Goal: Task Accomplishment & Management: Use online tool/utility

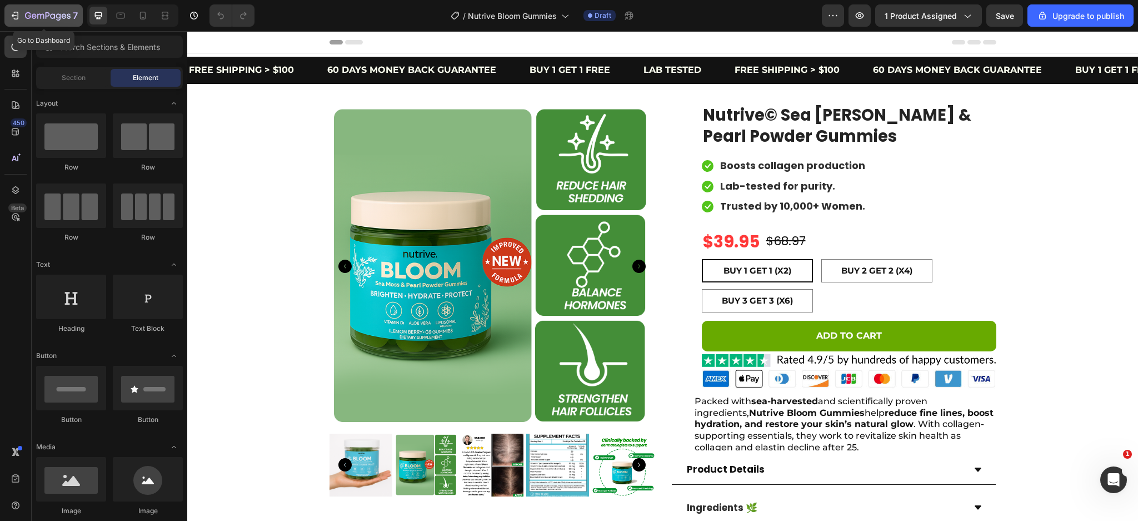
click at [13, 10] on icon "button" at bounding box center [14, 15] width 11 height 11
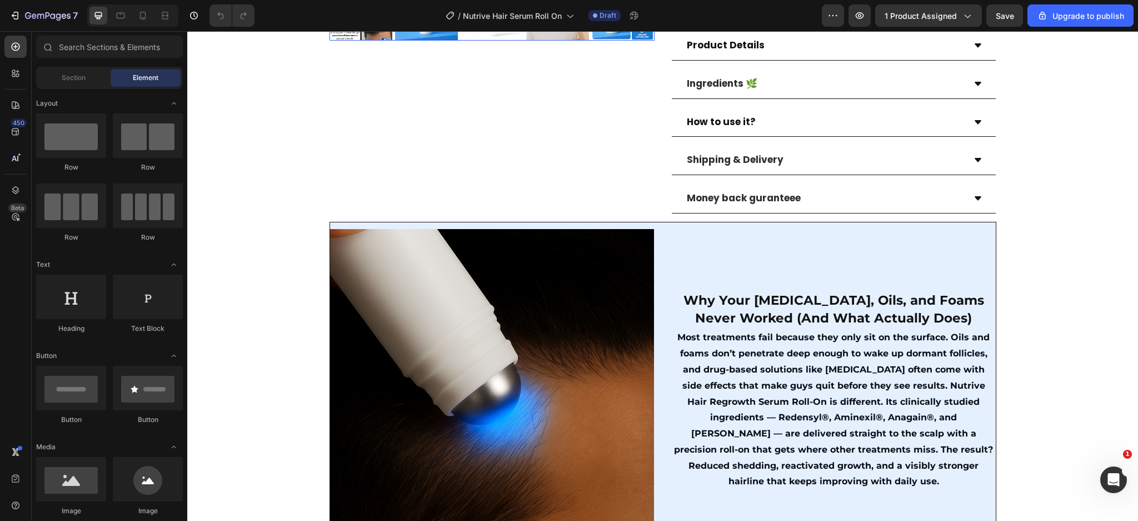
scroll to position [159, 0]
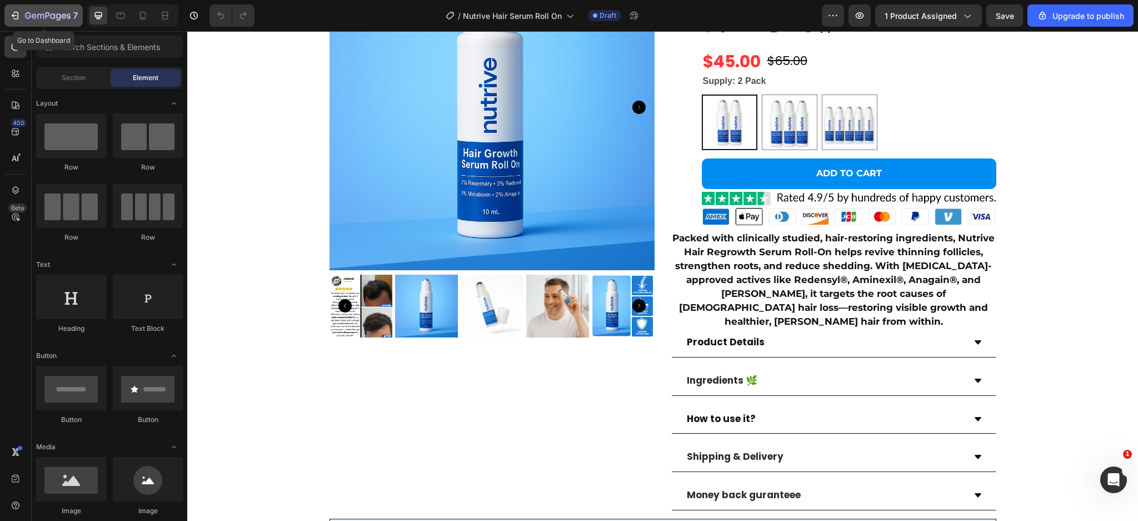
click at [14, 17] on icon "button" at bounding box center [14, 15] width 11 height 11
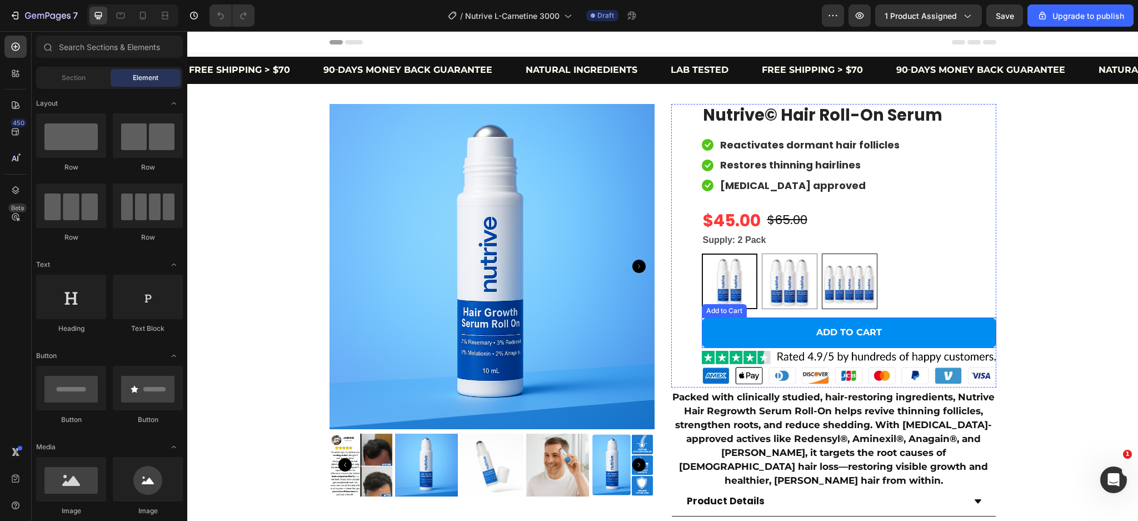
click at [957, 334] on button "ADD TO CART" at bounding box center [849, 332] width 295 height 31
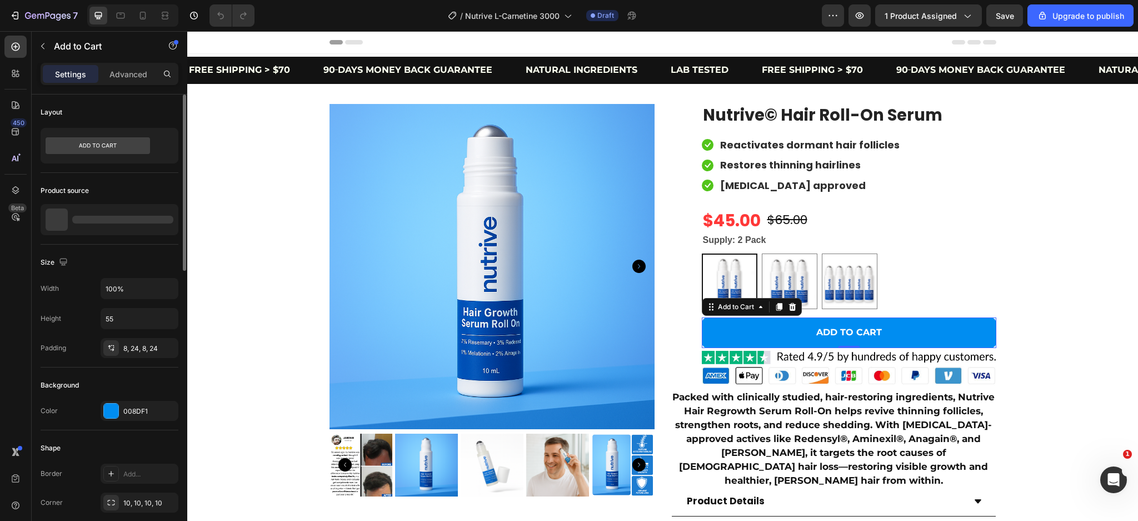
click at [109, 425] on div "Background Color 008DF1" at bounding box center [110, 398] width 138 height 63
click at [117, 414] on div at bounding box center [111, 411] width 14 height 14
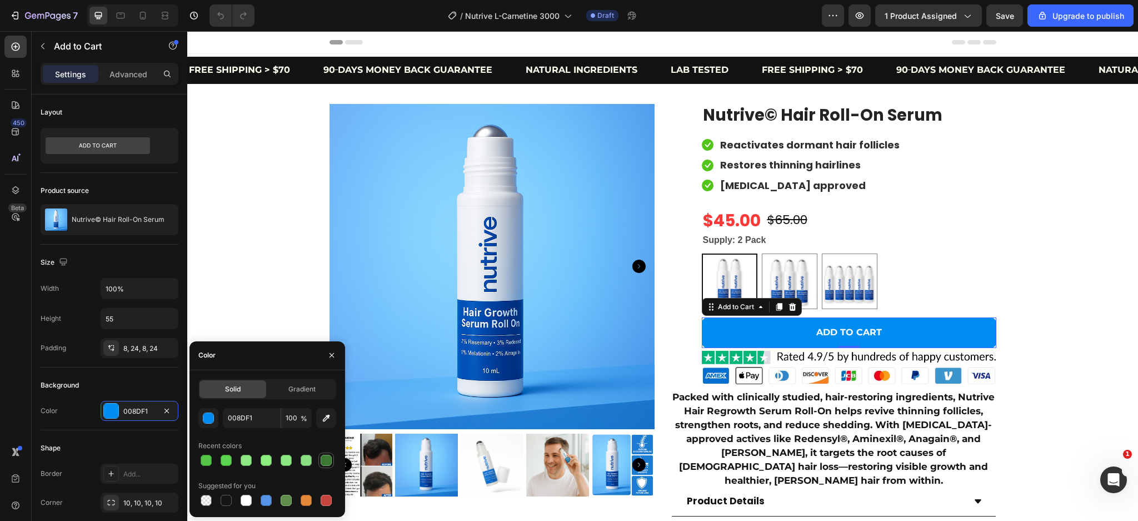
click at [327, 456] on div at bounding box center [326, 460] width 11 height 11
type input "397932"
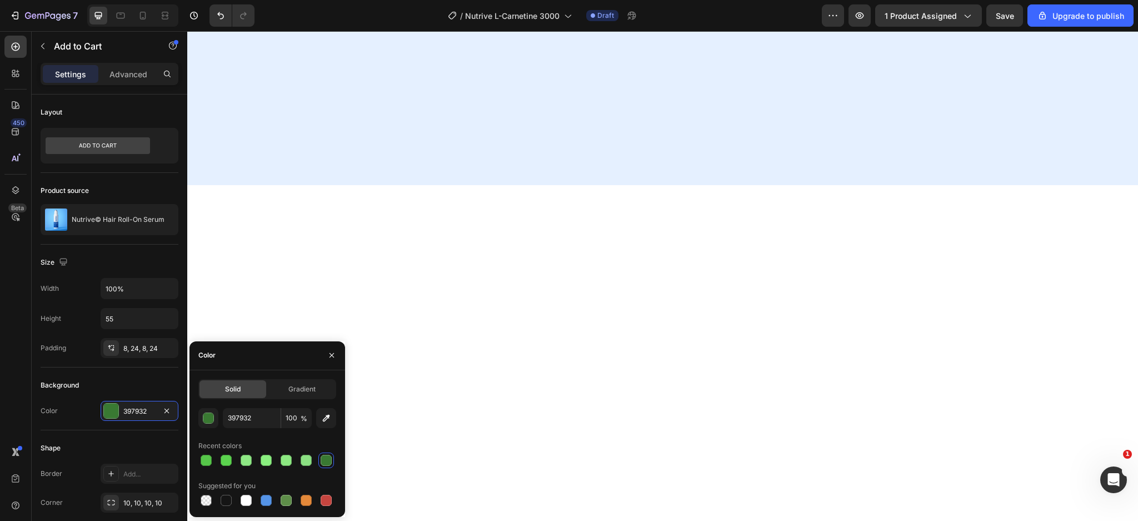
scroll to position [889, 0]
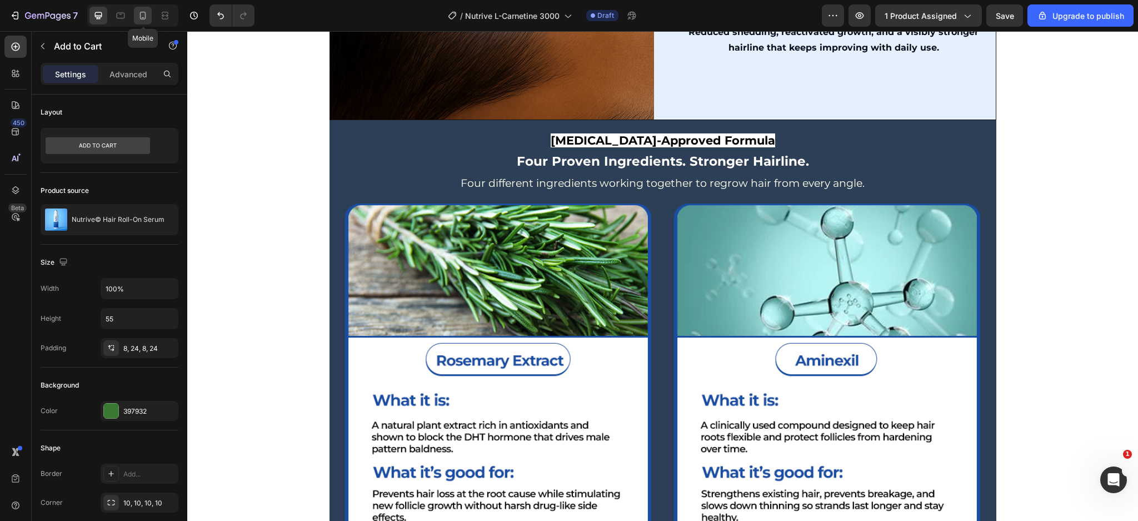
click at [143, 14] on icon at bounding box center [142, 15] width 11 height 11
type input "50"
type input "17"
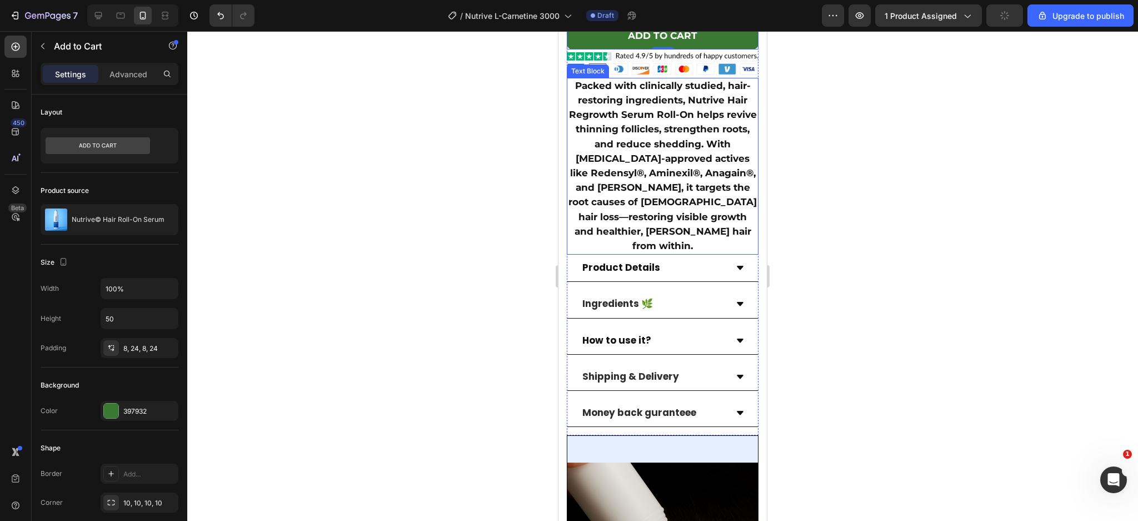
scroll to position [495, 0]
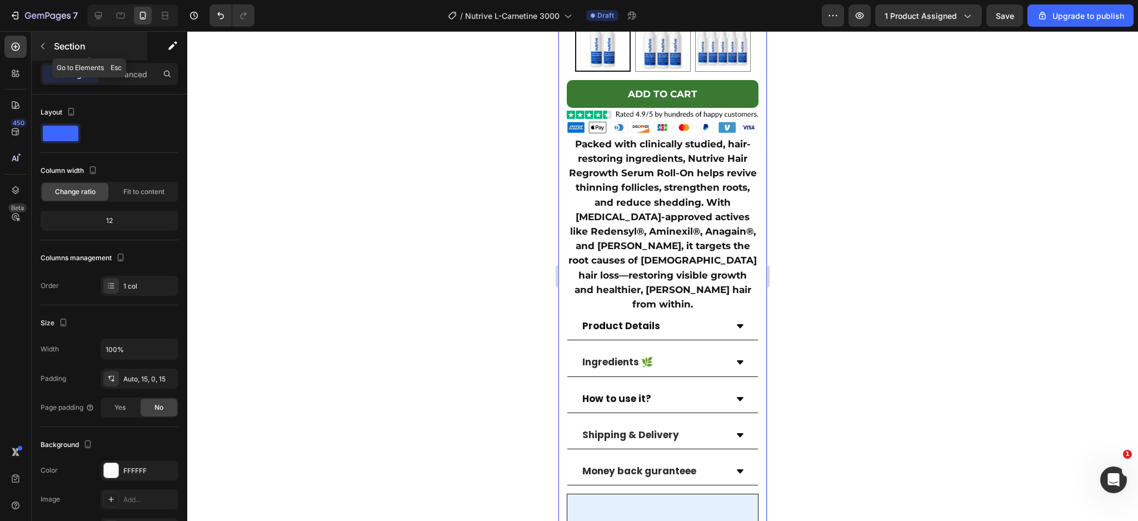
click at [113, 52] on p "Section" at bounding box center [99, 45] width 91 height 13
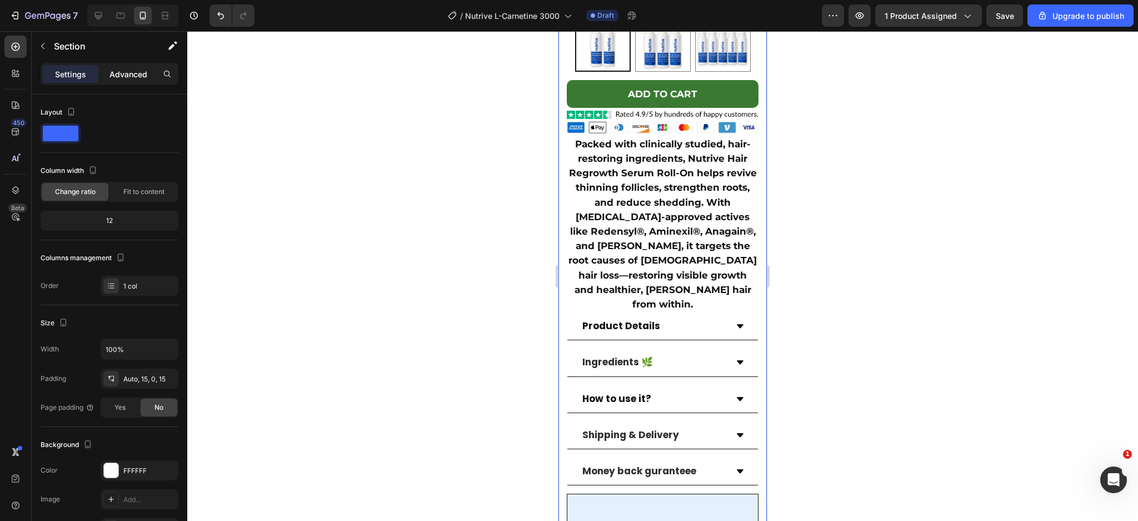
click at [133, 70] on p "Advanced" at bounding box center [129, 74] width 38 height 12
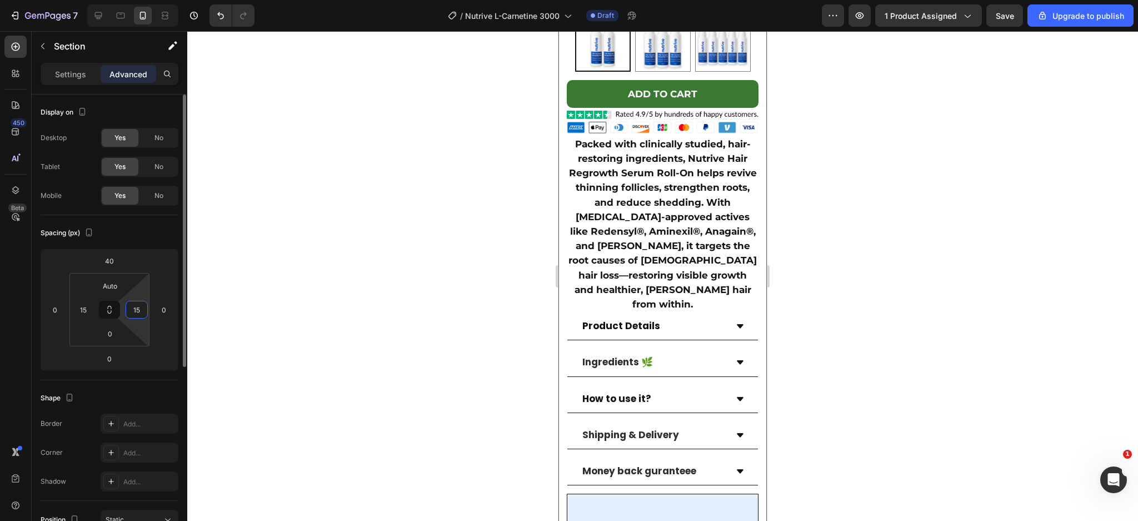
click at [138, 309] on input "15" at bounding box center [136, 309] width 17 height 17
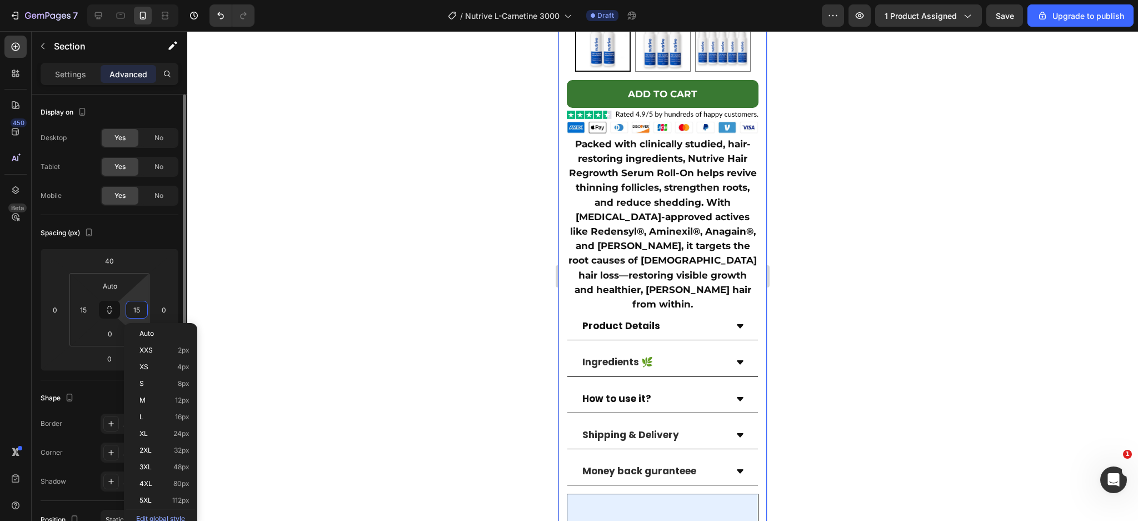
type input "à"
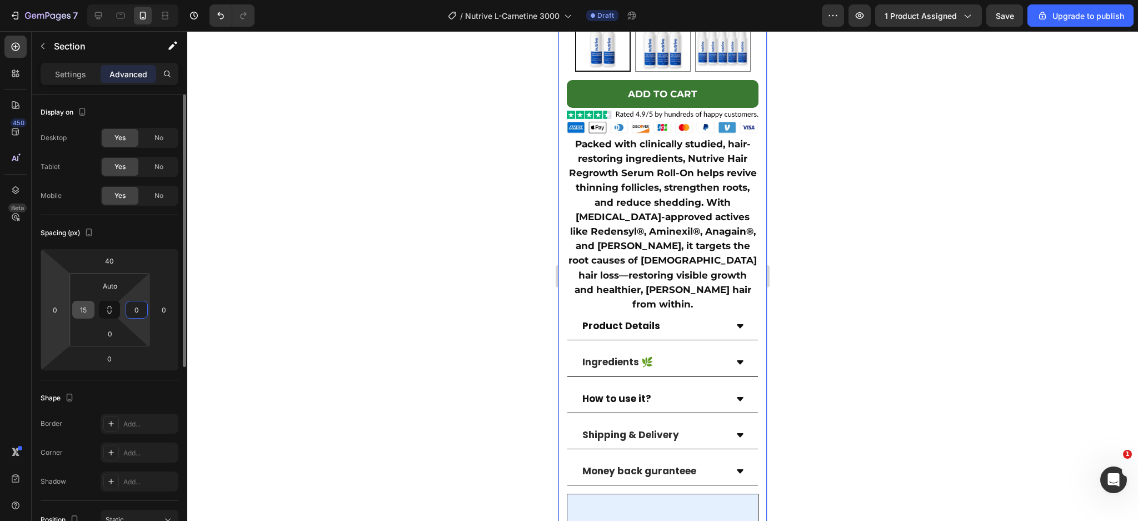
type input "0"
click at [90, 314] on input "15" at bounding box center [83, 309] width 17 height 17
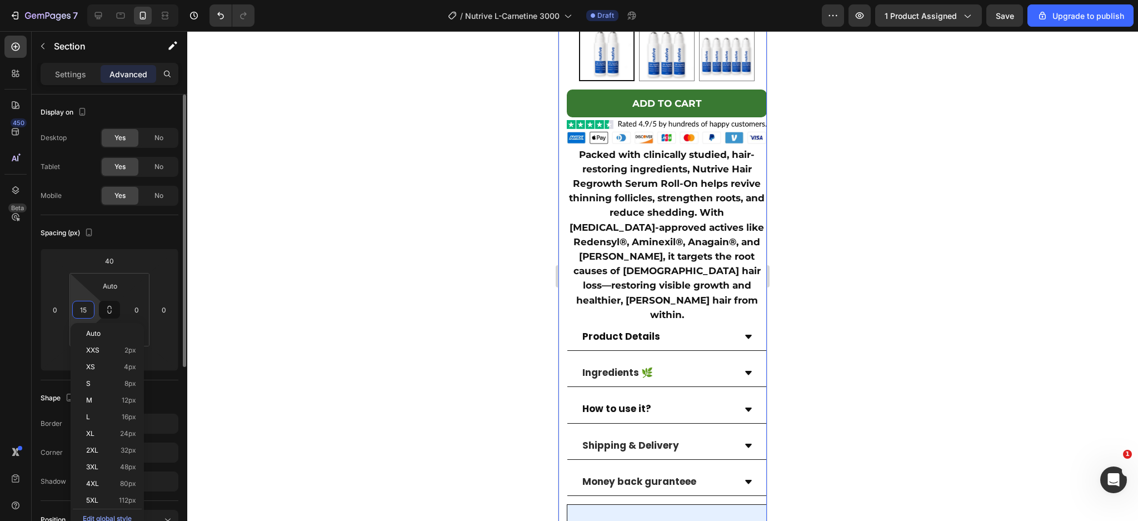
scroll to position [496, 0]
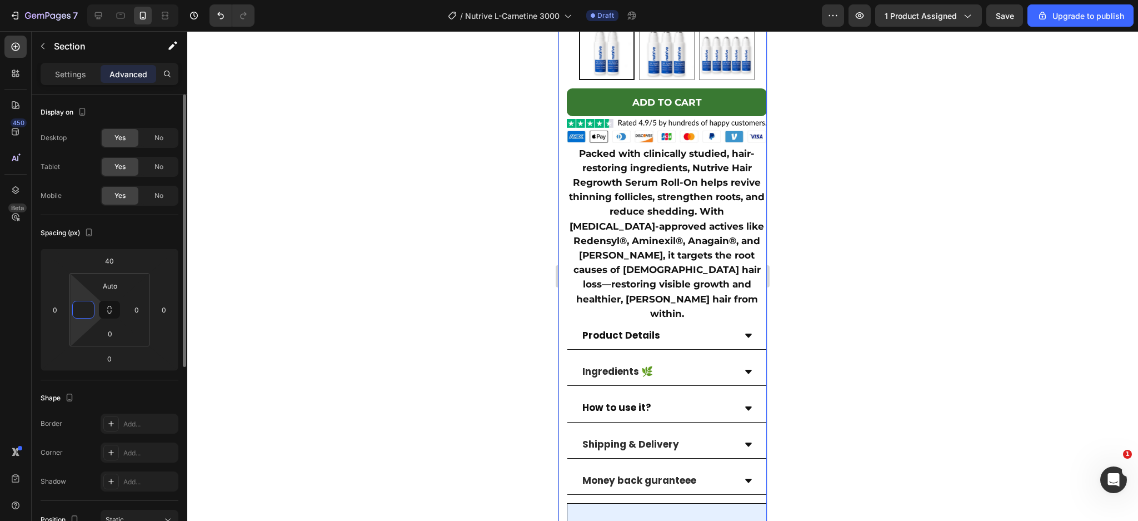
type input "0"
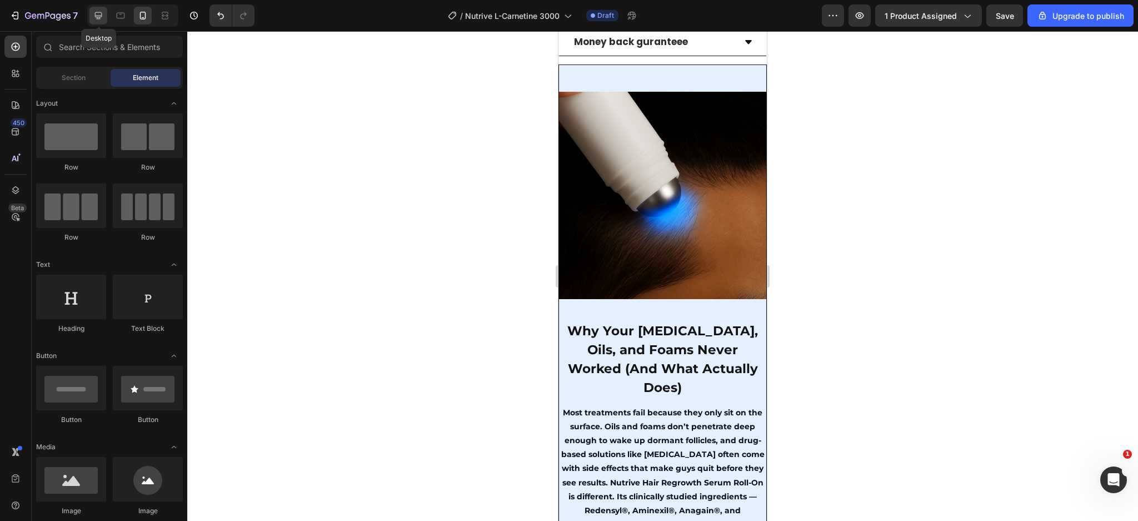
click at [96, 19] on icon at bounding box center [98, 15] width 11 height 11
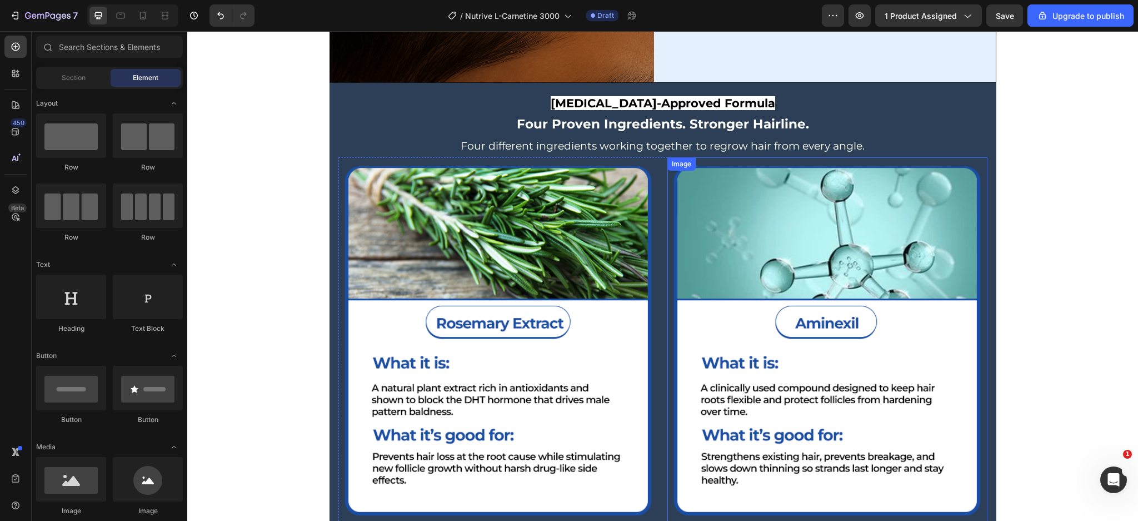
scroll to position [1041, 0]
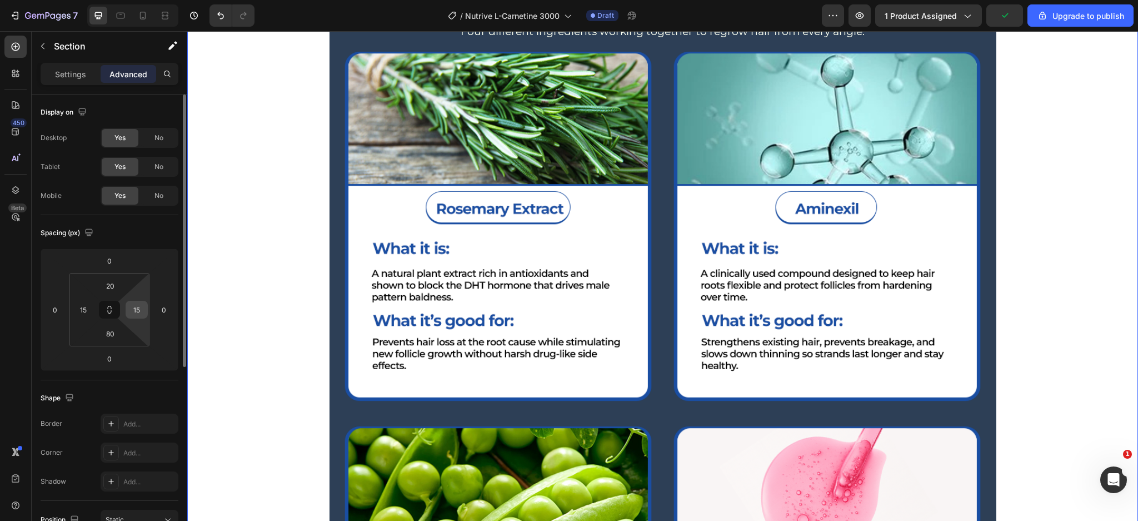
click at [139, 308] on input "15" at bounding box center [136, 309] width 17 height 17
type input "0"
click at [84, 311] on input "15" at bounding box center [83, 309] width 17 height 17
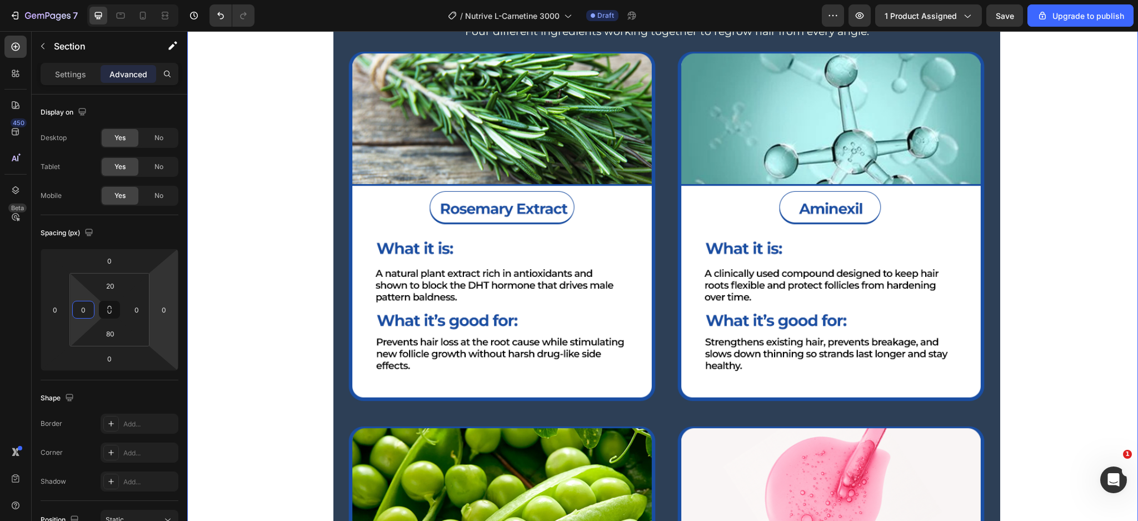
type input "0"
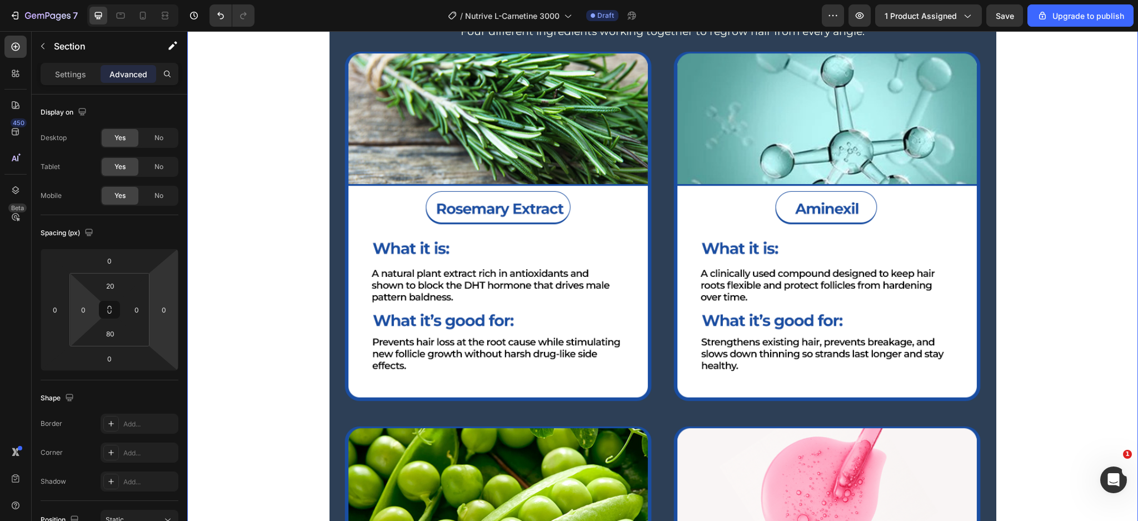
click at [990, 248] on div "Dermatologist-Approved Formula Four Proven Ingredients. Stronger Hairline. Four…" at bounding box center [663, 380] width 667 height 824
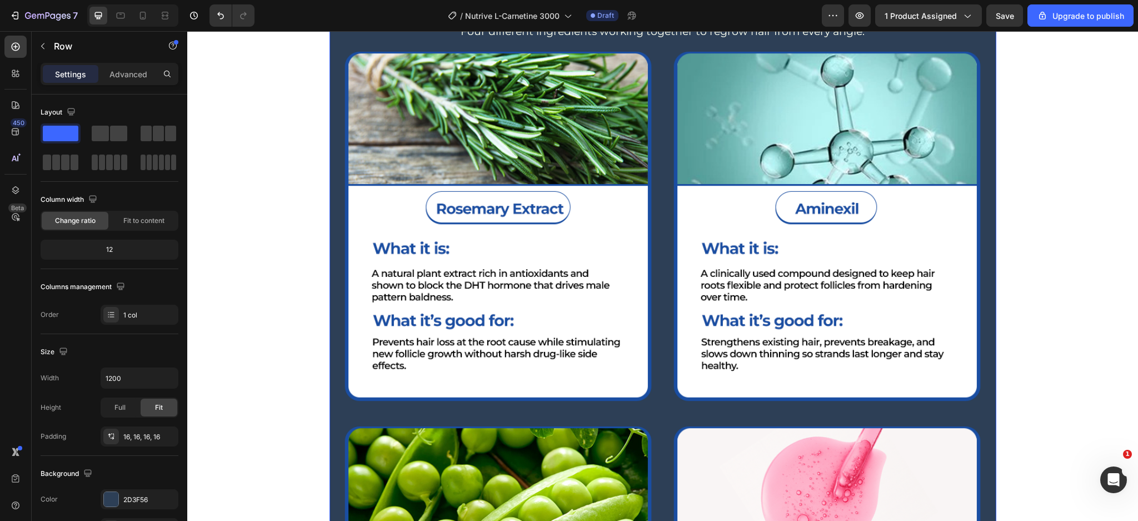
click at [982, 252] on div "Dermatologist-Approved Formula Four Proven Ingredients. Stronger Hairline. Four…" at bounding box center [663, 380] width 667 height 824
click at [127, 77] on p "Advanced" at bounding box center [129, 74] width 38 height 12
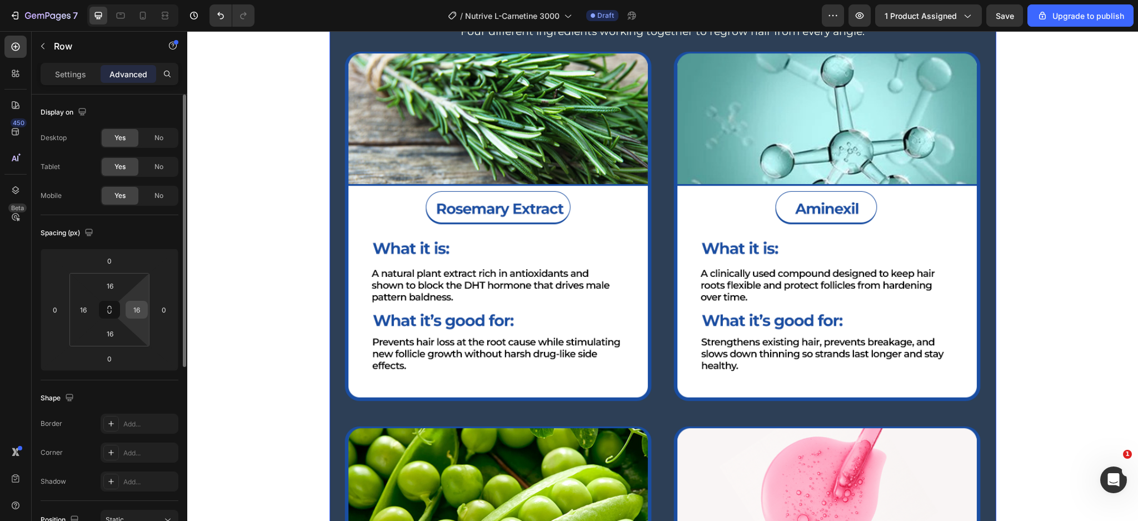
click at [132, 312] on input "16" at bounding box center [136, 309] width 17 height 17
type input "0"
click at [86, 309] on input "16" at bounding box center [83, 309] width 17 height 17
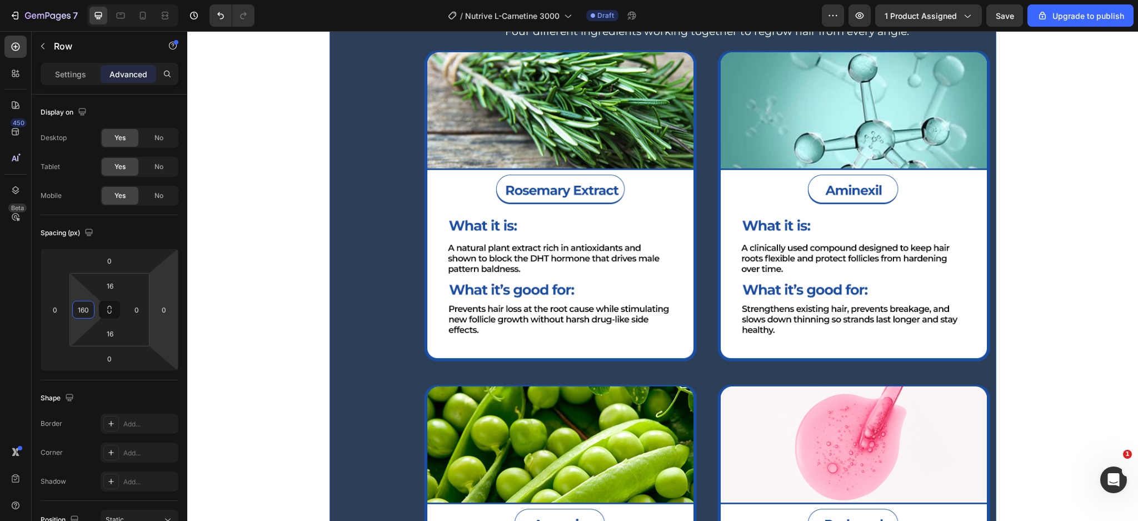
type input "0"
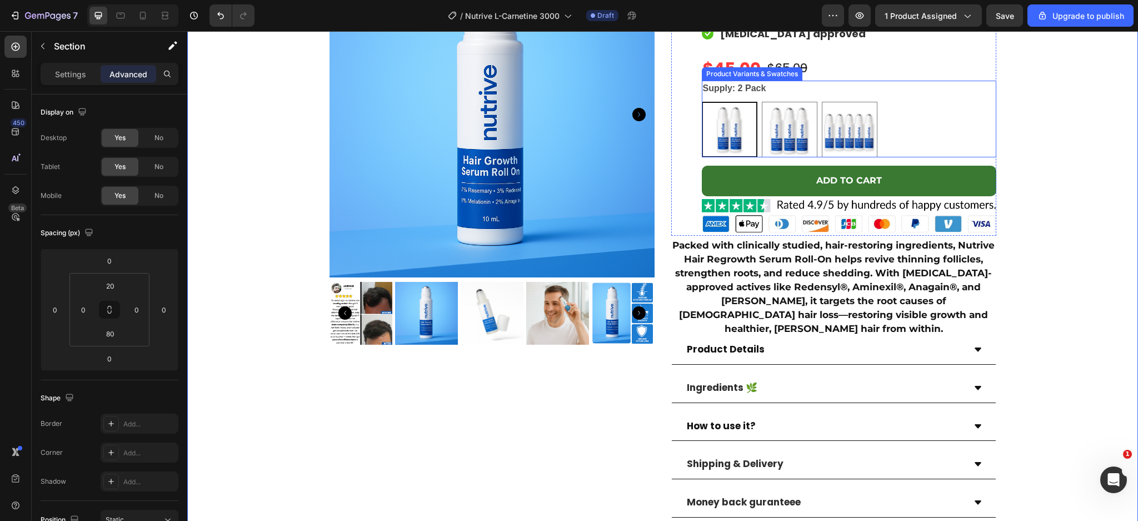
scroll to position [0, 0]
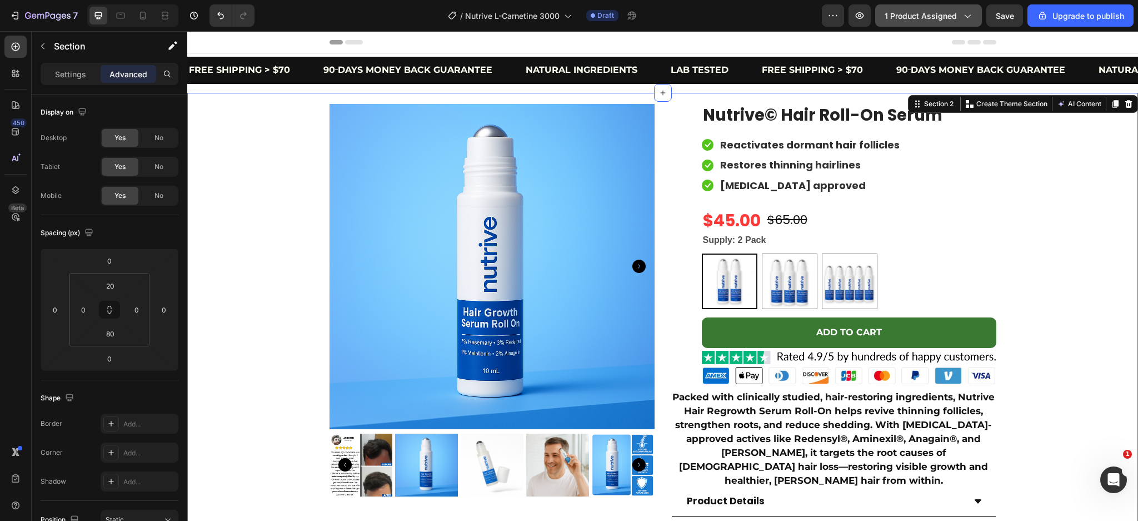
click at [918, 10] on span "1 product assigned" at bounding box center [921, 16] width 72 height 12
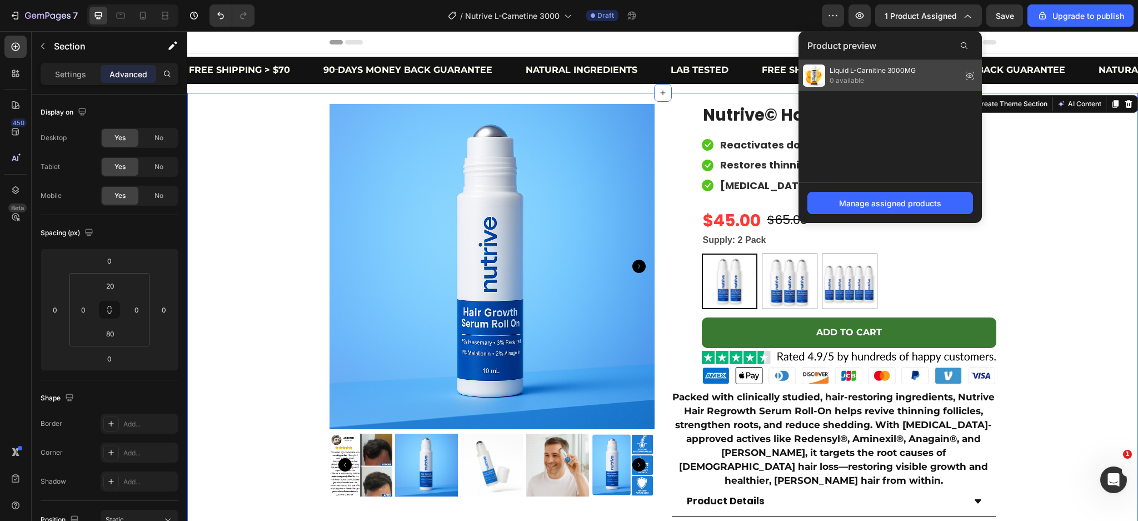
click at [893, 69] on span "Liquid L-Carnitine 3000MG" at bounding box center [873, 71] width 86 height 10
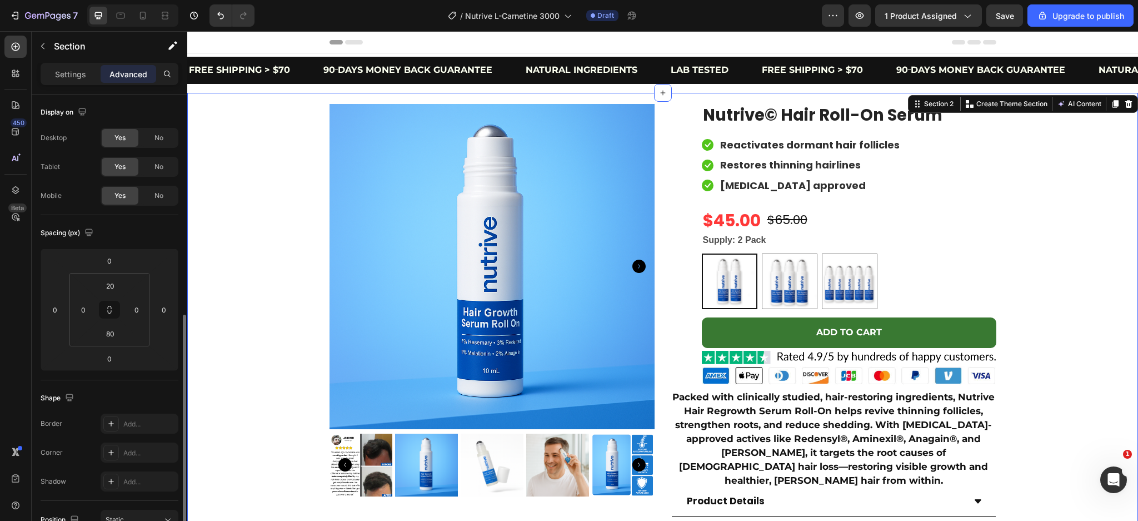
scroll to position [208, 0]
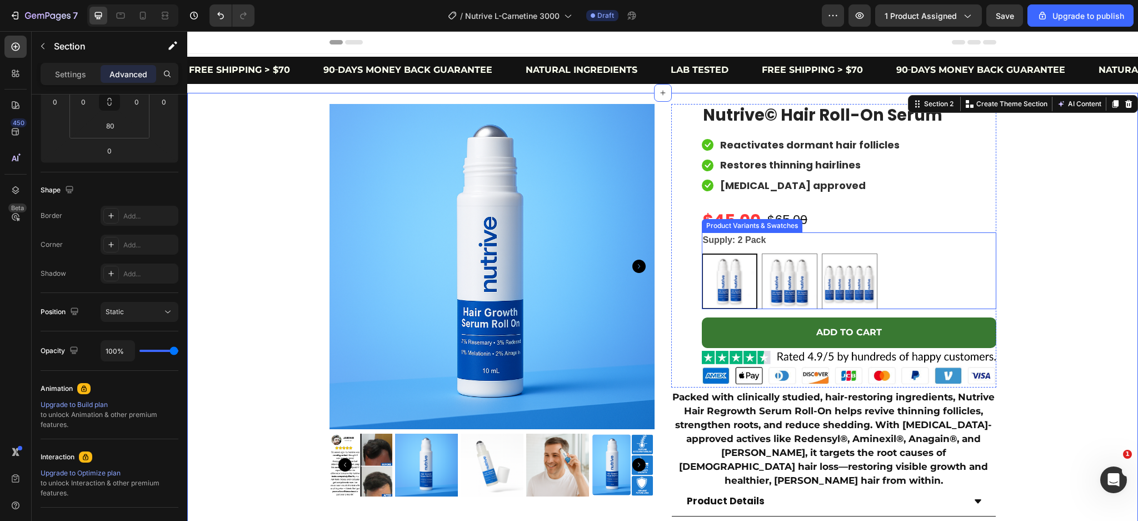
click at [912, 276] on div "2 Pack 2 Pack 3 Pack 3 Pack 5 Pack 5 Pack" at bounding box center [849, 281] width 295 height 56
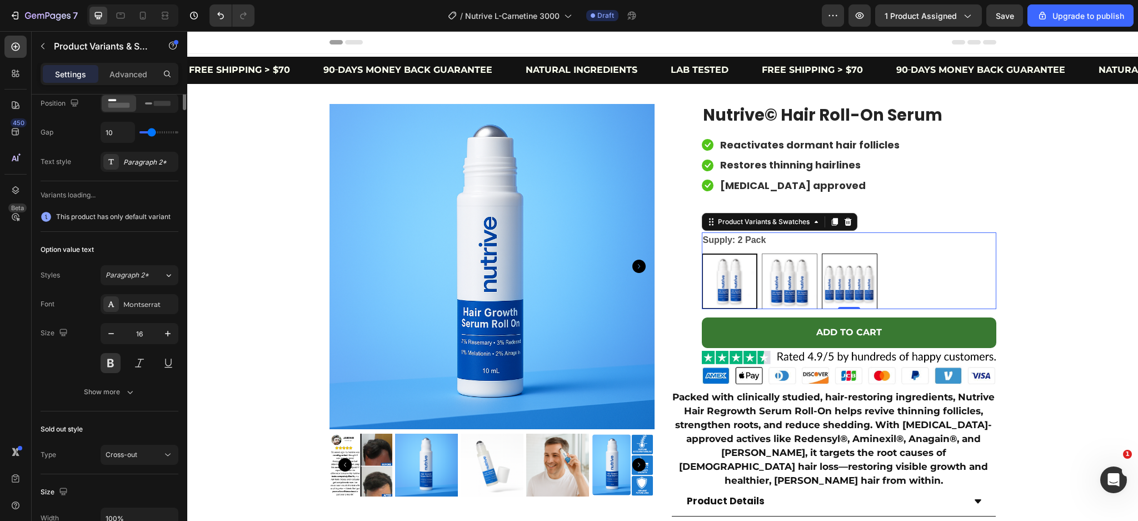
scroll to position [0, 0]
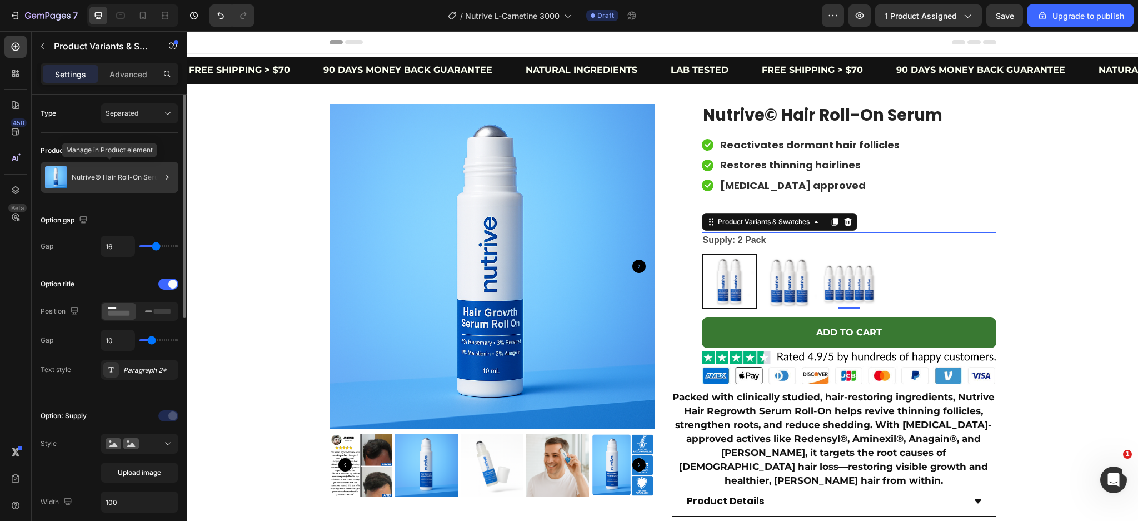
click at [139, 176] on p "Nutrive© Hair Roll-On Serum" at bounding box center [118, 177] width 93 height 8
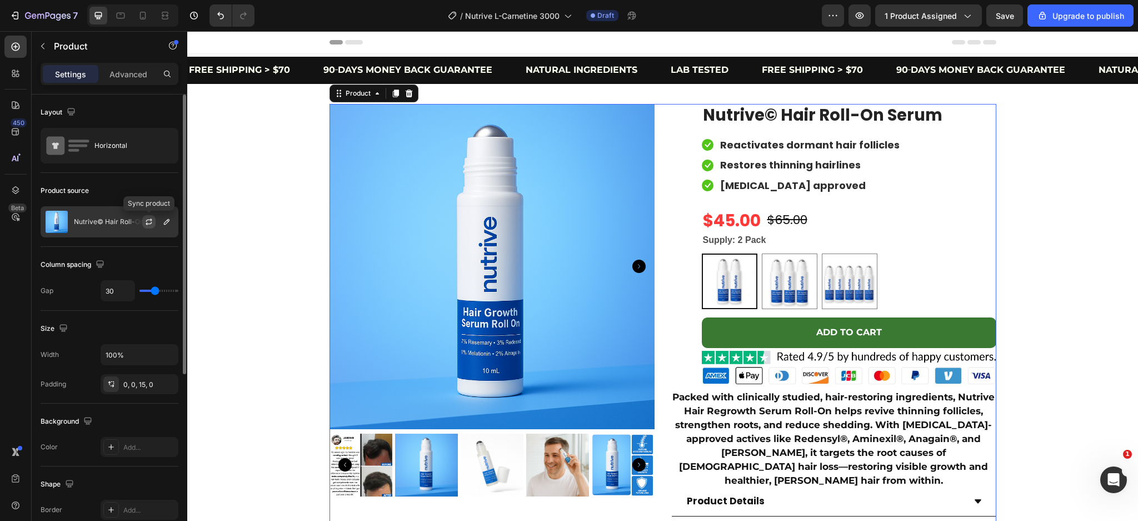
click at [150, 221] on icon "button" at bounding box center [149, 219] width 6 height 3
click at [165, 221] on icon "button" at bounding box center [166, 221] width 9 height 9
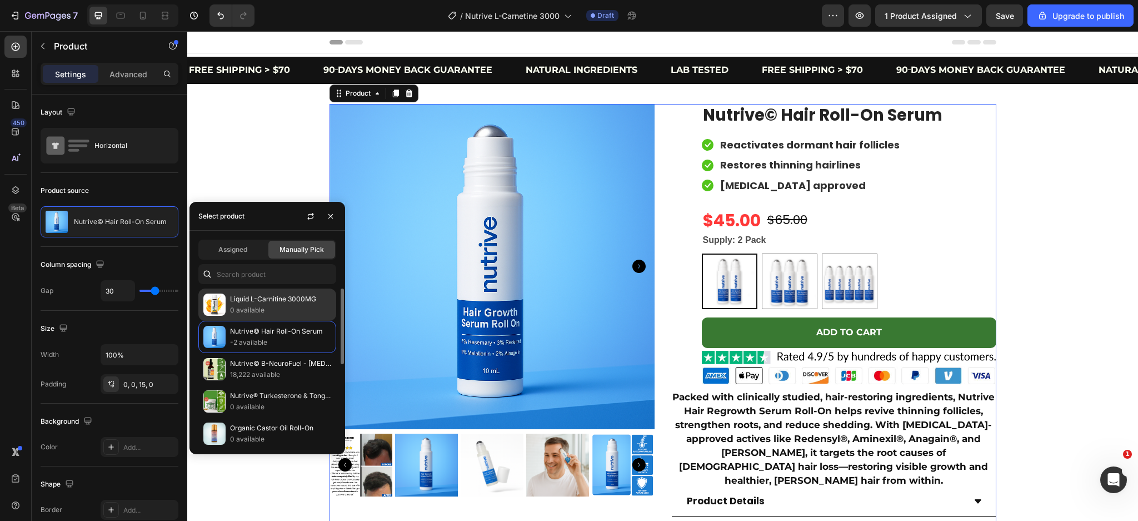
click at [258, 298] on p "Liquid L-Carnitine 3000MG" at bounding box center [280, 299] width 101 height 11
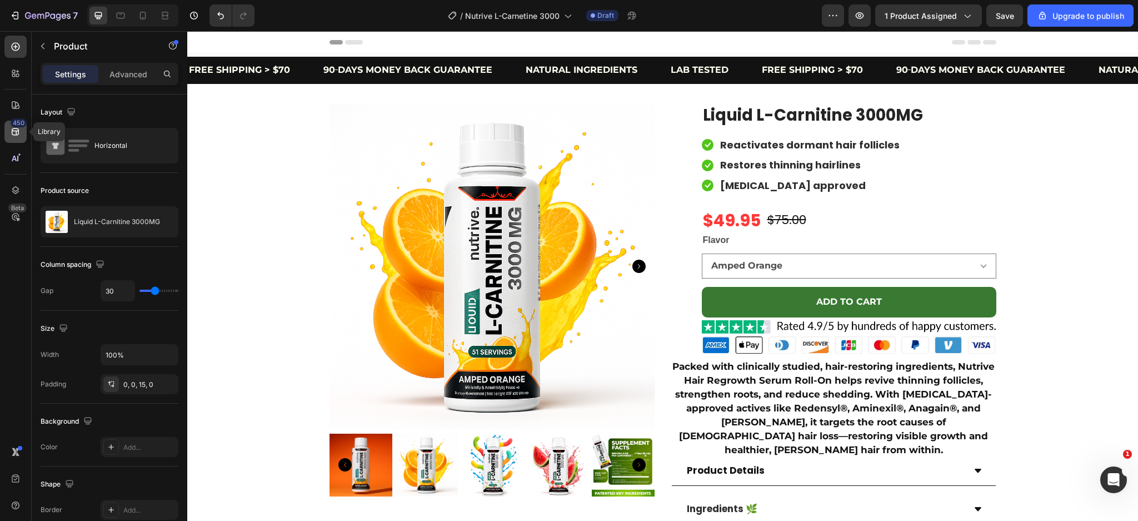
click at [16, 128] on icon at bounding box center [15, 131] width 7 height 7
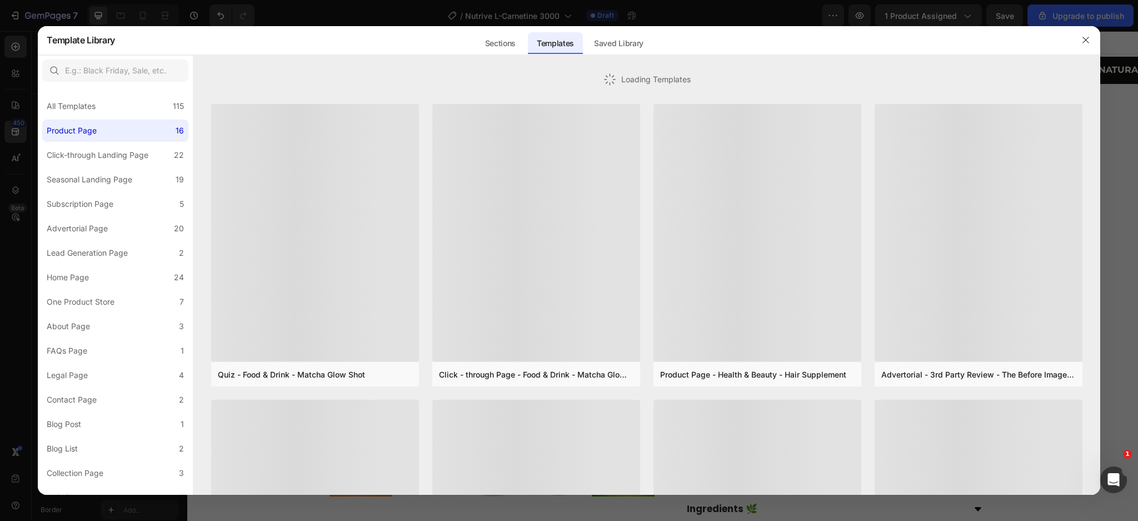
click at [14, 104] on div at bounding box center [569, 260] width 1138 height 521
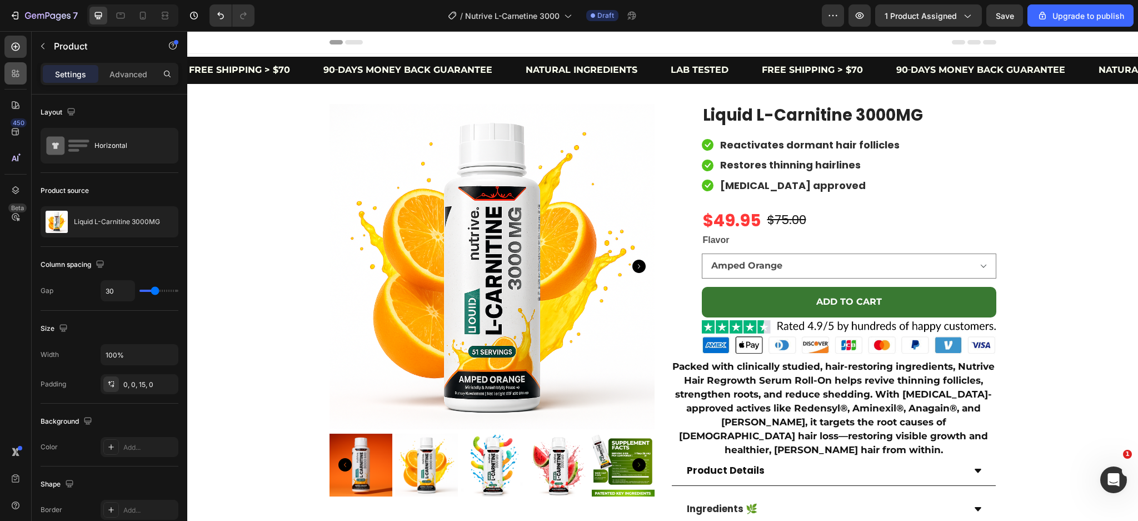
click at [11, 67] on div at bounding box center [15, 73] width 22 height 22
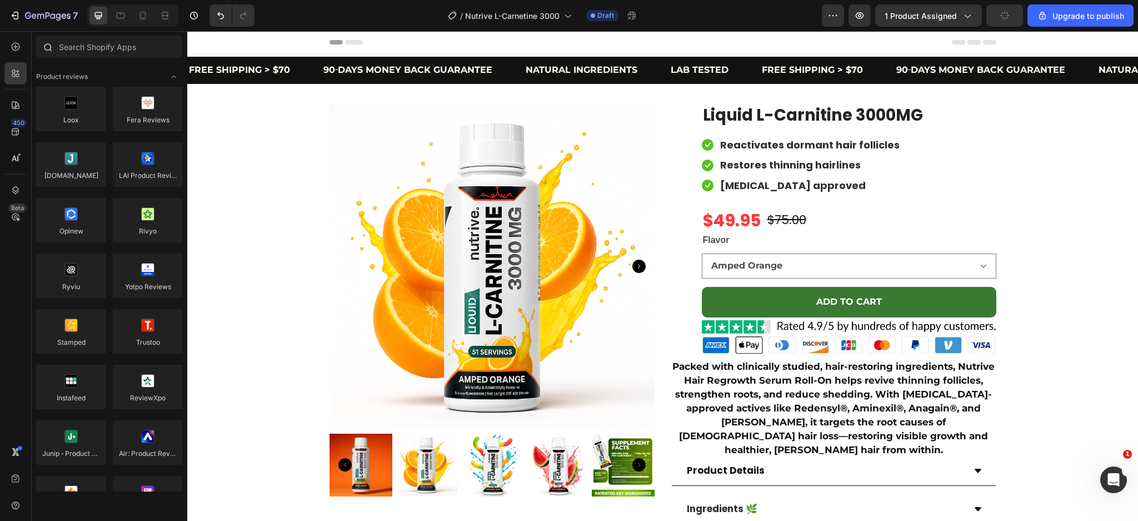
click at [96, 60] on div at bounding box center [110, 49] width 156 height 27
click at [101, 50] on input "text" at bounding box center [109, 47] width 147 height 22
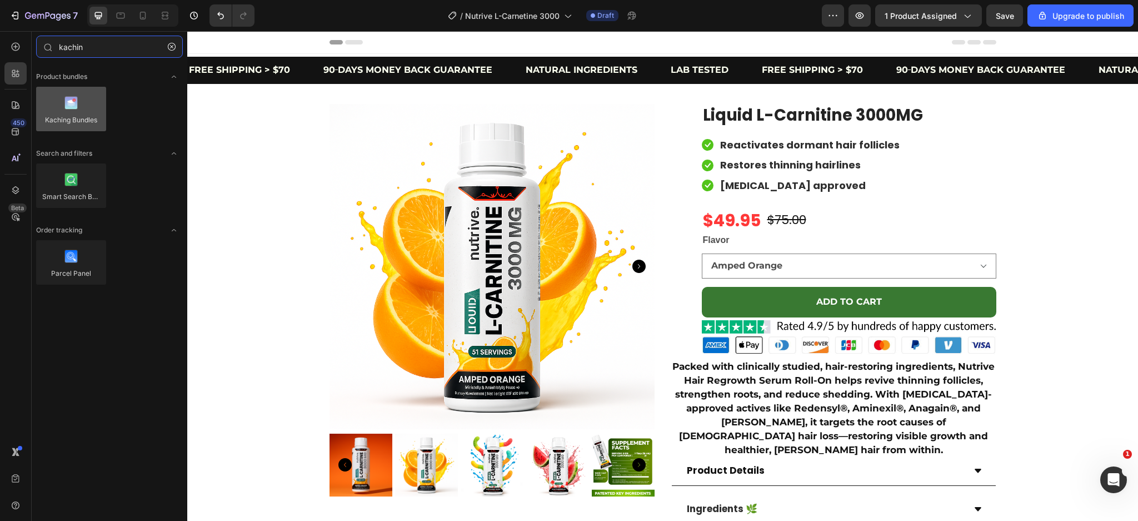
type input "kachin"
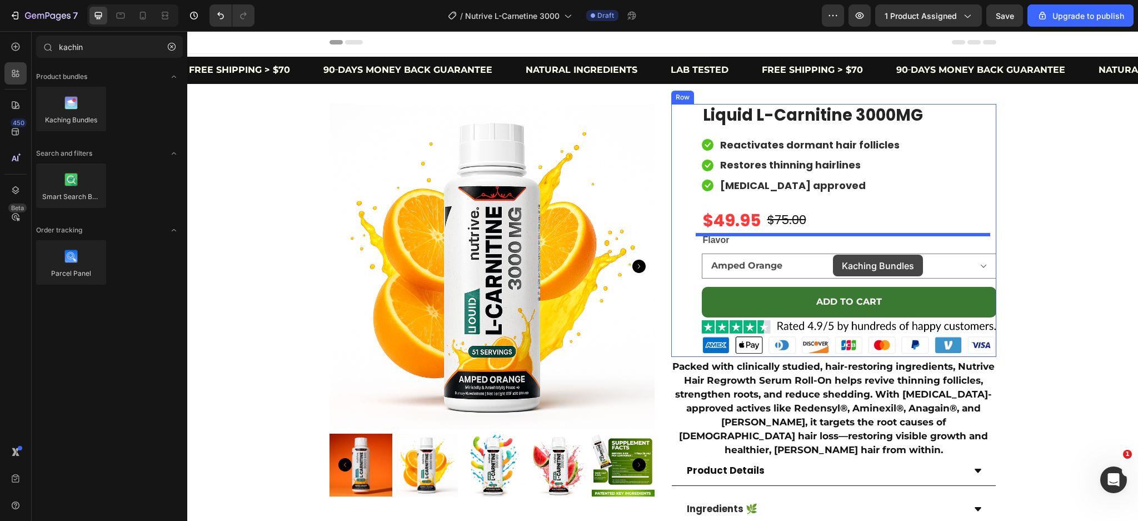
drag, startPoint x: 274, startPoint y: 135, endPoint x: 833, endPoint y: 255, distance: 571.9
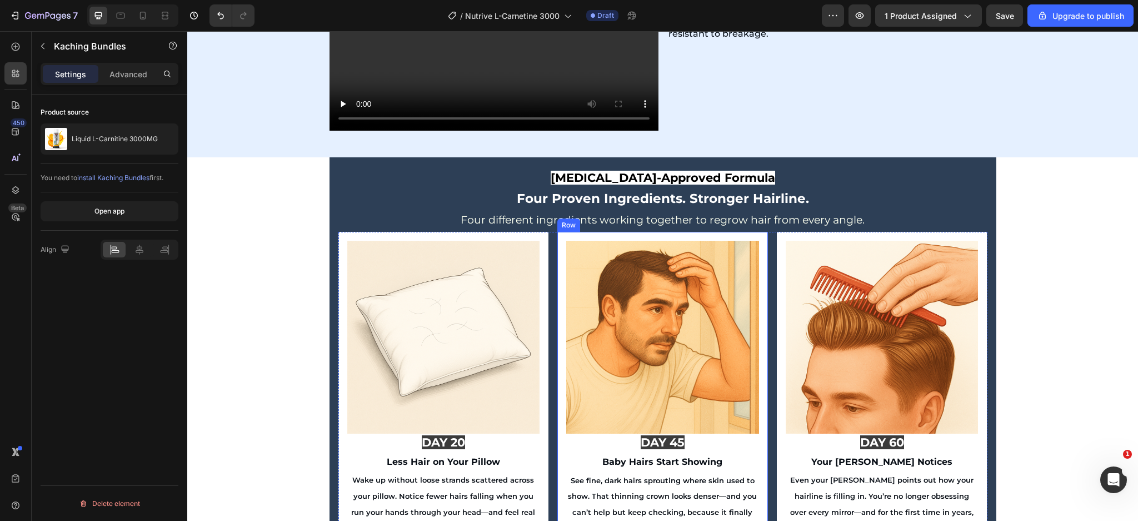
scroll to position [1885, 0]
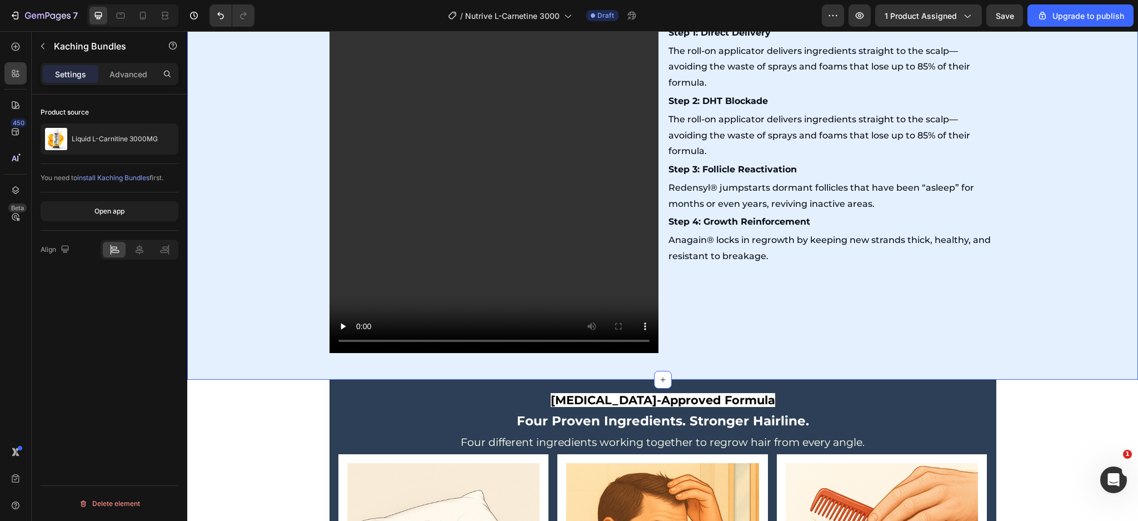
click at [1024, 355] on div "The Breakthrough That Works When Others Don’t The 4-Step System That Targets Fo…" at bounding box center [662, 170] width 951 height 382
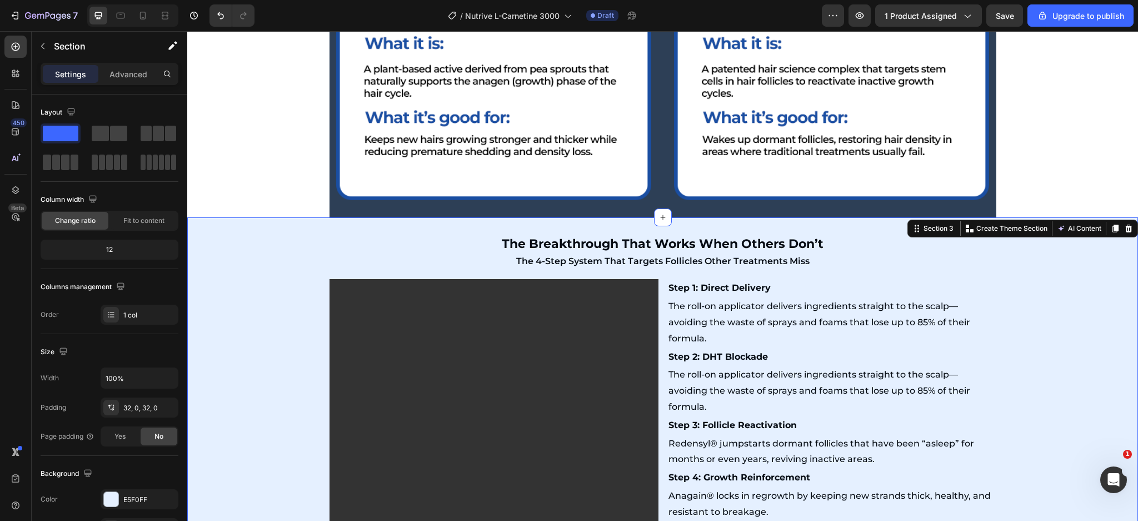
scroll to position [1588, 0]
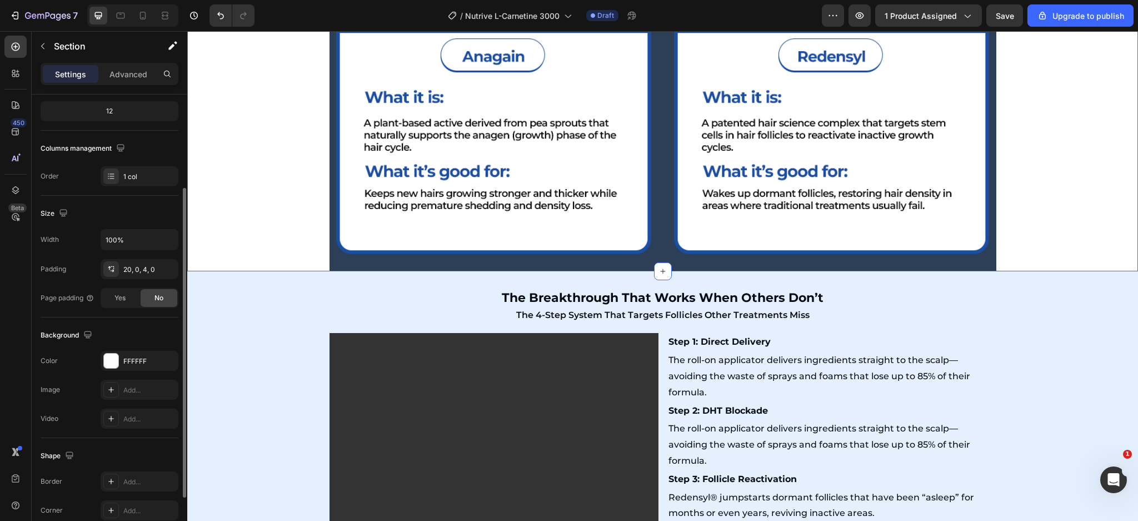
scroll to position [208, 0]
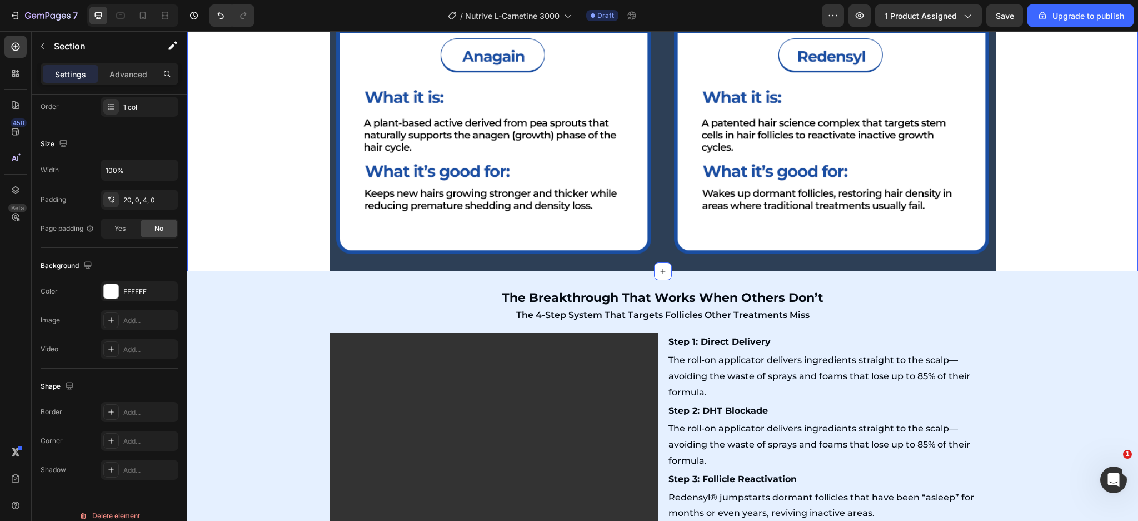
click at [252, 318] on div "The Breakthrough That Works When Others Don’t The 4-Step System That Targets Fo…" at bounding box center [662, 480] width 951 height 382
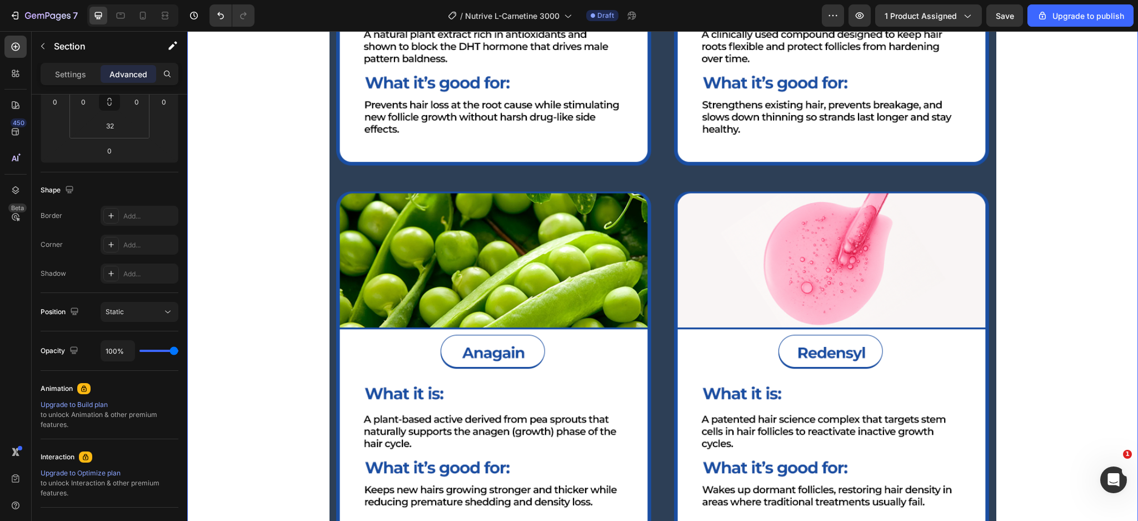
scroll to position [1588, 0]
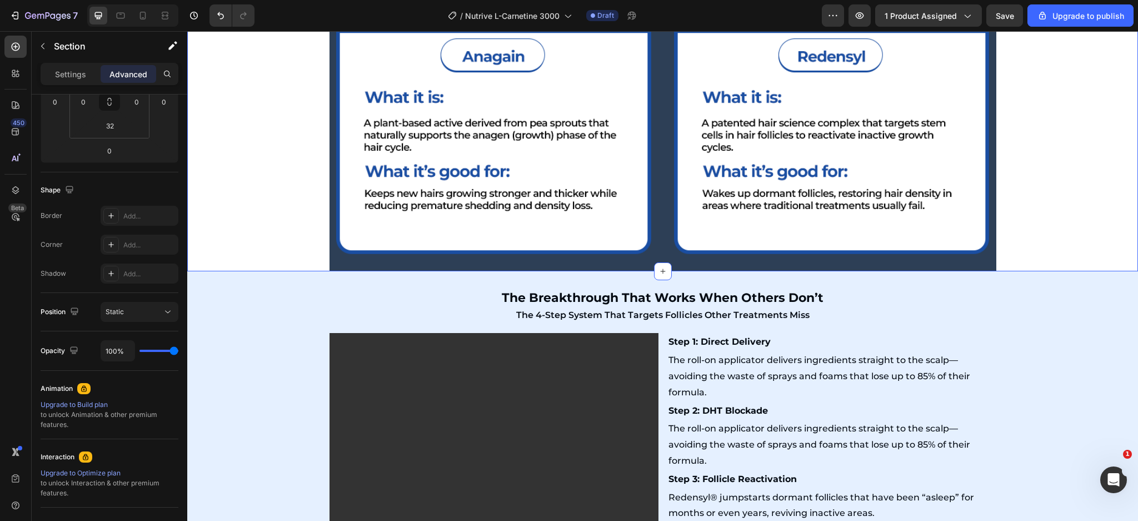
click at [331, 247] on img at bounding box center [494, 74] width 329 height 376
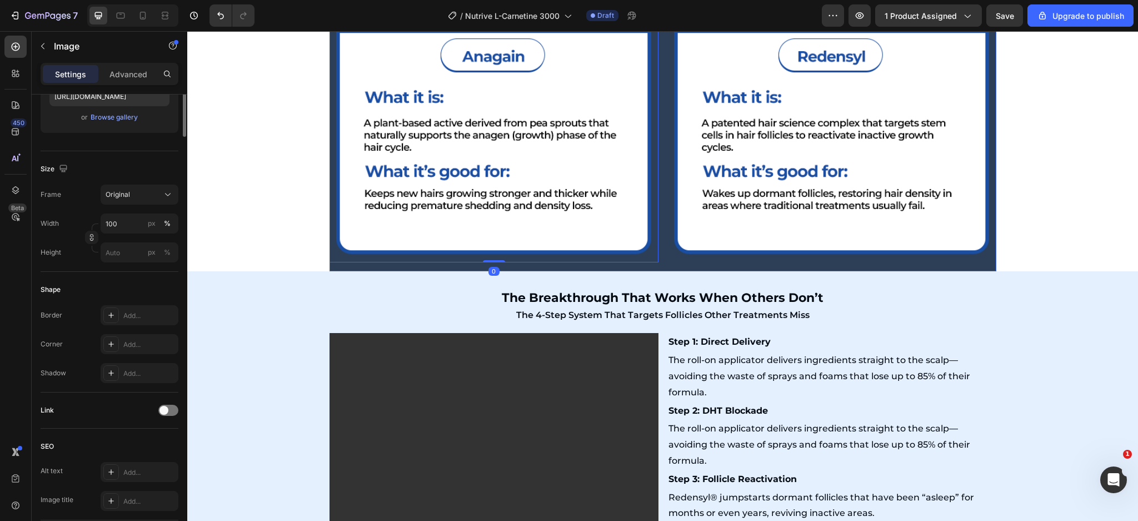
scroll to position [0, 0]
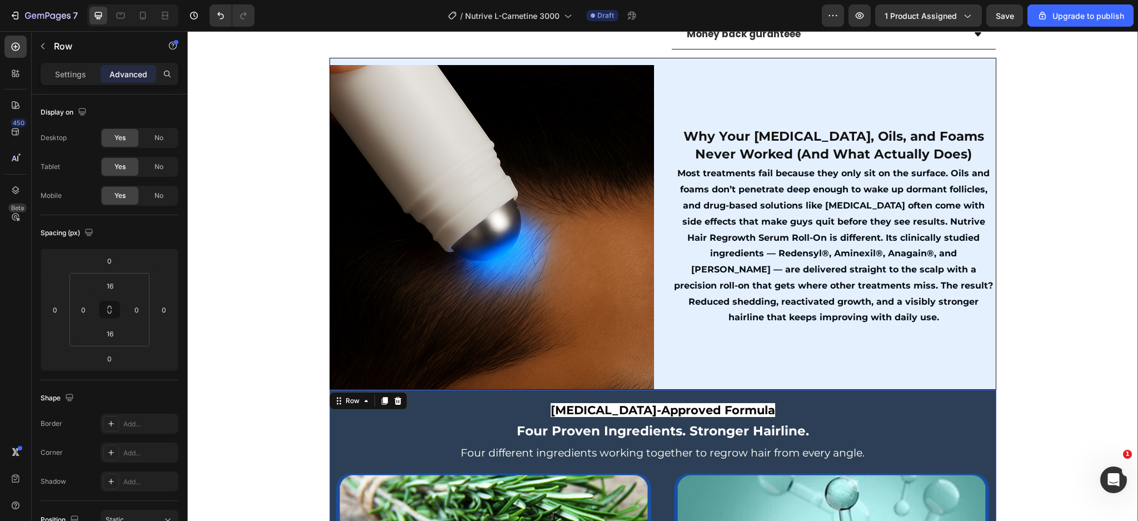
scroll to position [476, 0]
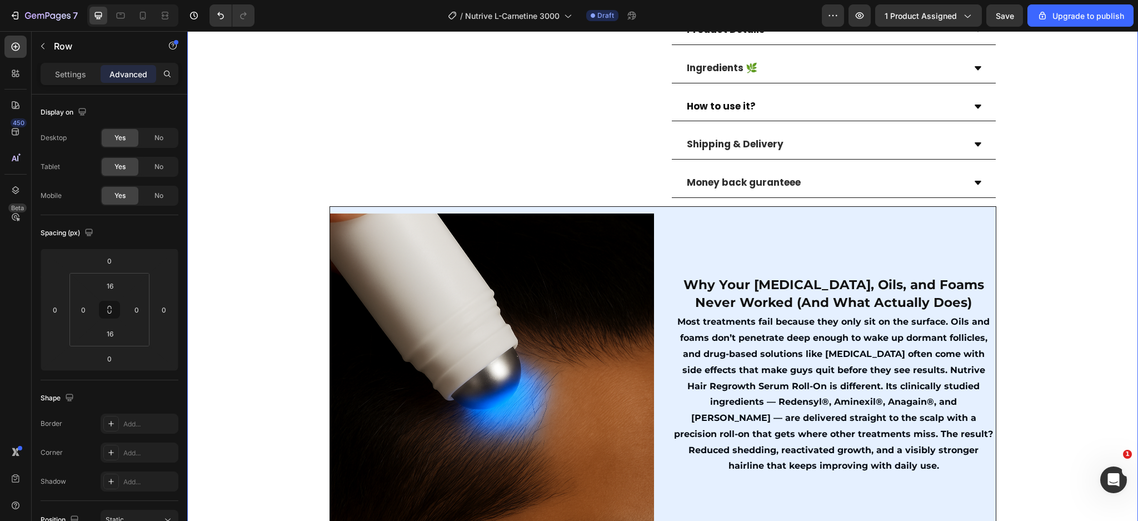
click at [1023, 237] on div "Product Images Row (P) Images & Gallery Liquid L-Carnitine 3000MG (P) Title Ico…" at bounding box center [662, 506] width 951 height 1756
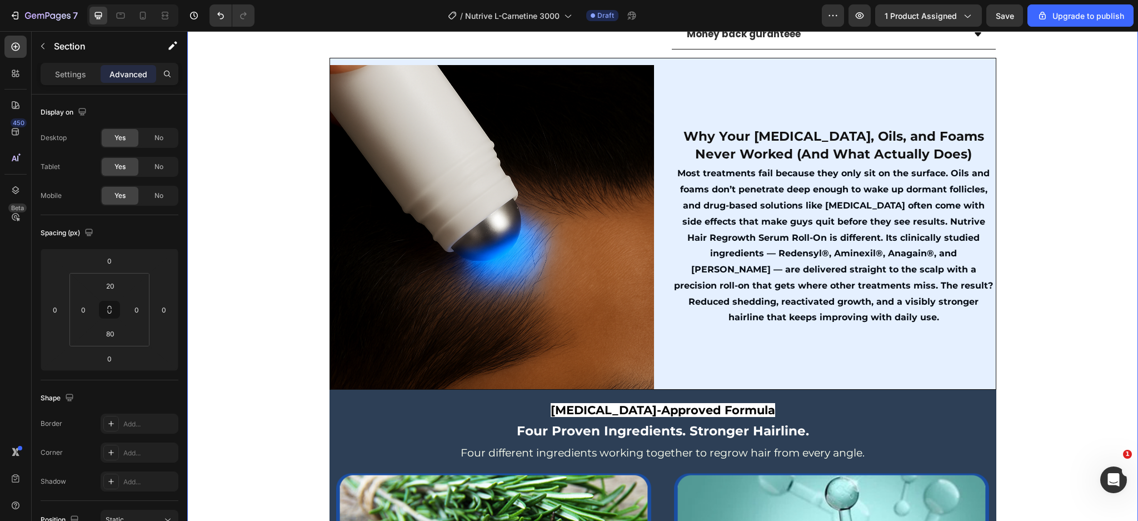
scroll to position [314, 0]
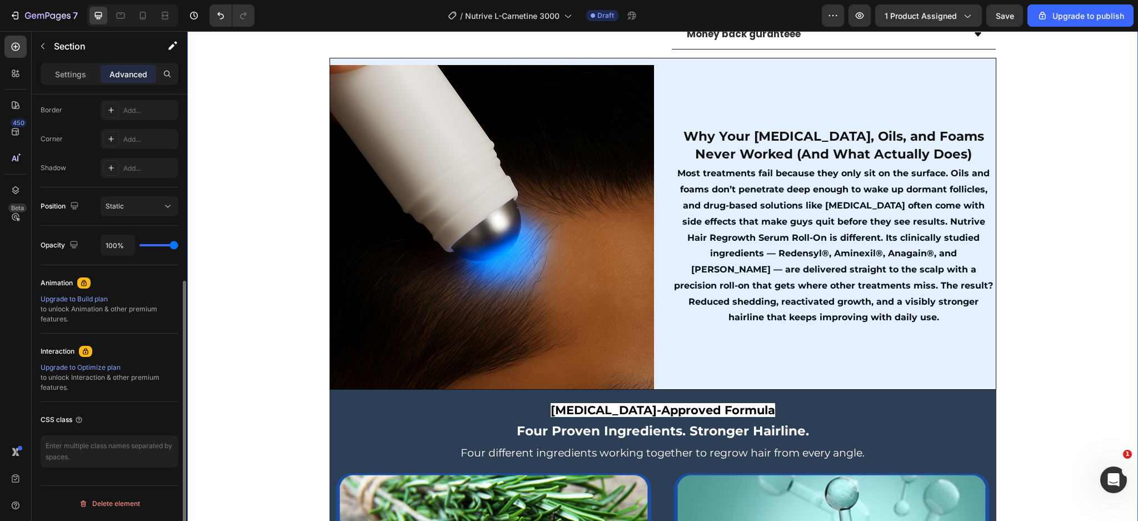
click at [71, 82] on div "Settings" at bounding box center [71, 74] width 56 height 18
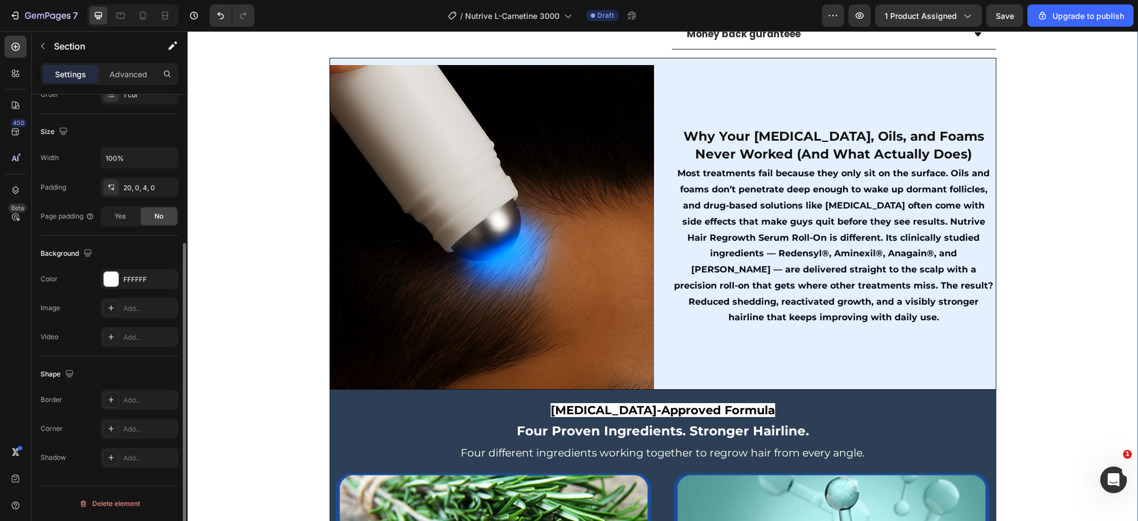
scroll to position [220, 0]
click at [135, 276] on div "FFFFFF" at bounding box center [139, 280] width 32 height 10
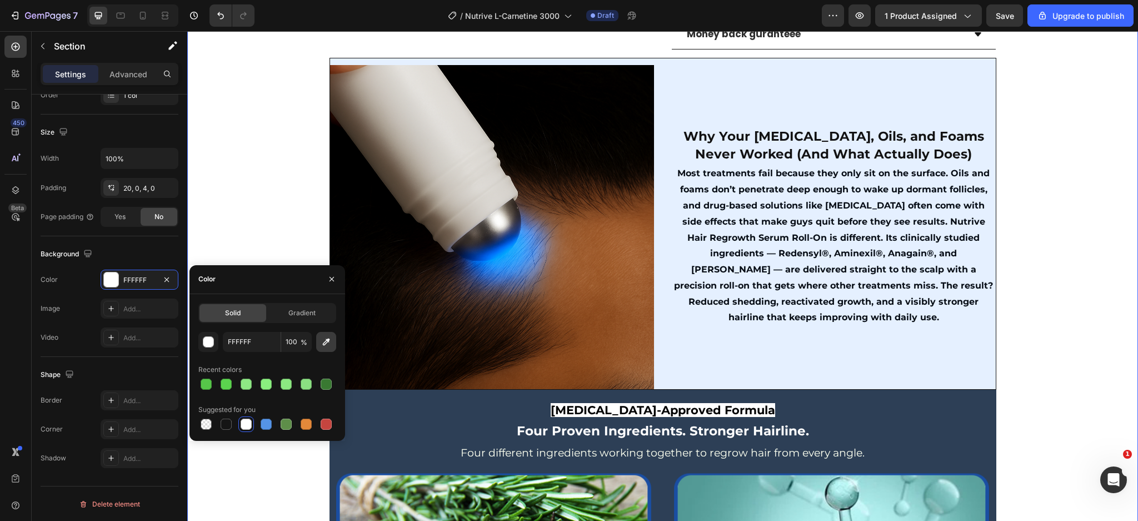
click at [325, 347] on button "button" at bounding box center [326, 342] width 20 height 20
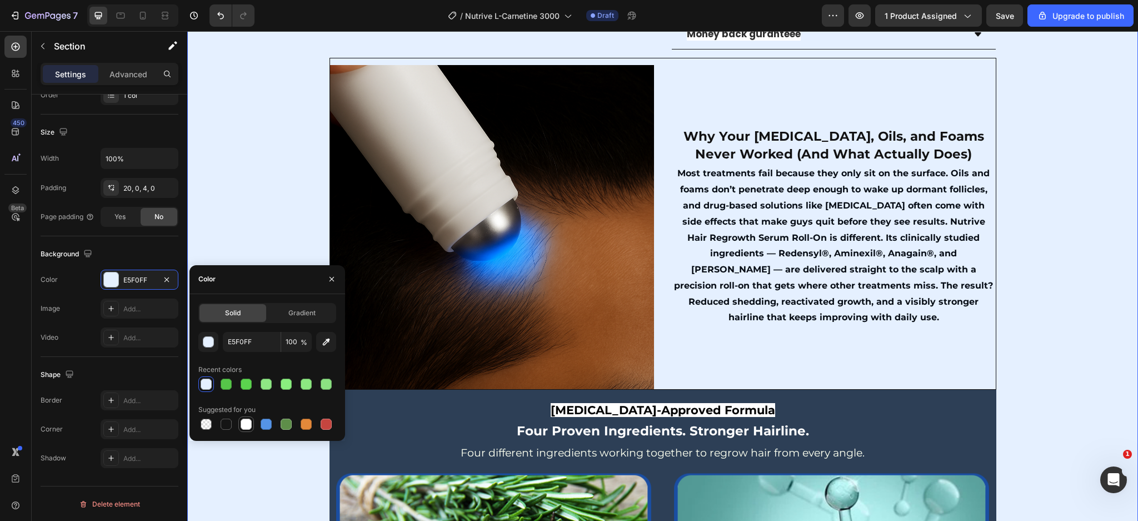
click at [250, 419] on div at bounding box center [246, 424] width 11 height 11
type input "FFFFFF"
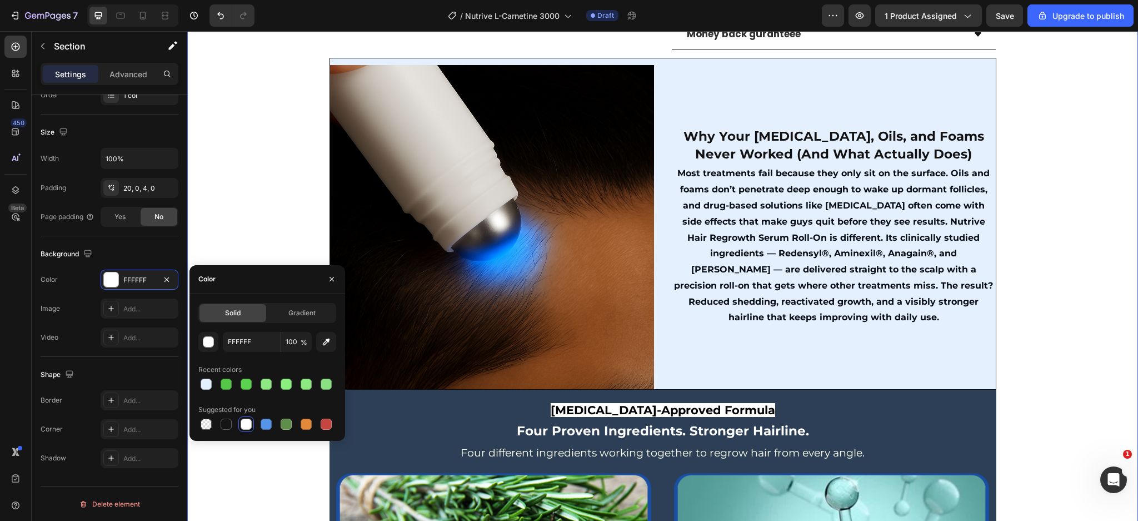
click at [1078, 143] on div "Product Images Row (P) Images & Gallery Liquid L-Carnitine 3000MG (P) Title Ico…" at bounding box center [662, 357] width 951 height 1756
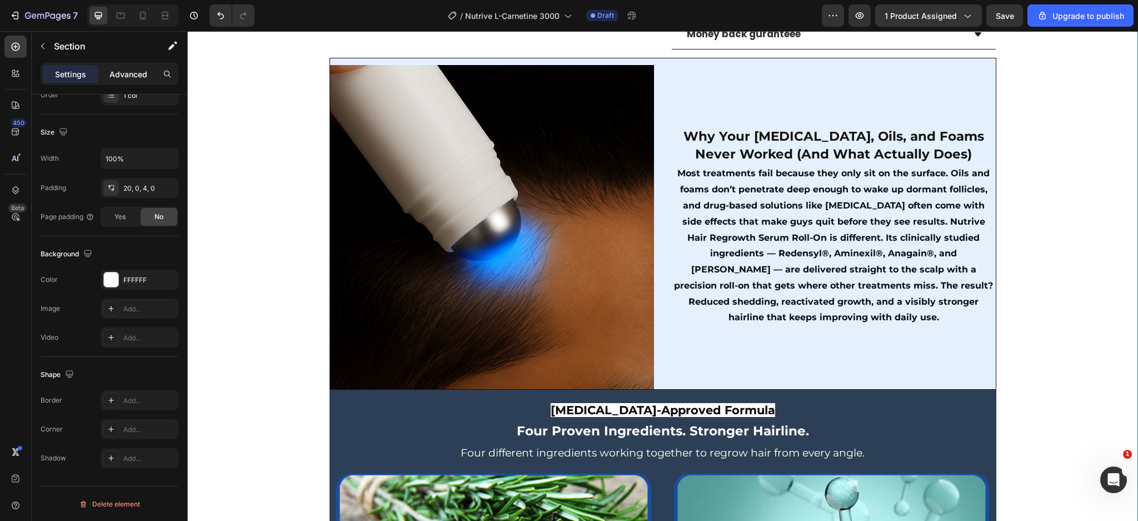
click at [125, 72] on p "Advanced" at bounding box center [129, 74] width 38 height 12
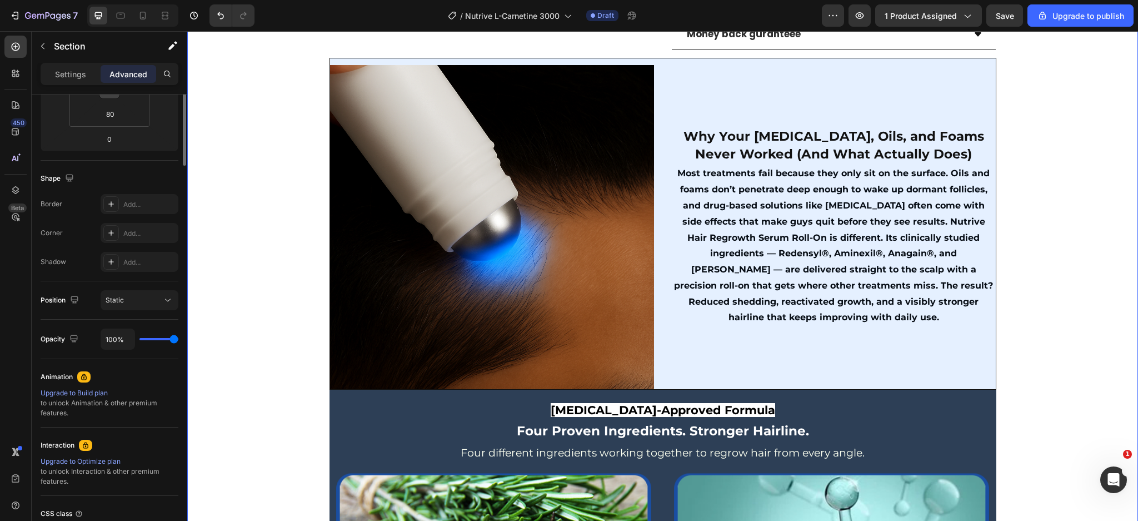
scroll to position [12, 0]
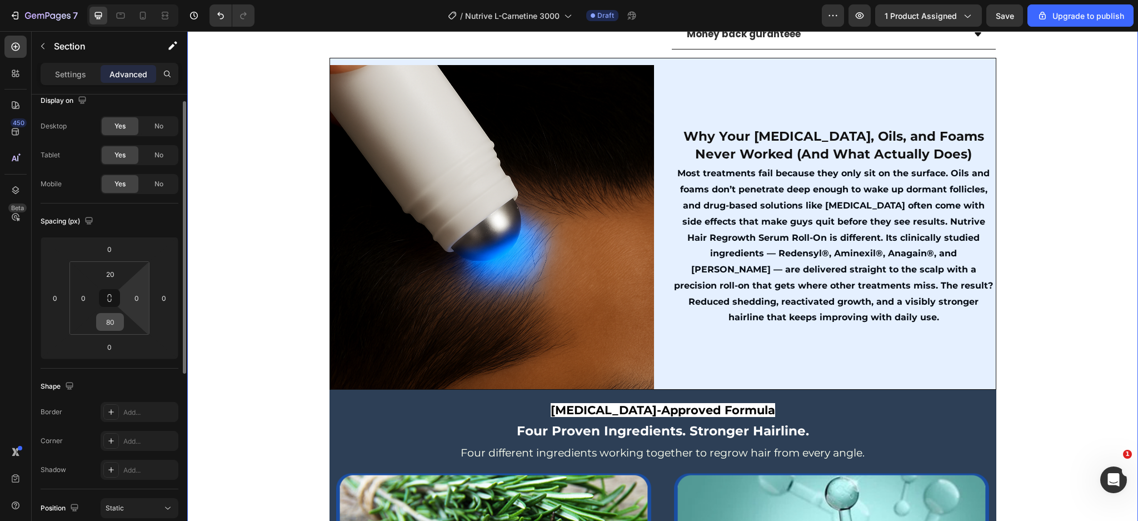
click at [110, 321] on input "80" at bounding box center [110, 322] width 22 height 17
type input "_"
type input "80"
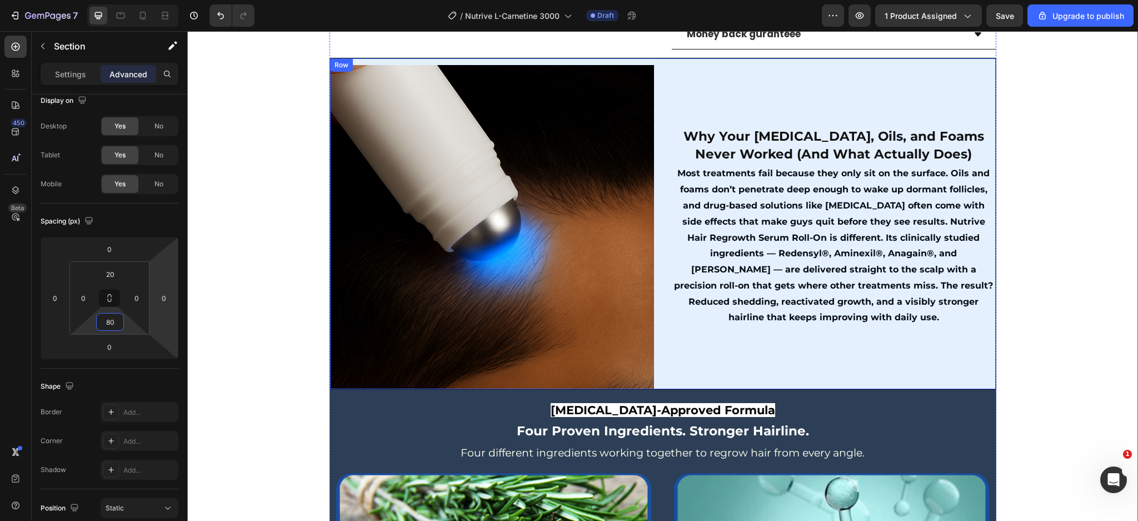
click at [697, 359] on div "Why Your Rogaine, Oils, and Foams Never Worked (And What Actually Does) Text Bl…" at bounding box center [834, 227] width 324 height 324
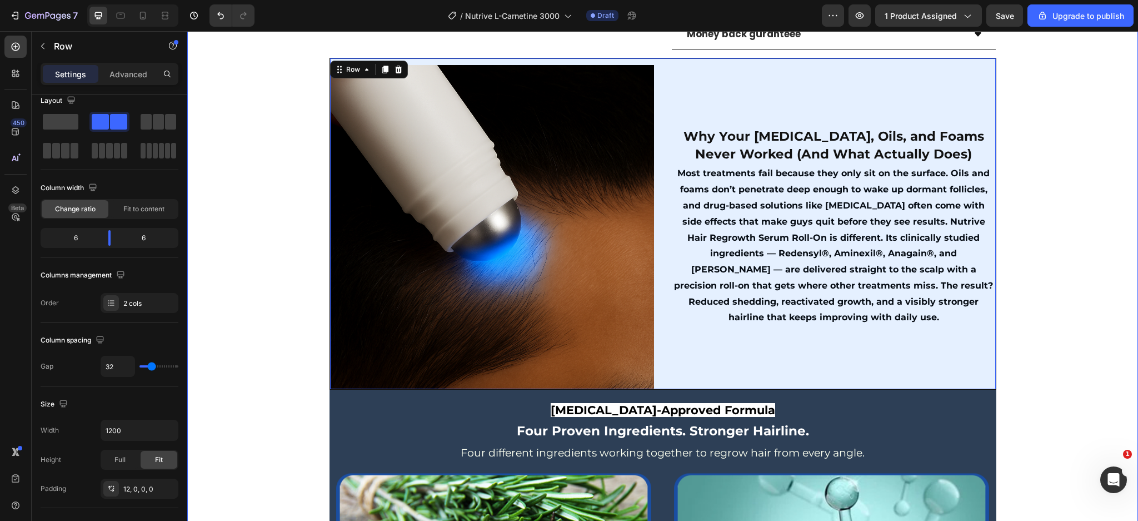
scroll to position [0, 0]
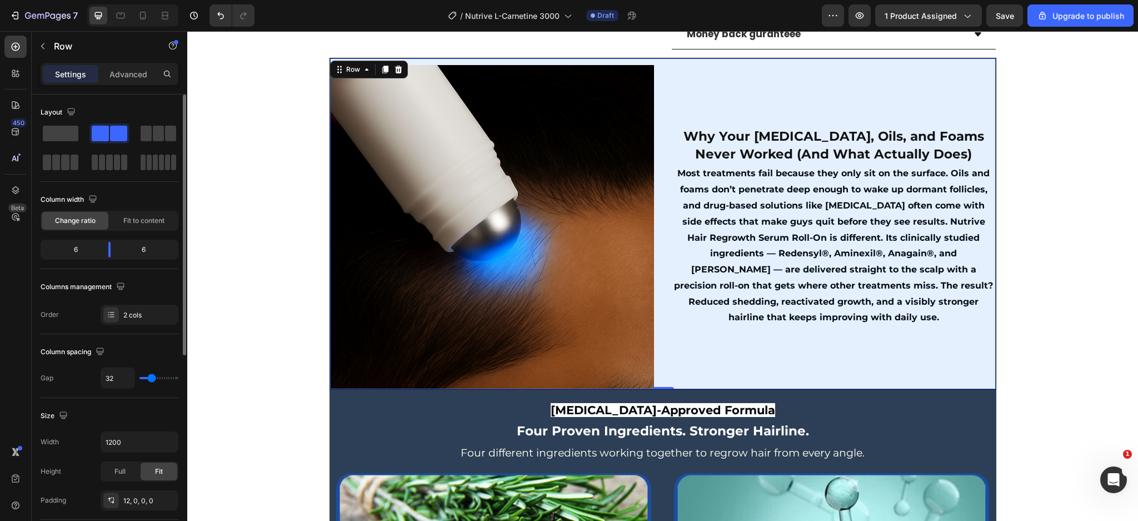
click at [123, 63] on div "Settings Advanced" at bounding box center [110, 74] width 138 height 22
click at [122, 73] on p "Advanced" at bounding box center [129, 74] width 38 height 12
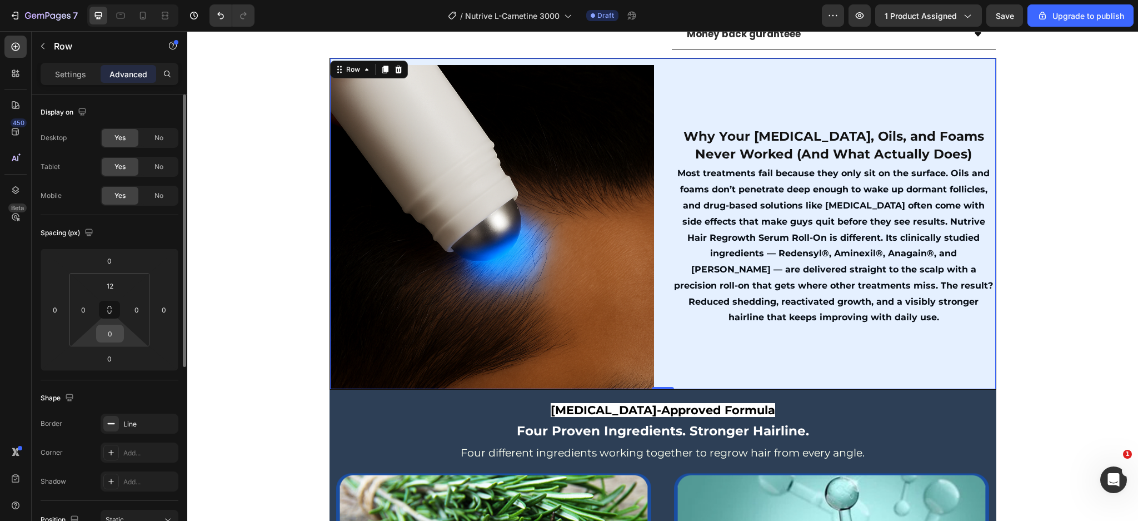
click at [120, 330] on input "0" at bounding box center [110, 333] width 22 height 17
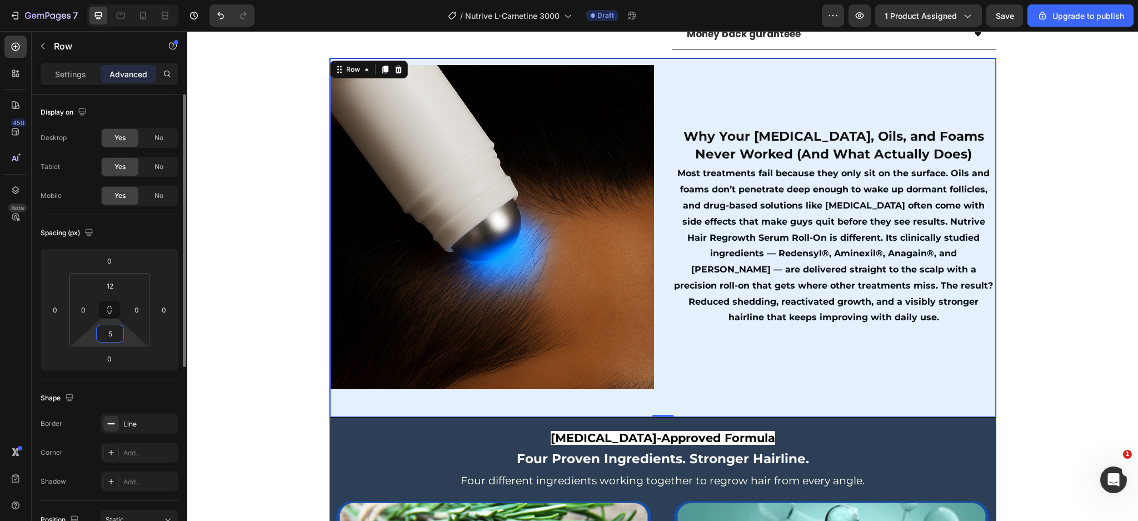
type input "50"
click at [118, 337] on input "16" at bounding box center [110, 333] width 22 height 17
type input "4040000"
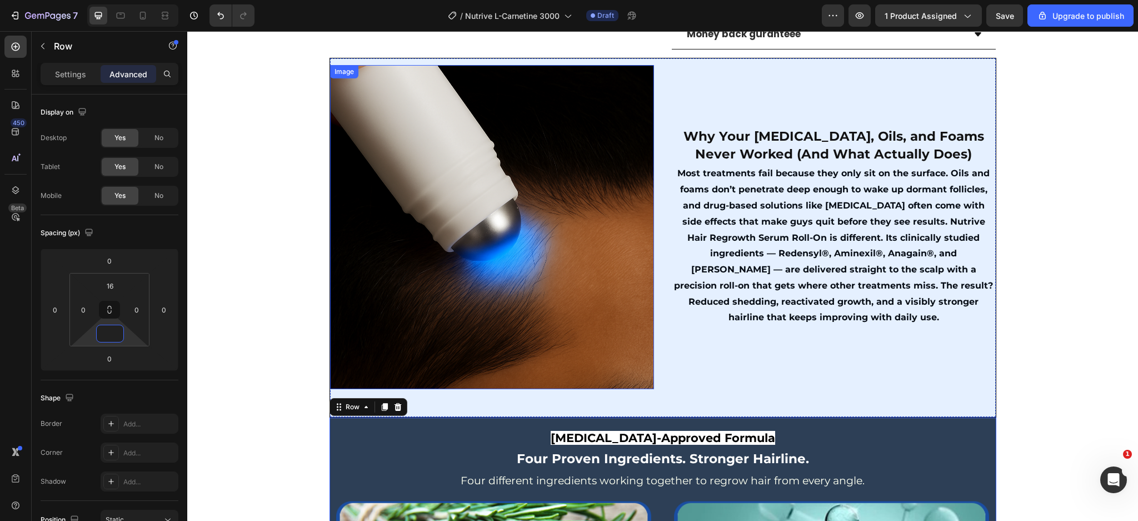
drag, startPoint x: 339, startPoint y: 338, endPoint x: 330, endPoint y: 338, distance: 8.3
click at [339, 338] on img at bounding box center [492, 227] width 324 height 324
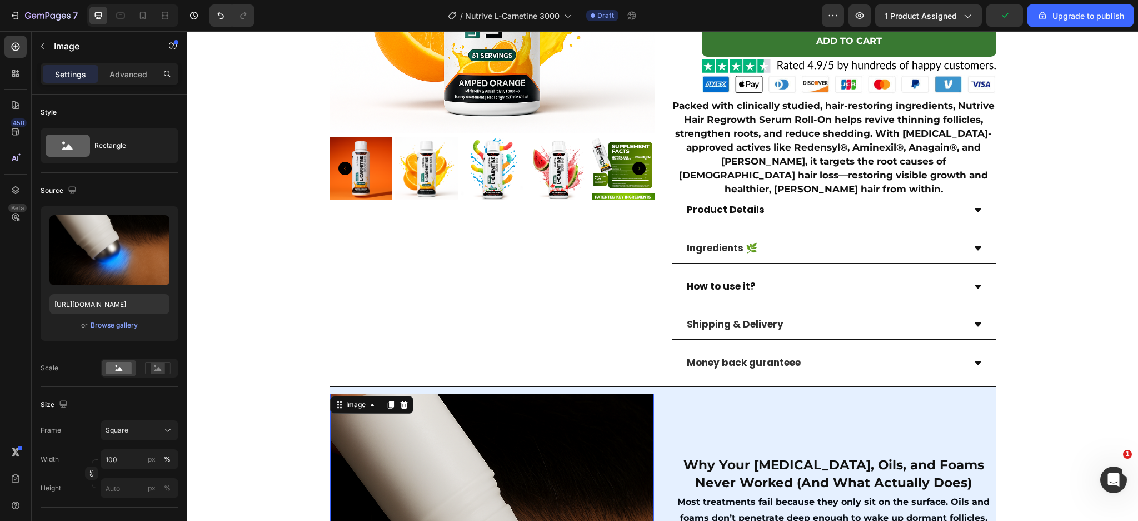
scroll to position [445, 0]
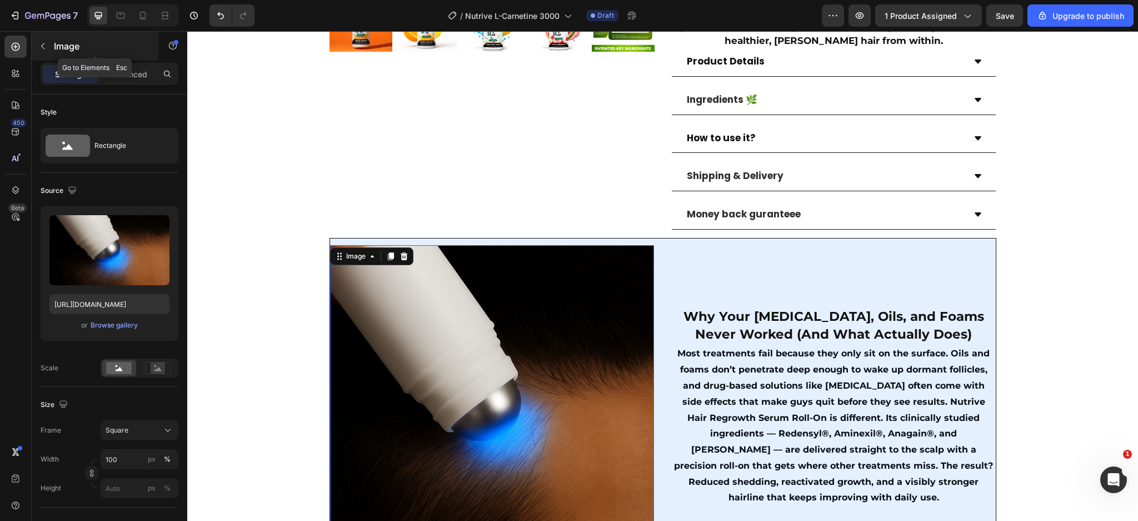
click at [42, 45] on icon "button" at bounding box center [42, 46] width 3 height 6
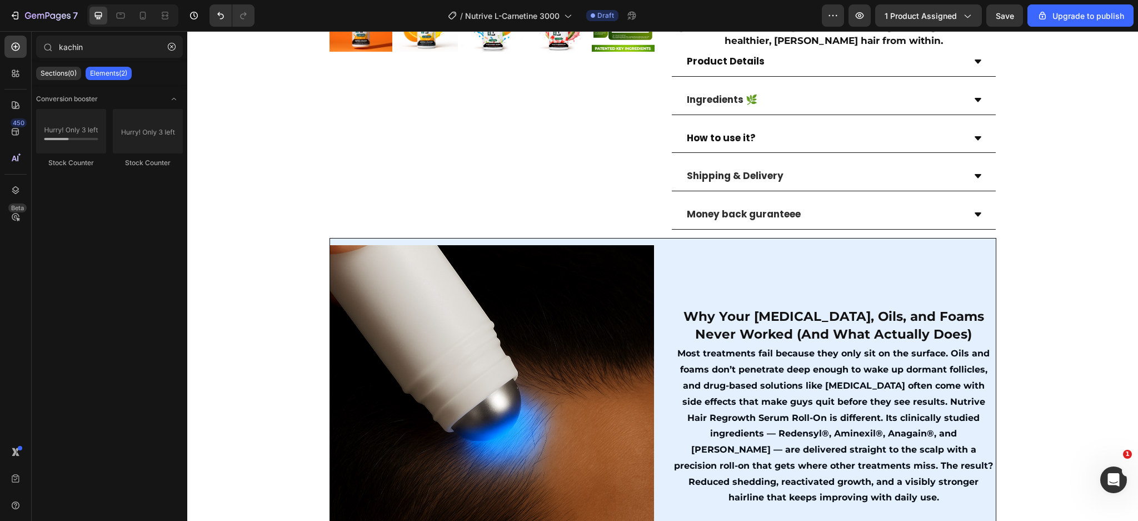
click at [163, 48] on button "button" at bounding box center [172, 47] width 18 height 18
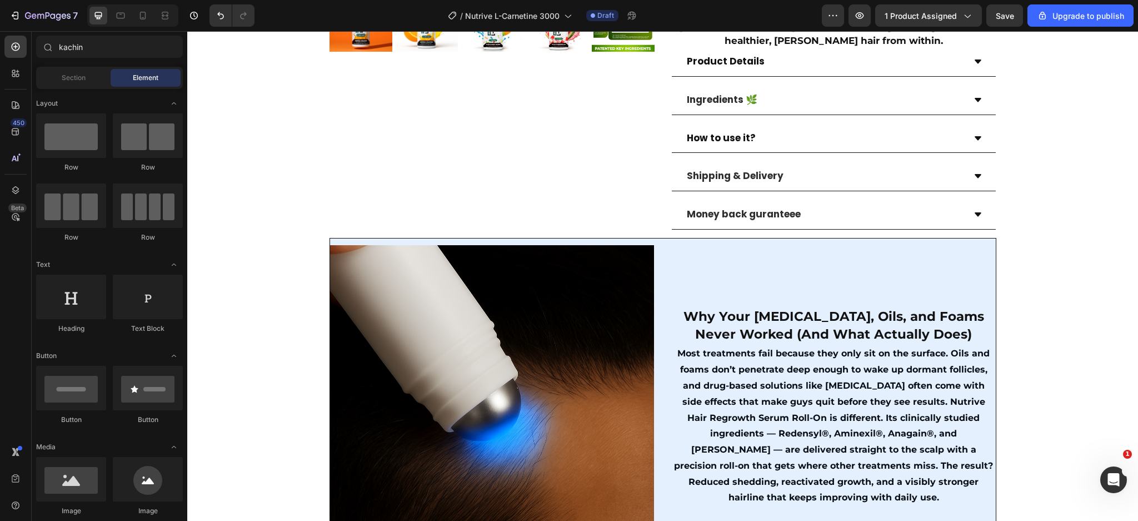
click at [6, 83] on div at bounding box center [15, 73] width 22 height 22
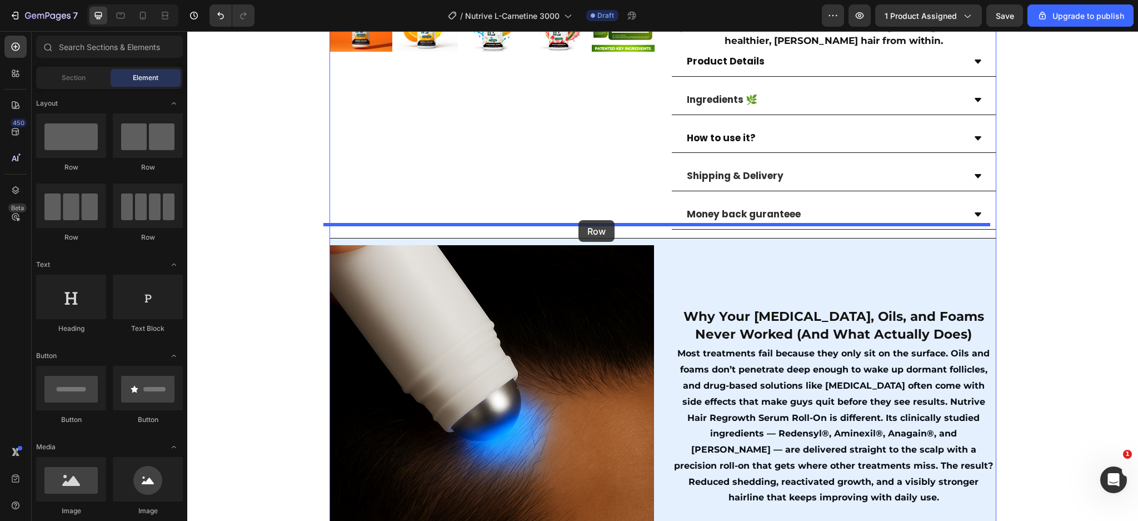
drag, startPoint x: 264, startPoint y: 185, endPoint x: 579, endPoint y: 220, distance: 316.6
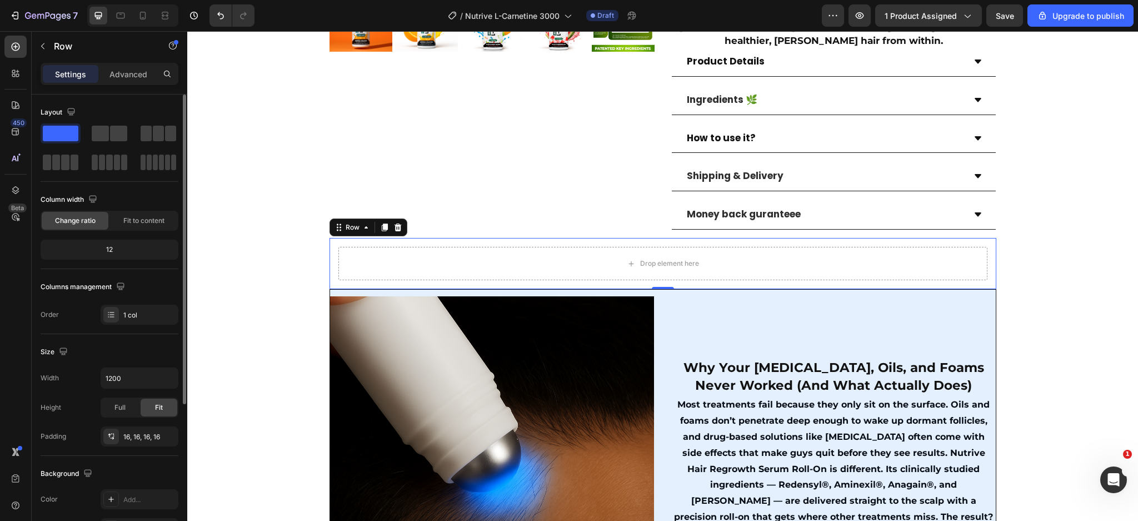
drag, startPoint x: 61, startPoint y: 132, endPoint x: 132, endPoint y: 142, distance: 72.4
click at [132, 142] on div at bounding box center [110, 147] width 138 height 49
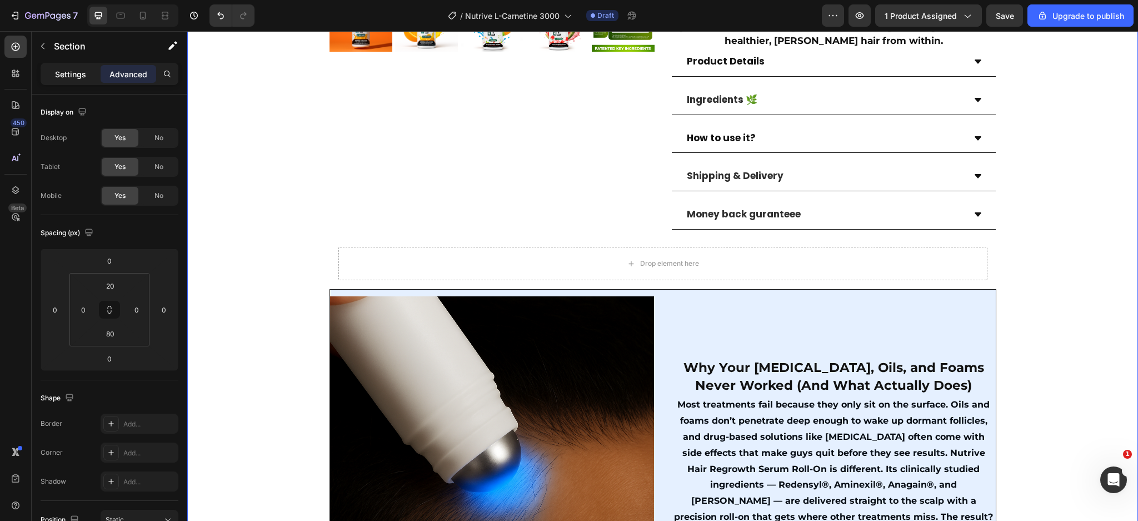
click at [61, 73] on p "Settings" at bounding box center [70, 74] width 31 height 12
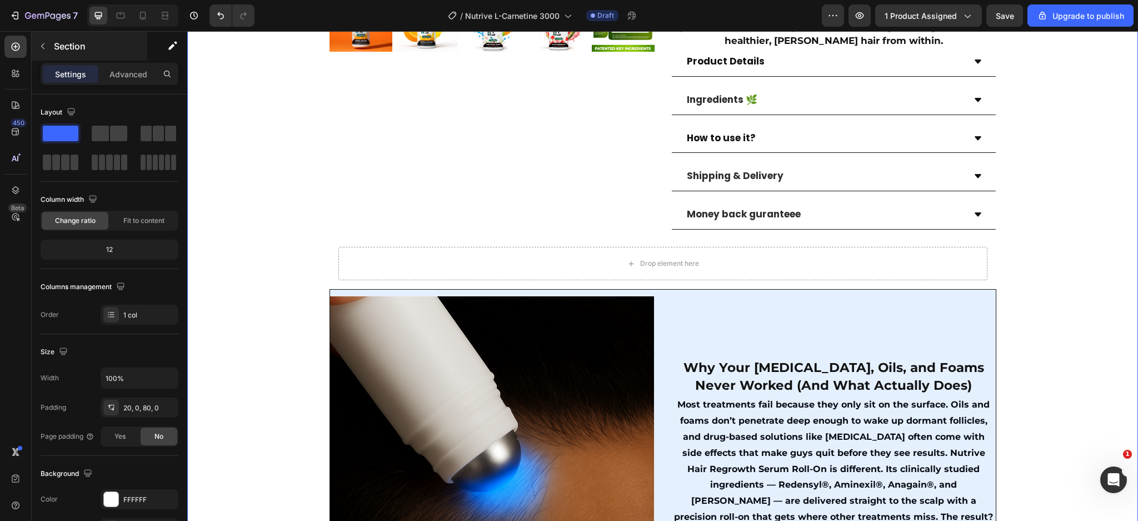
click at [43, 51] on button "button" at bounding box center [43, 46] width 18 height 18
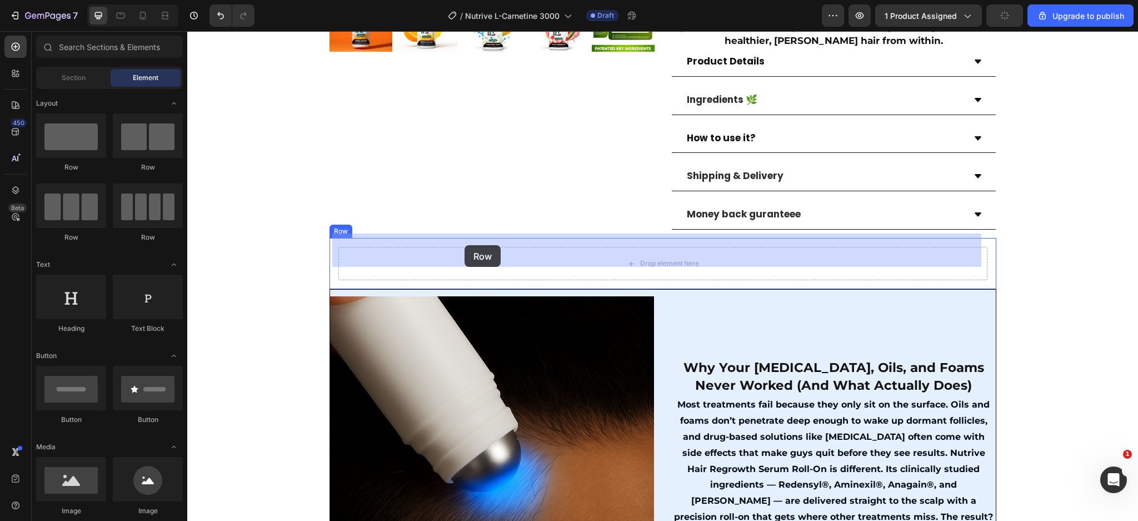
drag, startPoint x: 333, startPoint y: 185, endPoint x: 465, endPoint y: 245, distance: 144.8
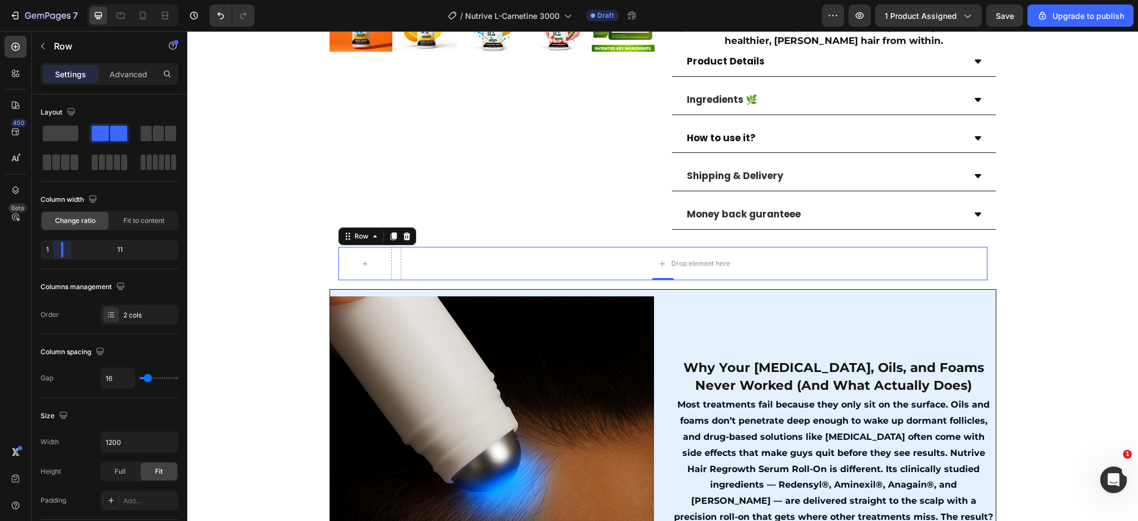
drag, startPoint x: 114, startPoint y: 245, endPoint x: 56, endPoint y: 253, distance: 59.0
click at [56, 0] on body "7 / Nutrive L-Carnetine 3000 Draft Preview 1 product assigned Save Upgrade to p…" at bounding box center [569, 0] width 1138 height 0
click at [48, 48] on button "button" at bounding box center [43, 46] width 18 height 18
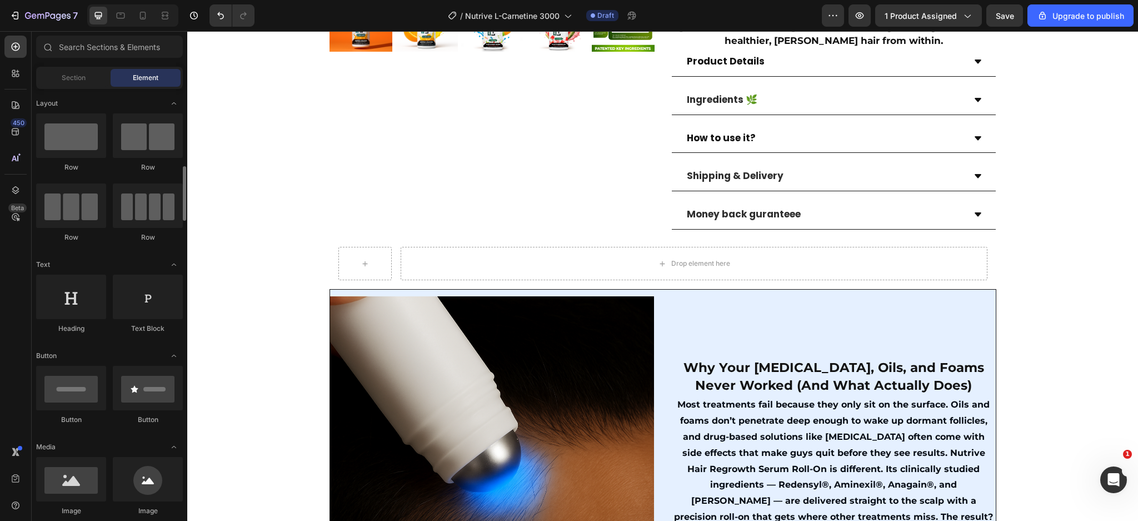
scroll to position [69, 0]
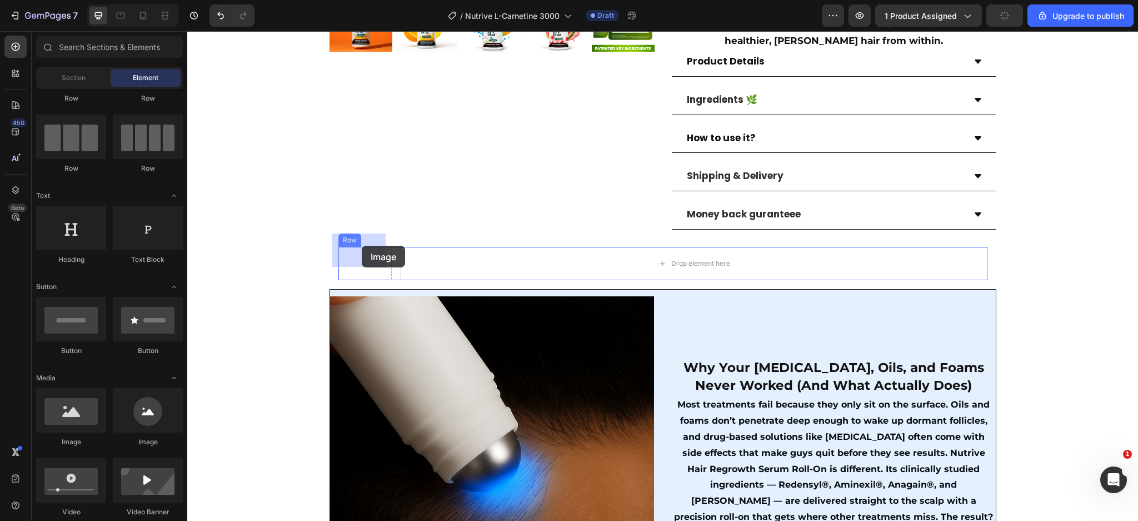
drag, startPoint x: 274, startPoint y: 274, endPoint x: 362, endPoint y: 246, distance: 92.8
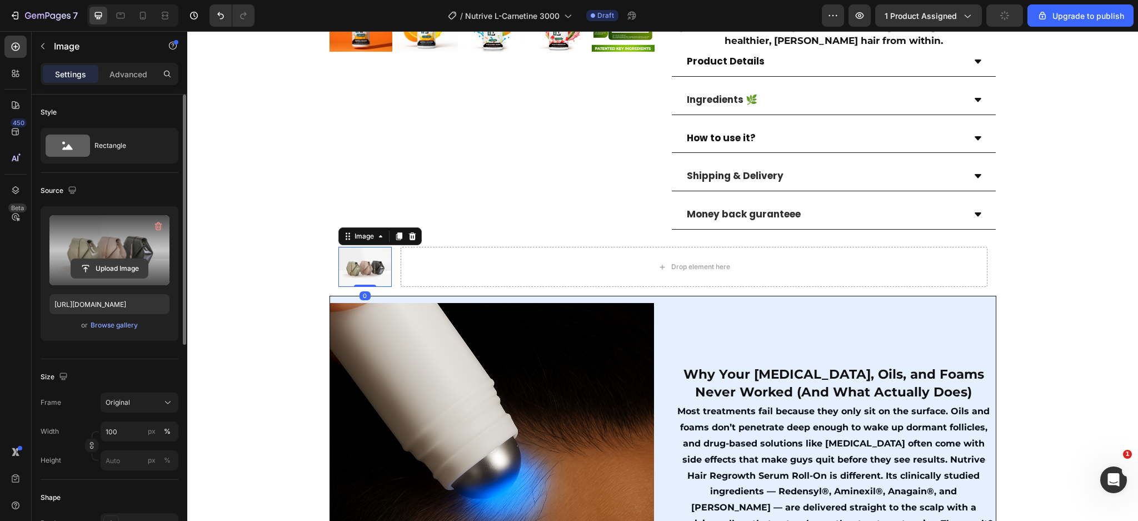
click at [155, 229] on icon "button" at bounding box center [158, 226] width 11 height 11
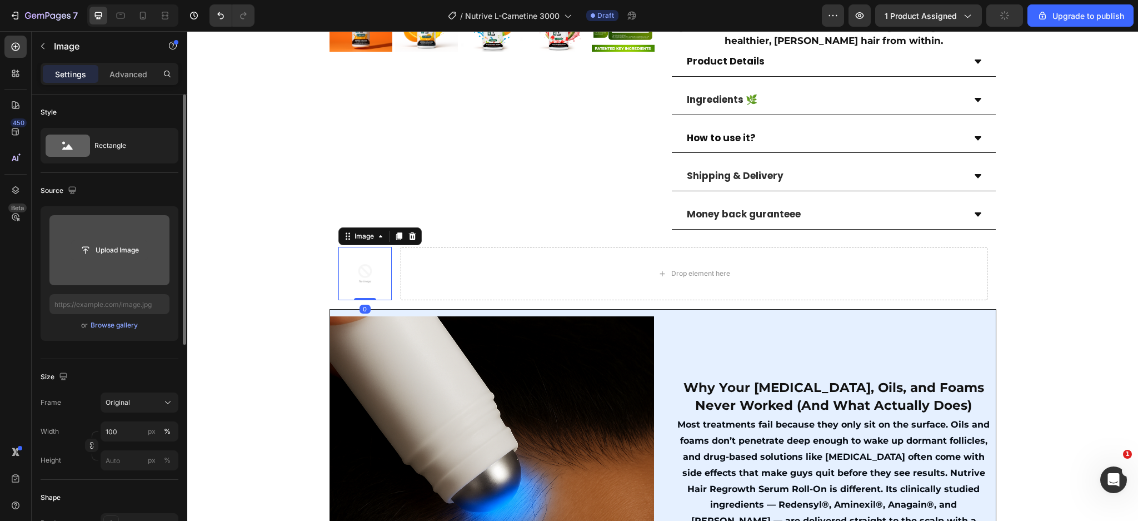
click at [120, 254] on input "file" at bounding box center [109, 250] width 77 height 19
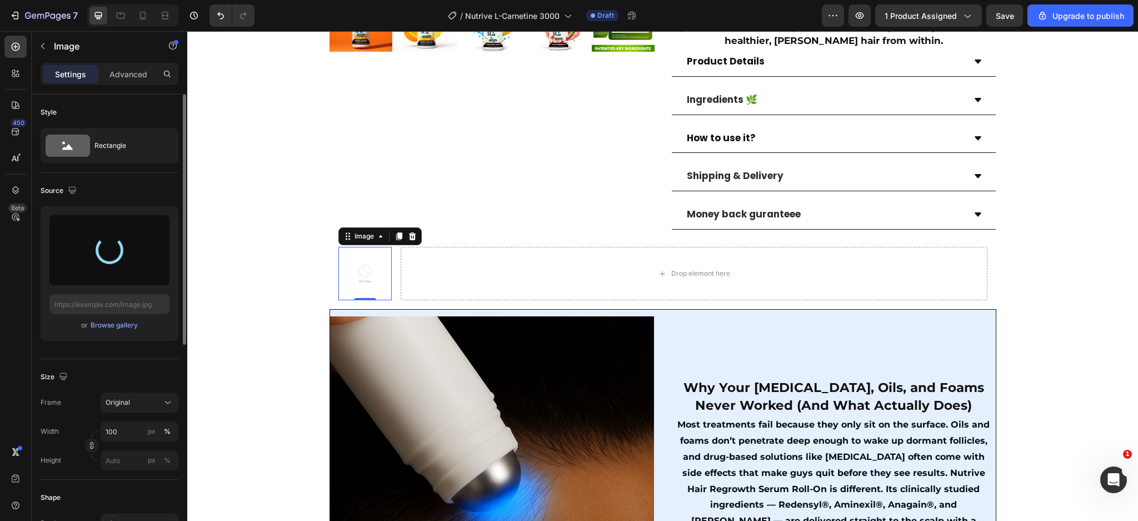
type input "https://cdn.shopify.com/s/files/1/0666/3274/5144/files/gempages_514397818819969…"
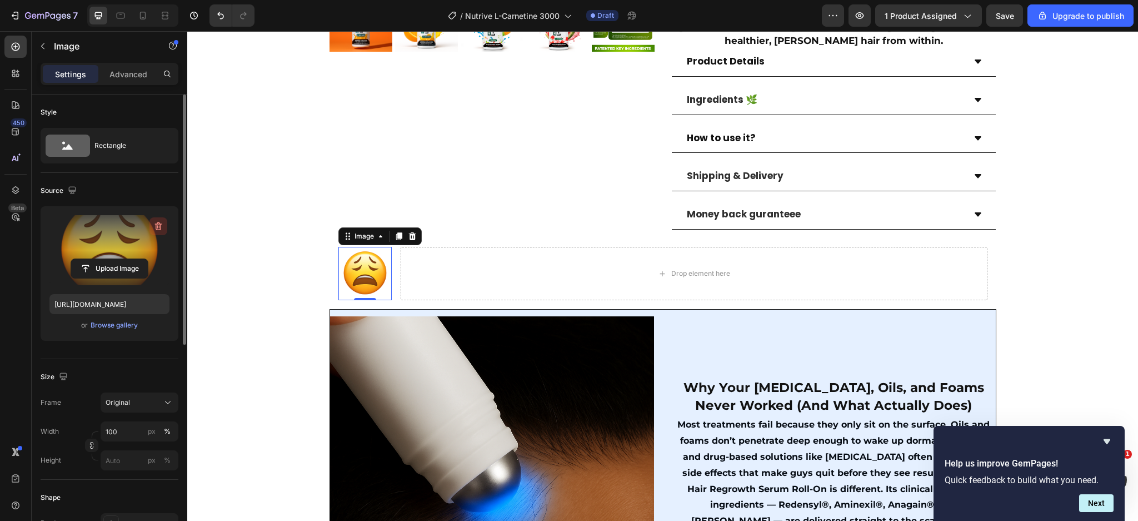
click at [157, 221] on icon "button" at bounding box center [158, 226] width 11 height 11
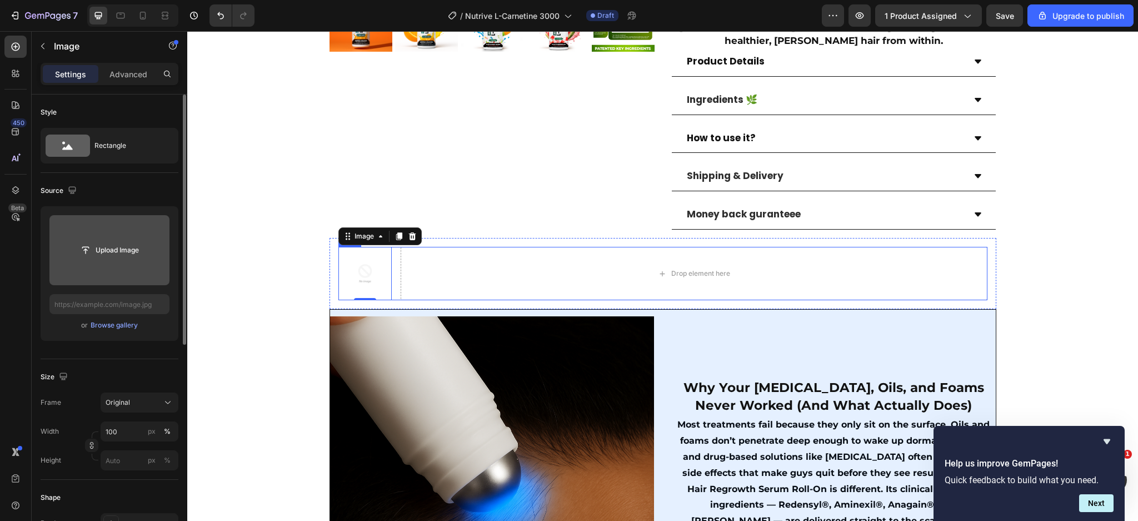
click at [392, 255] on div "Image 0 Drop element here Row" at bounding box center [663, 273] width 649 height 53
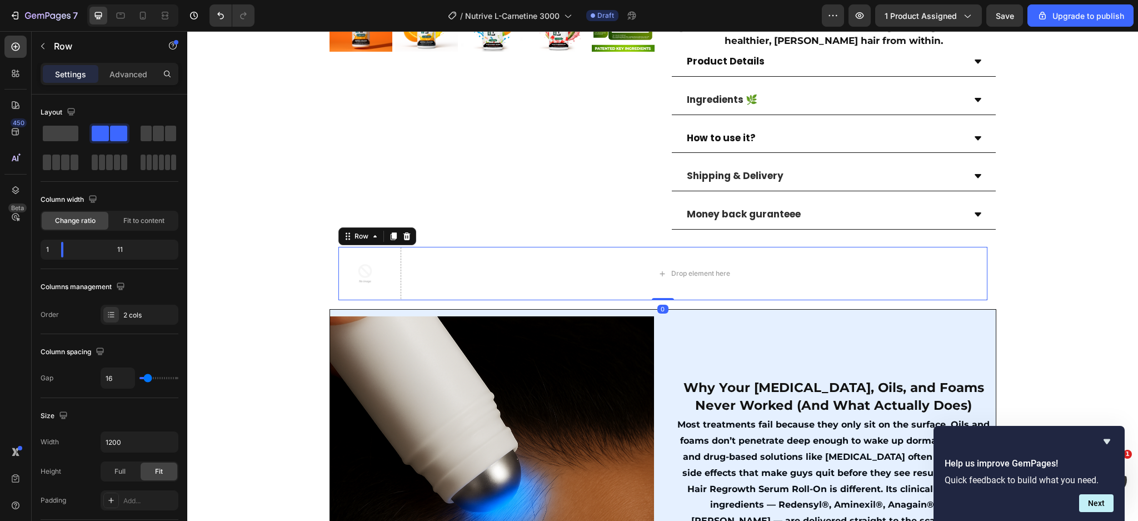
scroll to position [347, 0]
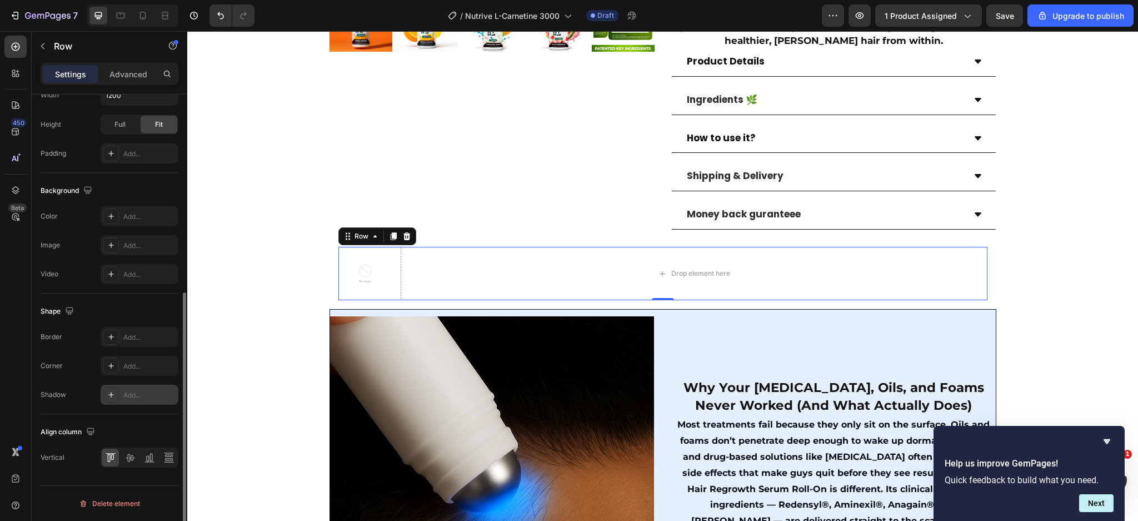
click at [125, 396] on div "Add..." at bounding box center [149, 395] width 52 height 10
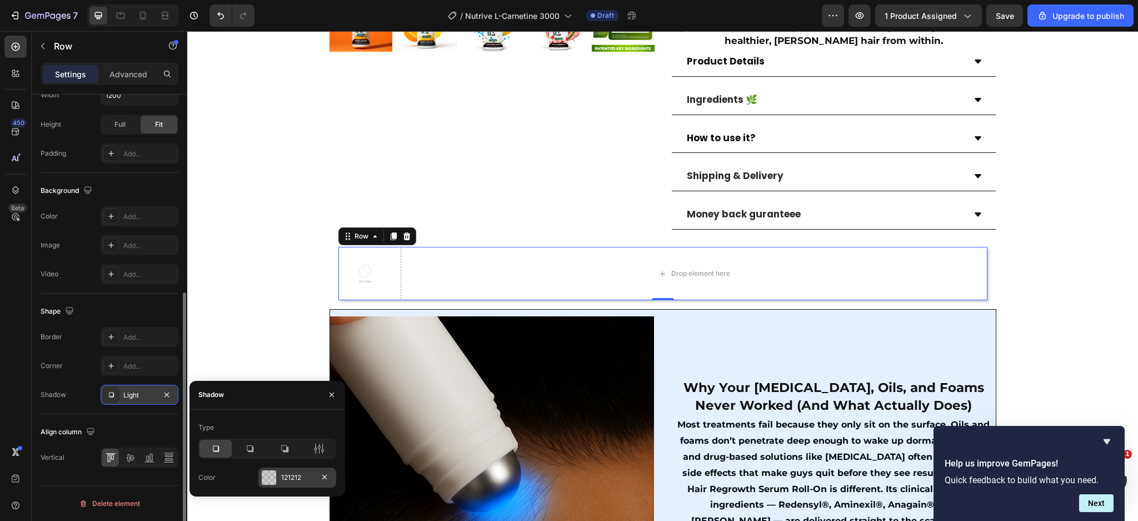
click at [272, 478] on div at bounding box center [269, 477] width 14 height 14
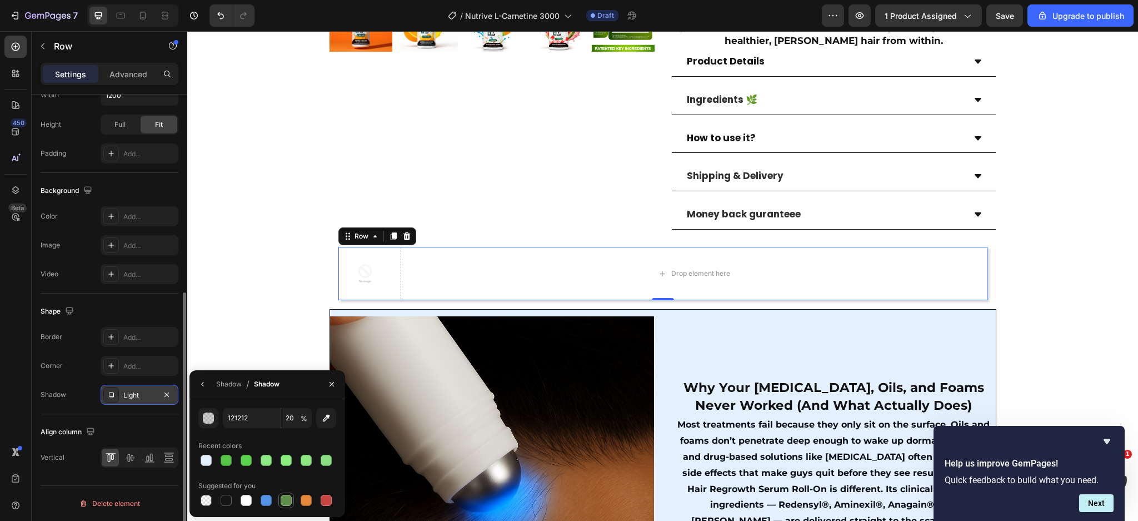
click at [286, 501] on div at bounding box center [286, 500] width 11 height 11
type input "5E8E49"
type input "100"
click at [227, 383] on div "Shadow" at bounding box center [229, 384] width 26 height 10
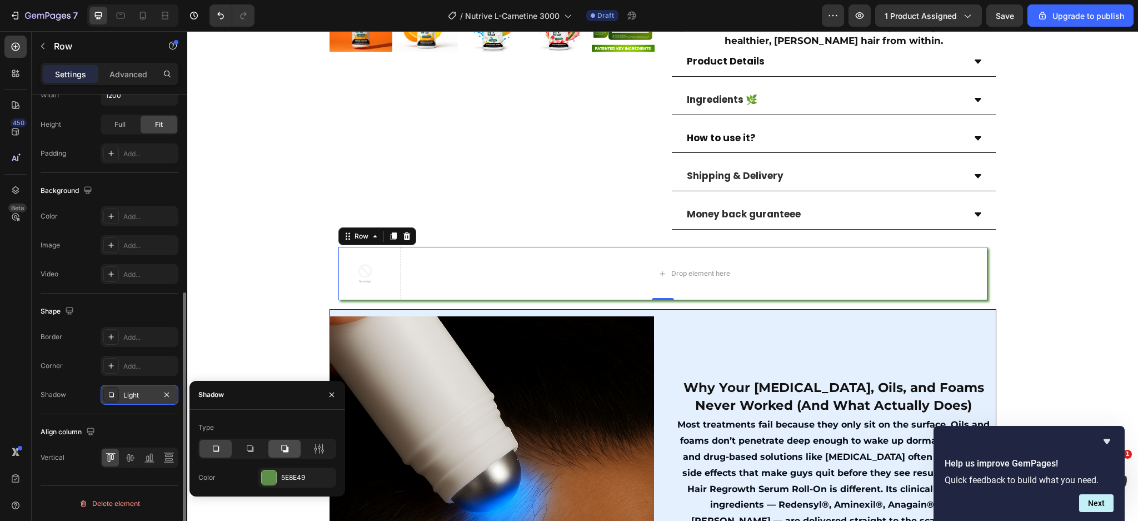
click at [274, 450] on div at bounding box center [285, 449] width 32 height 18
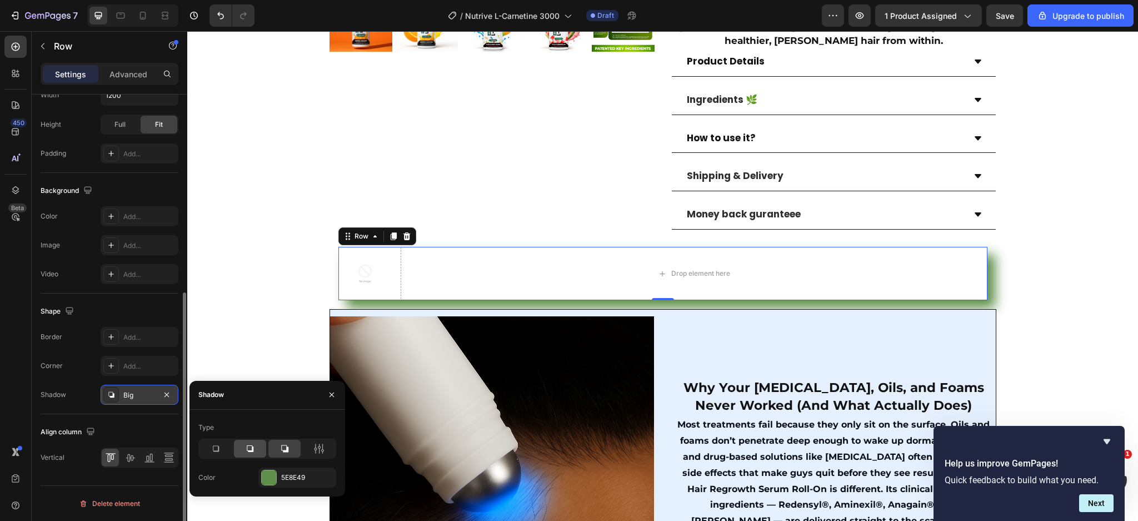
click at [250, 449] on icon at bounding box center [250, 448] width 11 height 11
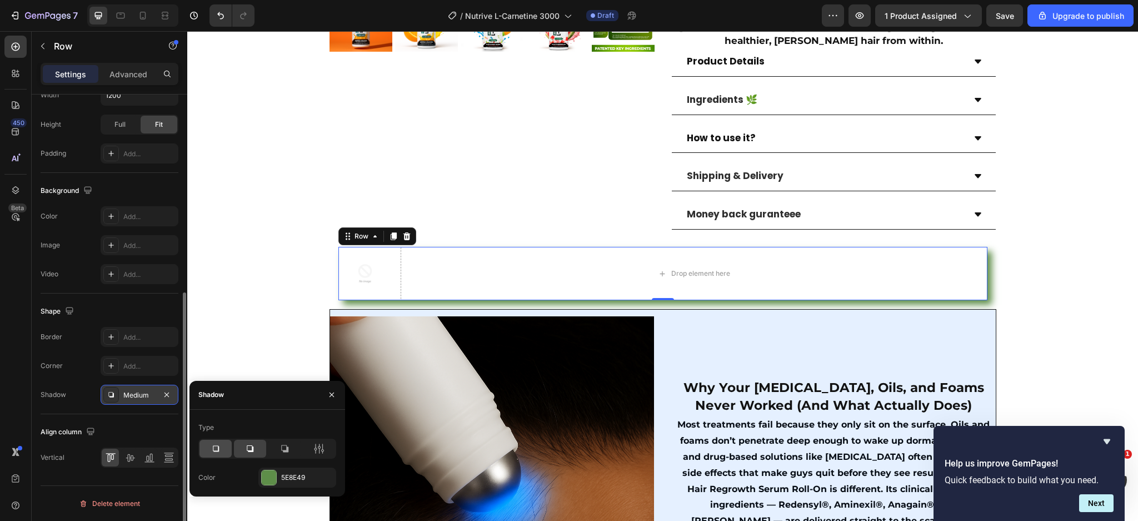
click at [224, 448] on div at bounding box center [216, 449] width 32 height 18
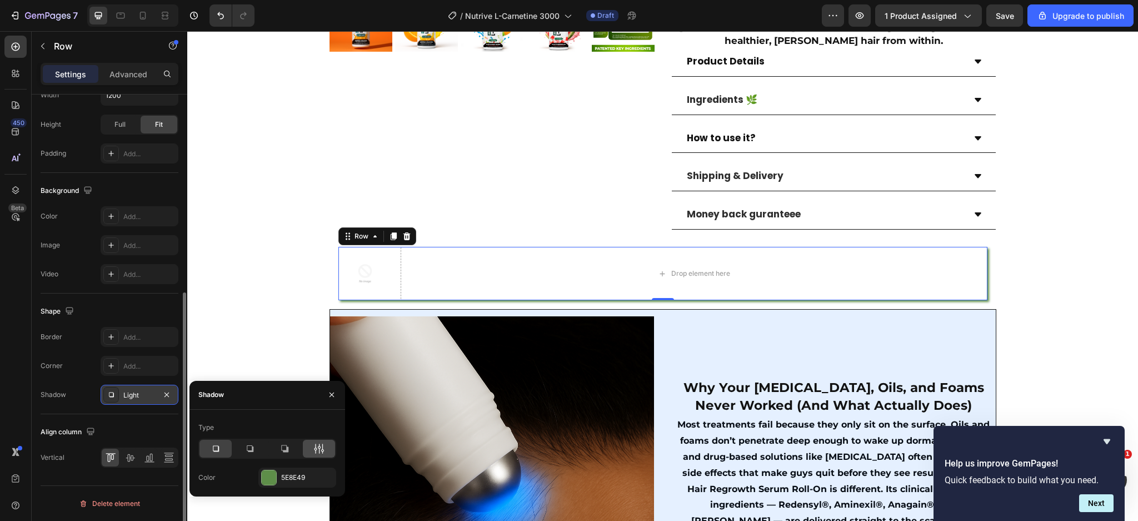
click at [316, 448] on icon at bounding box center [316, 449] width 3 height 10
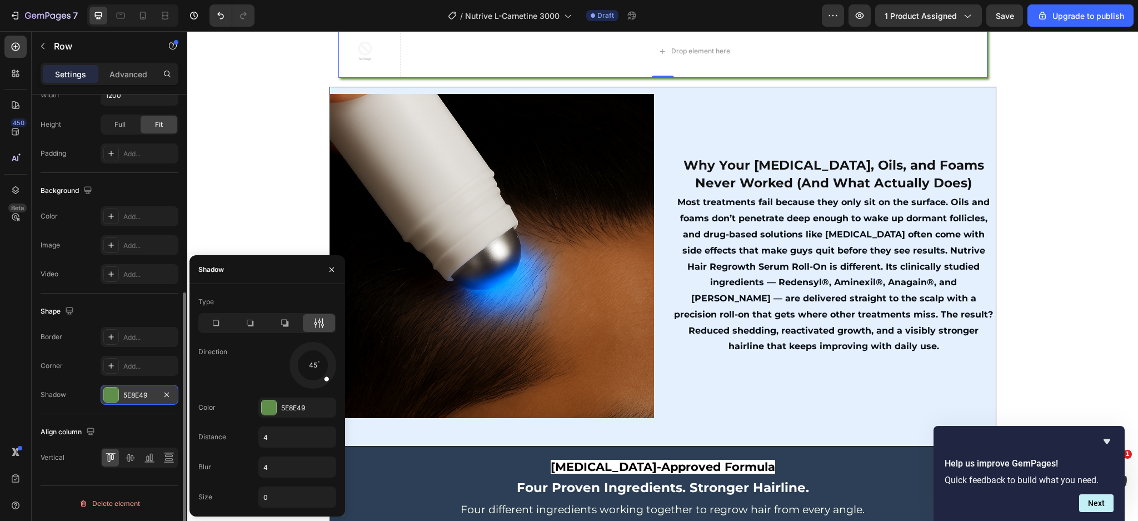
scroll to position [519, 0]
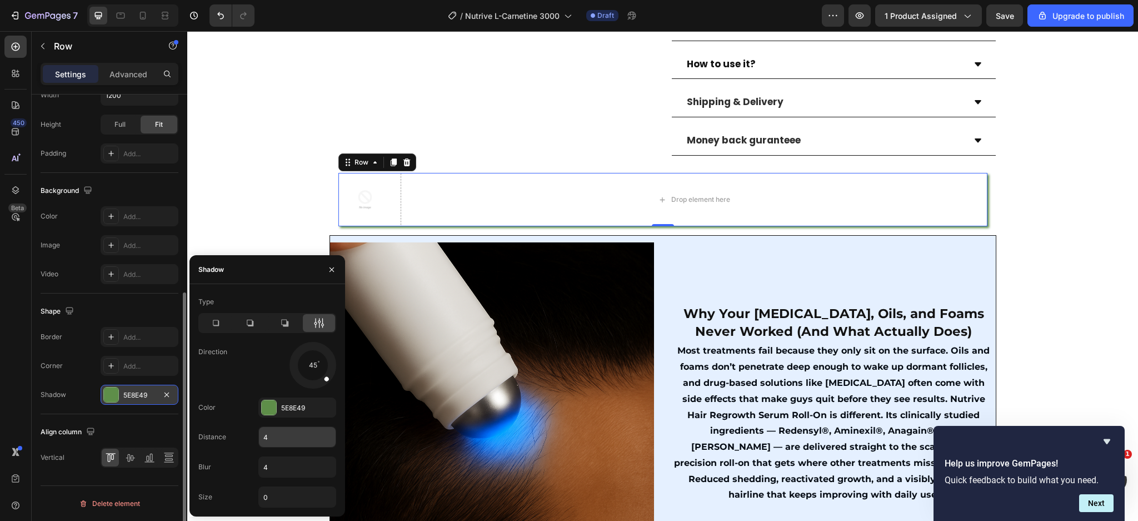
click at [287, 429] on input "4" at bounding box center [297, 437] width 77 height 20
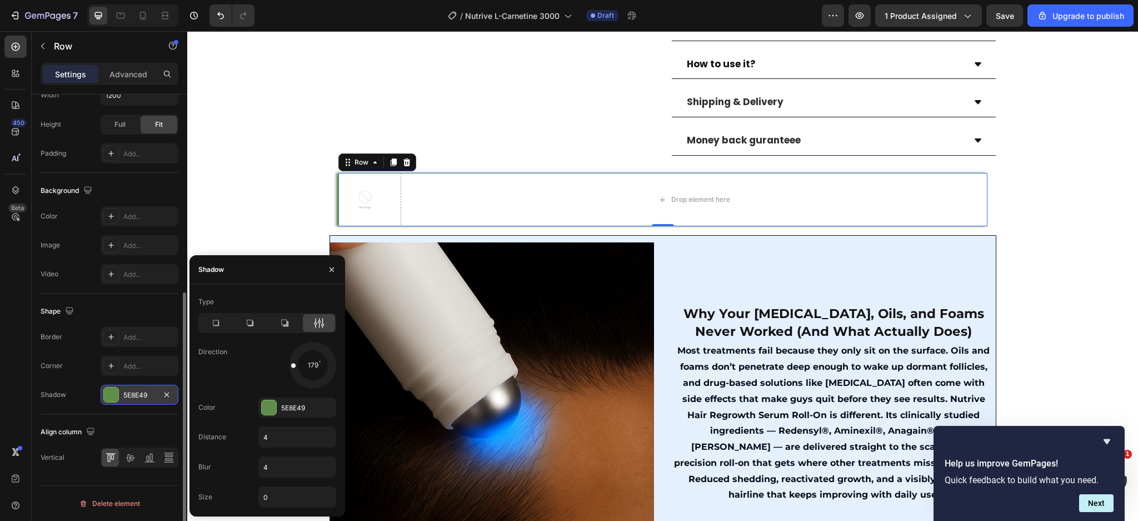
drag, startPoint x: 290, startPoint y: 379, endPoint x: 275, endPoint y: 364, distance: 21.2
click at [275, 364] on div "179" at bounding box center [297, 365] width 78 height 47
click at [271, 468] on input "4" at bounding box center [297, 467] width 77 height 20
type input "("
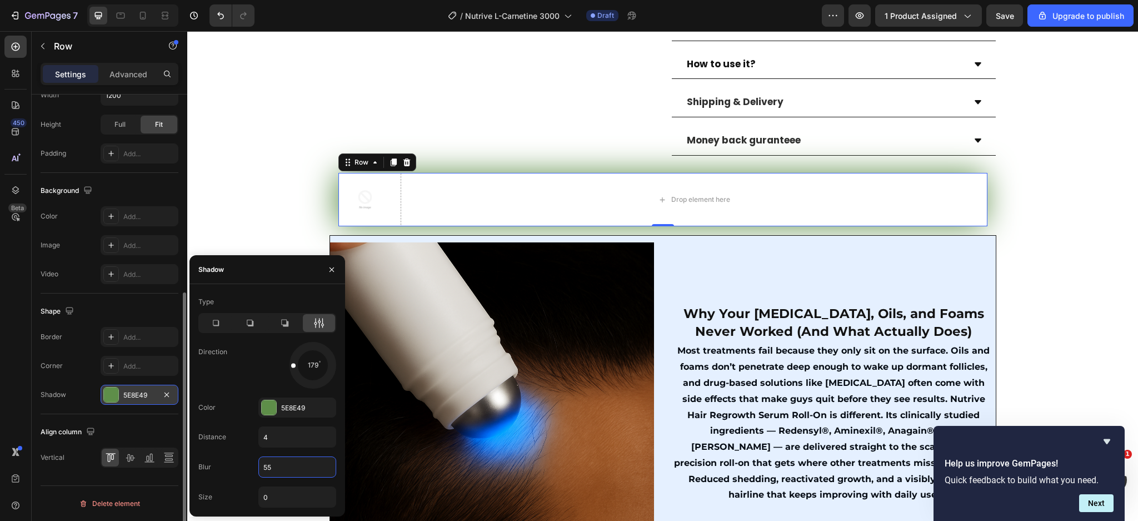
type input "5"
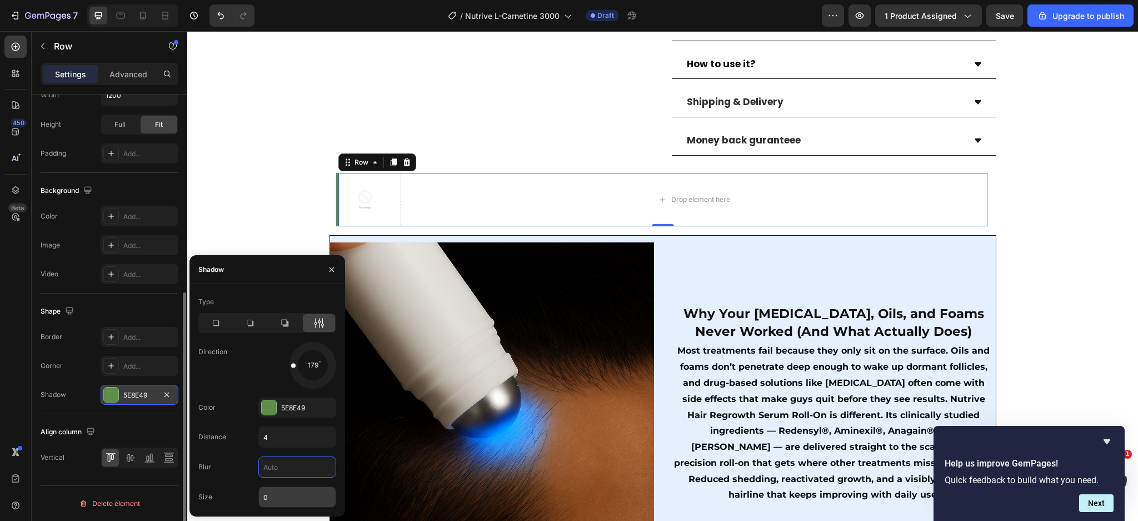
click at [285, 496] on input "0" at bounding box center [297, 497] width 77 height 20
type input "0"
type input "2"
click at [284, 435] on input "4" at bounding box center [297, 437] width 77 height 20
type input "0"
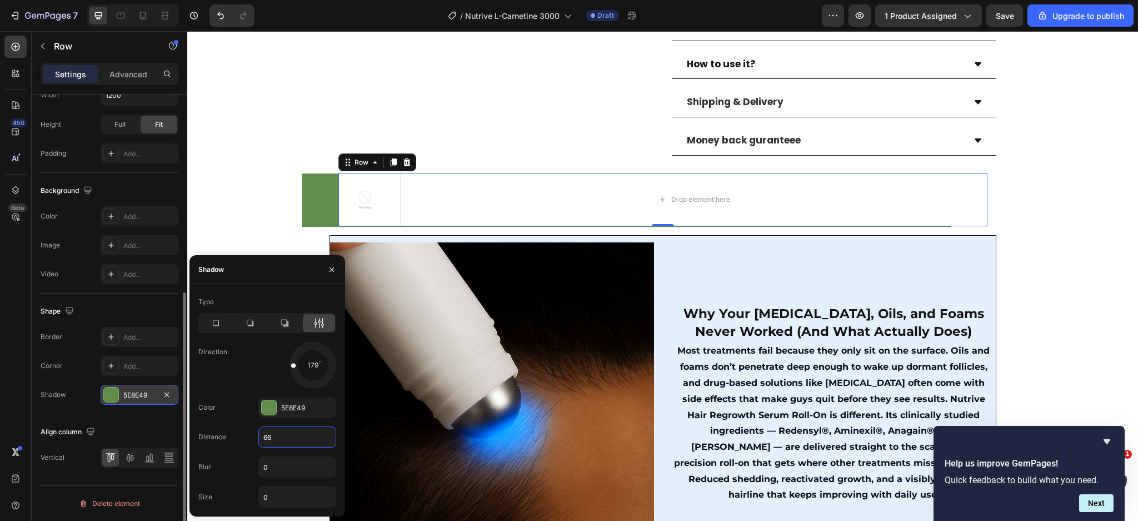
type input "6"
type input "8"
type input "10"
click at [242, 239] on div "Product Images Row (P) Images & Gallery Liquid L-Carnitine 3000MG (P) Title Ico…" at bounding box center [662, 508] width 951 height 1846
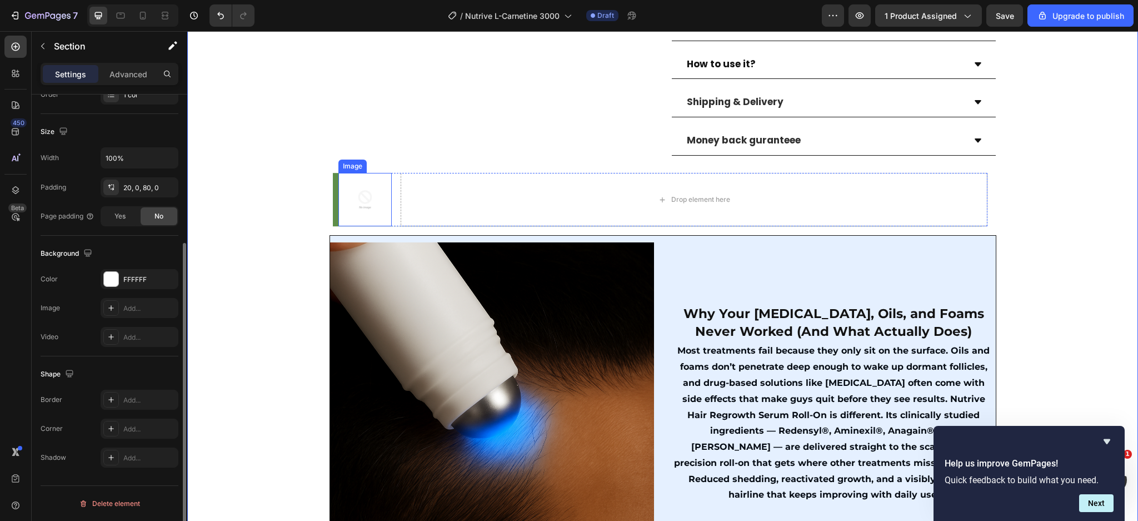
scroll to position [0, 0]
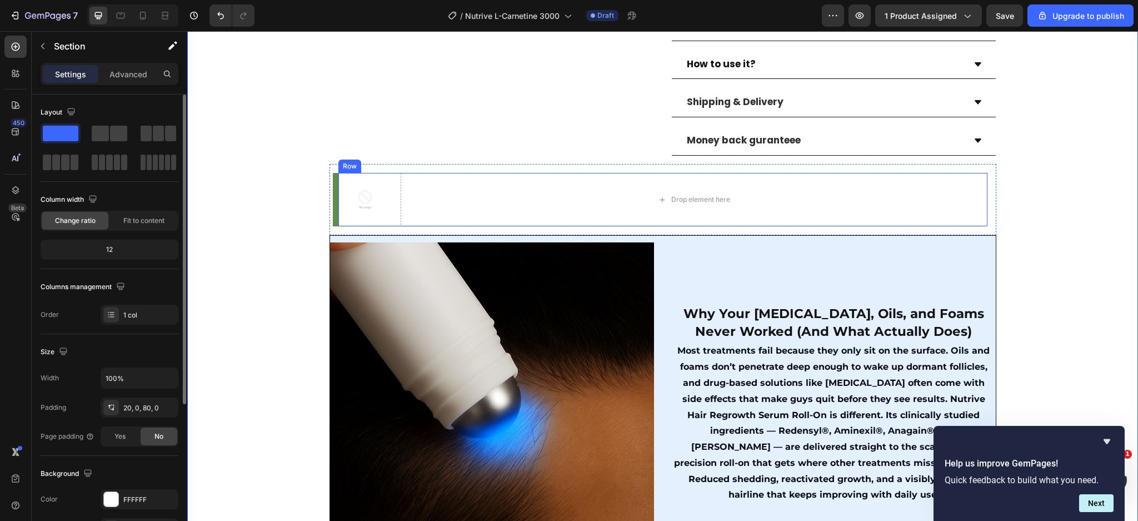
click at [392, 184] on div "Image Drop element here Row" at bounding box center [663, 199] width 649 height 53
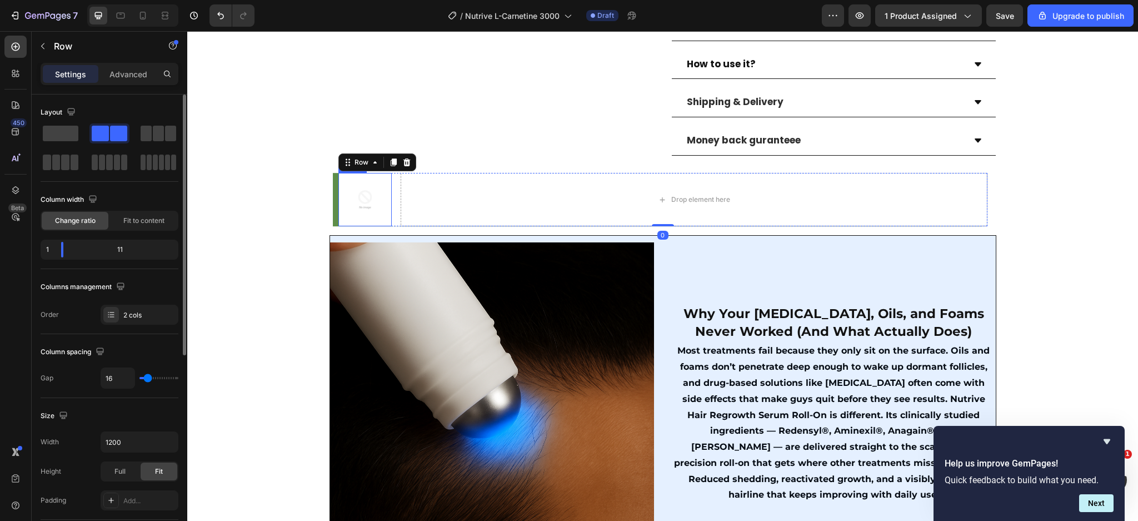
click at [366, 186] on img at bounding box center [365, 199] width 53 height 53
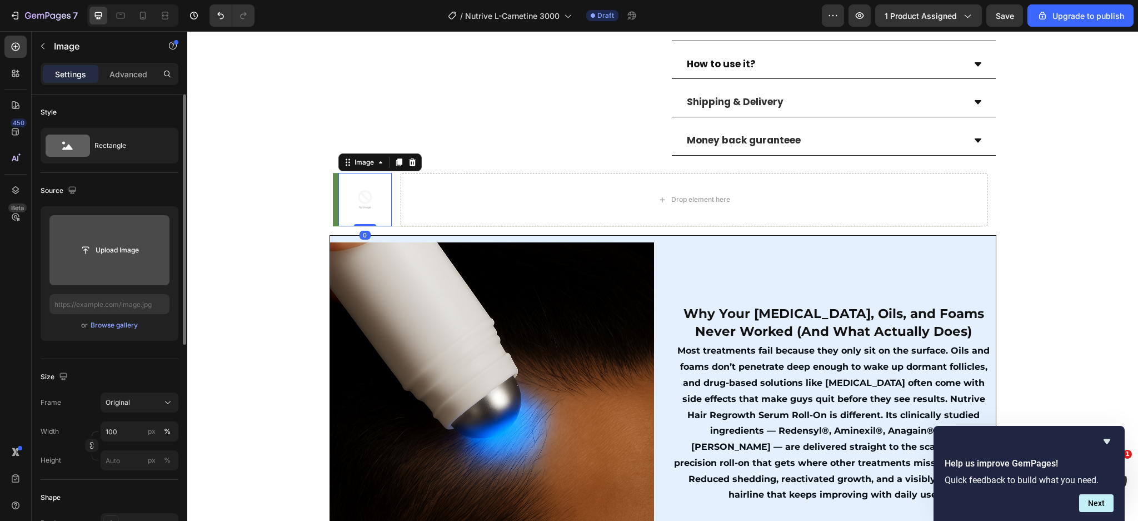
click at [114, 274] on input "file" at bounding box center [109, 250] width 120 height 70
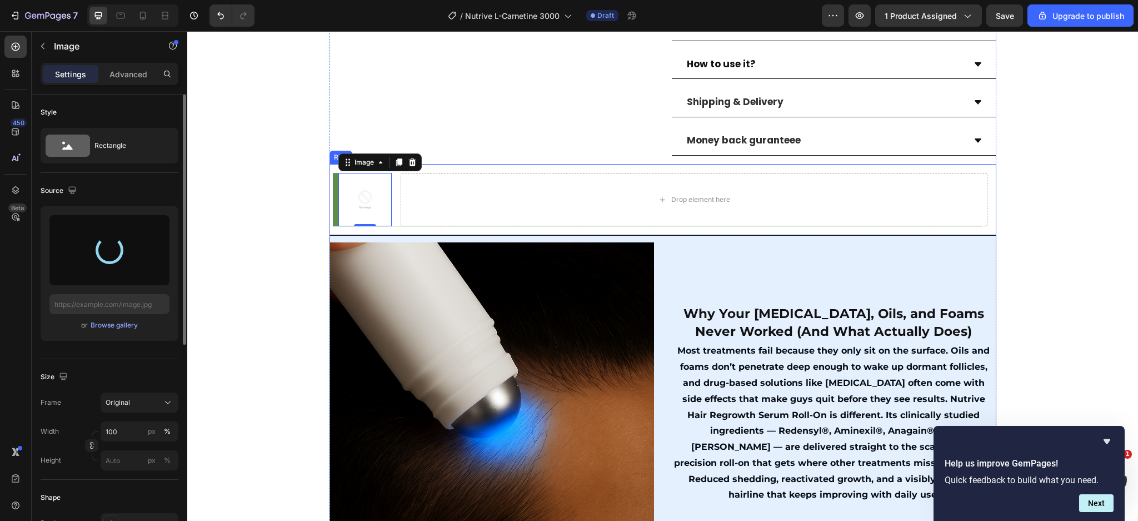
type input "https://cdn.shopify.com/s/files/1/0666/3274/5144/files/gempages_514397818819969…"
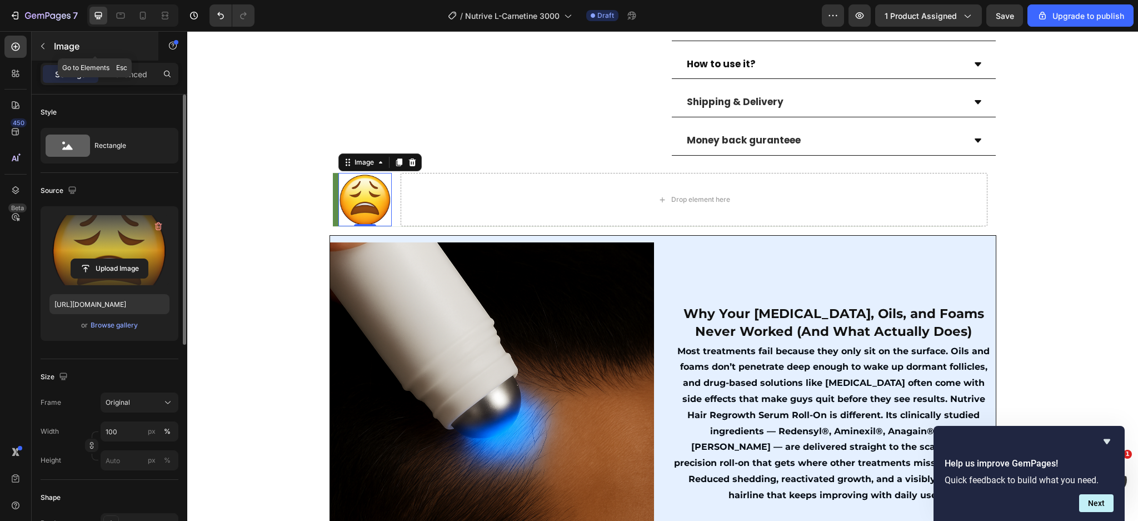
click at [41, 38] on button "button" at bounding box center [43, 46] width 18 height 18
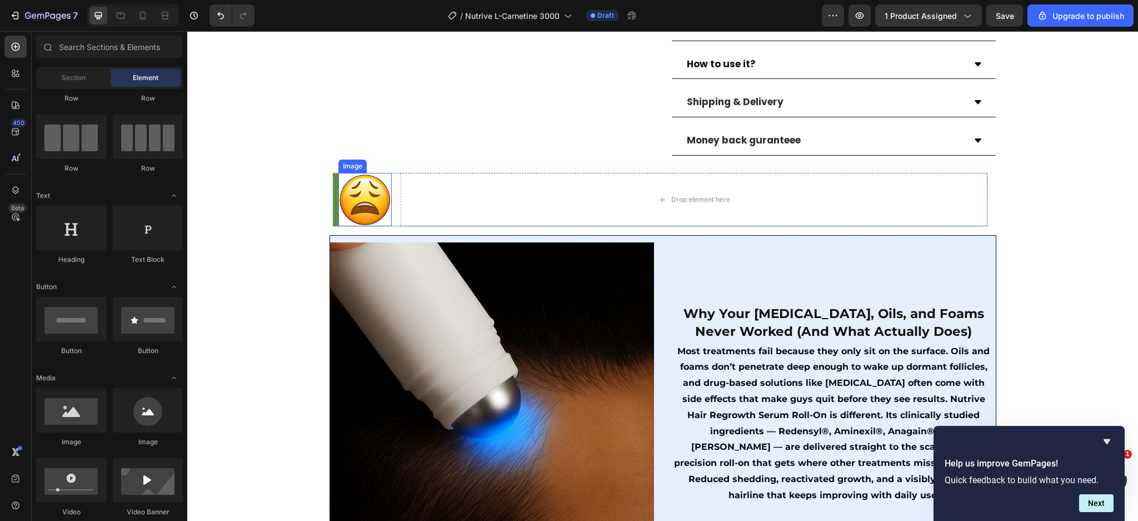
click at [359, 188] on img at bounding box center [365, 199] width 53 height 53
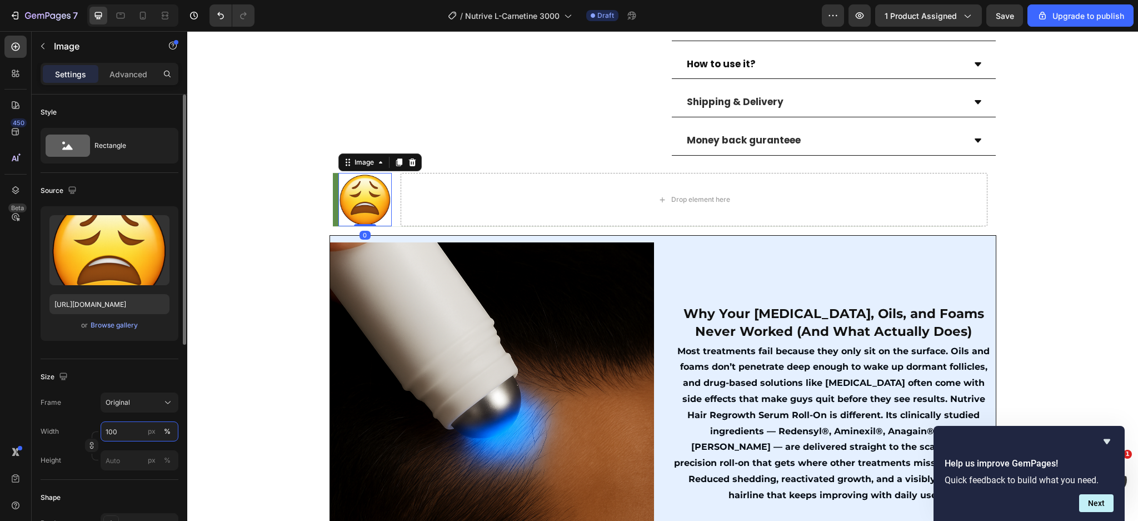
click at [131, 435] on input "100" at bounding box center [140, 431] width 78 height 20
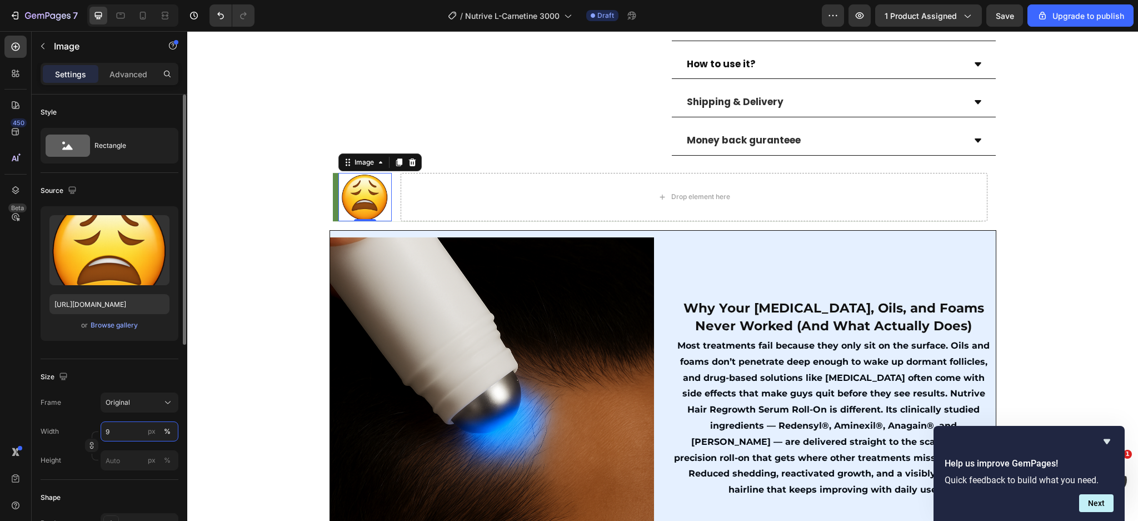
type input "90"
click at [420, 200] on div "Drop element here" at bounding box center [694, 197] width 587 height 48
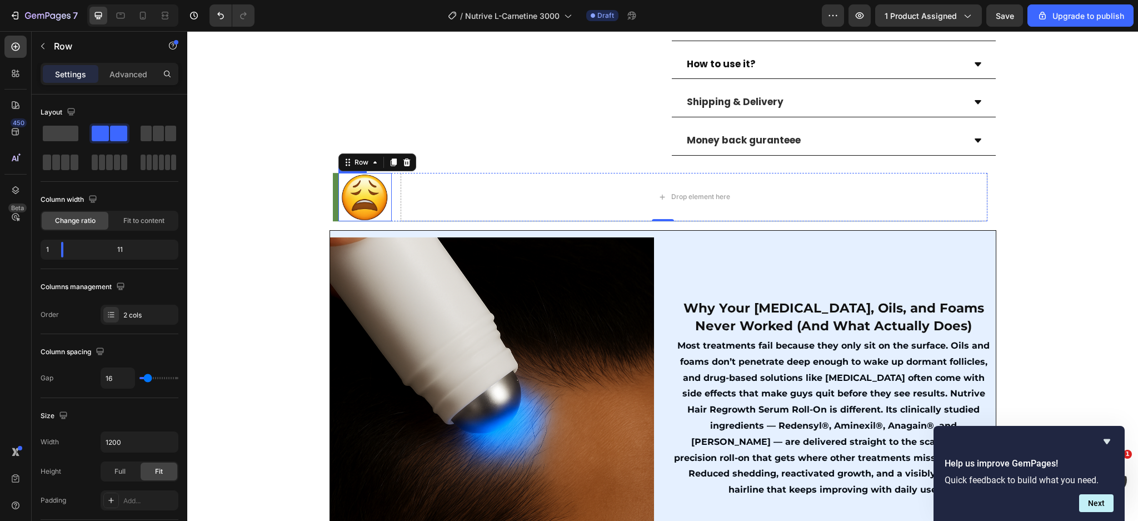
click at [368, 179] on img at bounding box center [365, 197] width 48 height 48
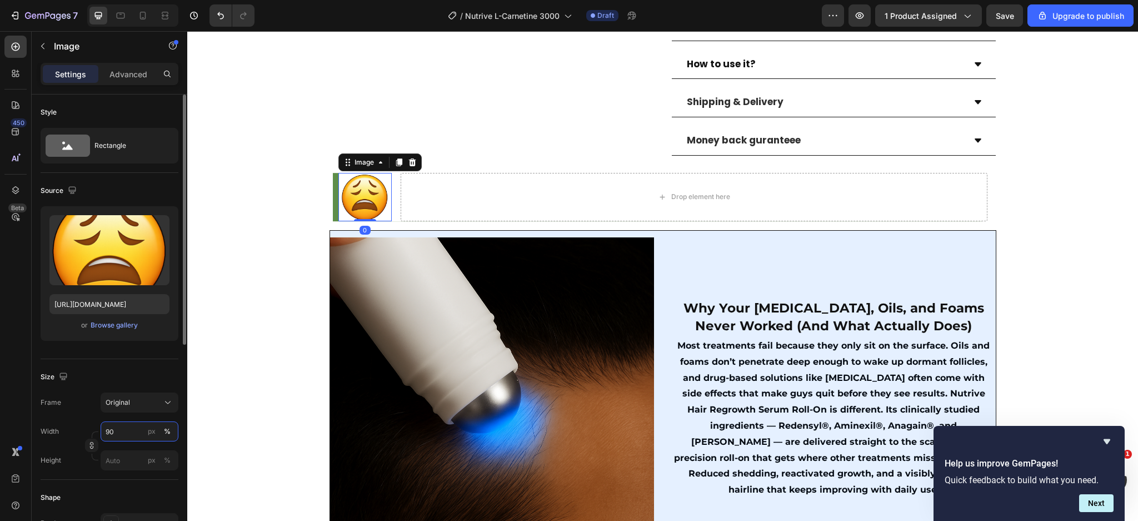
click at [126, 435] on input "90" at bounding box center [140, 431] width 78 height 20
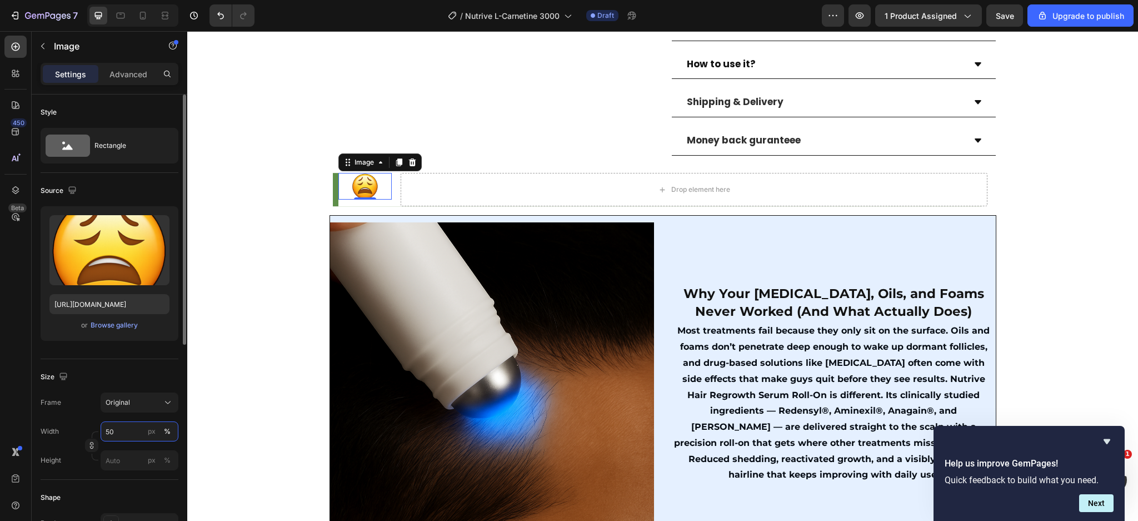
type input "5"
type input "80"
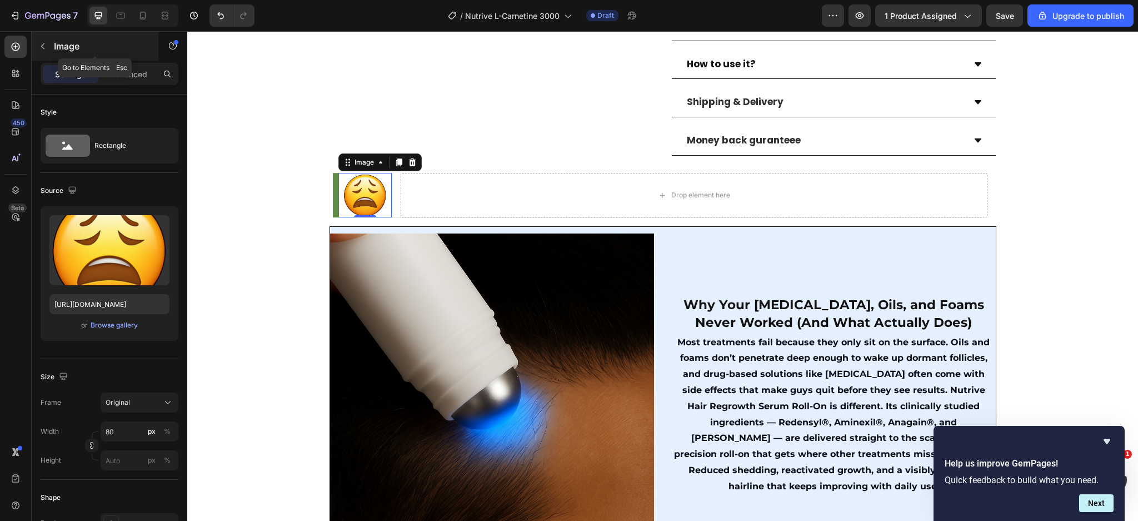
click at [57, 42] on p "Image" at bounding box center [101, 45] width 95 height 13
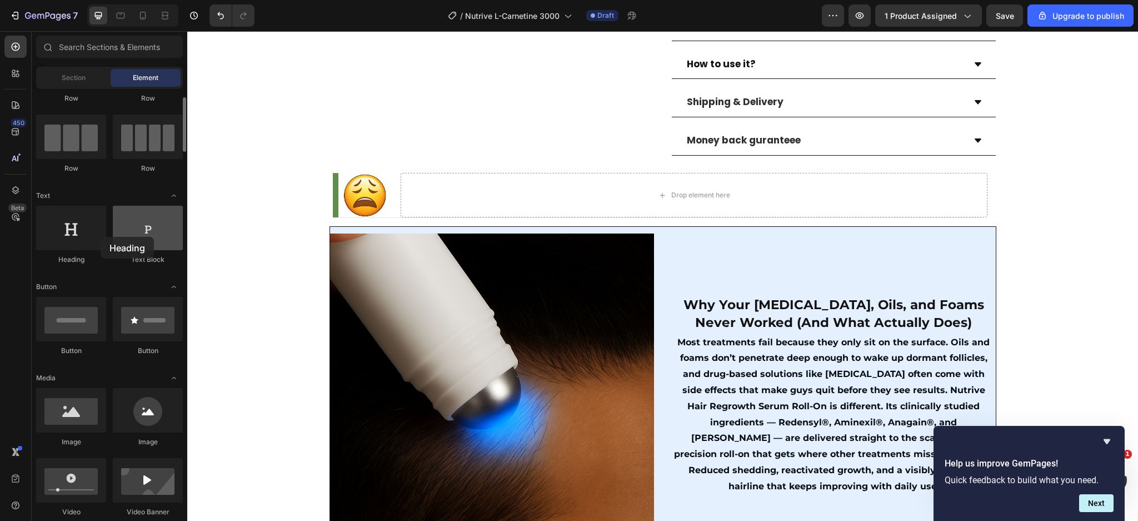
drag, startPoint x: 75, startPoint y: 232, endPoint x: 118, endPoint y: 242, distance: 44.5
click at [78, 240] on div at bounding box center [71, 228] width 70 height 44
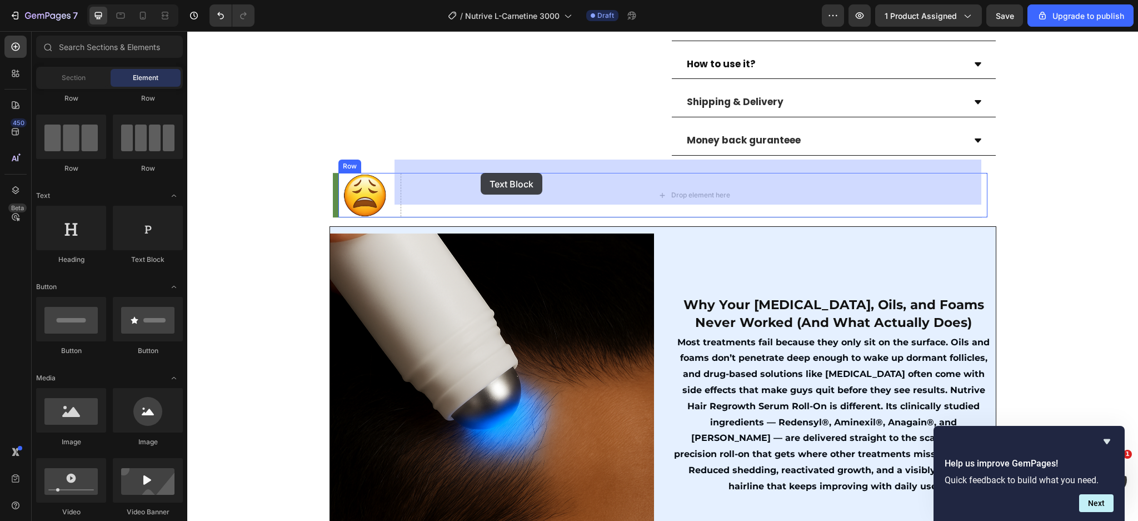
drag, startPoint x: 431, startPoint y: 281, endPoint x: 481, endPoint y: 173, distance: 119.4
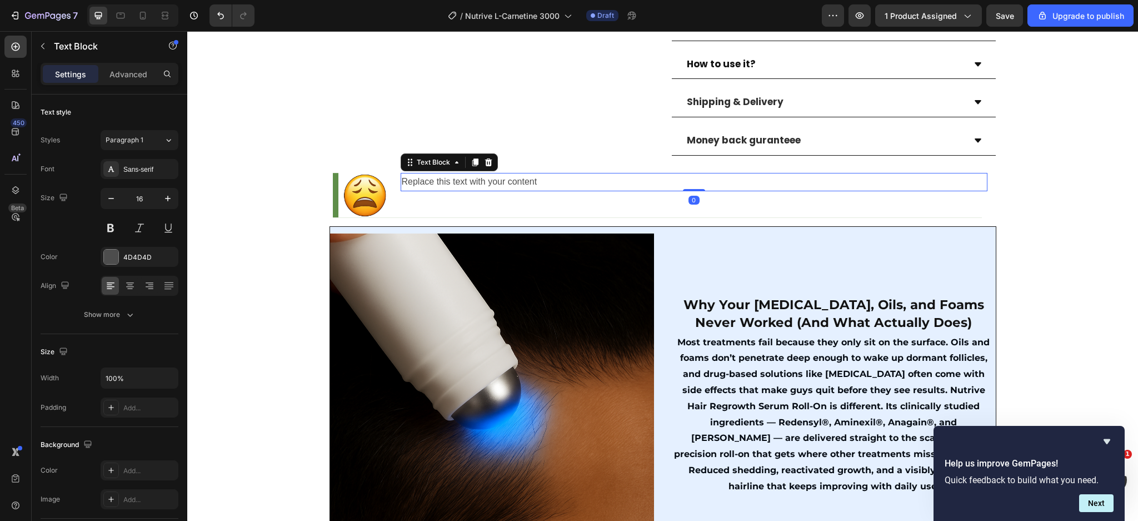
click at [488, 173] on div "Replace this text with your content" at bounding box center [694, 182] width 587 height 18
click at [488, 174] on p "Replace this text with your content" at bounding box center [694, 182] width 585 height 16
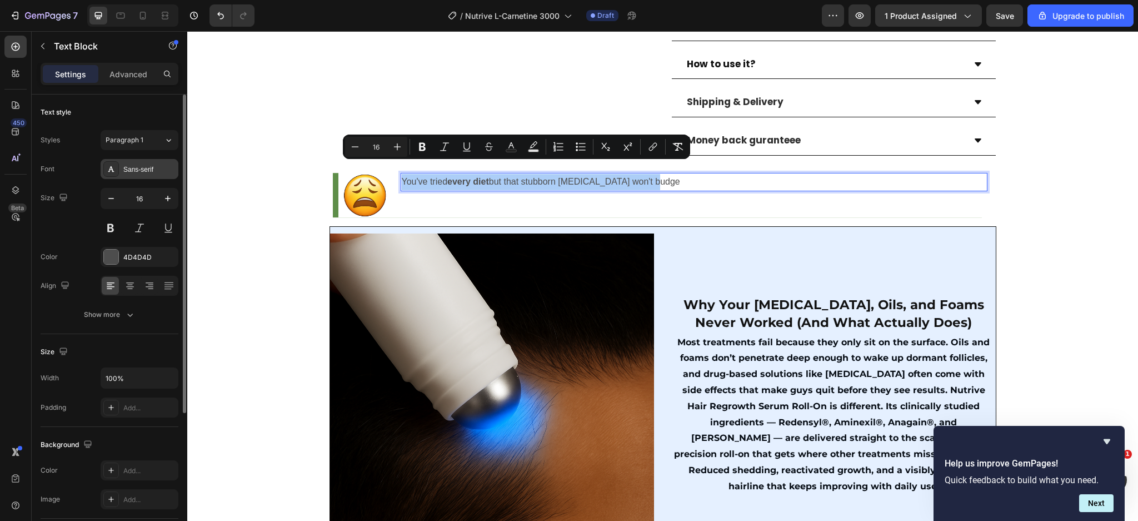
click at [153, 163] on div "Sans-serif" at bounding box center [140, 169] width 78 height 20
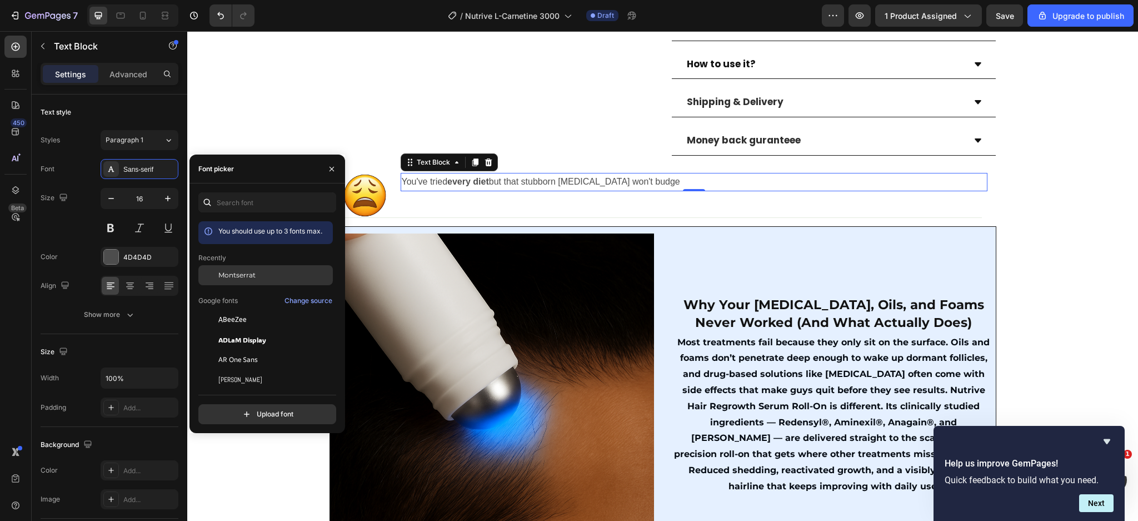
click at [250, 270] on div "Montserrat" at bounding box center [265, 275] width 135 height 20
click at [167, 198] on icon "button" at bounding box center [167, 198] width 11 height 11
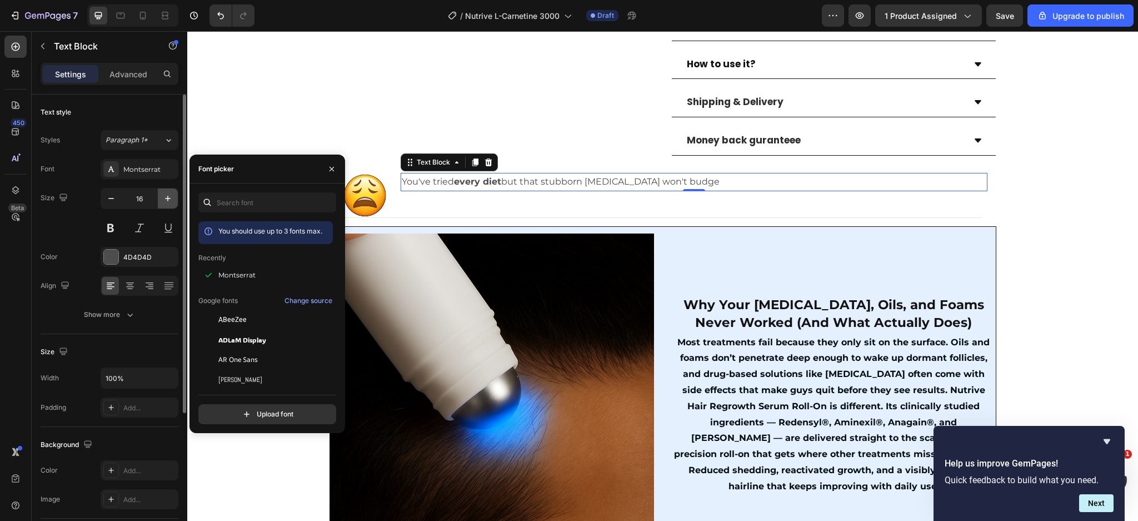
click at [167, 198] on icon "button" at bounding box center [167, 198] width 11 height 11
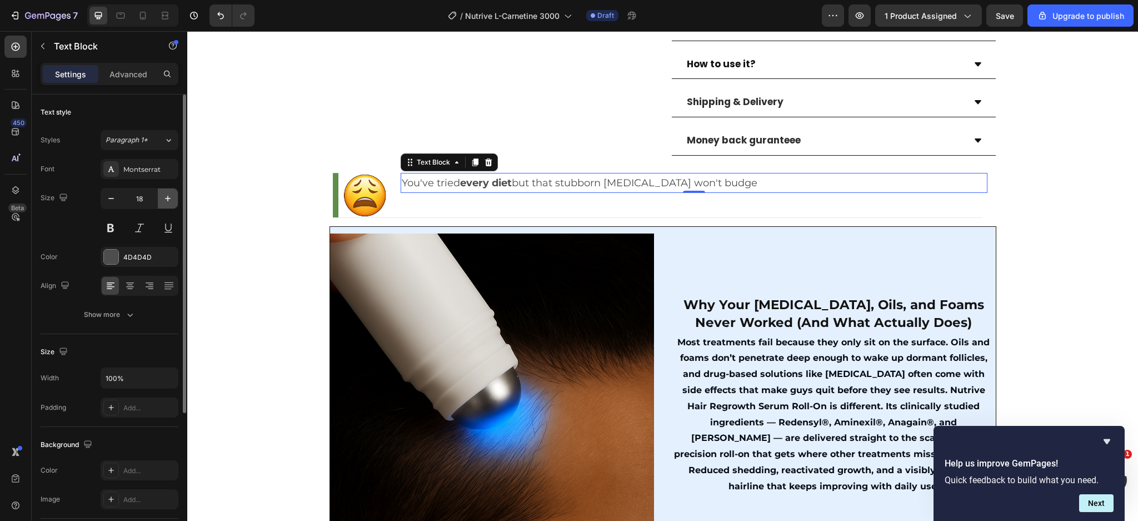
click at [167, 198] on icon "button" at bounding box center [167, 198] width 11 height 11
type input "20"
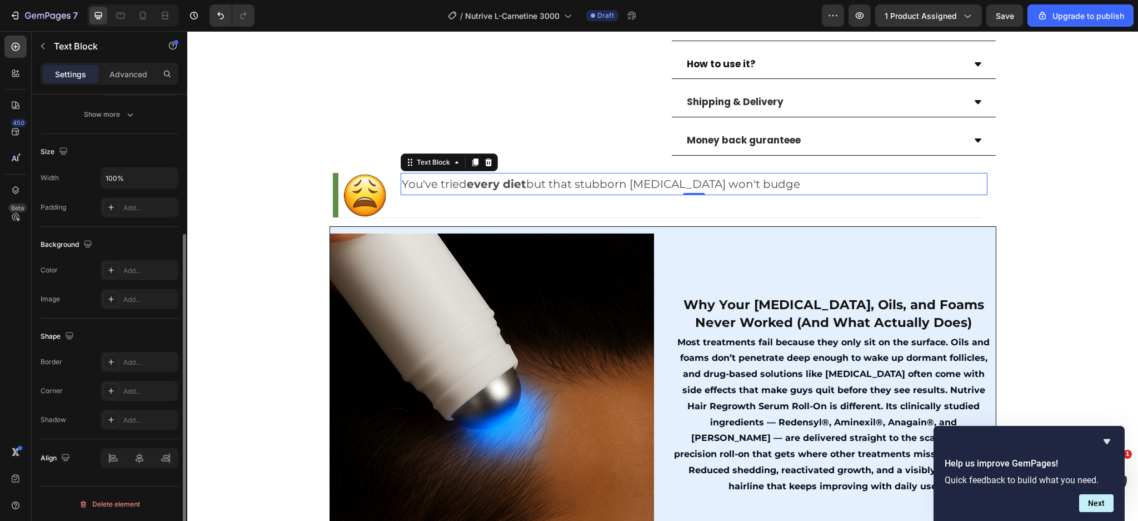
click at [137, 463] on div at bounding box center [140, 458] width 78 height 20
click at [112, 109] on div "Show more" at bounding box center [110, 114] width 52 height 11
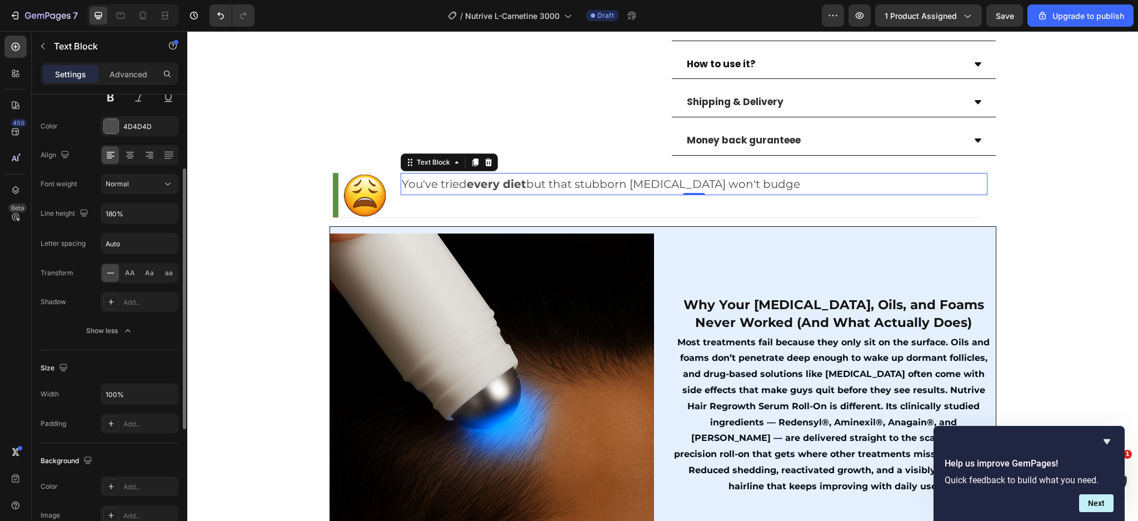
scroll to position [0, 0]
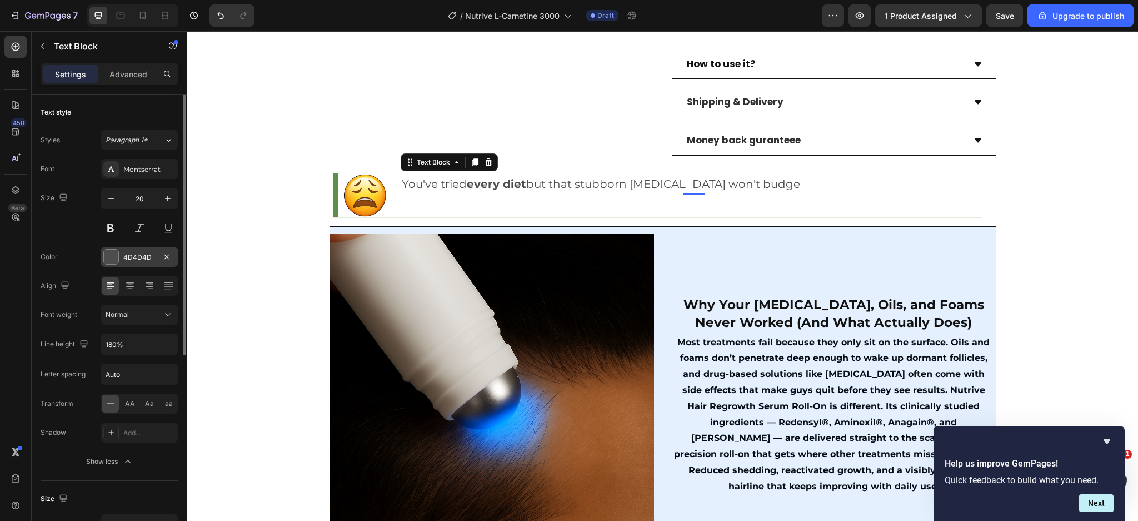
click at [130, 258] on div "4D4D4D" at bounding box center [139, 257] width 32 height 10
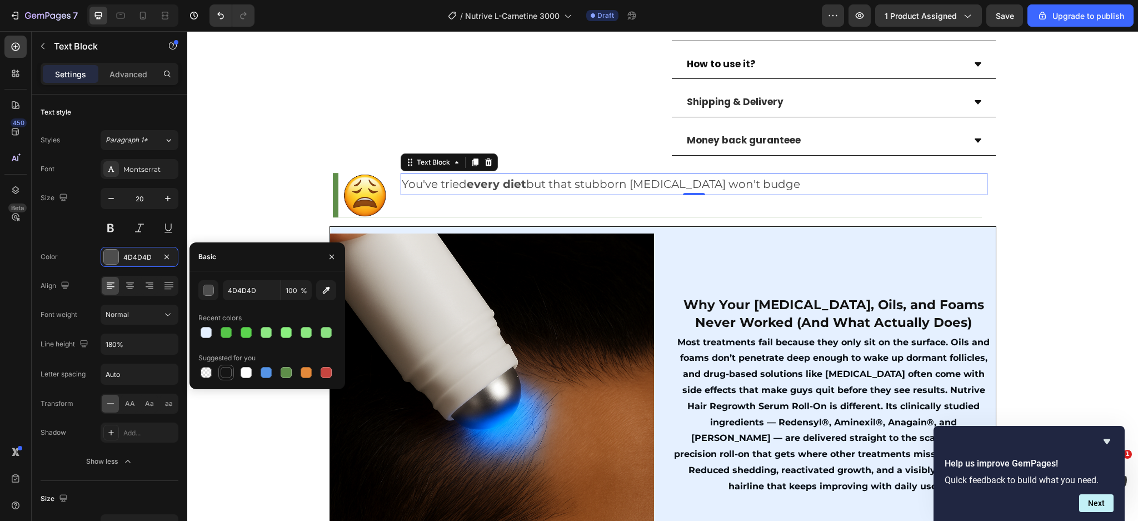
click at [220, 370] on div at bounding box center [226, 372] width 13 height 13
type input "151515"
click at [365, 178] on img at bounding box center [365, 195] width 44 height 44
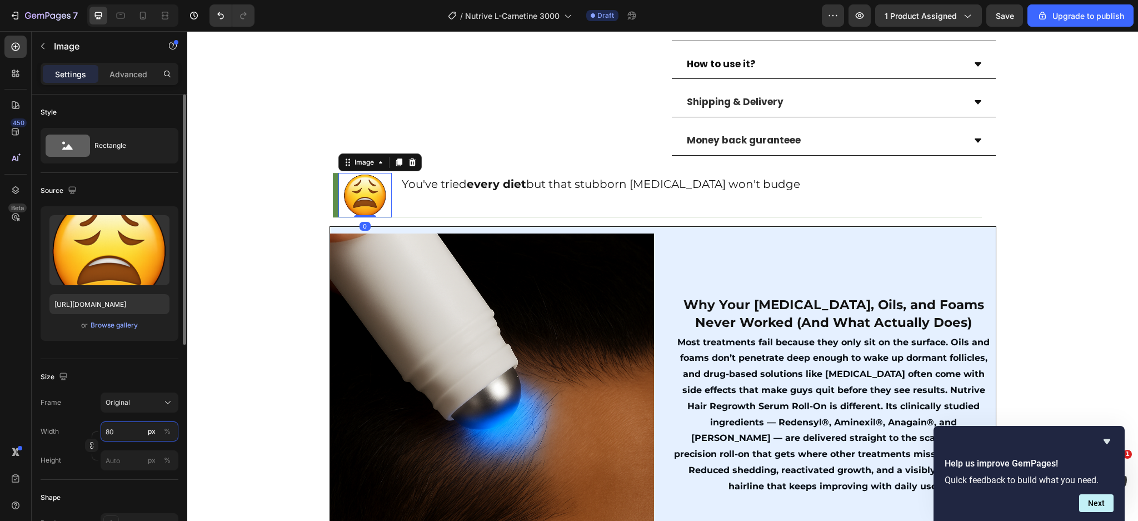
click at [119, 433] on input "80" at bounding box center [140, 431] width 78 height 20
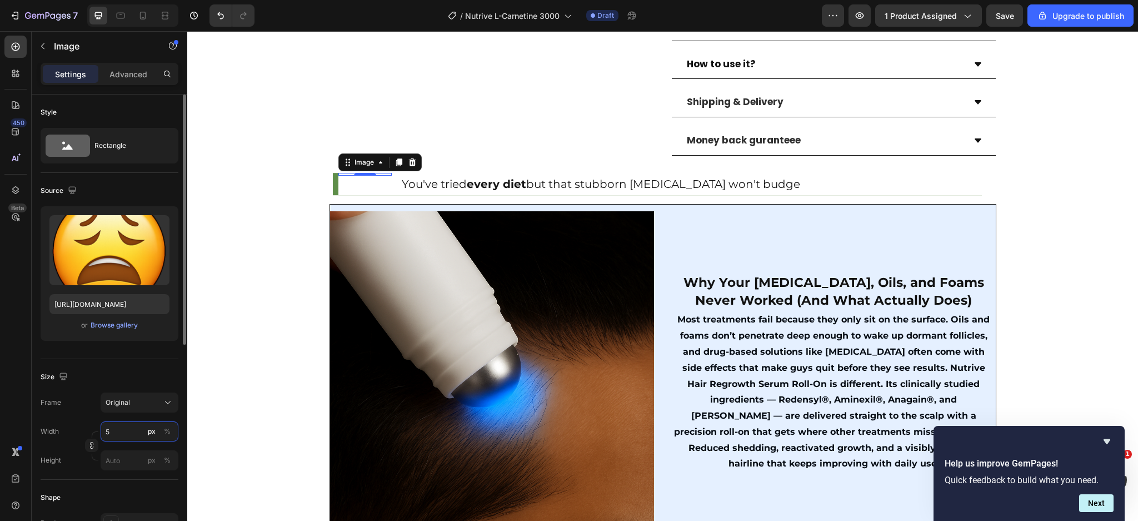
type input "50"
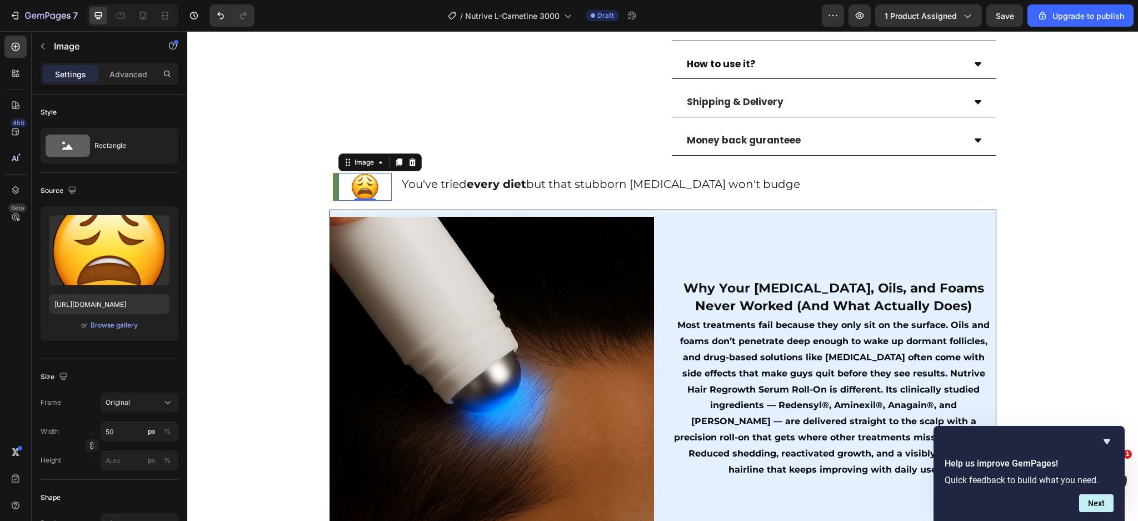
click at [415, 191] on div "Image 0 You've tried every diet but that stubborn belly fat won't budge Text Bl…" at bounding box center [663, 187] width 667 height 46
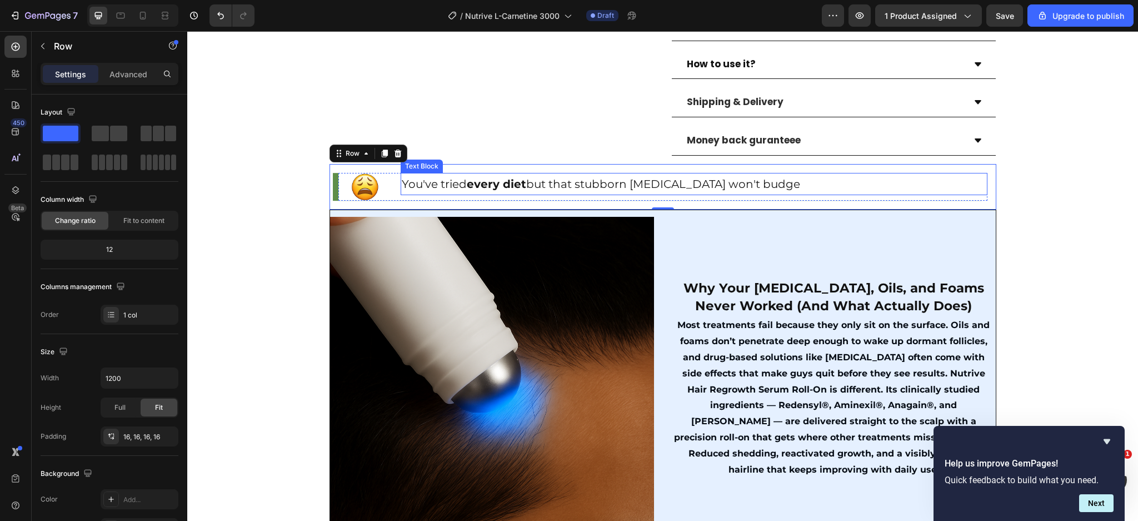
click at [460, 174] on p "You've tried every diet but that stubborn belly fat won't budge" at bounding box center [694, 184] width 585 height 20
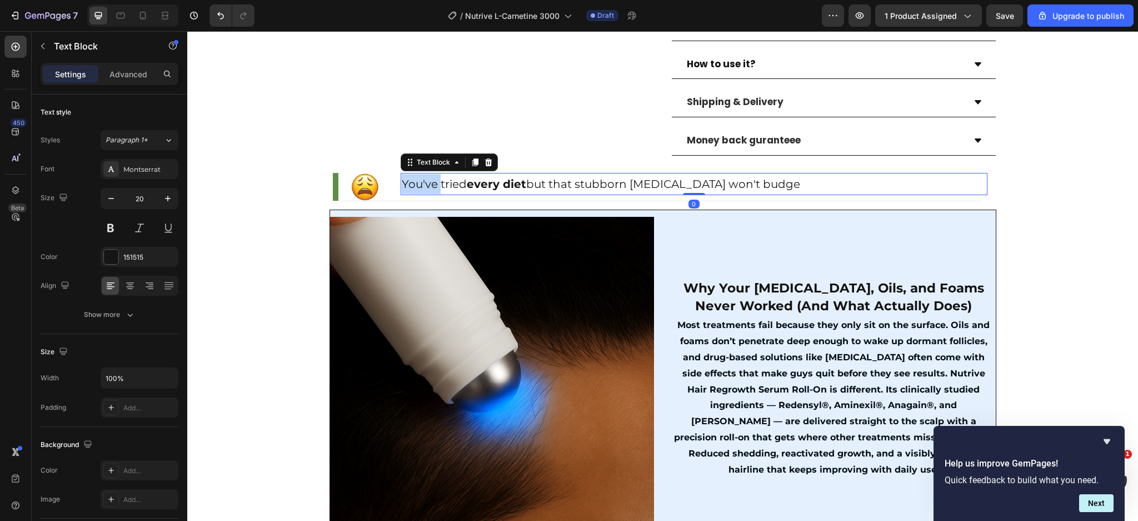
click at [416, 174] on p "You've tried every diet but that stubborn belly fat won't budge" at bounding box center [694, 184] width 585 height 20
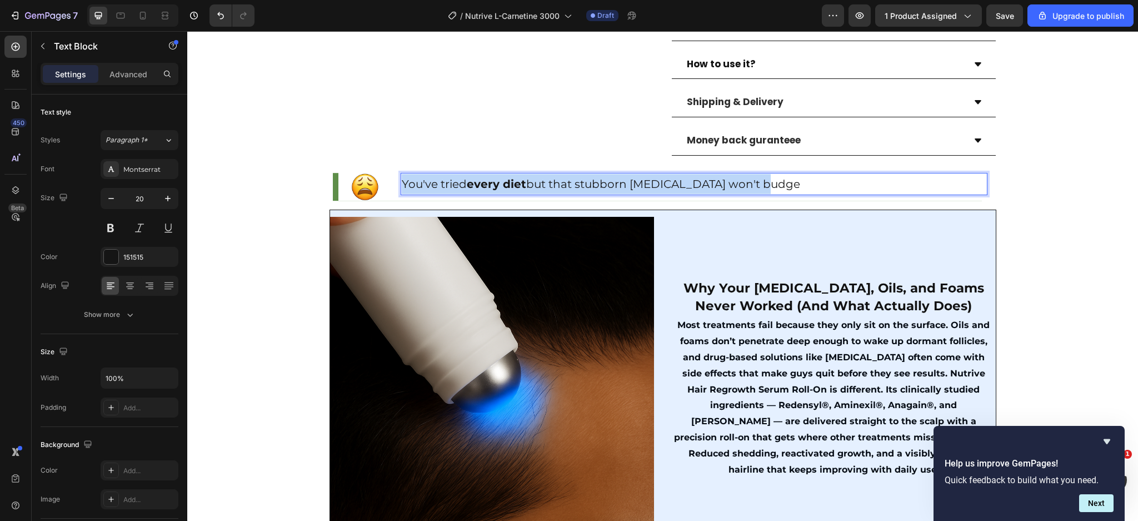
click at [416, 174] on p "You've tried every diet but that stubborn belly fat won't budge" at bounding box center [694, 184] width 585 height 20
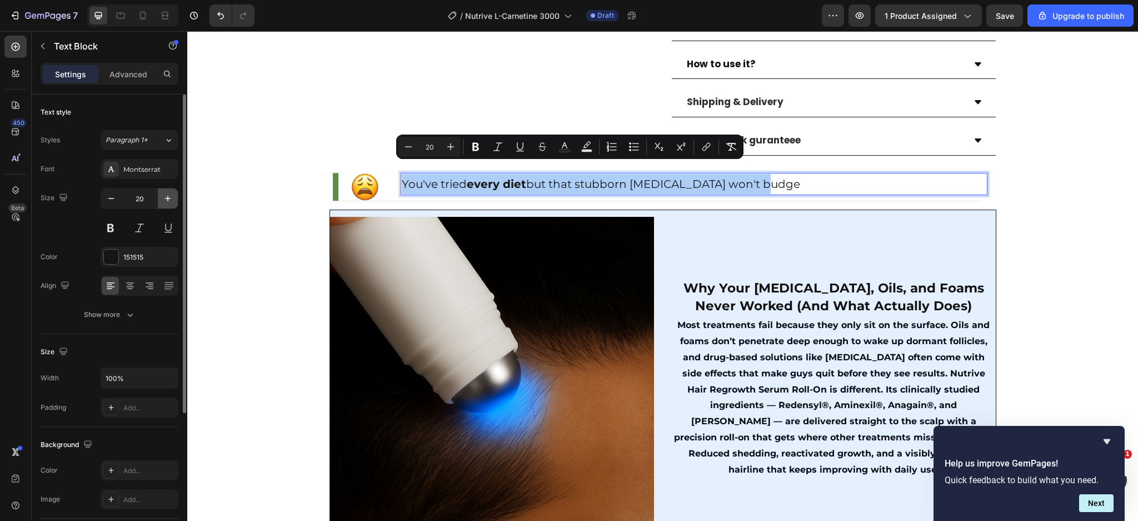
click at [163, 197] on icon "button" at bounding box center [167, 198] width 11 height 11
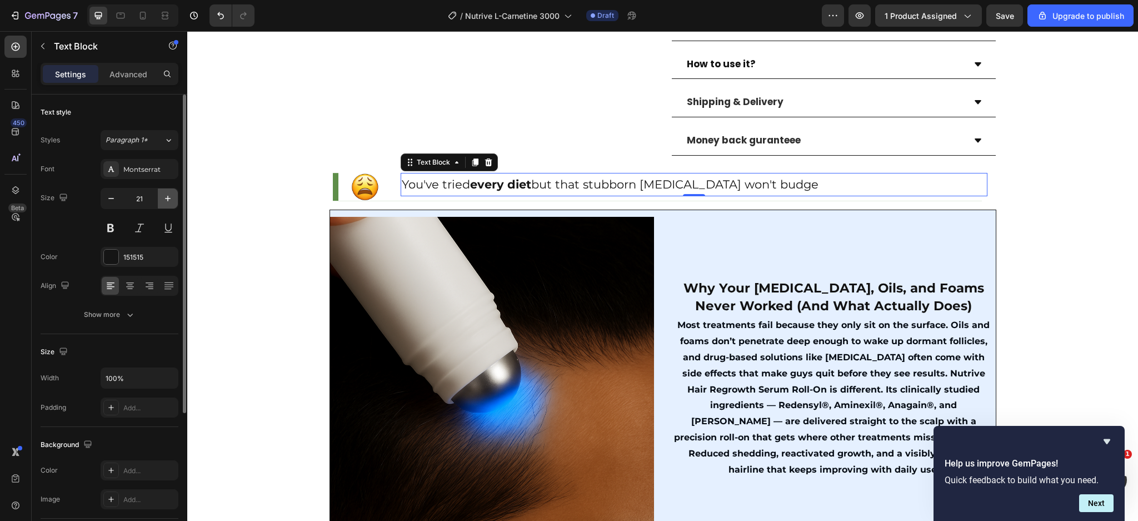
click at [163, 197] on icon "button" at bounding box center [167, 198] width 11 height 11
type input "22"
click at [359, 173] on img at bounding box center [365, 187] width 28 height 28
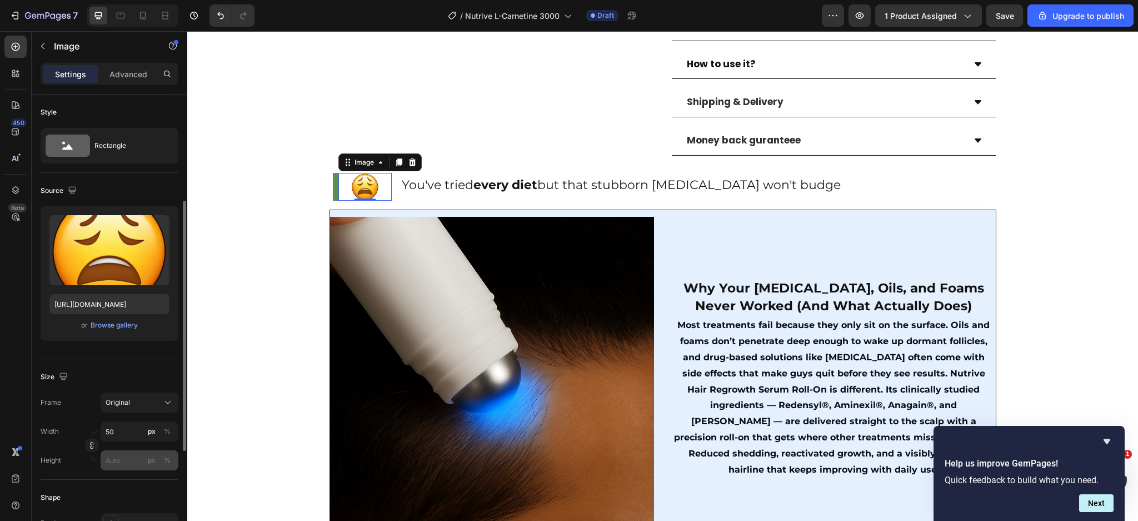
scroll to position [69, 0]
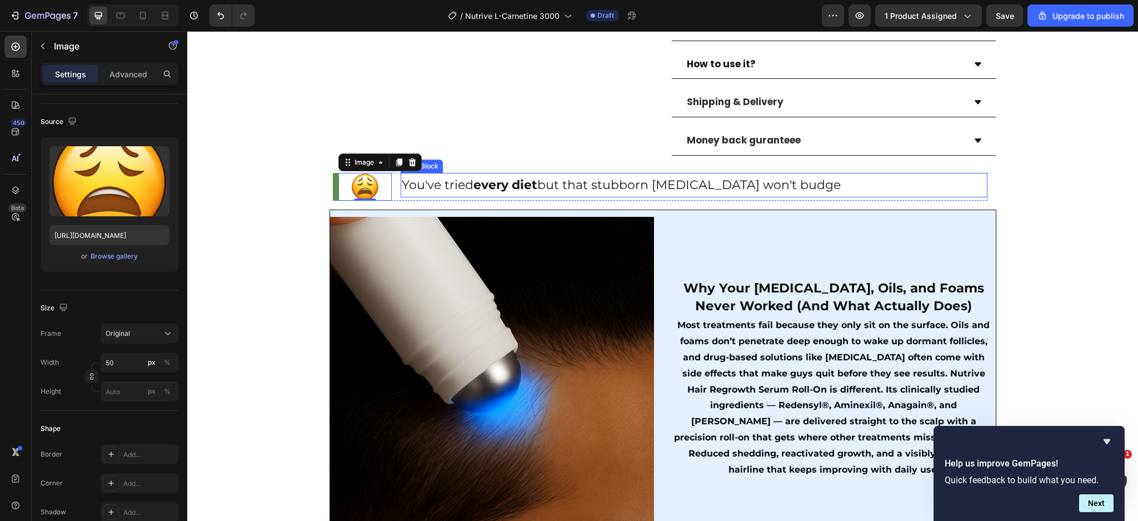
click at [518, 177] on strong "every diet" at bounding box center [506, 184] width 64 height 15
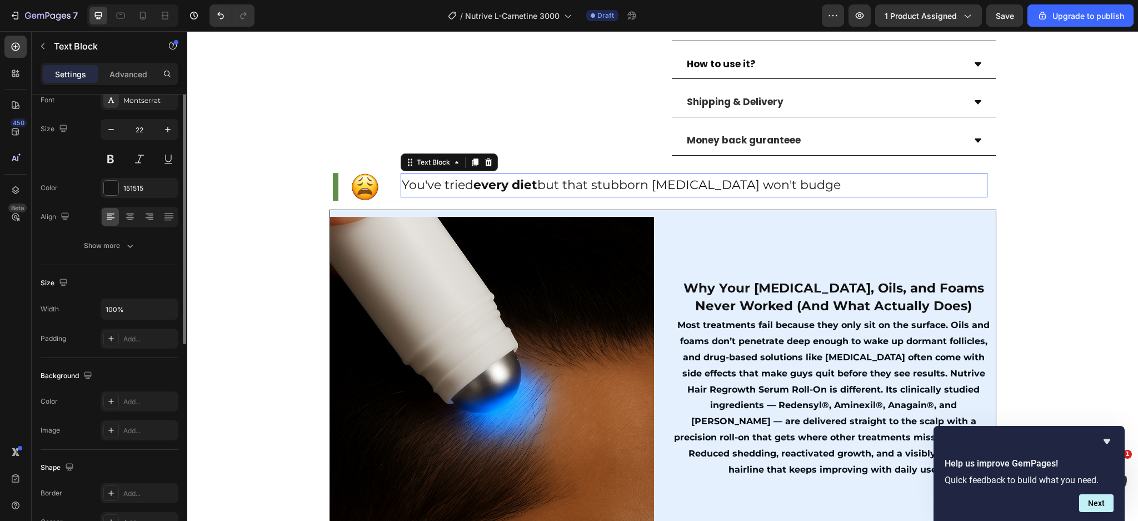
scroll to position [0, 0]
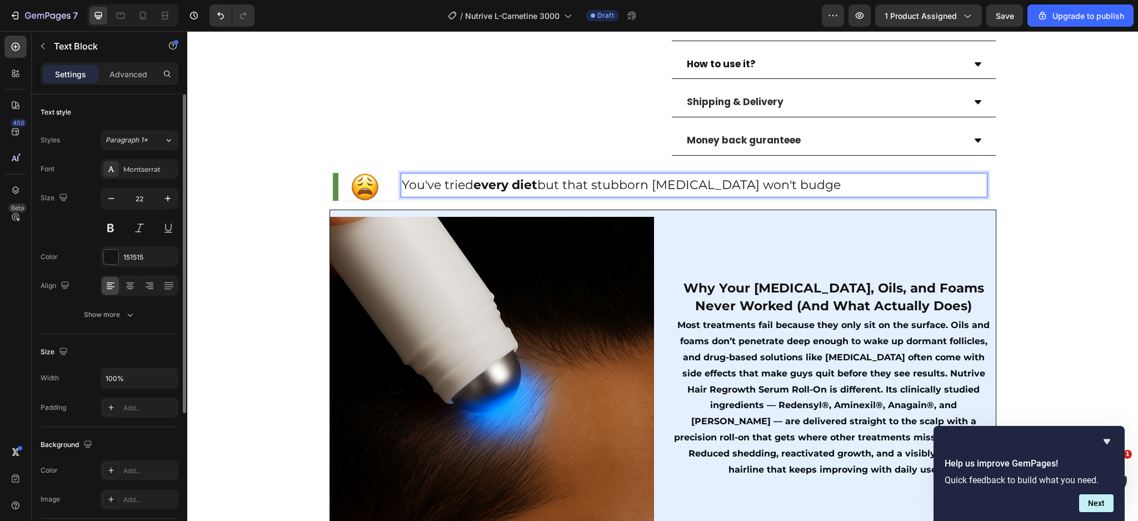
click at [123, 81] on div "Advanced" at bounding box center [129, 74] width 56 height 18
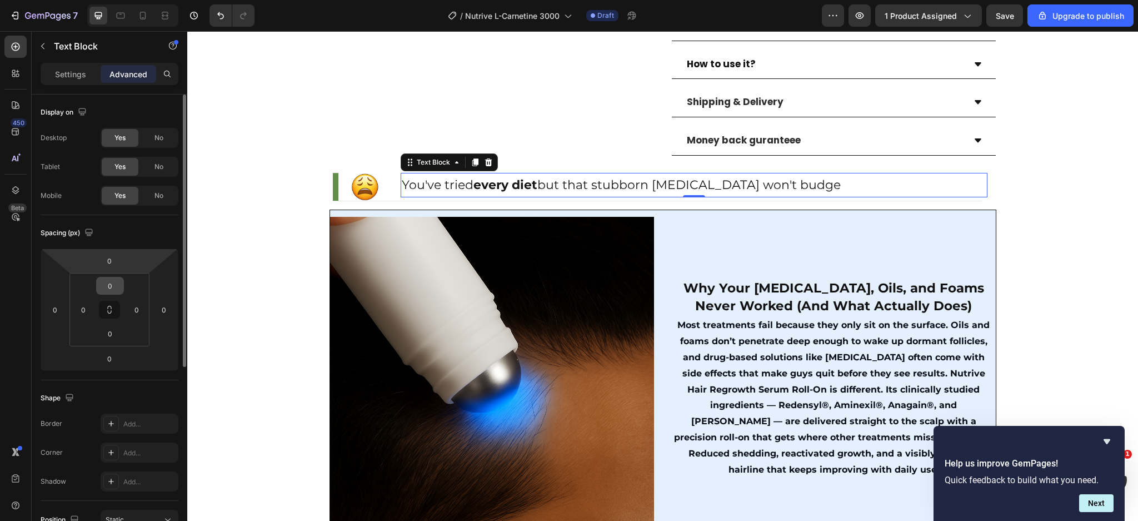
click at [112, 281] on input "0" at bounding box center [110, 285] width 22 height 17
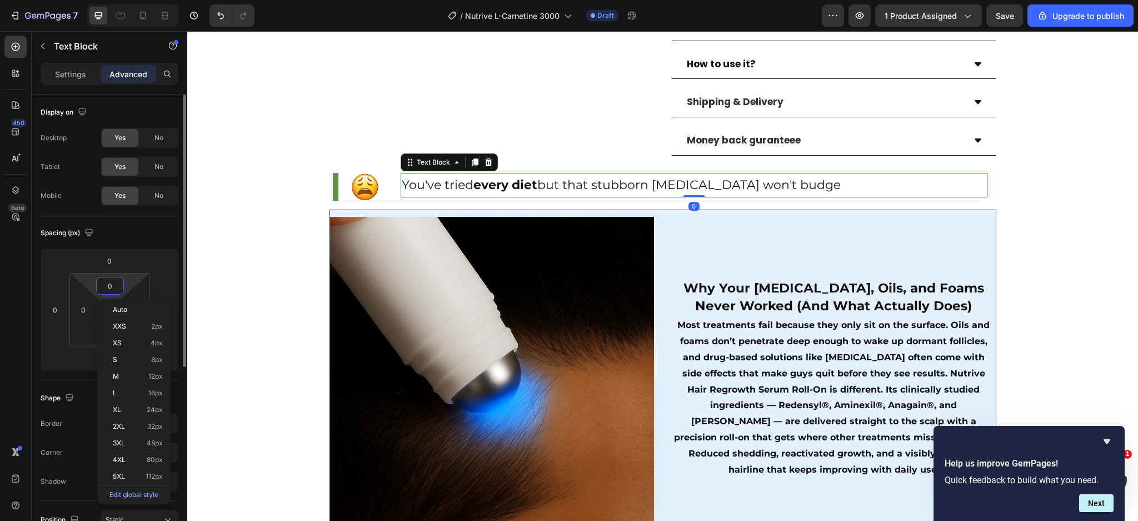
type input "5"
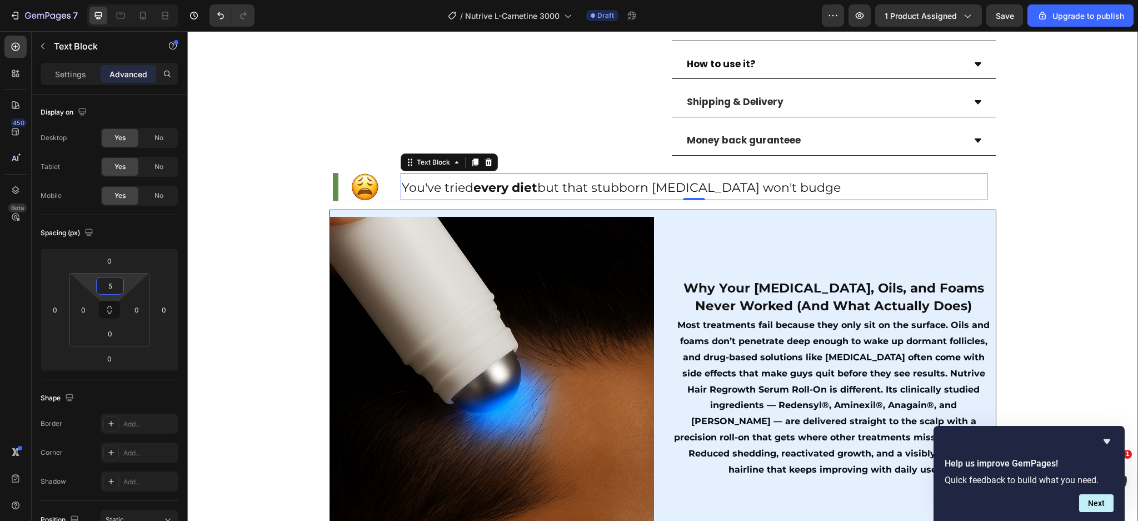
click at [251, 159] on div "Product Images Row (P) Images & Gallery Liquid L-Carnitine 3000MG (P) Title Ico…" at bounding box center [662, 495] width 951 height 1820
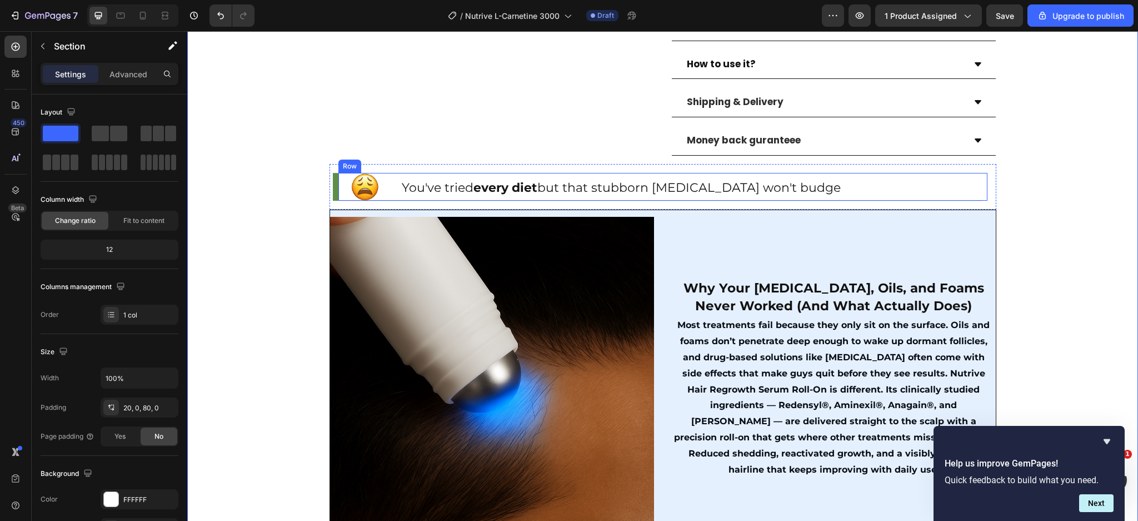
click at [389, 178] on div "Image You've tried every diet but that stubborn belly fat won't budge Text Bloc…" at bounding box center [663, 187] width 649 height 28
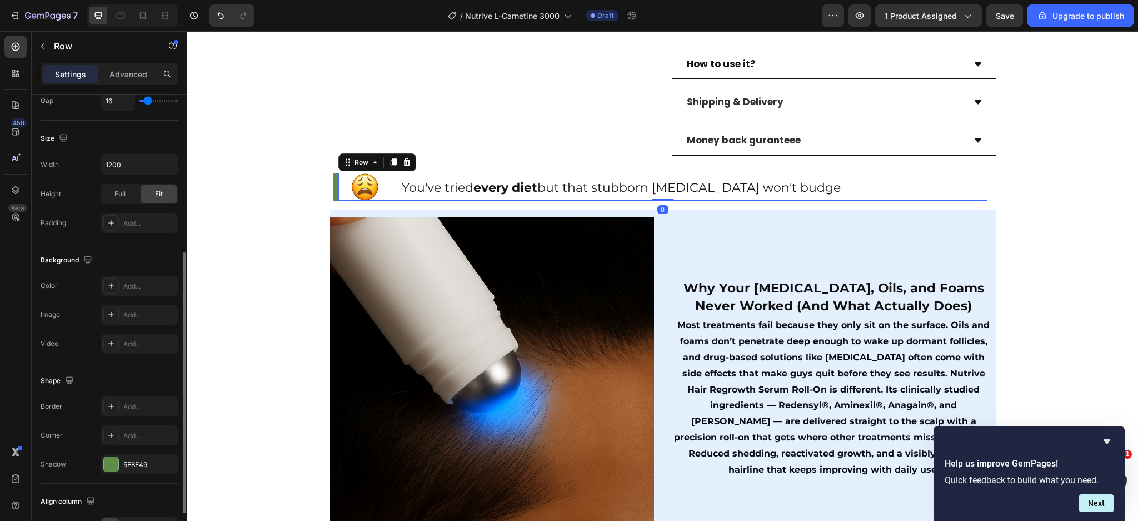
scroll to position [347, 0]
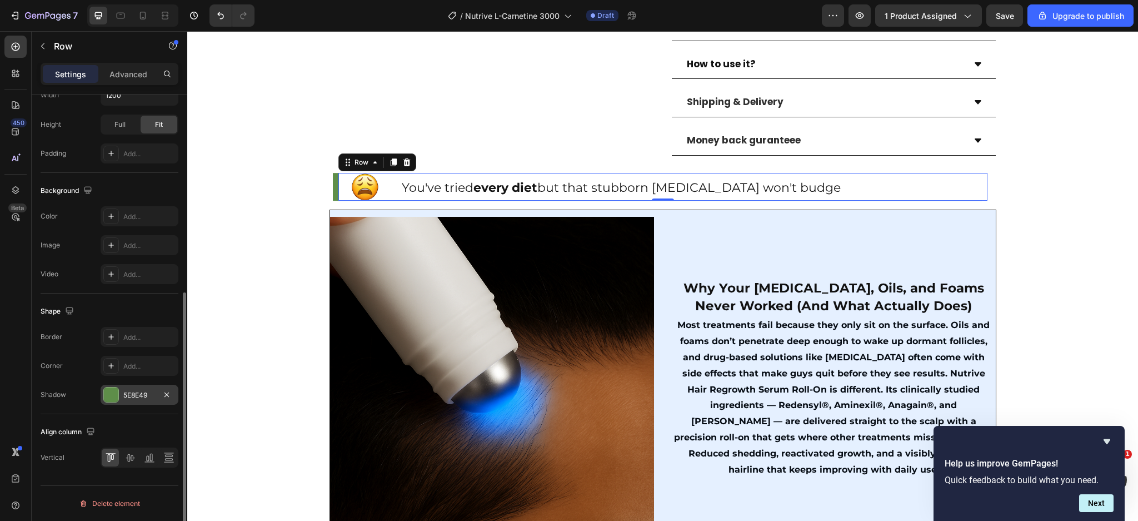
click at [135, 394] on div "5E8E49" at bounding box center [139, 395] width 32 height 10
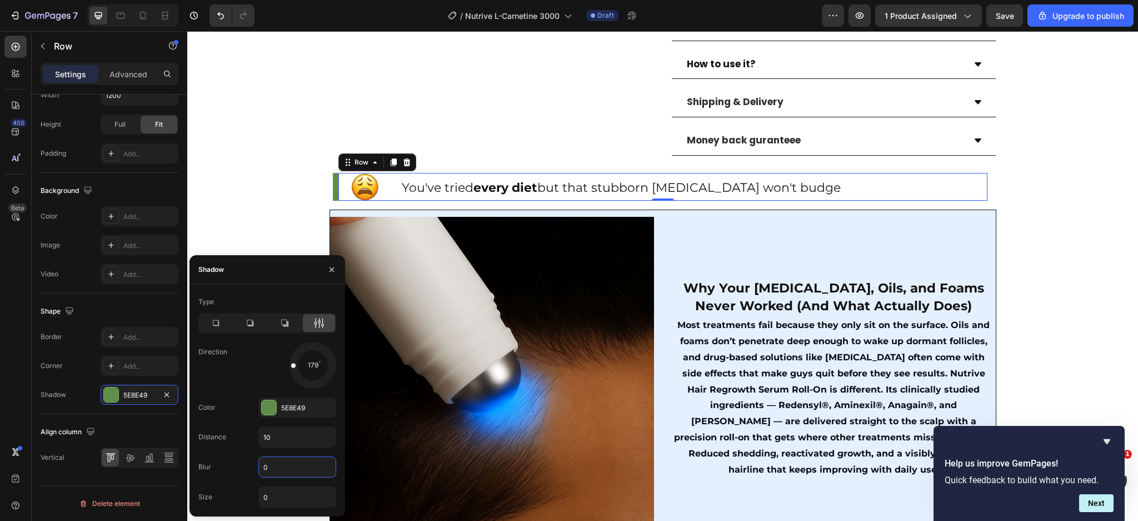
click at [280, 466] on input "0" at bounding box center [297, 467] width 77 height 20
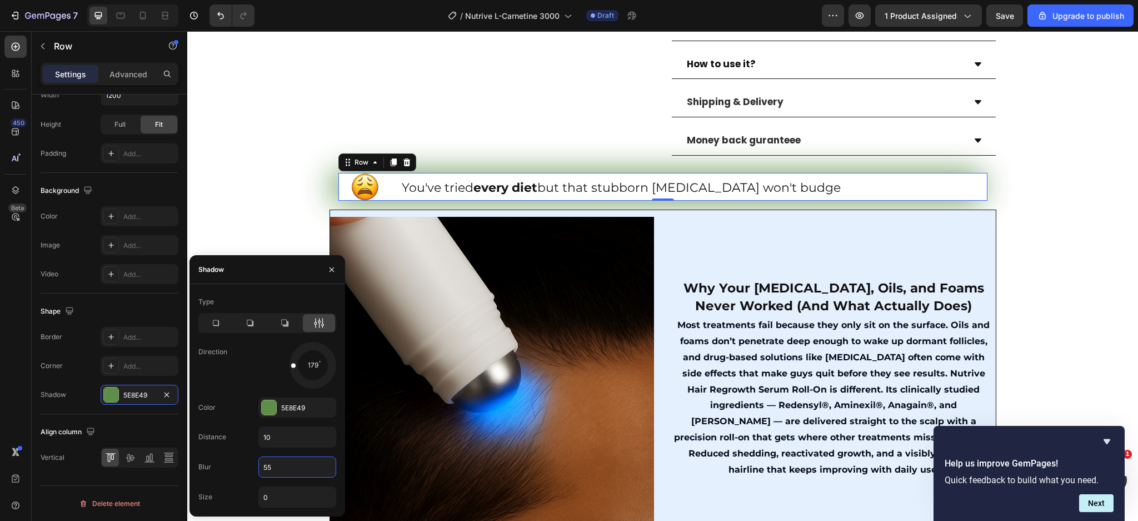
type input "5"
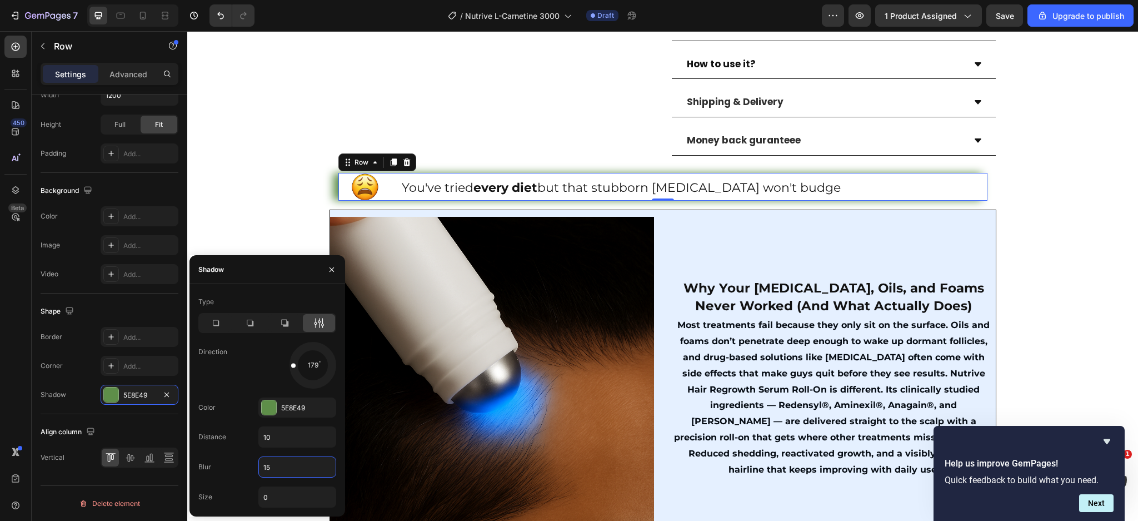
type input "1"
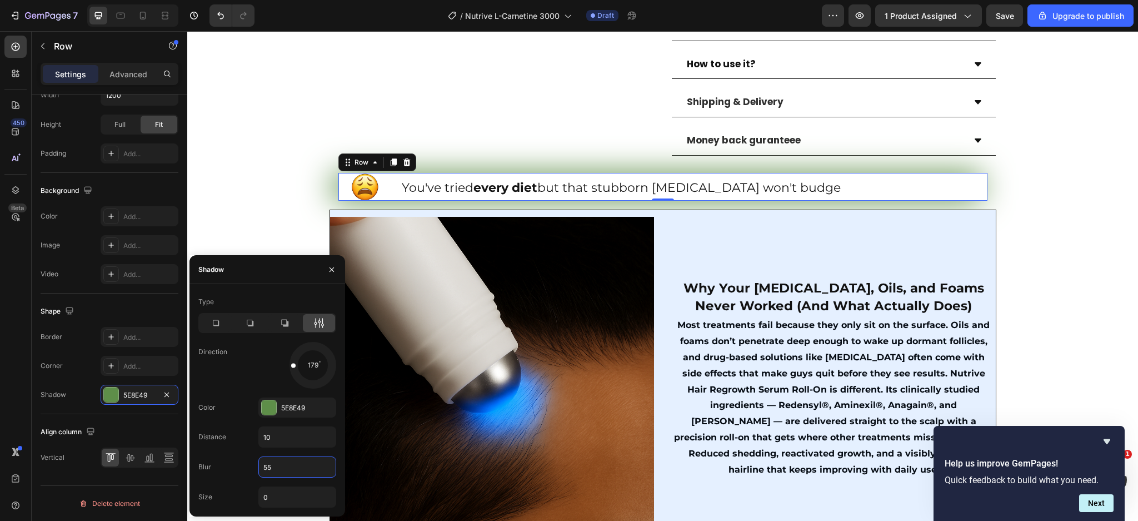
type input "5"
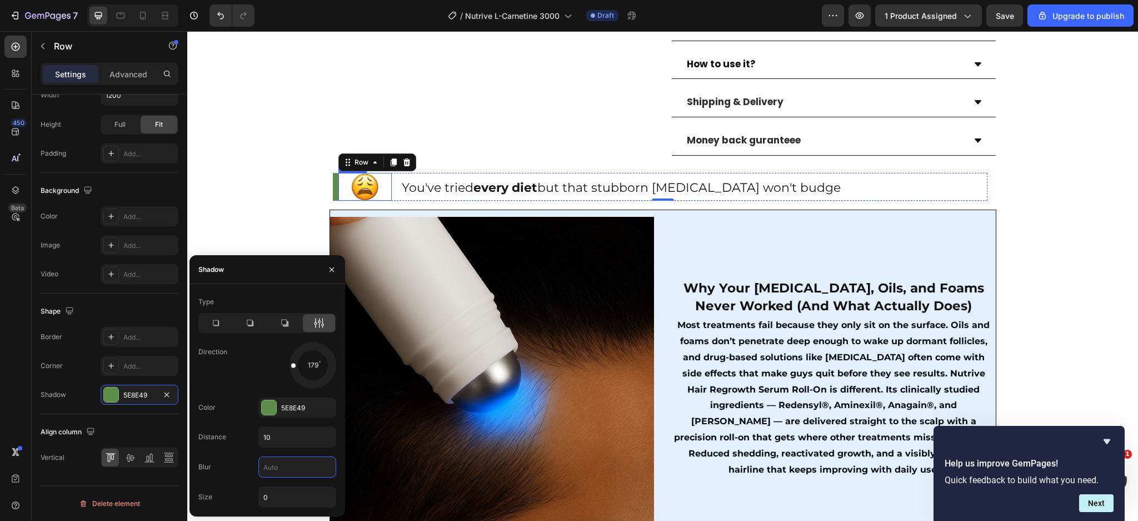
click at [367, 175] on img at bounding box center [365, 187] width 28 height 28
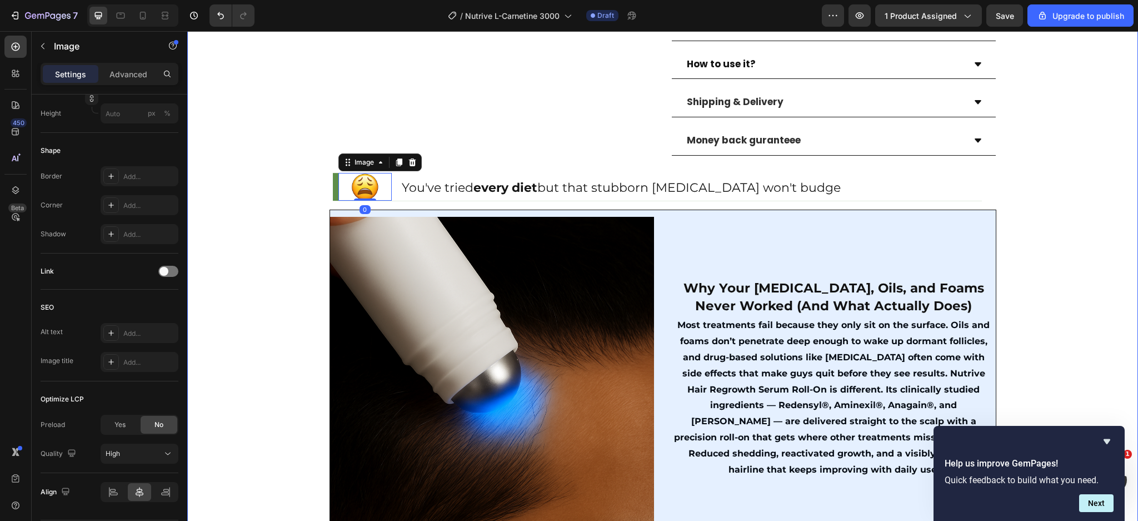
scroll to position [0, 0]
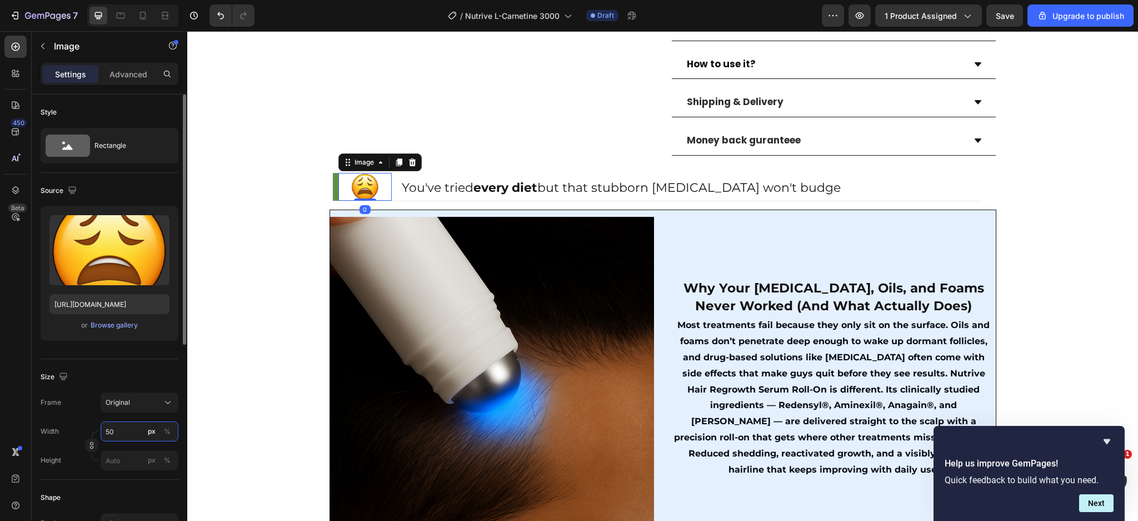
click at [125, 432] on input "50" at bounding box center [140, 431] width 78 height 20
type input "60"
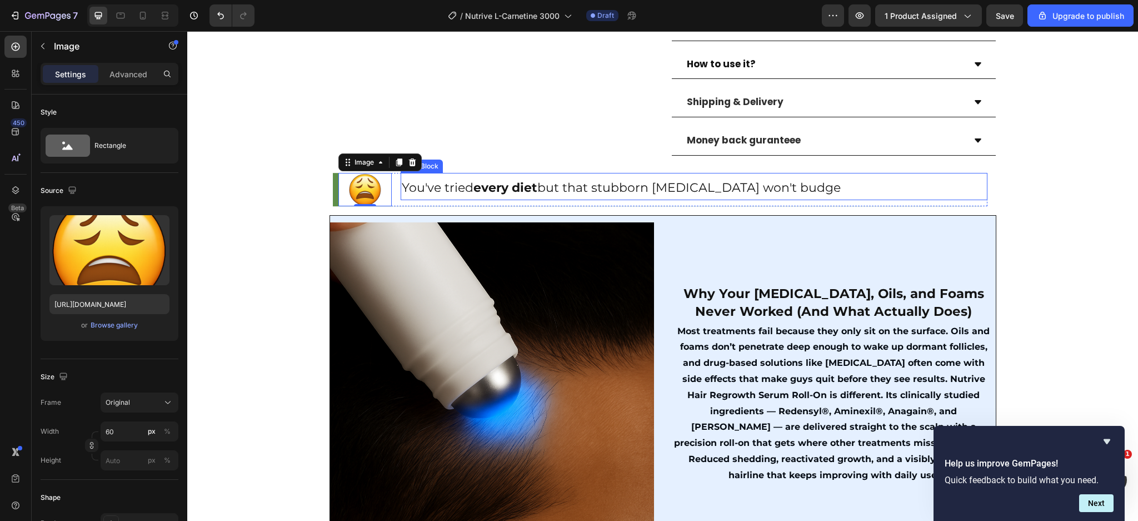
click at [583, 178] on p "You've tried every diet but that stubborn belly fat won't budge" at bounding box center [694, 188] width 585 height 22
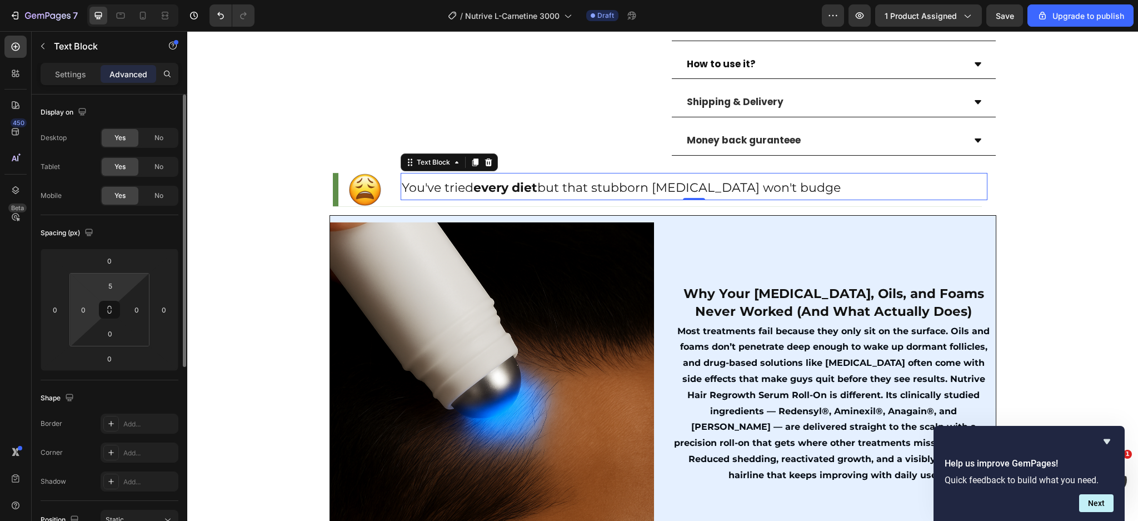
click at [127, 0] on html "7 / Nutrive L-Carnetine 3000 Draft Preview 1 product assigned Save Upgrade to p…" at bounding box center [569, 0] width 1138 height 0
type input "7"
click at [266, 191] on div "Product Images Row (P) Images & Gallery Liquid L-Carnitine 3000MG (P) Title Ico…" at bounding box center [662, 498] width 951 height 1826
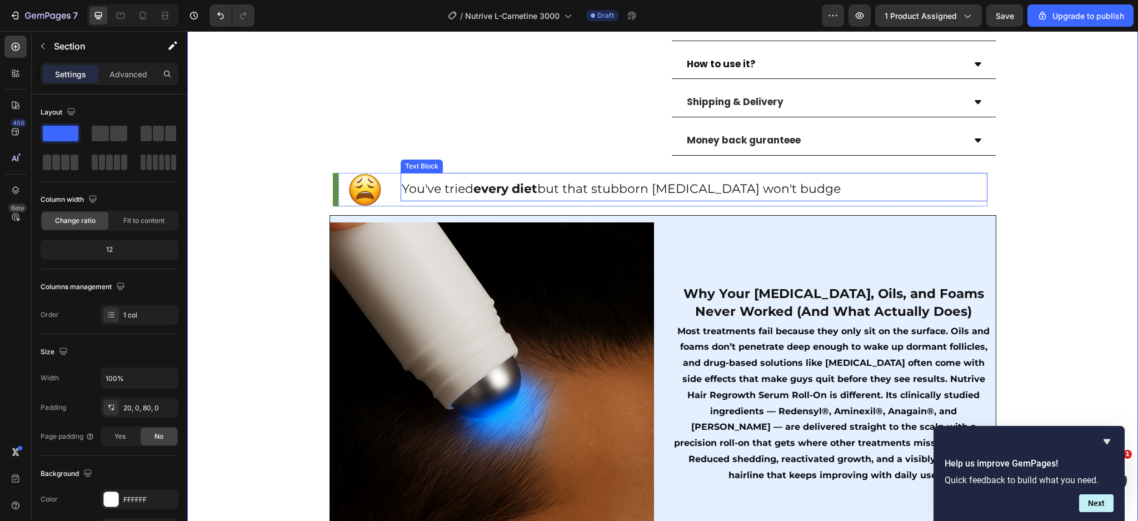
click at [406, 178] on p "You've tried every diet but that stubborn belly fat won't budge" at bounding box center [694, 189] width 585 height 22
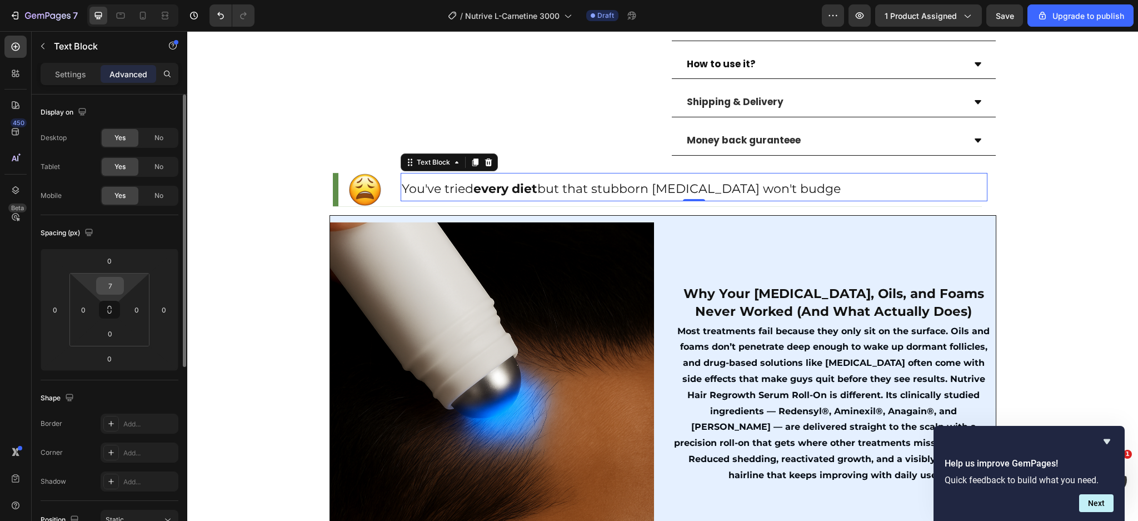
click at [117, 287] on input "7" at bounding box center [110, 285] width 22 height 17
type input "9"
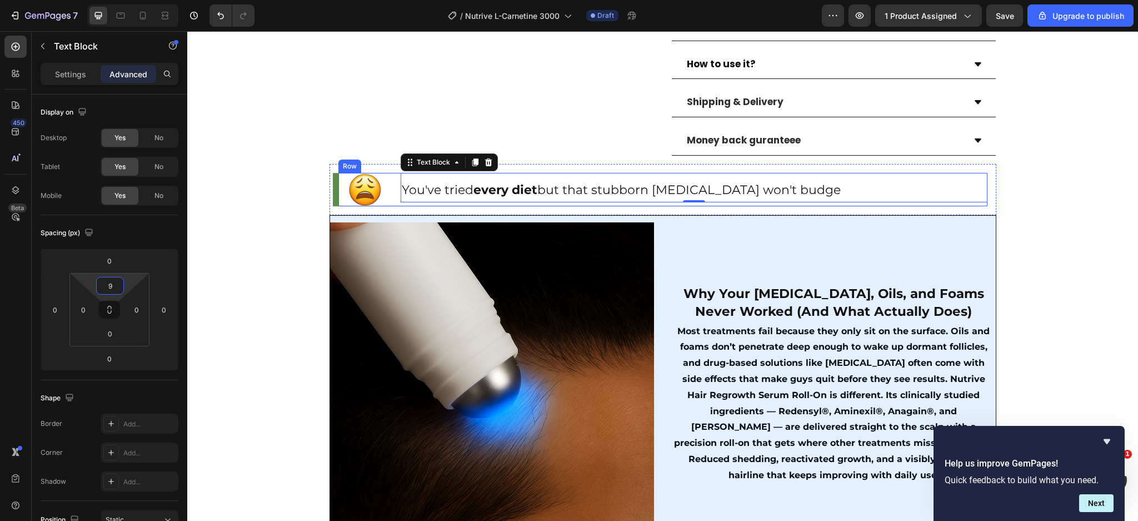
click at [390, 177] on div "Image You've tried every diet but that stubborn belly fat won't budge Text Bloc…" at bounding box center [663, 189] width 649 height 33
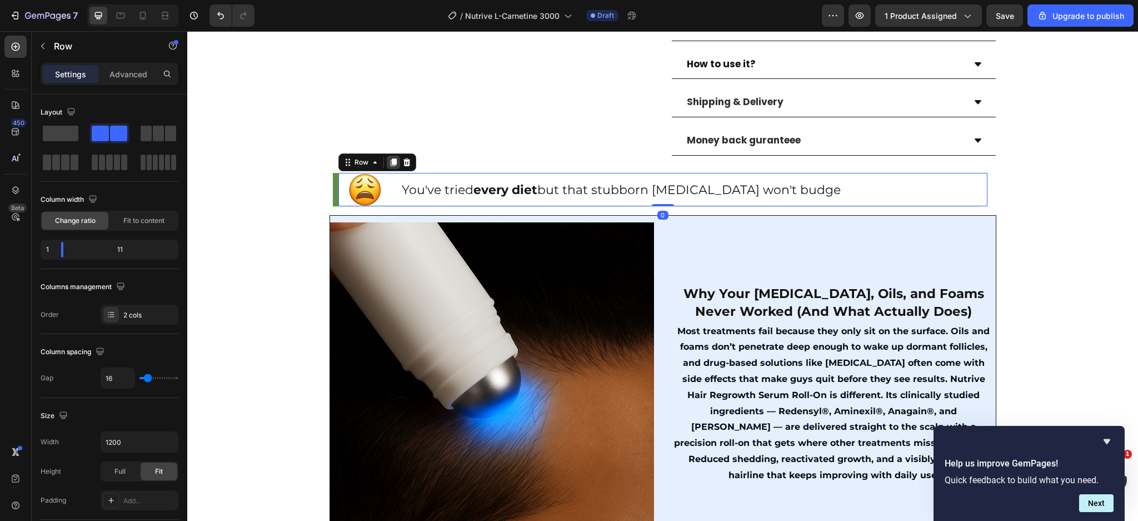
click at [390, 158] on icon at bounding box center [393, 162] width 6 height 8
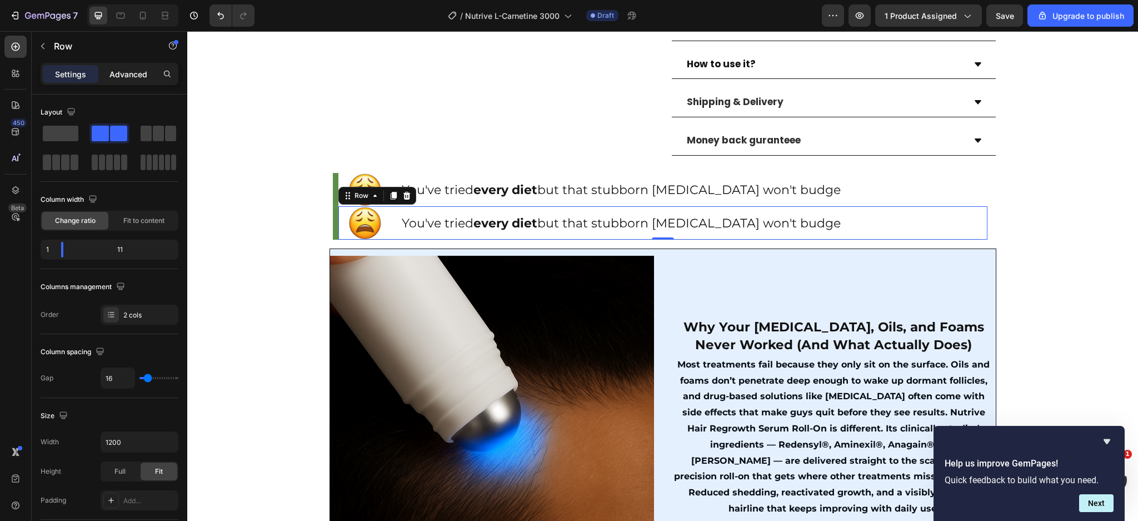
click at [120, 81] on div "Advanced" at bounding box center [129, 74] width 56 height 18
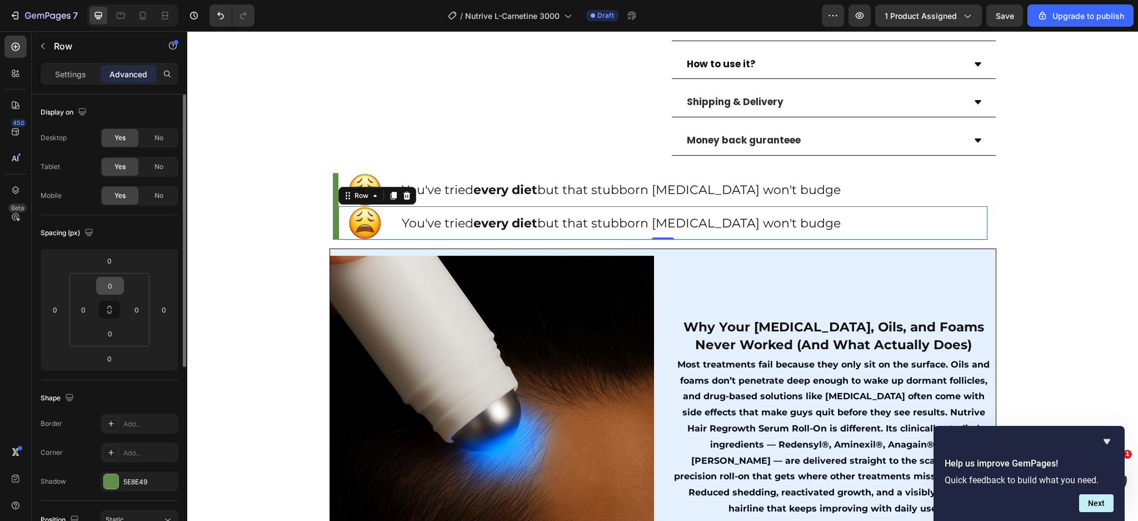
click at [110, 286] on input "0" at bounding box center [110, 285] width 22 height 17
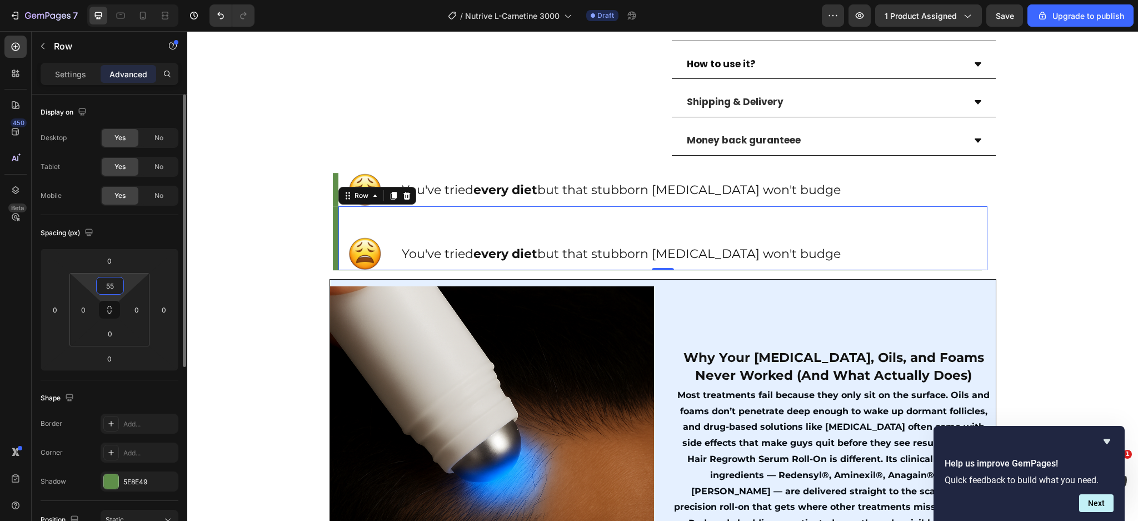
type input "5"
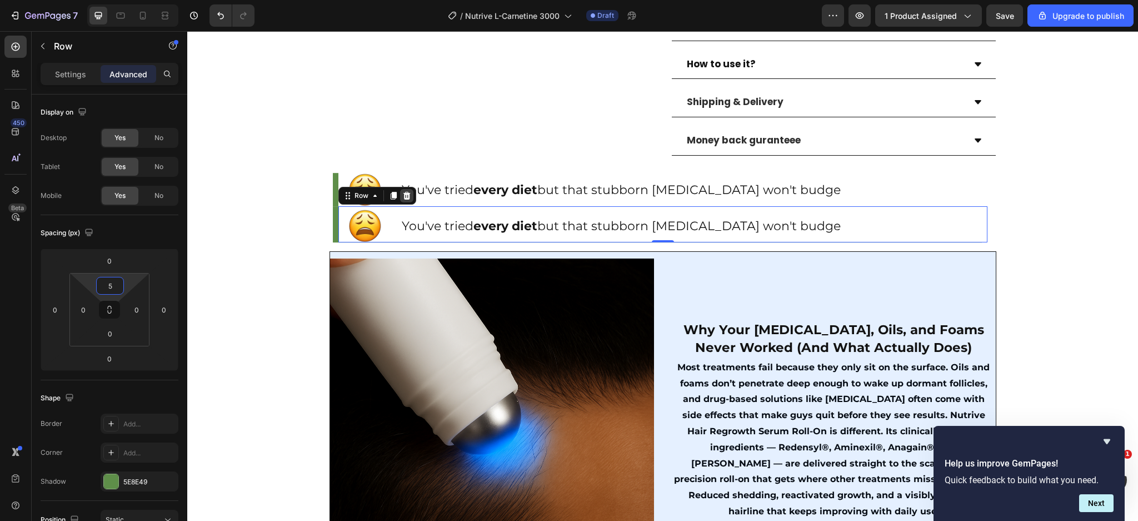
click at [403, 192] on icon at bounding box center [406, 196] width 7 height 8
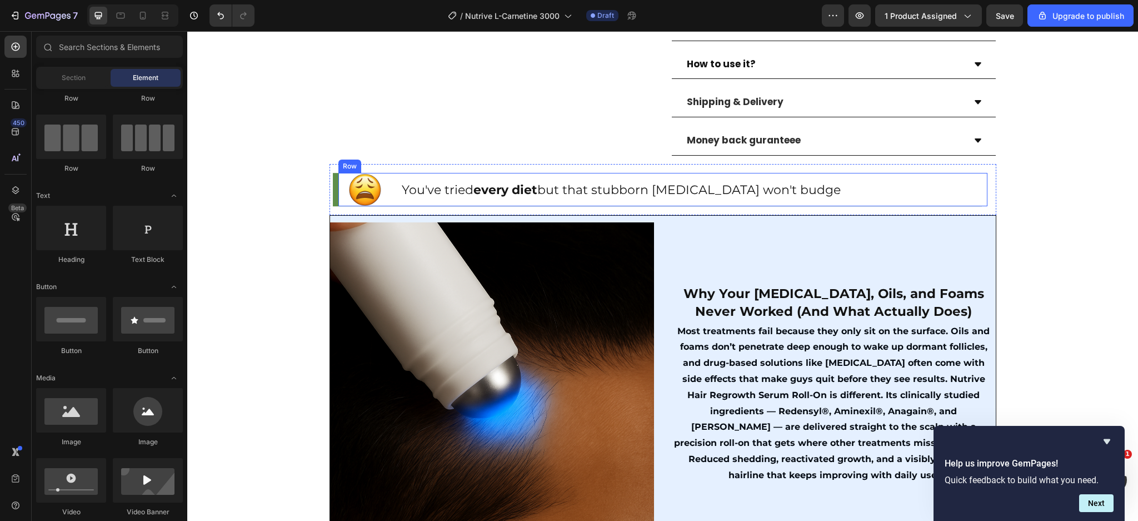
click at [388, 190] on div "Image You've tried every diet but that stubborn belly fat won't budge Text Bloc…" at bounding box center [663, 189] width 649 height 33
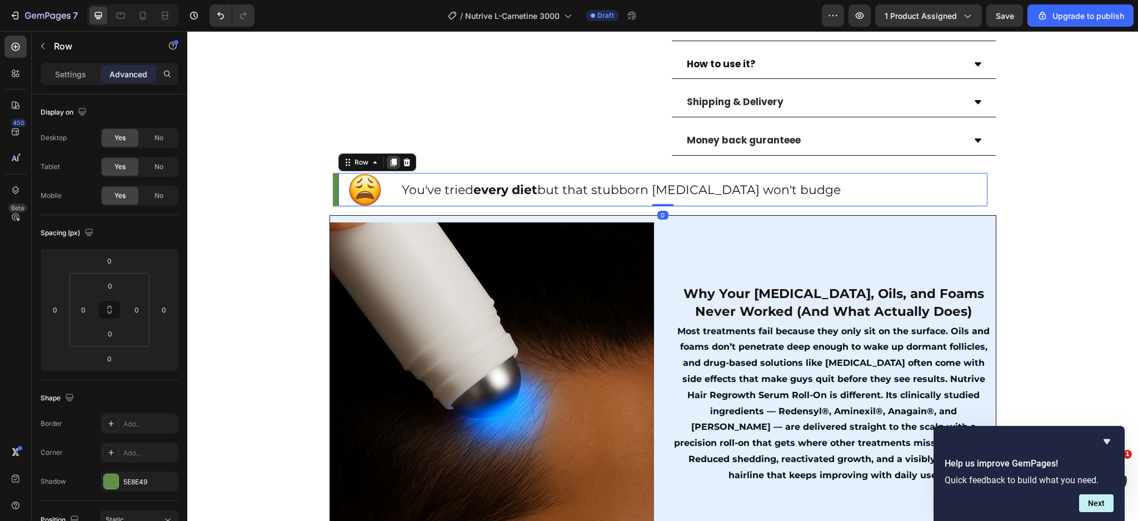
click at [390, 158] on icon at bounding box center [393, 162] width 6 height 8
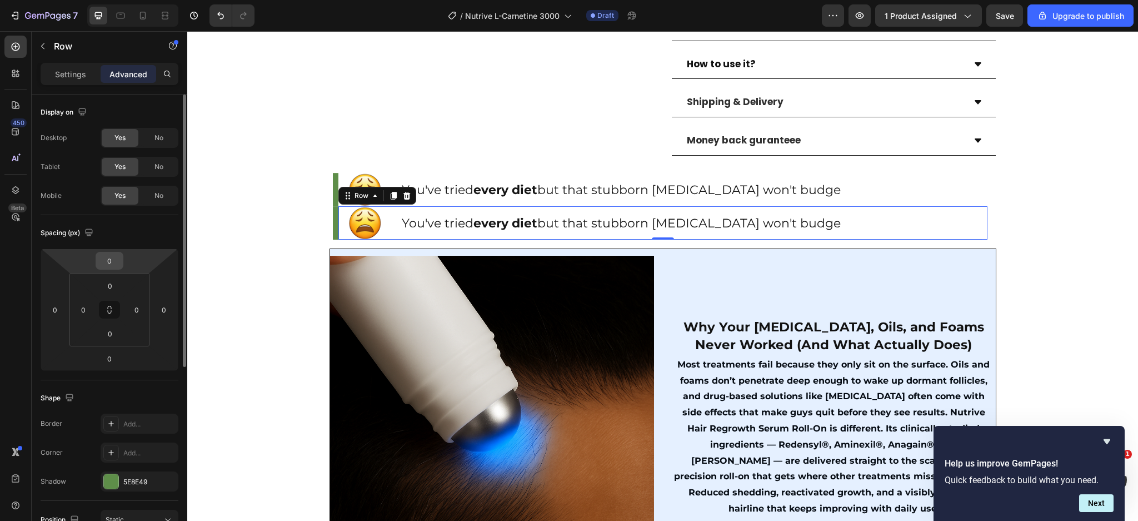
click at [113, 259] on input "0" at bounding box center [109, 260] width 22 height 17
type input "5"
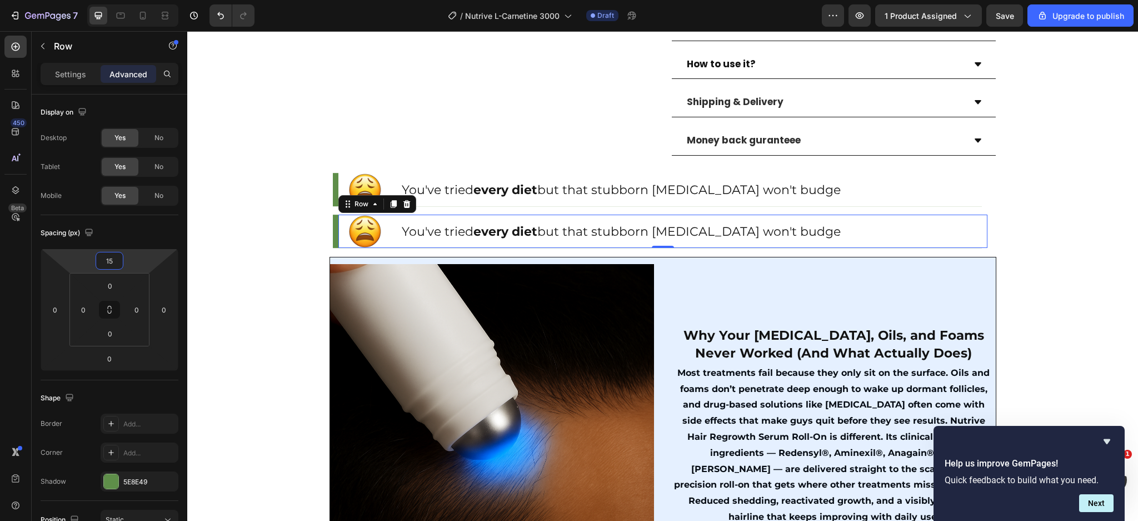
type input "15"
click at [440, 221] on p "You've tried every diet but that stubborn belly fat won't budge" at bounding box center [694, 232] width 585 height 22
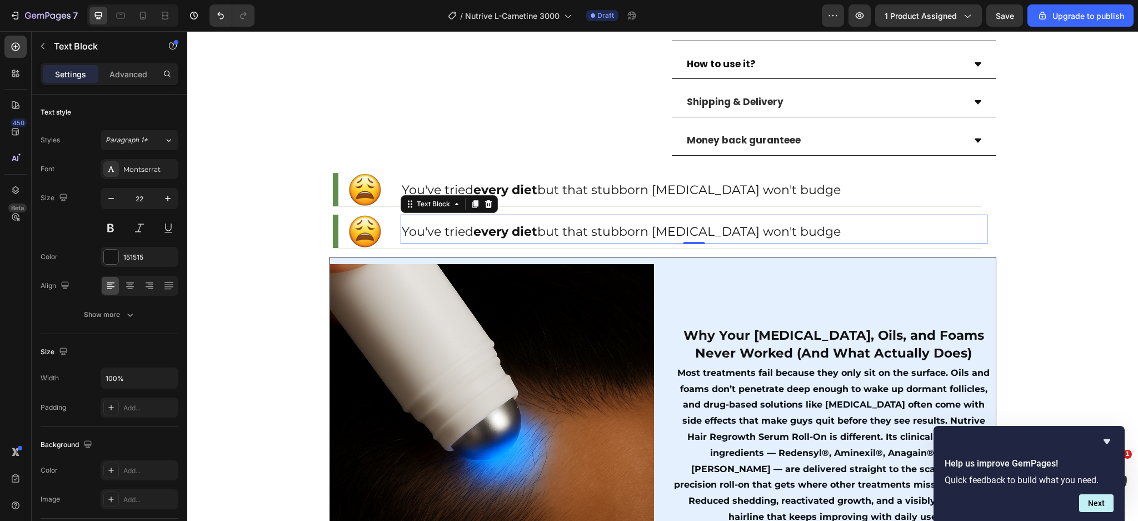
click at [638, 221] on p "You've tried every diet but that stubborn belly fat won't budge" at bounding box center [694, 232] width 585 height 22
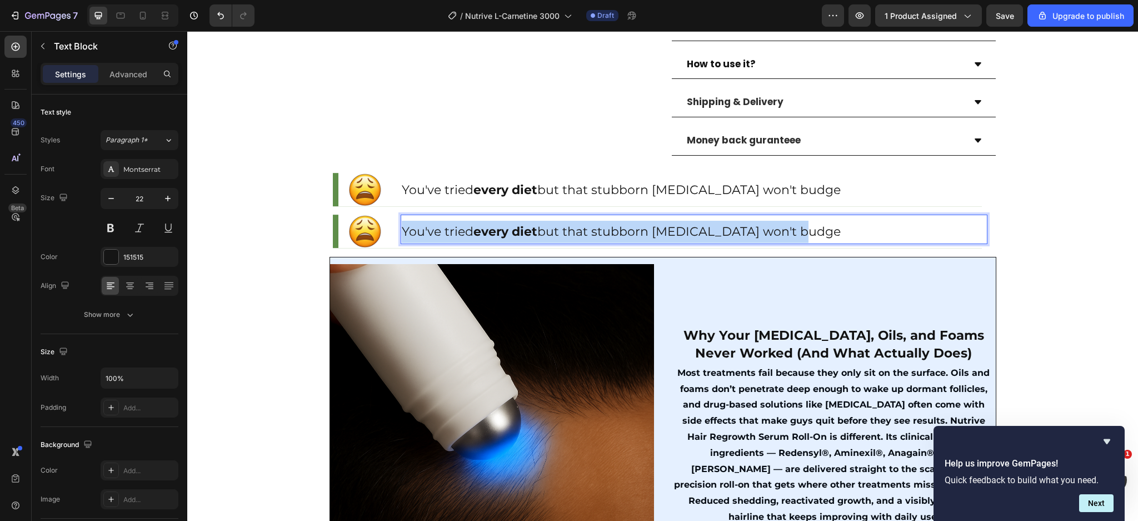
click at [638, 221] on p "You've tried every diet but that stubborn belly fat won't budge" at bounding box center [694, 232] width 585 height 22
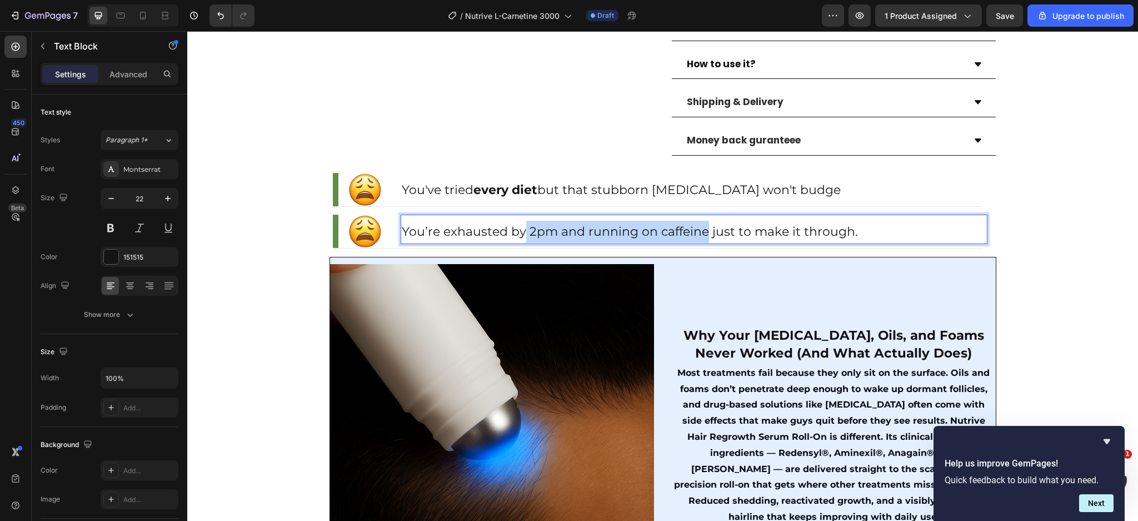
drag, startPoint x: 519, startPoint y: 219, endPoint x: 700, endPoint y: 222, distance: 180.7
click at [700, 222] on p "You’re exhausted by 2pm and running on caffeine just to make it through." at bounding box center [694, 232] width 585 height 22
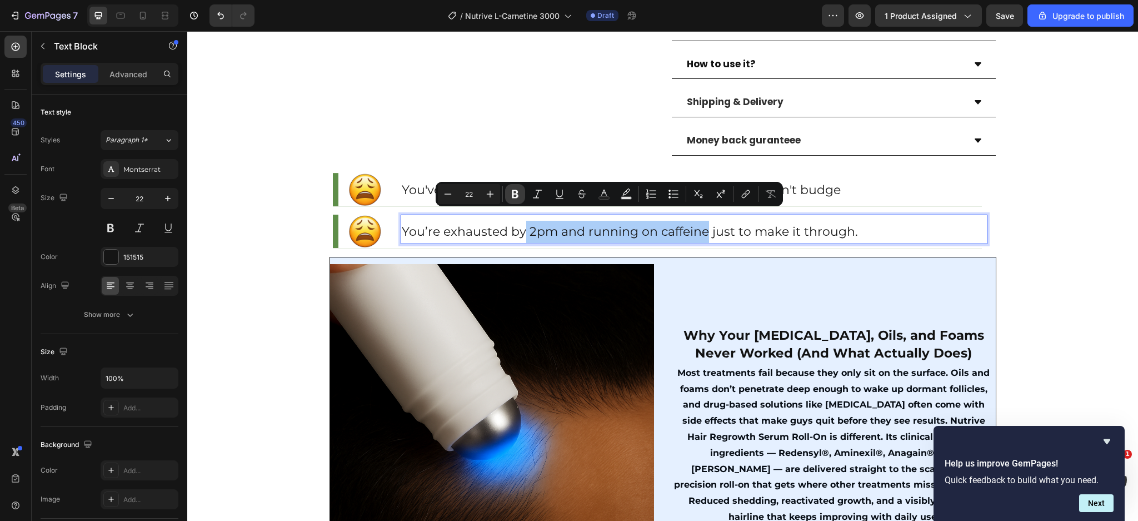
click at [515, 196] on icon "Editor contextual toolbar" at bounding box center [515, 193] width 11 height 11
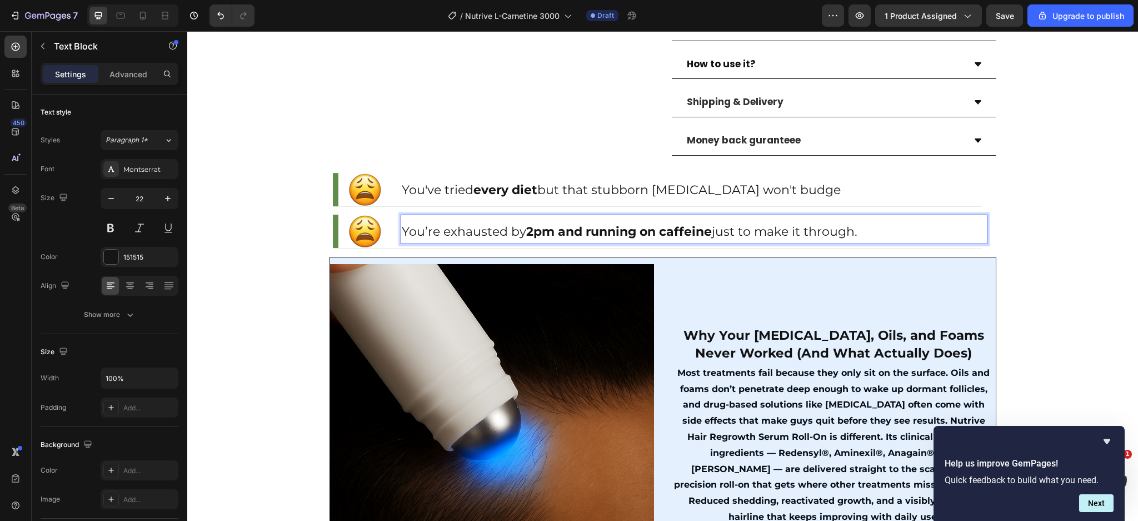
click at [490, 227] on p "You’re exhausted by 2pm and running on caffeine just to make it through." at bounding box center [694, 232] width 585 height 22
click at [597, 179] on p "You've tried every diet but that stubborn belly fat won't budge" at bounding box center [694, 190] width 585 height 22
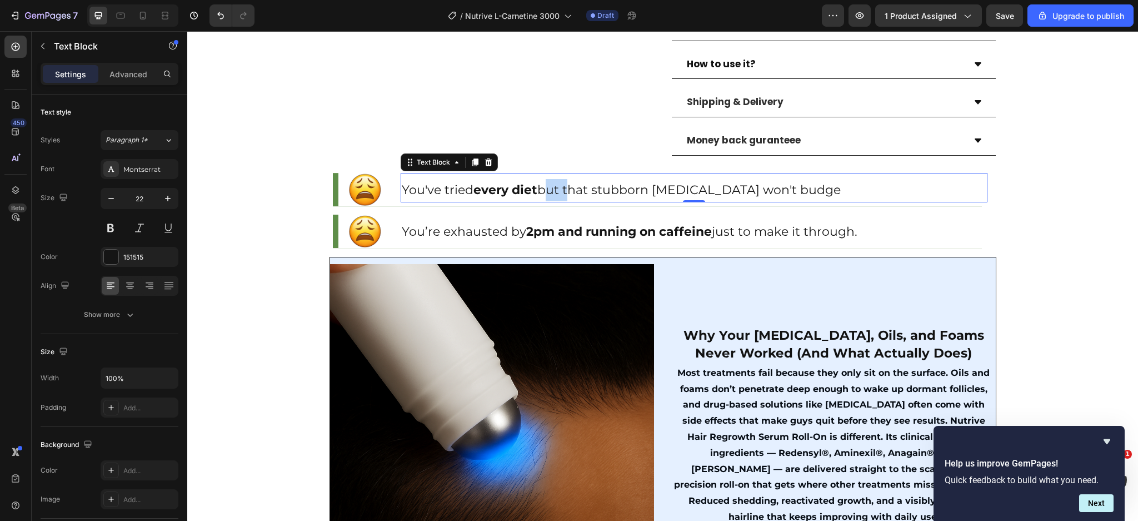
click at [540, 180] on p "You've tried every diet but that stubborn belly fat won't budge" at bounding box center [694, 190] width 585 height 22
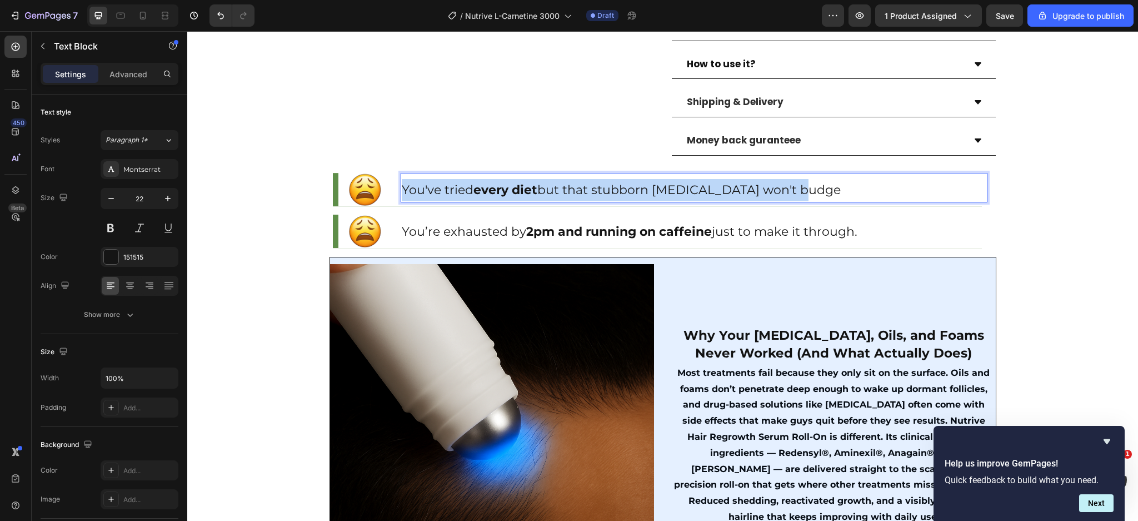
click at [540, 180] on p "You've tried every diet but that stubborn belly fat won't budge" at bounding box center [694, 190] width 585 height 22
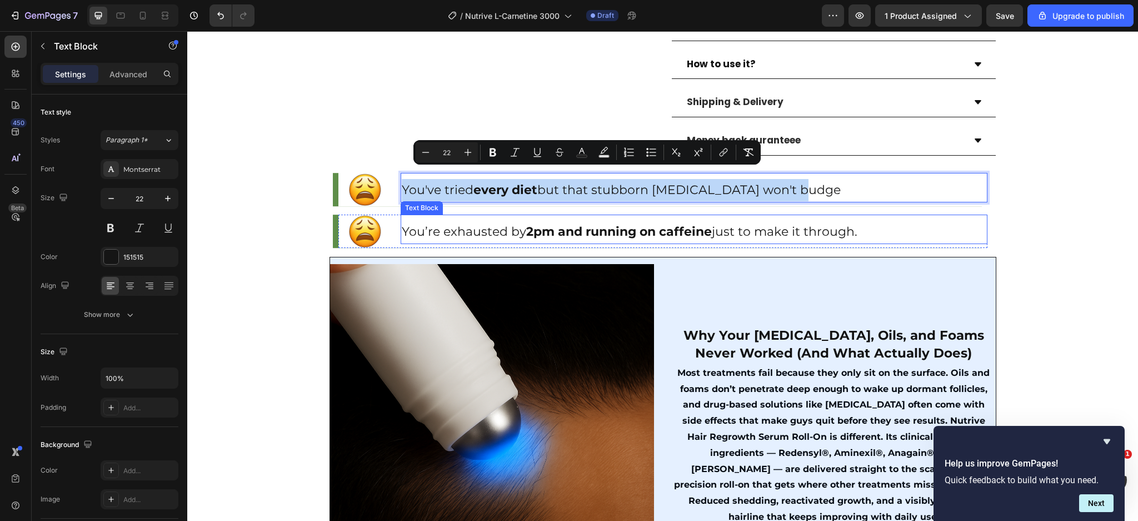
click at [516, 220] on div "You’re exhausted by 2pm and running on caffeine just to make it through." at bounding box center [694, 232] width 587 height 24
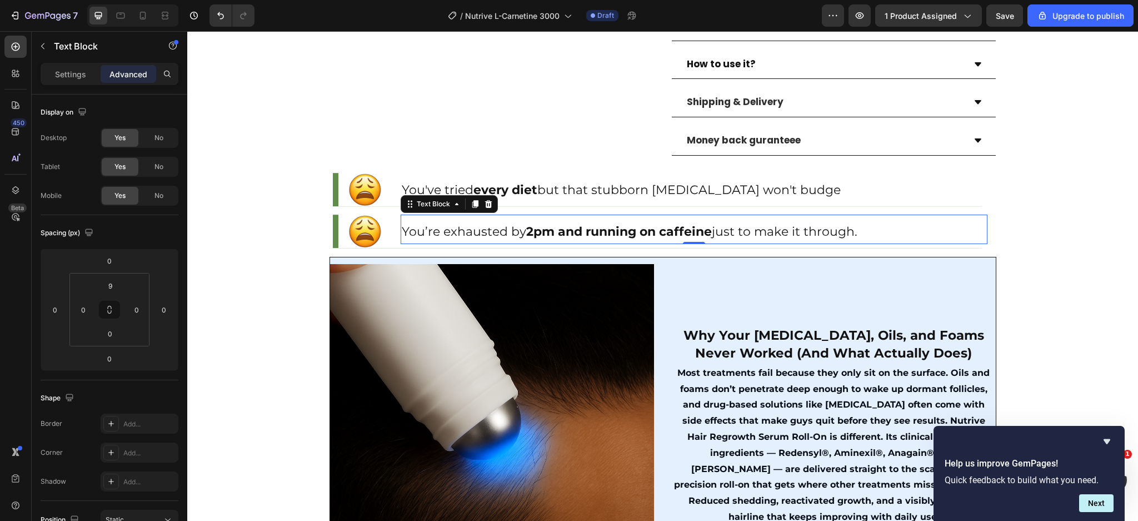
click at [516, 220] on div "You’re exhausted by 2pm and running on caffeine just to make it through." at bounding box center [694, 232] width 587 height 24
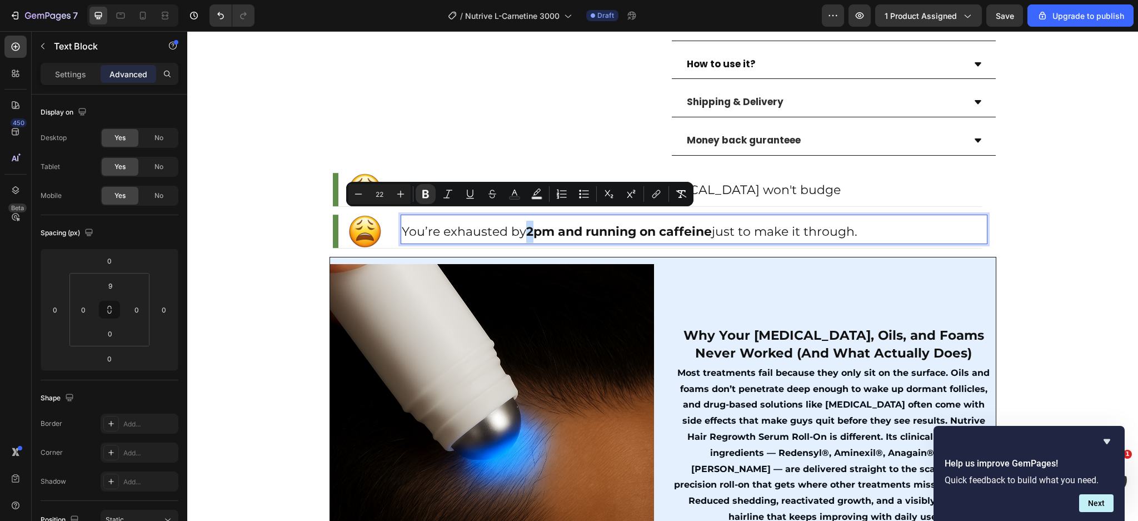
click at [516, 206] on div "Minus 22 Plus Bold Italic Underline Strikethrough Text Color Text Background Co…" at bounding box center [519, 194] width 347 height 24
click at [505, 221] on p "You’re exhausted by 2pm and running on caffeine just to make it through." at bounding box center [694, 232] width 585 height 22
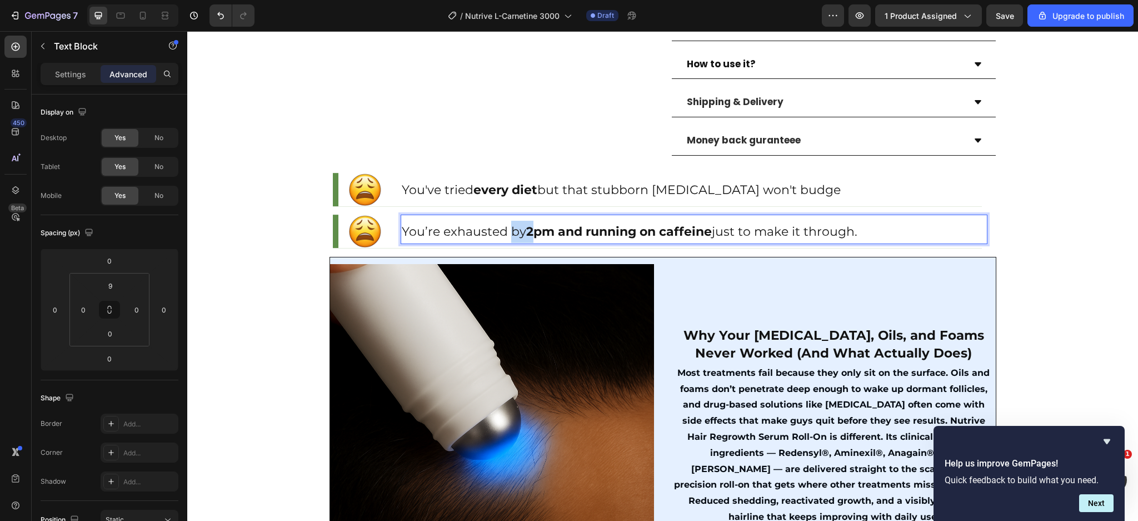
click at [505, 221] on p "You’re exhausted by 2pm and running on caffeine just to make it through." at bounding box center [694, 232] width 585 height 22
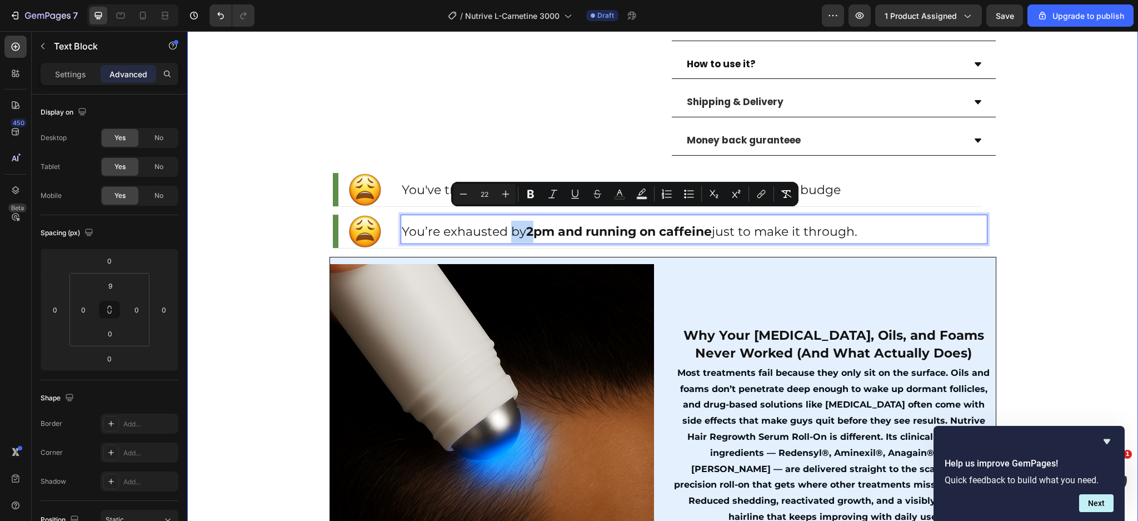
click at [1039, 195] on div "Product Images Row (P) Images & Gallery Liquid L-Carnitine 3000MG (P) Title Ico…" at bounding box center [662, 518] width 951 height 1867
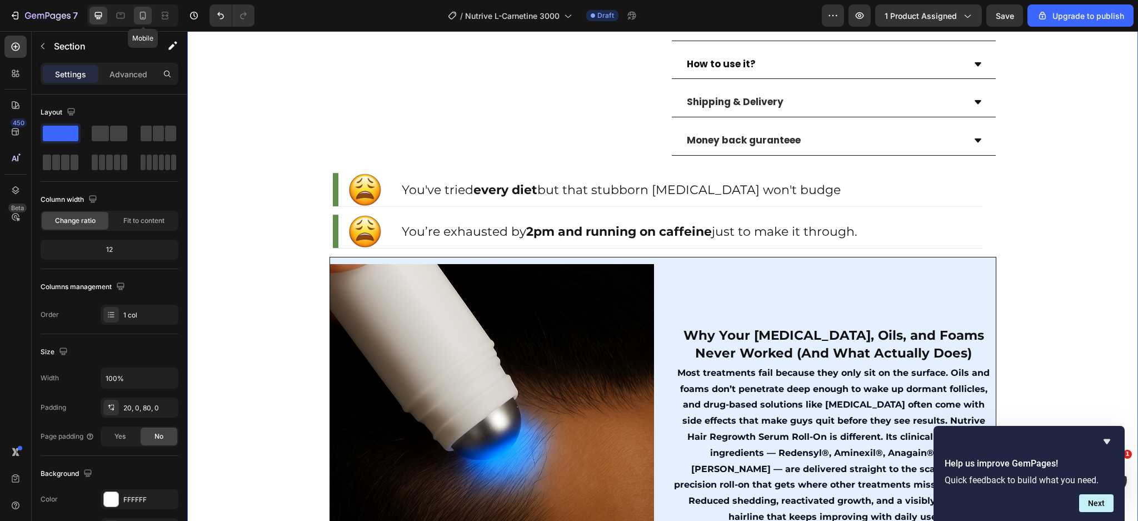
click at [140, 12] on icon at bounding box center [143, 16] width 6 height 8
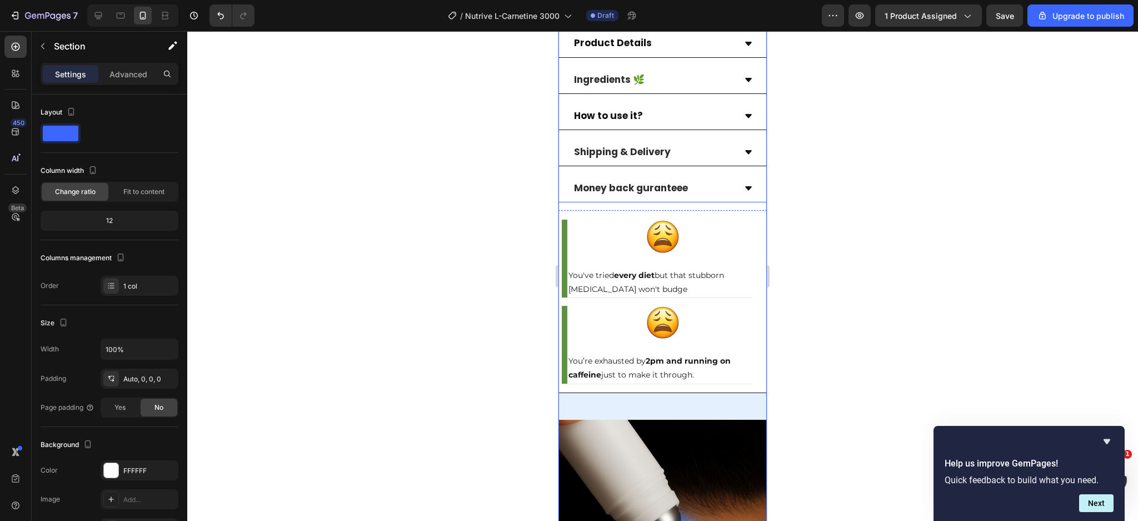
scroll to position [787, 0]
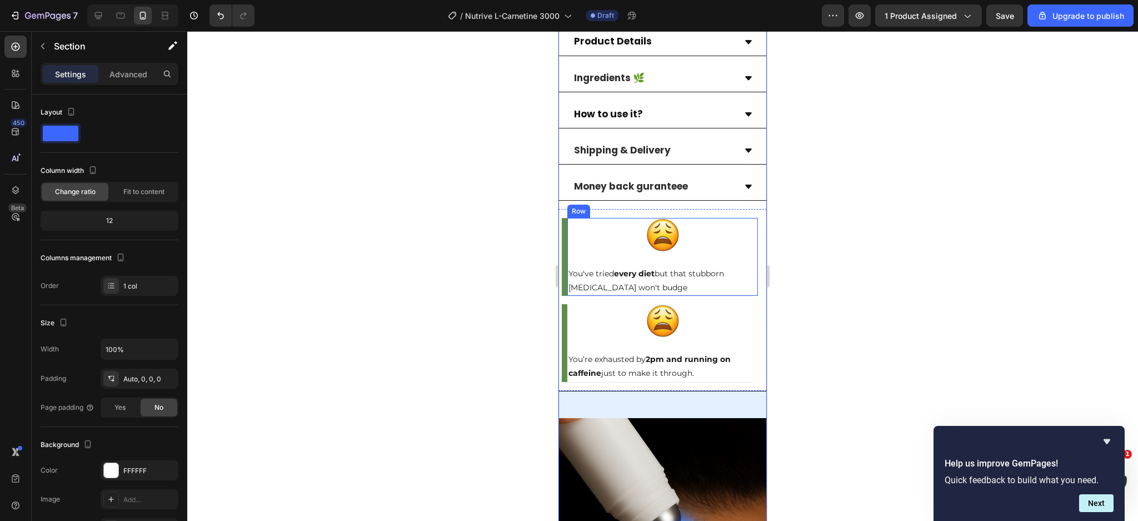
click at [742, 228] on div "Image You've tried every diet but that stubborn belly fat won't budge Text Bloc…" at bounding box center [663, 257] width 191 height 78
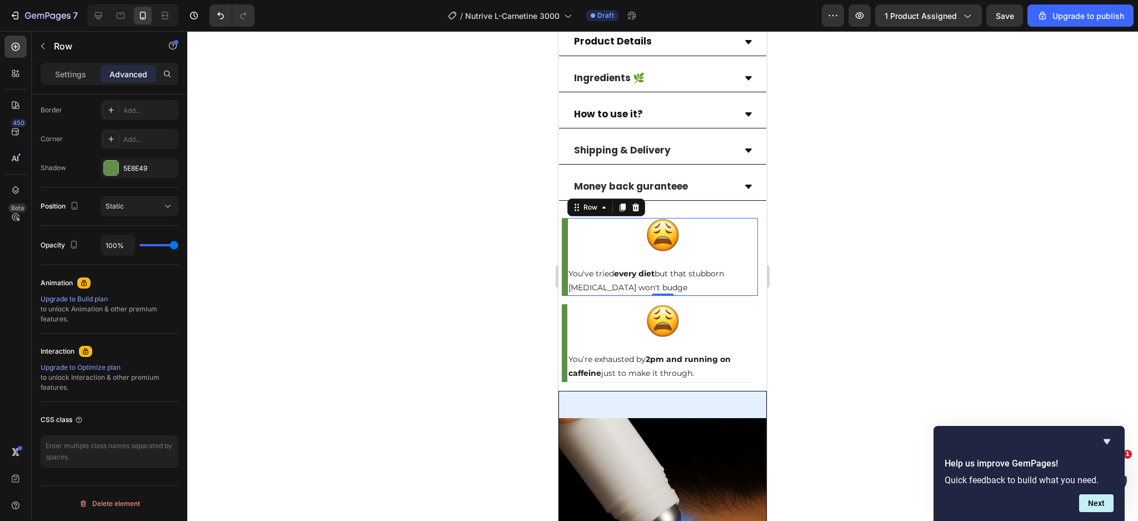
scroll to position [0, 0]
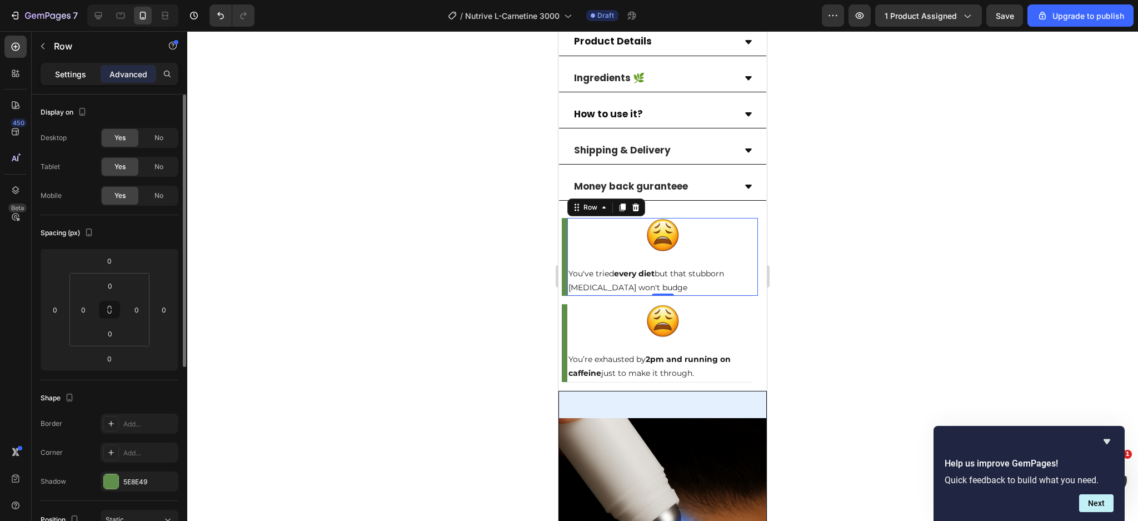
click at [78, 78] on p "Settings" at bounding box center [70, 74] width 31 height 12
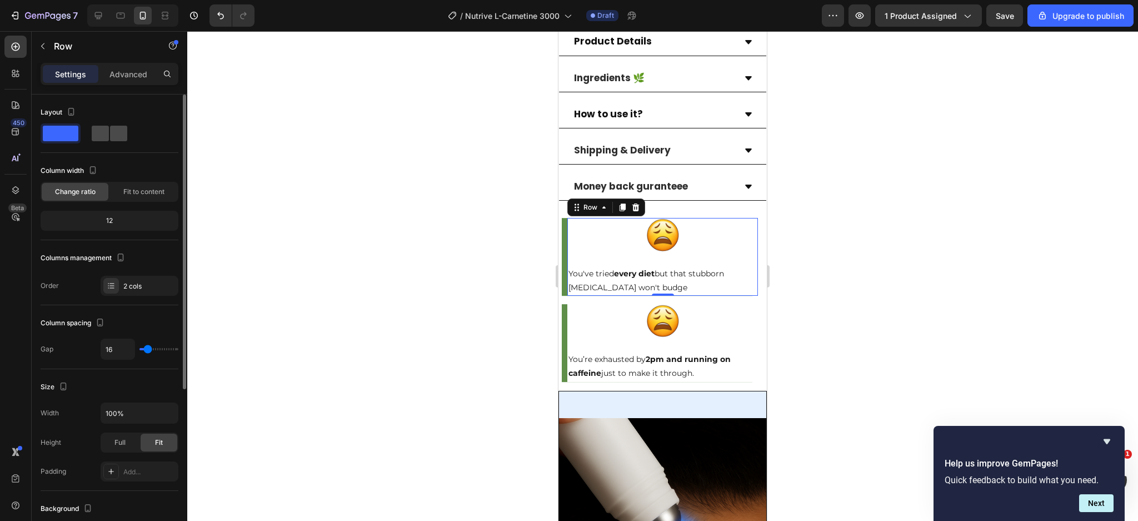
click at [107, 138] on span at bounding box center [100, 134] width 17 height 16
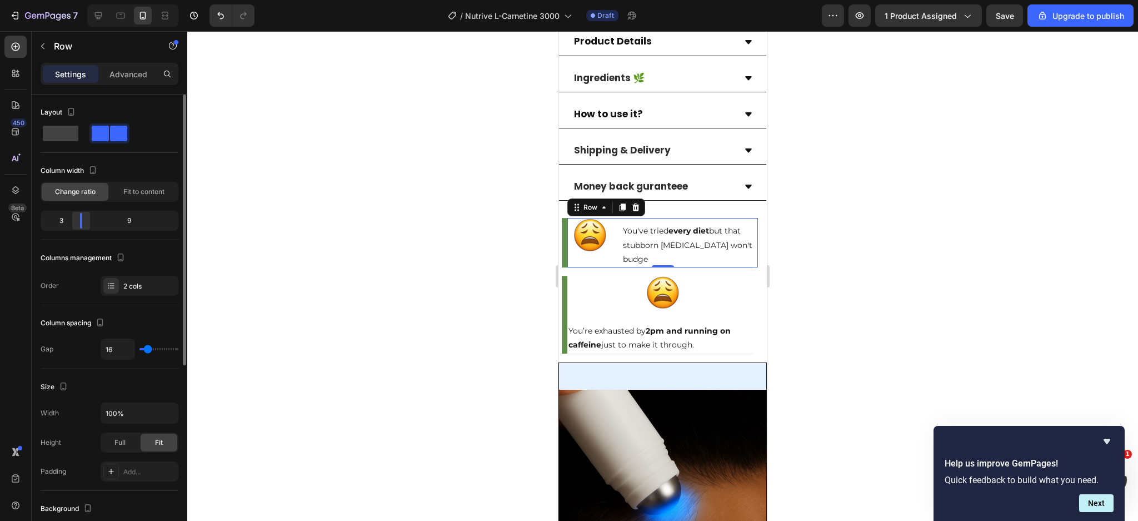
drag, startPoint x: 106, startPoint y: 222, endPoint x: 71, endPoint y: 223, distance: 34.5
click at [71, 223] on div at bounding box center [81, 221] width 20 height 16
click at [743, 276] on div "Image You’re exhausted by 2pm and running on caffeine just to make it through. …" at bounding box center [663, 315] width 191 height 78
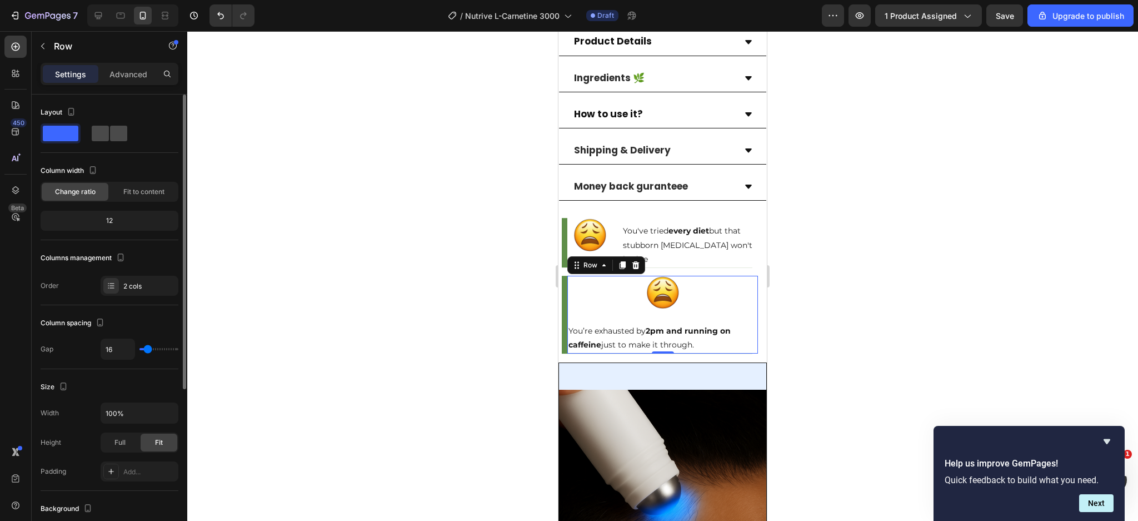
click at [108, 131] on span at bounding box center [100, 134] width 17 height 16
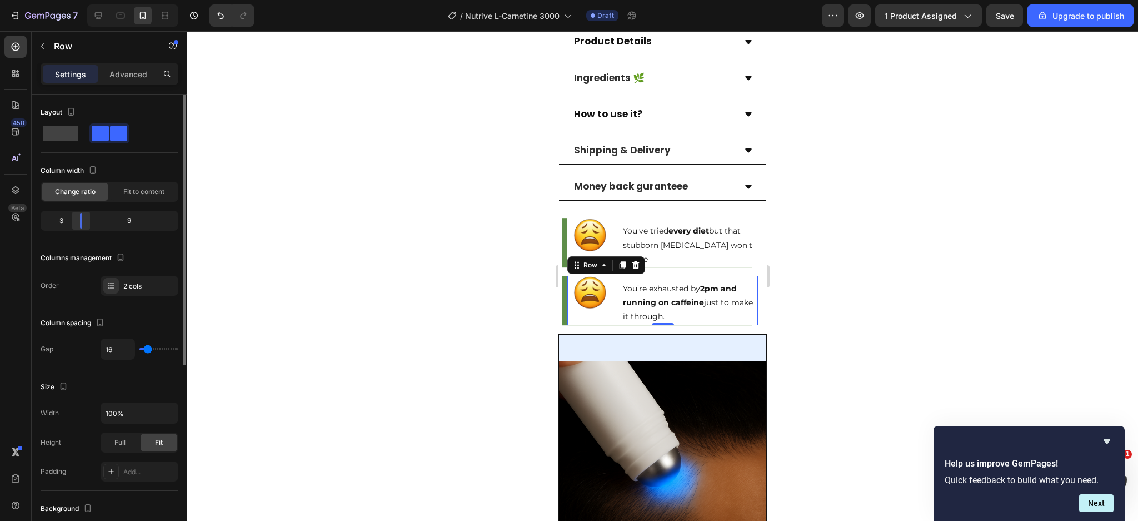
drag, startPoint x: 108, startPoint y: 223, endPoint x: 77, endPoint y: 222, distance: 31.7
click at [77, 222] on div at bounding box center [81, 221] width 20 height 16
click at [584, 361] on img at bounding box center [662, 464] width 207 height 207
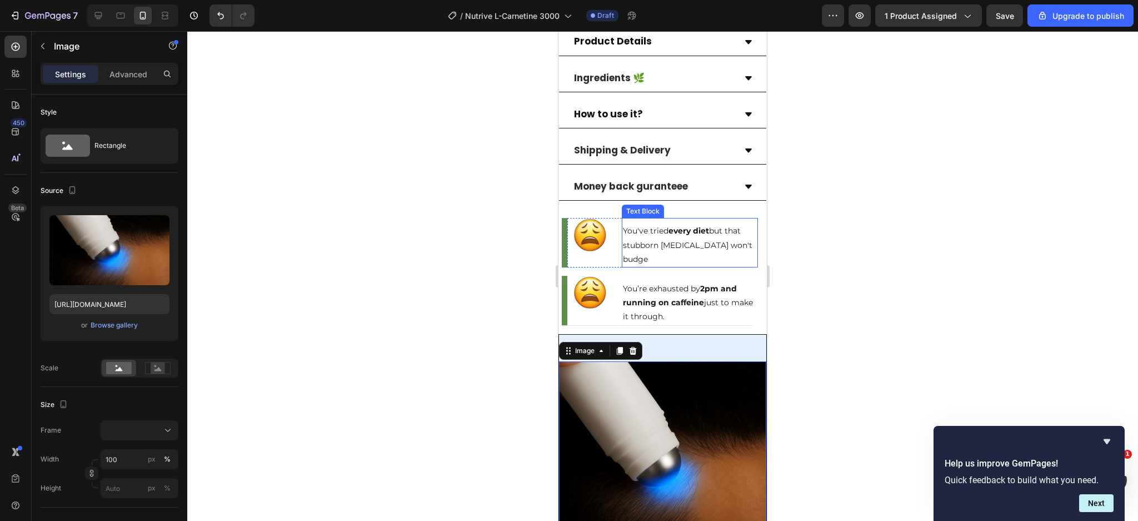
click at [692, 224] on p "You've tried every diet but that stubborn belly fat won't budge" at bounding box center [690, 245] width 134 height 42
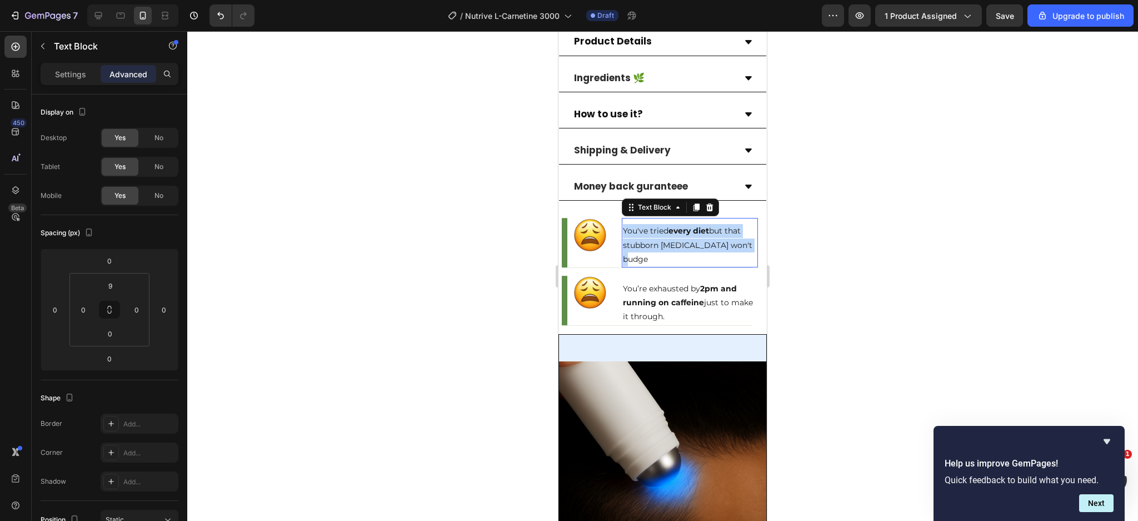
click at [692, 224] on p "You've tried every diet but that stubborn belly fat won't budge" at bounding box center [690, 245] width 134 height 42
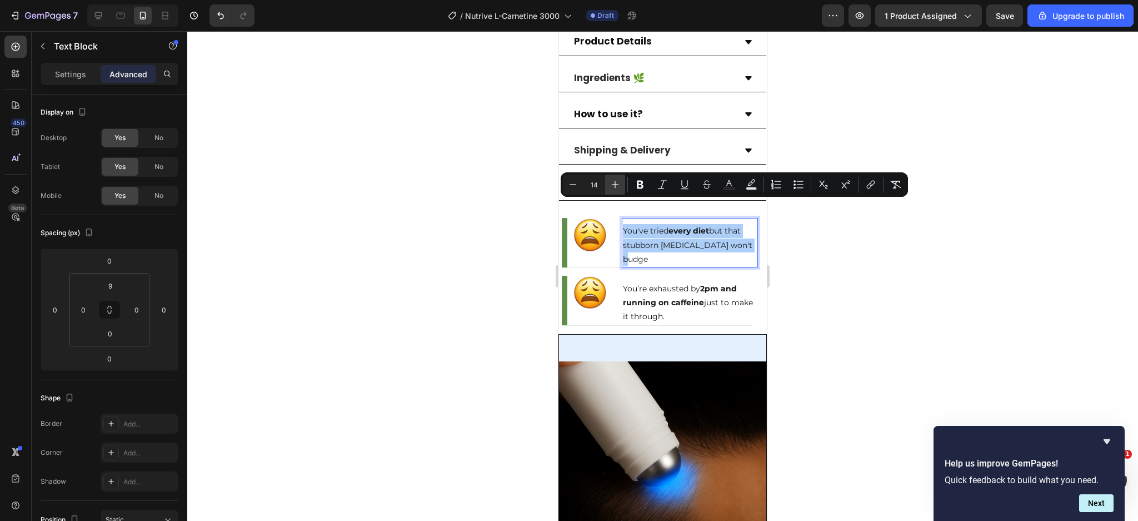
click at [621, 182] on button "Plus" at bounding box center [615, 185] width 20 height 20
type input "15"
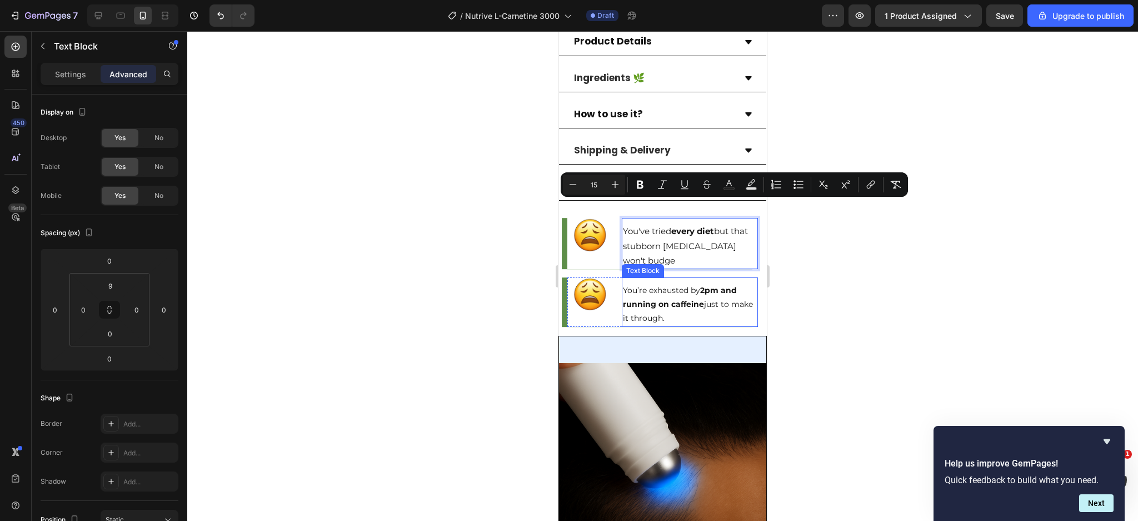
click at [654, 285] on strong "2pm and running on caffeine" at bounding box center [680, 297] width 114 height 24
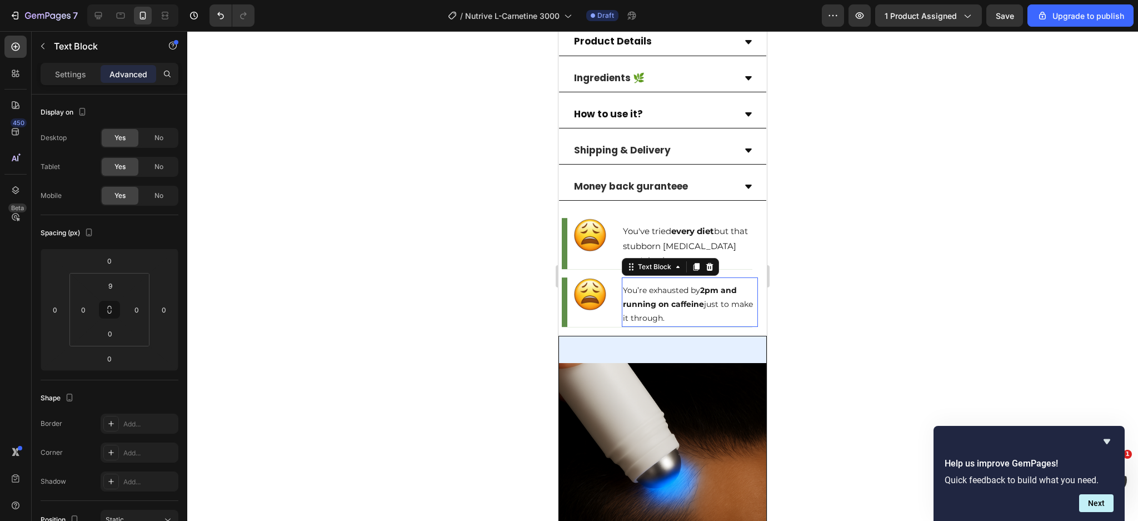
click at [654, 285] on strong "2pm and running on caffeine" at bounding box center [680, 297] width 114 height 24
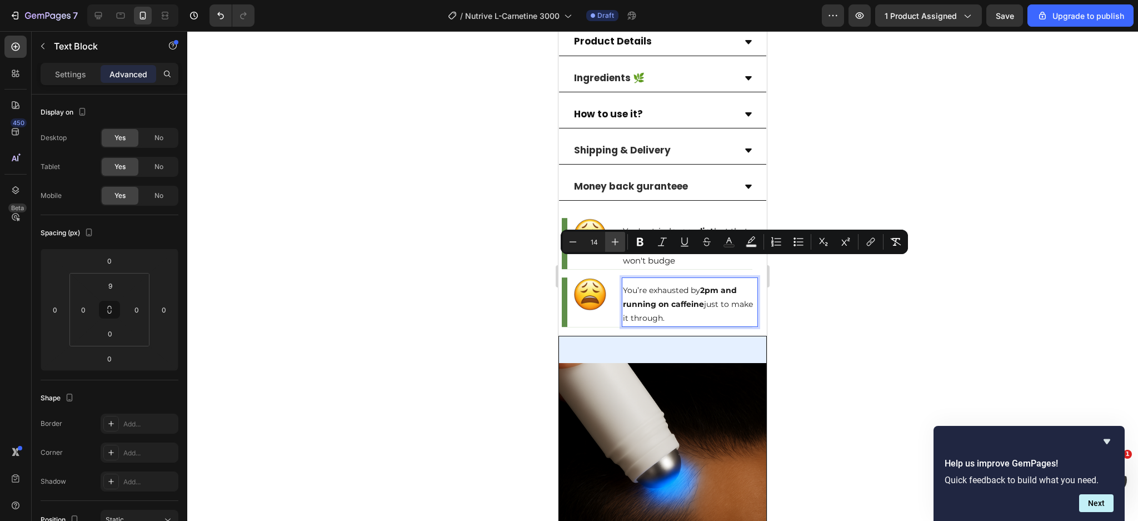
click at [618, 240] on icon "Editor contextual toolbar" at bounding box center [615, 241] width 11 height 11
type input "15"
click at [641, 285] on span "You’re exhausted by 2pm and running on caffeine just to make it through." at bounding box center [683, 304] width 121 height 39
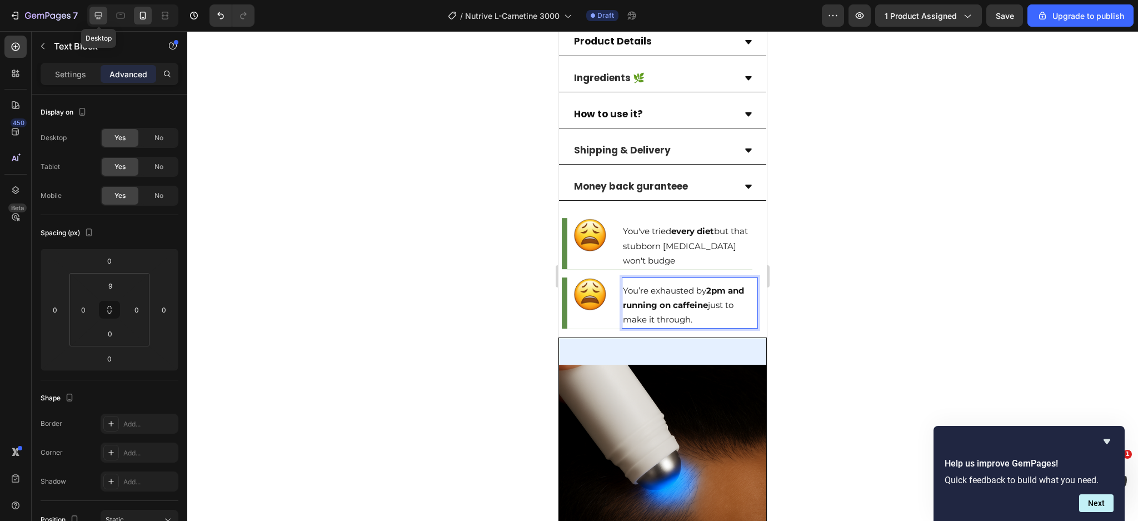
click at [103, 10] on icon at bounding box center [98, 15] width 11 height 11
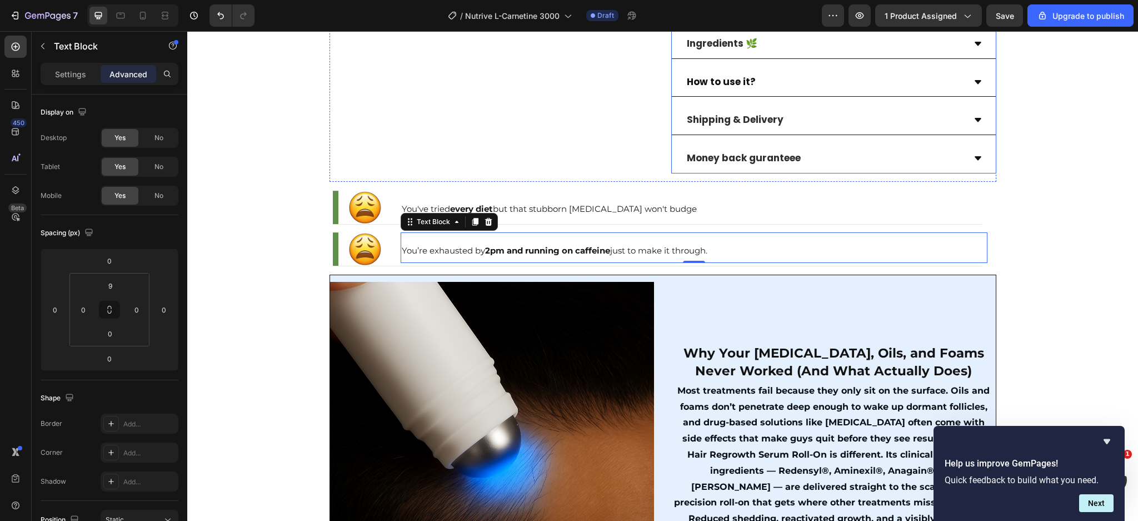
scroll to position [427, 0]
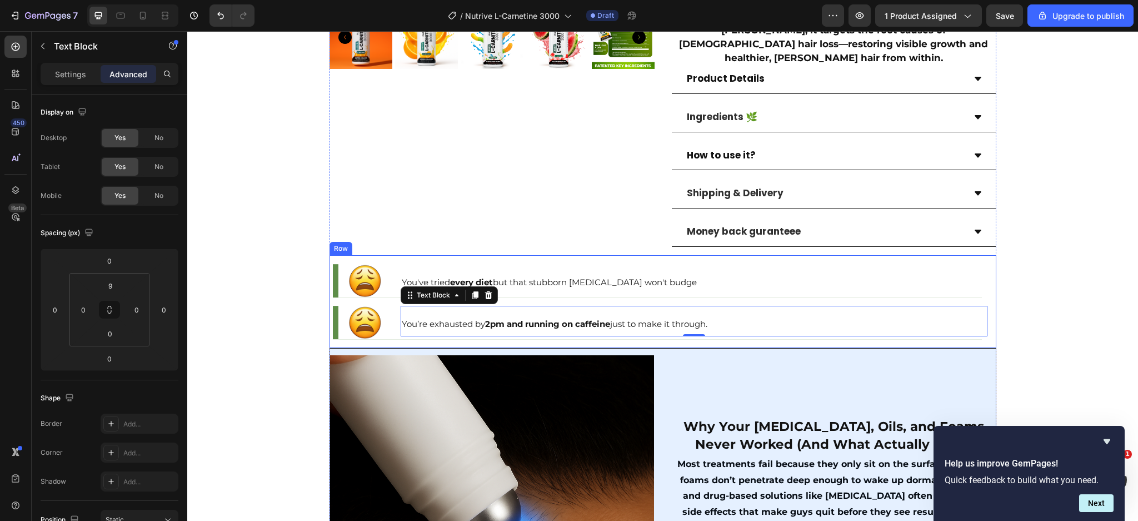
click at [971, 329] on div "Image You've tried every diet but that stubborn belly fat won't budge Text Bloc…" at bounding box center [663, 301] width 667 height 93
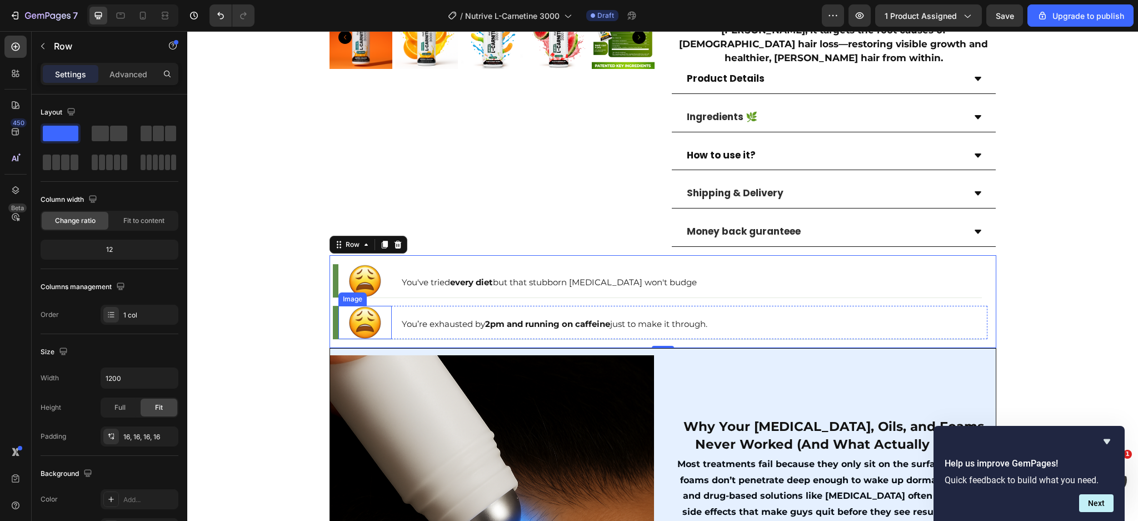
click at [359, 306] on img at bounding box center [365, 322] width 33 height 33
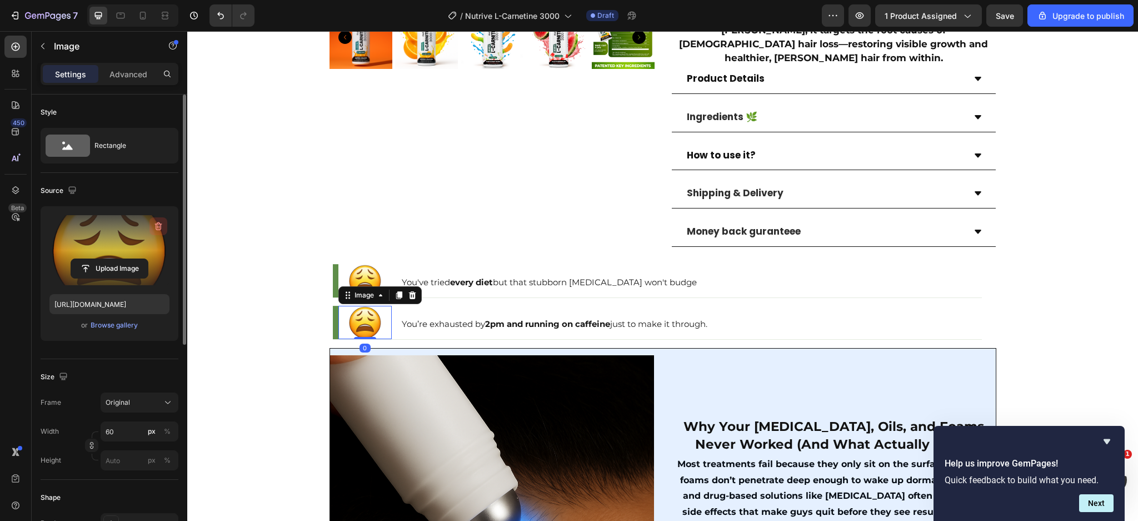
click at [150, 220] on button "button" at bounding box center [159, 226] width 18 height 18
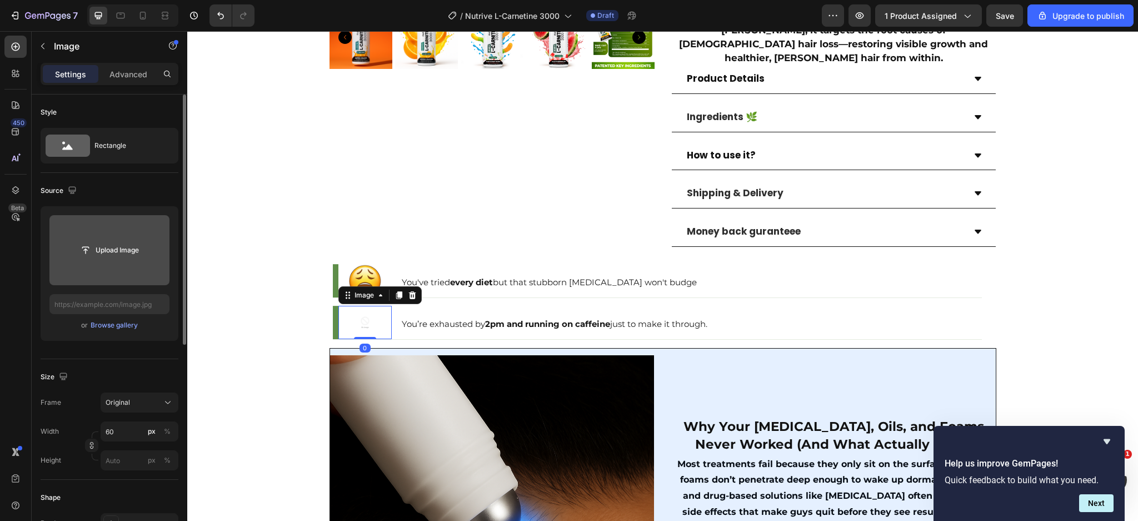
click at [129, 235] on input "file" at bounding box center [109, 250] width 120 height 70
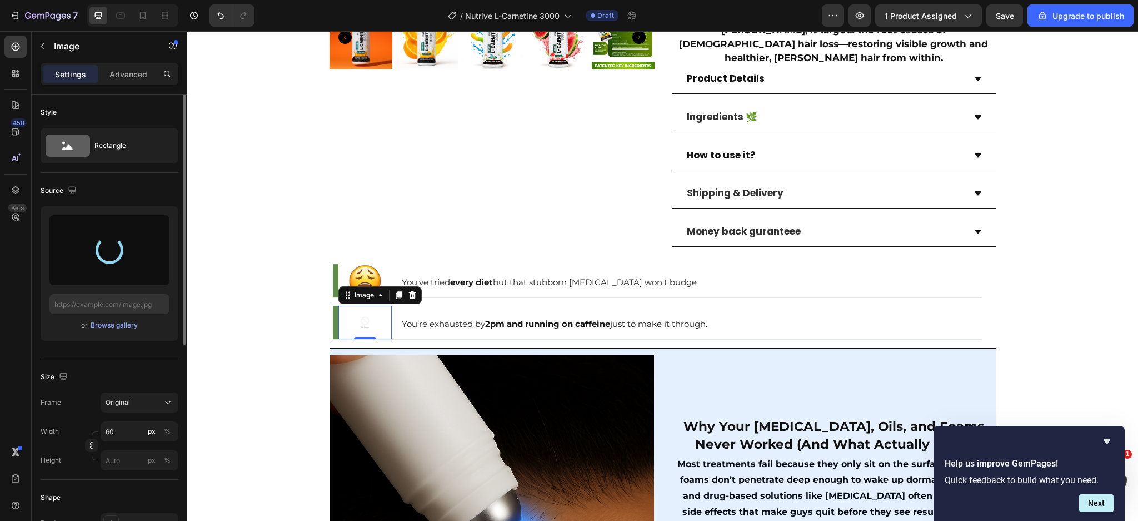
type input "https://cdn.shopify.com/s/files/1/0666/3274/5144/files/gempages_514397818819969…"
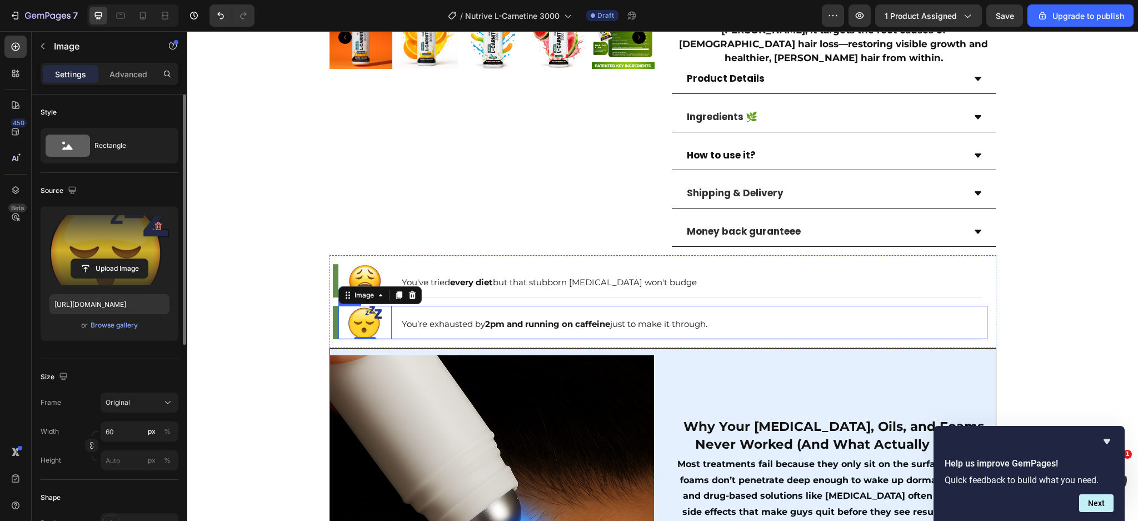
click at [390, 308] on div "Image 0 You’re exhausted by 2pm and running on caffeine just to make it through…" at bounding box center [663, 322] width 649 height 33
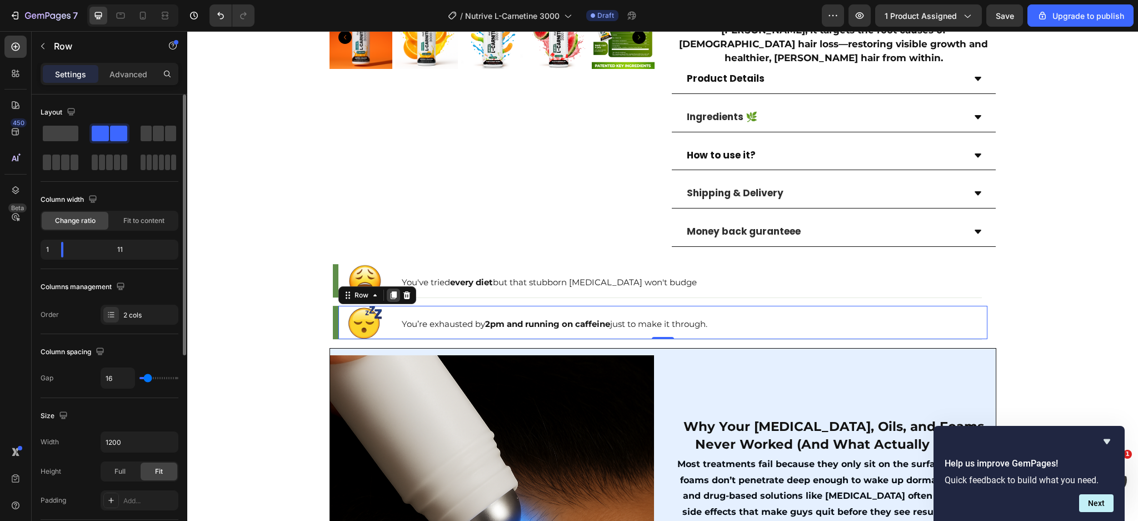
click at [390, 291] on icon at bounding box center [393, 295] width 6 height 8
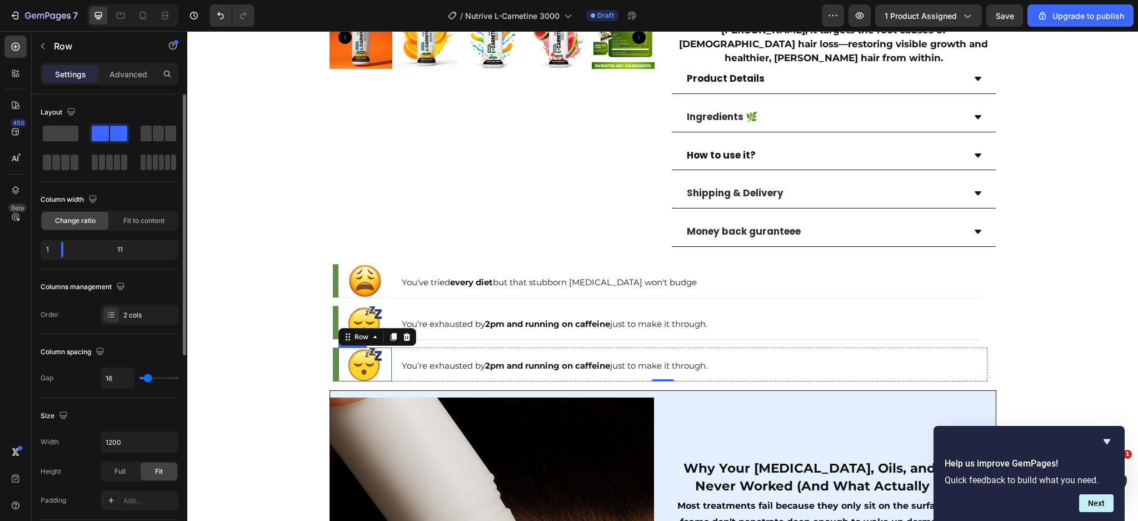
click at [360, 352] on img at bounding box center [365, 363] width 33 height 33
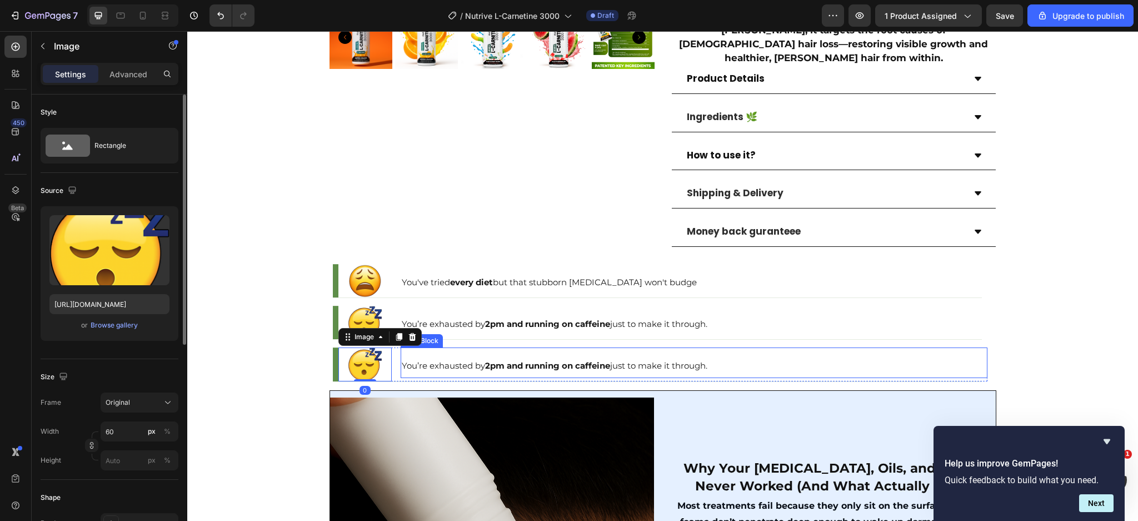
click at [421, 360] on span "You’re exhausted by 2pm and running on caffeine just to make it through." at bounding box center [555, 365] width 306 height 11
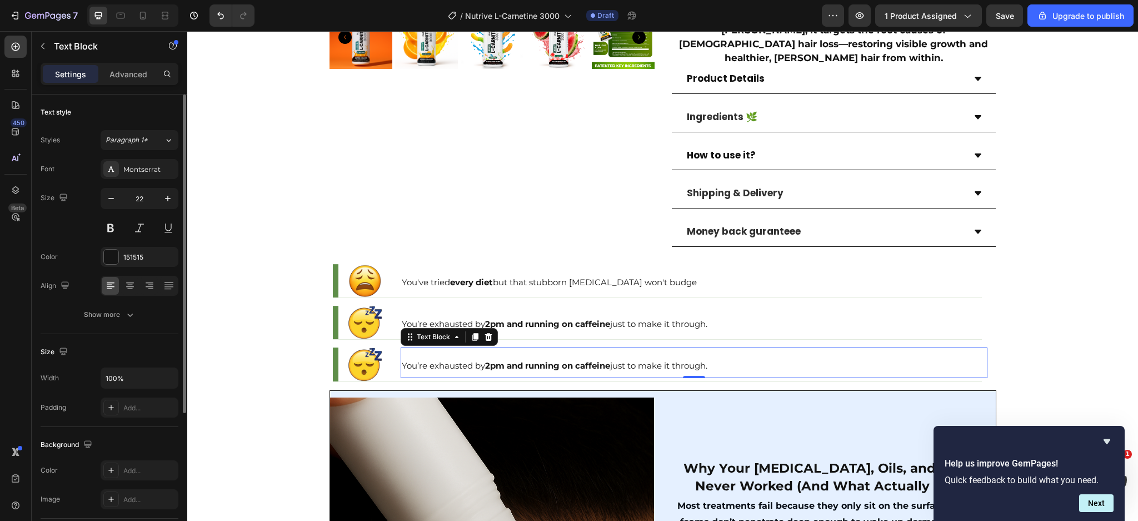
click at [454, 359] on p "You’re exhausted by 2pm and running on caffeine just to make it through." at bounding box center [694, 365] width 585 height 23
click at [455, 360] on span "You’re exhausted by 2pm and running on caffeine just to make it through." at bounding box center [555, 365] width 306 height 11
click at [465, 360] on span "You avoid the pool because you don’t like what the mirror already shows." at bounding box center [552, 365] width 300 height 11
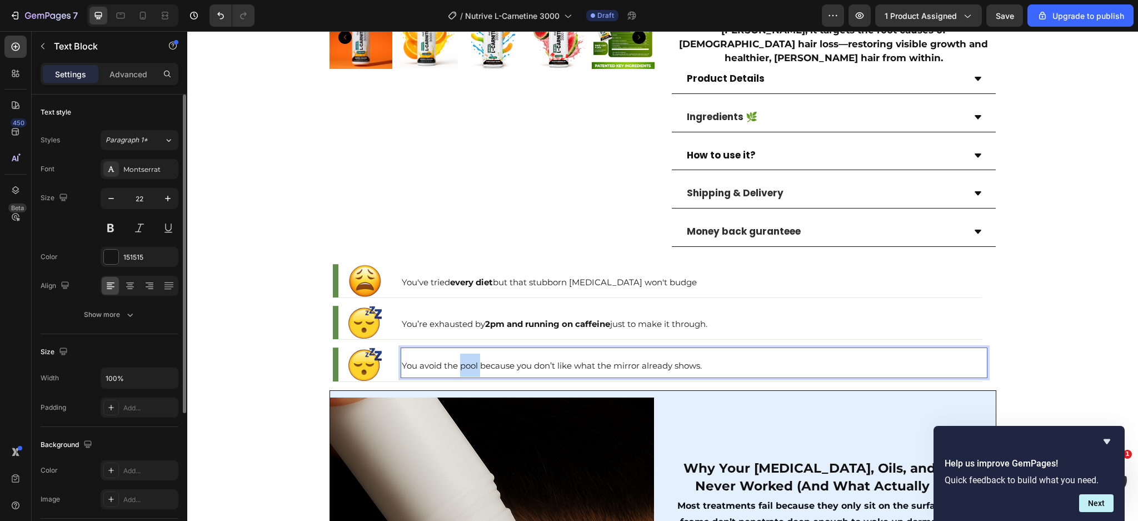
click at [465, 360] on span "You avoid the pool because you don’t like what the mirror already shows." at bounding box center [552, 365] width 300 height 11
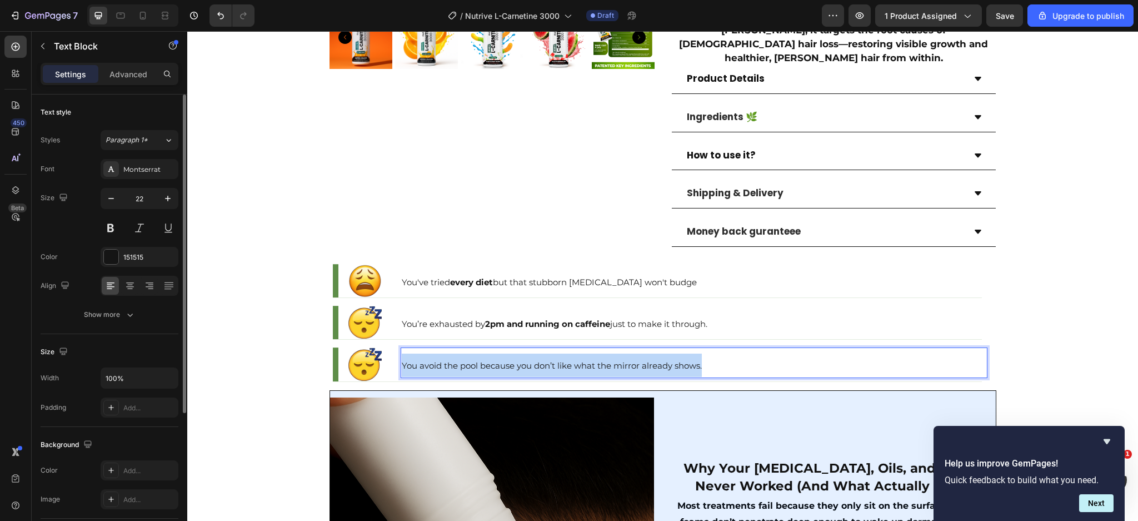
click at [465, 360] on span "You avoid the pool because you don’t like what the mirror already shows." at bounding box center [552, 365] width 300 height 11
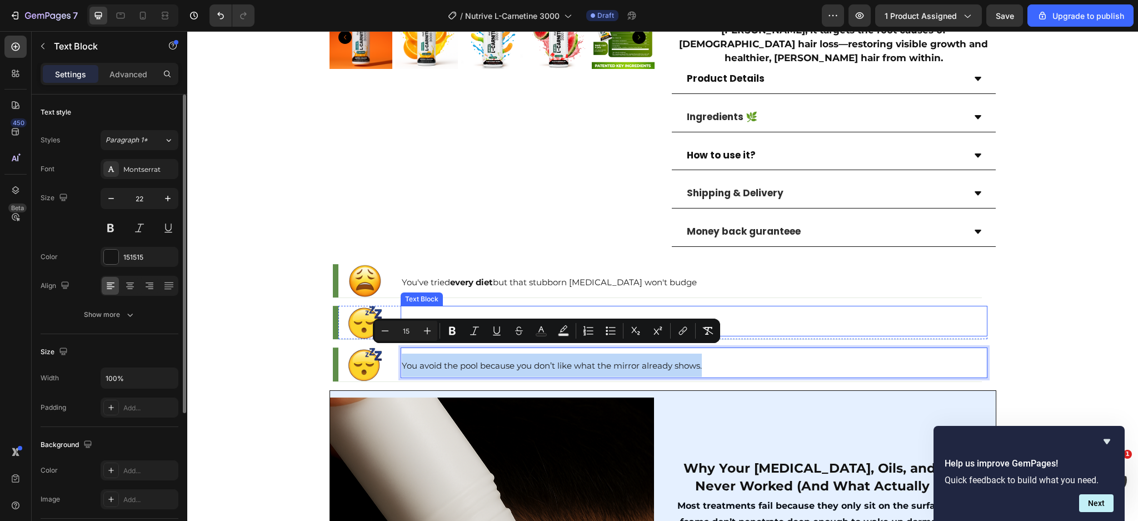
click at [431, 319] on span "You’re exhausted by 2pm and running on caffeine just to make it through." at bounding box center [555, 324] width 306 height 11
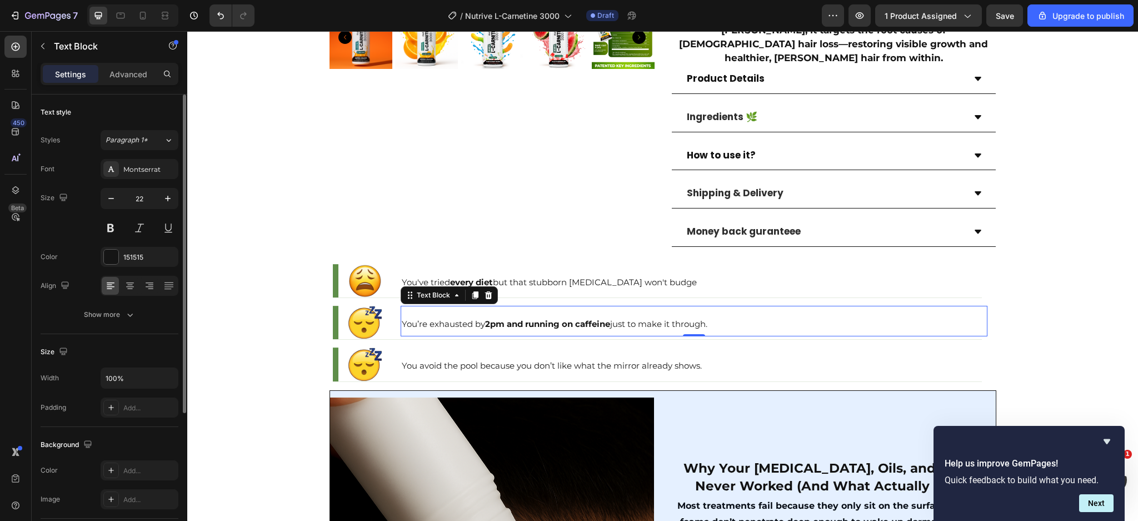
click at [431, 319] on span "You’re exhausted by 2pm and running on caffeine just to make it through." at bounding box center [555, 324] width 306 height 11
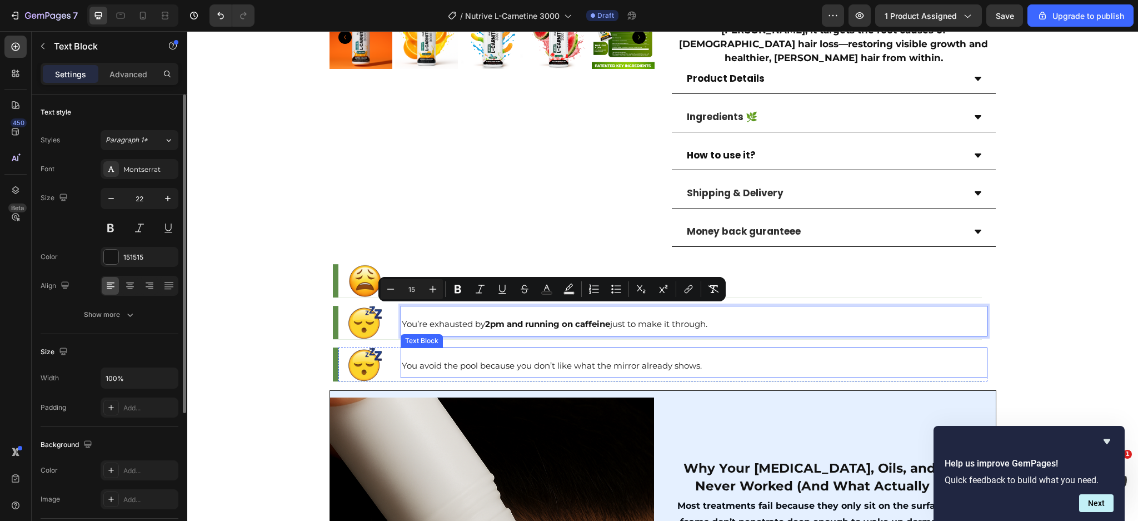
click at [460, 360] on span "You avoid the pool because you don’t like what the mirror already shows." at bounding box center [552, 365] width 300 height 11
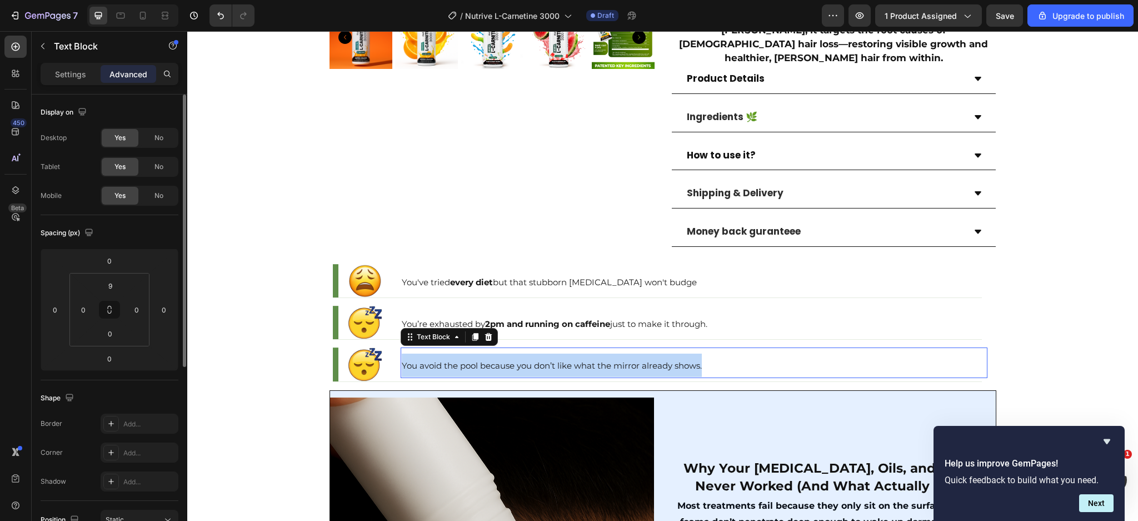
click at [460, 360] on span "You avoid the pool because you don’t like what the mirror already shows." at bounding box center [552, 365] width 300 height 11
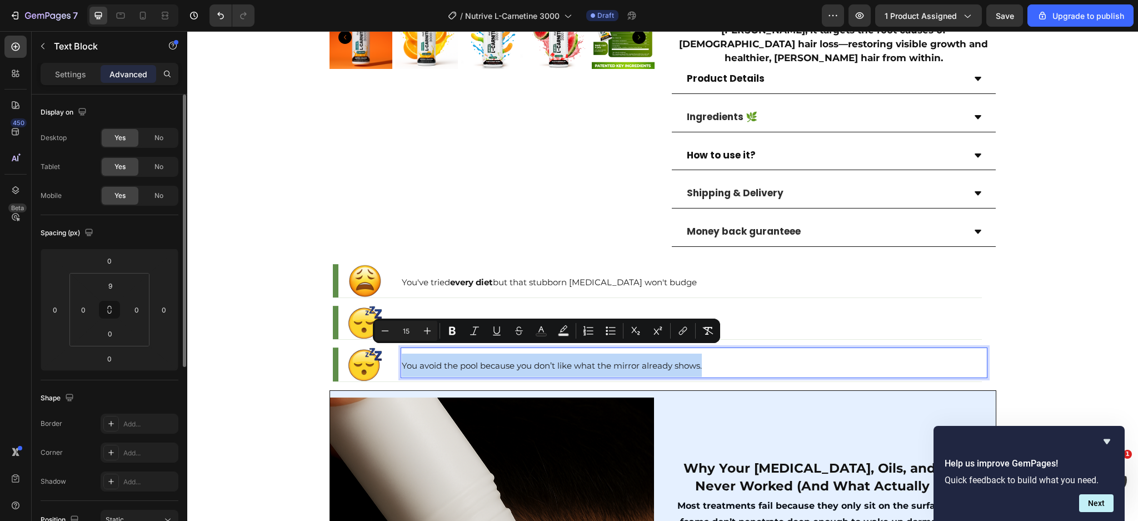
click at [510, 360] on span "You avoid the pool because you don’t like what the mirror already shows." at bounding box center [552, 365] width 300 height 11
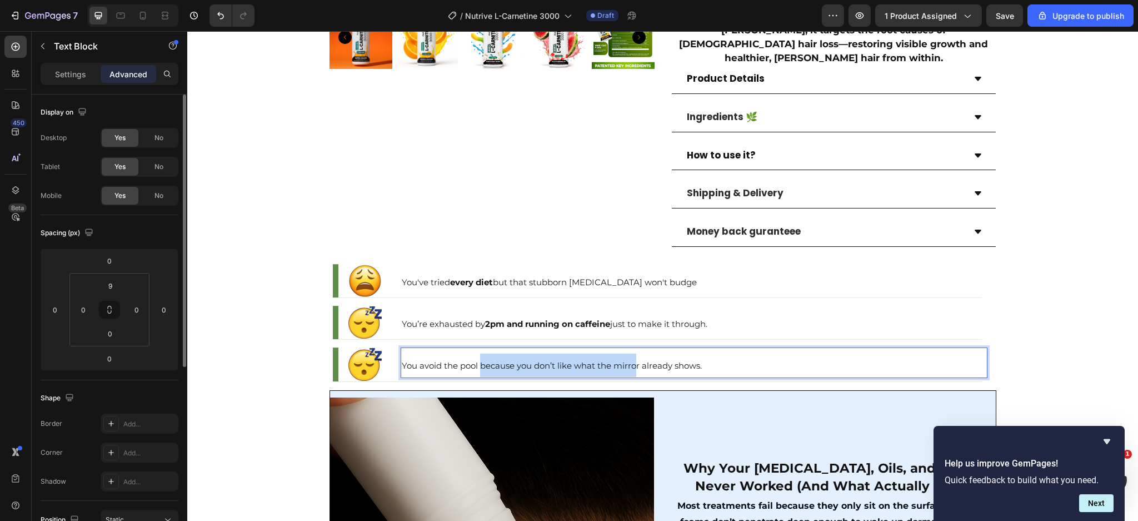
drag, startPoint x: 476, startPoint y: 353, endPoint x: 633, endPoint y: 359, distance: 156.9
click at [633, 359] on p "You avoid the pool because you don’t like what the mirror already shows." at bounding box center [694, 365] width 585 height 23
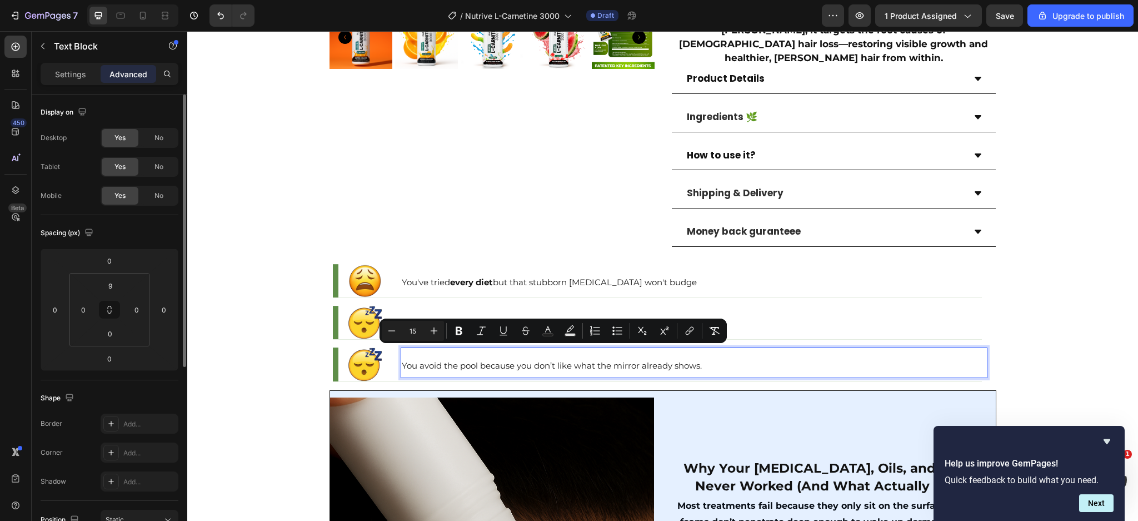
click at [650, 360] on span "You avoid the pool because you don’t like what the mirror already shows." at bounding box center [552, 365] width 300 height 11
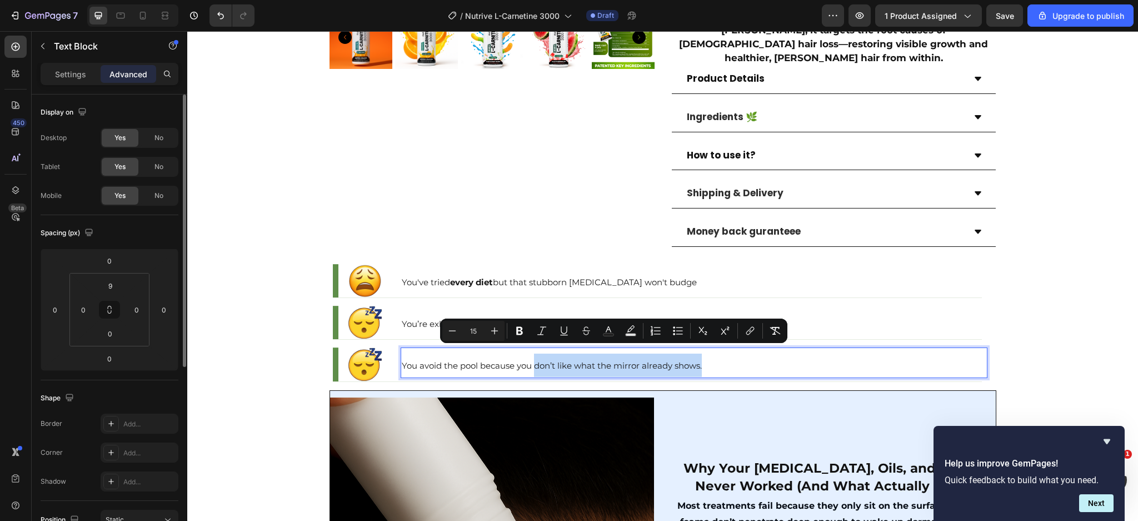
drag, startPoint x: 698, startPoint y: 352, endPoint x: 530, endPoint y: 358, distance: 168.6
click at [530, 360] on span "You avoid the pool because you don’t like what the mirror already shows." at bounding box center [552, 365] width 300 height 11
click at [525, 328] on icon "Editor contextual toolbar" at bounding box center [519, 330] width 11 height 11
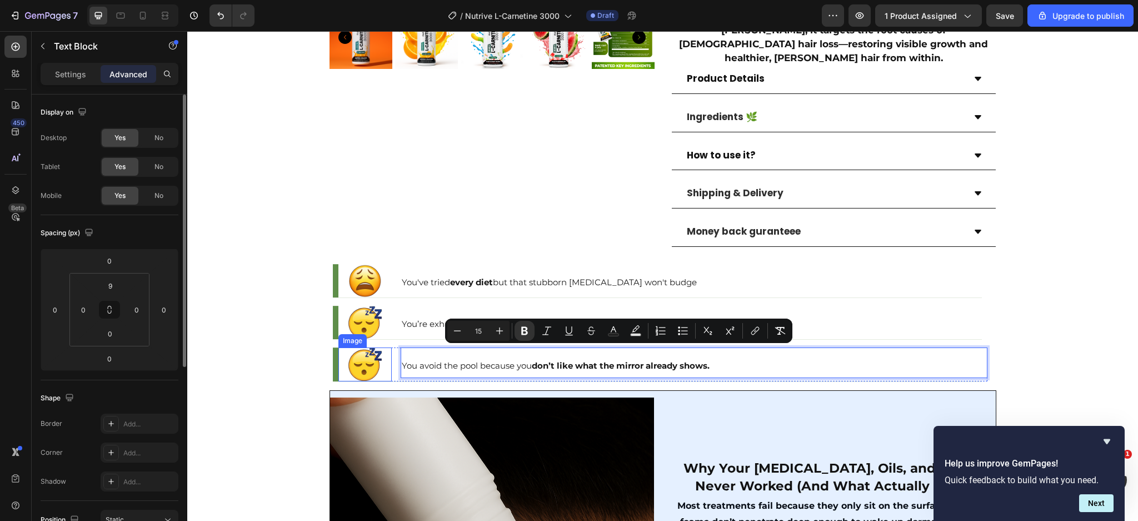
click at [359, 351] on img at bounding box center [365, 363] width 33 height 33
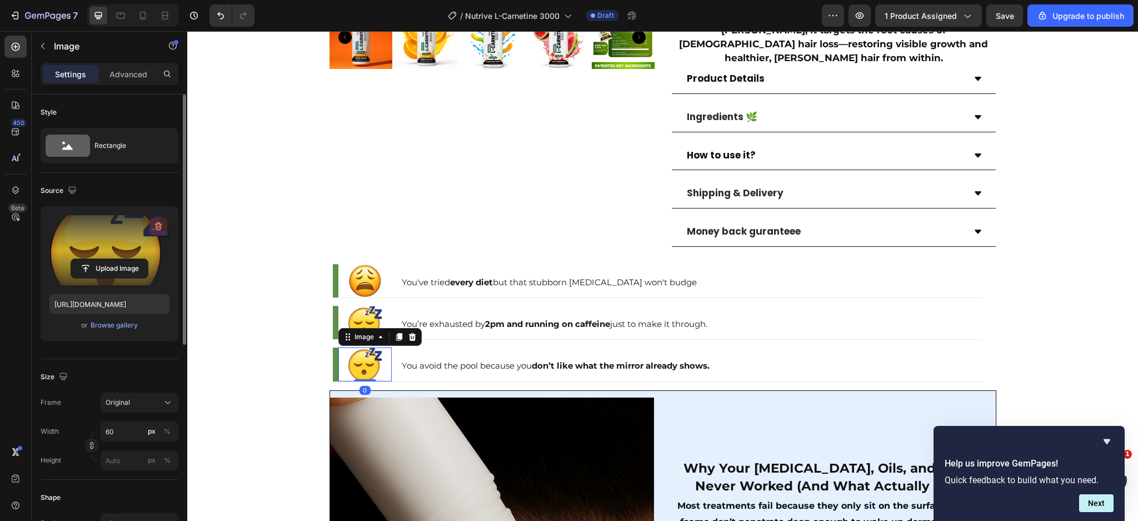
click at [155, 225] on icon "button" at bounding box center [158, 226] width 11 height 11
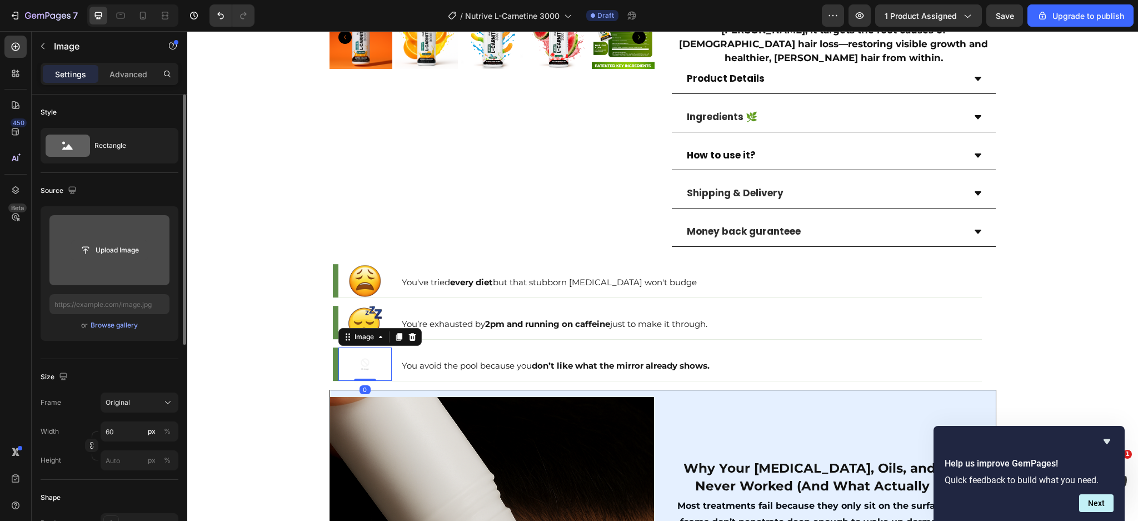
click at [123, 240] on button "Upload Image" at bounding box center [110, 250] width 78 height 20
click at [103, 265] on input "file" at bounding box center [109, 250] width 120 height 70
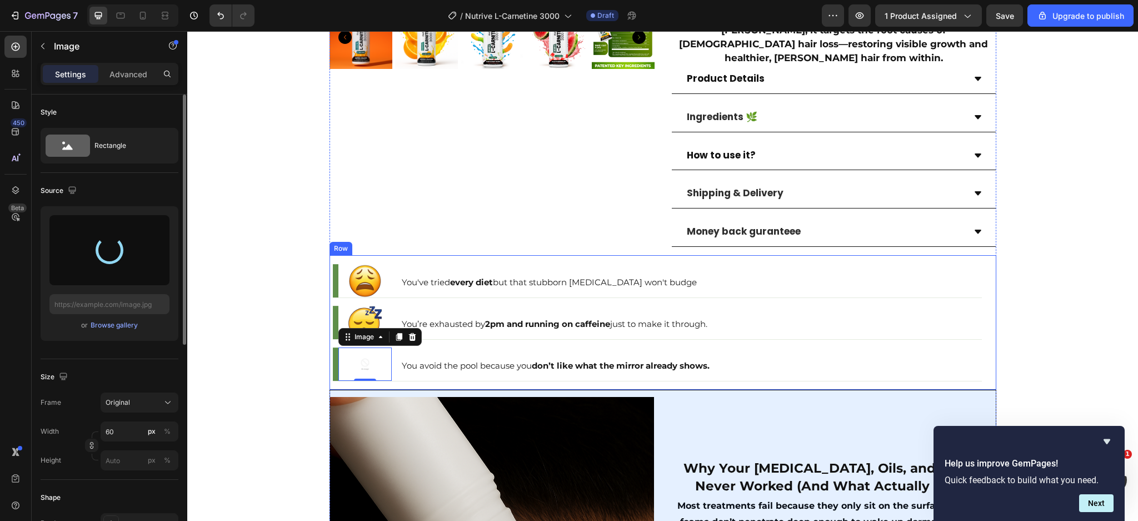
type input "https://cdn.shopify.com/s/files/1/0666/3274/5144/files/gempages_514397818819969…"
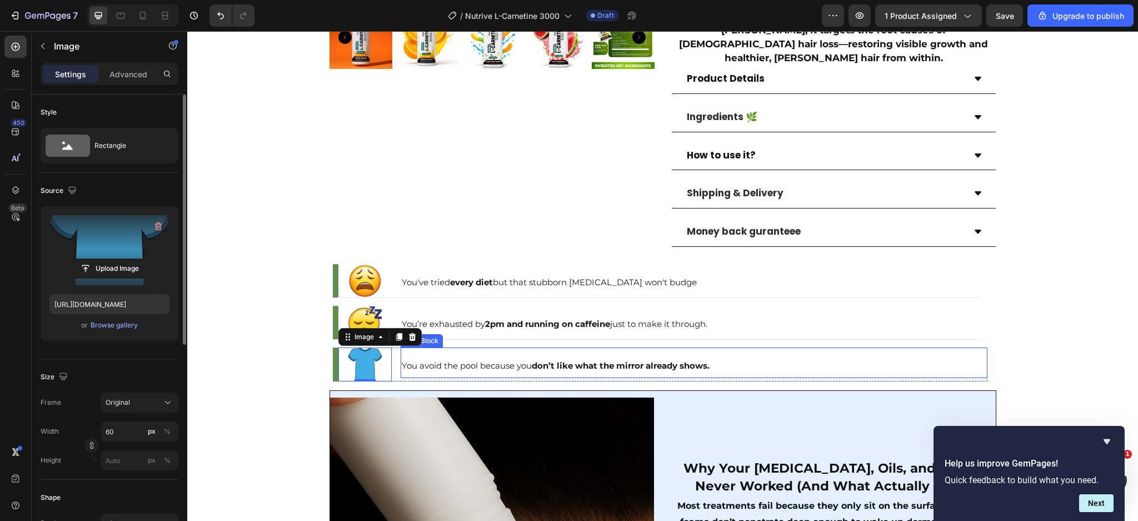
click at [734, 354] on p "You avoid the pool because you don’t like what the mirror already shows." at bounding box center [694, 365] width 585 height 23
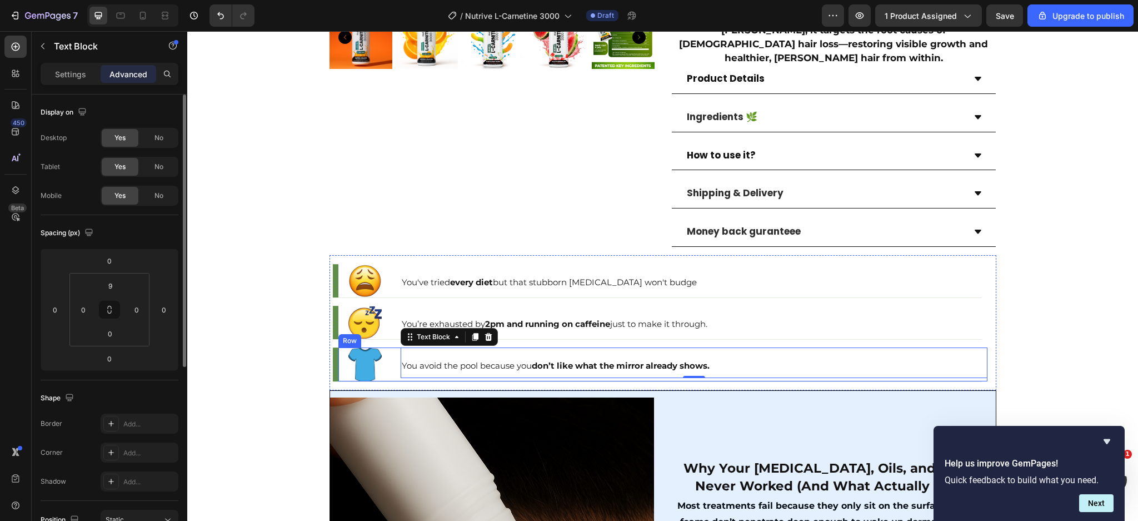
click at [391, 353] on div "Image You avoid the pool because you don’t like what the mirror already shows. …" at bounding box center [663, 363] width 649 height 33
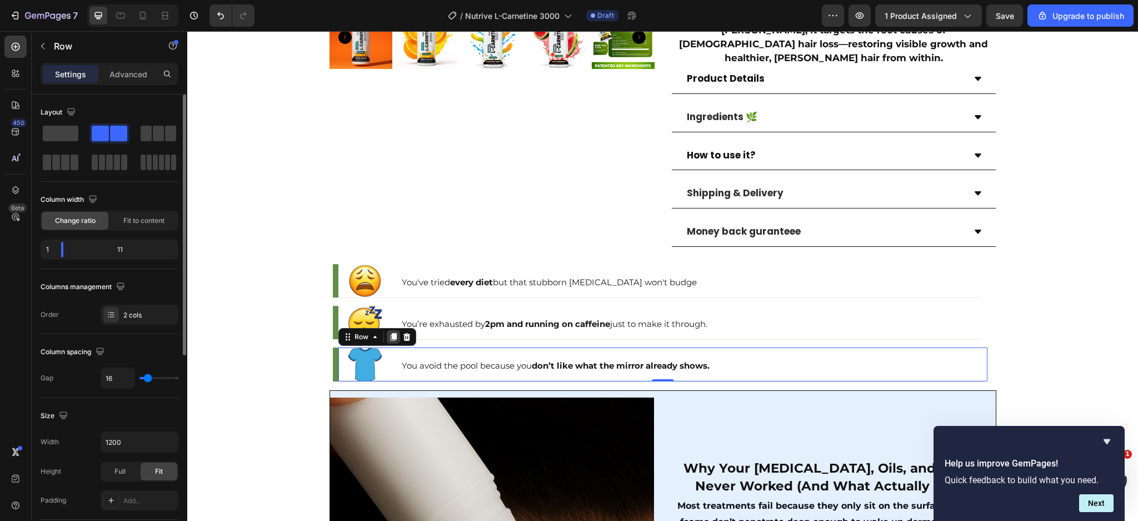
click at [389, 332] on icon at bounding box center [393, 336] width 9 height 9
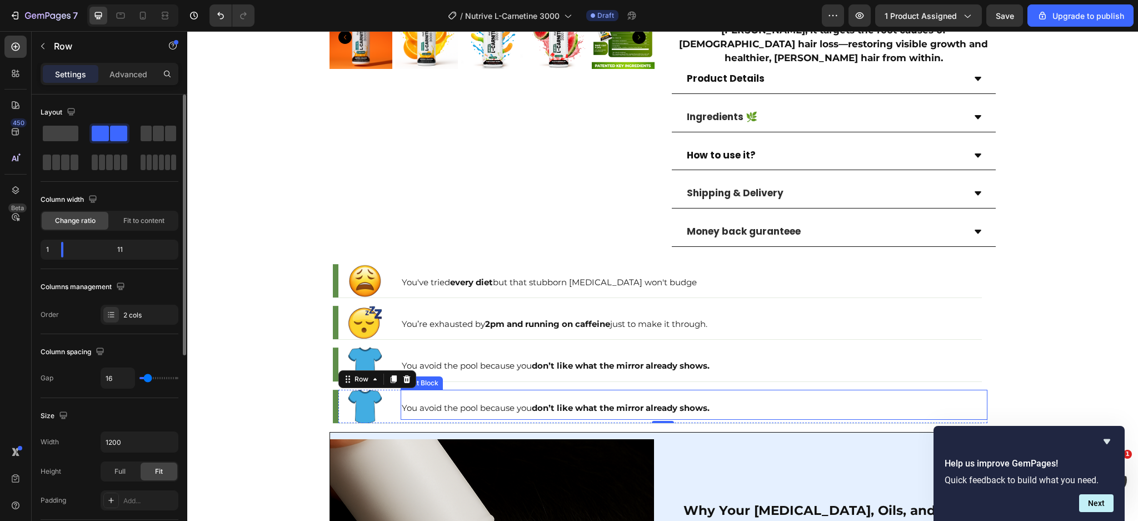
click at [506, 402] on span "You avoid the pool because you don’t like what the mirror already shows." at bounding box center [556, 407] width 308 height 11
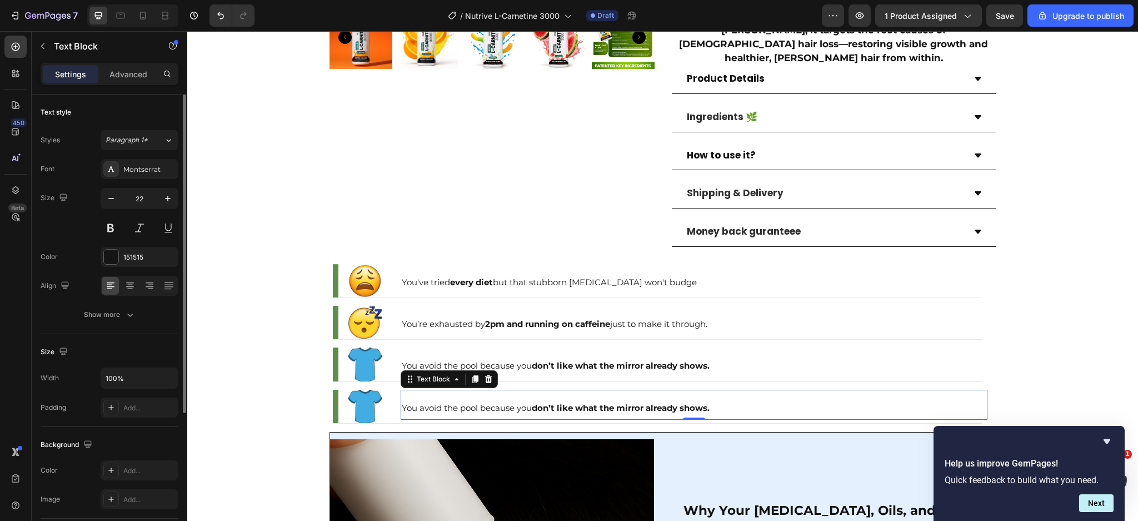
click at [506, 402] on span "You avoid the pool because you don’t like what the mirror already shows." at bounding box center [556, 407] width 308 height 11
click at [536, 402] on strong "don’t like what the mirror already shows." at bounding box center [621, 407] width 178 height 11
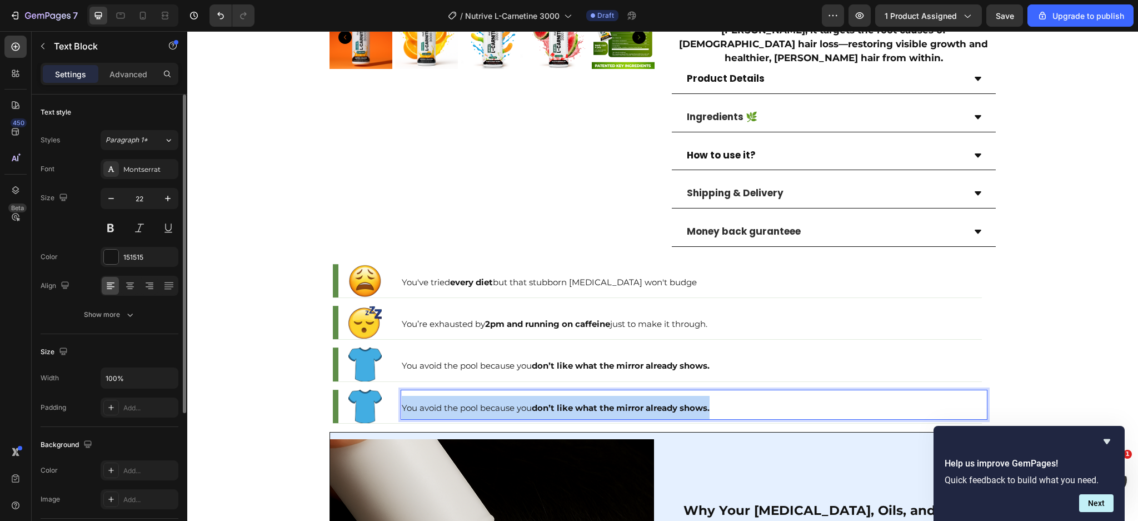
click at [536, 402] on strong "don’t like what the mirror already shows." at bounding box center [621, 407] width 178 height 11
drag, startPoint x: 473, startPoint y: 397, endPoint x: 599, endPoint y: 396, distance: 125.6
click at [599, 402] on span "You’re too busy to live in the gym or spend hours in the kitchen." at bounding box center [533, 407] width 262 height 11
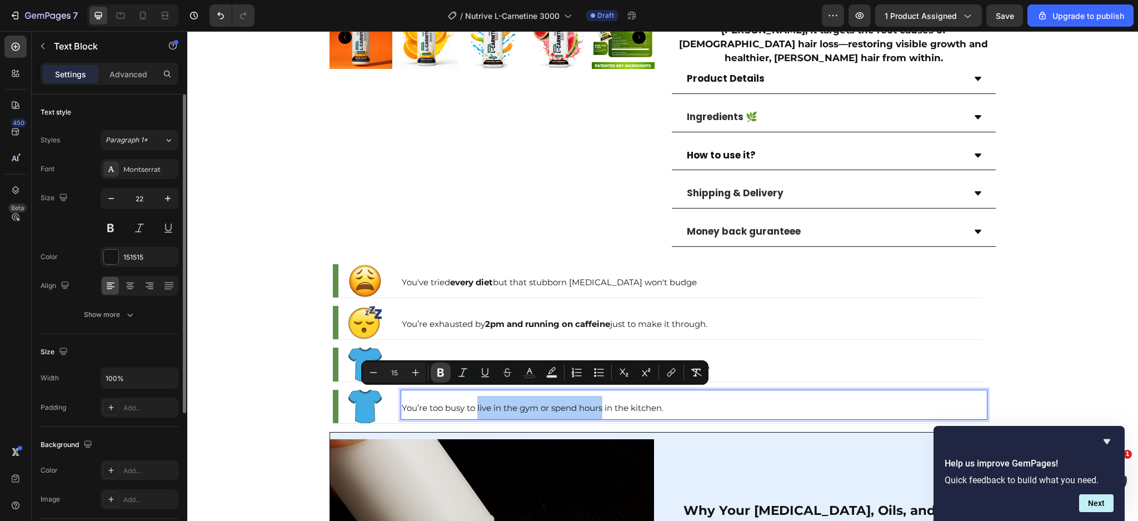
click at [445, 367] on icon "Editor contextual toolbar" at bounding box center [440, 372] width 11 height 11
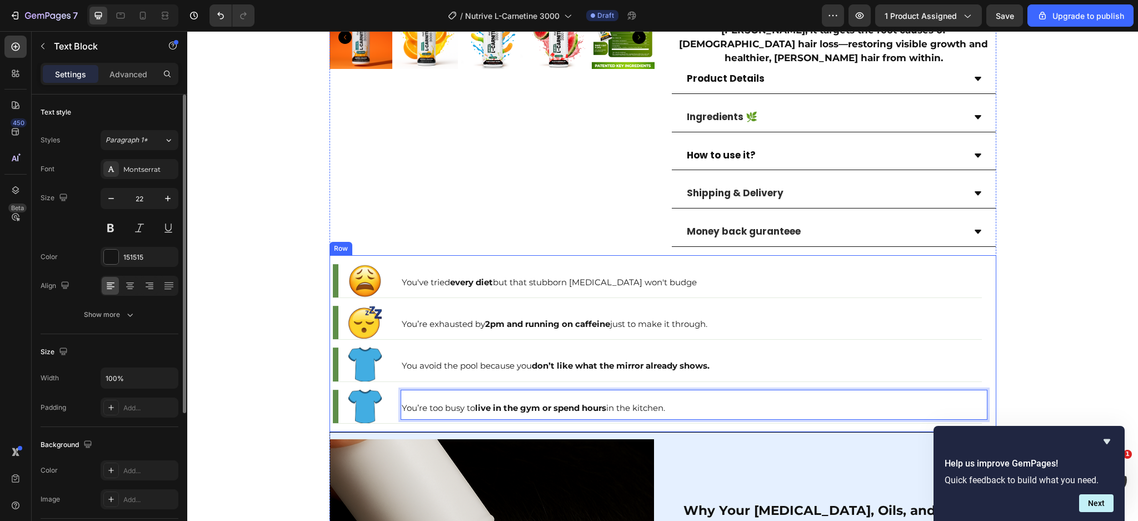
click at [356, 397] on img at bounding box center [365, 406] width 33 height 33
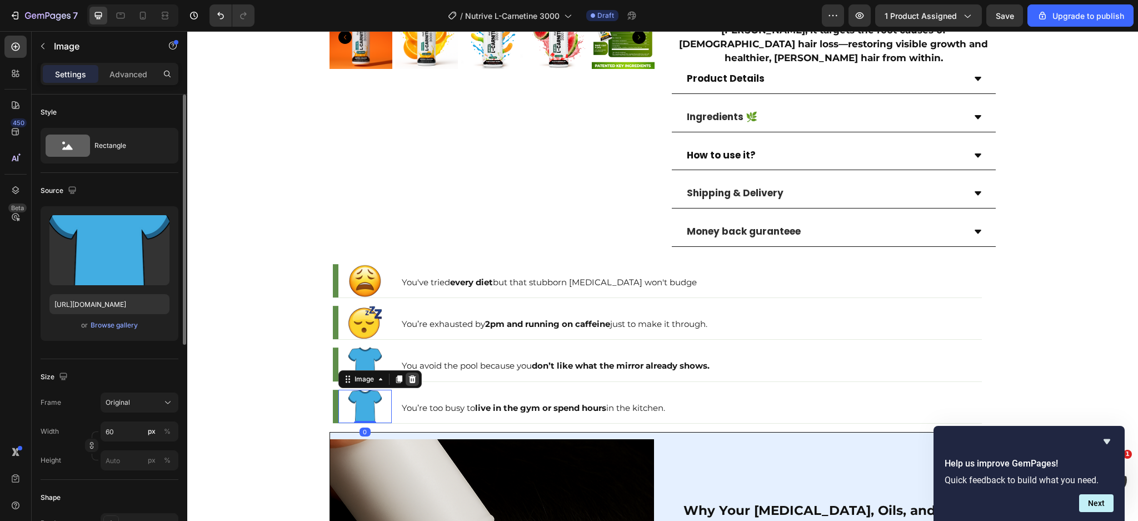
click at [410, 372] on div at bounding box center [412, 378] width 13 height 13
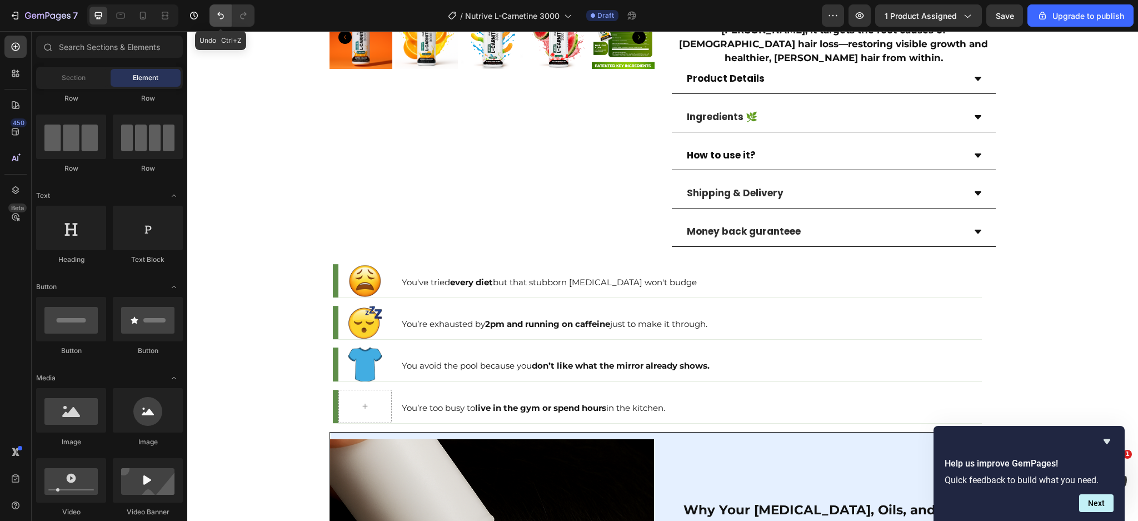
click at [225, 17] on icon "Undo/Redo" at bounding box center [220, 15] width 11 height 11
click at [357, 390] on img at bounding box center [365, 406] width 33 height 33
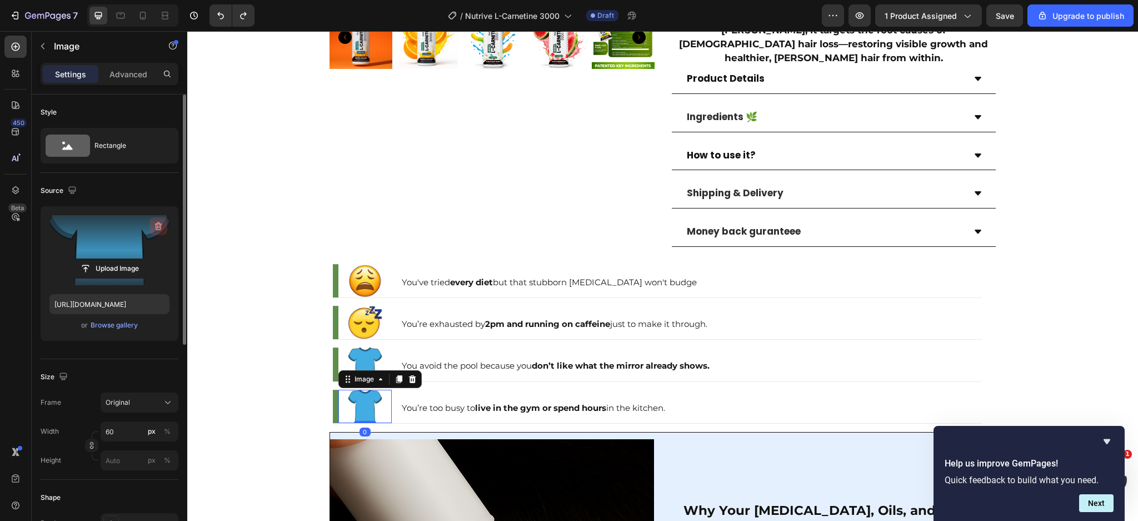
click at [157, 230] on icon "button" at bounding box center [158, 226] width 7 height 8
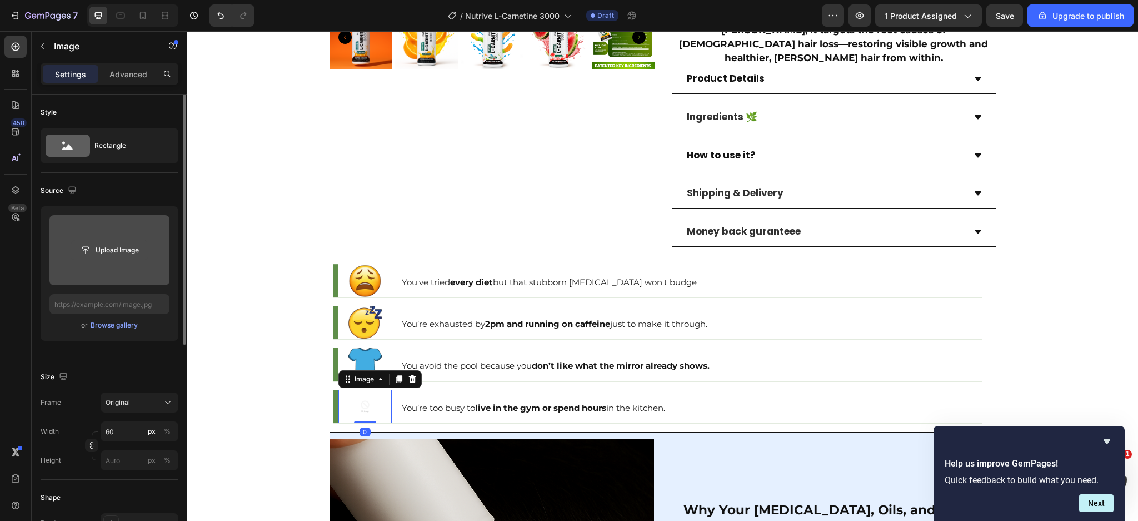
click at [125, 255] on input "file" at bounding box center [109, 250] width 77 height 19
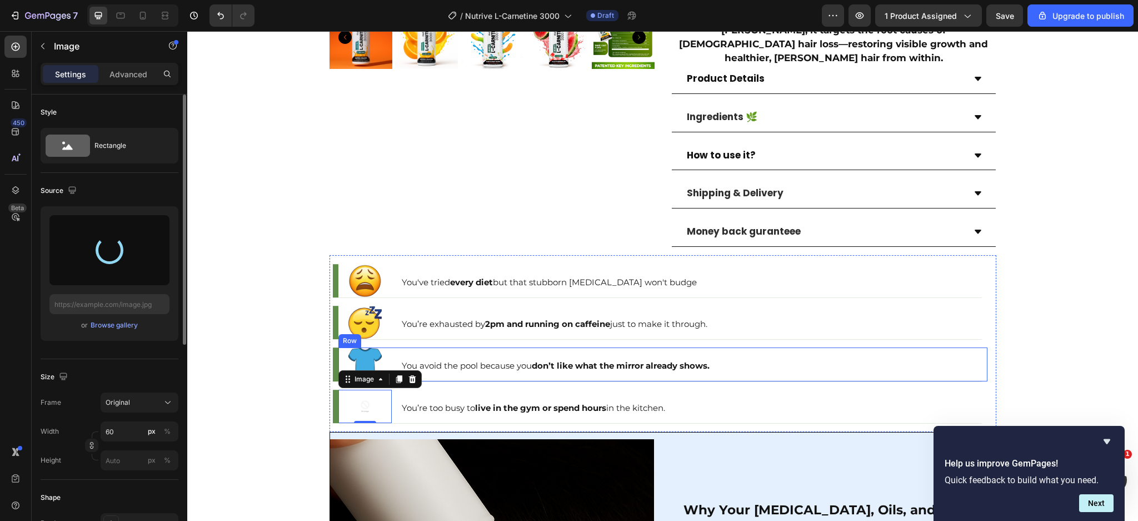
scroll to position [501, 0]
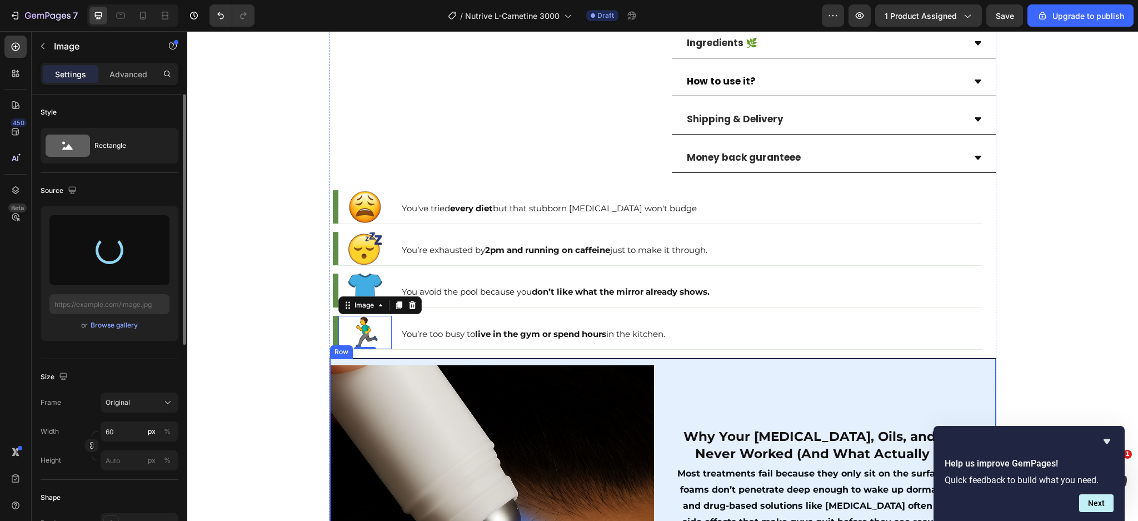
type input "https://cdn.shopify.com/s/files/1/0666/3274/5144/files/gempages_514397818819969…"
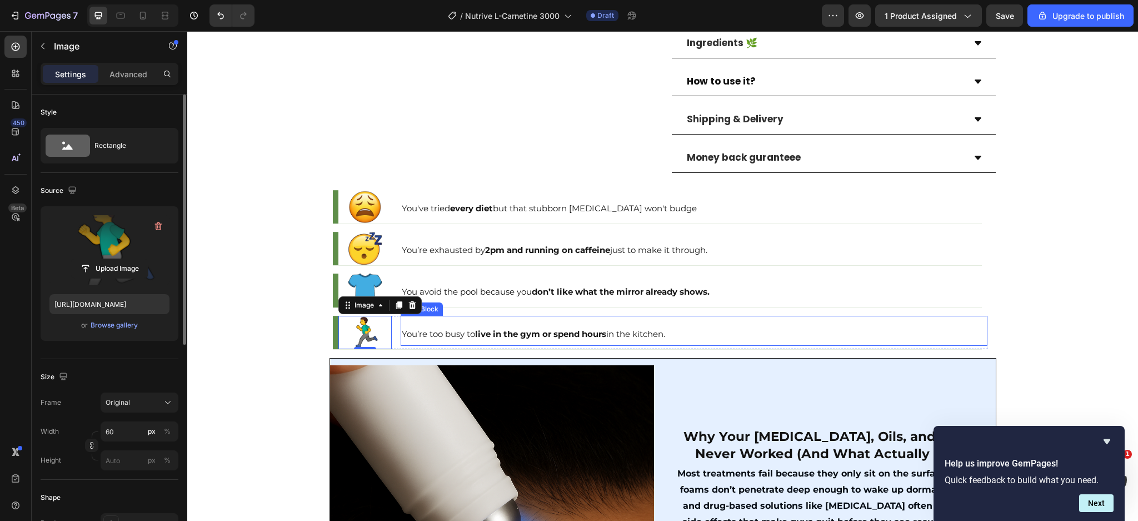
click at [731, 322] on p "You’re too busy to live in the gym or spend hours in the kitchen." at bounding box center [694, 333] width 585 height 23
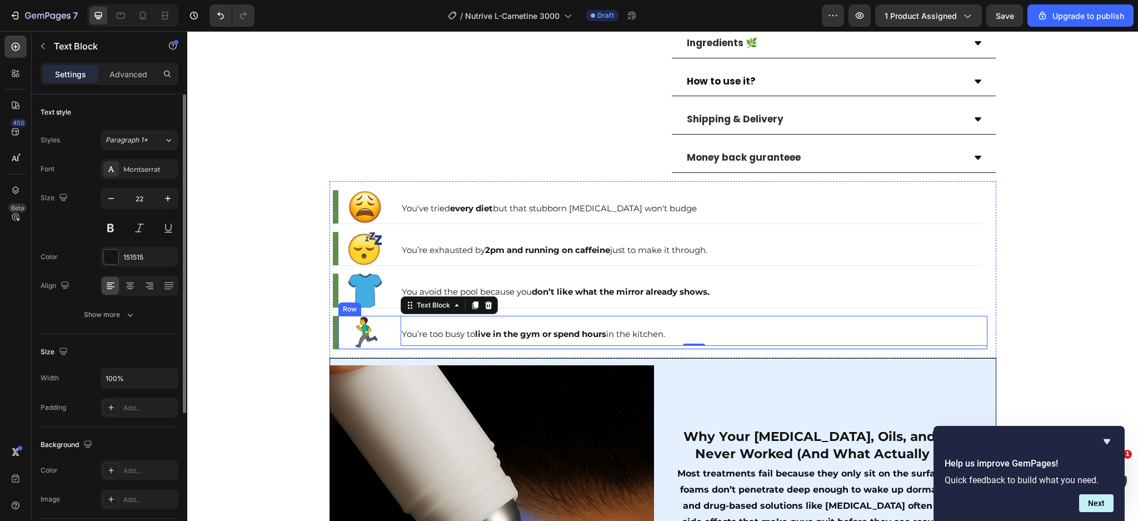
click at [389, 321] on div "Image You’re too busy to live in the gym or spend hours in the kitchen. Text Bl…" at bounding box center [663, 332] width 649 height 33
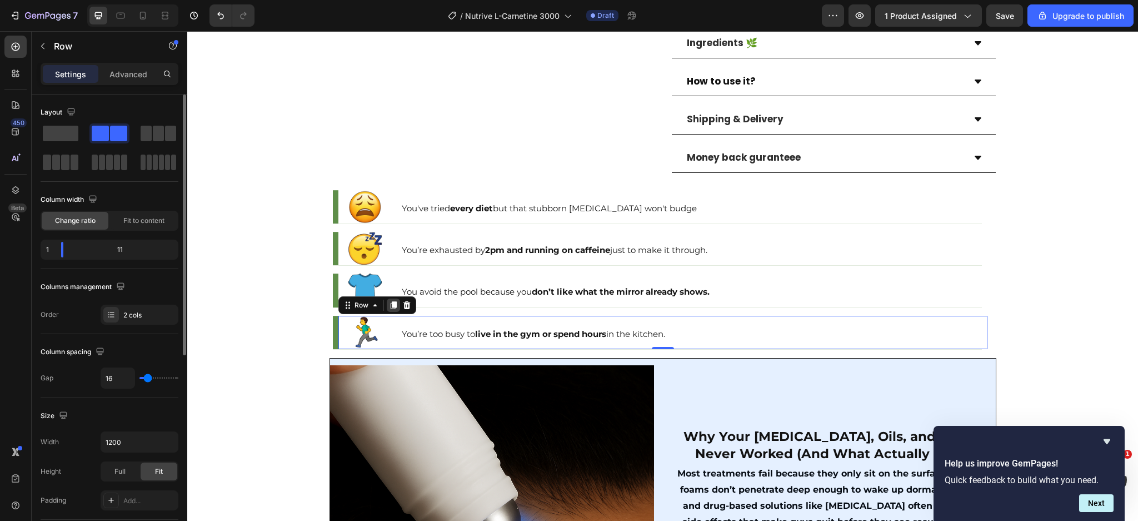
click at [390, 301] on icon at bounding box center [393, 305] width 6 height 8
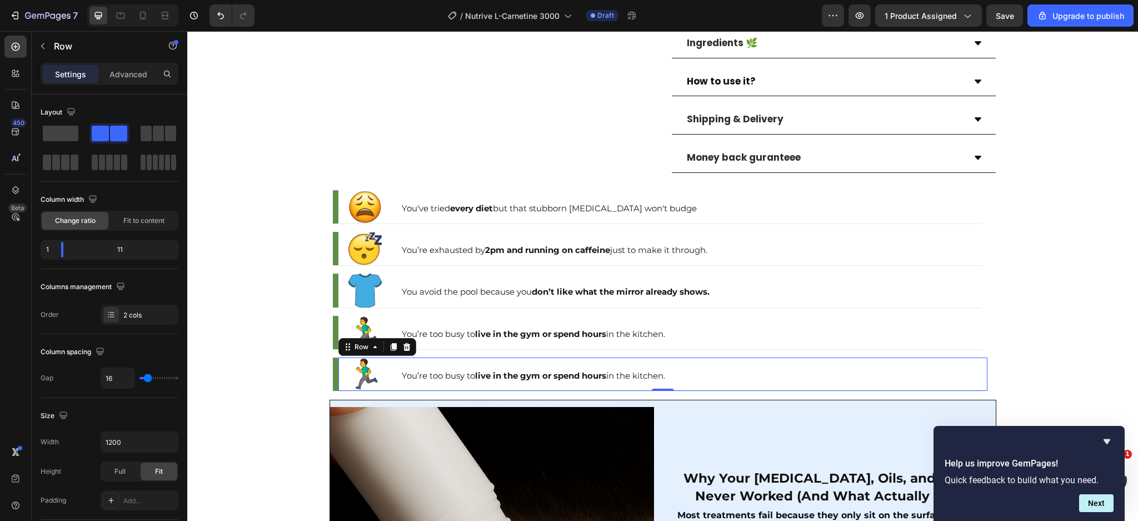
scroll to position [501, 0]
click at [354, 357] on img at bounding box center [365, 373] width 33 height 33
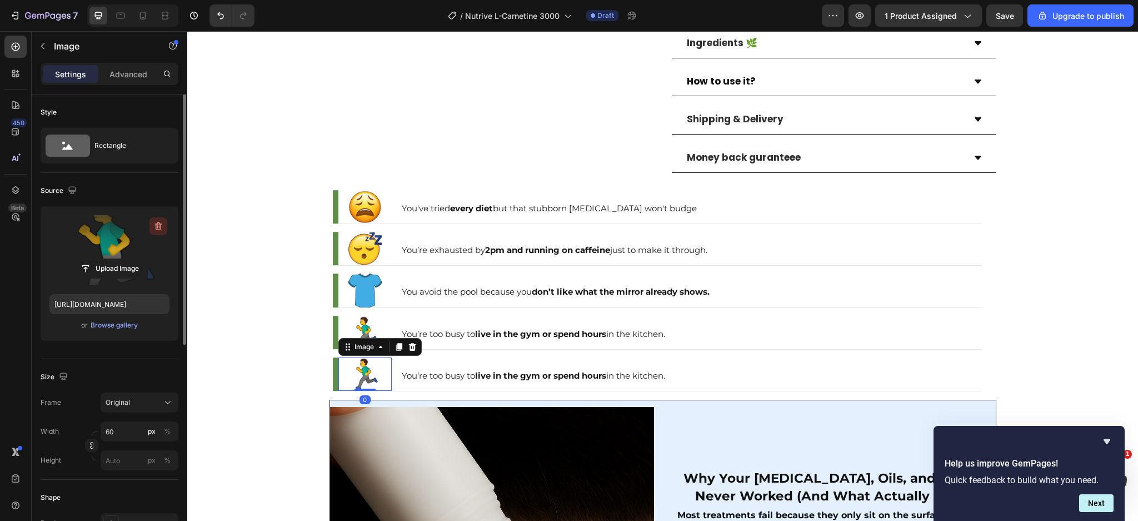
click at [156, 221] on icon "button" at bounding box center [158, 226] width 11 height 11
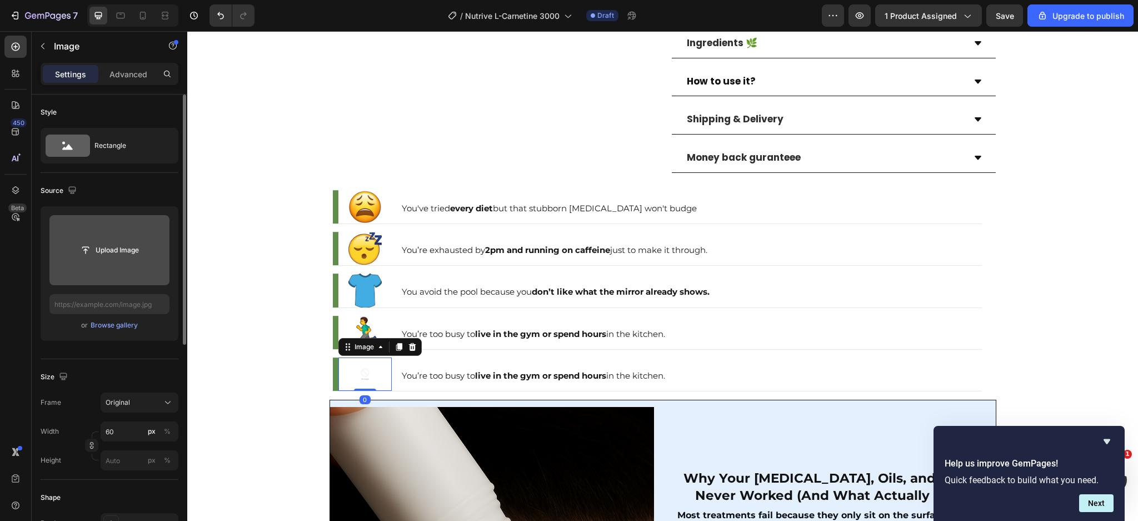
click at [112, 270] on input "file" at bounding box center [109, 250] width 120 height 70
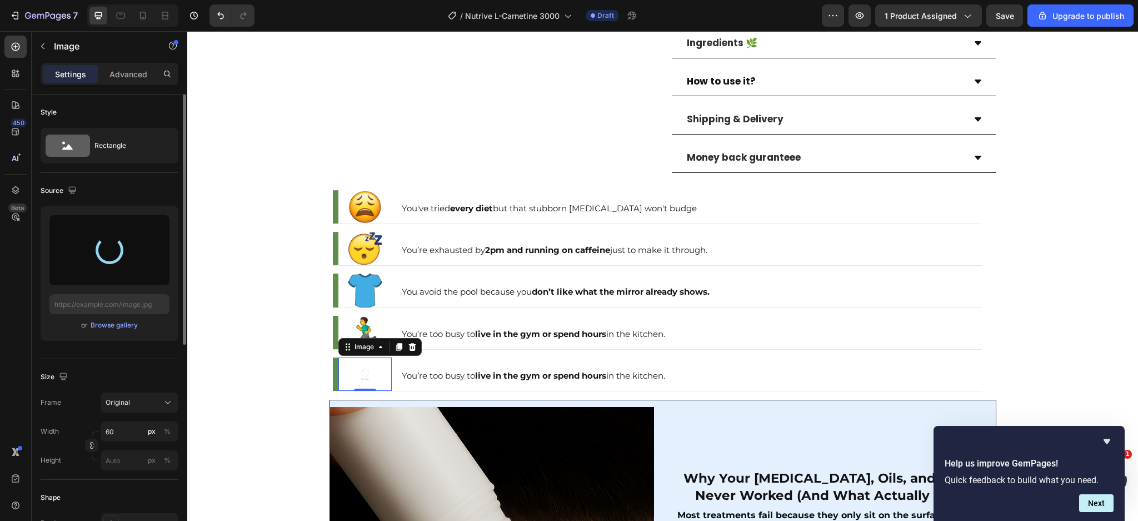
type input "https://cdn.shopify.com/s/files/1/0666/3274/5144/files/gempages_514397818819969…"
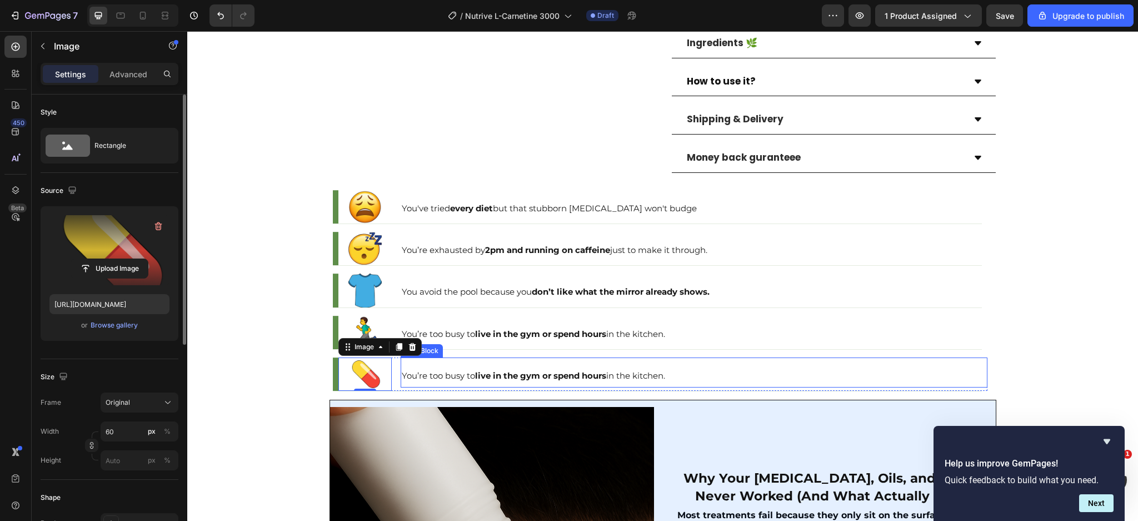
click at [475, 370] on strong "live in the gym or spend hours" at bounding box center [540, 375] width 131 height 11
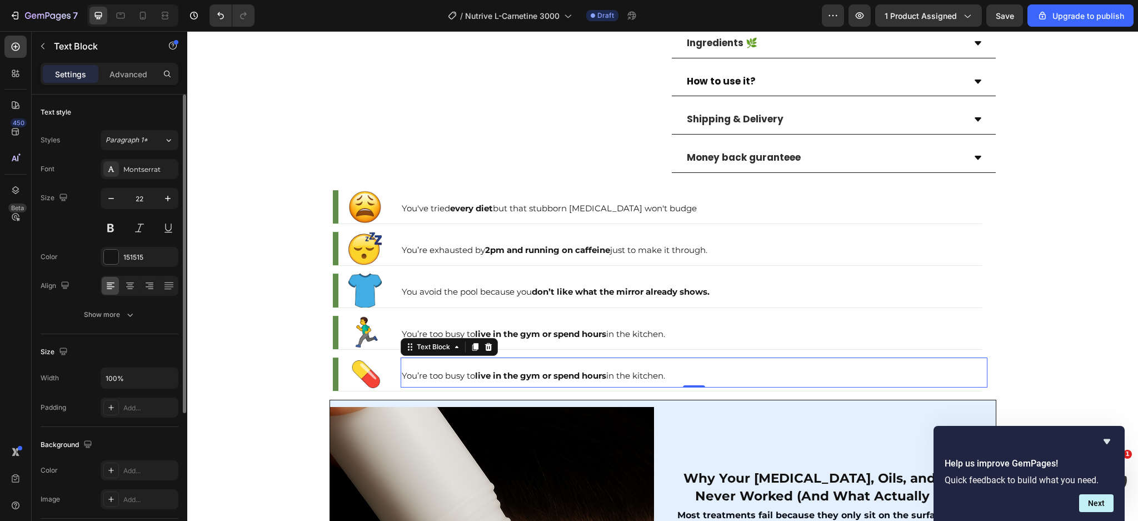
click at [520, 370] on strong "live in the gym or spend hours" at bounding box center [540, 375] width 131 height 11
click at [514, 370] on span "You’re done with fat burners that leave you shaky and wired." at bounding box center [527, 375] width 250 height 11
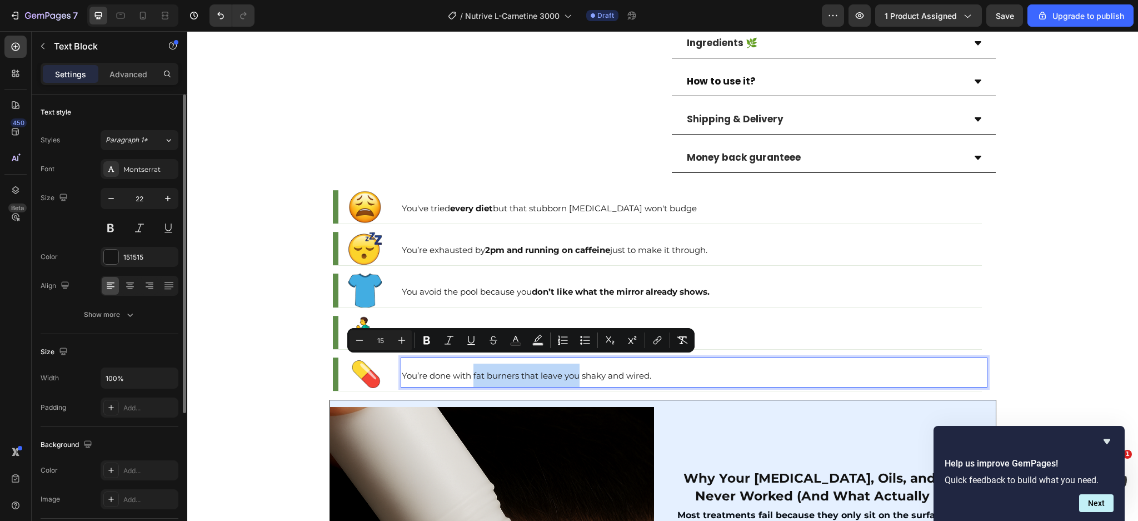
drag, startPoint x: 469, startPoint y: 364, endPoint x: 572, endPoint y: 366, distance: 103.4
click at [572, 370] on span "You’re done with fat burners that leave you shaky and wired." at bounding box center [527, 375] width 250 height 11
click at [418, 339] on button "Bold" at bounding box center [427, 340] width 20 height 20
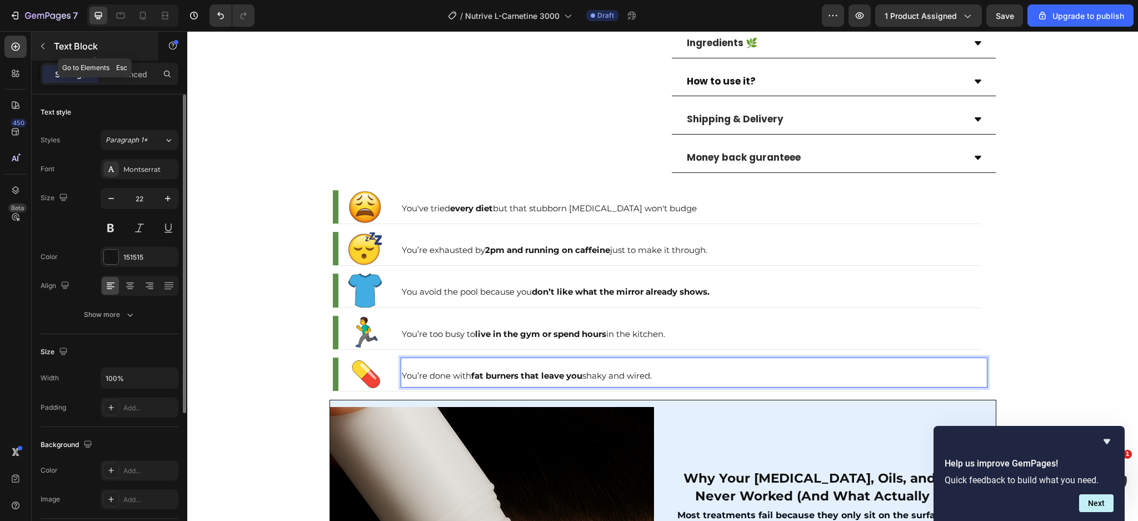
click at [48, 47] on button "button" at bounding box center [43, 46] width 18 height 18
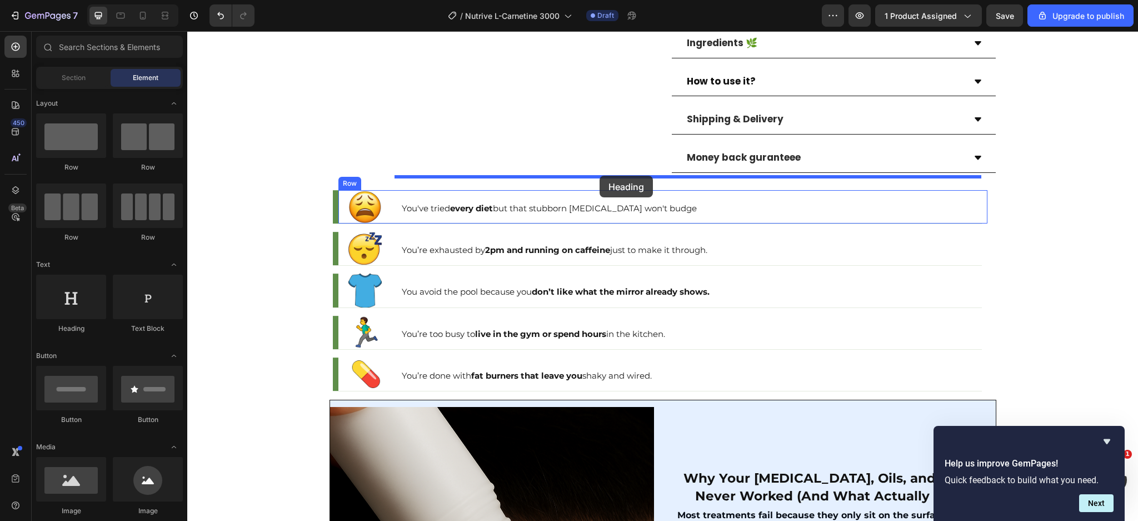
drag, startPoint x: 269, startPoint y: 252, endPoint x: 600, endPoint y: 176, distance: 340.1
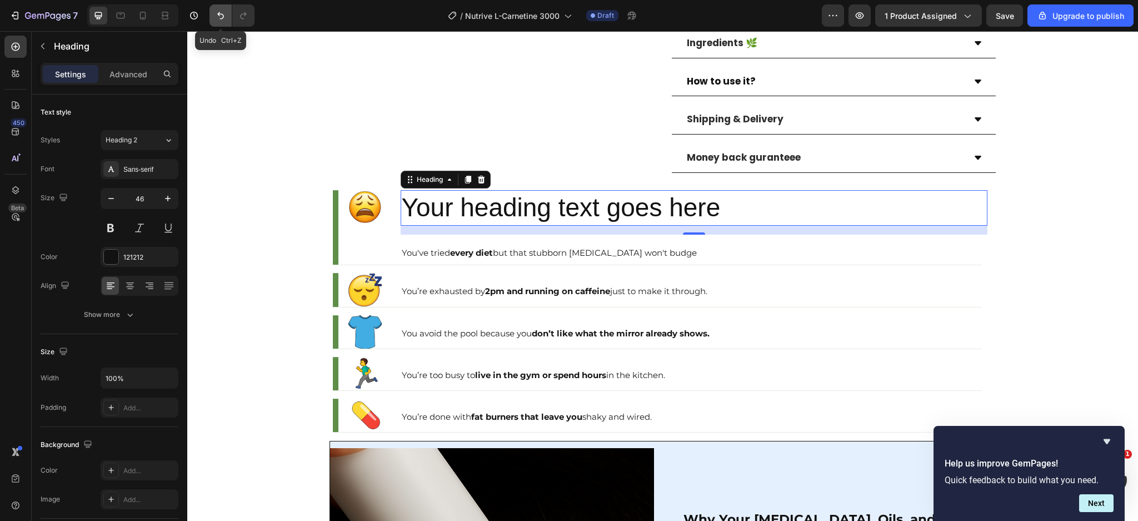
click at [216, 18] on icon "Undo/Redo" at bounding box center [220, 15] width 11 height 11
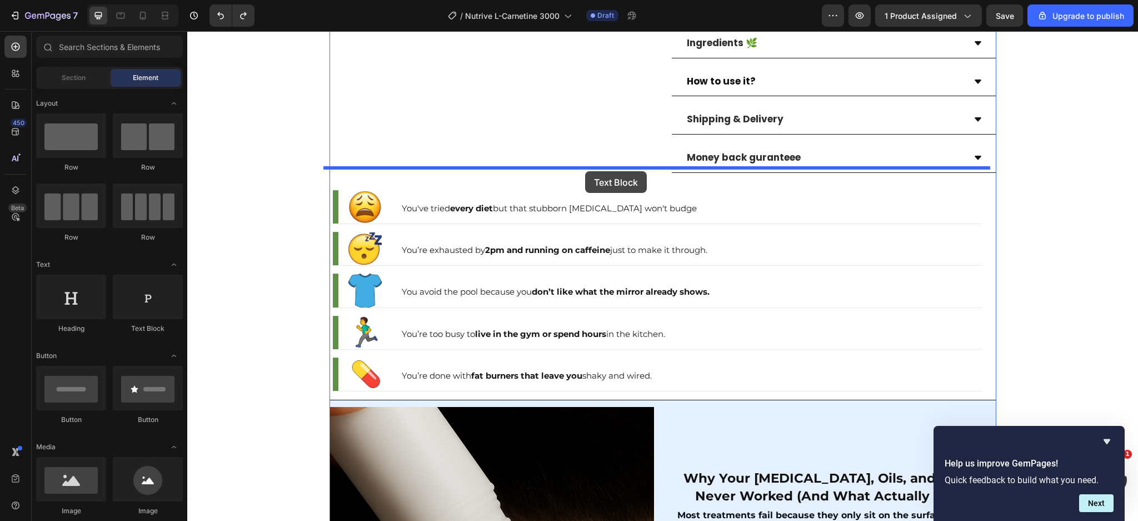
drag, startPoint x: 484, startPoint y: 279, endPoint x: 585, endPoint y: 171, distance: 148.3
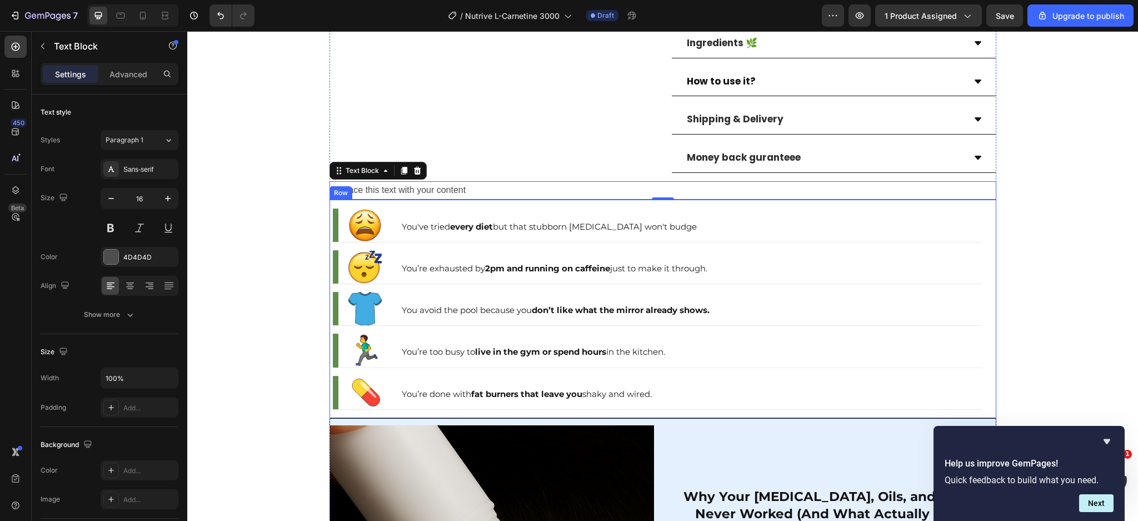
click at [986, 276] on div "Image You've tried every diet but that stubborn belly fat won't budge Text Bloc…" at bounding box center [663, 309] width 667 height 218
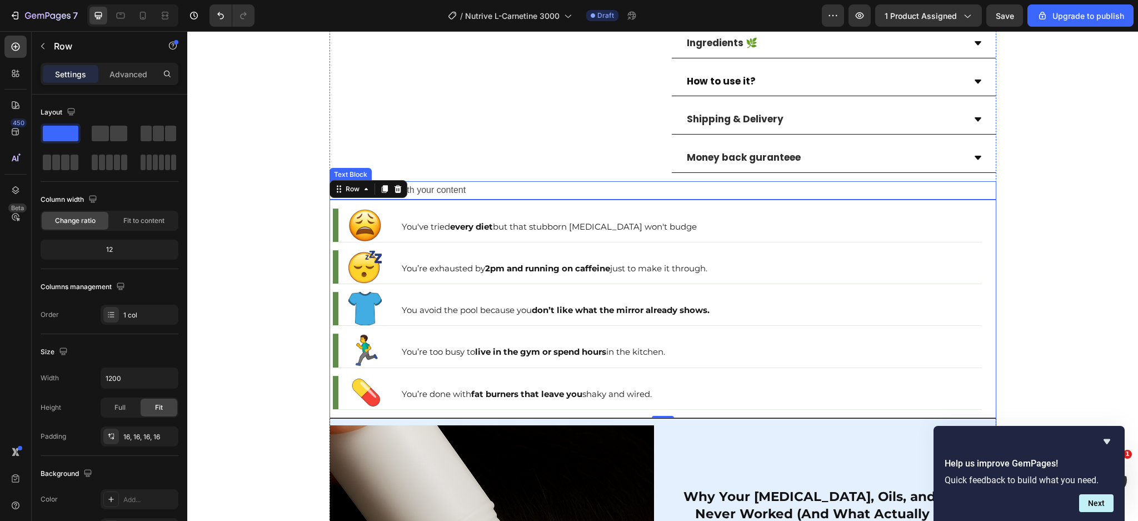
click at [446, 181] on div "Replace this text with your content" at bounding box center [663, 190] width 667 height 18
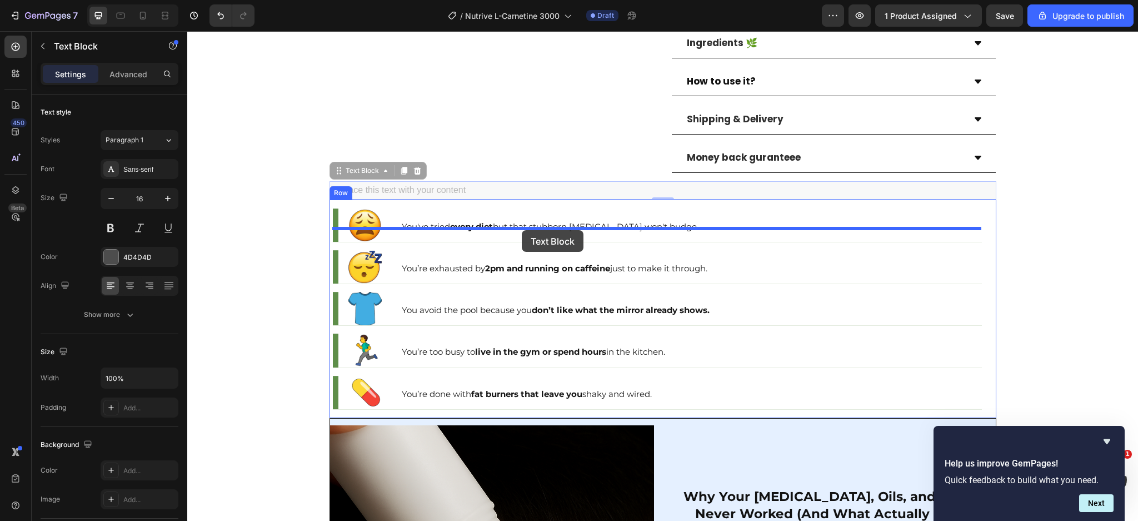
drag, startPoint x: 334, startPoint y: 153, endPoint x: 523, endPoint y: 230, distance: 203.3
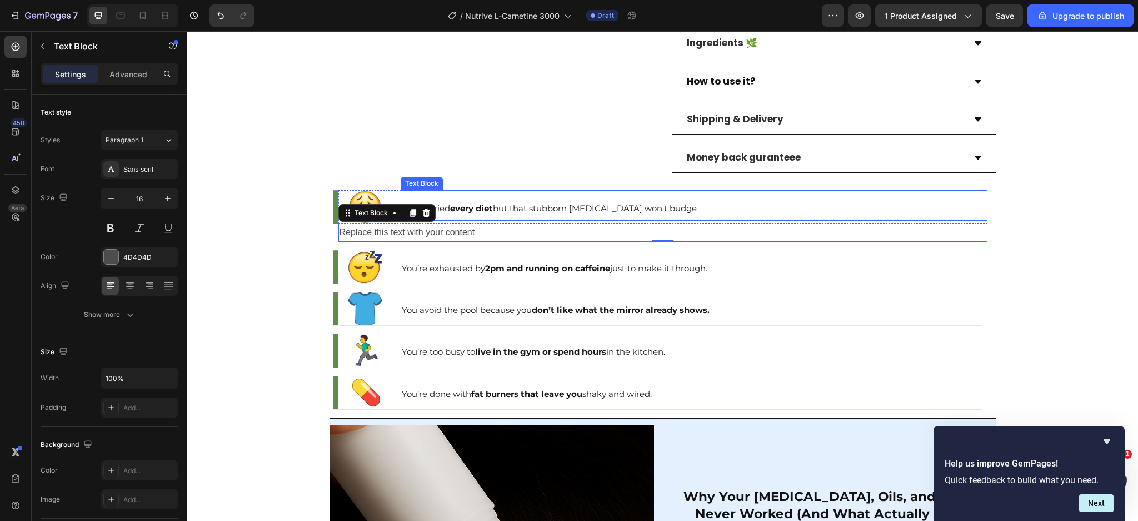
click at [730, 196] on p "You've tried every diet but that stubborn belly fat won't budge" at bounding box center [694, 207] width 585 height 23
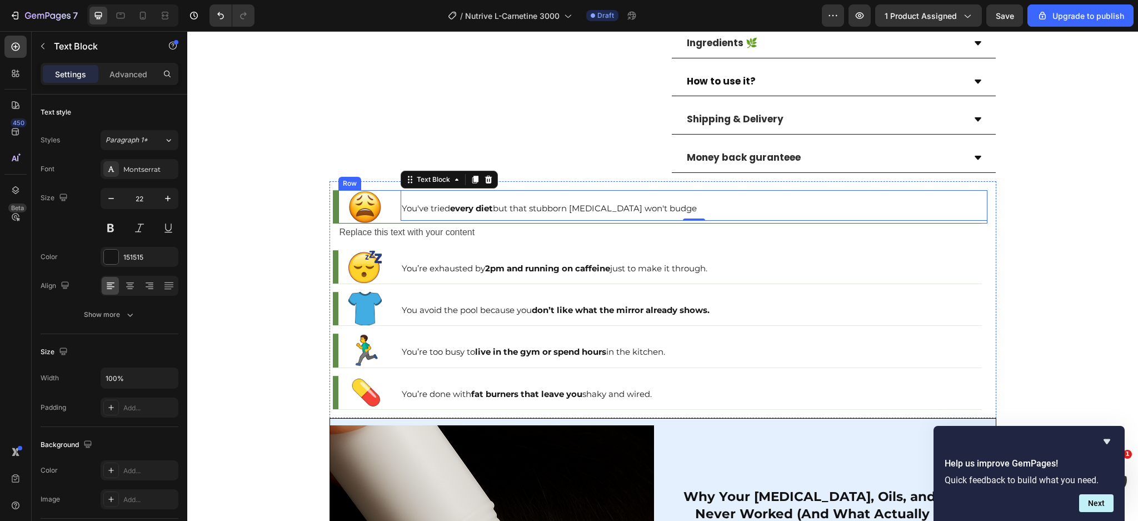
click at [389, 198] on div "Image You've tried every diet but that stubborn belly fat won't budge Text Bloc…" at bounding box center [663, 206] width 649 height 33
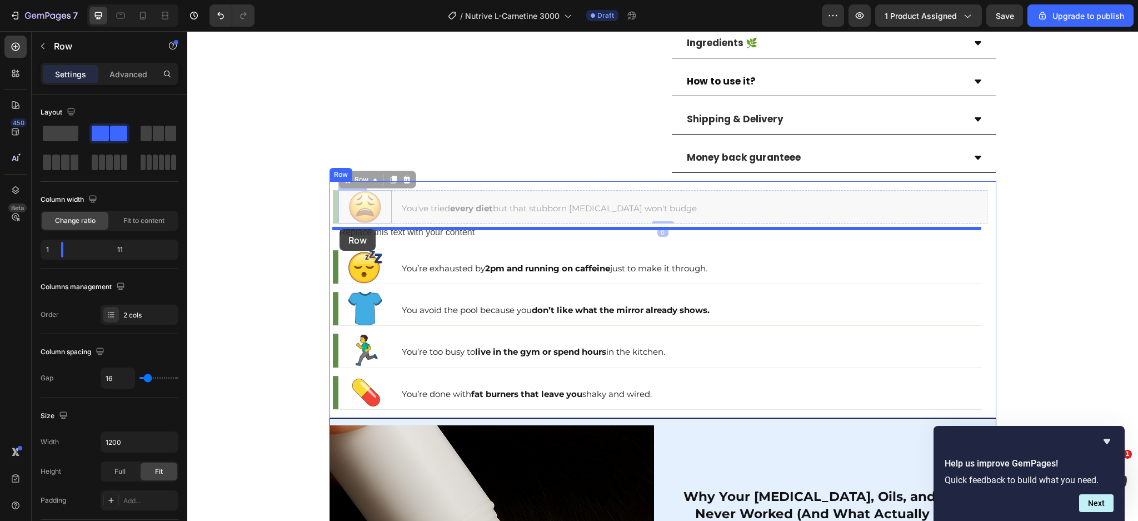
drag, startPoint x: 340, startPoint y: 163, endPoint x: 340, endPoint y: 229, distance: 66.2
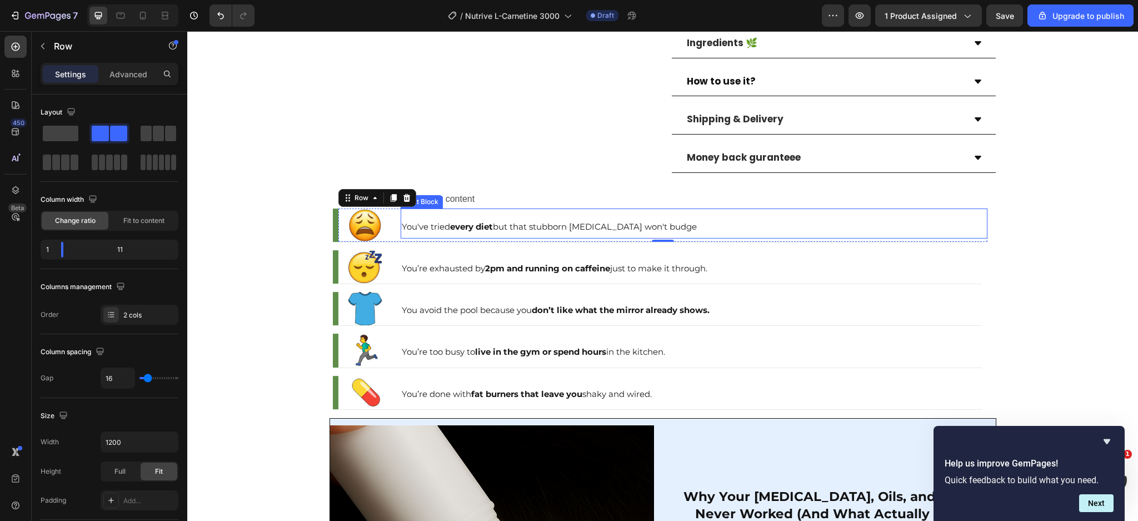
click at [440, 208] on div "You've tried every diet but that stubborn belly fat won't budge Text Block" at bounding box center [694, 223] width 587 height 31
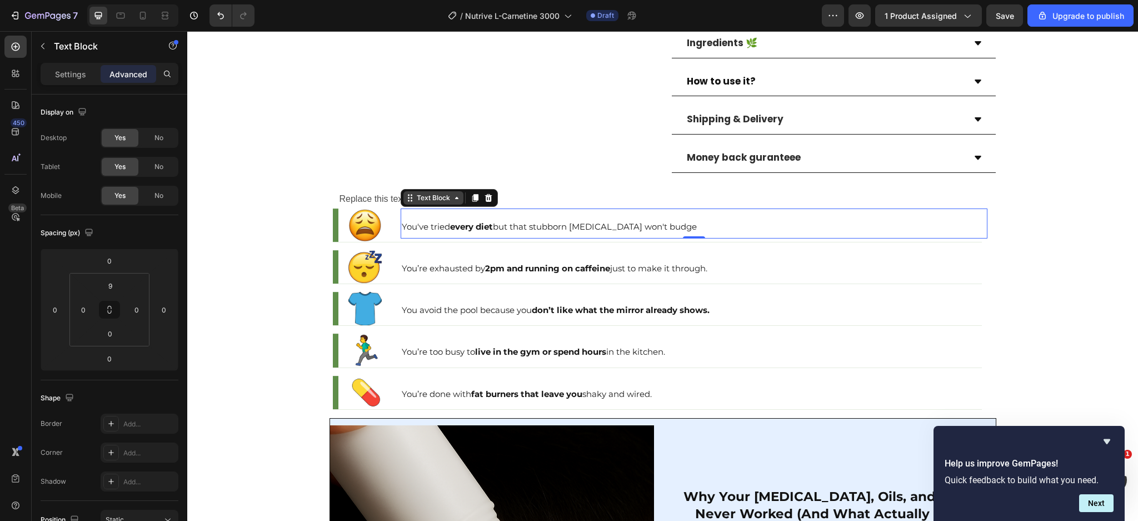
click at [441, 193] on div "Text Block" at bounding box center [434, 198] width 38 height 10
click at [379, 190] on div "Replace this text with your content" at bounding box center [663, 199] width 649 height 18
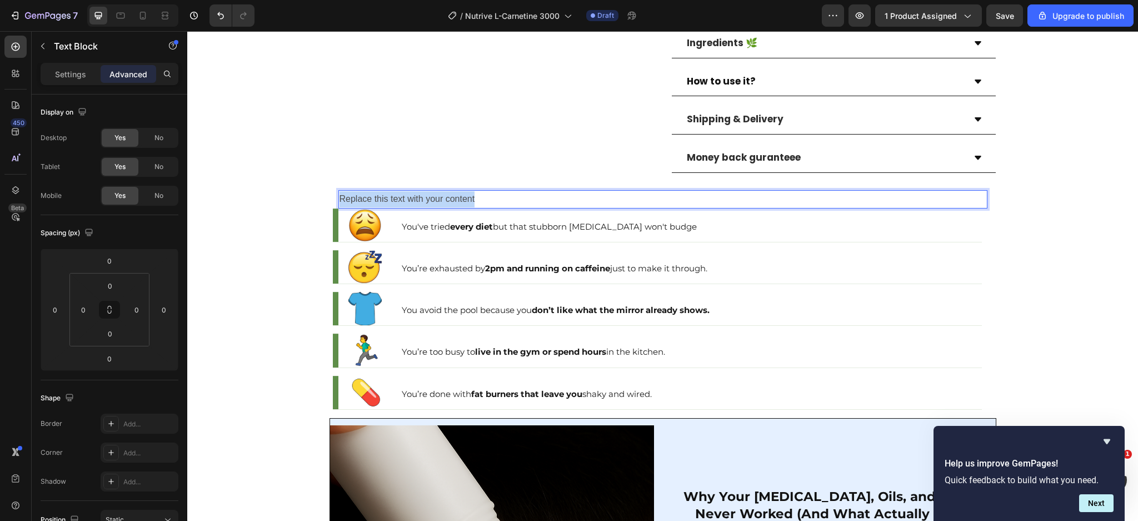
click at [379, 191] on p "Replace this text with your content" at bounding box center [663, 199] width 647 height 16
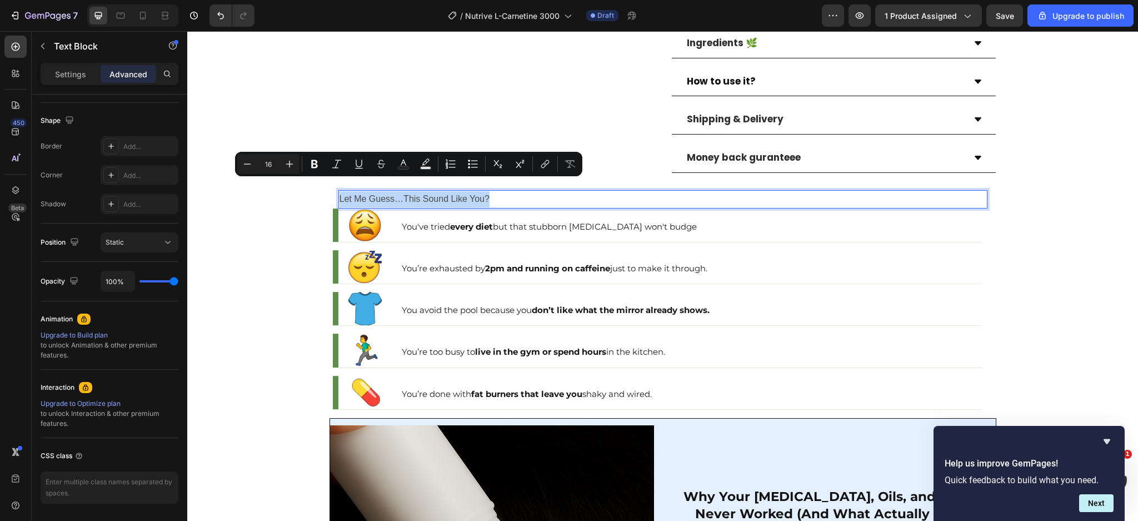
scroll to position [0, 0]
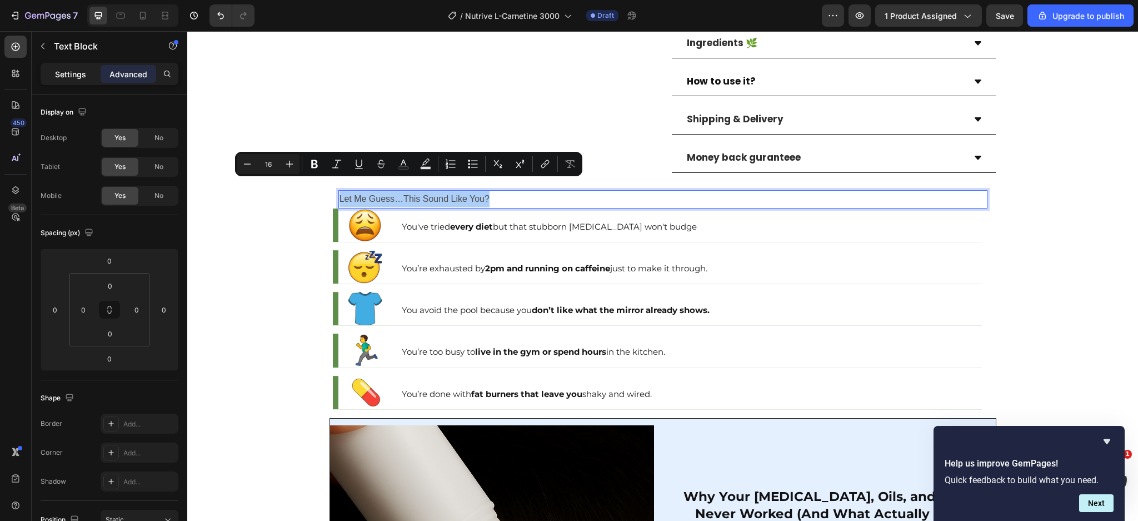
click at [63, 71] on p "Settings" at bounding box center [70, 74] width 31 height 12
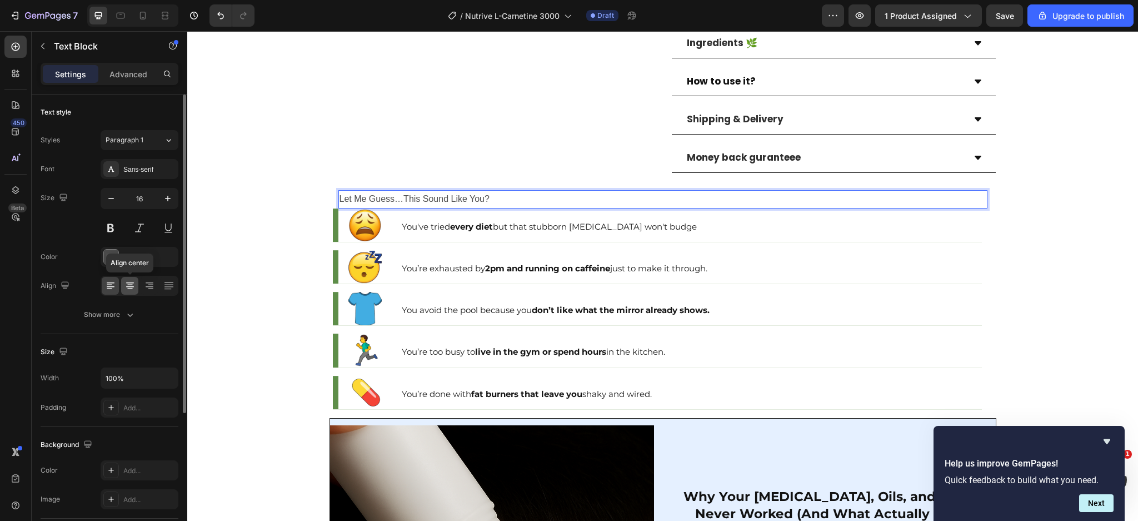
click at [128, 284] on icon at bounding box center [130, 285] width 11 height 11
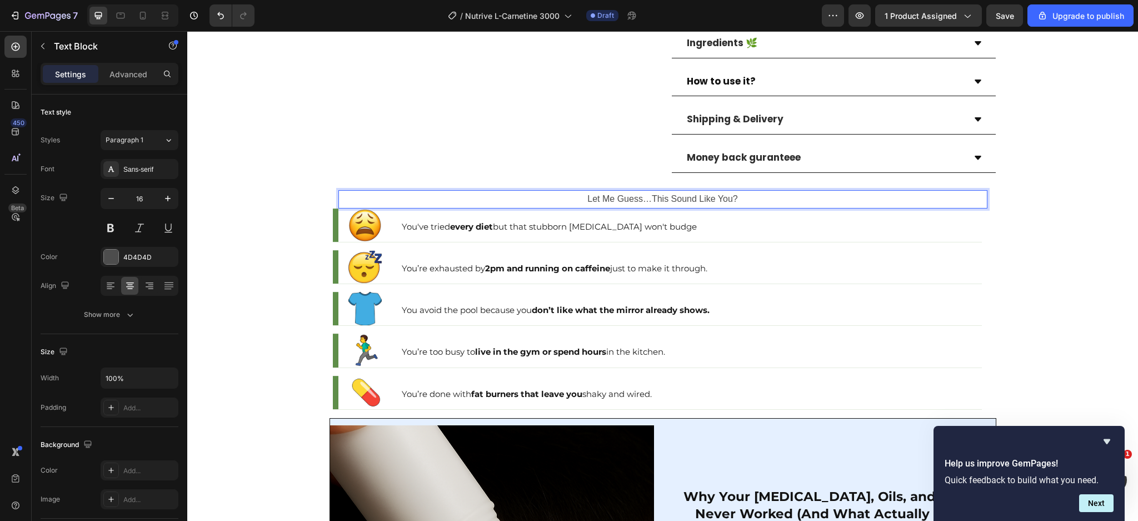
click at [600, 191] on p "Let Me Guess…This Sound Like You?" at bounding box center [663, 199] width 647 height 16
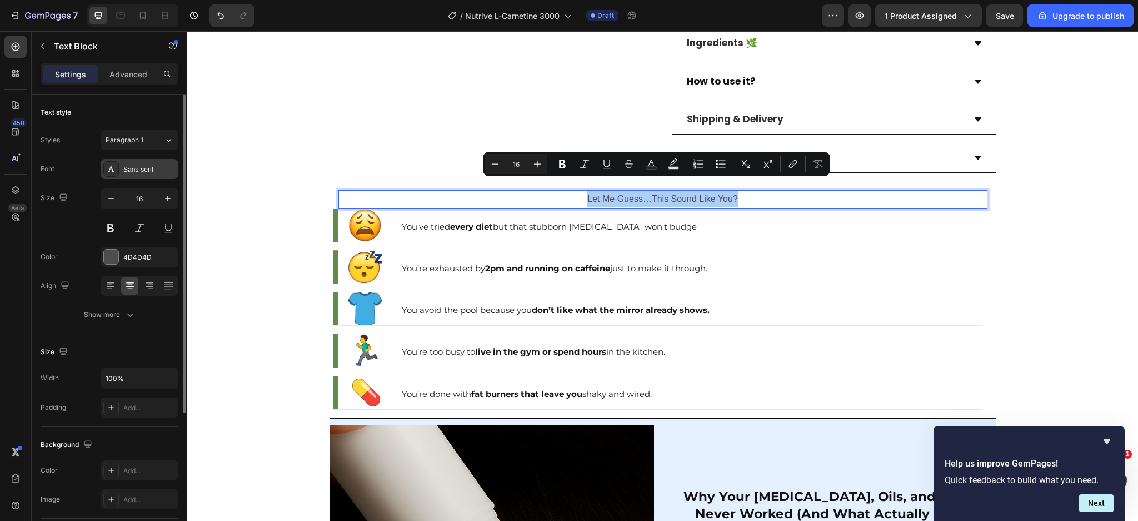
click at [147, 166] on div "Sans-serif" at bounding box center [149, 170] width 52 height 10
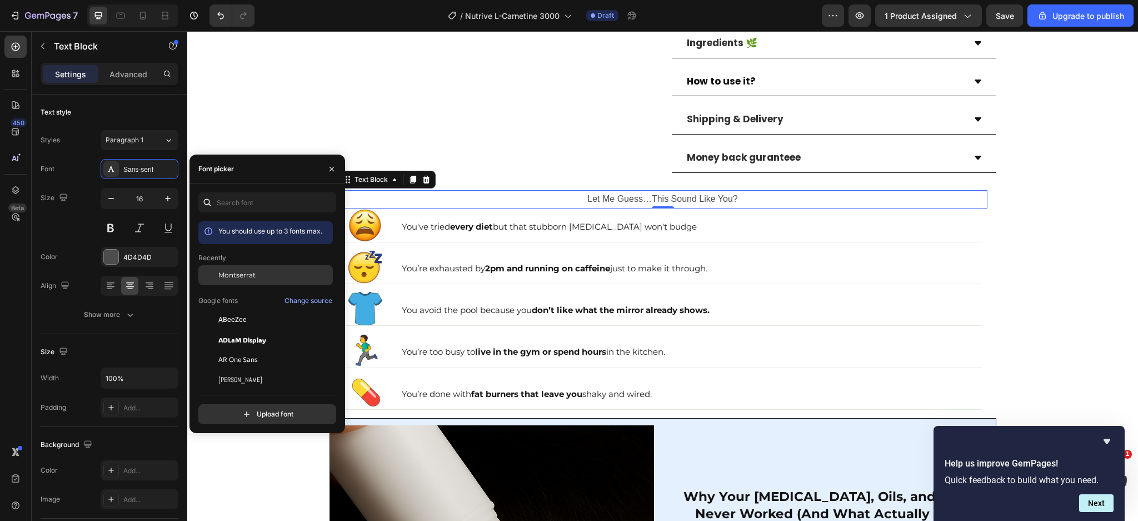
click at [252, 272] on span "Montserrat" at bounding box center [236, 275] width 37 height 10
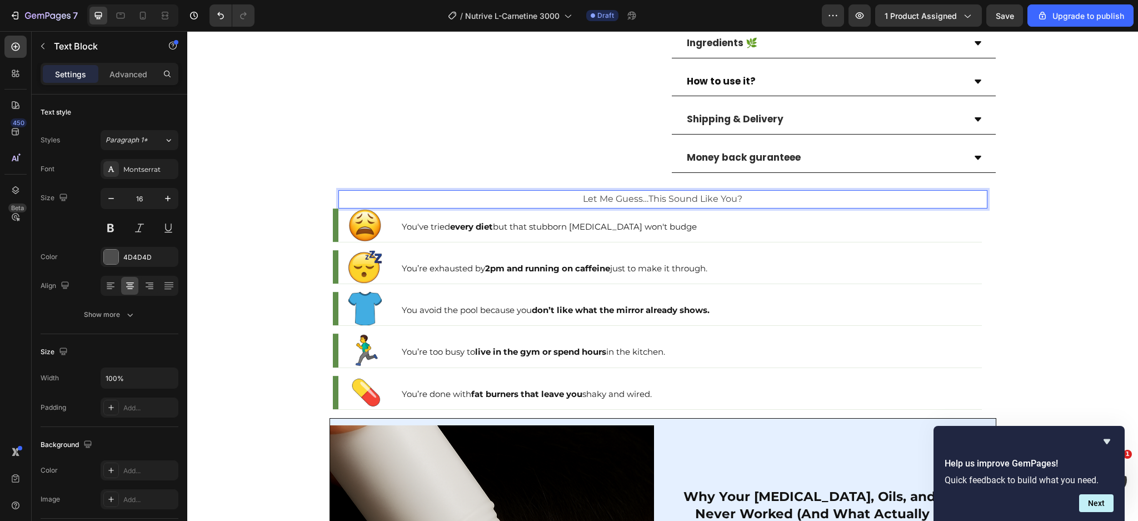
click at [637, 191] on p "Let Me Guess…This Sound Like You?" at bounding box center [663, 199] width 647 height 16
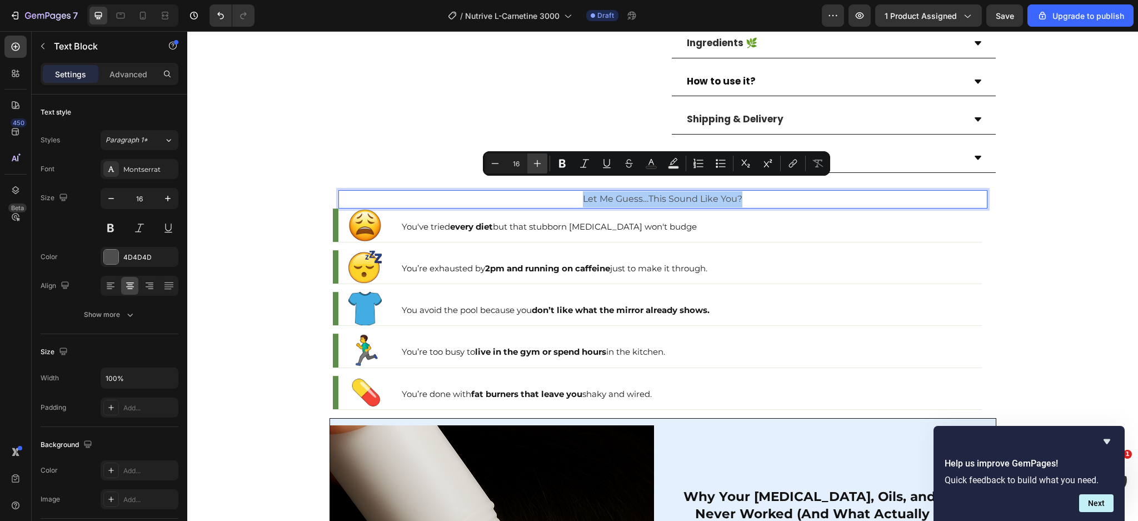
click at [535, 160] on icon "Editor contextual toolbar" at bounding box center [537, 163] width 11 height 11
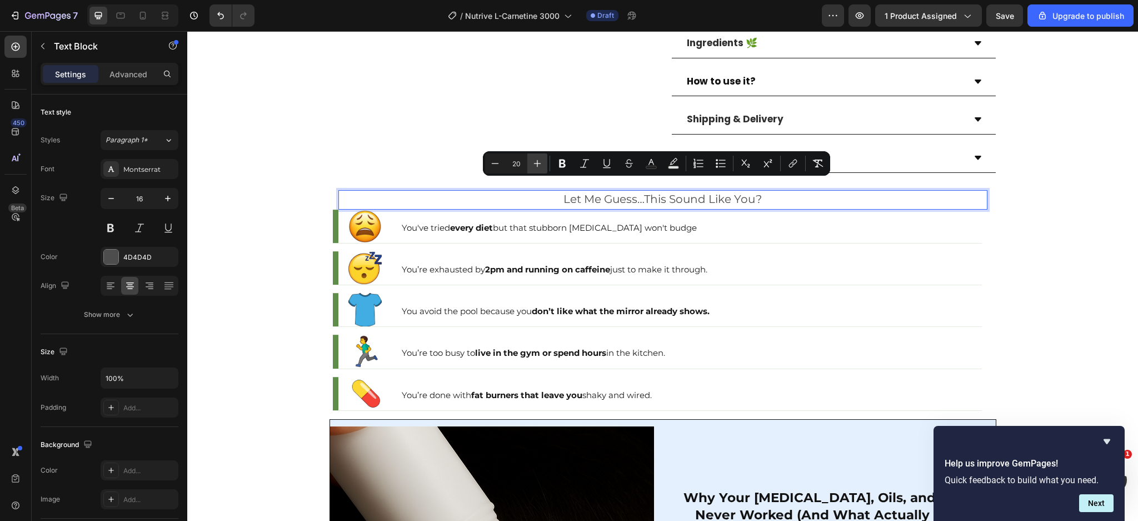
click at [535, 160] on icon "Editor contextual toolbar" at bounding box center [537, 163] width 11 height 11
type input "24"
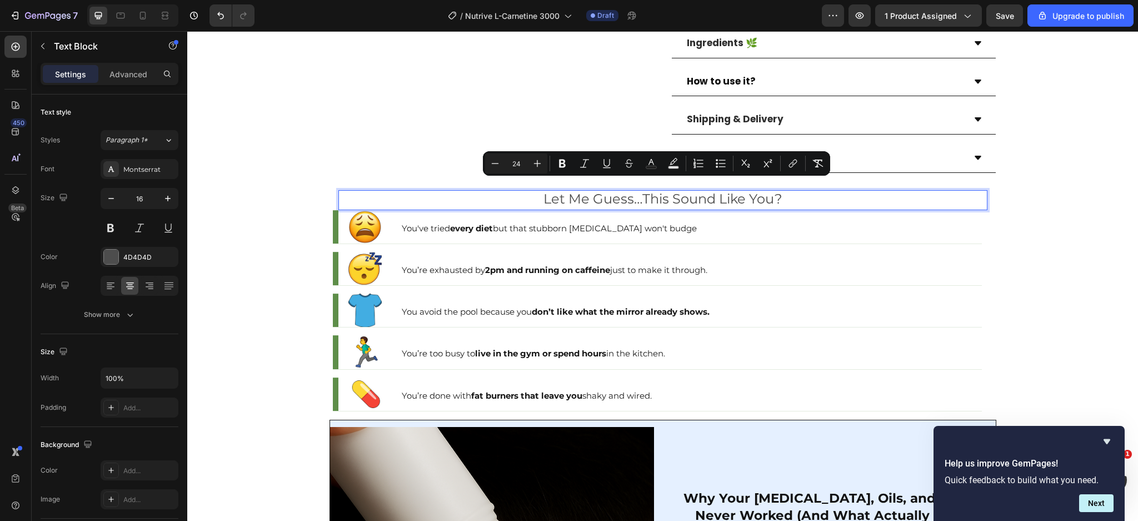
click at [153, 83] on div "Settings Advanced" at bounding box center [110, 74] width 138 height 22
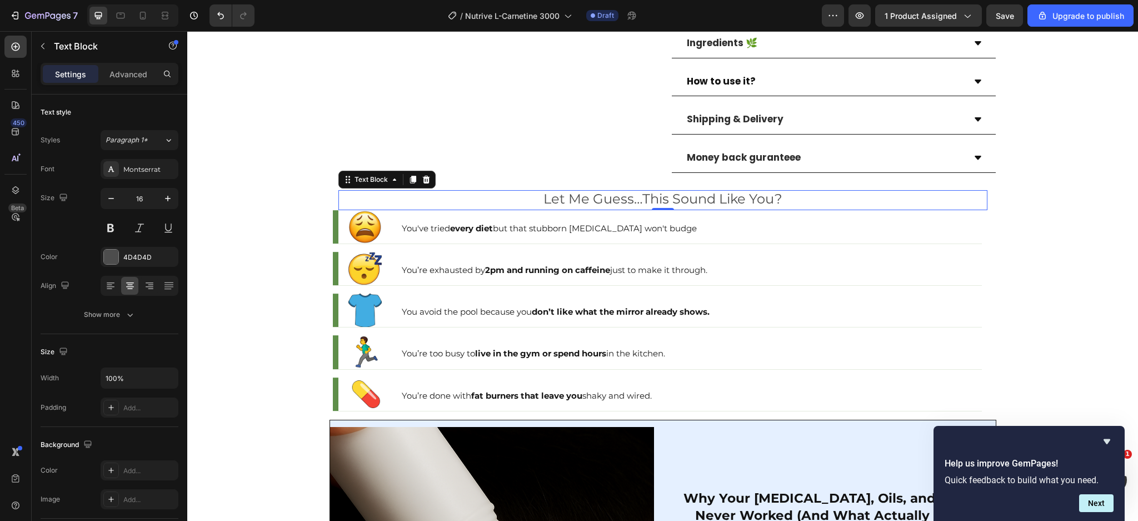
click at [141, 83] on div "Settings Advanced" at bounding box center [110, 74] width 138 height 22
click at [127, 65] on div "Advanced" at bounding box center [129, 74] width 56 height 18
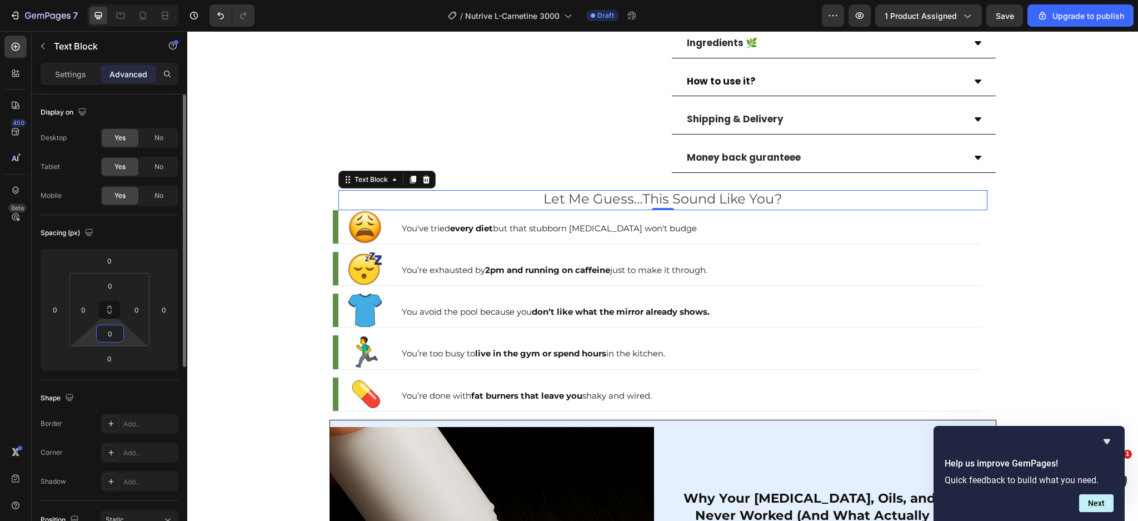
click at [115, 326] on input "0" at bounding box center [110, 333] width 22 height 17
type input "5"
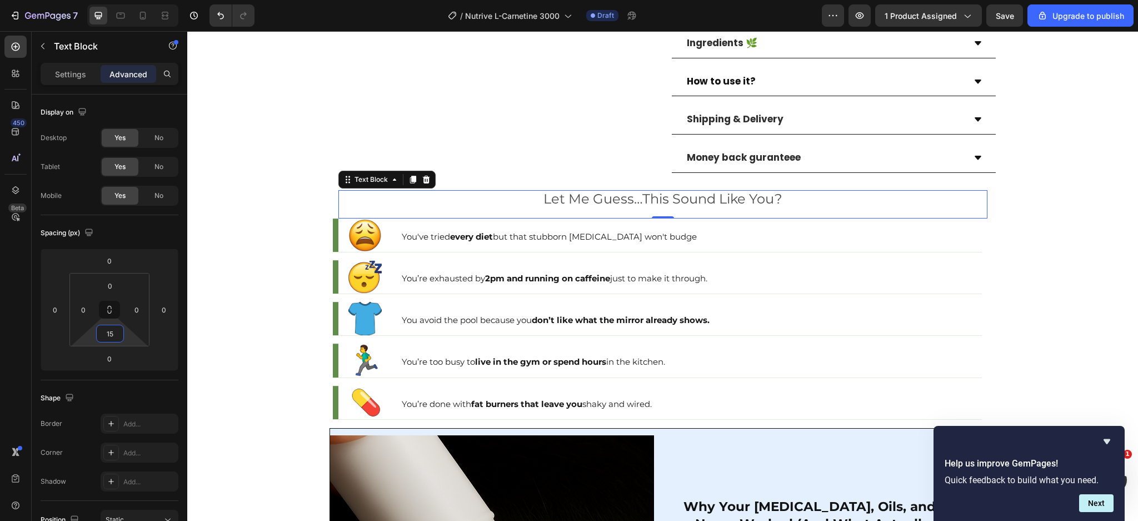
type input "15"
click at [592, 191] on span "Let Me Guess…This Sound Like You?" at bounding box center [663, 199] width 239 height 16
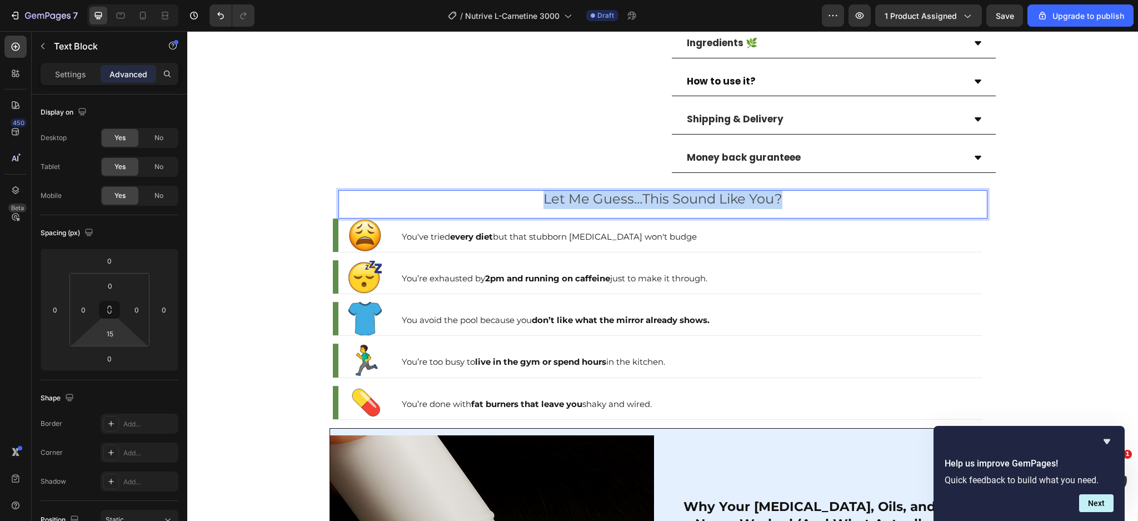
click at [592, 191] on span "Let Me Guess…This Sound Like You?" at bounding box center [663, 199] width 239 height 16
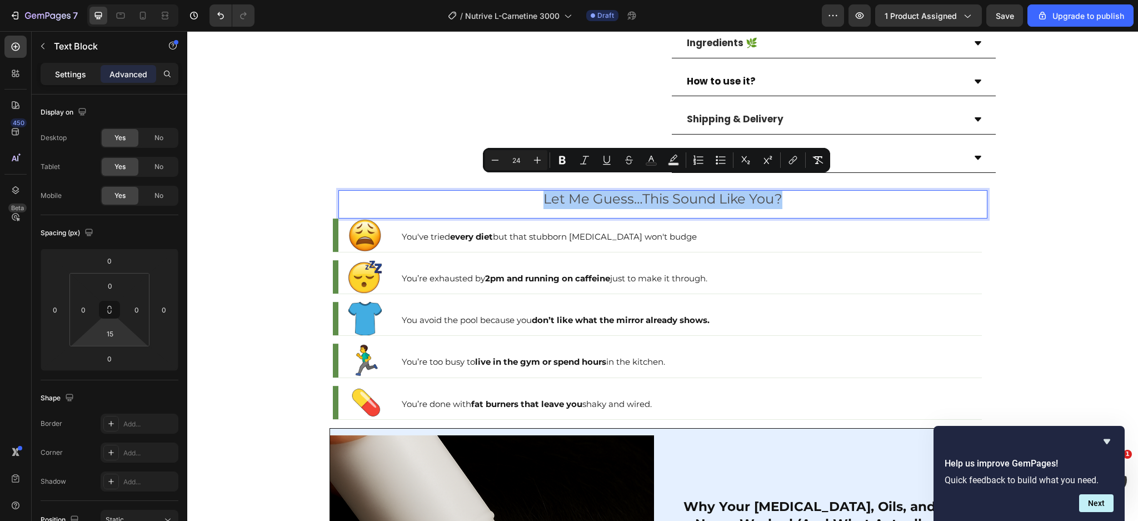
click at [69, 78] on p "Settings" at bounding box center [70, 74] width 31 height 12
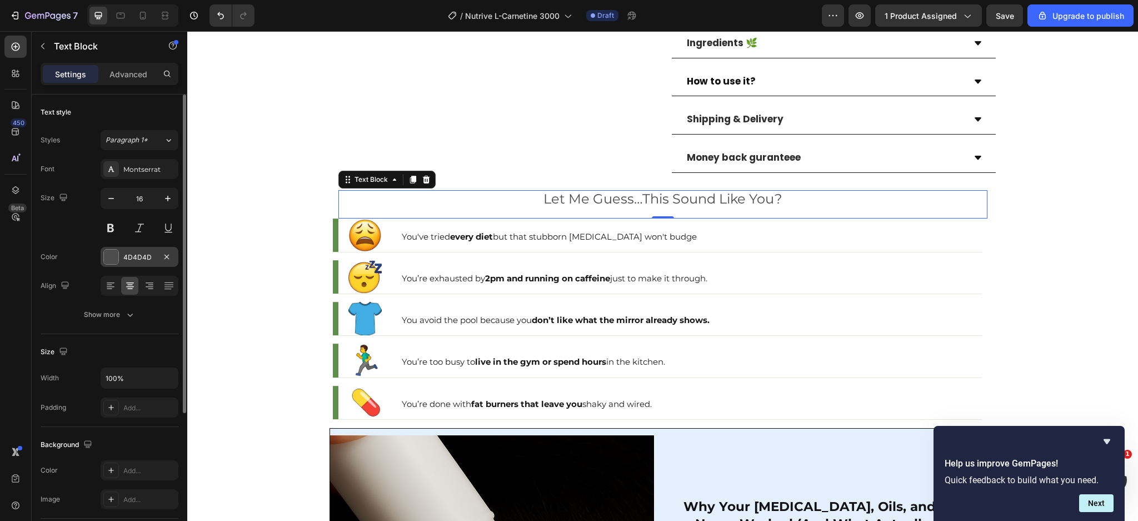
click at [109, 261] on div at bounding box center [111, 257] width 14 height 14
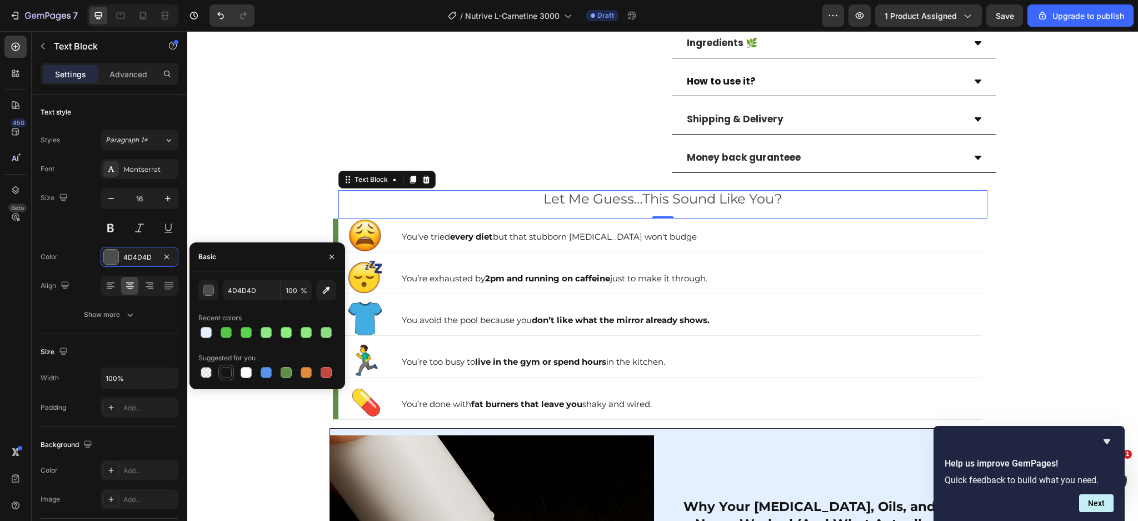
drag, startPoint x: 228, startPoint y: 376, endPoint x: 370, endPoint y: 250, distance: 190.2
click at [228, 376] on div at bounding box center [226, 372] width 11 height 11
type input "151515"
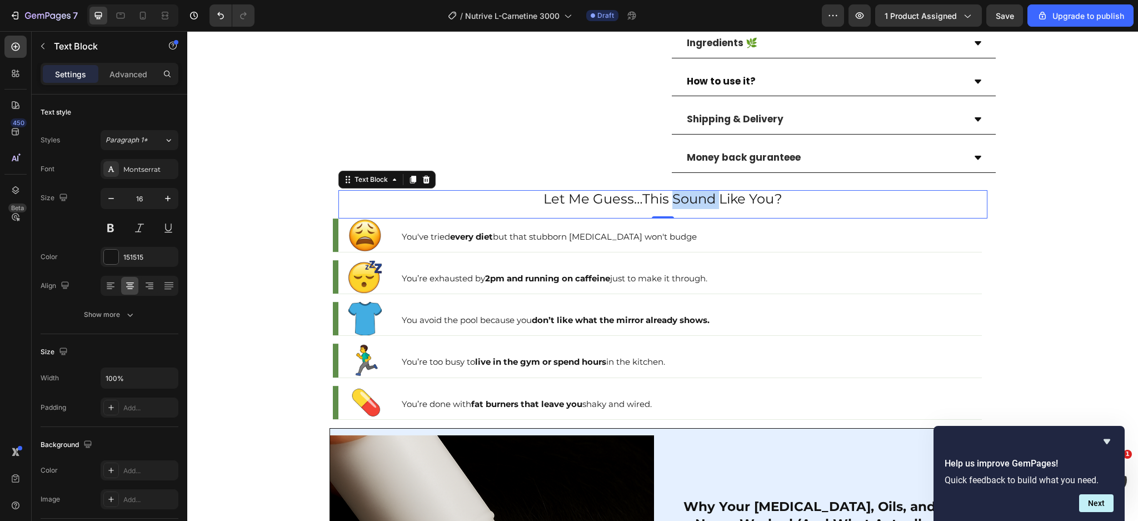
click at [671, 191] on span "Let Me Guess…This Sound Like You?" at bounding box center [663, 199] width 239 height 16
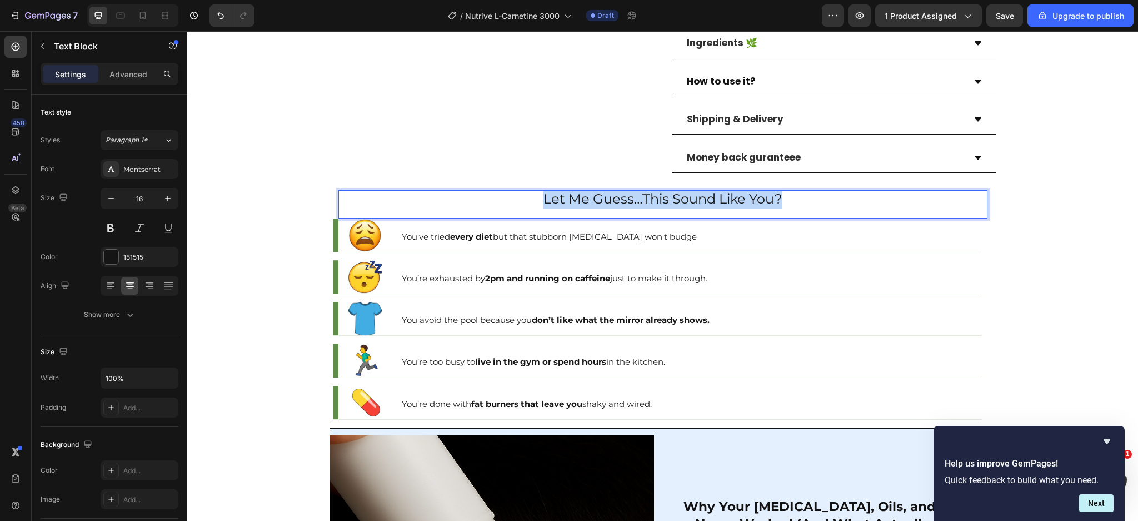
click at [671, 191] on span "Let Me Guess…This Sound Like You?" at bounding box center [663, 199] width 239 height 16
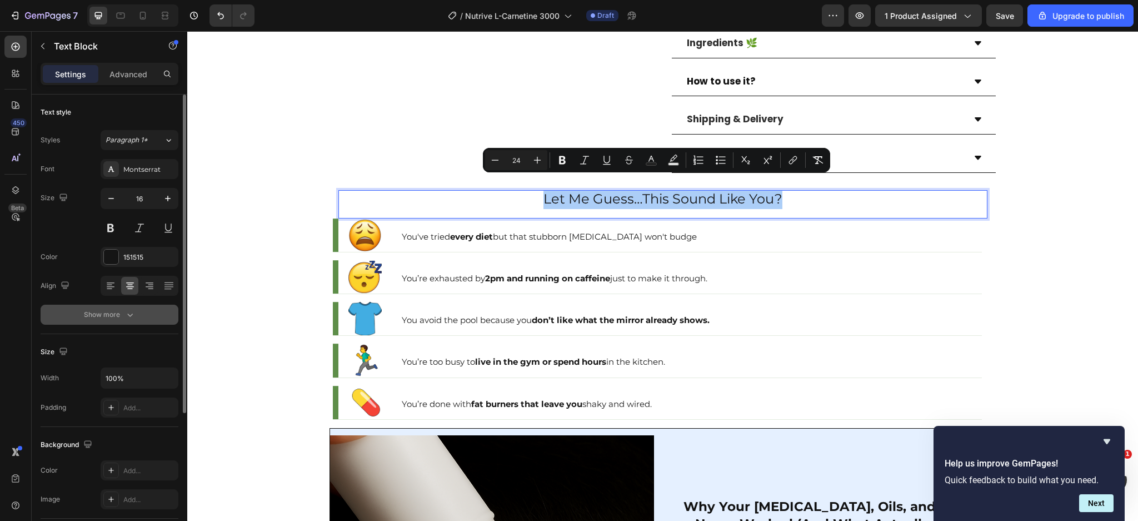
click at [125, 320] on button "Show more" at bounding box center [110, 315] width 138 height 20
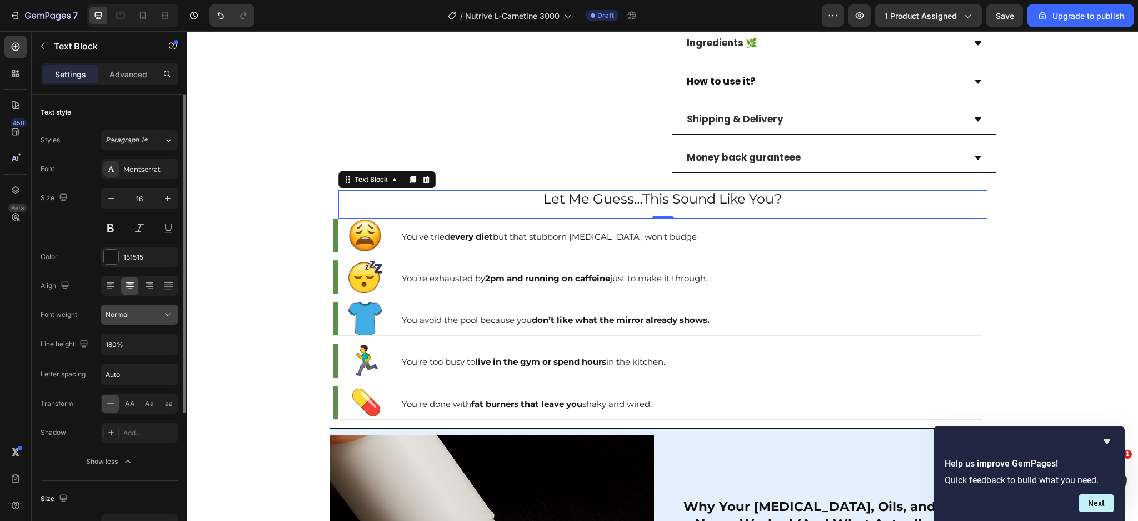
click at [146, 316] on div "Normal" at bounding box center [134, 315] width 57 height 10
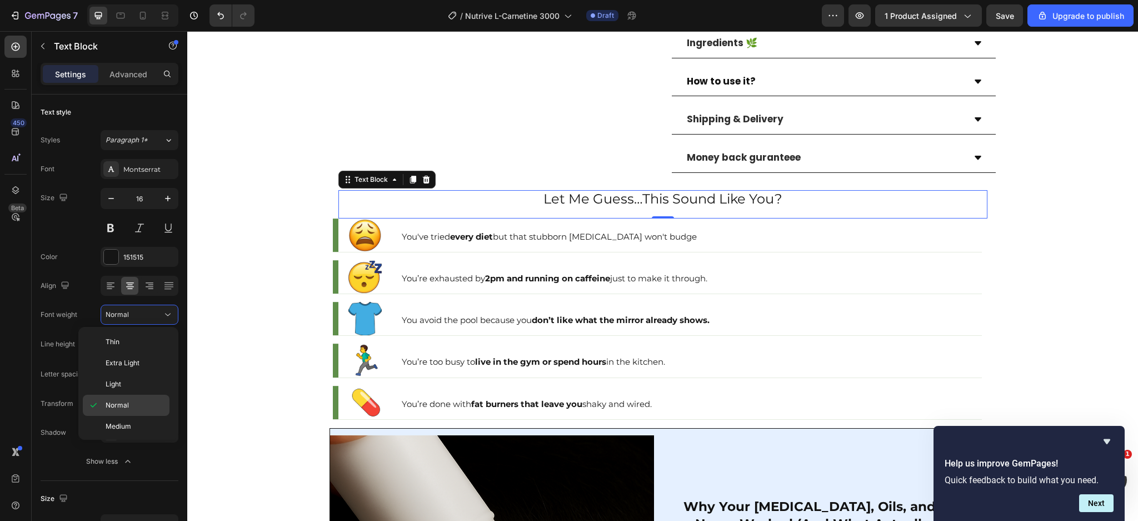
scroll to position [87, 0]
click at [141, 396] on div "Extra Bold" at bounding box center [126, 402] width 87 height 21
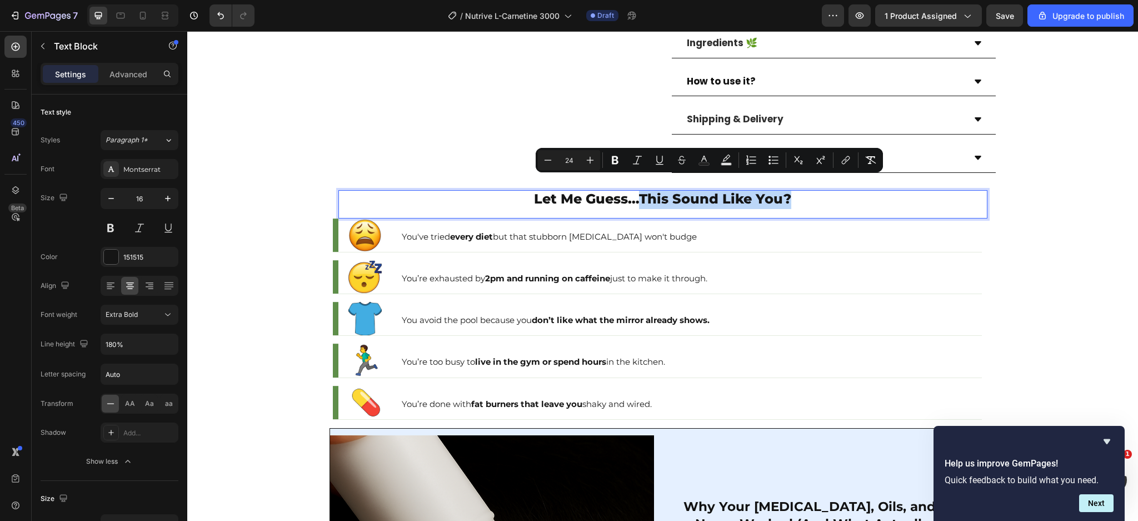
drag, startPoint x: 635, startPoint y: 185, endPoint x: 783, endPoint y: 192, distance: 148.0
click at [620, 159] on icon "Editor contextual toolbar" at bounding box center [615, 160] width 11 height 11
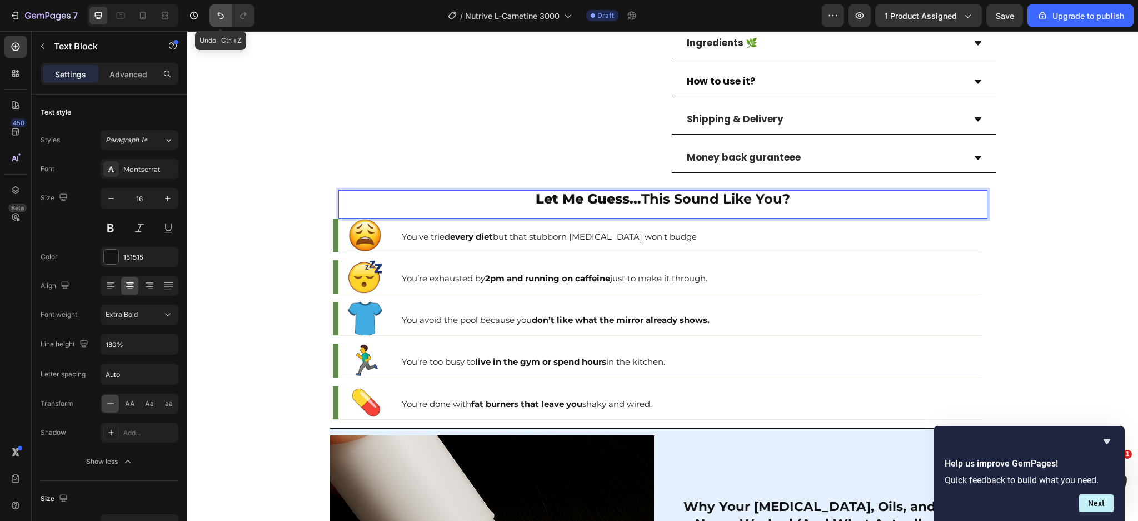
click at [221, 10] on icon "Undo/Redo" at bounding box center [220, 15] width 11 height 11
drag, startPoint x: 788, startPoint y: 183, endPoint x: 638, endPoint y: 180, distance: 150.7
click at [638, 191] on p "Let Me Guess… This Sound Like You?" at bounding box center [663, 200] width 647 height 18
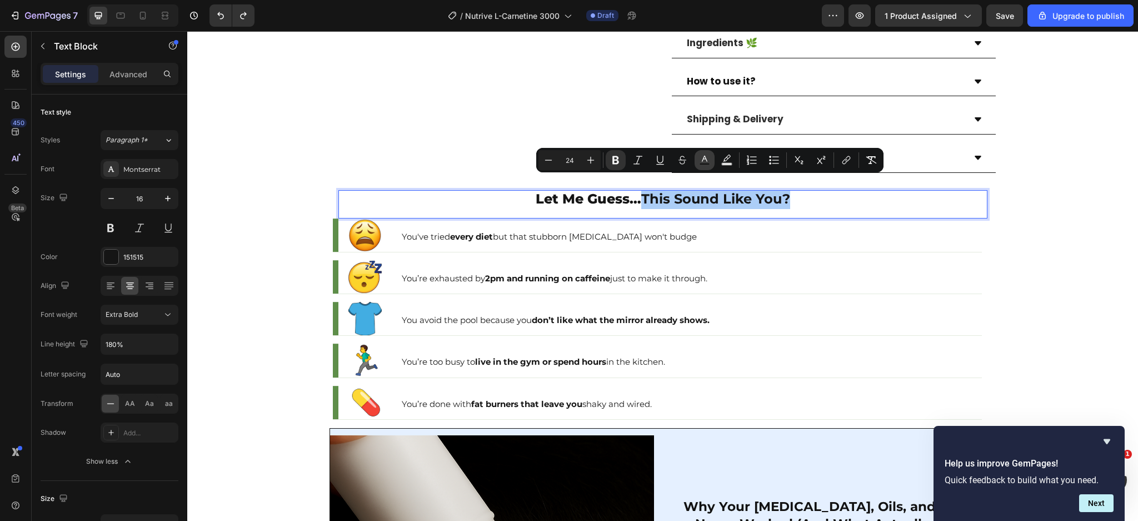
click at [698, 155] on button "Text Color" at bounding box center [705, 160] width 20 height 20
type input "151515"
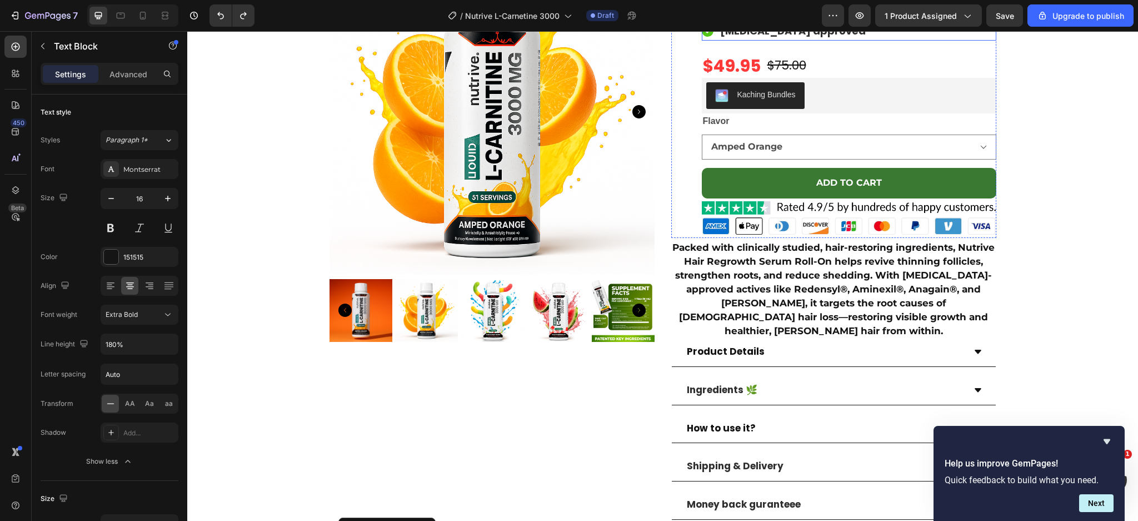
scroll to position [0, 0]
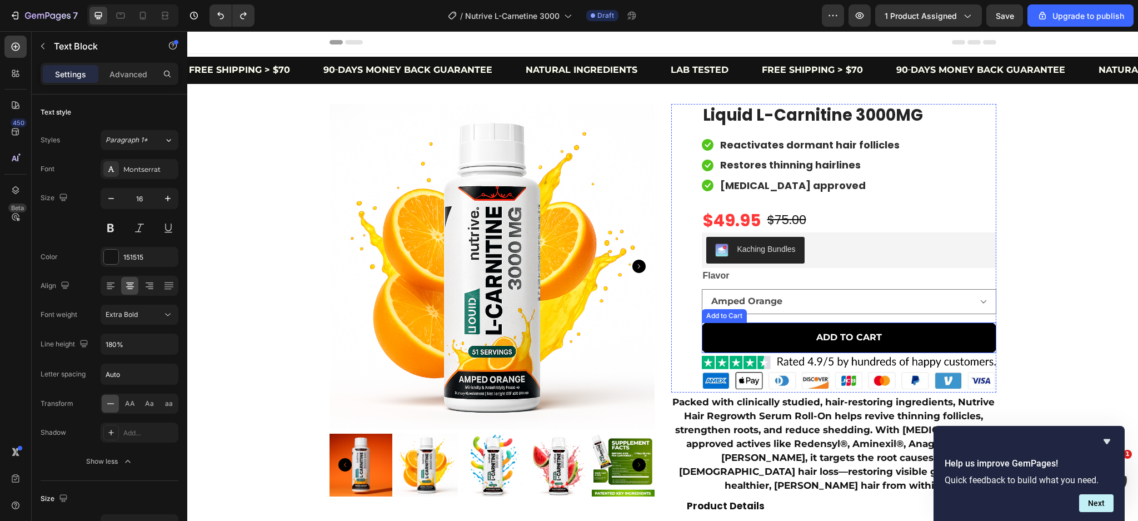
click at [895, 344] on button "ADD TO CART" at bounding box center [849, 337] width 295 height 31
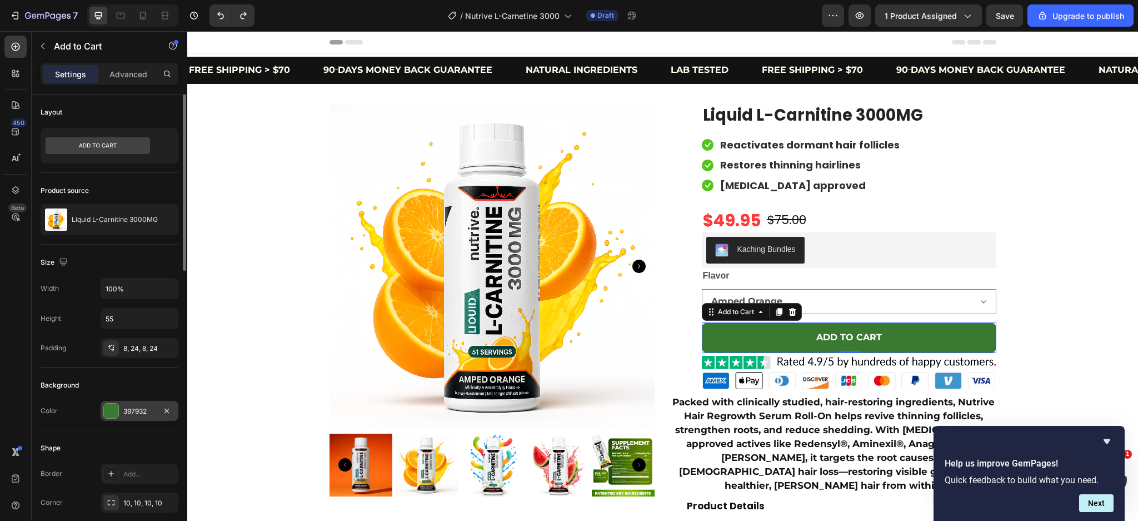
click at [141, 416] on div "397932" at bounding box center [140, 411] width 78 height 20
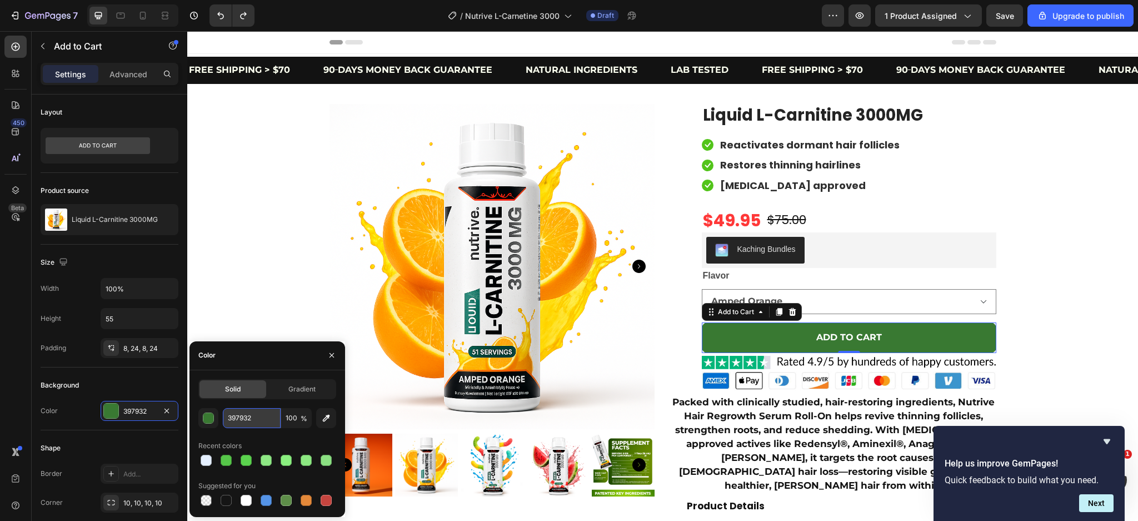
click at [245, 418] on input "397932" at bounding box center [252, 418] width 58 height 20
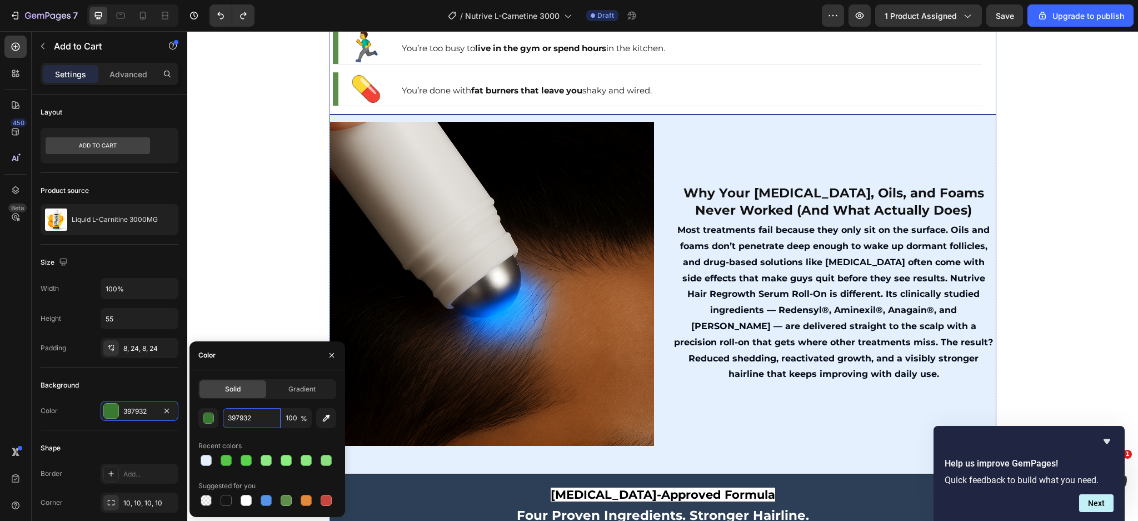
scroll to position [593, 0]
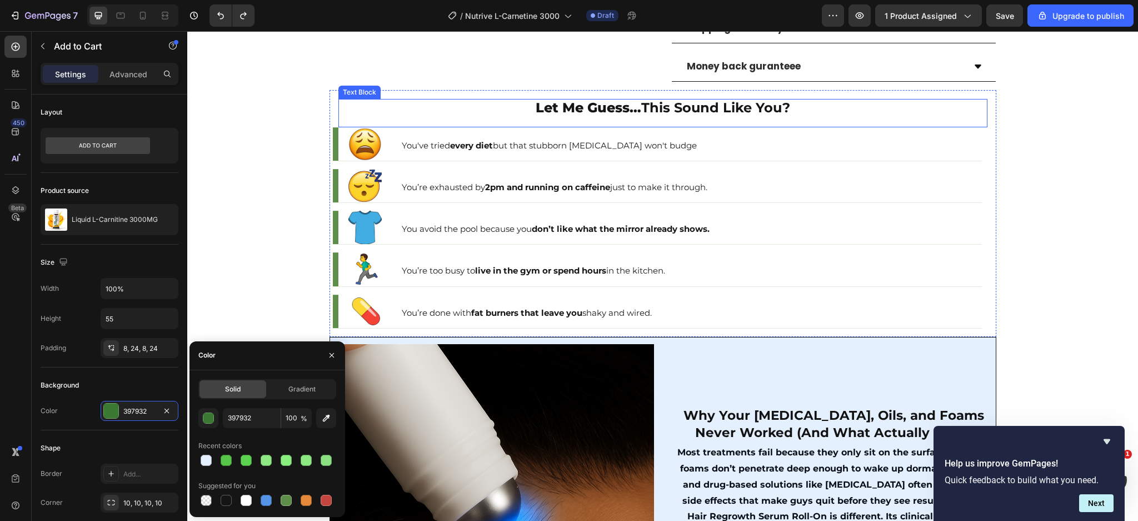
click at [688, 100] on strong "This Sound Like You?" at bounding box center [716, 108] width 149 height 16
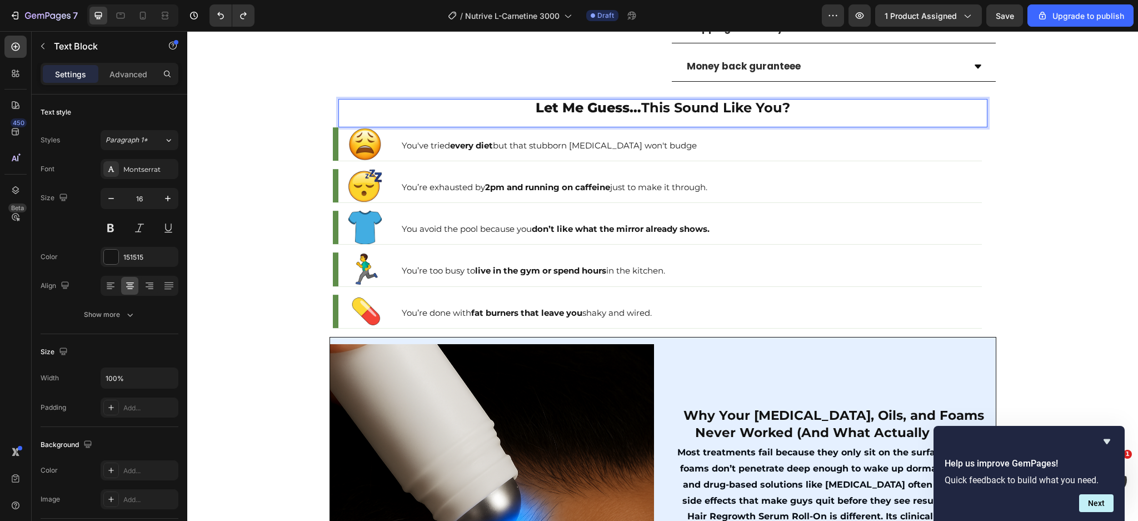
drag, startPoint x: 639, startPoint y: 93, endPoint x: 740, endPoint y: 111, distance: 102.6
drag, startPoint x: 779, startPoint y: 98, endPoint x: 735, endPoint y: 90, distance: 44.7
click at [735, 100] on strong "This Sound Like You?" at bounding box center [716, 108] width 149 height 16
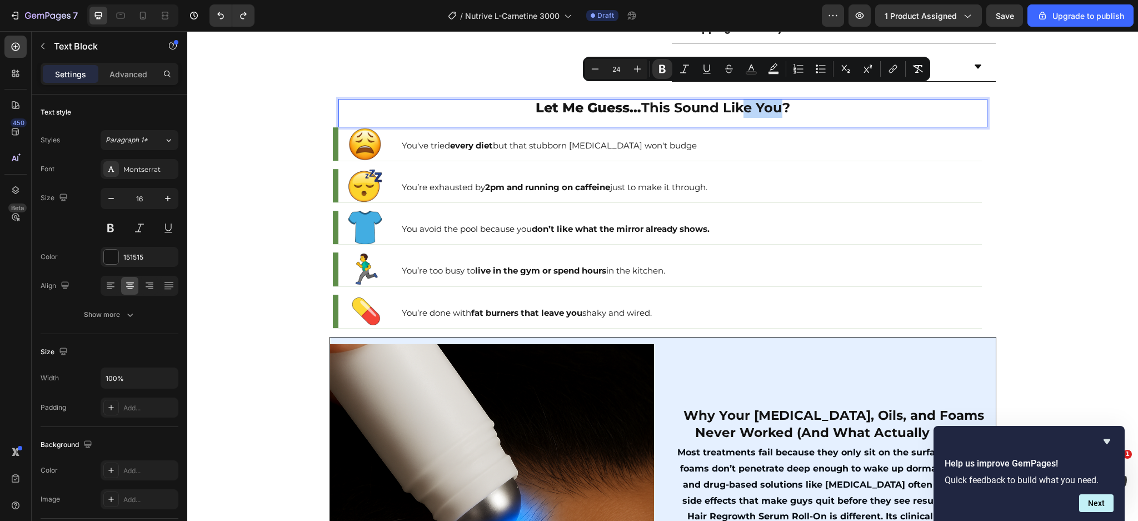
click at [777, 100] on strong "This Sound Like You?" at bounding box center [716, 108] width 149 height 16
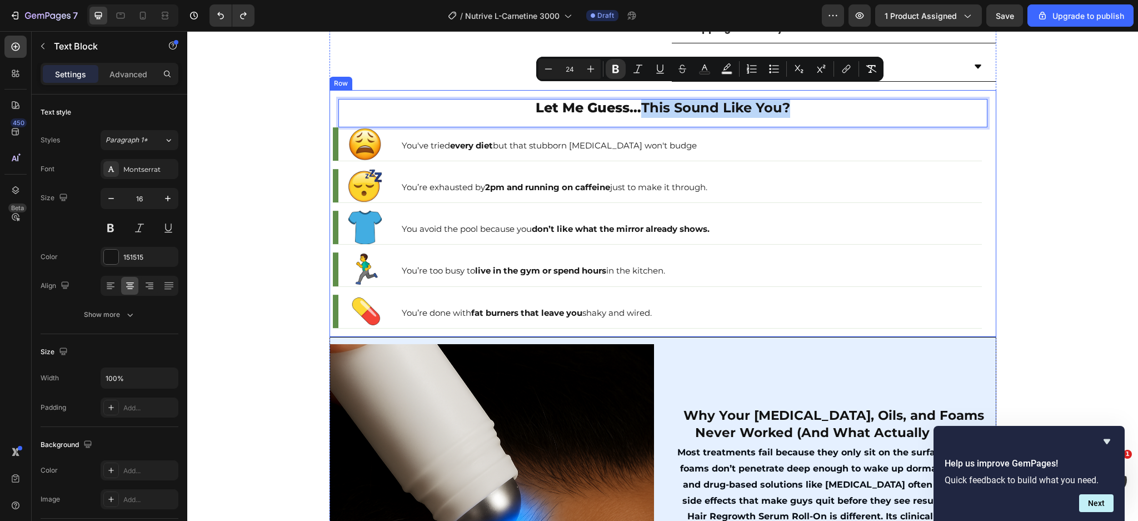
drag, startPoint x: 787, startPoint y: 90, endPoint x: 637, endPoint y: 81, distance: 150.4
click at [637, 90] on div "Let Me Guess… This Sound Like You? Text Block 0 Image You've tried every diet b…" at bounding box center [663, 213] width 667 height 247
click at [708, 69] on icon "Editor contextual toolbar" at bounding box center [704, 68] width 11 height 11
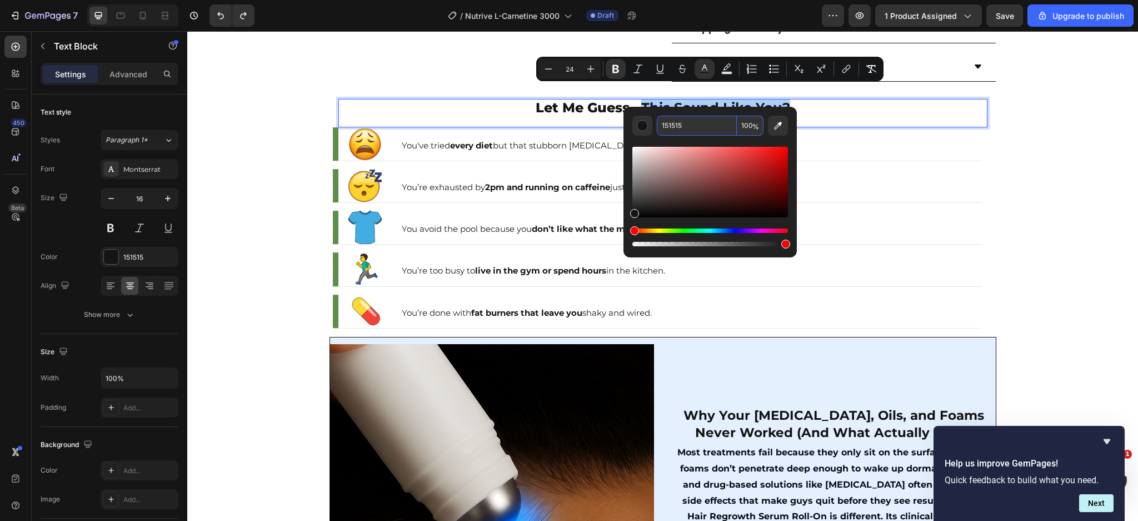
click at [700, 135] on input "151515" at bounding box center [697, 126] width 80 height 20
paste input "397932"
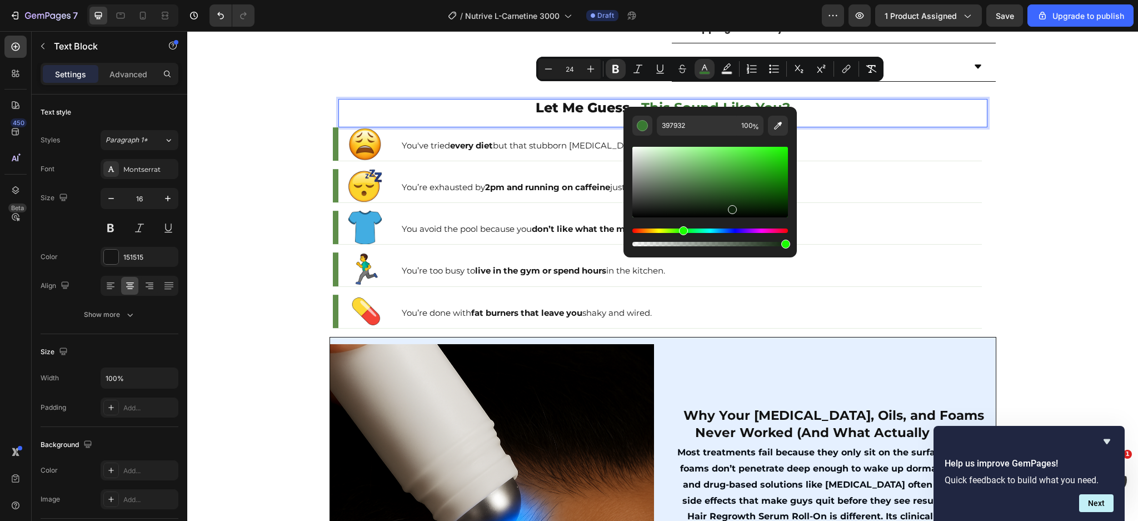
drag, startPoint x: 730, startPoint y: 188, endPoint x: 731, endPoint y: 207, distance: 18.9
click at [731, 207] on div "Editor contextual toolbar" at bounding box center [711, 182] width 156 height 71
click at [737, 197] on div "Editor contextual toolbar" at bounding box center [711, 182] width 156 height 71
click at [742, 194] on div "Editor contextual toolbar" at bounding box center [711, 182] width 156 height 71
click at [744, 191] on div "Editor contextual toolbar" at bounding box center [711, 182] width 156 height 71
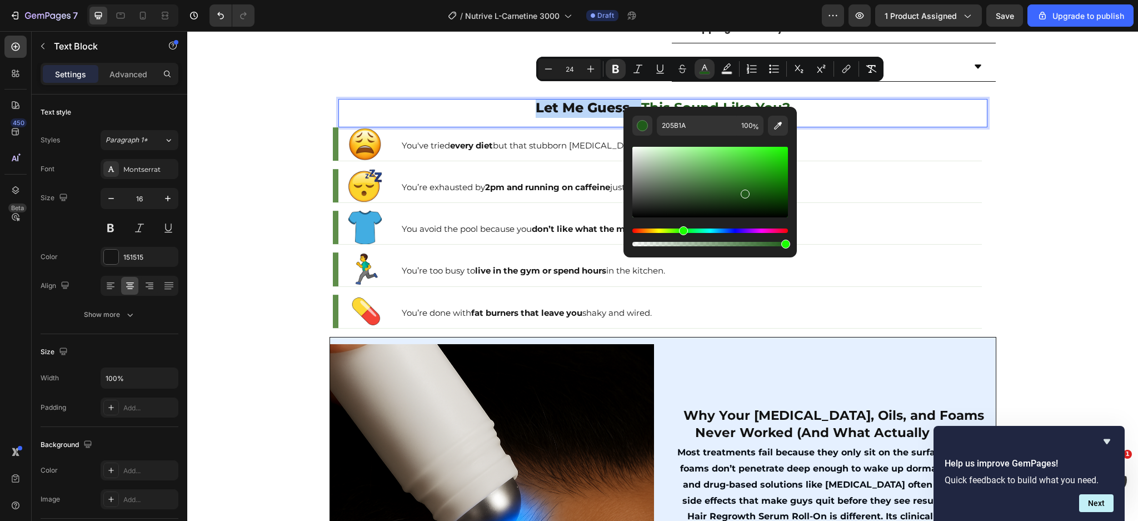
click at [748, 191] on div "Editor contextual toolbar" at bounding box center [745, 194] width 9 height 9
type input "1E5B17"
click at [820, 100] on p "Let Me Guess… This Sound Like You?" at bounding box center [663, 109] width 647 height 18
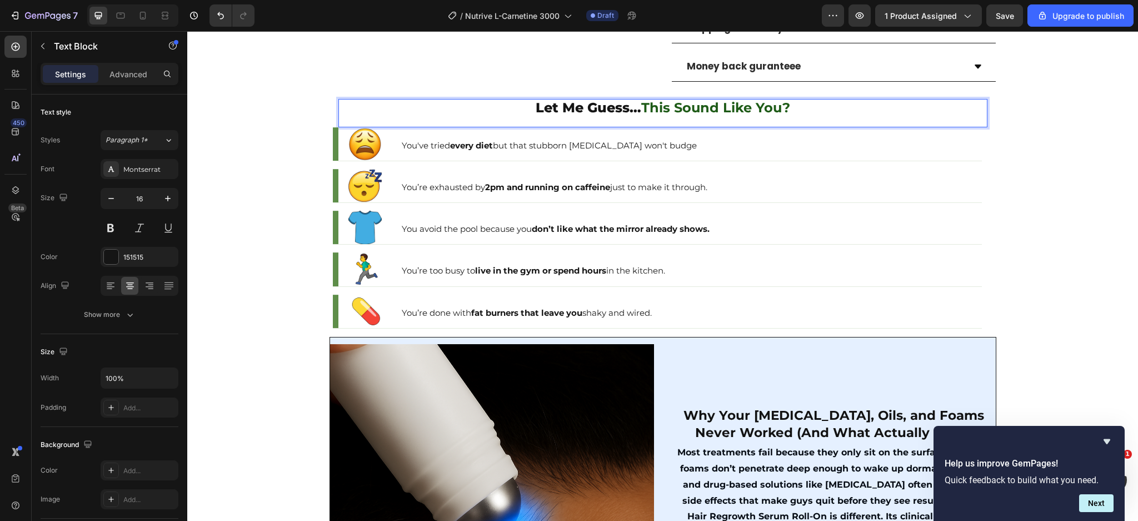
click at [816, 100] on p "Let Me Guess… This Sound Like You?" at bounding box center [663, 109] width 647 height 18
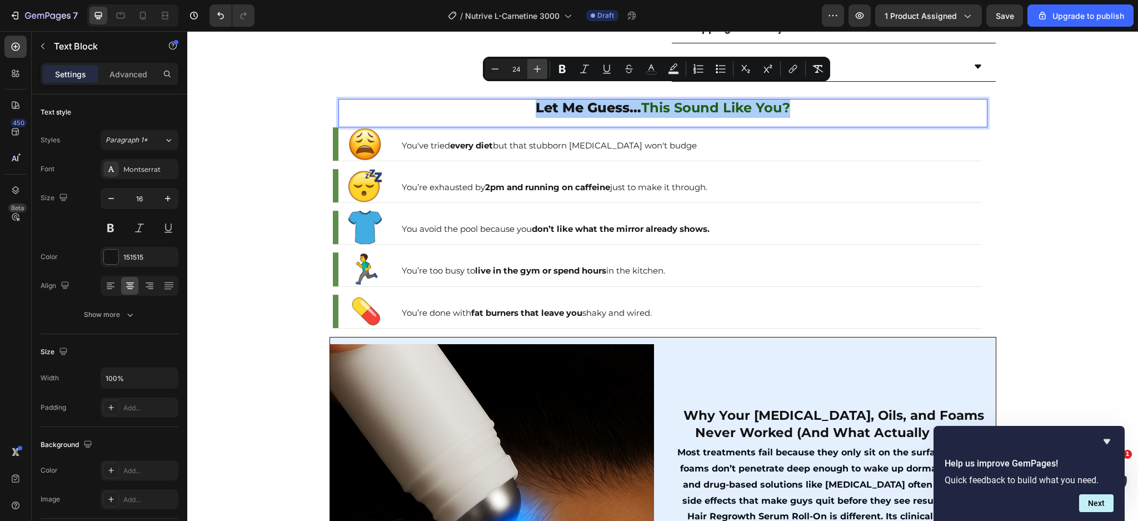
click at [538, 67] on icon "Editor contextual toolbar" at bounding box center [537, 68] width 11 height 11
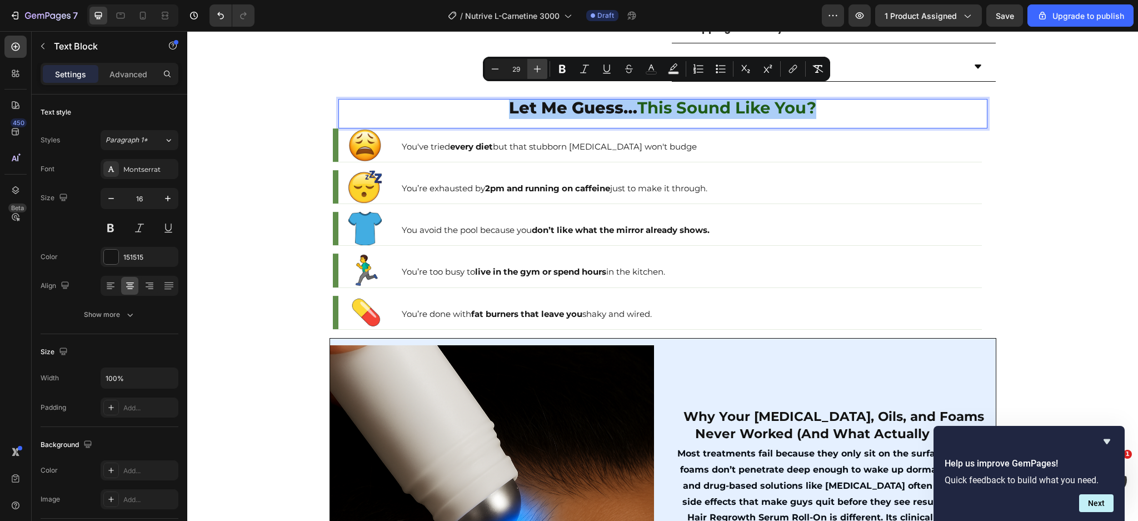
click at [538, 67] on icon "Editor contextual toolbar" at bounding box center [537, 68] width 11 height 11
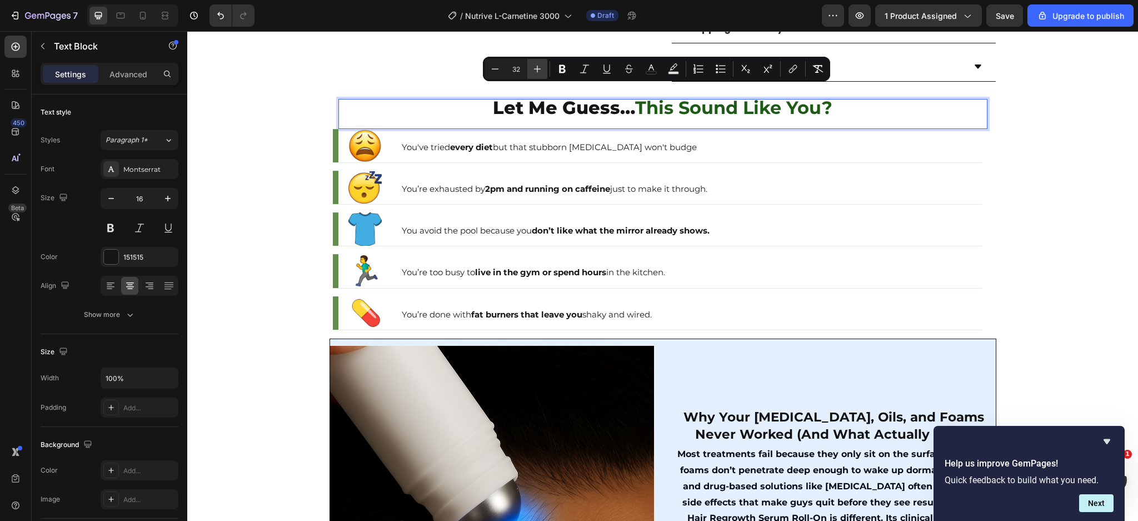
click at [538, 67] on icon "Editor contextual toolbar" at bounding box center [537, 68] width 11 height 11
type input "34"
click at [127, 69] on p "Advanced" at bounding box center [129, 74] width 38 height 12
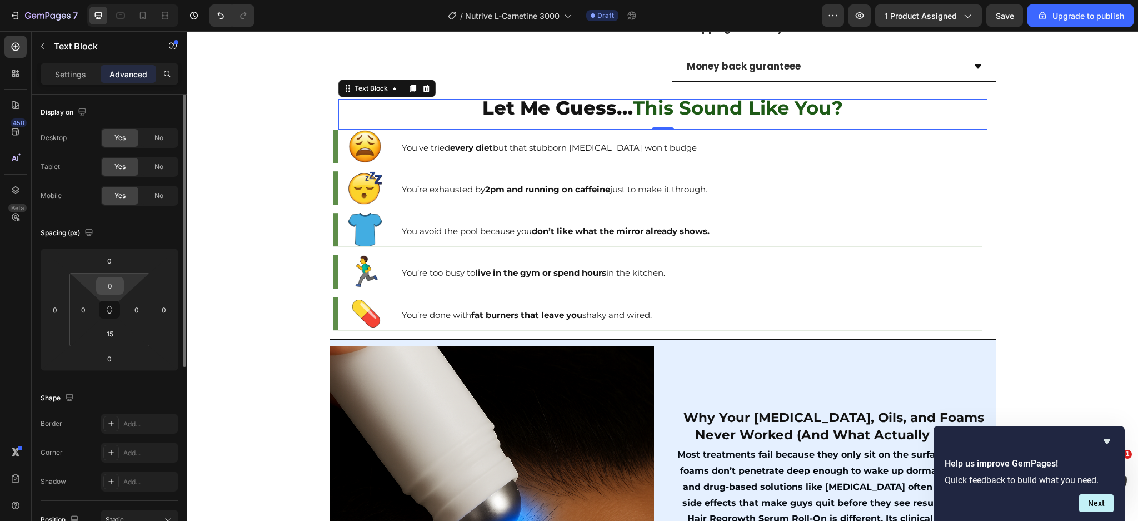
click at [109, 284] on input "0" at bounding box center [110, 285] width 22 height 17
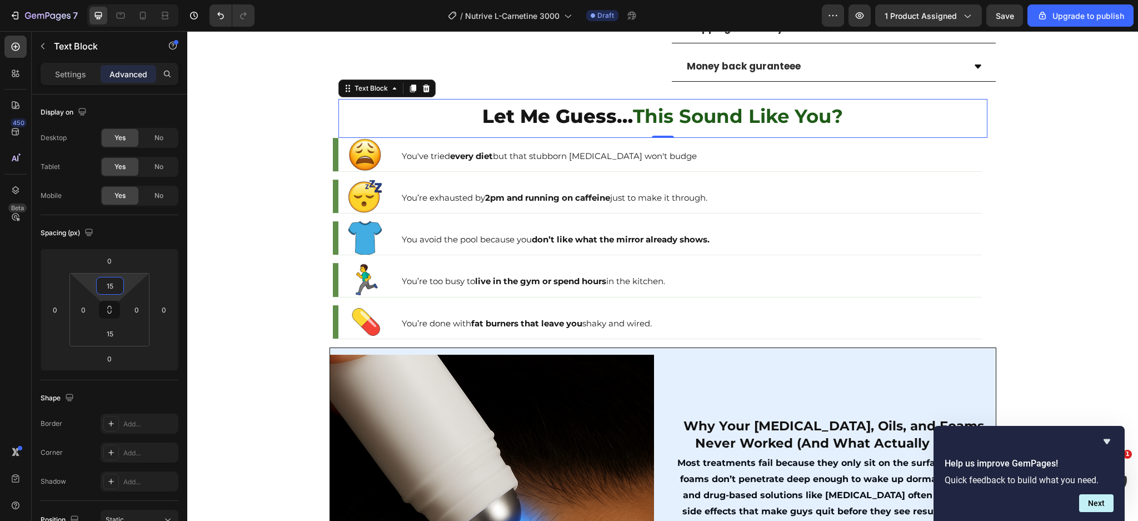
type input "15"
click at [987, 97] on div "Let Me Guess… This Sound Like You? Text Block 0 Image You've tried every diet b…" at bounding box center [663, 218] width 667 height 257
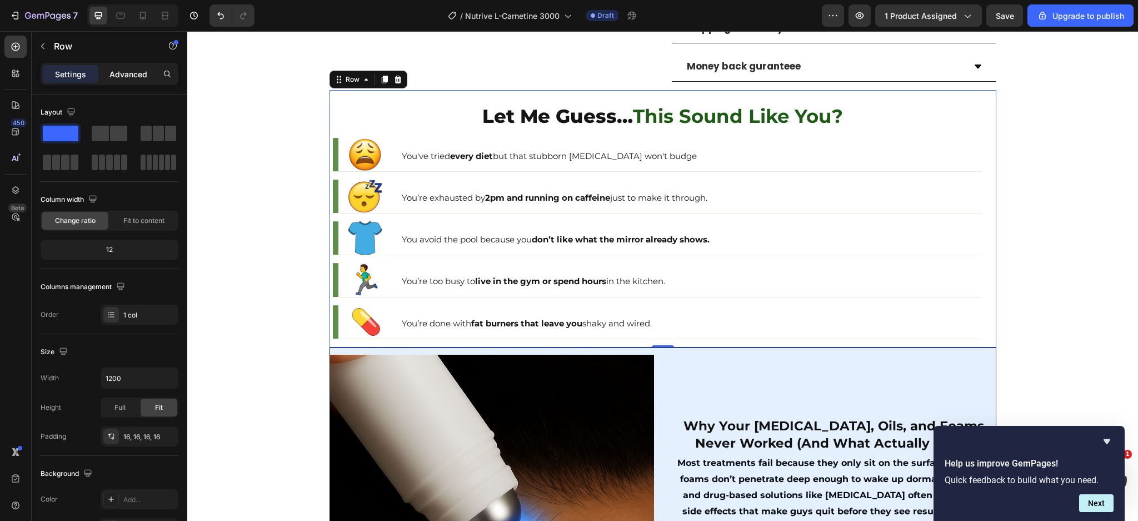
click at [136, 68] on p "Advanced" at bounding box center [129, 74] width 38 height 12
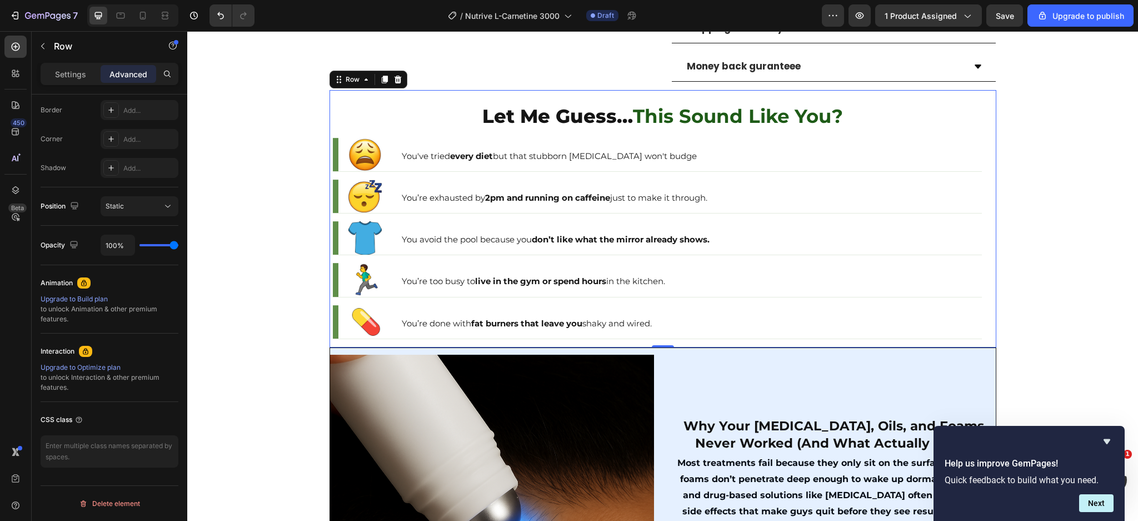
scroll to position [0, 0]
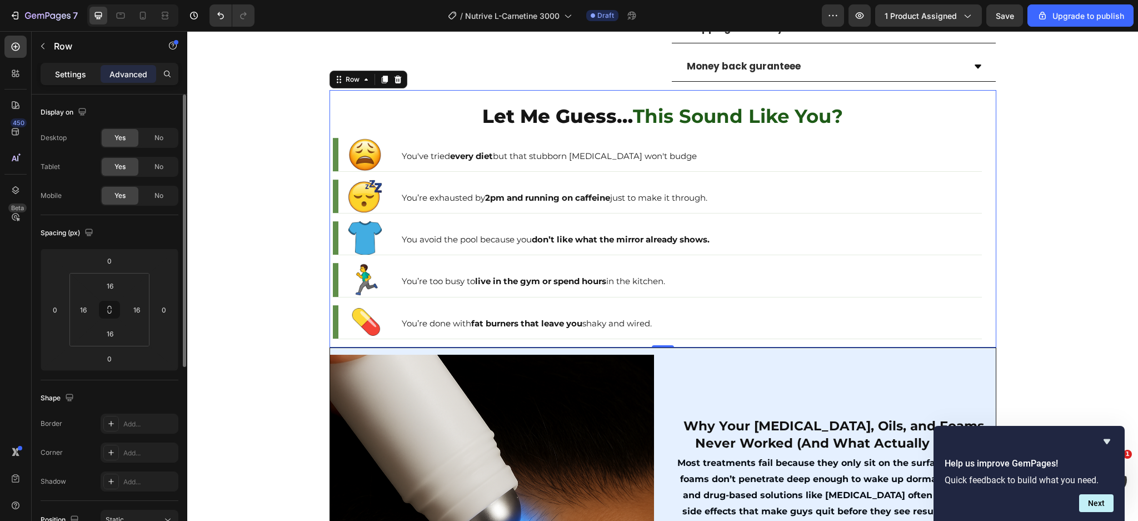
click at [51, 71] on div "Settings" at bounding box center [71, 74] width 56 height 18
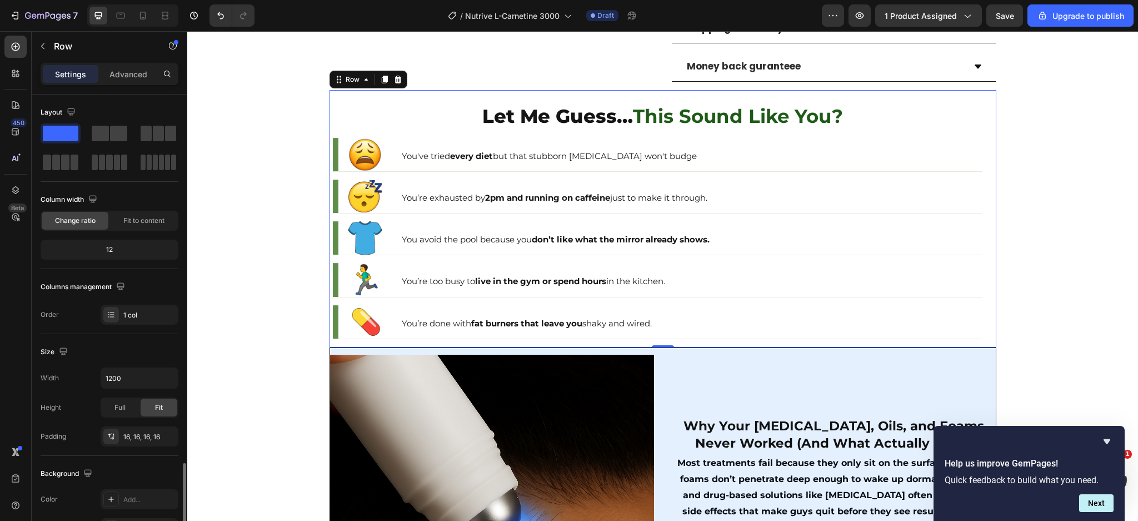
scroll to position [220, 0]
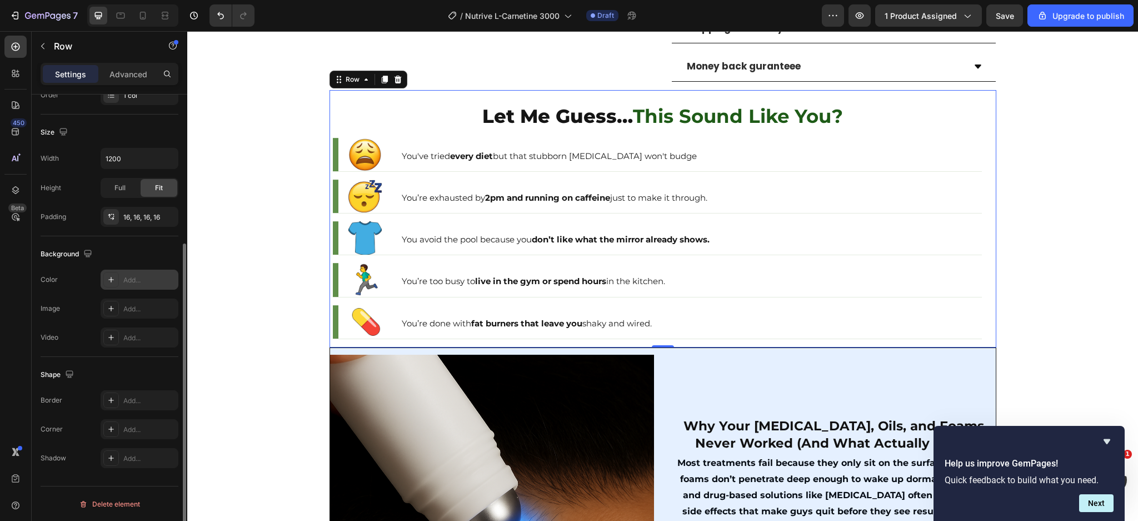
click at [113, 276] on icon at bounding box center [111, 279] width 9 height 9
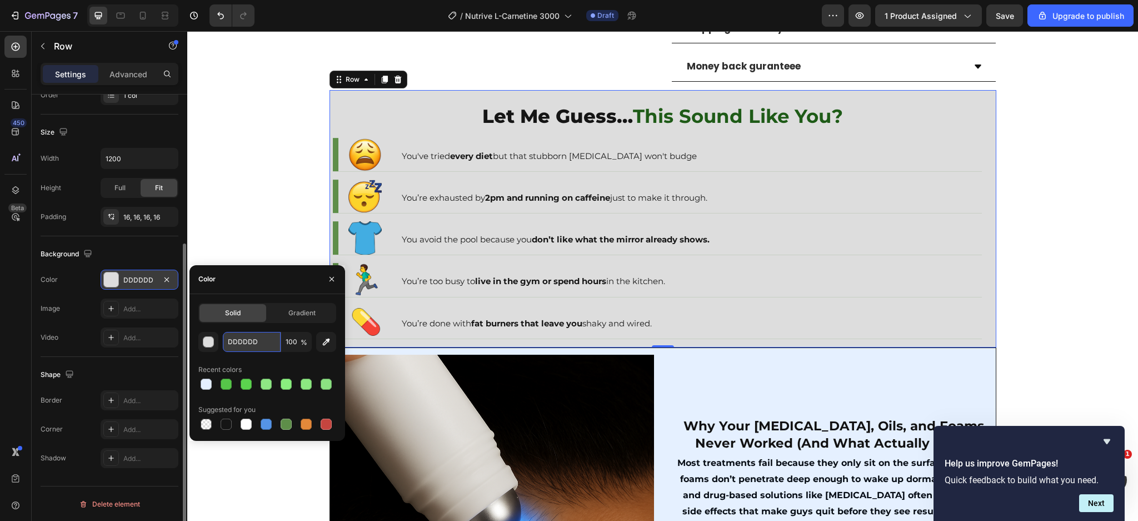
click at [243, 344] on input "DDDDDD" at bounding box center [252, 342] width 58 height 20
click at [210, 339] on div "button" at bounding box center [208, 342] width 11 height 11
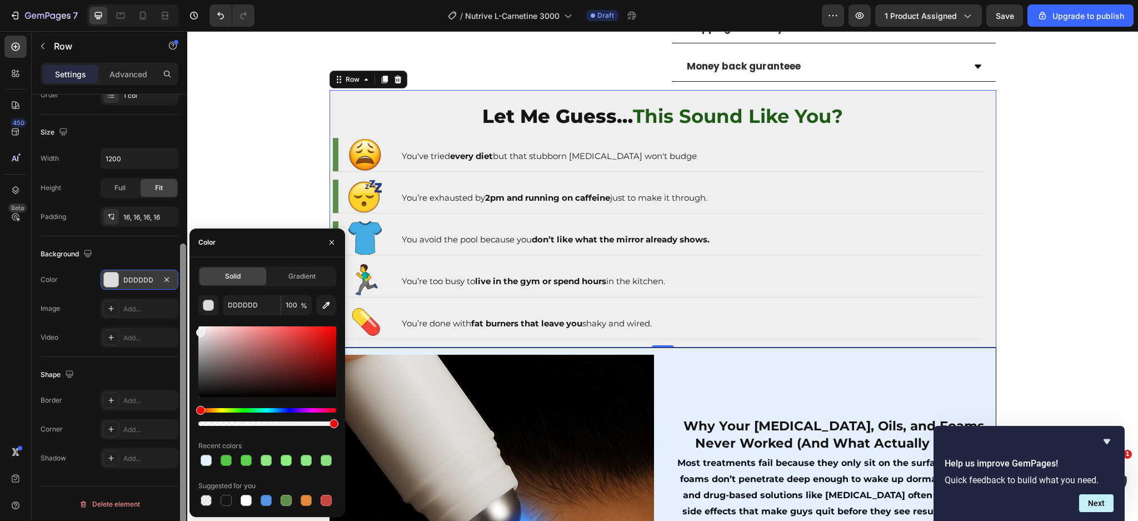
drag, startPoint x: 197, startPoint y: 342, endPoint x: 185, endPoint y: 330, distance: 17.3
click at [185, 330] on div "450 Beta Sections(30) Elements(84) Section Element Hero Section Product Detail …" at bounding box center [93, 276] width 187 height 490
type input "EFEFEF"
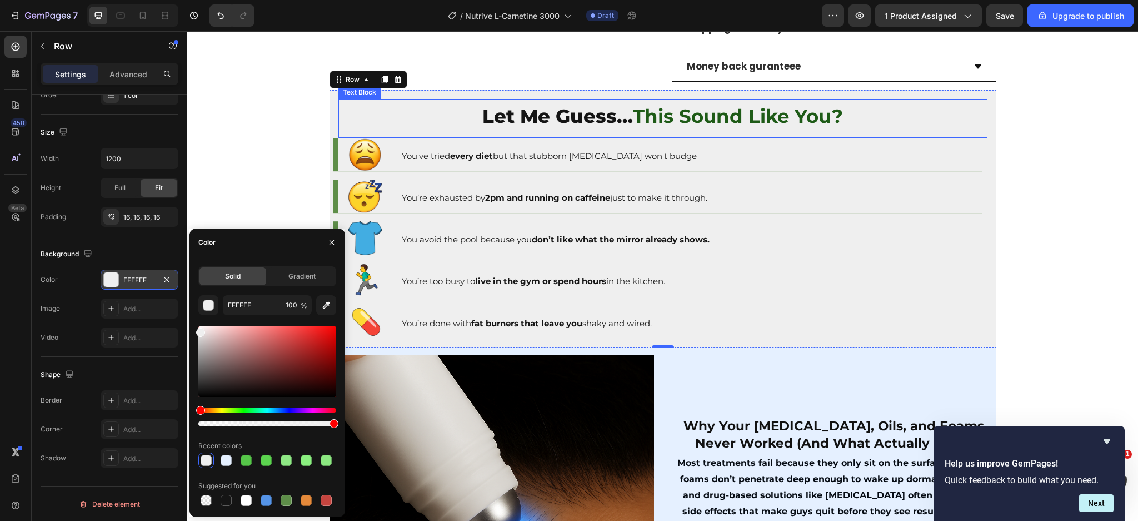
click at [633, 105] on strong "This Sound Like You?" at bounding box center [738, 116] width 210 height 23
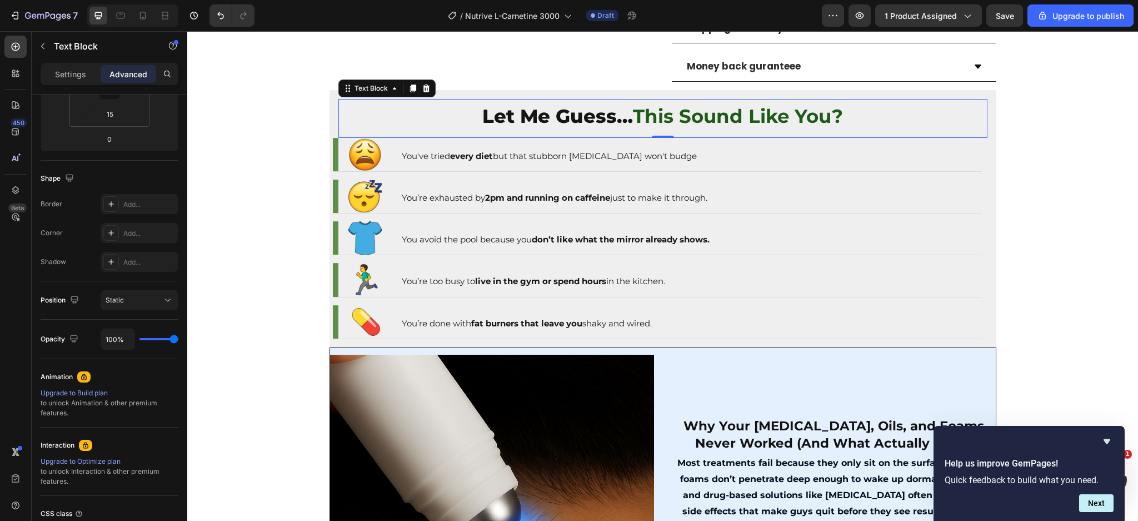
scroll to position [0, 0]
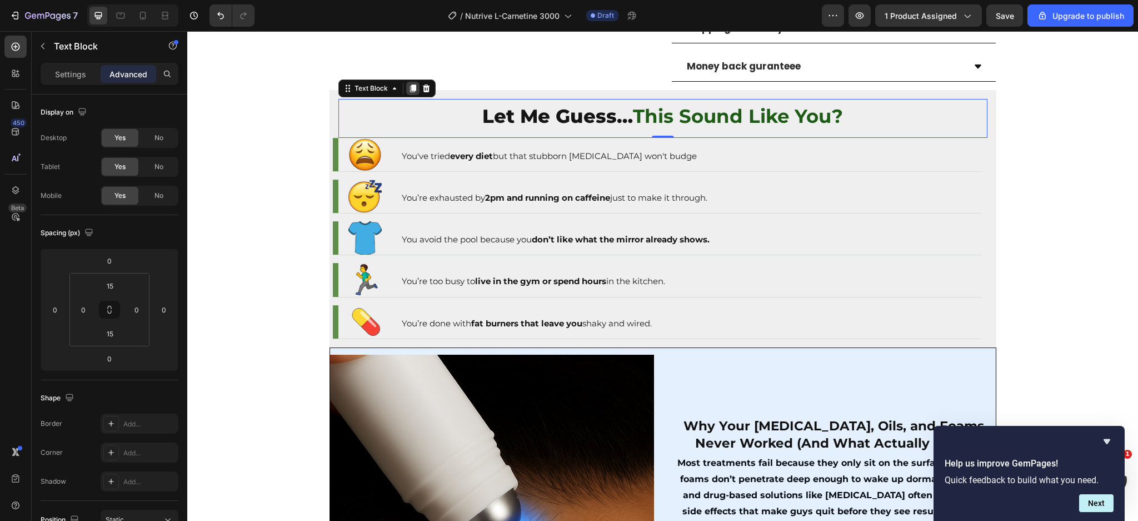
click at [410, 84] on icon at bounding box center [413, 88] width 6 height 8
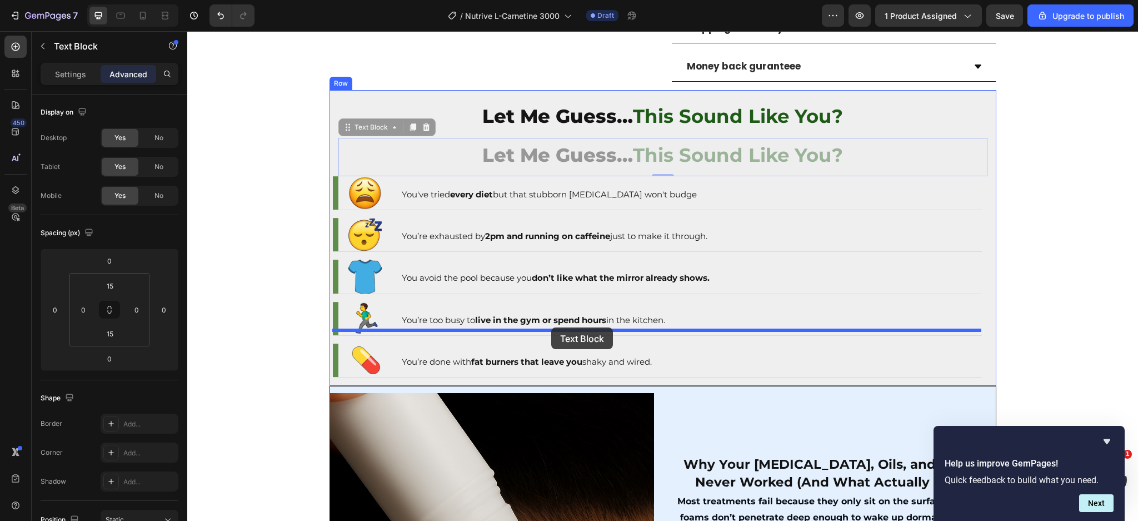
drag, startPoint x: 346, startPoint y: 115, endPoint x: 551, endPoint y: 327, distance: 296.0
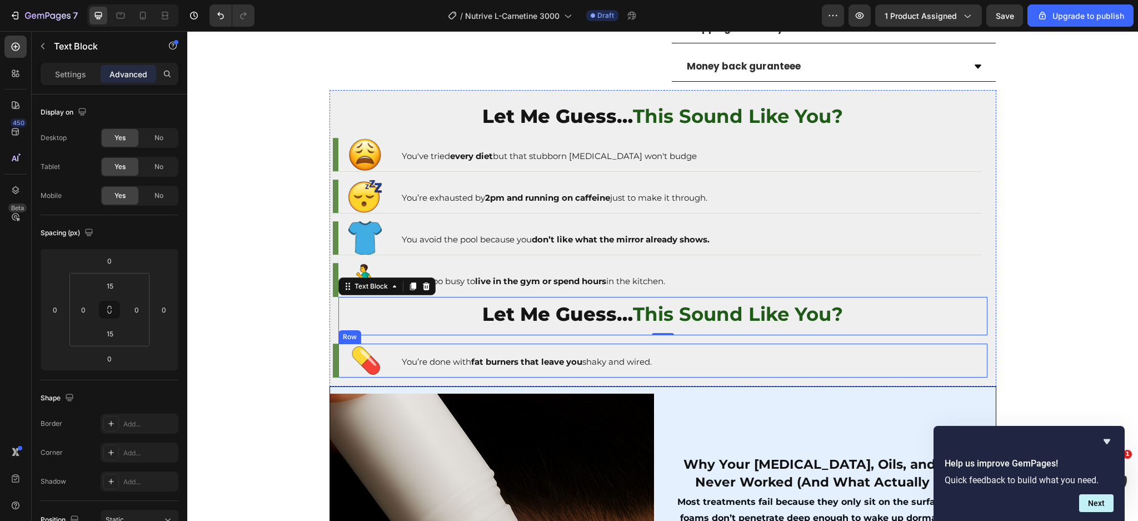
click at [390, 345] on div "Image You’re done with fat burners that leave you shaky and wired. Text Block R…" at bounding box center [663, 360] width 649 height 33
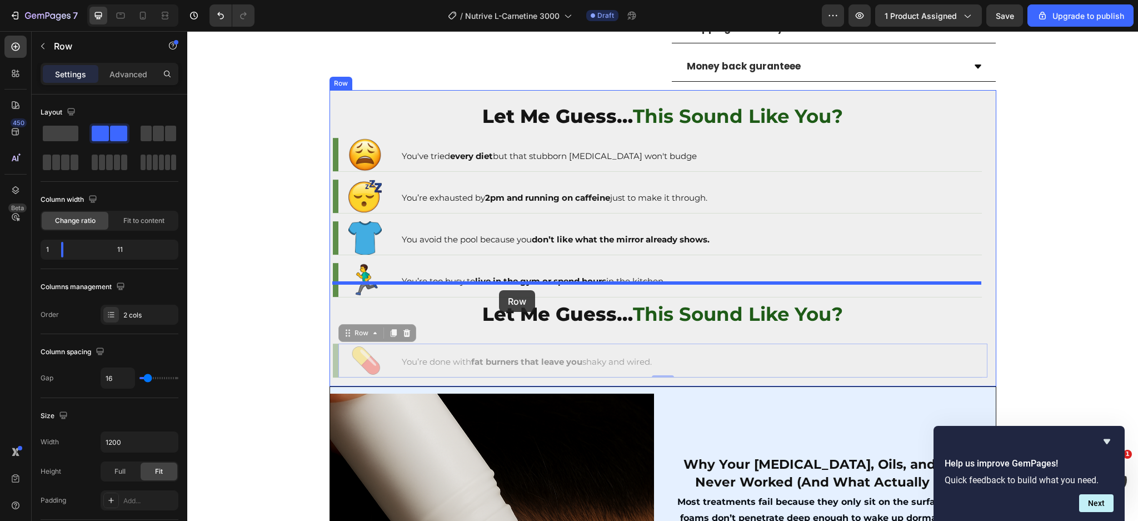
drag, startPoint x: 344, startPoint y: 319, endPoint x: 499, endPoint y: 290, distance: 157.8
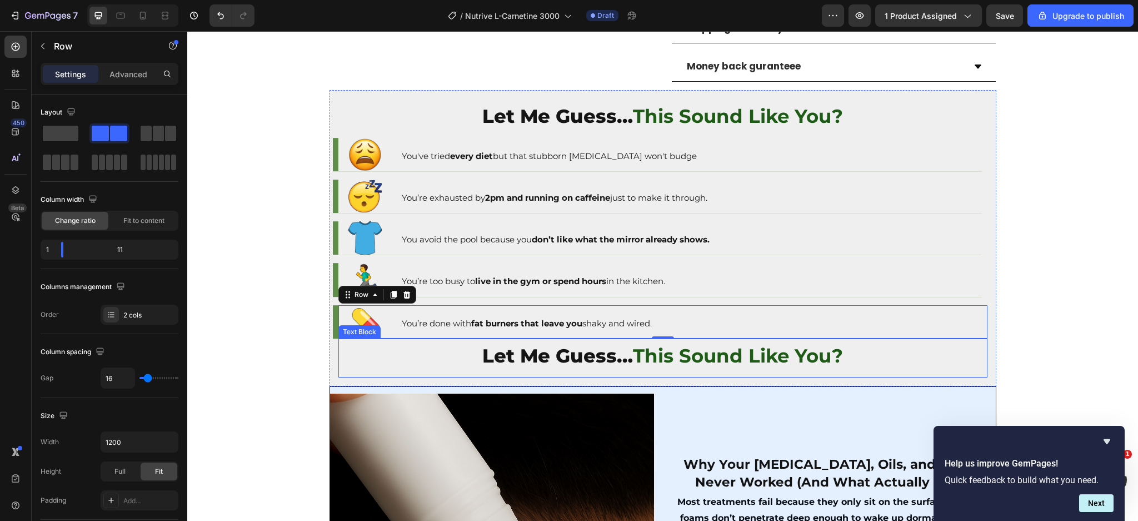
click at [530, 344] on span "Let Me Guess…" at bounding box center [558, 355] width 151 height 23
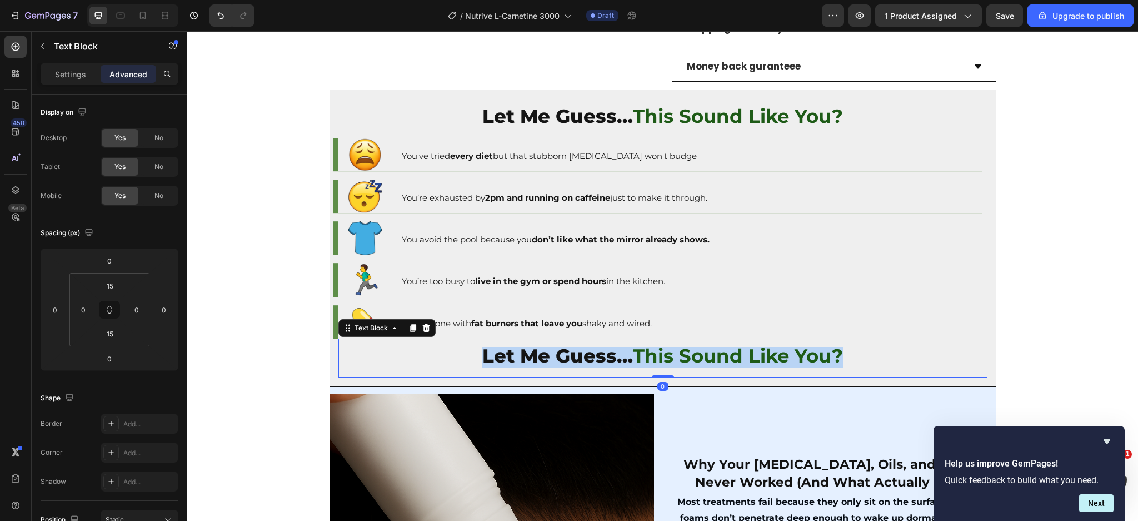
click at [530, 344] on span "Let Me Guess…" at bounding box center [558, 355] width 151 height 23
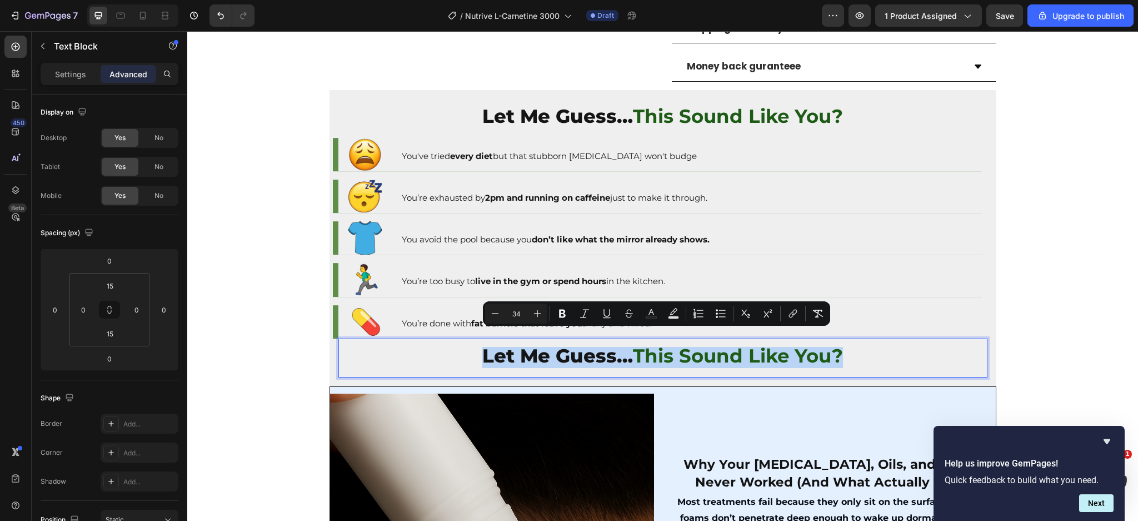
click at [530, 344] on span "Let Me Guess…" at bounding box center [558, 355] width 151 height 23
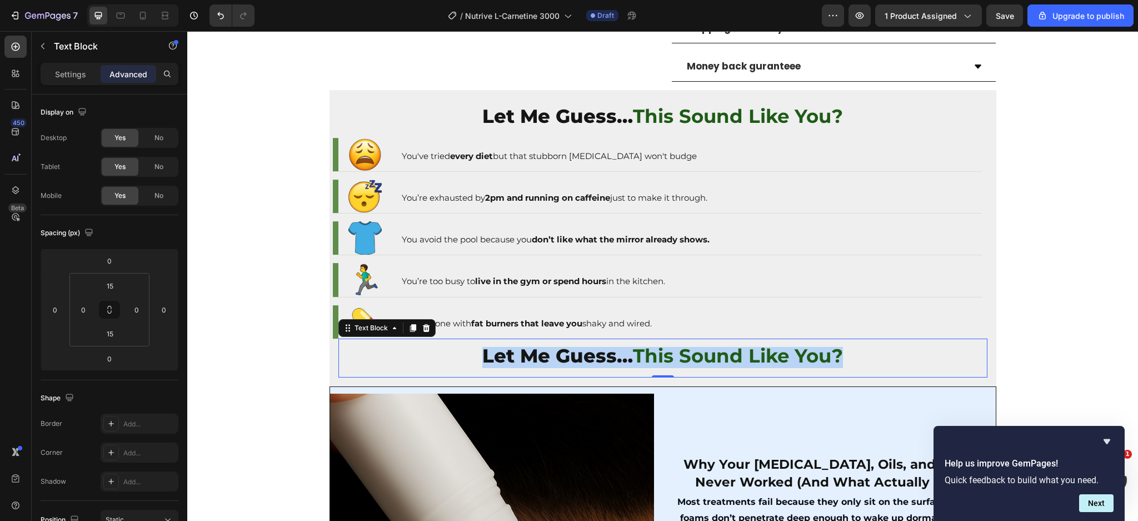
click at [528, 344] on span "Let Me Guess…" at bounding box center [558, 355] width 151 height 23
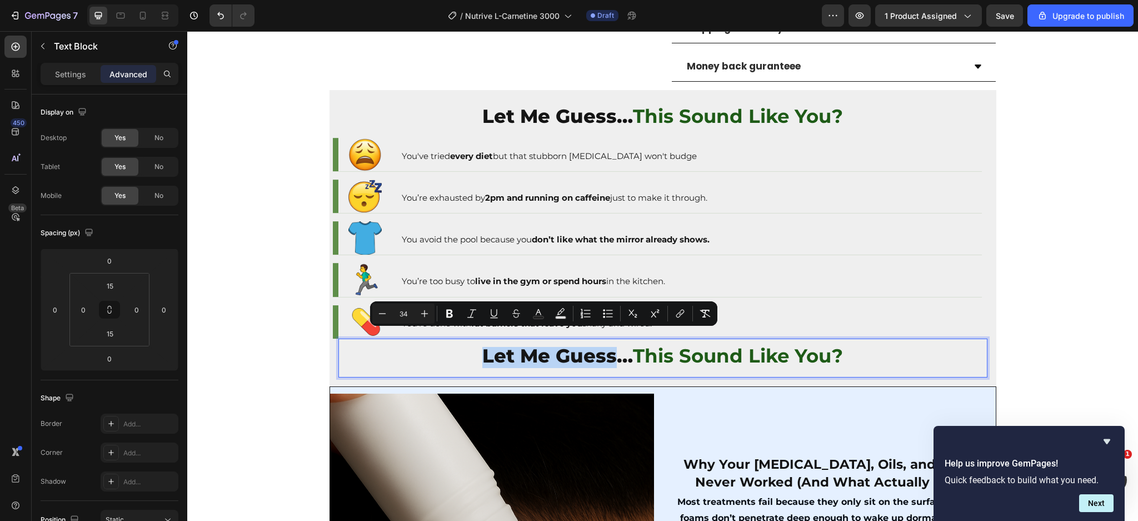
drag, startPoint x: 474, startPoint y: 339, endPoint x: 611, endPoint y: 342, distance: 137.9
click at [611, 348] on p "Let Me Guess… This Sound Like You?" at bounding box center [663, 358] width 647 height 20
click at [556, 344] on span "Let Me Guess…" at bounding box center [558, 355] width 151 height 23
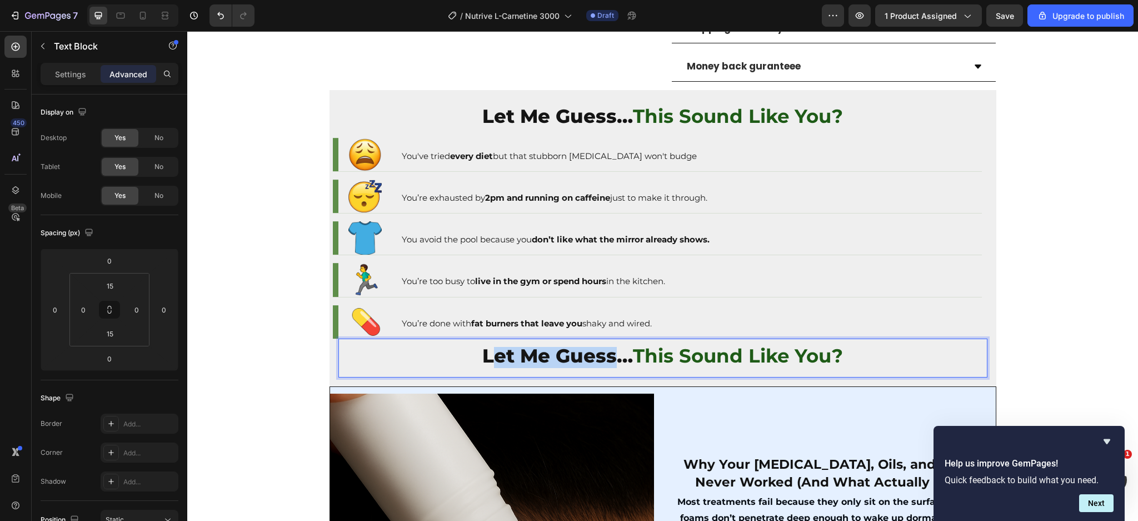
drag, startPoint x: 607, startPoint y: 342, endPoint x: 492, endPoint y: 341, distance: 115.1
click at [492, 344] on span "Let Me Guess…" at bounding box center [558, 355] width 151 height 23
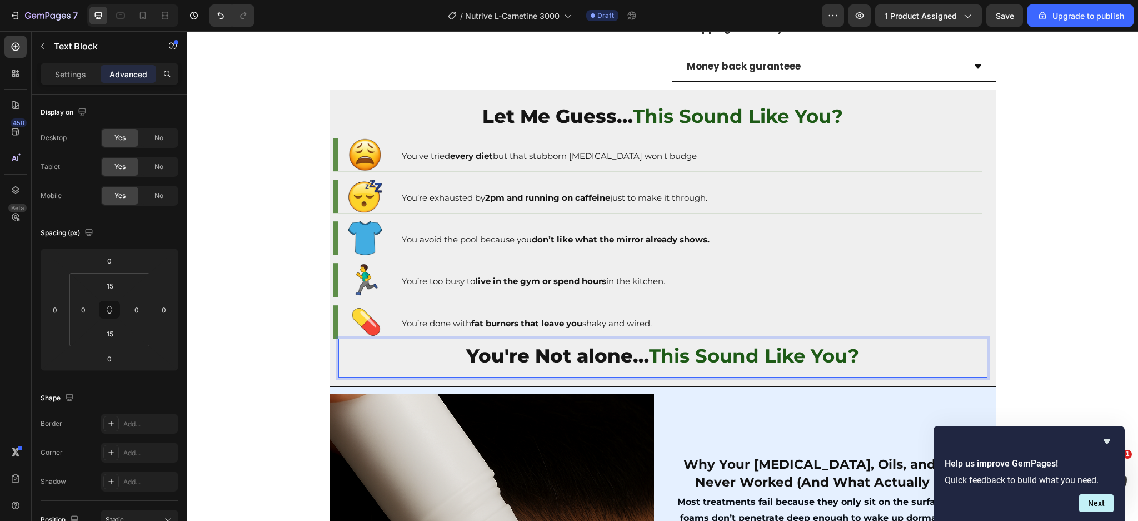
click at [649, 345] on strong "This Sound Like You?" at bounding box center [754, 355] width 210 height 23
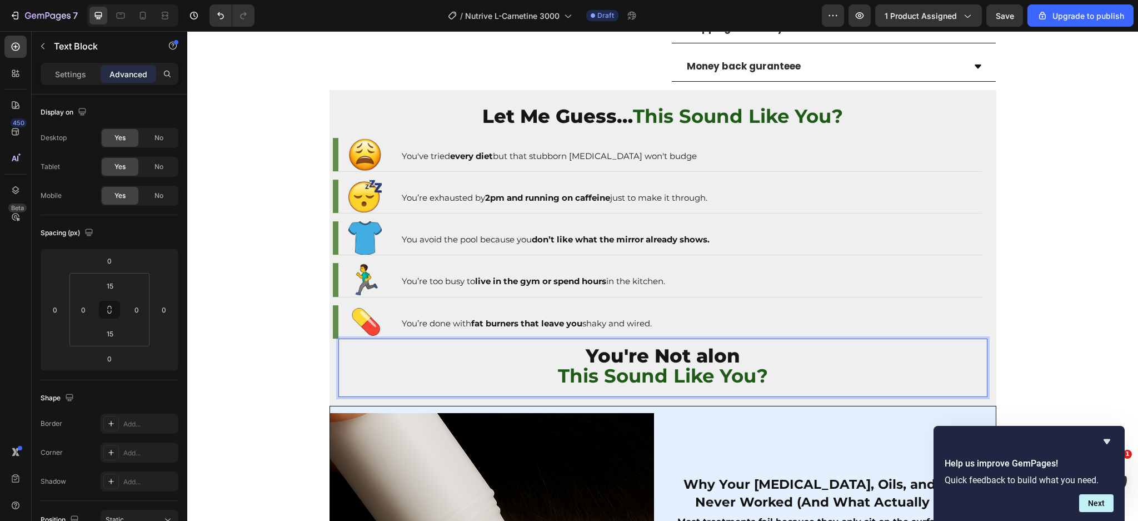
click at [644, 364] on strong "This Sound Like You?" at bounding box center [663, 375] width 210 height 23
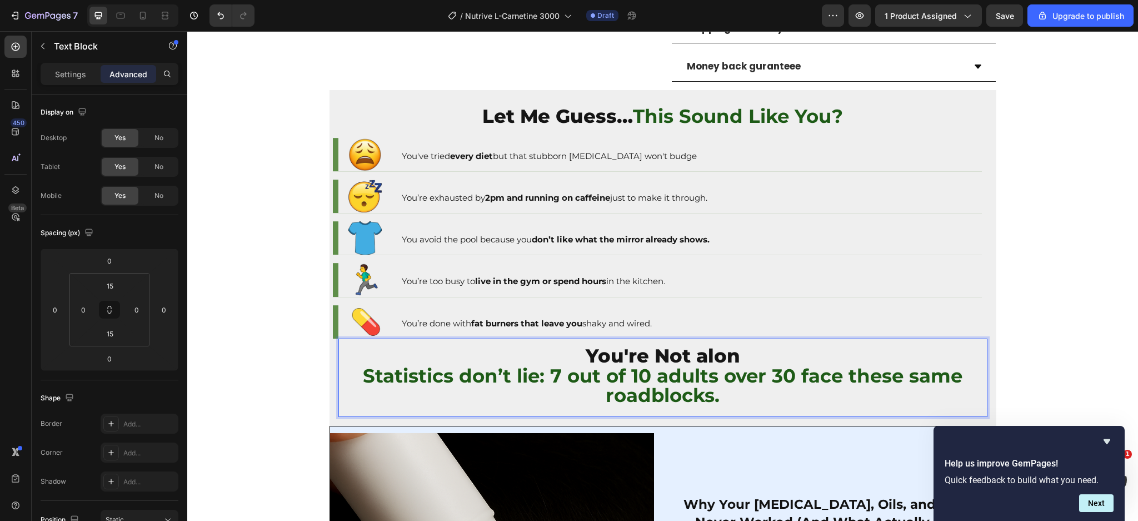
click at [678, 364] on strong "Statistics don’t lie: 7 out of 10 adults over 30 face these same roadblocks." at bounding box center [663, 385] width 600 height 43
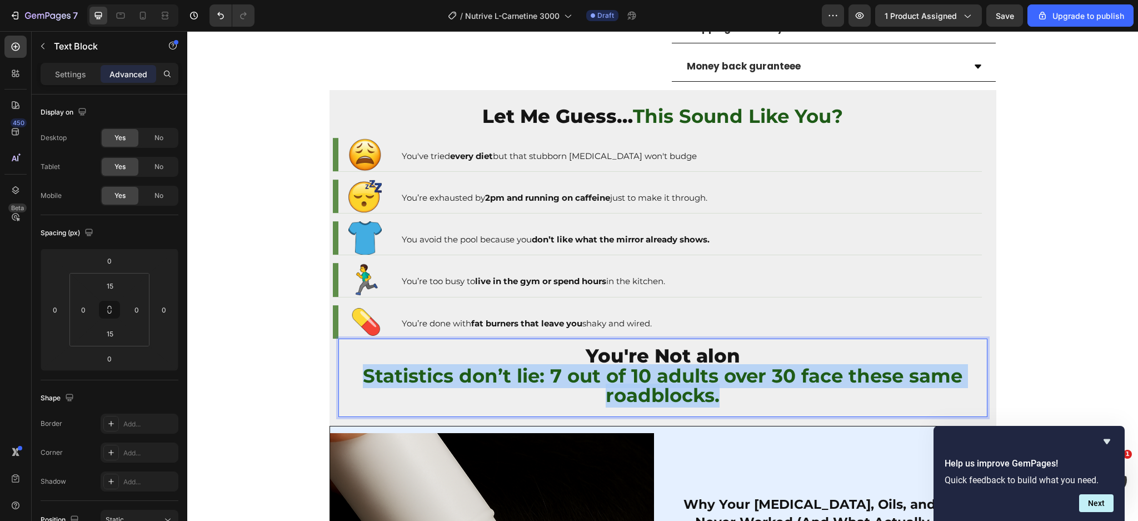
click at [678, 364] on strong "Statistics don’t lie: 7 out of 10 adults over 30 face these same roadblocks." at bounding box center [663, 385] width 600 height 43
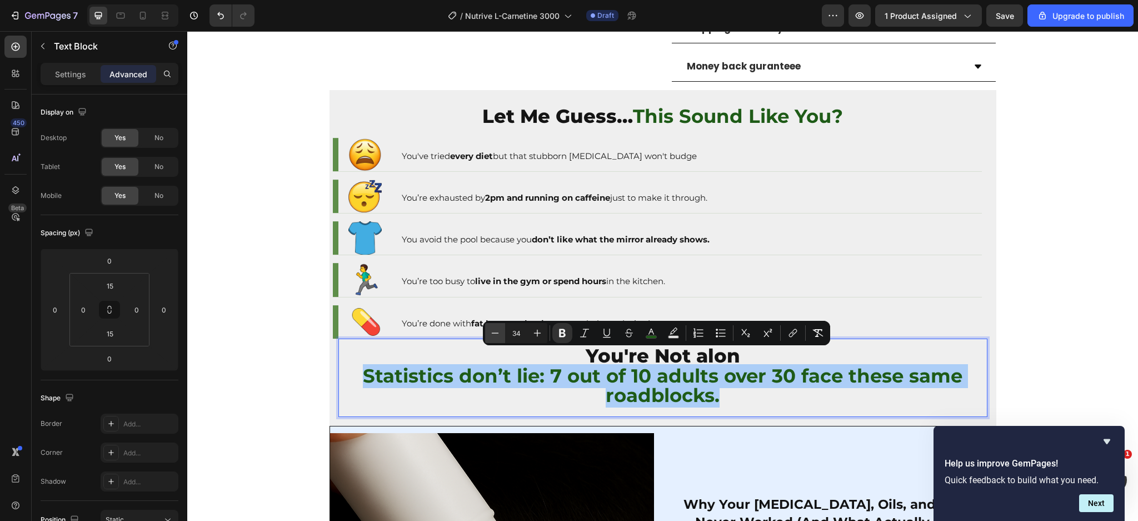
click at [500, 329] on icon "Editor contextual toolbar" at bounding box center [495, 332] width 11 height 11
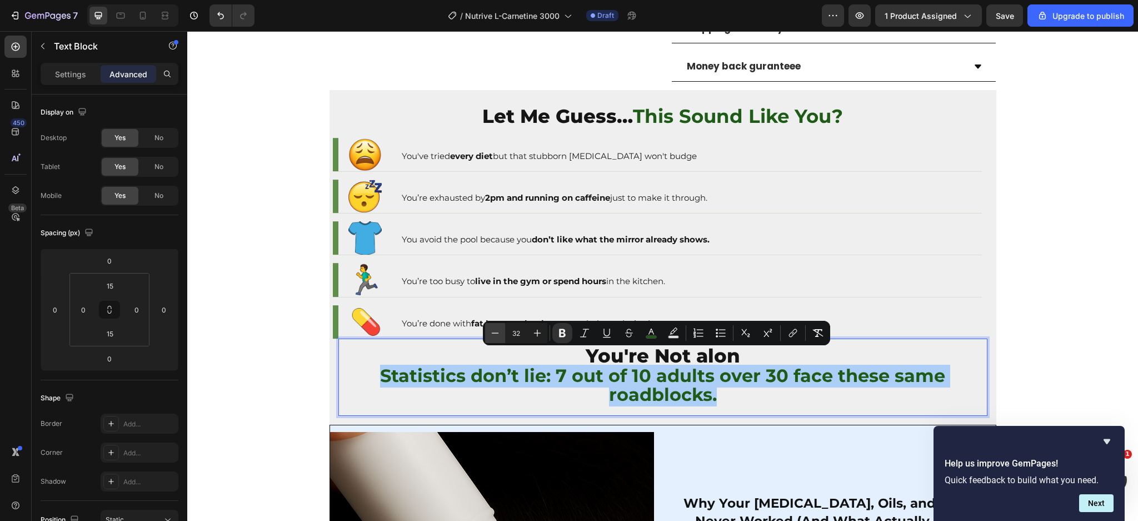
click at [500, 329] on icon "Editor contextual toolbar" at bounding box center [495, 332] width 11 height 11
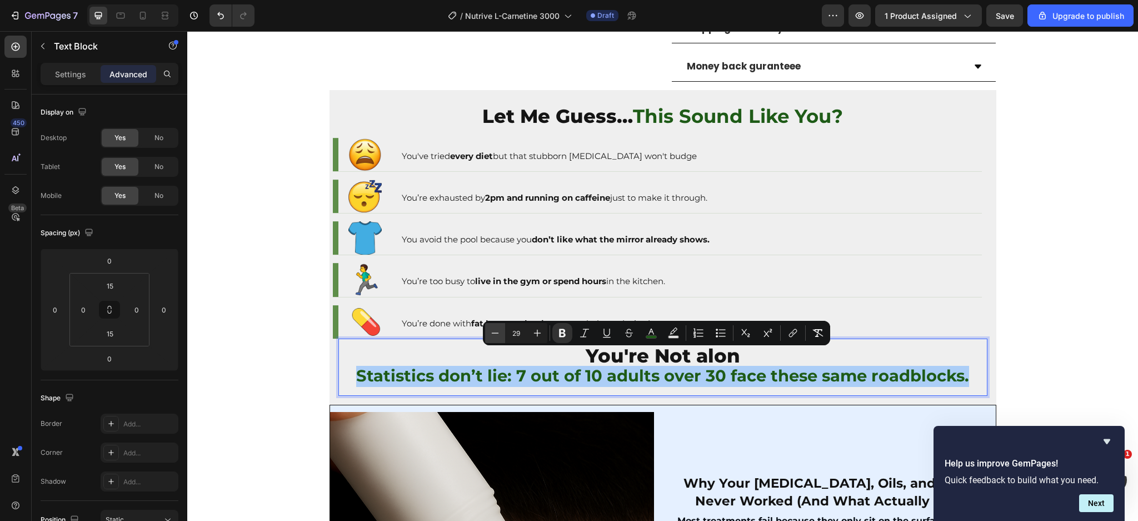
click at [500, 329] on icon "Editor contextual toolbar" at bounding box center [495, 332] width 11 height 11
type input "28"
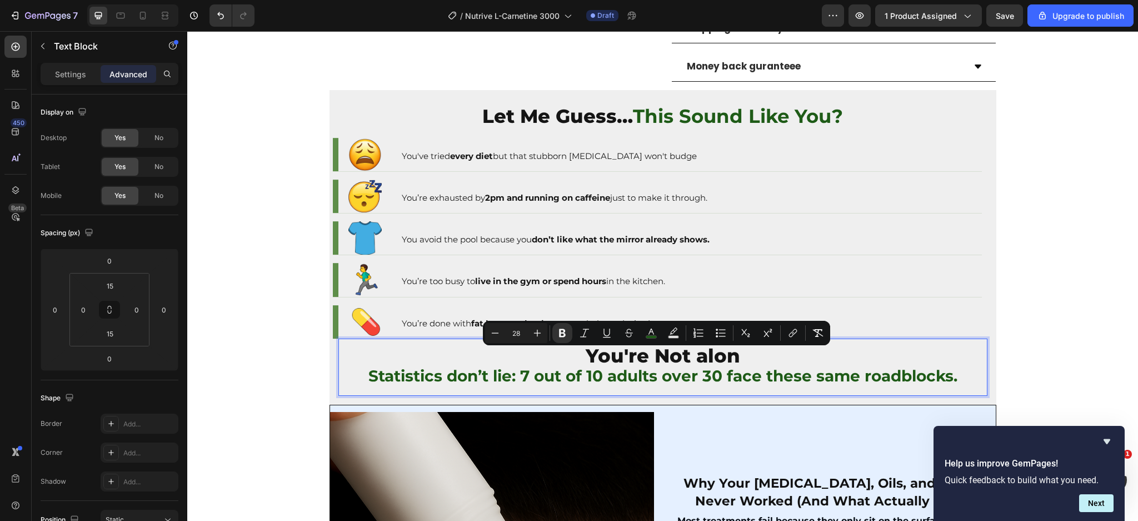
click at [509, 368] on strong "Statistics don’t lie: 7 out of 10 adults over 30 face these same roadblocks." at bounding box center [663, 375] width 589 height 19
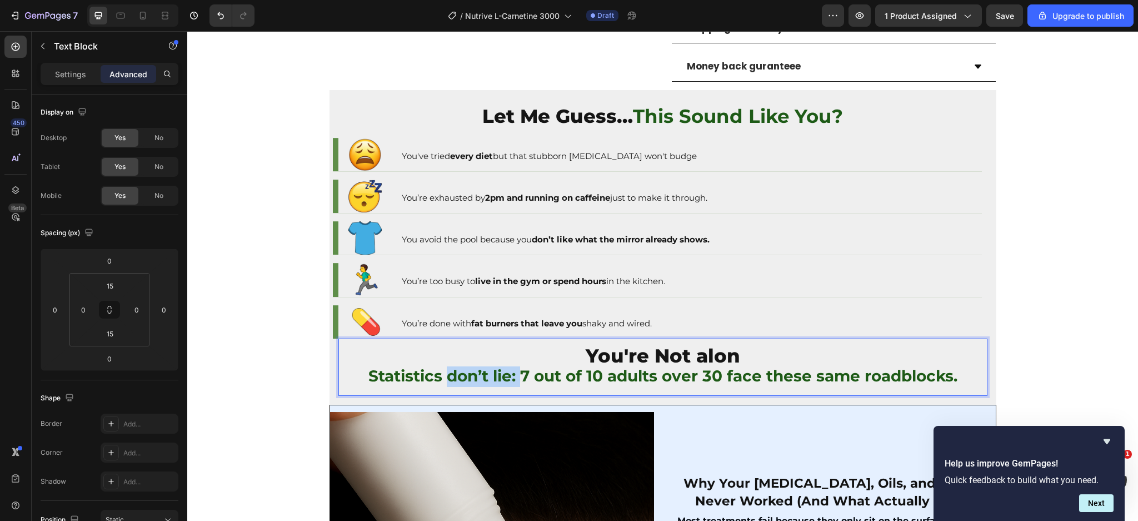
drag, startPoint x: 513, startPoint y: 361, endPoint x: 443, endPoint y: 364, distance: 70.1
click at [443, 366] on strong "Statistics don’t lie: 7 out of 10 adults over 30 face these same roadblocks." at bounding box center [663, 375] width 589 height 19
click at [828, 366] on strong "Statistics shows 7 out of 10 adults over 30 face these same roadblocks." at bounding box center [663, 375] width 572 height 19
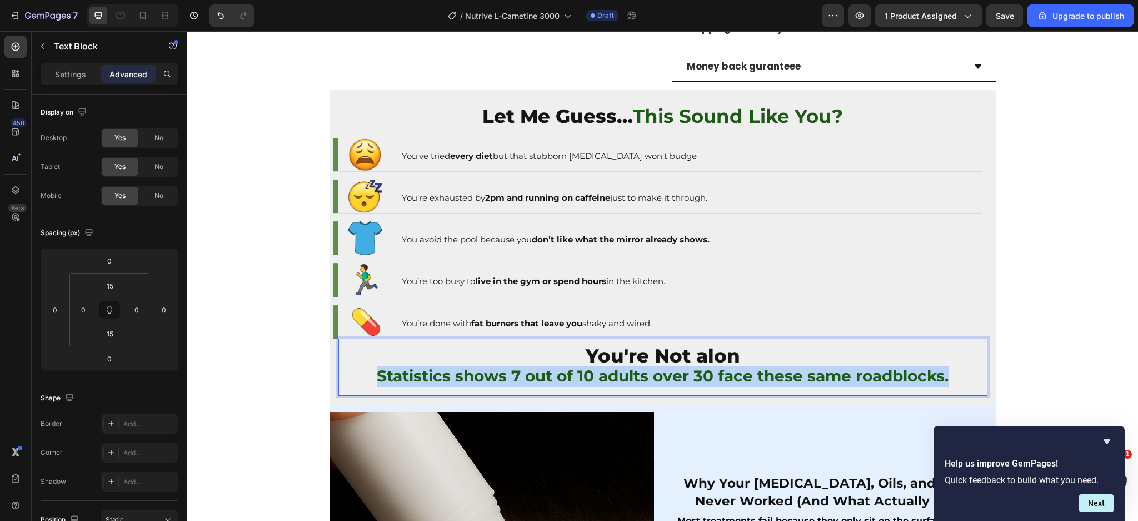
click at [828, 366] on strong "Statistics shows 7 out of 10 adults over 30 face these same roadblocks." at bounding box center [663, 375] width 572 height 19
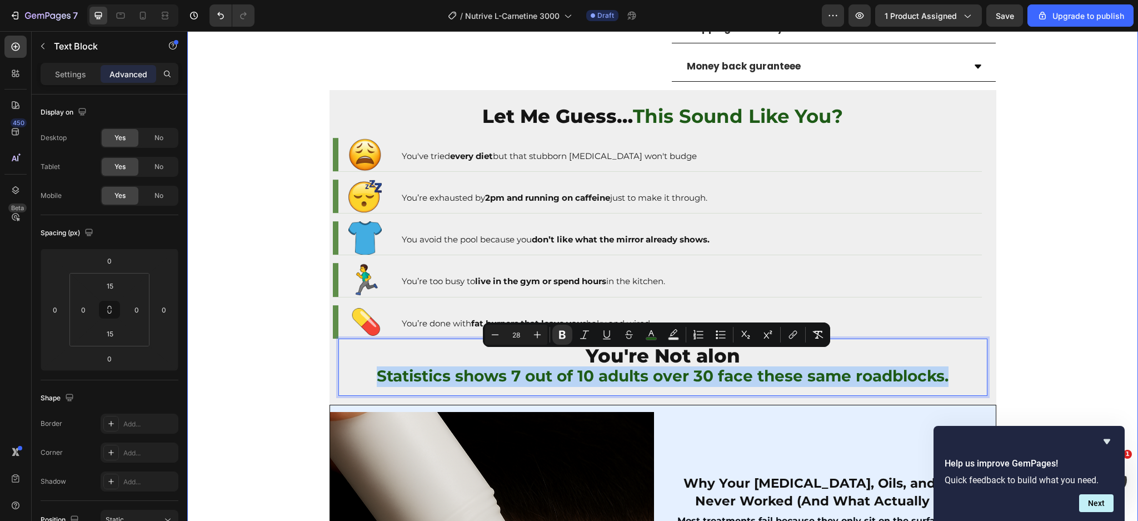
click at [1032, 183] on div "Product Images Row (P) Images & Gallery Liquid L-Carnitine 3000MG (P) Title Ico…" at bounding box center [662, 179] width 951 height 1336
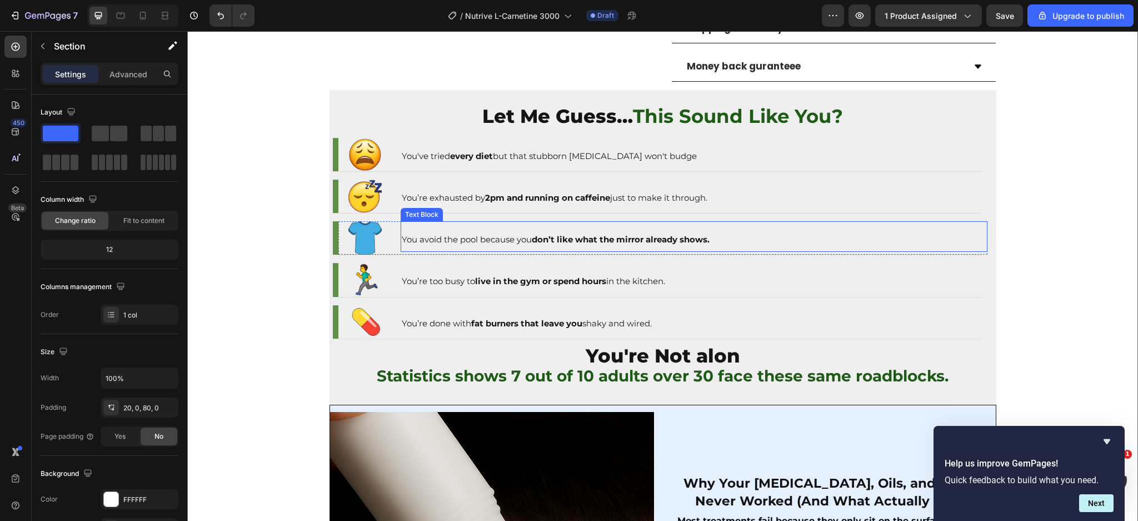
scroll to position [296, 0]
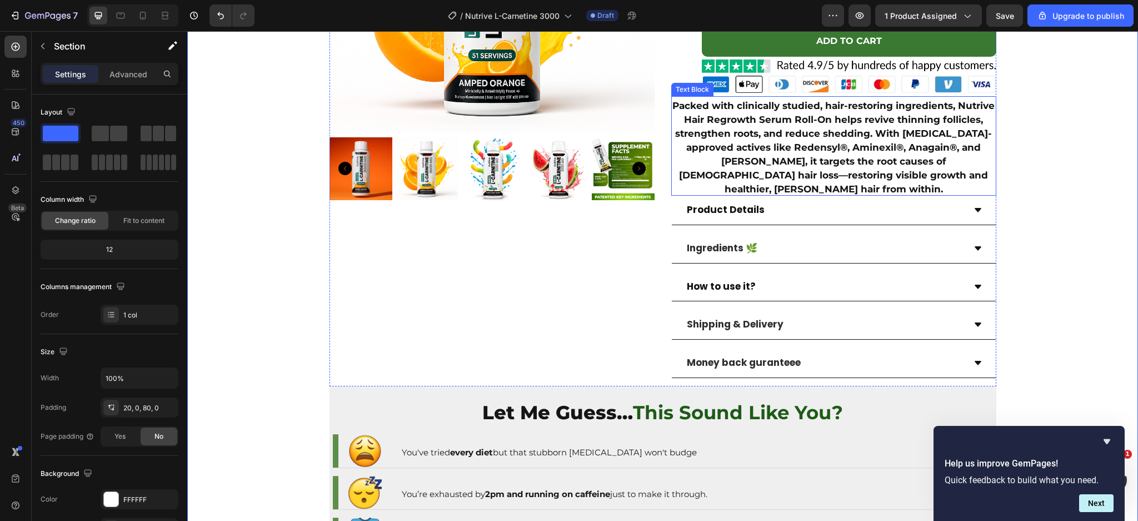
click at [783, 152] on strong "Packed with clinically studied, hair-restoring ingredients, Nutrive Hair Regrow…" at bounding box center [834, 147] width 322 height 95
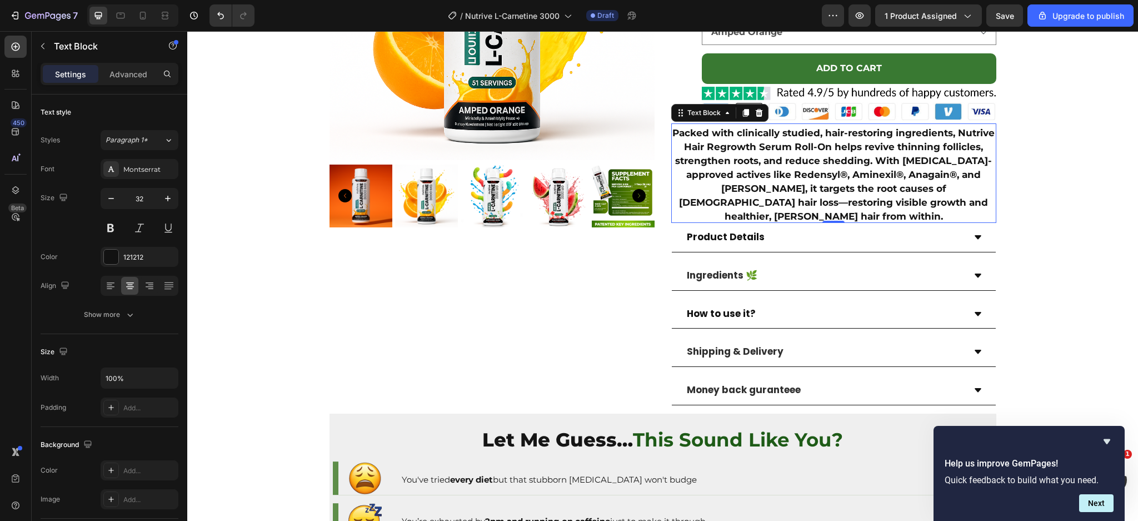
scroll to position [148, 0]
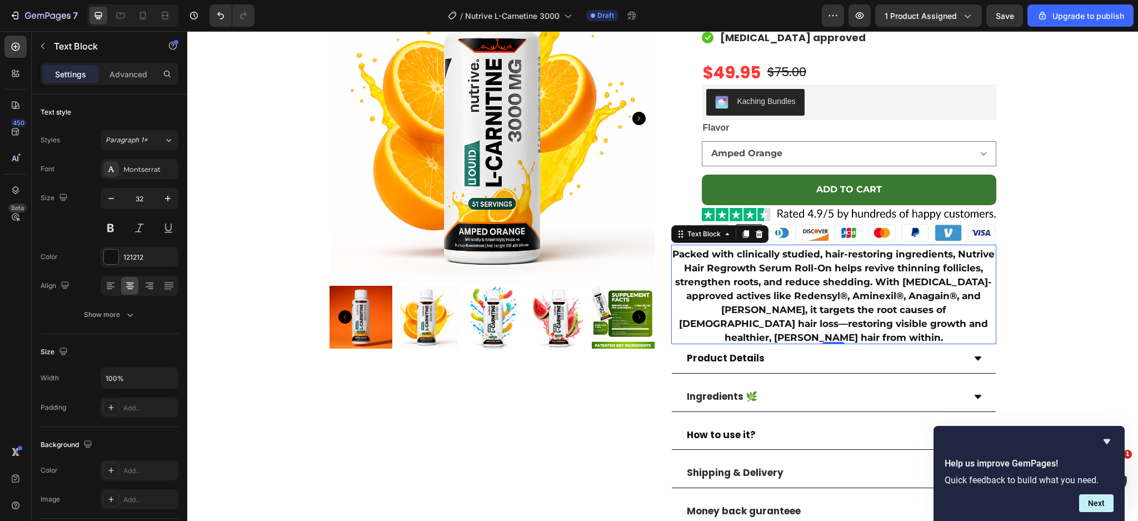
click at [798, 301] on strong "Packed with clinically studied, hair-restoring ingredients, Nutrive Hair Regrow…" at bounding box center [834, 295] width 322 height 95
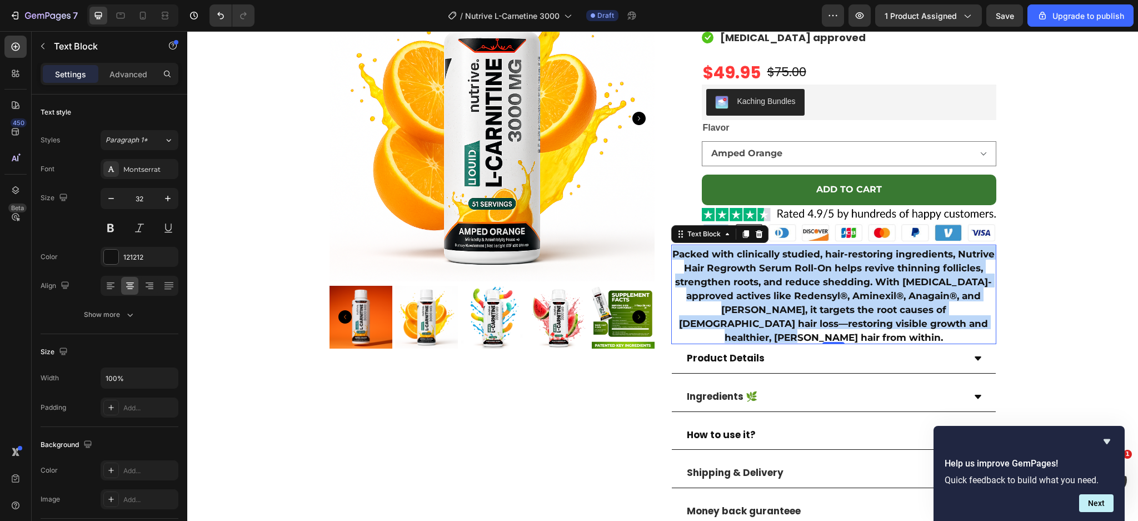
click at [798, 301] on strong "Packed with clinically studied, hair-restoring ingredients, Nutrive Hair Regrow…" at bounding box center [834, 295] width 322 height 95
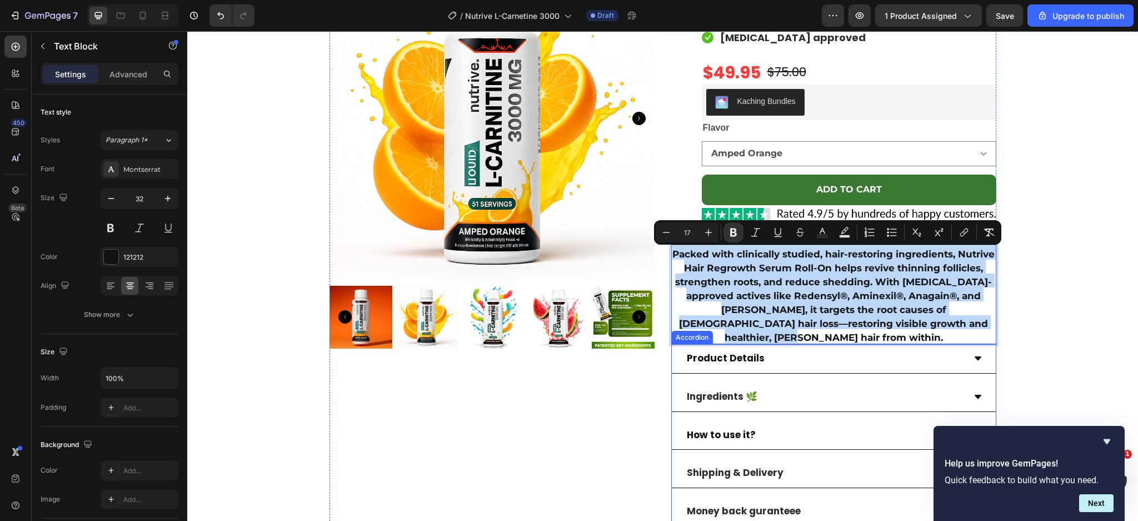
copy strong "Packed with clinically studied, hair-restoring ingredients, Nutrive Hair Regrow…"
click at [772, 279] on strong "Packed with clinically studied, hair-restoring ingredients, Nutrive Hair Regrow…" at bounding box center [834, 295] width 322 height 95
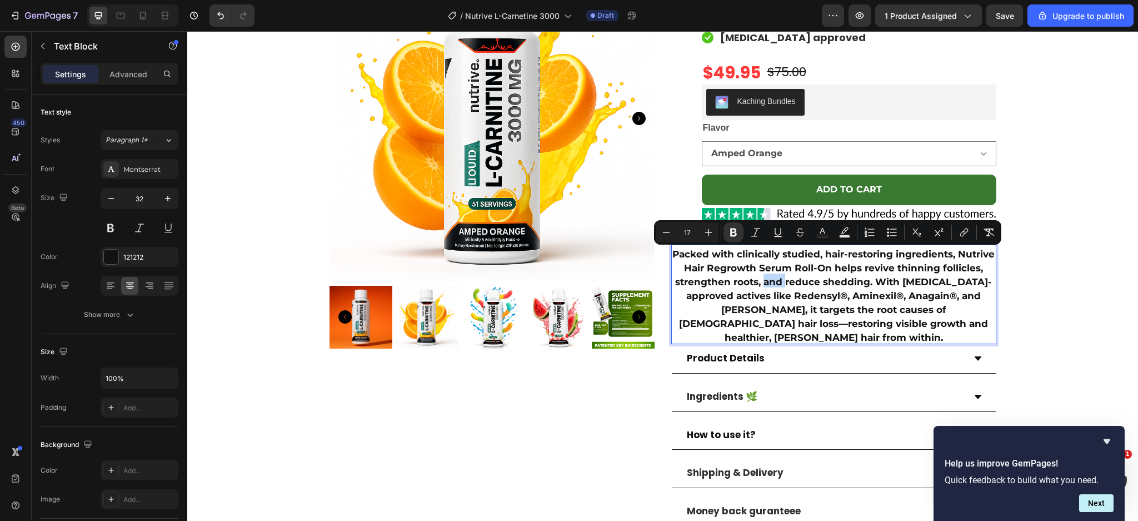
click at [772, 279] on strong "Packed with clinically studied, hair-restoring ingredients, Nutrive Hair Regrow…" at bounding box center [834, 295] width 322 height 95
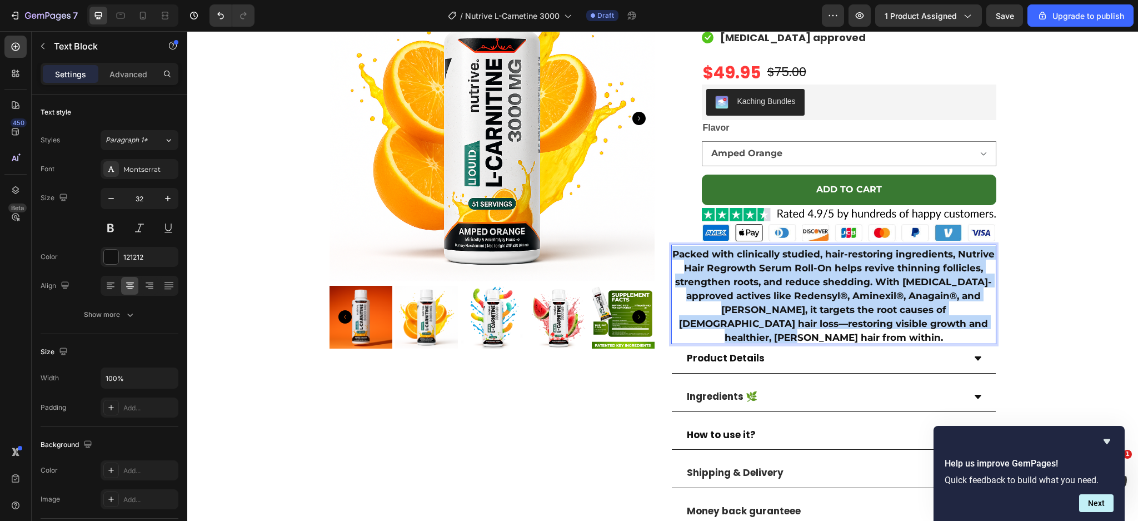
click at [772, 279] on strong "Packed with clinically studied, hair-restoring ingredients, Nutrive Hair Regrow…" at bounding box center [834, 295] width 322 height 95
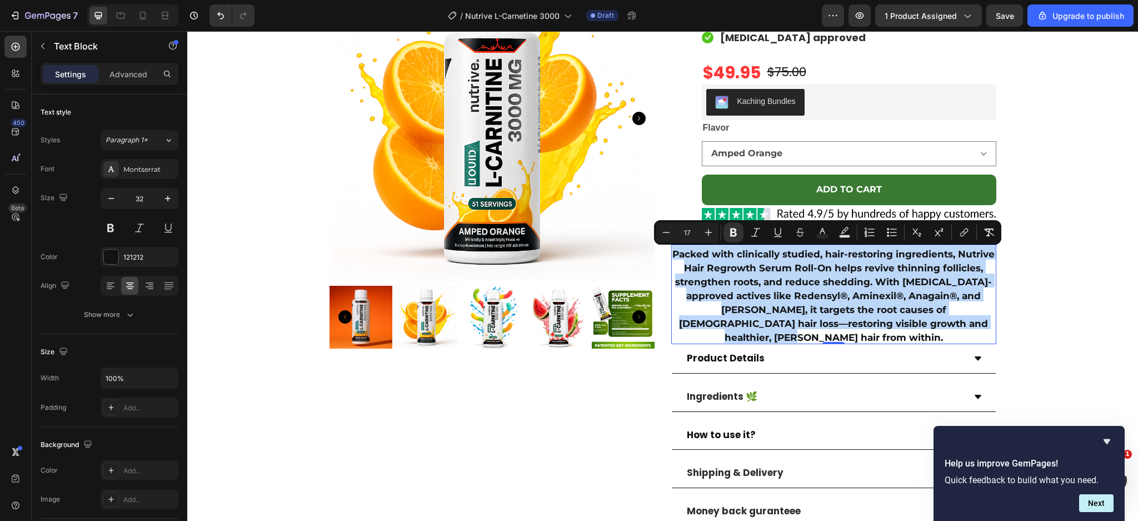
click at [793, 291] on p "Packed with clinically studied, hair-restoring ingredients, Nutrive Hair Regrow…" at bounding box center [834, 294] width 323 height 97
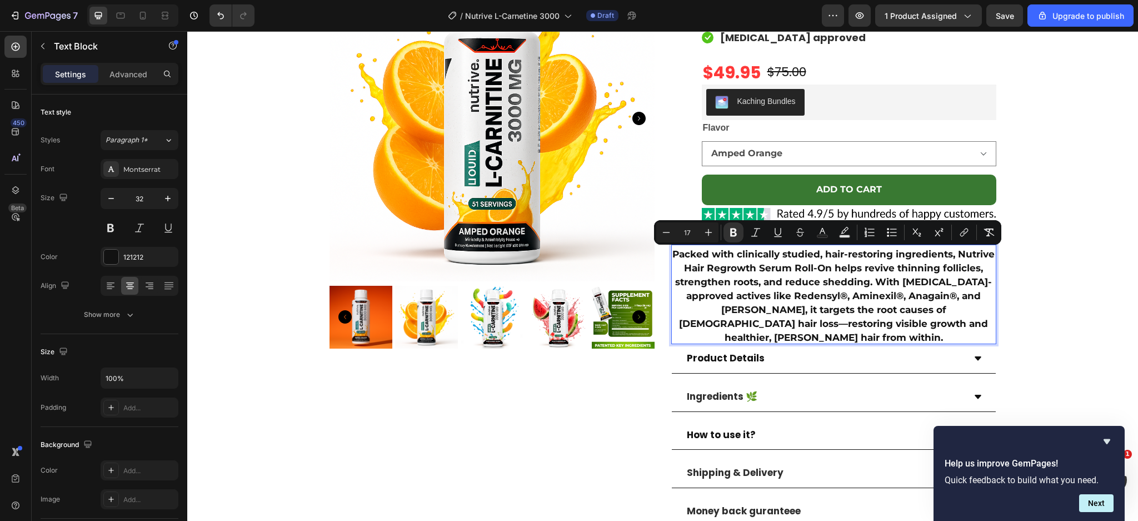
click at [793, 291] on p "Packed with clinically studied, hair-restoring ingredients, Nutrive Hair Regrow…" at bounding box center [834, 294] width 323 height 97
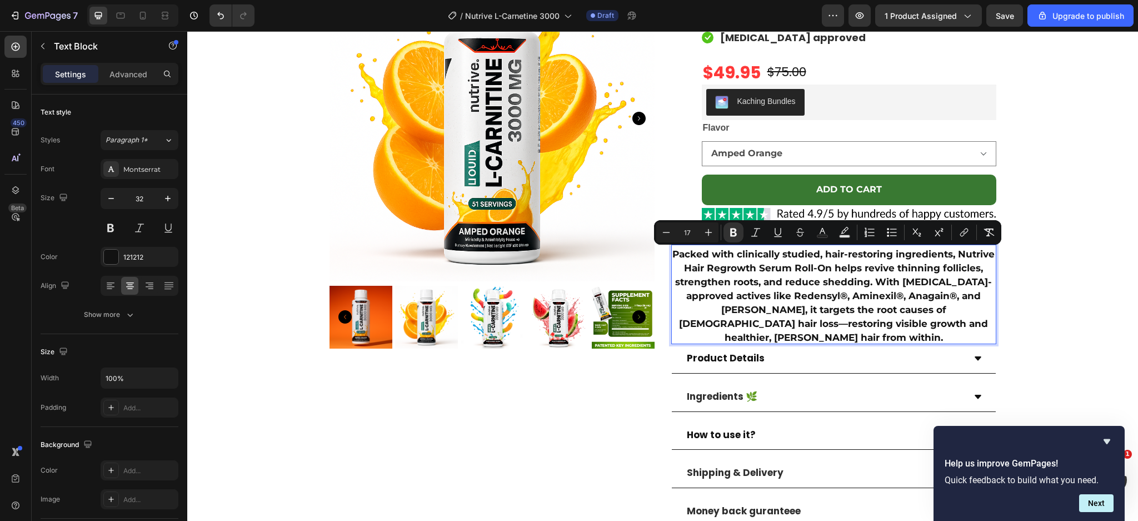
click at [763, 285] on strong "Packed with clinically studied, hair-restoring ingredients, Nutrive Hair Regrow…" at bounding box center [834, 295] width 322 height 95
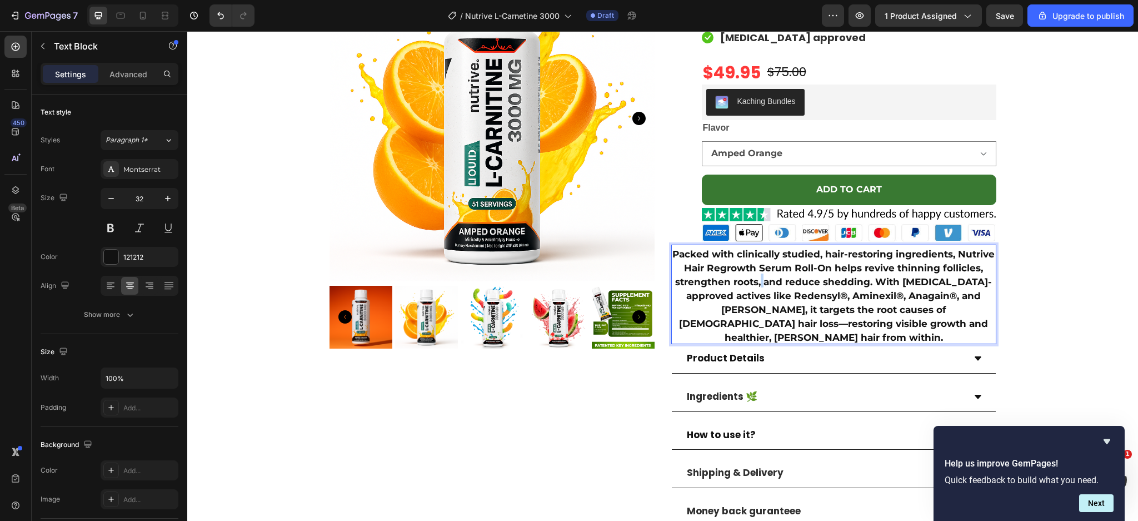
click at [763, 285] on strong "Packed with clinically studied, hair-restoring ingredients, Nutrive Hair Regrow…" at bounding box center [834, 295] width 322 height 95
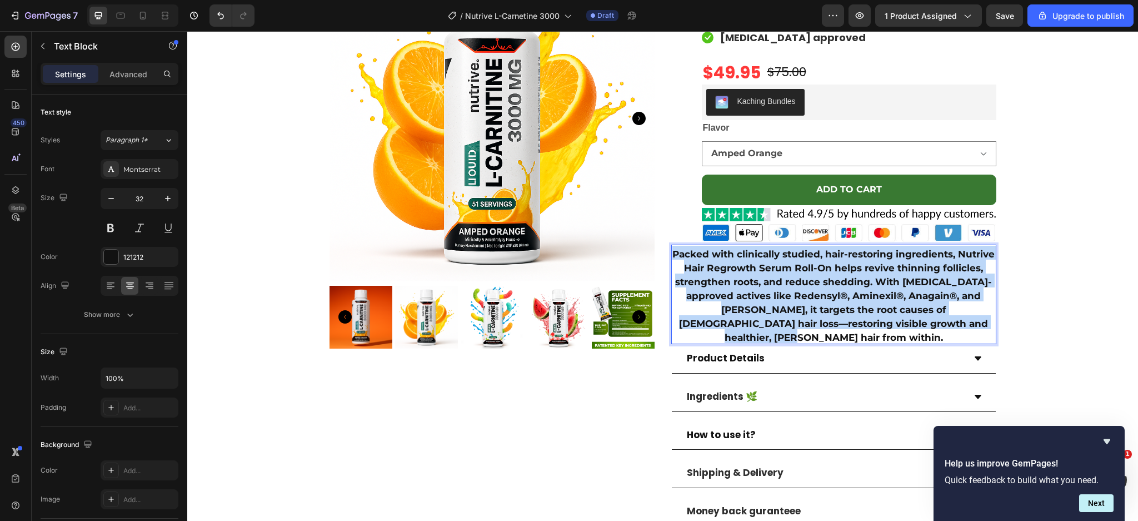
click at [763, 285] on strong "Packed with clinically studied, hair-restoring ingredients, Nutrive Hair Regrow…" at bounding box center [834, 295] width 322 height 95
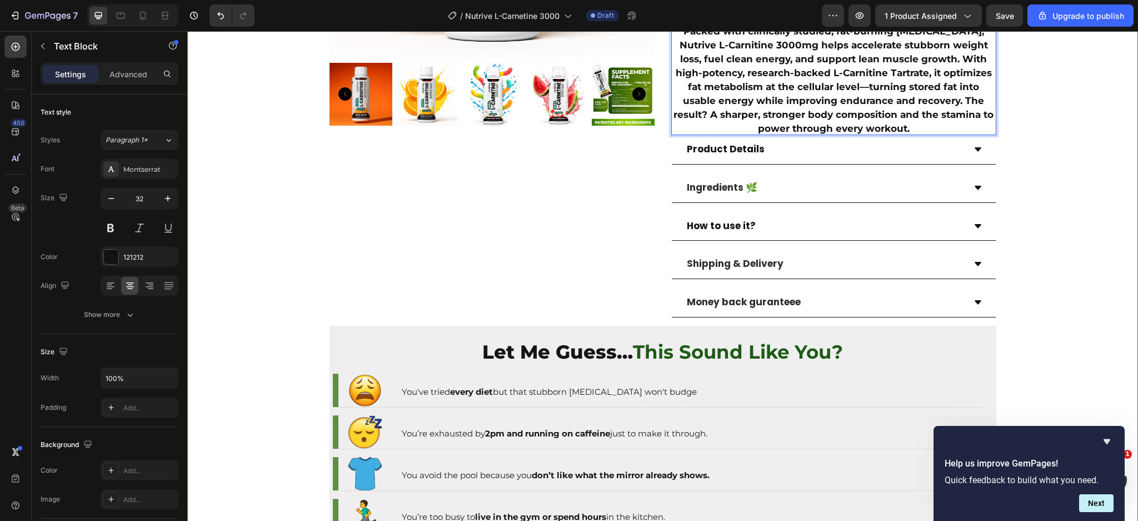
scroll to position [370, 0]
click at [950, 331] on div "Let Me Guess… This Sound Like You? Text Block Image You've tried every diet but…" at bounding box center [663, 483] width 667 height 315
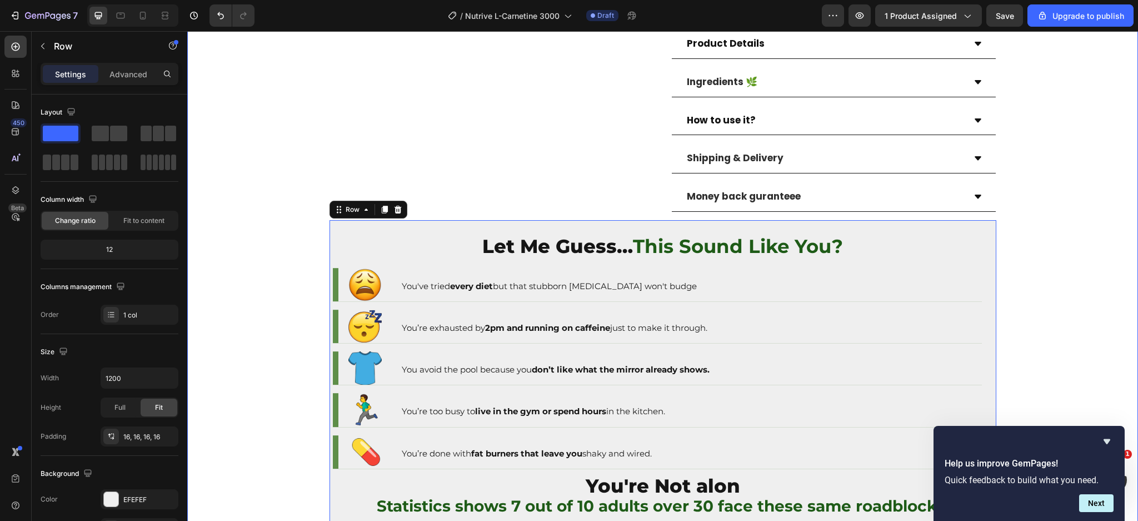
scroll to position [593, 0]
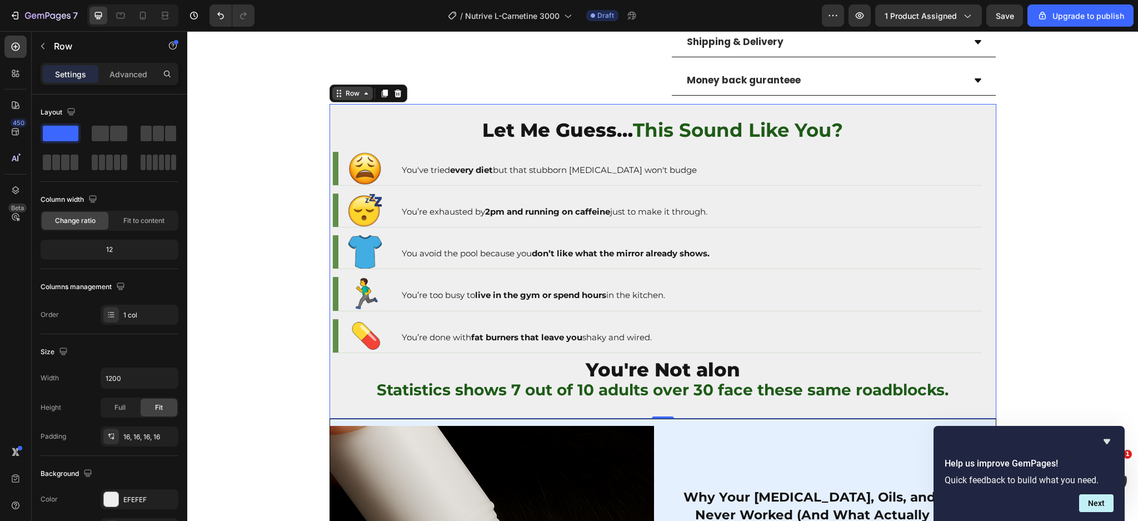
click at [350, 97] on div "Row" at bounding box center [353, 93] width 18 height 10
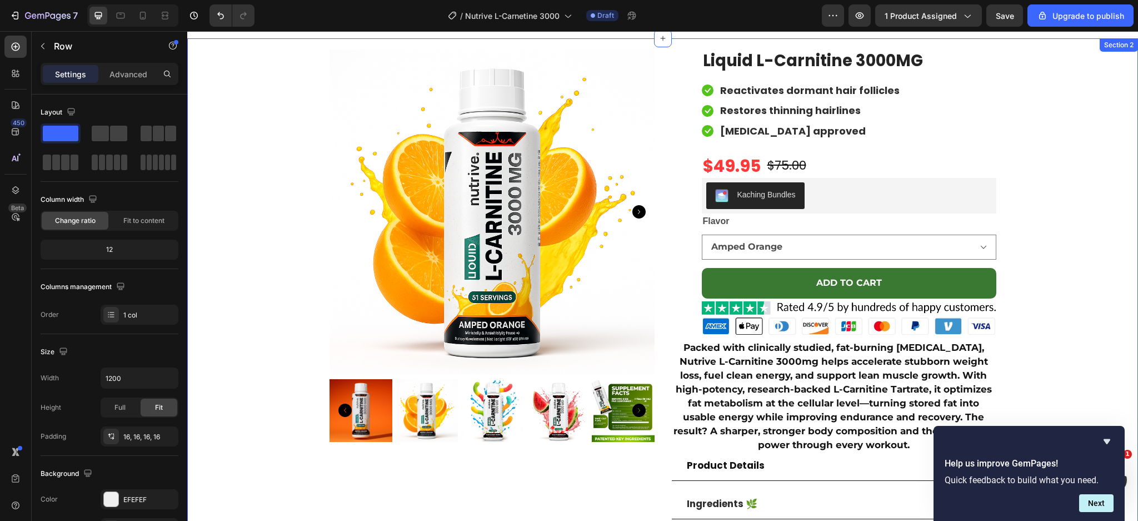
scroll to position [0, 0]
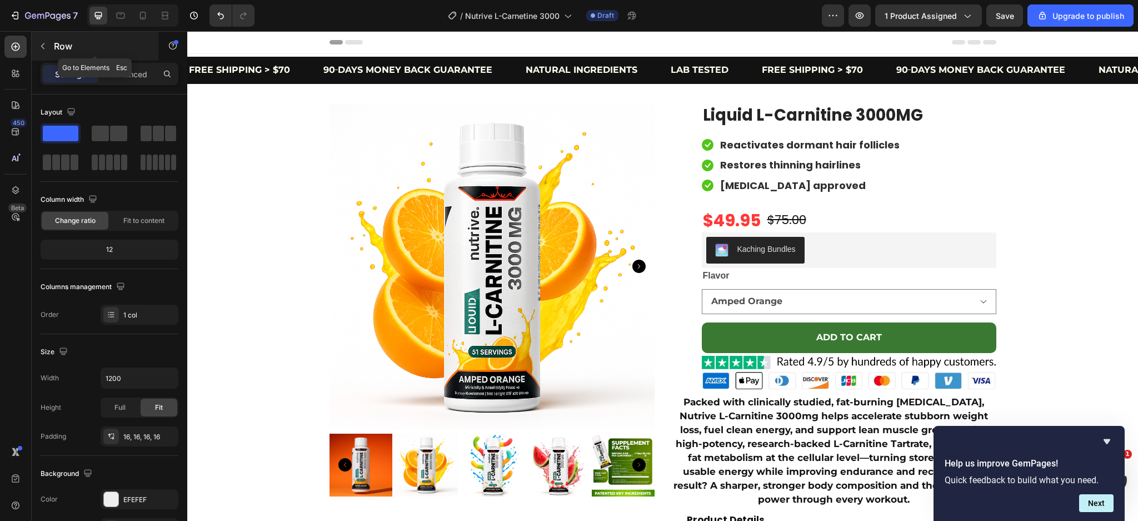
click at [46, 44] on icon "button" at bounding box center [42, 46] width 9 height 9
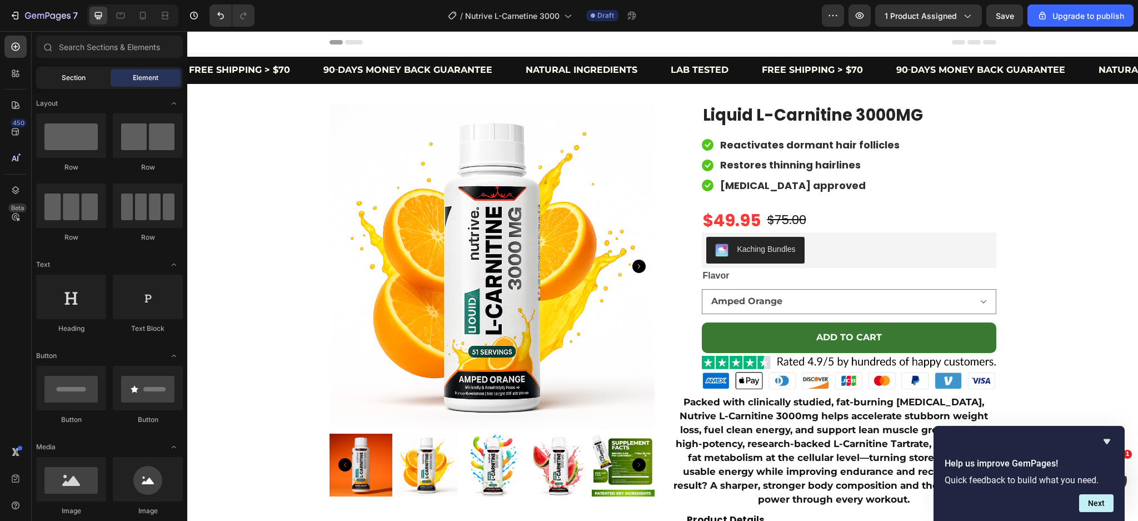
click at [90, 75] on div "Section" at bounding box center [73, 78] width 70 height 18
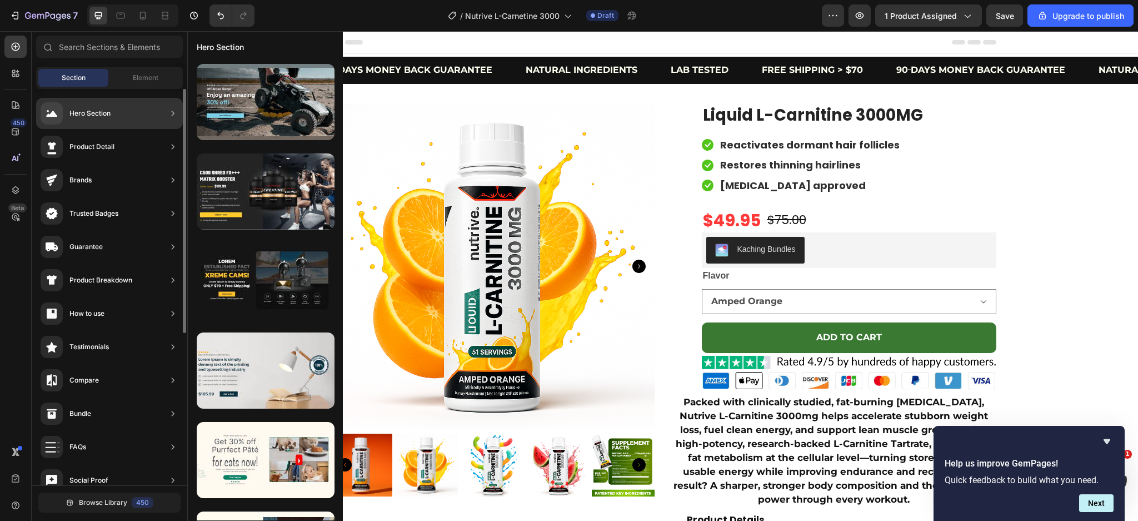
click at [113, 118] on div "Hero Section" at bounding box center [109, 113] width 147 height 31
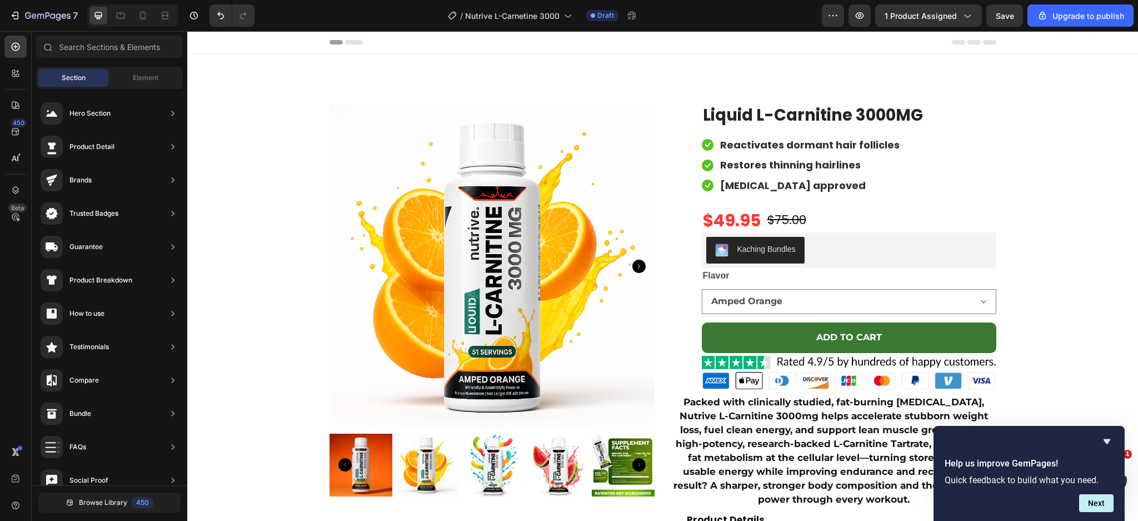
scroll to position [370, 0]
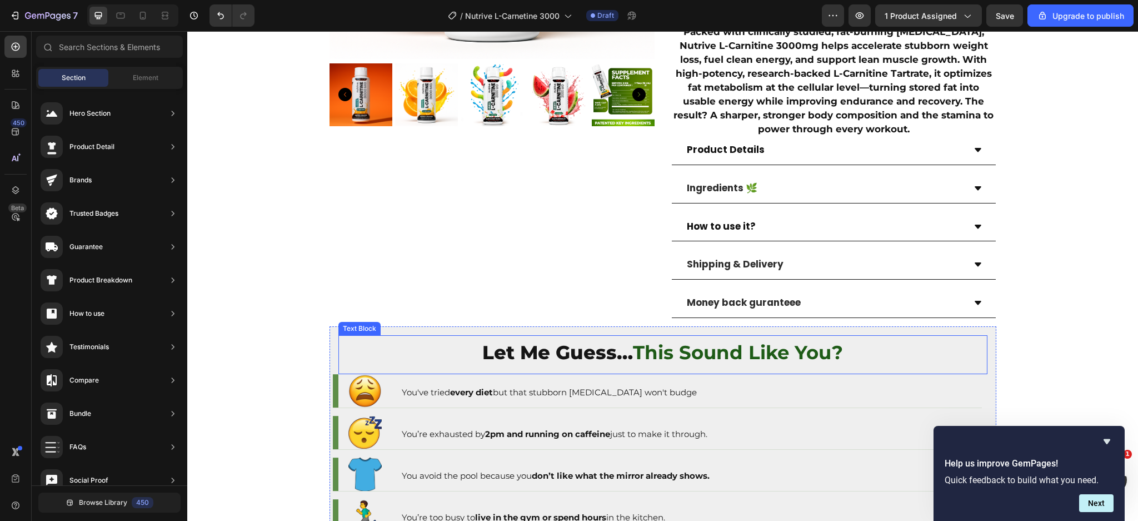
click at [349, 336] on div "Let Me Guess… This Sound Like You? Text Block" at bounding box center [663, 354] width 649 height 39
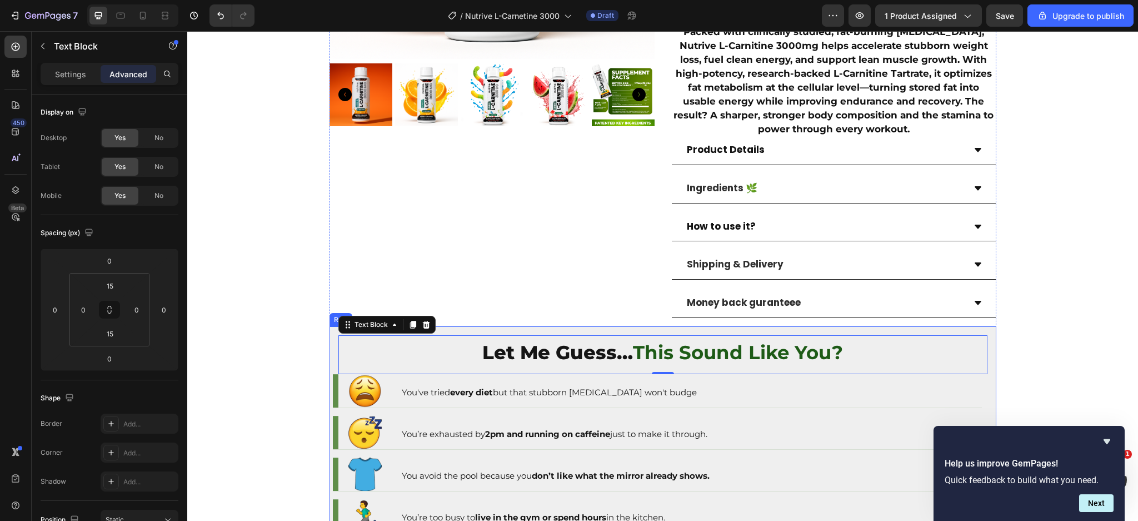
click at [330, 334] on div "Let Me Guess… This Sound Like You? Text Block 0 Image You've tried every diet b…" at bounding box center [663, 483] width 667 height 315
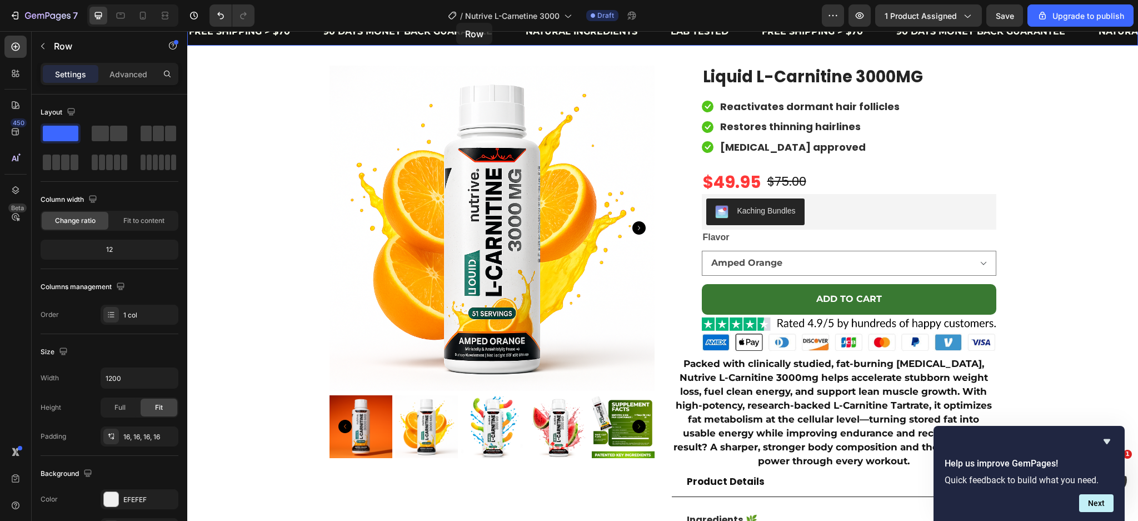
scroll to position [0, 0]
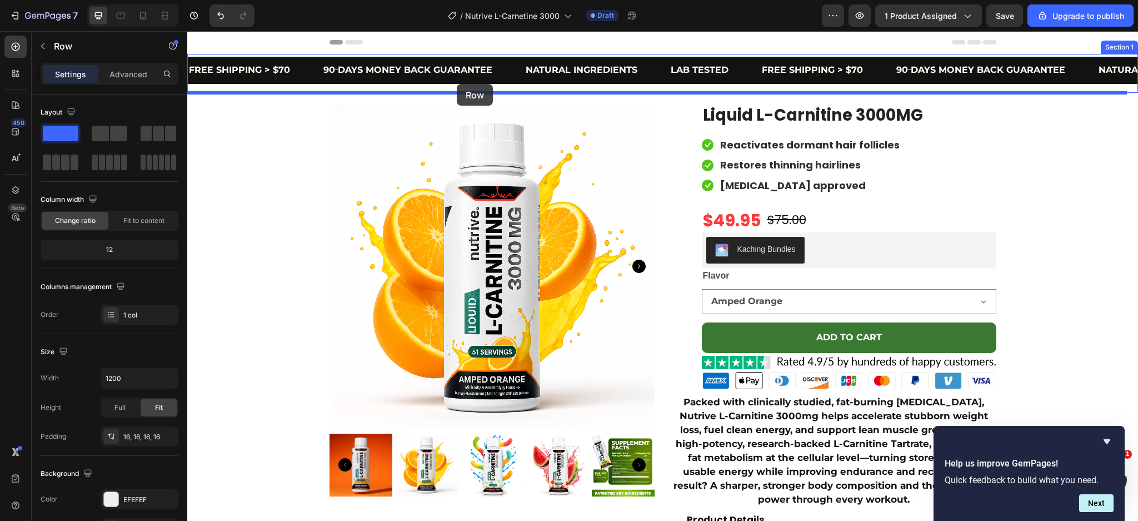
drag, startPoint x: 330, startPoint y: 314, endPoint x: 457, endPoint y: 84, distance: 263.0
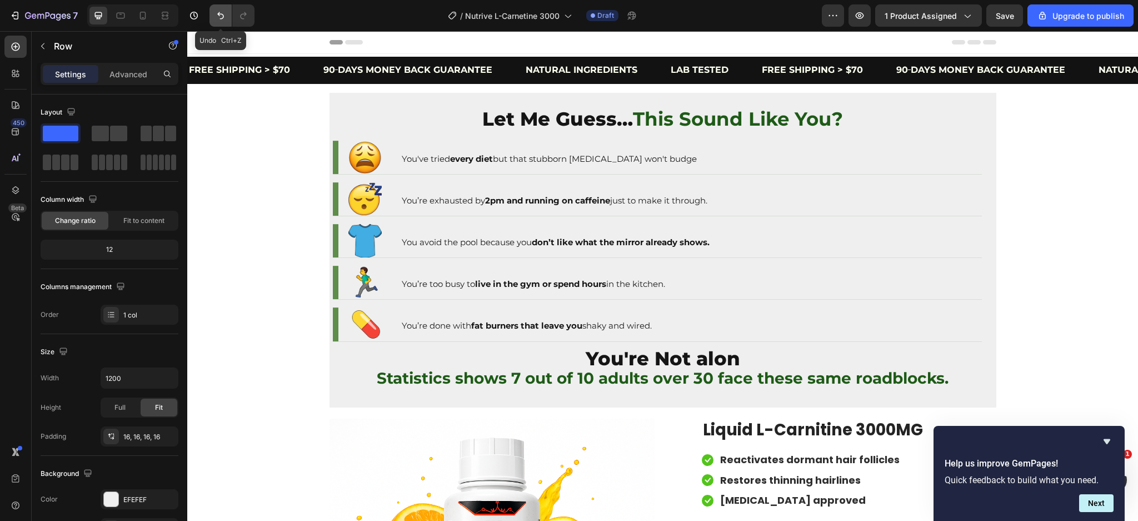
drag, startPoint x: 216, startPoint y: 10, endPoint x: 3, endPoint y: 44, distance: 215.1
click at [216, 10] on icon "Undo/Redo" at bounding box center [220, 15] width 11 height 11
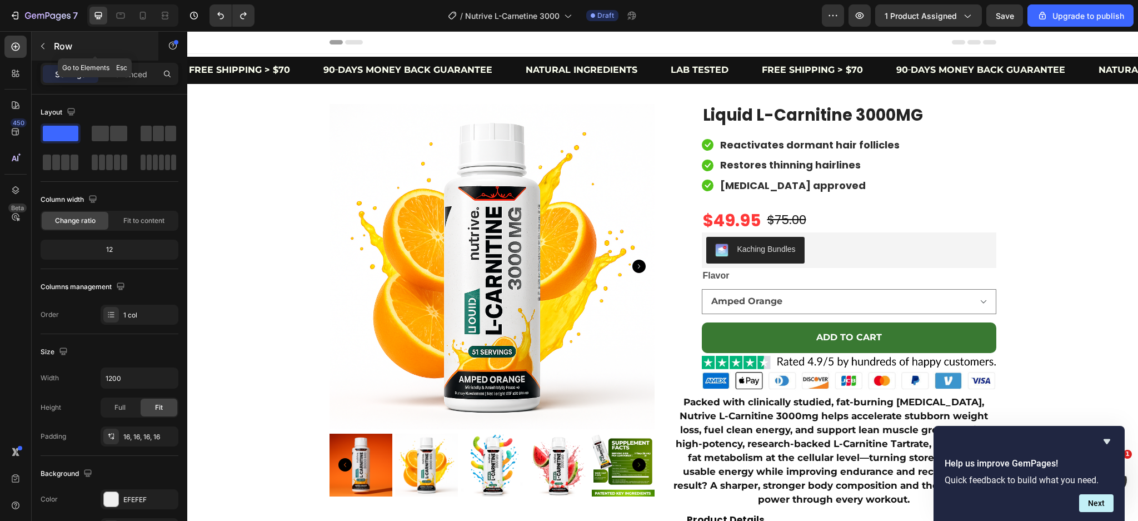
click at [99, 41] on p "Row" at bounding box center [101, 45] width 95 height 13
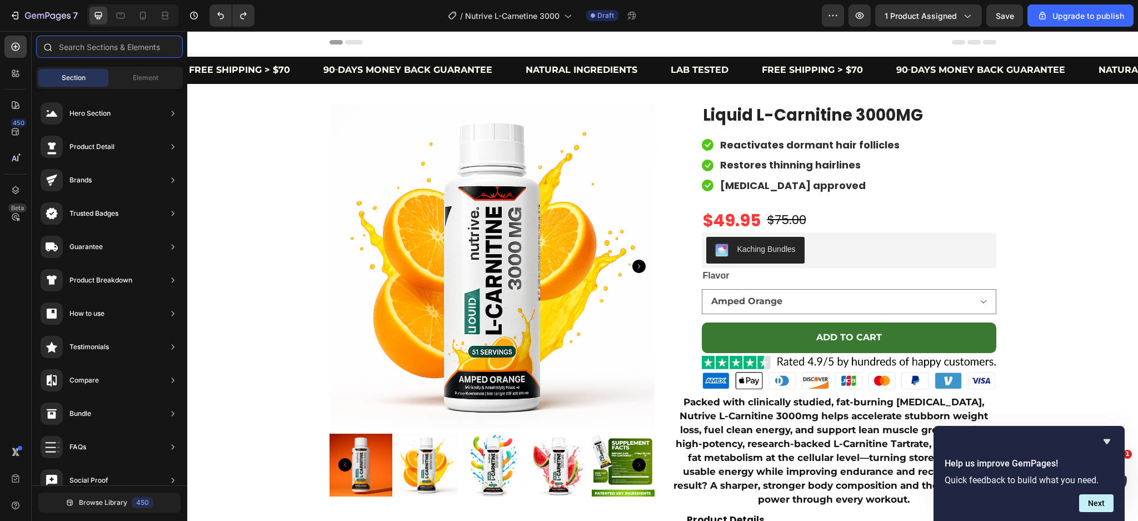
click at [98, 48] on input "text" at bounding box center [109, 47] width 147 height 22
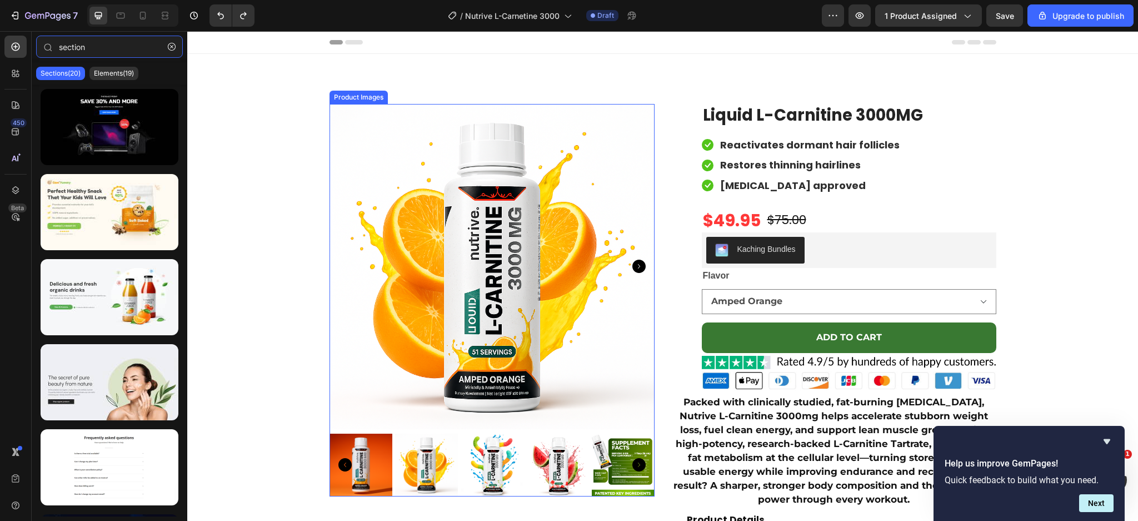
scroll to position [370, 0]
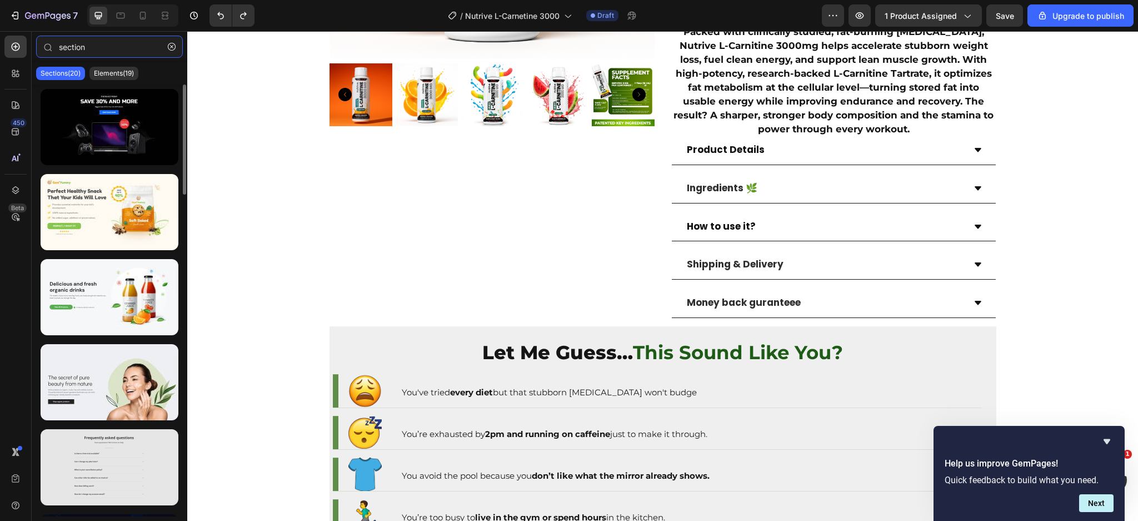
type input "section"
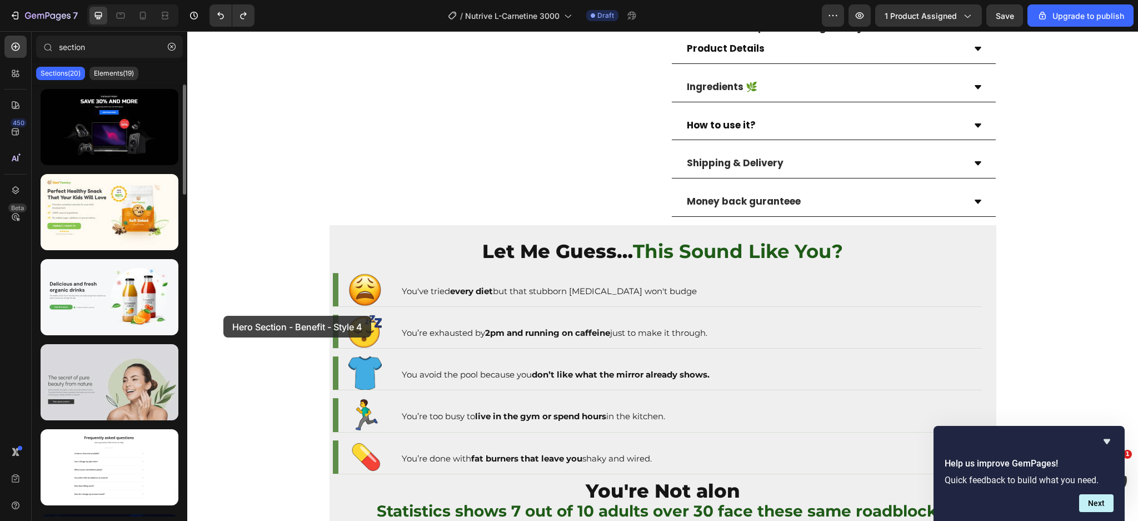
drag, startPoint x: 127, startPoint y: 384, endPoint x: 123, endPoint y: 391, distance: 8.7
click at [123, 391] on div at bounding box center [110, 382] width 138 height 76
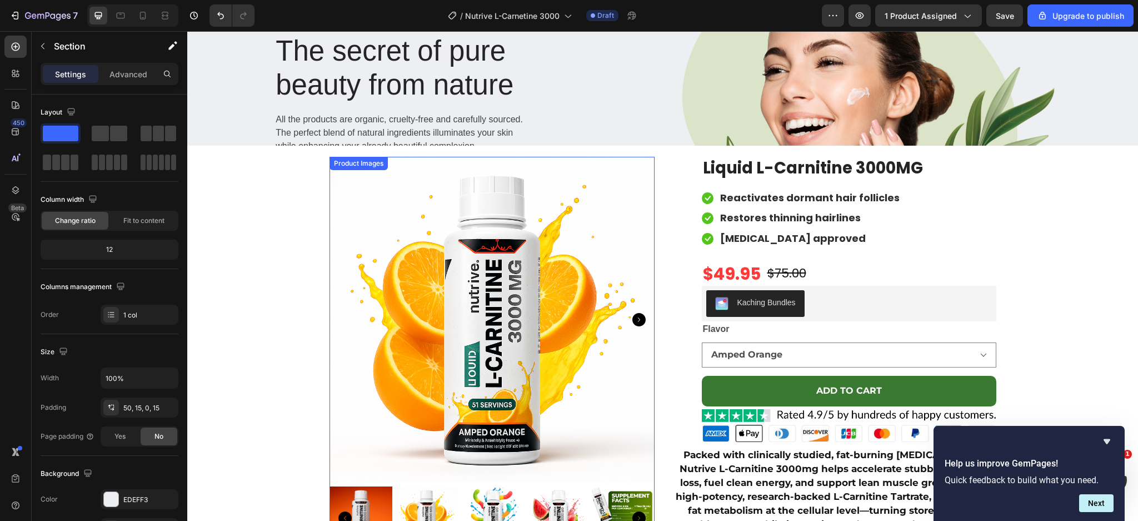
scroll to position [0, 0]
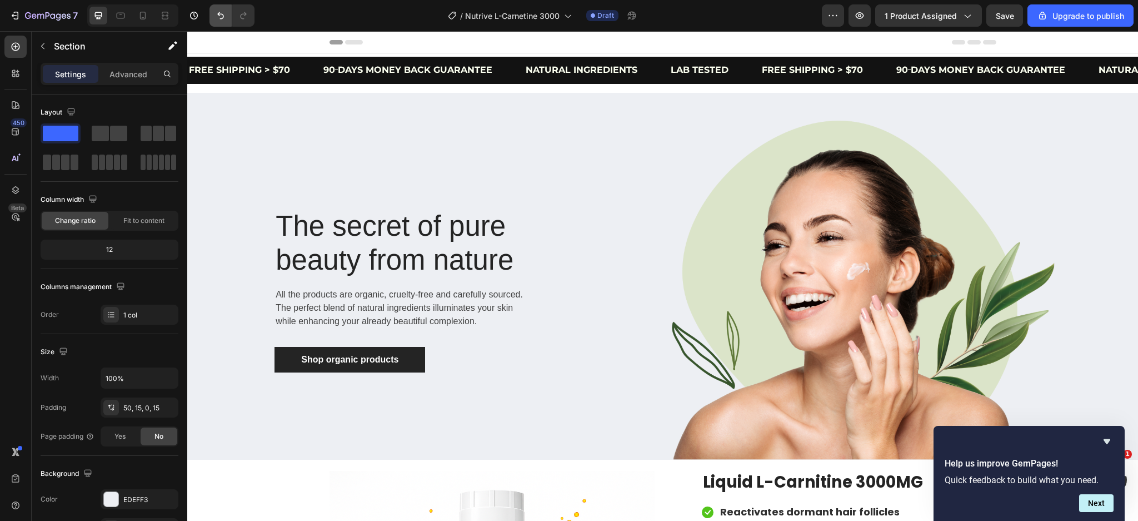
click at [217, 14] on icon "Undo/Redo" at bounding box center [220, 15] width 11 height 11
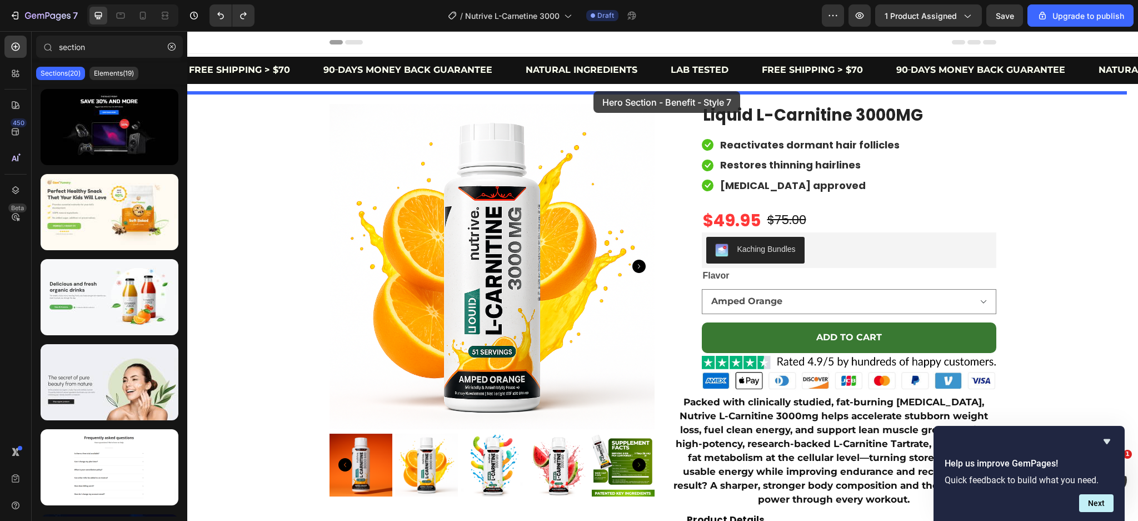
drag, startPoint x: 327, startPoint y: 334, endPoint x: 594, endPoint y: 91, distance: 360.1
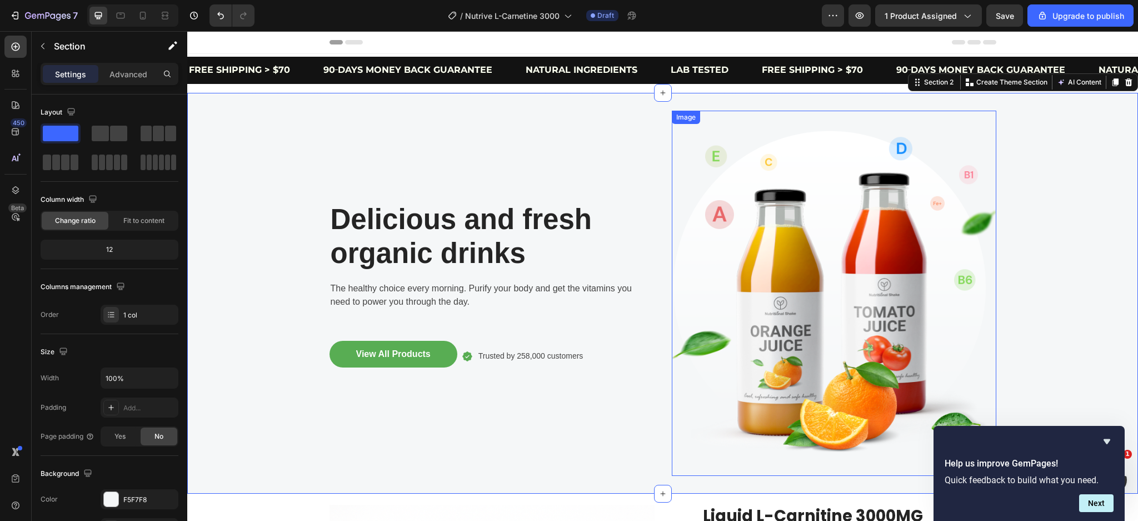
click at [852, 230] on img at bounding box center [834, 293] width 325 height 365
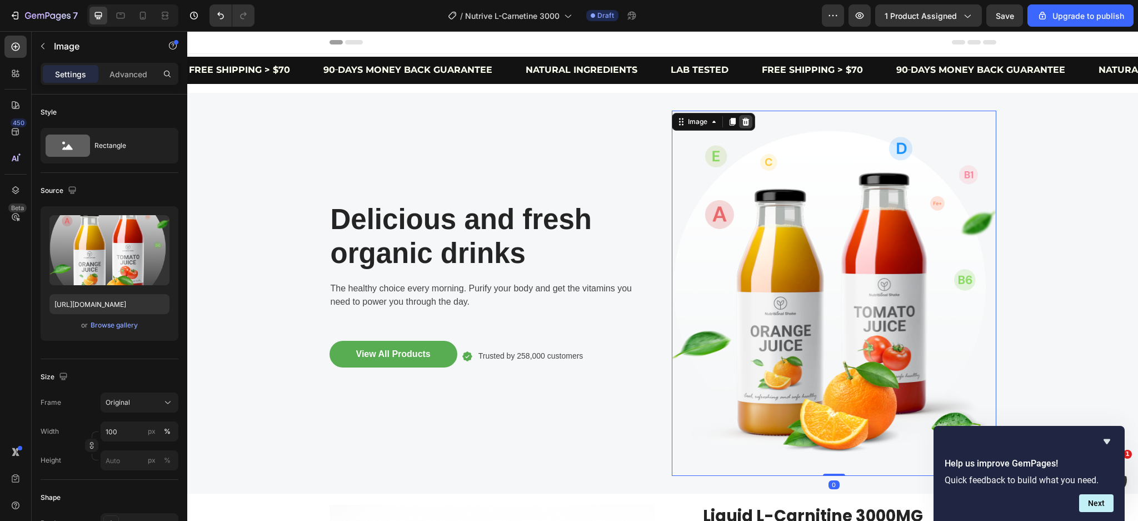
click at [742, 123] on icon at bounding box center [746, 121] width 9 height 9
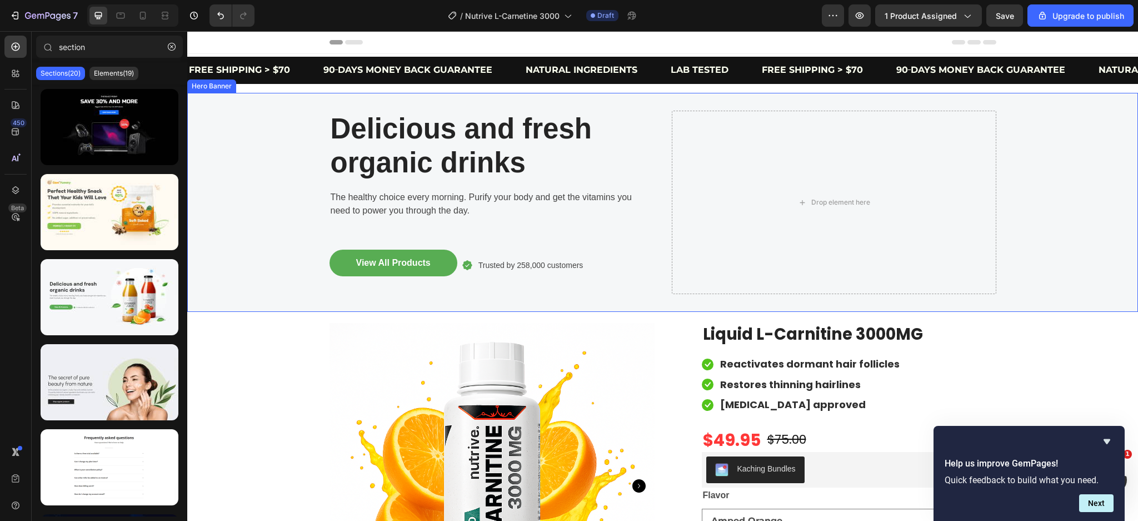
click at [691, 226] on div "Drop element here" at bounding box center [834, 202] width 325 height 183
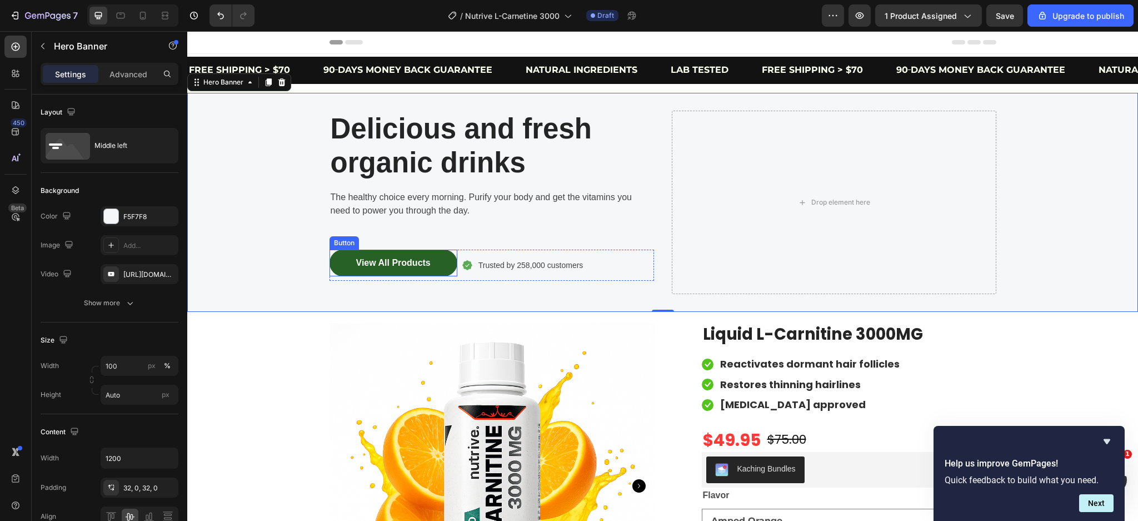
click at [384, 253] on button "View All Products" at bounding box center [394, 263] width 128 height 27
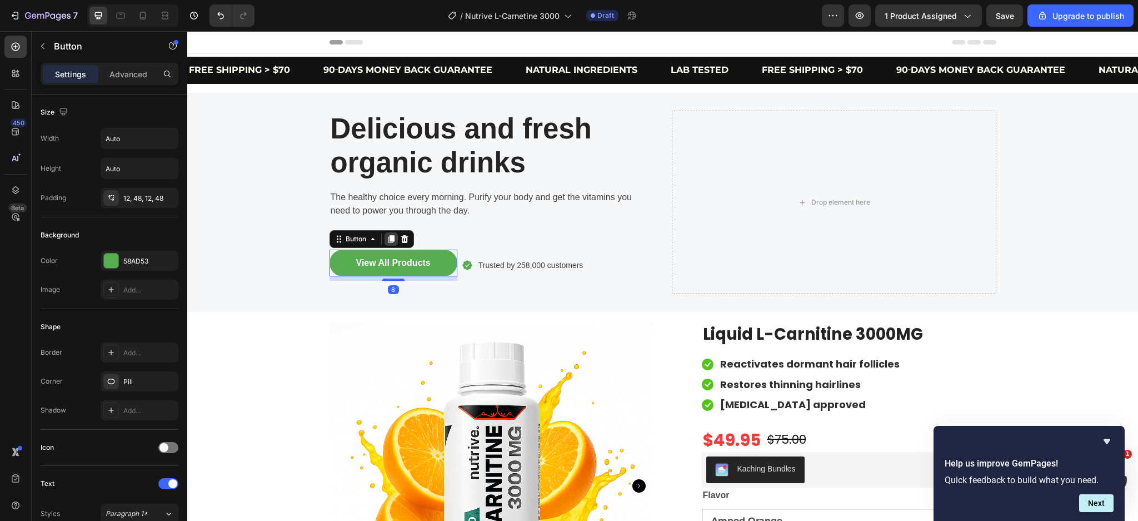
click at [391, 239] on div at bounding box center [391, 238] width 13 height 13
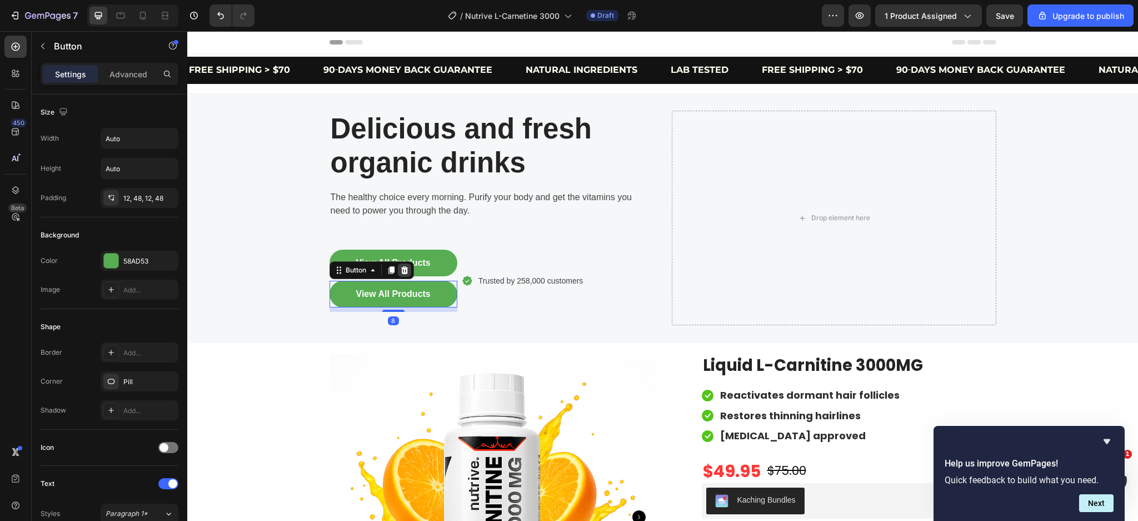
click at [400, 266] on icon at bounding box center [404, 270] width 9 height 9
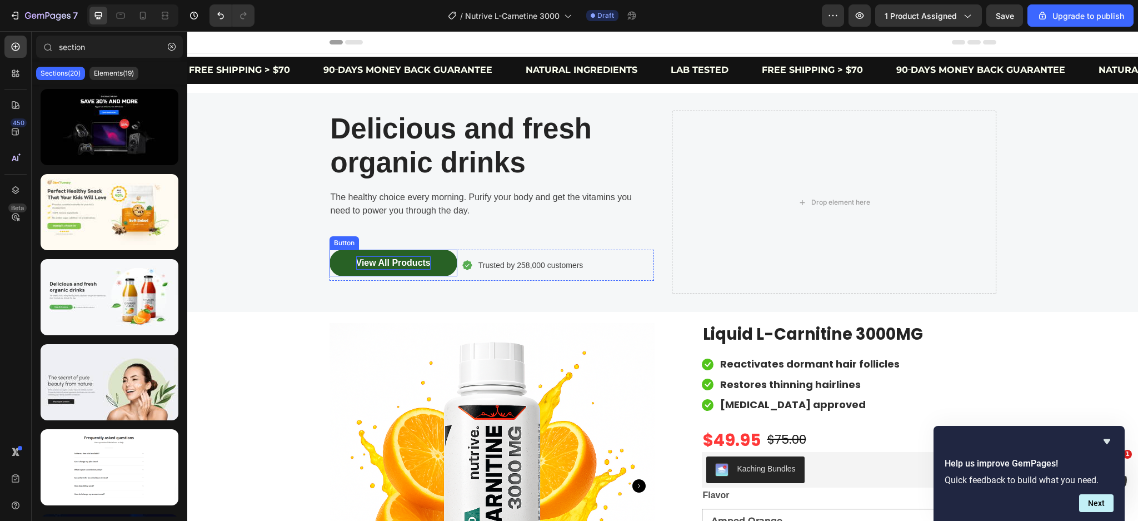
drag, startPoint x: 408, startPoint y: 262, endPoint x: 417, endPoint y: 257, distance: 9.9
click at [410, 261] on div "View All Products" at bounding box center [393, 262] width 74 height 13
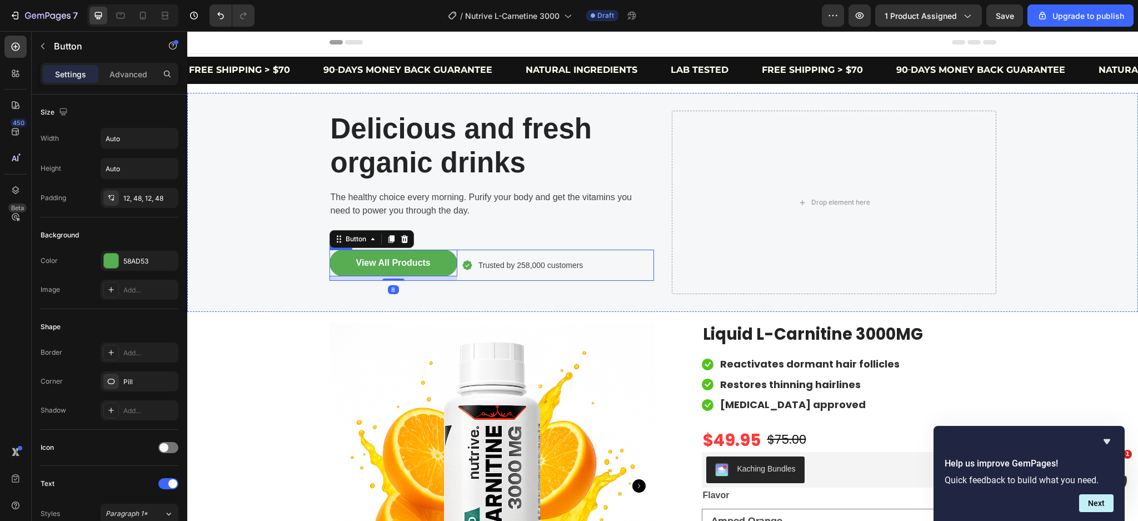
click at [613, 269] on div "View All Products Button 8 Icon Trusted by 258,000 customers Text block Row Row" at bounding box center [492, 265] width 325 height 31
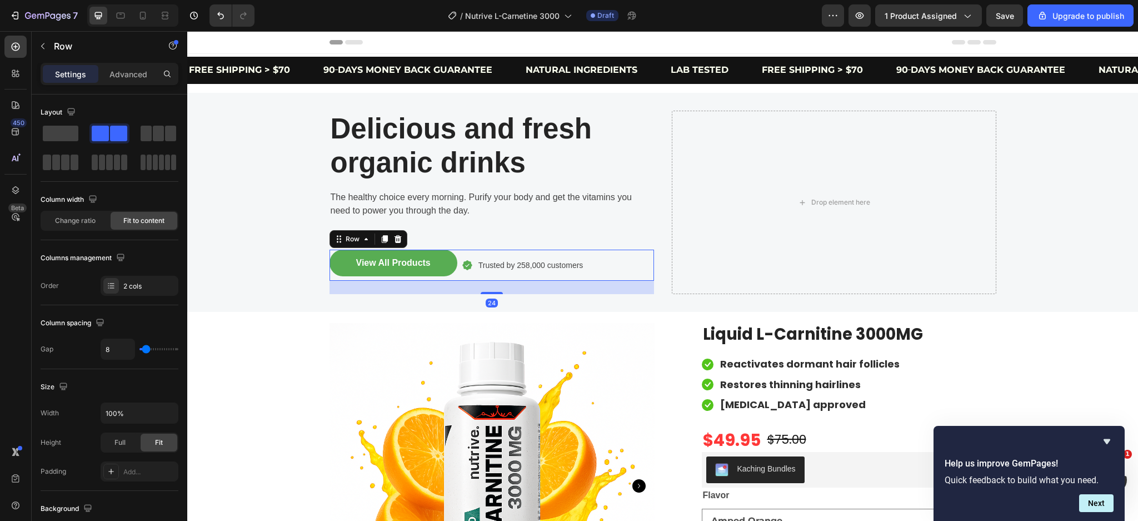
click at [394, 236] on icon at bounding box center [398, 239] width 9 height 9
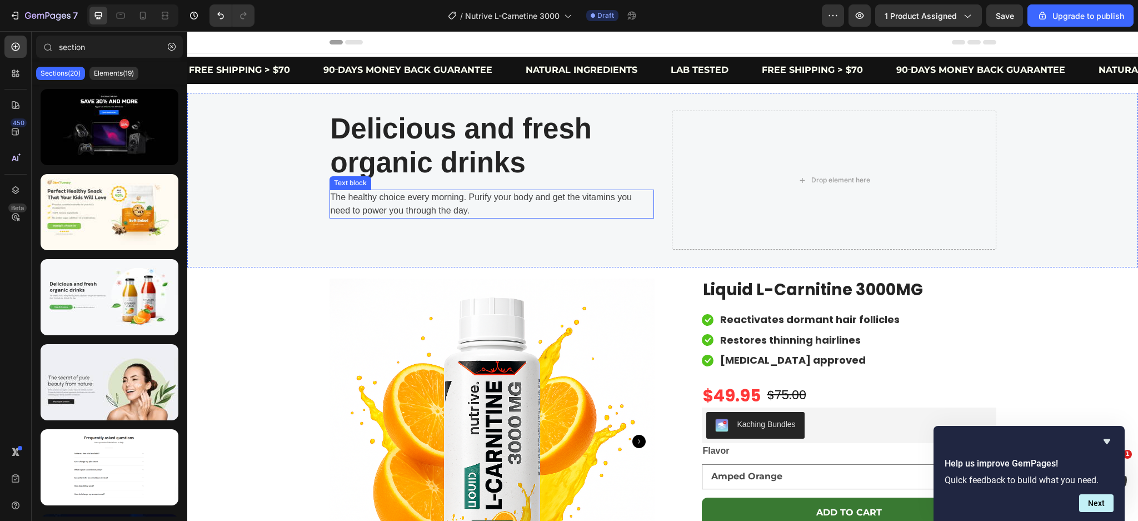
click at [526, 210] on p "The healthy choice every morning. Purify your body and get the vitamins you nee…" at bounding box center [492, 204] width 322 height 27
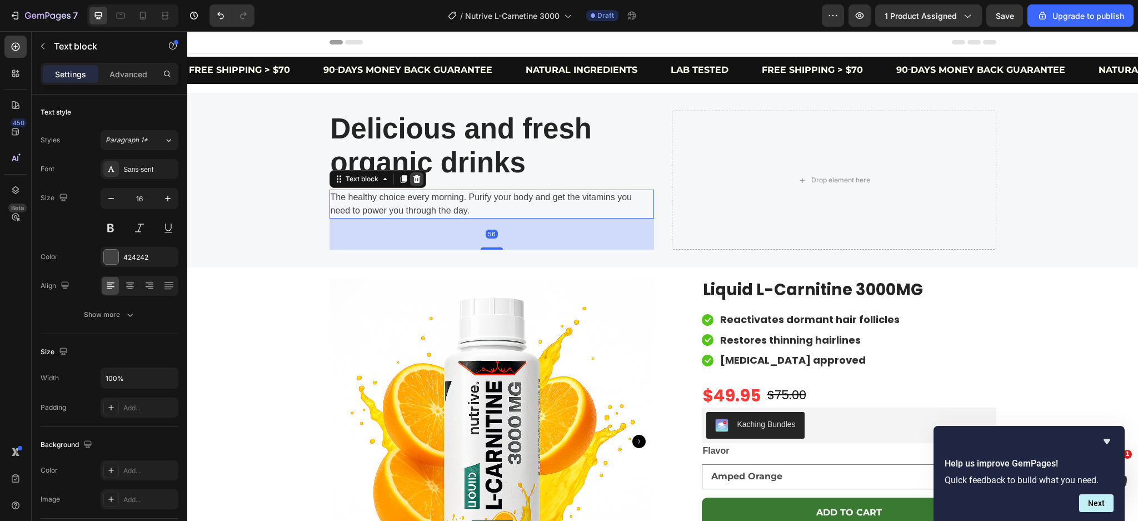
click at [413, 176] on icon at bounding box center [416, 179] width 7 height 8
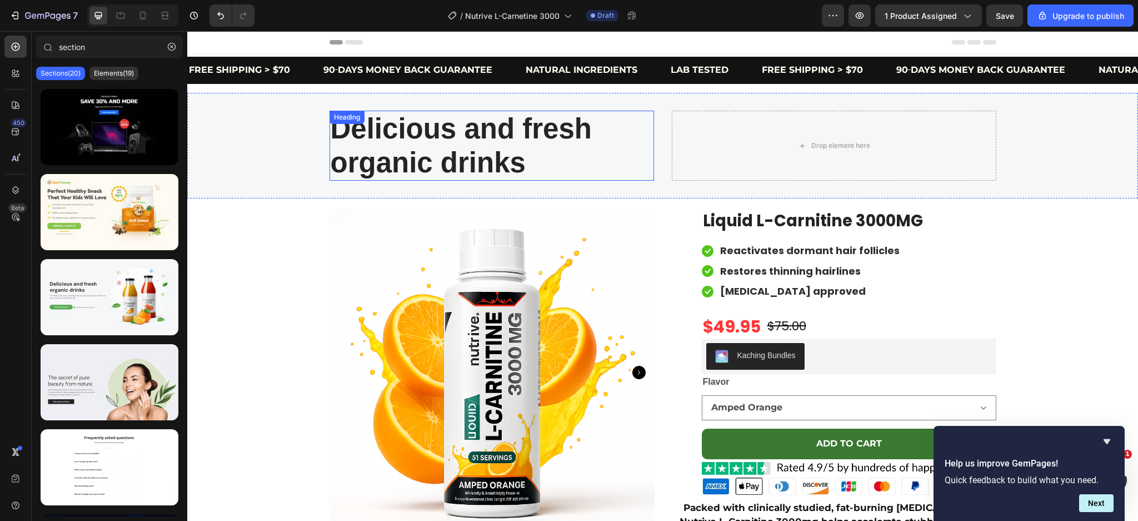
click at [564, 154] on p "Delicious and fresh organic drinks" at bounding box center [492, 146] width 322 height 68
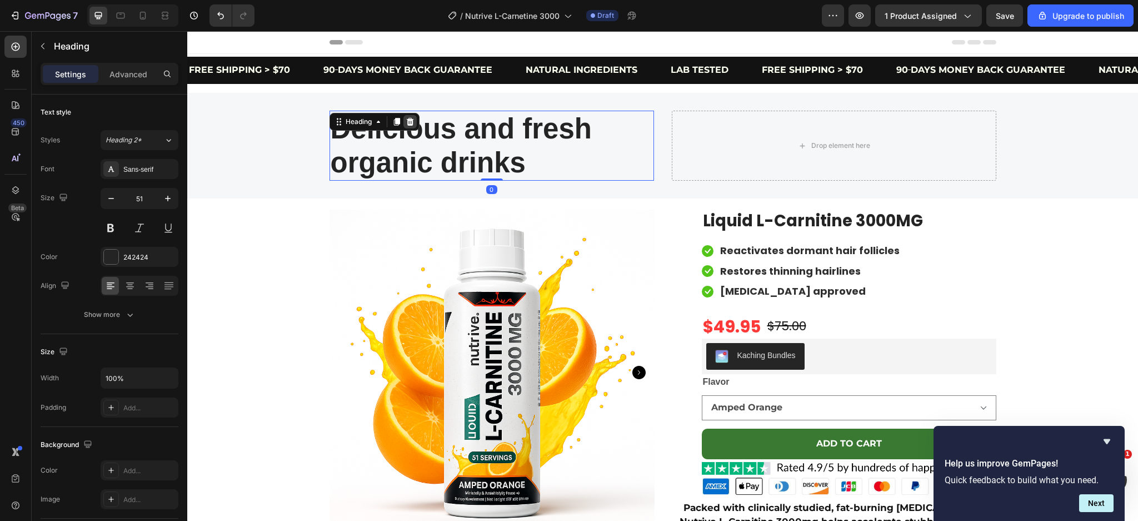
click at [406, 120] on icon at bounding box center [409, 122] width 7 height 8
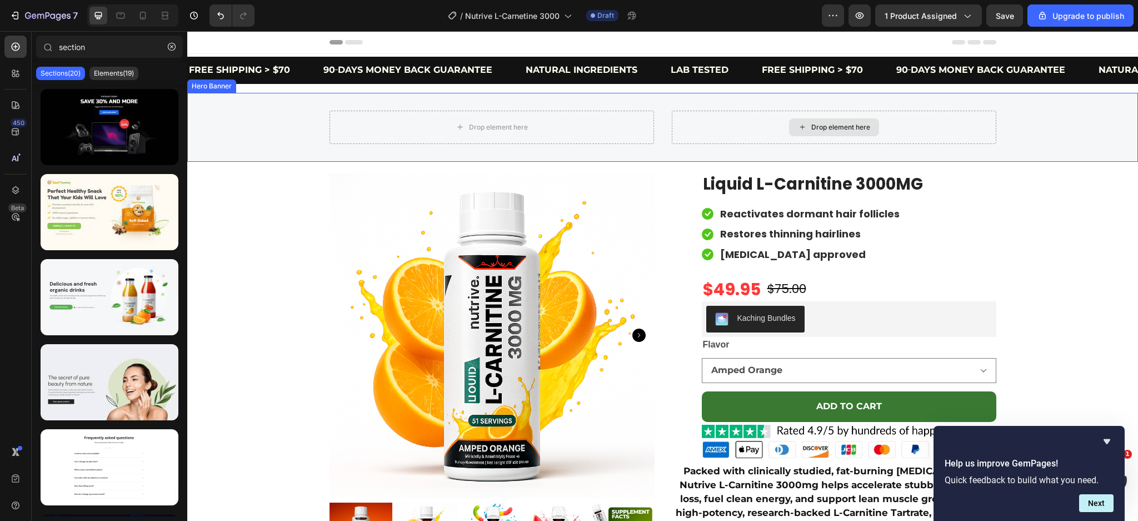
click at [754, 132] on div "Drop element here" at bounding box center [834, 127] width 325 height 33
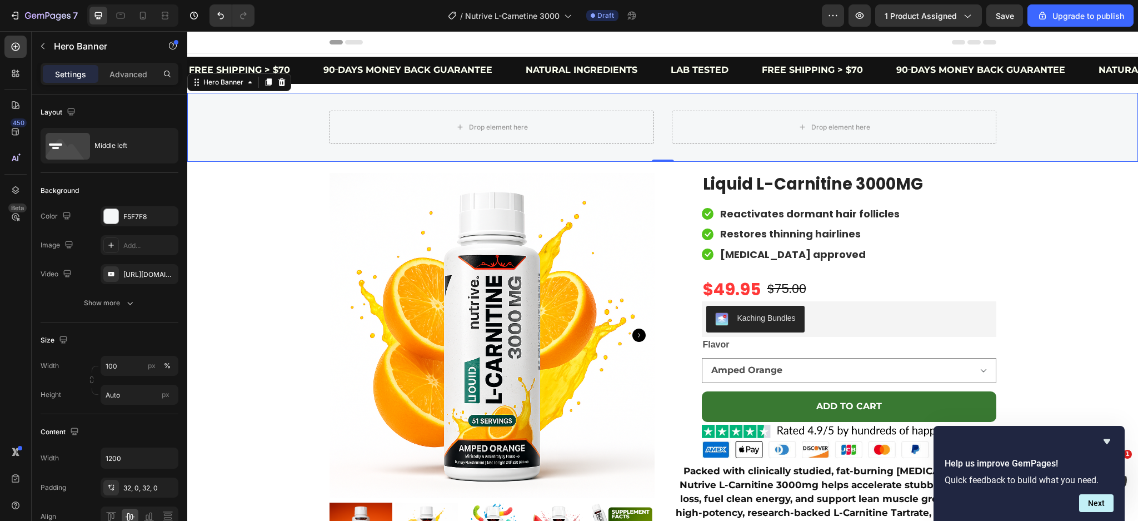
click at [72, 73] on p "Settings" at bounding box center [70, 74] width 31 height 12
click at [127, 73] on p "Advanced" at bounding box center [129, 74] width 38 height 12
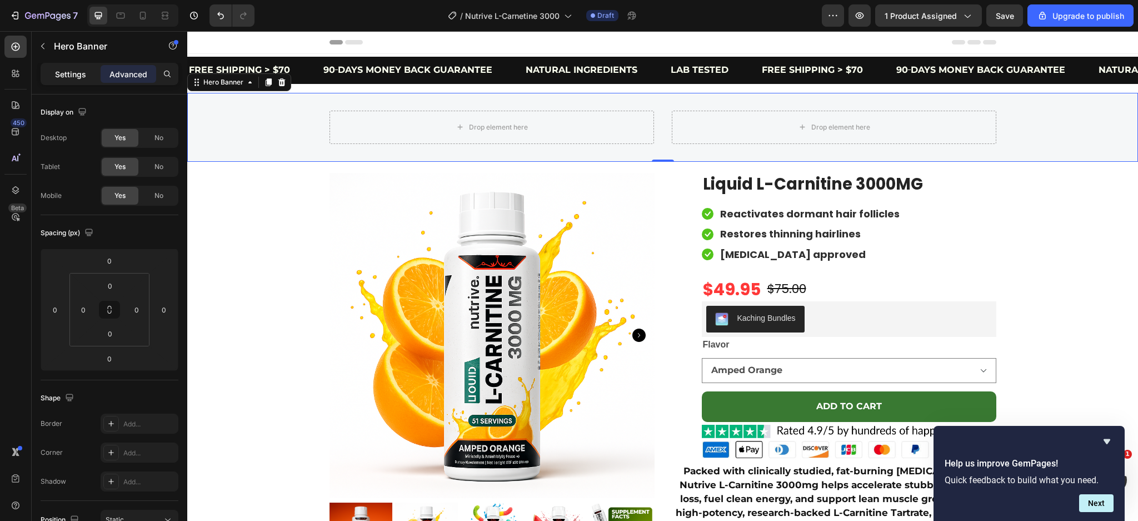
click at [81, 76] on p "Settings" at bounding box center [70, 74] width 31 height 12
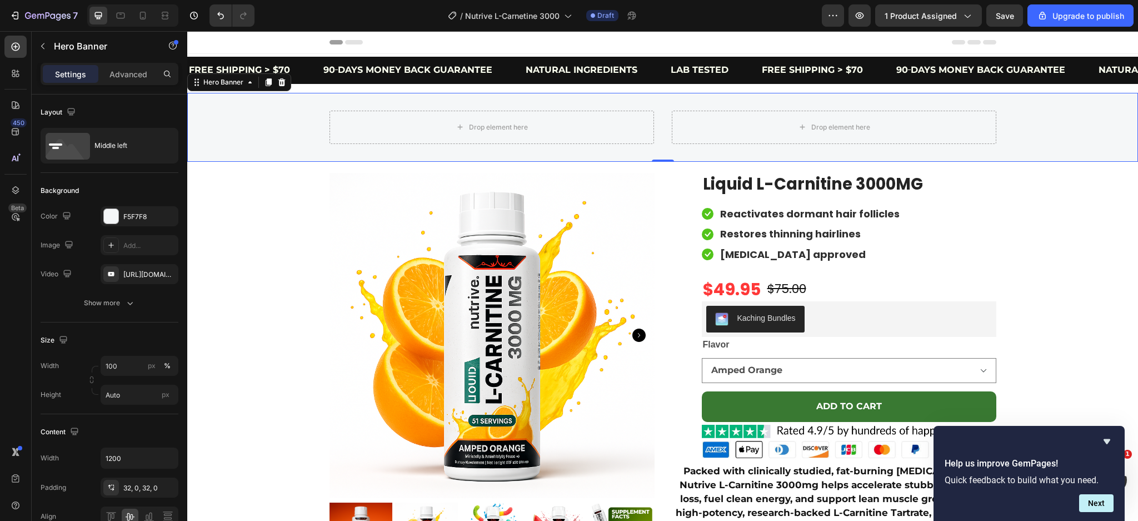
click at [232, 128] on div "Background Image" at bounding box center [662, 127] width 951 height 69
click at [51, 47] on button "button" at bounding box center [43, 46] width 18 height 18
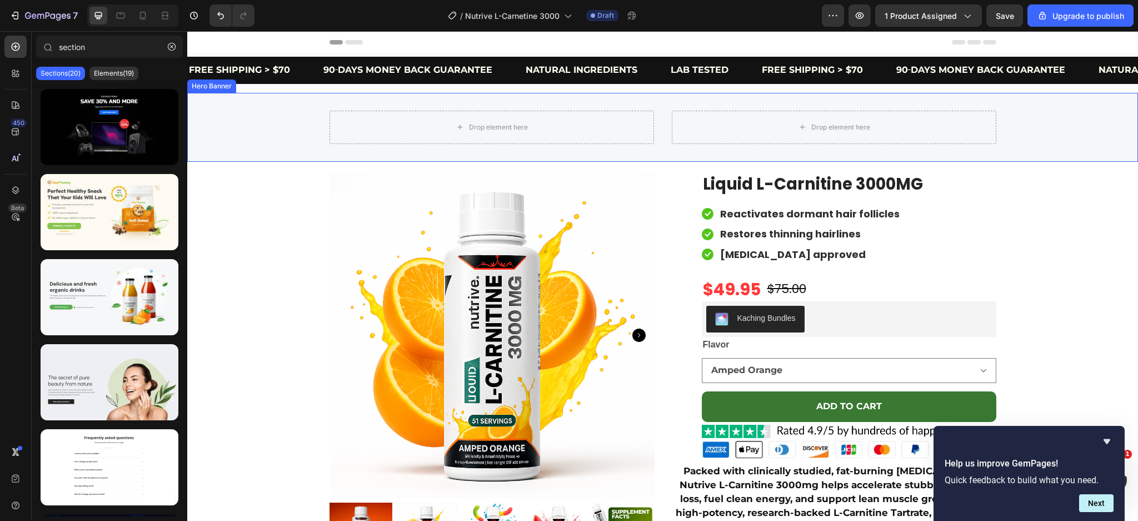
click at [295, 124] on div "Background Image" at bounding box center [662, 127] width 951 height 69
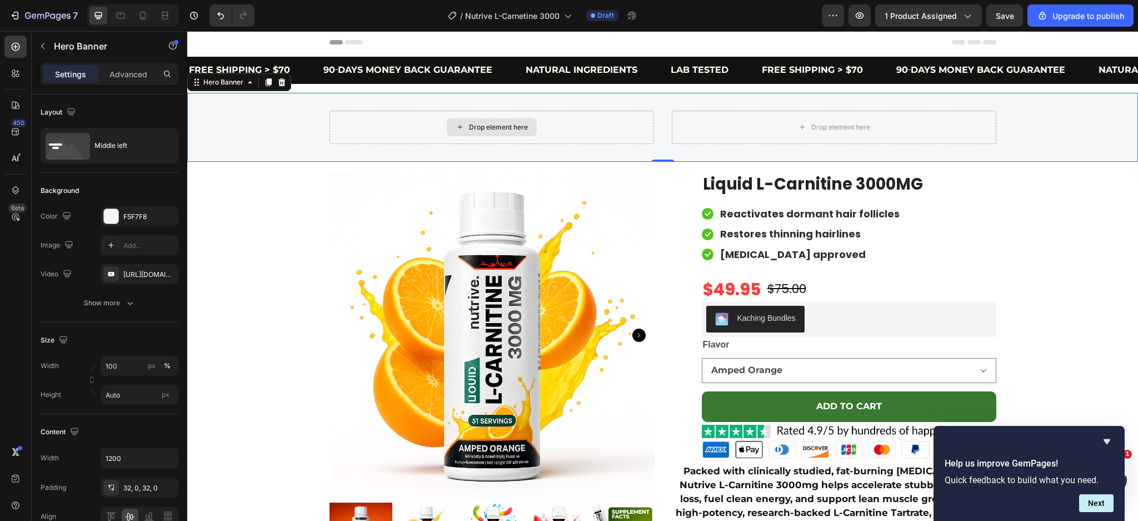
click at [558, 119] on div "Drop element here" at bounding box center [492, 127] width 325 height 33
click at [132, 75] on p "Advanced" at bounding box center [129, 74] width 38 height 12
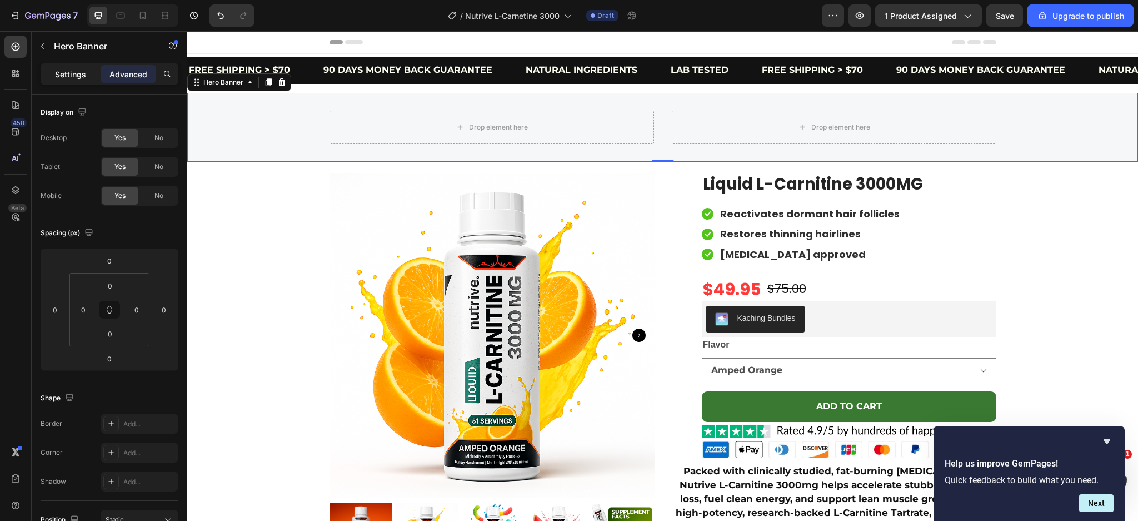
click at [57, 74] on p "Settings" at bounding box center [70, 74] width 31 height 12
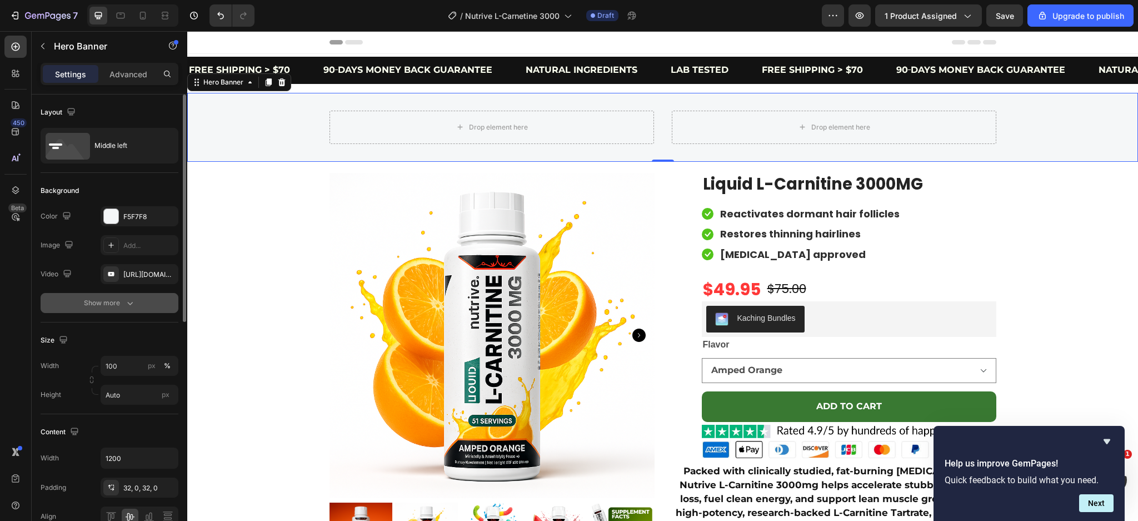
click at [125, 307] on icon "button" at bounding box center [130, 302] width 11 height 11
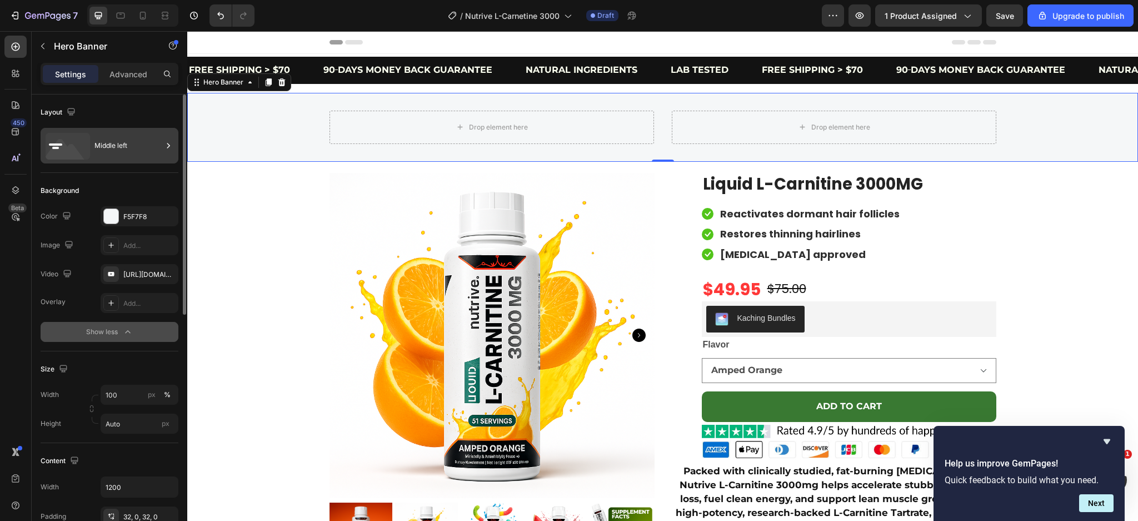
click at [135, 146] on div "Middle left" at bounding box center [129, 146] width 68 height 26
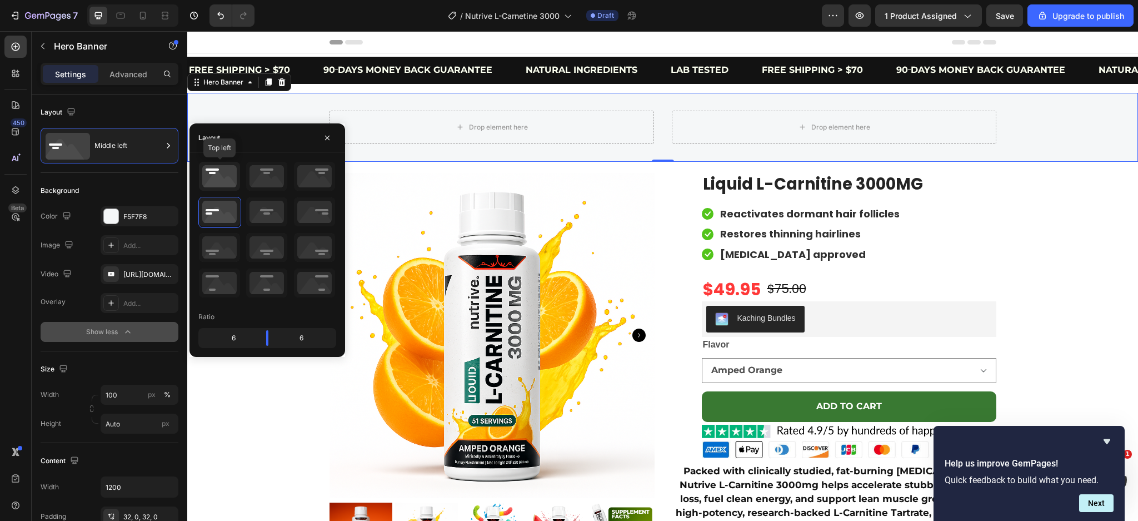
click at [216, 181] on icon at bounding box center [219, 176] width 41 height 29
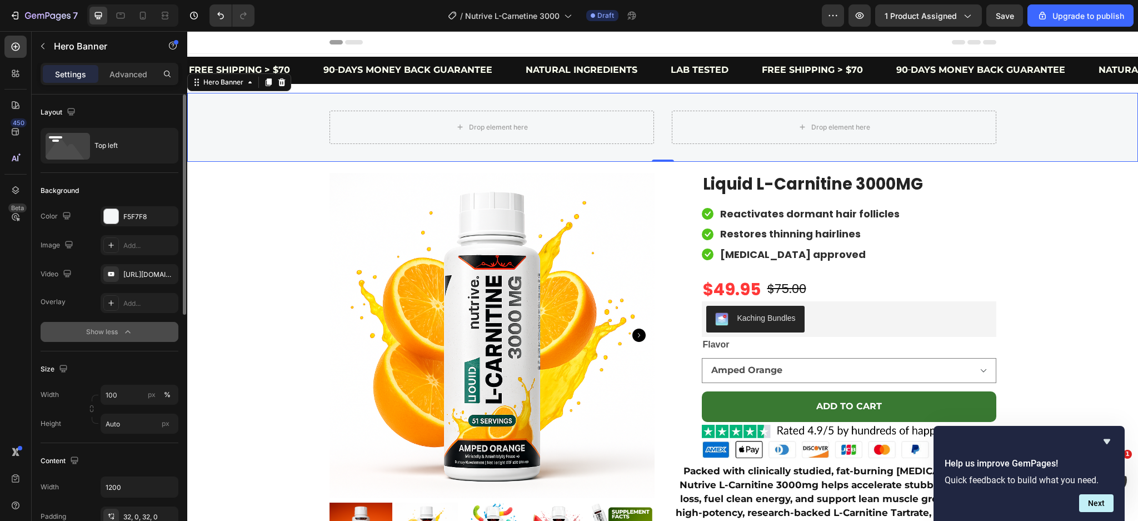
click at [110, 103] on div "Layout" at bounding box center [110, 112] width 138 height 18
click at [309, 119] on div "Background Image" at bounding box center [662, 127] width 951 height 69
click at [299, 141] on div "Background Image" at bounding box center [662, 127] width 951 height 69
click at [16, 39] on div at bounding box center [15, 47] width 22 height 22
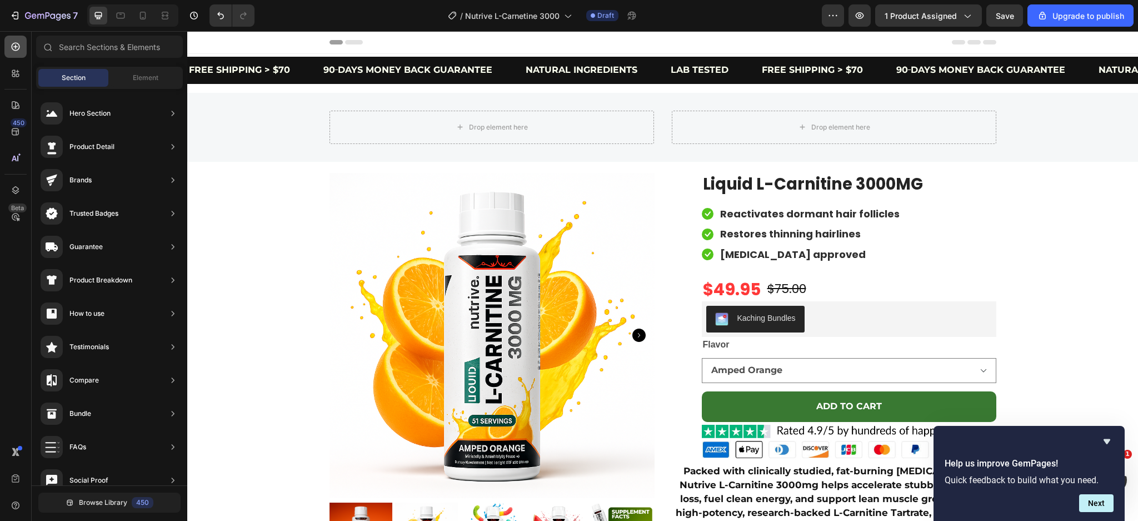
click at [16, 39] on div at bounding box center [15, 47] width 22 height 22
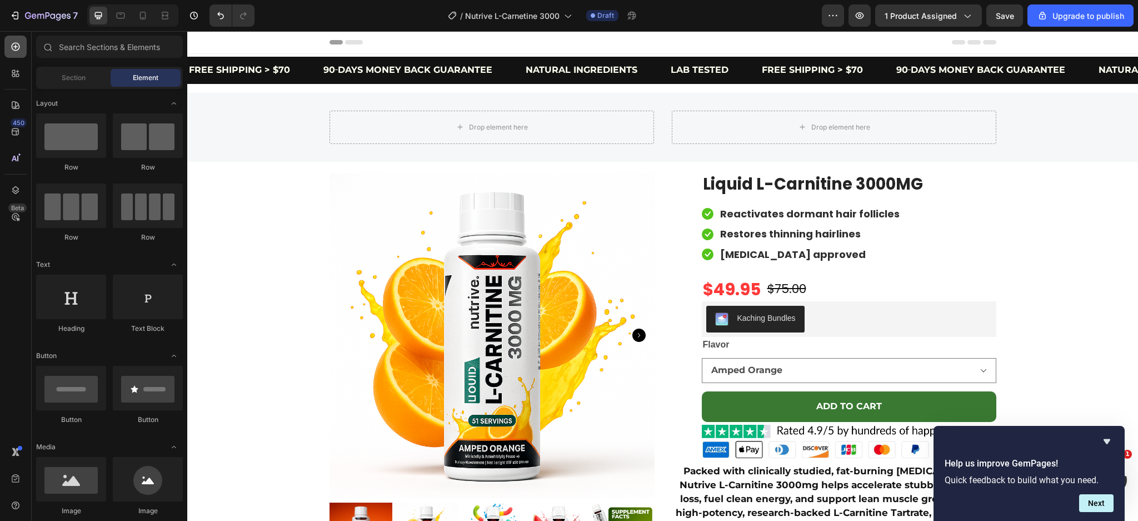
click at [16, 39] on div at bounding box center [15, 47] width 22 height 22
click at [76, 74] on span "Section" at bounding box center [74, 78] width 24 height 10
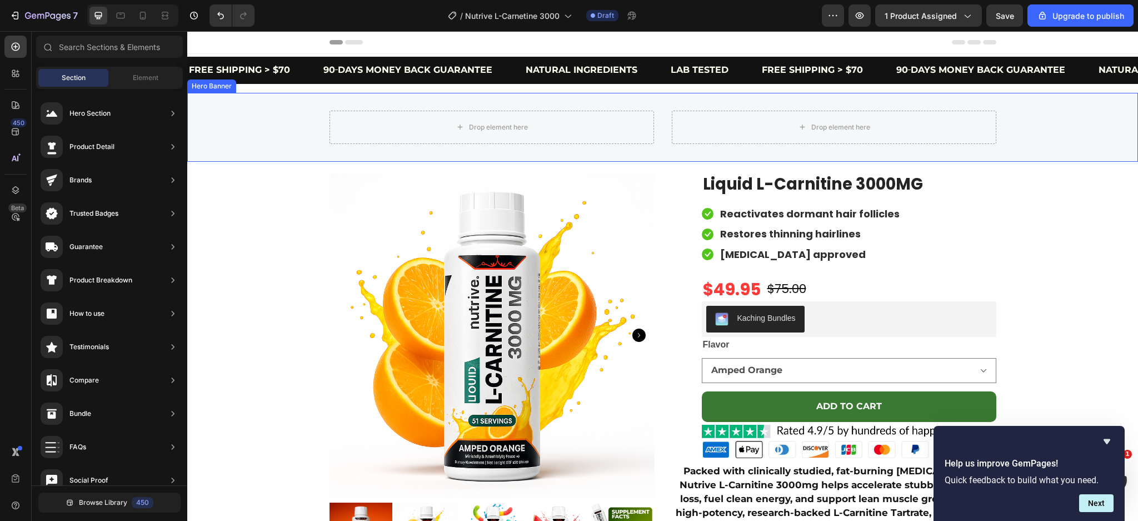
click at [1045, 132] on div "Background Image" at bounding box center [662, 127] width 951 height 69
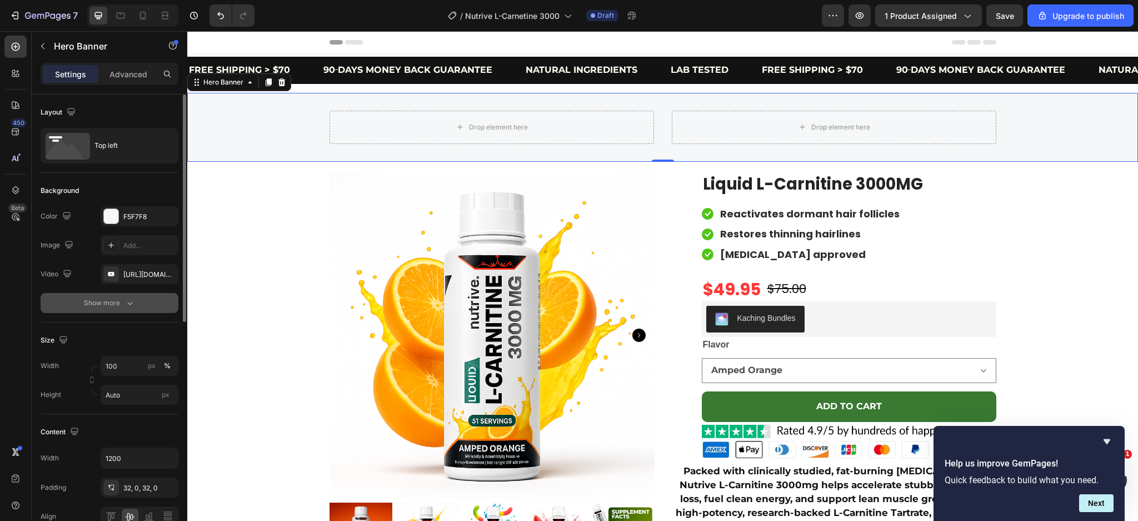
click at [113, 312] on button "Show more" at bounding box center [110, 303] width 138 height 20
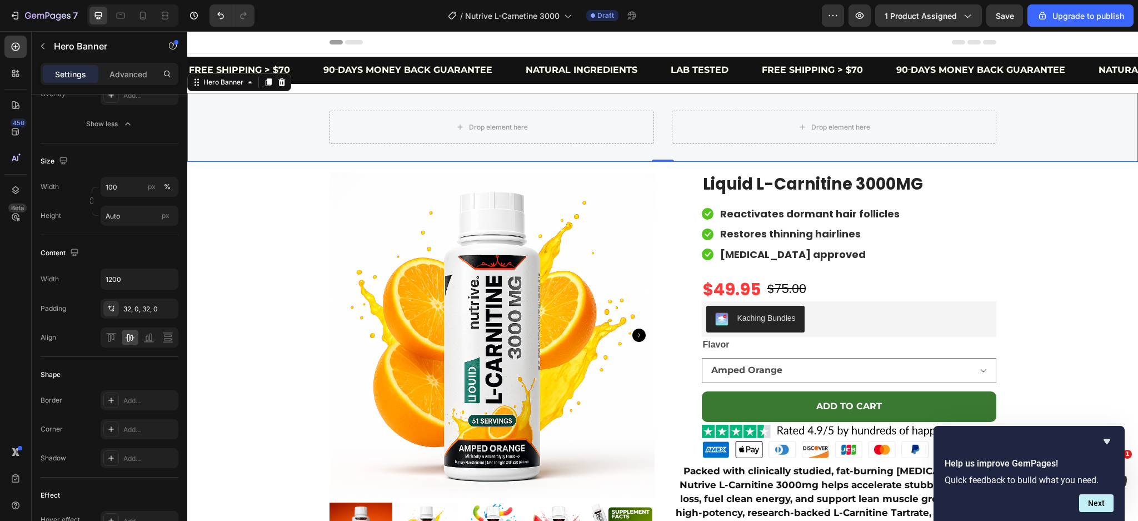
scroll to position [495, 0]
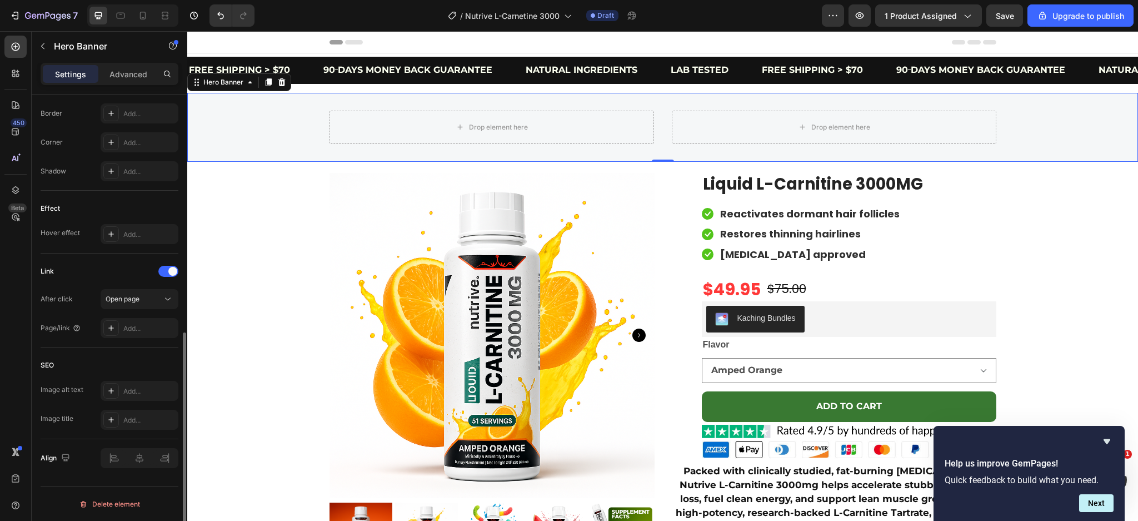
click at [172, 264] on div "Link" at bounding box center [110, 271] width 138 height 18
click at [169, 266] on div at bounding box center [168, 271] width 20 height 11
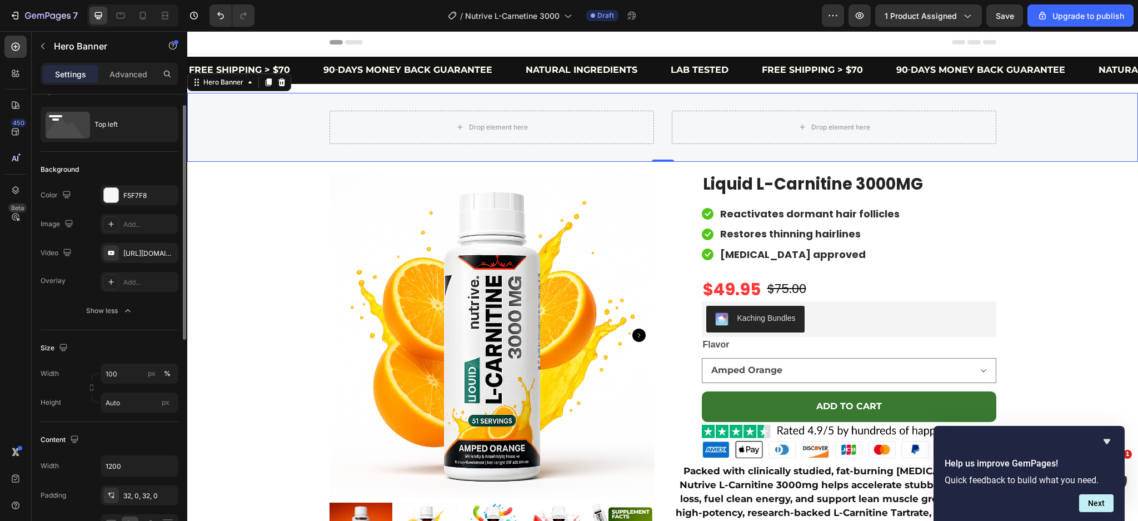
scroll to position [0, 0]
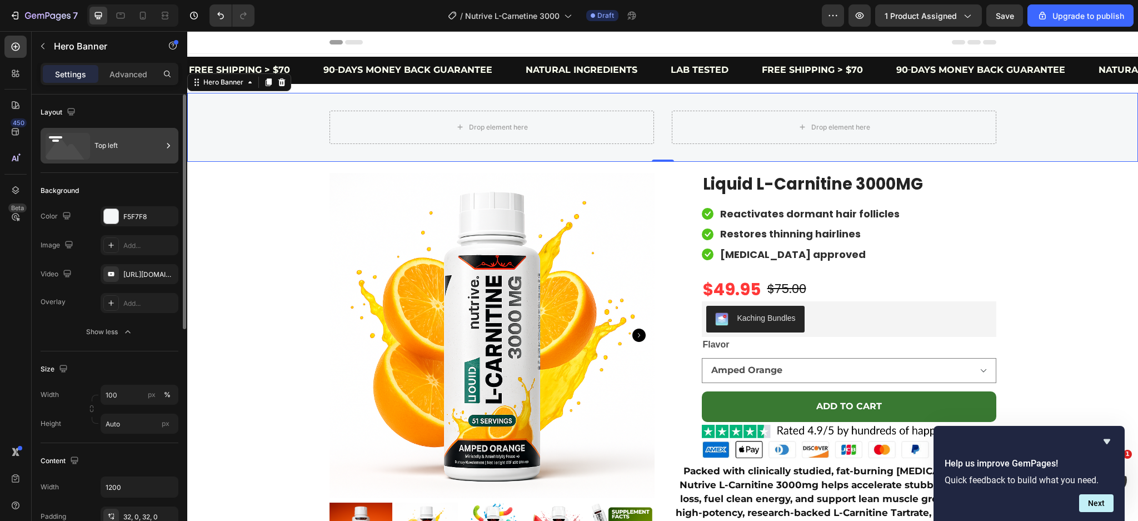
click at [95, 145] on div "Top left" at bounding box center [129, 146] width 68 height 26
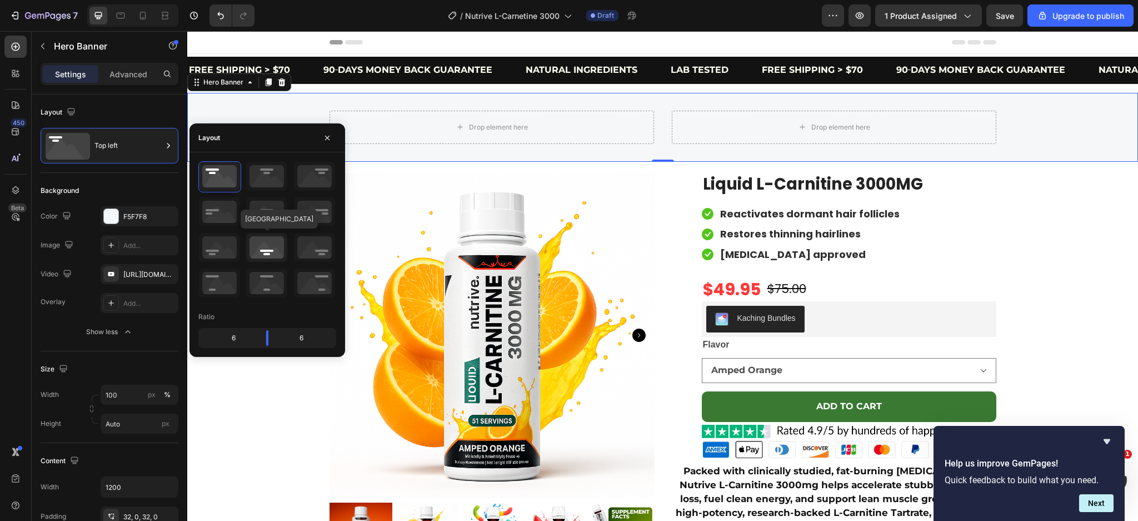
click at [255, 238] on icon at bounding box center [266, 247] width 41 height 29
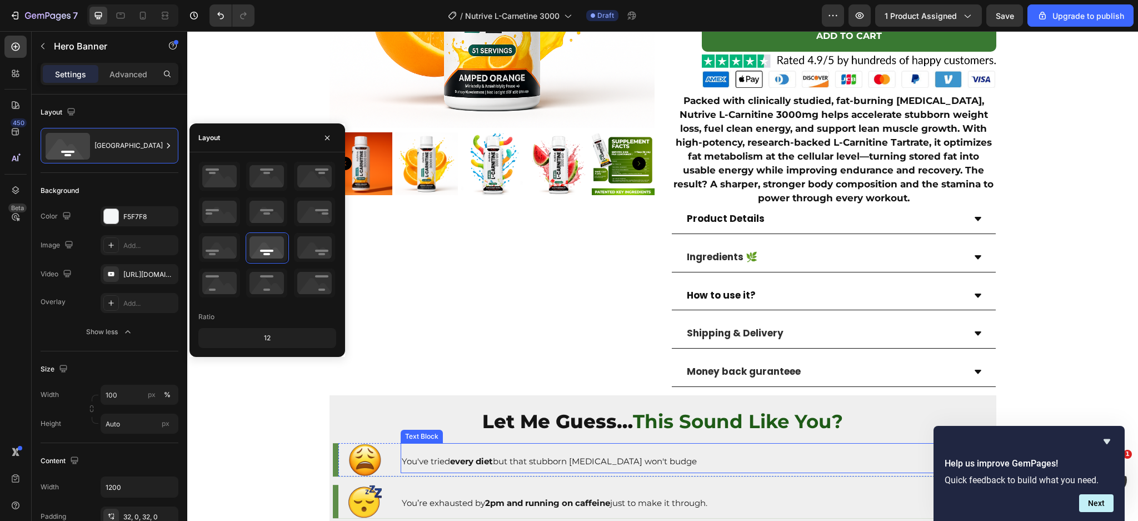
scroll to position [519, 0]
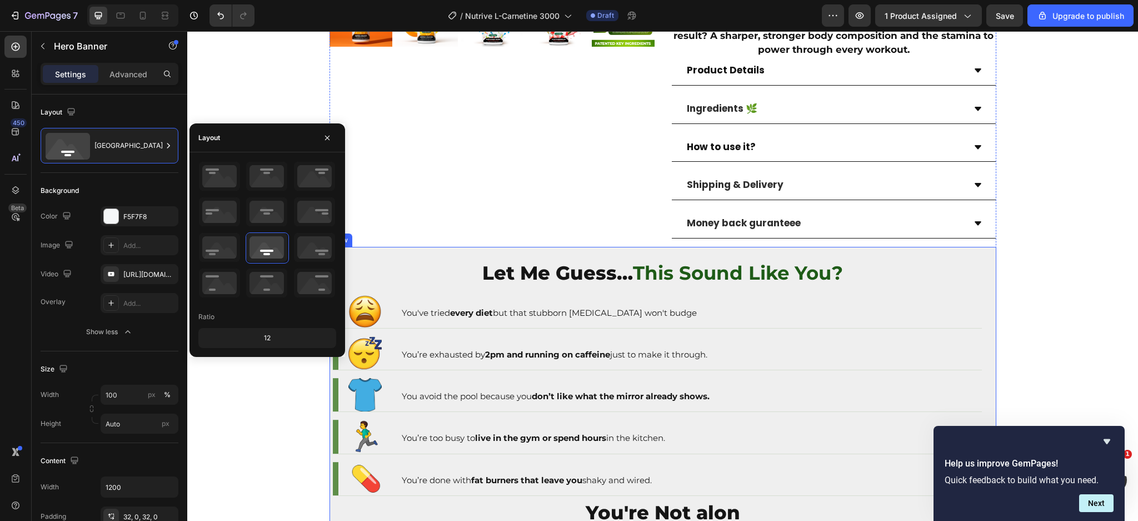
click at [976, 252] on div "Let Me Guess… This Sound Like You? Text Block Image You've tried every diet but…" at bounding box center [663, 404] width 667 height 315
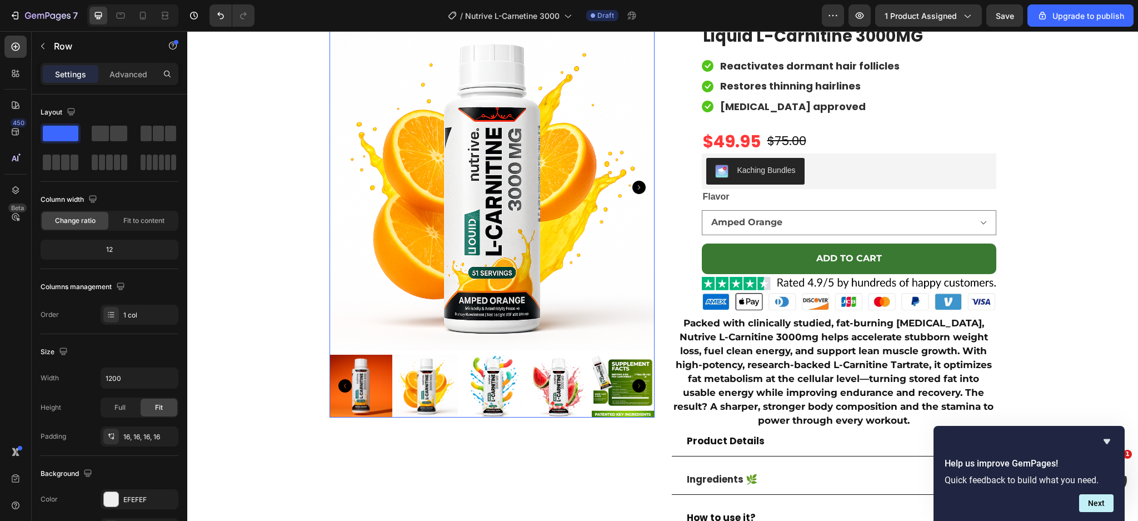
scroll to position [0, 0]
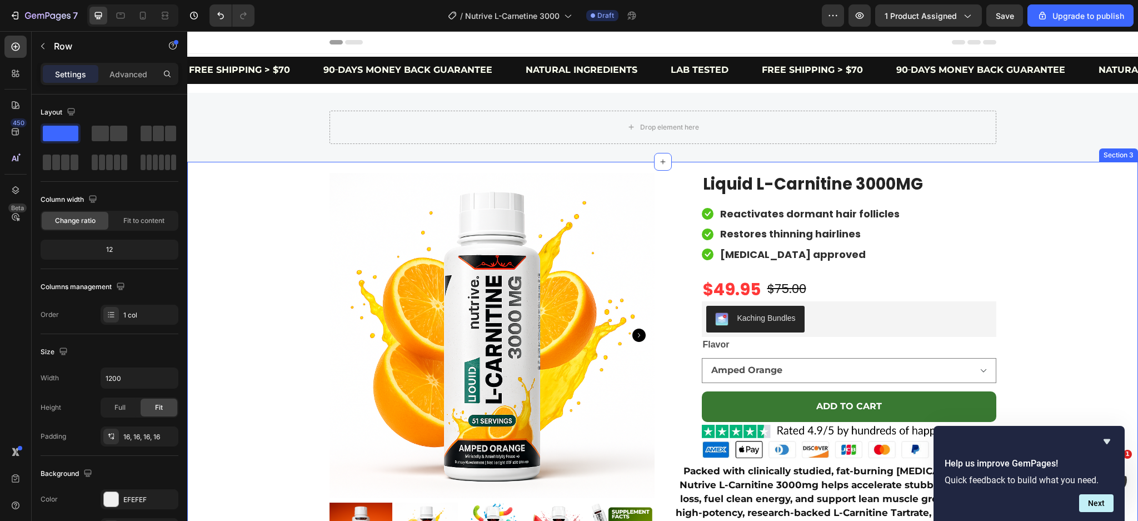
click at [270, 145] on div "Background Image" at bounding box center [662, 127] width 951 height 69
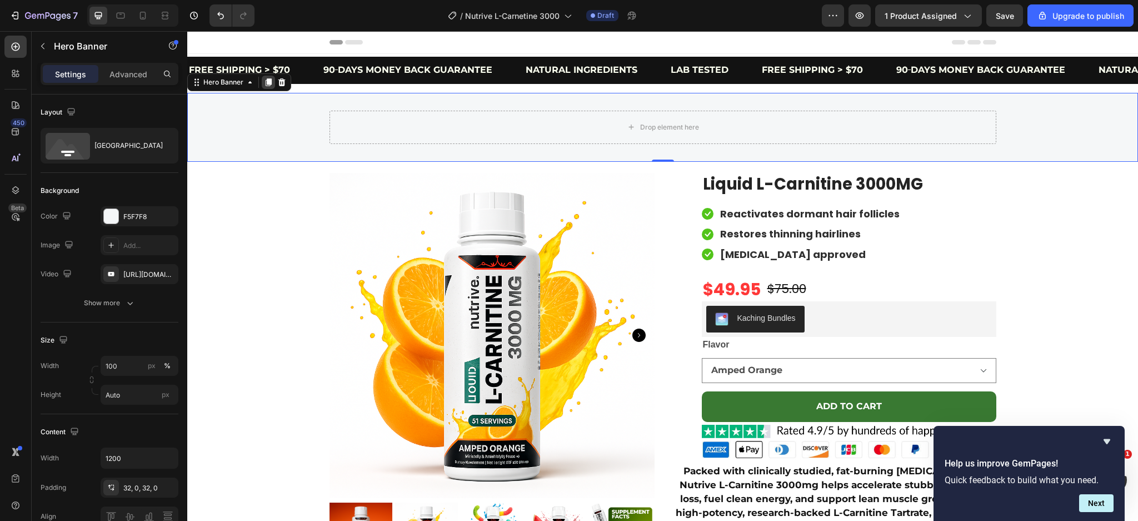
click at [268, 78] on icon at bounding box center [269, 82] width 6 height 8
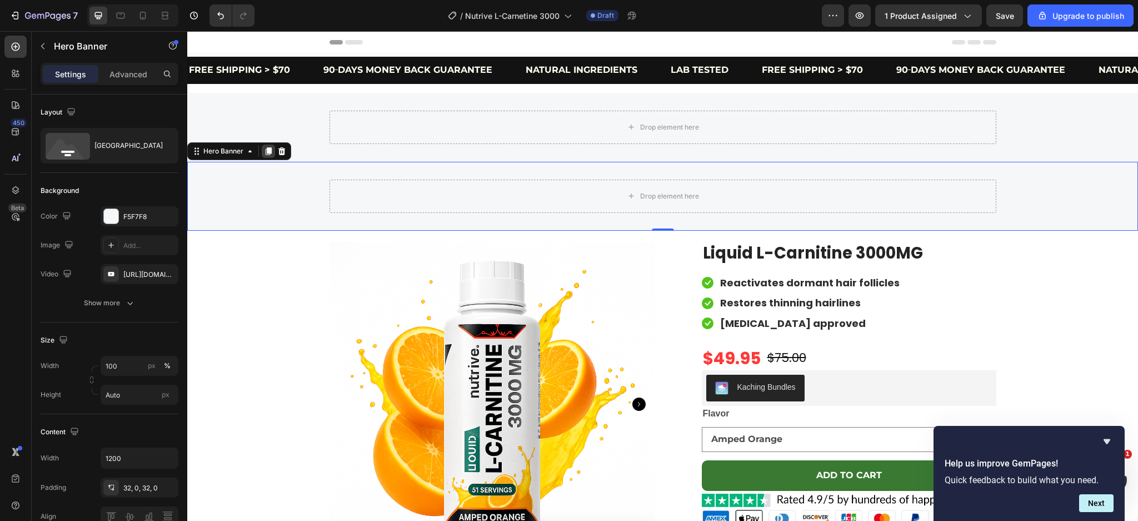
click at [264, 150] on icon at bounding box center [268, 151] width 9 height 9
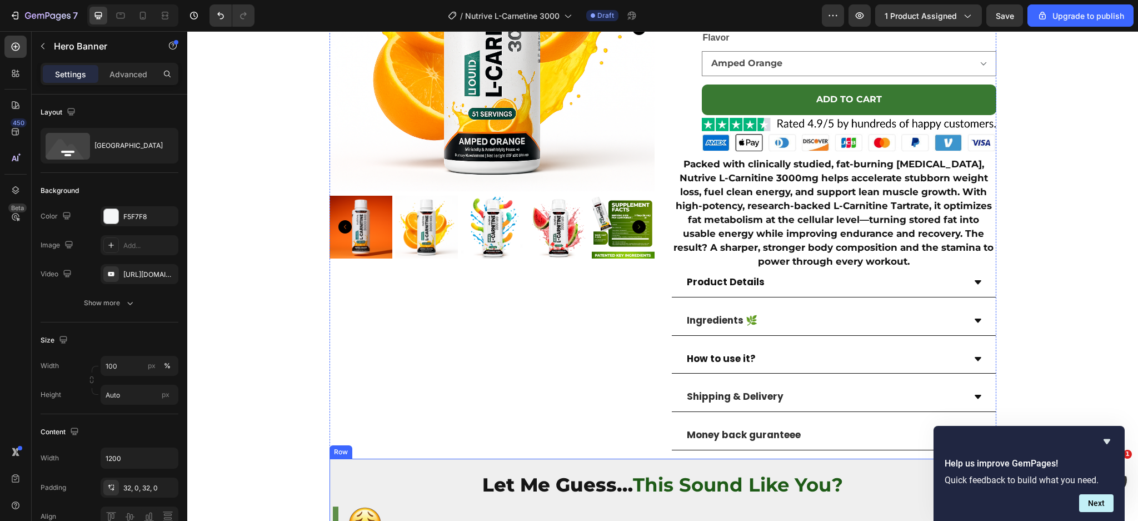
scroll to position [667, 0]
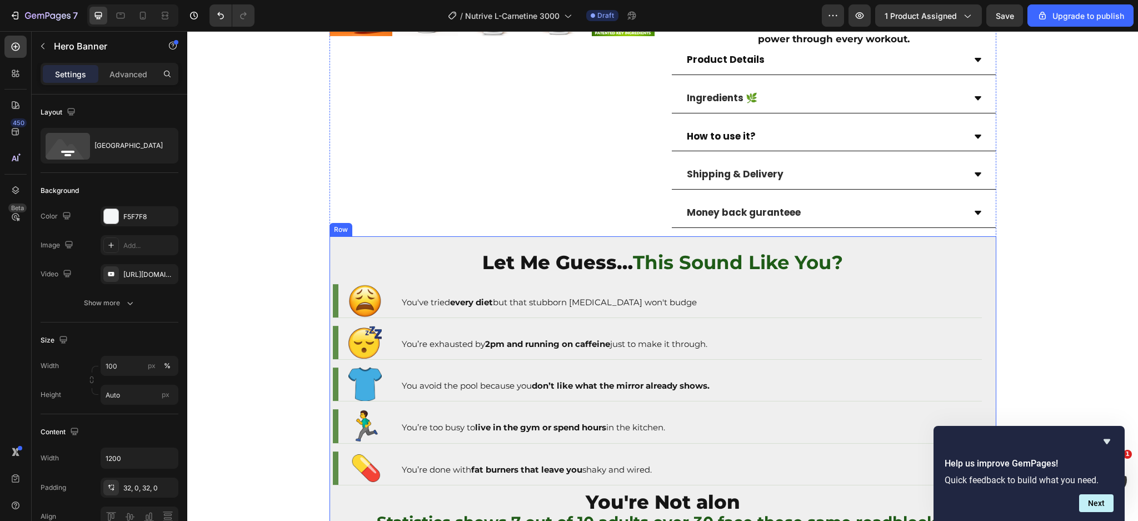
click at [330, 245] on div "Let Me Guess… This Sound Like You? Text Block Image You've tried every diet but…" at bounding box center [663, 393] width 667 height 315
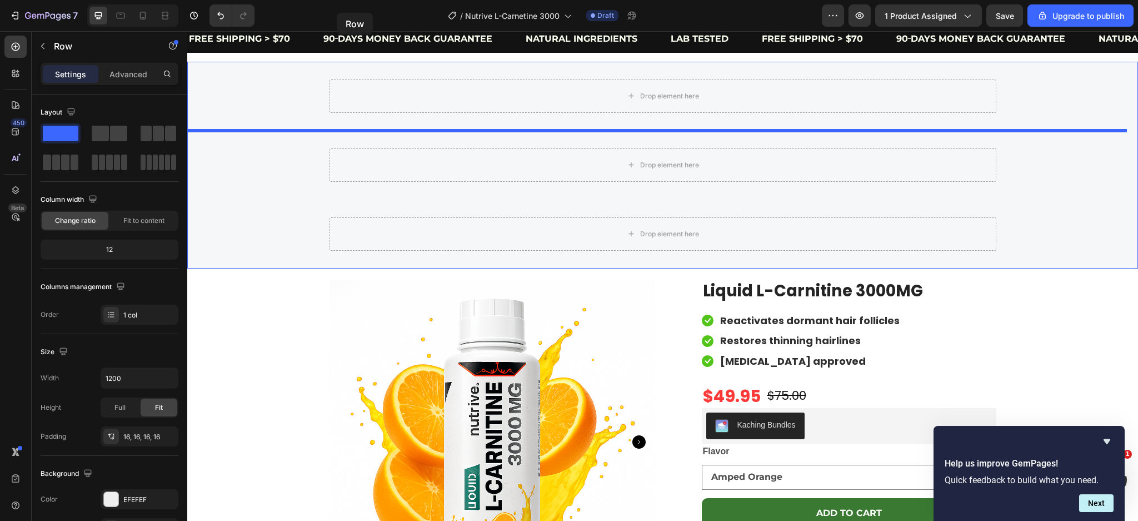
scroll to position [0, 0]
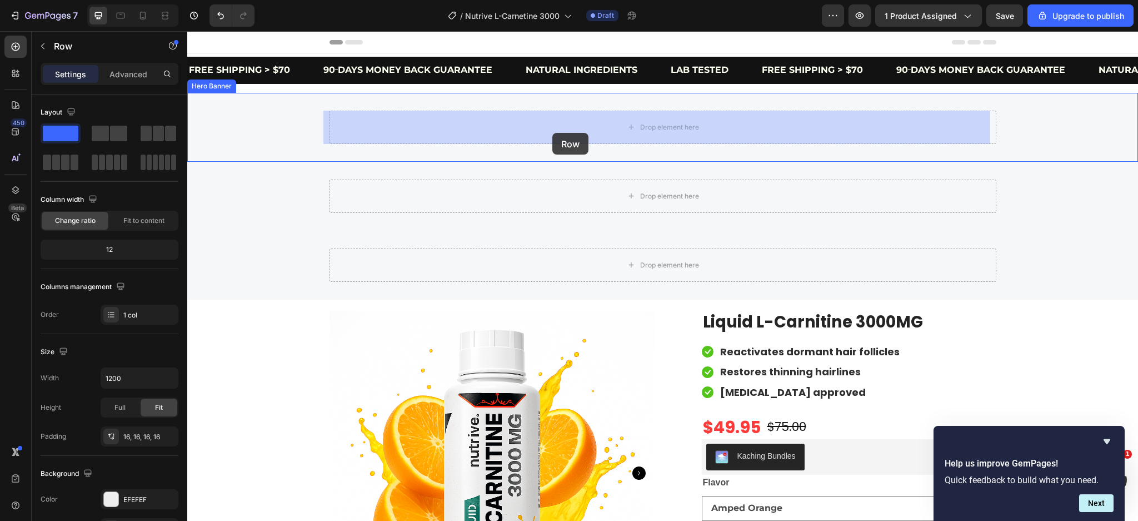
drag, startPoint x: 329, startPoint y: 223, endPoint x: 553, endPoint y: 133, distance: 241.1
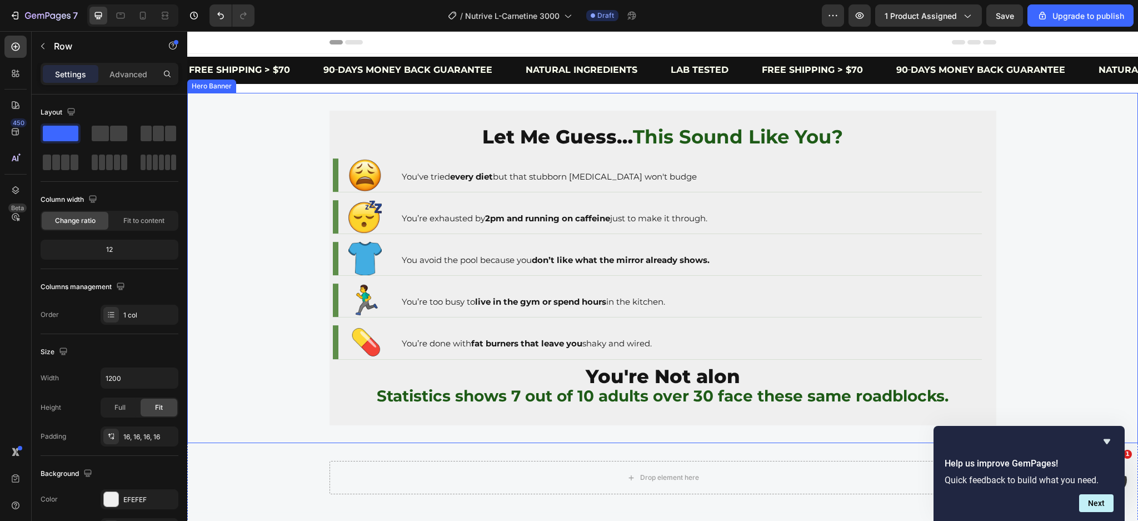
click at [1029, 279] on div "Background Image" at bounding box center [662, 268] width 951 height 350
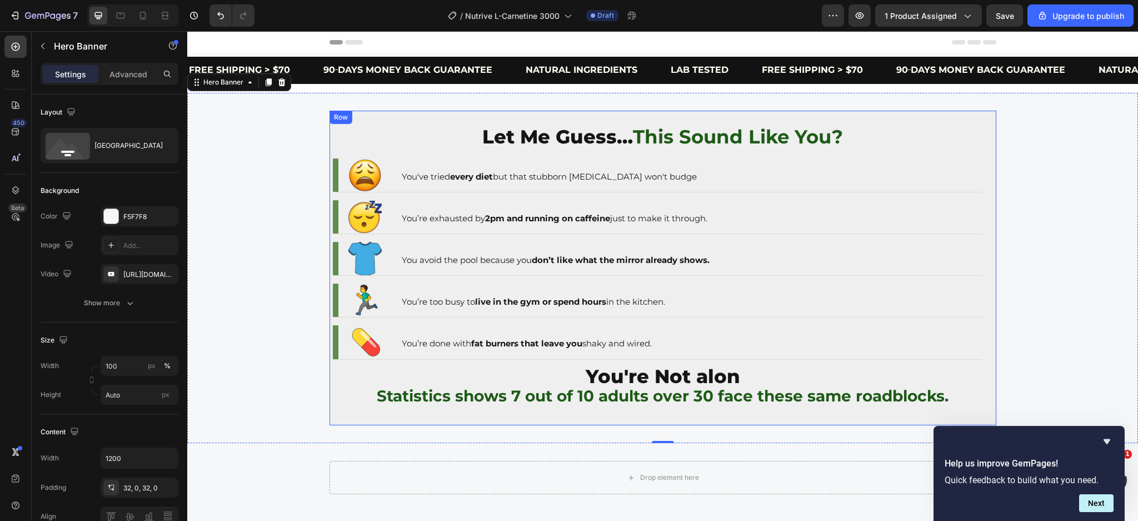
click at [332, 117] on div "Row" at bounding box center [341, 117] width 18 height 10
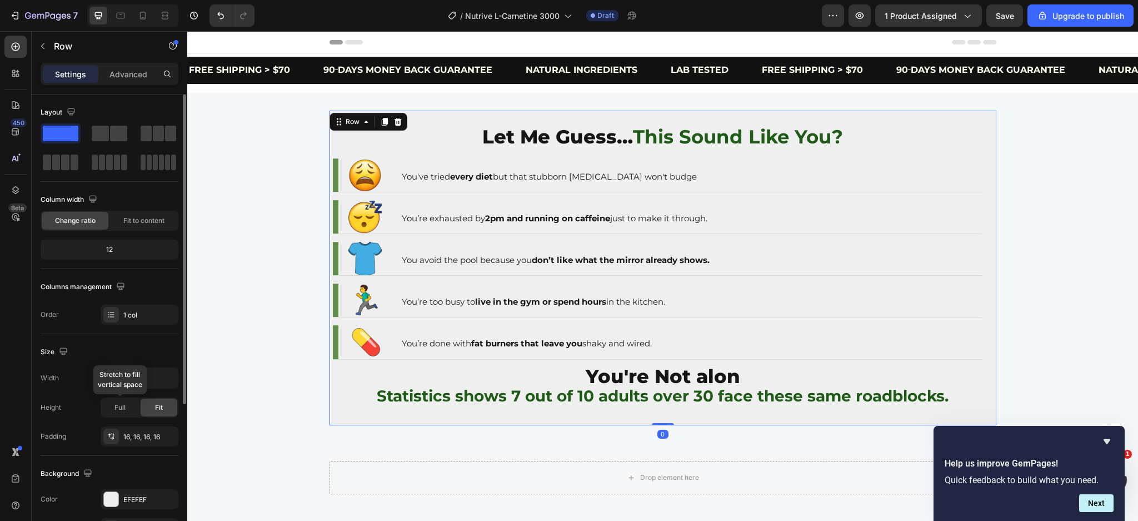
scroll to position [138, 0]
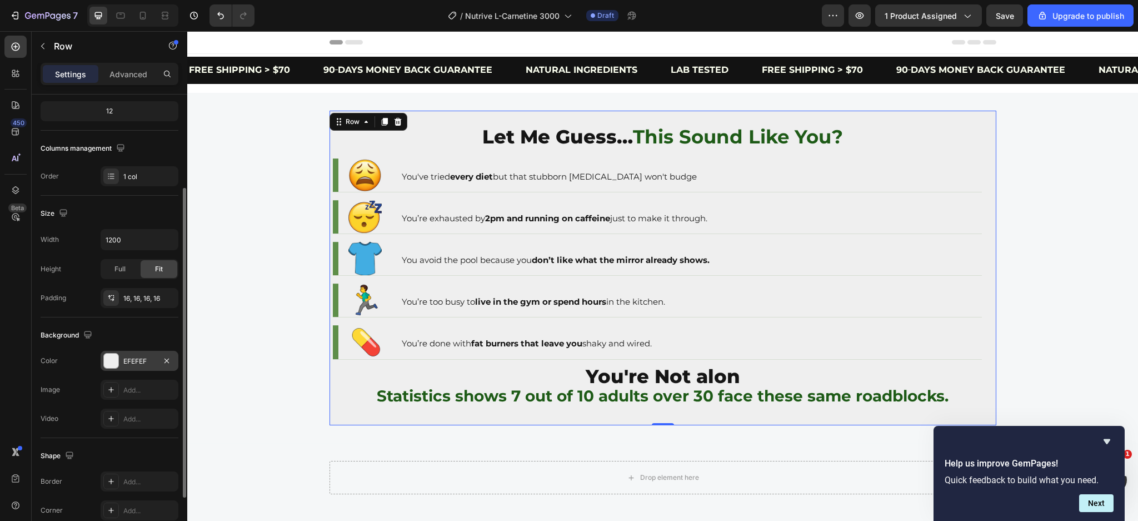
click at [123, 362] on div "EFEFEF" at bounding box center [139, 361] width 32 height 10
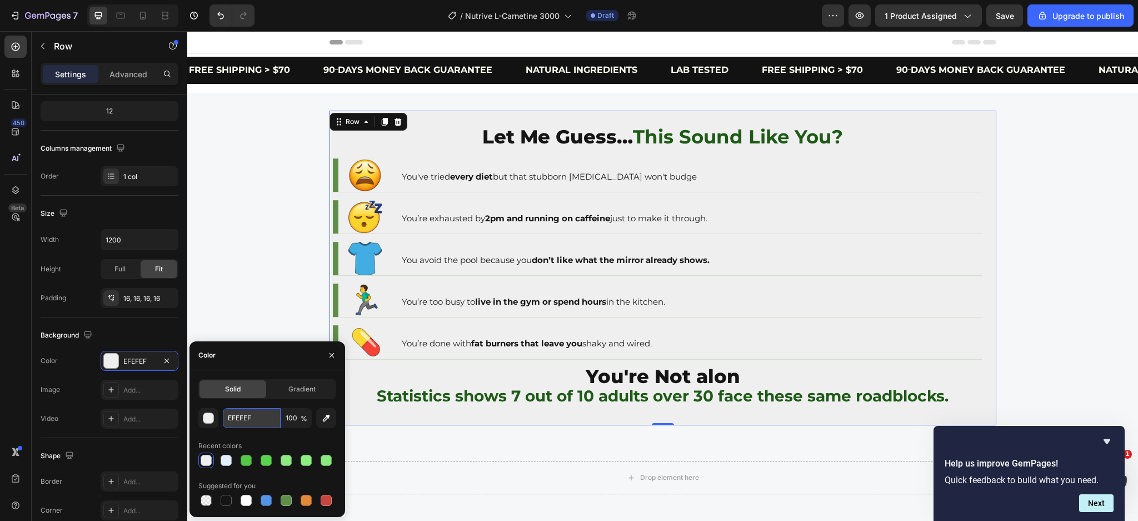
click at [250, 415] on input "EFEFEF" at bounding box center [252, 418] width 58 height 20
click at [226, 274] on div "Background Image" at bounding box center [662, 268] width 951 height 350
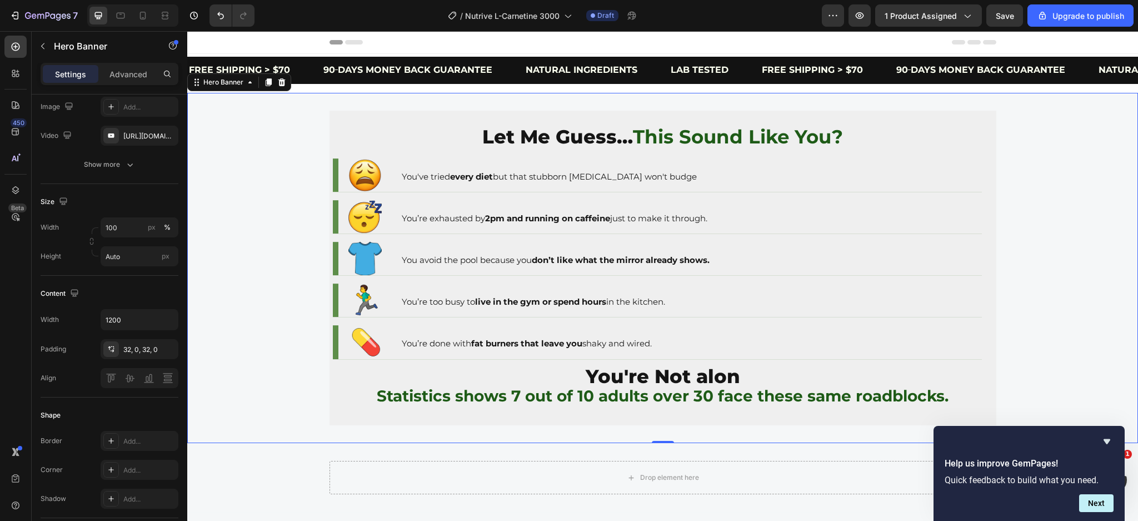
scroll to position [0, 0]
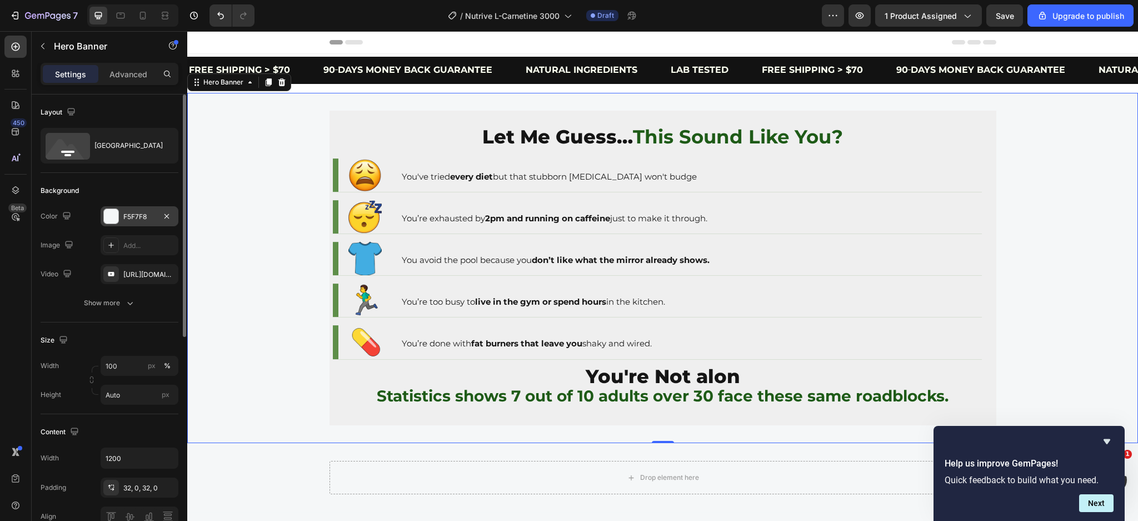
click at [144, 212] on div "F5F7F8" at bounding box center [139, 217] width 32 height 10
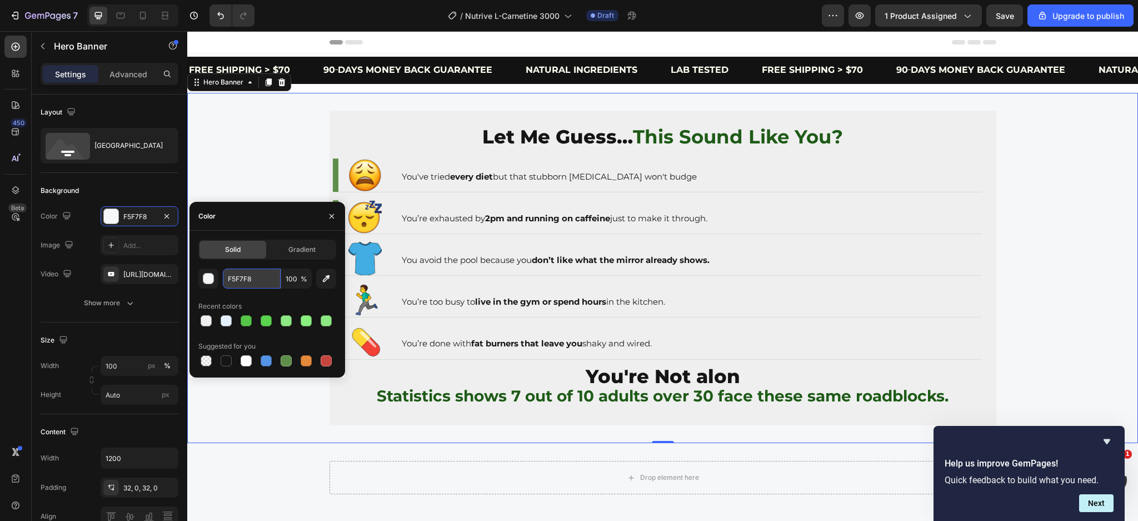
click at [255, 271] on input "F5F7F8" at bounding box center [252, 279] width 58 height 20
paste input "EFEFEF"
type input "EFEFEF"
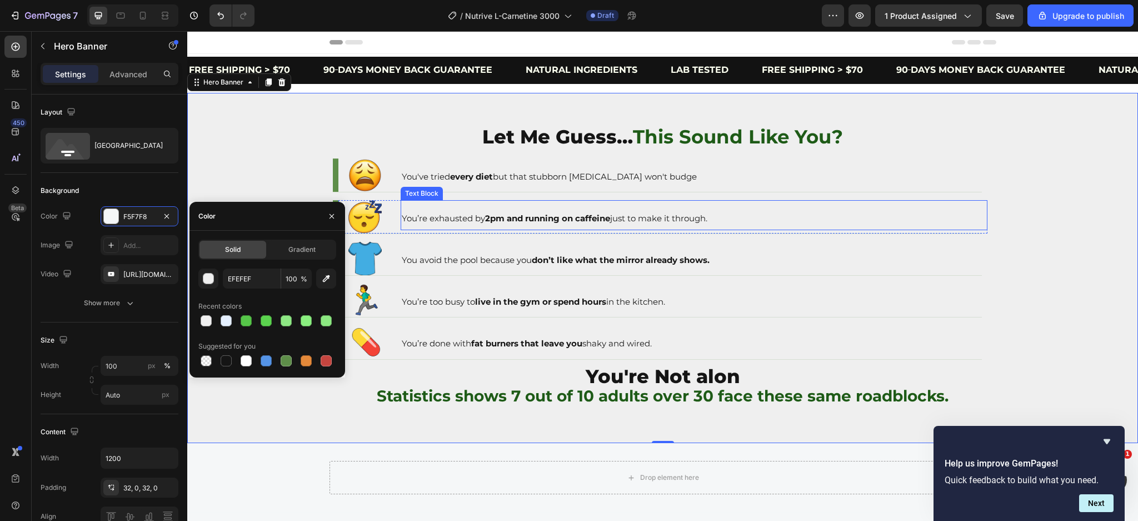
click at [1023, 186] on div "Background Image" at bounding box center [662, 268] width 951 height 350
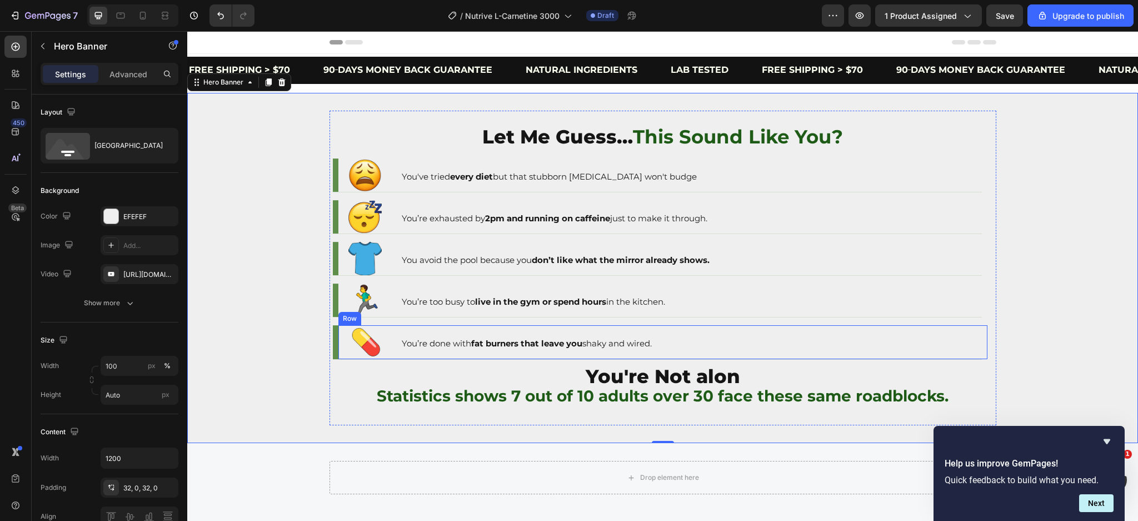
click at [759, 374] on p "You're Not alon" at bounding box center [663, 379] width 647 height 20
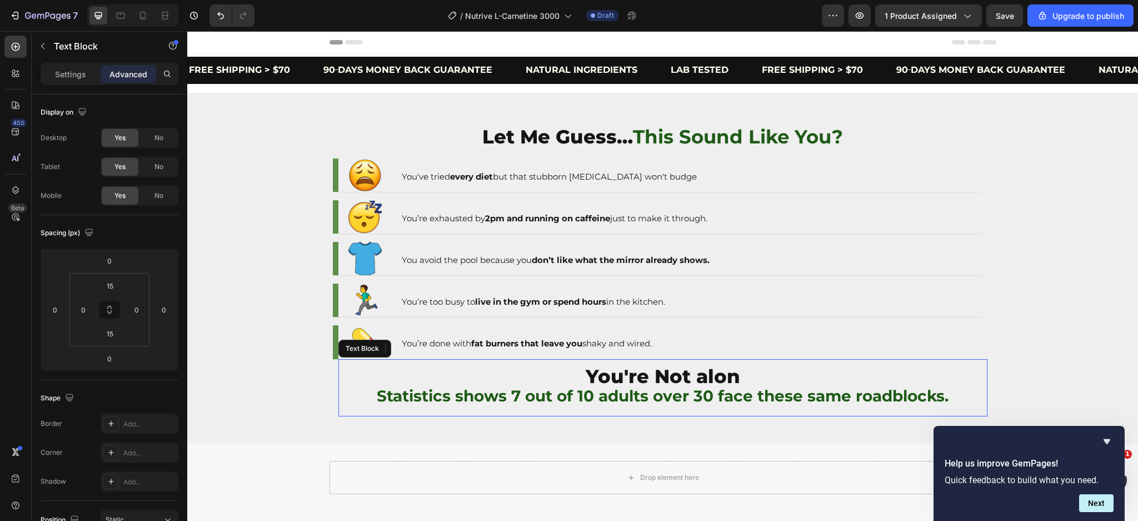
click at [759, 374] on p "You're Not alon" at bounding box center [663, 379] width 647 height 20
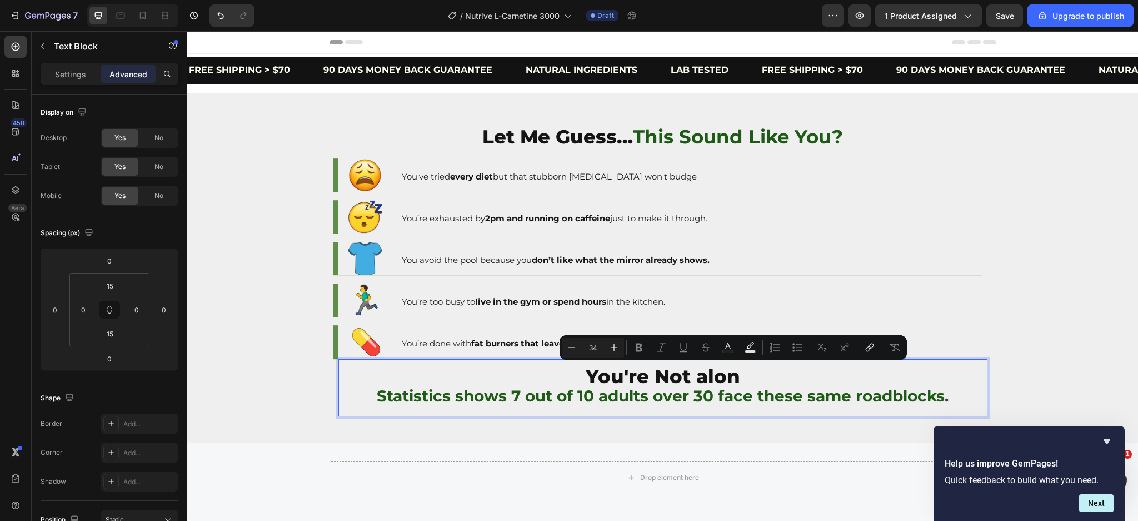
click at [738, 374] on p "You're Not alon" at bounding box center [663, 379] width 647 height 20
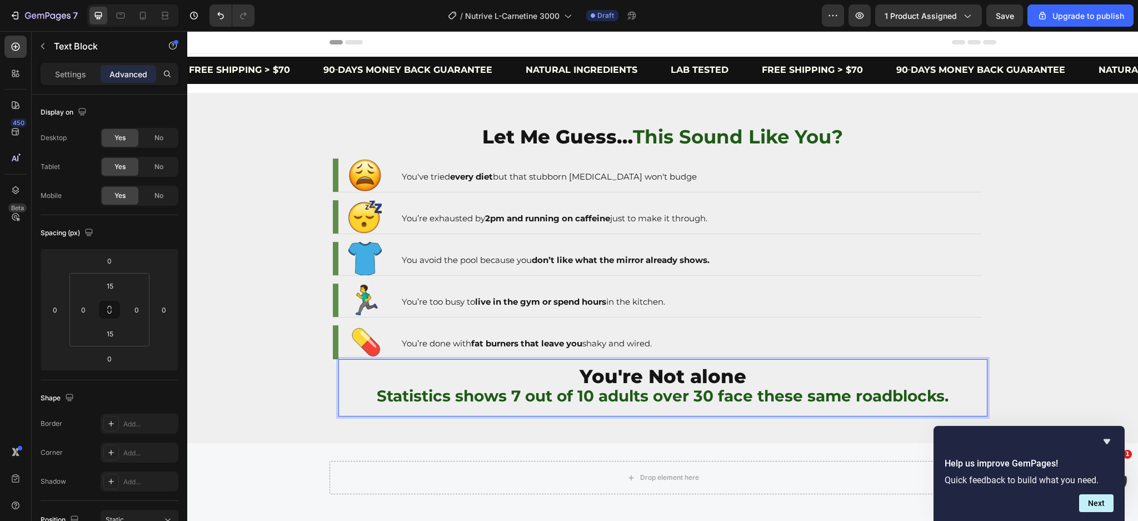
click at [760, 396] on strong "Statistics shows 7 out of 10 adults over 30 face these same roadblocks." at bounding box center [663, 395] width 572 height 19
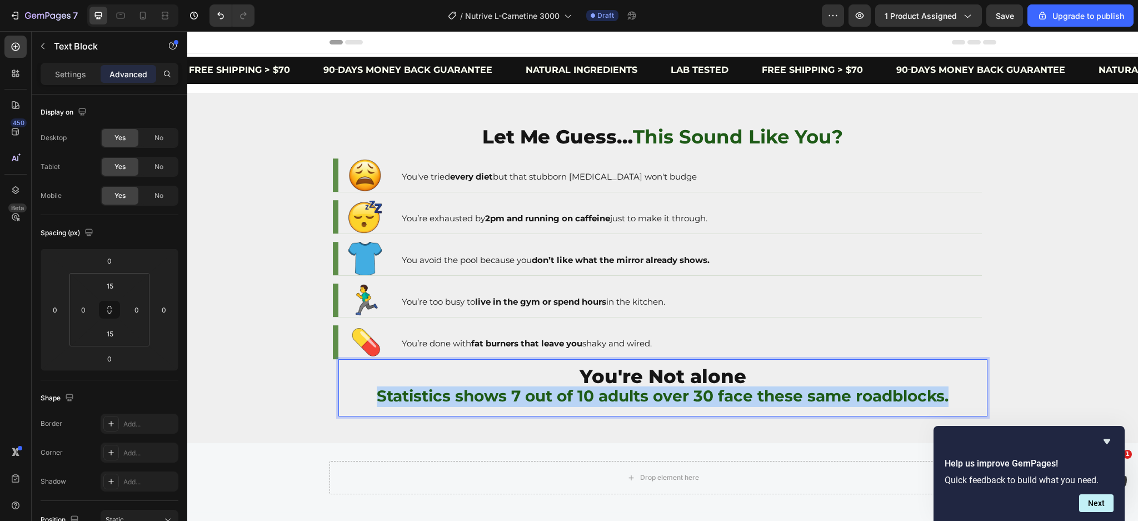
click at [760, 396] on strong "Statistics shows 7 out of 10 adults over 30 face these same roadblocks." at bounding box center [663, 395] width 572 height 19
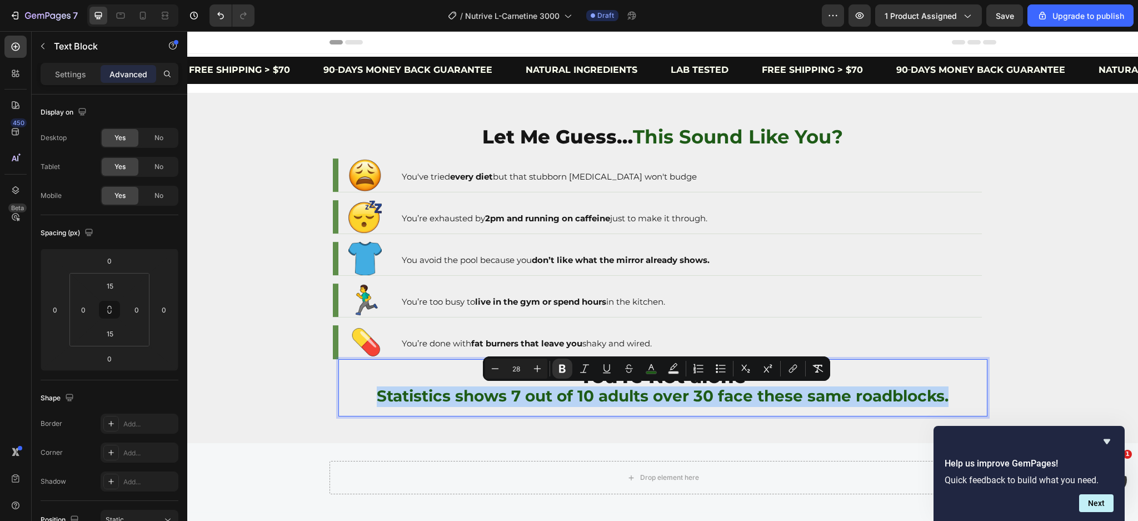
click at [705, 394] on strong "Statistics shows 7 out of 10 adults over 30 face these same roadblocks." at bounding box center [663, 395] width 572 height 19
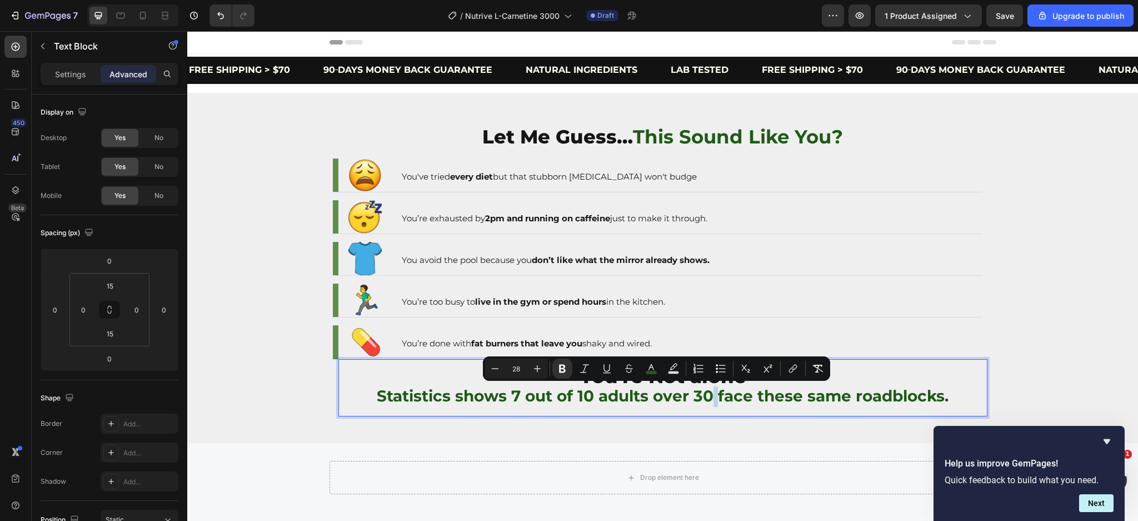
click at [705, 394] on strong "Statistics shows 7 out of 10 adults over 30 face these same roadblocks." at bounding box center [663, 395] width 572 height 19
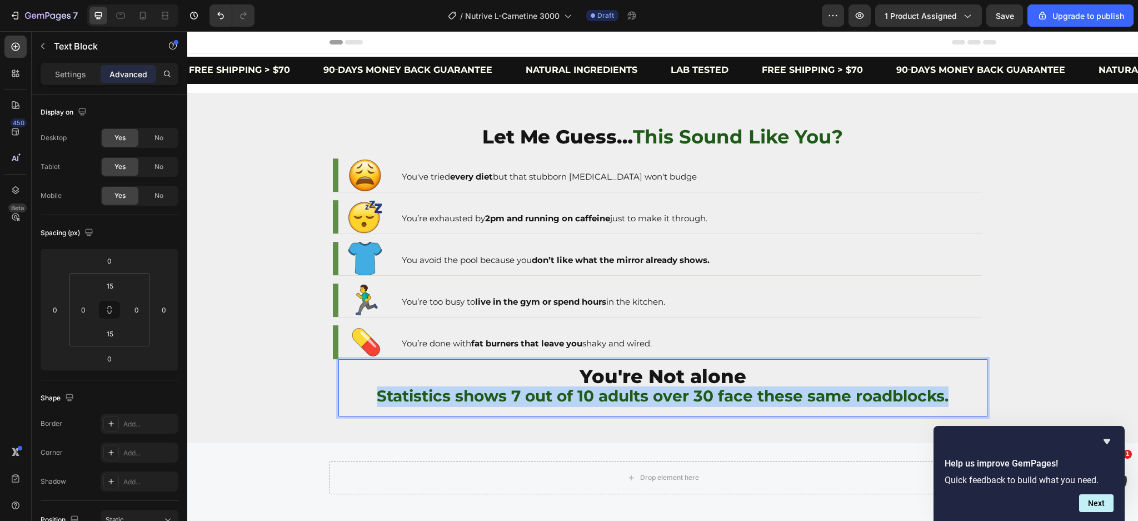
click at [705, 394] on strong "Statistics shows 7 out of 10 adults over 30 face these same roadblocks." at bounding box center [663, 395] width 572 height 19
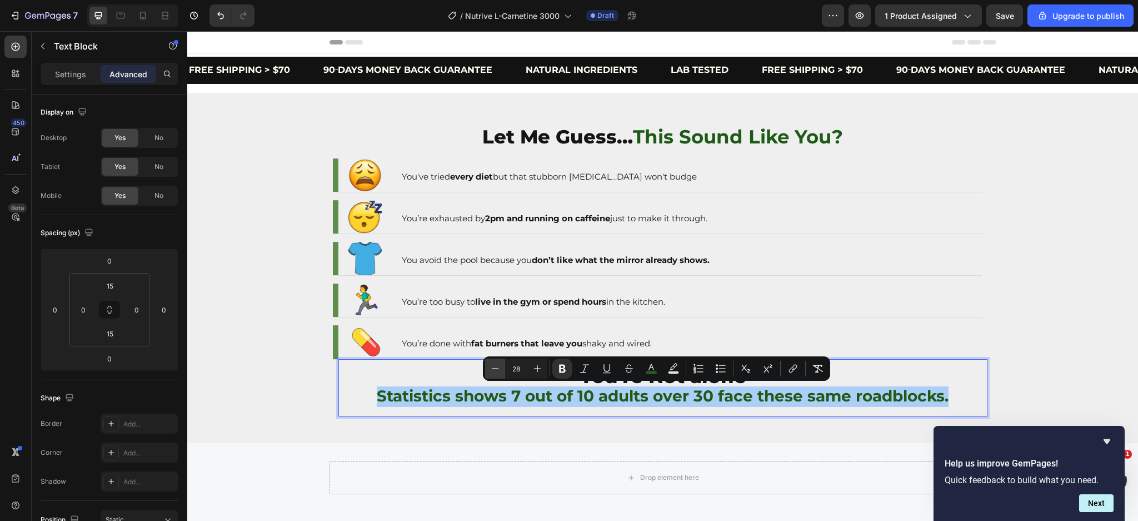
click at [496, 366] on icon "Editor contextual toolbar" at bounding box center [495, 368] width 11 height 11
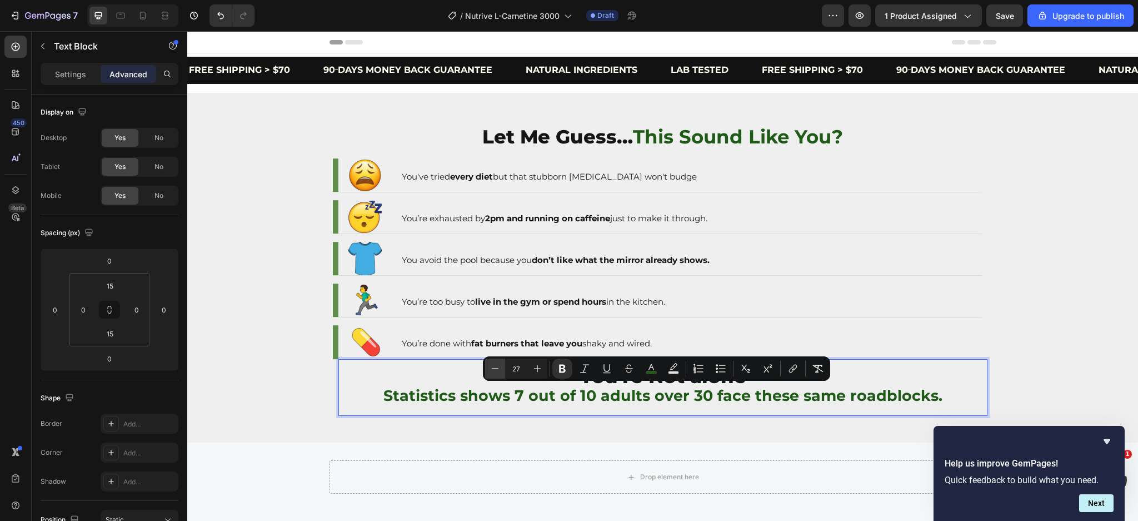
click at [496, 366] on icon "Editor contextual toolbar" at bounding box center [495, 368] width 11 height 11
type input "23"
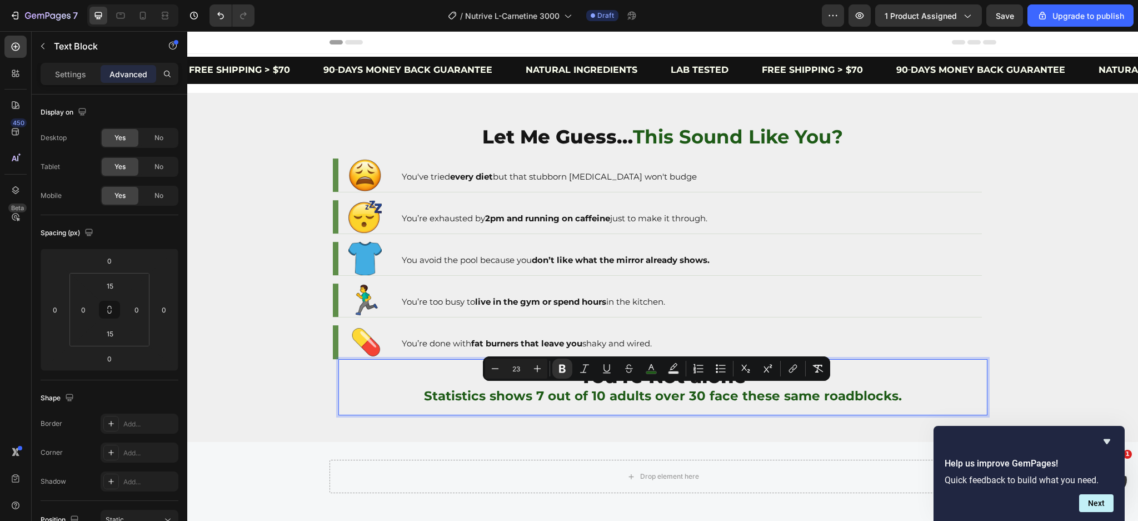
click at [779, 404] on p "Statistics shows 7 out of 10 adults over 30 face these same roadblocks." at bounding box center [663, 397] width 647 height 18
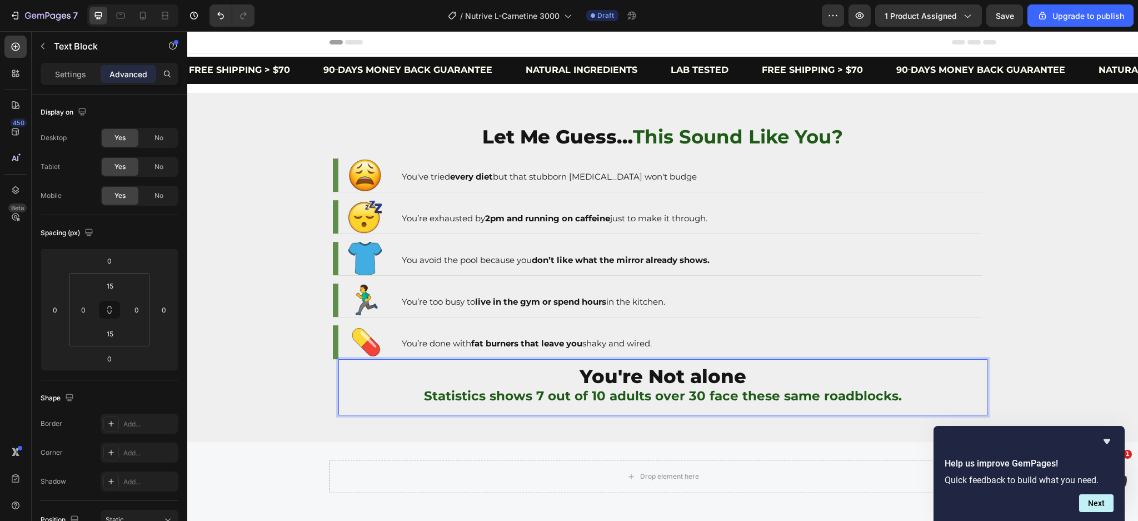
click at [834, 400] on strong "Statistics shows 7 out of 10 adults over 30 face these same roadblocks." at bounding box center [663, 396] width 478 height 16
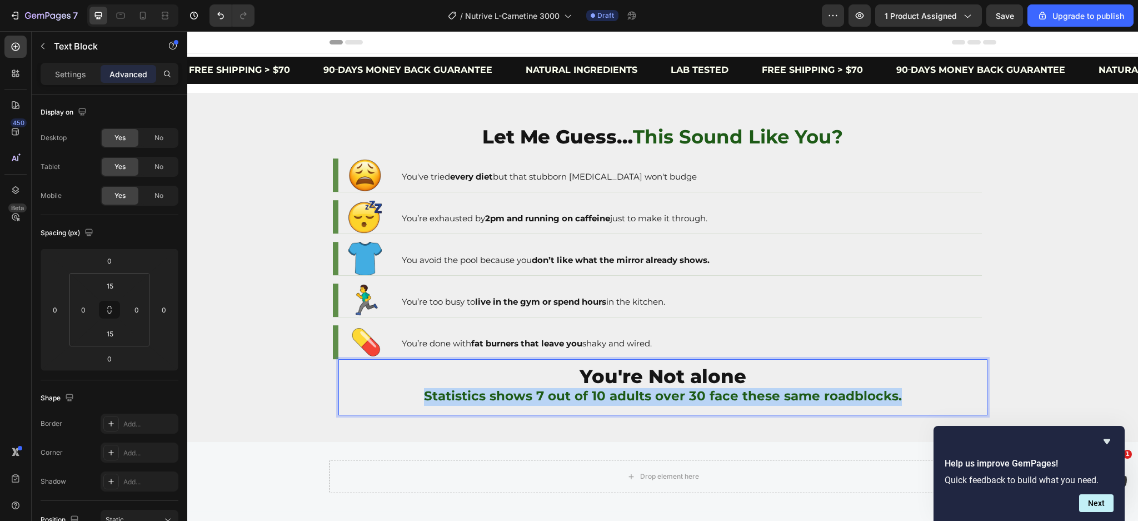
click at [834, 400] on strong "Statistics shows 7 out of 10 adults over 30 face these same roadblocks." at bounding box center [663, 396] width 478 height 16
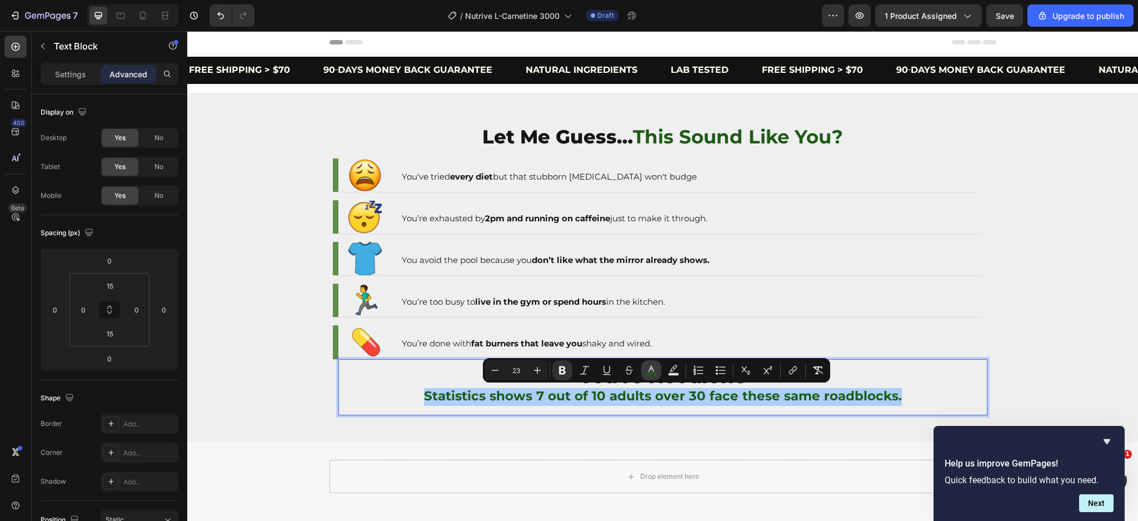
click at [648, 375] on rect "Editor contextual toolbar" at bounding box center [652, 374] width 11 height 3
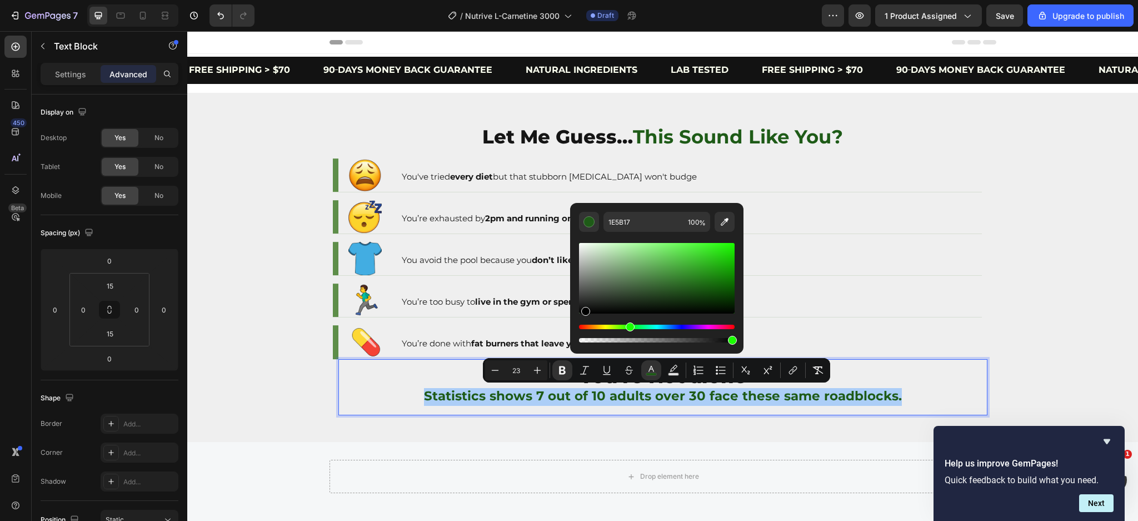
drag, startPoint x: 600, startPoint y: 292, endPoint x: 581, endPoint y: 339, distance: 50.4
click at [581, 339] on div "Editor contextual toolbar" at bounding box center [657, 293] width 156 height 104
type input "000000"
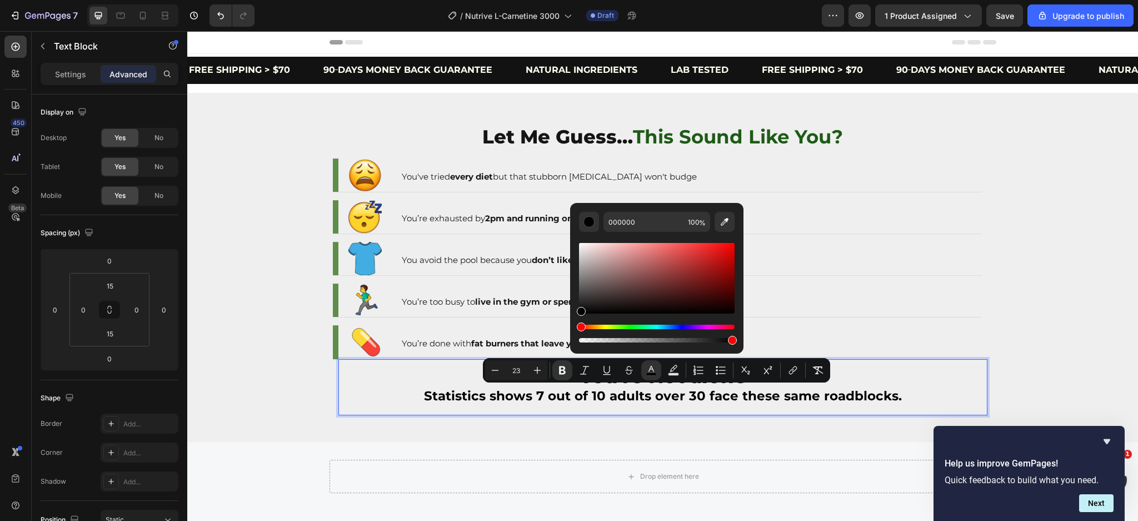
click at [687, 391] on strong "Statistics shows 7 out of 10 adults over 30 face these same roadblocks." at bounding box center [663, 396] width 478 height 16
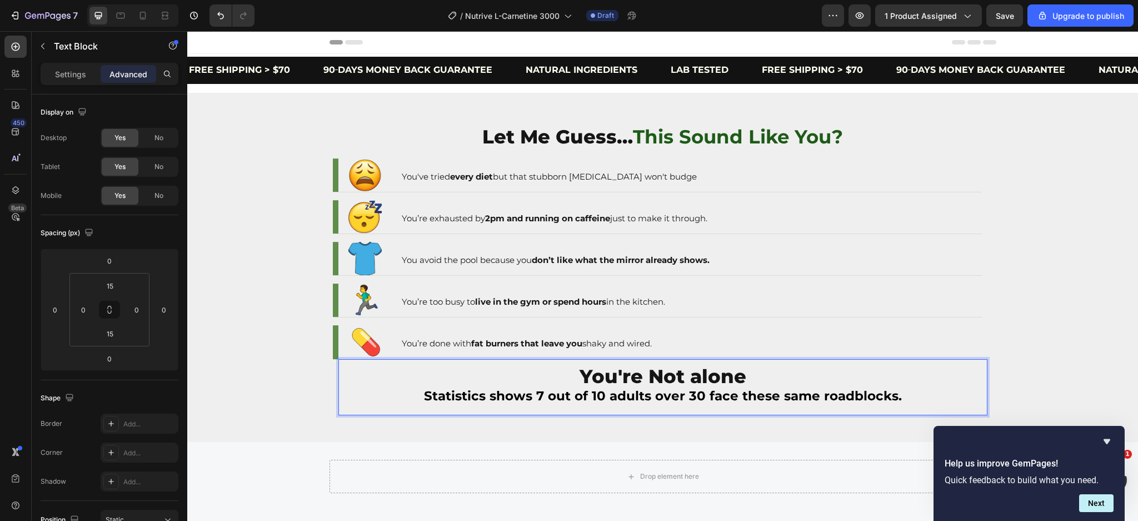
click at [699, 377] on span "You're Not alone" at bounding box center [663, 376] width 167 height 23
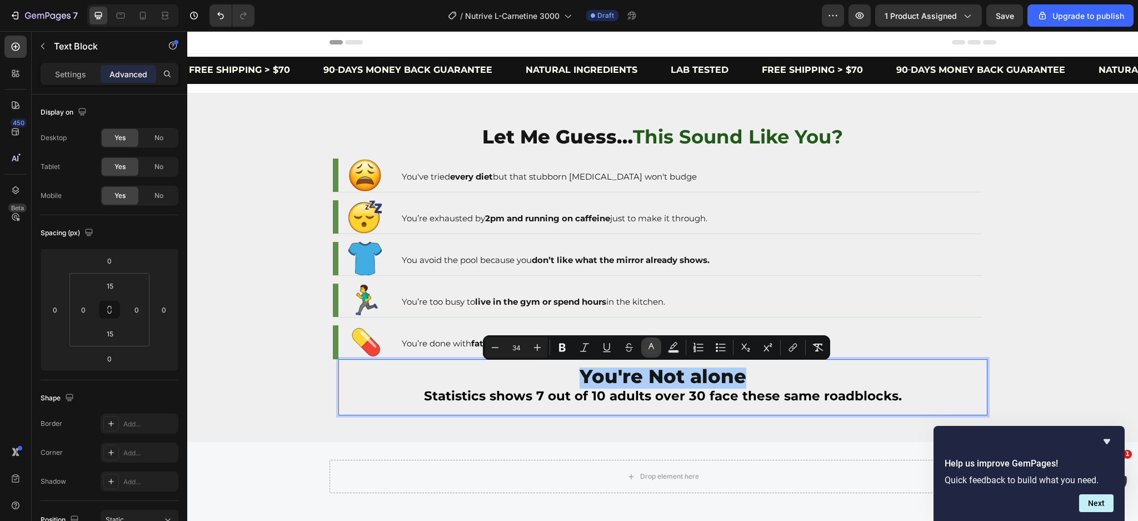
click at [653, 349] on icon "Editor contextual toolbar" at bounding box center [651, 347] width 11 height 11
type input "151515"
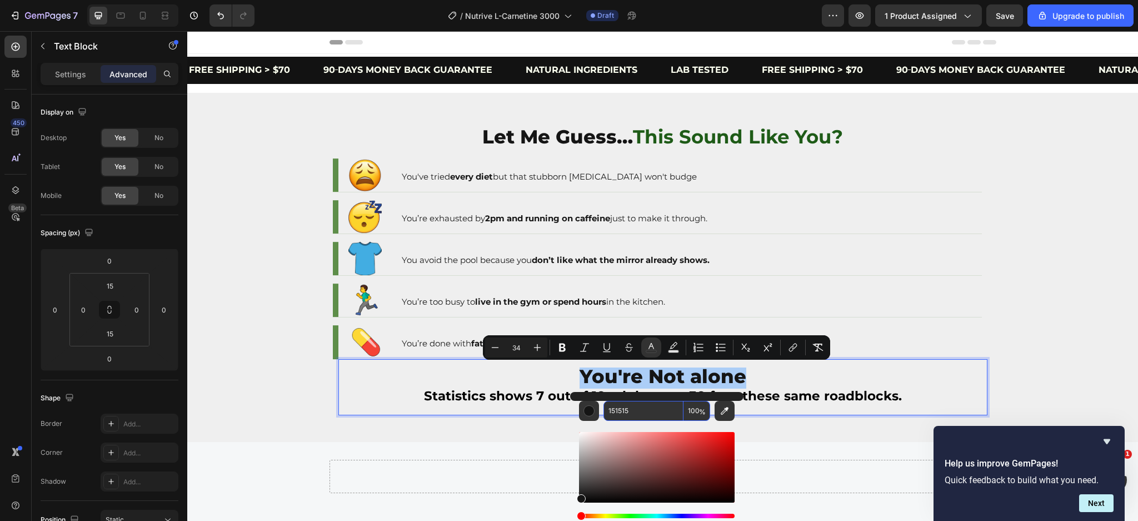
click at [643, 409] on input "151515" at bounding box center [644, 411] width 80 height 20
paste input "397932"
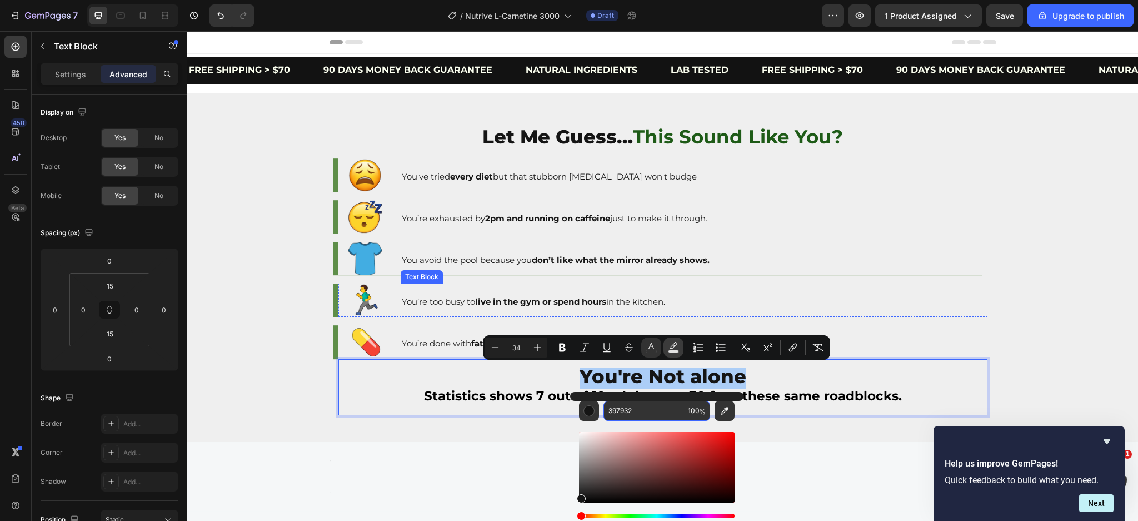
type input "397932"
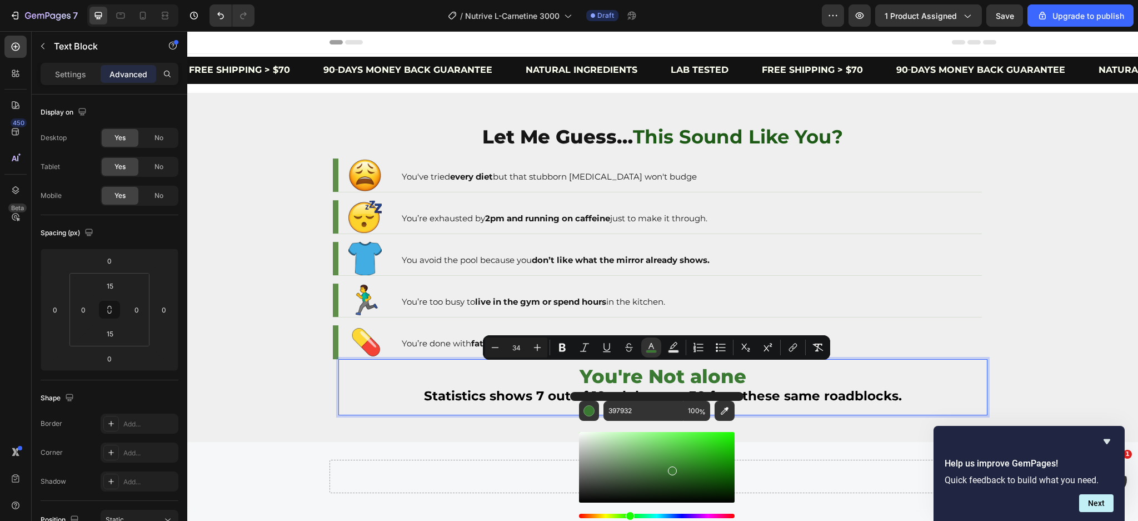
click at [782, 374] on p "You're Not alone" at bounding box center [663, 379] width 647 height 20
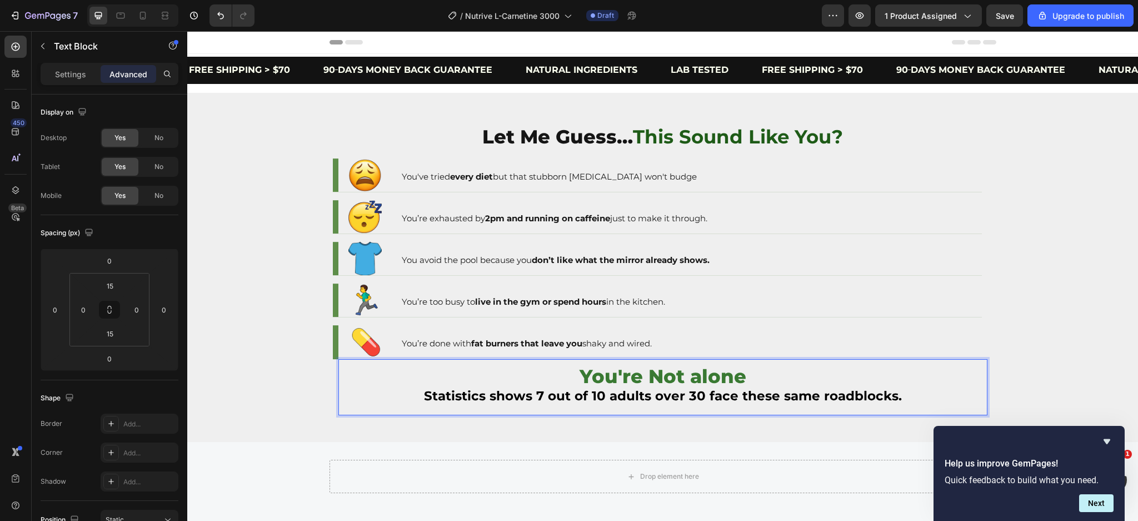
click at [683, 388] on strong "Statistics shows 7 out of 10 adults over 30 face these same roadblocks." at bounding box center [663, 396] width 478 height 16
click at [708, 395] on strong "Statistics shows 7 out of 10 adults over 30 face these same roadblocks." at bounding box center [663, 396] width 478 height 16
click at [708, 394] on strong "Statistics shows 7 out of 10 adults over 30 face these same roadblocks." at bounding box center [663, 396] width 478 height 16
click at [701, 395] on strong "Statistics shows 7 out of 10 adults over 30 face these same roadblocks." at bounding box center [663, 396] width 478 height 16
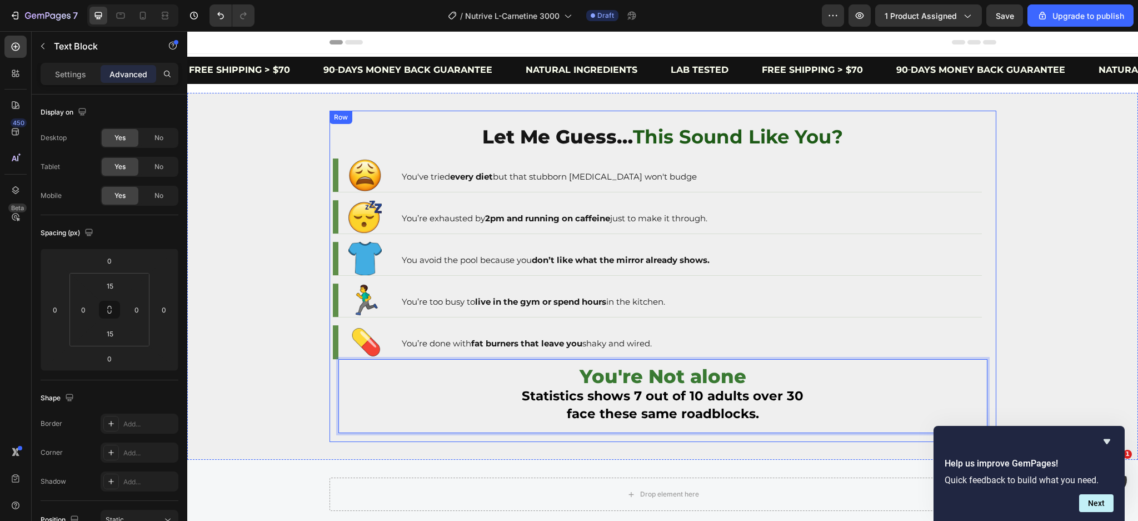
click at [980, 274] on div "You avoid the pool because you don’t like what the mirror already shows. Text B…" at bounding box center [694, 258] width 587 height 33
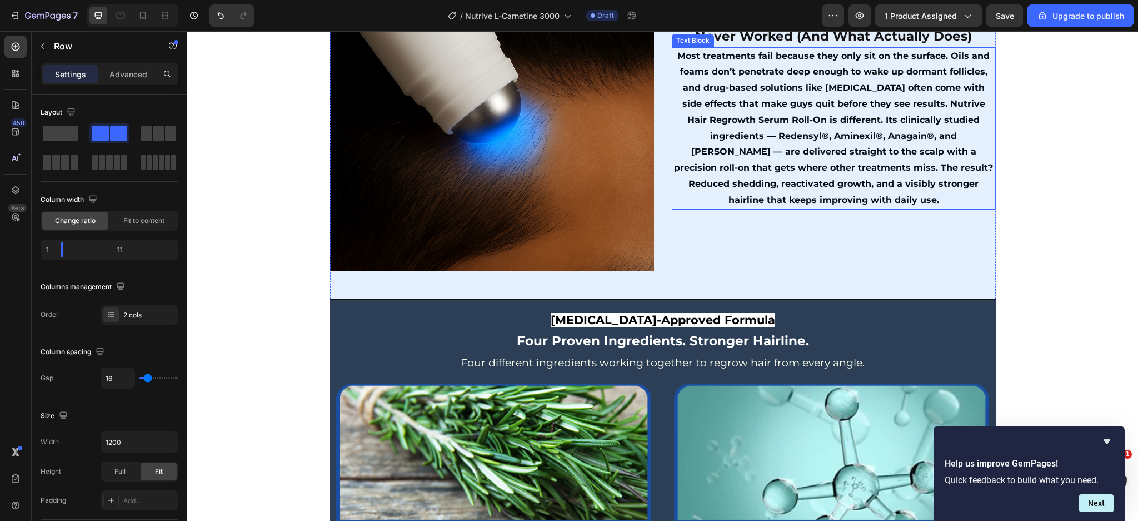
scroll to position [963, 0]
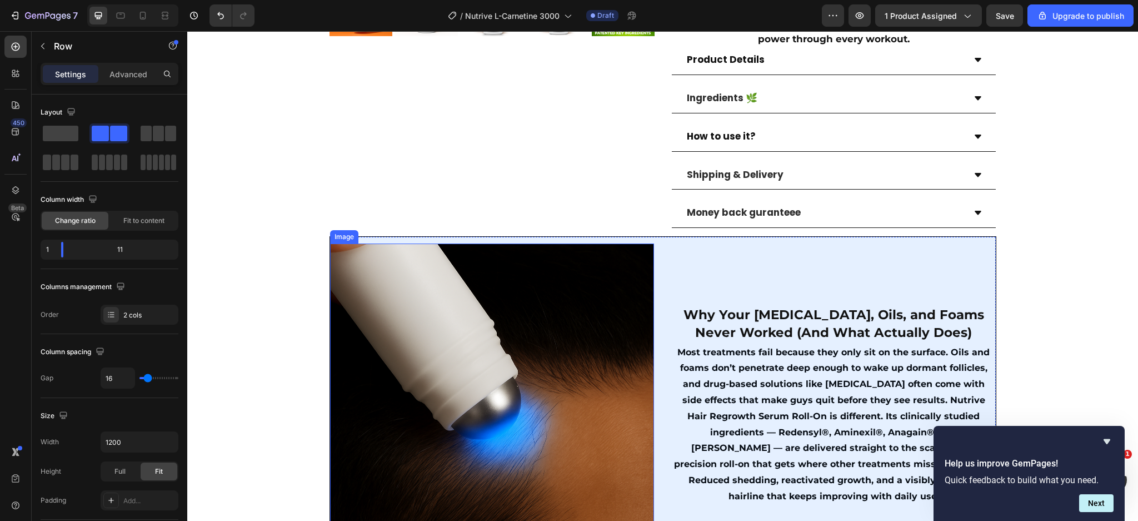
click at [573, 282] on img at bounding box center [492, 405] width 324 height 324
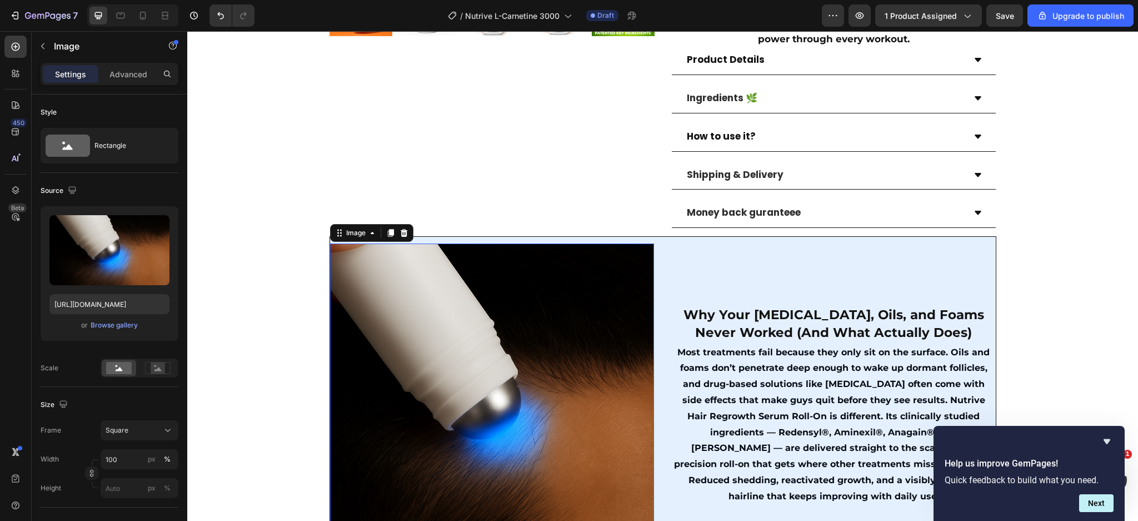
scroll to position [1112, 0]
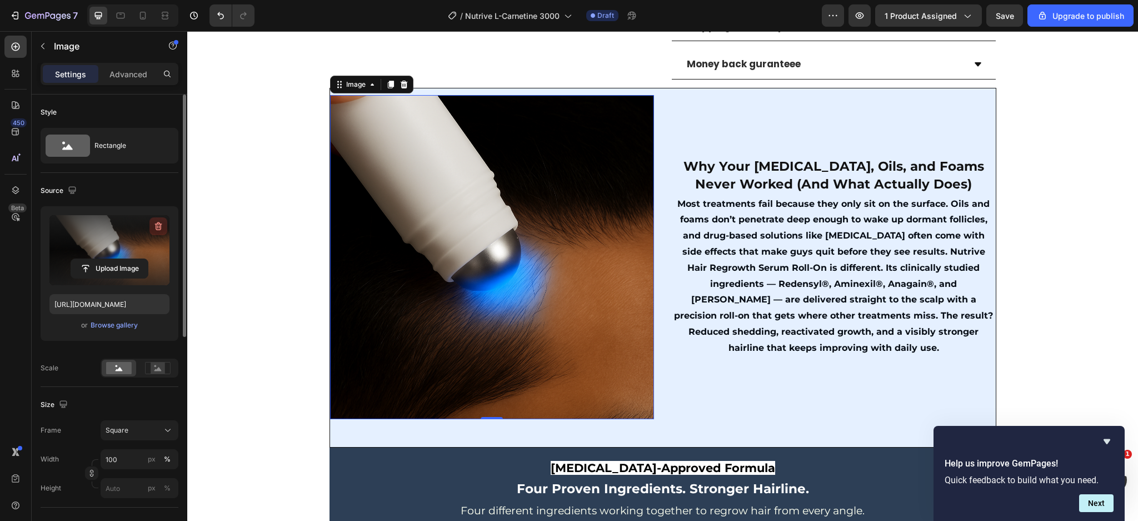
click at [157, 227] on icon "button" at bounding box center [158, 226] width 11 height 11
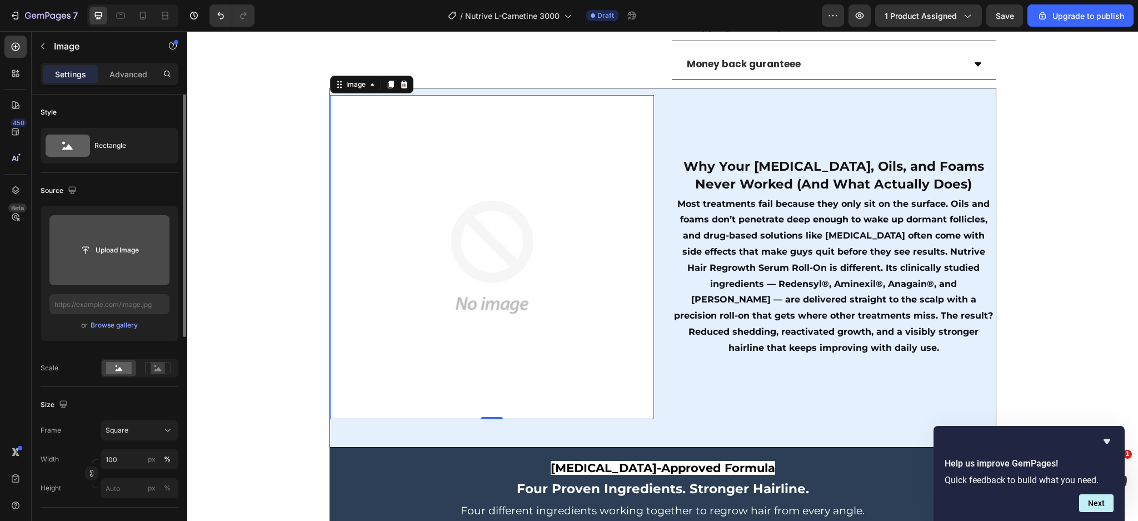
click at [129, 258] on input "file" at bounding box center [109, 250] width 77 height 19
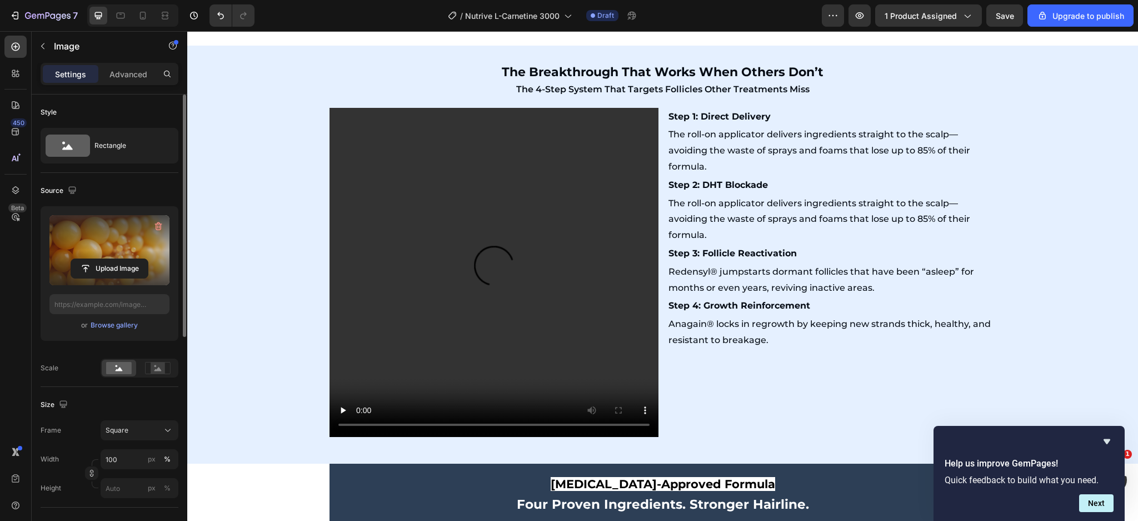
type input "[URL][DOMAIN_NAME]"
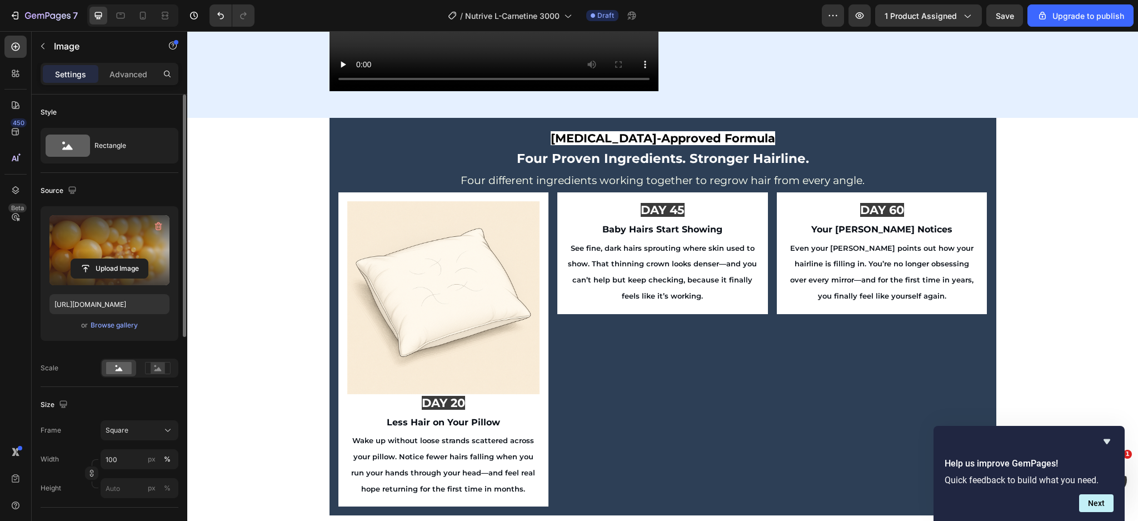
scroll to position [2520, 0]
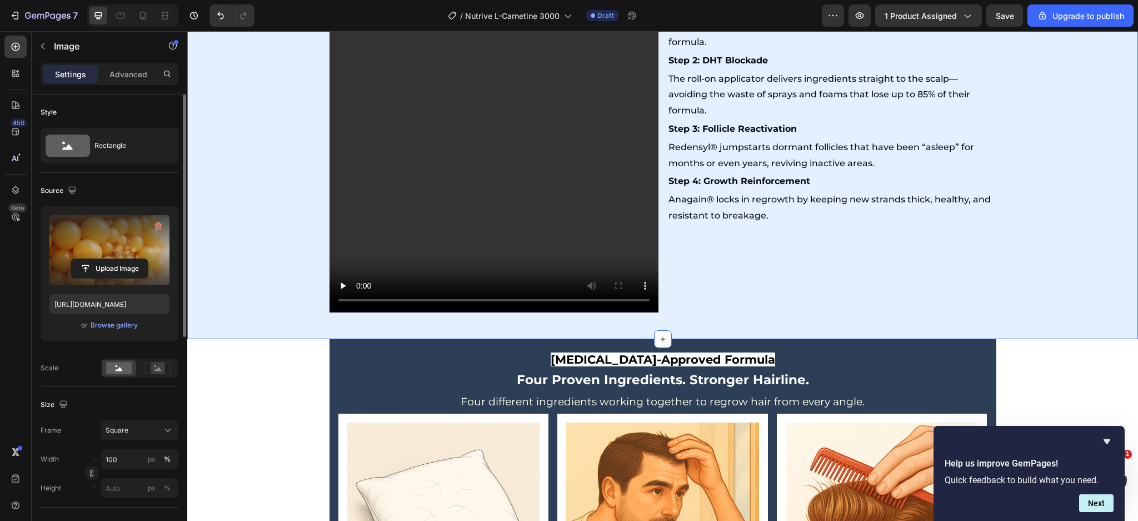
click at [287, 306] on div "The Breakthrough That Works When Others Don’t The 4-Step System That Targets Fo…" at bounding box center [662, 130] width 951 height 382
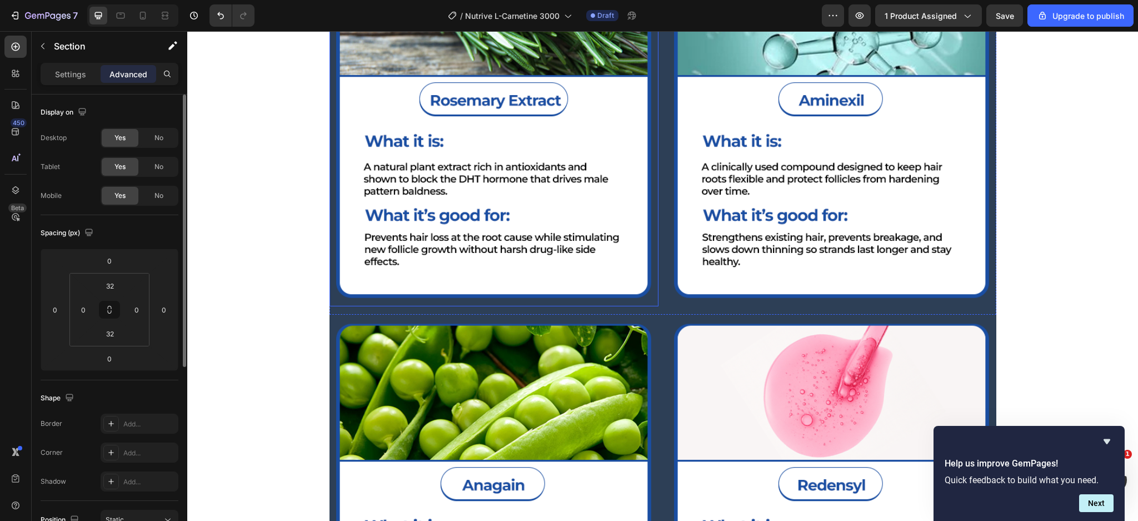
scroll to position [1260, 0]
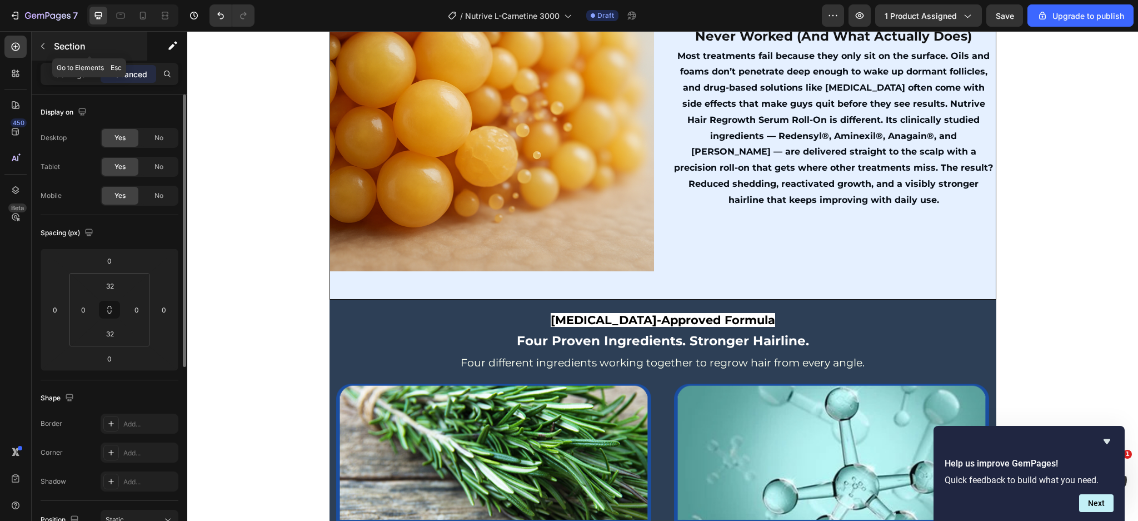
click at [41, 48] on icon "button" at bounding box center [42, 46] width 9 height 9
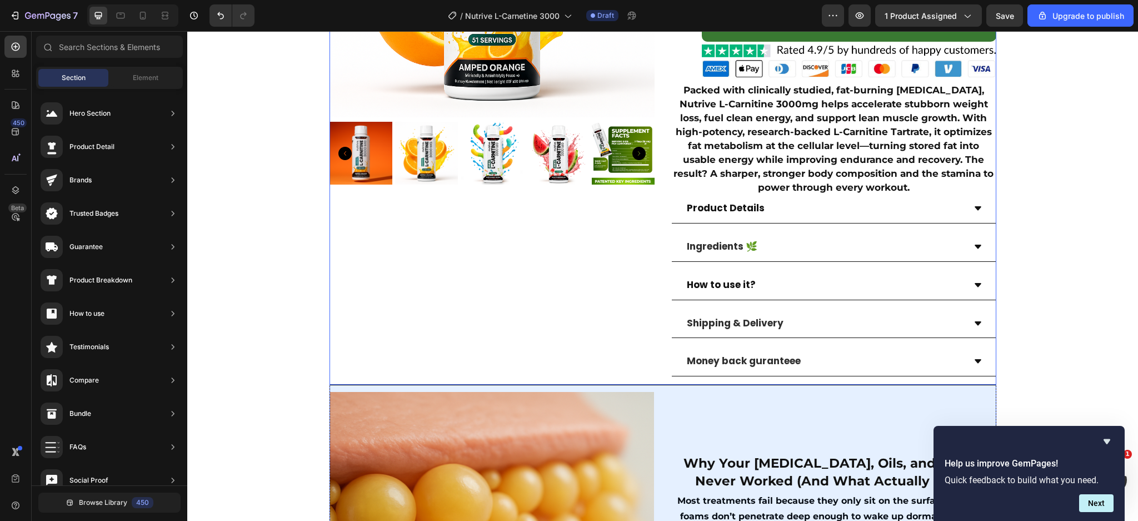
scroll to position [1186, 0]
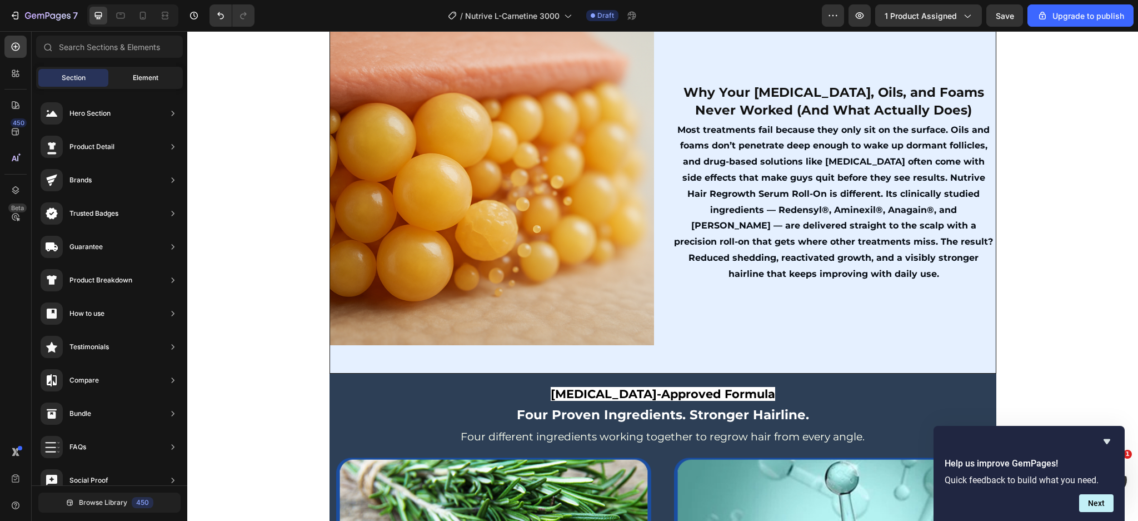
click at [140, 81] on span "Element" at bounding box center [146, 78] width 26 height 10
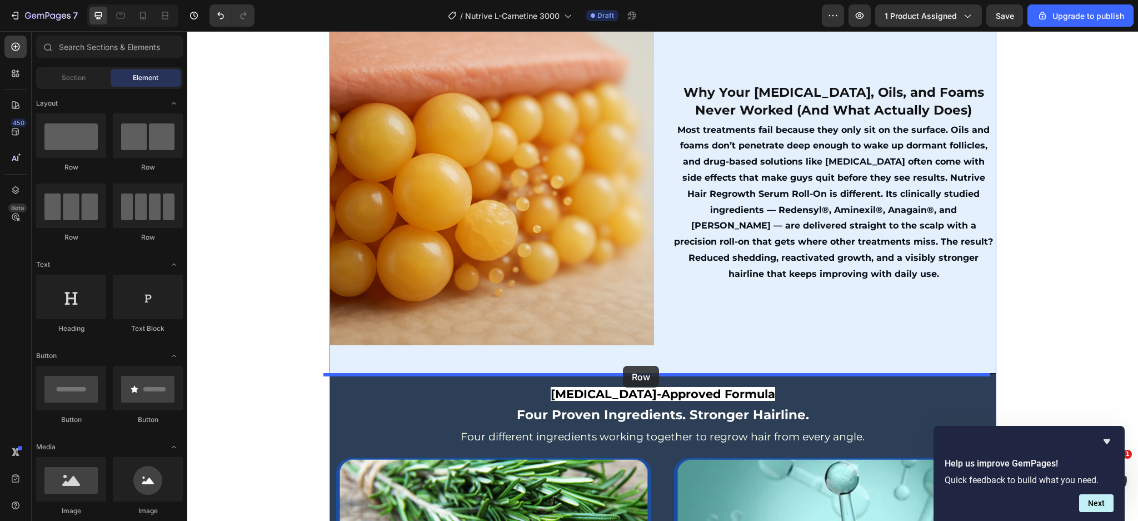
drag, startPoint x: 314, startPoint y: 250, endPoint x: 623, endPoint y: 365, distance: 330.0
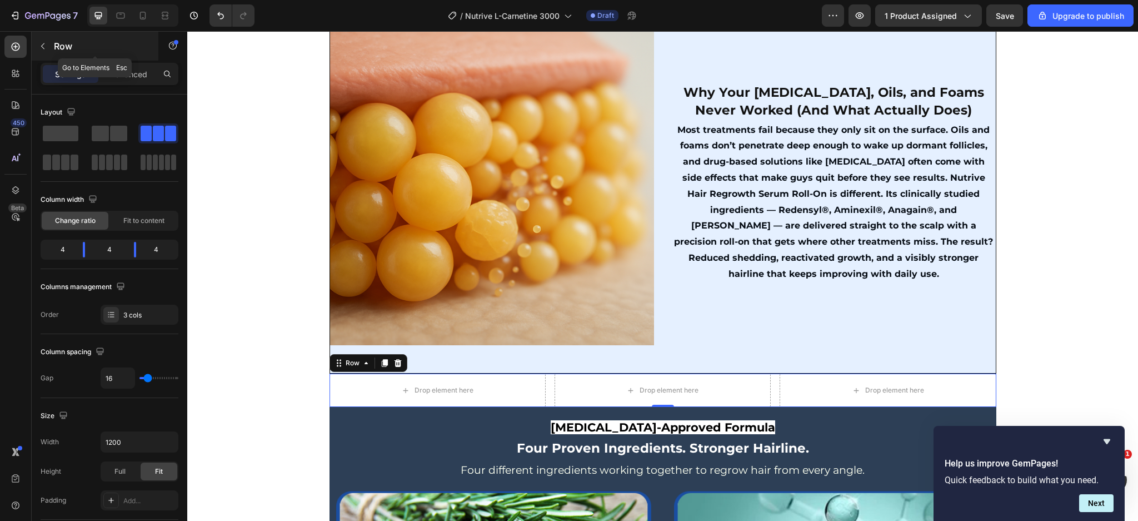
click at [48, 38] on button "button" at bounding box center [43, 46] width 18 height 18
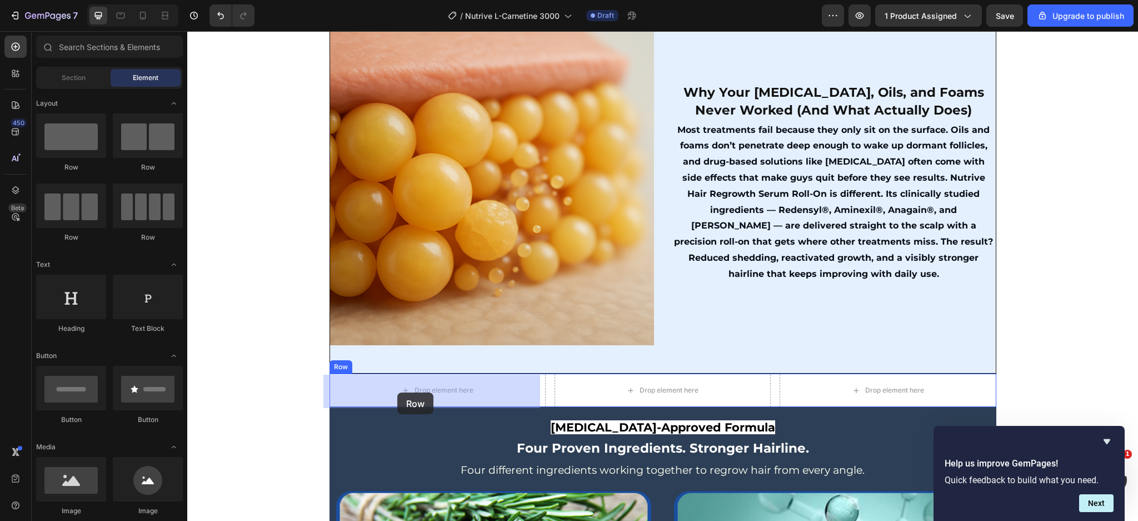
drag, startPoint x: 280, startPoint y: 308, endPoint x: 397, endPoint y: 392, distance: 144.6
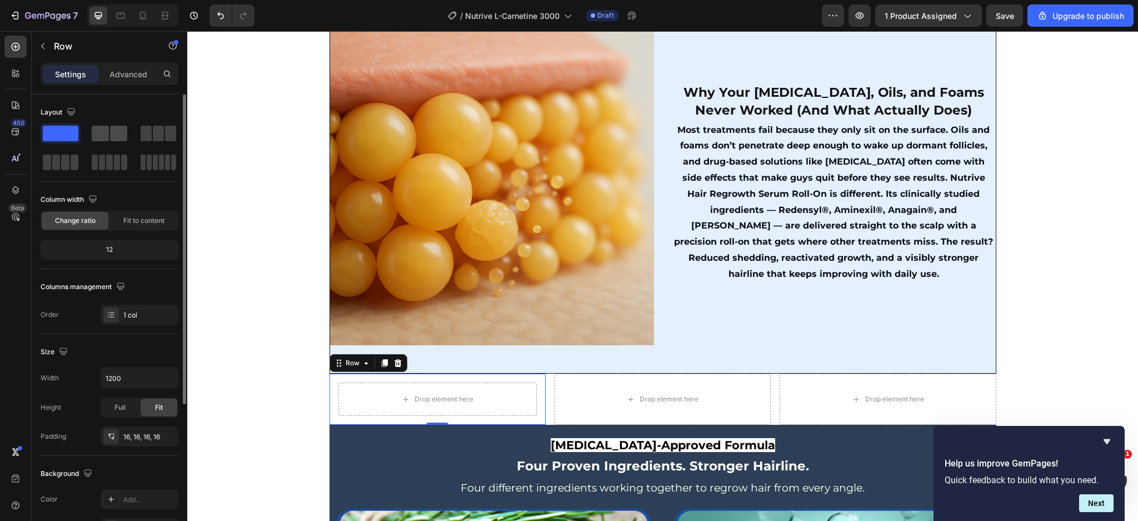
click at [116, 137] on span at bounding box center [118, 134] width 17 height 16
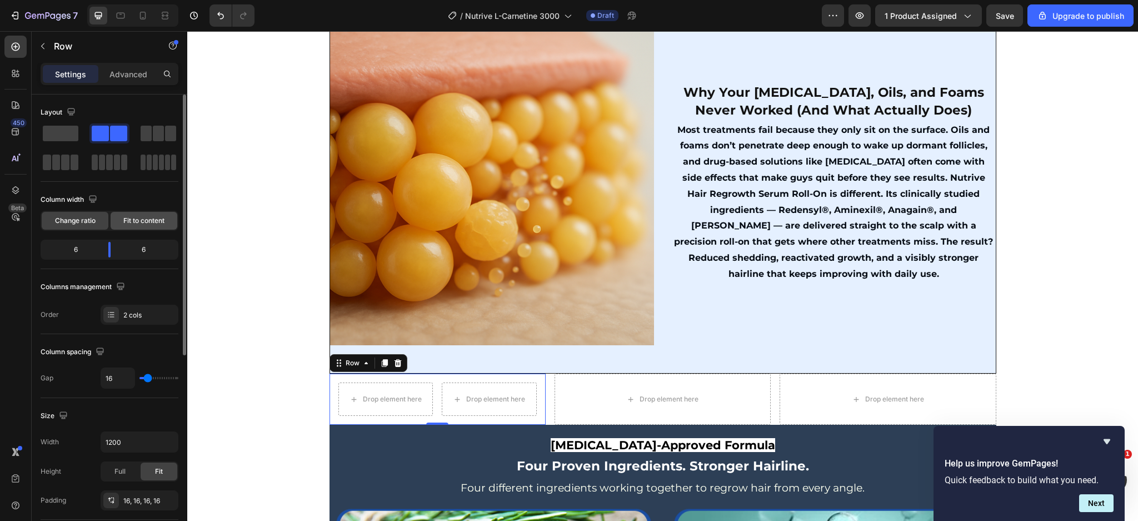
click at [128, 222] on span "Fit to content" at bounding box center [143, 221] width 41 height 10
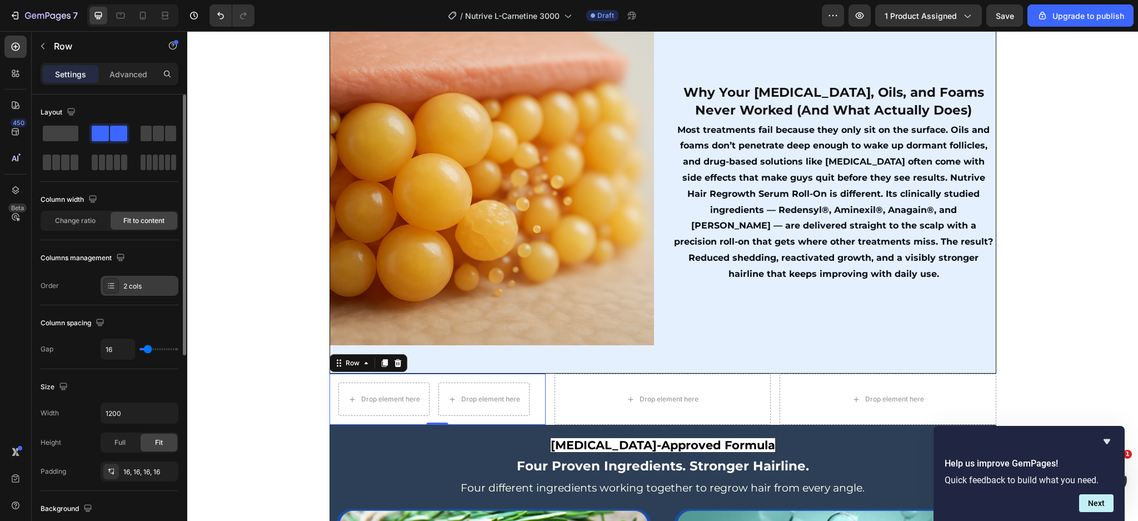
click at [152, 293] on div "2 cols" at bounding box center [140, 286] width 78 height 20
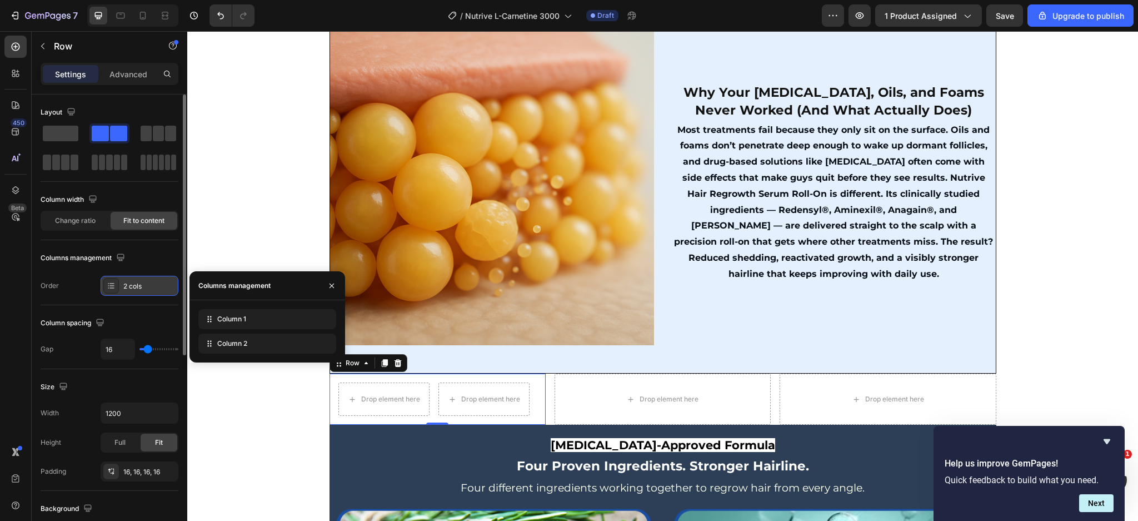
click at [146, 289] on div "2 cols" at bounding box center [149, 286] width 52 height 10
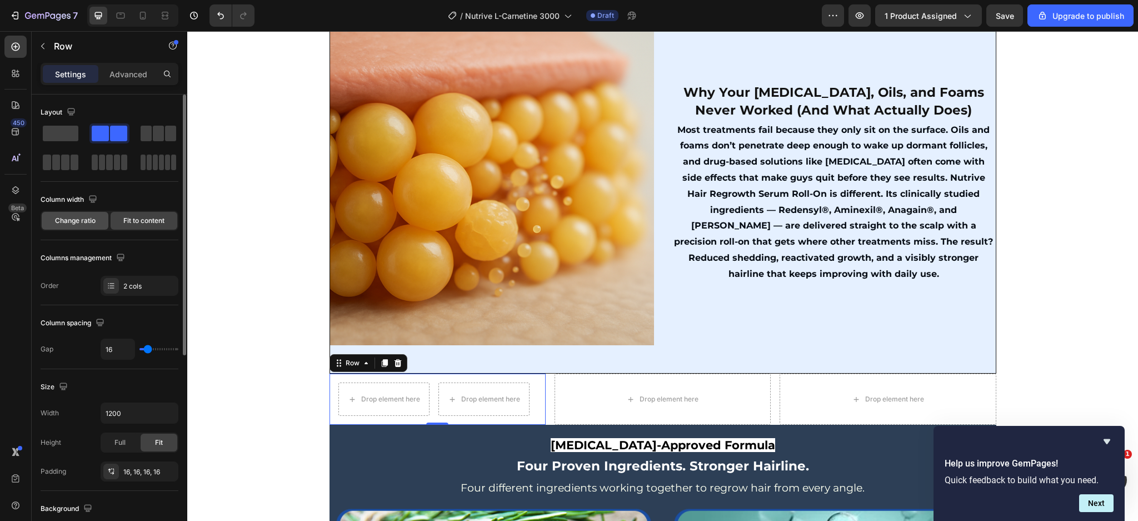
click at [81, 221] on span "Change ratio" at bounding box center [75, 221] width 41 height 10
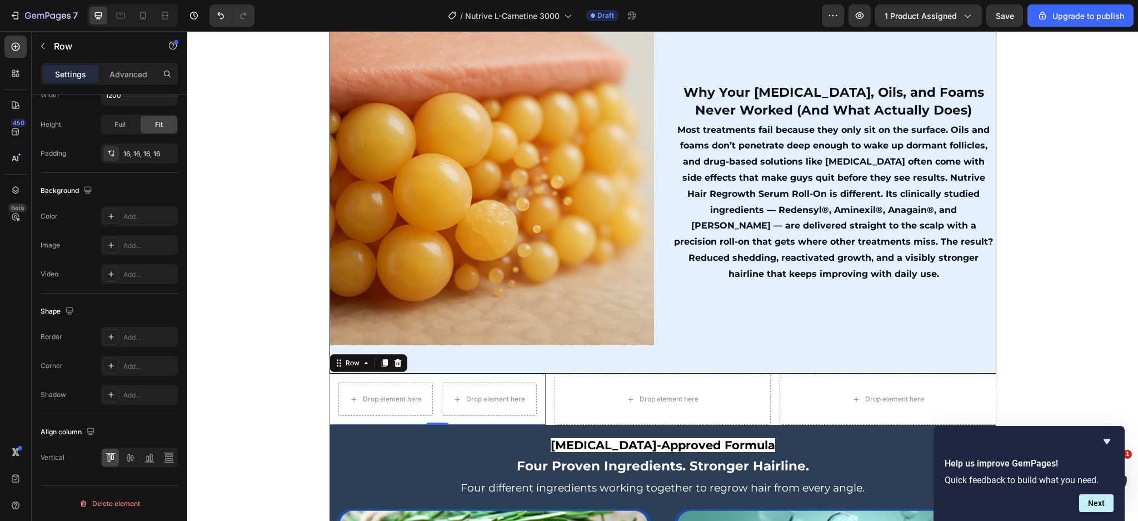
scroll to position [0, 0]
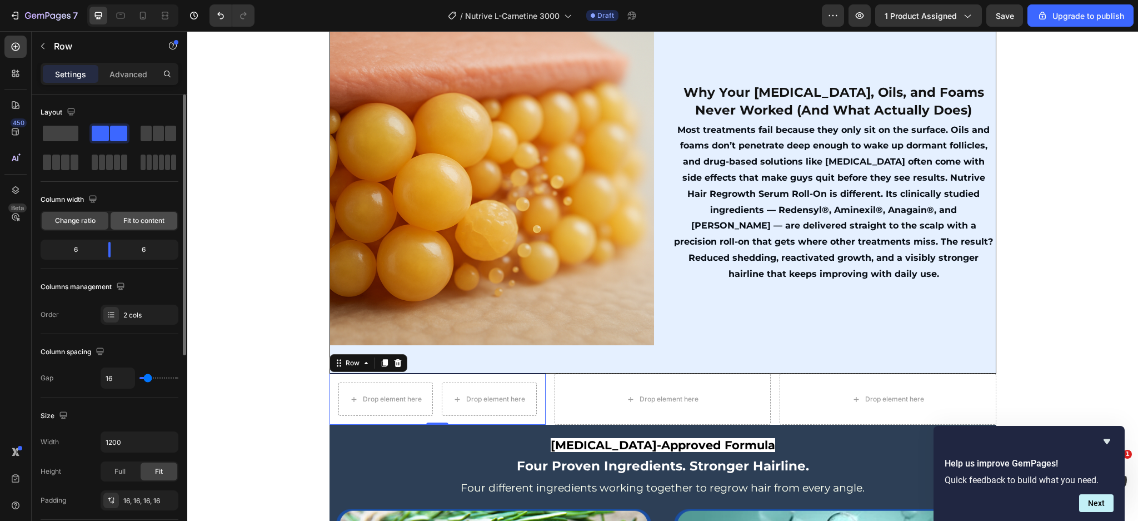
click at [120, 225] on div "Fit to content" at bounding box center [144, 221] width 67 height 18
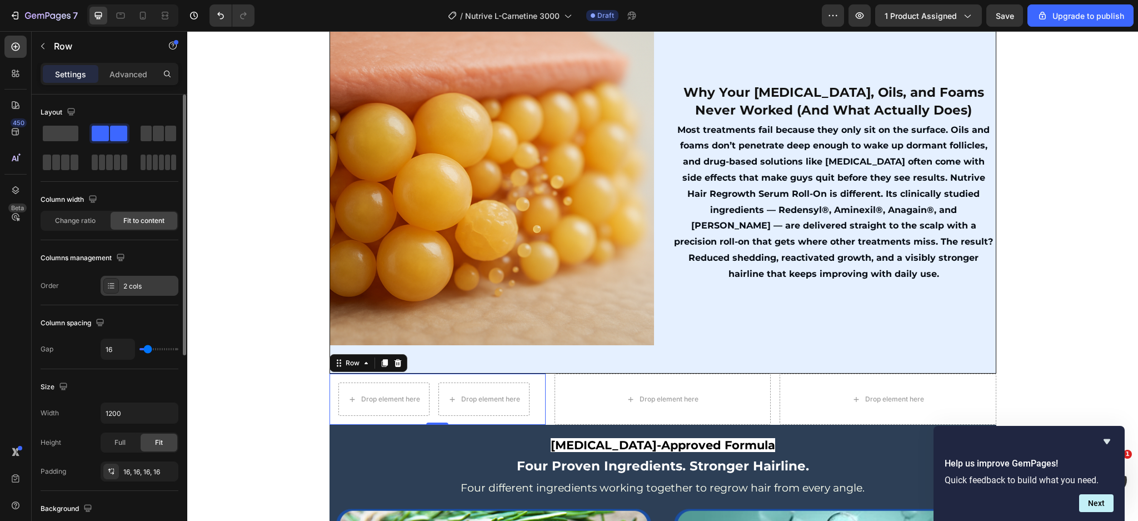
click at [107, 287] on icon at bounding box center [111, 285] width 9 height 9
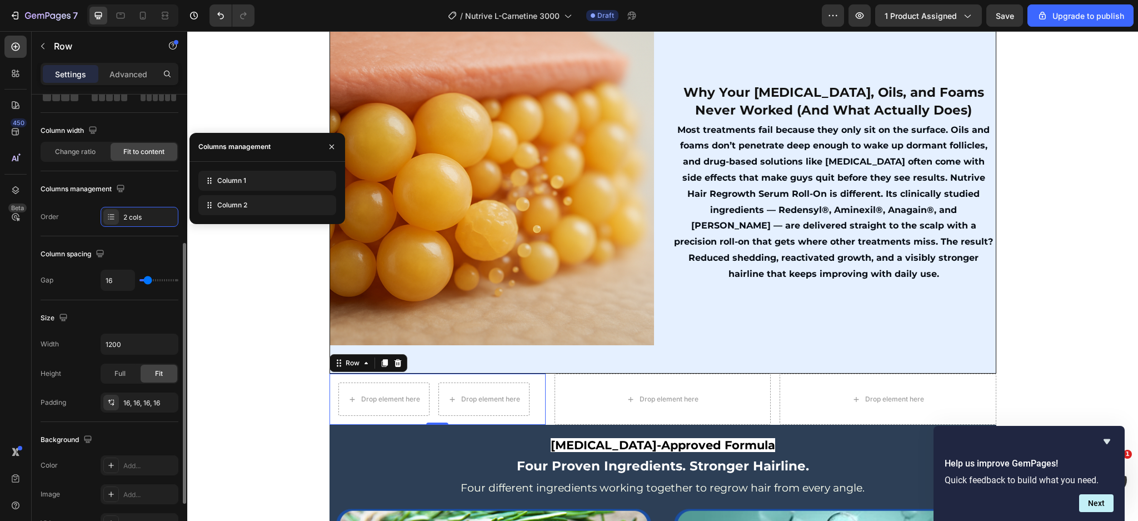
scroll to position [138, 0]
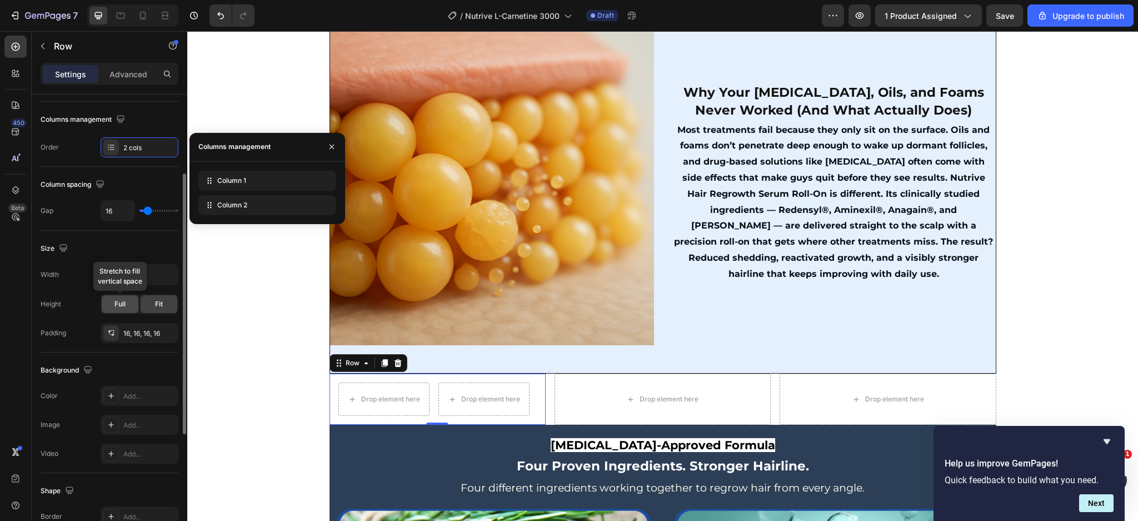
click at [120, 307] on span "Full" at bounding box center [120, 304] width 11 height 10
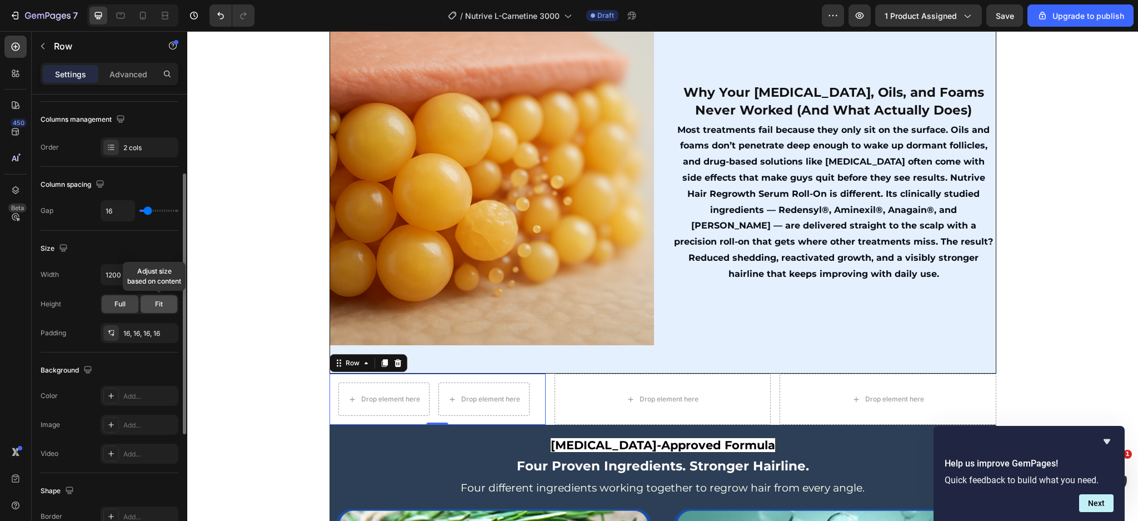
click at [149, 311] on div "Fit" at bounding box center [159, 304] width 37 height 18
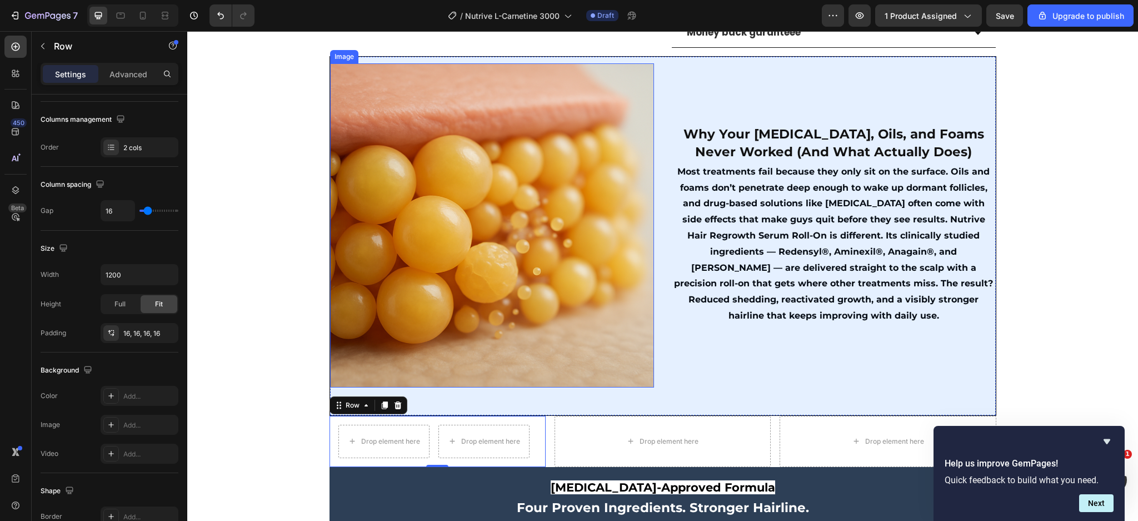
scroll to position [1260, 0]
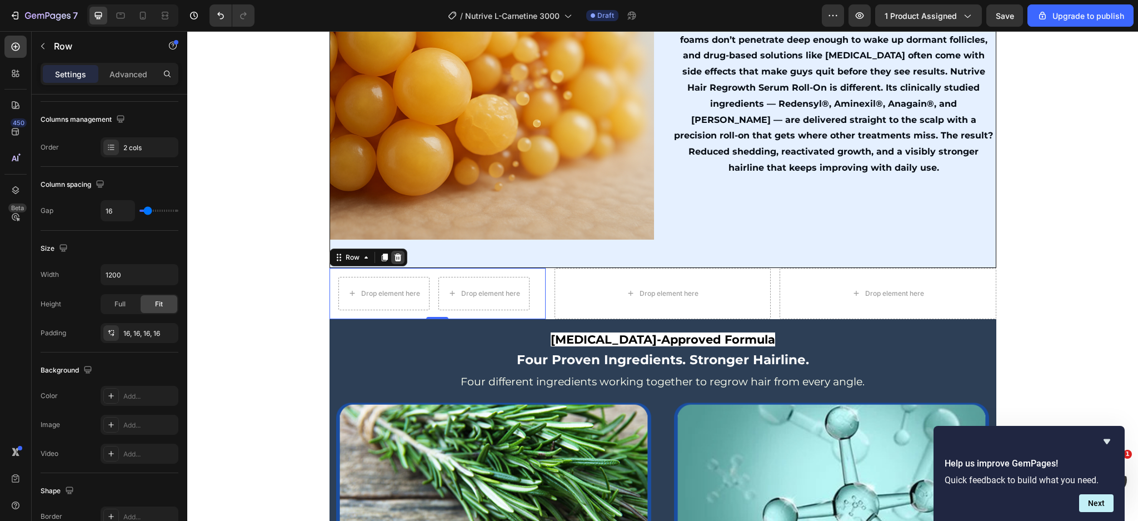
click at [394, 261] on icon at bounding box center [397, 257] width 7 height 8
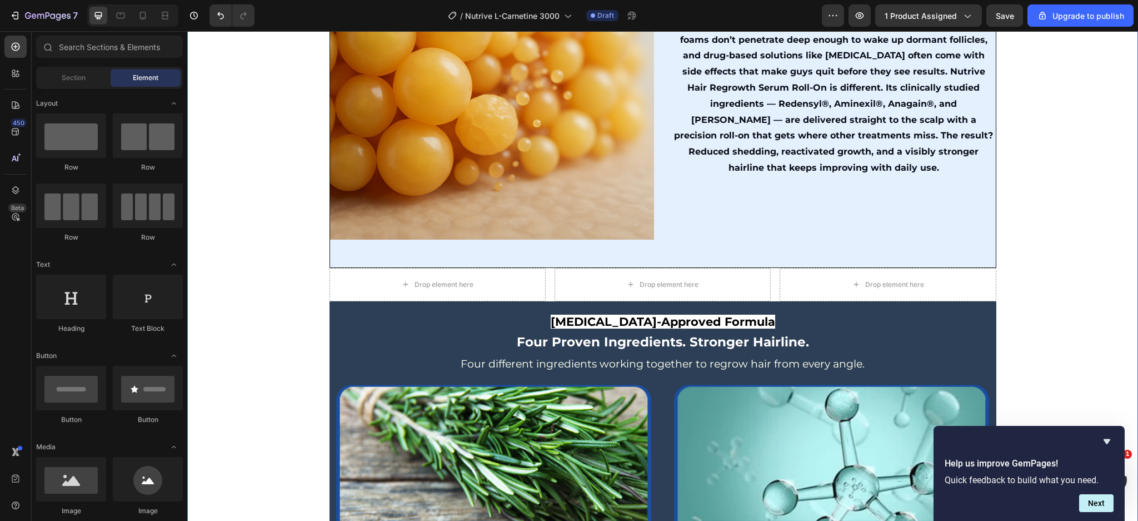
click at [321, 314] on div "Product Images Row (P) Images & Gallery Liquid L-Carnitine 3000MG (P) Title Ico…" at bounding box center [662, 241] width 951 height 1789
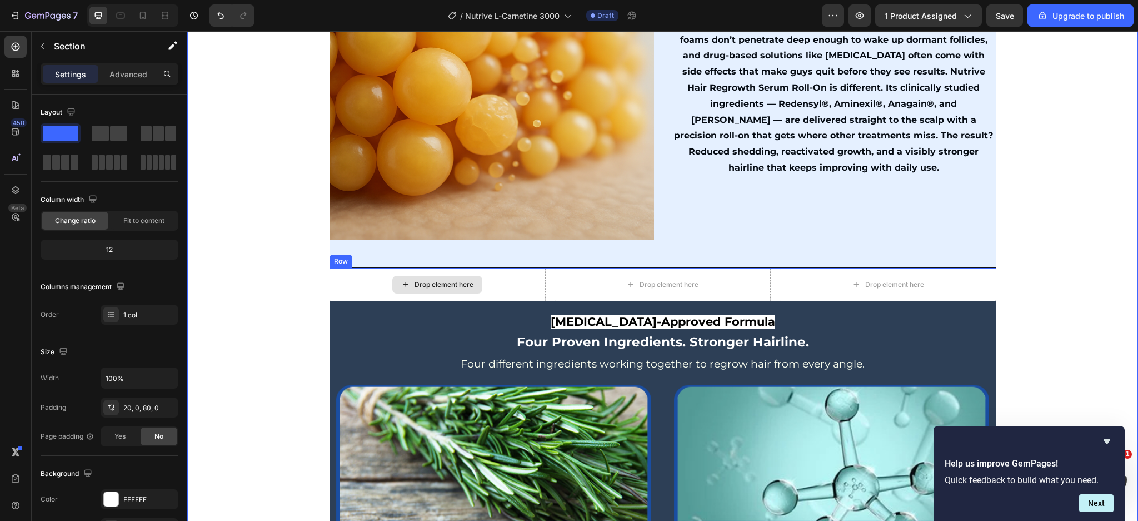
click at [344, 301] on div "Drop element here" at bounding box center [438, 284] width 216 height 33
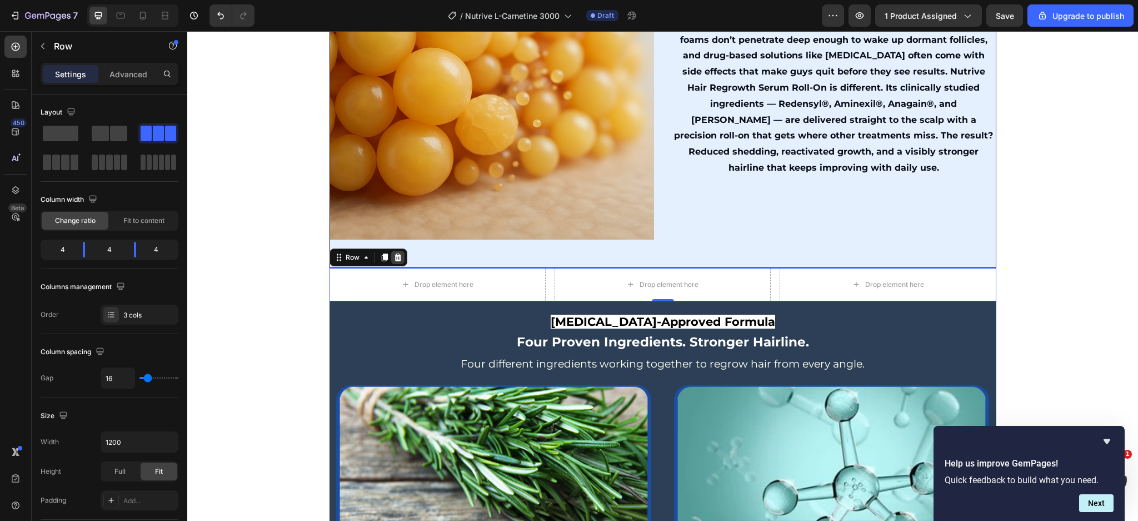
click at [394, 261] on icon at bounding box center [397, 257] width 7 height 8
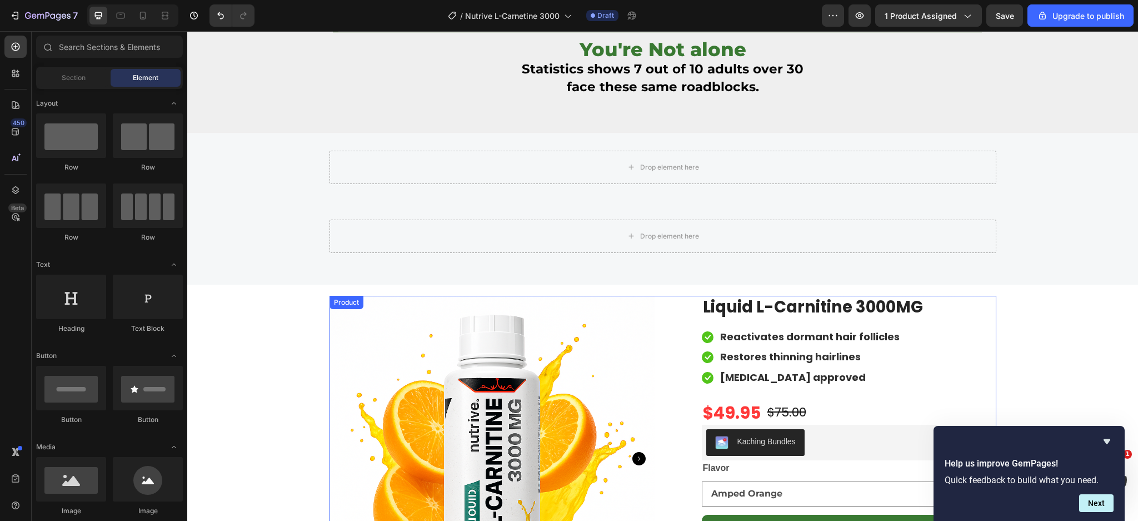
scroll to position [222, 0]
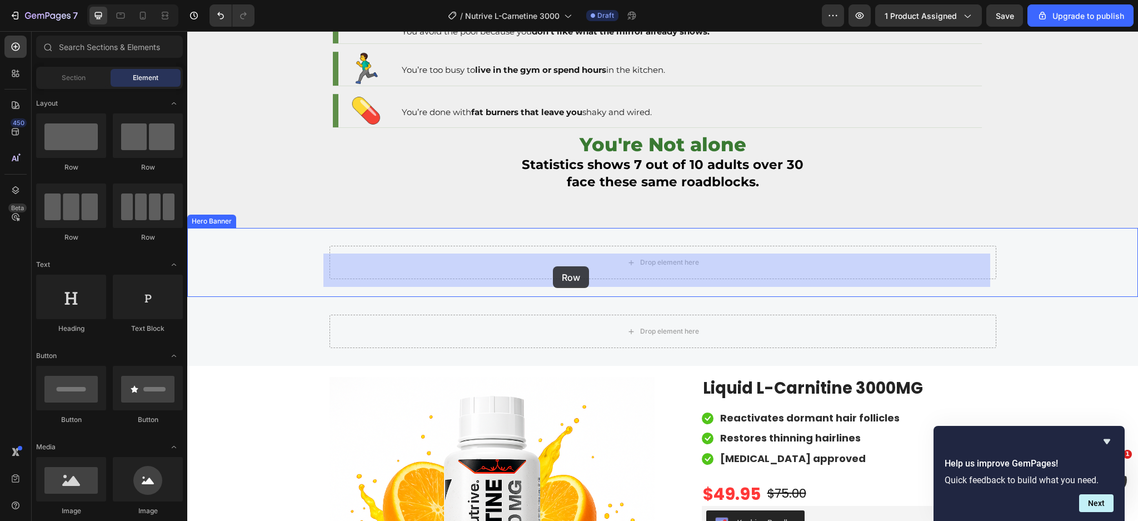
drag, startPoint x: 346, startPoint y: 243, endPoint x: 554, endPoint y: 265, distance: 209.0
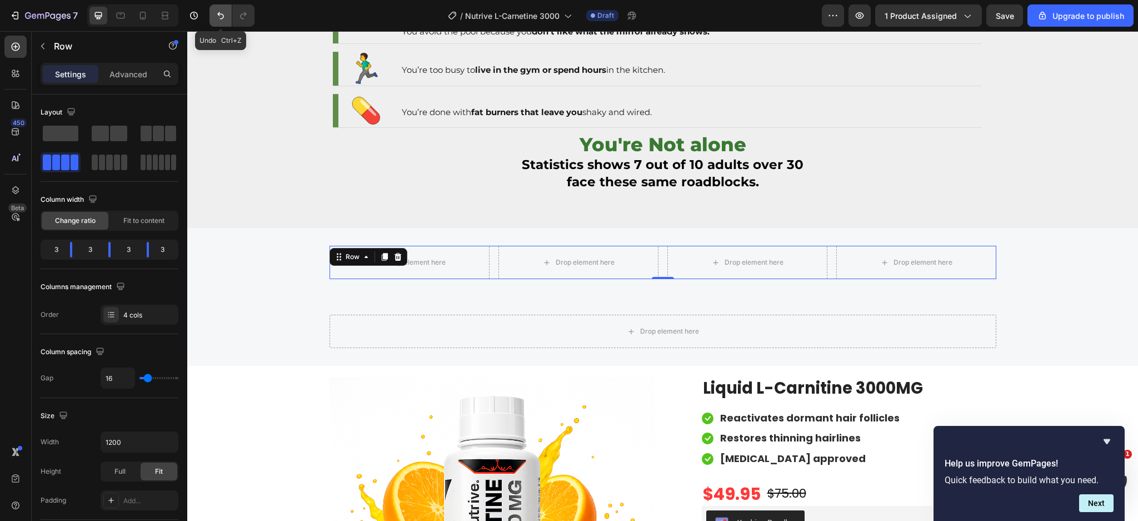
click at [217, 12] on icon "Undo/Redo" at bounding box center [220, 15] width 11 height 11
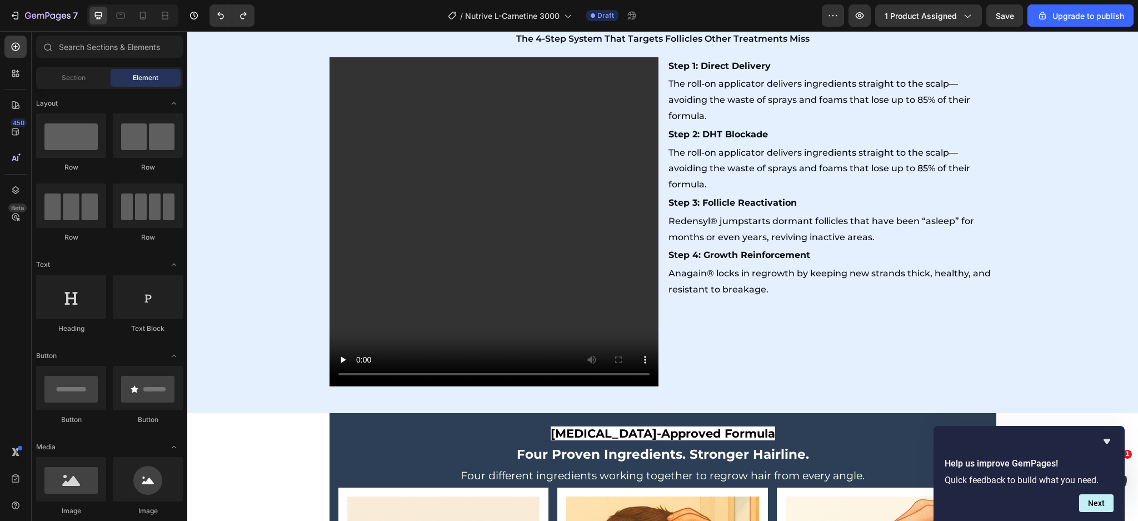
scroll to position [2668, 0]
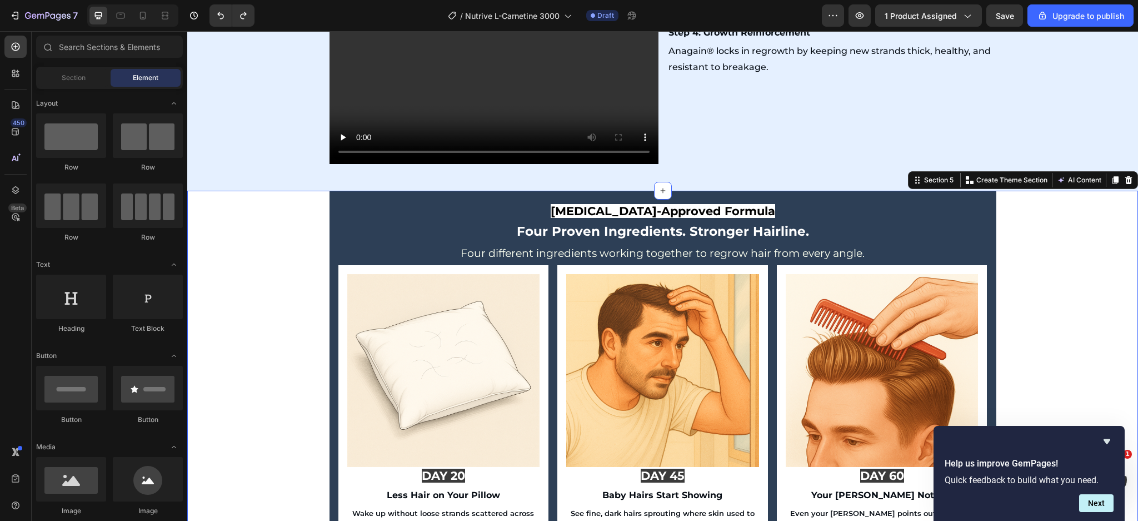
click at [295, 229] on div "Dermatologist-Approved Formula Four Proven Ingredients. Stronger Hairline. Four…" at bounding box center [662, 390] width 951 height 398
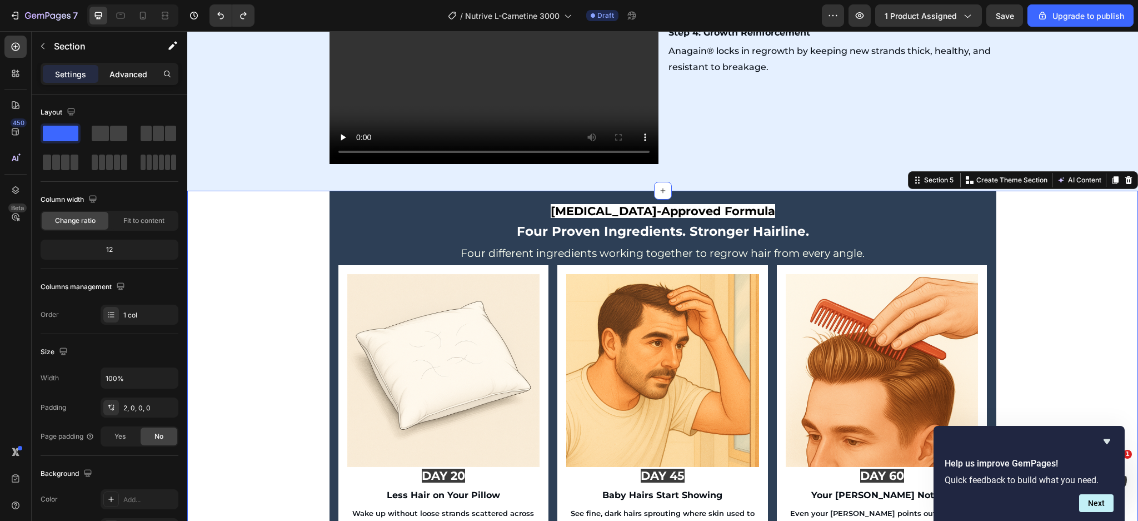
click at [119, 67] on div "Advanced" at bounding box center [129, 74] width 56 height 18
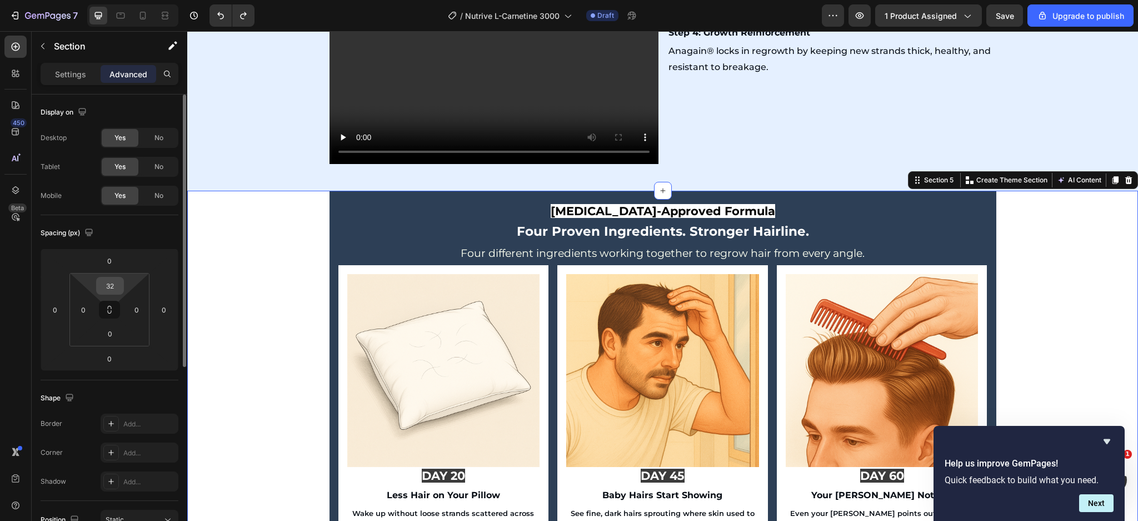
click at [111, 285] on input "32" at bounding box center [110, 285] width 22 height 17
type input "&"
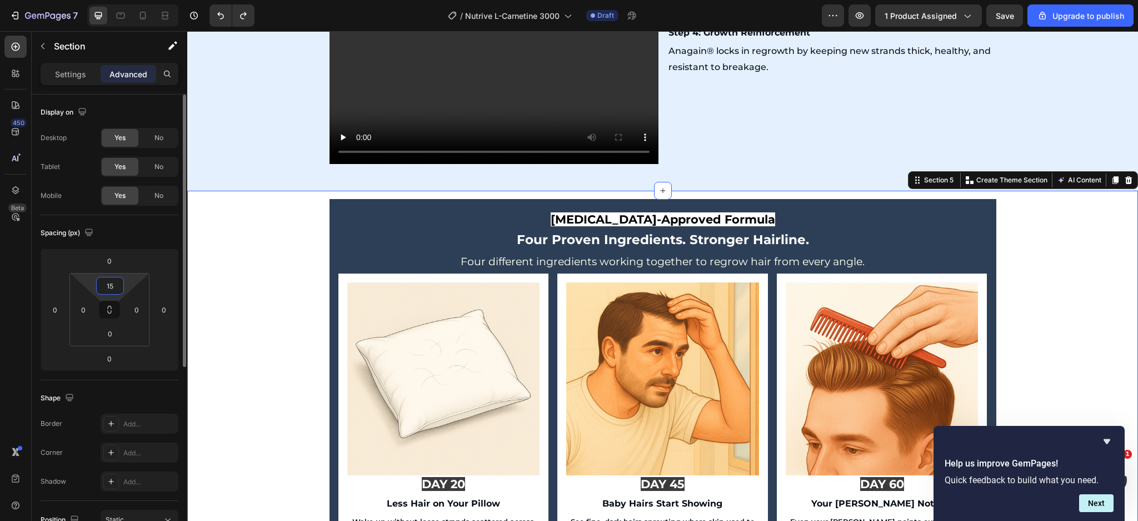
type input "1"
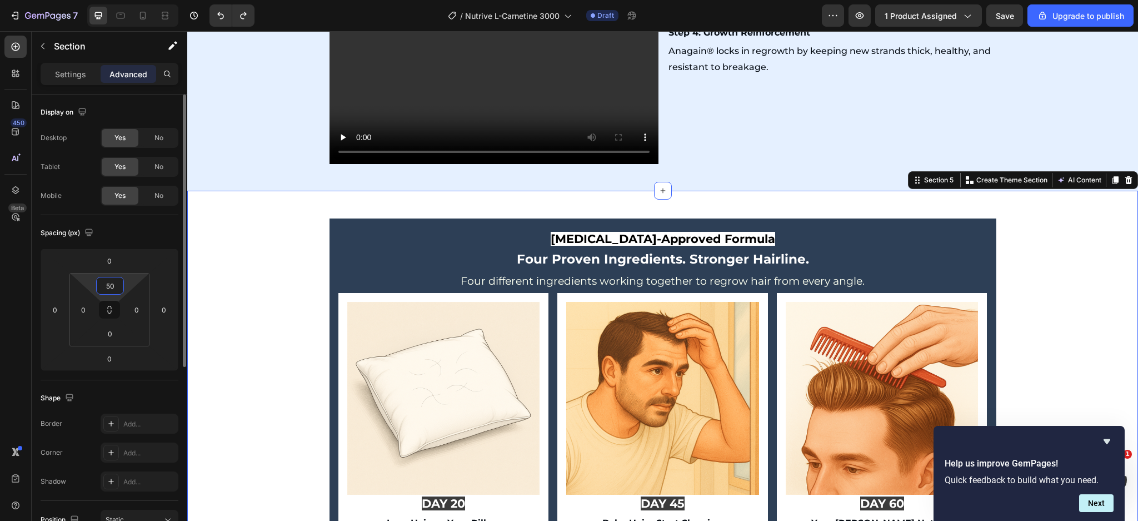
type input "5"
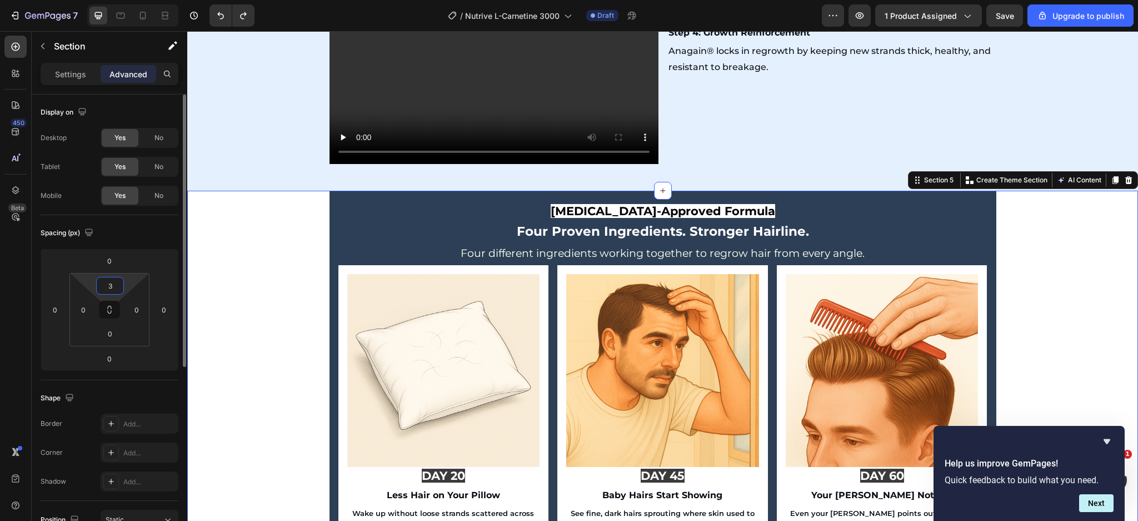
type input "30"
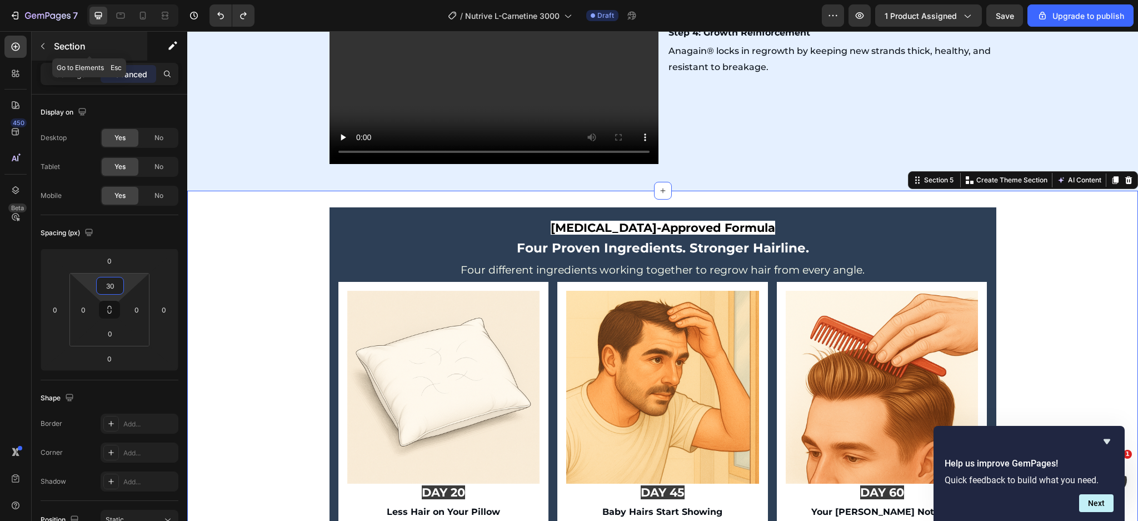
click at [39, 33] on div "Section" at bounding box center [90, 46] width 116 height 29
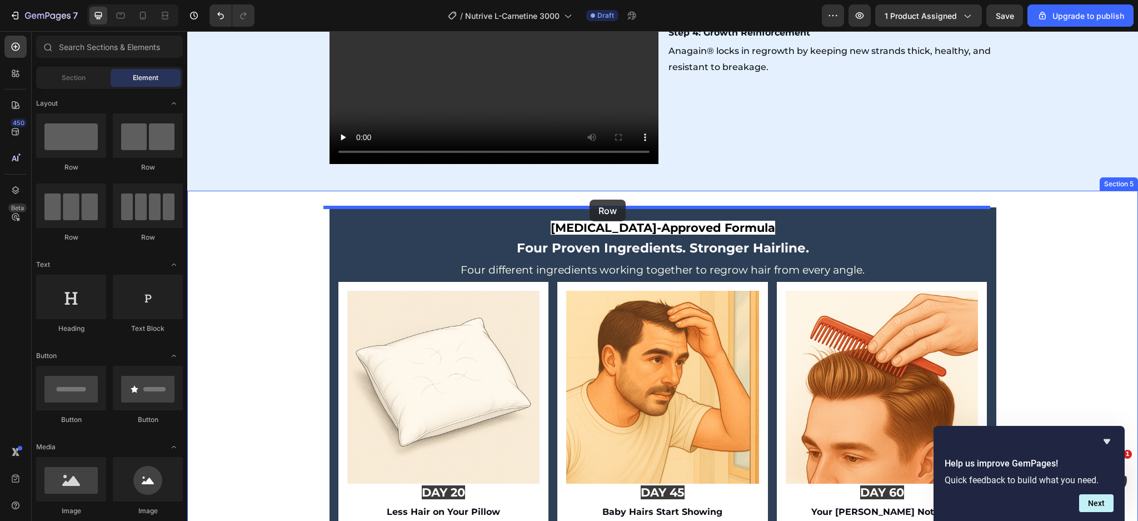
drag, startPoint x: 251, startPoint y: 244, endPoint x: 590, endPoint y: 200, distance: 342.0
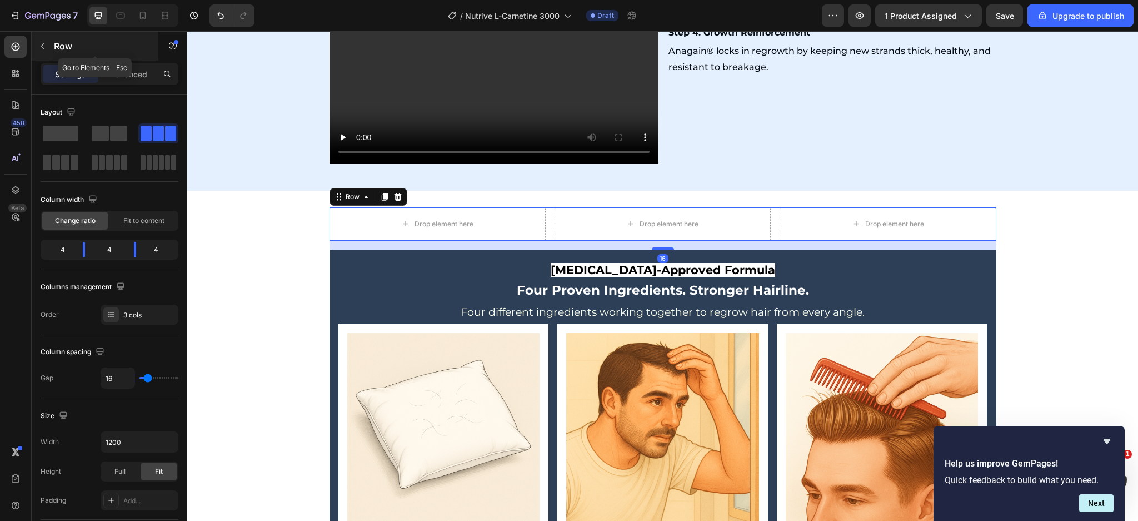
click at [55, 43] on p "Row" at bounding box center [101, 45] width 95 height 13
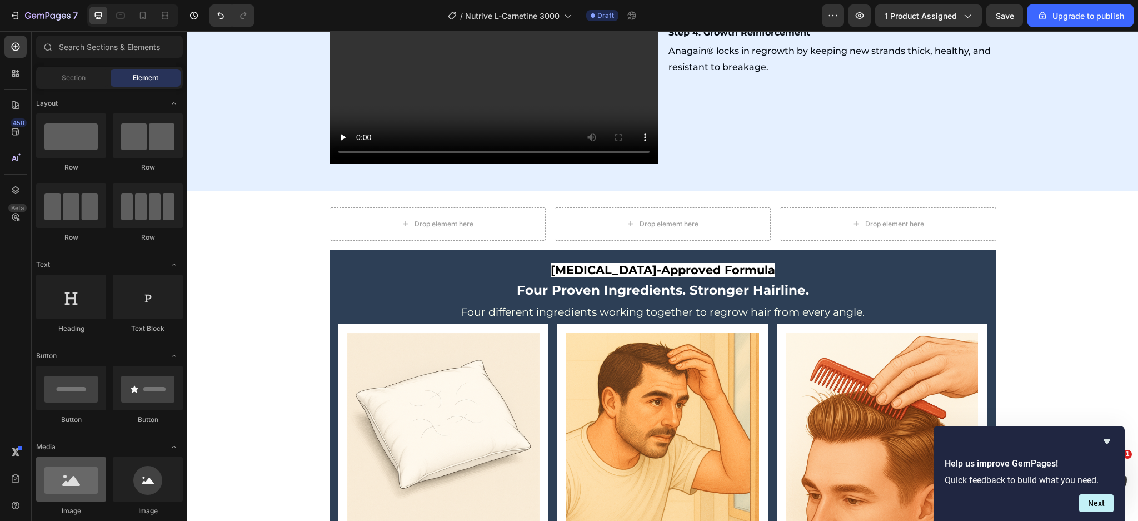
scroll to position [69, 0]
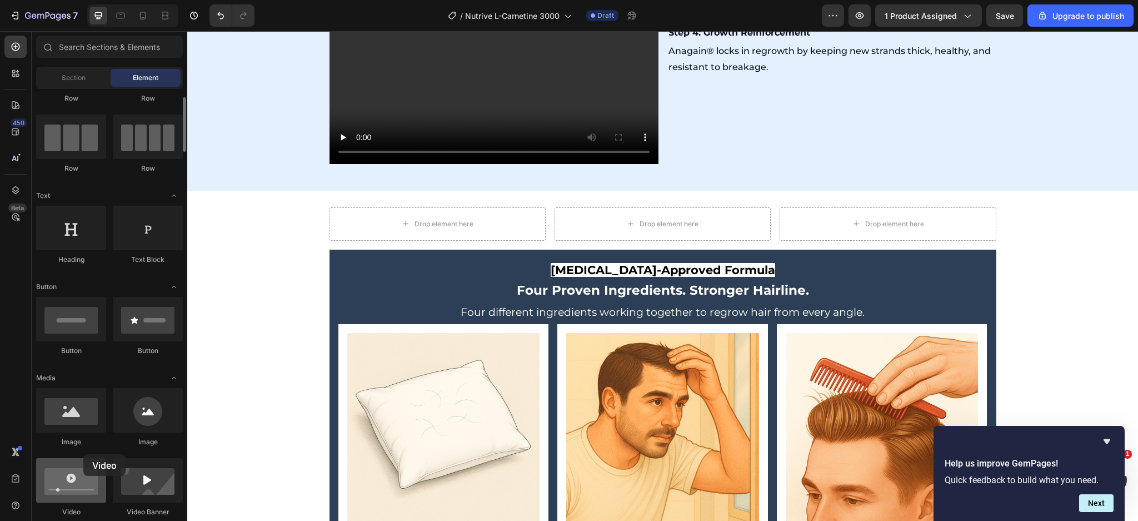
drag, startPoint x: 83, startPoint y: 487, endPoint x: 82, endPoint y: 464, distance: 23.4
click at [82, 464] on div at bounding box center [71, 480] width 70 height 44
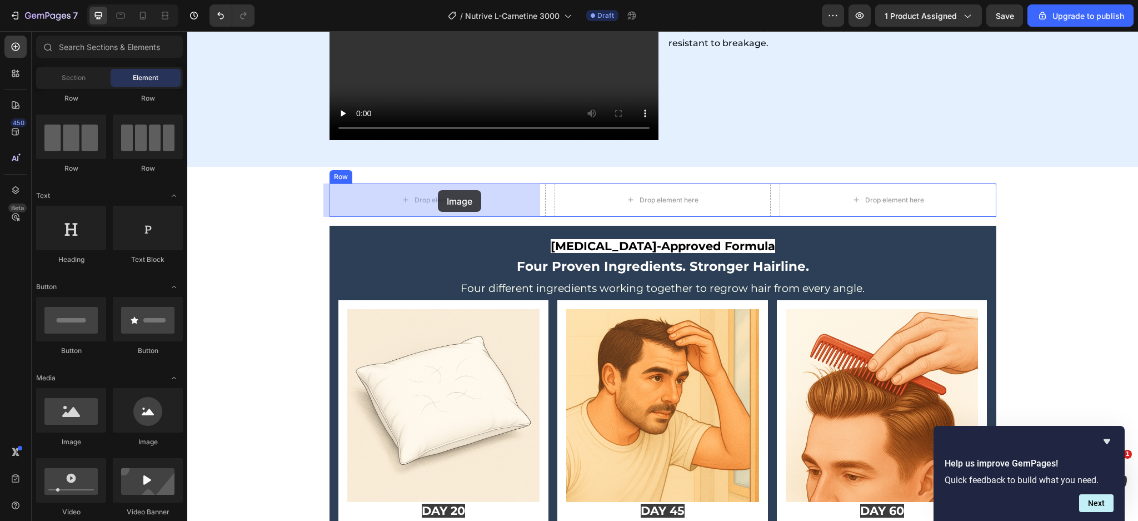
drag, startPoint x: 280, startPoint y: 446, endPoint x: 438, endPoint y: 190, distance: 300.8
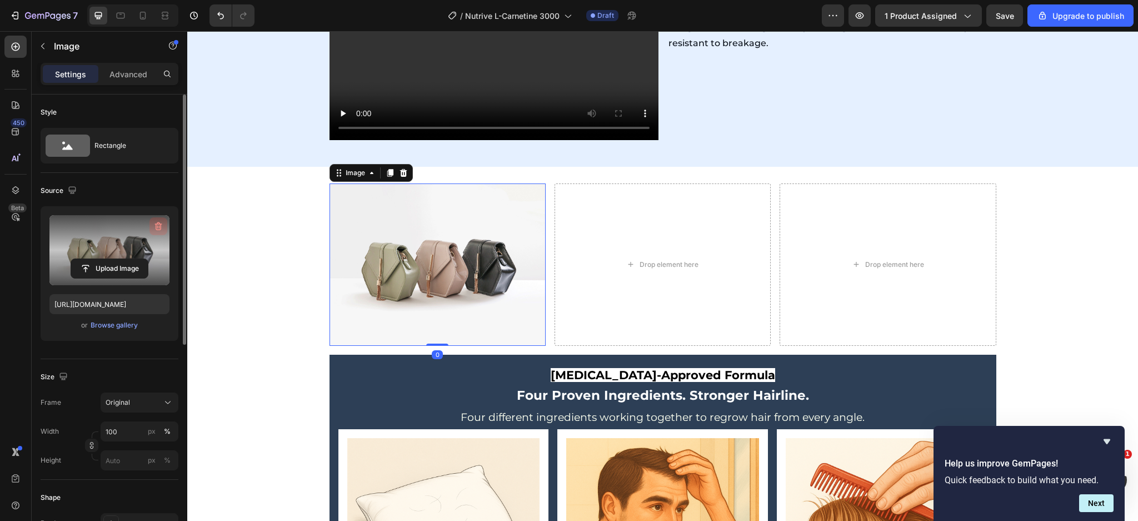
click at [166, 221] on button "button" at bounding box center [159, 226] width 18 height 18
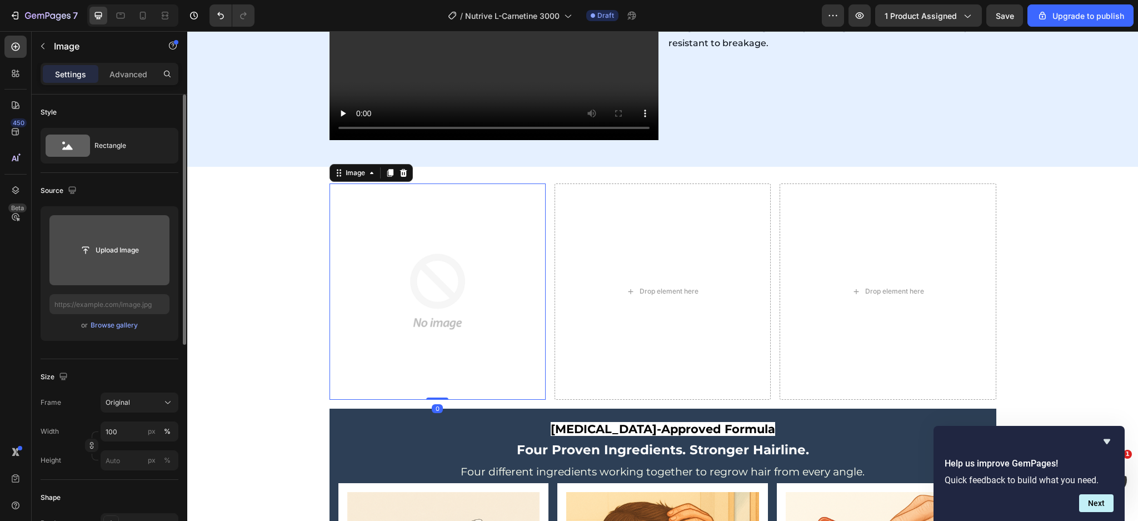
click at [86, 283] on input "file" at bounding box center [109, 250] width 120 height 70
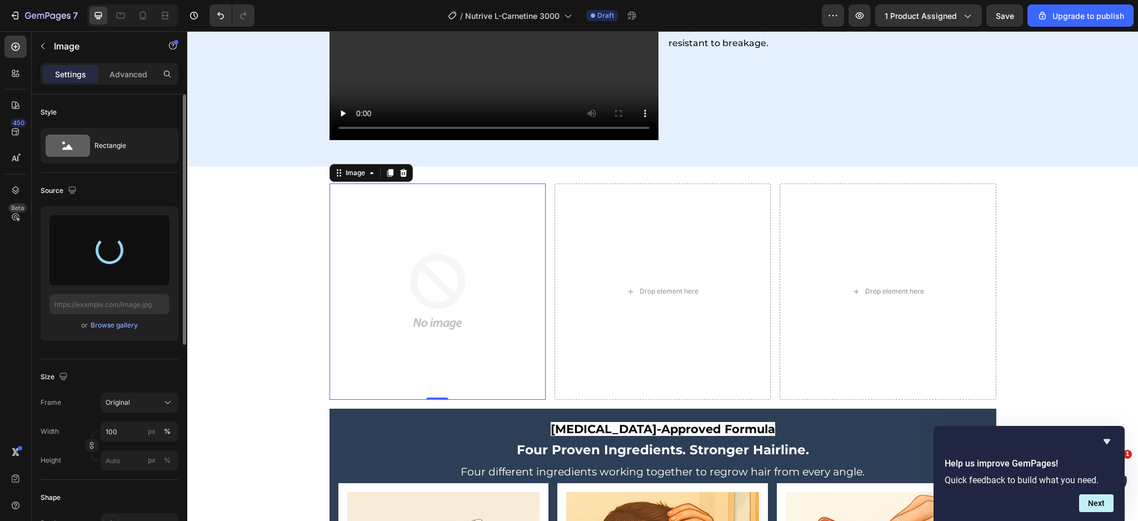
type input "https://cdn.shopify.com/s/files/1/0666/3274/5144/files/gempages_514397818819969…"
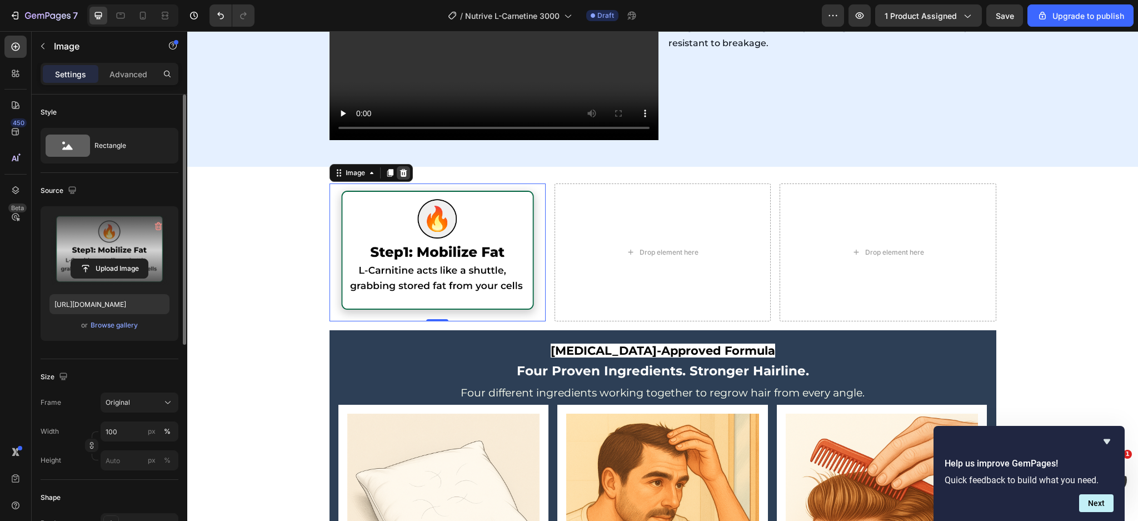
click at [400, 170] on icon at bounding box center [403, 173] width 7 height 8
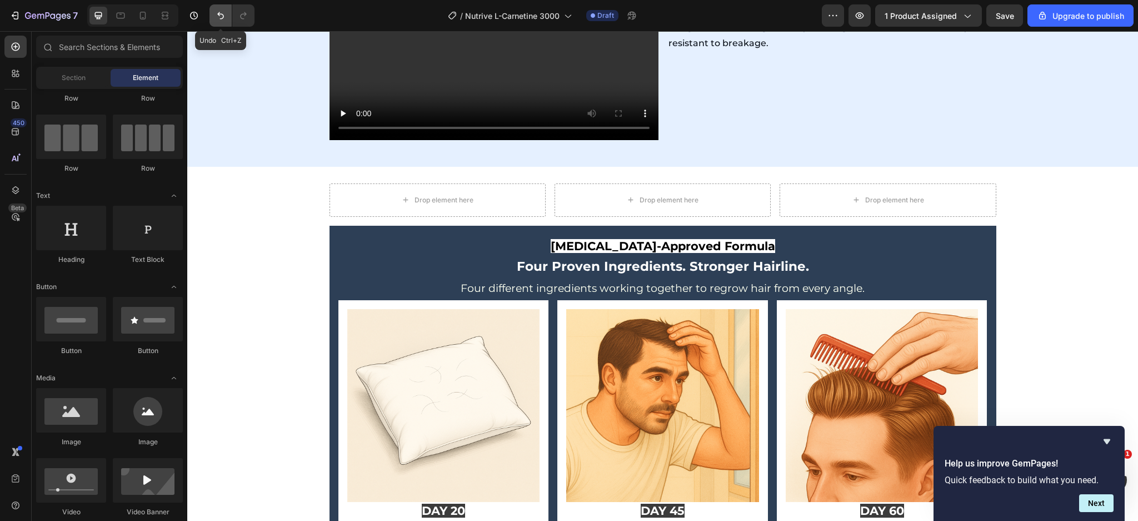
click at [216, 12] on icon "Undo/Redo" at bounding box center [220, 15] width 11 height 11
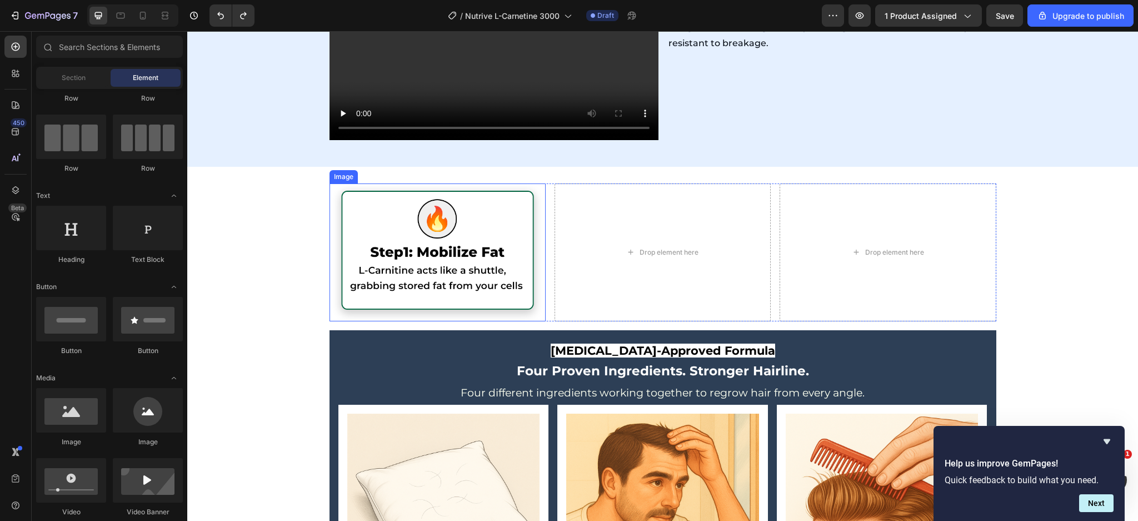
click at [387, 229] on img at bounding box center [438, 252] width 216 height 138
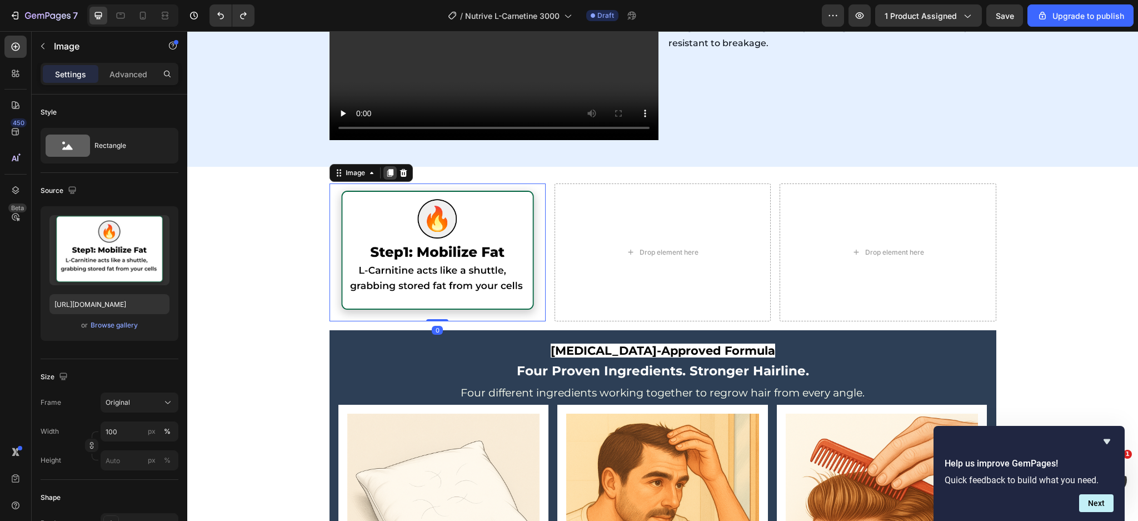
click at [386, 175] on icon at bounding box center [390, 172] width 9 height 9
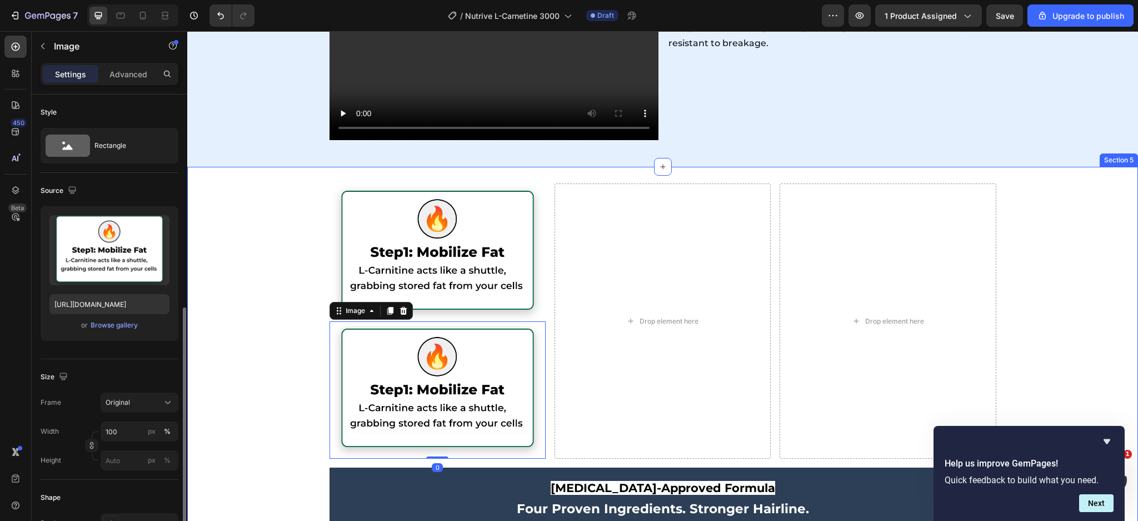
scroll to position [138, 0]
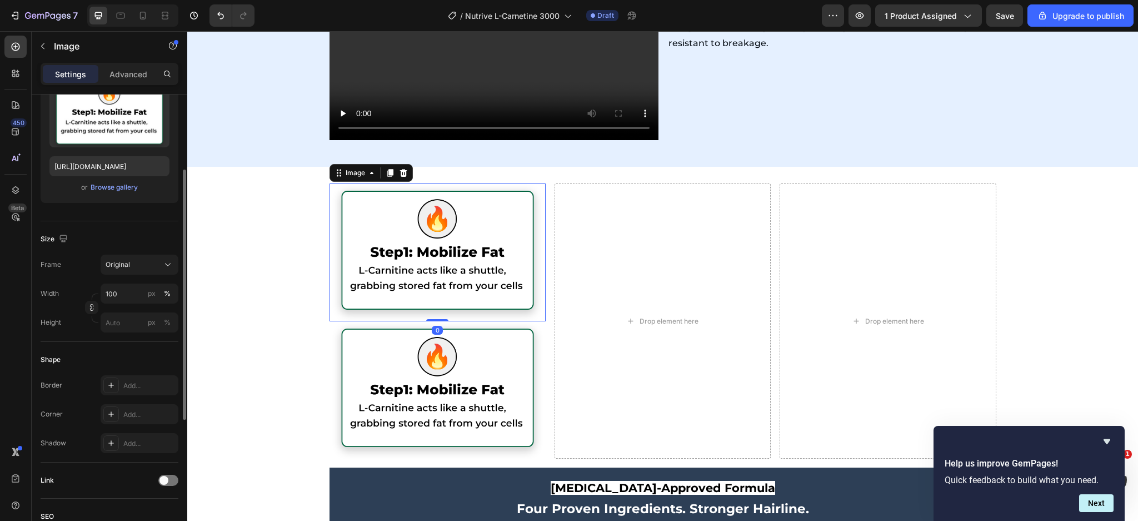
click at [379, 203] on img at bounding box center [438, 252] width 216 height 138
click at [387, 171] on icon at bounding box center [390, 173] width 6 height 8
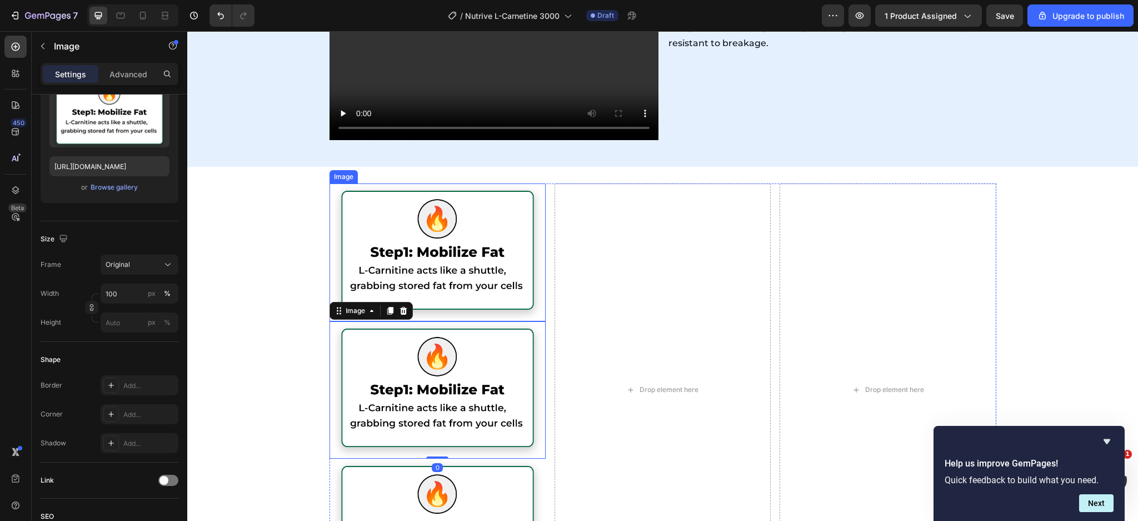
click at [385, 223] on img at bounding box center [438, 252] width 216 height 138
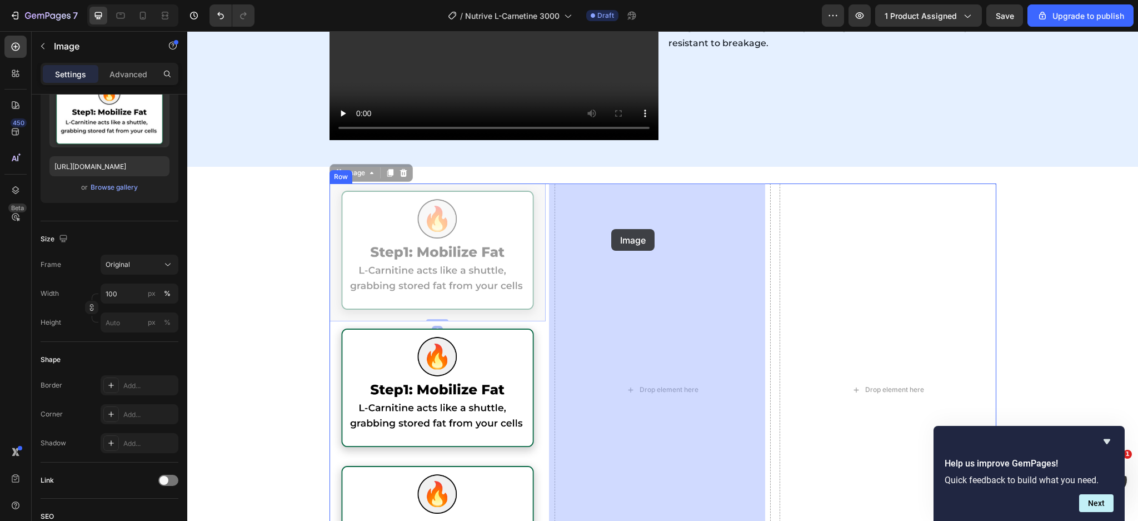
drag, startPoint x: 340, startPoint y: 171, endPoint x: 611, endPoint y: 229, distance: 277.4
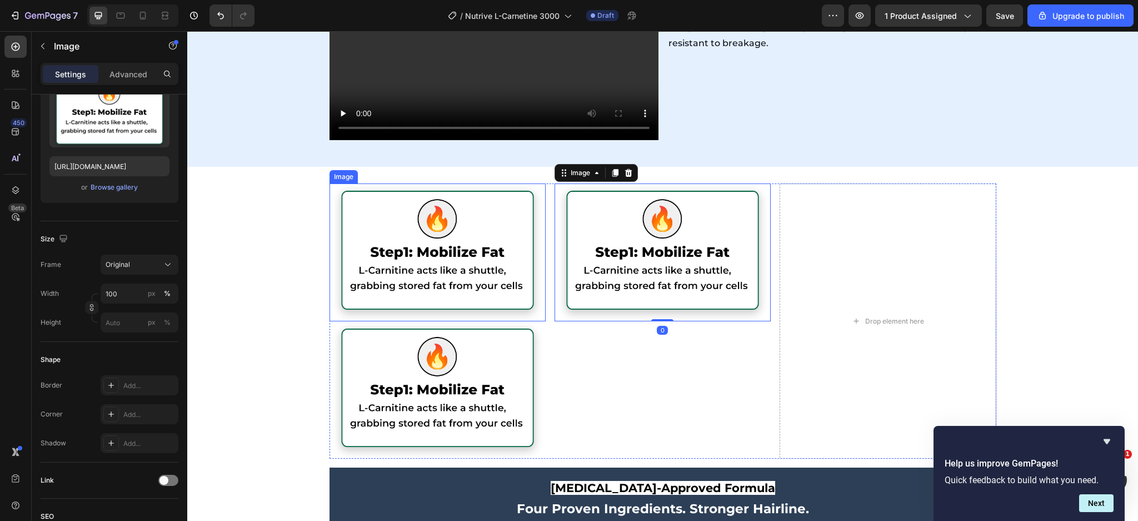
click at [396, 243] on img at bounding box center [438, 252] width 216 height 138
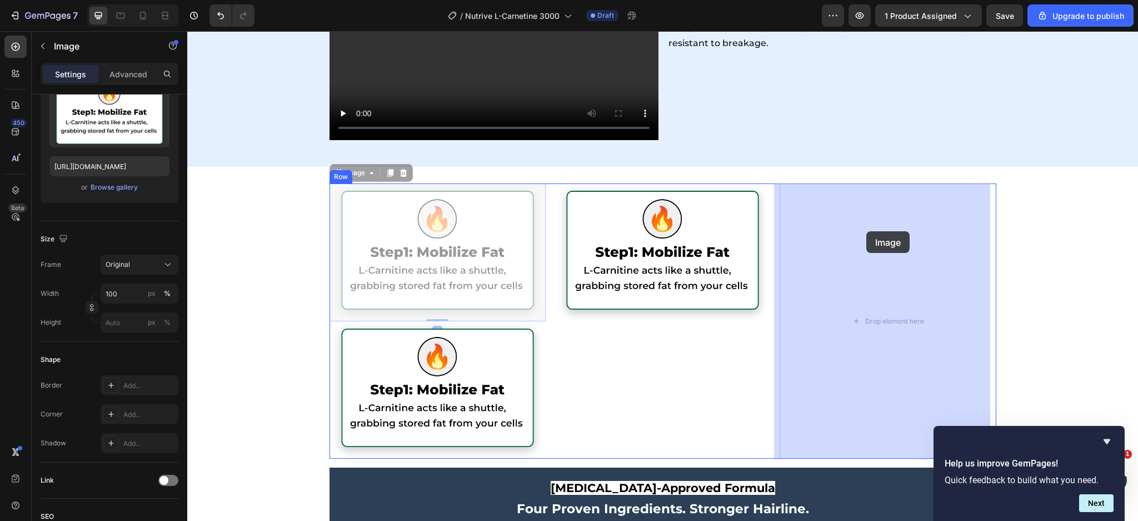
drag, startPoint x: 365, startPoint y: 184, endPoint x: 867, endPoint y: 231, distance: 504.2
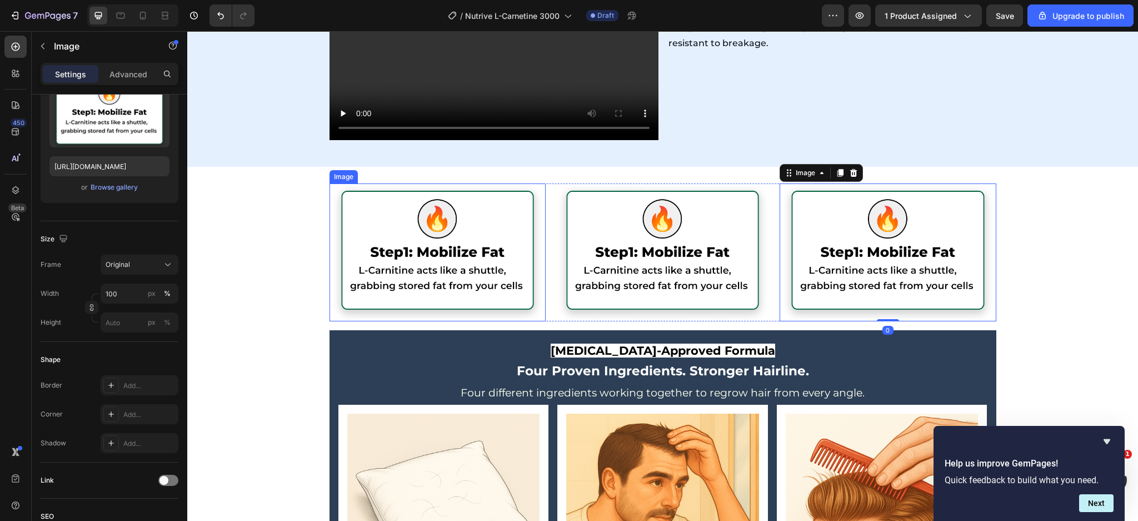
click at [407, 236] on img at bounding box center [438, 252] width 216 height 138
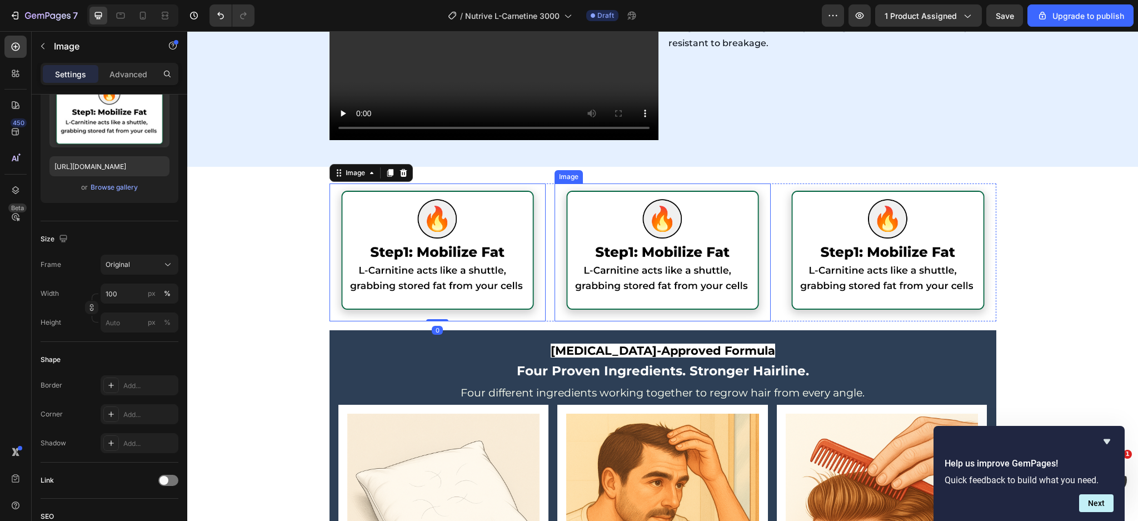
click at [687, 244] on img at bounding box center [663, 252] width 216 height 138
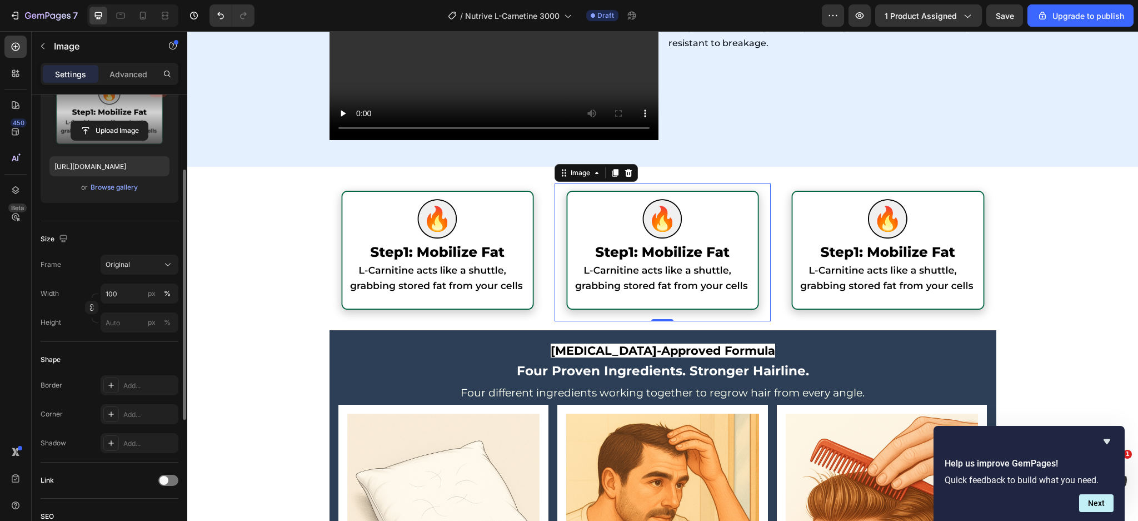
click at [152, 95] on button "button" at bounding box center [159, 88] width 18 height 18
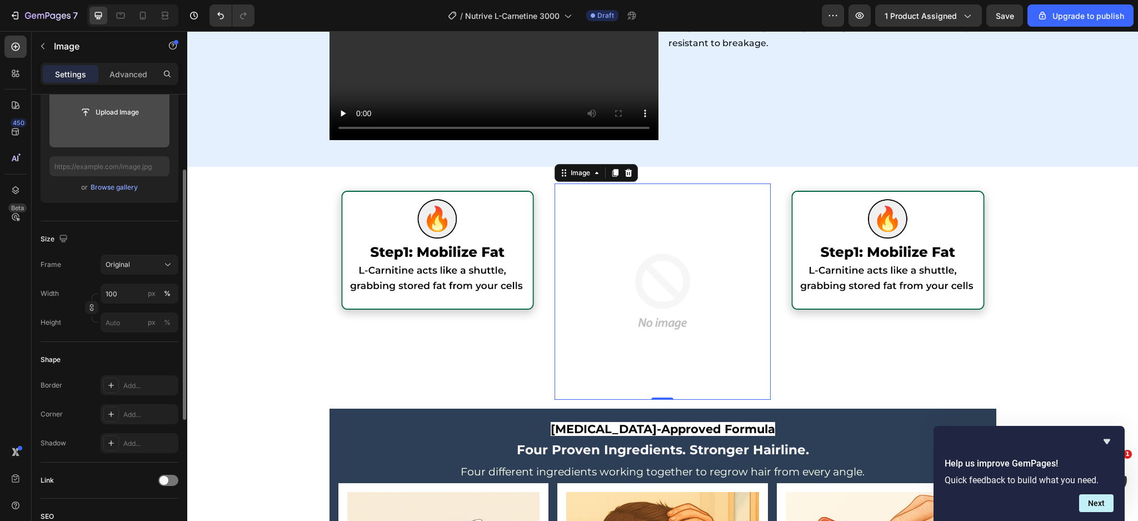
click at [148, 110] on button "Upload Image" at bounding box center [110, 112] width 78 height 20
click at [109, 122] on input "file" at bounding box center [109, 112] width 120 height 70
type input "https://cdn.shopify.com/s/files/1/0666/3274/5144/files/gempages_514397818819969…"
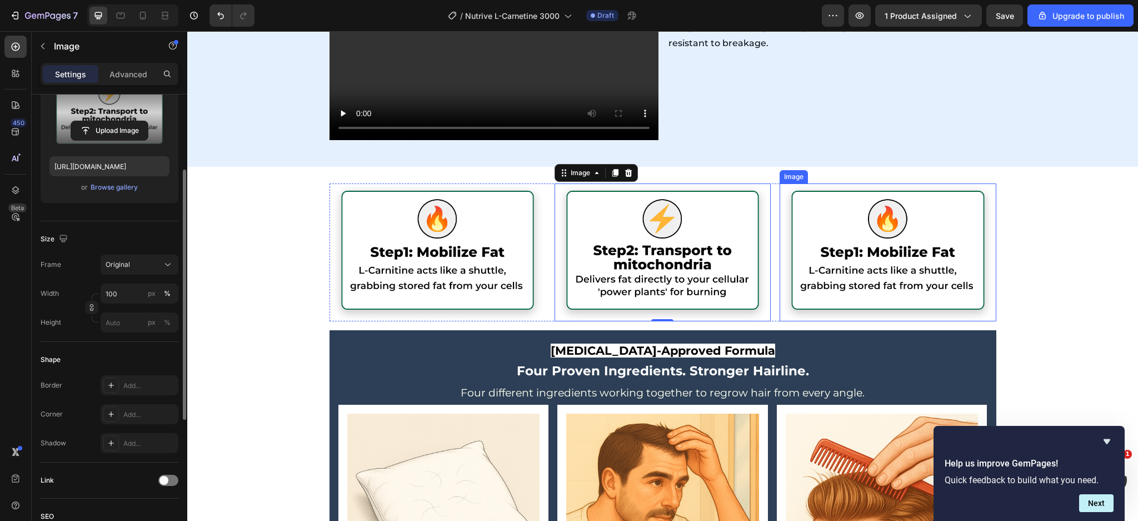
click at [863, 242] on img at bounding box center [888, 252] width 216 height 138
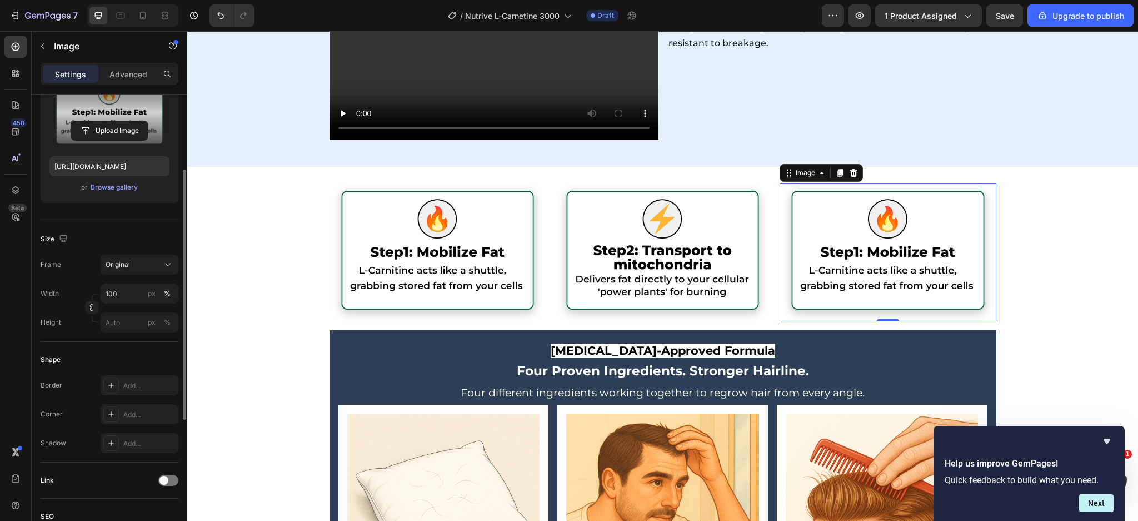
scroll to position [0, 0]
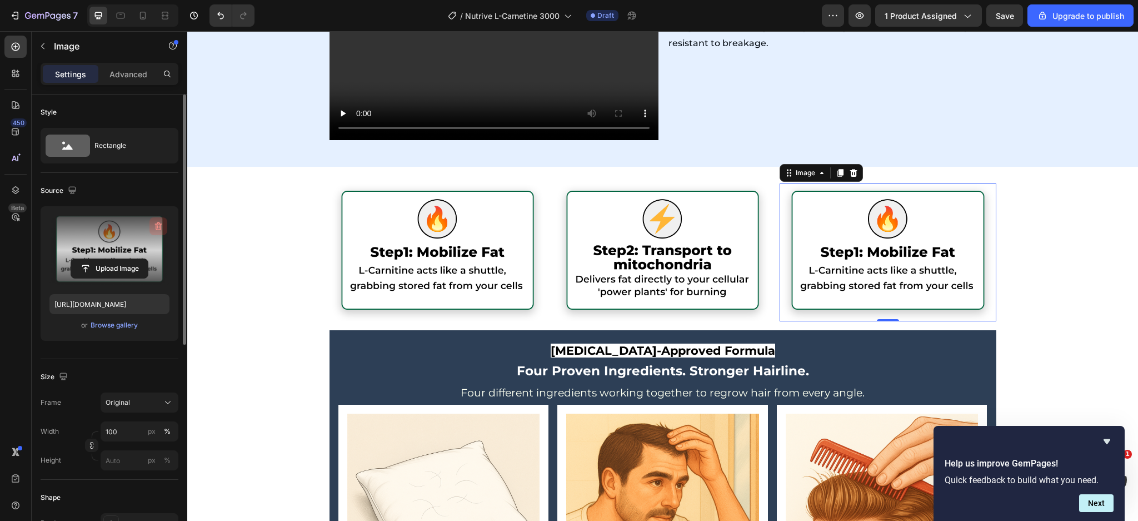
click at [155, 228] on icon "button" at bounding box center [158, 226] width 11 height 11
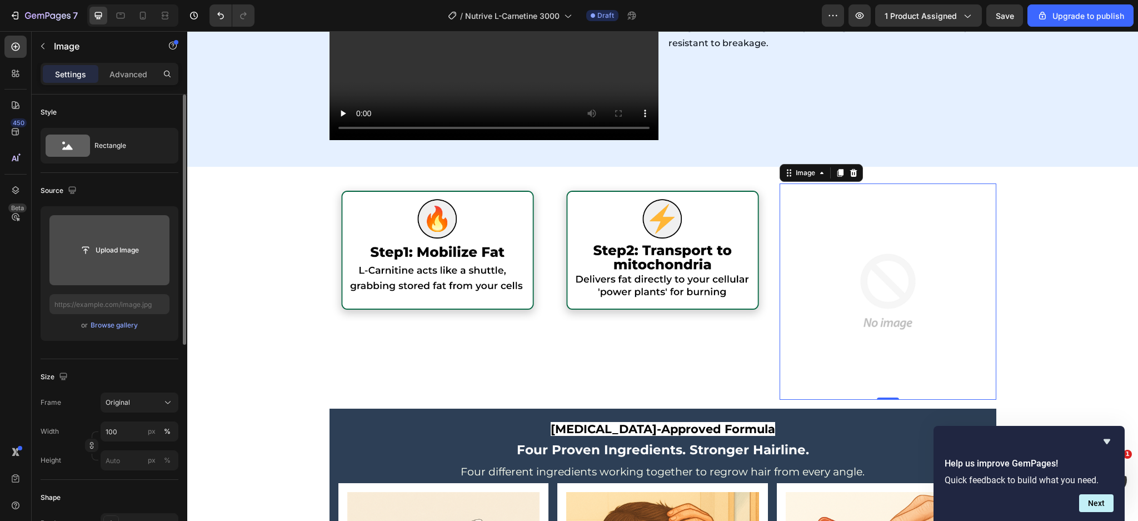
click at [116, 226] on input "file" at bounding box center [109, 250] width 120 height 70
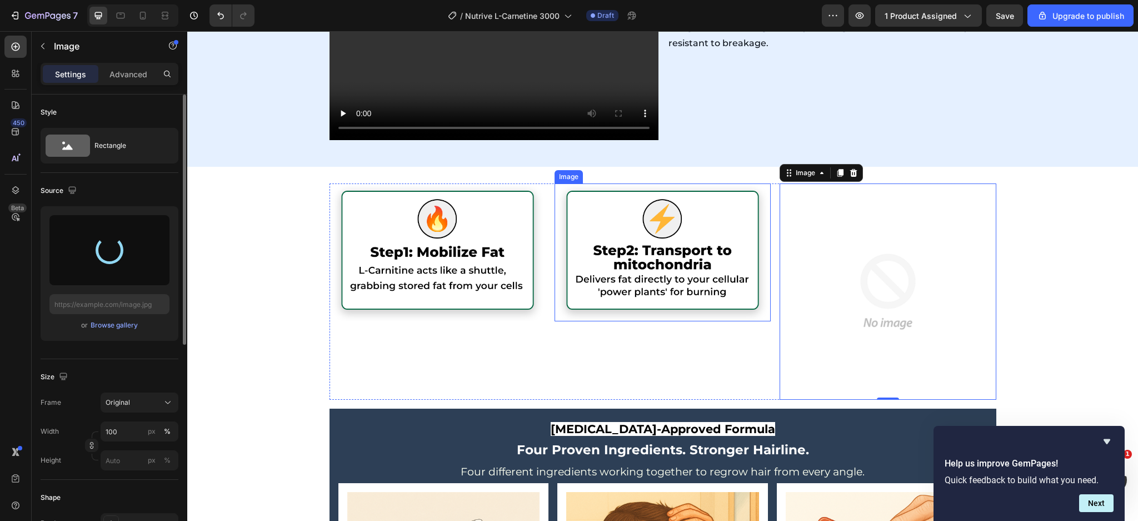
type input "https://cdn.shopify.com/s/files/1/0666/3274/5144/files/gempages_514397818819969…"
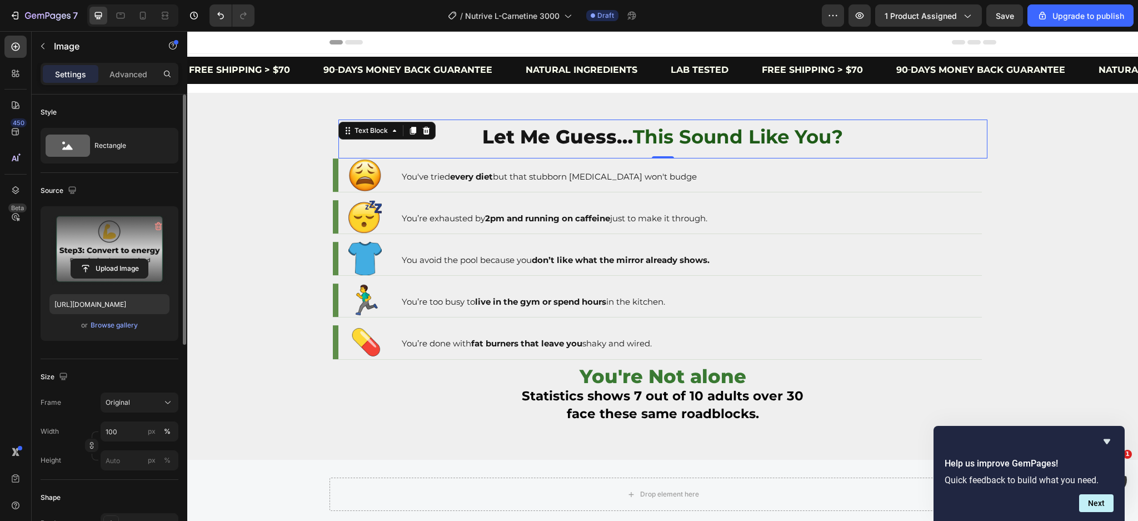
click at [465, 145] on p "Let Me Guess… This Sound Like You?" at bounding box center [663, 139] width 647 height 20
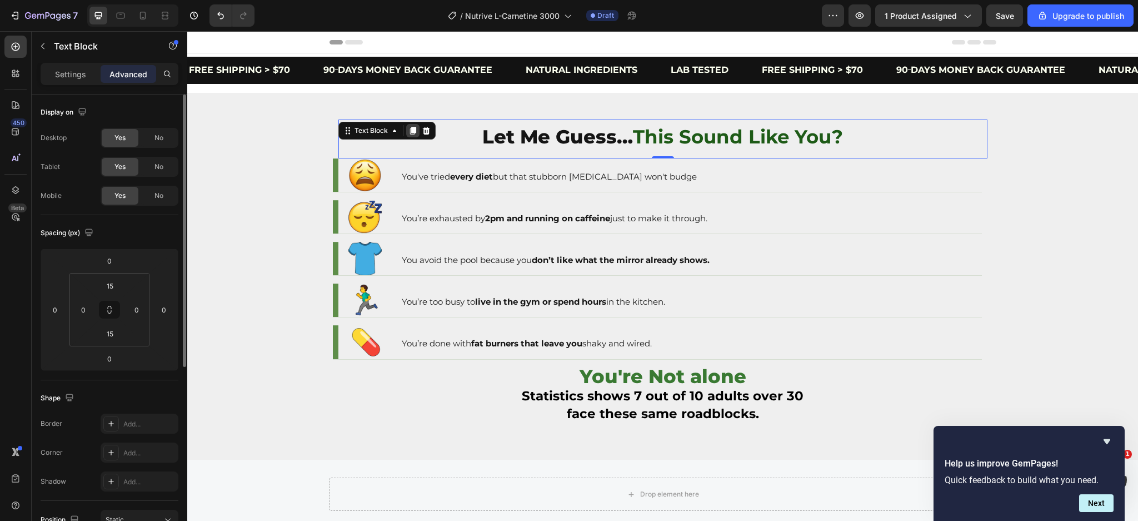
click at [410, 131] on icon at bounding box center [413, 131] width 6 height 8
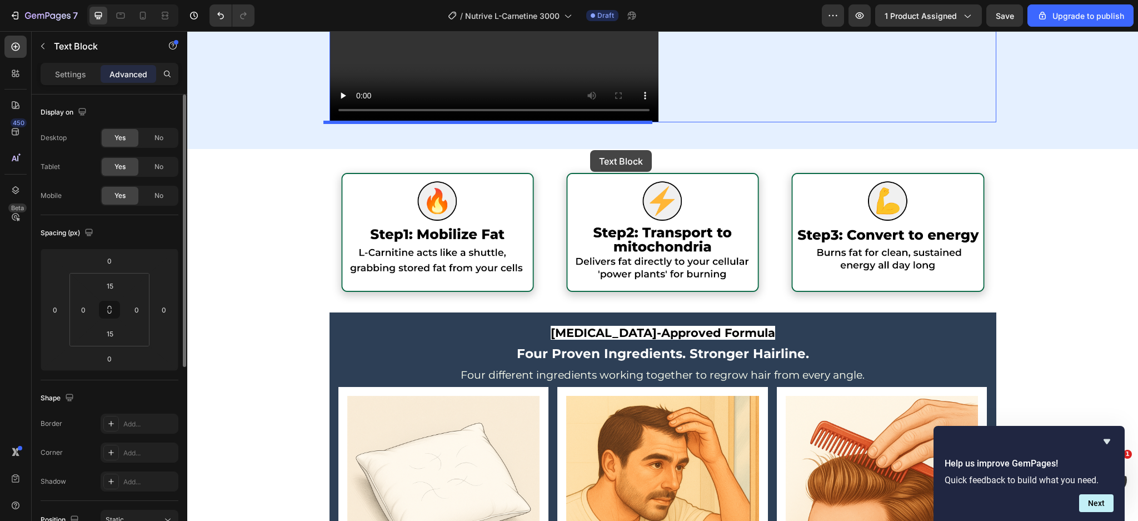
scroll to position [2669, 0]
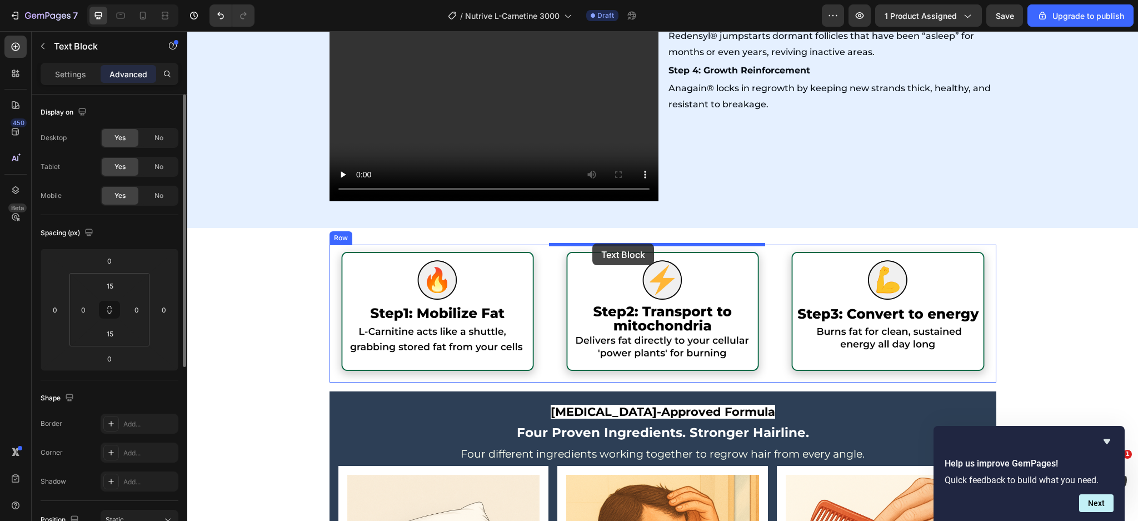
drag, startPoint x: 344, startPoint y: 149, endPoint x: 593, endPoint y: 245, distance: 266.5
type input "16"
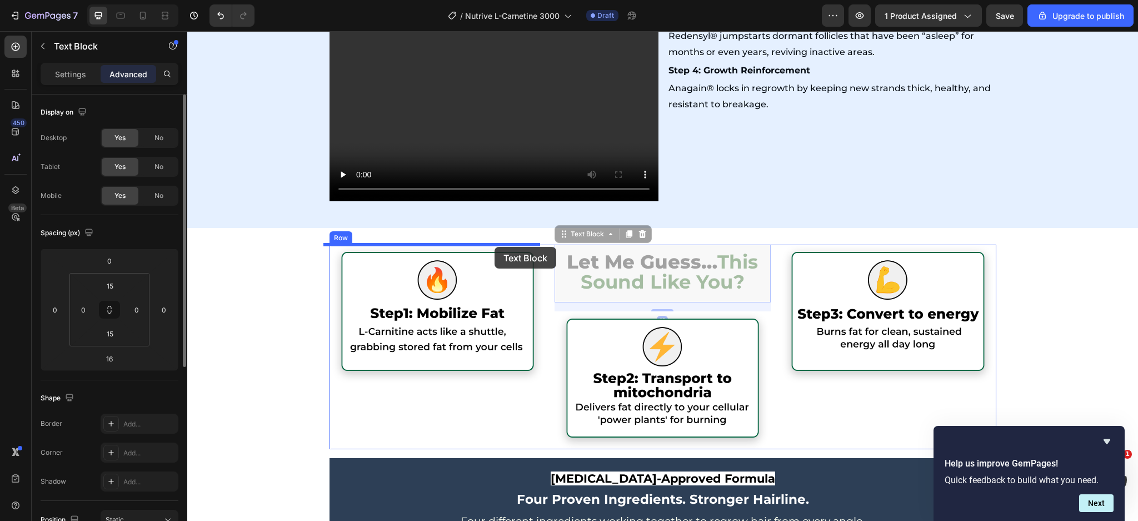
drag, startPoint x: 561, startPoint y: 237, endPoint x: 495, endPoint y: 247, distance: 66.8
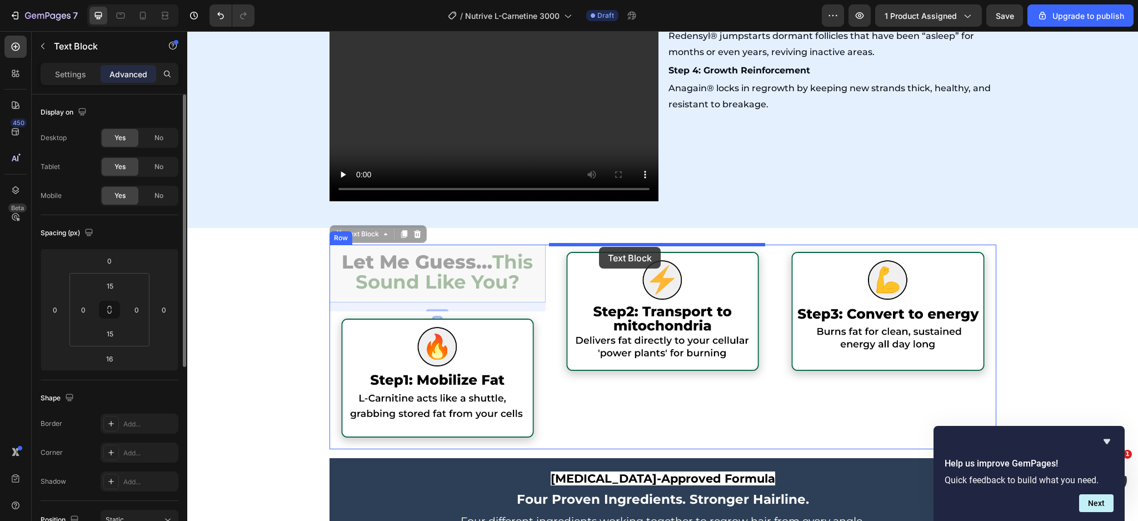
drag, startPoint x: 334, startPoint y: 234, endPoint x: 599, endPoint y: 247, distance: 266.0
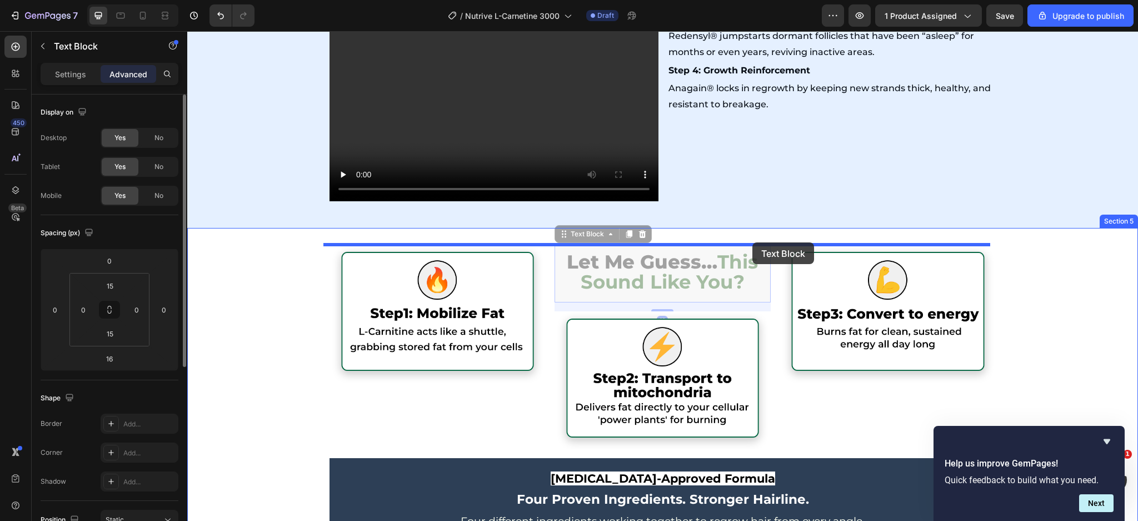
drag, startPoint x: 562, startPoint y: 237, endPoint x: 753, endPoint y: 242, distance: 190.8
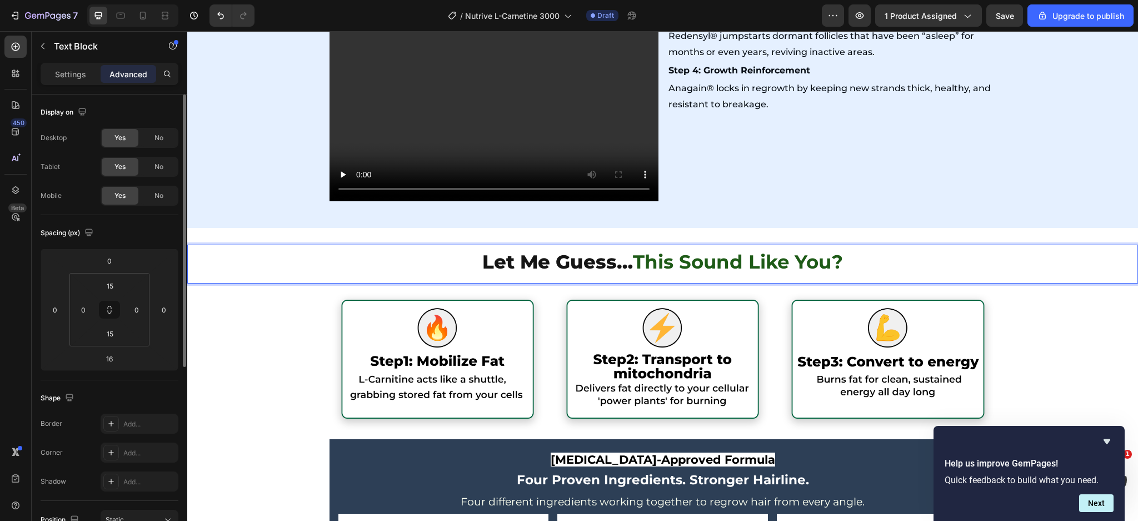
click at [574, 258] on span "Let Me Guess…" at bounding box center [558, 261] width 151 height 23
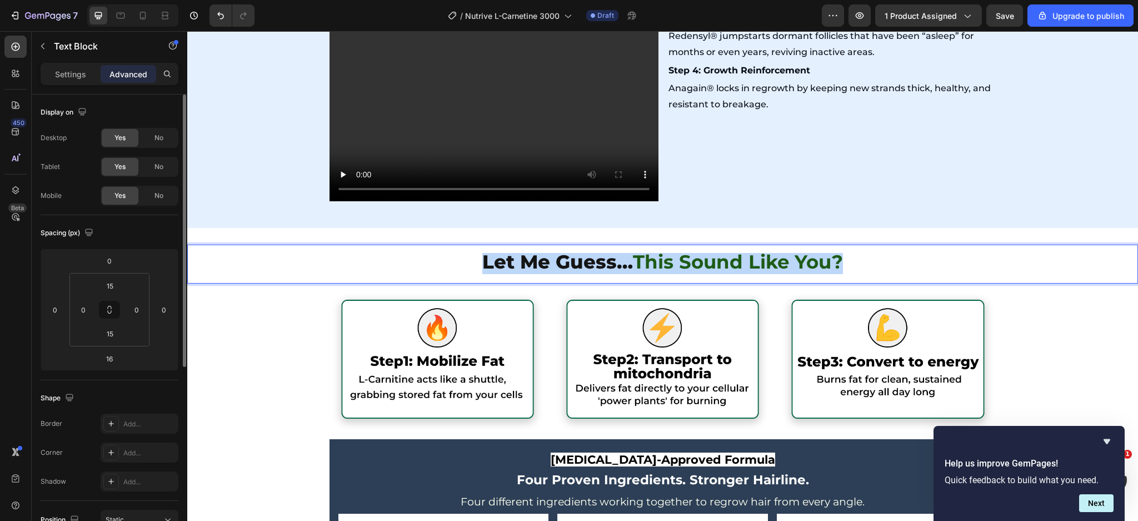
click at [574, 258] on span "Let Me Guess…" at bounding box center [558, 261] width 151 height 23
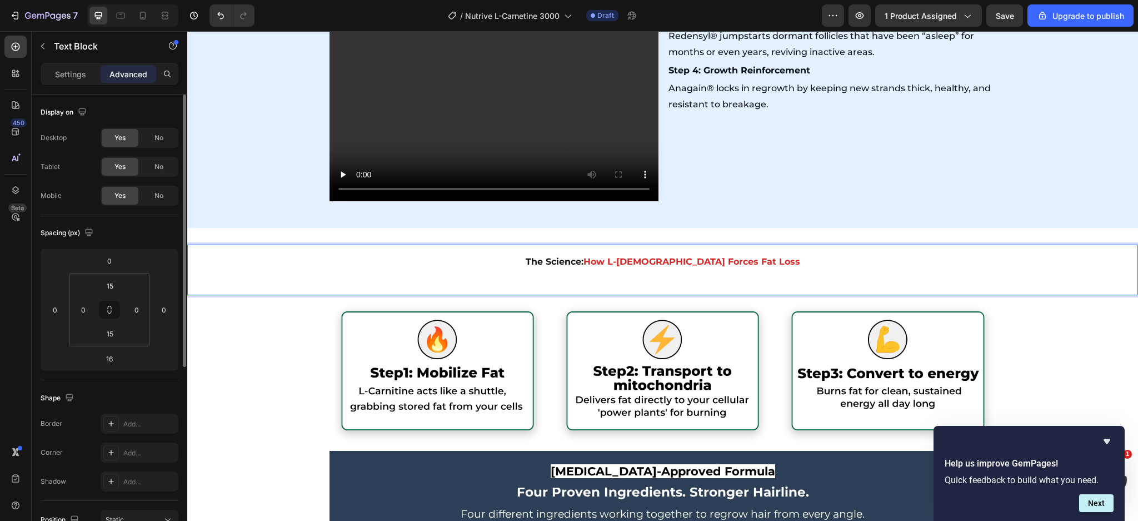
click at [622, 268] on p "The Science: How L-Carnitine Forces Fat Loss" at bounding box center [662, 270] width 949 height 32
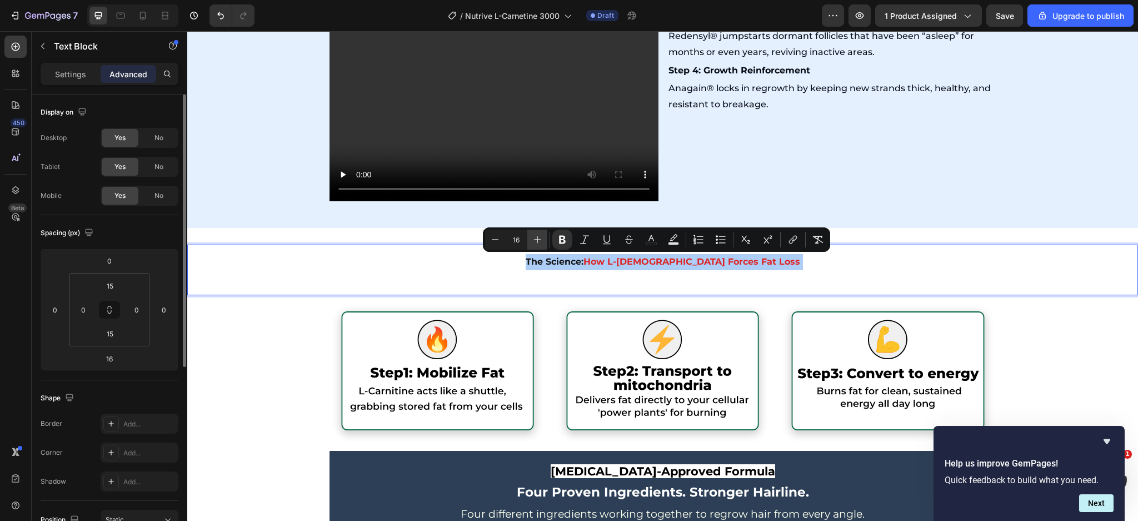
click at [532, 243] on icon "Editor contextual toolbar" at bounding box center [537, 239] width 11 height 11
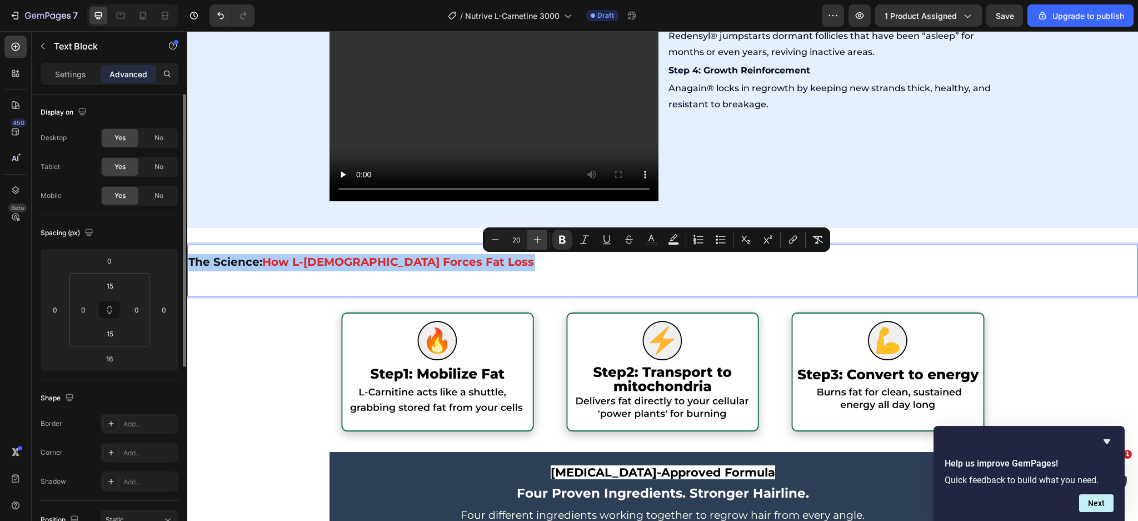
click at [532, 243] on icon "Editor contextual toolbar" at bounding box center [537, 239] width 11 height 11
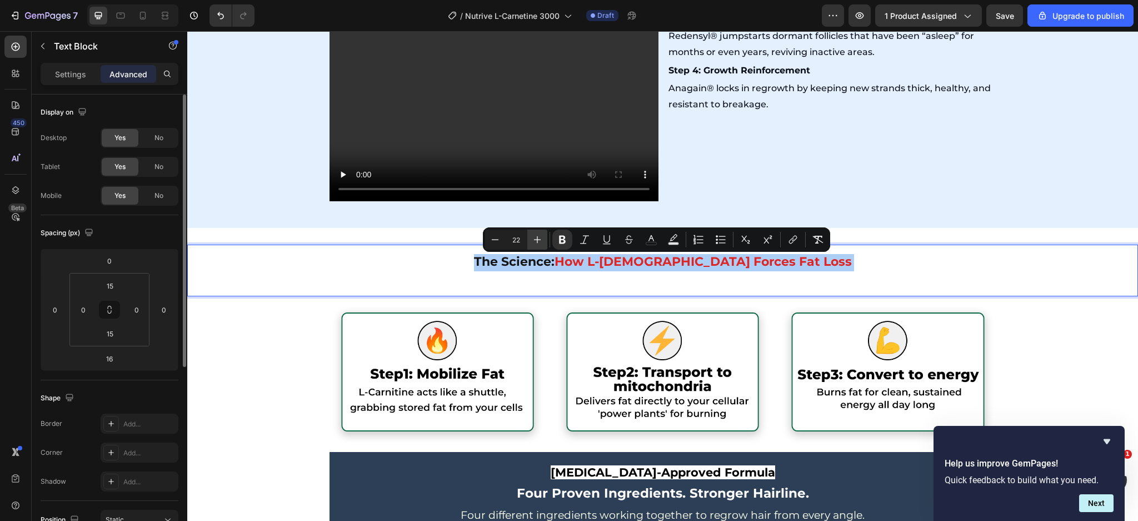
click at [532, 243] on icon "Editor contextual toolbar" at bounding box center [537, 239] width 11 height 11
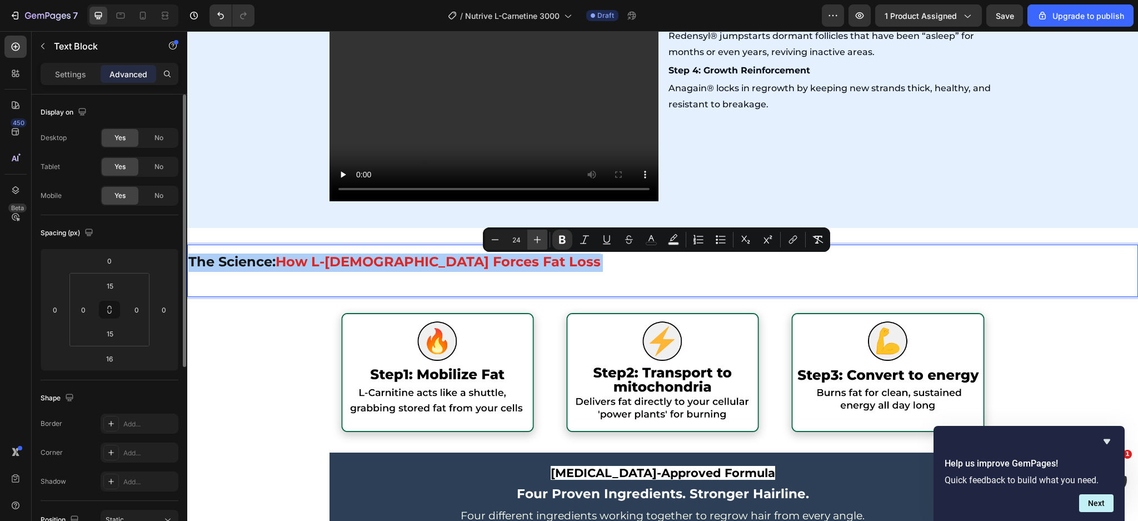
click at [532, 243] on icon "Editor contextual toolbar" at bounding box center [537, 239] width 11 height 11
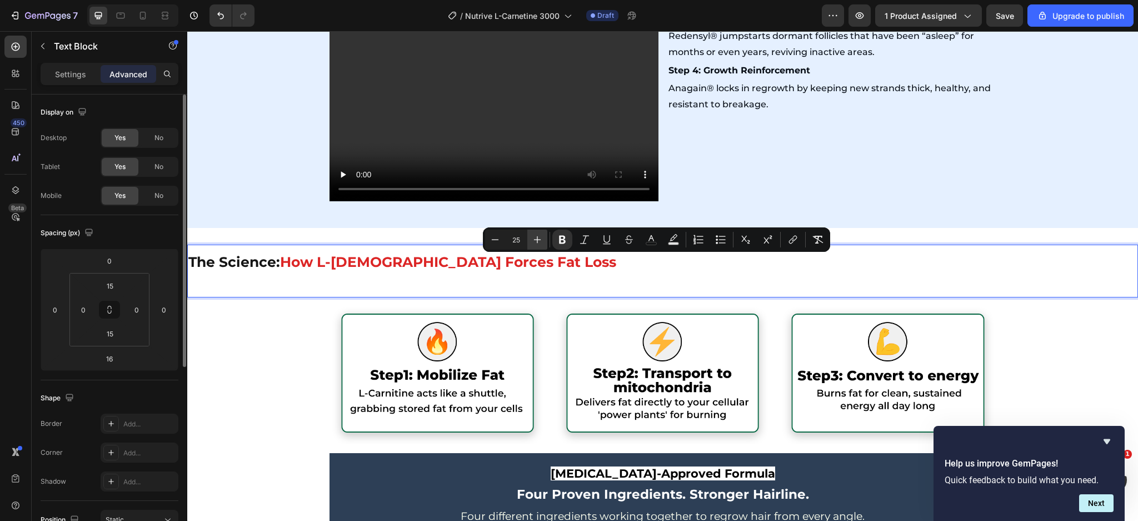
click at [532, 243] on icon "Editor contextual toolbar" at bounding box center [537, 239] width 11 height 11
type input "29"
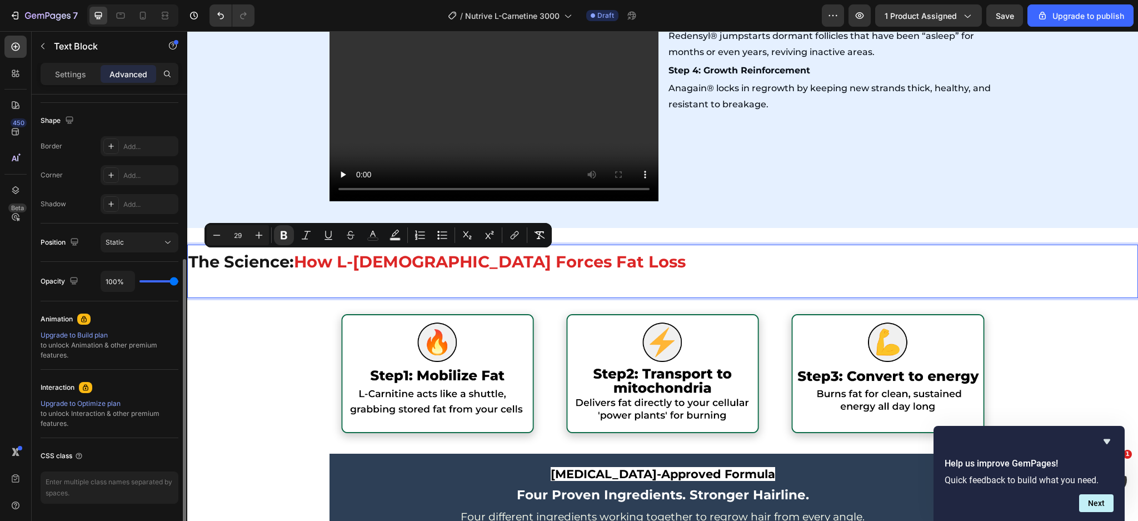
scroll to position [0, 0]
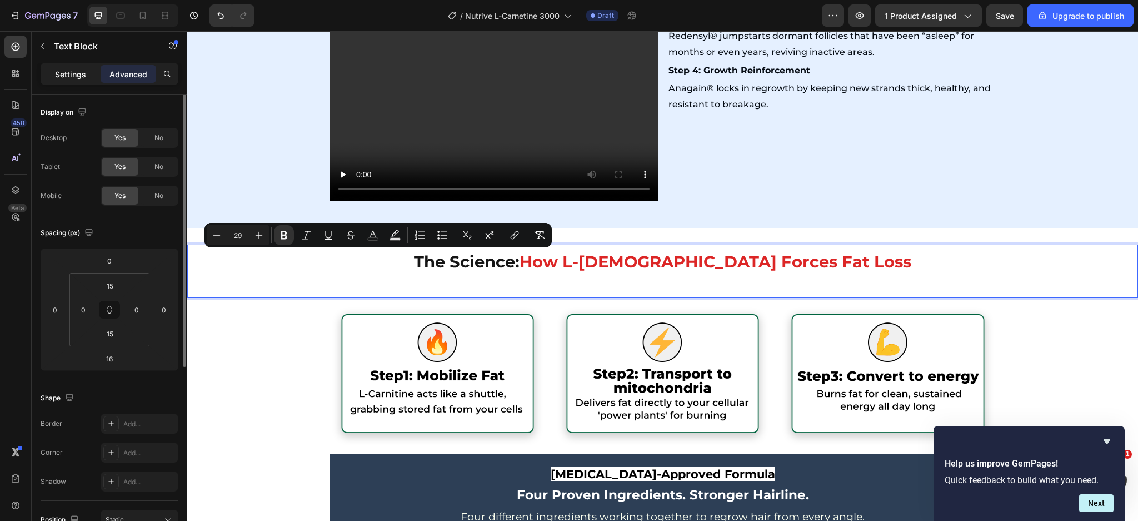
click at [74, 81] on div "Settings" at bounding box center [71, 74] width 56 height 18
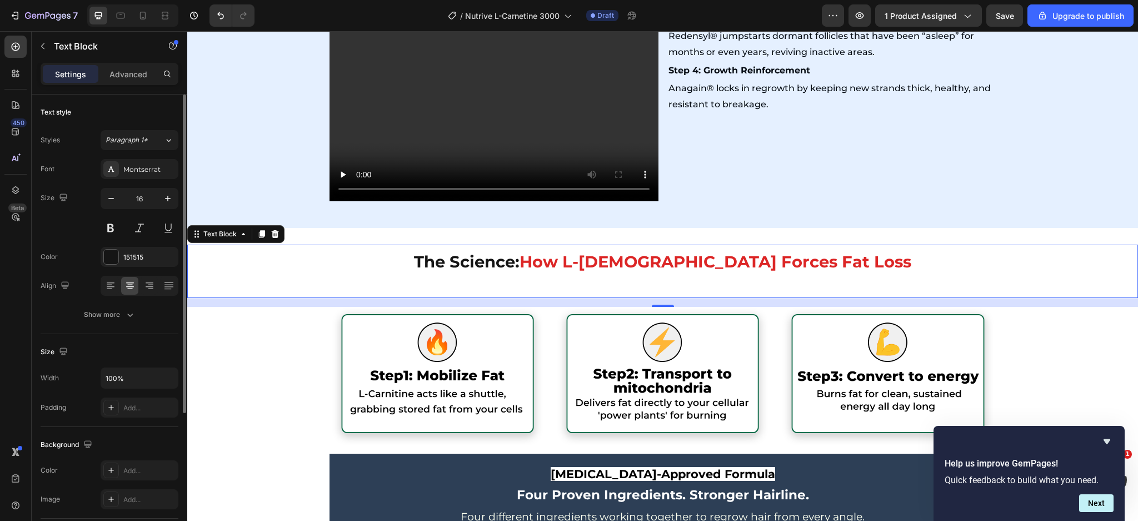
scroll to position [200, 0]
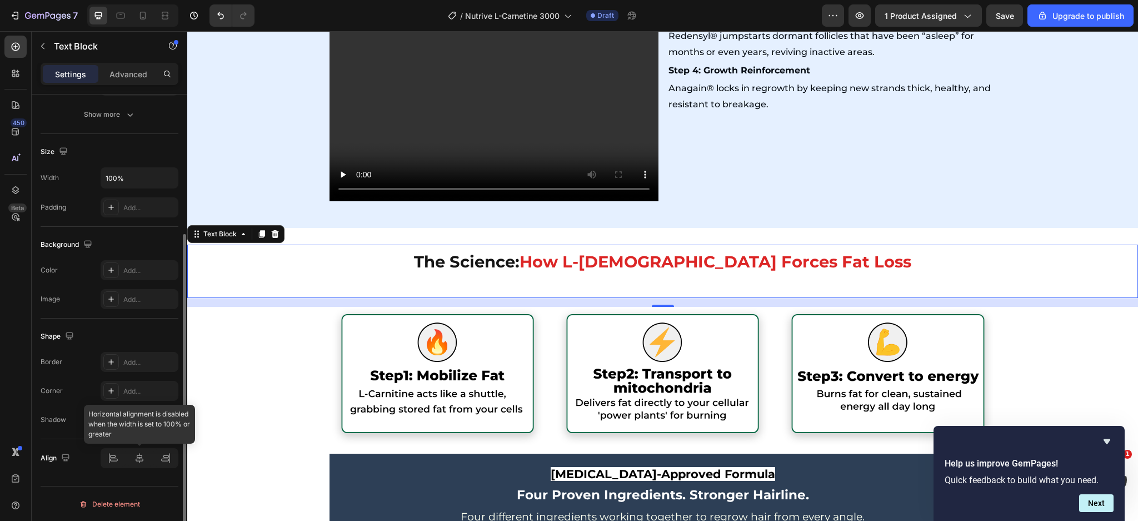
click at [139, 460] on div at bounding box center [140, 458] width 78 height 20
click at [529, 290] on div "The Science: How L-Carnitine Forces Fat Loss Text Block 16" at bounding box center [662, 272] width 951 height 54
drag, startPoint x: 579, startPoint y: 302, endPoint x: 581, endPoint y: 289, distance: 13.4
click at [581, 289] on div "The Science: How L-Carnitine Forces Fat Loss Text Block 16" at bounding box center [662, 272] width 951 height 54
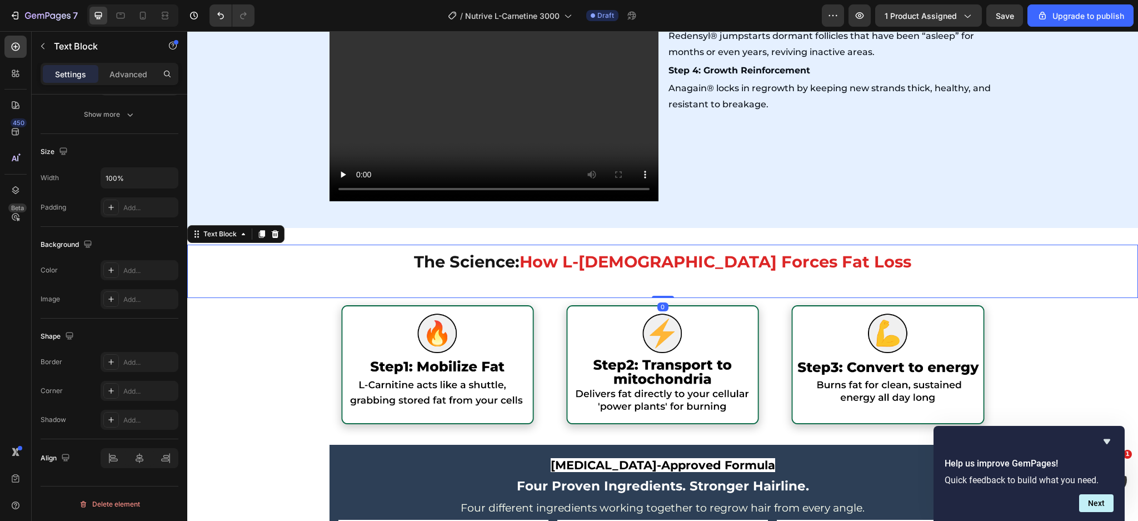
drag, startPoint x: 652, startPoint y: 306, endPoint x: 653, endPoint y: 290, distance: 16.1
click at [653, 290] on div "The Science: How L-Carnitine Forces Fat Loss Text Block 0" at bounding box center [662, 272] width 951 height 54
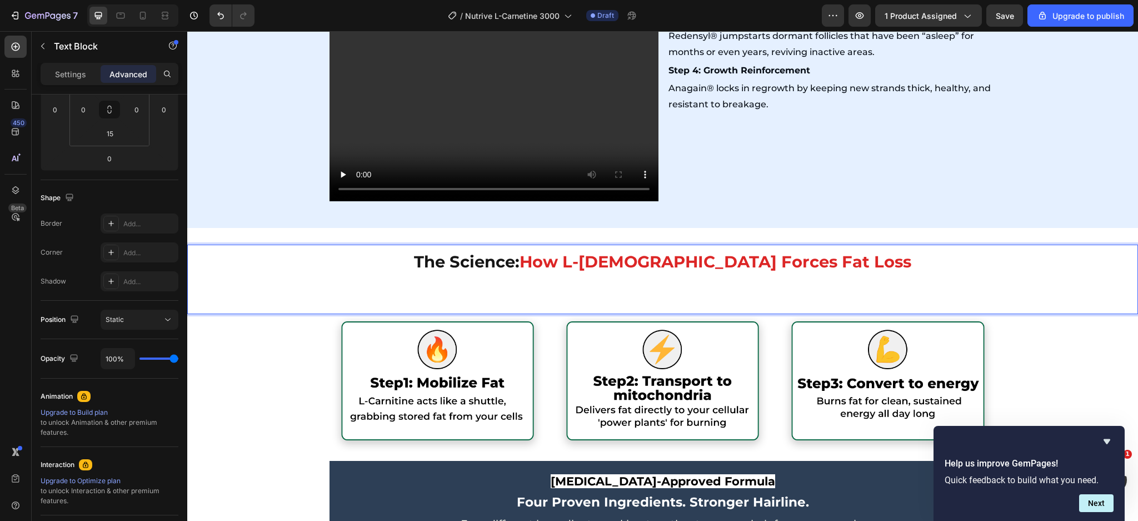
click at [645, 280] on p "The Science: How L-Carnitine Forces Fat Loss ⁠⁠⁠⁠⁠⁠⁠" at bounding box center [662, 279] width 949 height 51
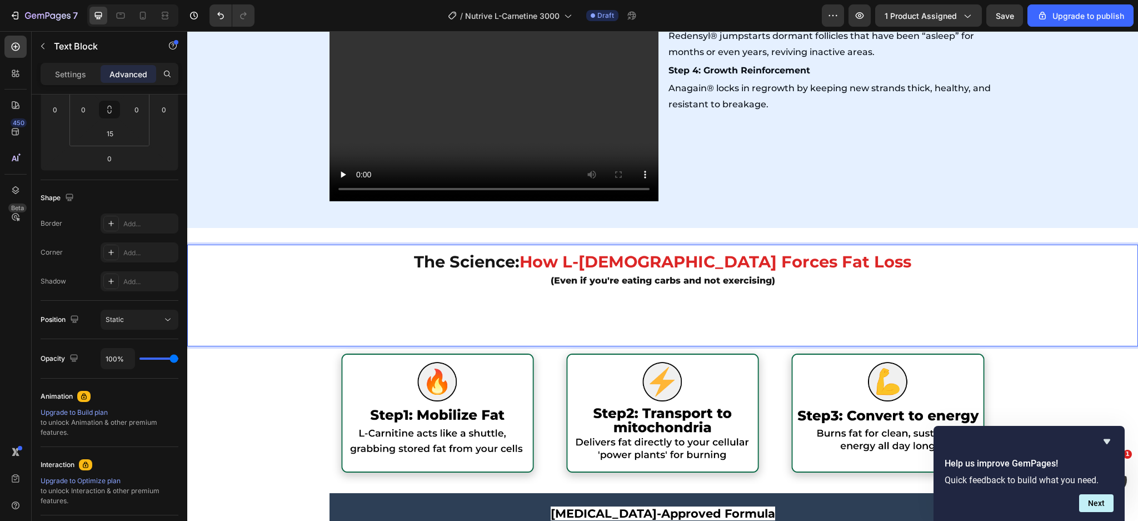
click at [638, 276] on p "The Science: How L-Carnitine Forces Fat Loss (Even if you're eating carbs and n…" at bounding box center [662, 271] width 949 height 35
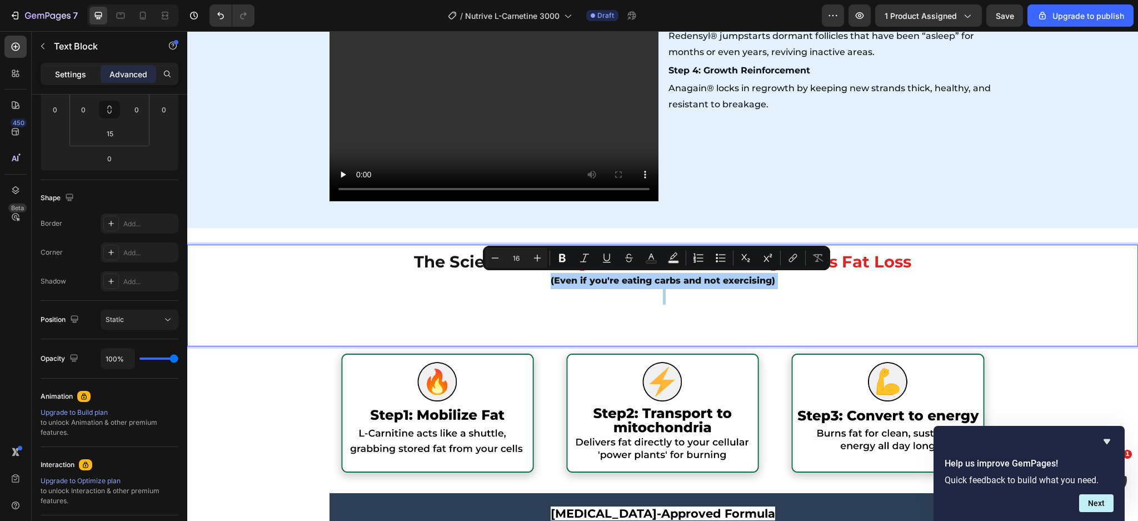
click at [72, 74] on p "Settings" at bounding box center [70, 74] width 31 height 12
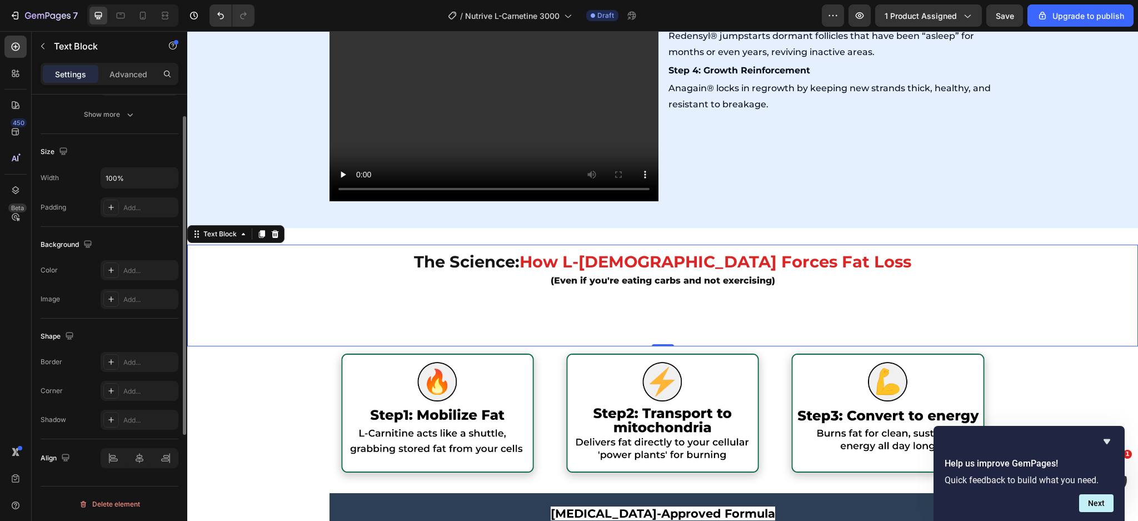
scroll to position [0, 0]
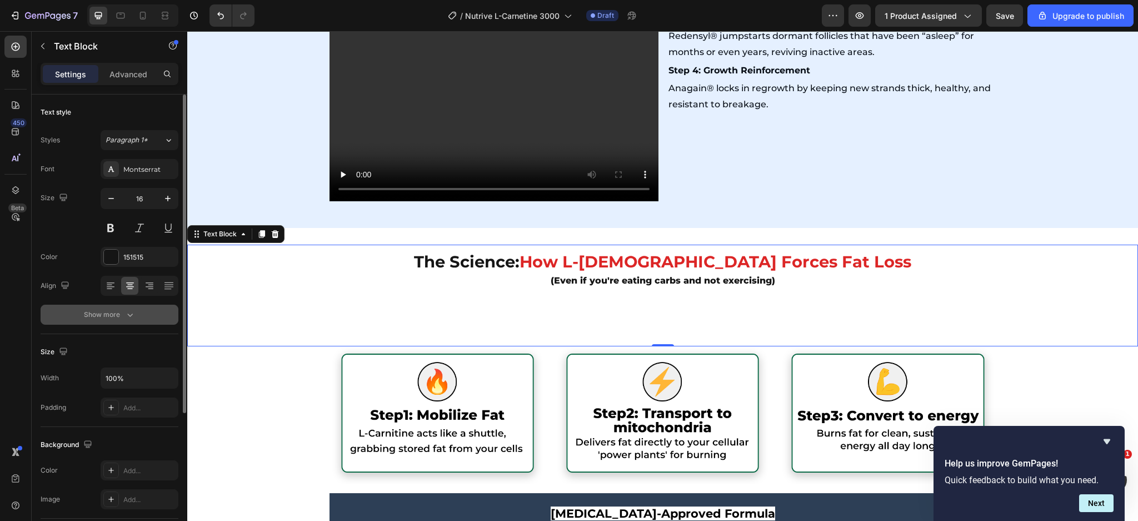
click at [113, 316] on div "Show more" at bounding box center [110, 314] width 52 height 11
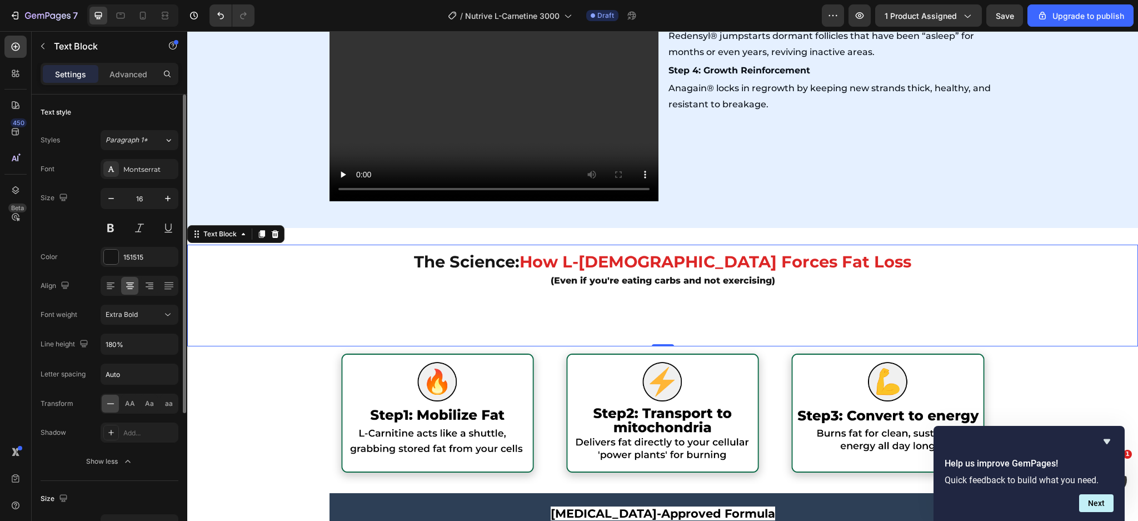
click at [128, 325] on div "Font Montserrat Size 16 Color 151515 Align Font weight Extra Bold Line height 1…" at bounding box center [110, 315] width 138 height 312
click at [130, 318] on span "Extra Bold" at bounding box center [122, 315] width 32 height 10
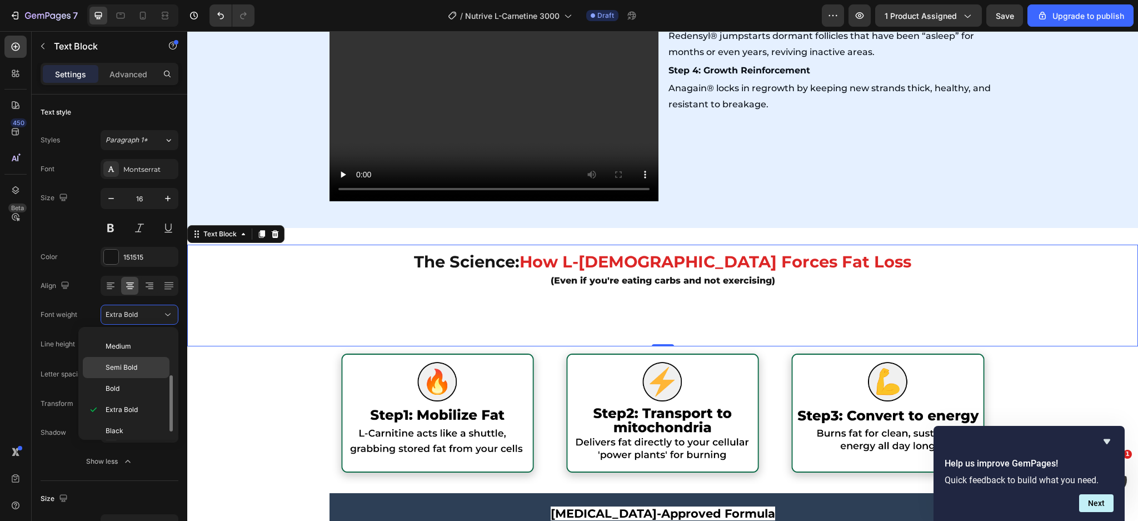
click at [122, 365] on span "Semi Bold" at bounding box center [122, 367] width 32 height 10
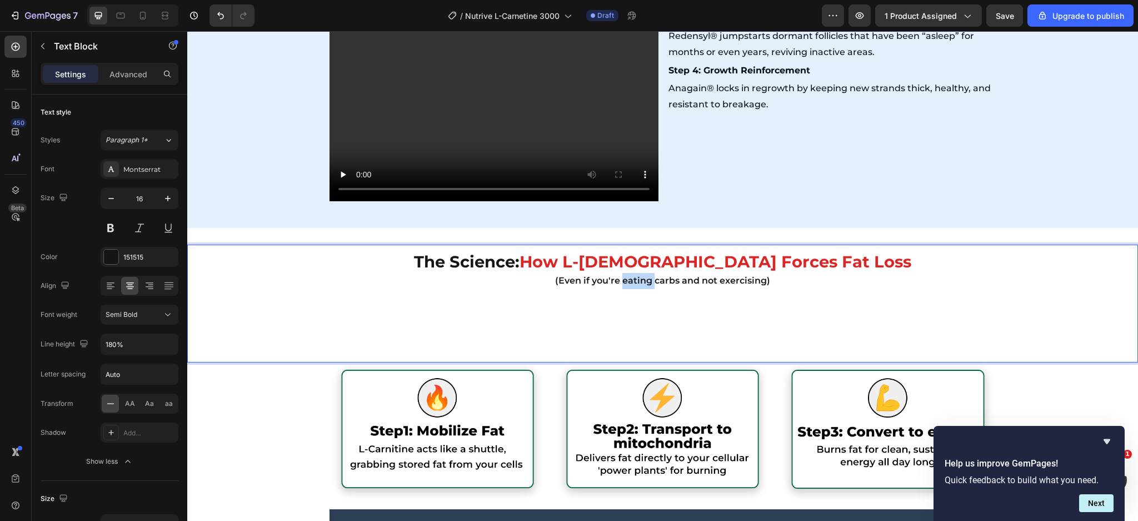
click at [629, 278] on p "The Science: How L-Carnitine Forces Fat Loss (Even if you're eating carbs and n…" at bounding box center [662, 271] width 949 height 35
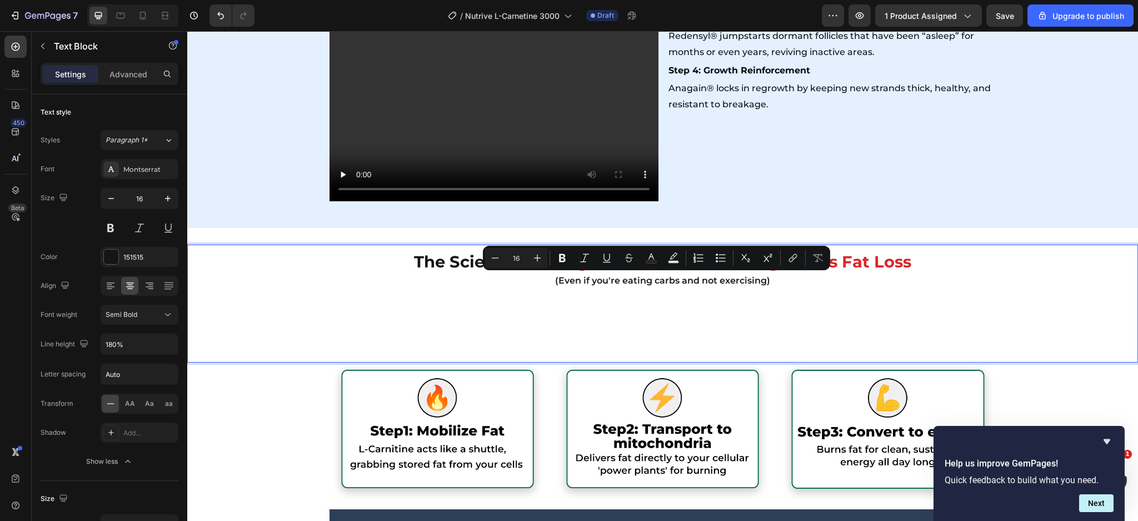
click at [593, 320] on p "Rich Text Editor. Editing area: main" at bounding box center [662, 321] width 949 height 64
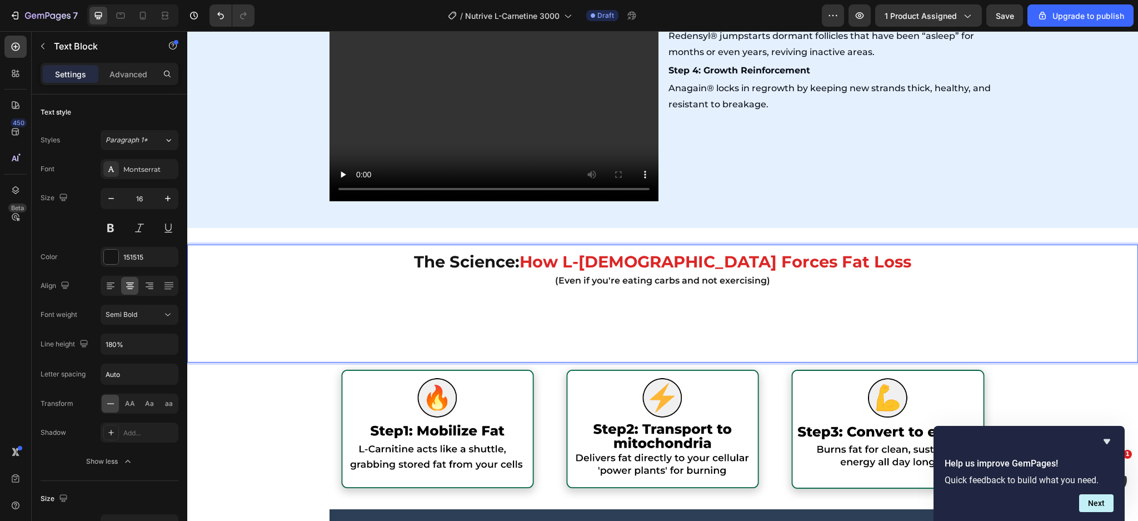
click at [580, 341] on p "⁠⁠⁠⁠⁠⁠⁠" at bounding box center [662, 321] width 949 height 64
click at [575, 345] on p "Rich Text Editor. Editing area: main" at bounding box center [662, 321] width 949 height 64
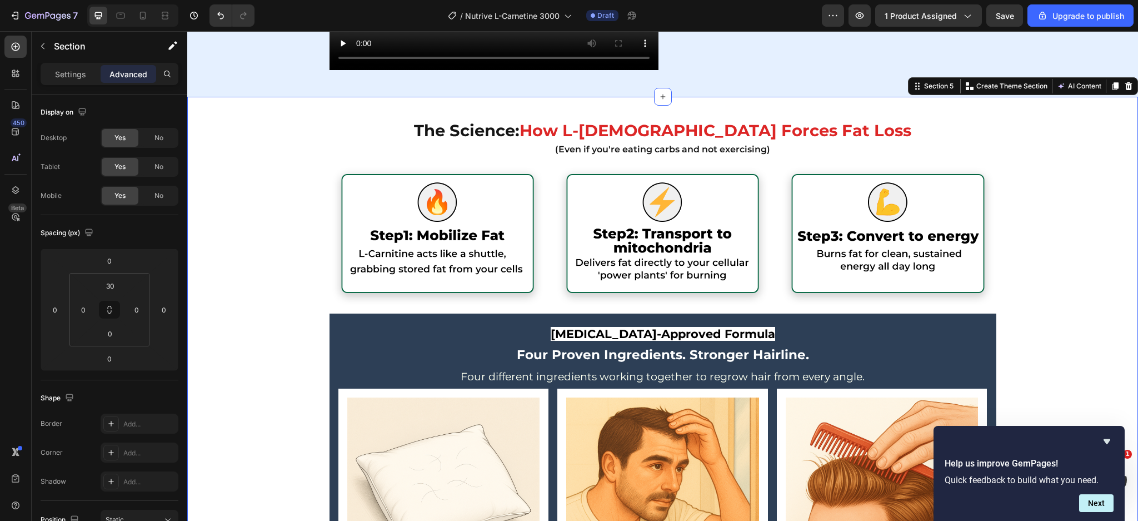
scroll to position [2817, 0]
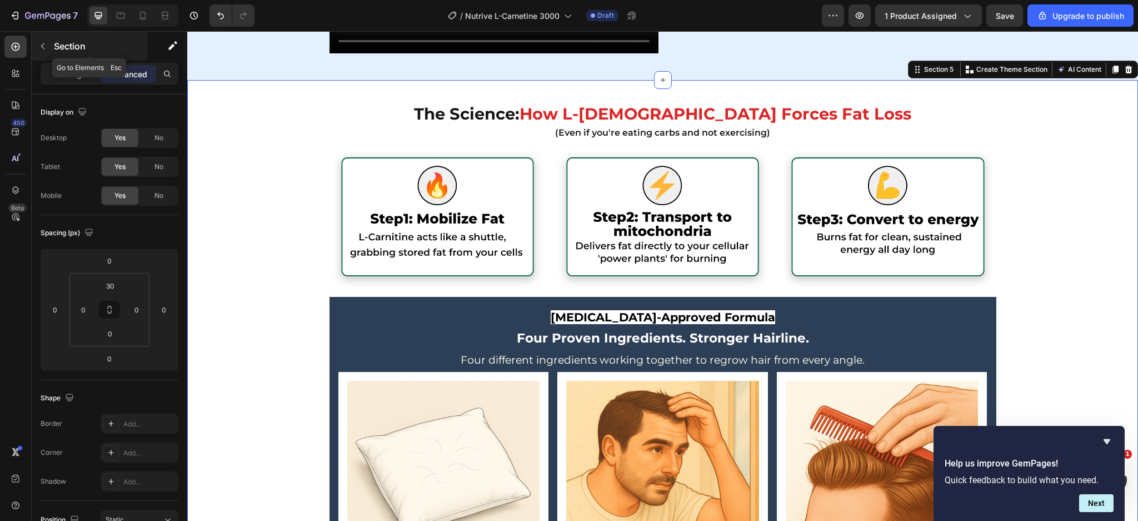
click at [52, 50] on div "Section" at bounding box center [90, 46] width 116 height 29
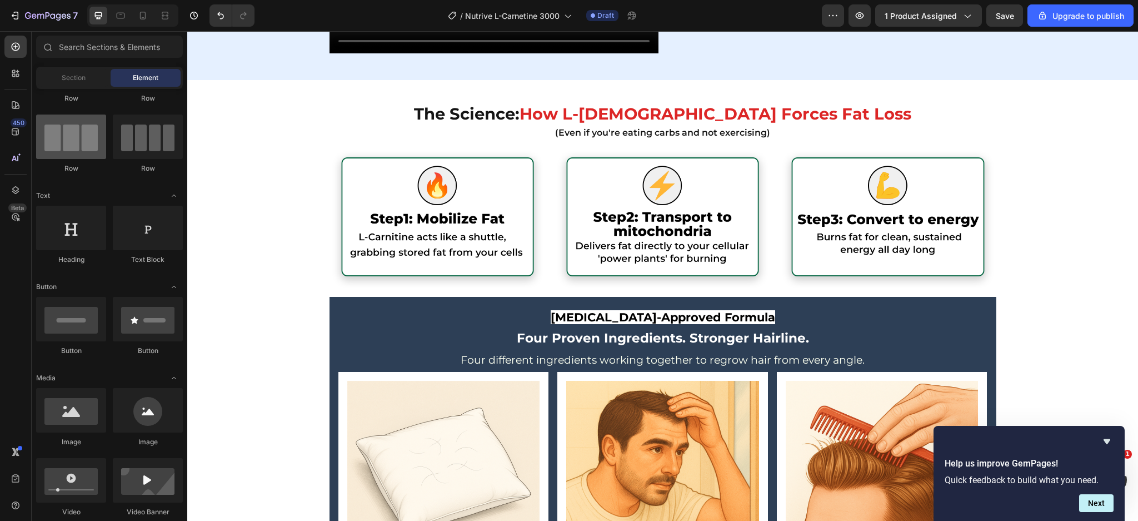
scroll to position [0, 0]
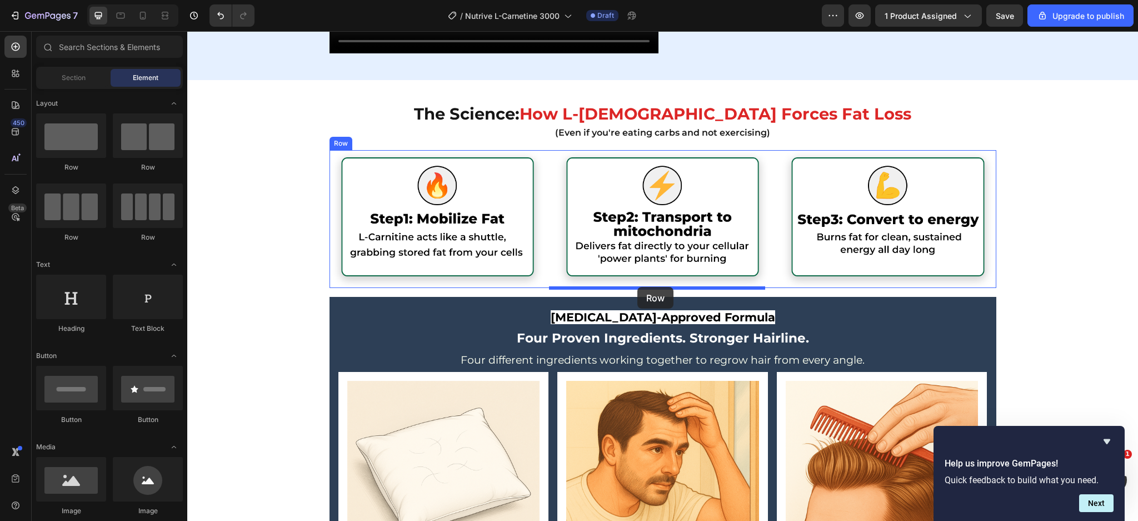
drag, startPoint x: 259, startPoint y: 196, endPoint x: 638, endPoint y: 287, distance: 389.3
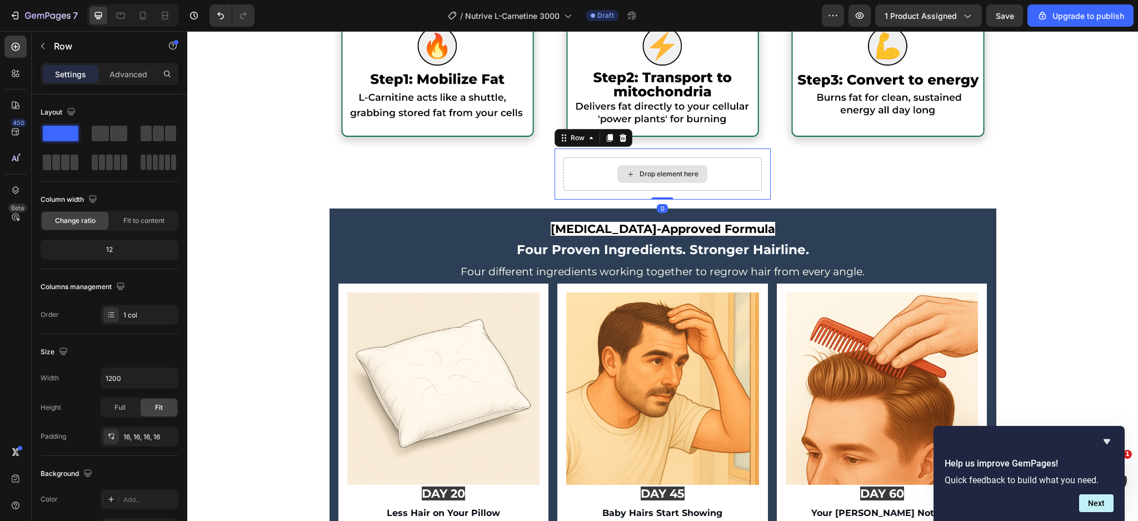
scroll to position [2966, 0]
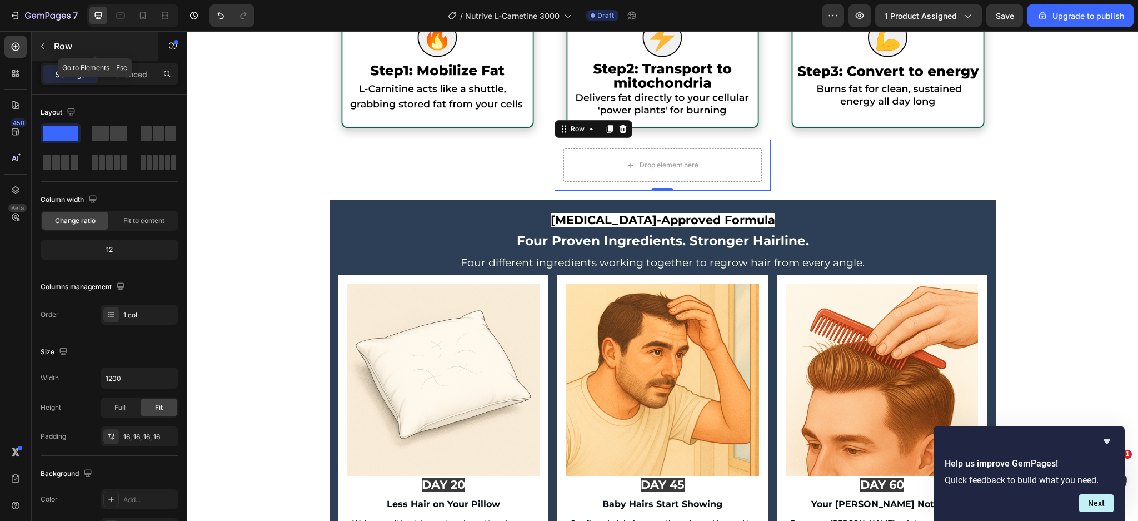
click at [47, 42] on icon "button" at bounding box center [42, 46] width 9 height 9
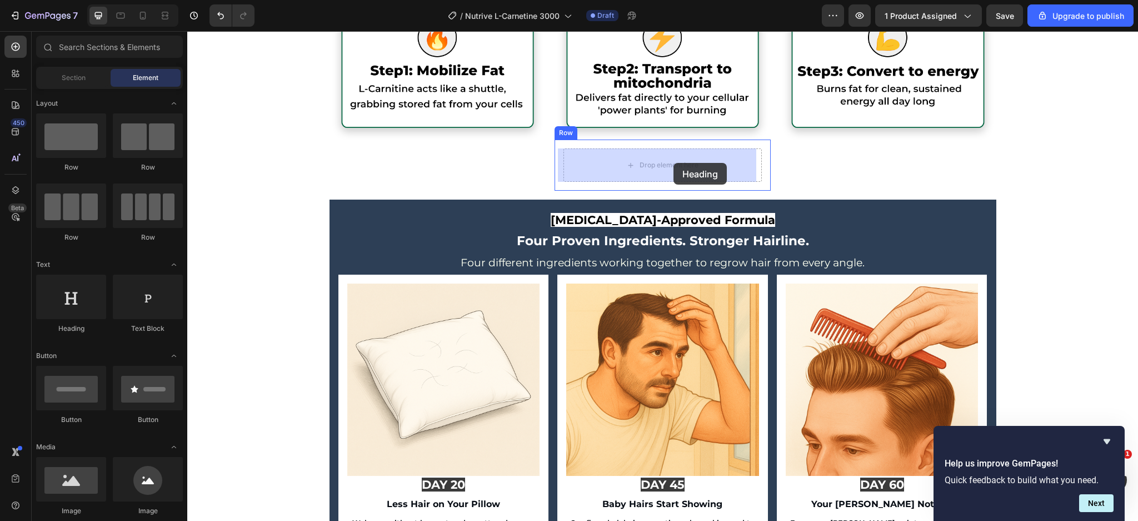
drag, startPoint x: 259, startPoint y: 325, endPoint x: 670, endPoint y: 163, distance: 441.5
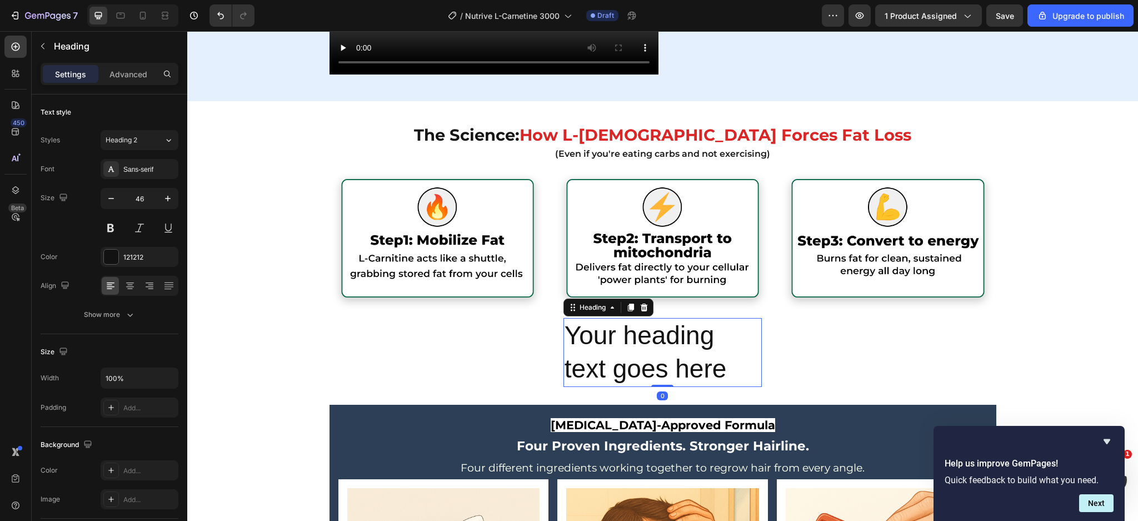
scroll to position [2595, 0]
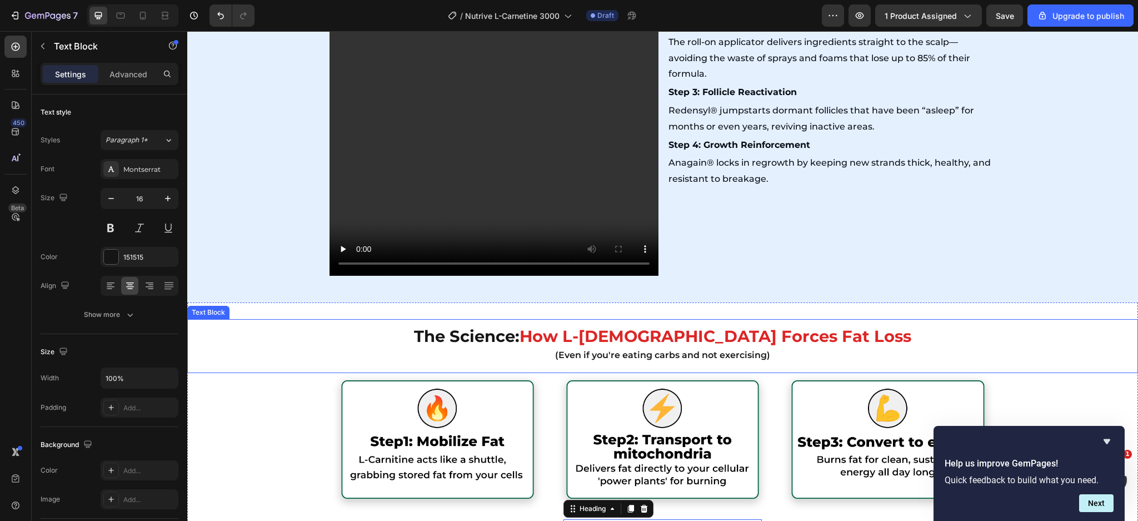
click at [615, 337] on strong "How L-Carnitine Forces Fat Loss" at bounding box center [716, 335] width 392 height 19
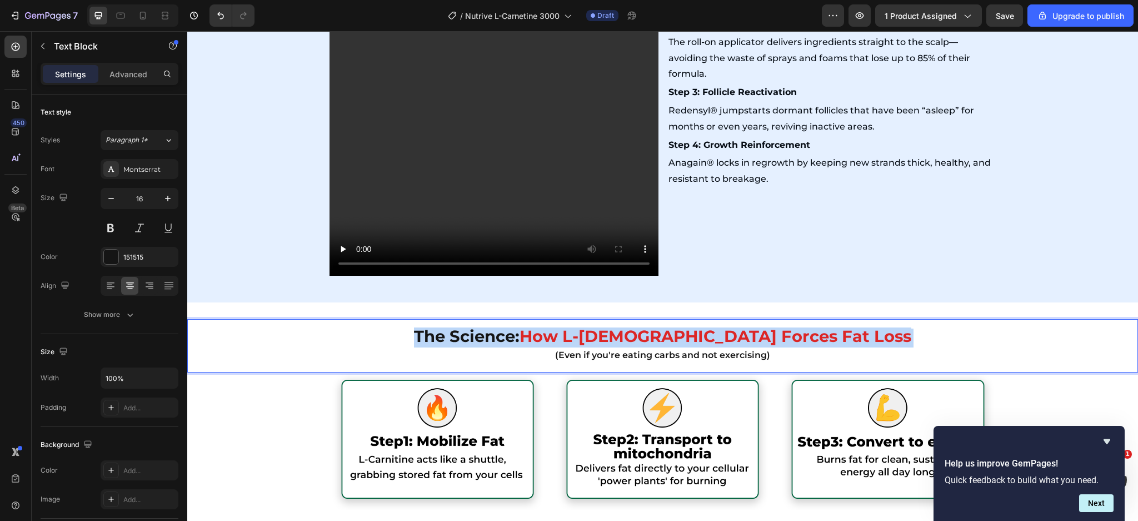
click at [615, 337] on strong "How L-Carnitine Forces Fat Loss" at bounding box center [716, 335] width 392 height 19
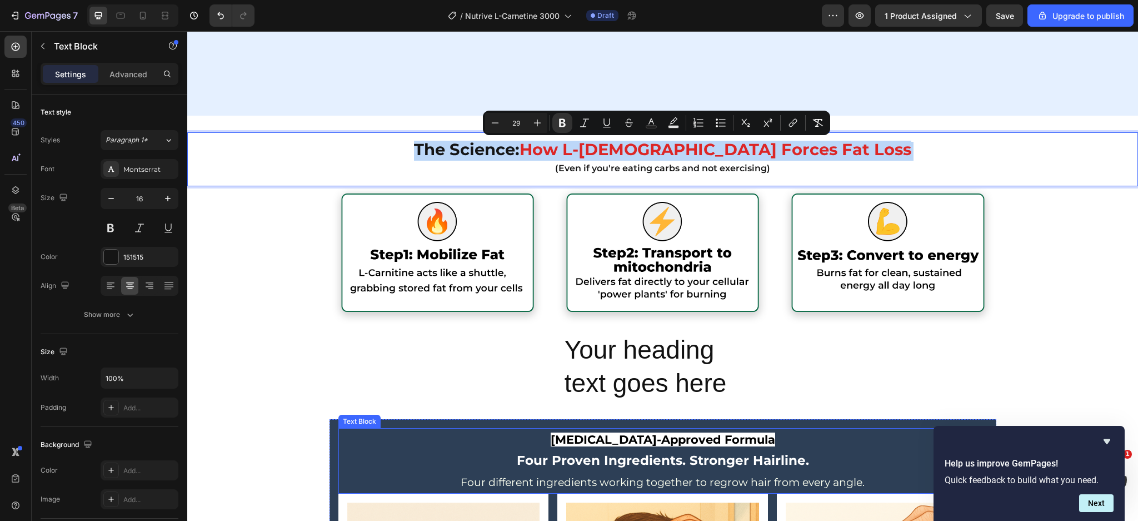
scroll to position [2892, 0]
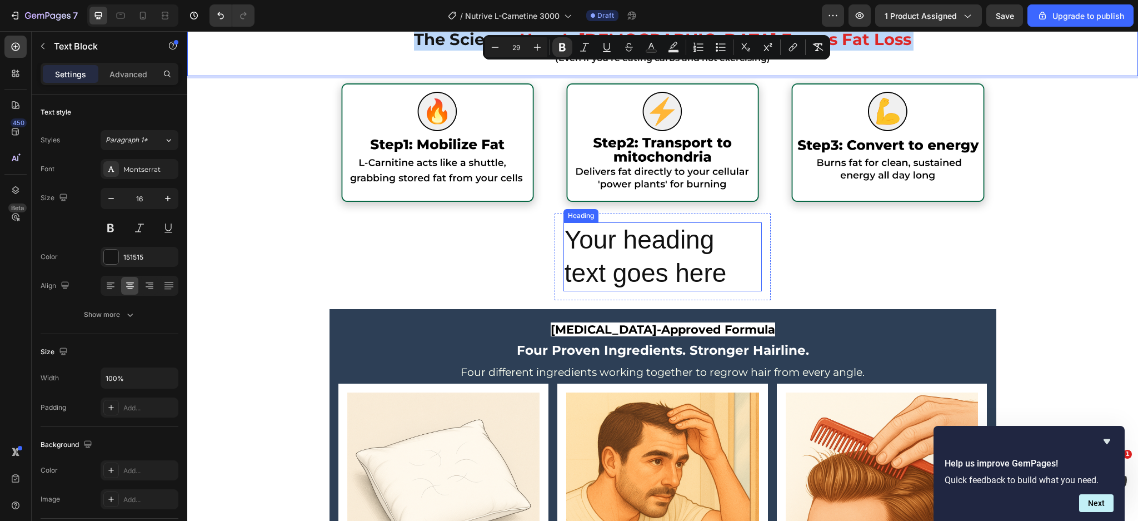
click at [703, 259] on h2 "Your heading text goes here" at bounding box center [663, 256] width 198 height 69
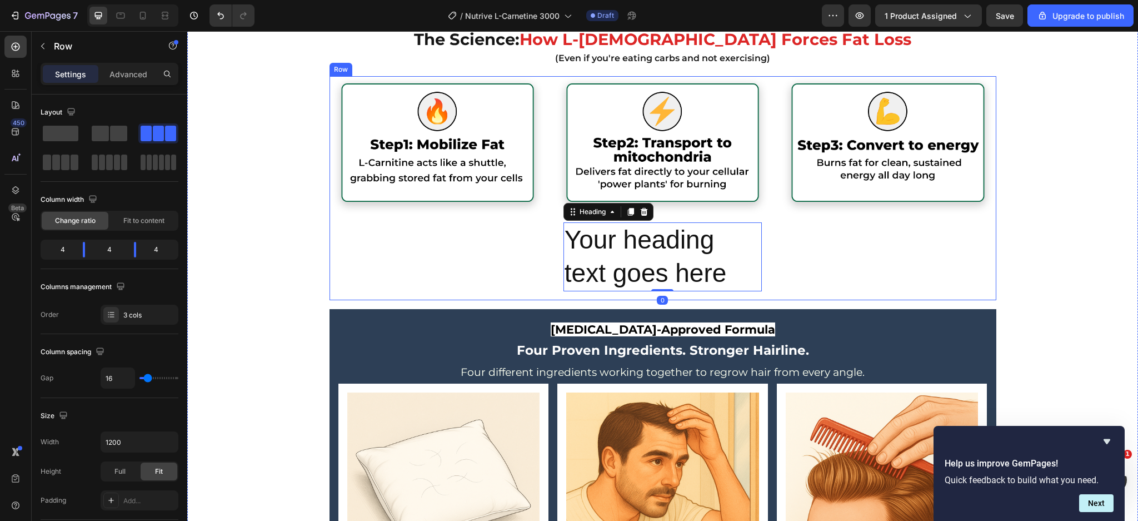
click at [785, 250] on div "Image" at bounding box center [888, 188] width 216 height 224
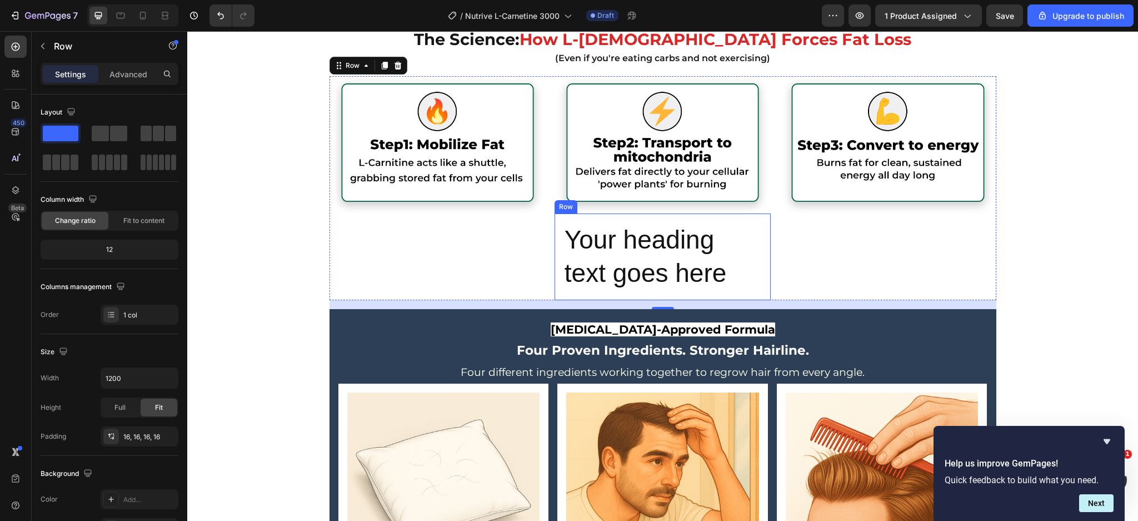
click at [555, 250] on div "Your heading text goes here Heading Row" at bounding box center [663, 256] width 216 height 87
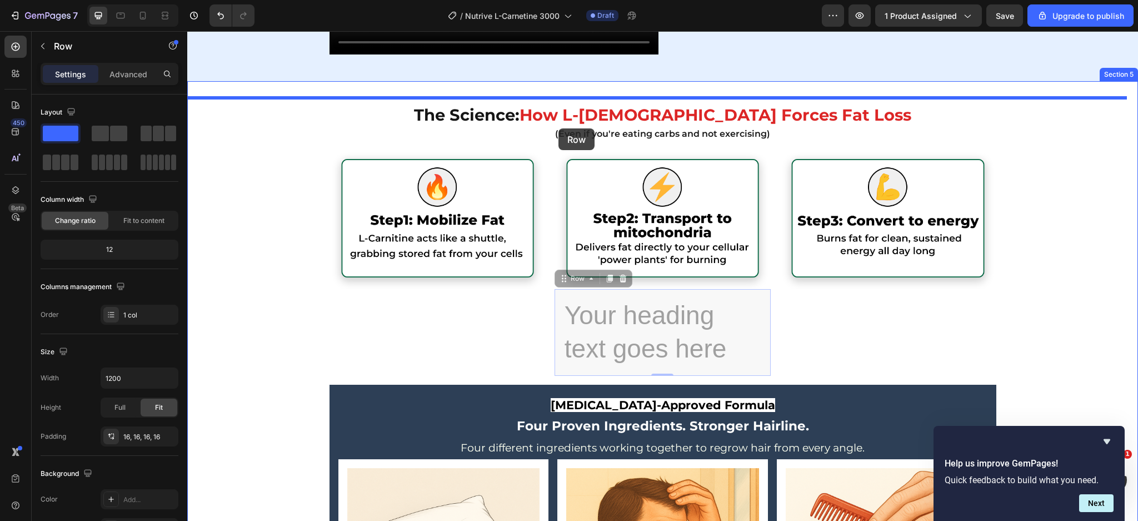
scroll to position [2807, 0]
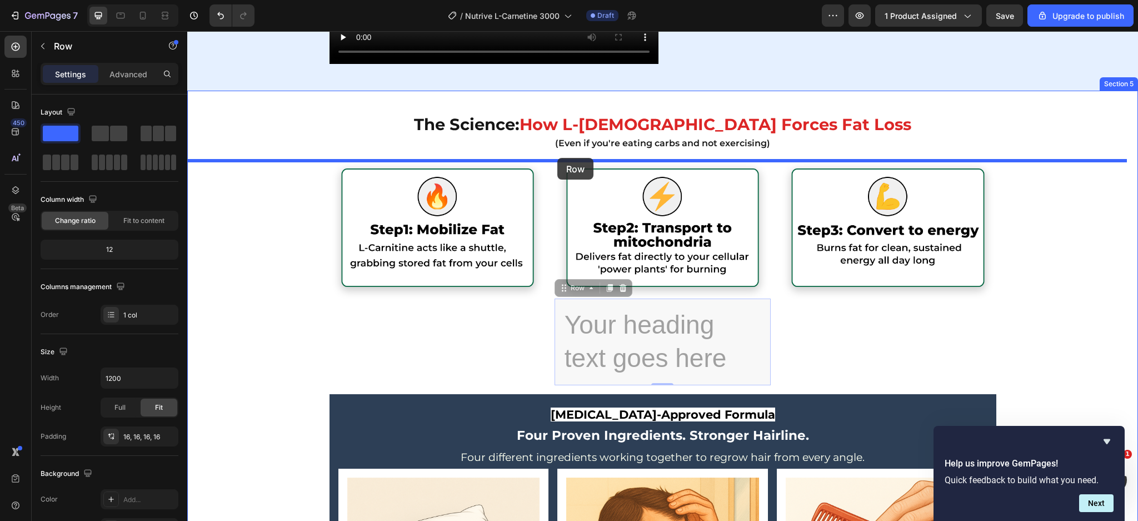
drag, startPoint x: 562, startPoint y: 201, endPoint x: 558, endPoint y: 158, distance: 43.6
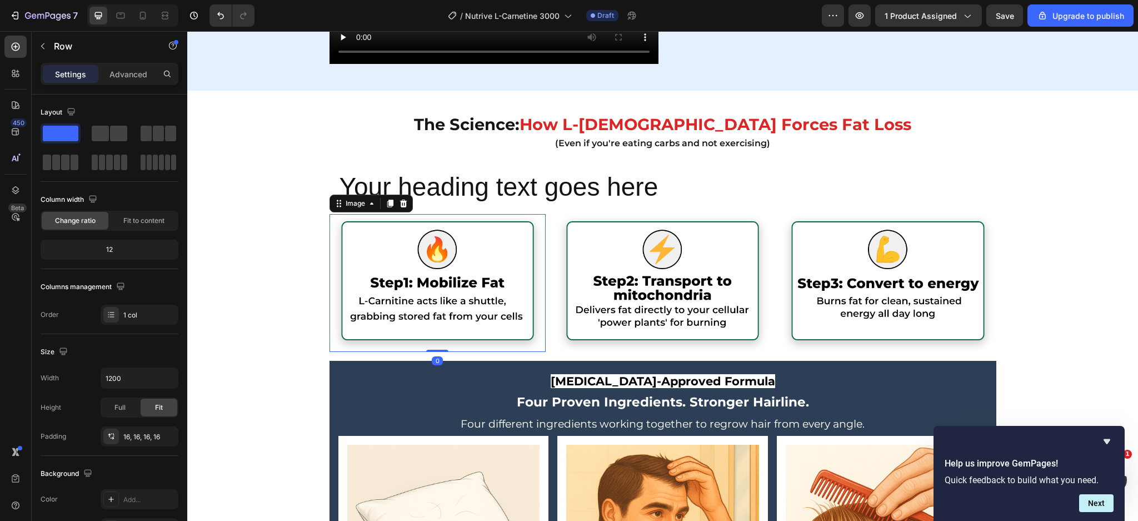
click at [330, 236] on img at bounding box center [438, 283] width 216 height 138
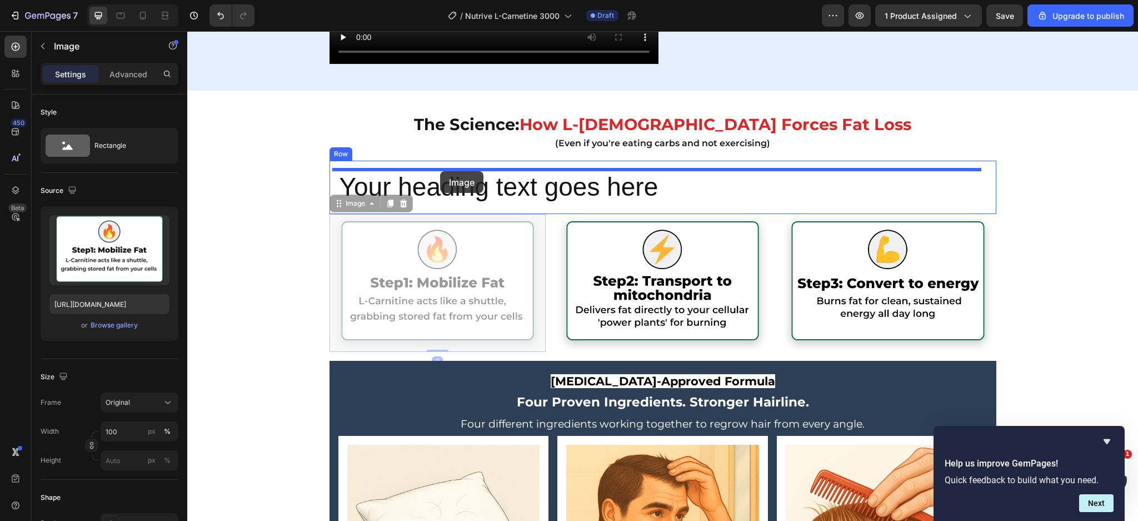
drag, startPoint x: 329, startPoint y: 201, endPoint x: 440, endPoint y: 171, distance: 115.2
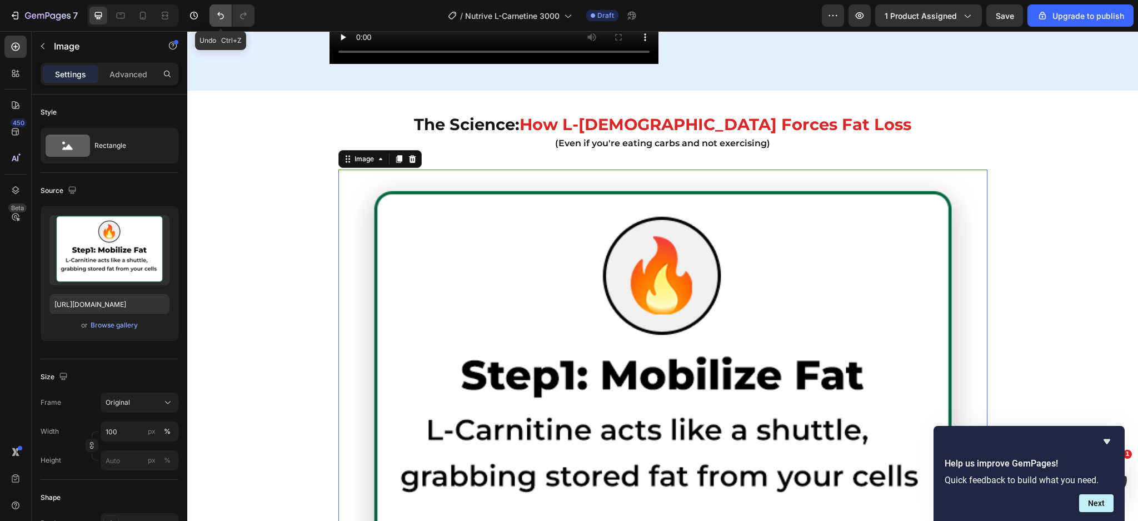
click at [219, 20] on icon "Undo/Redo" at bounding box center [220, 15] width 11 height 11
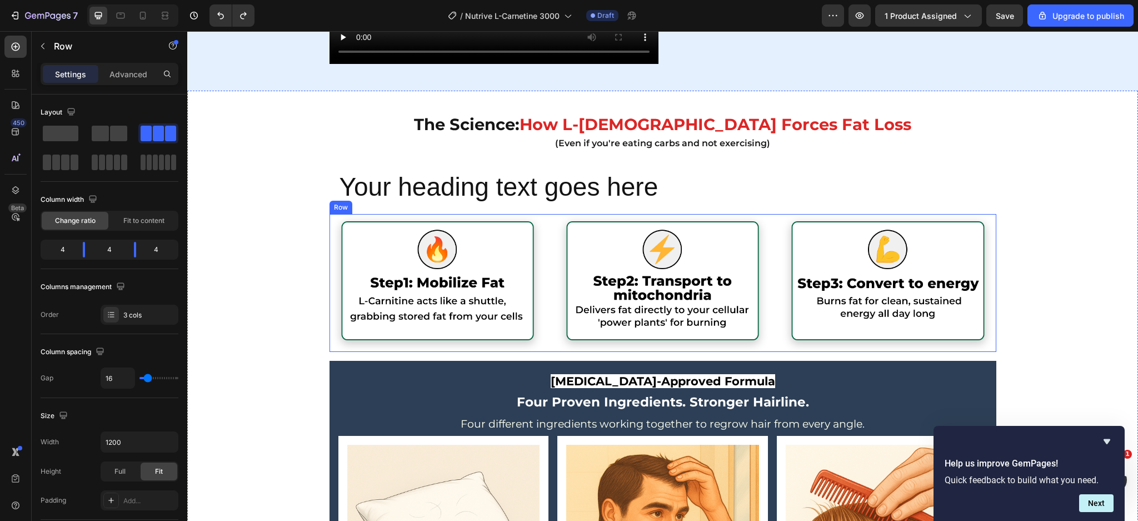
click at [544, 347] on div "Image Image Image Row" at bounding box center [663, 283] width 667 height 138
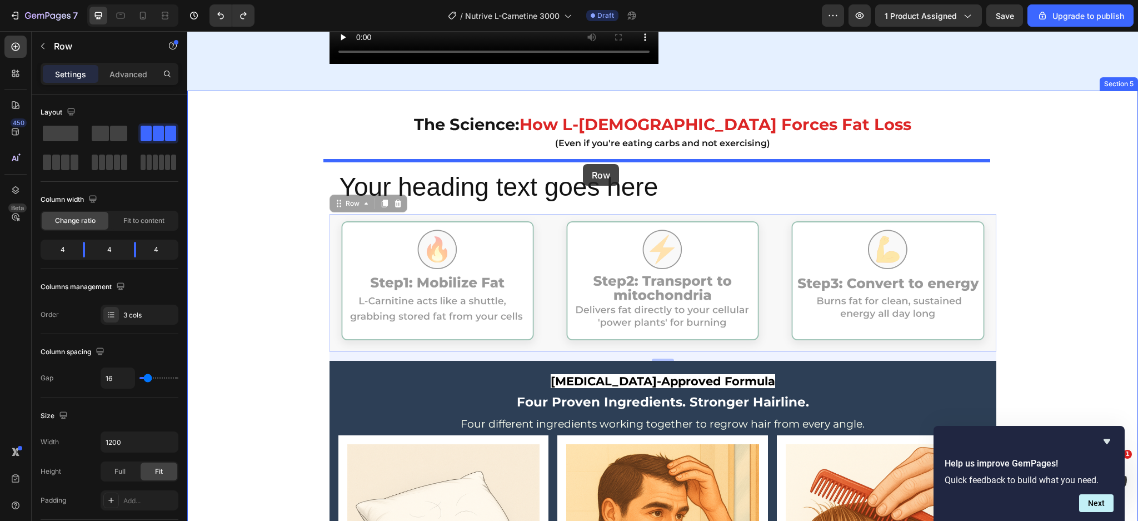
drag, startPoint x: 333, startPoint y: 204, endPoint x: 583, endPoint y: 164, distance: 253.3
click at [583, 164] on div "Header The Breakthrough That Works When Others Don’t The 4-Step System That Tar…" at bounding box center [662, 122] width 951 height 5797
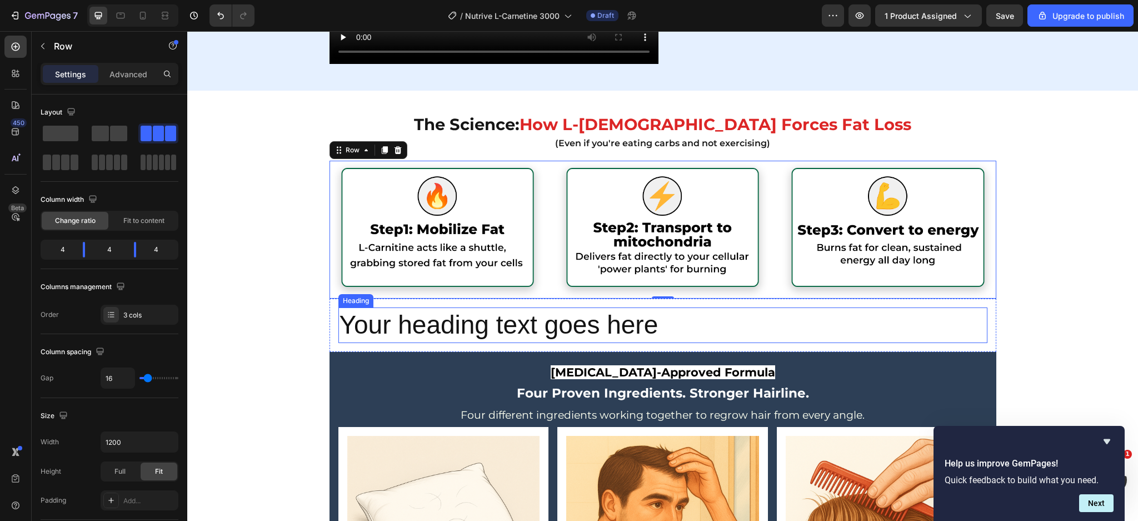
click at [504, 321] on h2 "Your heading text goes here" at bounding box center [663, 325] width 649 height 36
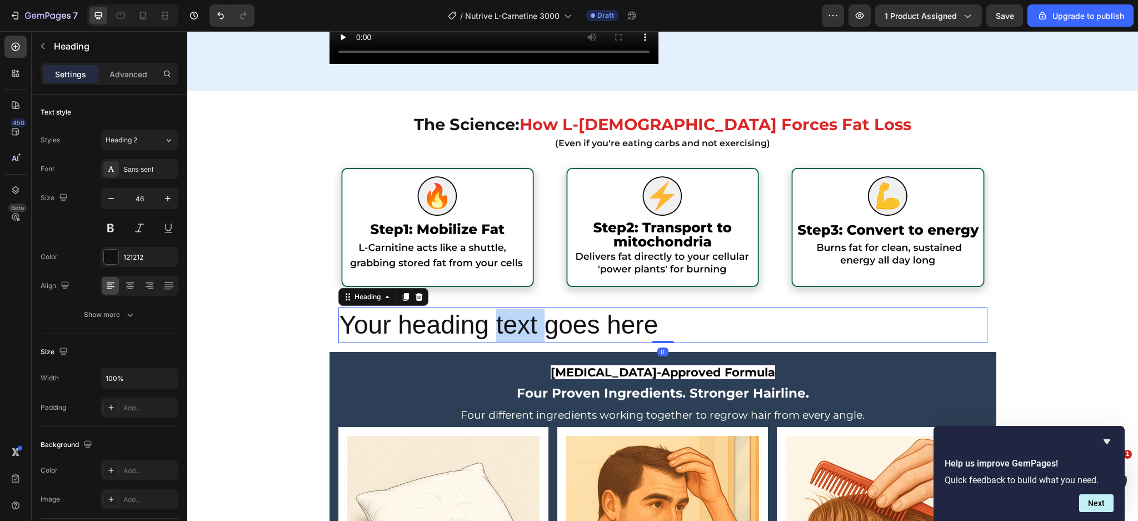
click at [504, 321] on p "Your heading text goes here" at bounding box center [663, 325] width 647 height 33
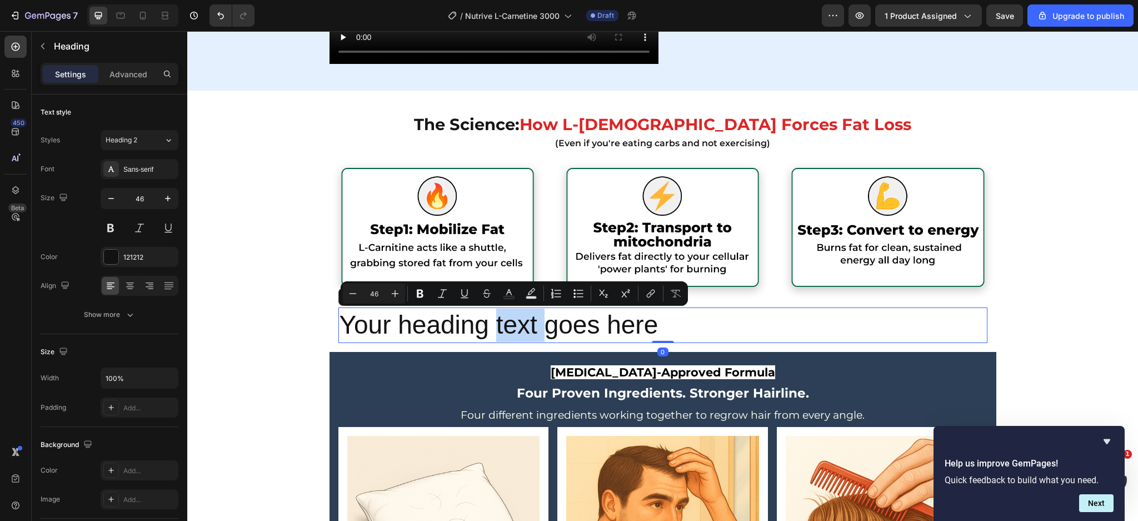
click at [504, 321] on p "Your heading text goes here" at bounding box center [663, 325] width 647 height 33
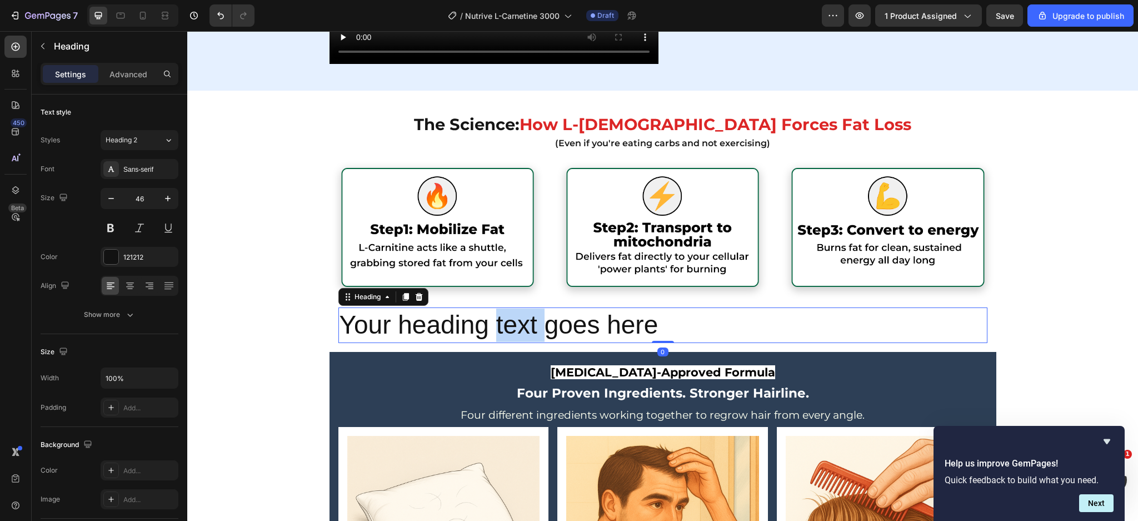
click at [504, 321] on p "Your heading text goes here" at bounding box center [663, 325] width 647 height 33
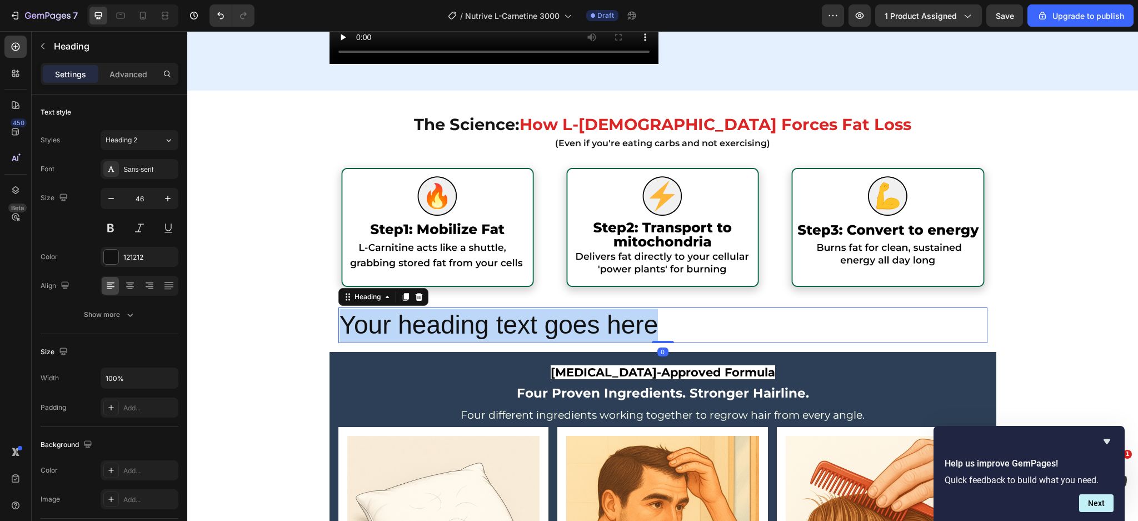
click at [504, 321] on p "Your heading text goes here" at bounding box center [663, 325] width 647 height 33
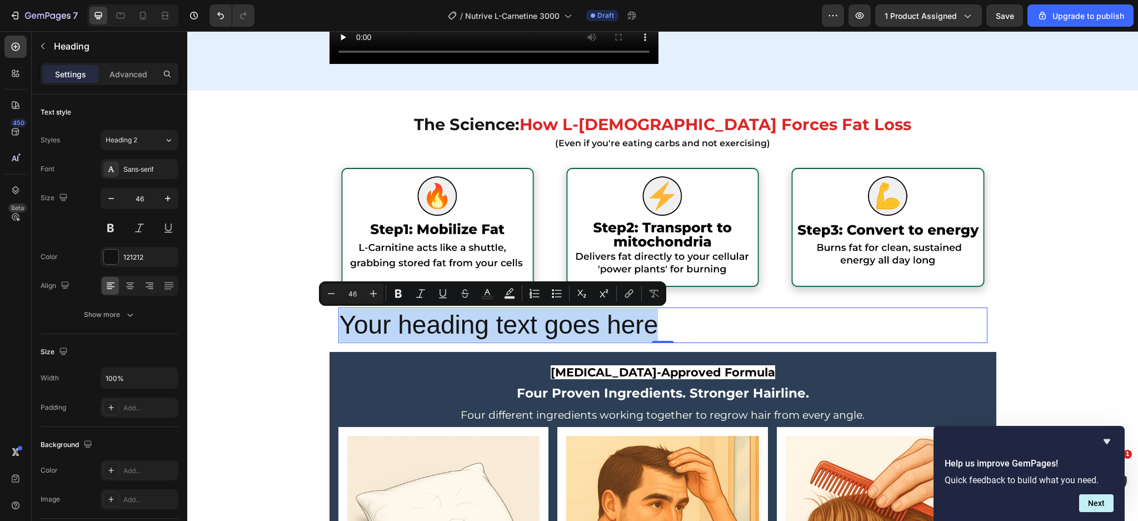
click at [900, 319] on p "Your heading text goes here" at bounding box center [663, 325] width 647 height 33
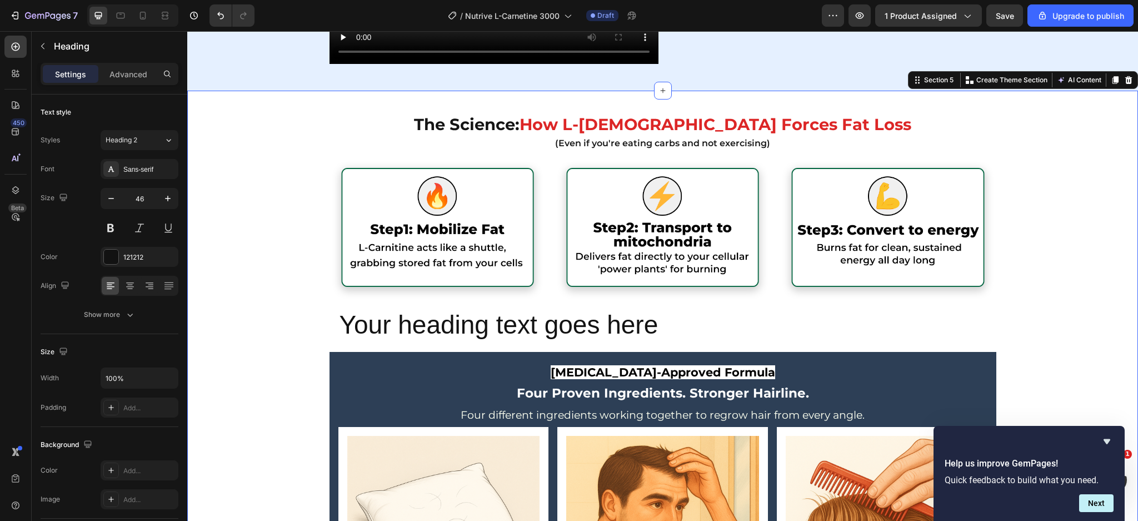
click at [992, 327] on div "The Science: How L-Carnitine Forces Fat Loss (Even if you're eating carbs and n…" at bounding box center [662, 428] width 951 height 643
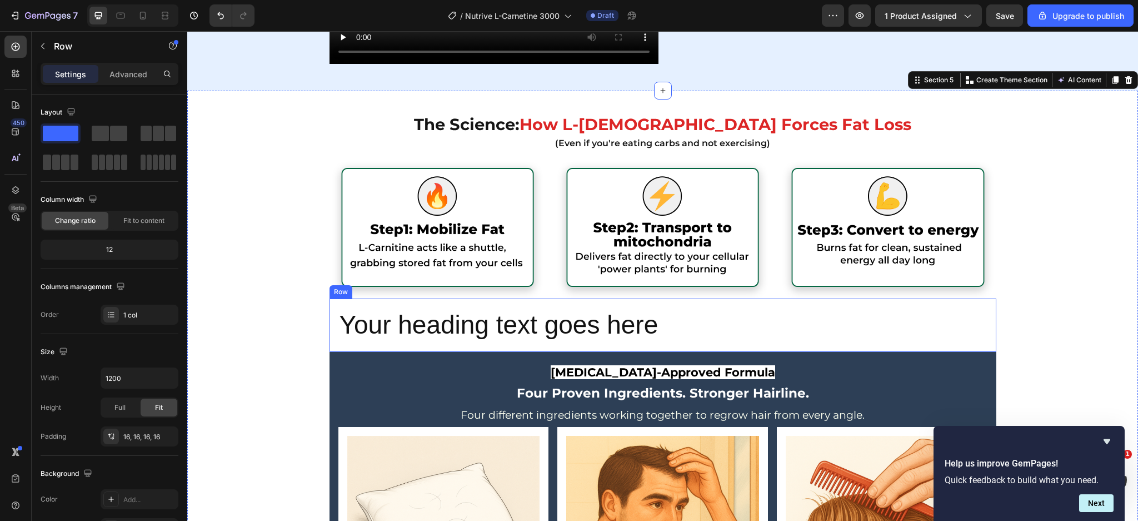
click at [985, 339] on div "Your heading text goes here Heading Row" at bounding box center [663, 325] width 667 height 53
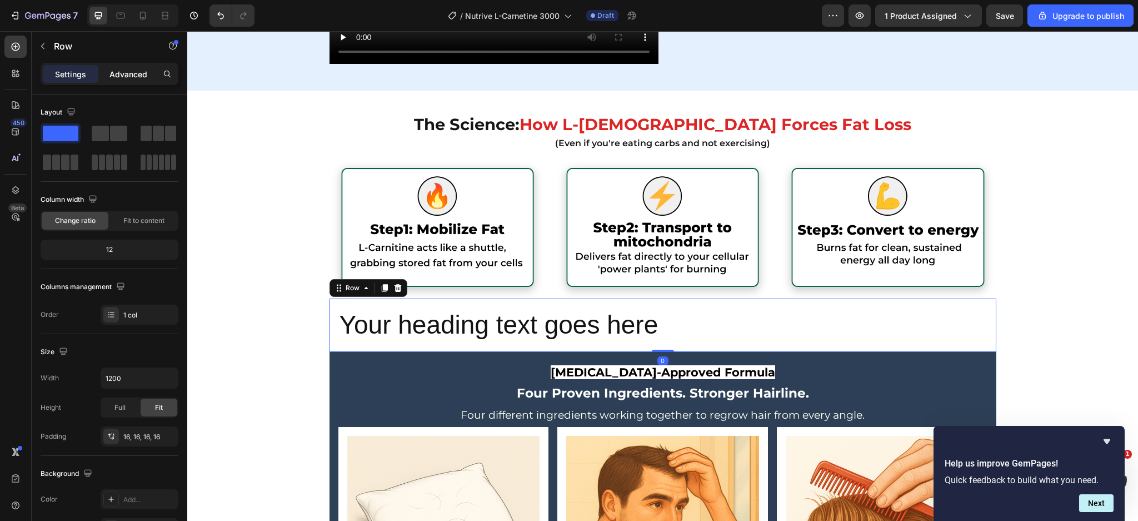
click at [116, 71] on p "Advanced" at bounding box center [129, 74] width 38 height 12
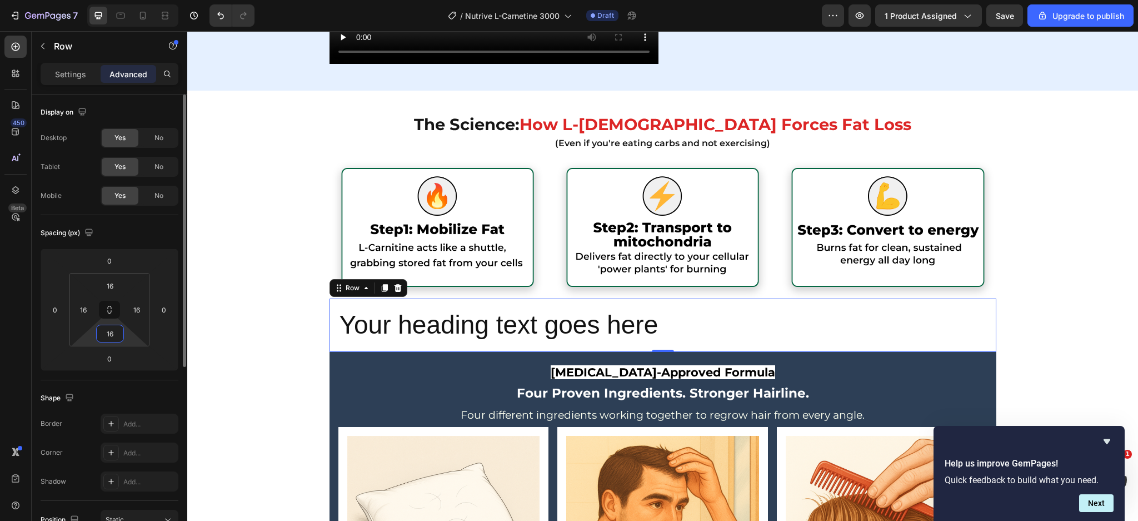
click at [111, 326] on input "16" at bounding box center [110, 333] width 22 height 17
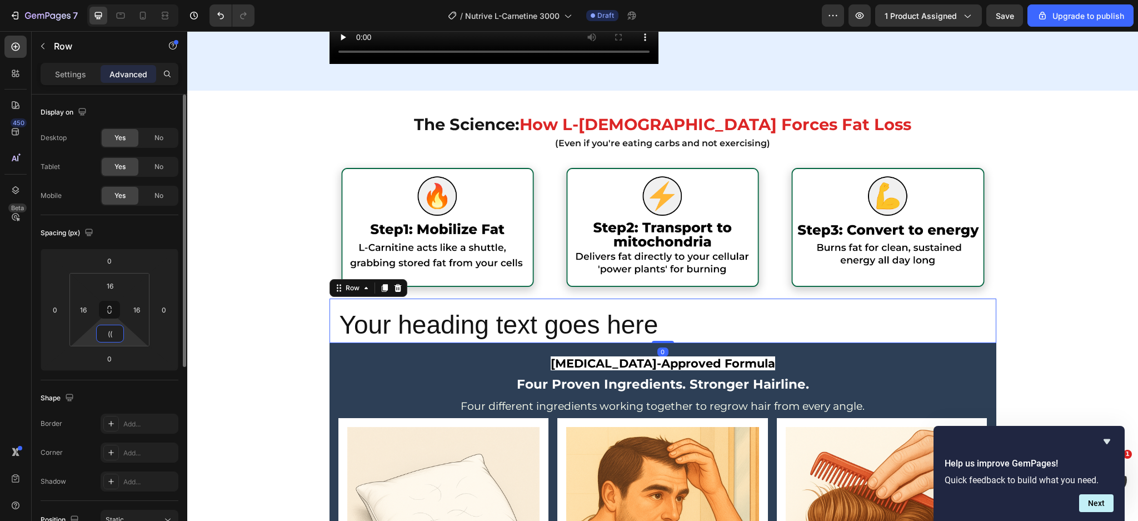
type input "("
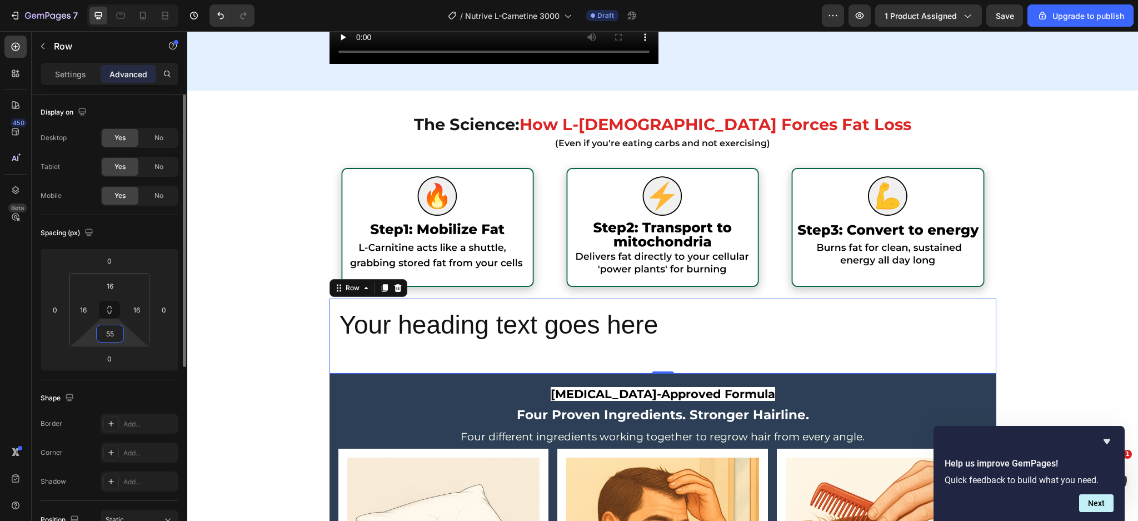
type input "5"
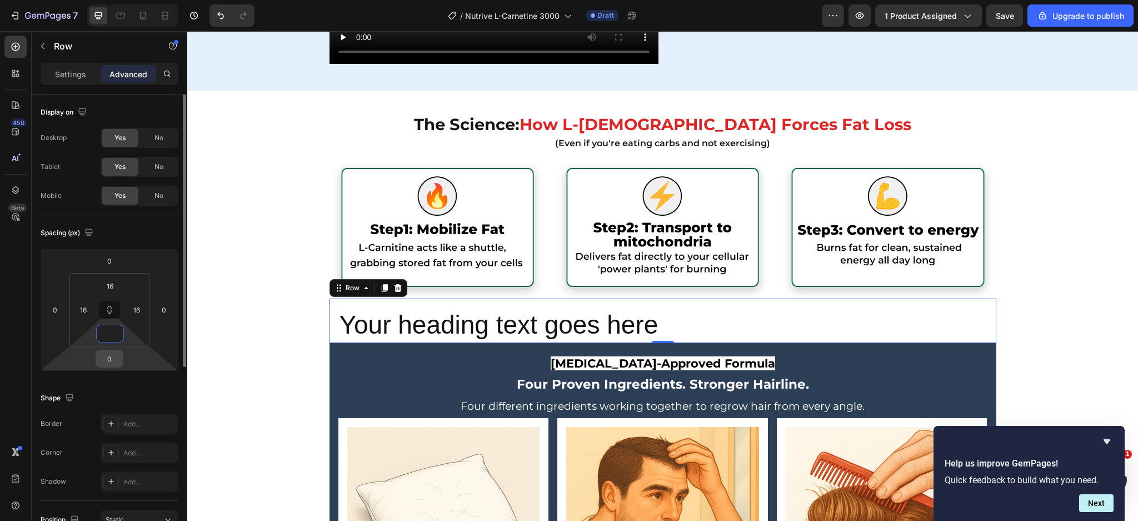
type input "0"
click at [113, 361] on input "0" at bounding box center [109, 358] width 22 height 17
type input "15"
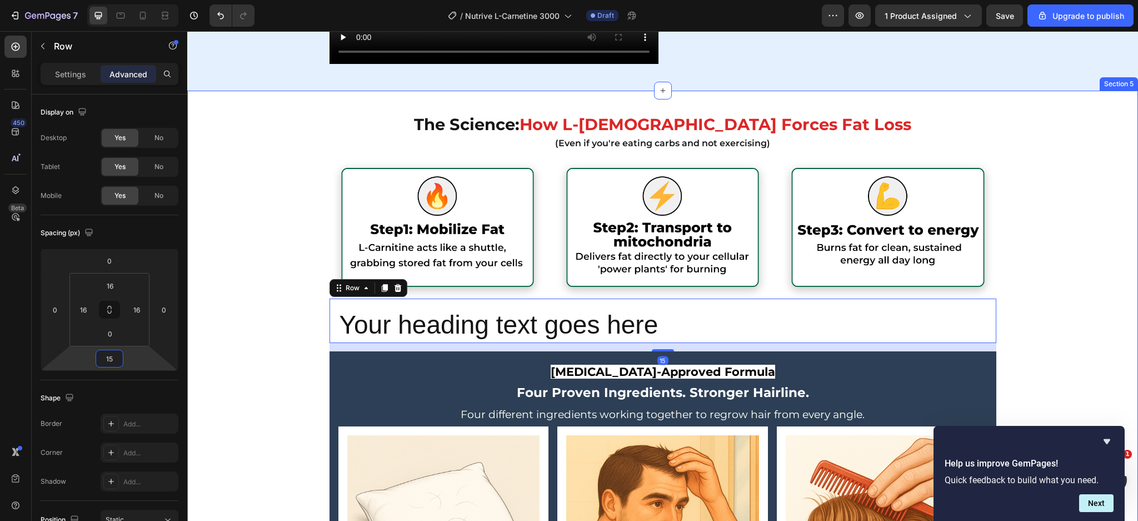
click at [998, 294] on div "The Science: How L-Carnitine Forces Fat Loss (Even if you're eating carbs and n…" at bounding box center [662, 428] width 951 height 642
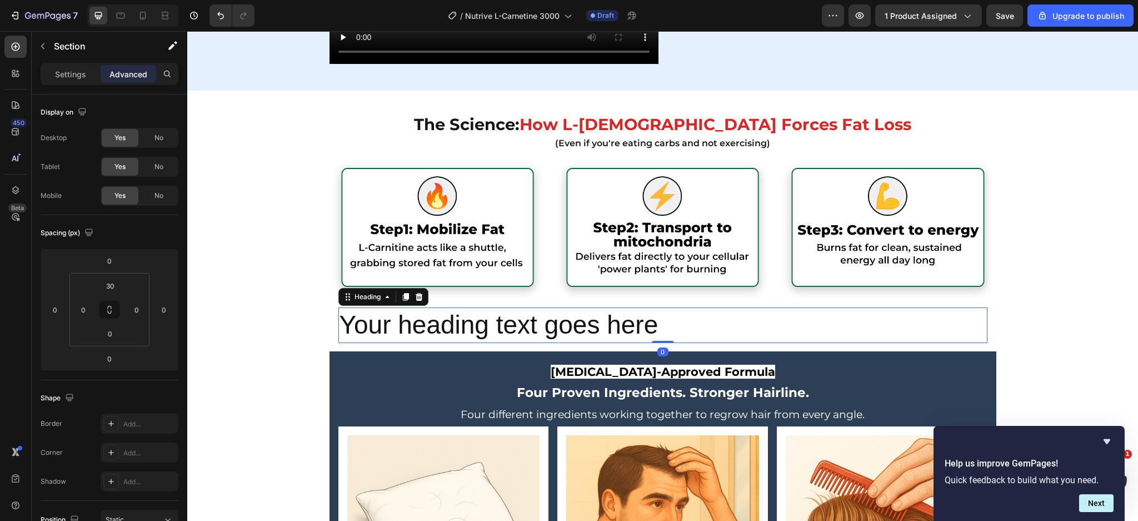
click at [949, 314] on p "Your heading text goes here" at bounding box center [663, 325] width 647 height 33
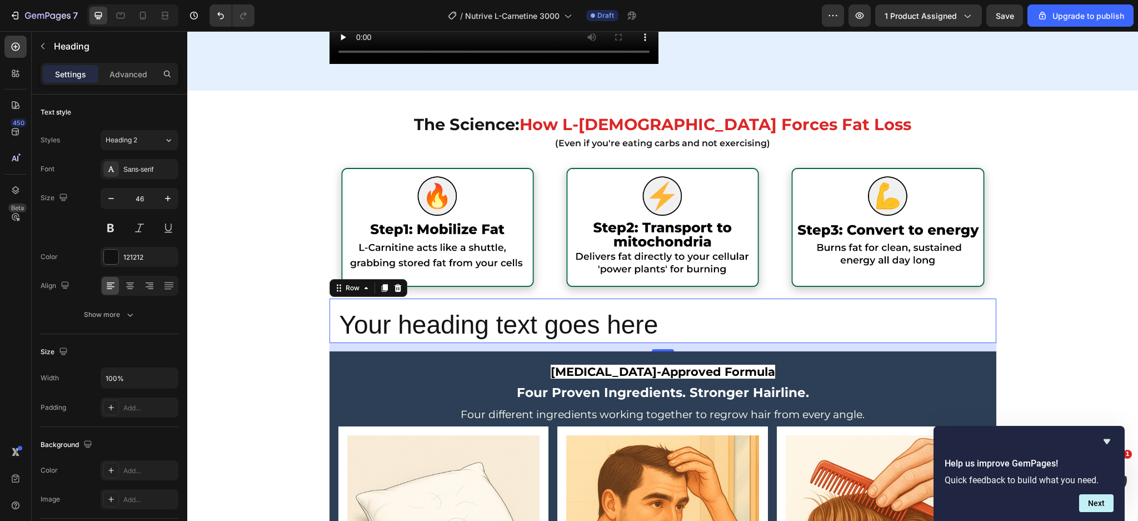
click at [980, 299] on div "Your heading text goes here Heading Row 0" at bounding box center [663, 321] width 667 height 44
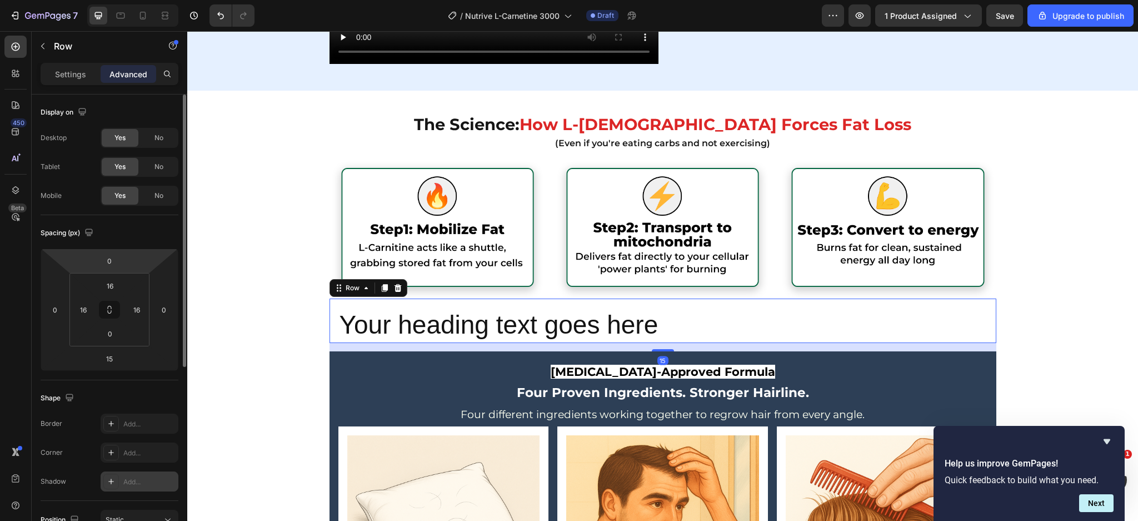
scroll to position [314, 0]
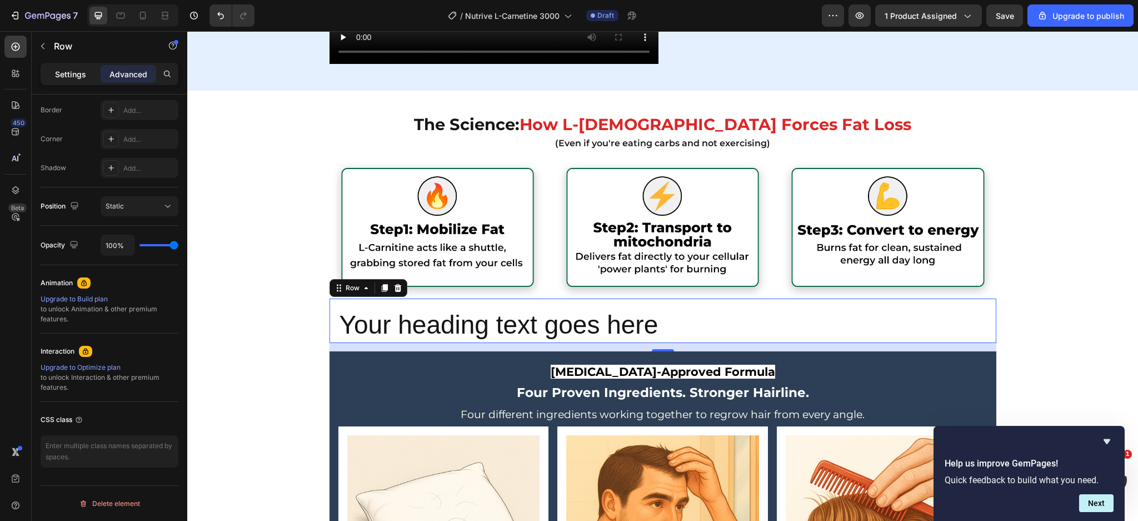
click at [76, 74] on p "Settings" at bounding box center [70, 74] width 31 height 12
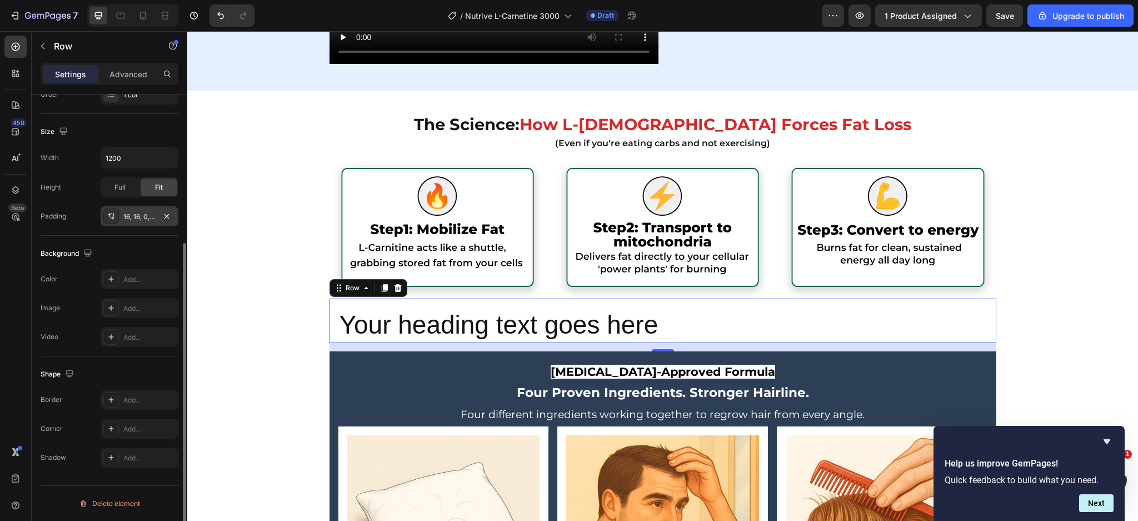
scroll to position [220, 0]
click at [121, 422] on div "Add..." at bounding box center [140, 429] width 78 height 20
click at [131, 397] on div "Add..." at bounding box center [149, 401] width 52 height 10
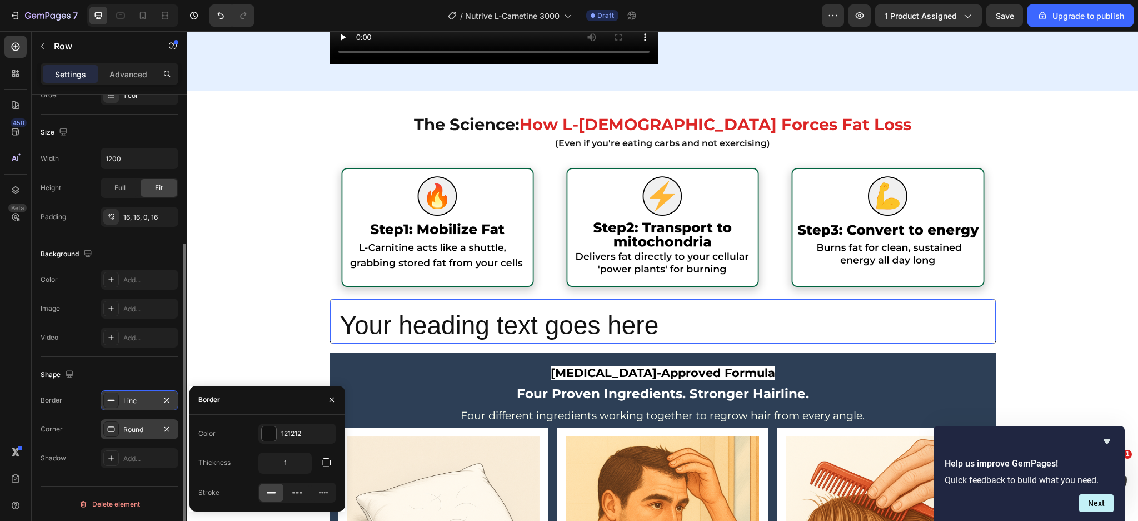
click at [132, 435] on div "Round" at bounding box center [140, 429] width 78 height 20
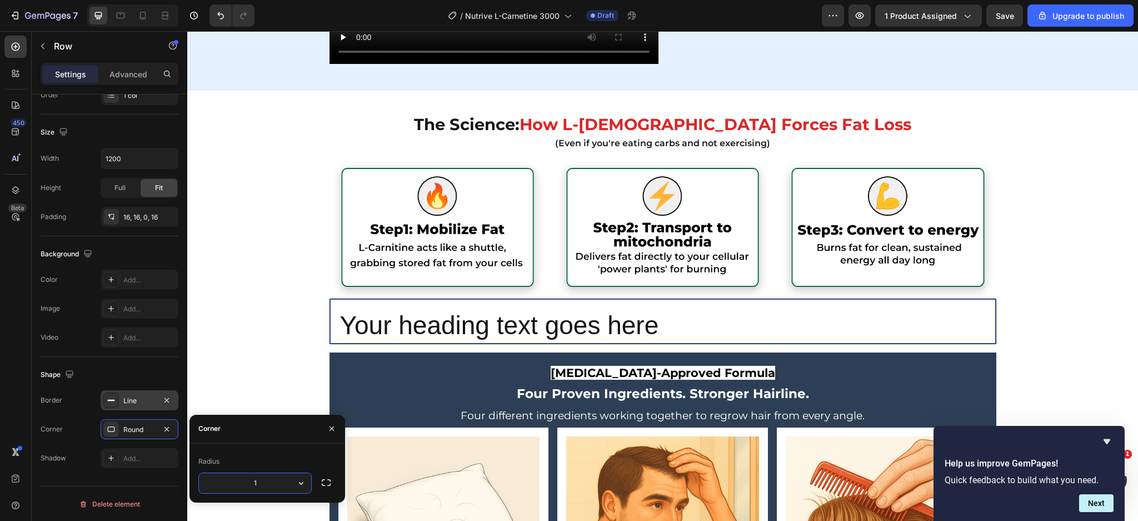
type input "10"
click at [255, 341] on div "The Science: How L-Carnitine Forces Fat Loss (Even if you're eating carbs and n…" at bounding box center [662, 428] width 951 height 643
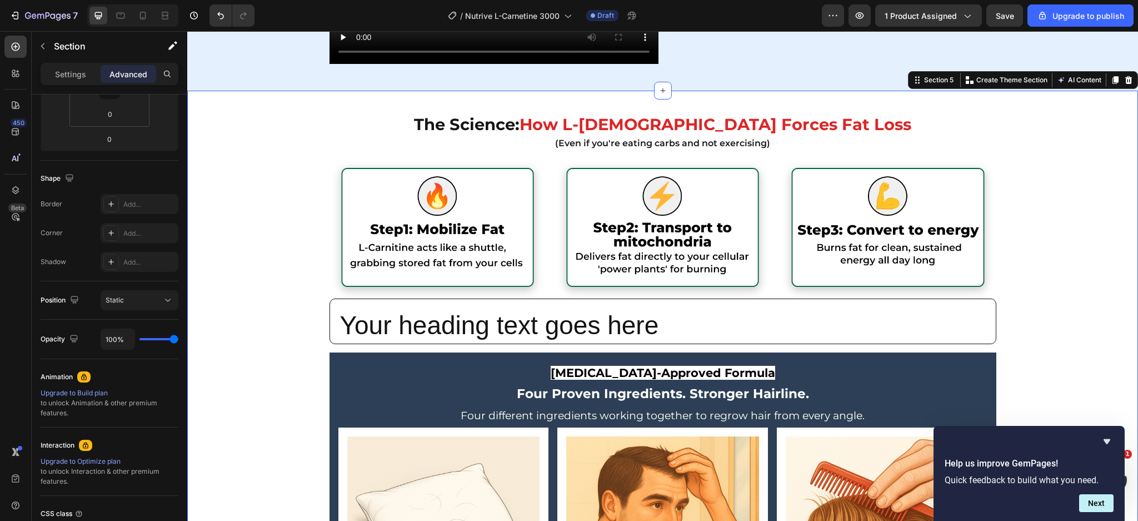
scroll to position [0, 0]
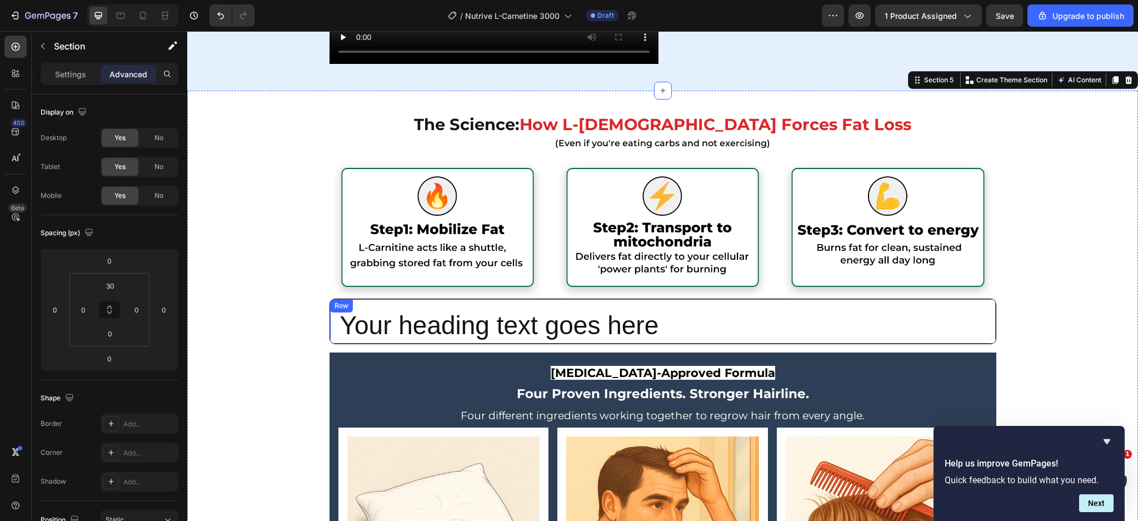
click at [330, 329] on div "Your heading text goes here Heading Row" at bounding box center [663, 322] width 667 height 46
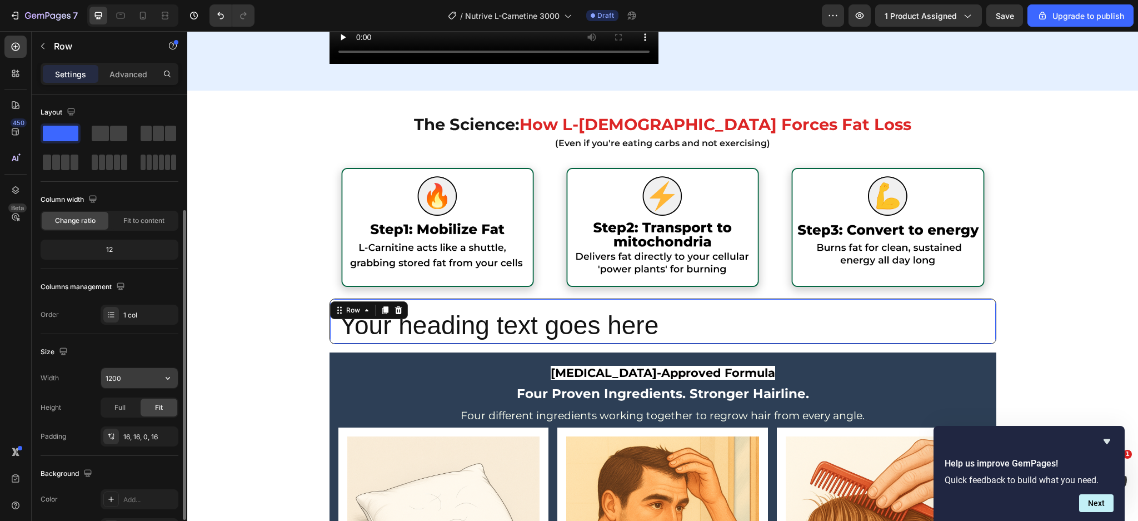
scroll to position [220, 0]
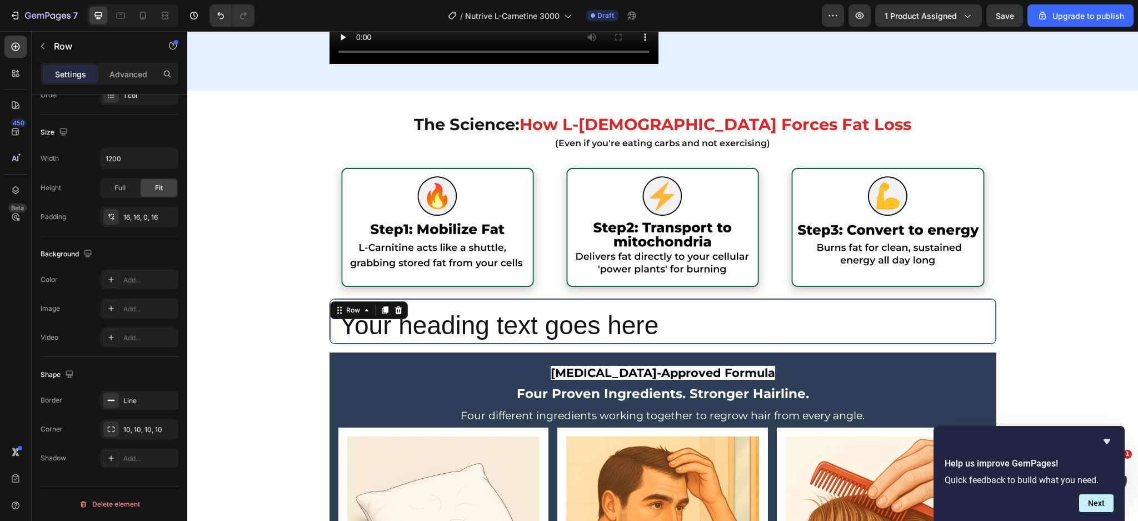
click at [987, 315] on div "Your heading text goes here Heading Row 15" at bounding box center [663, 322] width 667 height 46
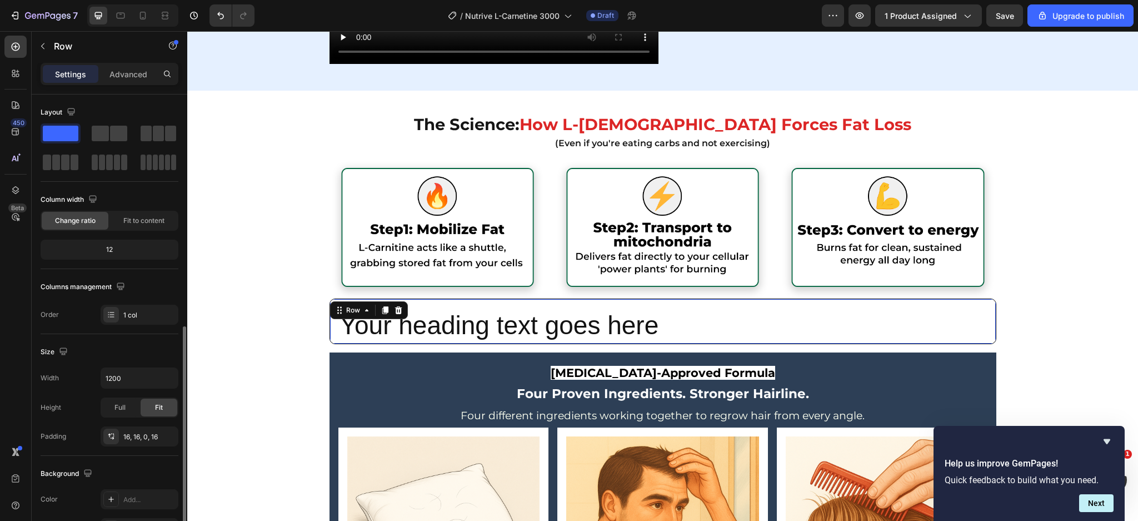
scroll to position [208, 0]
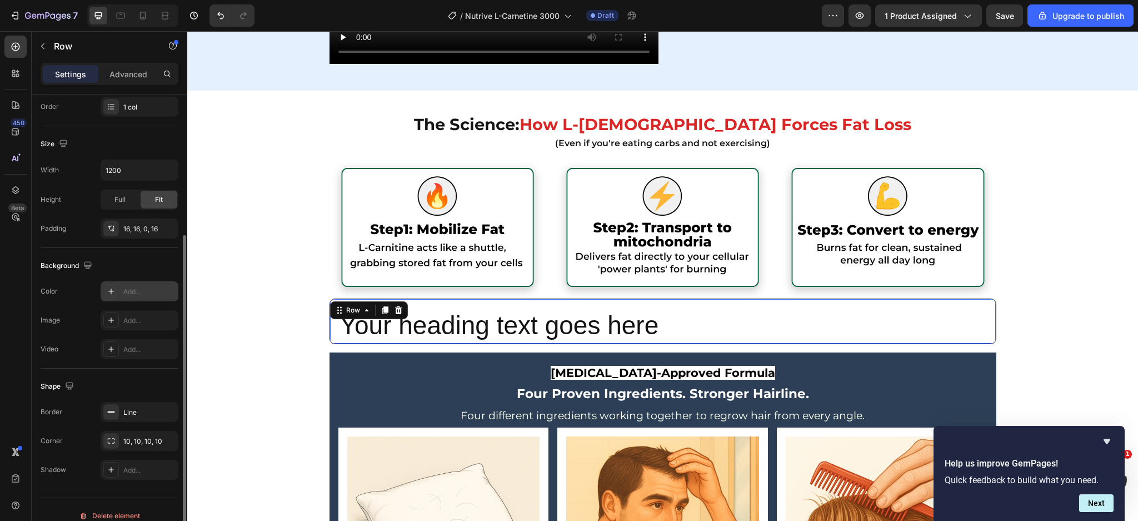
click at [121, 297] on div "Add..." at bounding box center [140, 291] width 78 height 20
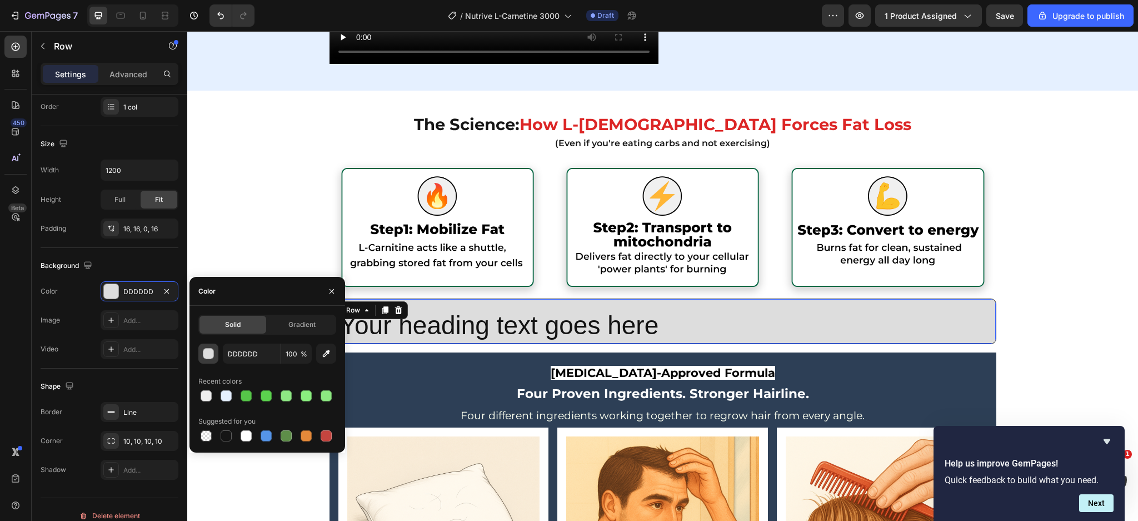
click at [208, 359] on button "button" at bounding box center [208, 354] width 20 height 20
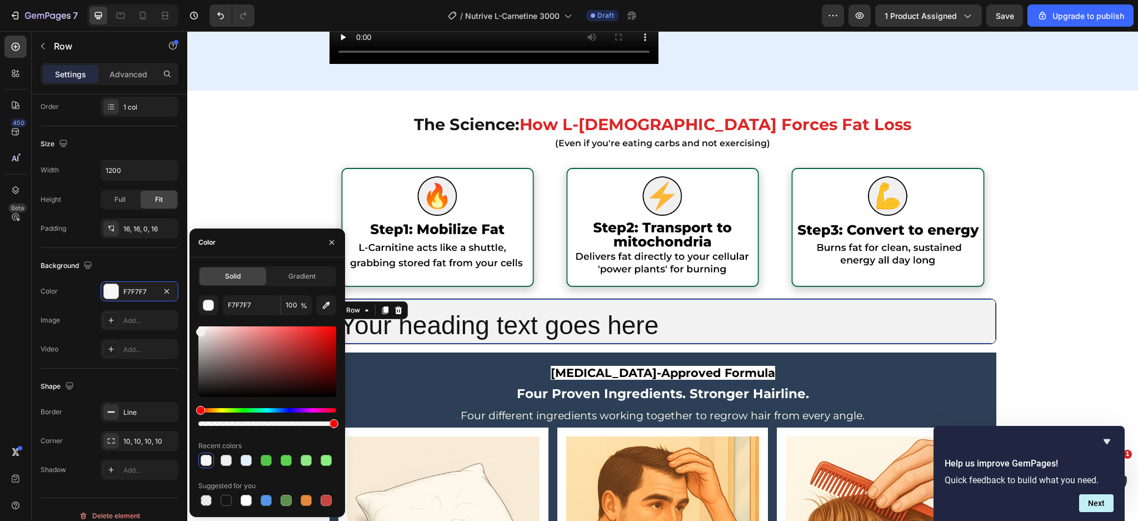
drag, startPoint x: 198, startPoint y: 335, endPoint x: 195, endPoint y: 329, distance: 7.0
click at [195, 329] on div "Solid Gradient F7F7F7 100 % Recent colors Suggested for you" at bounding box center [268, 387] width 156 height 242
type input "F2F2F2"
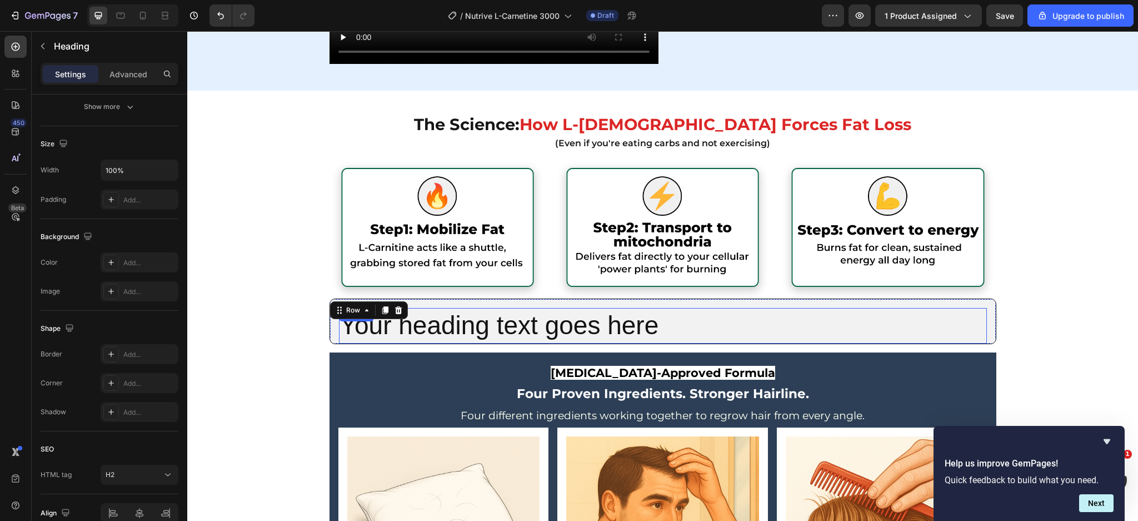
click at [548, 331] on p "Your heading text goes here" at bounding box center [663, 325] width 646 height 33
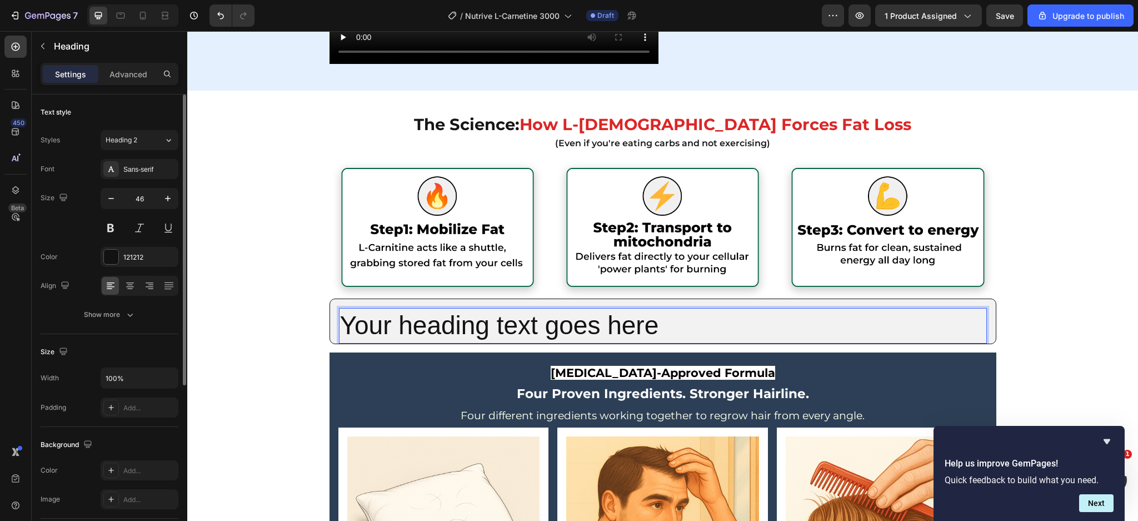
click at [548, 331] on p "Your heading text goes here" at bounding box center [663, 325] width 646 height 33
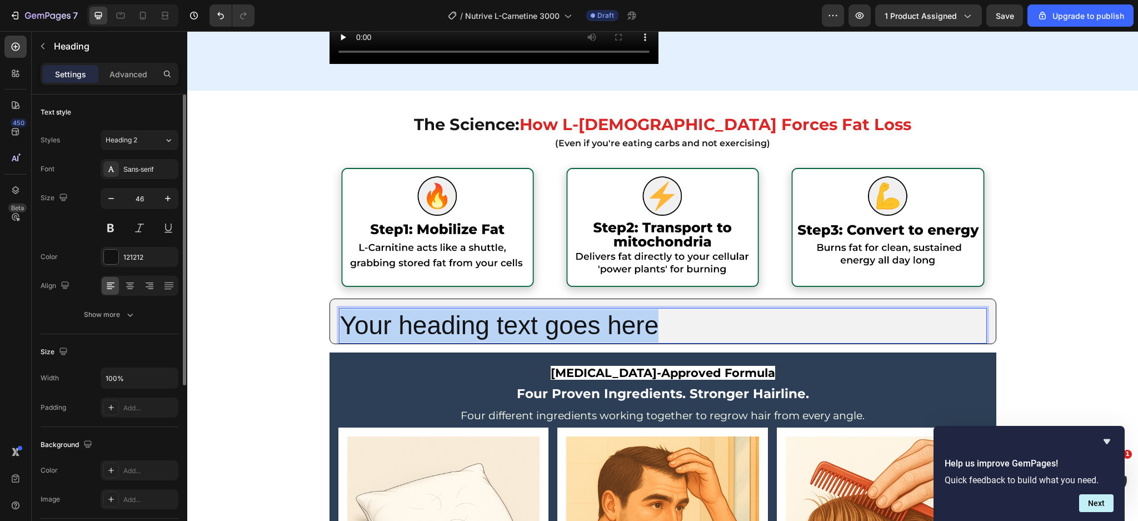
click at [548, 331] on p "Your heading text goes here" at bounding box center [663, 325] width 646 height 33
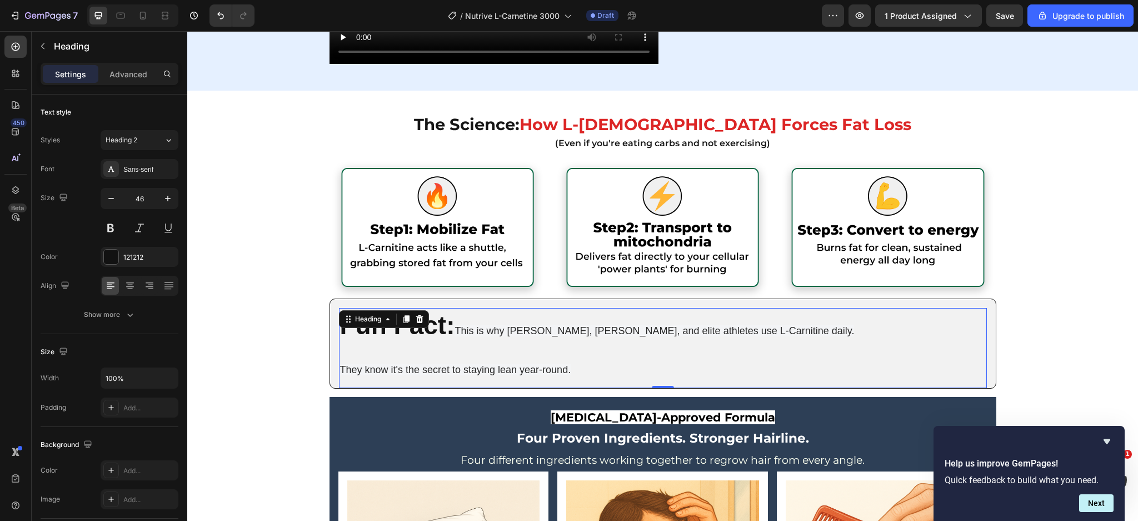
click at [533, 330] on span "This is why Tom Brady, LeBron James, and elite athletes use L-Carnitine daily." at bounding box center [655, 330] width 400 height 11
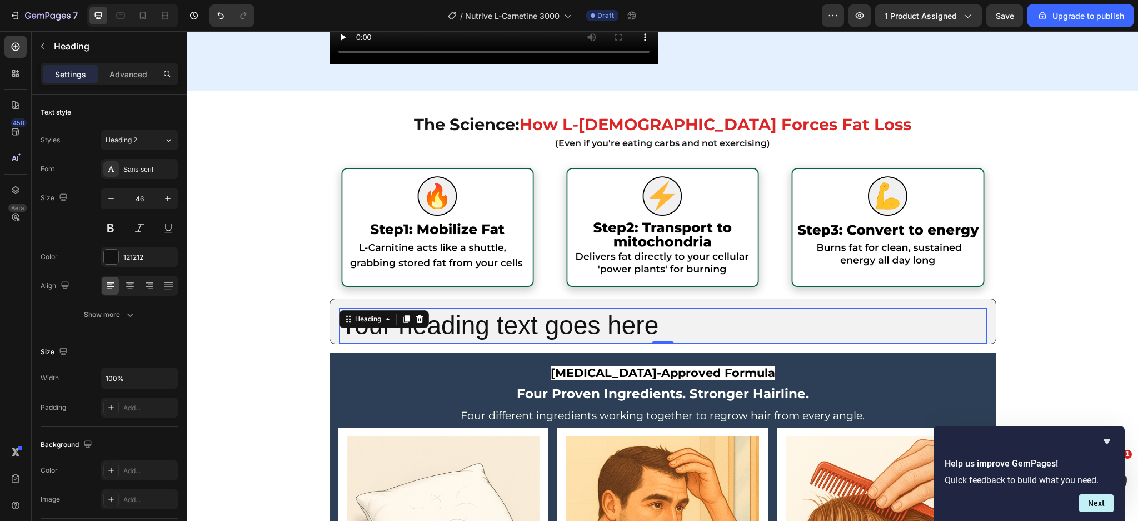
click at [574, 332] on p "Your heading text goes here" at bounding box center [663, 325] width 646 height 33
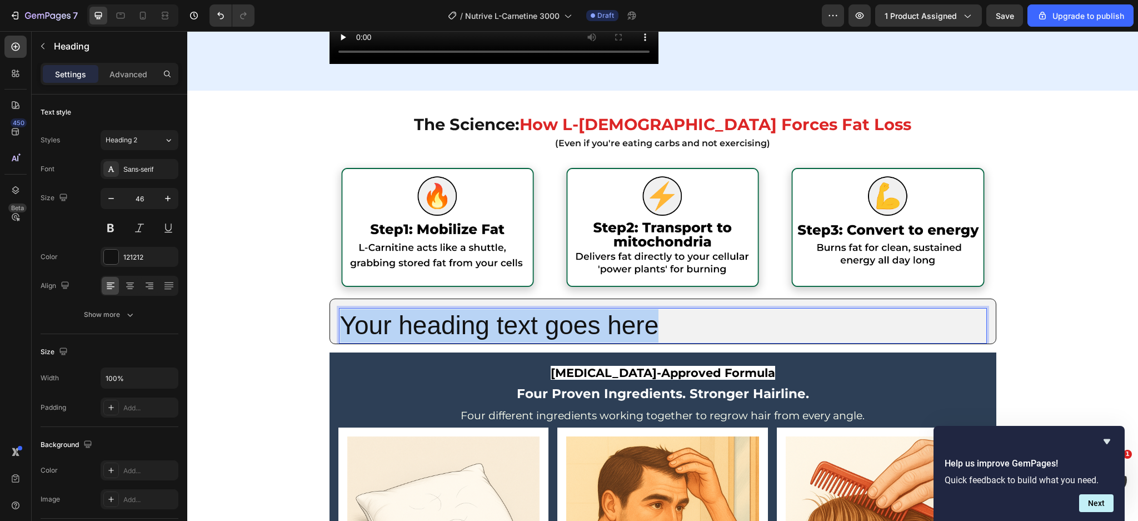
click at [574, 332] on p "Your heading text goes here" at bounding box center [663, 325] width 646 height 33
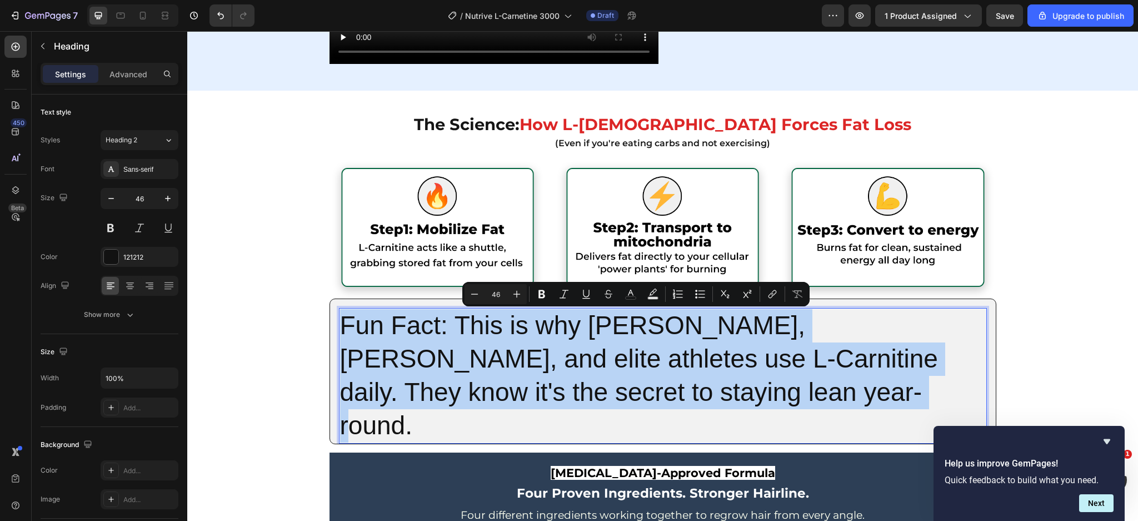
click at [563, 337] on p "Fun Fact: This is why Tom Brady, LeBron James, and elite athletes use L-Carniti…" at bounding box center [663, 375] width 646 height 133
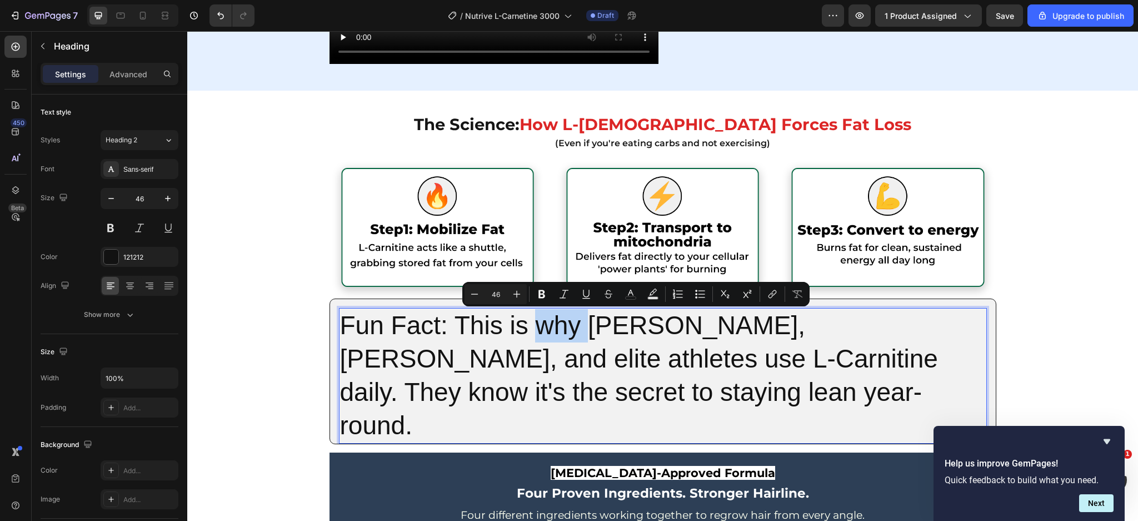
click at [563, 337] on p "Fun Fact: This is why Tom Brady, LeBron James, and elite athletes use L-Carniti…" at bounding box center [663, 375] width 646 height 133
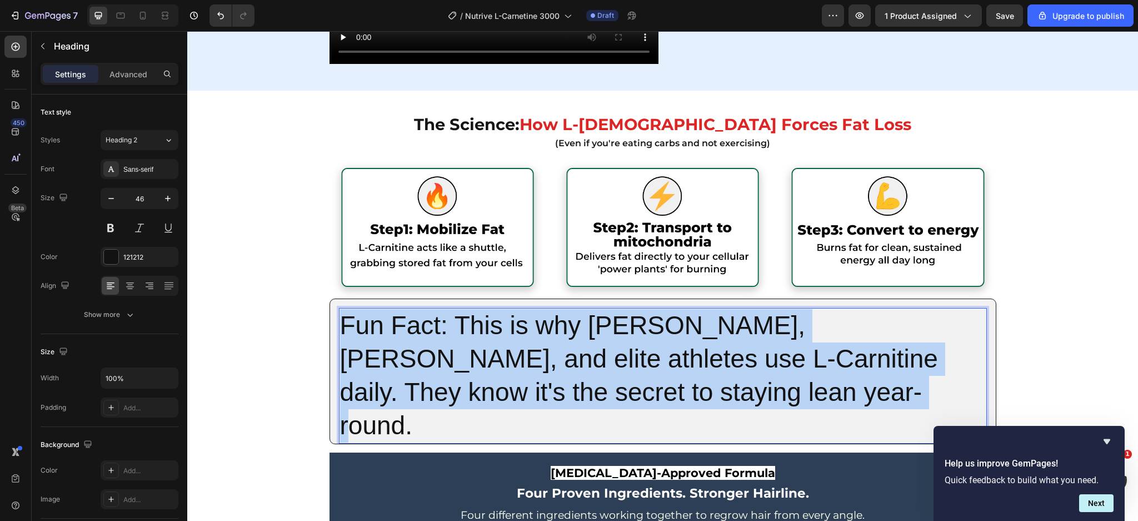
click at [563, 337] on p "Fun Fact: This is why Tom Brady, LeBron James, and elite athletes use L-Carniti…" at bounding box center [663, 375] width 646 height 133
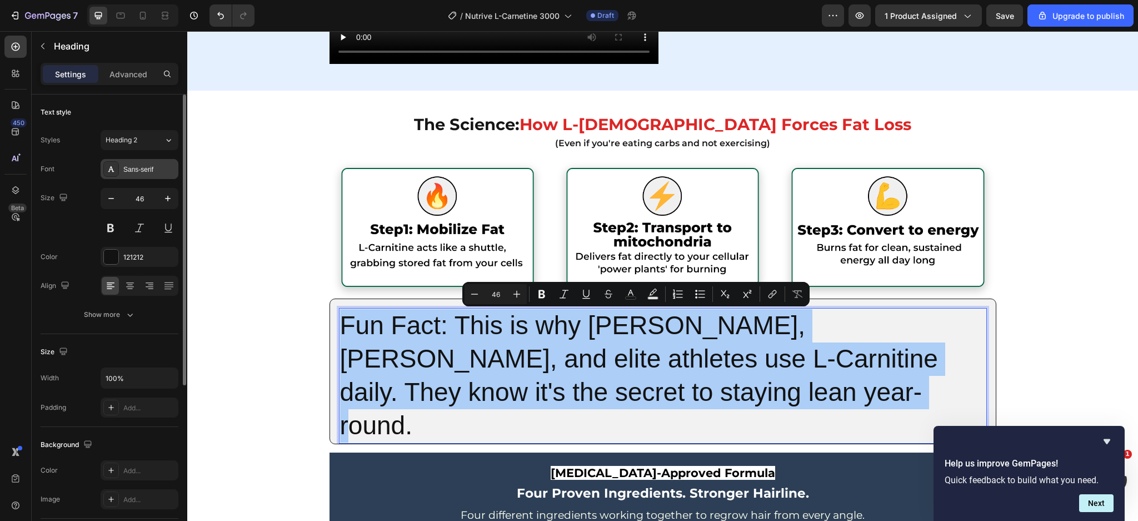
click at [131, 162] on div "Sans-serif" at bounding box center [140, 169] width 78 height 20
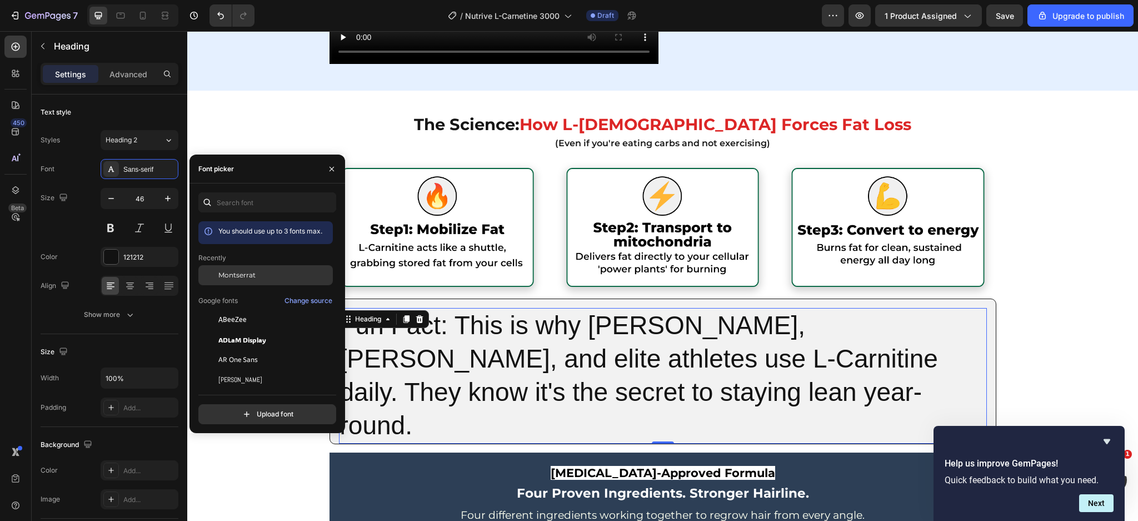
click at [261, 275] on div "Montserrat" at bounding box center [274, 275] width 112 height 10
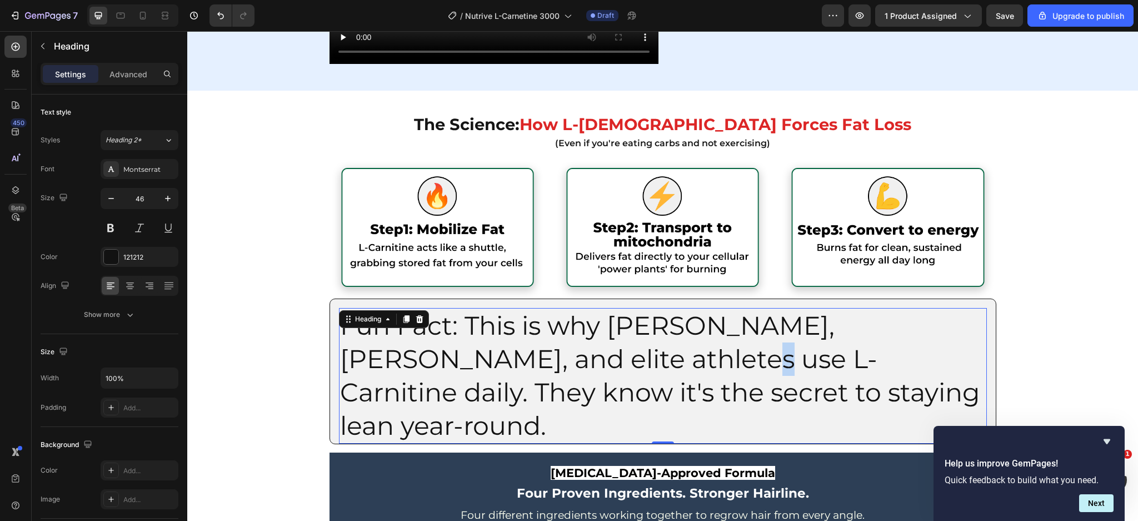
click at [608, 355] on p "Fun Fact: This is why Tom Brady, LeBron James, and elite athletes use L-Carniti…" at bounding box center [663, 375] width 646 height 133
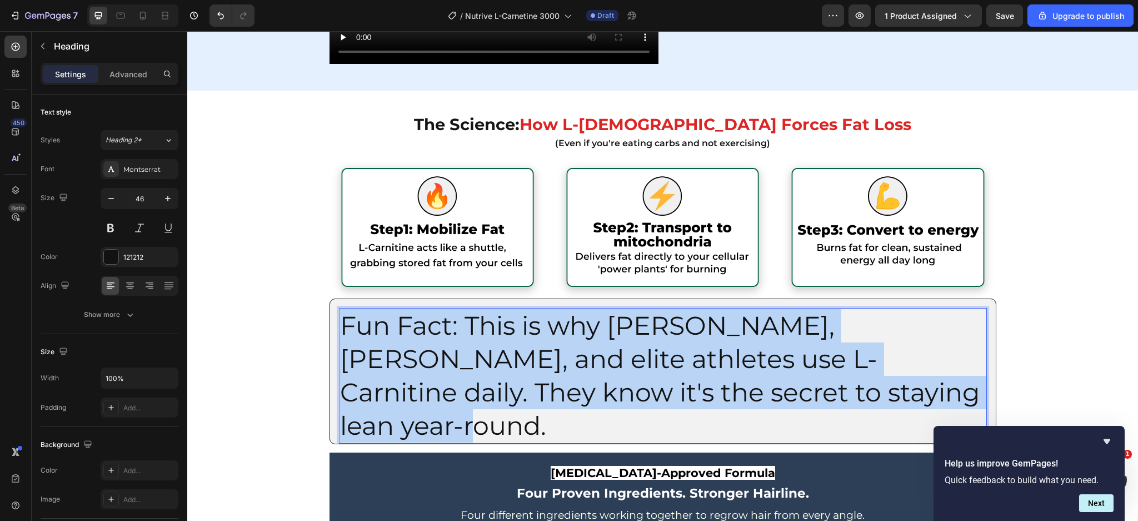
click at [608, 355] on p "Fun Fact: This is why Tom Brady, LeBron James, and elite athletes use L-Carniti…" at bounding box center [663, 375] width 646 height 133
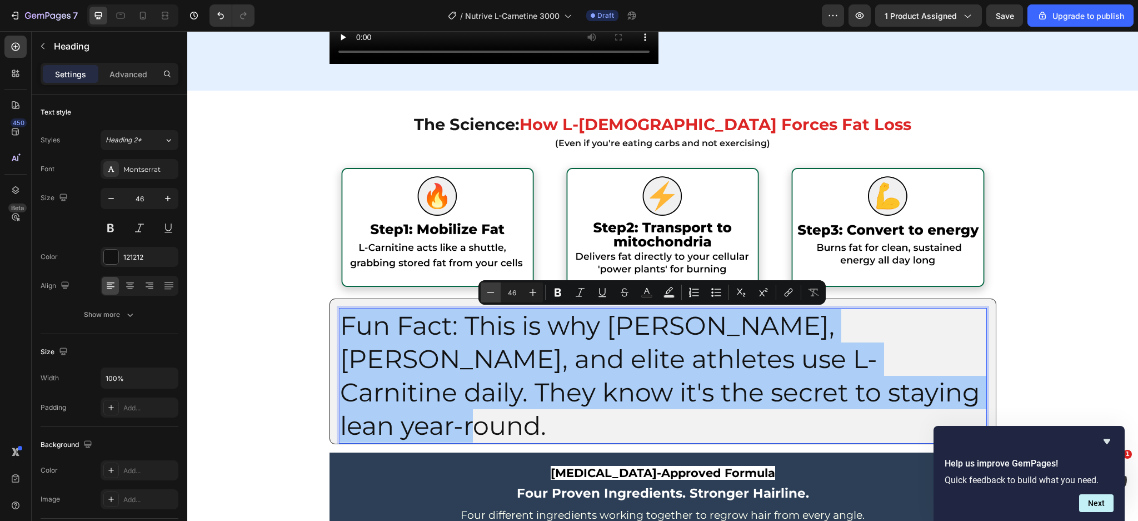
click at [494, 291] on icon "Editor contextual toolbar" at bounding box center [490, 292] width 11 height 11
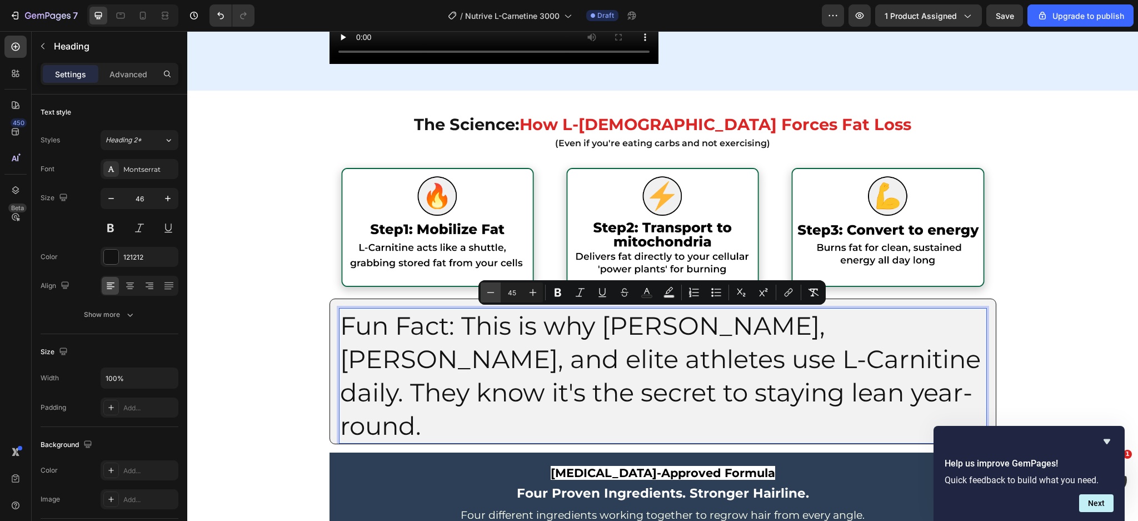
click at [494, 291] on icon "Editor contextual toolbar" at bounding box center [490, 292] width 11 height 11
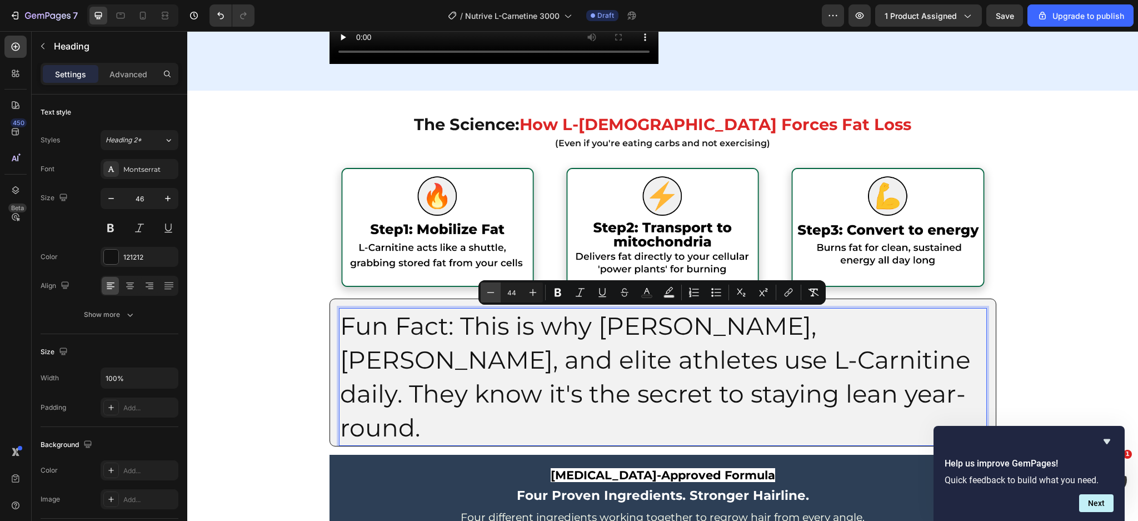
click at [494, 291] on icon "Editor contextual toolbar" at bounding box center [490, 292] width 11 height 11
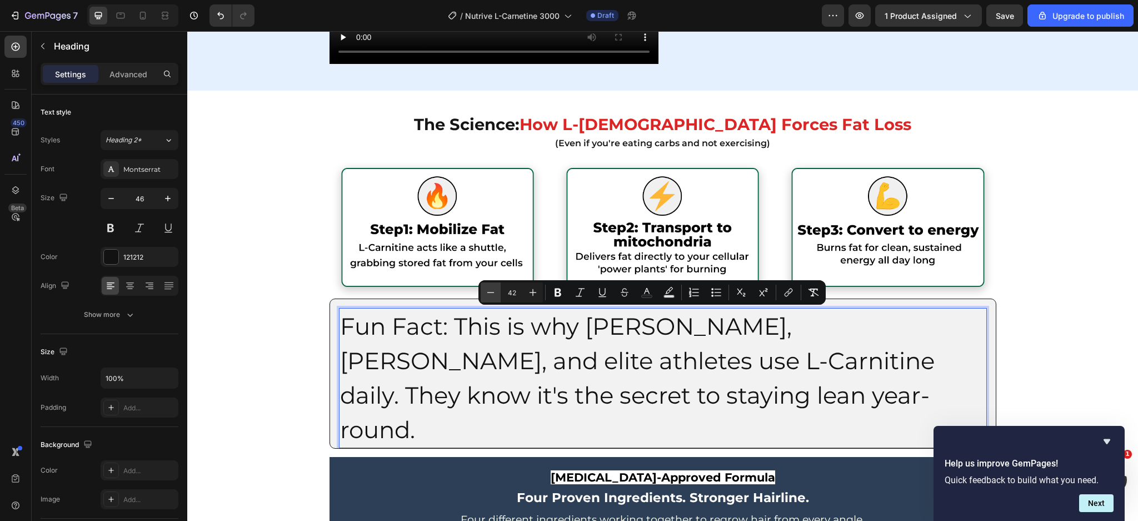
click at [494, 291] on icon "Editor contextual toolbar" at bounding box center [490, 292] width 11 height 11
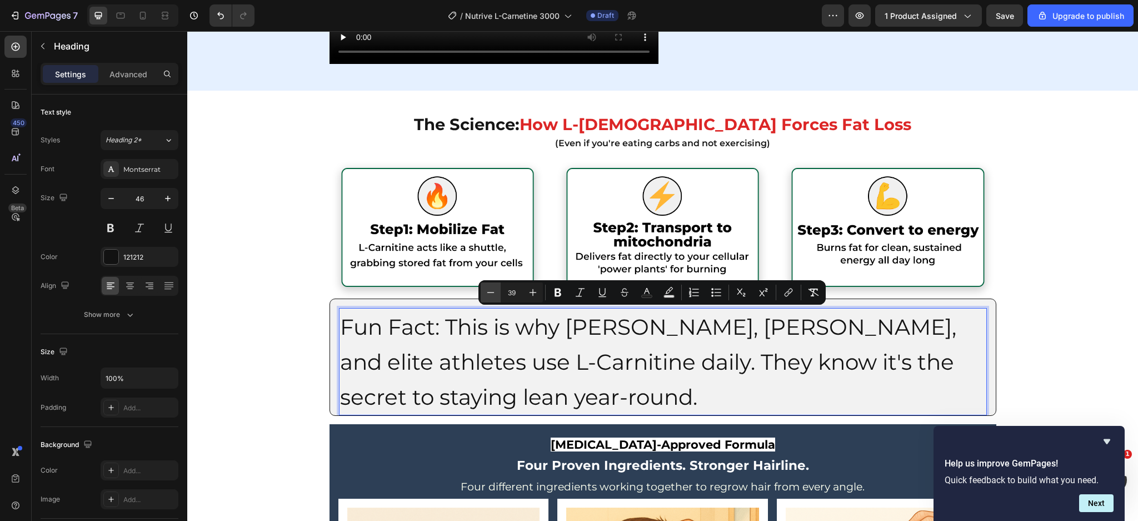
click at [494, 291] on icon "Editor contextual toolbar" at bounding box center [490, 292] width 11 height 11
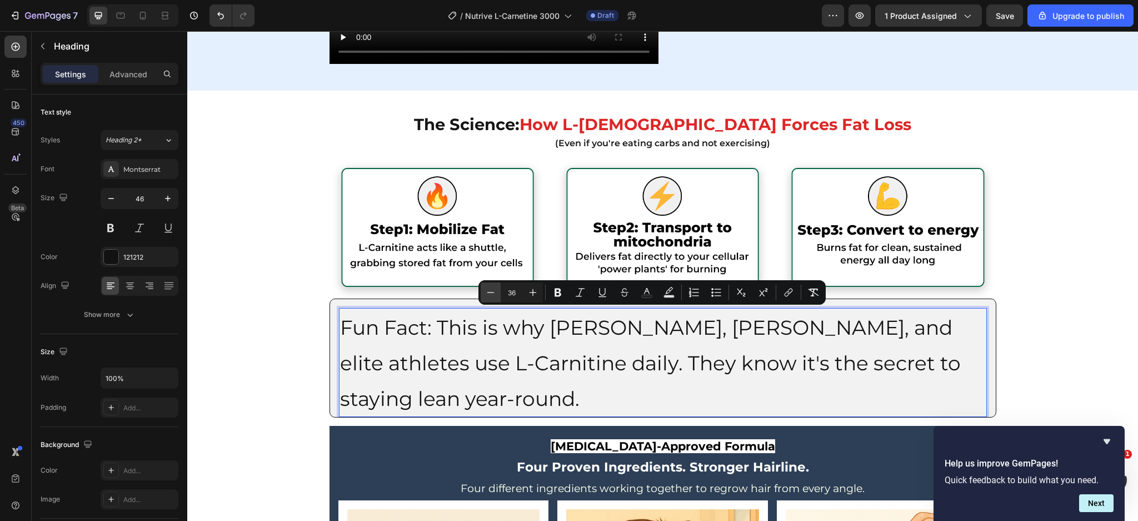
click at [494, 291] on icon "Editor contextual toolbar" at bounding box center [490, 292] width 11 height 11
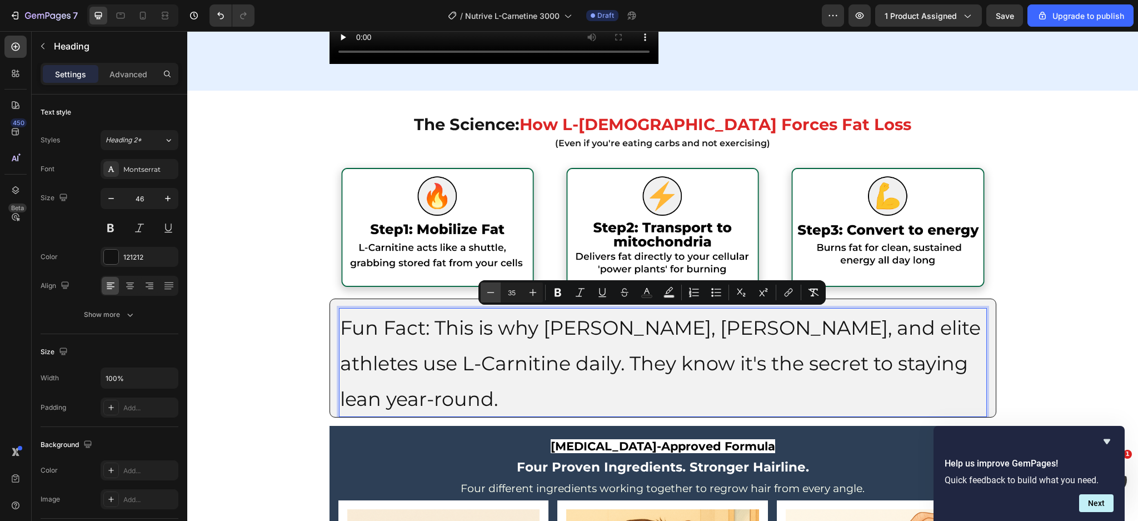
click at [494, 291] on icon "Editor contextual toolbar" at bounding box center [490, 292] width 11 height 11
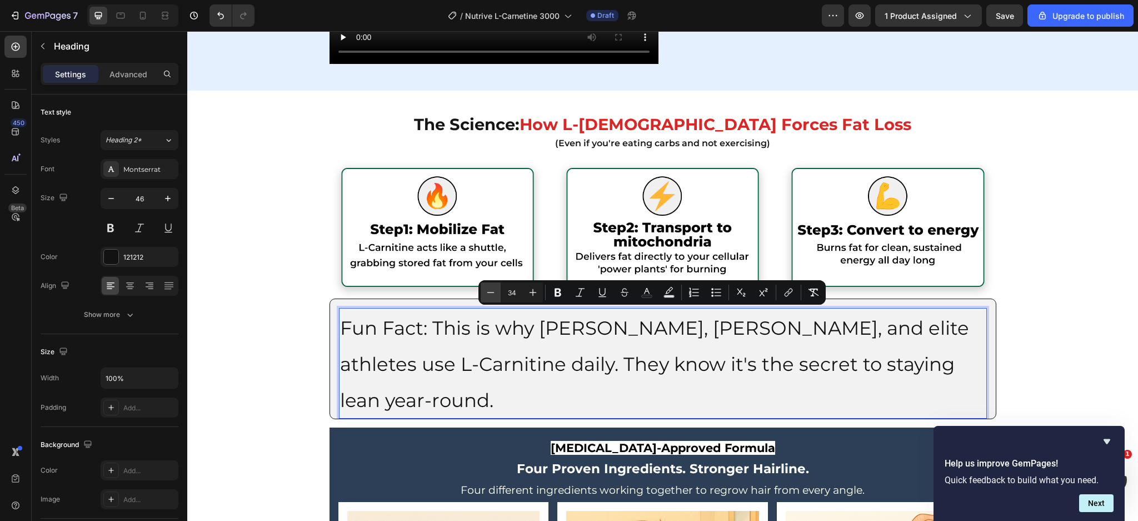
click at [494, 291] on icon "Editor contextual toolbar" at bounding box center [490, 292] width 11 height 11
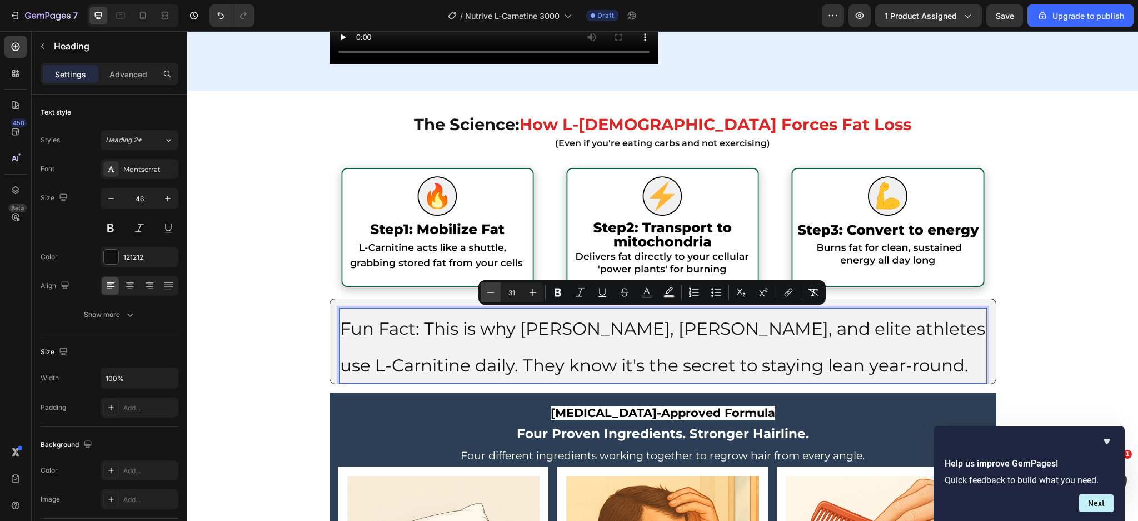
click at [494, 291] on icon "Editor contextual toolbar" at bounding box center [490, 292] width 11 height 11
type input "29"
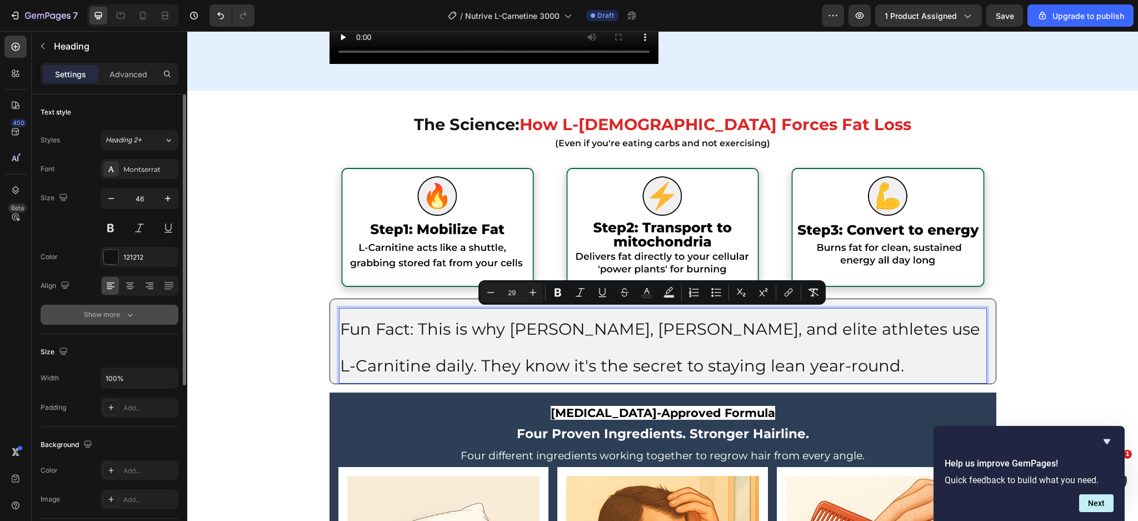
click at [132, 310] on icon "button" at bounding box center [130, 314] width 11 height 11
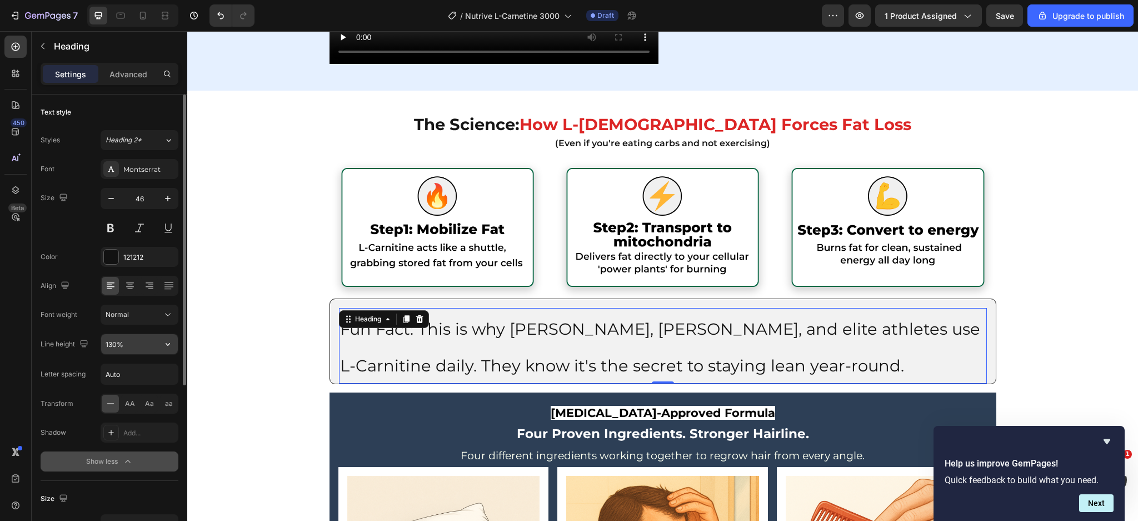
click at [128, 342] on input "130%" at bounding box center [139, 344] width 77 height 20
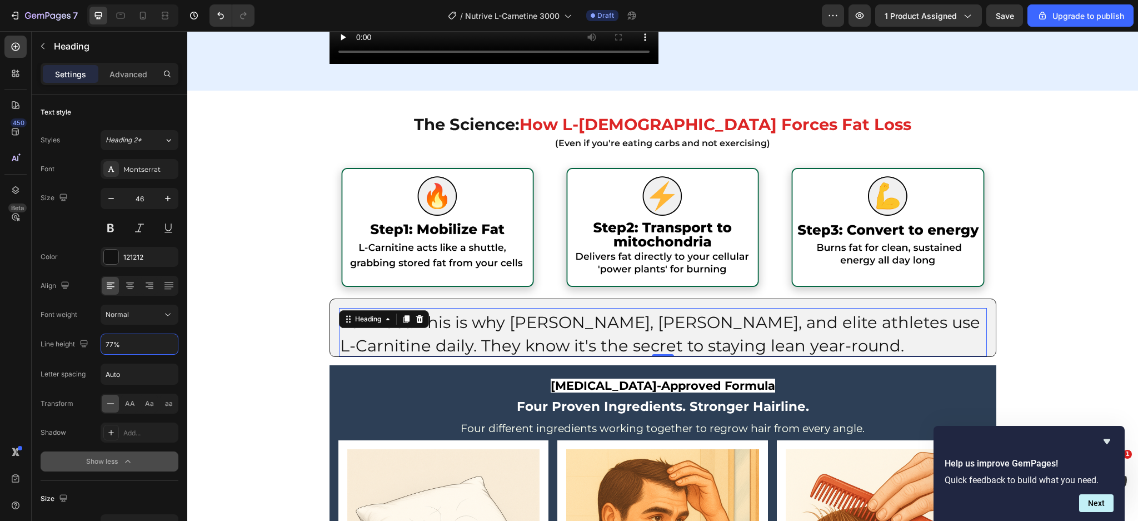
type input "77%"
click at [504, 344] on span "Fun Fact: This is why Tom Brady, LeBron James, and elite athletes use L-Carniti…" at bounding box center [660, 333] width 640 height 42
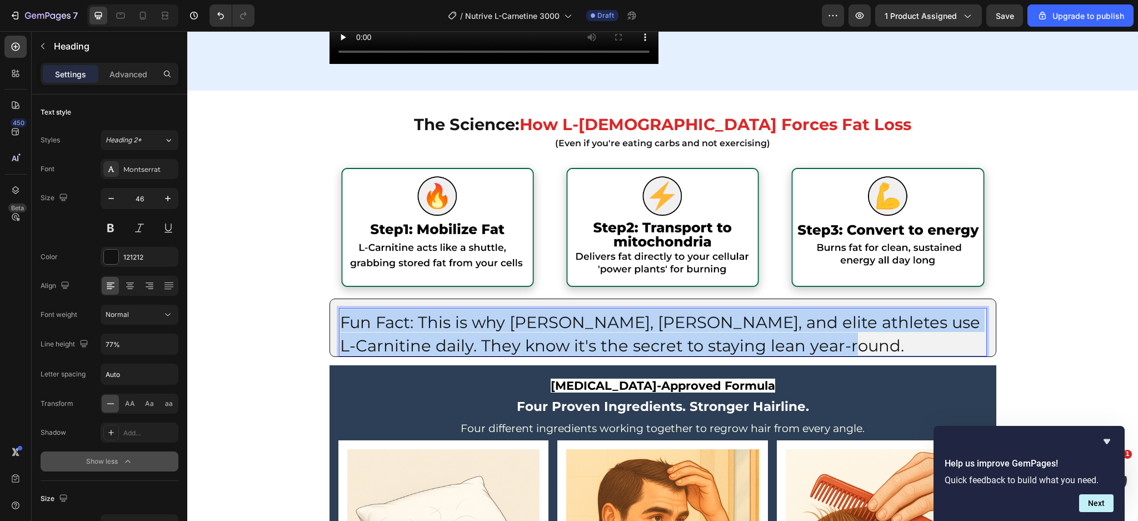
click at [504, 344] on span "Fun Fact: This is why Tom Brady, LeBron James, and elite athletes use L-Carniti…" at bounding box center [660, 333] width 640 height 42
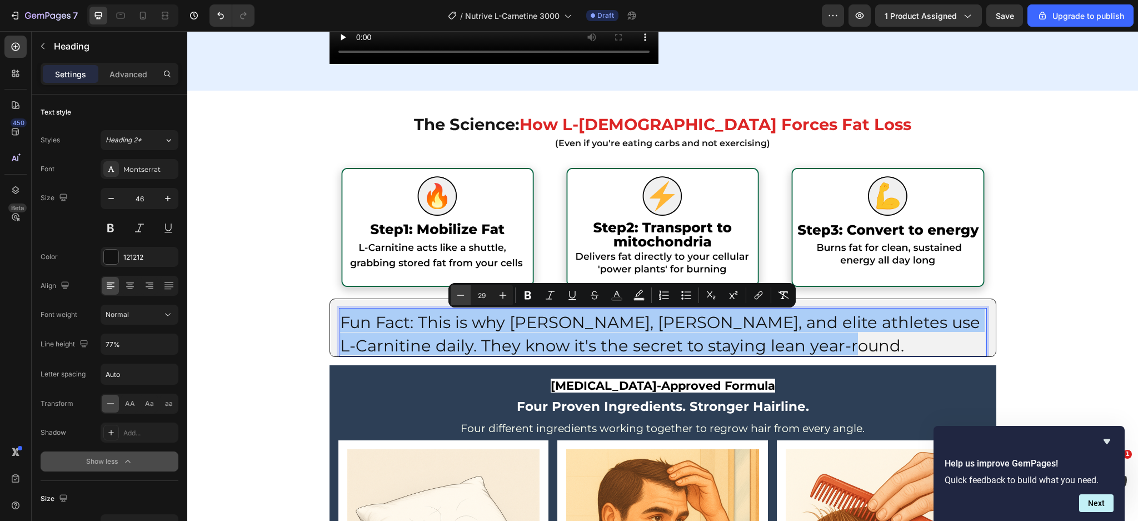
click at [461, 290] on icon "Editor contextual toolbar" at bounding box center [460, 295] width 11 height 11
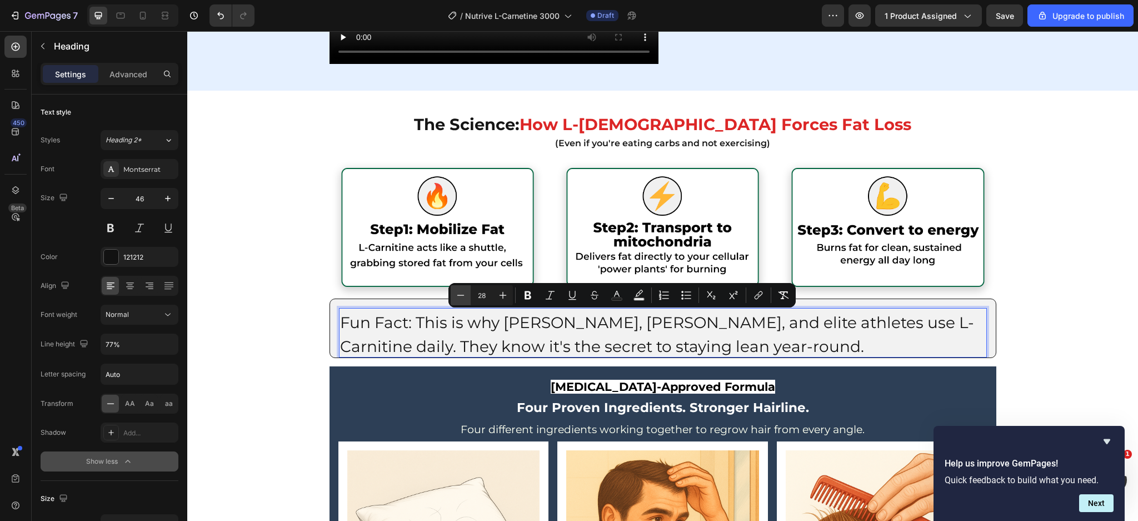
click at [461, 290] on icon "Editor contextual toolbar" at bounding box center [460, 295] width 11 height 11
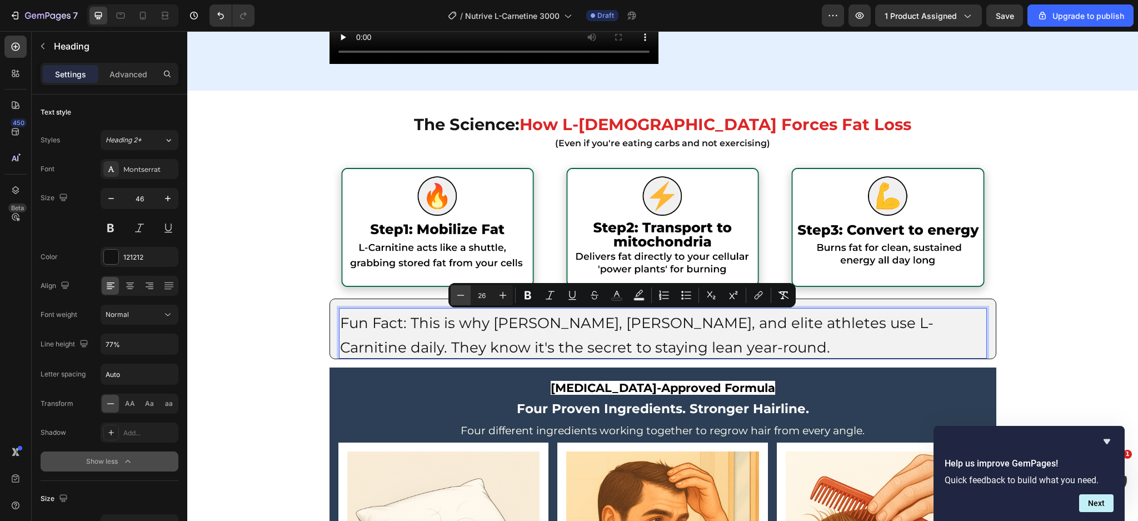
click at [461, 290] on icon "Editor contextual toolbar" at bounding box center [460, 295] width 11 height 11
type input "25"
click at [135, 280] on div at bounding box center [129, 286] width 17 height 18
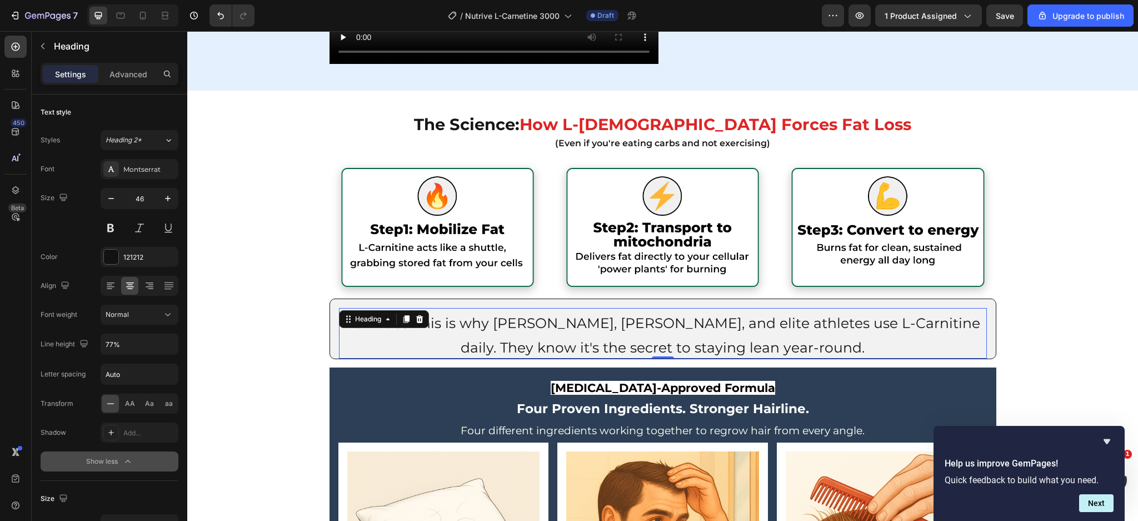
click at [614, 325] on span "Fun Fact: This is why Tom Brady, LeBron James, and elite athletes use L-Carniti…" at bounding box center [662, 335] width 635 height 41
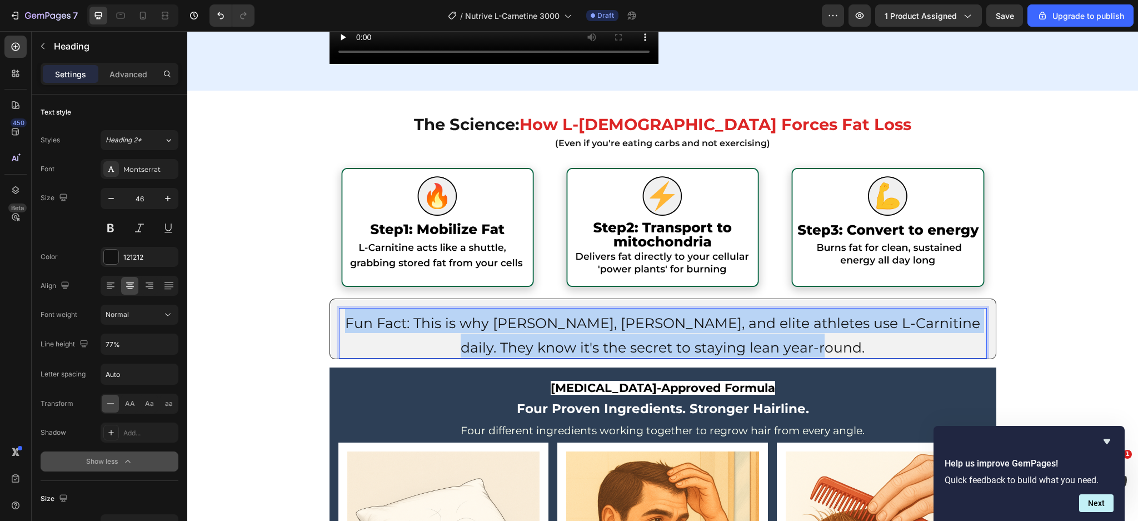
click at [614, 325] on span "Fun Fact: This is why Tom Brady, LeBron James, and elite athletes use L-Carniti…" at bounding box center [662, 335] width 635 height 41
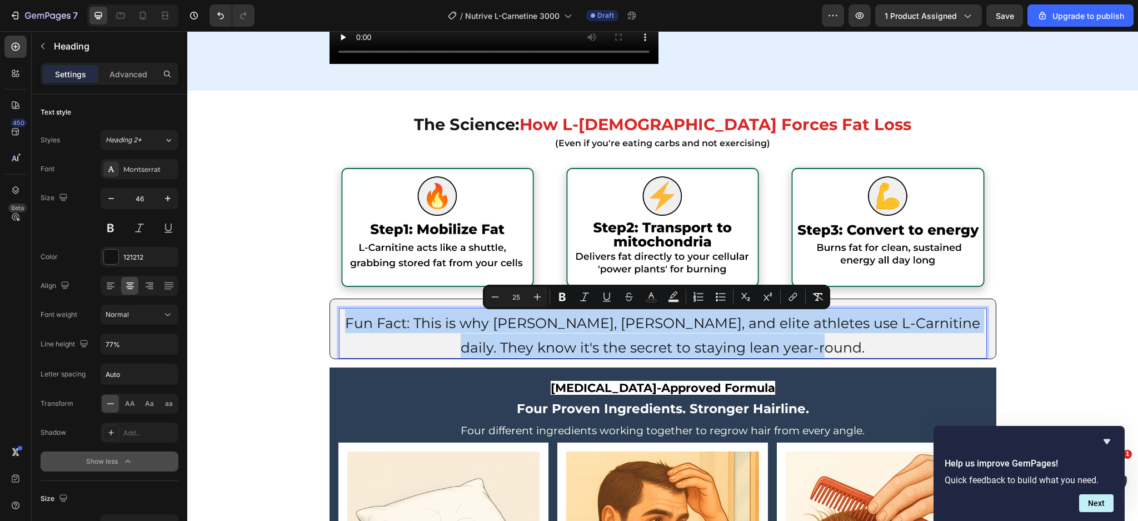
click at [422, 333] on p "Fun Fact: This is why Tom Brady, LeBron James, and elite athletes use L-Carniti…" at bounding box center [663, 333] width 646 height 48
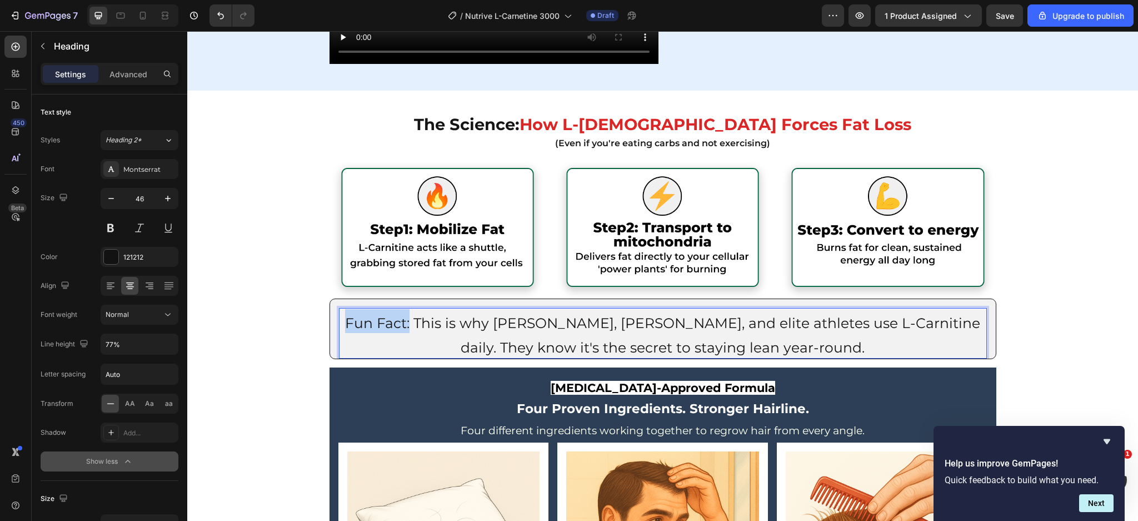
drag, startPoint x: 402, startPoint y: 326, endPoint x: 338, endPoint y: 328, distance: 64.0
click at [340, 328] on p "Fun Fact: This is why Tom Brady, LeBron James, and elite athletes use L-Carniti…" at bounding box center [663, 333] width 646 height 48
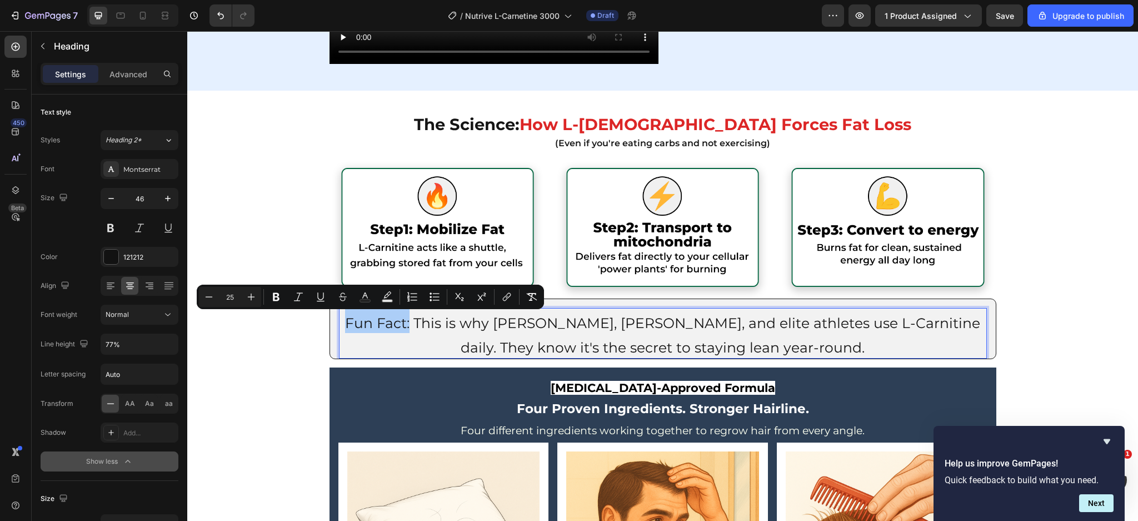
click at [286, 300] on div "Minus 25 Plus Bold Italic Underline Strikethrough Text Color Text Background Co…" at bounding box center [370, 297] width 343 height 20
click at [275, 293] on icon "Editor contextual toolbar" at bounding box center [276, 297] width 7 height 8
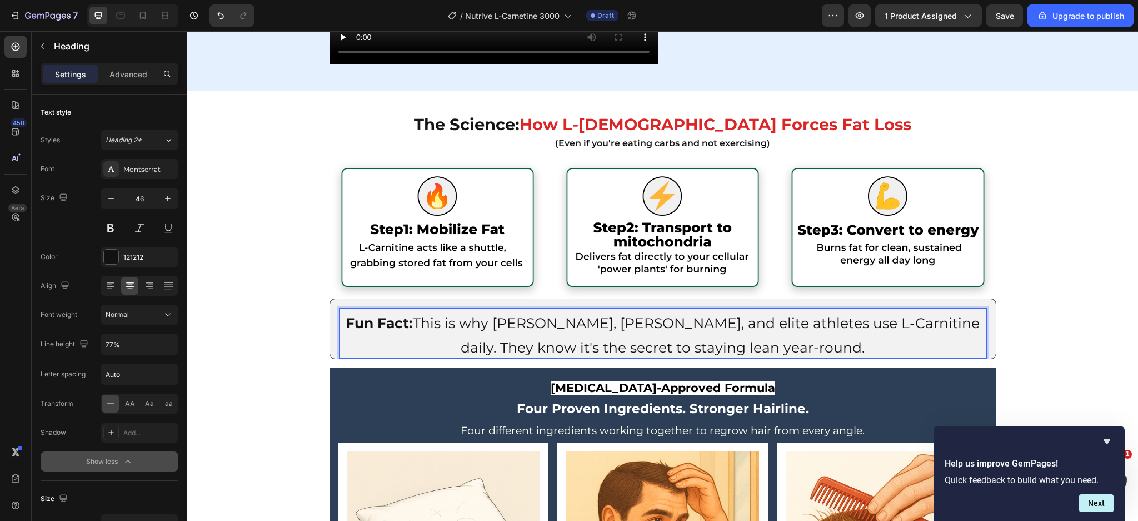
click at [476, 324] on span "Fun Fact: This is why Tom Brady, LeBron James, and elite athletes use L-Carniti…" at bounding box center [663, 335] width 634 height 41
click at [251, 336] on div "The Science: How L-Carnitine Forces Fat Loss (Even if you're eating carbs and n…" at bounding box center [662, 436] width 951 height 658
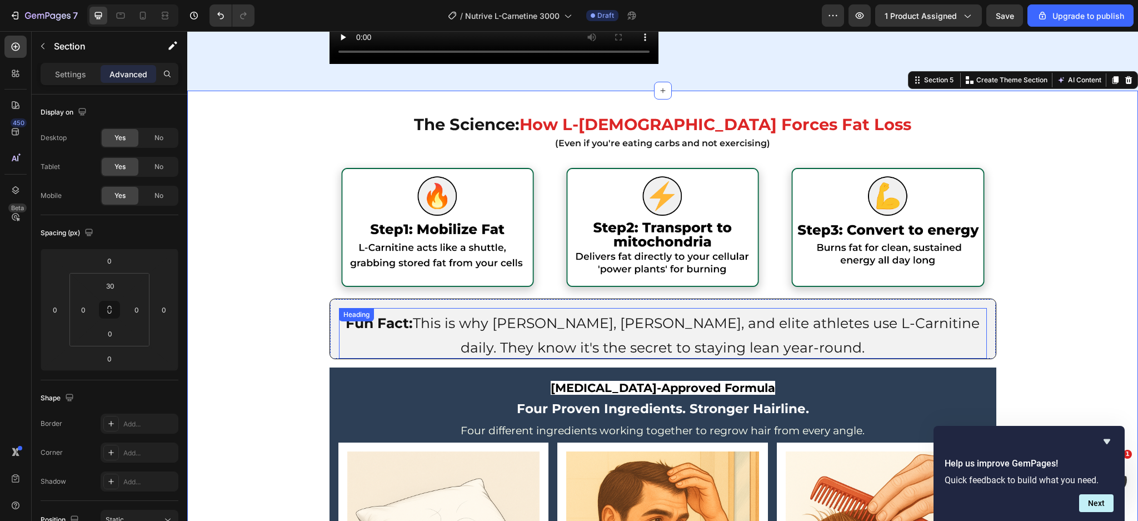
click at [911, 343] on p "⁠⁠⁠⁠⁠⁠⁠ Fun Fact: This is why Tom Brady, LeBron James, and elite athletes use L…" at bounding box center [663, 333] width 646 height 48
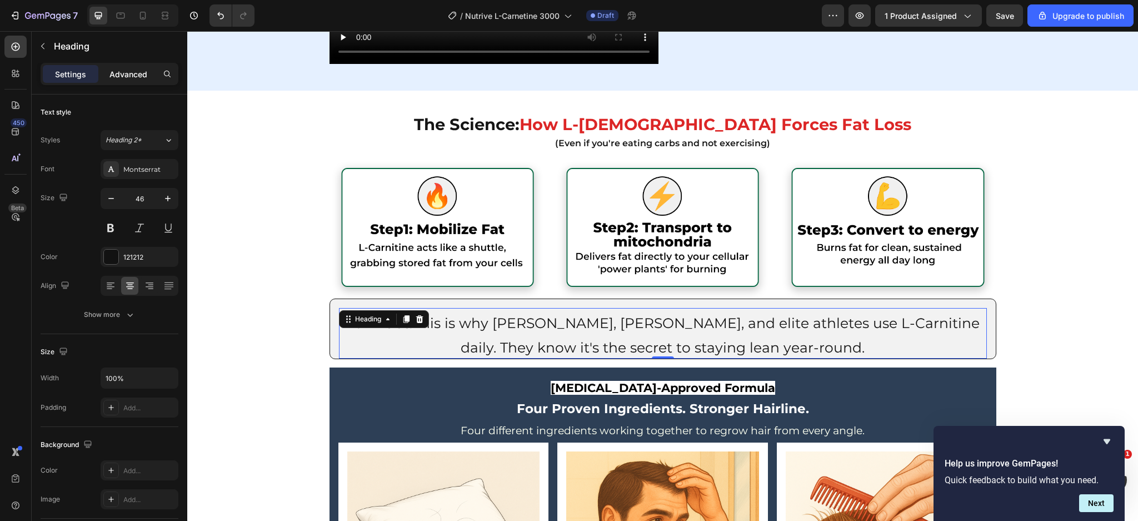
click at [134, 77] on p "Advanced" at bounding box center [129, 74] width 38 height 12
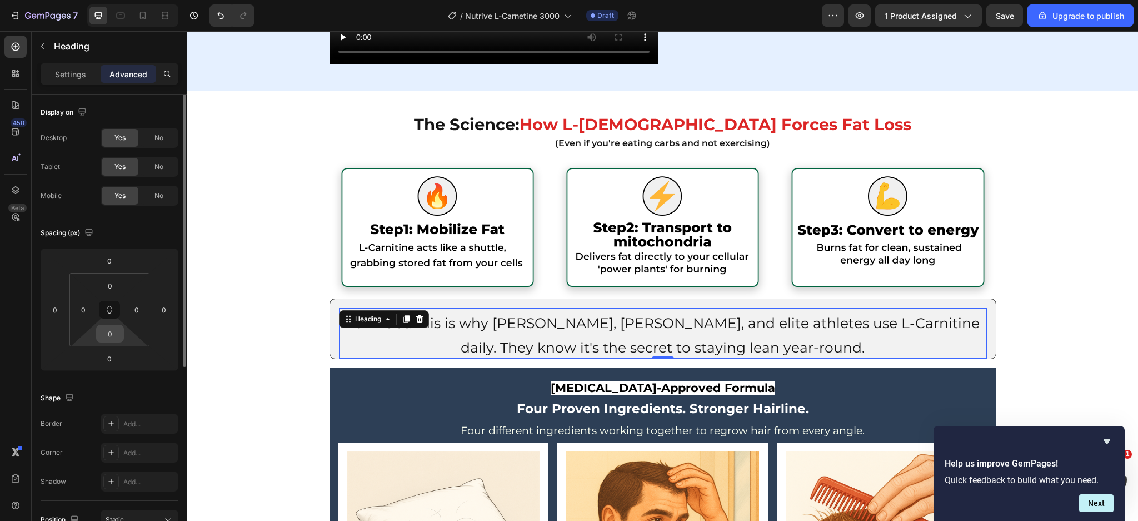
click at [116, 339] on input "0" at bounding box center [110, 333] width 22 height 17
type input "5"
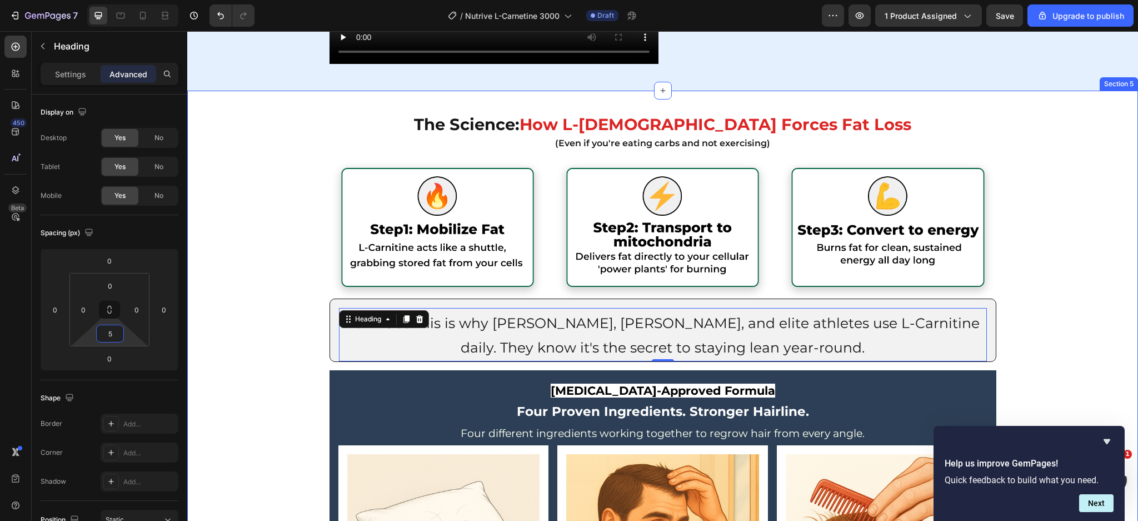
click at [233, 346] on div "The Science: How L-Carnitine Forces Fat Loss (Even if you're eating carbs and n…" at bounding box center [662, 437] width 951 height 661
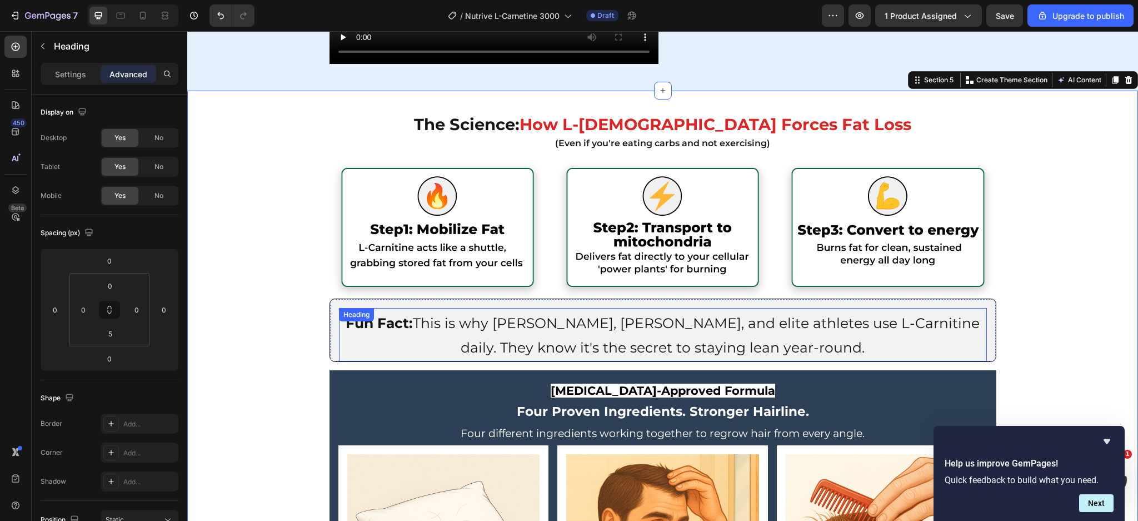
click at [843, 316] on span "Fun Fact: This is why Tom Brady, LeBron James, and elite athletes use L-Carniti…" at bounding box center [663, 335] width 634 height 41
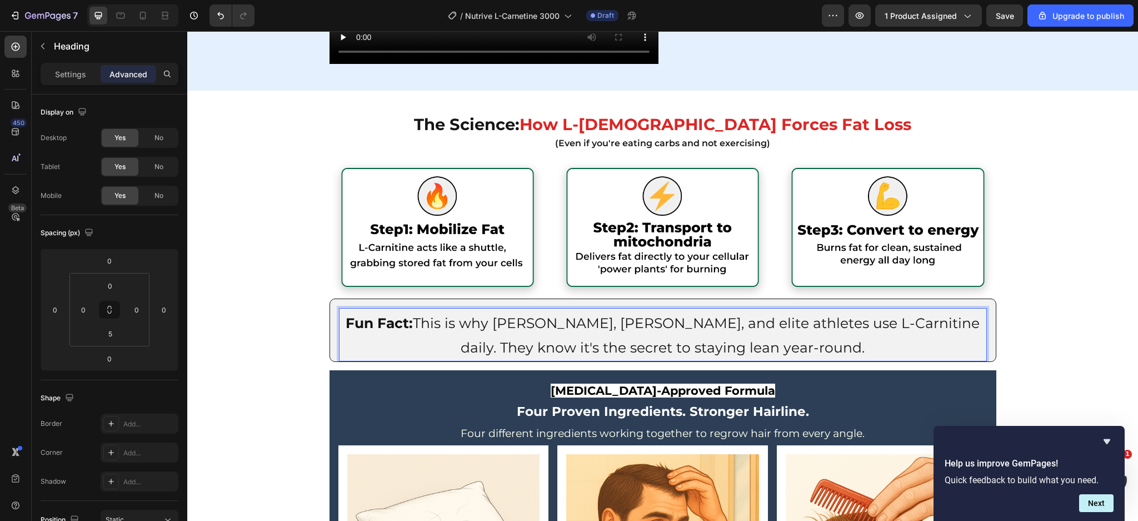
click at [843, 316] on span "Fun Fact: This is why Tom Brady, LeBron James, and elite athletes use L-Carniti…" at bounding box center [663, 335] width 634 height 41
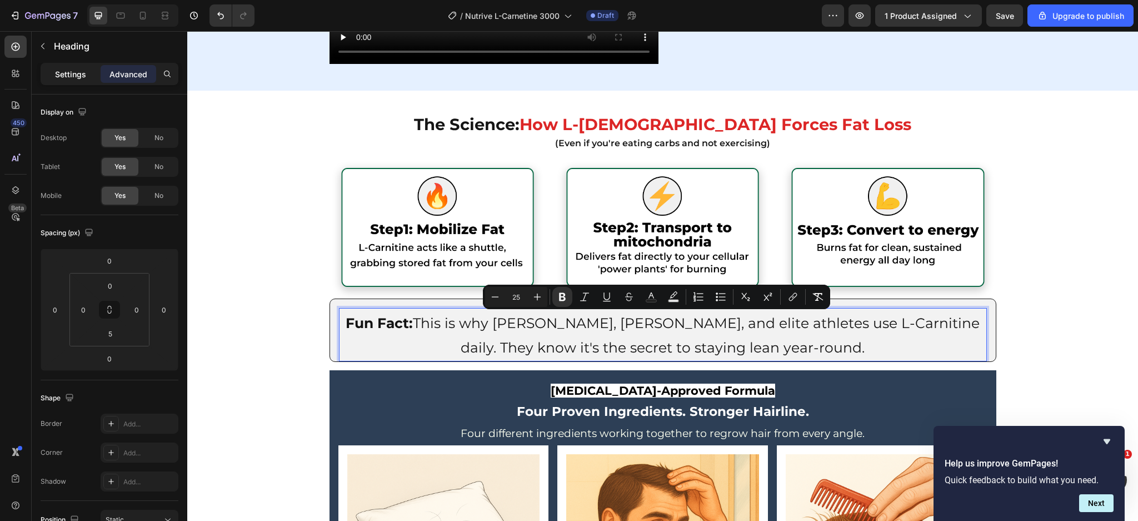
click at [67, 77] on p "Settings" at bounding box center [70, 74] width 31 height 12
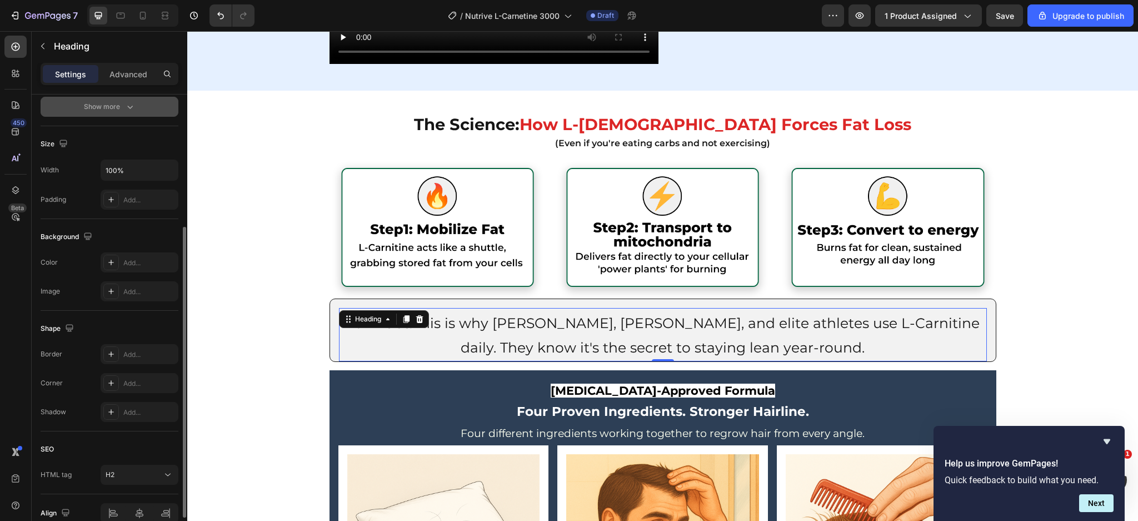
scroll to position [69, 0]
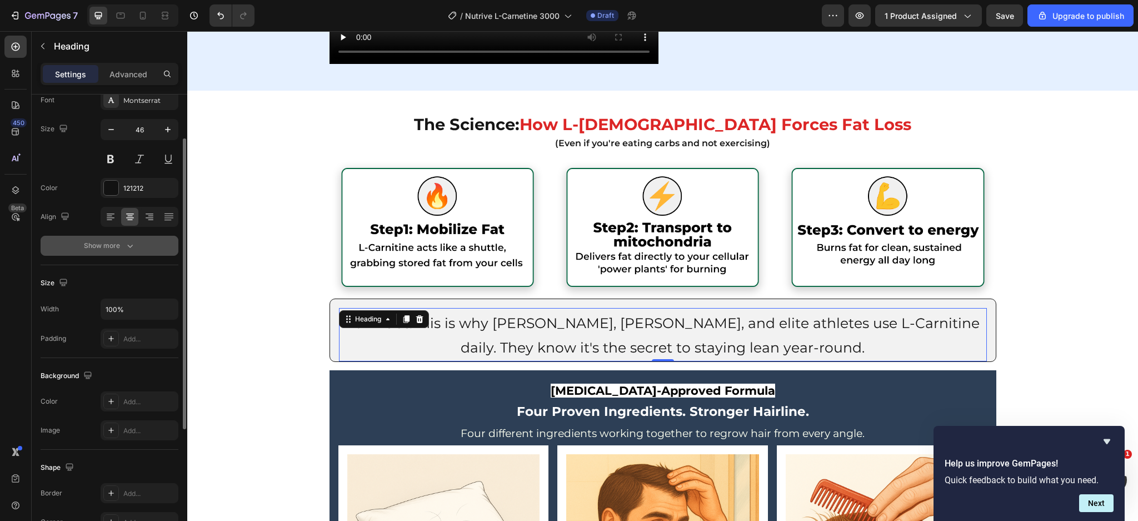
click at [125, 252] on button "Show more" at bounding box center [110, 246] width 138 height 20
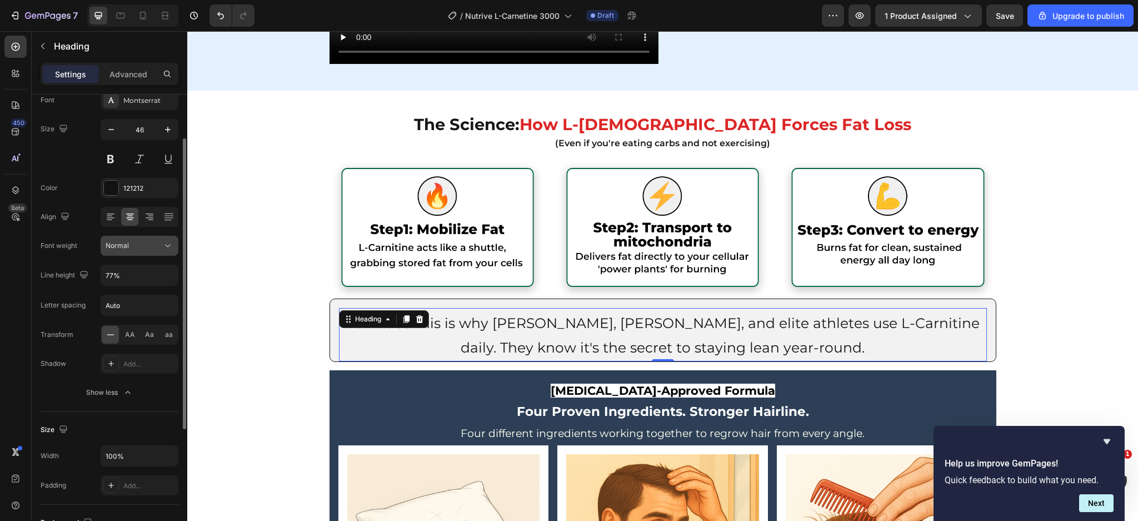
click at [126, 241] on span "Normal" at bounding box center [117, 245] width 23 height 8
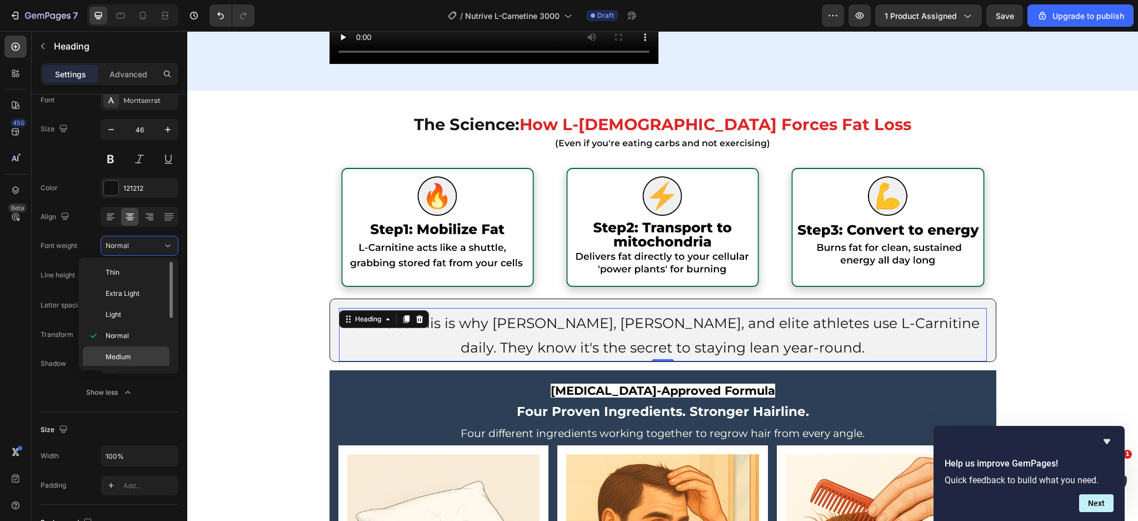
click at [132, 351] on div "Medium" at bounding box center [126, 356] width 87 height 21
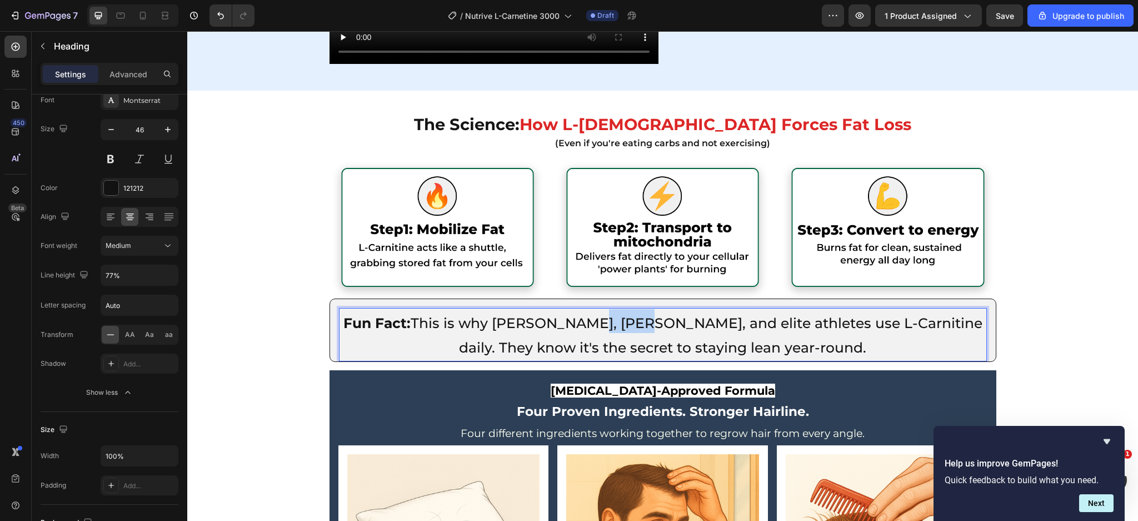
click at [603, 324] on span "Fun Fact: This is why Tom Brady, LeBron James, and elite athletes use L-Carniti…" at bounding box center [663, 335] width 639 height 41
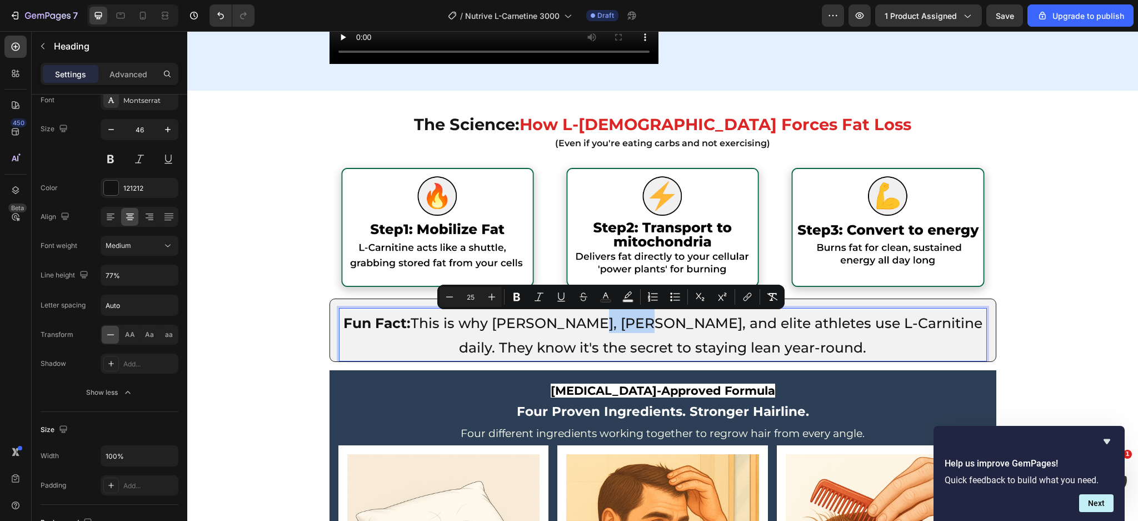
click at [603, 324] on span "Fun Fact: This is why Tom Brady, LeBron James, and elite athletes use L-Carniti…" at bounding box center [663, 335] width 639 height 41
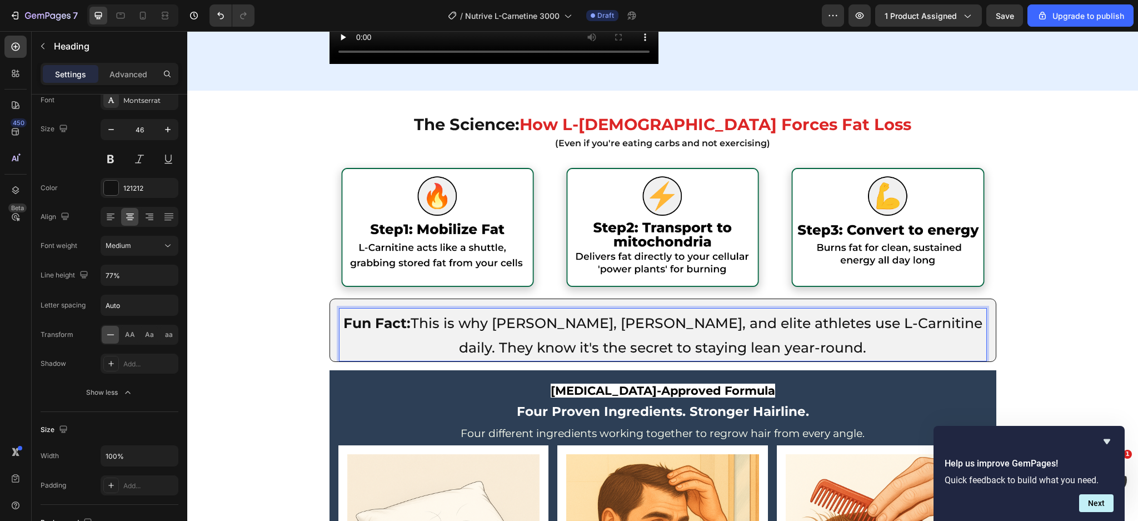
click at [665, 343] on span "Fun Fact: This is why Tom Brady, LeBron James, and elite athletes use L-Carniti…" at bounding box center [663, 335] width 639 height 41
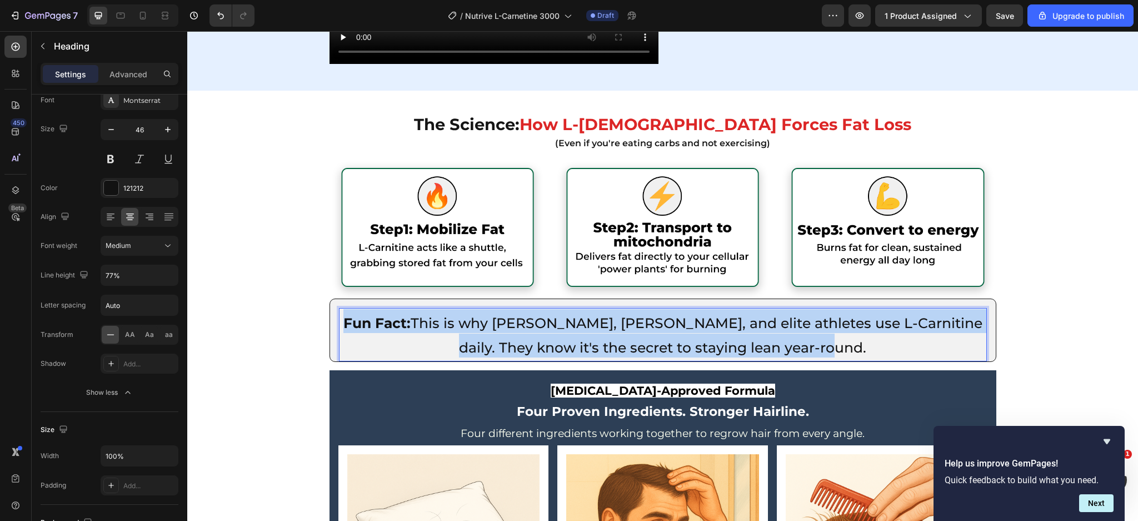
click at [665, 343] on span "Fun Fact: This is why Tom Brady, LeBron James, and elite athletes use L-Carniti…" at bounding box center [663, 335] width 639 height 41
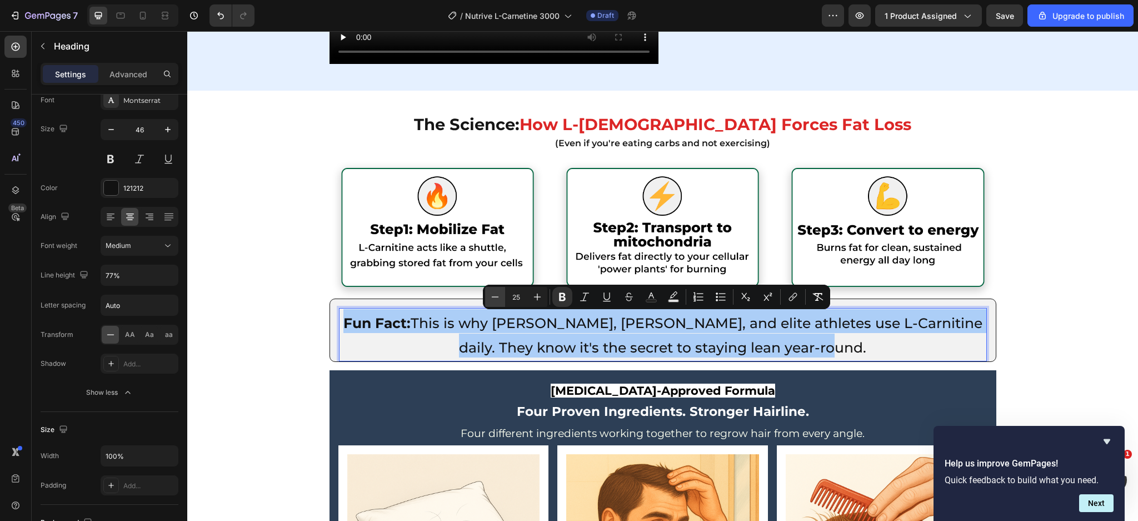
click at [500, 299] on icon "Editor contextual toolbar" at bounding box center [495, 296] width 11 height 11
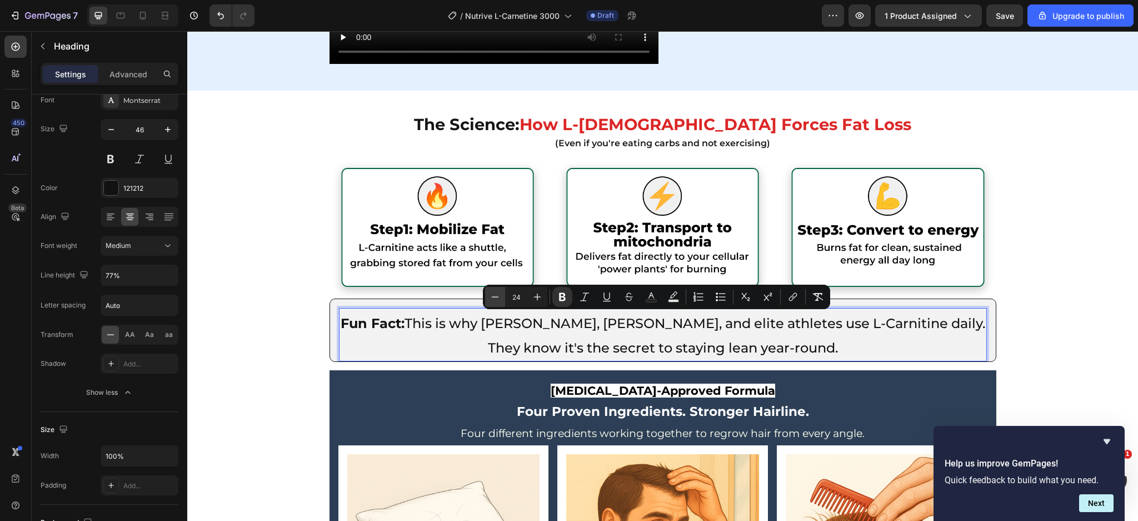
click at [500, 299] on icon "Editor contextual toolbar" at bounding box center [495, 296] width 11 height 11
type input "23"
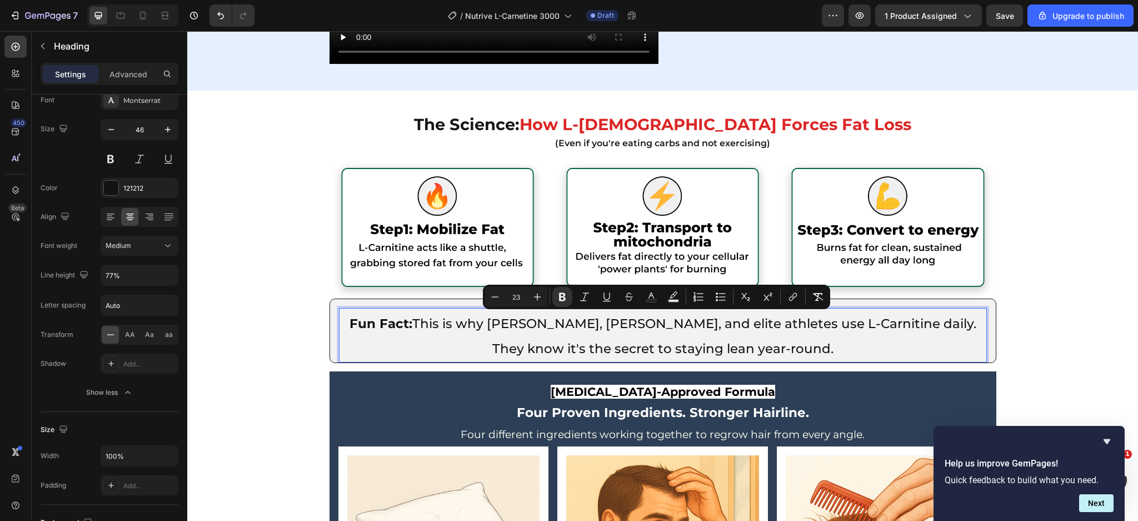
click at [413, 341] on p "Fun Fact: This is why Tom Brady, LeBron James, and elite athletes use L-Carniti…" at bounding box center [663, 333] width 646 height 49
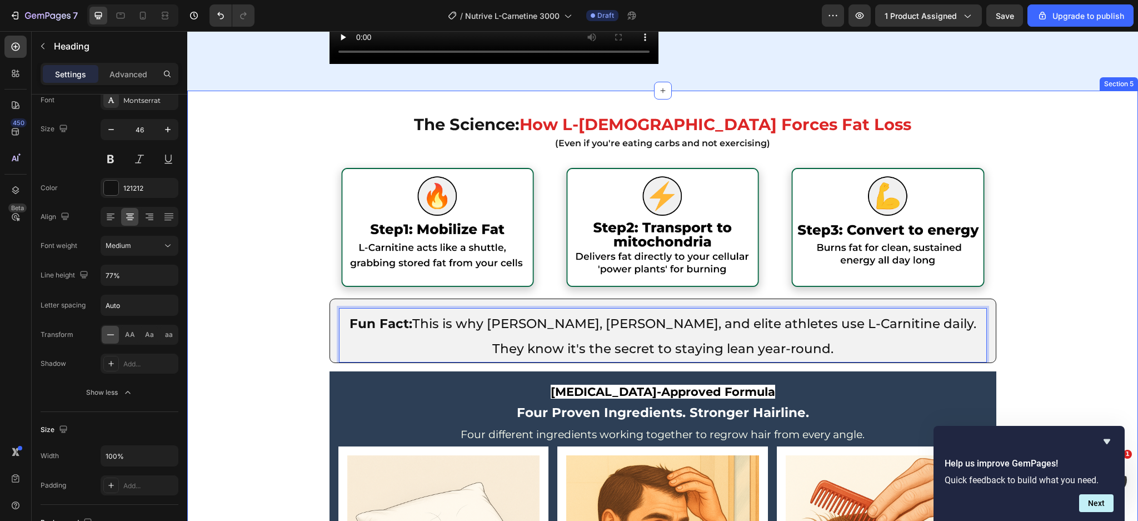
click at [277, 338] on div "The Science: How L-Carnitine Forces Fat Loss (Even if you're eating carbs and n…" at bounding box center [662, 438] width 951 height 662
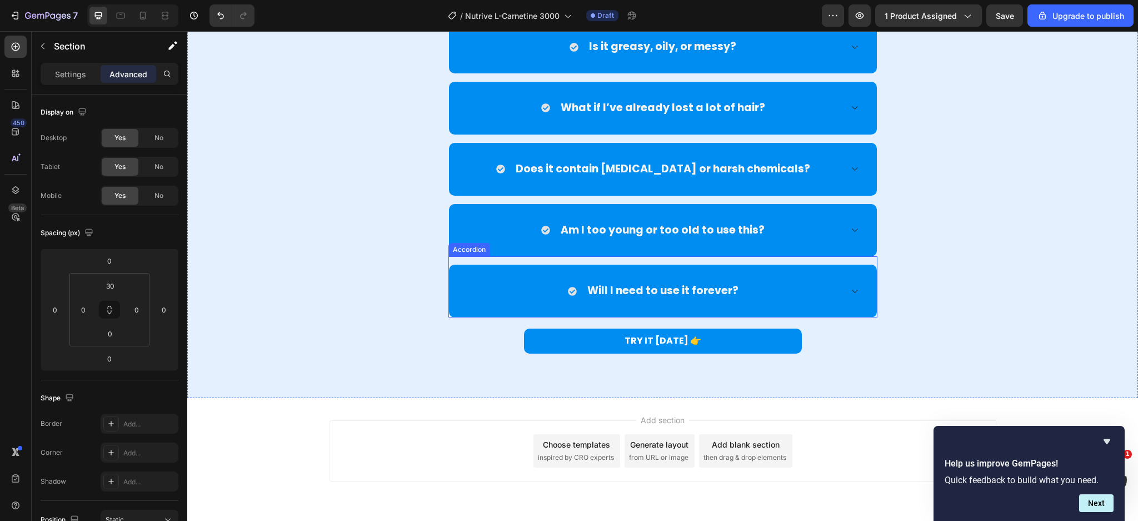
scroll to position [5318, 0]
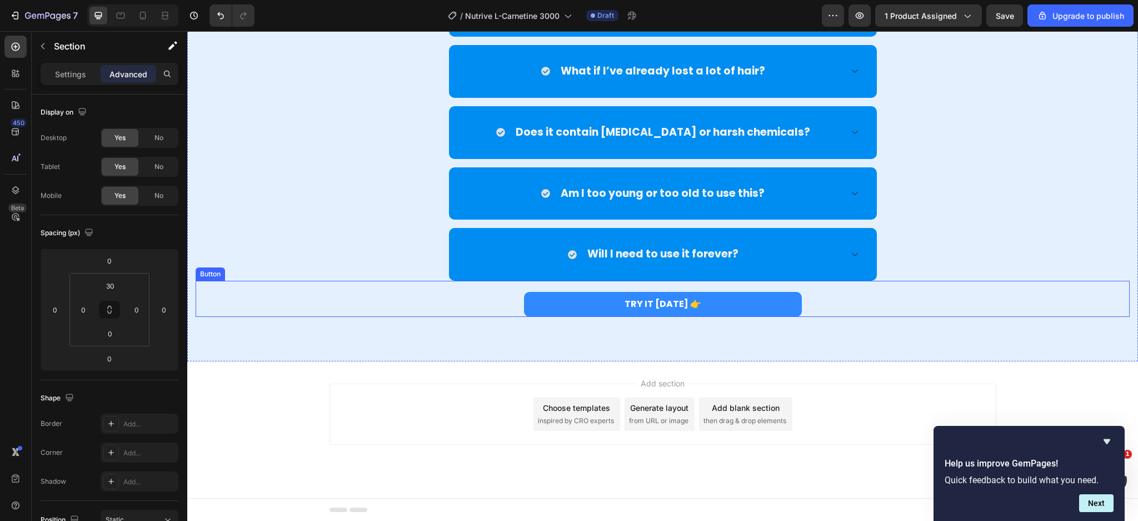
click at [737, 305] on link "TRY IT TODAY 👉" at bounding box center [663, 304] width 278 height 25
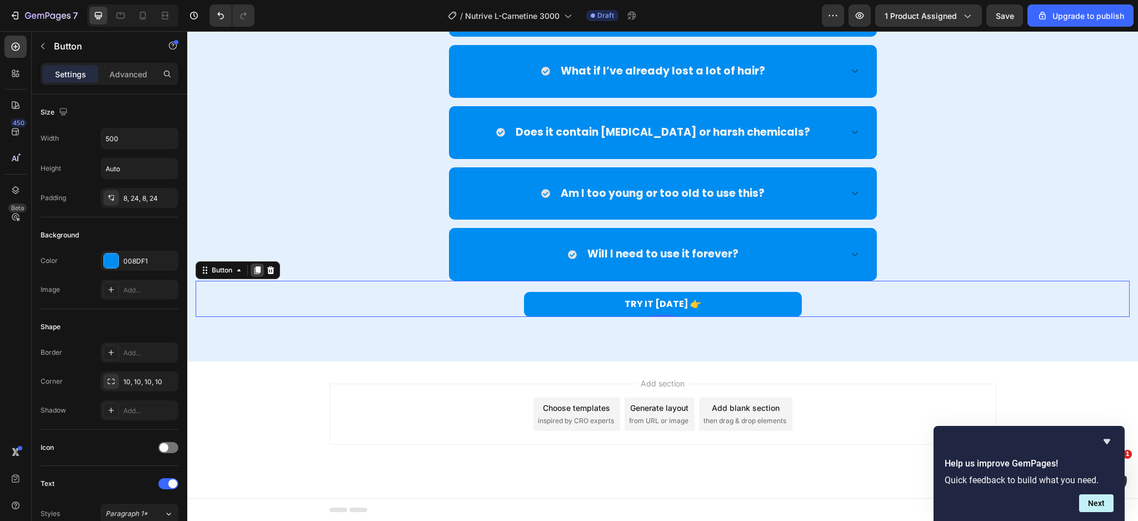
click at [258, 272] on icon at bounding box center [258, 270] width 6 height 8
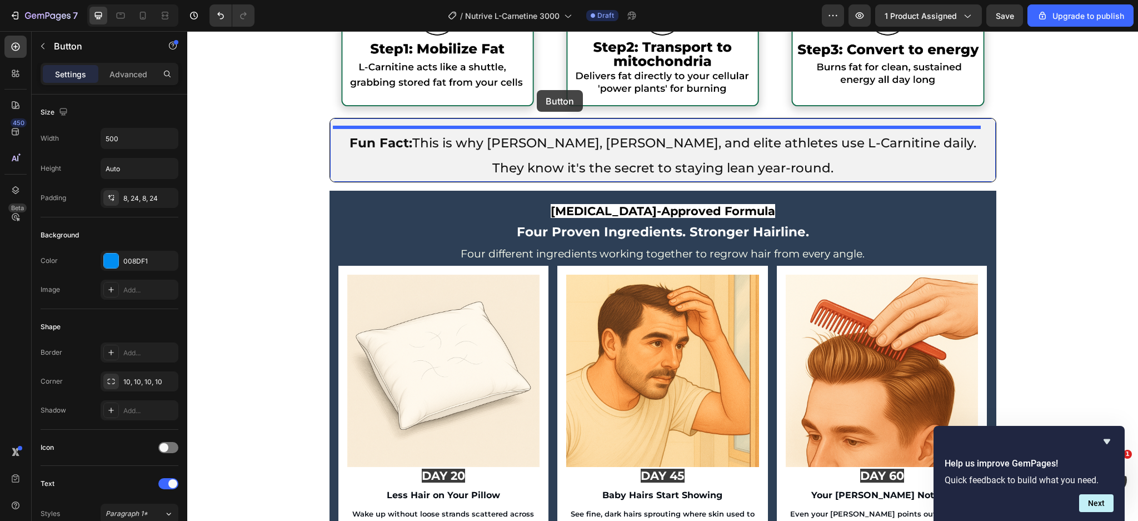
scroll to position [2946, 0]
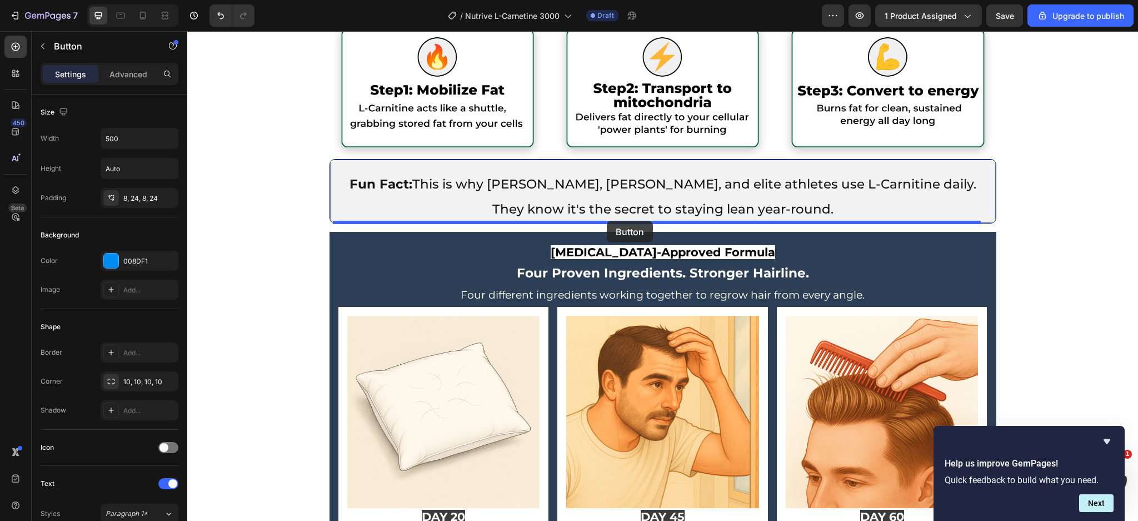
drag, startPoint x: 203, startPoint y: 303, endPoint x: 607, endPoint y: 221, distance: 411.9
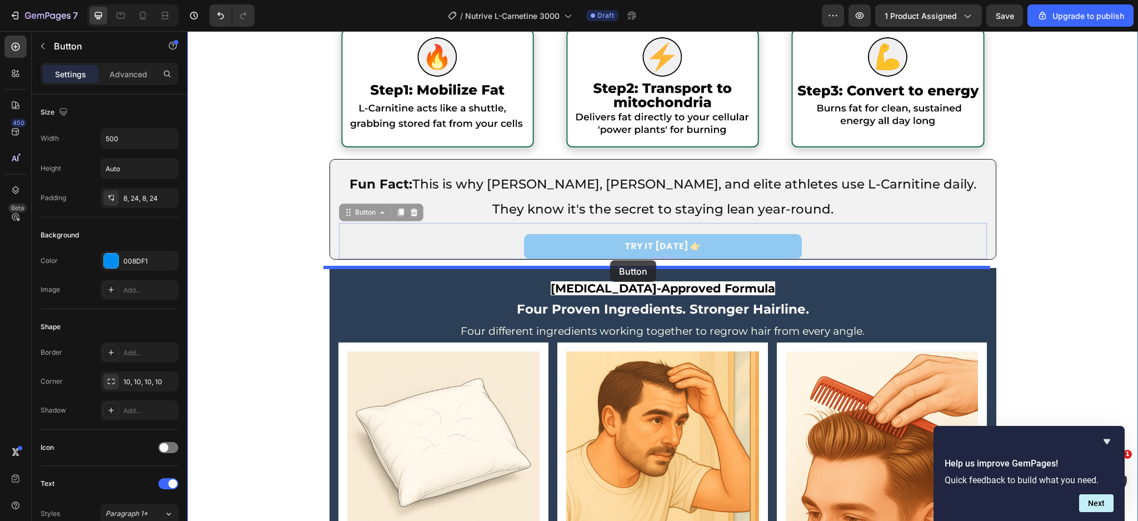
drag, startPoint x: 342, startPoint y: 211, endPoint x: 610, endPoint y: 260, distance: 272.5
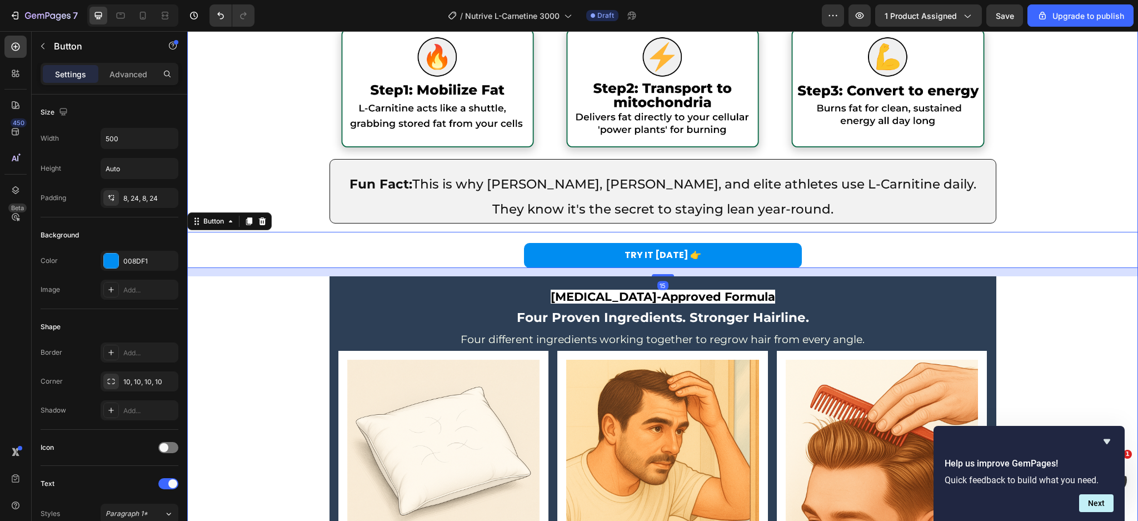
click at [290, 281] on div "The Science: How L-Carnitine Forces Fat Loss (Even if you're eating carbs and n…" at bounding box center [662, 321] width 951 height 707
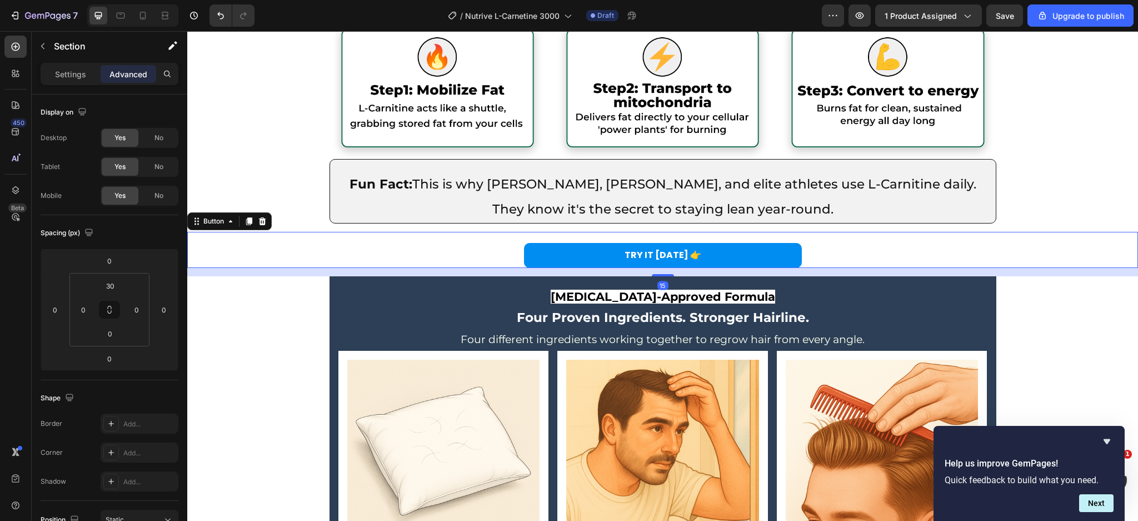
click at [649, 236] on div "TRY IT TODAY 👉 Button 15" at bounding box center [662, 250] width 951 height 36
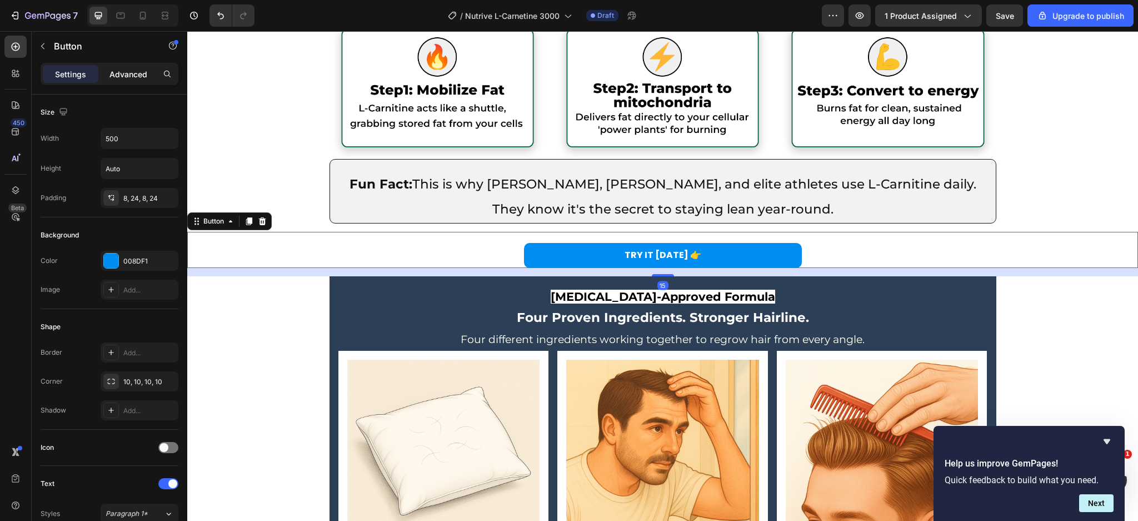
click at [136, 72] on p "Advanced" at bounding box center [129, 74] width 38 height 12
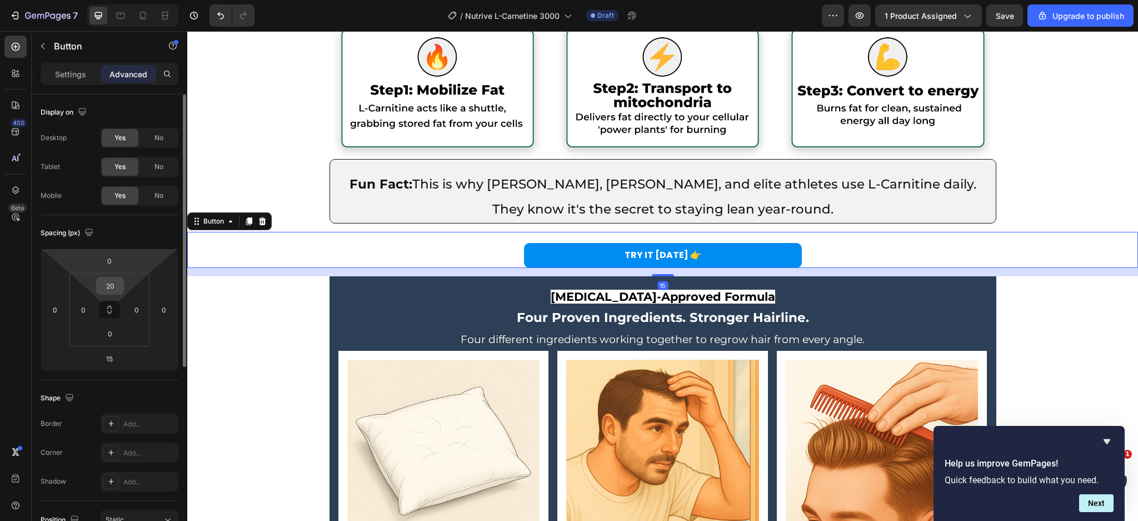
click at [111, 290] on input "20" at bounding box center [110, 285] width 22 height 17
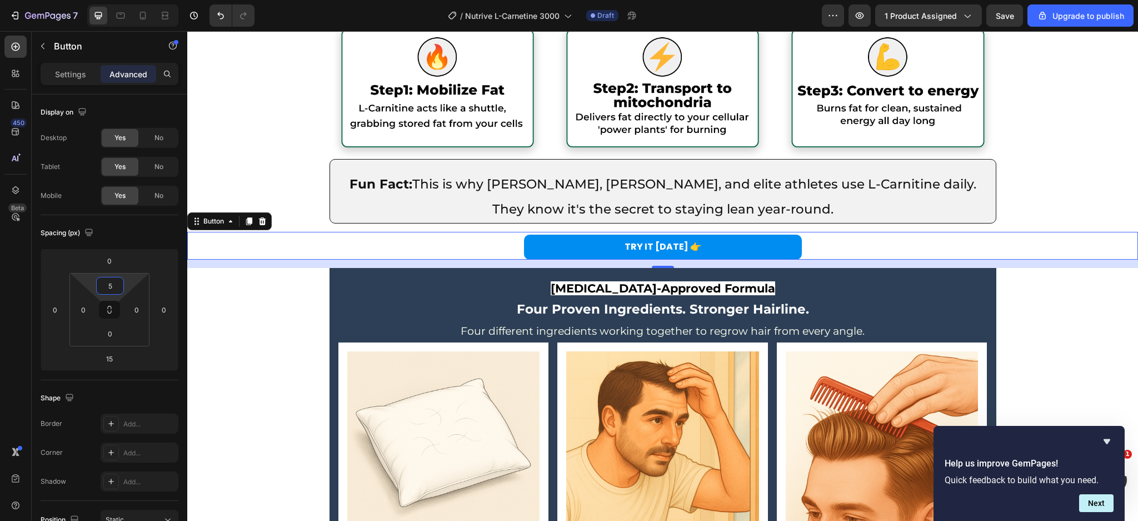
type input "5"
click at [280, 261] on div "15" at bounding box center [662, 264] width 951 height 8
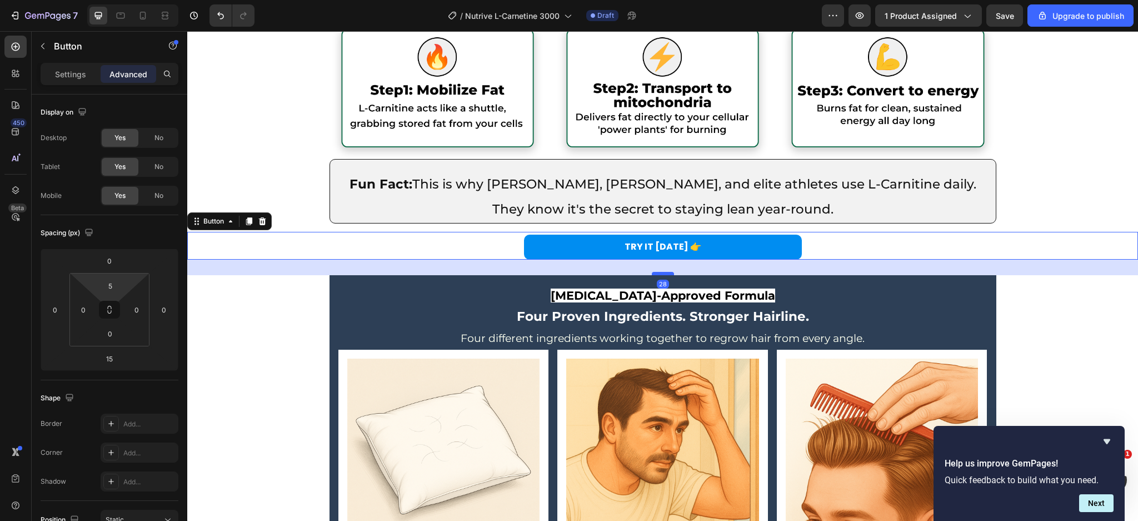
drag, startPoint x: 662, startPoint y: 265, endPoint x: 662, endPoint y: 272, distance: 7.2
click at [662, 272] on div at bounding box center [663, 273] width 22 height 3
type input "28"
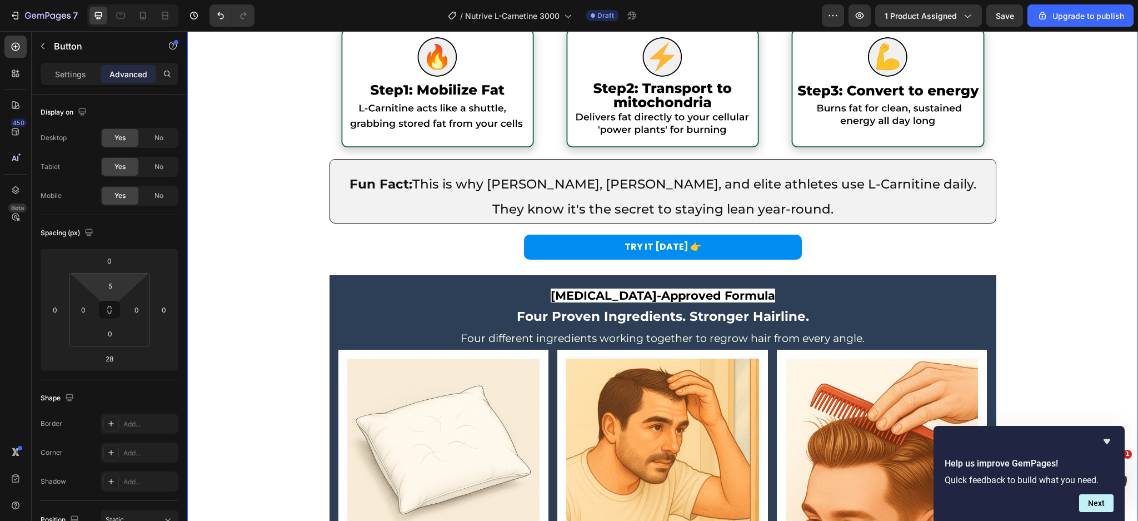
click at [299, 311] on div "The Science: How L-Carnitine Forces Fat Loss (Even if you're eating carbs and n…" at bounding box center [662, 320] width 951 height 705
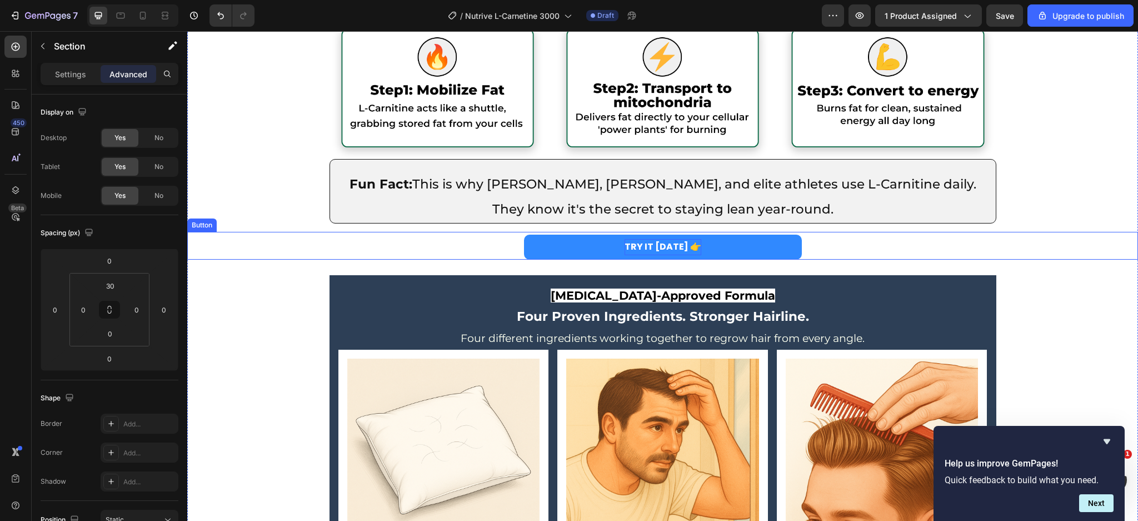
click at [642, 249] on div "TRY IT TODAY 👉" at bounding box center [663, 247] width 77 height 16
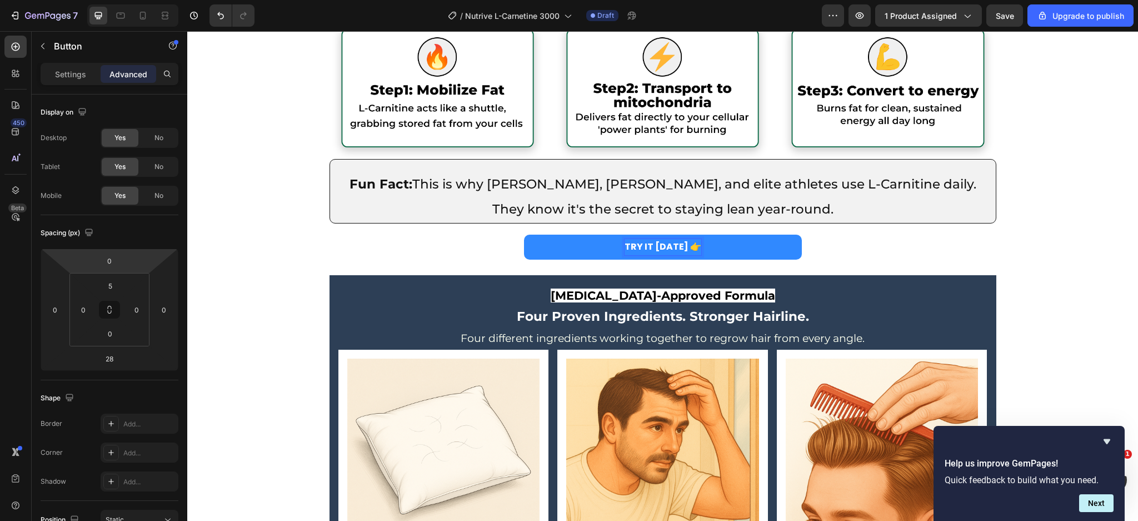
click at [647, 241] on div "TRY IT TODAY 👉" at bounding box center [663, 247] width 77 height 16
click at [647, 241] on p "TRY IT TODAY 👉" at bounding box center [663, 247] width 77 height 16
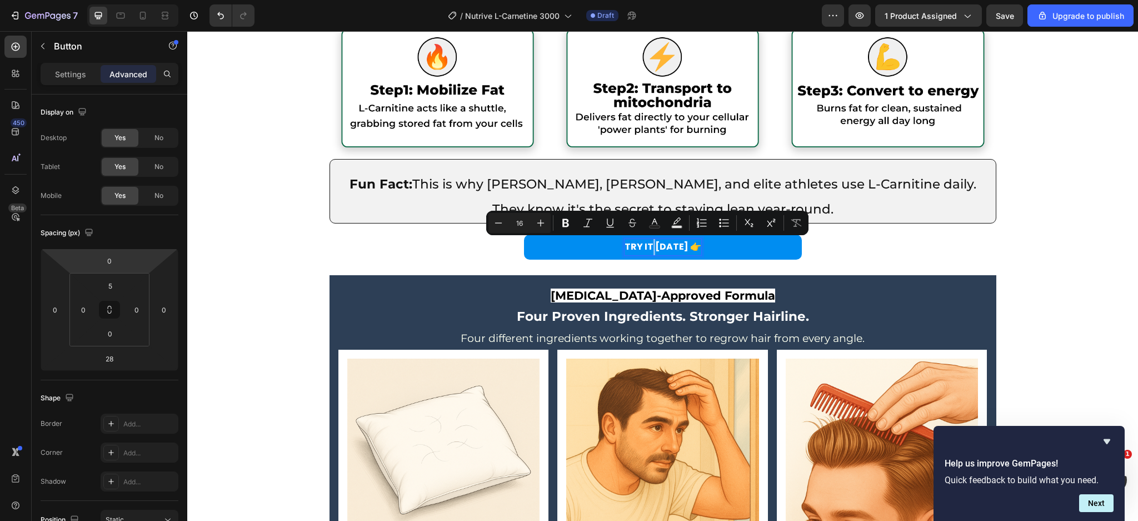
click at [509, 253] on div "TRY IT TODAY 👉 Button 28" at bounding box center [662, 246] width 951 height 28
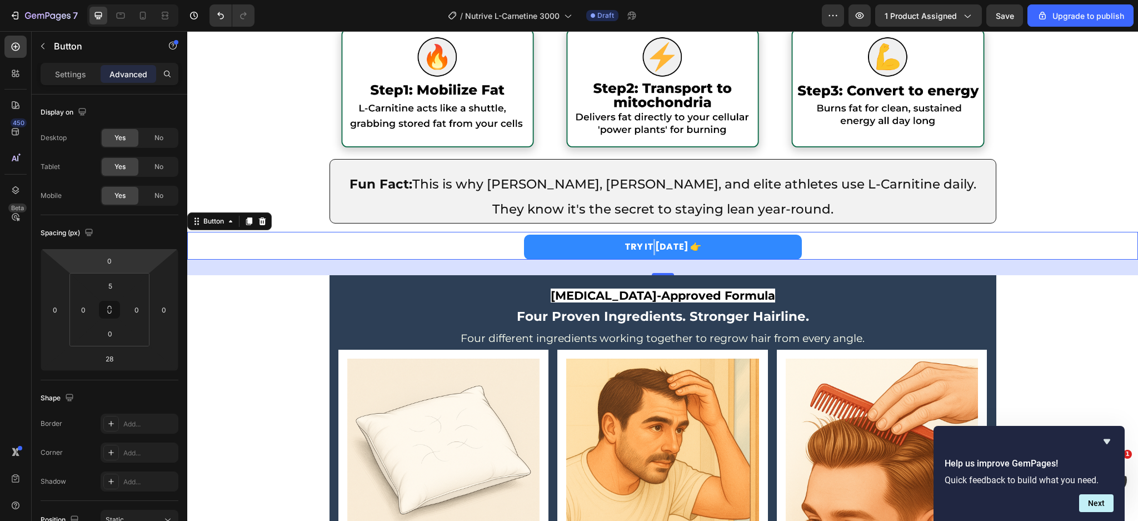
click at [532, 246] on link "TRY IT TODAY 👉" at bounding box center [663, 247] width 278 height 25
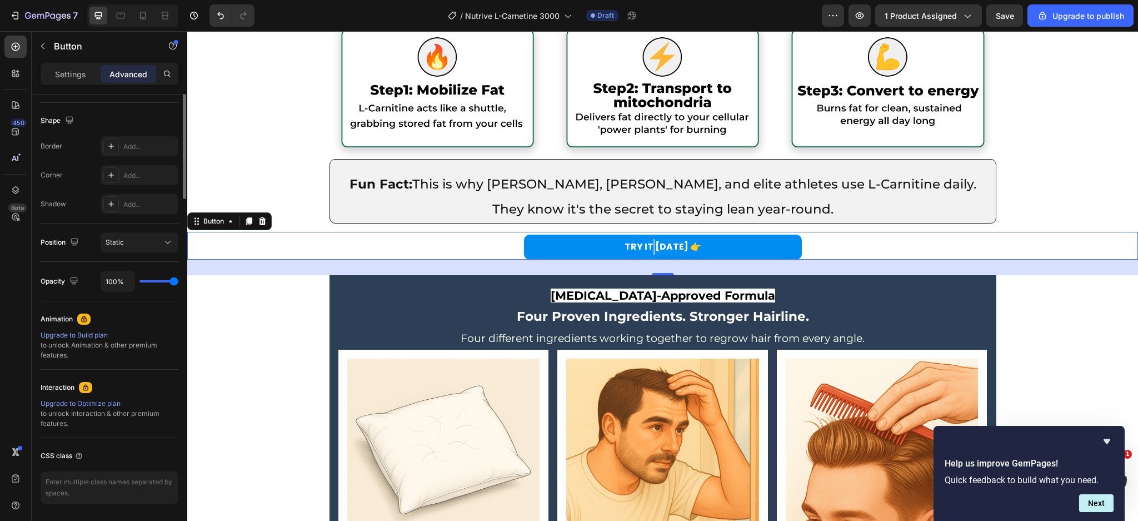
scroll to position [314, 0]
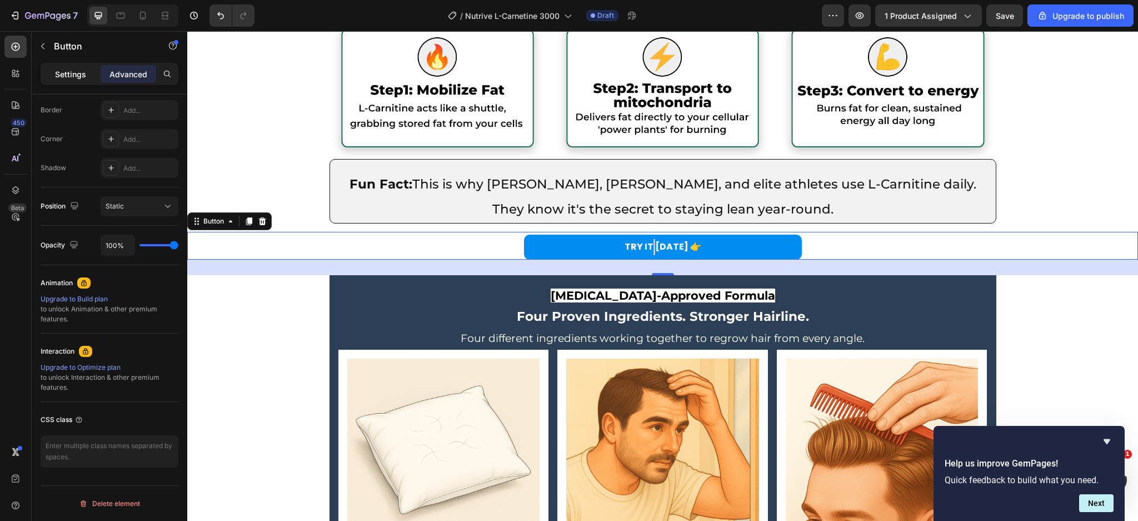
click at [59, 72] on p "Settings" at bounding box center [70, 74] width 31 height 12
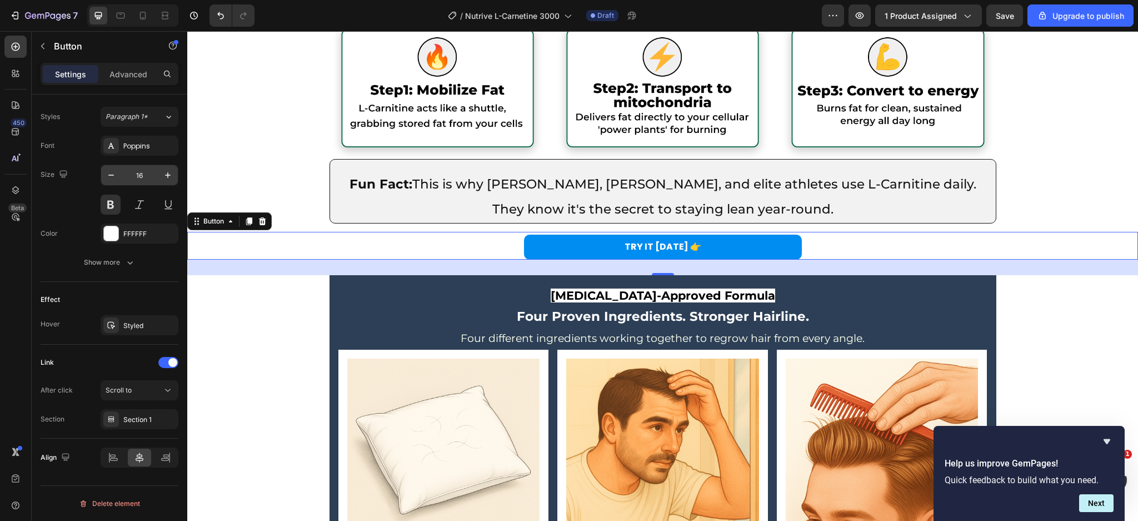
scroll to position [0, 0]
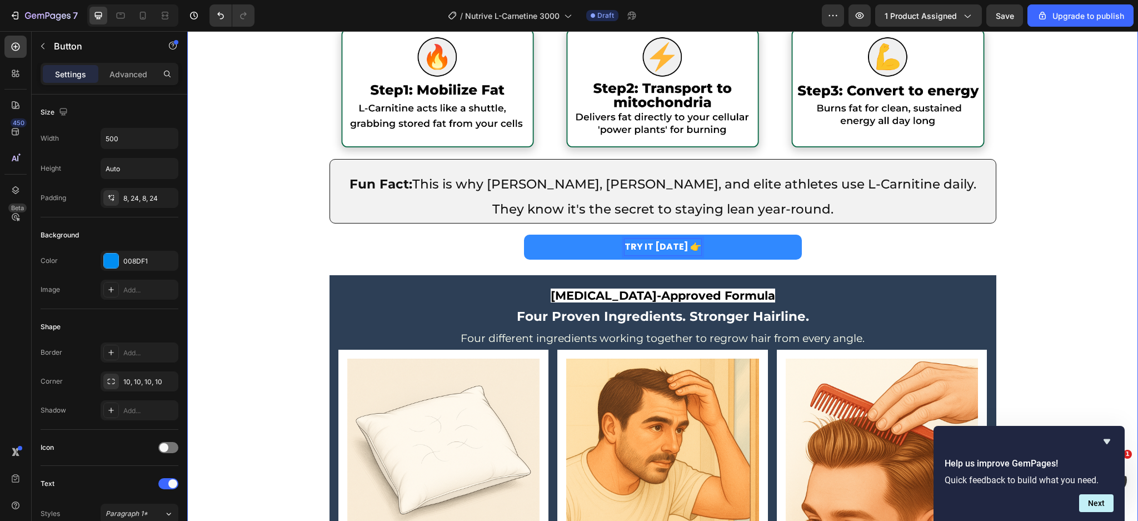
click at [286, 305] on div "The Science: How L-Carnitine Forces Fat Loss (Even if you're eating carbs and n…" at bounding box center [662, 320] width 951 height 705
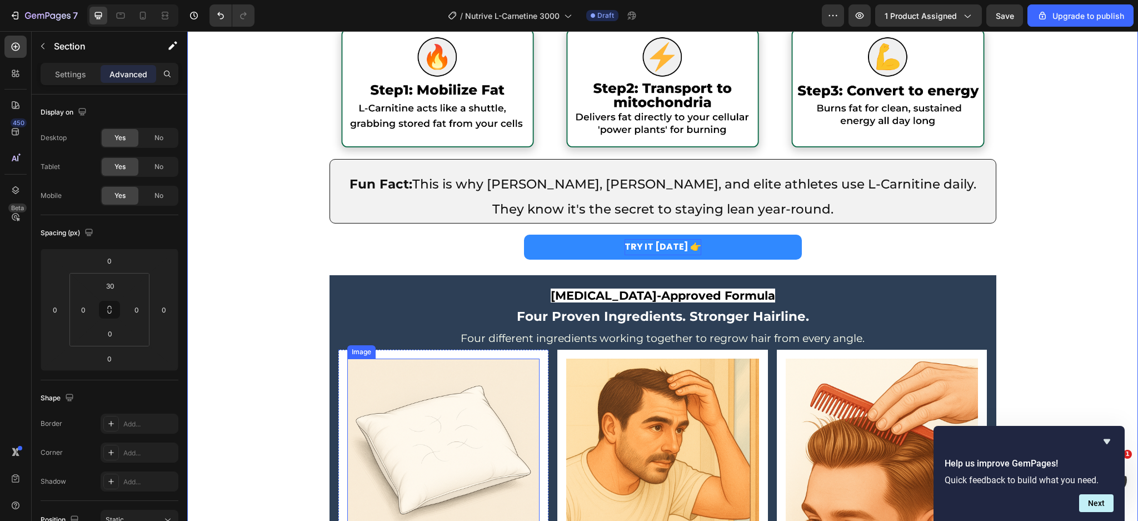
click at [483, 516] on img at bounding box center [443, 455] width 193 height 193
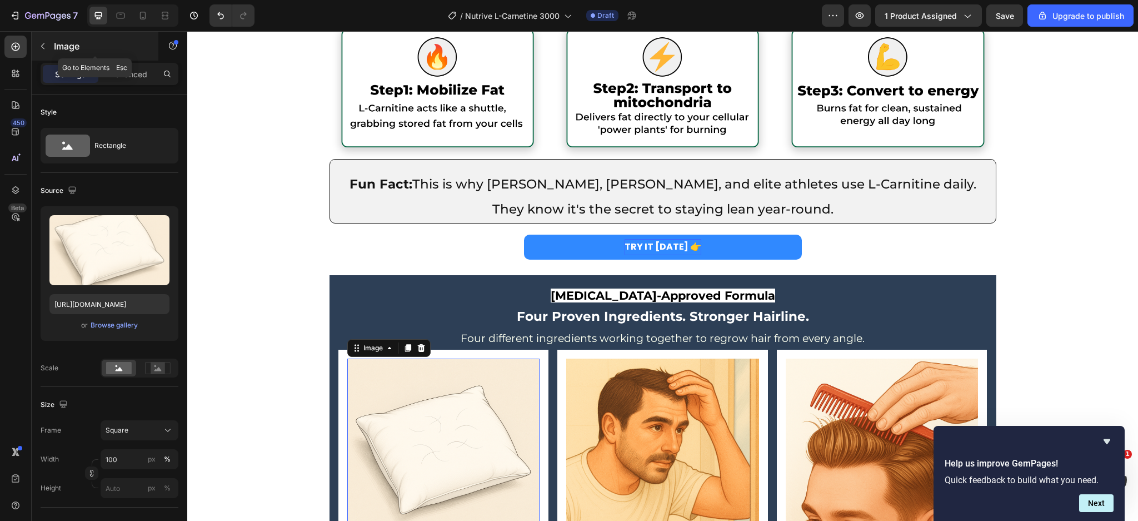
click at [44, 39] on button "button" at bounding box center [43, 46] width 18 height 18
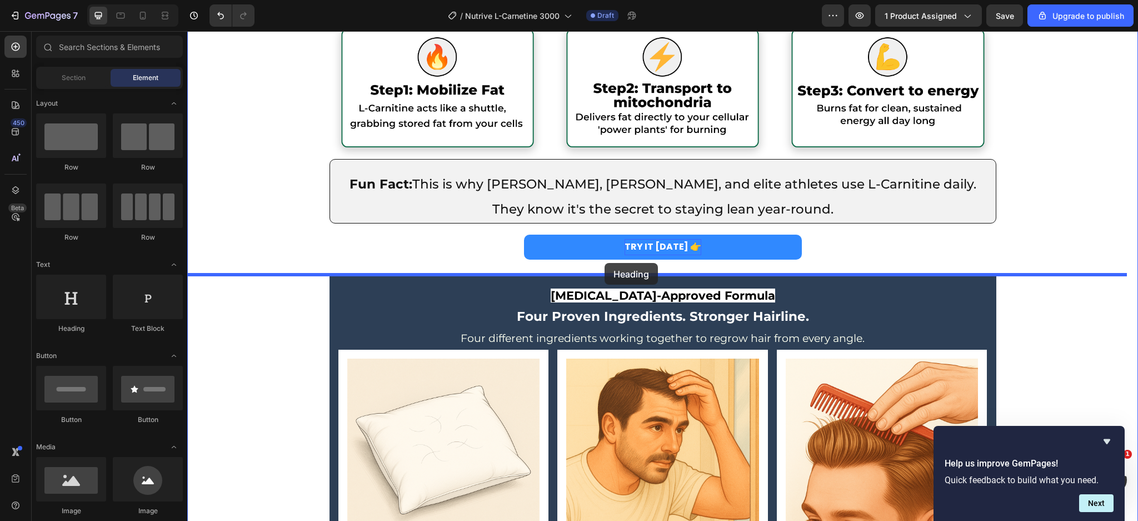
drag, startPoint x: 275, startPoint y: 350, endPoint x: 605, endPoint y: 263, distance: 341.5
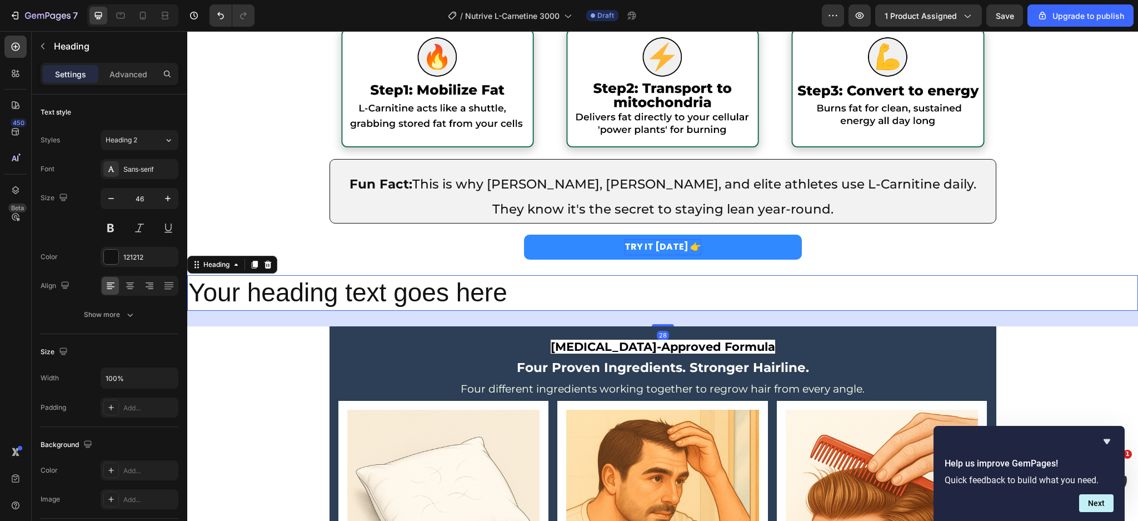
click at [525, 290] on h2 "Your heading text goes here" at bounding box center [662, 293] width 951 height 36
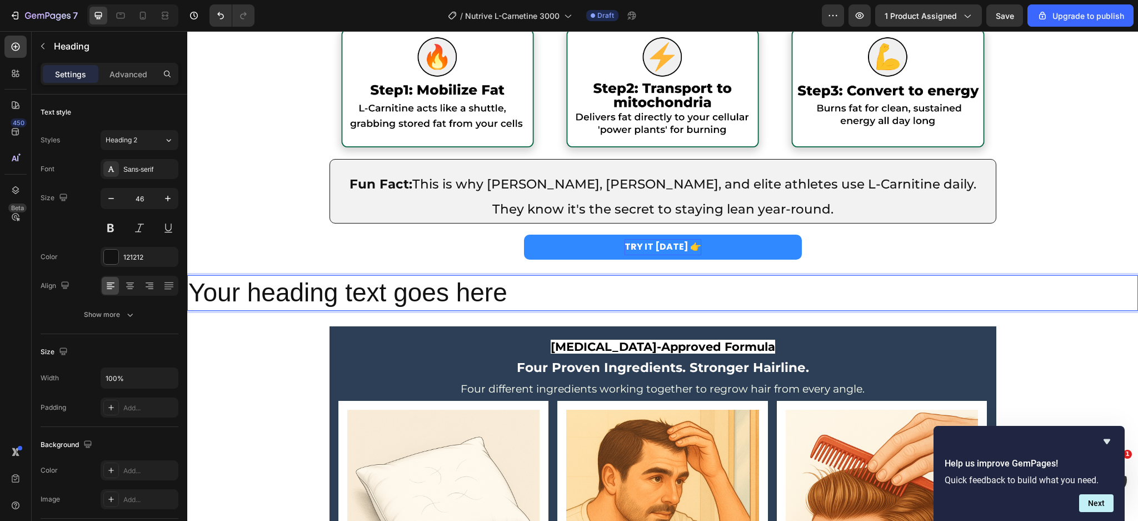
click at [525, 290] on p "Your heading text goes here" at bounding box center [662, 292] width 949 height 33
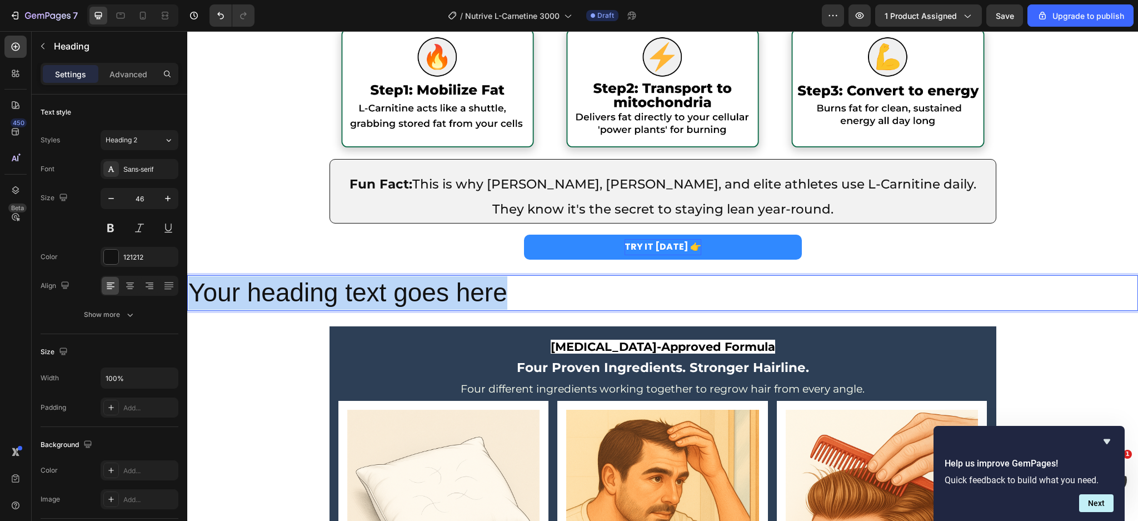
click at [525, 290] on p "Your heading text goes here" at bounding box center [662, 292] width 949 height 33
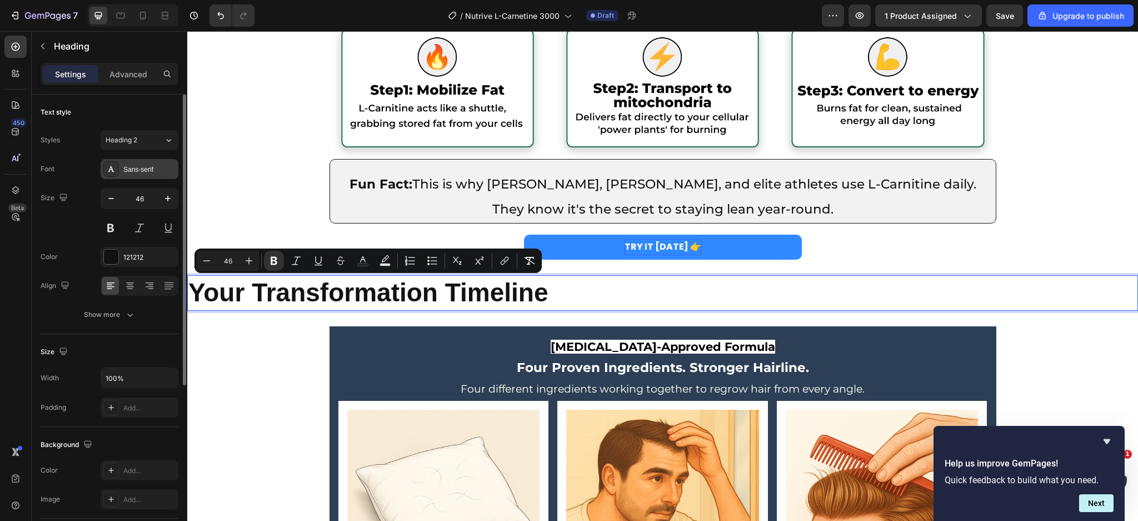
click at [150, 168] on div "Sans-serif" at bounding box center [149, 170] width 52 height 10
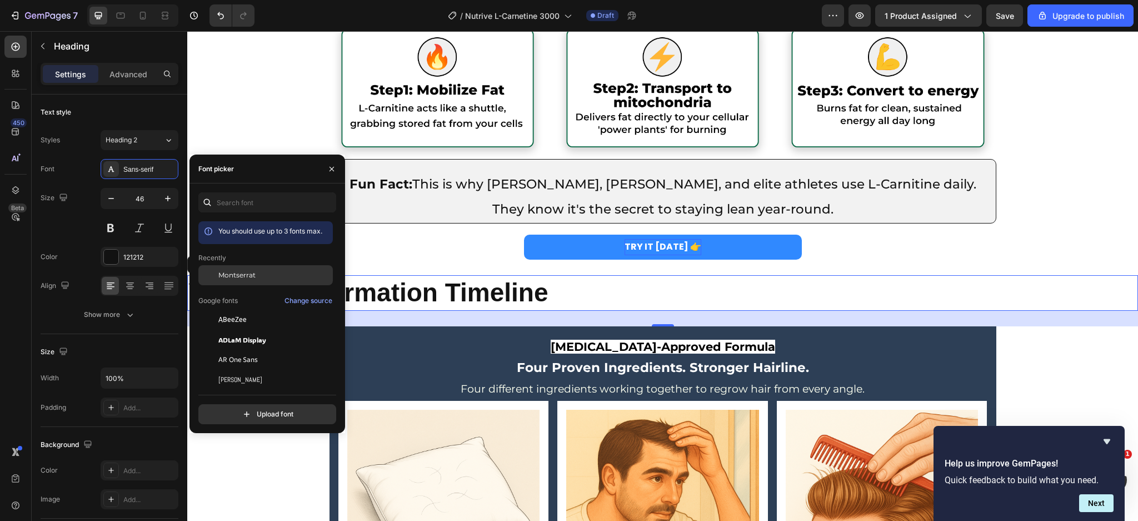
click at [253, 270] on div "Montserrat" at bounding box center [265, 275] width 135 height 20
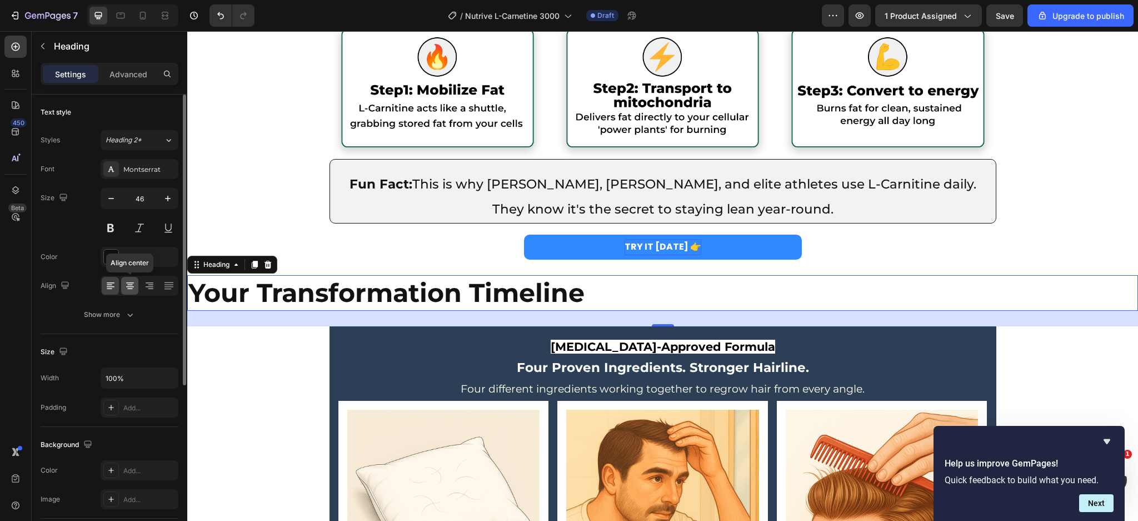
click at [132, 285] on icon at bounding box center [130, 285] width 11 height 11
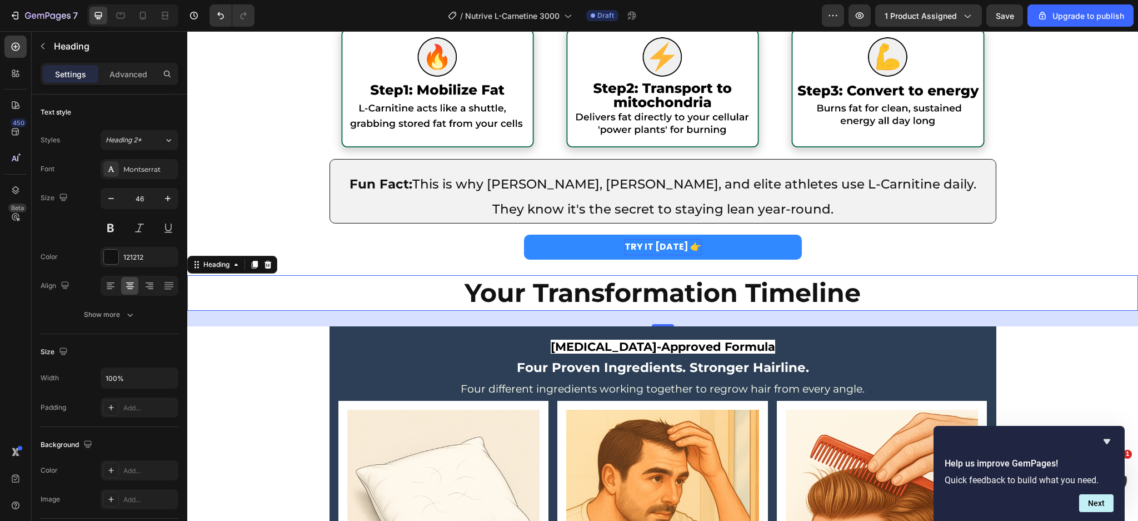
click at [561, 301] on strong "Your Transformation Timeline" at bounding box center [663, 293] width 396 height 32
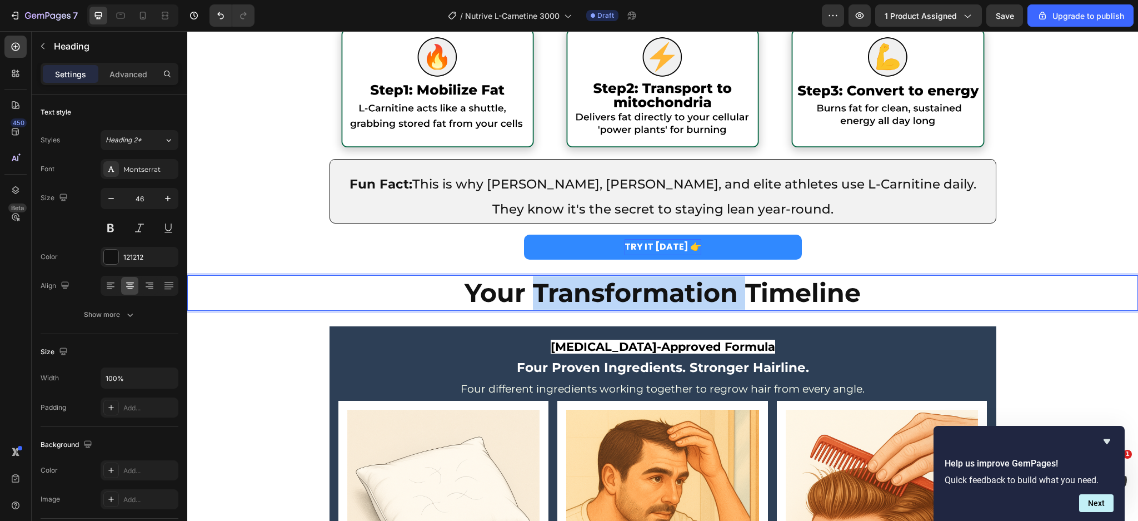
click at [561, 301] on strong "Your Transformation Timeline" at bounding box center [663, 293] width 396 height 32
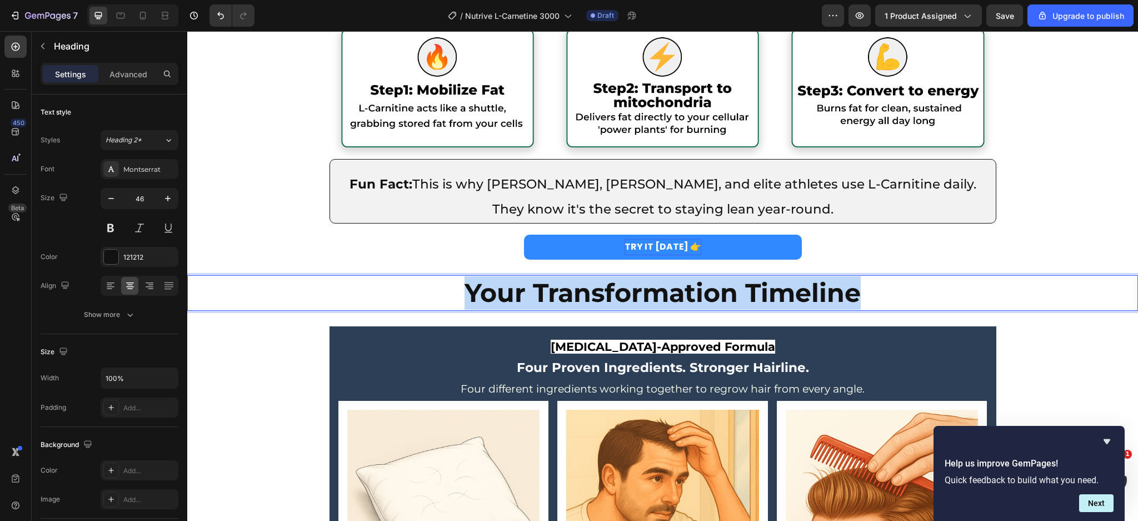
click at [561, 301] on strong "Your Transformation Timeline" at bounding box center [663, 293] width 396 height 32
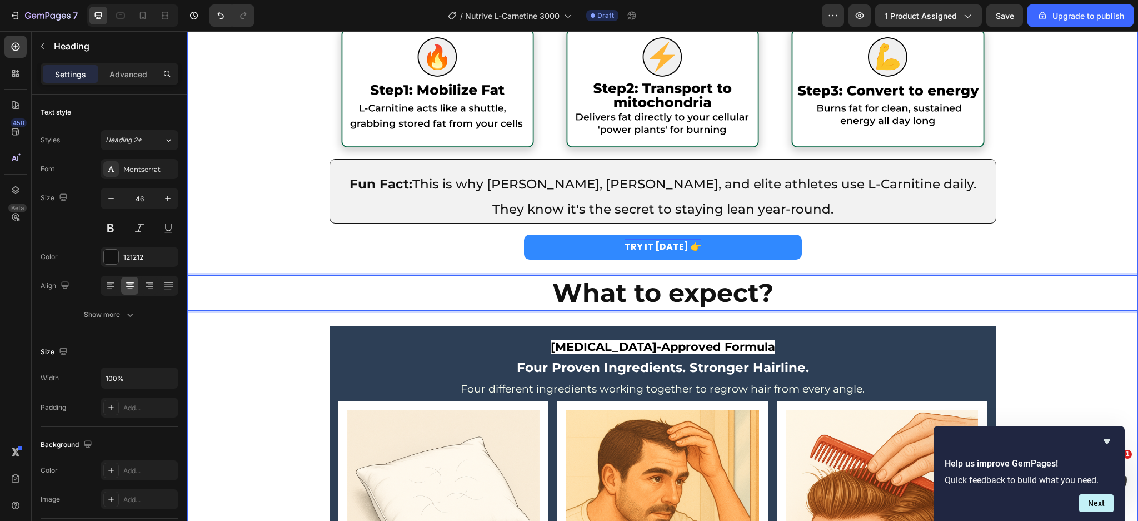
click at [286, 368] on div "The Science: How L-Carnitine Forces Fat Loss (Even if you're eating carbs and n…" at bounding box center [662, 346] width 951 height 757
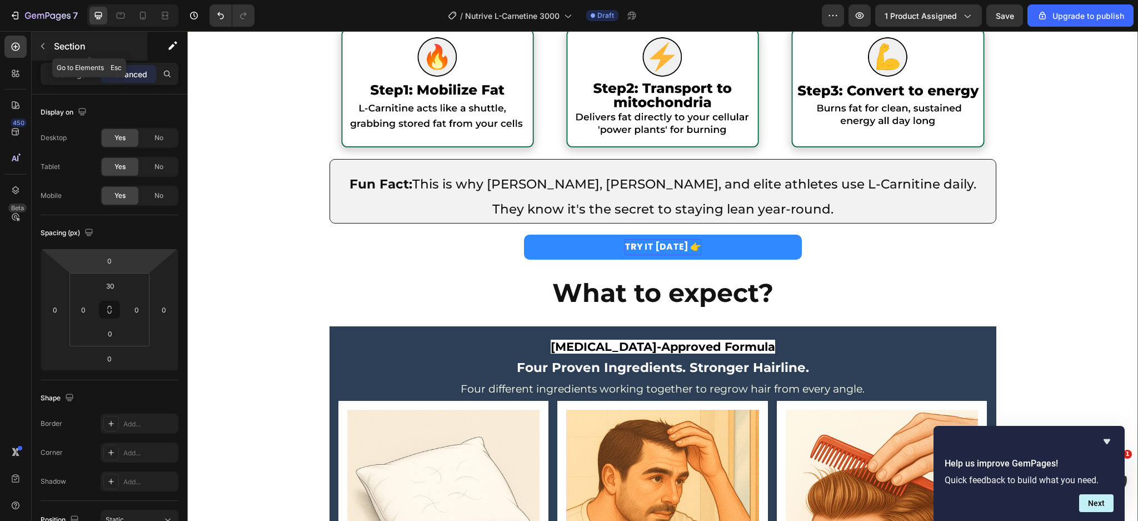
click at [44, 42] on icon "button" at bounding box center [42, 46] width 9 height 9
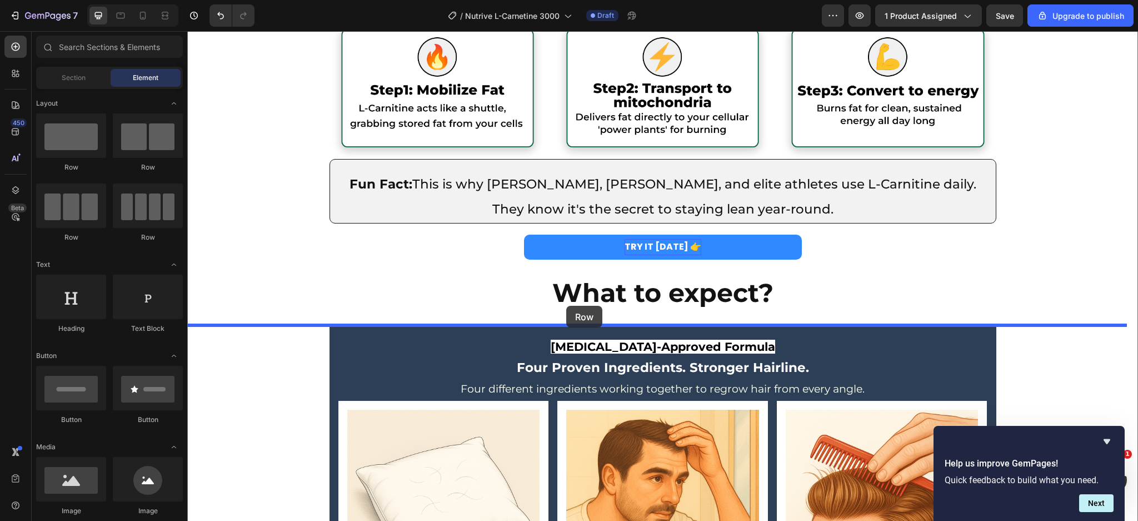
drag, startPoint x: 275, startPoint y: 248, endPoint x: 566, endPoint y: 308, distance: 297.3
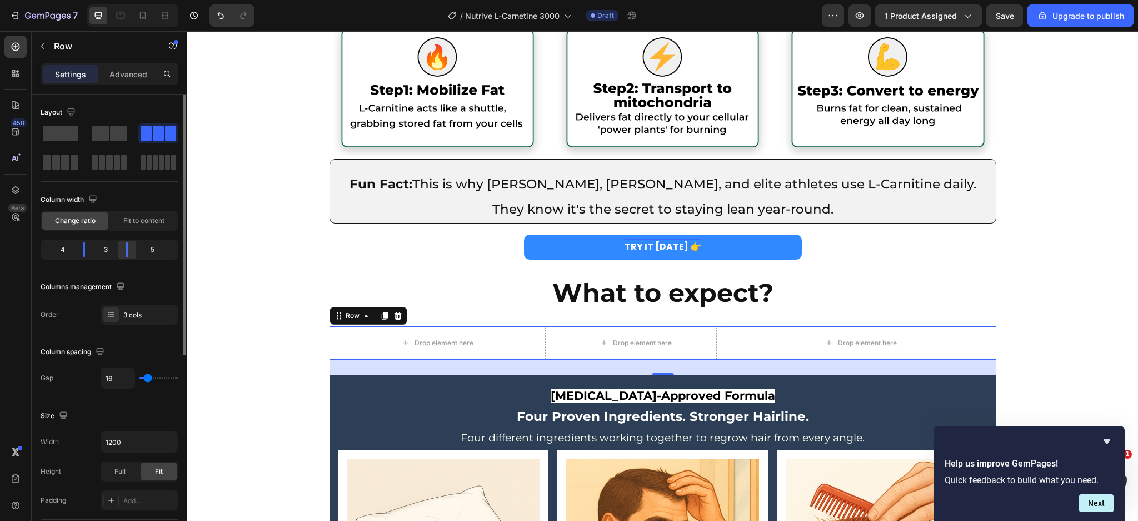
drag, startPoint x: 133, startPoint y: 249, endPoint x: 118, endPoint y: 257, distance: 17.4
click at [118, 257] on div at bounding box center [127, 250] width 20 height 16
drag, startPoint x: 90, startPoint y: 253, endPoint x: 103, endPoint y: 255, distance: 13.0
click at [103, 255] on div "5 2 5" at bounding box center [110, 250] width 138 height 20
click at [37, 57] on div "Row" at bounding box center [95, 46] width 127 height 29
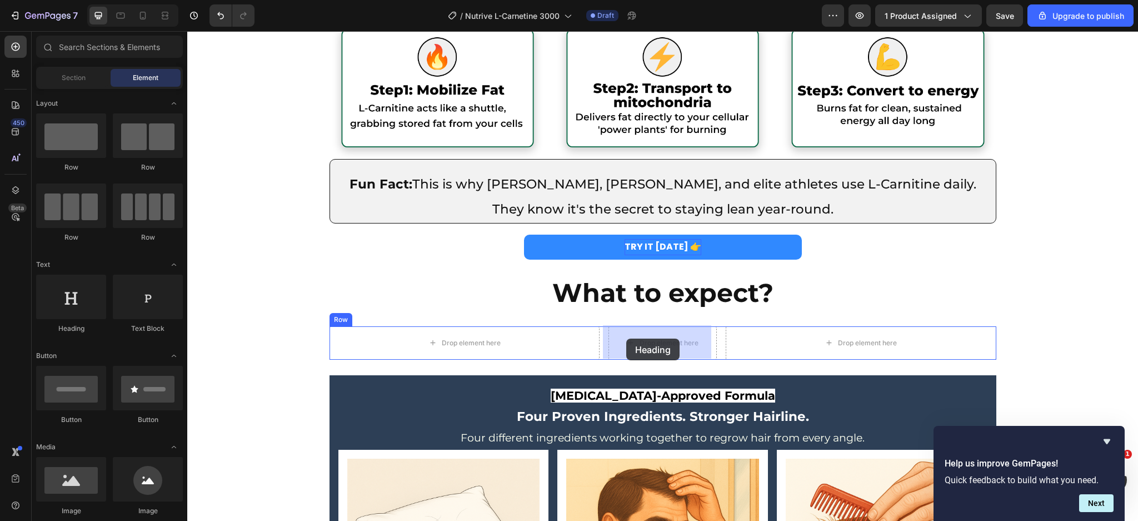
drag, startPoint x: 260, startPoint y: 337, endPoint x: 627, endPoint y: 339, distance: 366.3
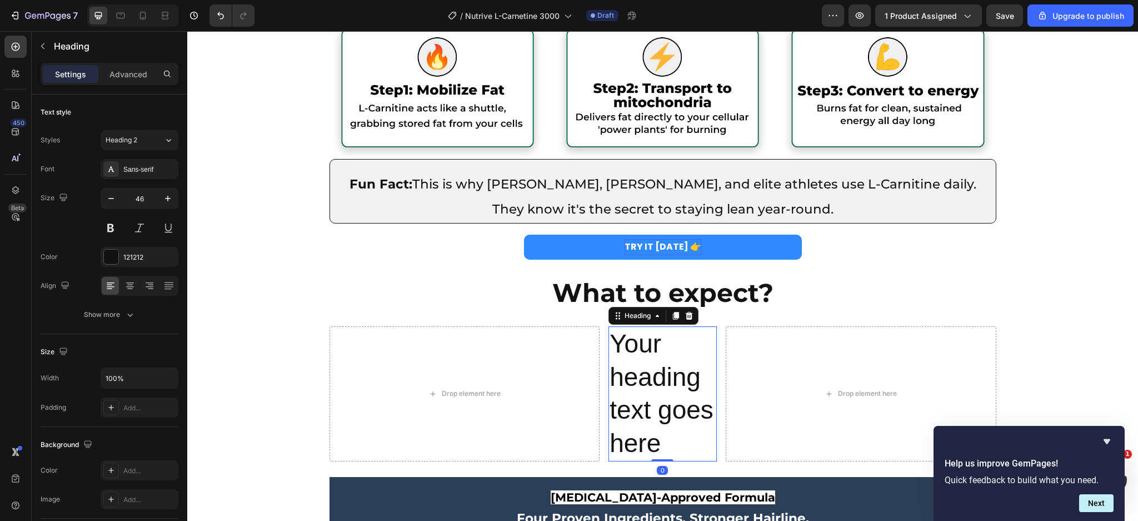
click at [630, 342] on h2 "Your heading text goes here" at bounding box center [663, 393] width 108 height 135
click at [630, 342] on p "Your heading text goes here" at bounding box center [663, 393] width 106 height 133
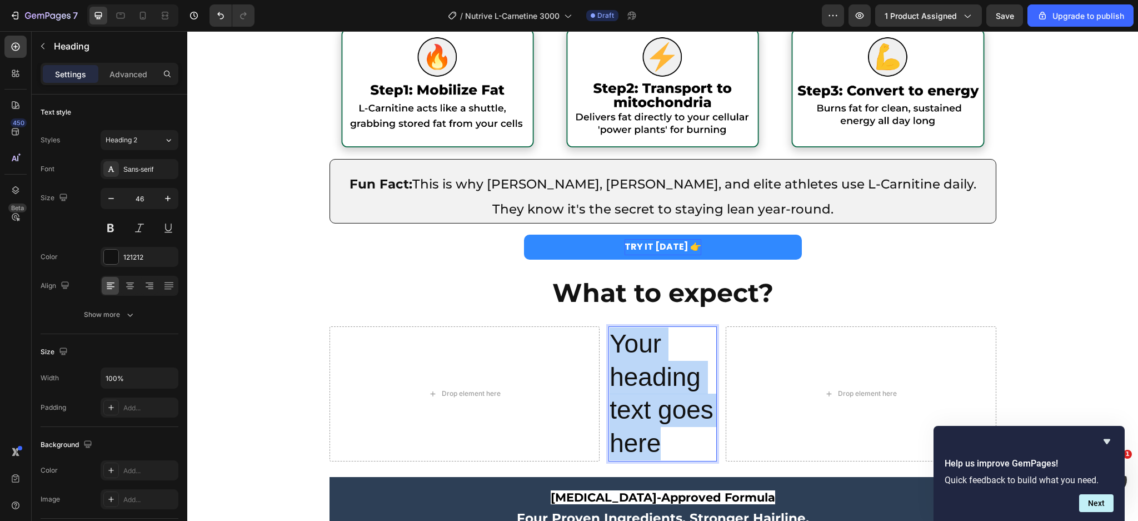
click at [630, 342] on p "Your heading text goes here" at bounding box center [663, 393] width 106 height 133
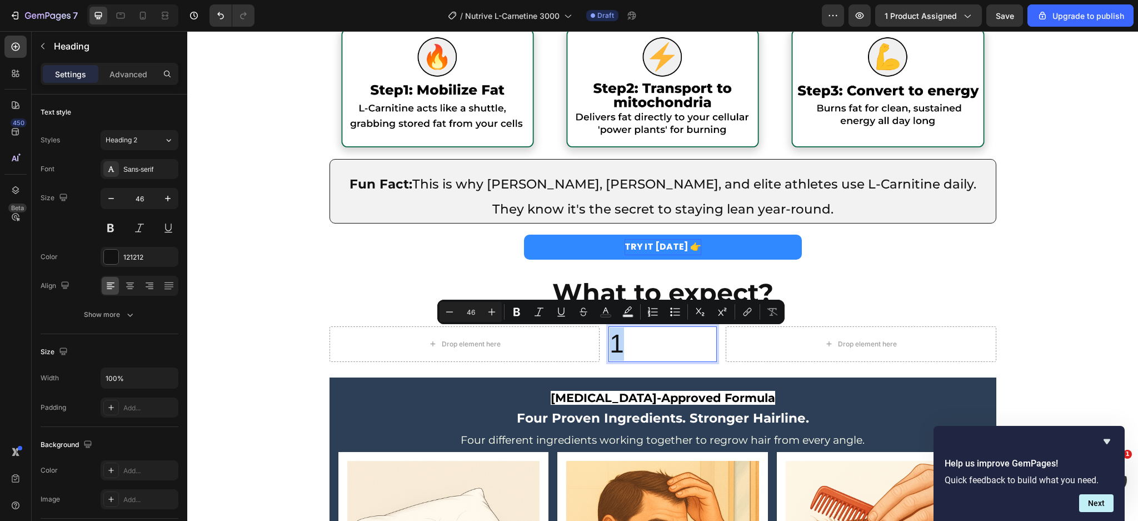
click at [629, 343] on p "1" at bounding box center [663, 343] width 106 height 33
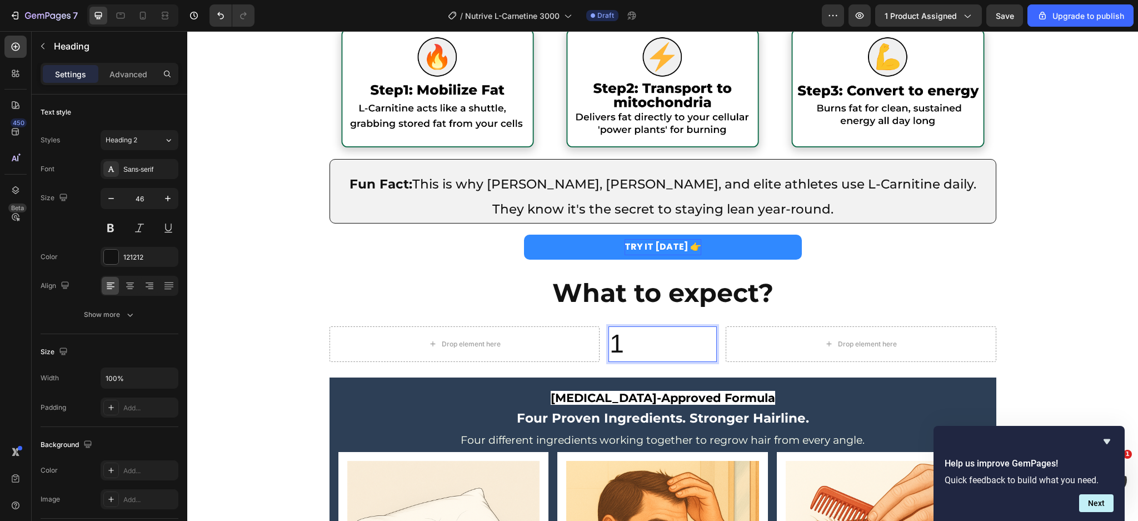
click at [629, 343] on p "1" at bounding box center [663, 343] width 106 height 33
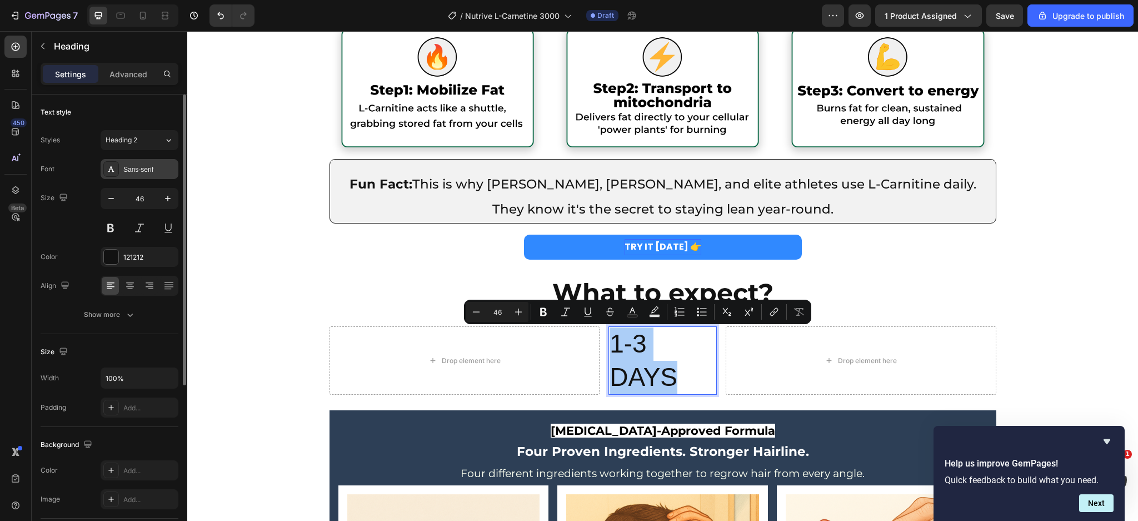
click at [140, 168] on div "Sans-serif" at bounding box center [149, 170] width 52 height 10
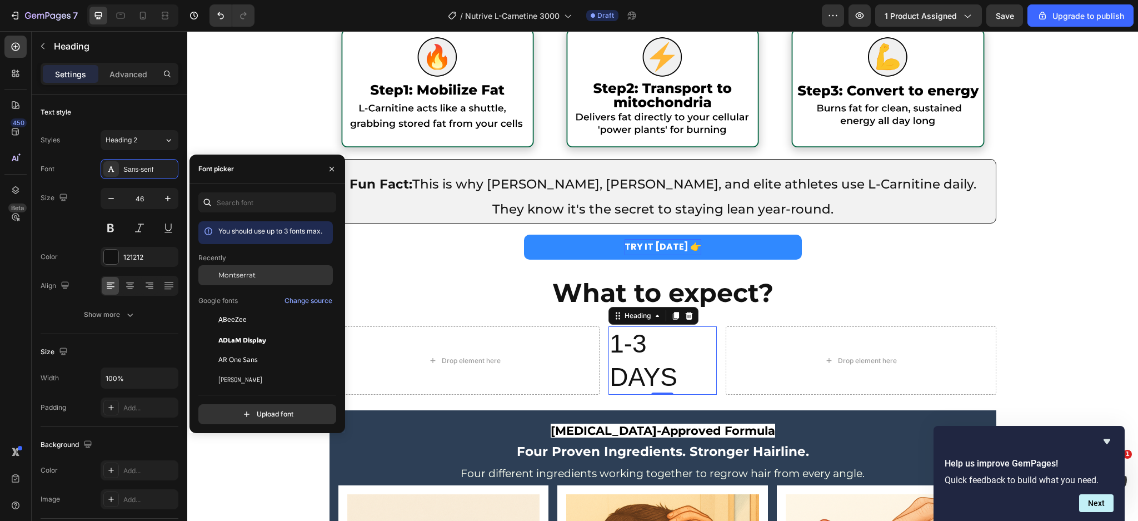
click at [243, 279] on span "Montserrat" at bounding box center [236, 275] width 37 height 10
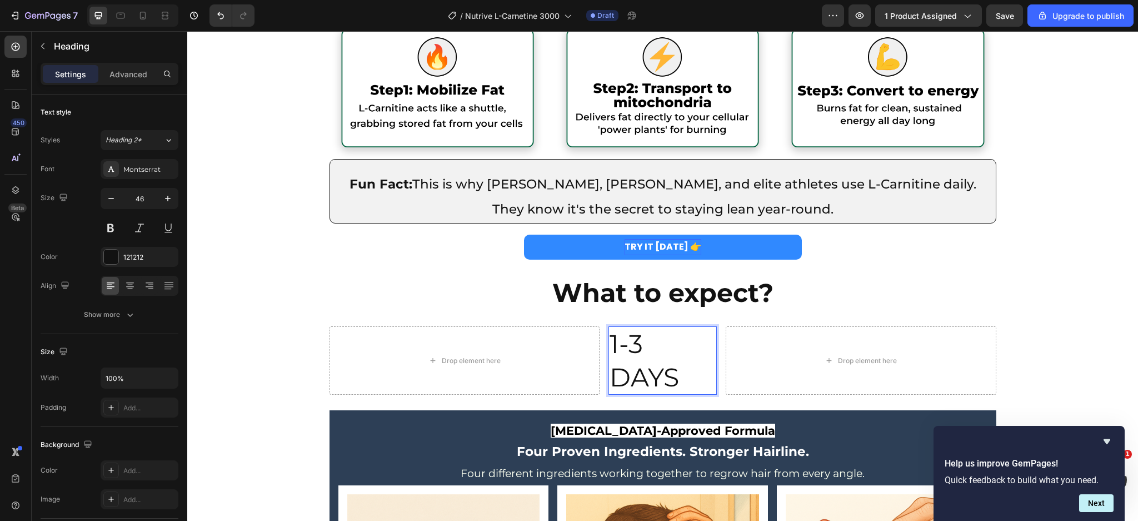
click at [639, 356] on p "1-3 DAYS" at bounding box center [663, 360] width 106 height 67
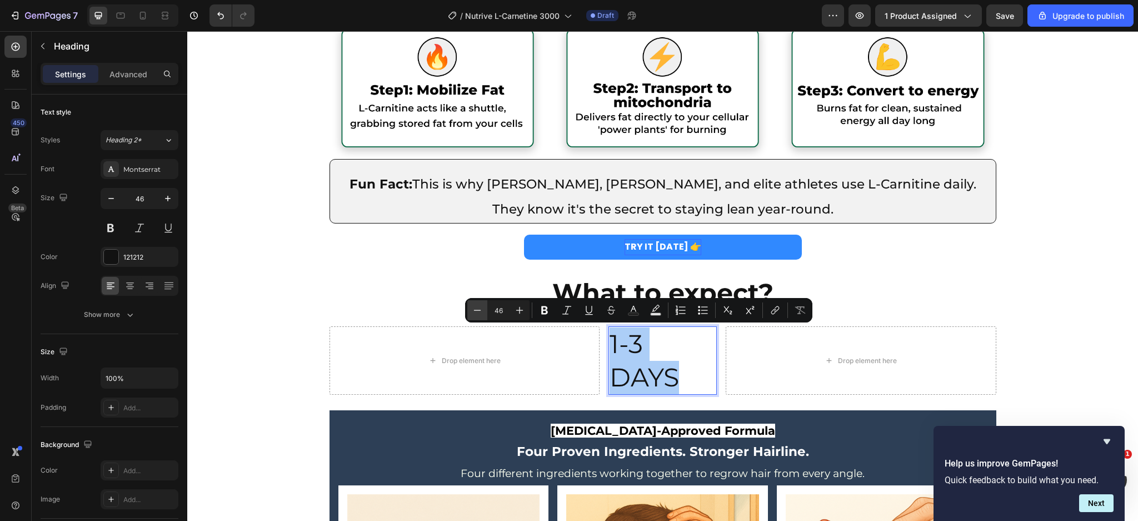
click at [480, 310] on icon "Editor contextual toolbar" at bounding box center [477, 310] width 7 height 1
click at [479, 309] on icon "Editor contextual toolbar" at bounding box center [477, 310] width 11 height 11
type input "44"
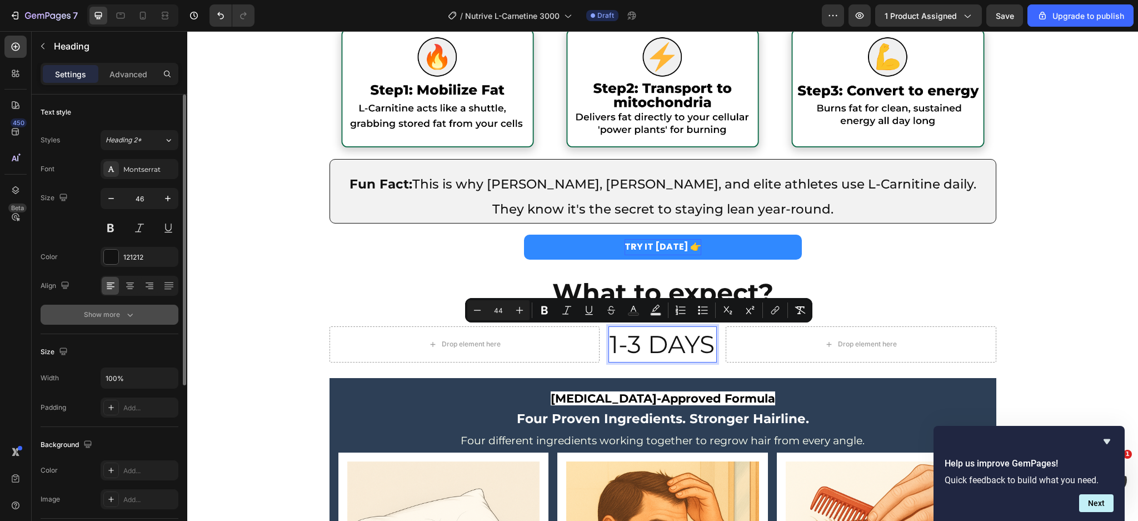
click at [153, 311] on button "Show more" at bounding box center [110, 315] width 138 height 20
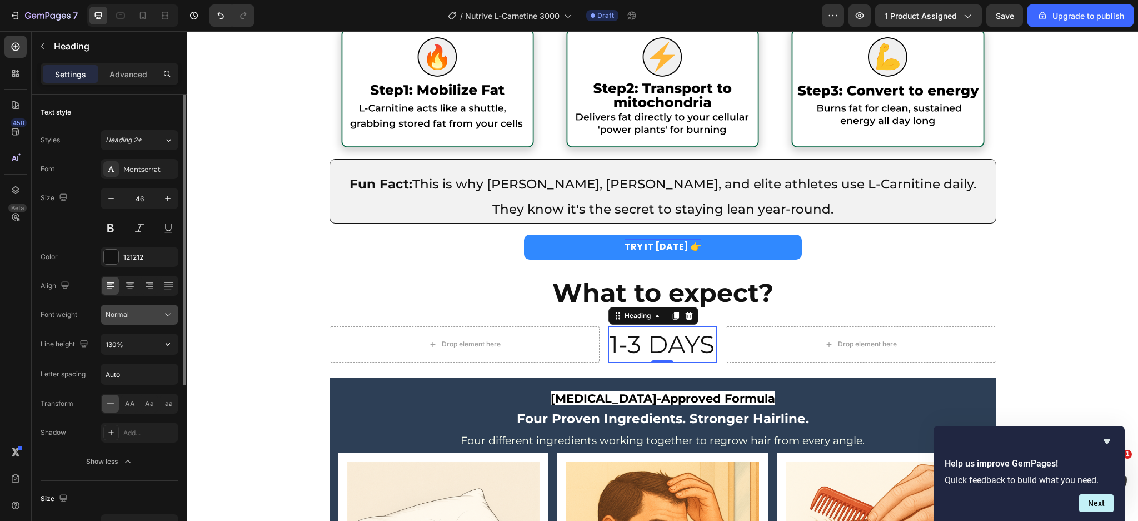
click at [131, 310] on div "Normal" at bounding box center [134, 315] width 57 height 10
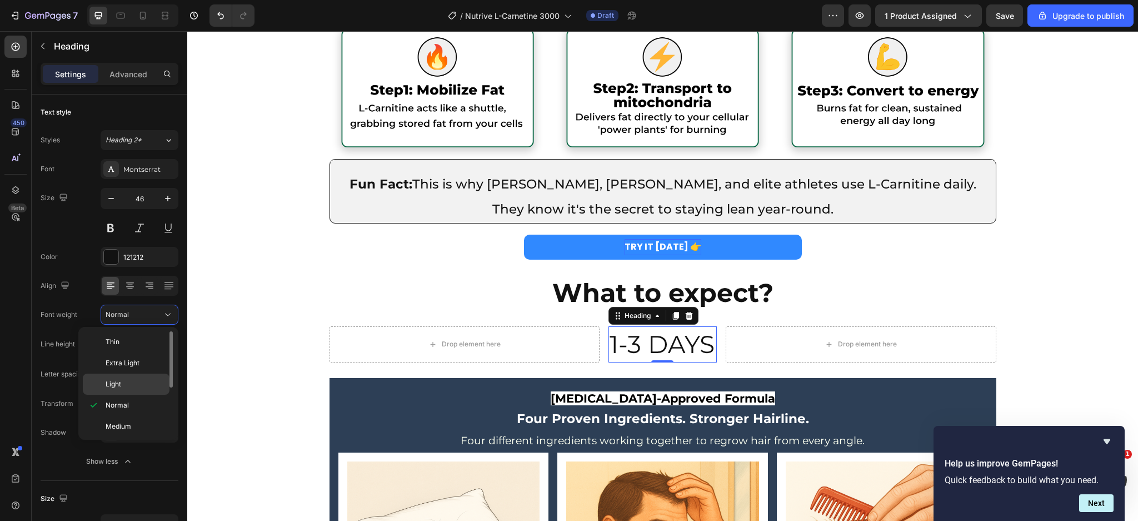
scroll to position [69, 0]
click at [120, 404] on p "Bold" at bounding box center [135, 400] width 59 height 10
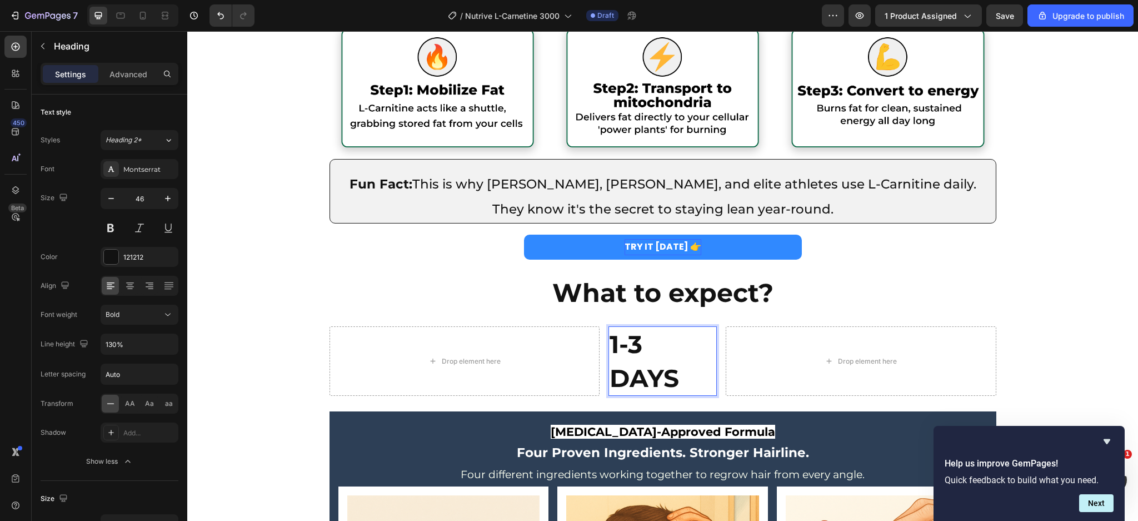
click at [610, 369] on span "1-3 DAYS" at bounding box center [644, 361] width 69 height 64
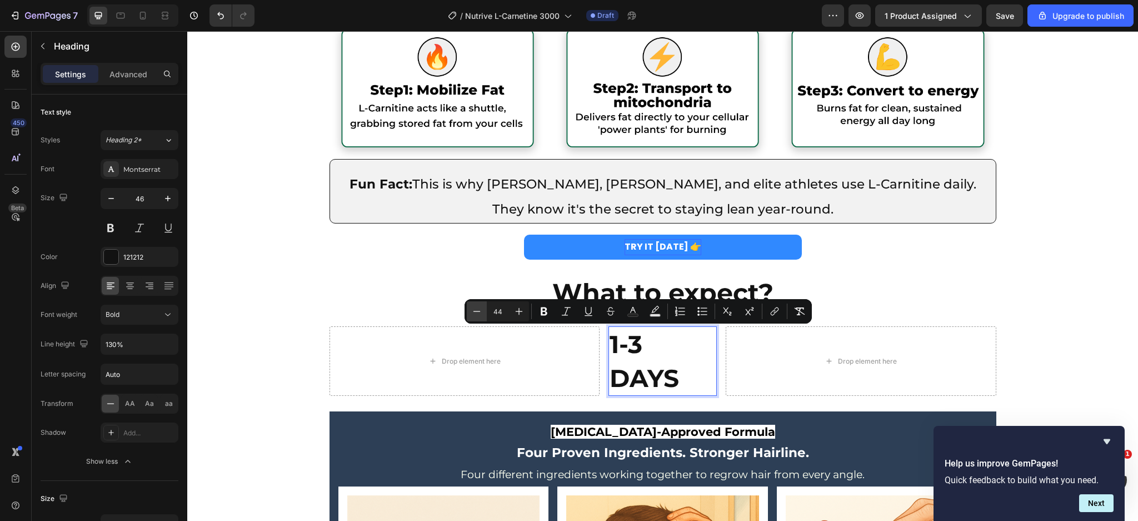
click at [476, 315] on icon "Editor contextual toolbar" at bounding box center [476, 311] width 11 height 11
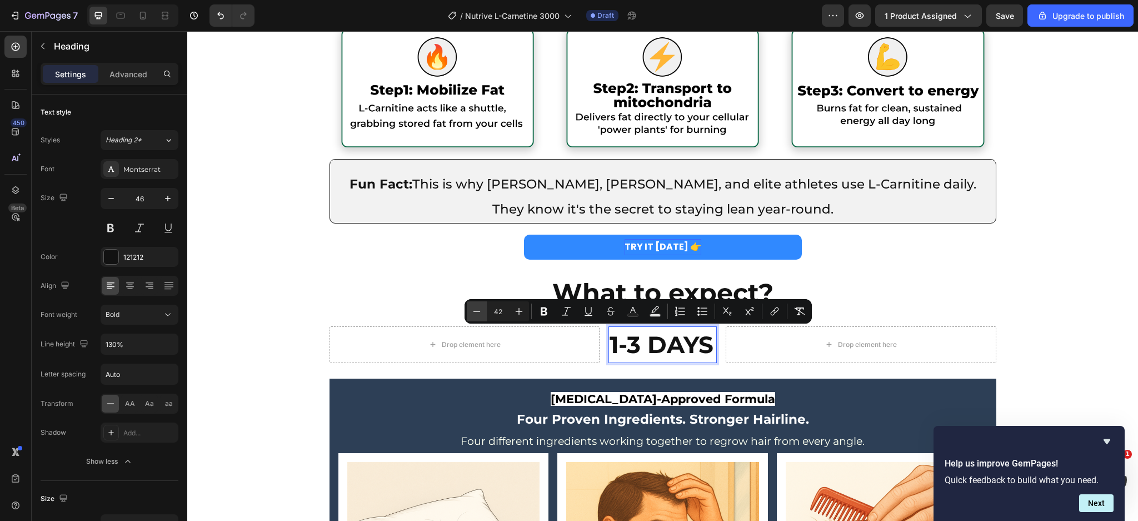
click at [476, 315] on icon "Editor contextual toolbar" at bounding box center [476, 311] width 11 height 11
type input "38"
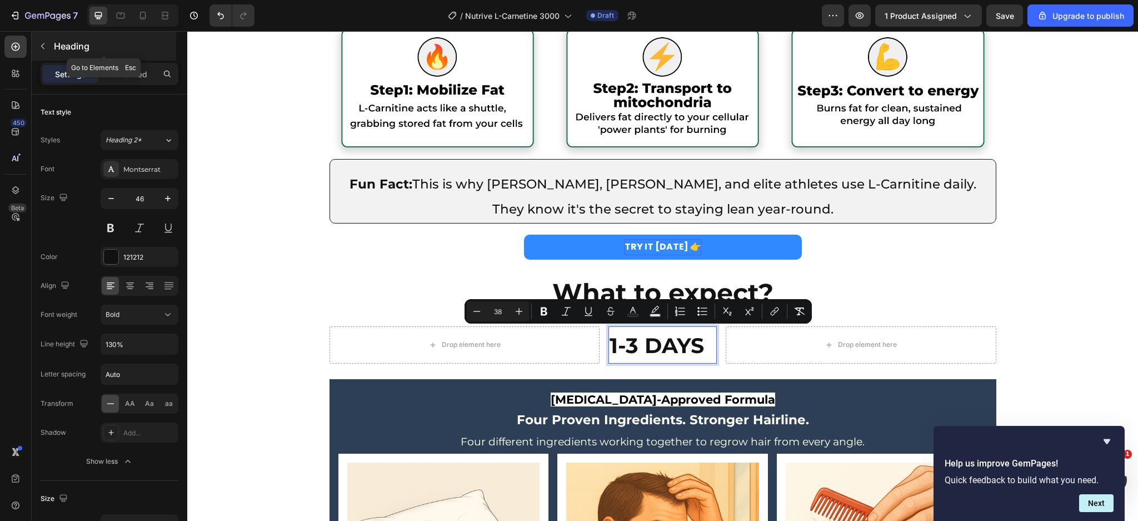
click at [50, 36] on div "Heading" at bounding box center [104, 46] width 145 height 29
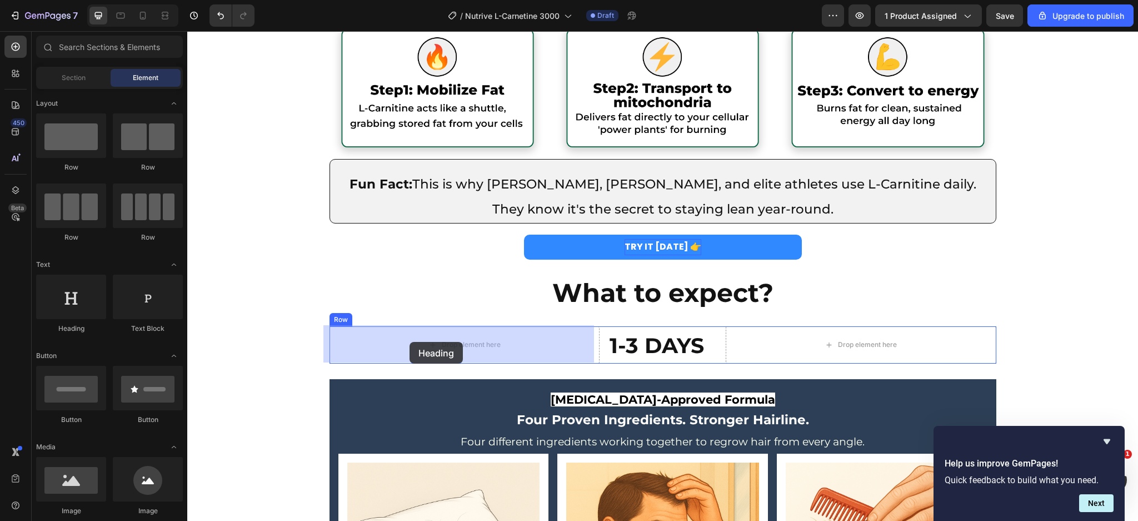
drag, startPoint x: 292, startPoint y: 339, endPoint x: 410, endPoint y: 342, distance: 117.9
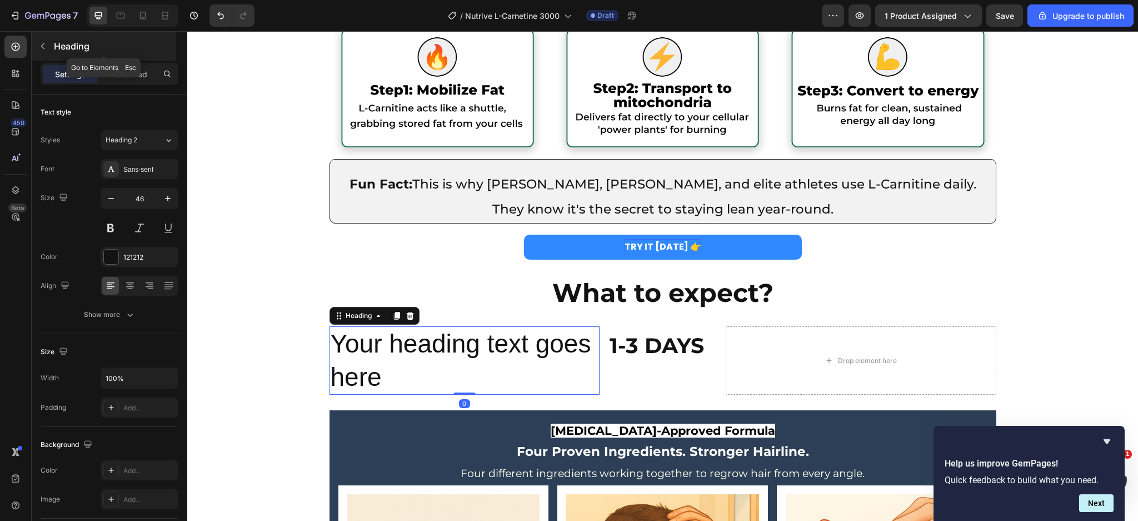
click at [47, 49] on button "button" at bounding box center [43, 46] width 18 height 18
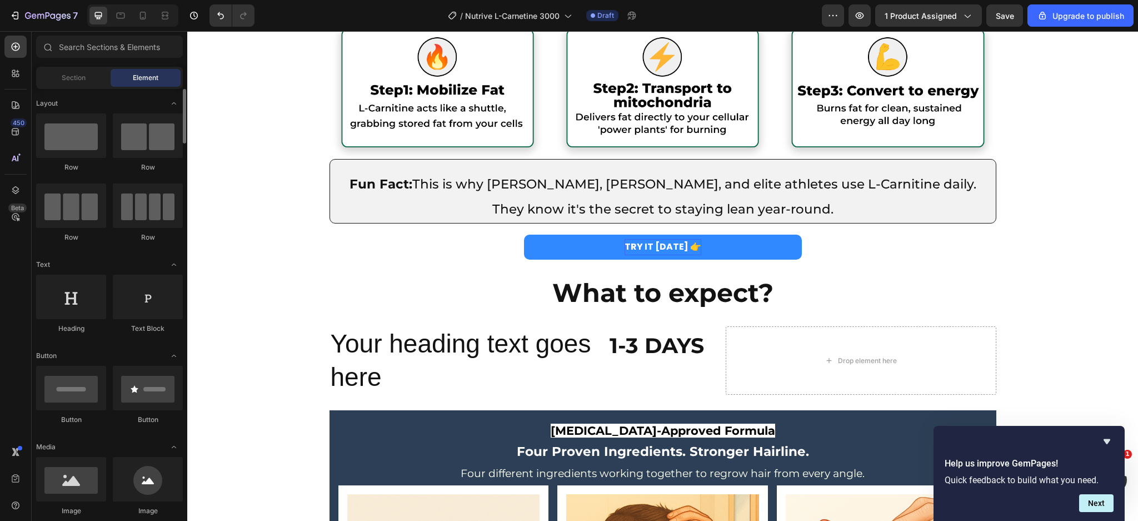
scroll to position [208, 0]
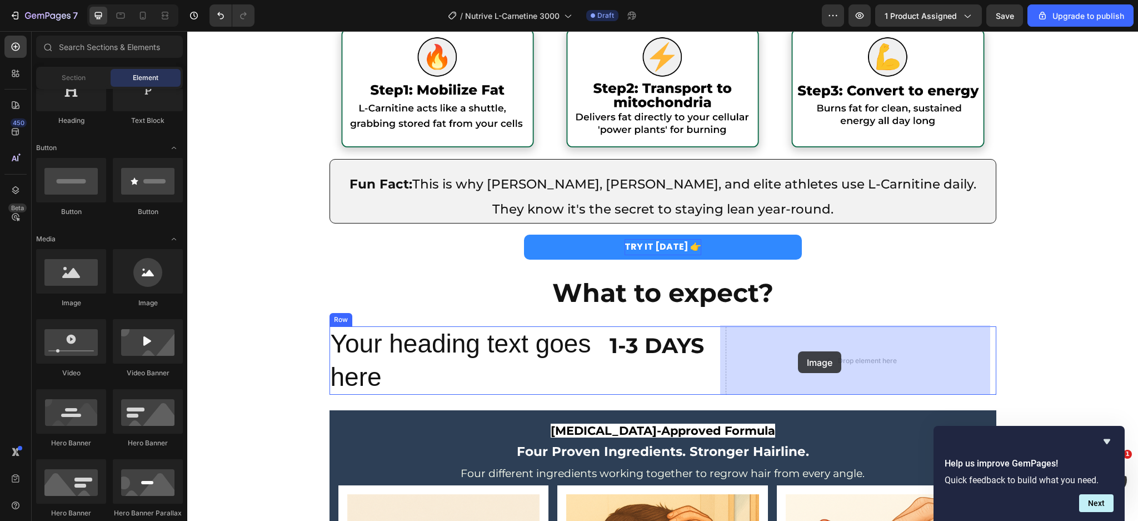
drag, startPoint x: 270, startPoint y: 302, endPoint x: 789, endPoint y: 330, distance: 520.5
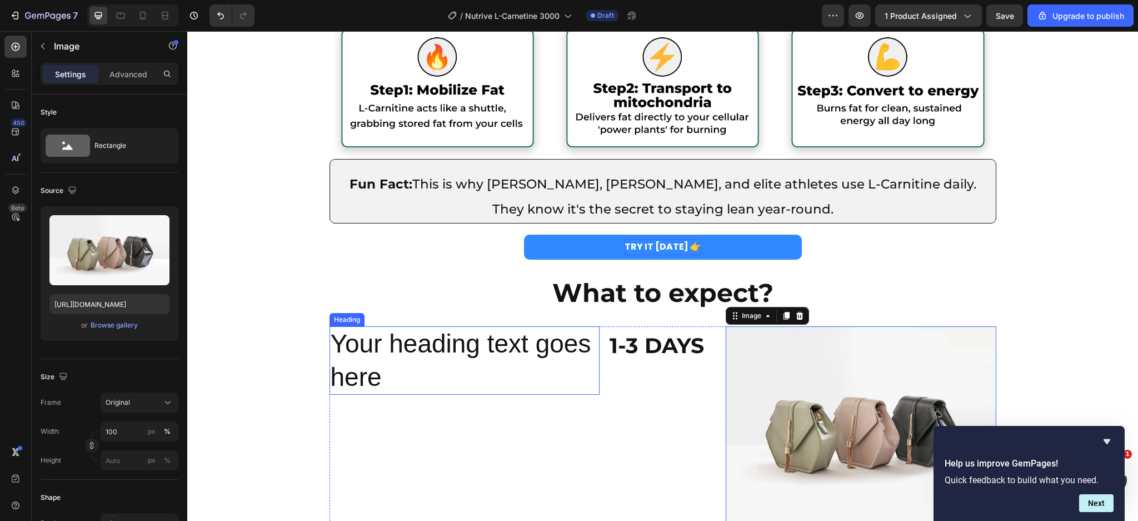
click at [513, 349] on h2 "Your heading text goes here" at bounding box center [465, 360] width 271 height 69
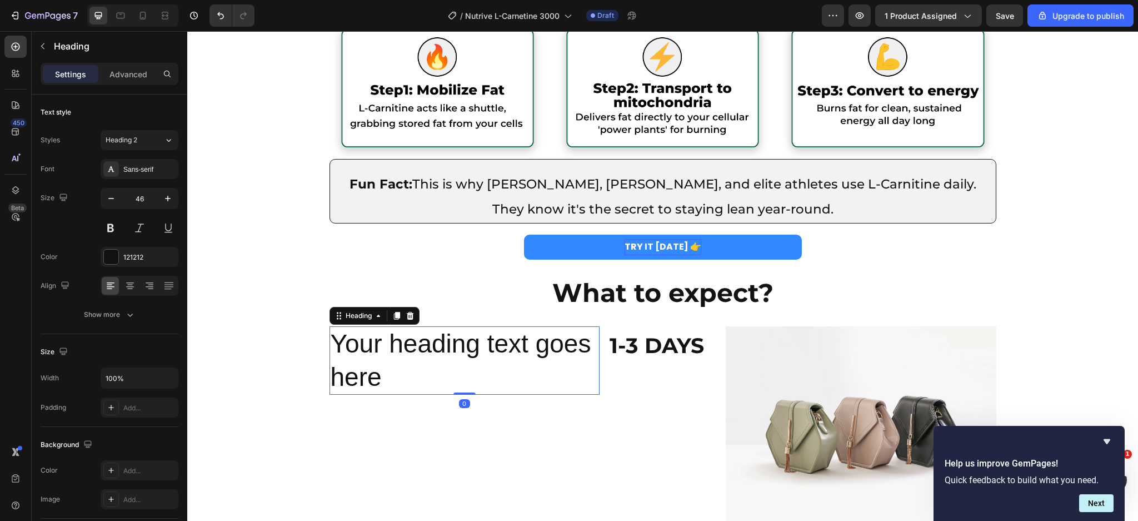
click at [513, 349] on h2 "Your heading text goes here" at bounding box center [465, 360] width 271 height 69
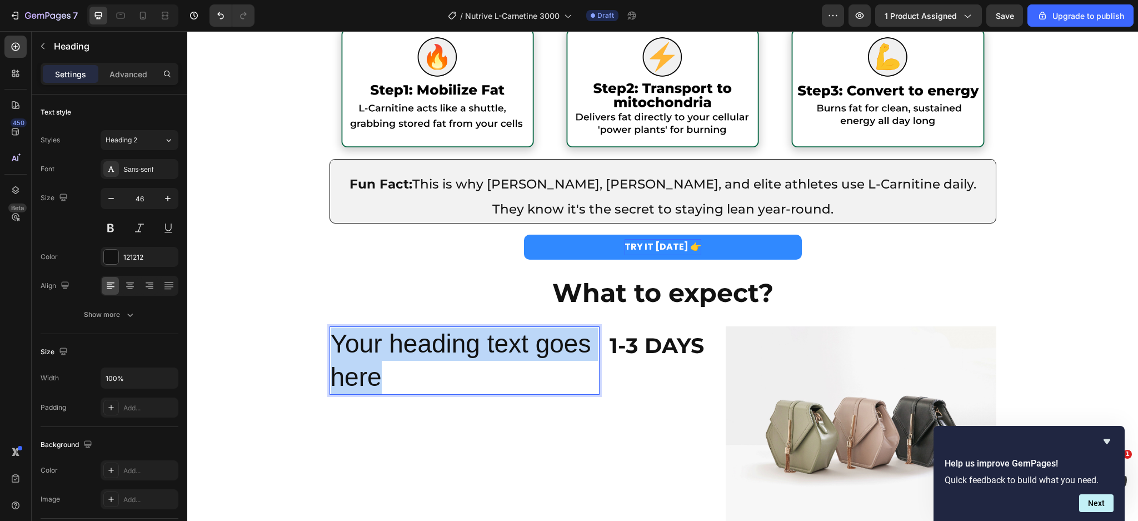
click at [513, 349] on p "Your heading text goes here" at bounding box center [465, 360] width 269 height 67
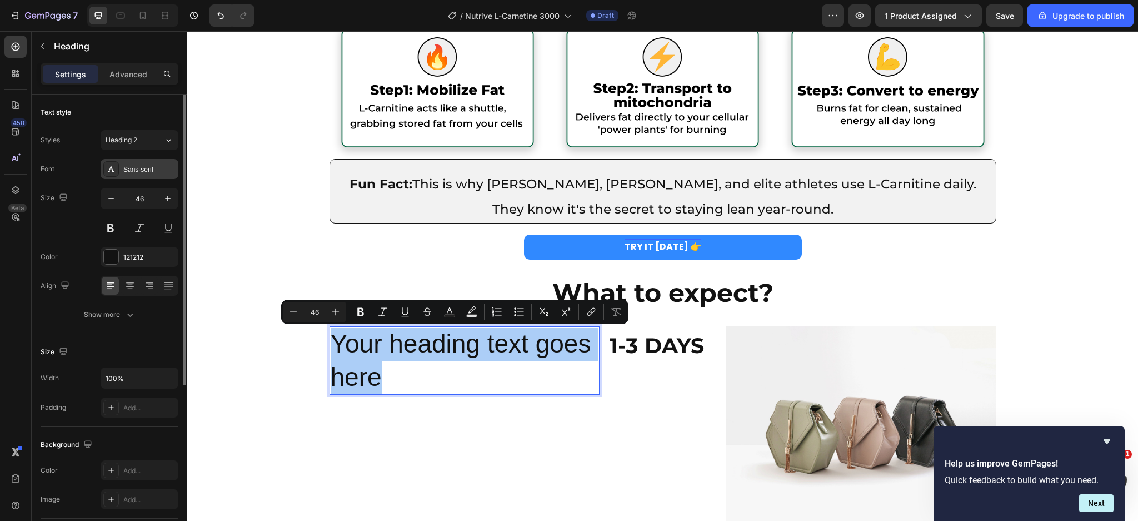
click at [129, 160] on div "Sans-serif" at bounding box center [140, 169] width 78 height 20
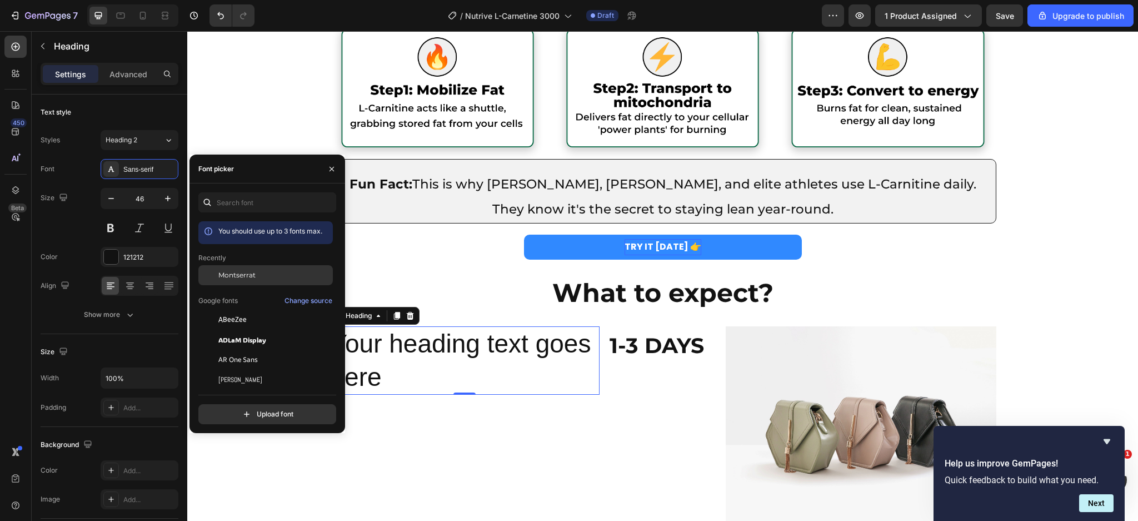
click at [251, 281] on div "Montserrat" at bounding box center [265, 275] width 135 height 20
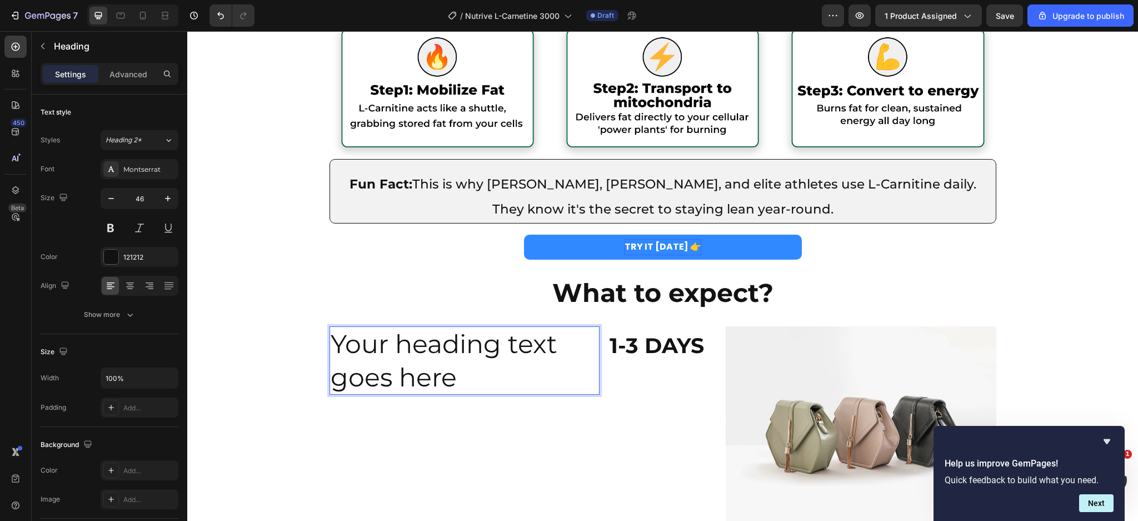
click at [449, 356] on p "Your heading text goes here" at bounding box center [465, 360] width 269 height 67
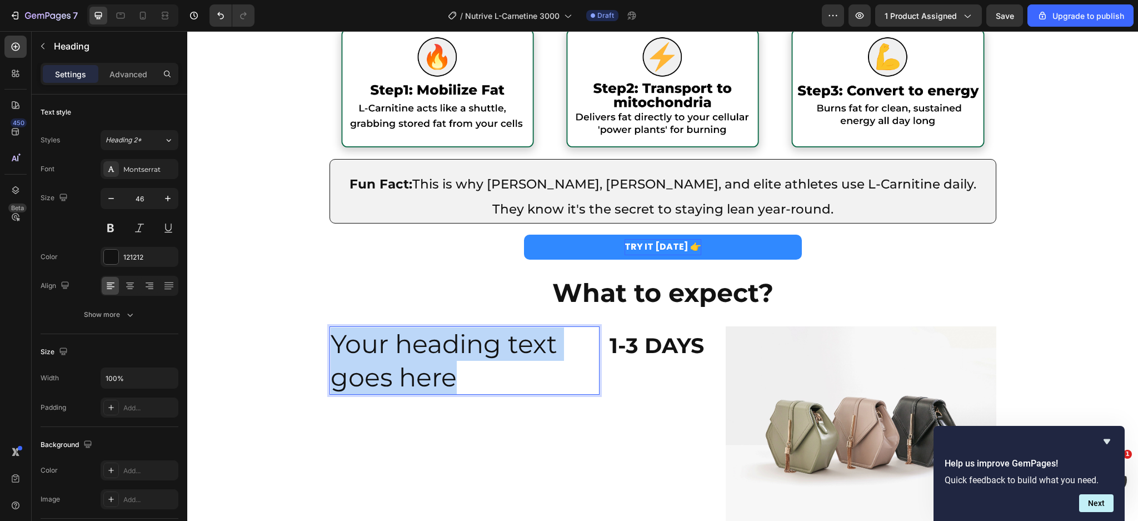
click at [449, 356] on p "Your heading text goes here" at bounding box center [465, 360] width 269 height 67
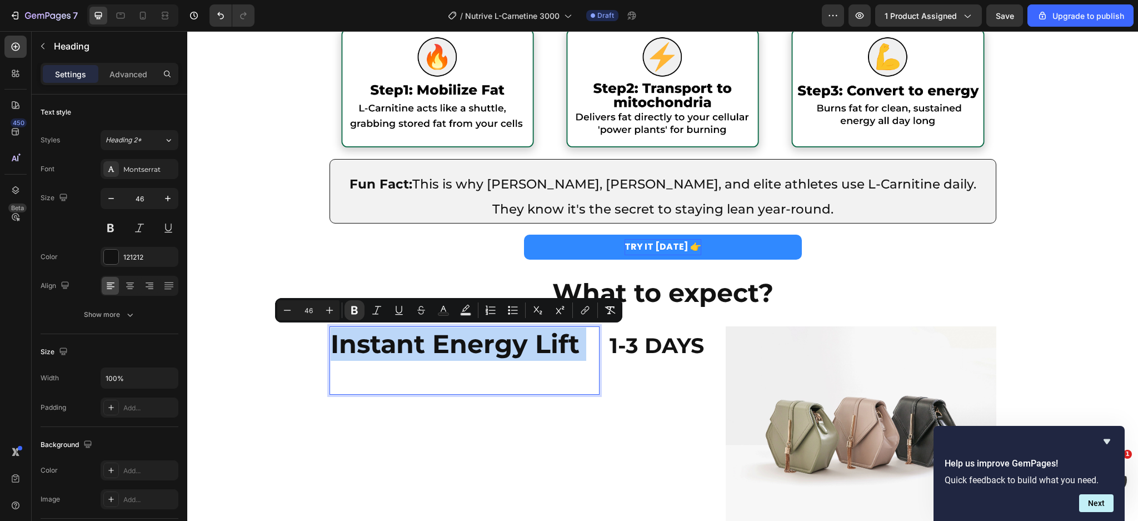
click at [495, 352] on strong "Instant Energy Lift" at bounding box center [455, 344] width 249 height 32
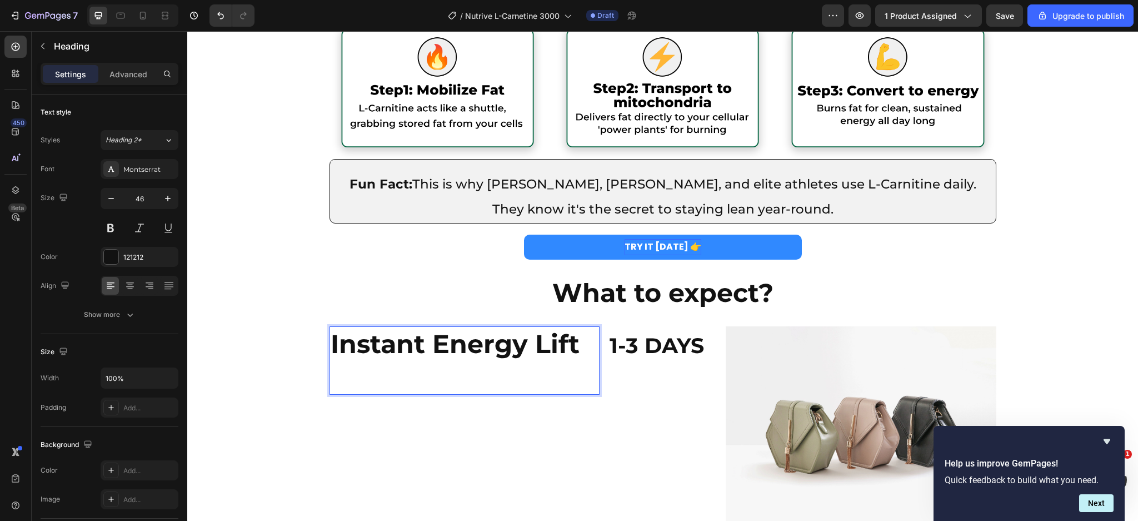
click at [579, 352] on p "Instant Energy Lift" at bounding box center [465, 360] width 269 height 67
click at [516, 361] on p "Instant Energy Lift ⁠⁠⁠⁠⁠⁠⁠" at bounding box center [465, 377] width 269 height 100
click at [516, 348] on strong "Instant Energy Lift" at bounding box center [455, 344] width 249 height 32
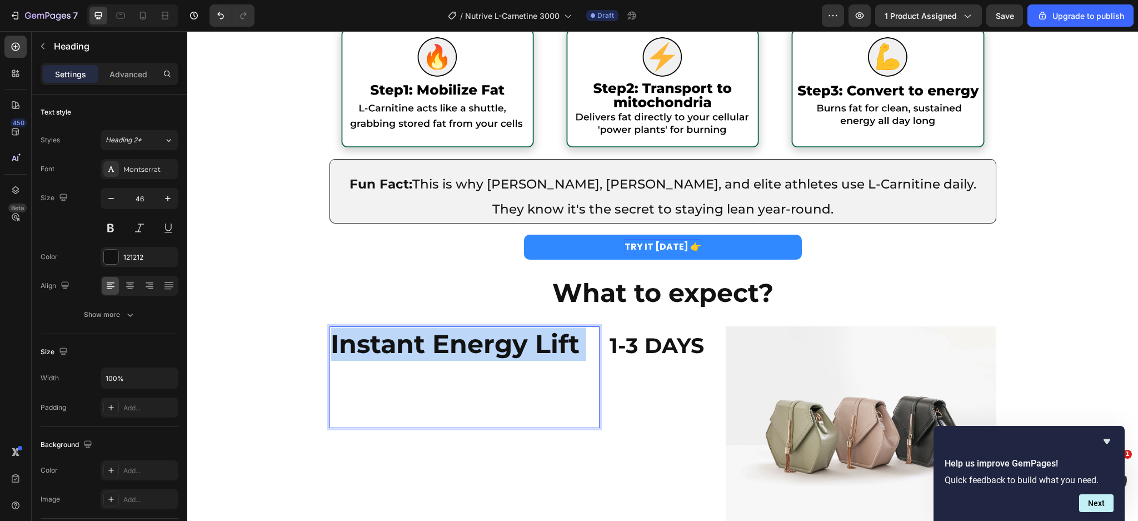
click at [516, 348] on strong "Instant Energy Lift" at bounding box center [455, 344] width 249 height 32
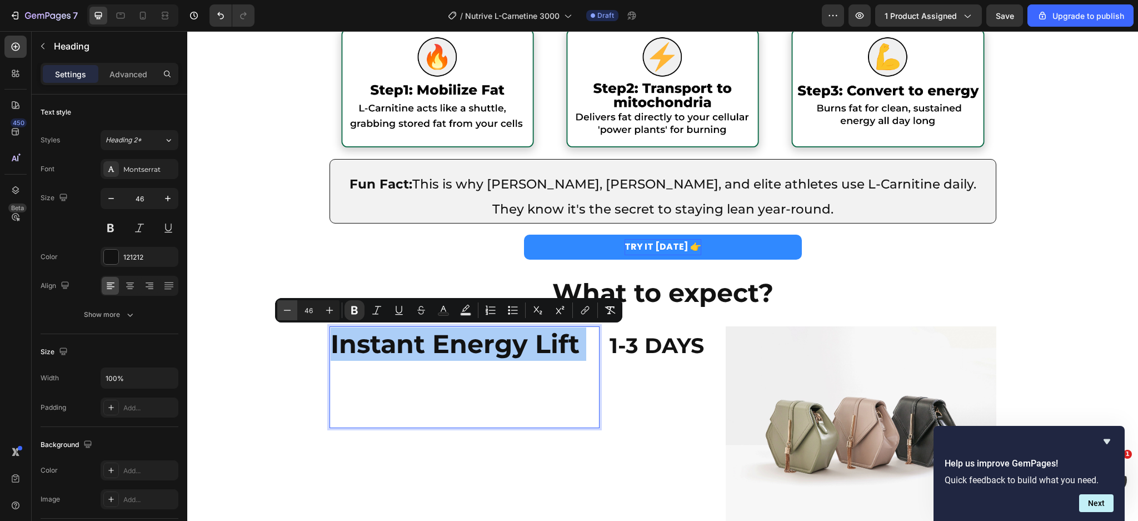
click at [292, 311] on icon "Editor contextual toolbar" at bounding box center [287, 310] width 11 height 11
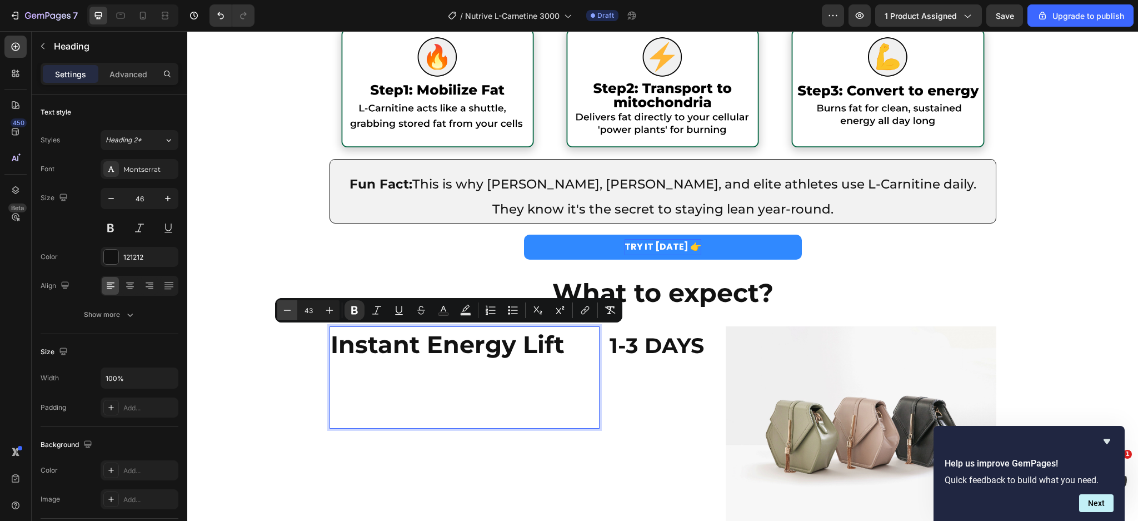
click at [292, 311] on icon "Editor contextual toolbar" at bounding box center [287, 310] width 11 height 11
type input "42"
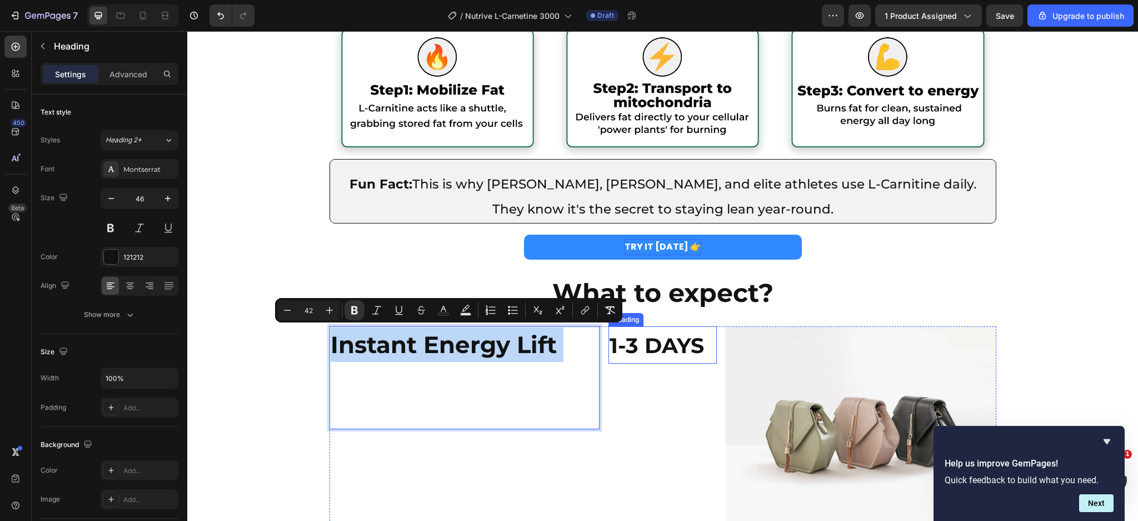
click at [679, 359] on p "⁠⁠⁠⁠⁠⁠⁠ 1-3 DAYS" at bounding box center [663, 344] width 106 height 35
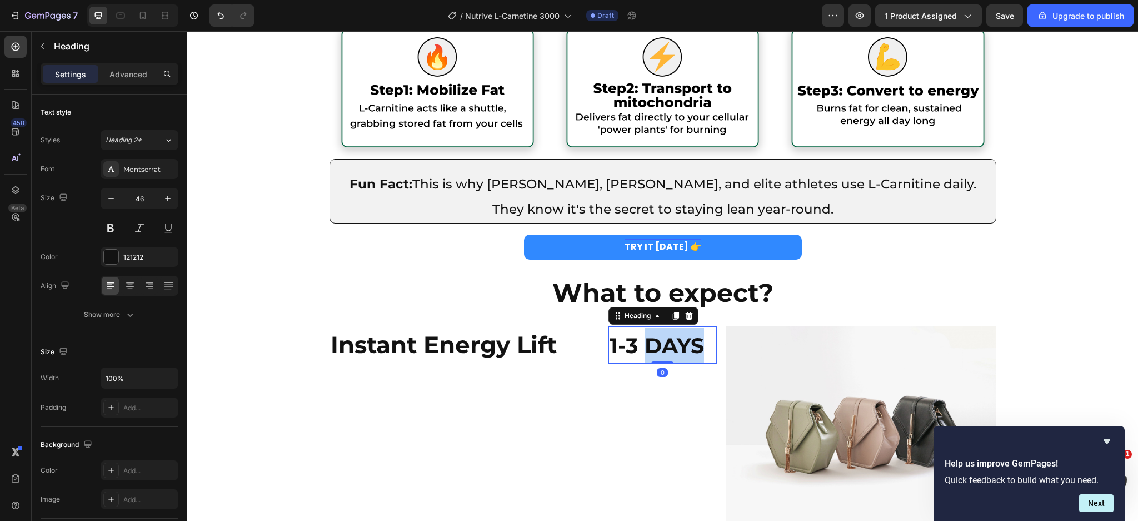
click at [668, 348] on span "1-3 DAYS" at bounding box center [657, 345] width 95 height 26
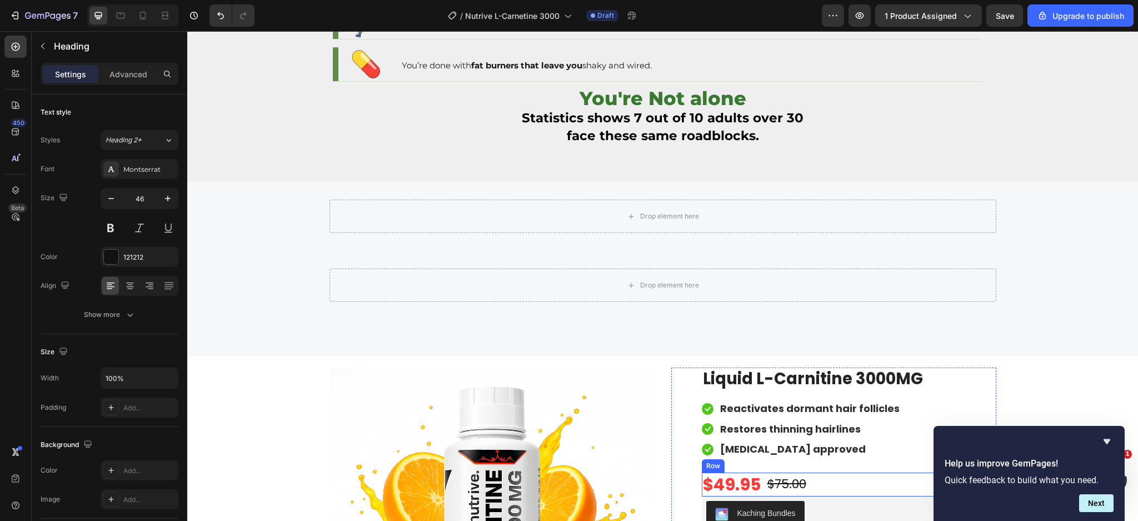
scroll to position [648, 0]
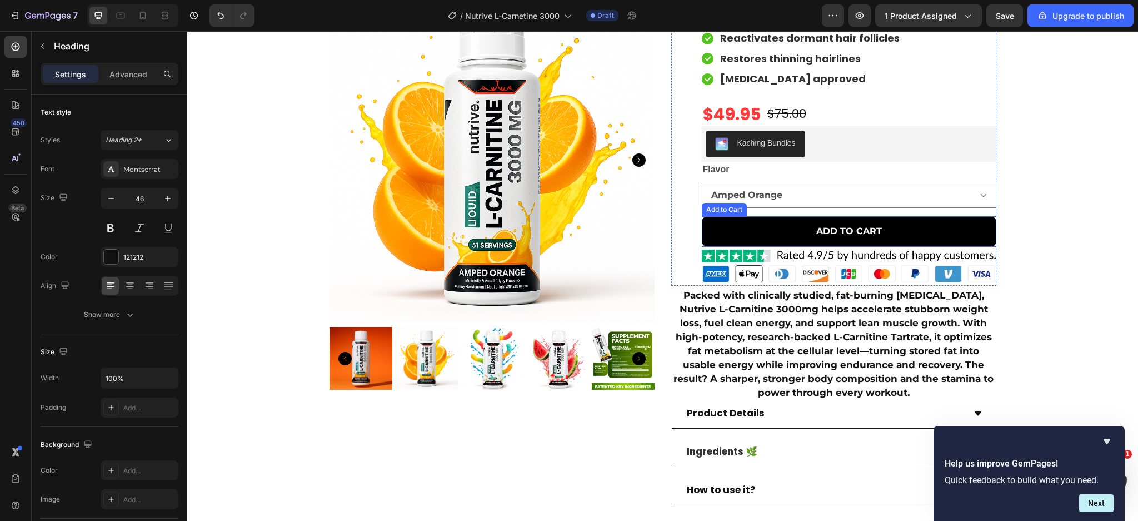
click at [919, 223] on button "ADD TO CART" at bounding box center [849, 231] width 295 height 31
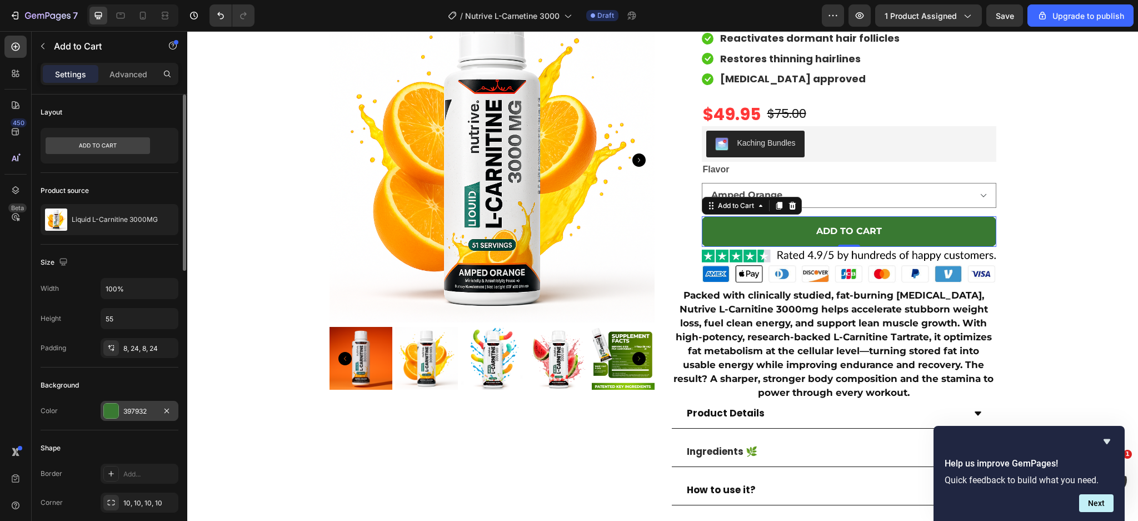
click at [118, 404] on div "397932" at bounding box center [140, 411] width 78 height 20
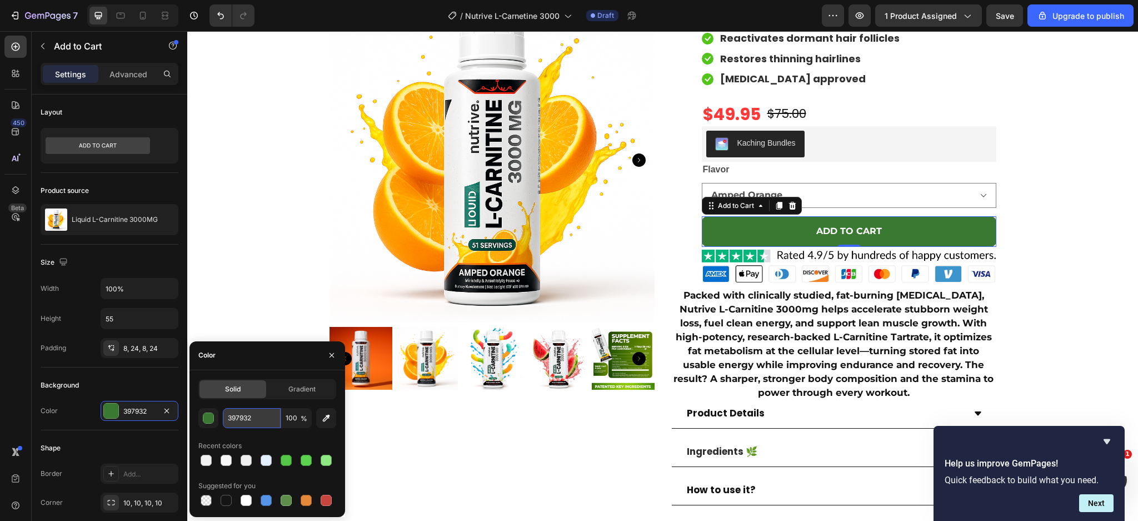
click at [260, 419] on input "397932" at bounding box center [252, 418] width 58 height 20
click at [251, 419] on input "397932" at bounding box center [252, 418] width 58 height 20
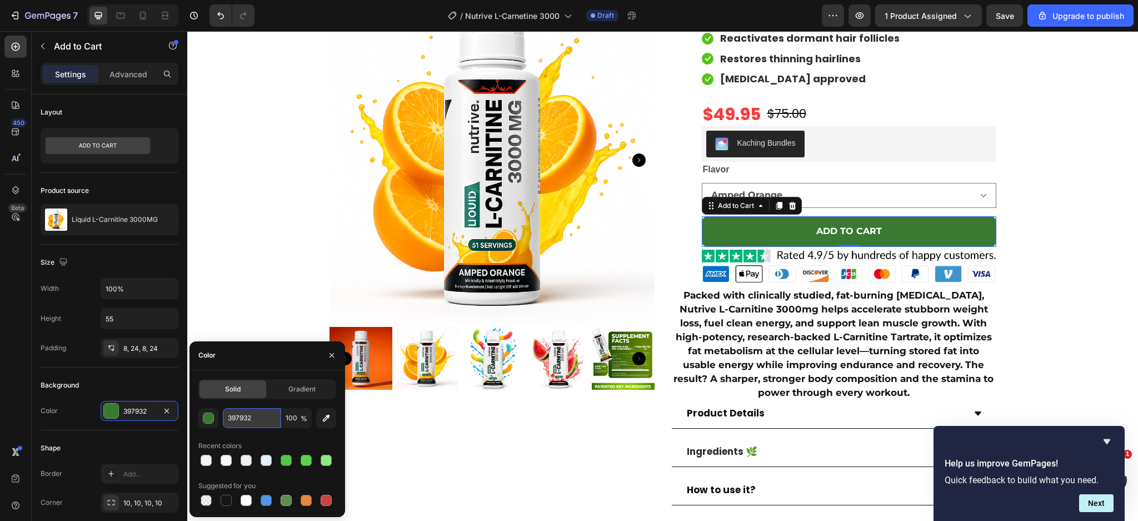
click at [251, 419] on input "397932" at bounding box center [252, 418] width 58 height 20
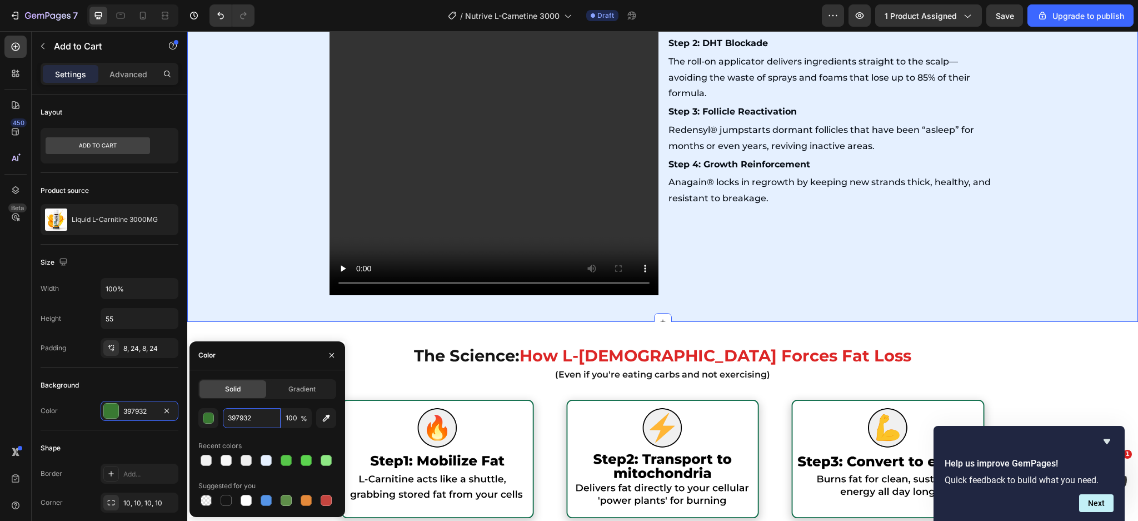
scroll to position [3020, 0]
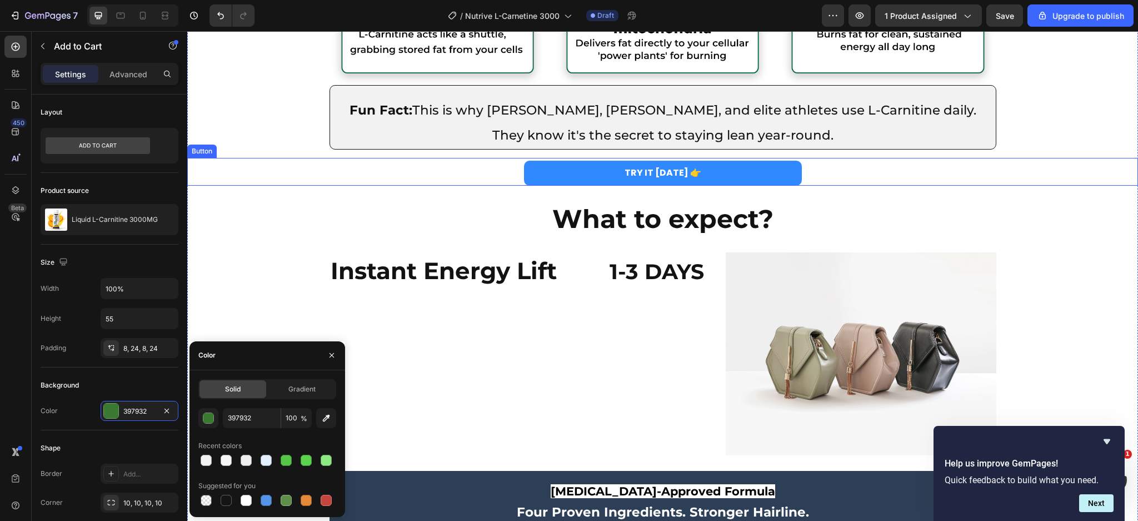
click at [725, 169] on link "TRY IT TODAY 👉" at bounding box center [663, 173] width 278 height 25
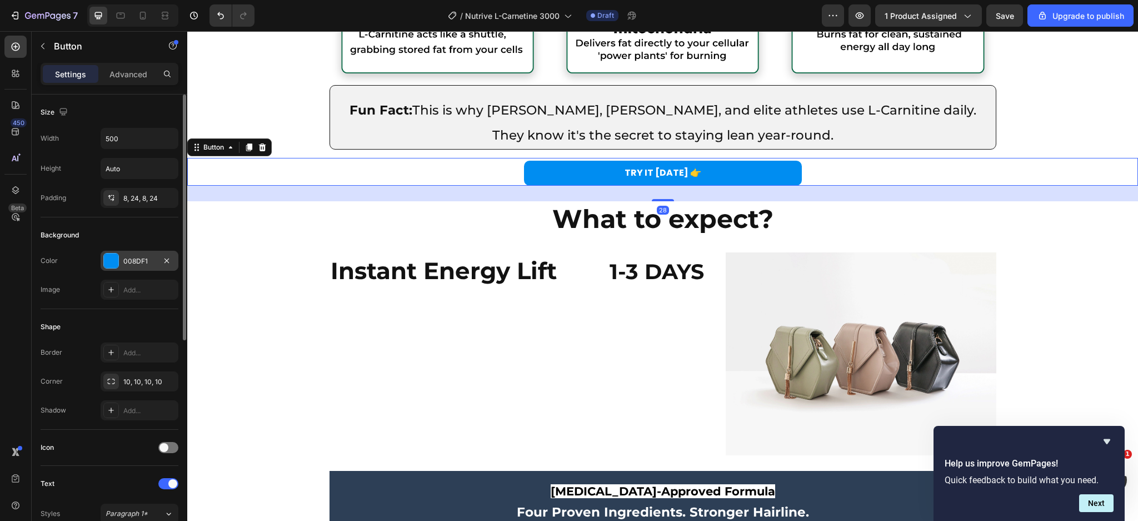
click at [135, 260] on div "008DF1" at bounding box center [139, 261] width 32 height 10
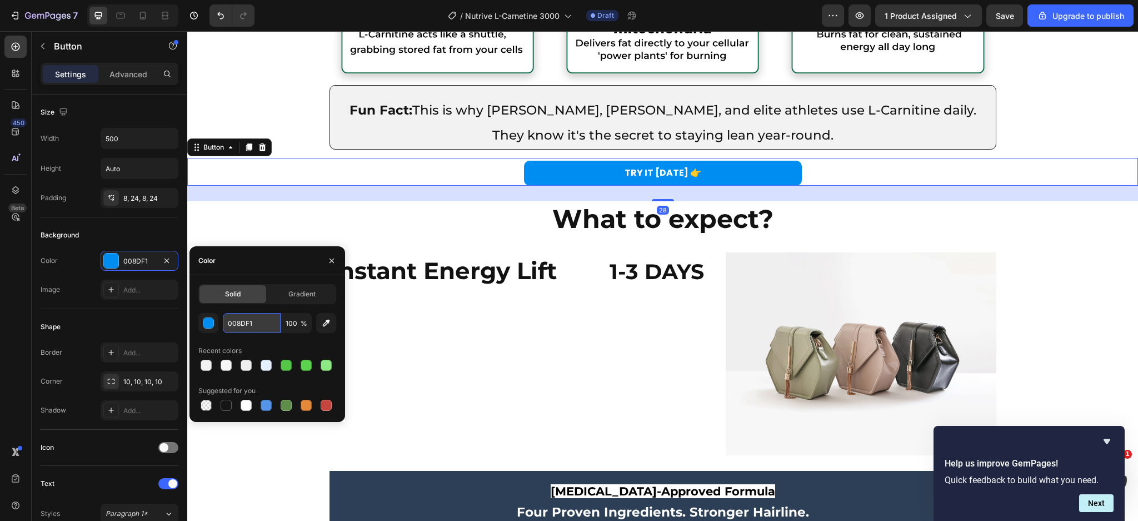
click at [239, 324] on input "008DF1" at bounding box center [252, 323] width 58 height 20
paste input "397932"
type input "397932"
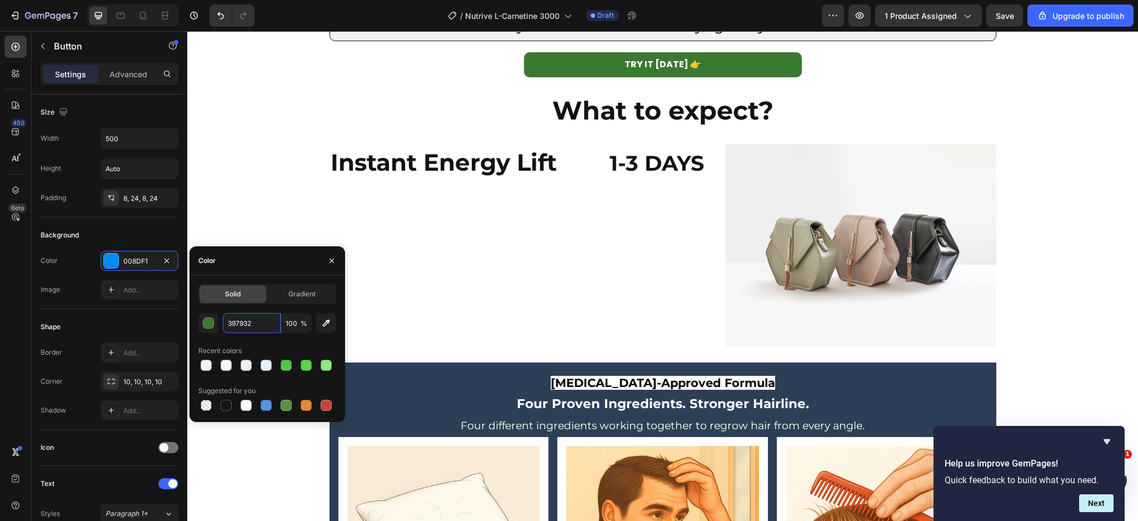
scroll to position [3094, 0]
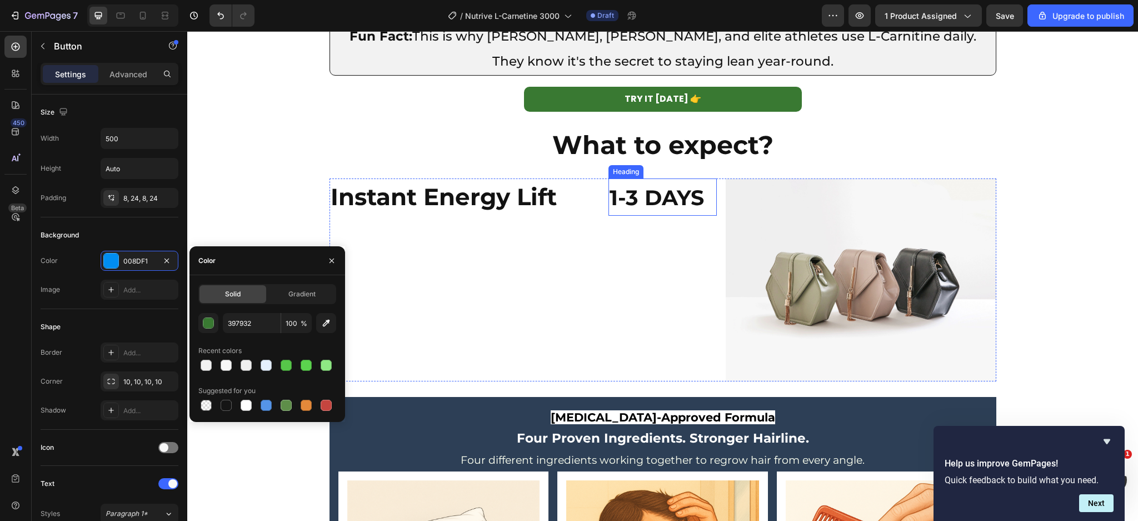
click span "1-3 DAYS"
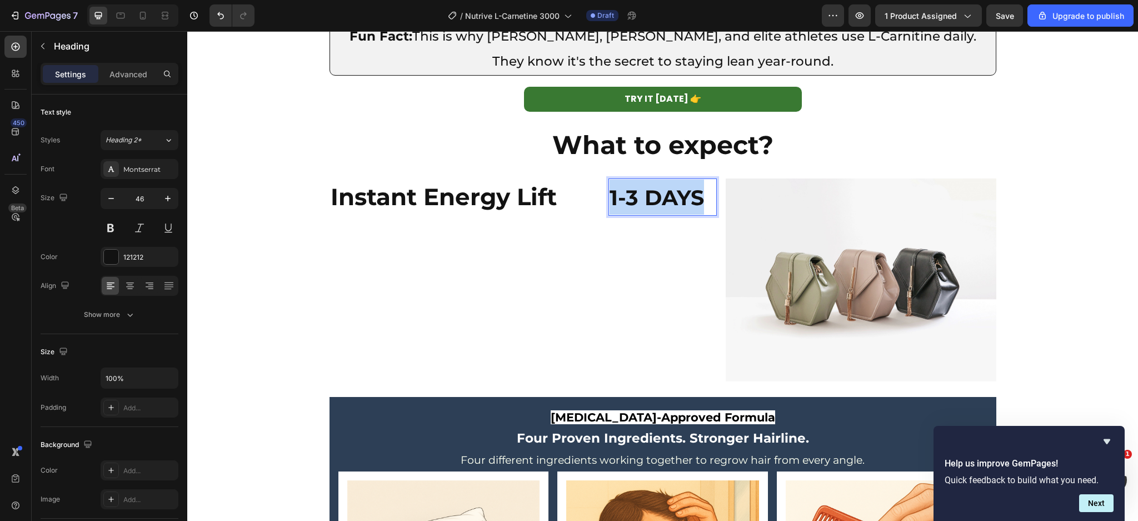
click span "1-3 DAYS"
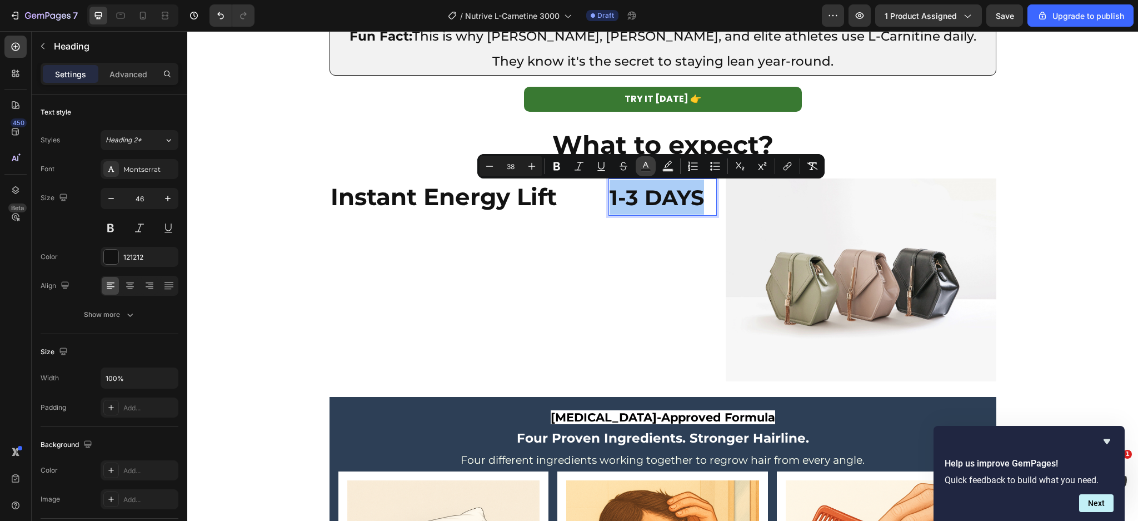
click icon "Editor contextual toolbar"
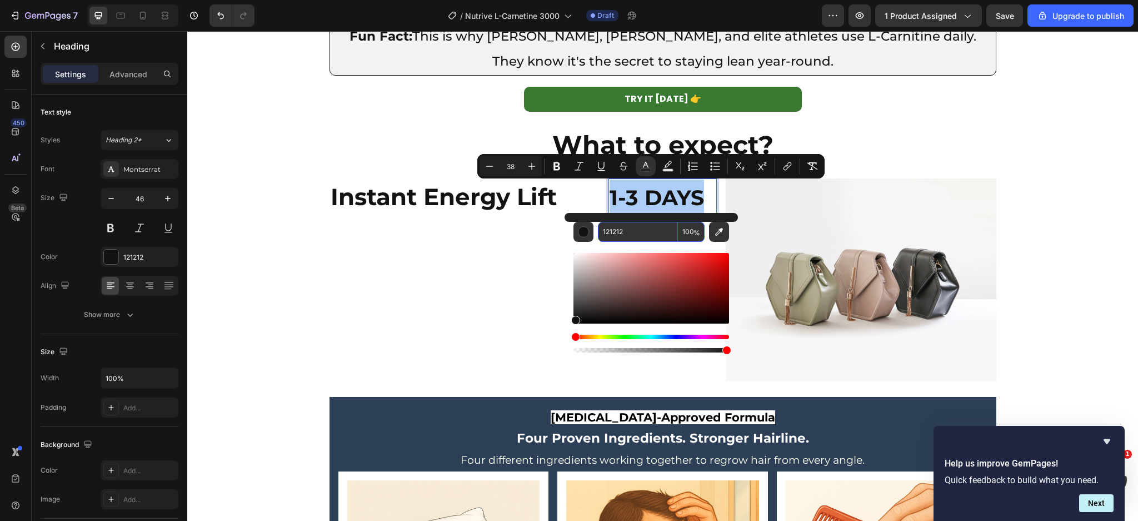
click input "121212"
paste input "39793"
type input "397932"
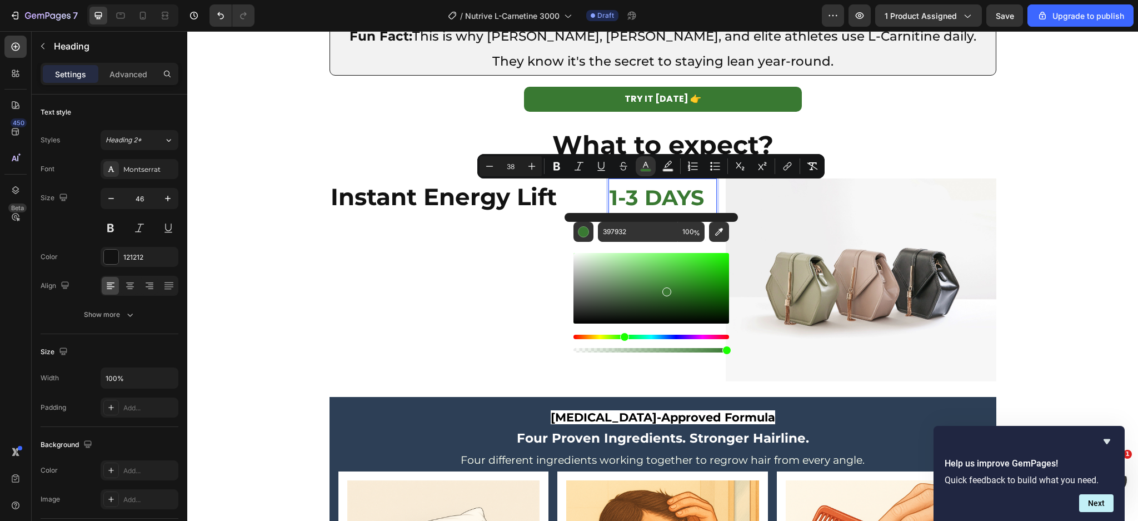
click p "1-3 DAYS"
click div "397932 100 %"
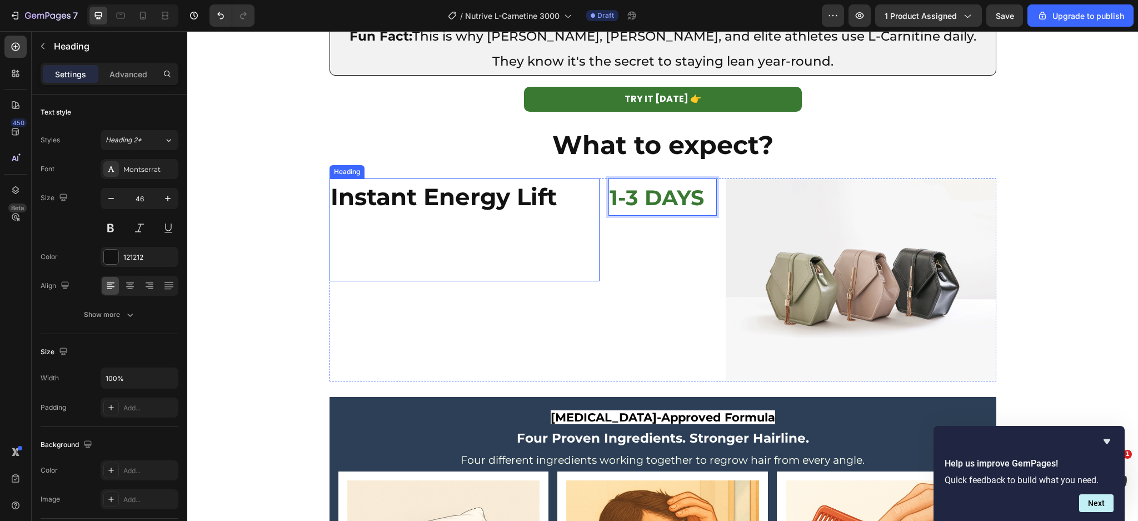
click h2 "Instant Energy Lift"
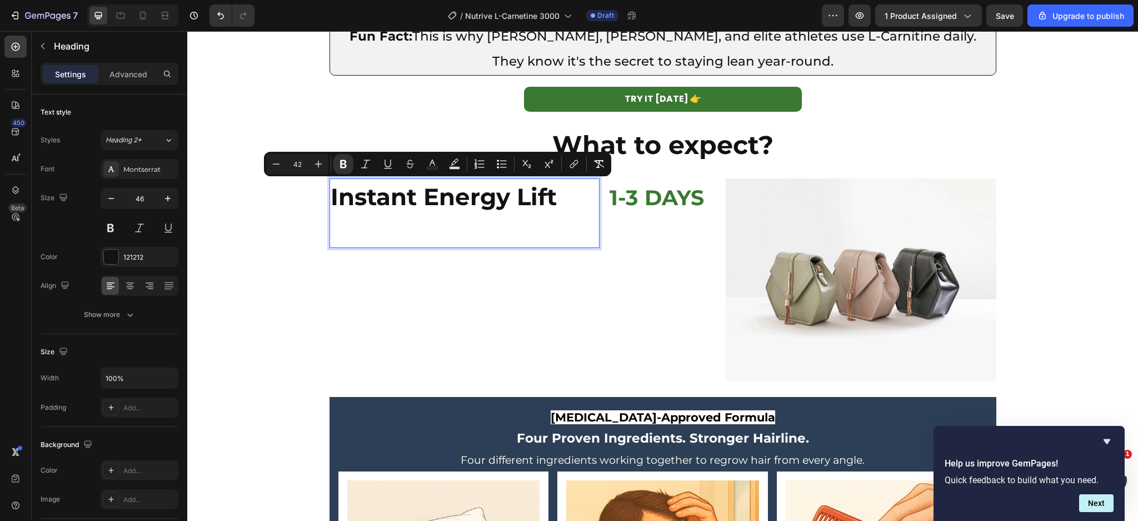
click p "Instant Energy Lift"
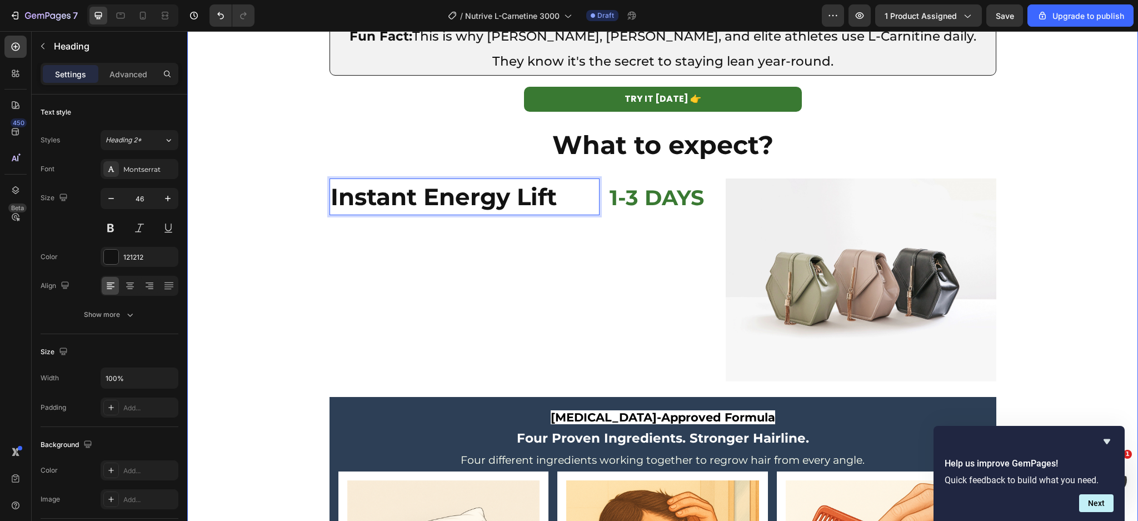
click div "The Science: How L-Carnitine Forces Fat Loss (Even if you're eating carbs and n…"
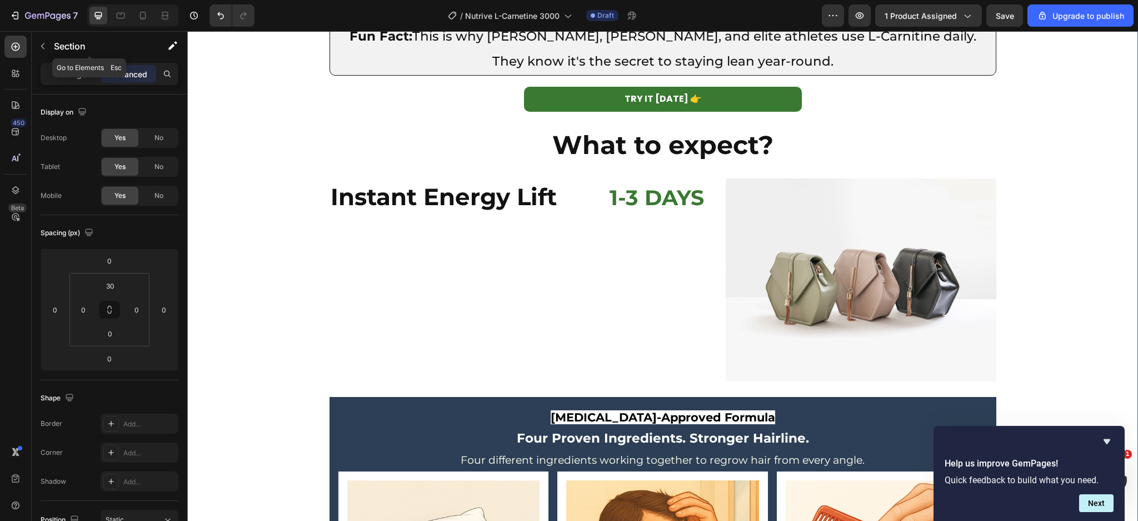
click button "button"
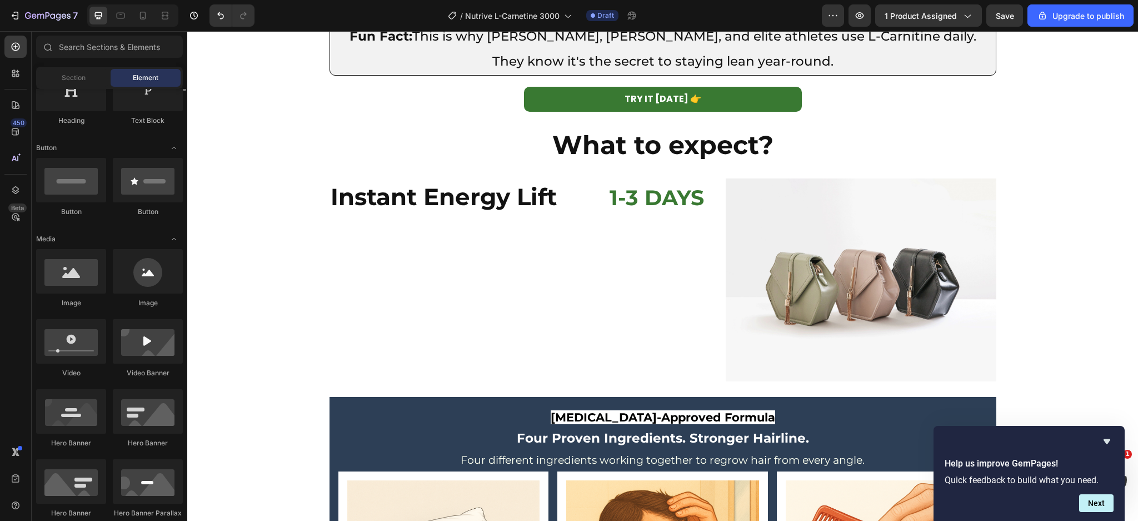
scroll to position [138, 0]
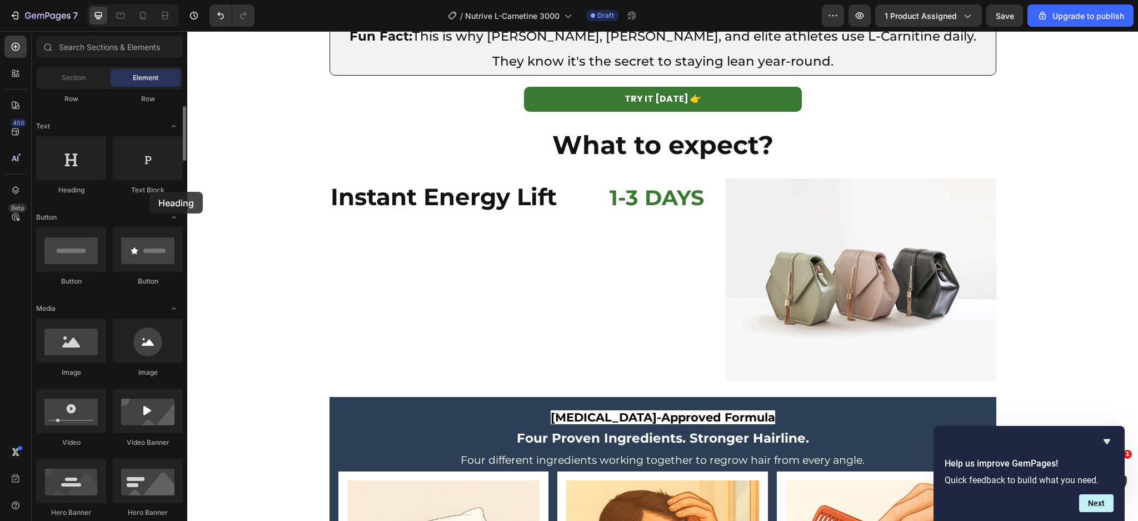
drag, startPoint x: 72, startPoint y: 189, endPoint x: 151, endPoint y: 192, distance: 79.5
click div "Heading Text Block"
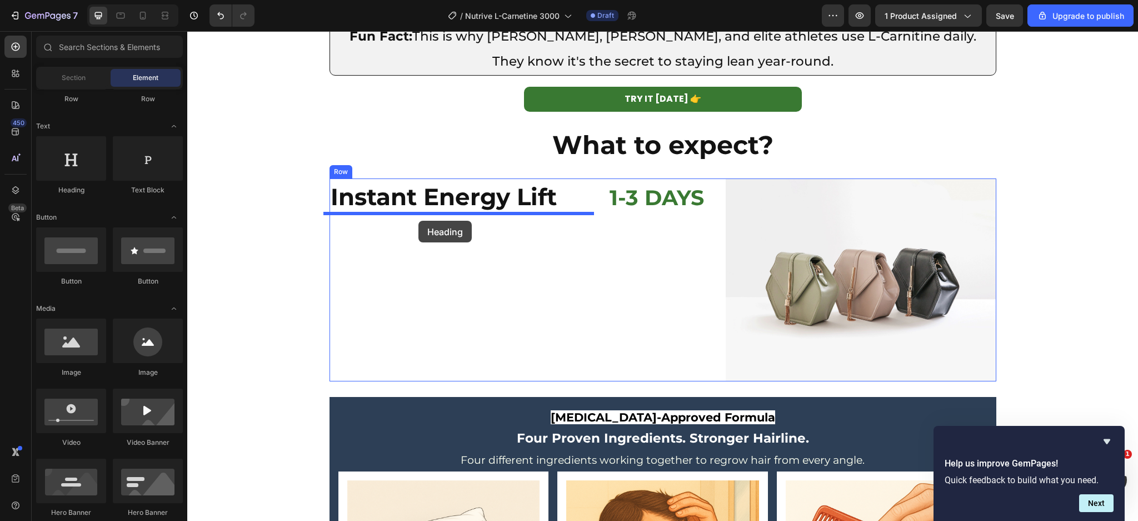
drag, startPoint x: 74, startPoint y: 170, endPoint x: 231, endPoint y: 190, distance: 158.5
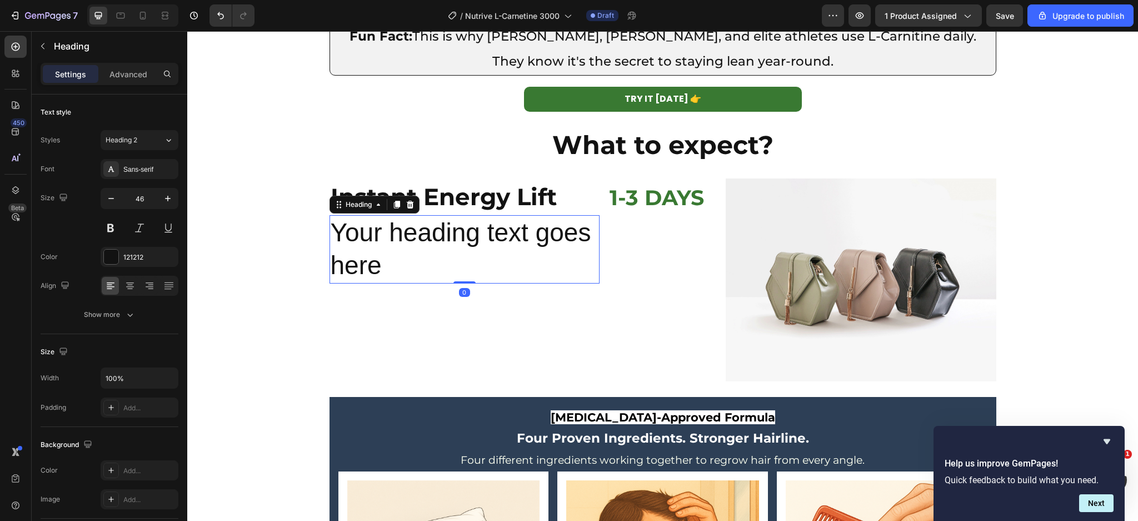
click h2 "Your heading text goes here"
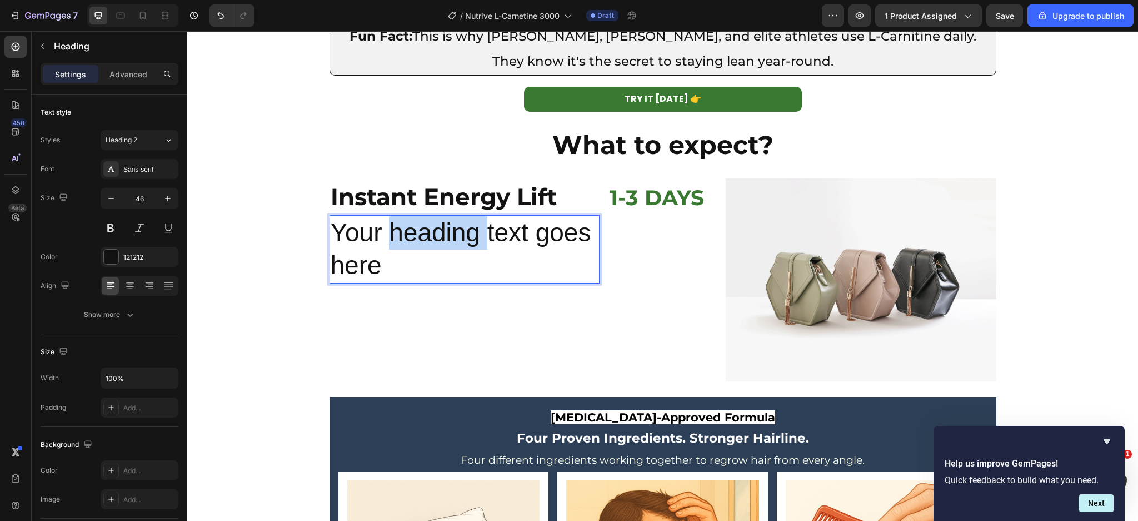
click p "Your heading text goes here"
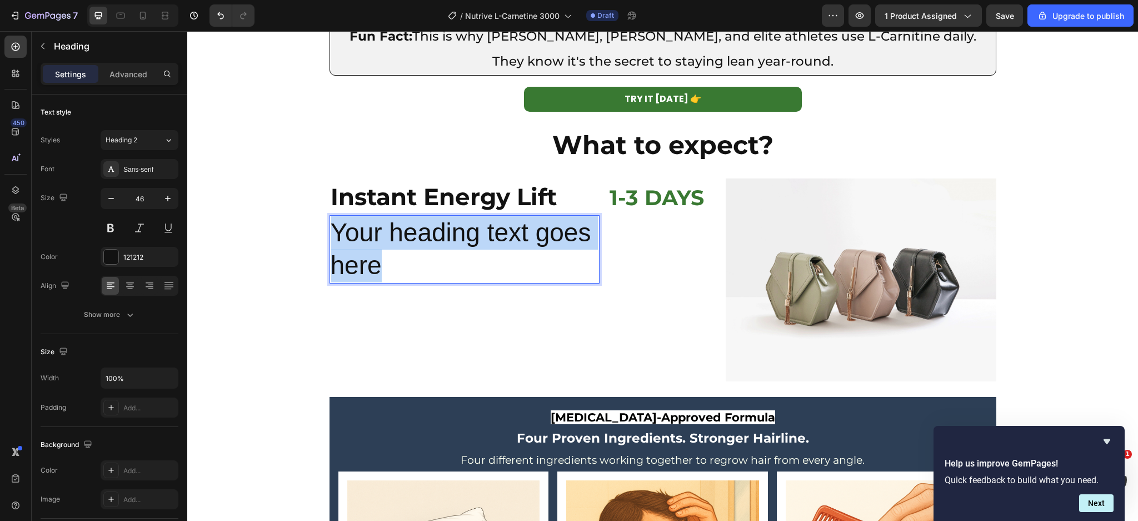
click p "Your heading text goes here"
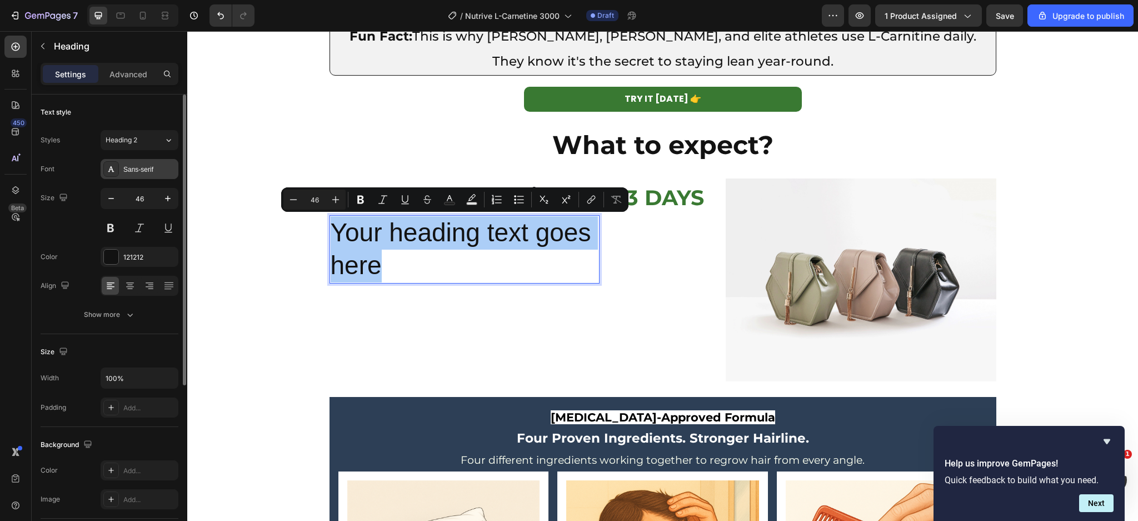
click div "Sans-serif"
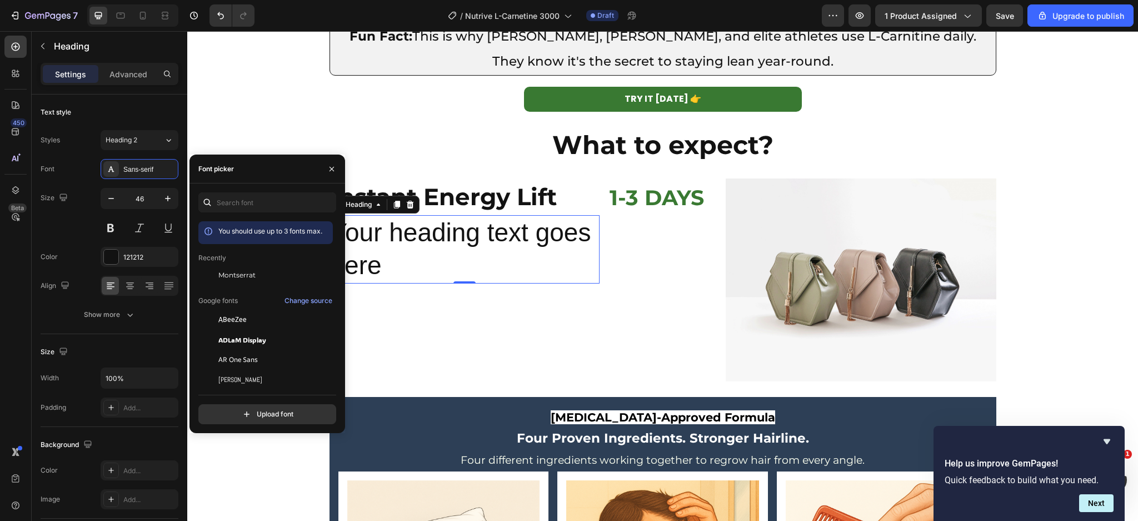
click div "You should use up to 3 fonts max. Recently Montserrat Google fonts Change sourc…"
click span "Montserrat"
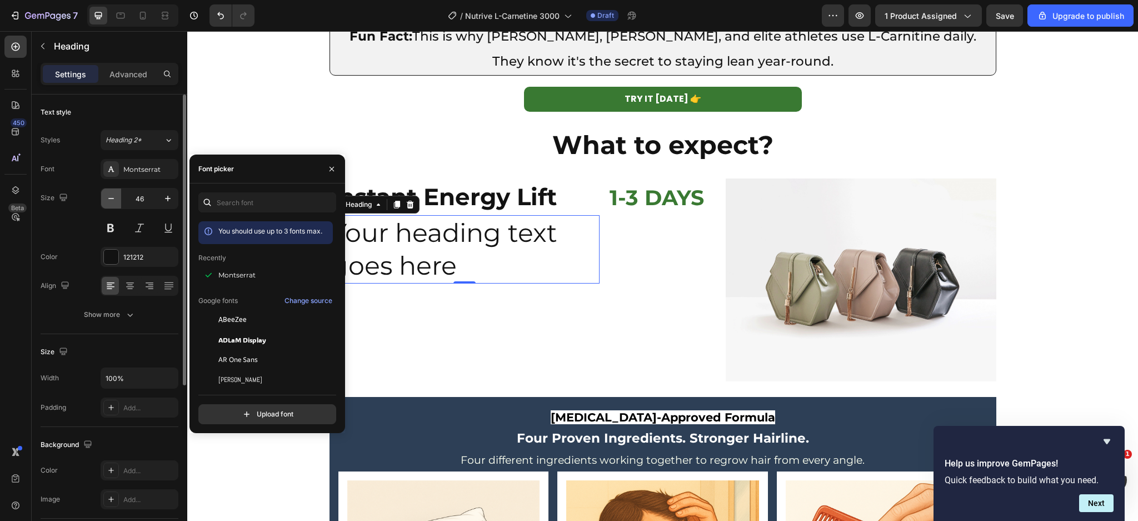
click button "button"
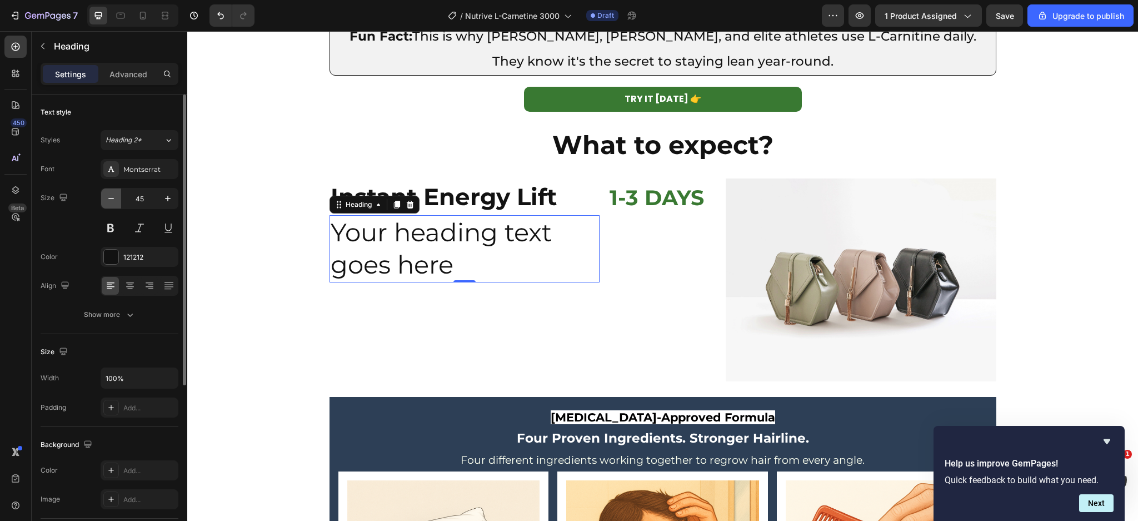
click icon "button"
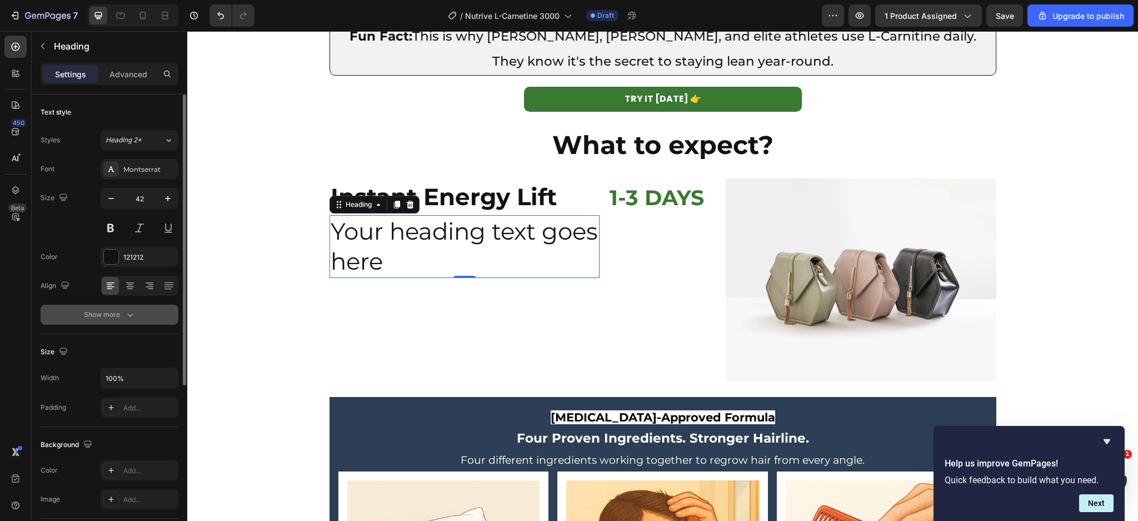
click icon "button"
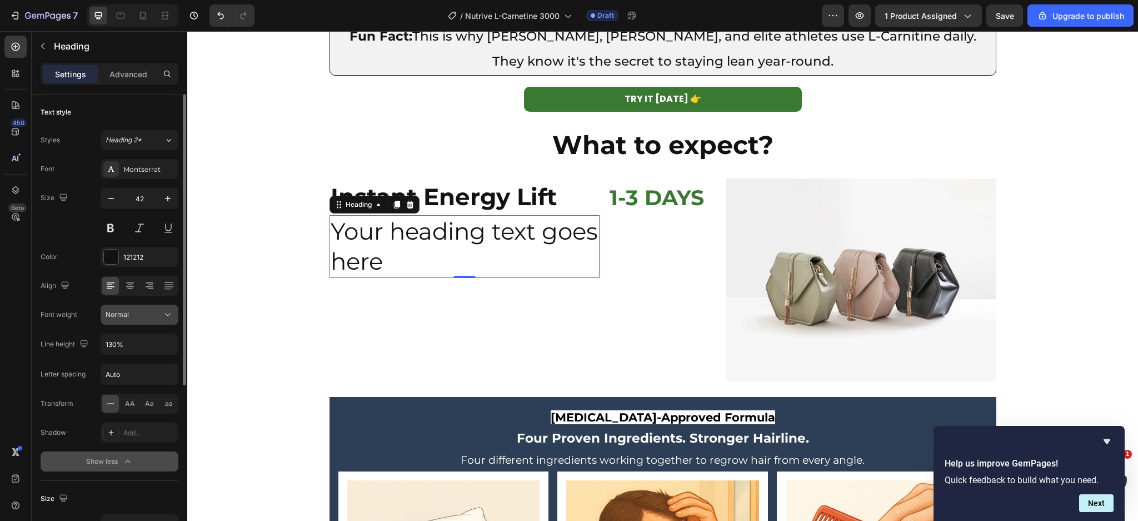
click button "Normal"
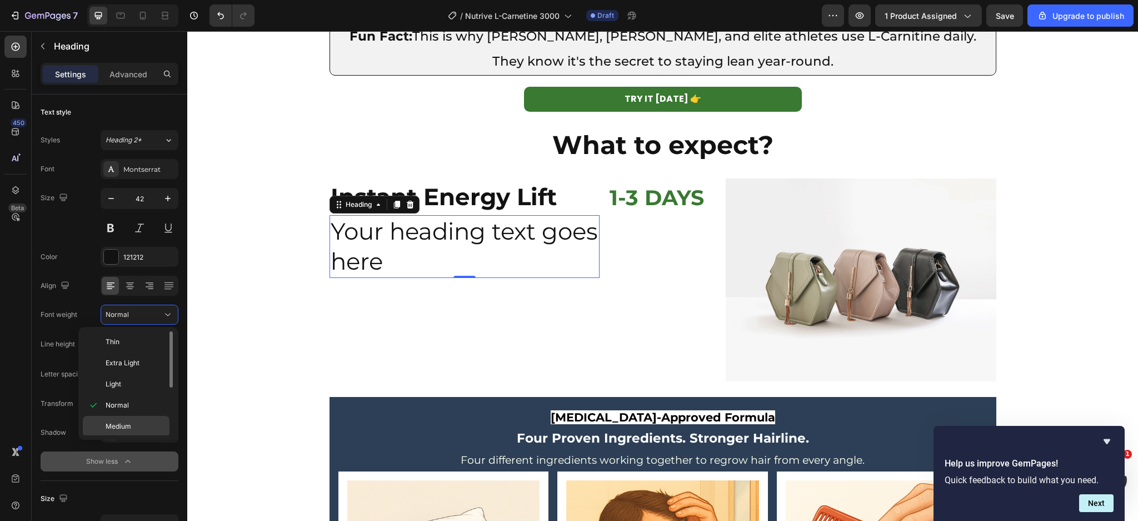
click p "Medium"
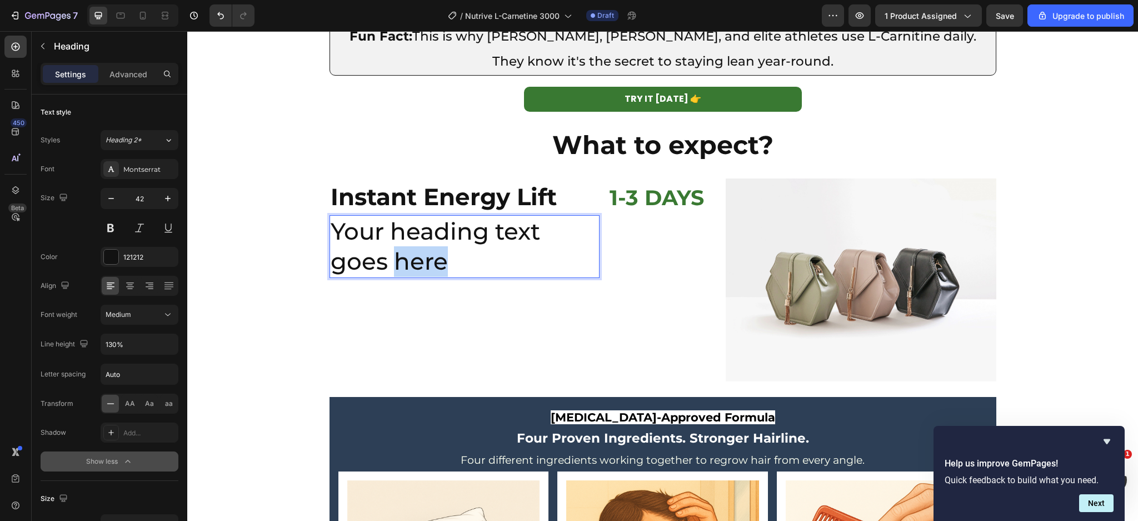
click p "Your heading text goes here"
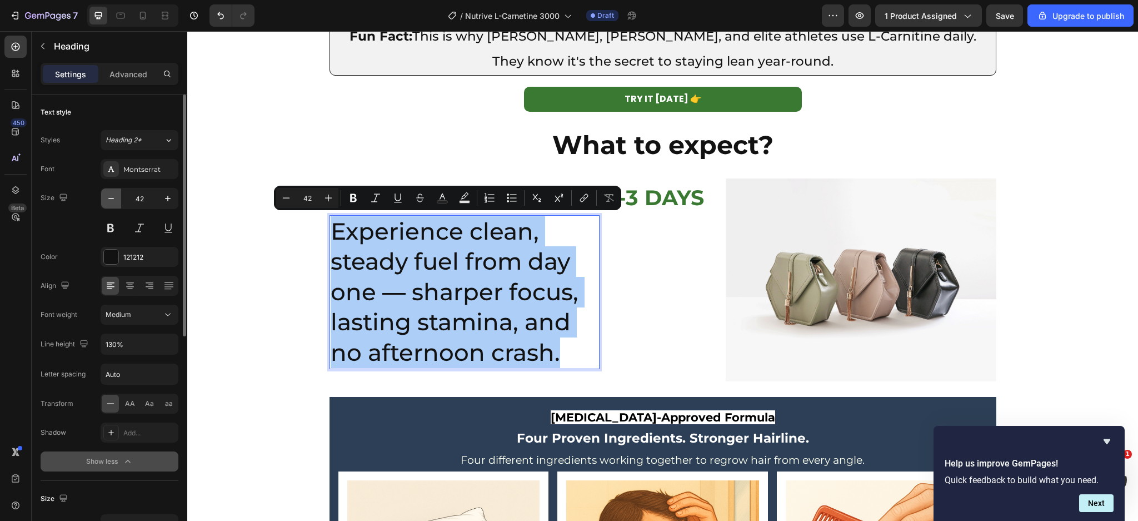
click icon "button"
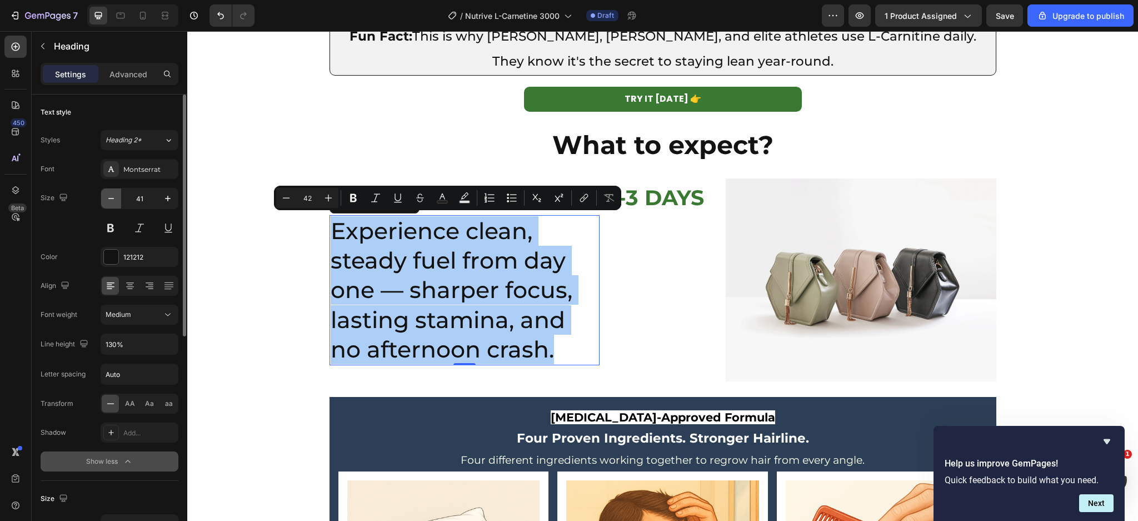
click icon "button"
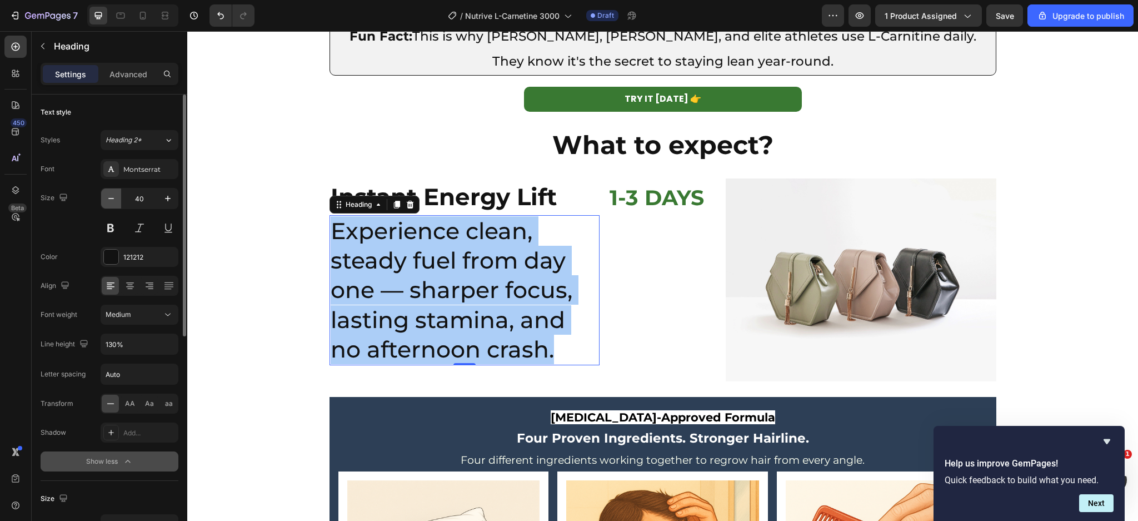
click icon "button"
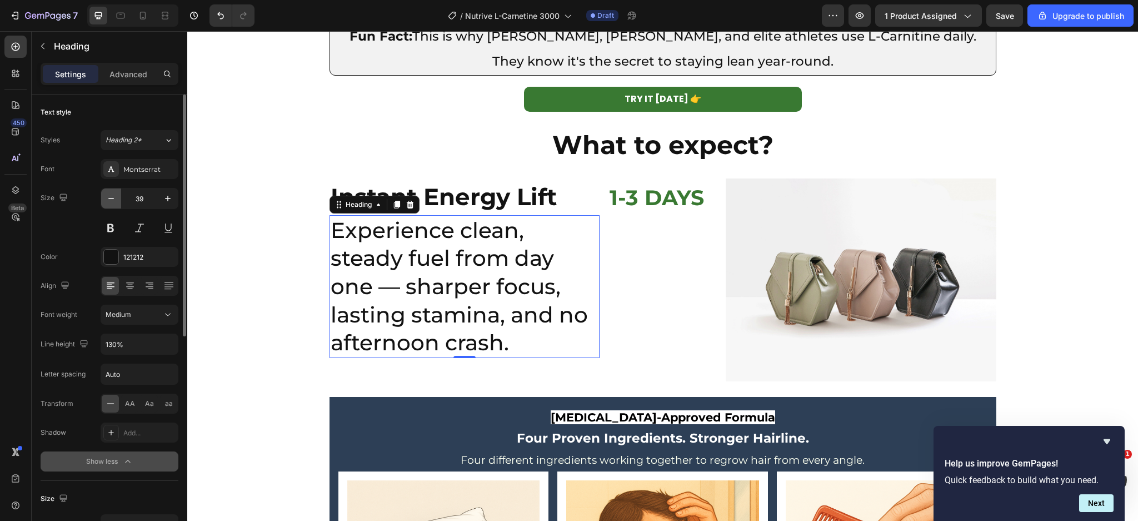
click icon "button"
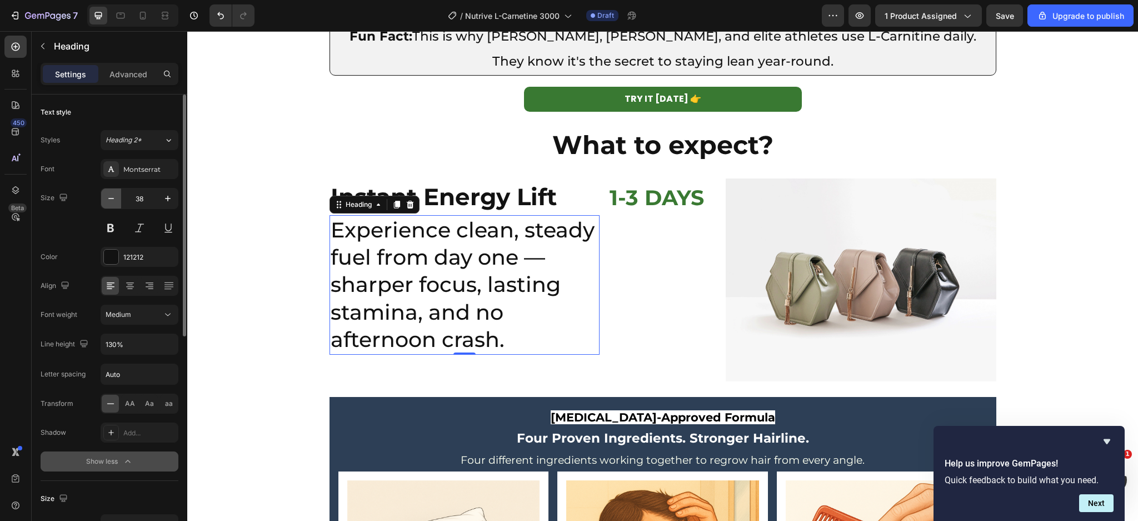
click icon "button"
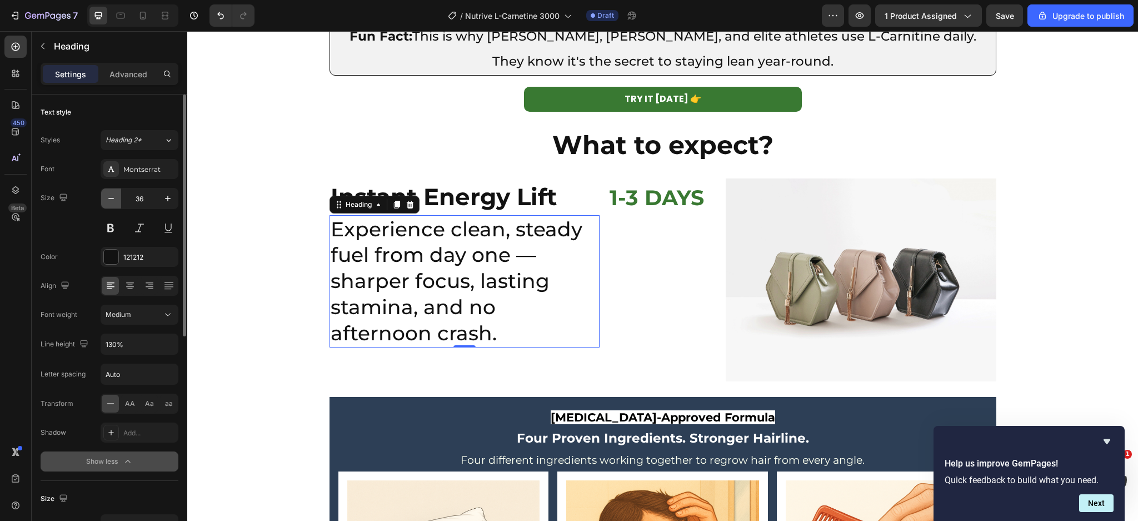
click icon "button"
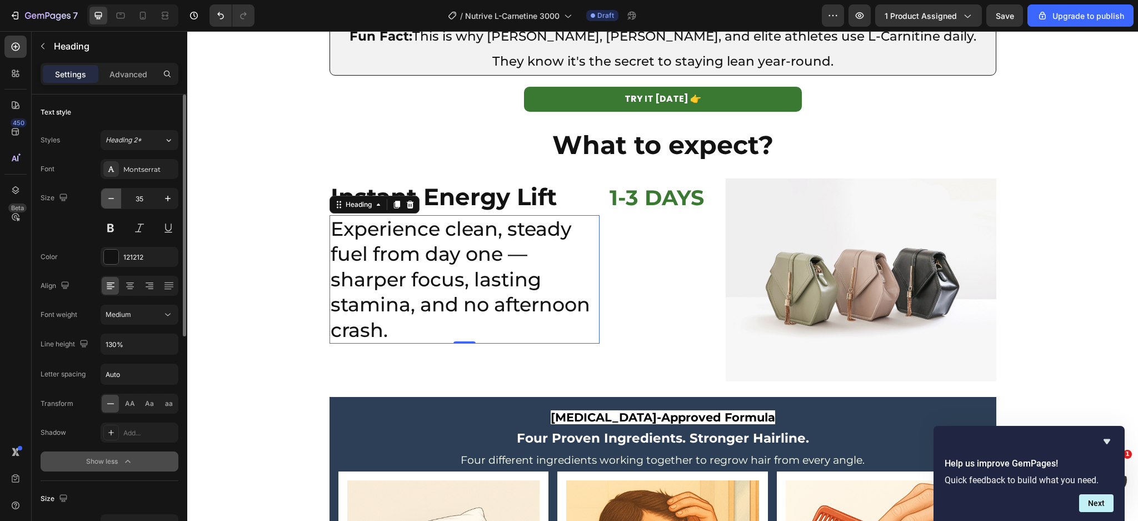
click icon "button"
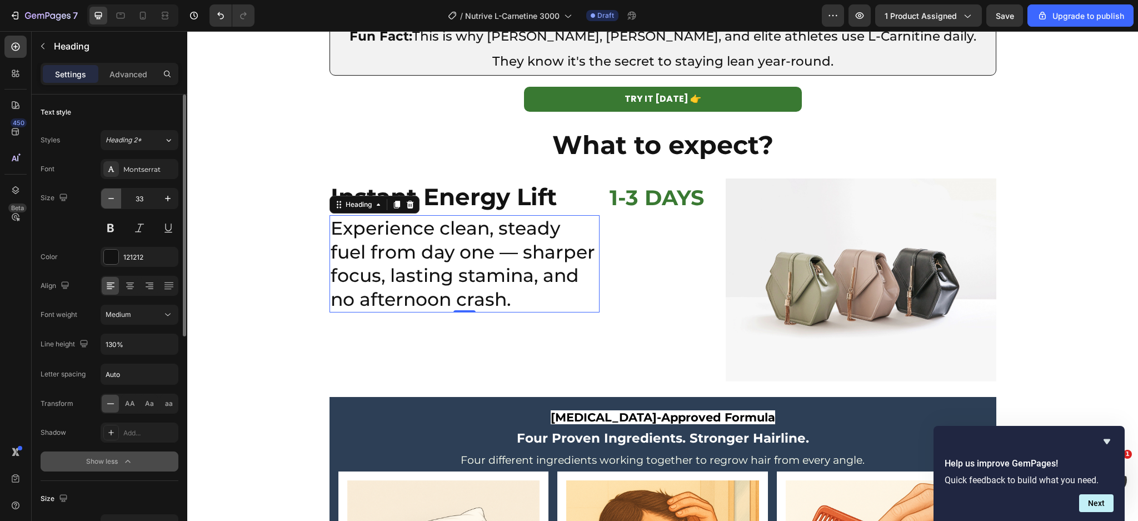
click icon "button"
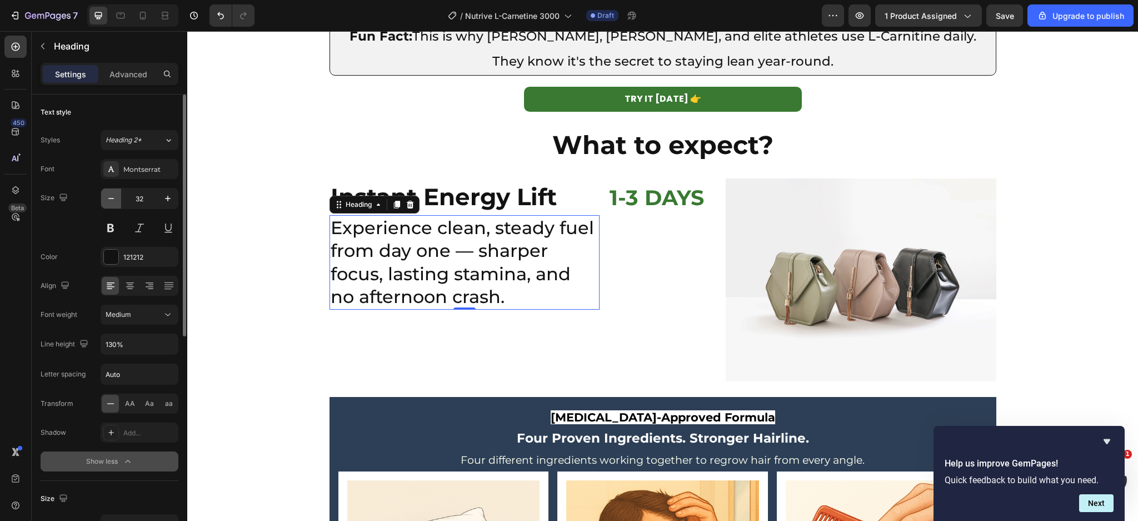
click icon "button"
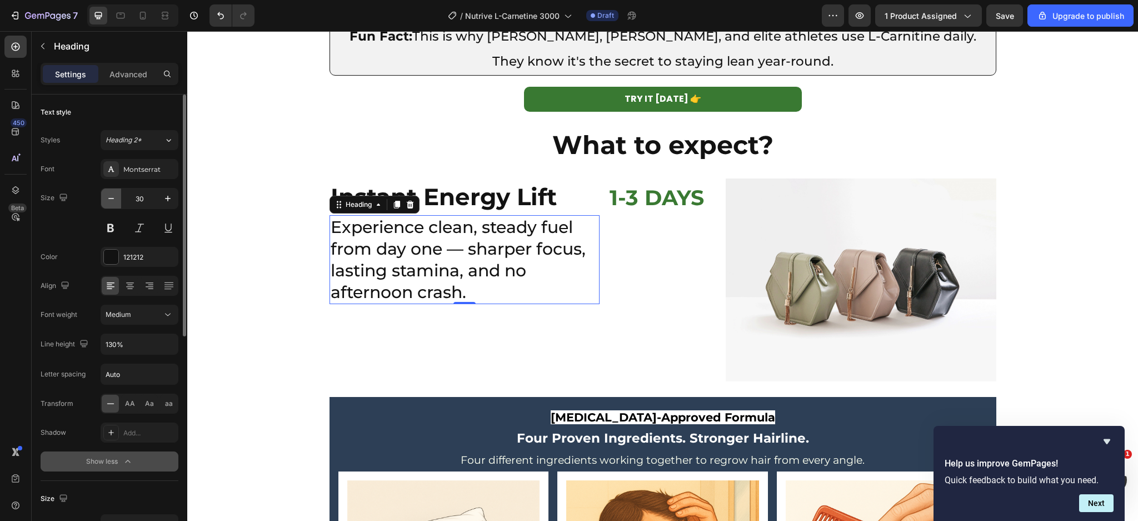
click icon "button"
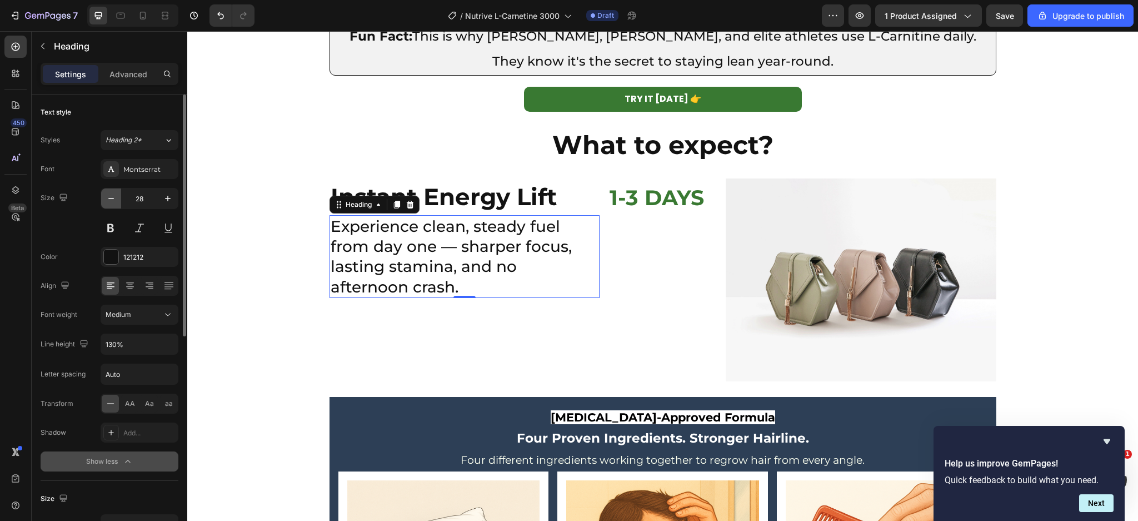
click icon "button"
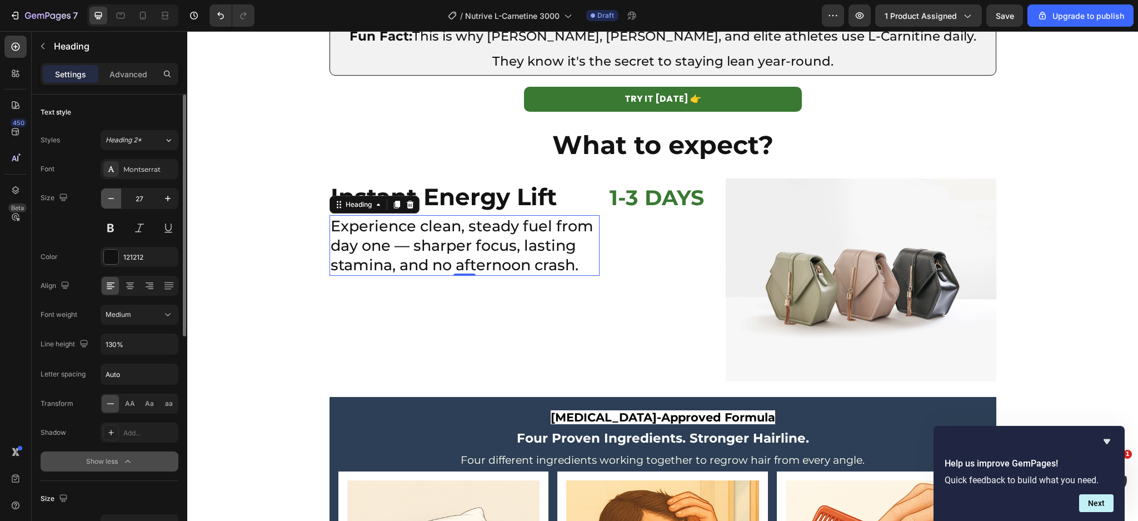
click icon "button"
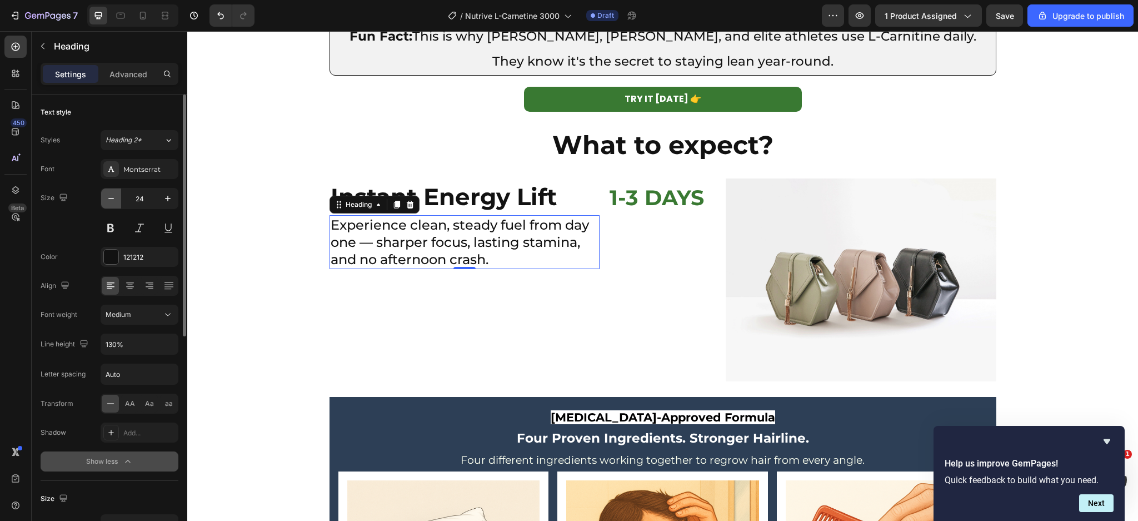
click icon "button"
type input "22"
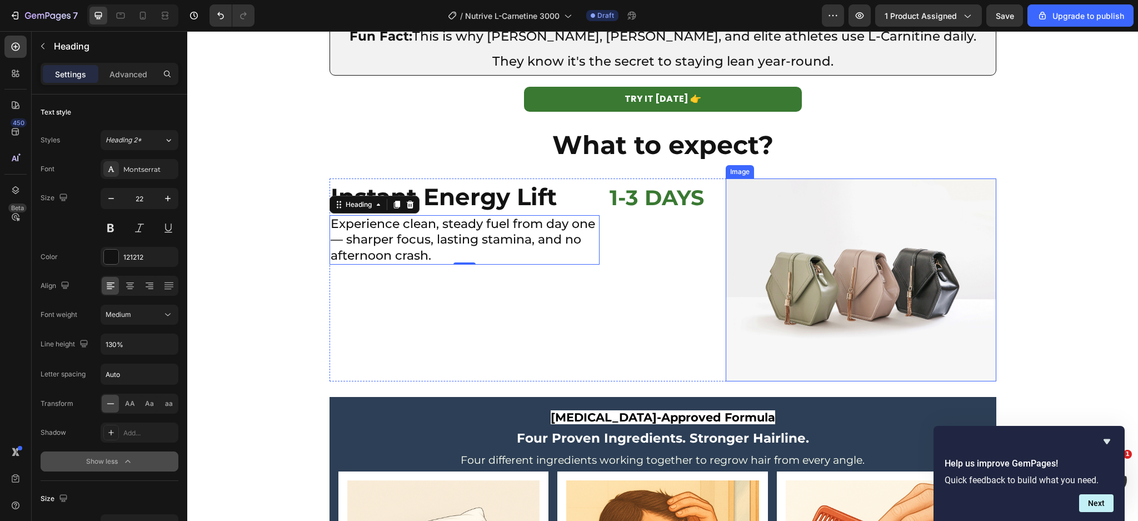
click img
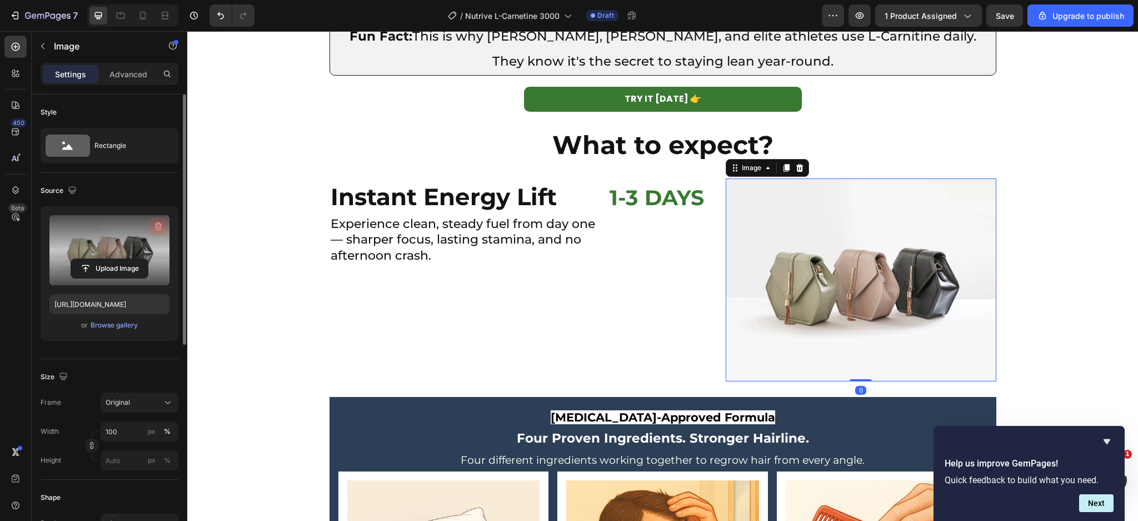
click icon "button"
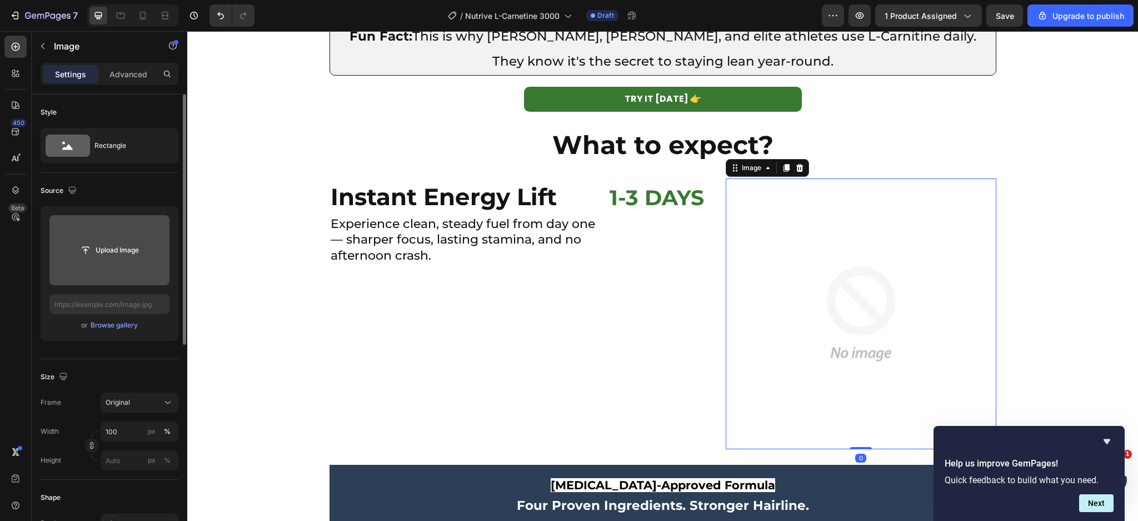
click input "file"
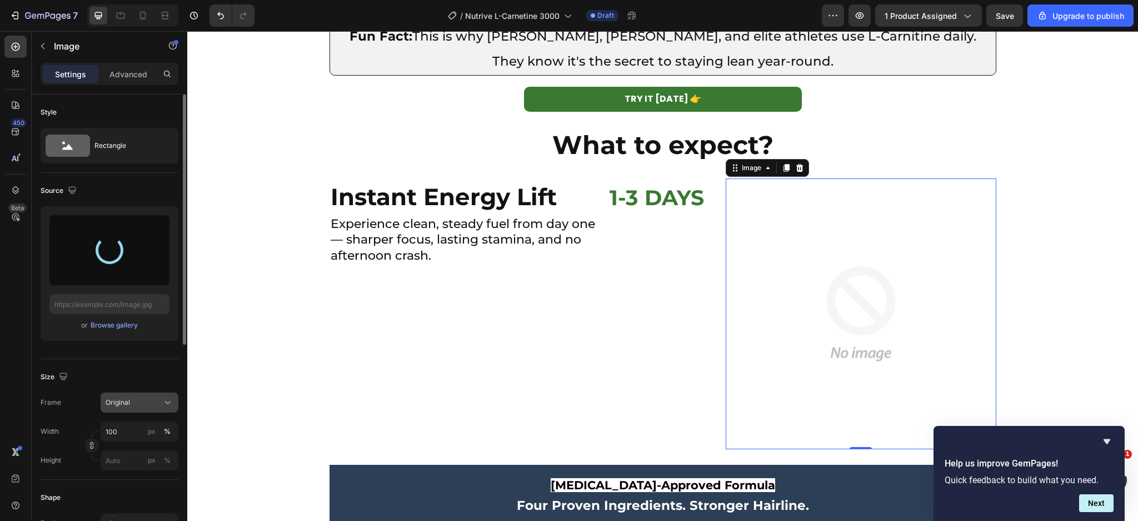
click div "Original"
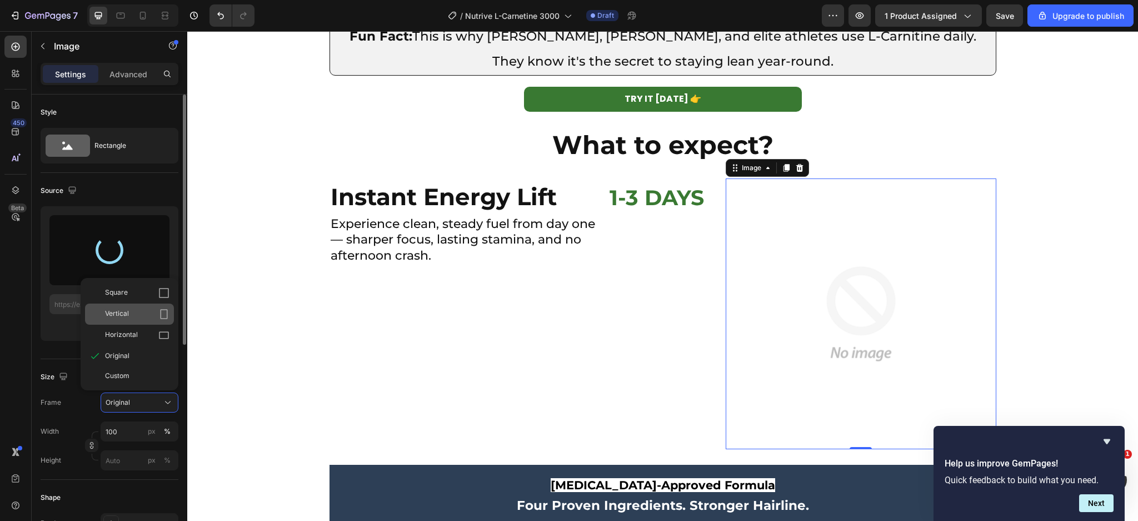
type input "https://cdn.shopify.com/s/files/1/0666/3274/5144/files/gempages_514397818819969…"
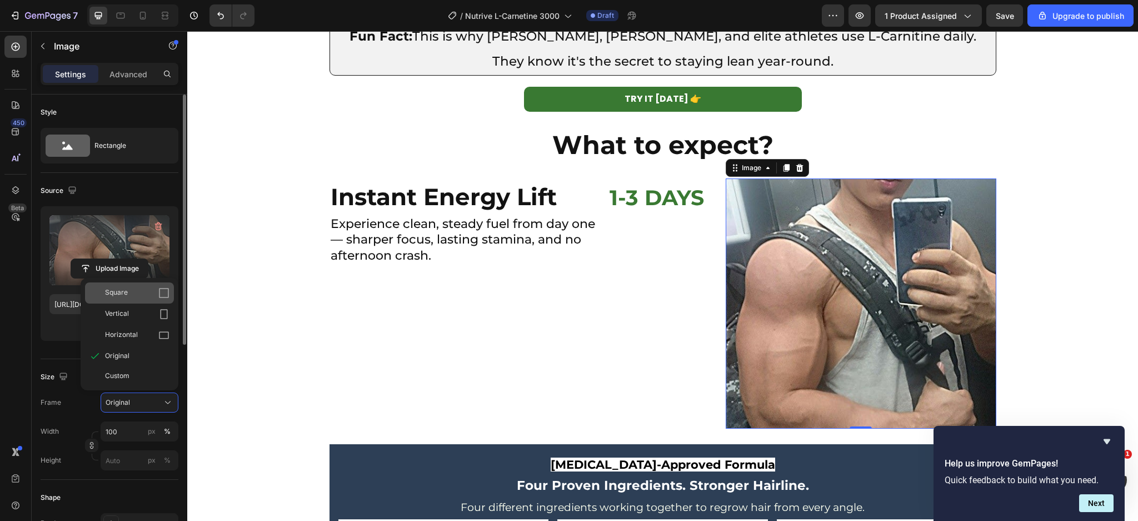
click div "Square"
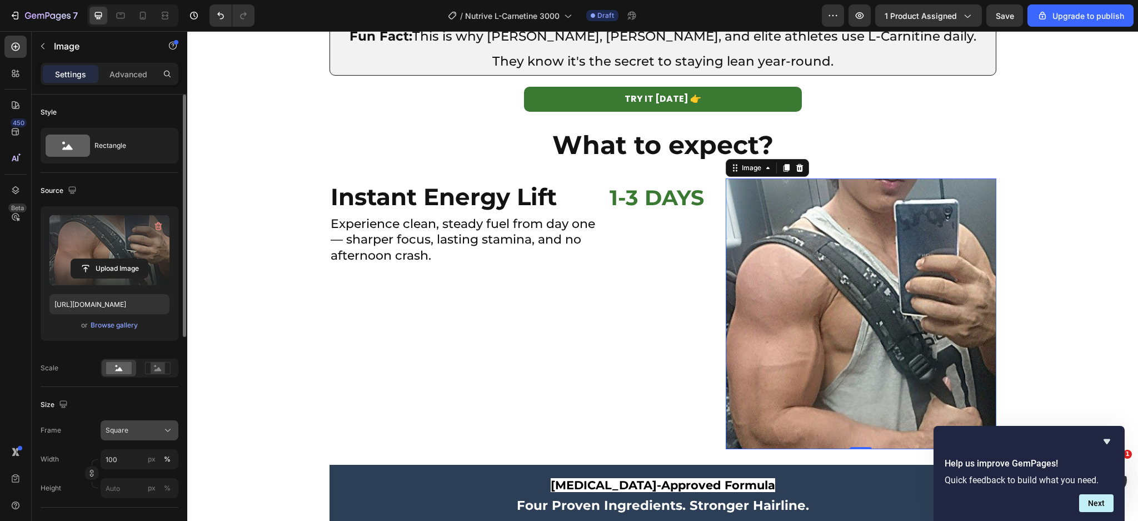
click div "Square"
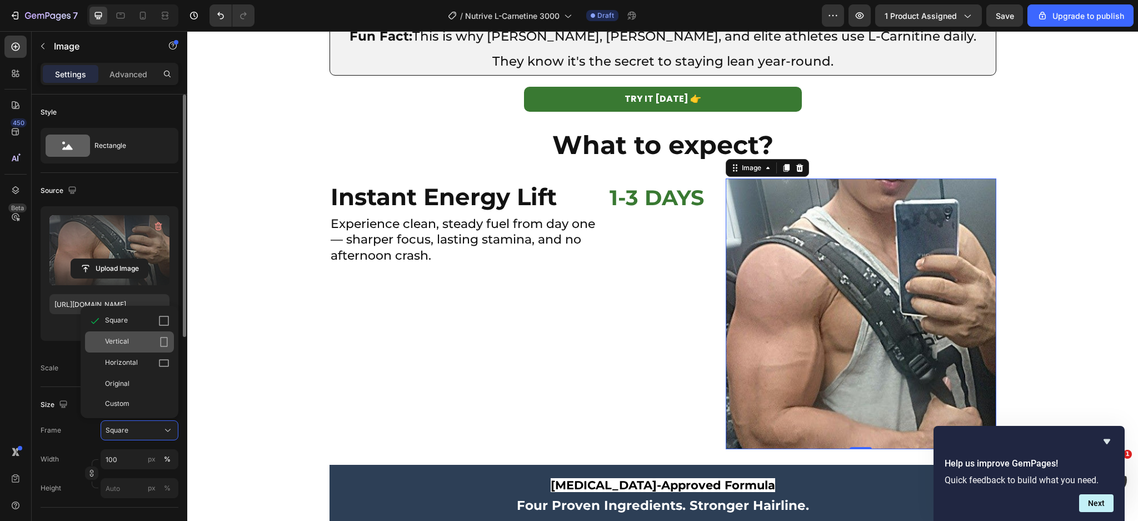
click div "Vertical"
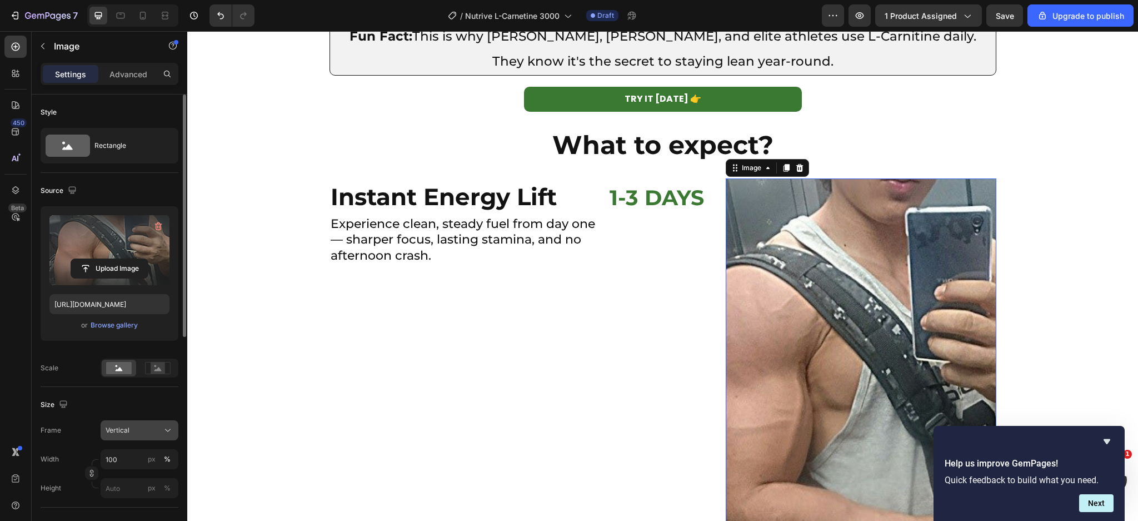
click span "Vertical"
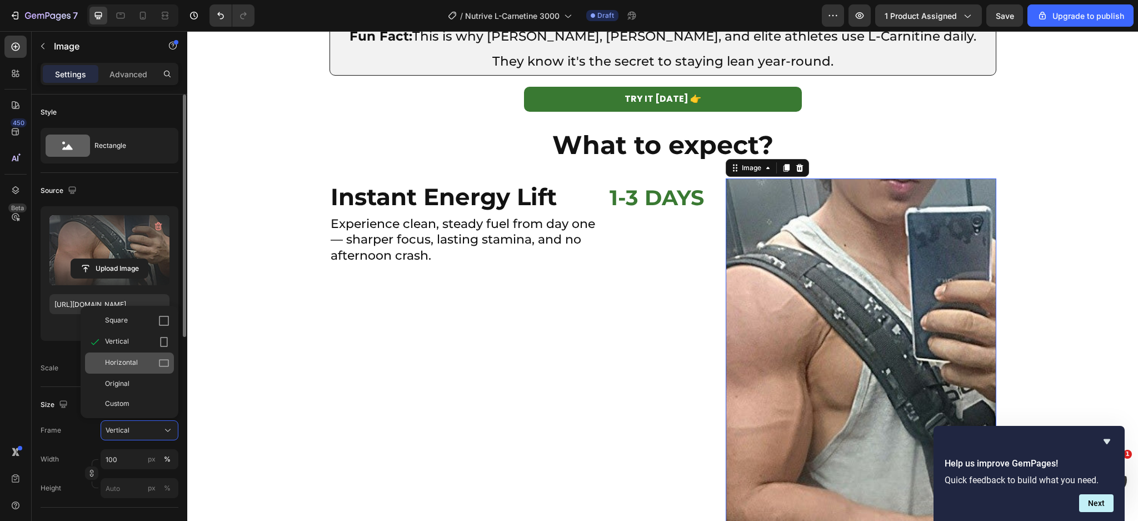
click icon
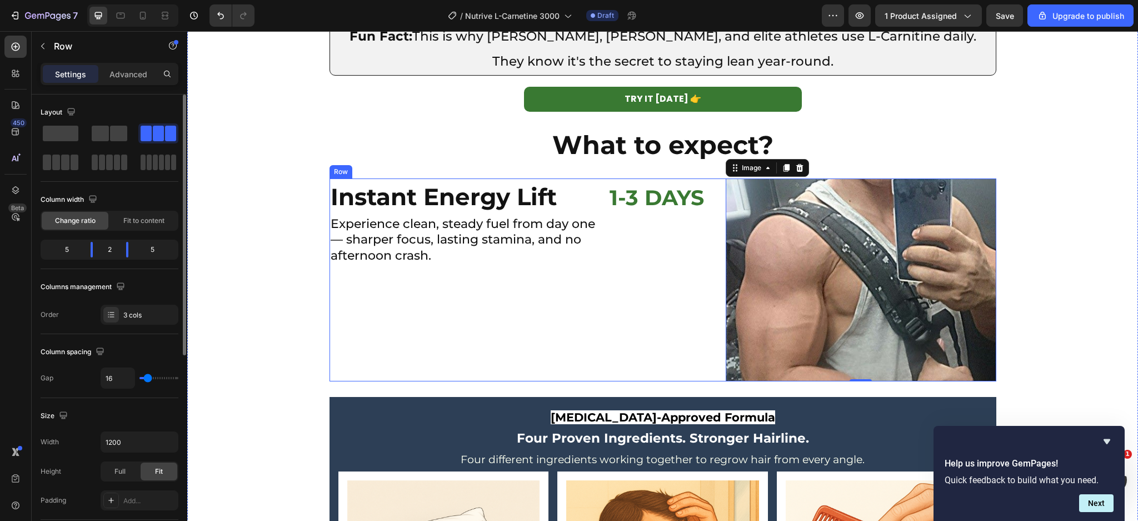
click div "⁠⁠⁠⁠⁠⁠⁠ 1-3 DAYS Heading"
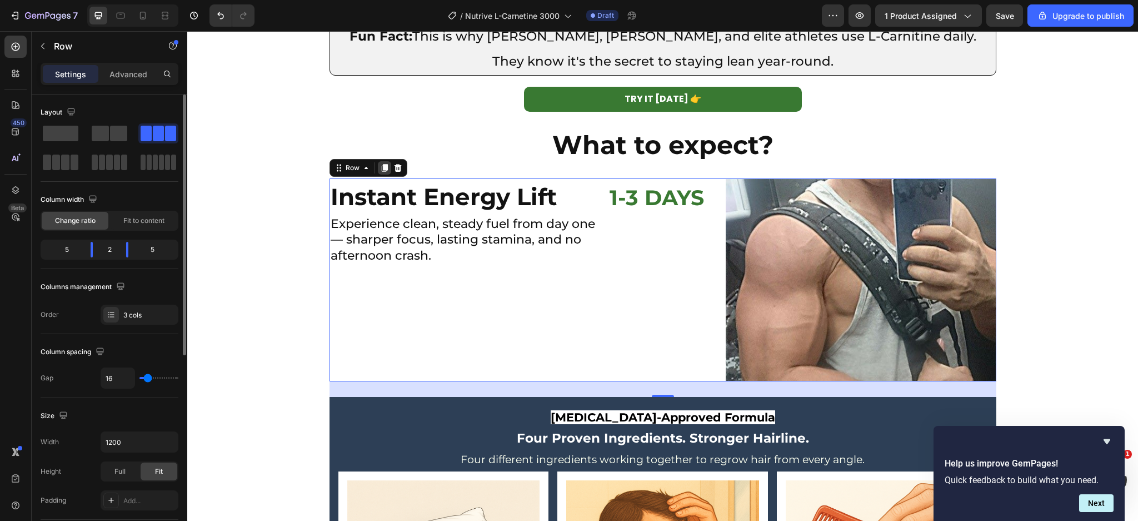
click icon
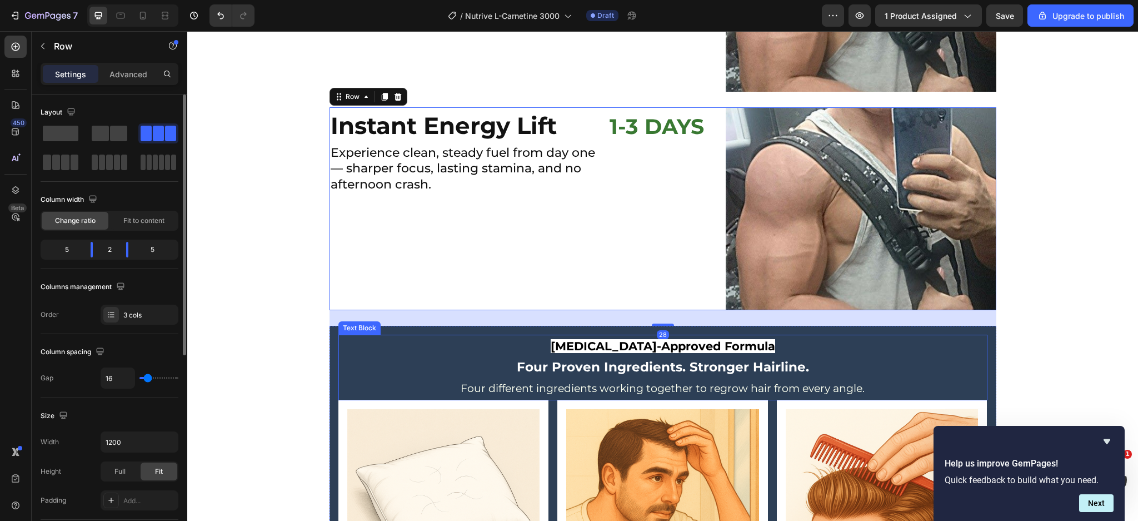
scroll to position [3420, 0]
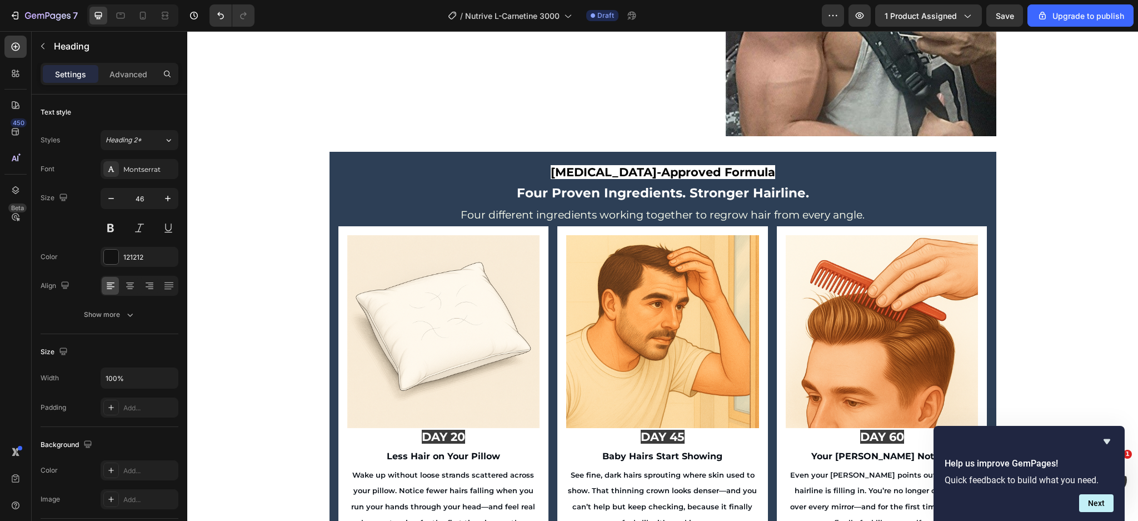
click at [436, 52] on h2 "Experience clean, steady fuel from day one — sharper focus, lasting stamina, an…" at bounding box center [465, 27] width 271 height 50
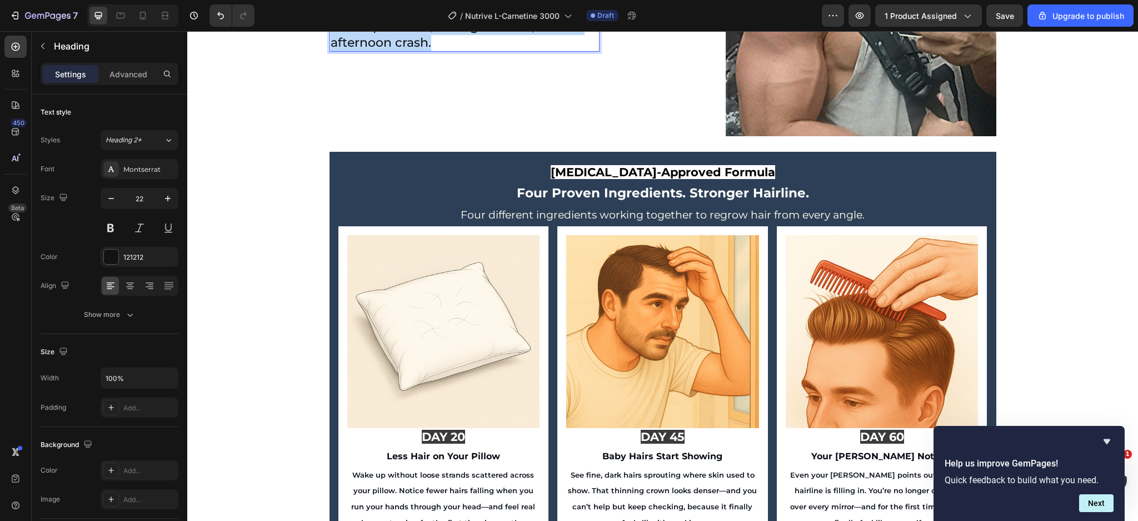
click at [436, 51] on p "Experience clean, steady fuel from day one — sharper focus, lasting stamina, an…" at bounding box center [465, 27] width 269 height 48
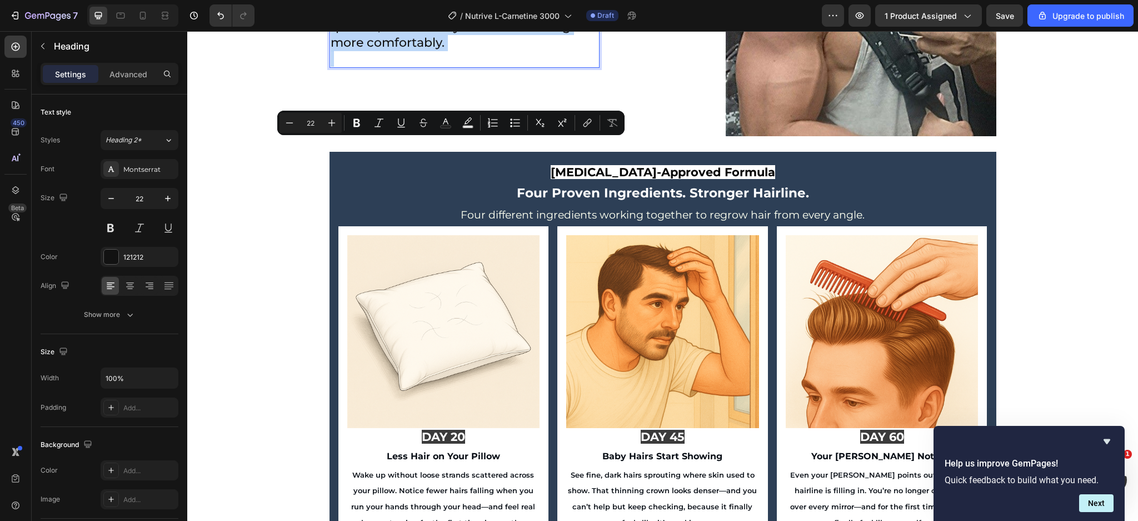
click at [424, 67] on p "Rich Text Editor. Editing area: main" at bounding box center [465, 59] width 269 height 16
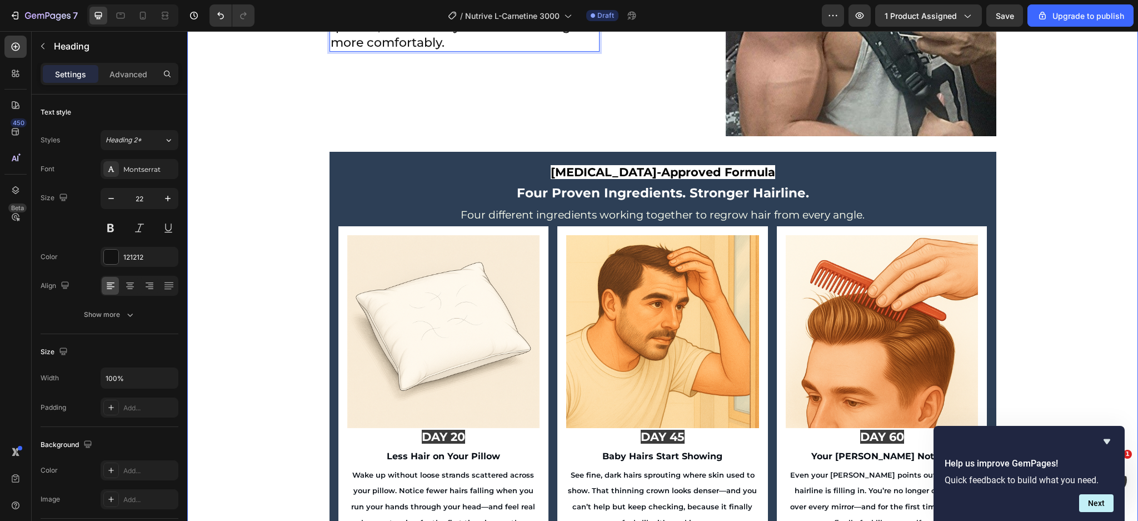
click at [298, 305] on div "The Science: How L-[DEMOGRAPHIC_DATA] Forces Fat Loss (Even if you're eating ca…" at bounding box center [662, 22] width 951 height 1056
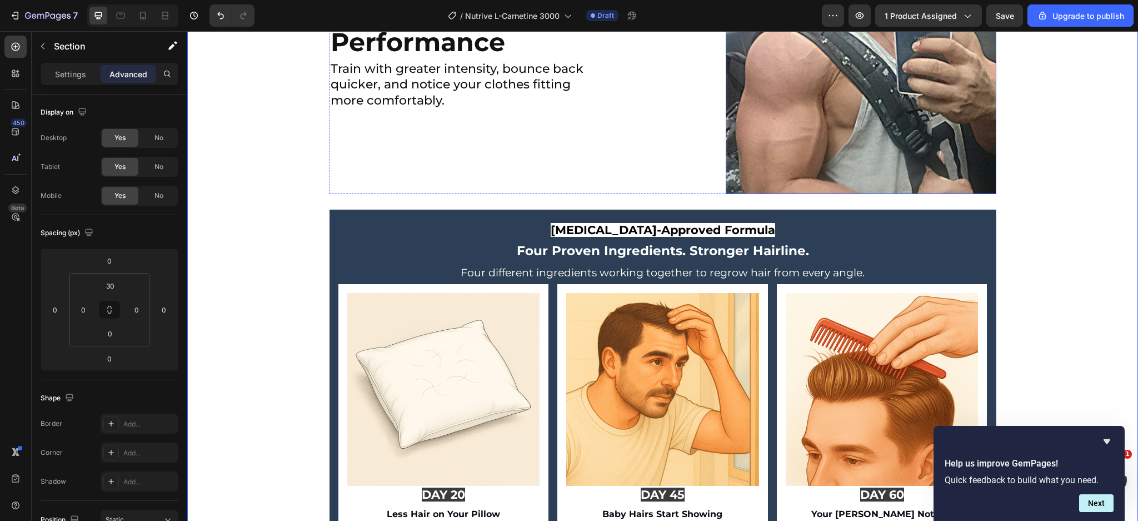
scroll to position [3346, 0]
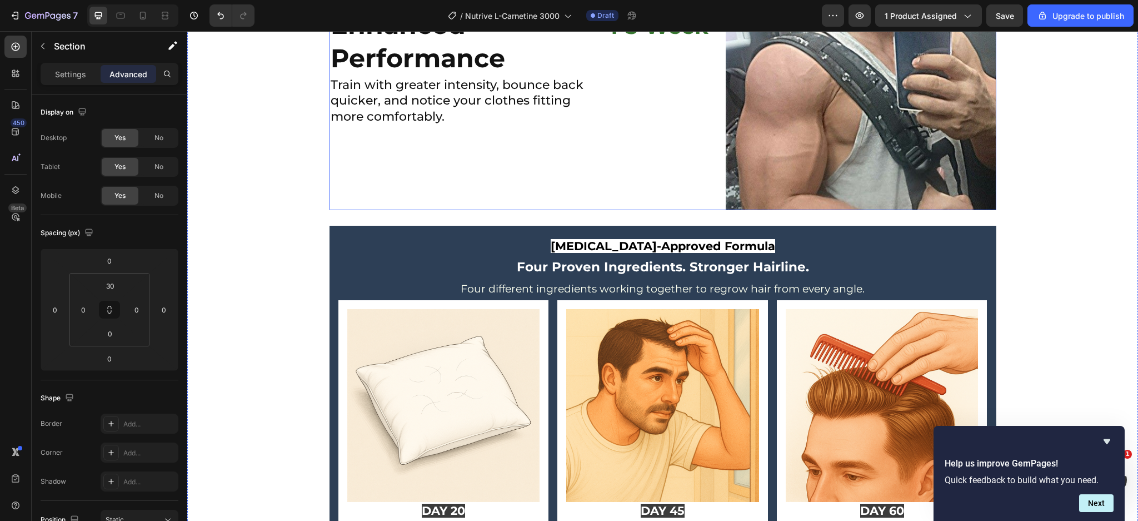
click at [751, 210] on img at bounding box center [861, 108] width 271 height 203
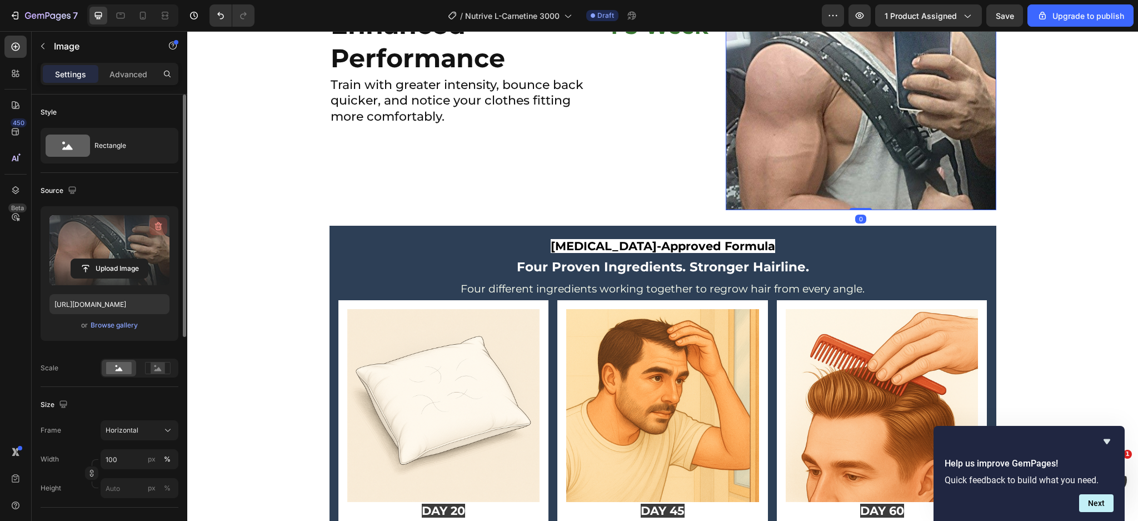
click at [151, 225] on button "button" at bounding box center [159, 226] width 18 height 18
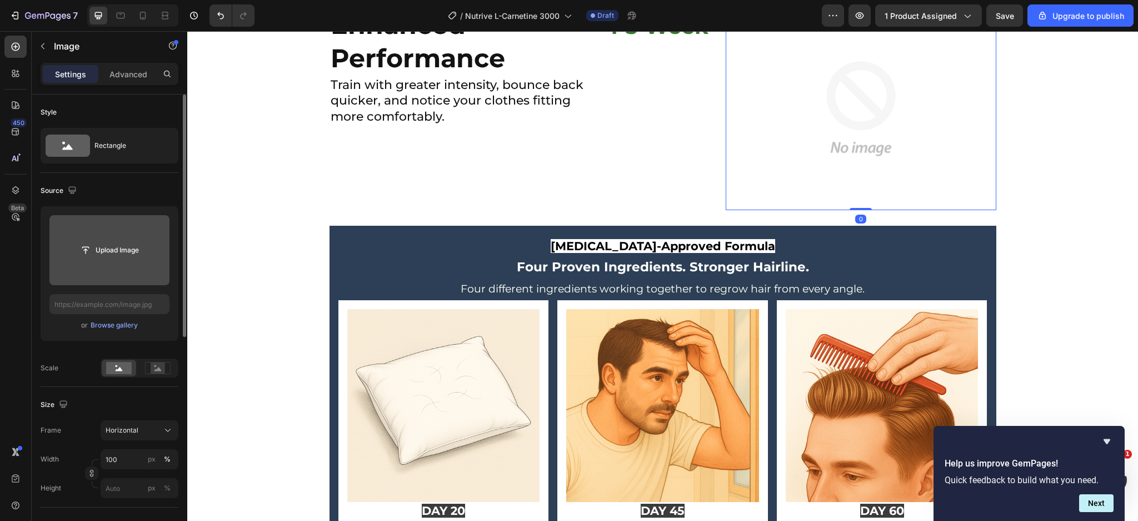
click at [116, 249] on input "file" at bounding box center [109, 250] width 77 height 19
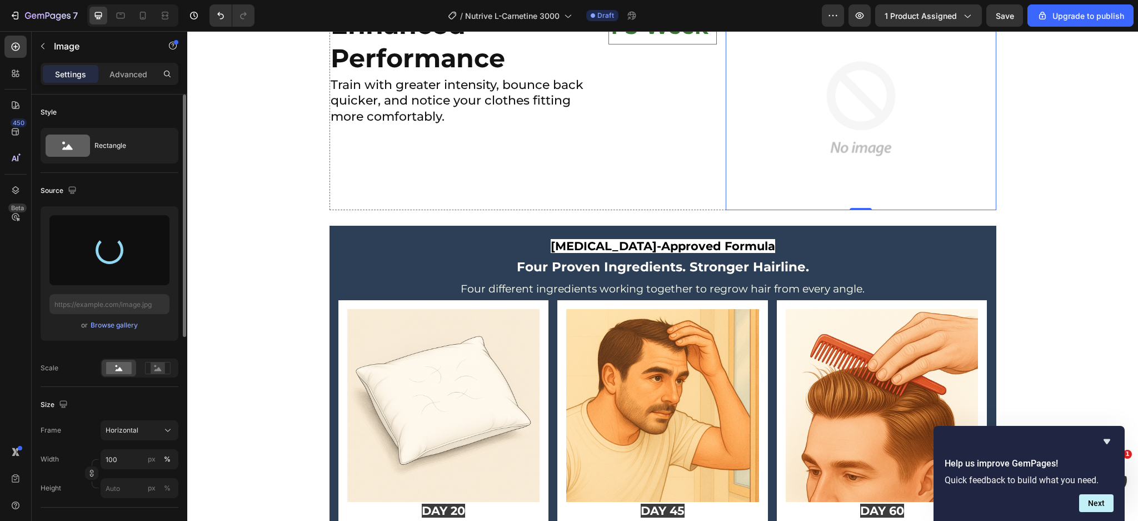
type input "https://cdn.shopify.com/s/files/1/0666/3274/5144/files/gempages_514397818819969…"
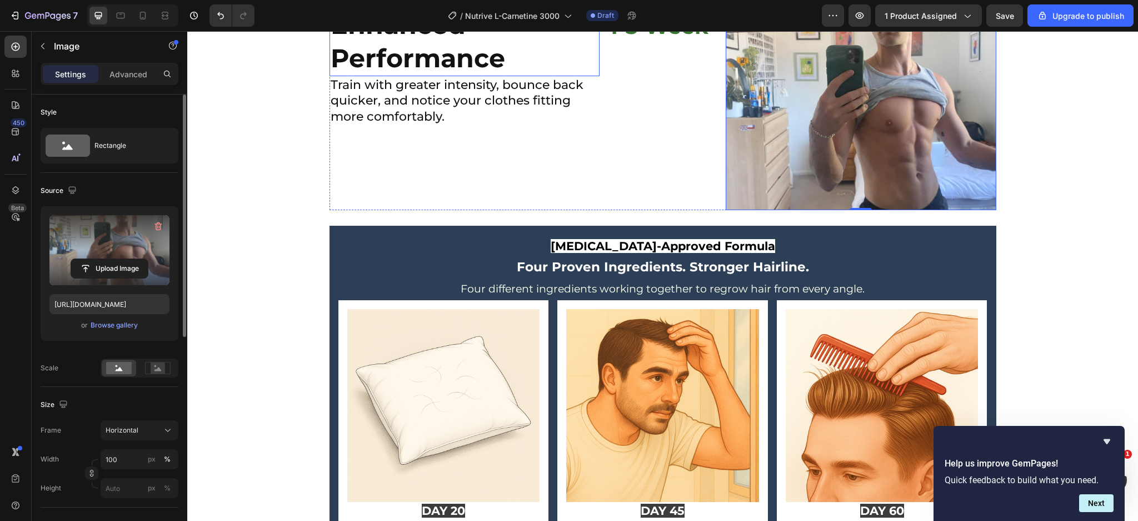
click at [587, 75] on p "⁠⁠⁠⁠⁠⁠⁠ Enhanced Performance" at bounding box center [465, 41] width 269 height 67
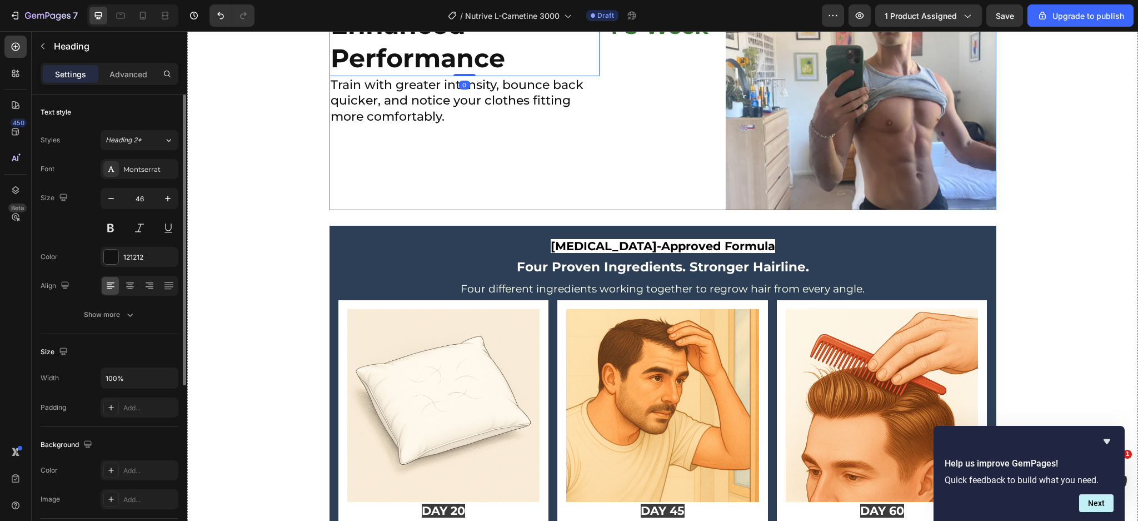
click at [524, 210] on div "⁠⁠⁠⁠⁠⁠⁠ Enhanced Performance Heading 0 Train with greater intensity, bounce bac…" at bounding box center [465, 108] width 271 height 203
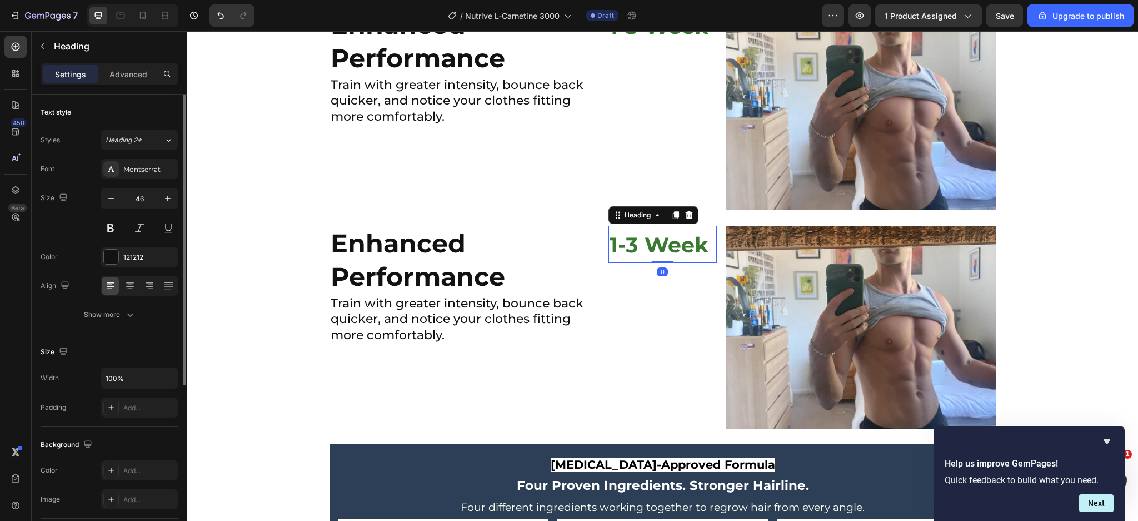
click at [655, 258] on span "1-3 Week" at bounding box center [659, 245] width 99 height 26
click at [653, 258] on span "1-3 Week" at bounding box center [659, 245] width 99 height 26
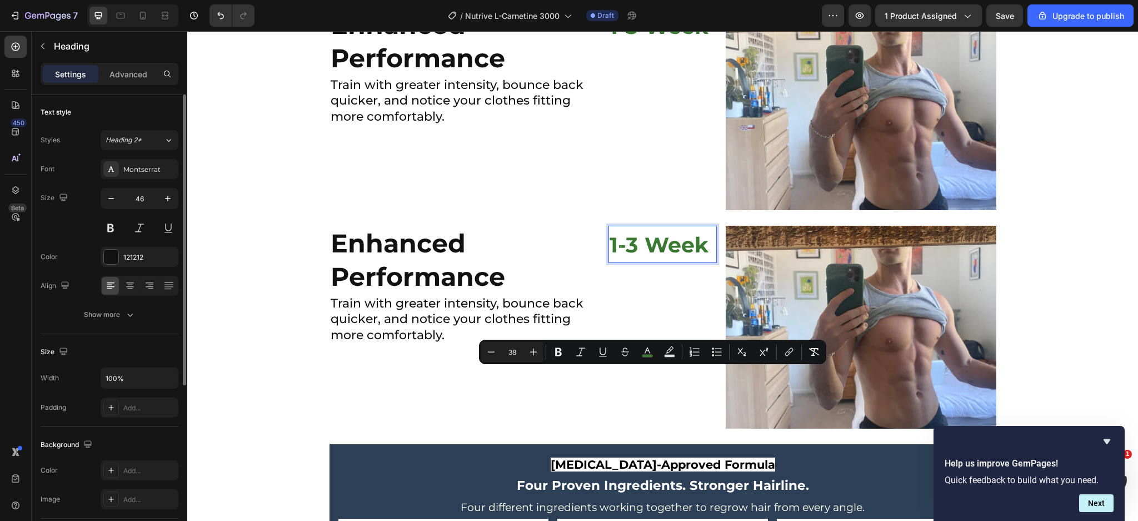
click at [653, 258] on span "1-3 Week" at bounding box center [659, 245] width 99 height 26
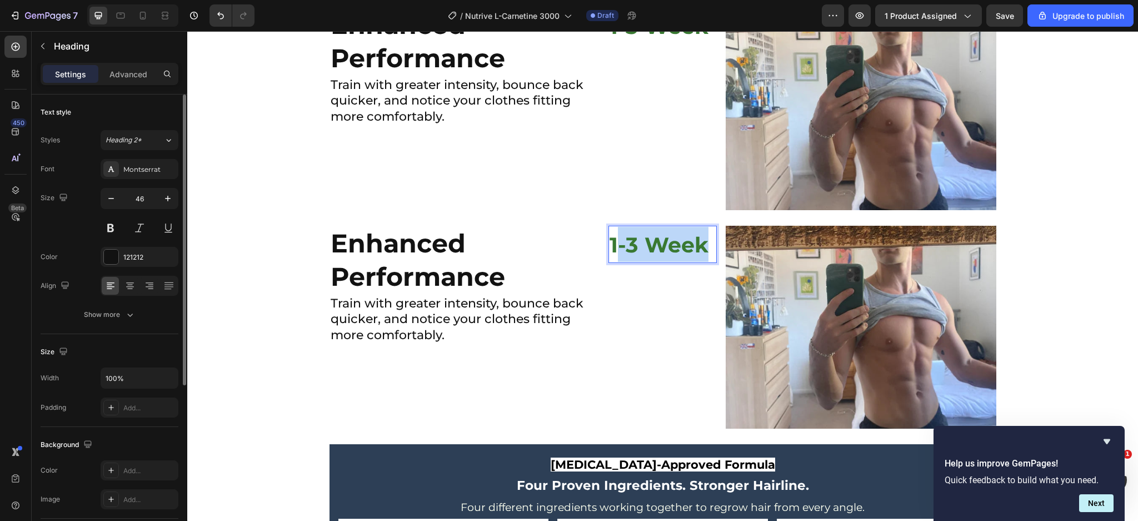
drag, startPoint x: 611, startPoint y: 379, endPoint x: 712, endPoint y: 389, distance: 101.1
click at [712, 389] on div "Enhanced Performance Heading Train with greater intensity, bounce back quicker,…" at bounding box center [663, 327] width 667 height 203
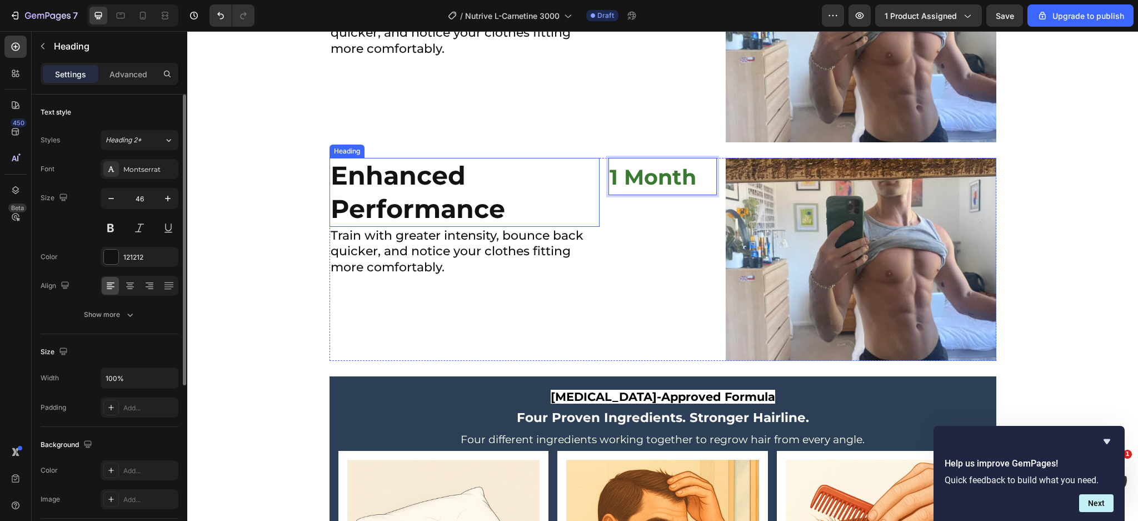
scroll to position [3420, 0]
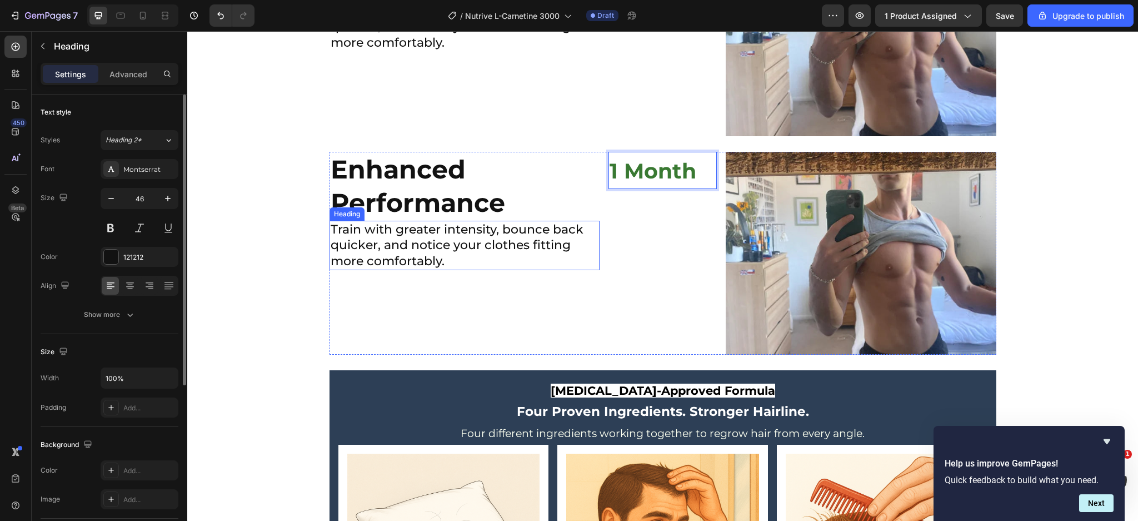
click at [437, 218] on strong "Enhanced Performance" at bounding box center [418, 185] width 175 height 65
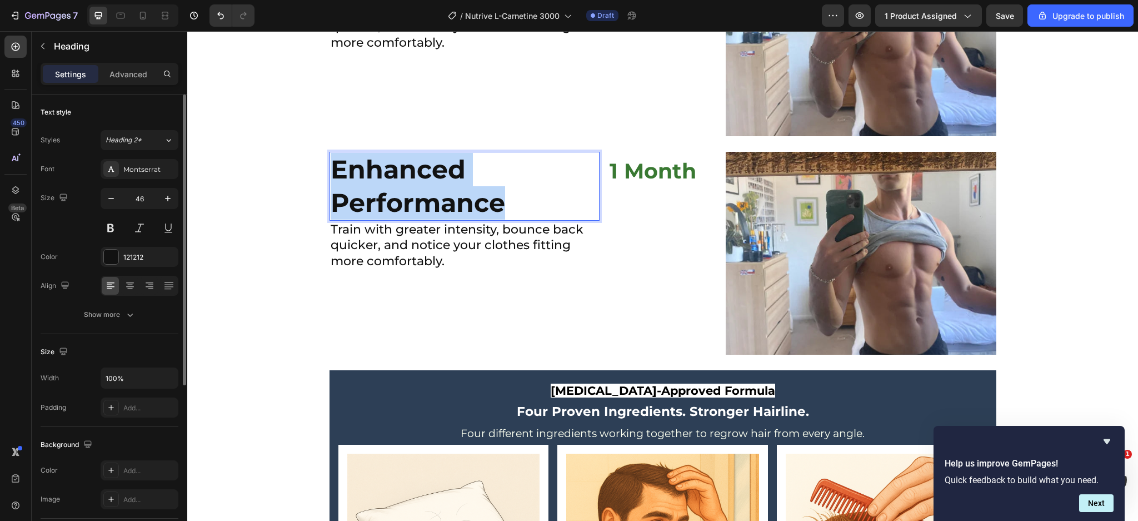
click at [437, 218] on strong "Enhanced Performance" at bounding box center [418, 185] width 175 height 65
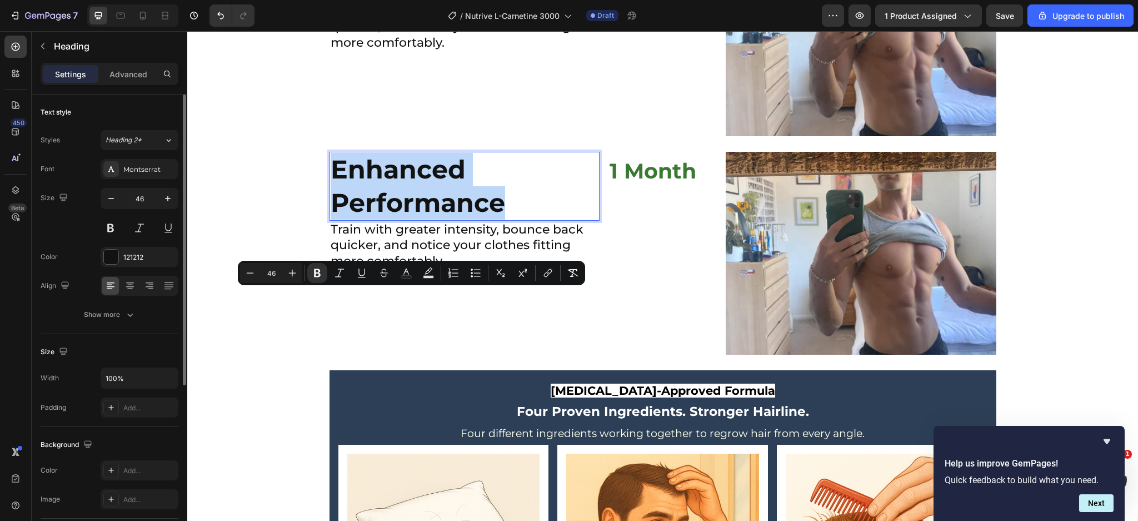
click at [463, 220] on p "Enhanced Performance" at bounding box center [465, 186] width 269 height 67
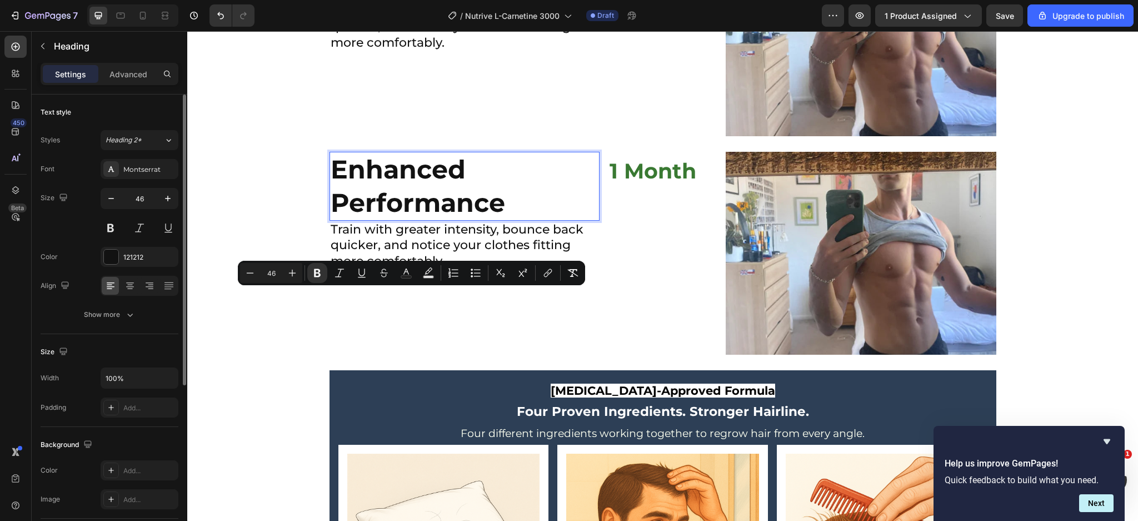
click at [463, 220] on p "Enhanced Performance" at bounding box center [465, 186] width 269 height 67
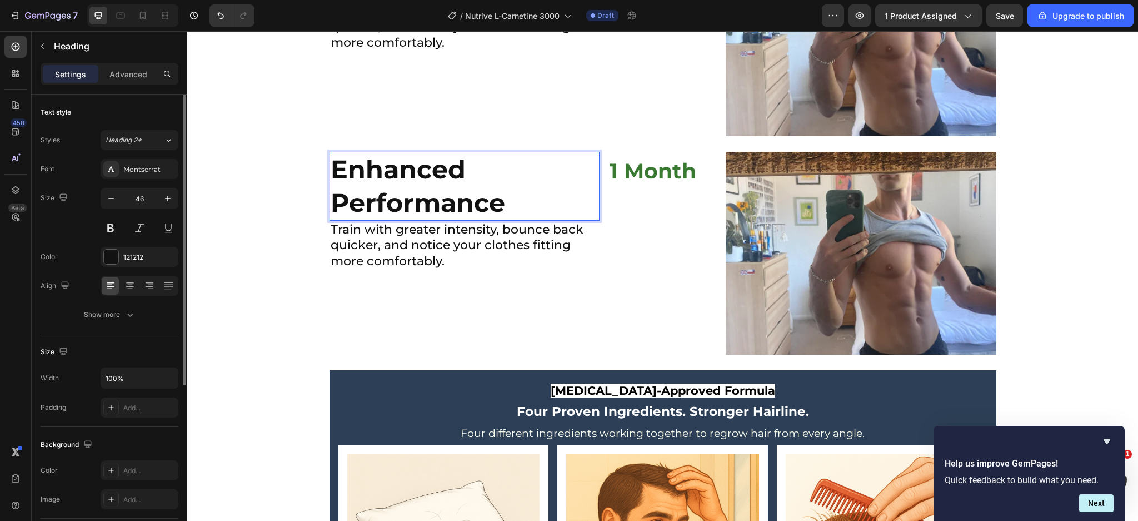
click at [463, 220] on p "Enhanced Performance" at bounding box center [465, 186] width 269 height 67
click at [457, 218] on strong "Enhanced Performance" at bounding box center [418, 185] width 175 height 65
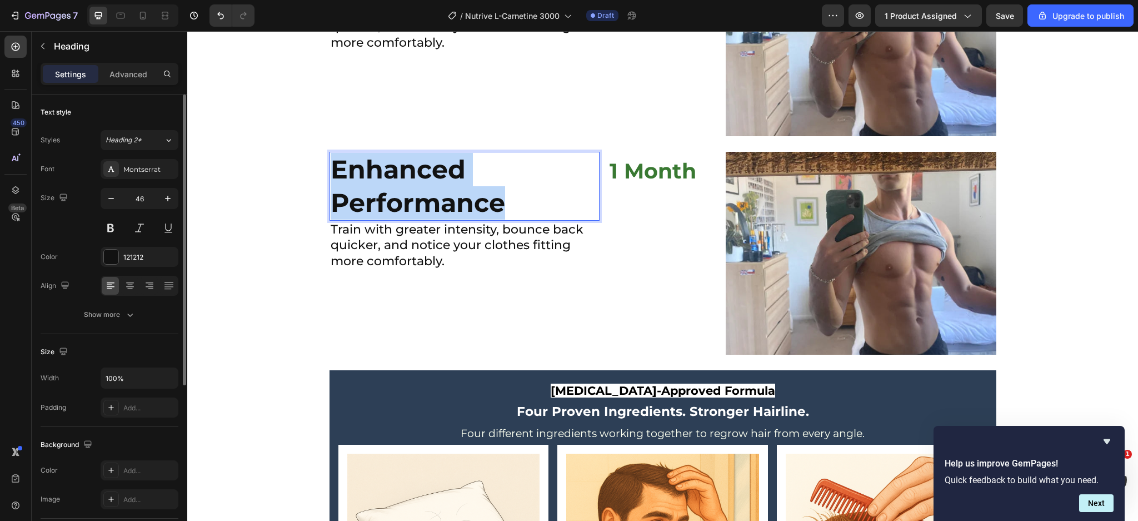
click at [457, 218] on strong "Enhanced Performance" at bounding box center [418, 185] width 175 height 65
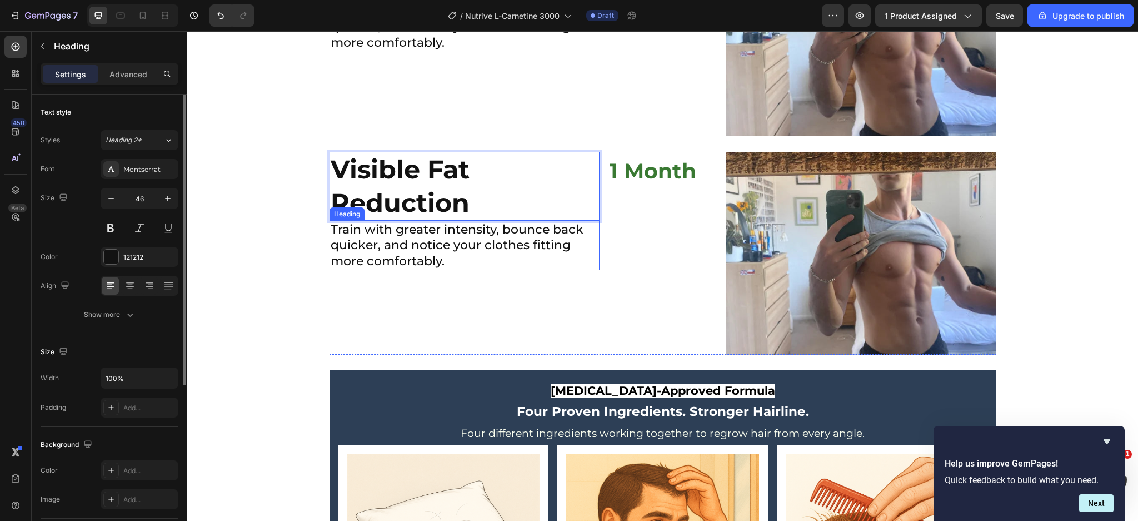
click at [448, 271] on h2 "Train with greater intensity, bounce back quicker, and notice your clothes fitt…" at bounding box center [465, 246] width 271 height 50
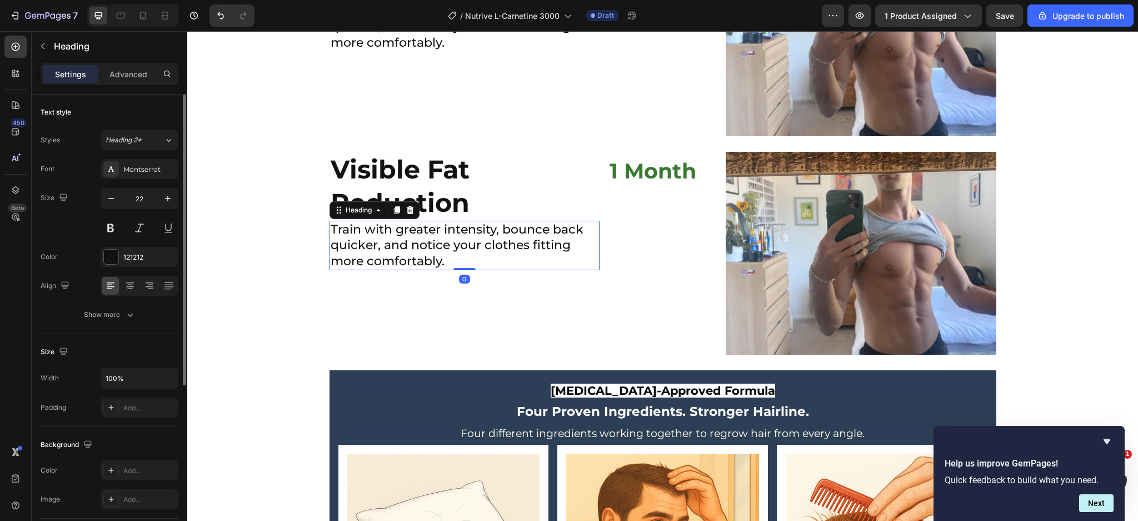
click at [448, 271] on h2 "Train with greater intensity, bounce back quicker, and notice your clothes fitt…" at bounding box center [465, 246] width 271 height 50
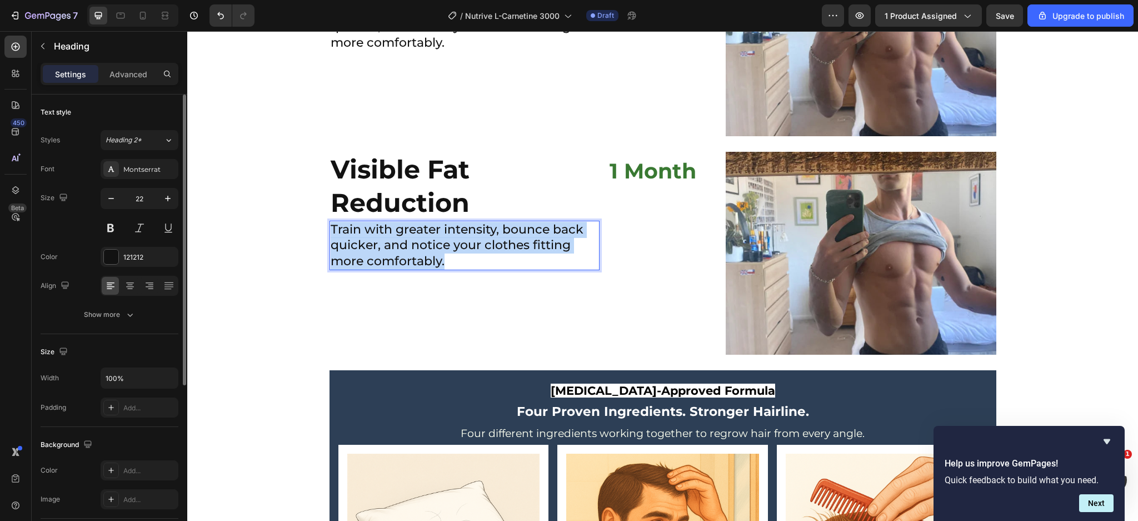
click at [448, 270] on p "Train with greater intensity, bounce back quicker, and notice your clothes fitt…" at bounding box center [465, 246] width 269 height 48
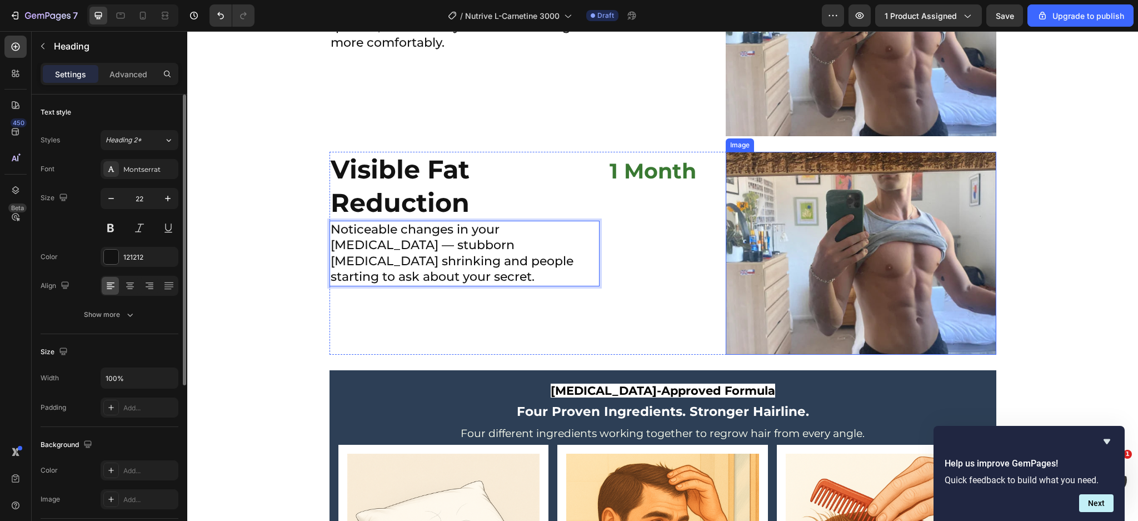
click at [783, 355] on img at bounding box center [861, 253] width 271 height 203
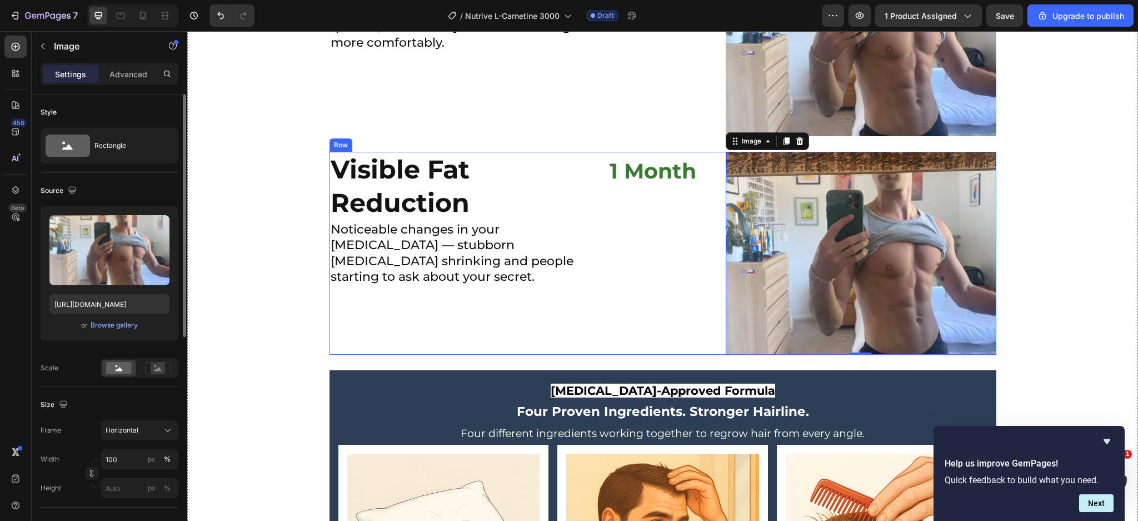
click at [822, 355] on img at bounding box center [861, 253] width 271 height 203
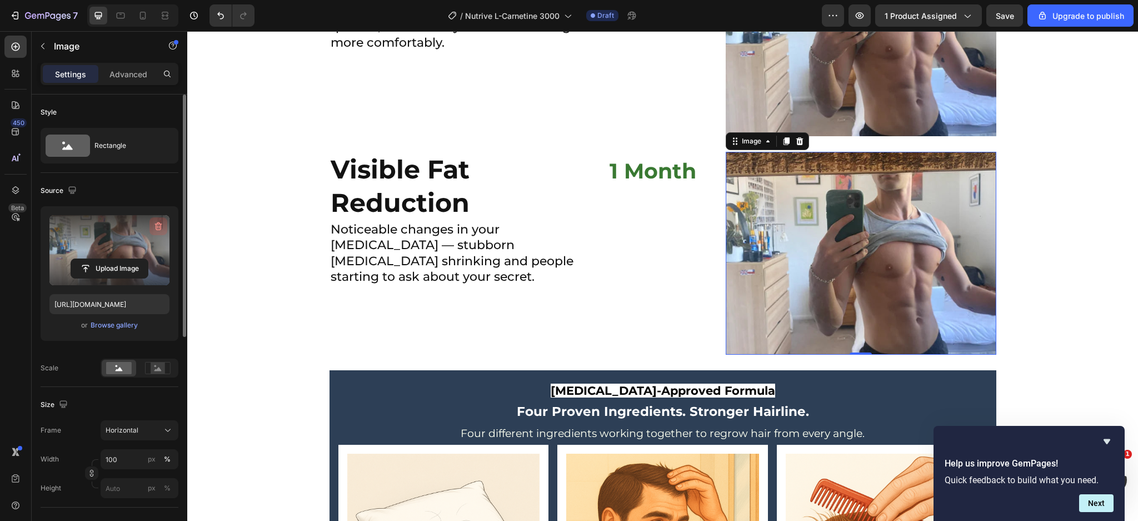
click at [165, 220] on button "button" at bounding box center [159, 226] width 18 height 18
click at [122, 259] on input "file" at bounding box center [109, 268] width 77 height 19
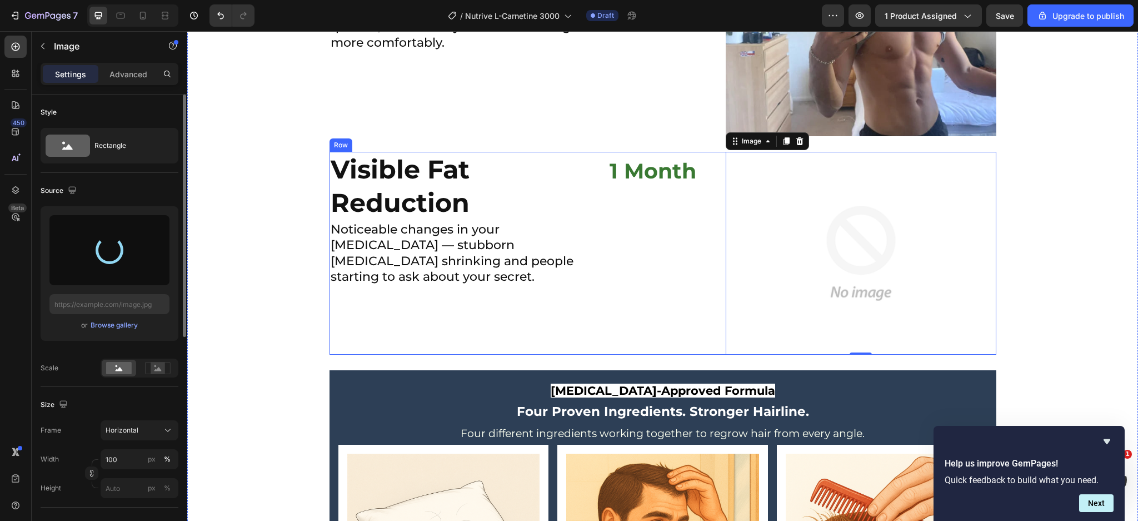
type input "https://cdn.shopify.com/s/files/1/0666/3274/5144/files/gempages_514397818819969…"
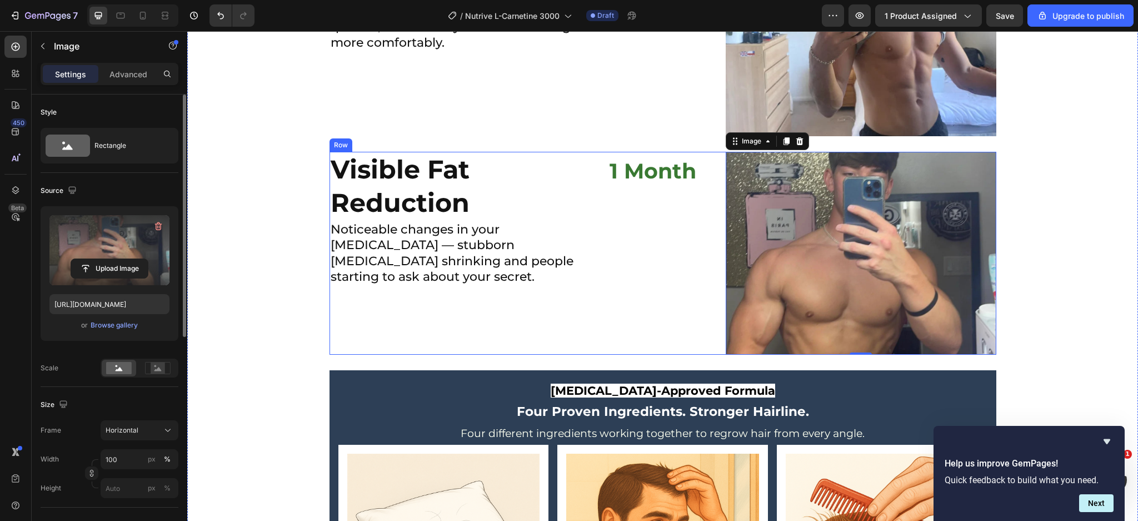
click at [553, 355] on div "⁠⁠⁠⁠⁠⁠⁠ Visible Fat Reduction Heading Noticeable changes in your midsection — s…" at bounding box center [465, 253] width 271 height 203
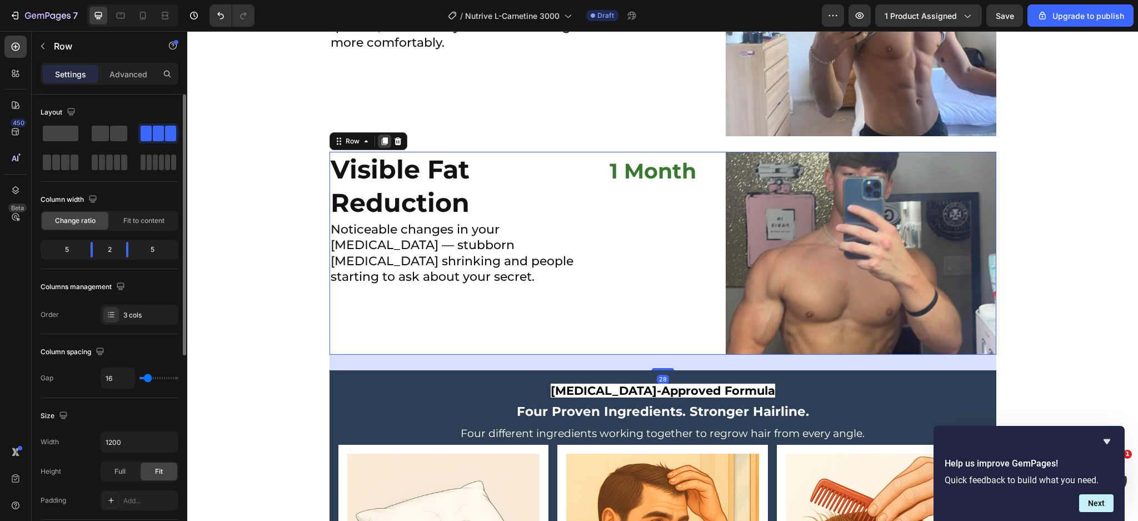
click at [380, 146] on icon at bounding box center [384, 141] width 9 height 9
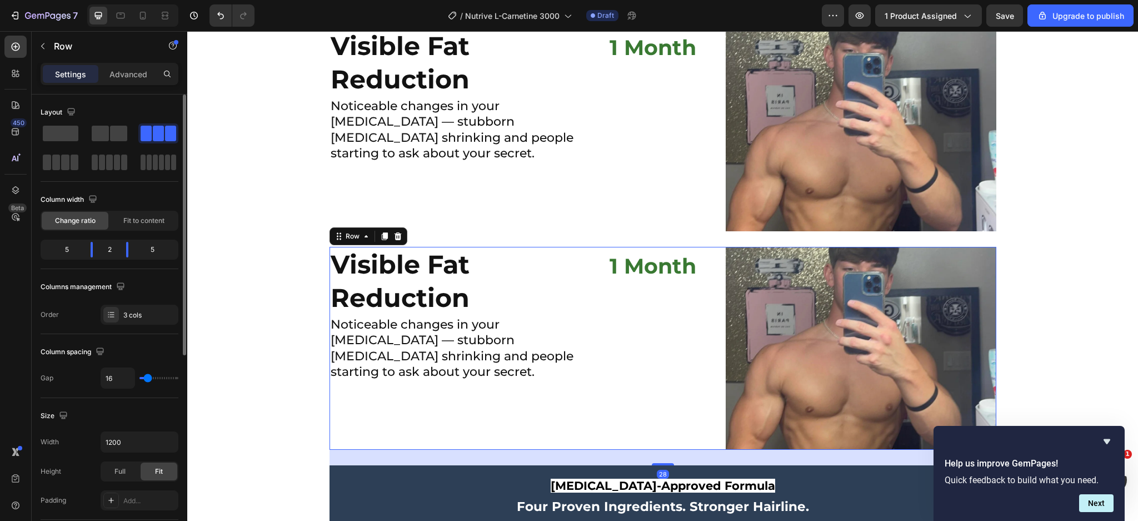
scroll to position [3857, 0]
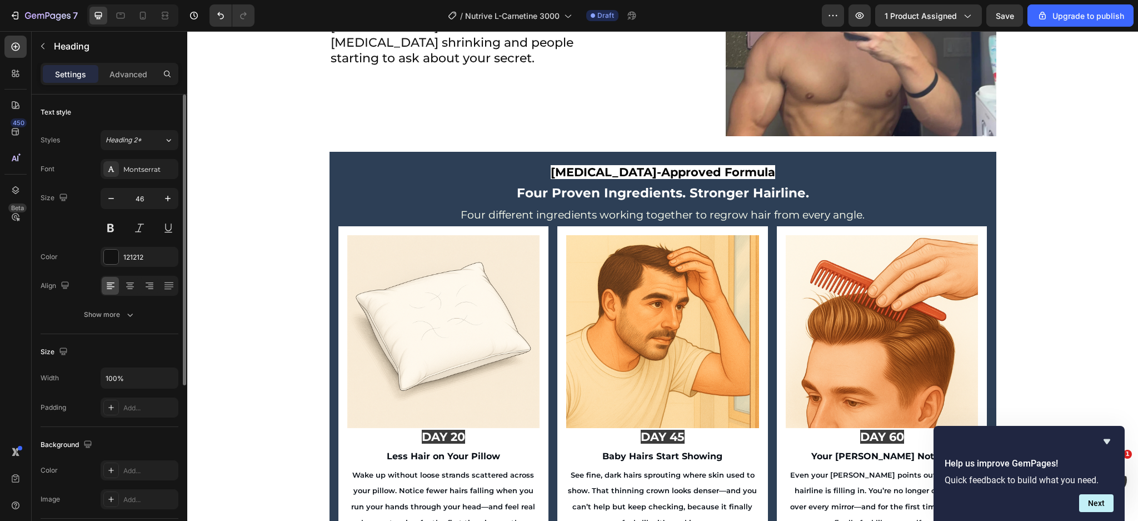
click at [465, 68] on h2 "Noticeable changes in your midsection — stubborn belly fat shrinking and people…" at bounding box center [465, 35] width 271 height 66
click at [465, 67] on p "Noticeable changes in your midsection — stubborn belly fat shrinking and people…" at bounding box center [465, 34] width 269 height 63
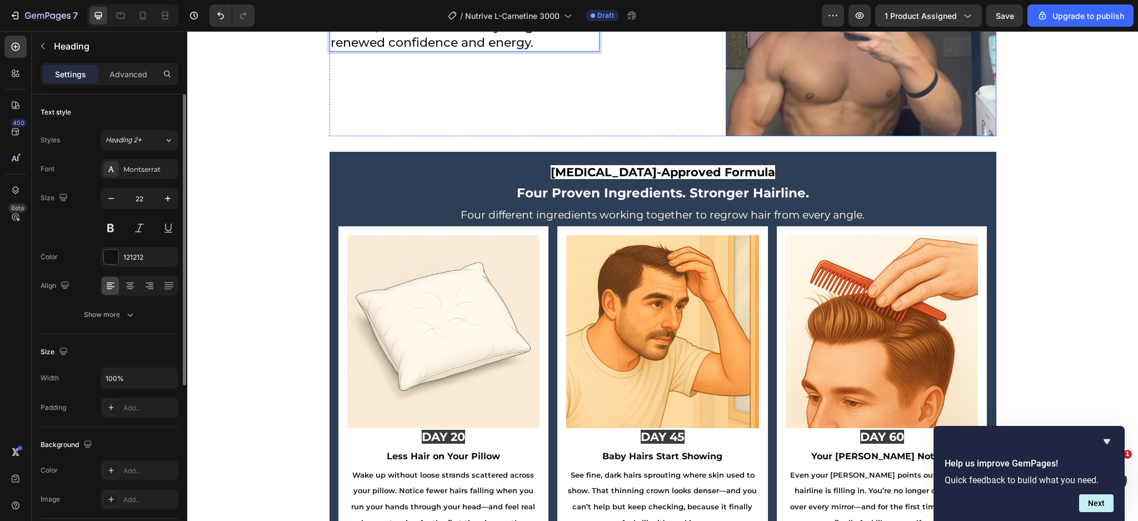
click at [787, 136] on img at bounding box center [861, 34] width 271 height 203
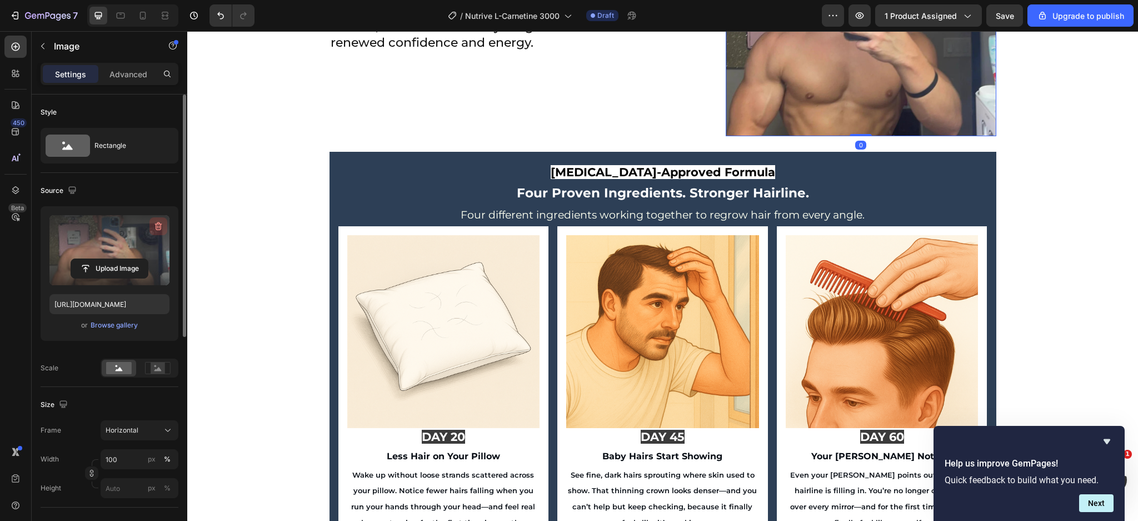
click at [152, 232] on button "button" at bounding box center [159, 226] width 18 height 18
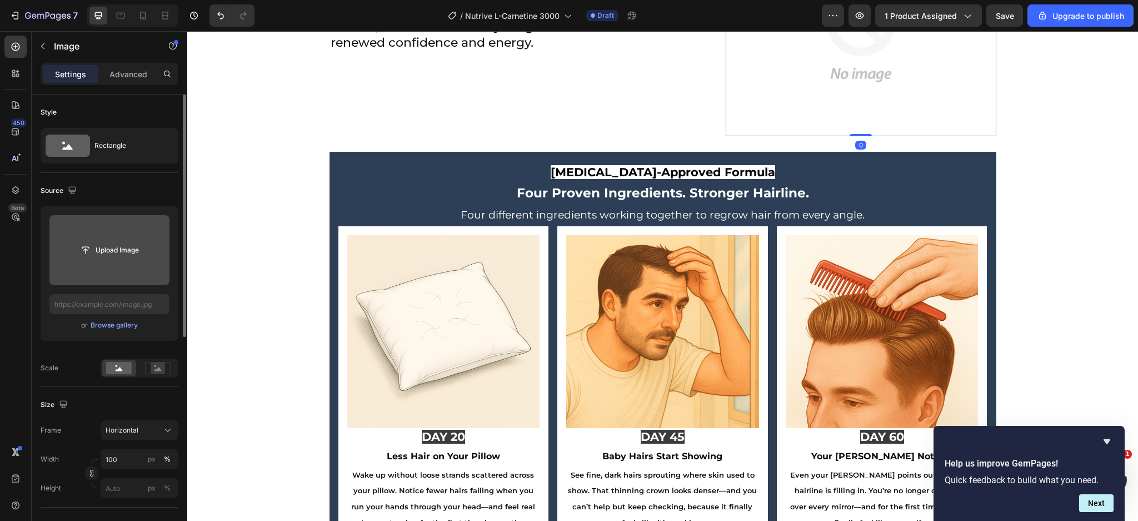
click at [120, 235] on input "file" at bounding box center [109, 250] width 120 height 70
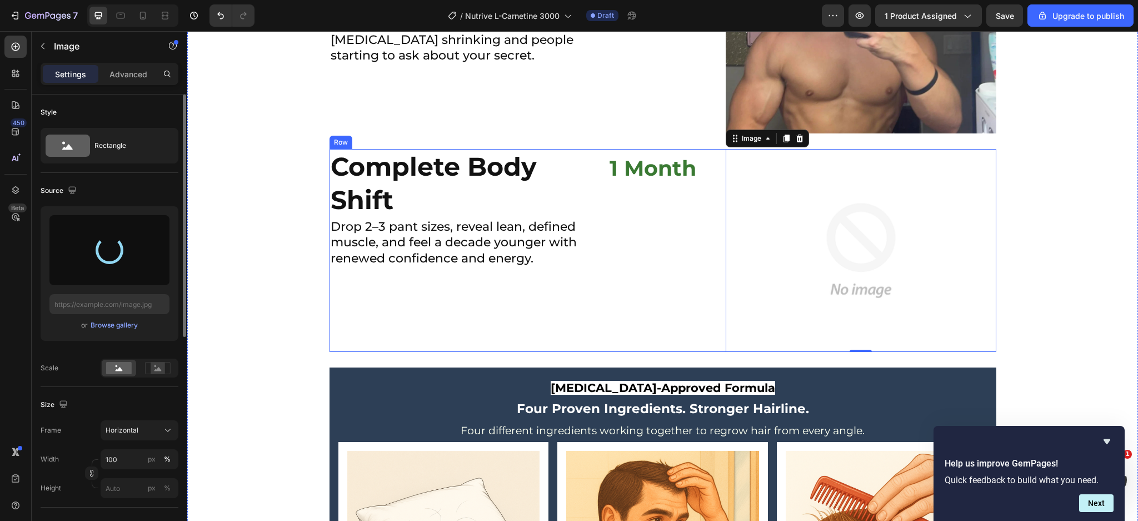
scroll to position [3635, 0]
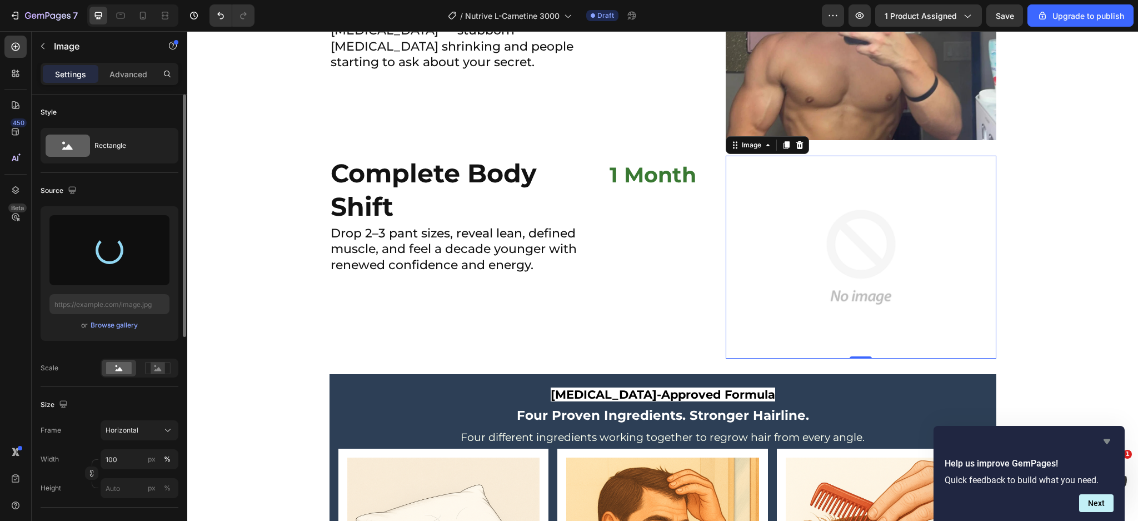
click at [1103, 444] on icon "Hide survey" at bounding box center [1107, 441] width 13 height 13
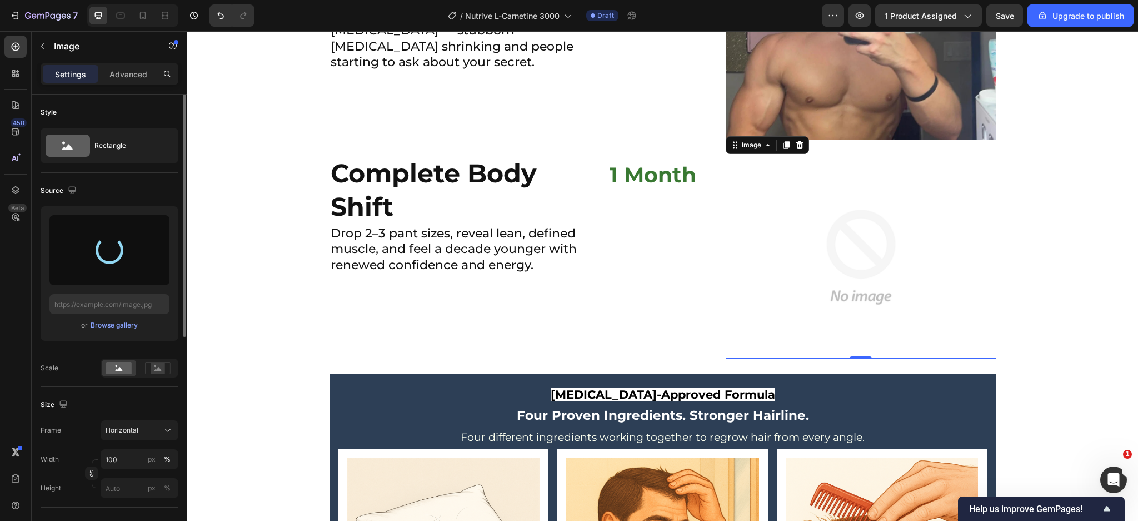
type input "https://cdn.shopify.com/s/files/1/0666/3274/5144/files/gempages_514397818819969…"
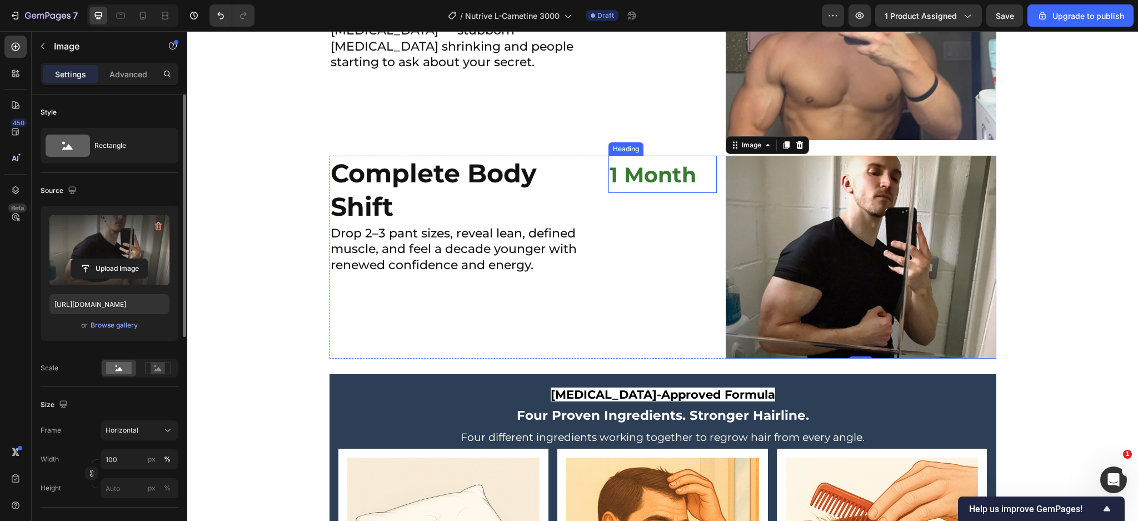
click at [659, 188] on span "1 Month" at bounding box center [653, 175] width 87 height 26
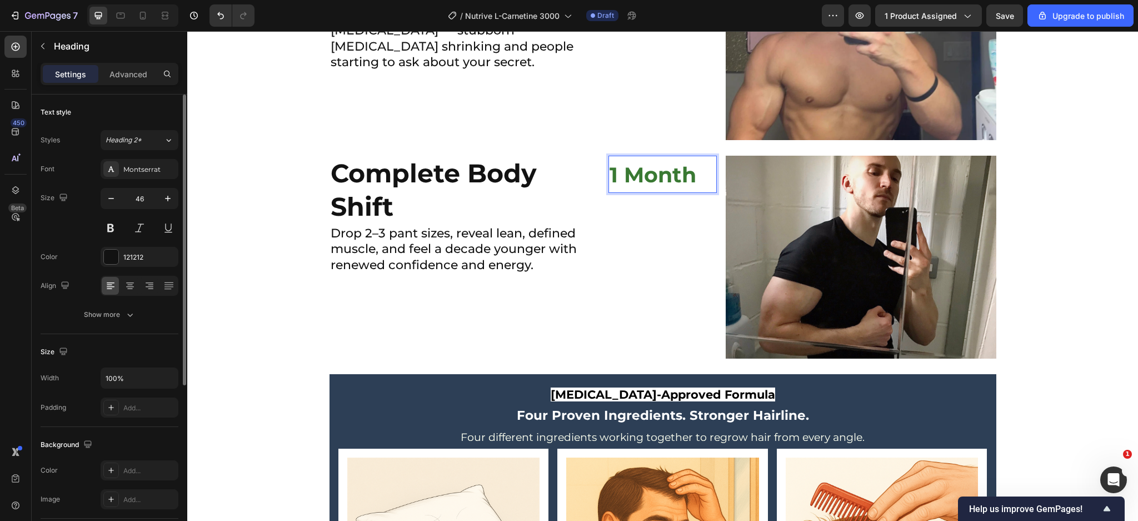
click at [659, 188] on span "1 Month" at bounding box center [653, 175] width 87 height 26
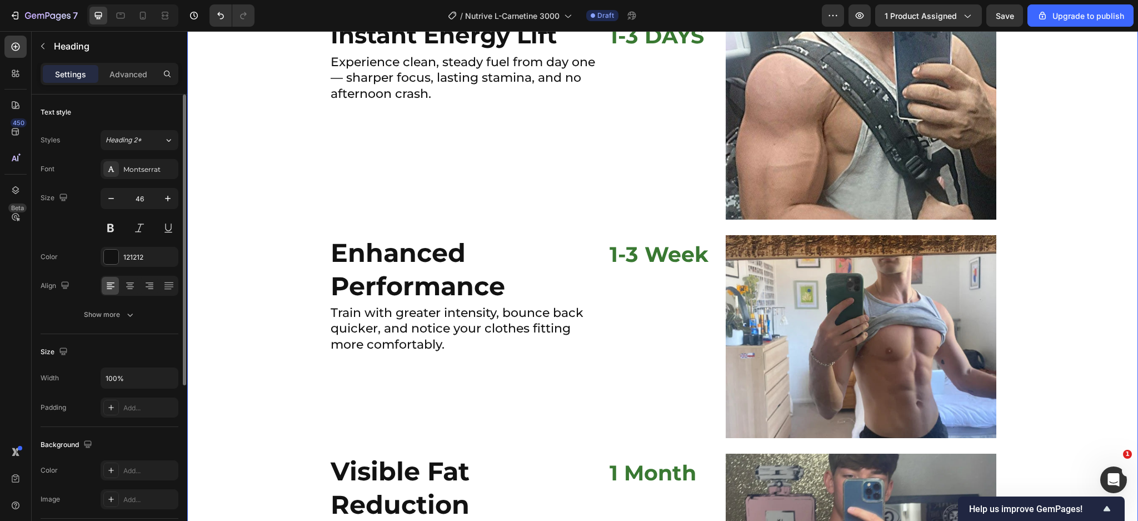
scroll to position [3116, 0]
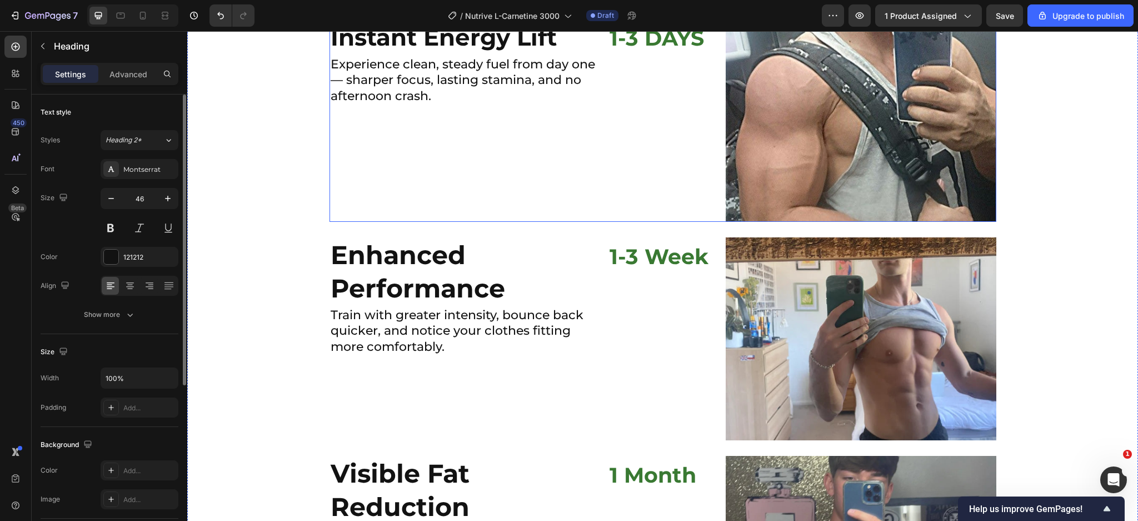
click at [660, 51] on span "1-3 DAYS" at bounding box center [657, 38] width 95 height 26
click at [665, 51] on span "1-3 DAYS" at bounding box center [657, 38] width 95 height 26
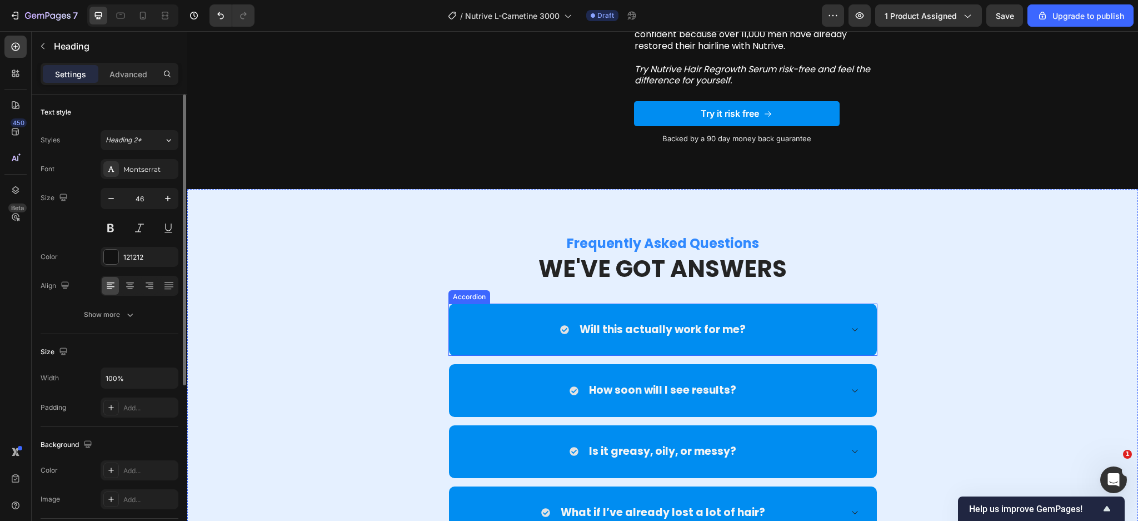
scroll to position [5810, 0]
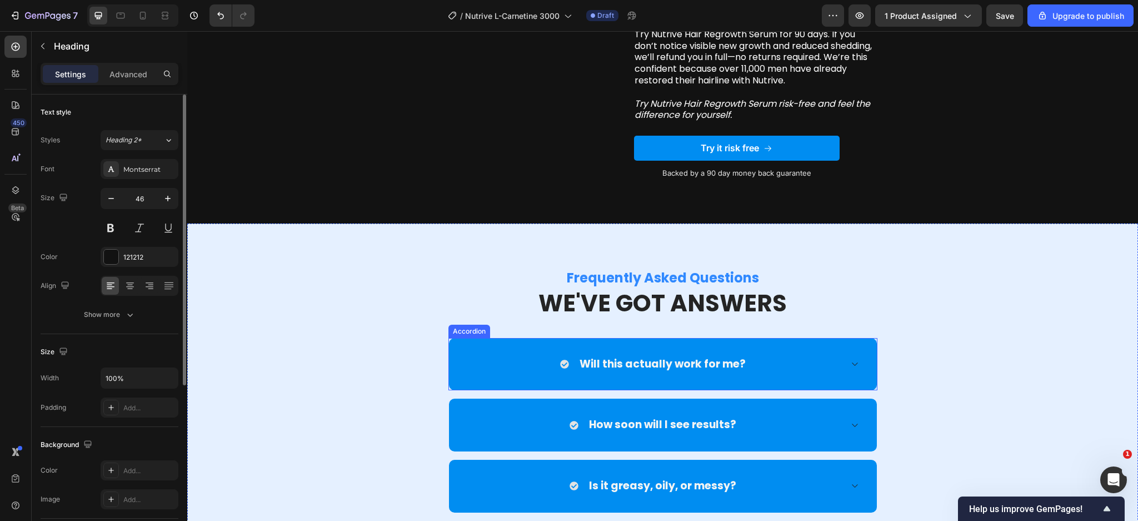
click at [740, 371] on div "Will this actually work for me?" at bounding box center [663, 364] width 170 height 17
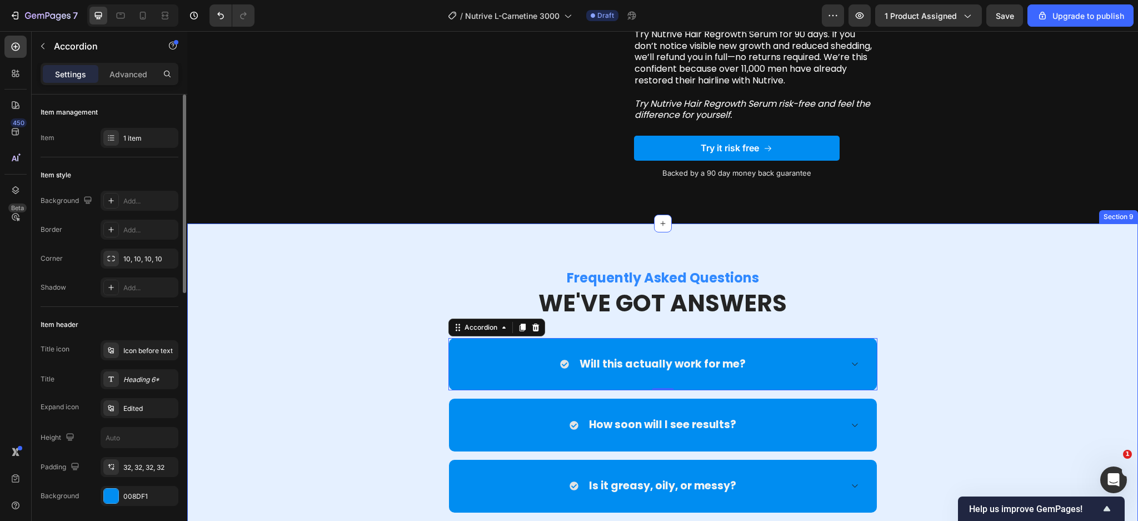
click at [282, 452] on div "Frequently Asked Questions Heading WE'VE GOT ANSWERS Heading Row Will this actu…" at bounding box center [663, 530] width 934 height 525
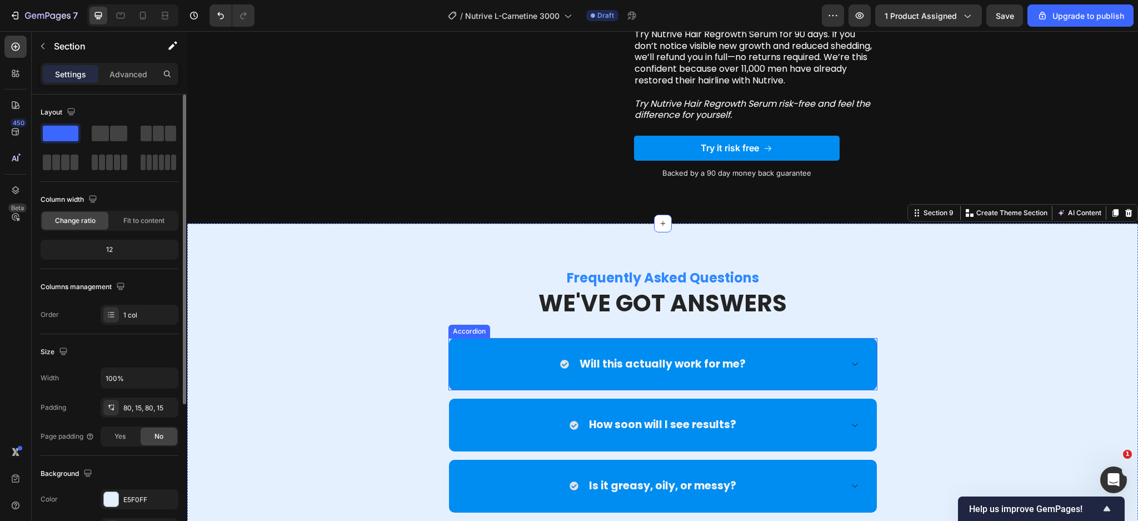
click at [671, 358] on strong "Will this actually work for me?" at bounding box center [663, 363] width 166 height 15
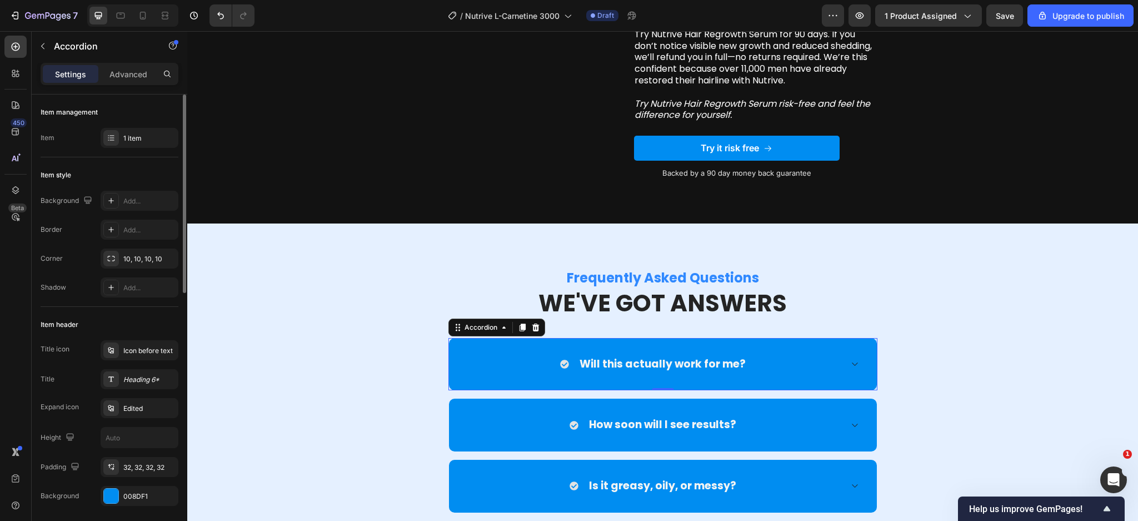
click at [783, 360] on div "Will this actually work for me?" at bounding box center [654, 364] width 375 height 17
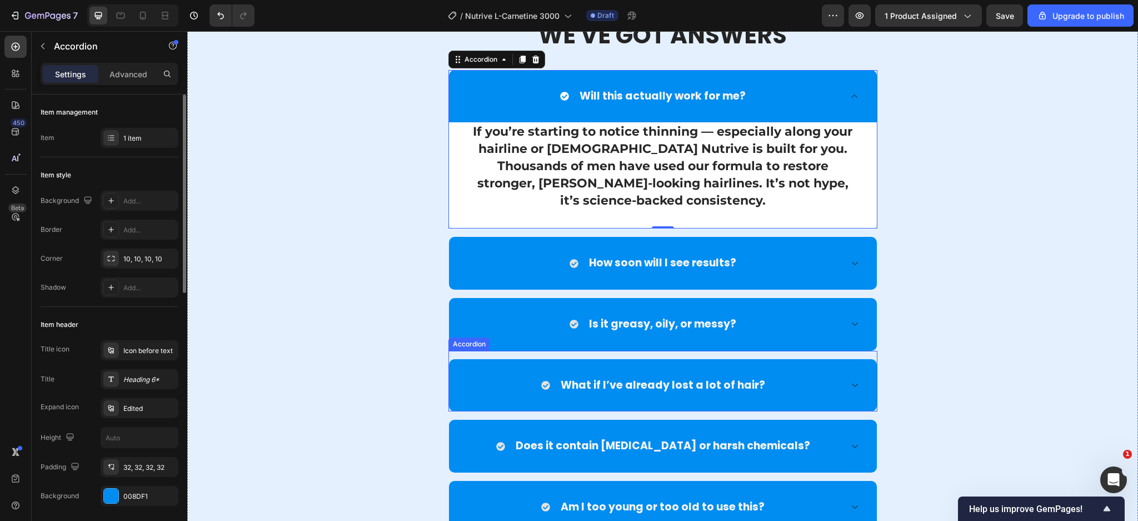
scroll to position [6107, 0]
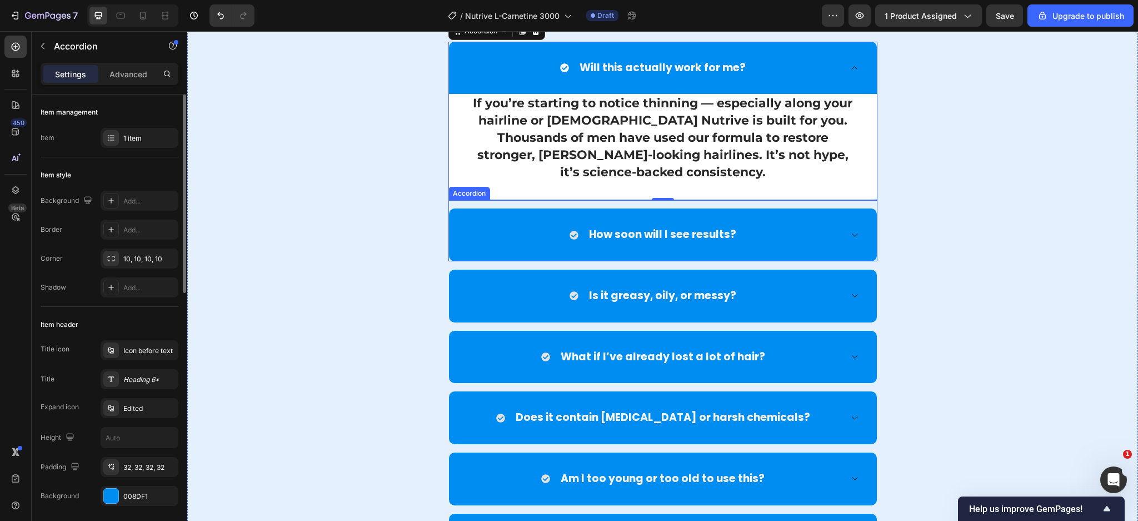
click at [500, 222] on div "How soon will I see results?" at bounding box center [663, 234] width 428 height 53
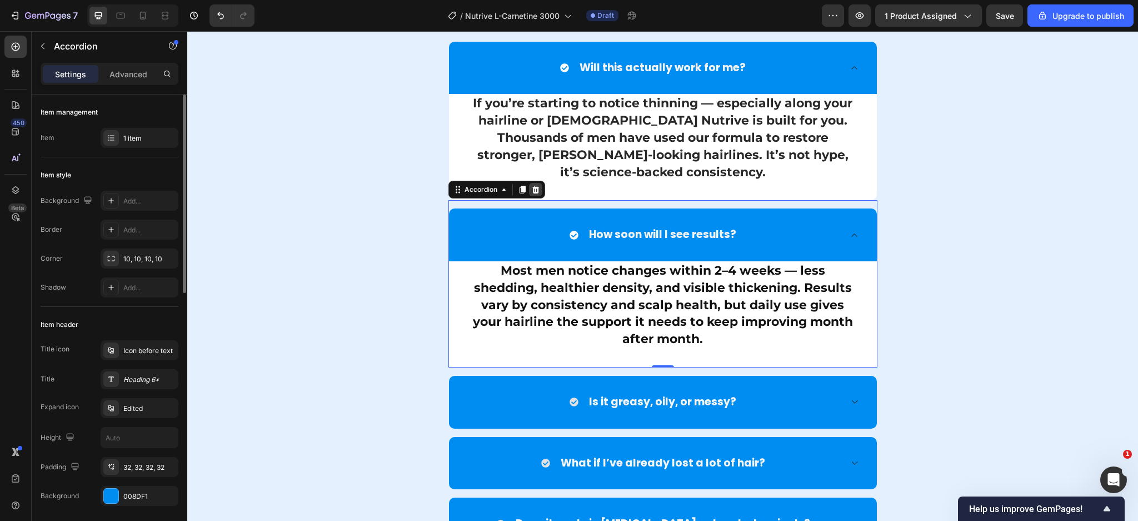
click at [531, 187] on icon at bounding box center [535, 189] width 9 height 9
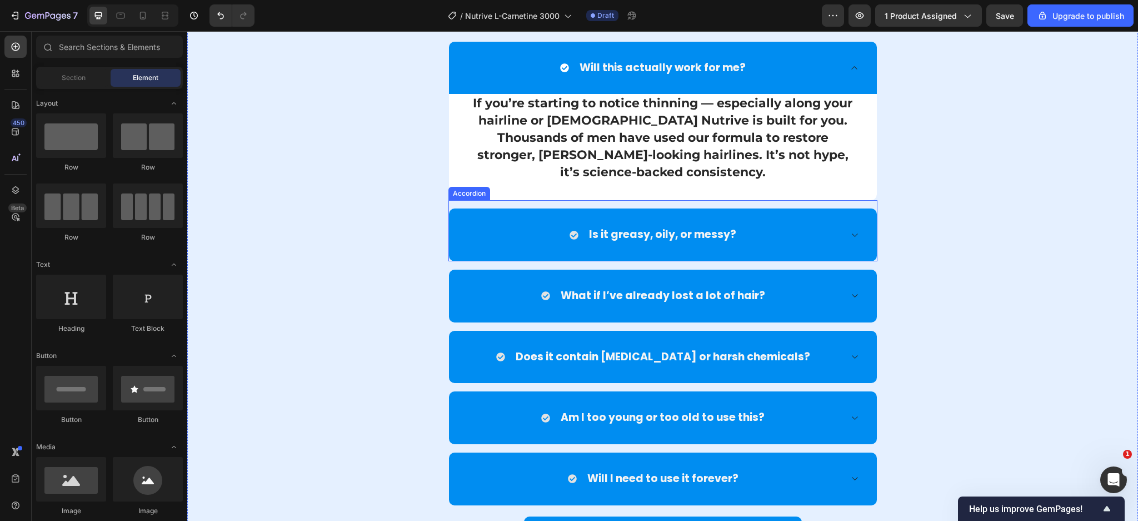
click at [505, 242] on div "Is it greasy, oily, or messy?" at bounding box center [654, 234] width 375 height 17
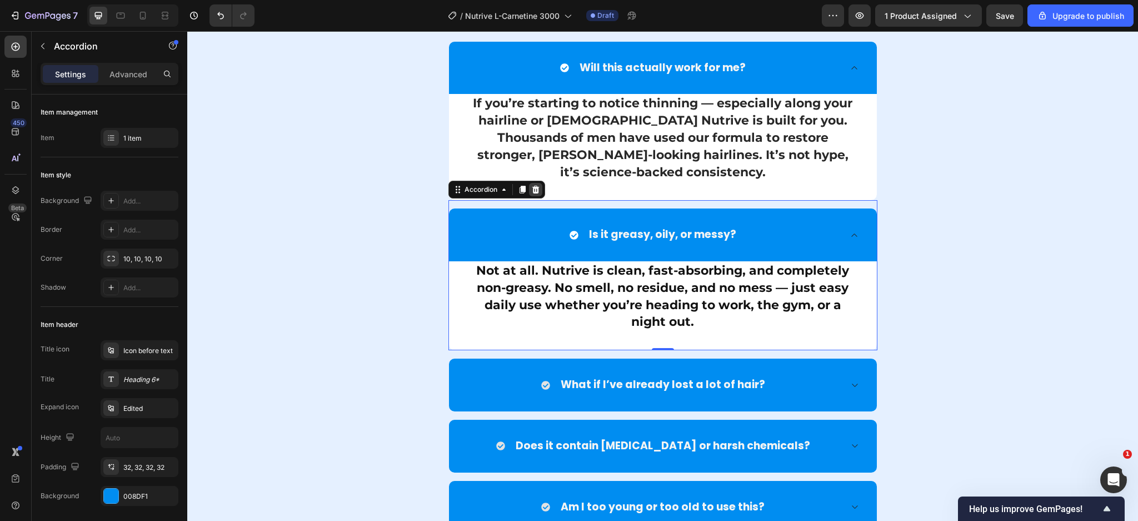
click at [531, 190] on icon at bounding box center [535, 189] width 9 height 9
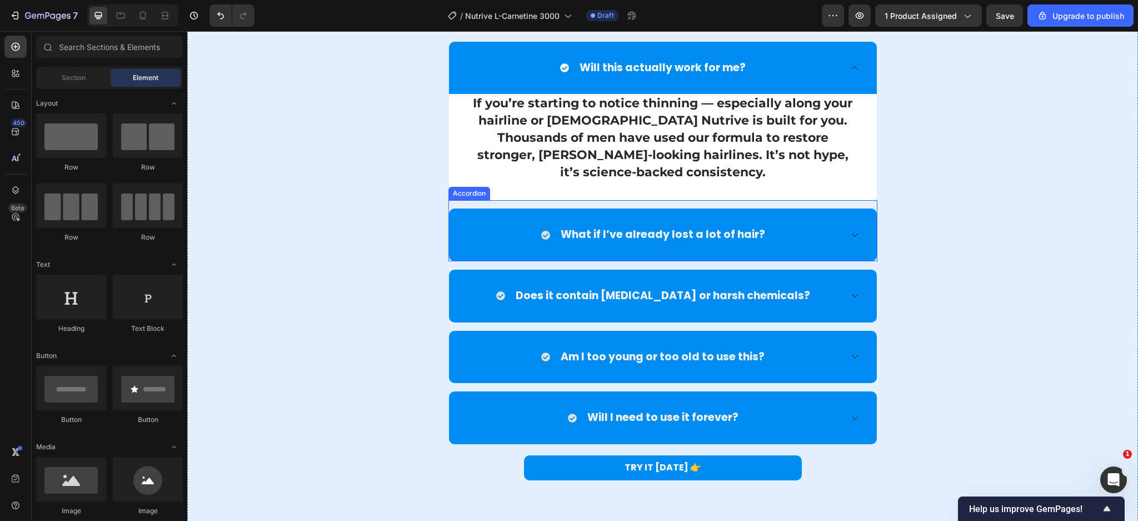
click at [502, 239] on div "What if I’ve already lost a lot of hair?" at bounding box center [654, 234] width 375 height 17
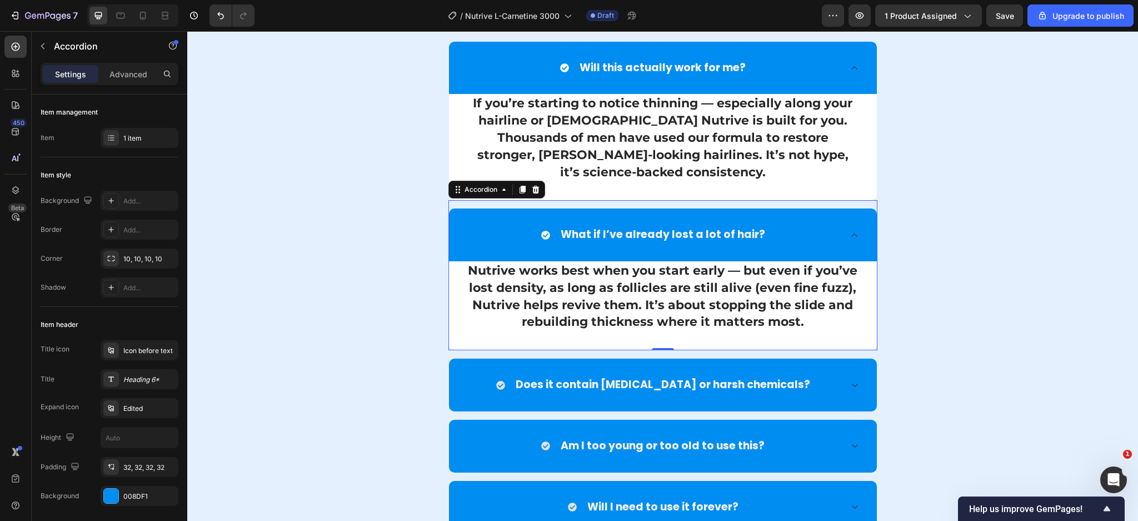
click at [541, 187] on div "If you’re starting to notice thinning — especially along your hairline or templ…" at bounding box center [663, 147] width 428 height 106
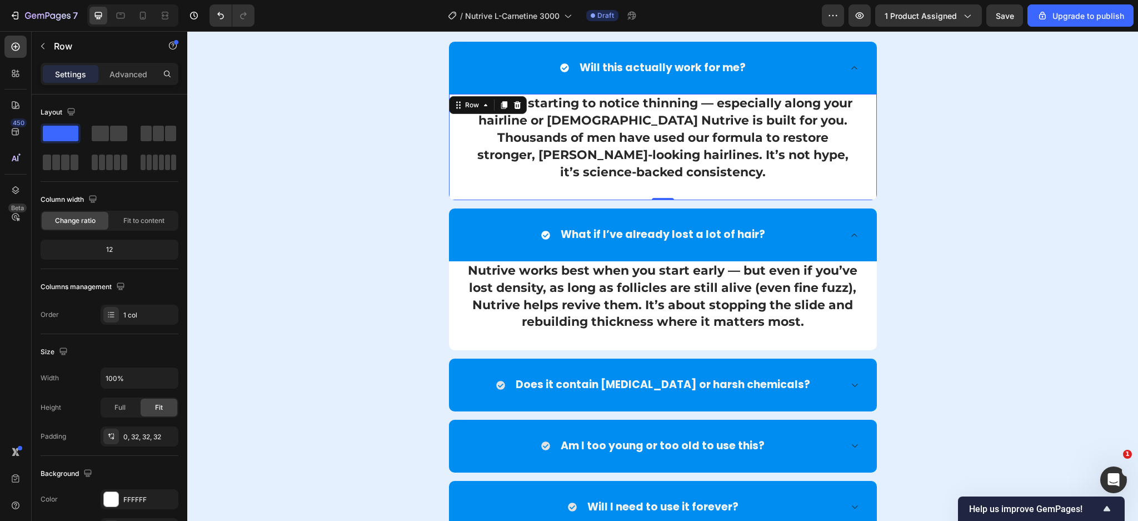
click at [481, 247] on div "What if I’ve already lost a lot of hair?" at bounding box center [663, 234] width 428 height 53
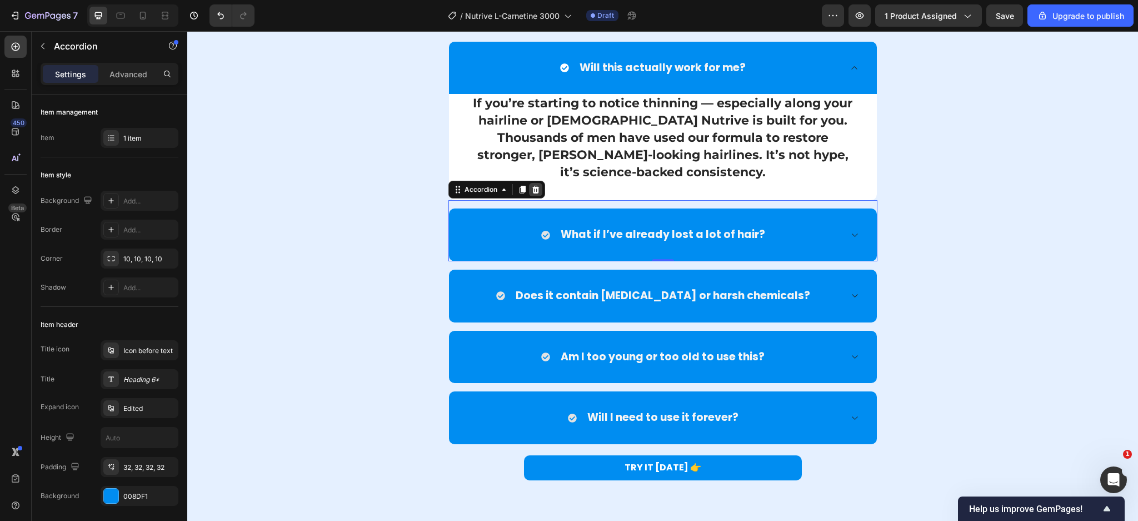
click at [532, 187] on icon at bounding box center [535, 190] width 7 height 8
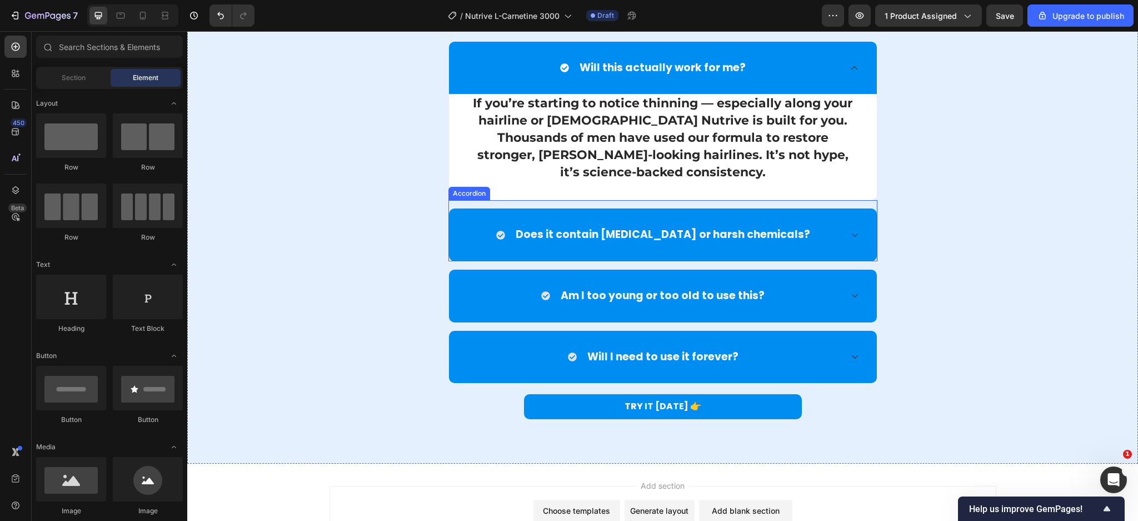
click at [506, 221] on div "Does it contain Minoxidil or harsh chemicals?" at bounding box center [663, 234] width 428 height 53
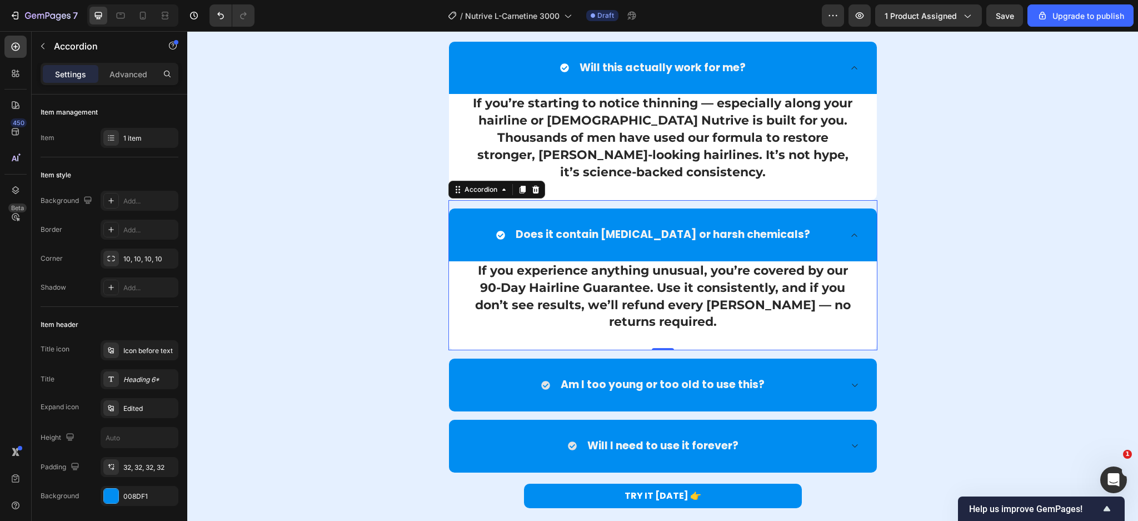
click at [532, 187] on icon at bounding box center [535, 190] width 7 height 8
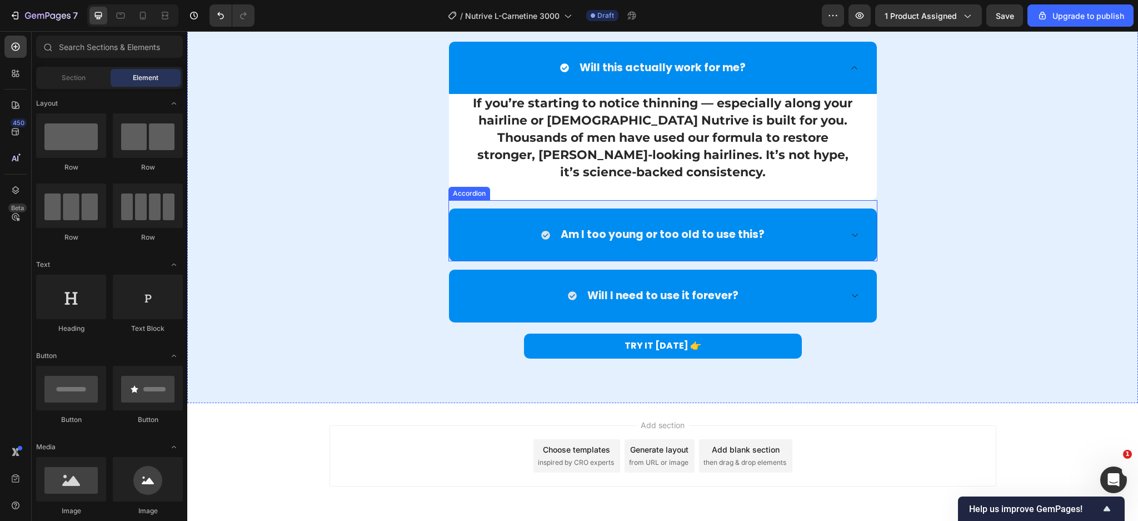
click at [508, 212] on div "Am I too young or too old to use this?" at bounding box center [663, 234] width 428 height 53
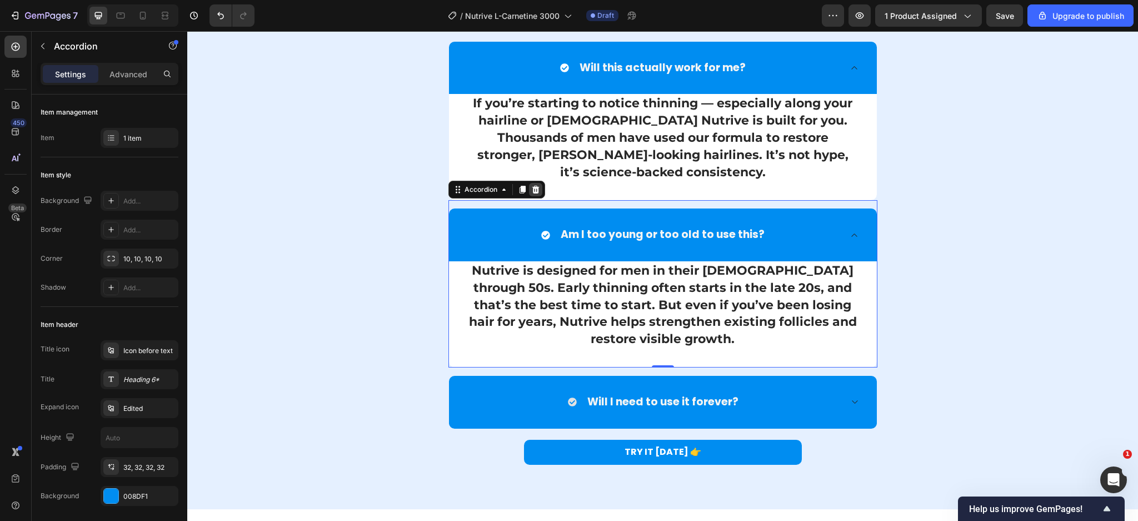
click at [532, 187] on icon at bounding box center [535, 190] width 7 height 8
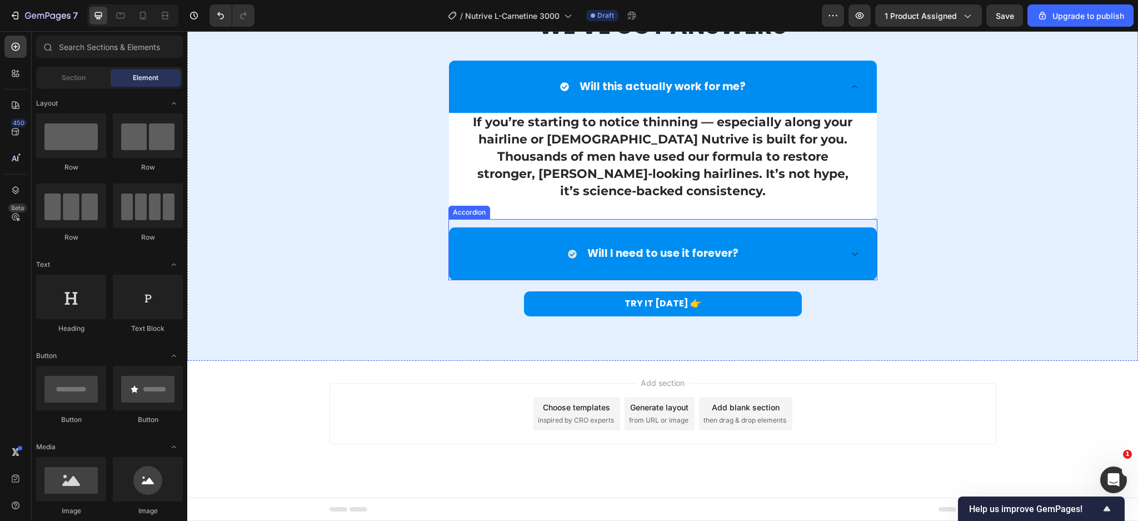
click at [502, 254] on div "Will I need to use it forever?" at bounding box center [654, 253] width 375 height 17
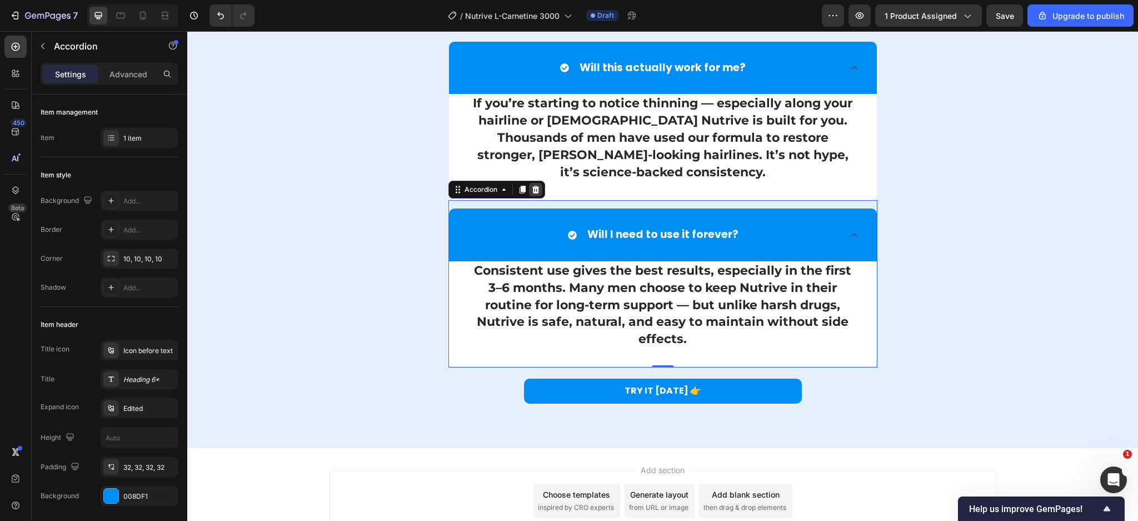
click at [531, 186] on icon at bounding box center [535, 189] width 9 height 9
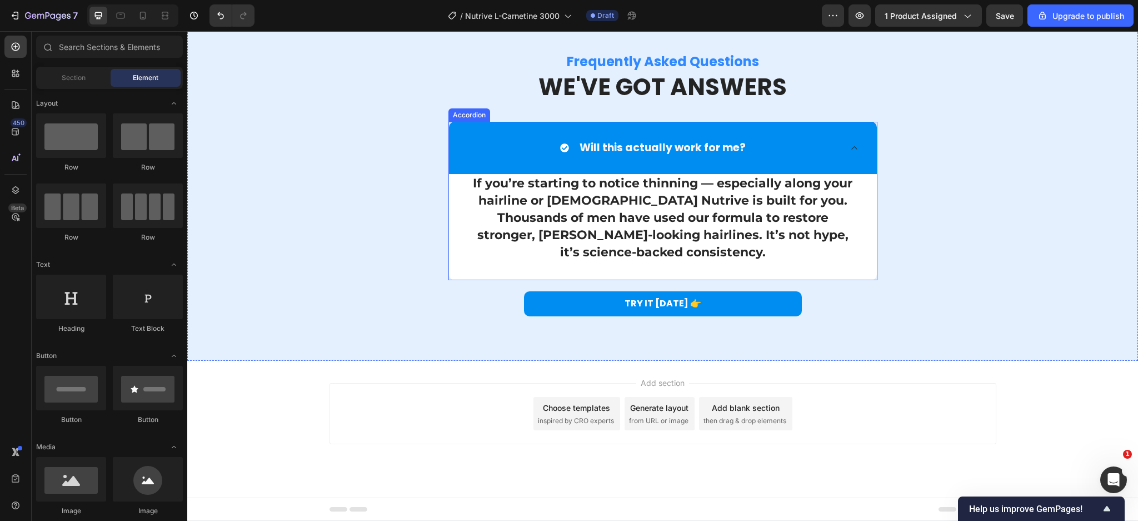
click at [540, 152] on div "Will this actually work for me?" at bounding box center [654, 148] width 375 height 17
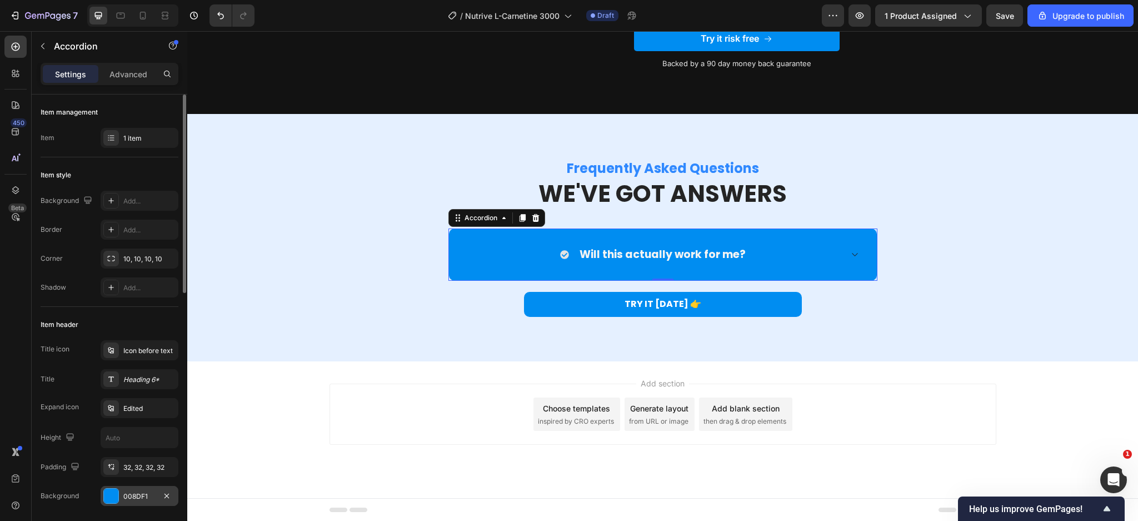
scroll to position [138, 0]
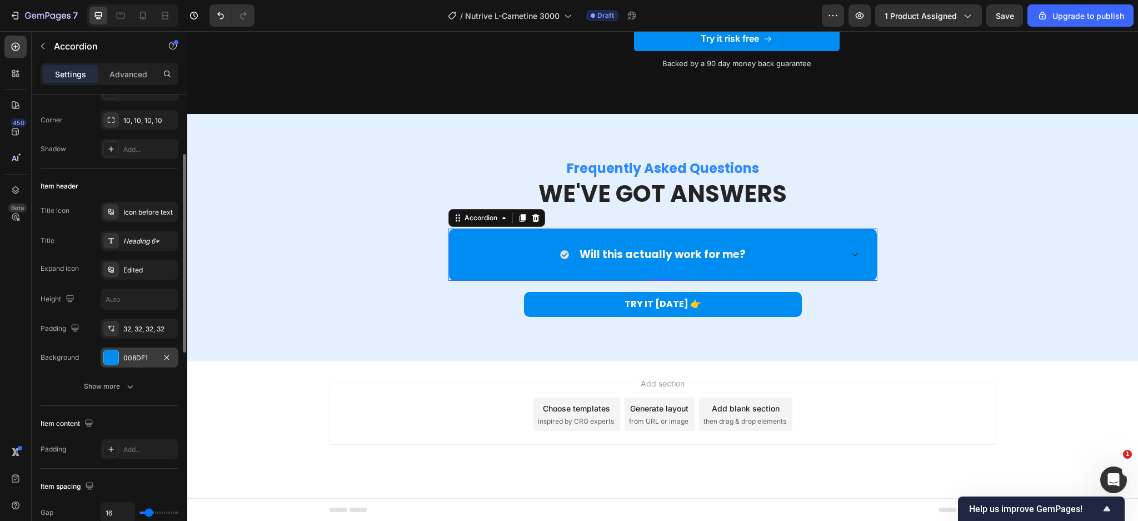
click at [131, 361] on div "008DF1" at bounding box center [139, 358] width 32 height 10
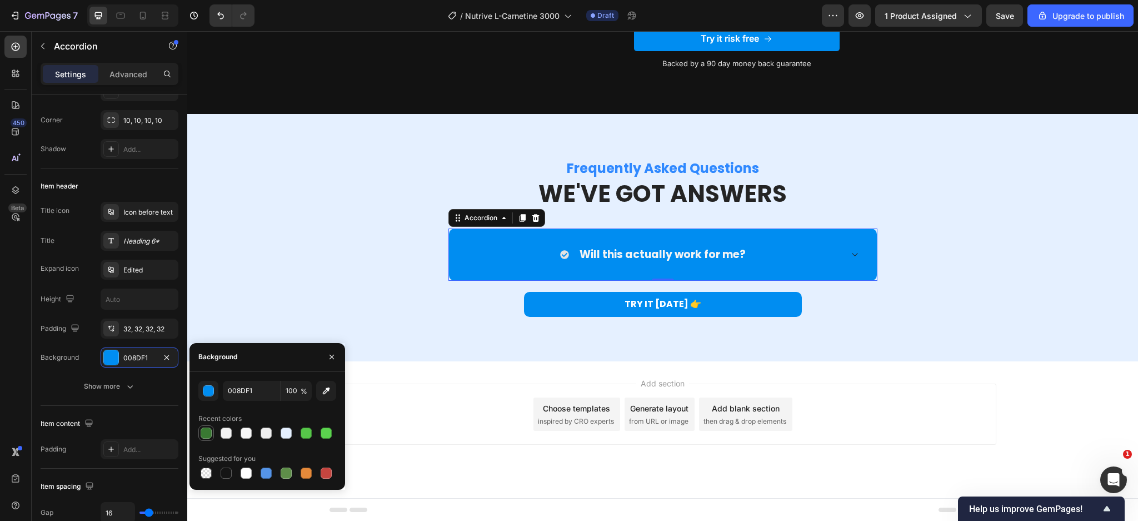
click at [212, 435] on div at bounding box center [206, 432] width 13 height 13
type input "397932"
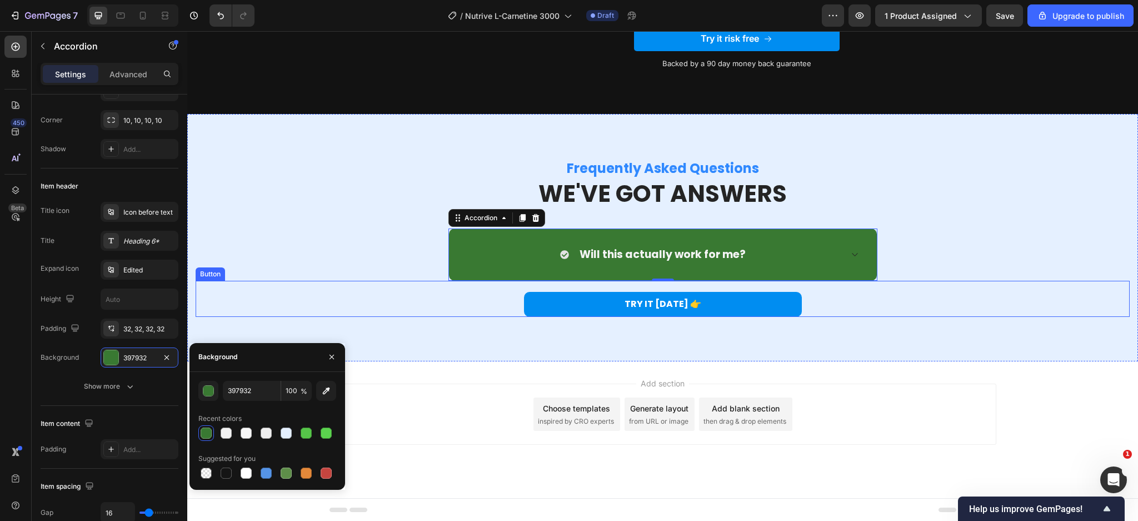
click at [495, 262] on div "Will this actually work for me?" at bounding box center [654, 254] width 375 height 17
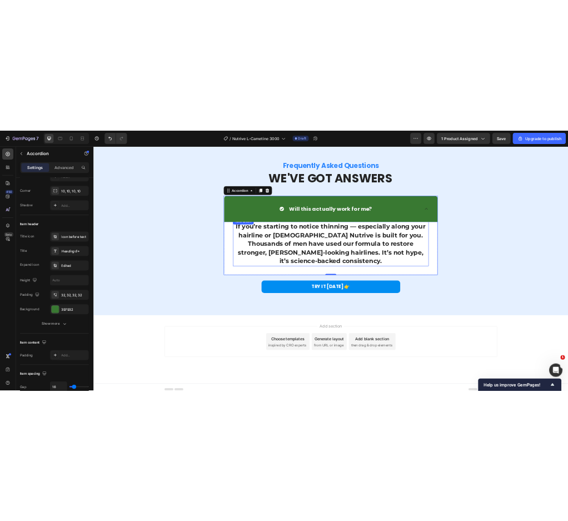
scroll to position [6027, 0]
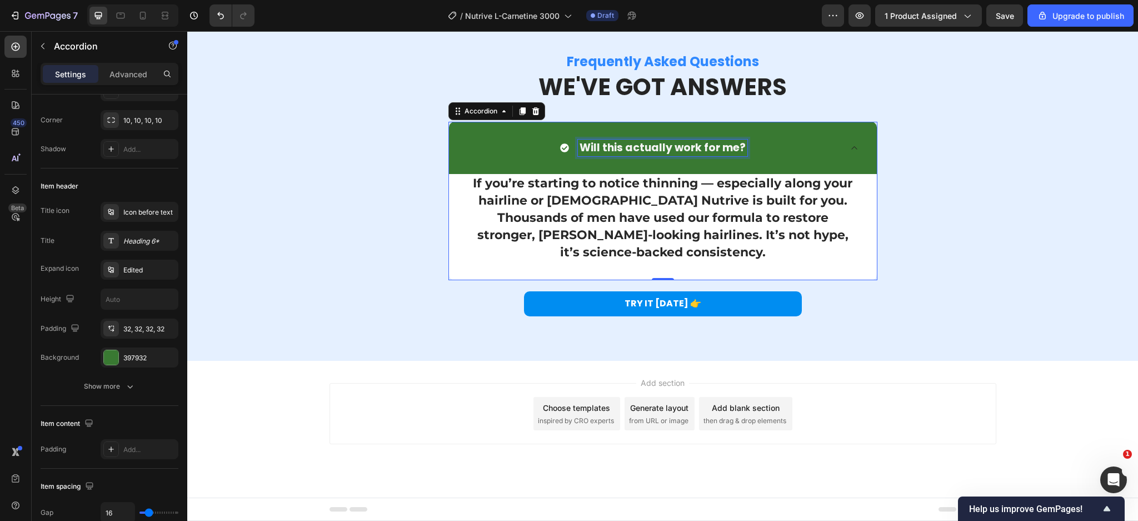
click at [642, 141] on strong "Will this actually work for me?" at bounding box center [663, 147] width 166 height 15
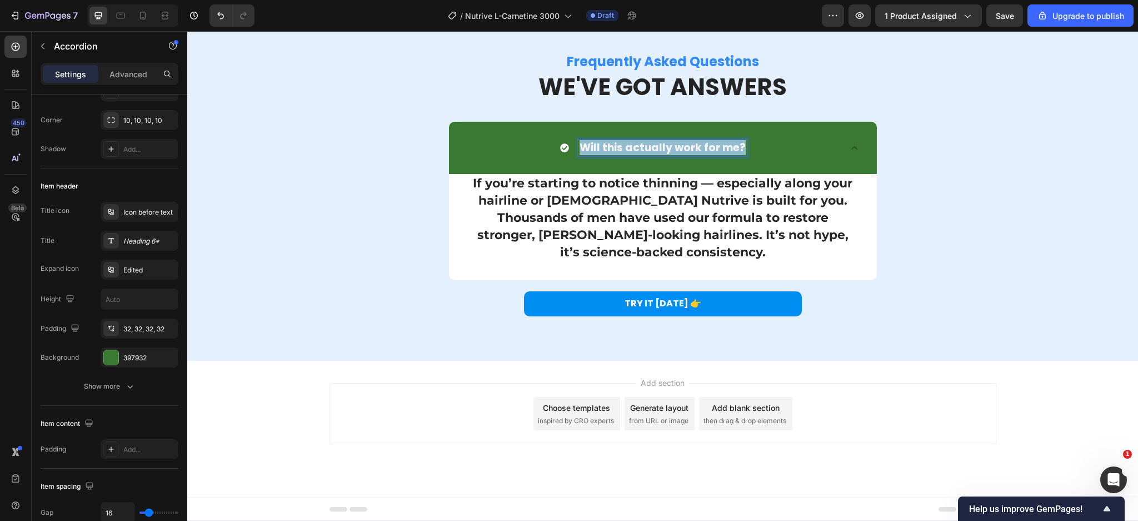
click at [642, 141] on strong "Will this actually work for me?" at bounding box center [663, 147] width 166 height 15
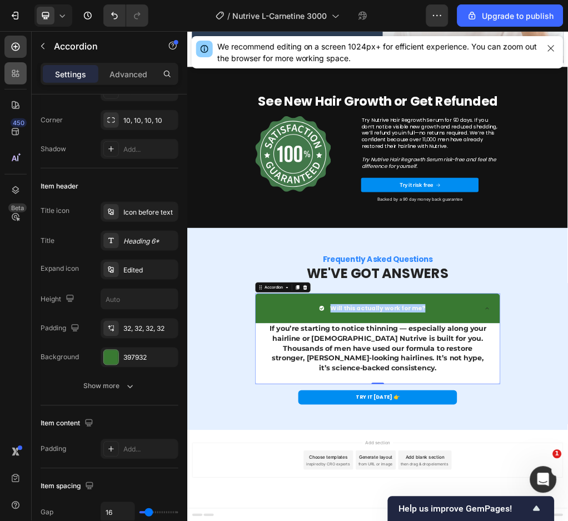
scroll to position [5632, 0]
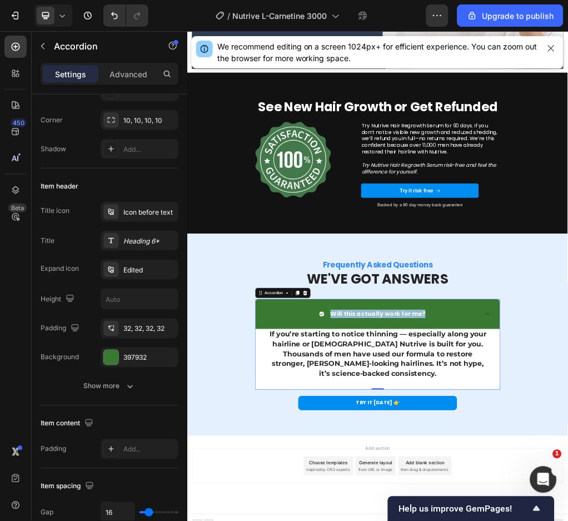
click at [474, 518] on strong "Will this actually work for me?" at bounding box center [520, 525] width 166 height 15
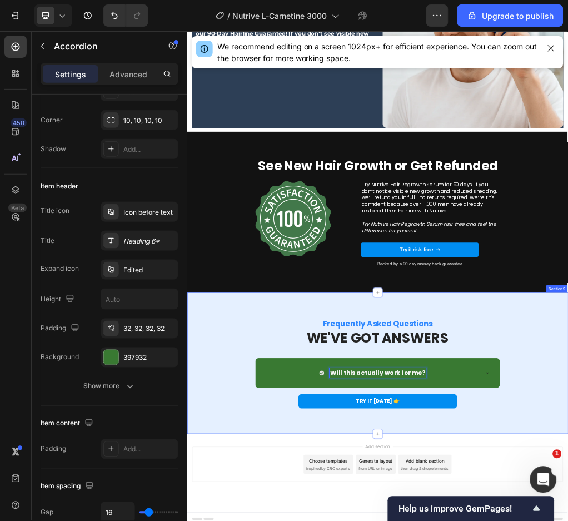
scroll to position [5525, 0]
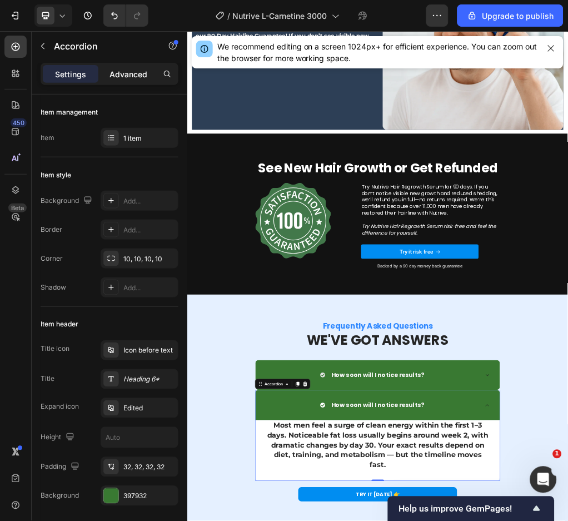
click at [125, 76] on p "Advanced" at bounding box center [129, 74] width 38 height 12
type input "100%"
type input "100"
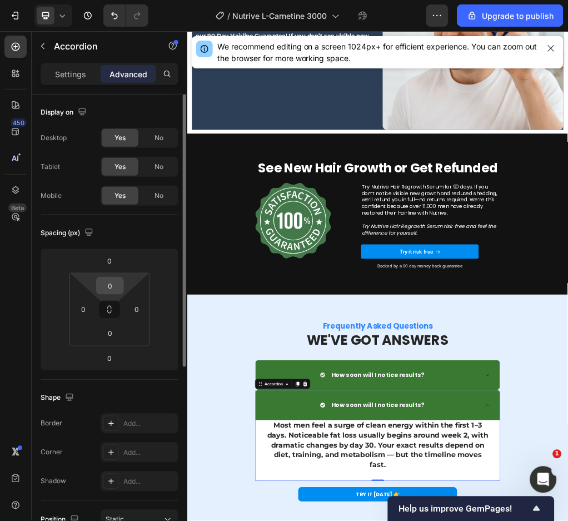
click at [106, 281] on input "0" at bounding box center [110, 285] width 22 height 17
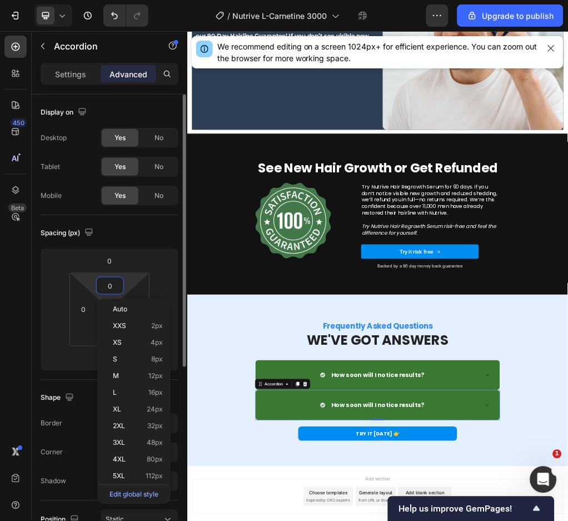
type input "("
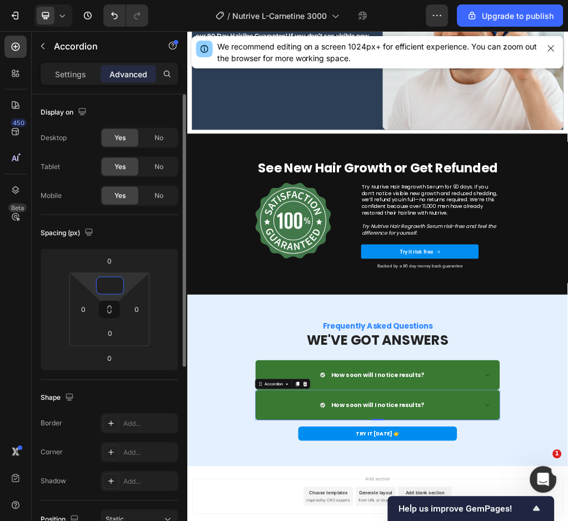
type input "5"
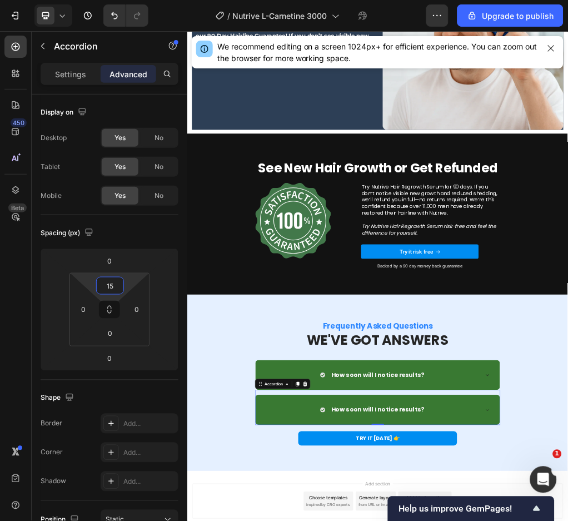
type input "15"
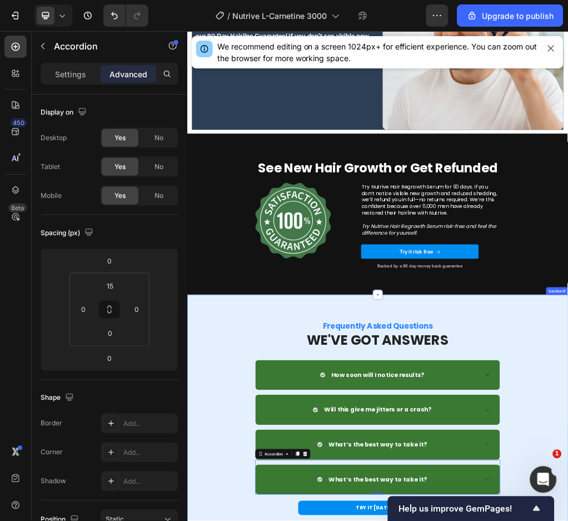
scroll to position [5599, 0]
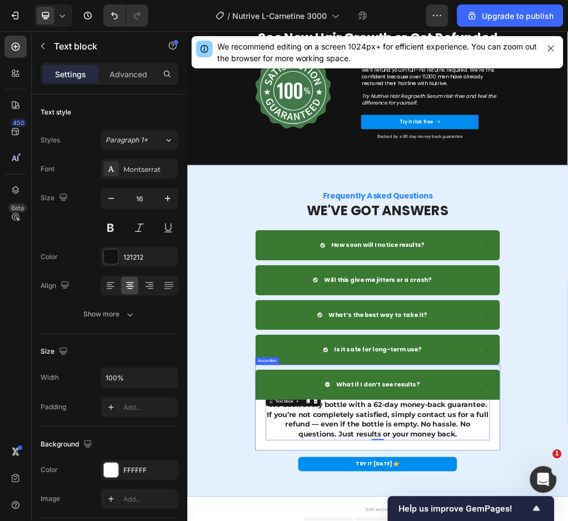
scroll to position [5757, 0]
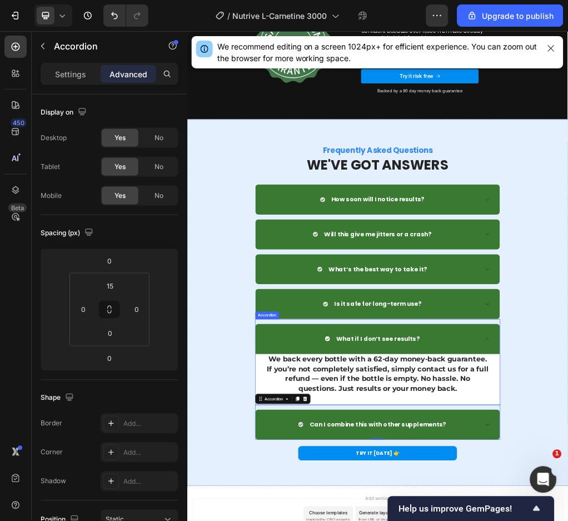
scroll to position [5905, 0]
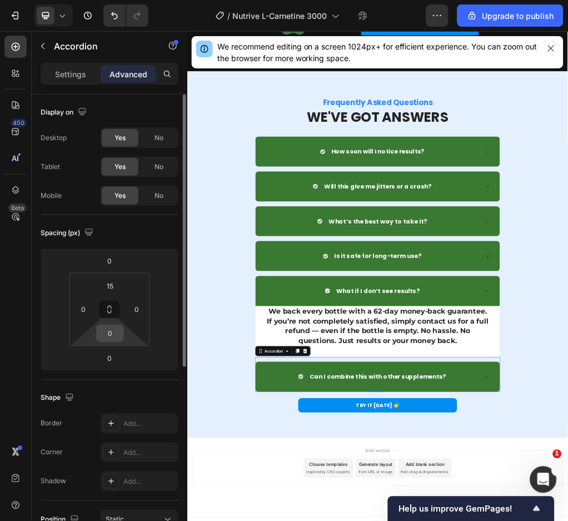
scroll to position [277, 0]
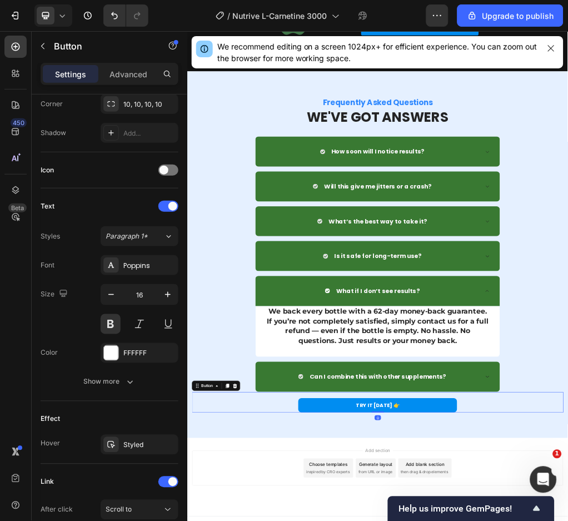
scroll to position [0, 0]
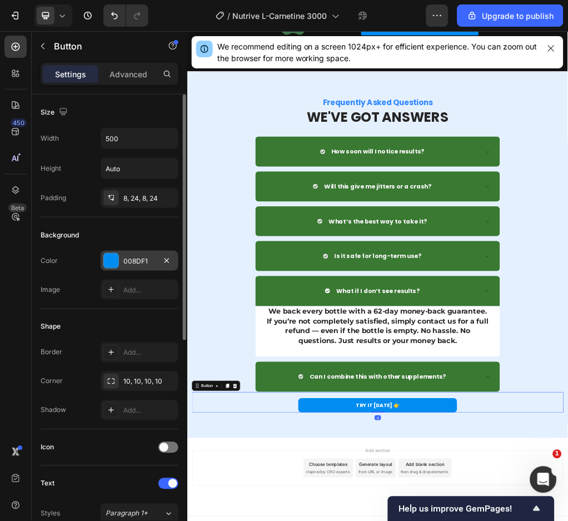
click at [122, 260] on div "008DF1" at bounding box center [140, 261] width 78 height 20
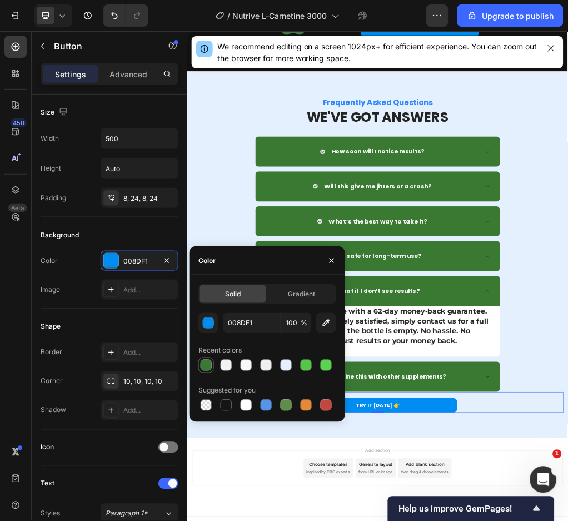
click at [211, 365] on div at bounding box center [206, 365] width 11 height 11
type input "397932"
click at [765, 366] on div "Frequently Asked Questions Heading WE'VE GOT ANSWERS Heading Row How soon will …" at bounding box center [520, 421] width 650 height 553
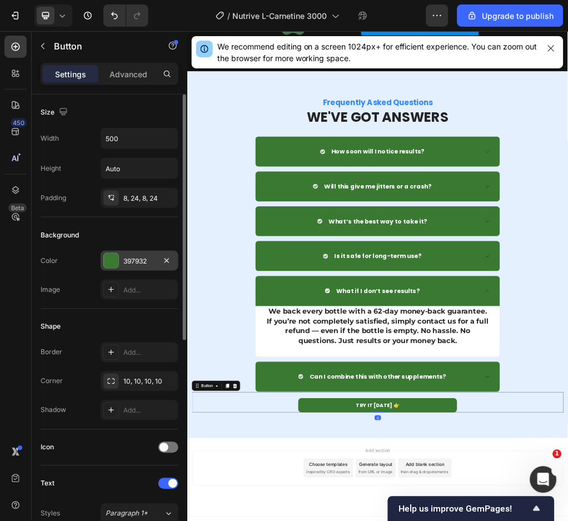
click at [115, 257] on div at bounding box center [111, 260] width 14 height 14
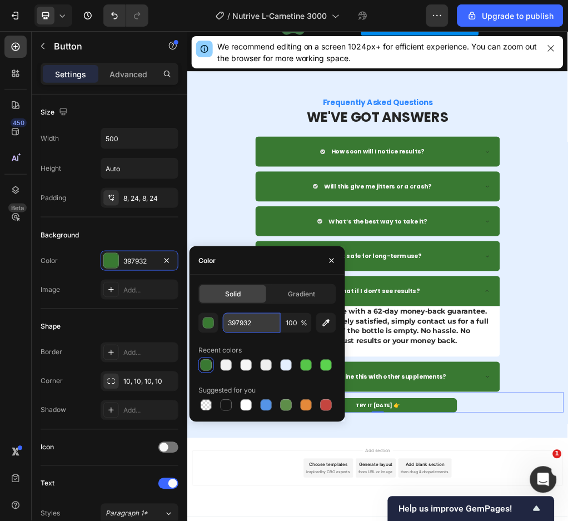
click at [228, 319] on input "397932" at bounding box center [252, 323] width 58 height 20
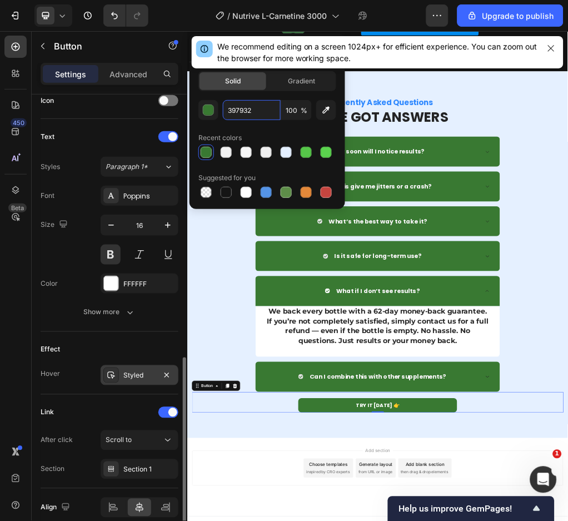
scroll to position [397, 0]
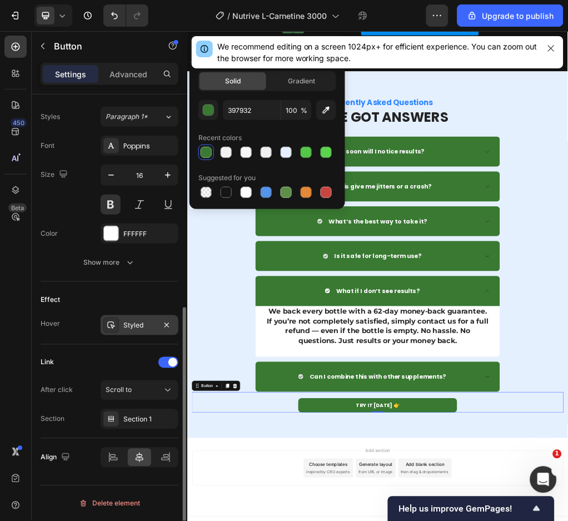
click at [128, 326] on div "Styled" at bounding box center [139, 326] width 32 height 10
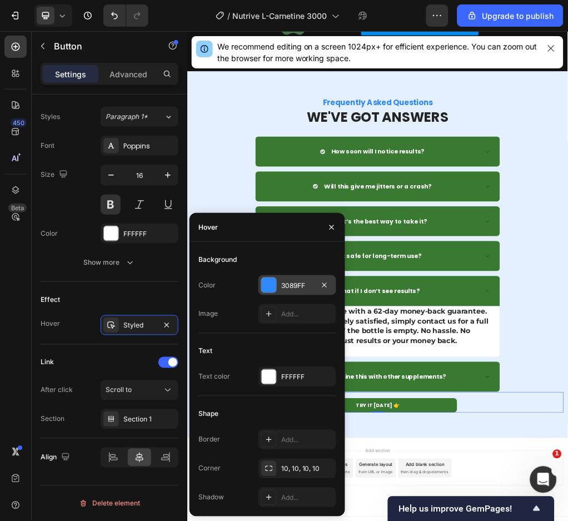
click at [269, 279] on div at bounding box center [269, 285] width 14 height 14
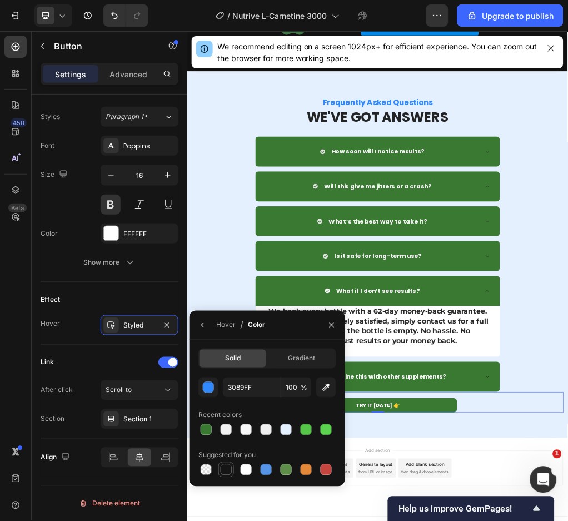
click at [228, 469] on div at bounding box center [226, 469] width 11 height 11
type input "151515"
click at [565, 152] on strong "Frequently Asked Questions" at bounding box center [520, 155] width 192 height 18
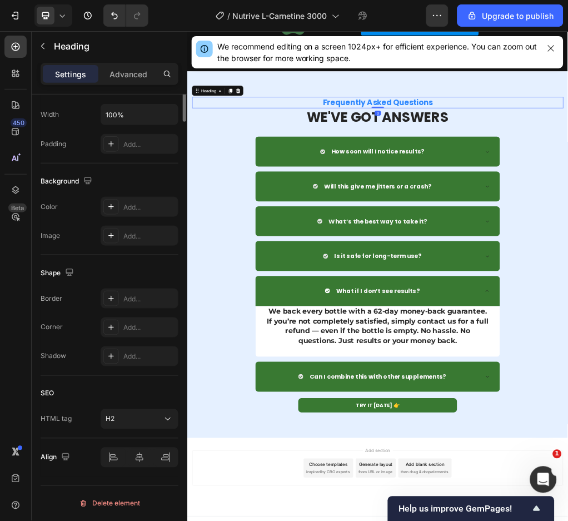
scroll to position [0, 0]
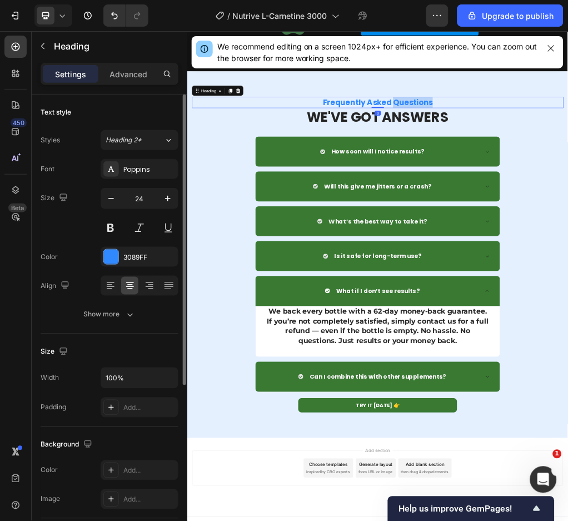
click at [565, 152] on strong "Frequently Asked Questions" at bounding box center [520, 155] width 192 height 18
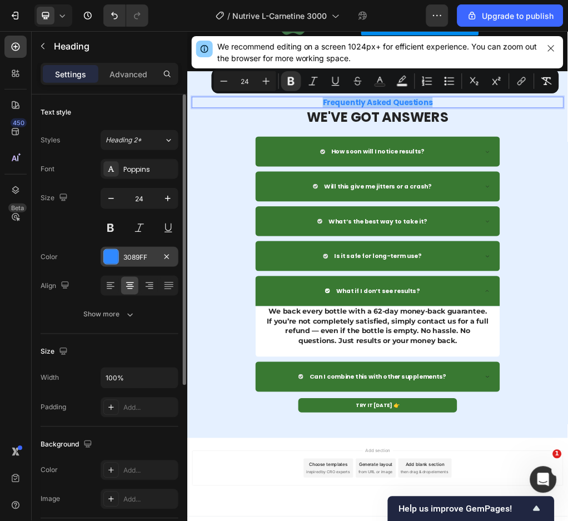
click at [136, 262] on div "3089FF" at bounding box center [139, 257] width 32 height 10
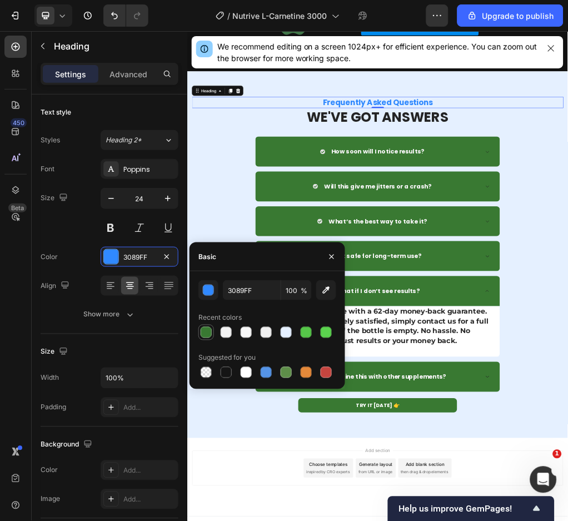
click at [205, 333] on div at bounding box center [206, 332] width 11 height 11
type input "397932"
click at [296, 243] on div "⁠⁠⁠⁠⁠⁠⁠ Frequently Asked Questions Heading 0 WE'VE GOT ANSWERS Heading Row How …" at bounding box center [520, 421] width 650 height 553
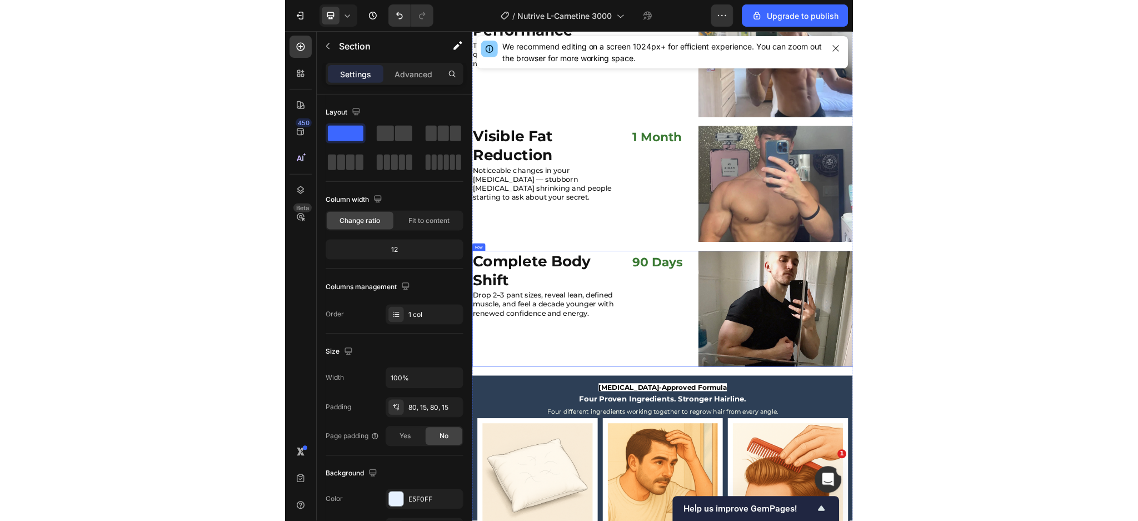
scroll to position [2792, 0]
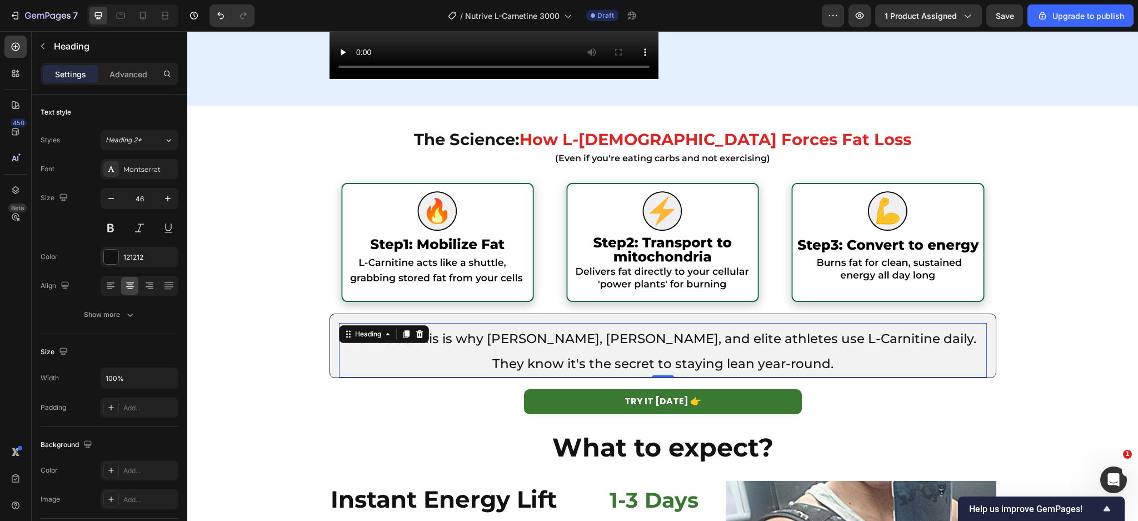
click at [842, 345] on span "Fun Fact: This is why Tom Brady, LeBron James, and elite athletes use L-Carniti…" at bounding box center [663, 351] width 627 height 40
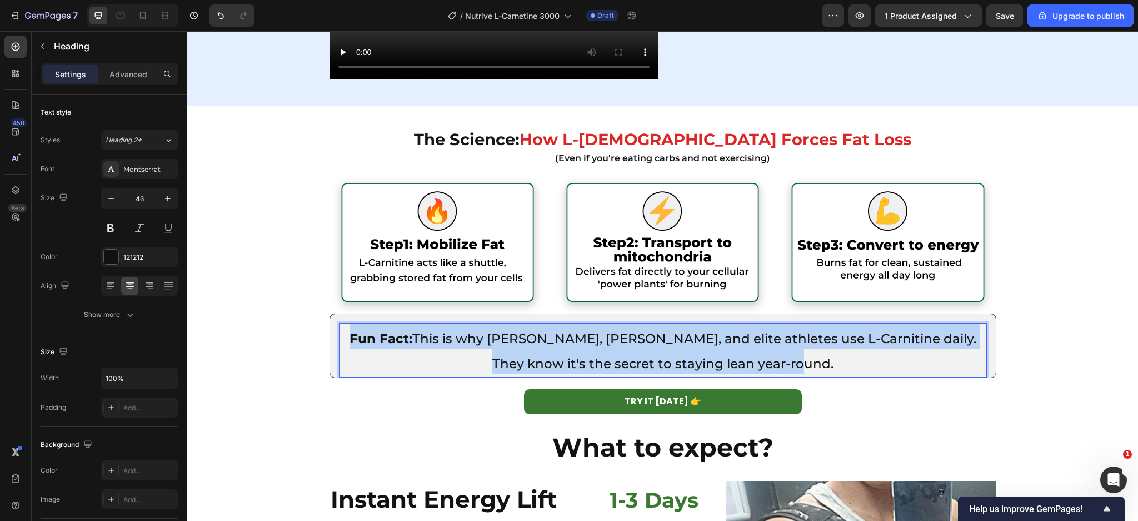
click at [842, 345] on span "Fun Fact: This is why Tom Brady, LeBron James, and elite athletes use L-Carniti…" at bounding box center [663, 351] width 627 height 40
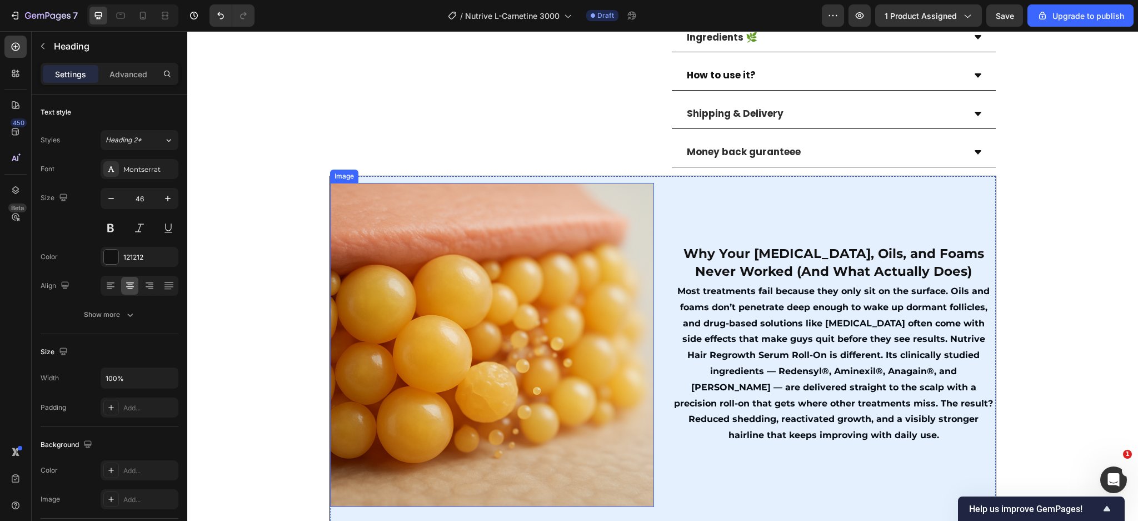
scroll to position [1094, 0]
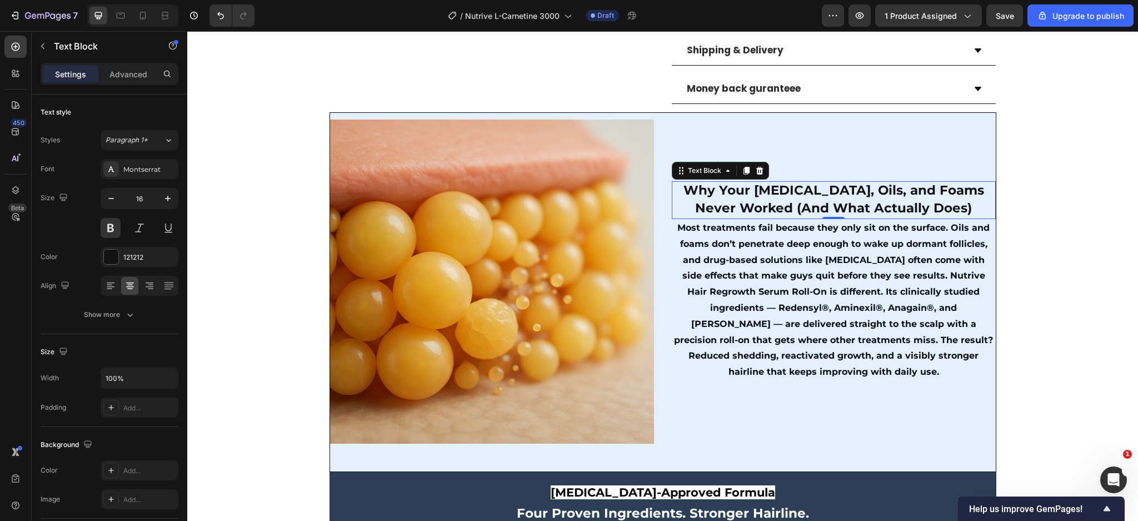
click at [788, 216] on span "Why Your Rogaine, Oils, and Foams Never Worked (And What Actually Does)" at bounding box center [834, 198] width 301 height 33
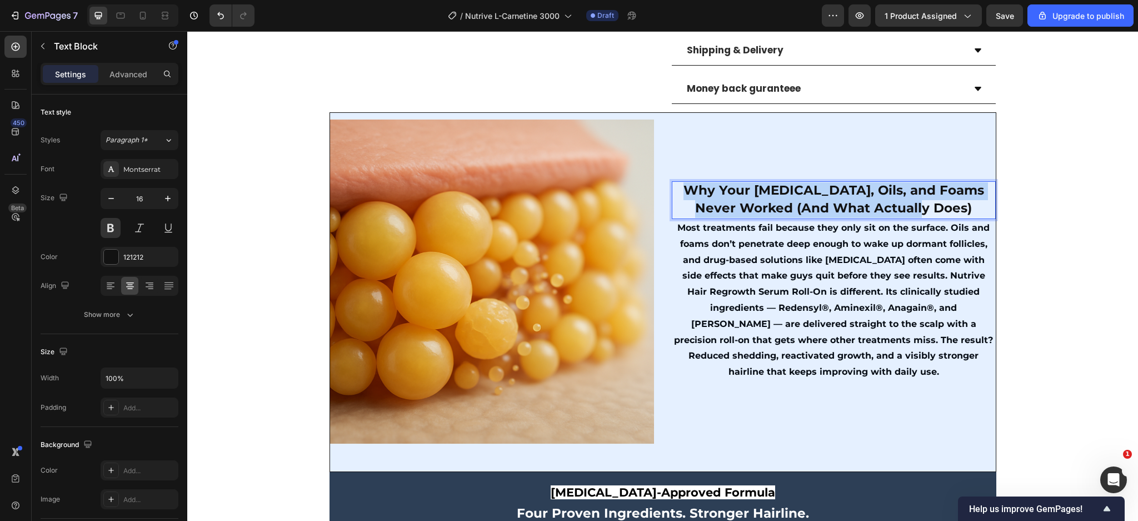
click at [788, 216] on span "Why Your Rogaine, Oils, and Foams Never Worked (And What Actually Does)" at bounding box center [834, 198] width 301 height 33
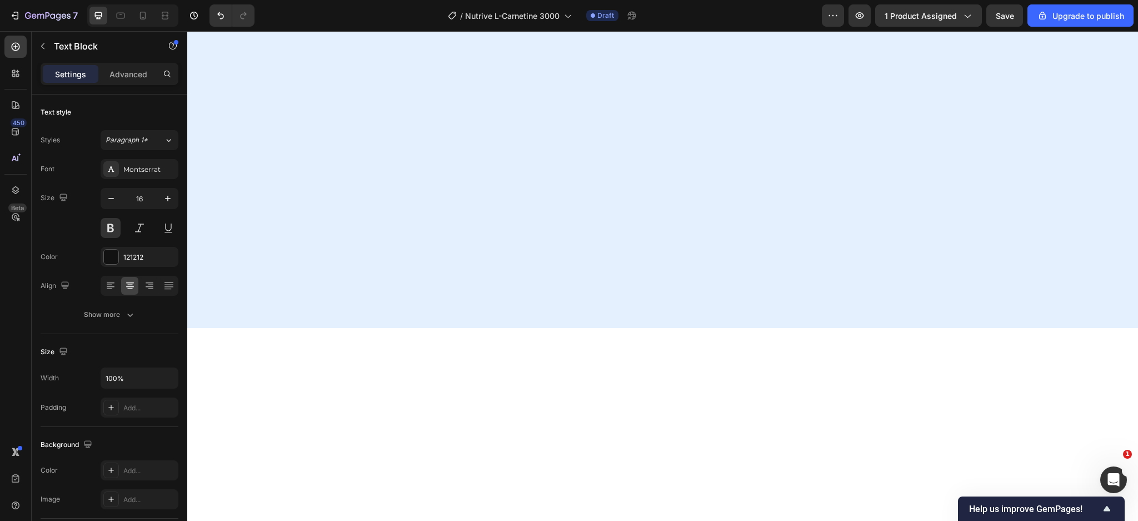
scroll to position [1835, 0]
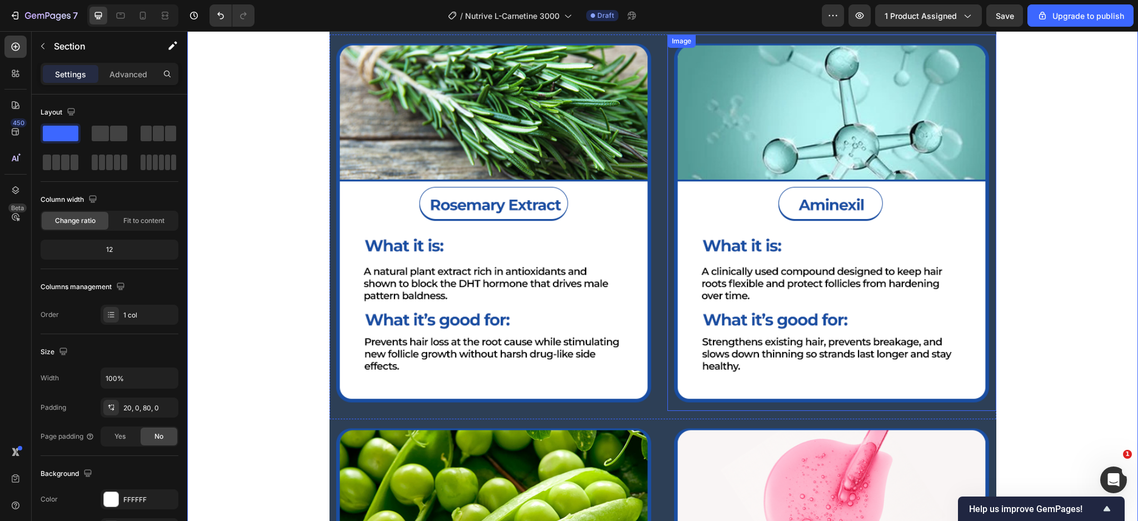
scroll to position [1390, 0]
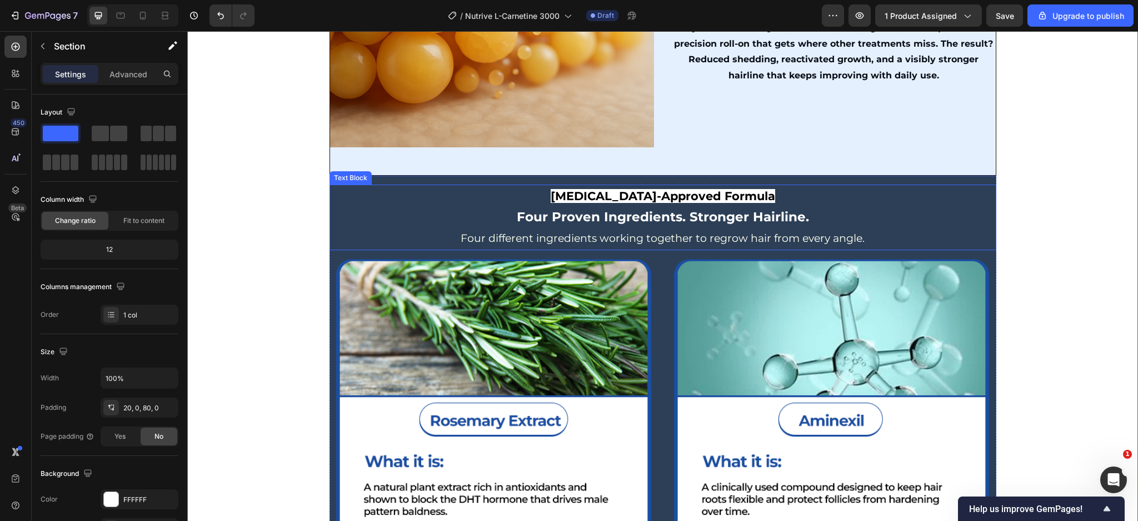
click at [928, 207] on p "Dermatologist-Approved Formula" at bounding box center [663, 196] width 665 height 21
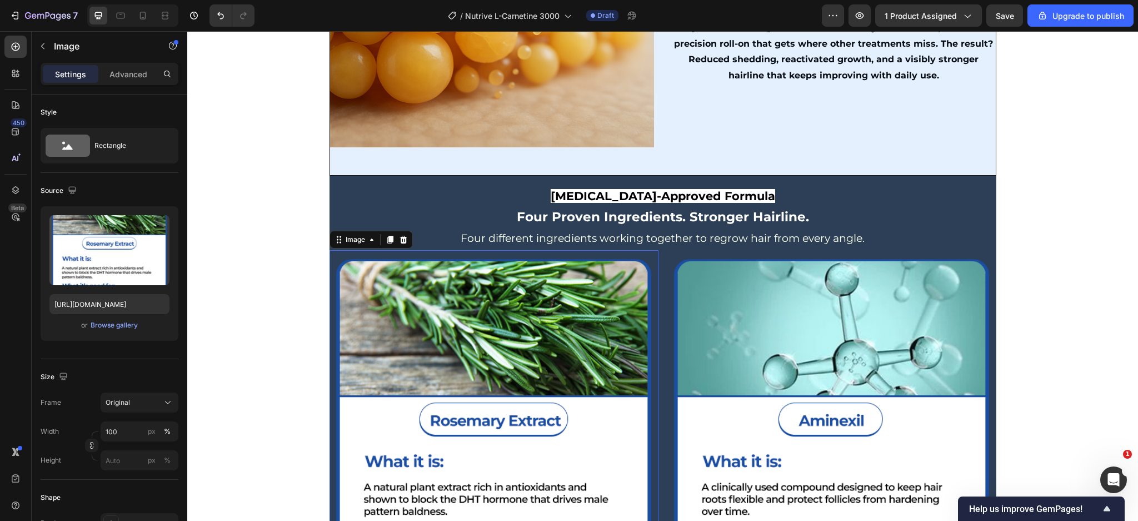
click at [338, 286] on img at bounding box center [494, 438] width 329 height 376
click at [400, 243] on icon at bounding box center [403, 240] width 7 height 8
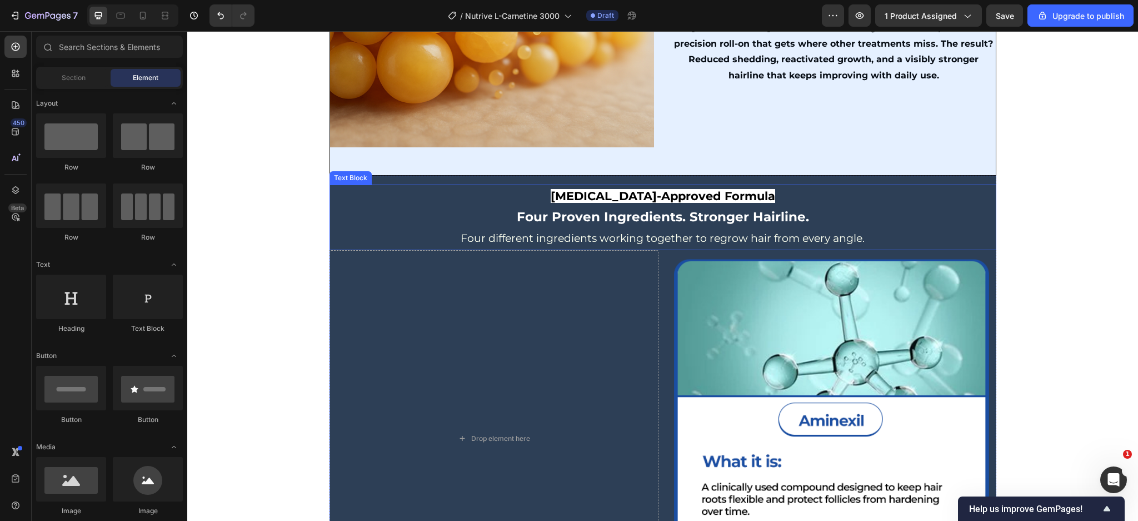
click at [390, 228] on p "Four Proven Ingredients. Stronger Hairline." at bounding box center [663, 217] width 665 height 21
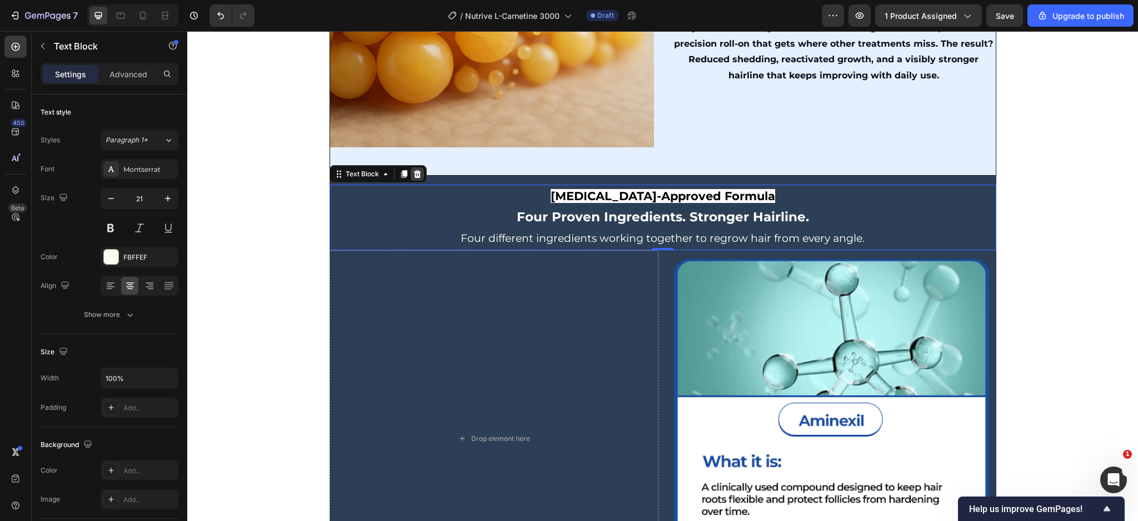
click at [411, 181] on div at bounding box center [417, 173] width 13 height 13
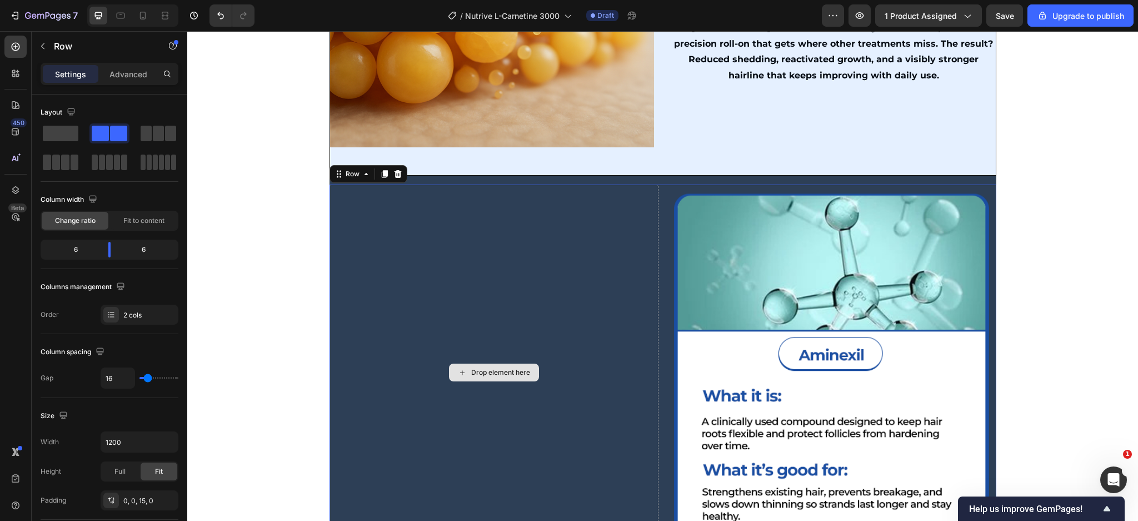
click at [456, 227] on div "Drop element here" at bounding box center [494, 373] width 329 height 376
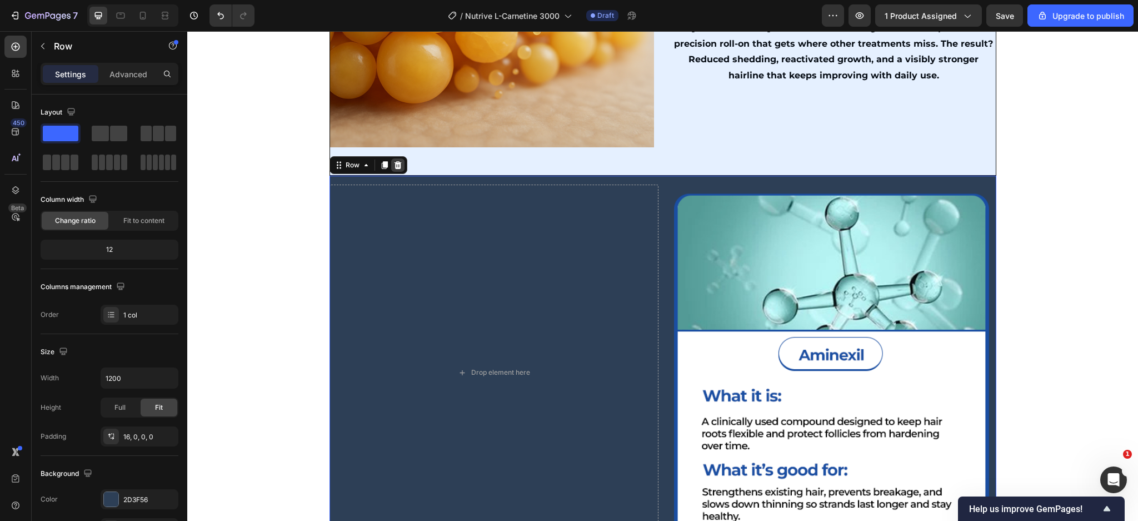
click at [394, 170] on icon at bounding box center [398, 165] width 9 height 9
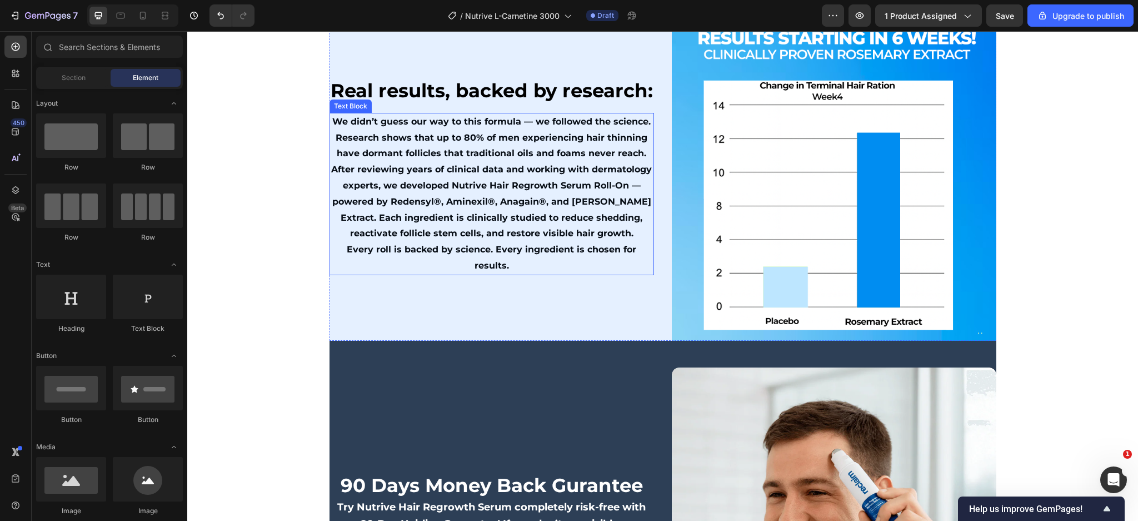
scroll to position [4355, 0]
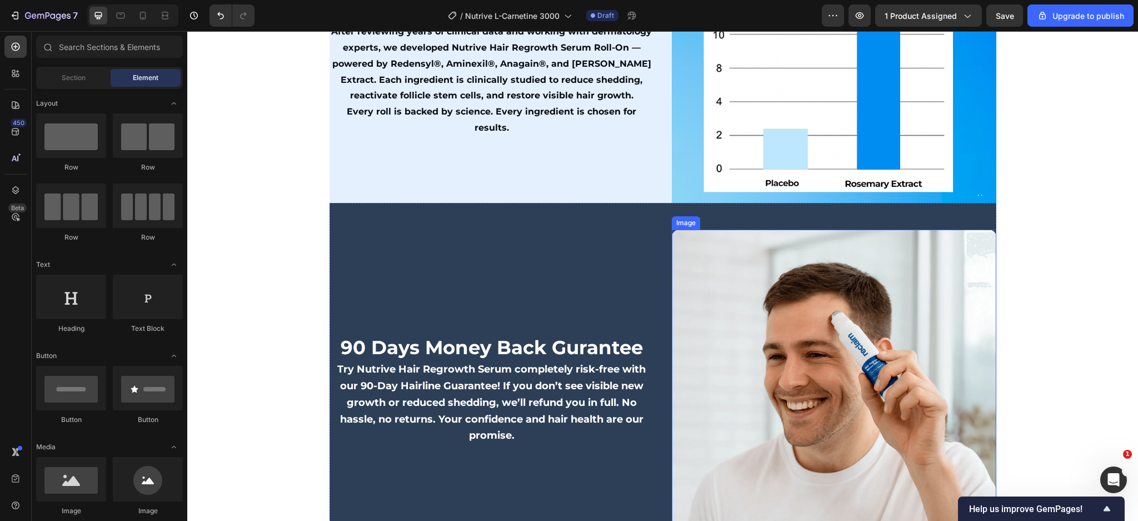
click at [847, 369] on img at bounding box center [834, 392] width 325 height 325
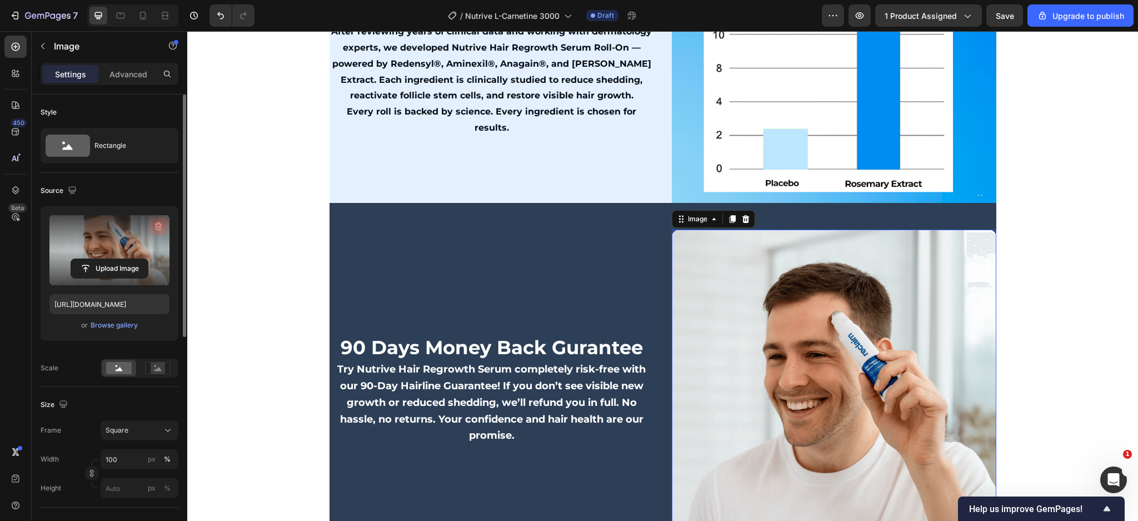
click at [156, 225] on icon "button" at bounding box center [158, 226] width 11 height 11
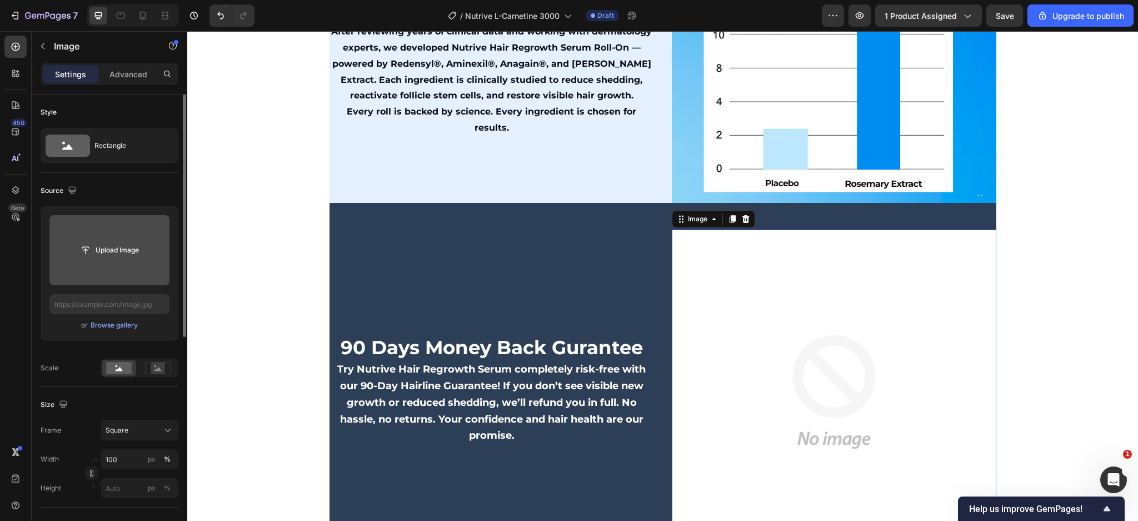
click at [126, 245] on input "file" at bounding box center [109, 250] width 77 height 19
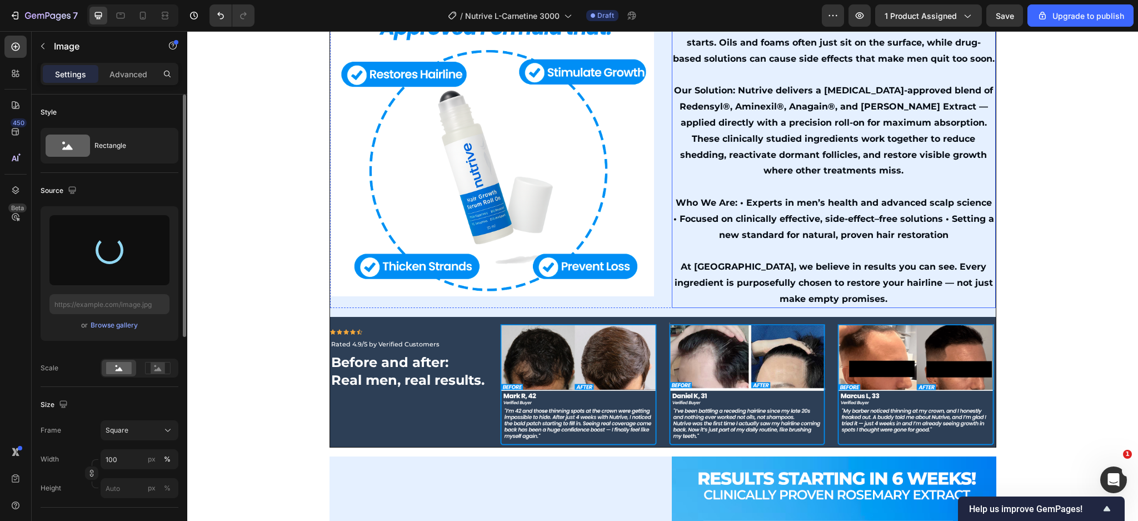
scroll to position [3688, 0]
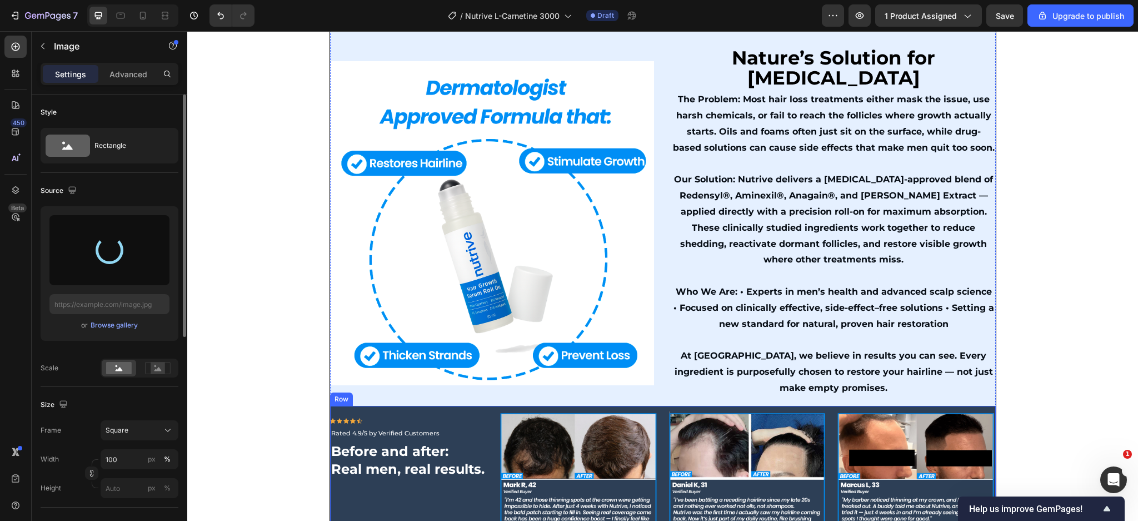
click at [982, 406] on div "Icon Icon Icon Icon Icon Row Rated 4.9/5 by Verified Customers Text Block Befor…" at bounding box center [663, 471] width 666 height 130
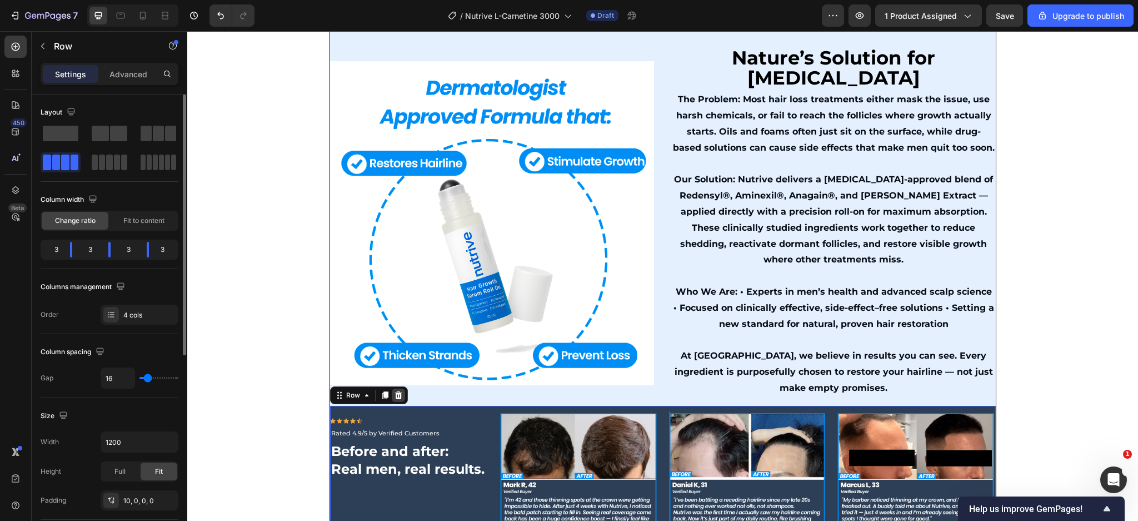
click at [395, 397] on icon at bounding box center [398, 395] width 7 height 8
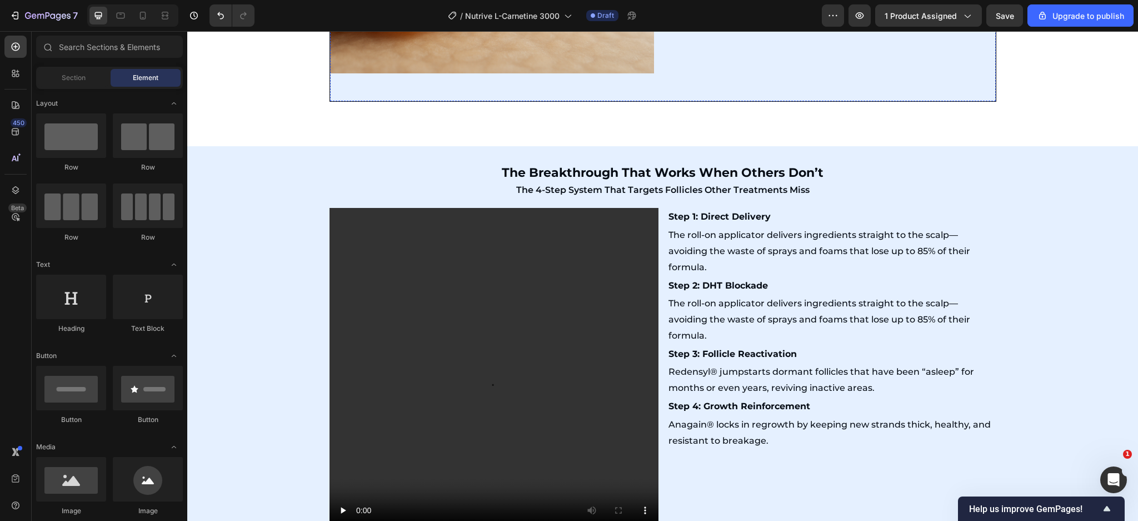
scroll to position [1539, 0]
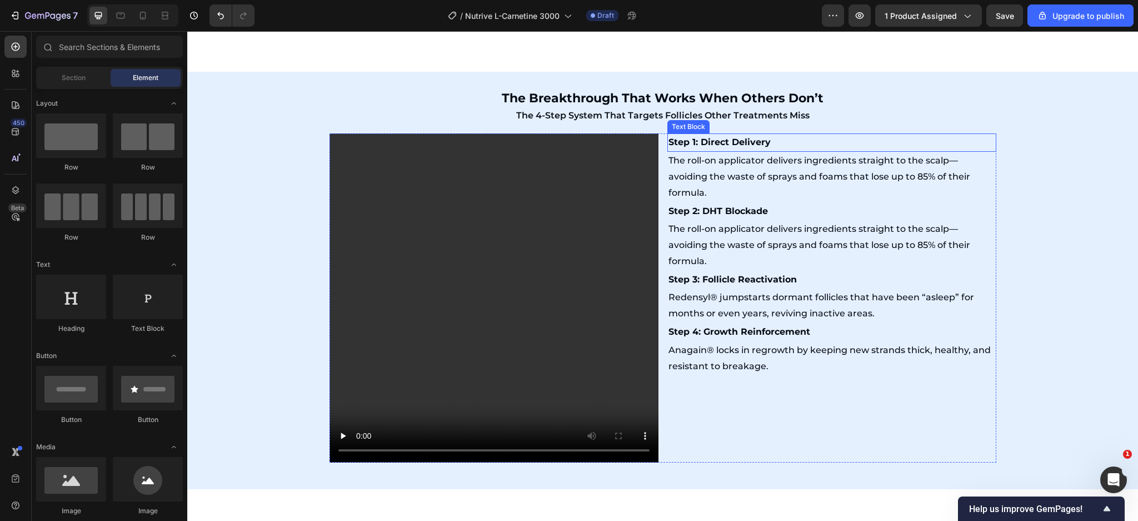
click at [754, 151] on p "Step 1: Direct Delivery" at bounding box center [832, 143] width 327 height 16
click at [752, 147] on strong "Step 1: Direct Delivery" at bounding box center [720, 142] width 102 height 11
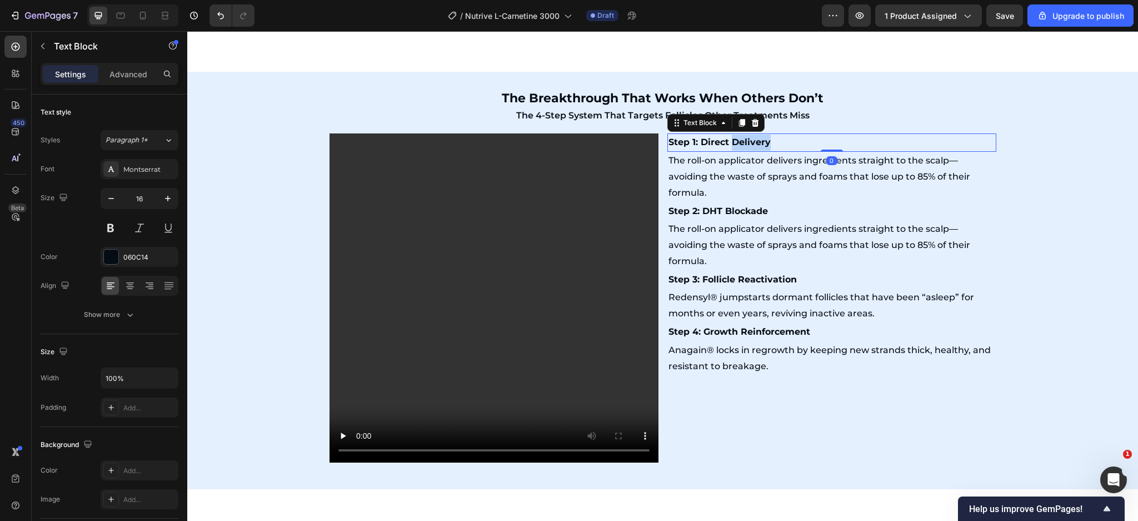
click at [752, 147] on strong "Step 1: Direct Delivery" at bounding box center [720, 142] width 102 height 11
click at [779, 201] on p "The roll-on applicator delivers ingredients straight to the scalp—avoiding the …" at bounding box center [832, 177] width 327 height 48
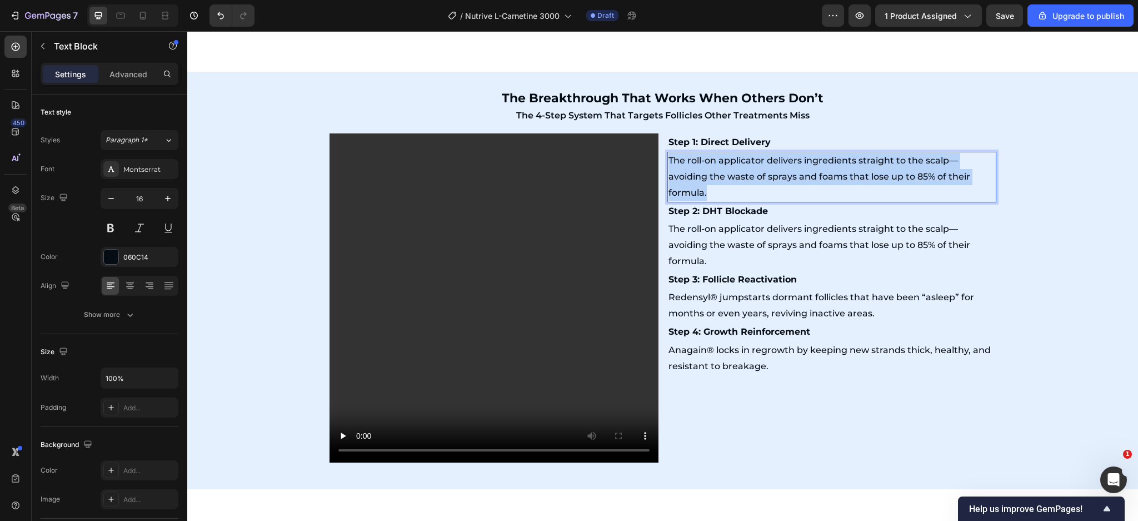
click at [779, 201] on p "The roll-on applicator delivers ingredients straight to the scalp—avoiding the …" at bounding box center [832, 177] width 327 height 48
click at [796, 201] on p "Rich Text Editor. Editing area: main" at bounding box center [832, 193] width 327 height 16
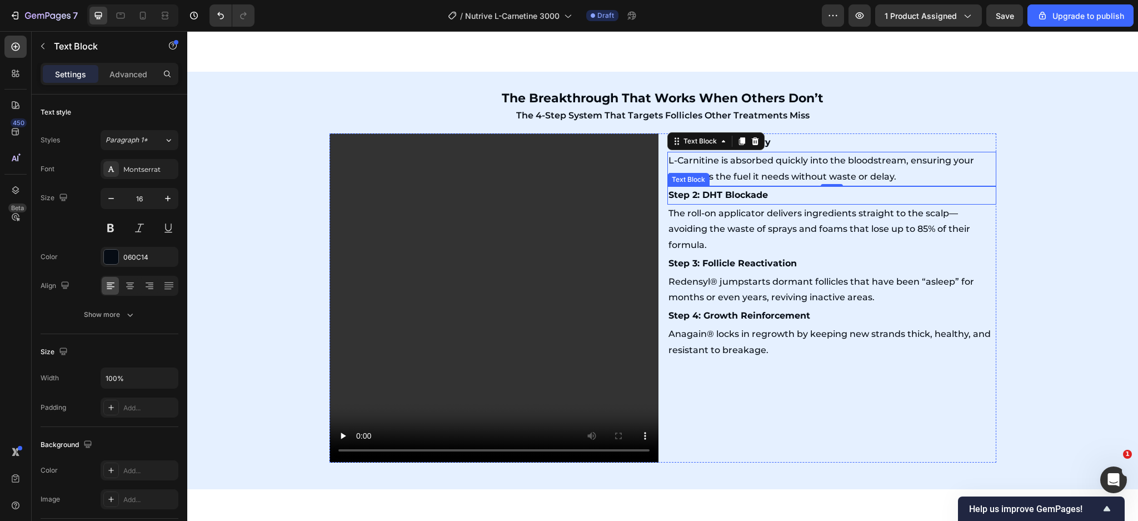
click at [729, 200] on strong "Step 2: DHT Blockade" at bounding box center [719, 195] width 100 height 11
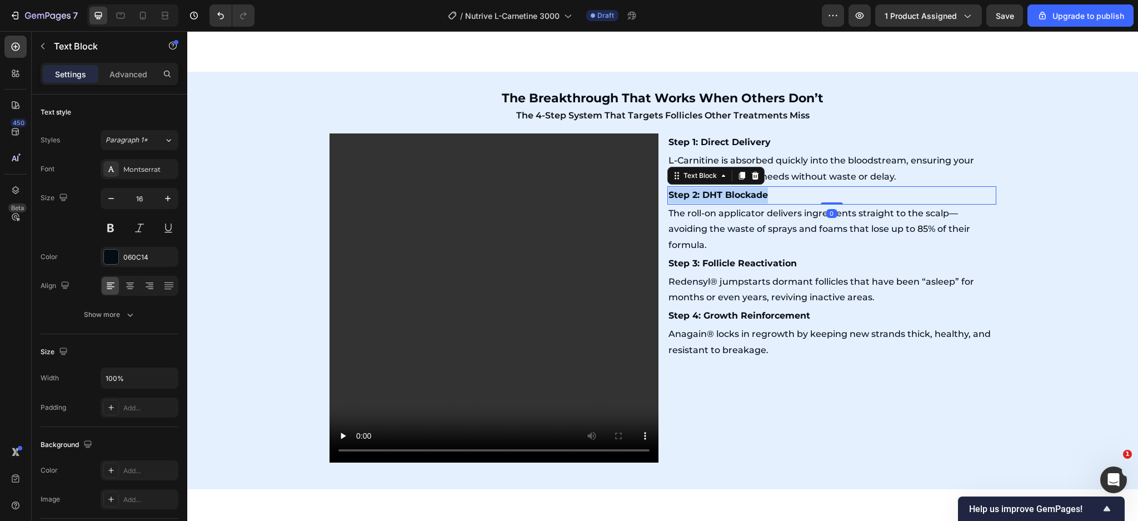
click at [729, 200] on strong "Step 2: DHT Blockade" at bounding box center [719, 195] width 100 height 11
click at [750, 251] on p "The roll-on applicator delivers ingredients straight to the scalp—avoiding the …" at bounding box center [832, 230] width 327 height 48
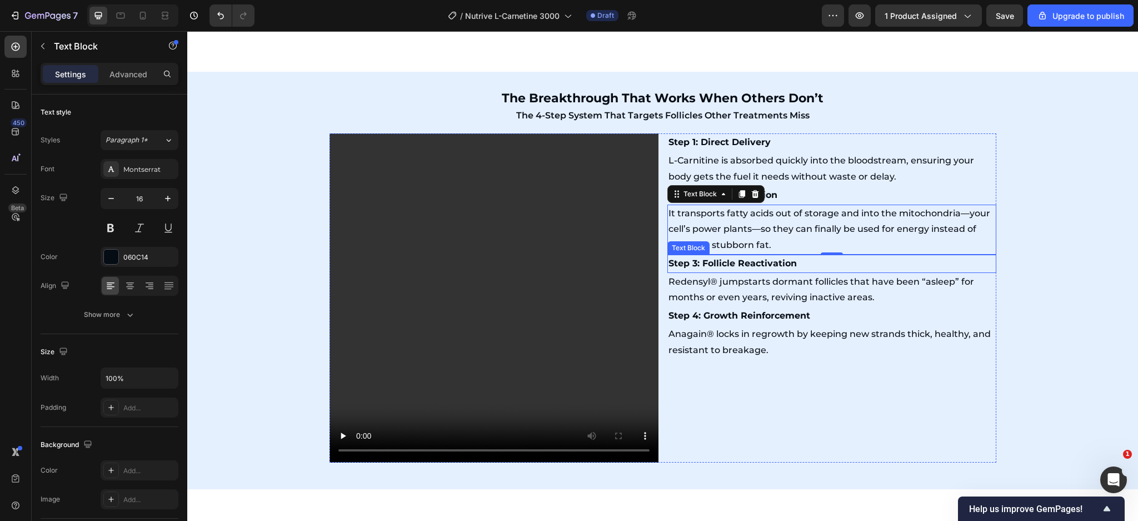
click at [729, 269] on strong "Step 3: Follicle Reactivation" at bounding box center [733, 263] width 128 height 11
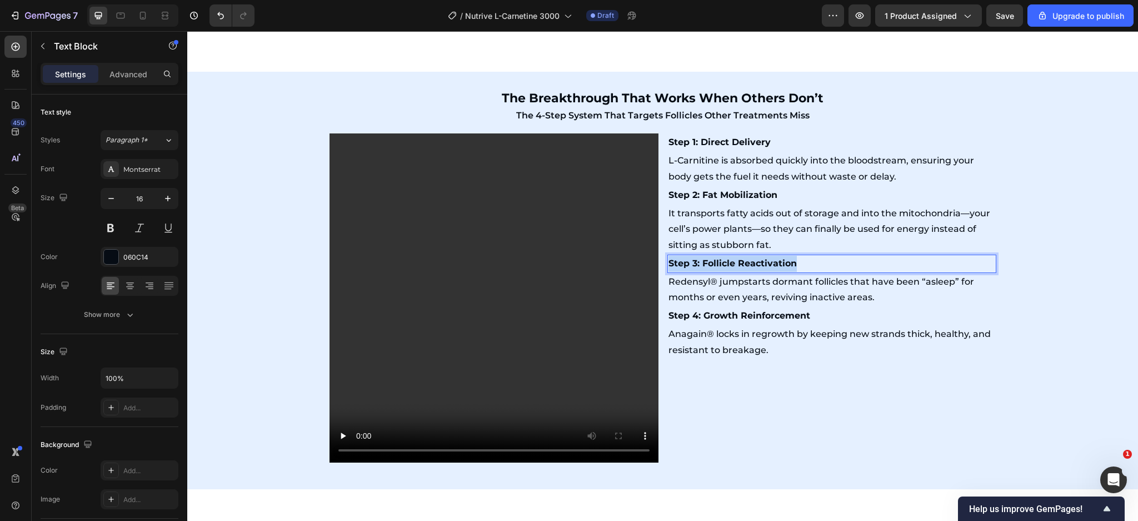
click at [729, 269] on strong "Step 3: Follicle Reactivation" at bounding box center [733, 263] width 128 height 11
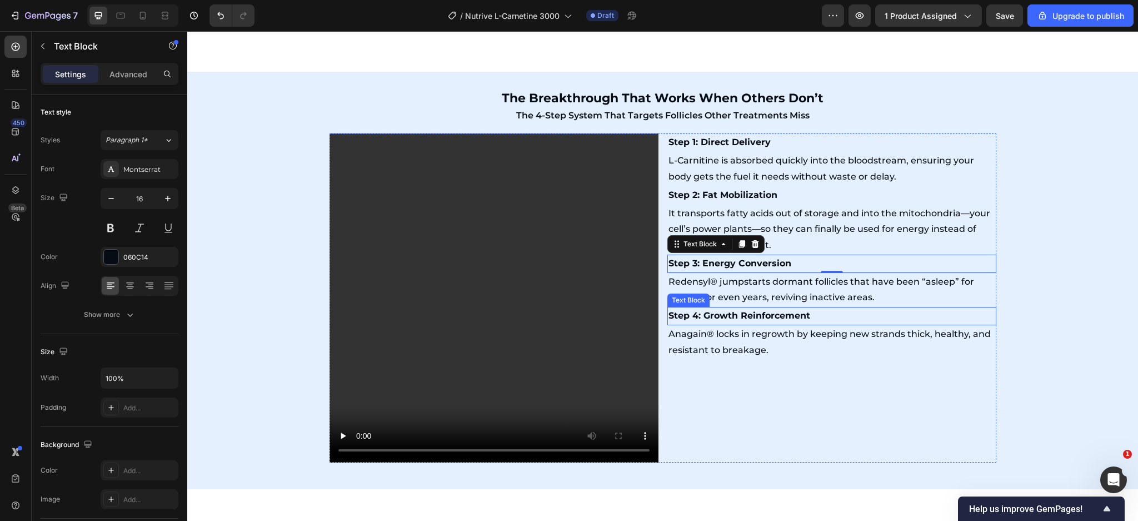
click at [782, 306] on p "Redensyl® jumpstarts dormant follicles that have been “asleep” for months or ev…" at bounding box center [832, 290] width 327 height 32
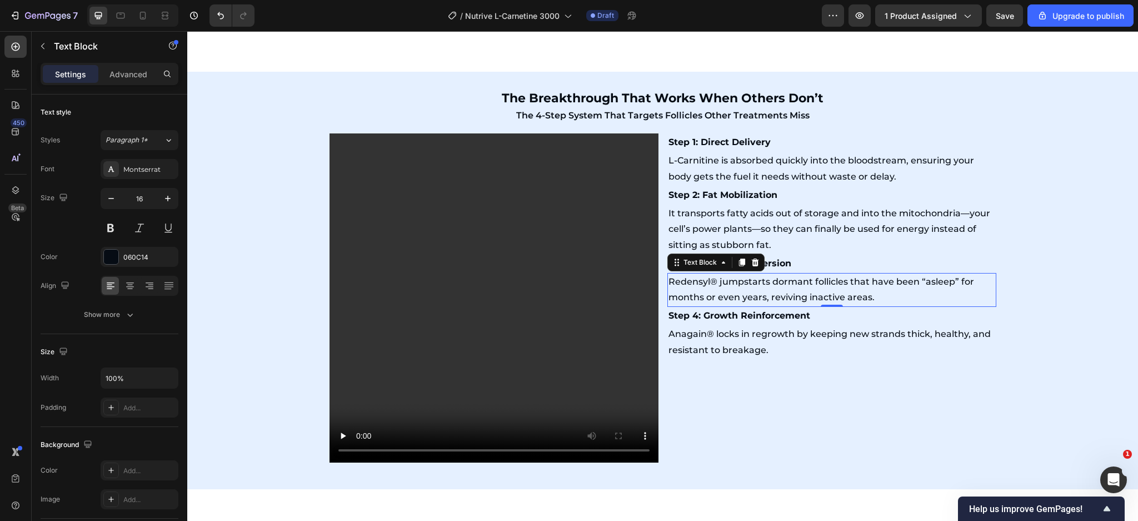
click at [782, 306] on p "Redensyl® jumpstarts dormant follicles that have been “asleep” for months or ev…" at bounding box center [832, 290] width 327 height 32
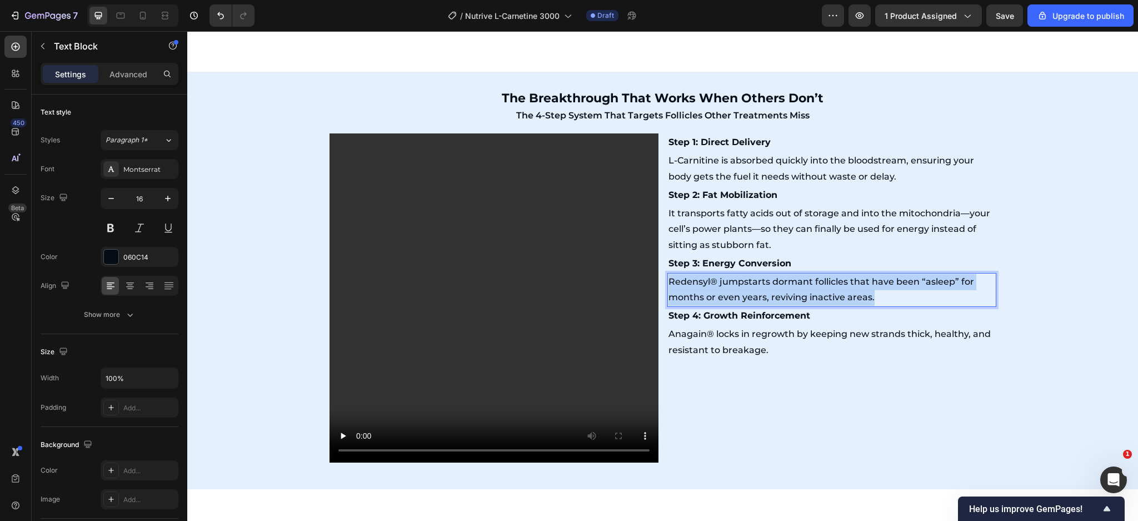
click at [782, 306] on p "Redensyl® jumpstarts dormant follicles that have been “asleep” for months or ev…" at bounding box center [832, 290] width 327 height 32
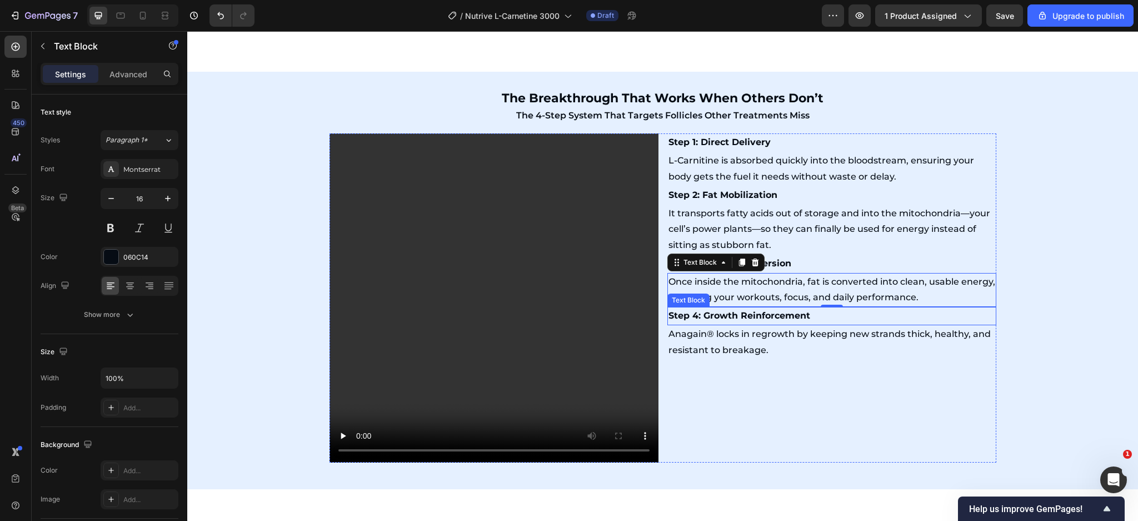
click at [713, 321] on strong "Step 4: Growth Reinforcement" at bounding box center [740, 315] width 142 height 11
click at [715, 321] on strong "Step 4: Growth Reinforcement" at bounding box center [740, 315] width 142 height 11
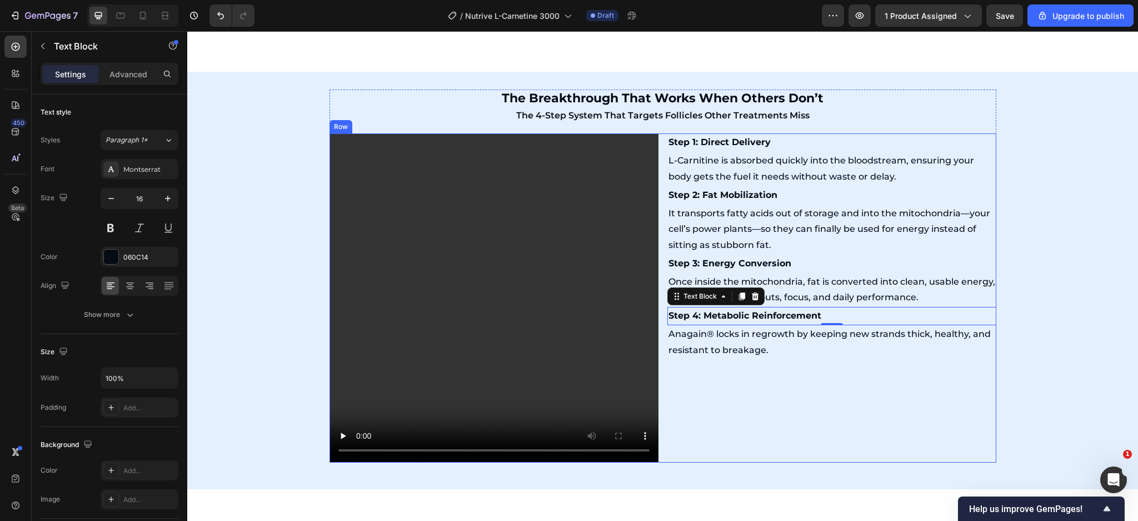
click at [776, 359] on p "Anagain® locks in regrowth by keeping new strands thick, healthy, and resistant…" at bounding box center [832, 342] width 327 height 32
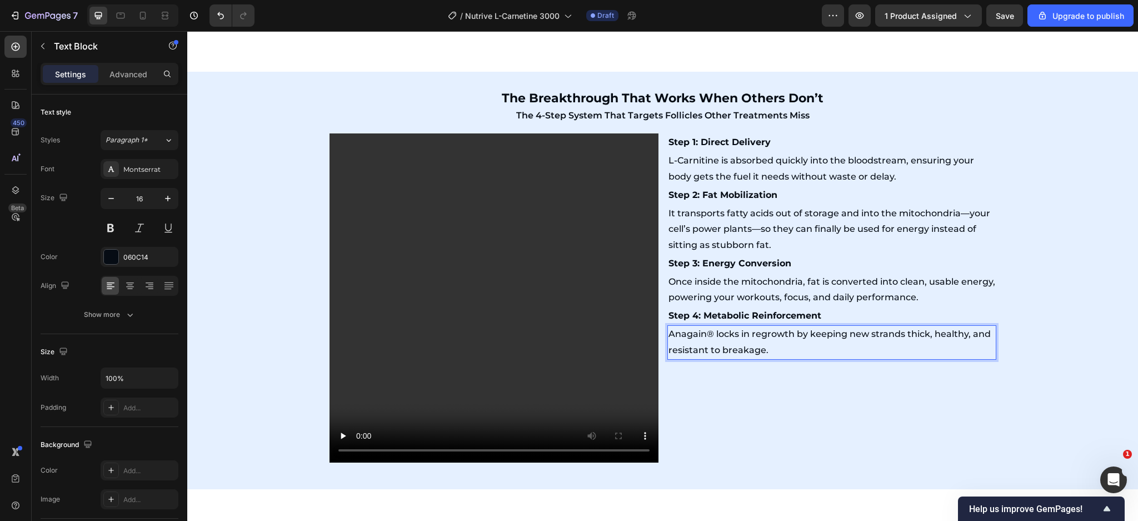
click at [776, 359] on p "Anagain® locks in regrowth by keeping new strands thick, healthy, and resistant…" at bounding box center [832, 342] width 327 height 32
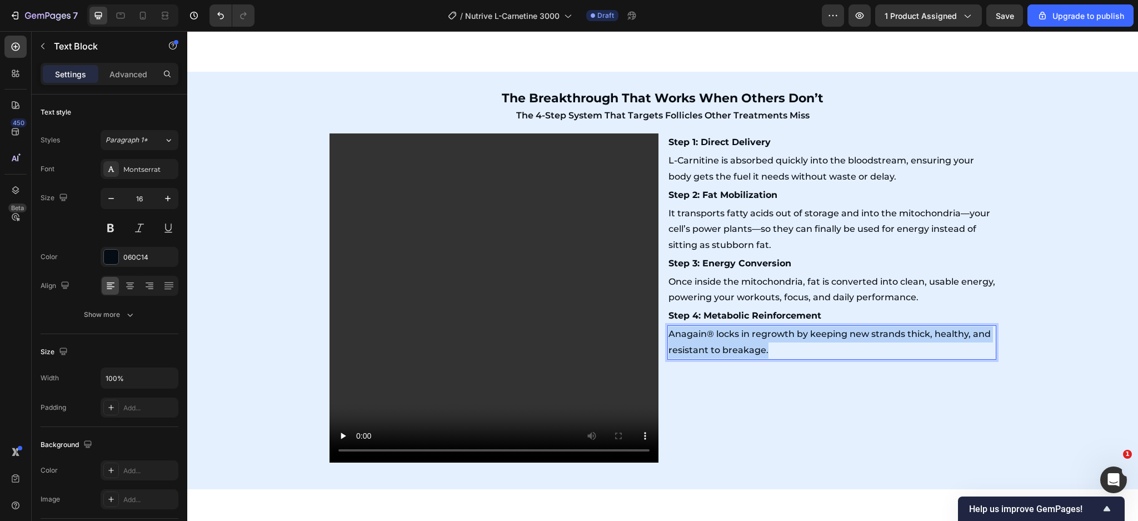
click at [776, 359] on p "Anagain® locks in regrowth by keeping new strands thick, healthy, and resistant…" at bounding box center [832, 342] width 327 height 32
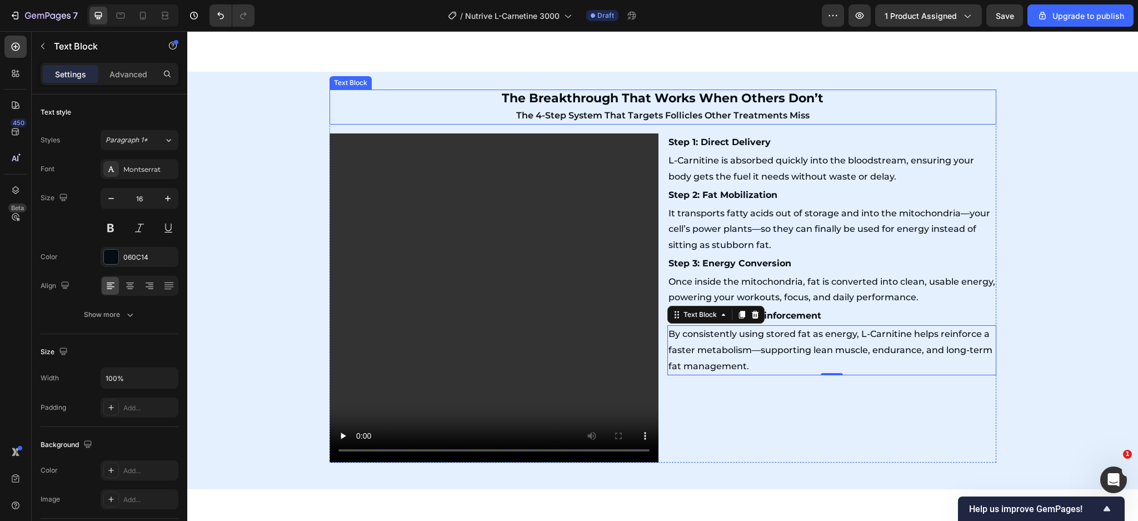
click at [704, 106] on strong "The Breakthrough That Works When Others Don’t" at bounding box center [663, 98] width 322 height 15
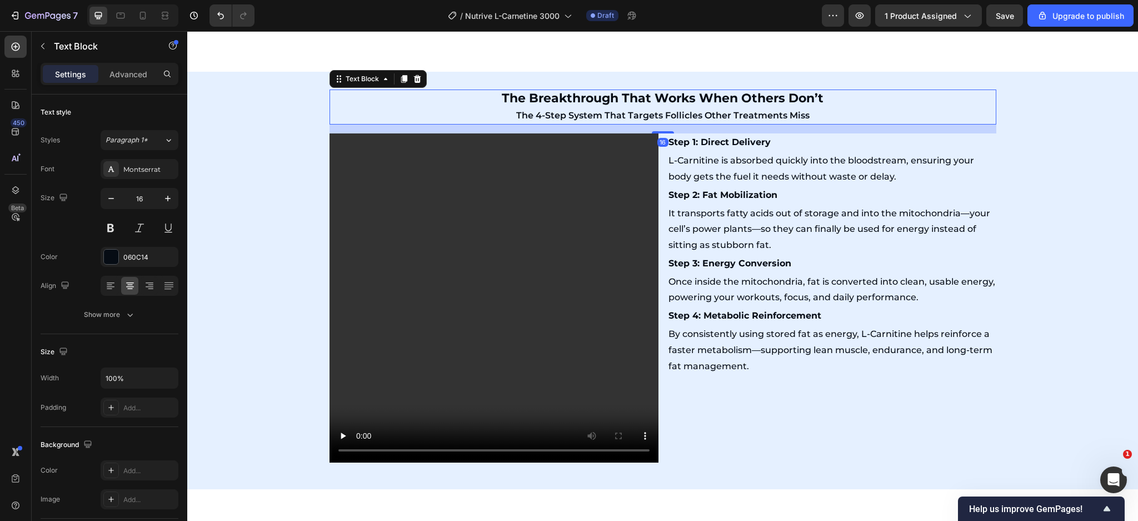
click at [704, 106] on strong "The Breakthrough That Works When Others Don’t" at bounding box center [663, 98] width 322 height 15
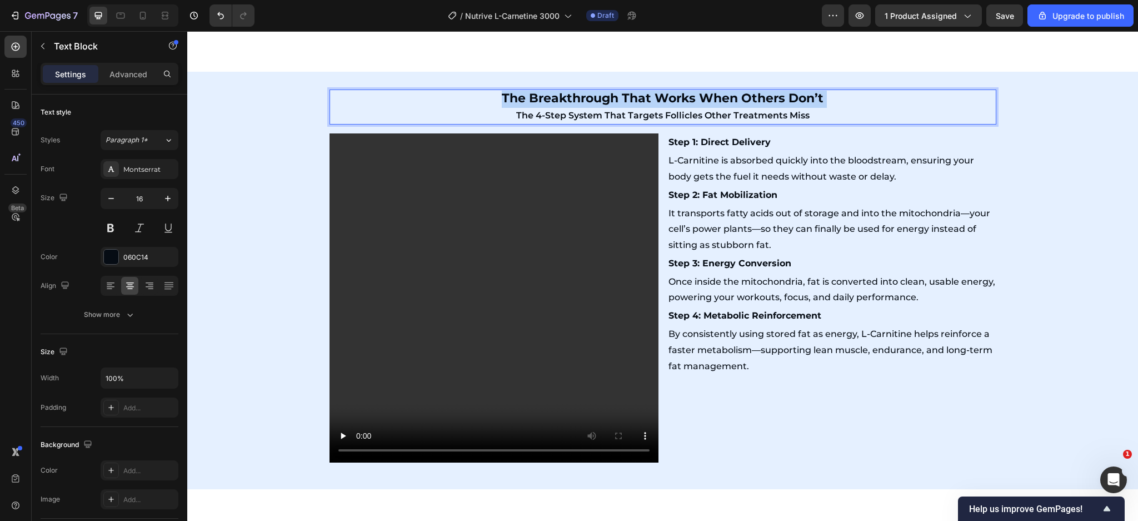
click at [704, 106] on strong "The Breakthrough That Works When Others Don’t" at bounding box center [663, 98] width 322 height 15
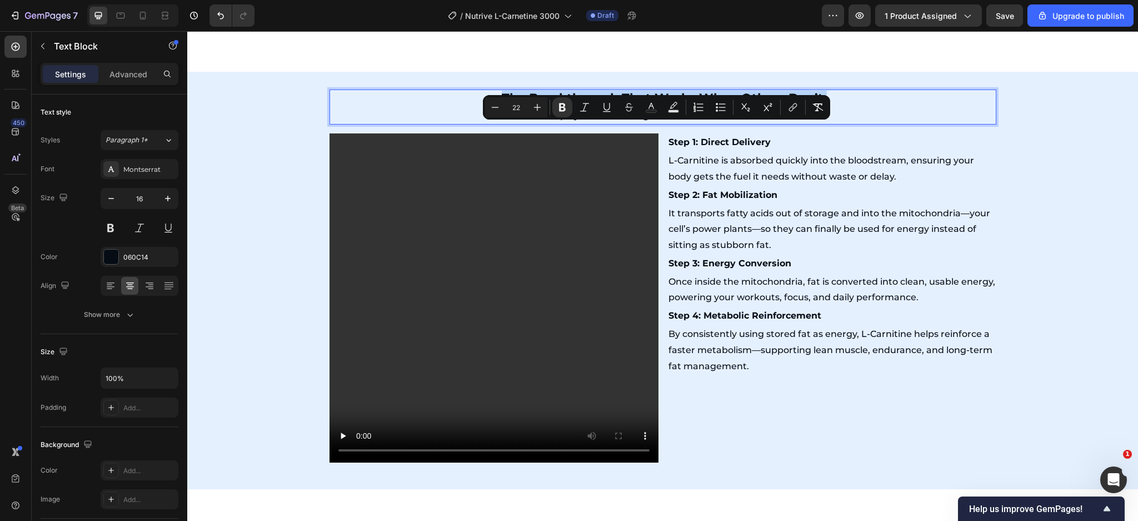
click at [704, 106] on strong "The Breakthrough That Works When Others Don’t" at bounding box center [663, 98] width 322 height 15
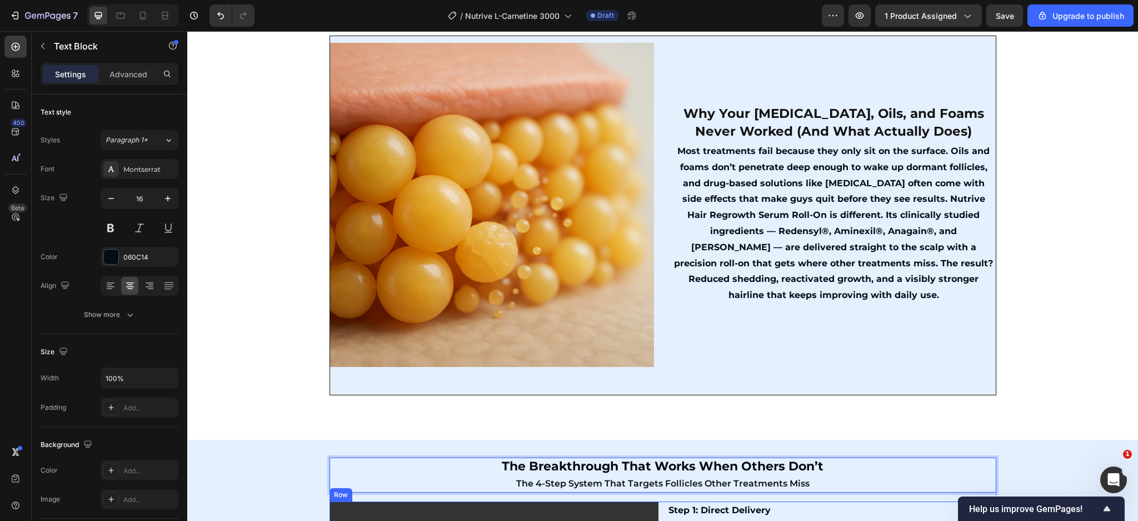
scroll to position [1168, 0]
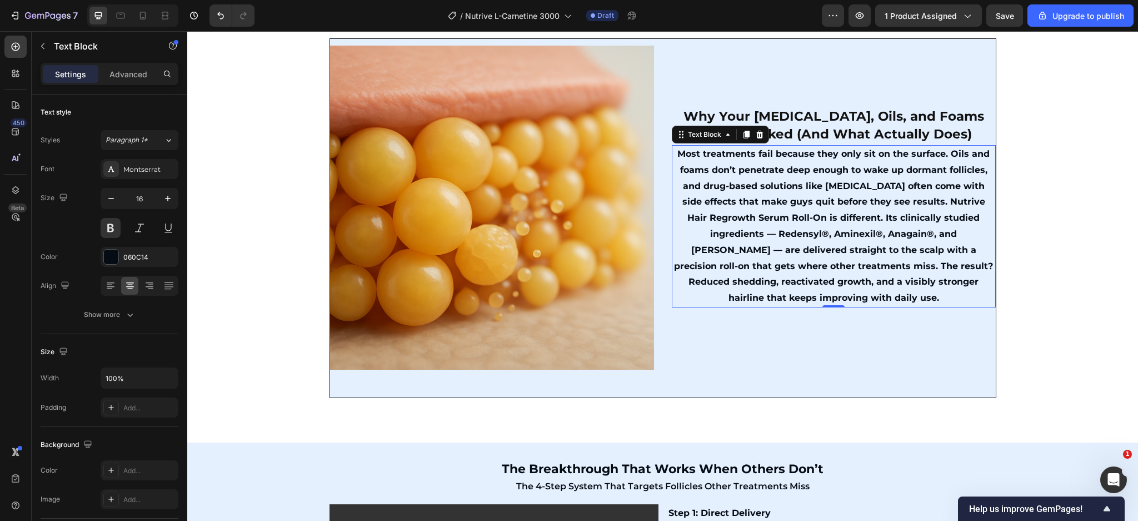
click at [780, 273] on p "Most treatments fail because they only sit on the surface. Oils and foams don’t…" at bounding box center [834, 226] width 322 height 160
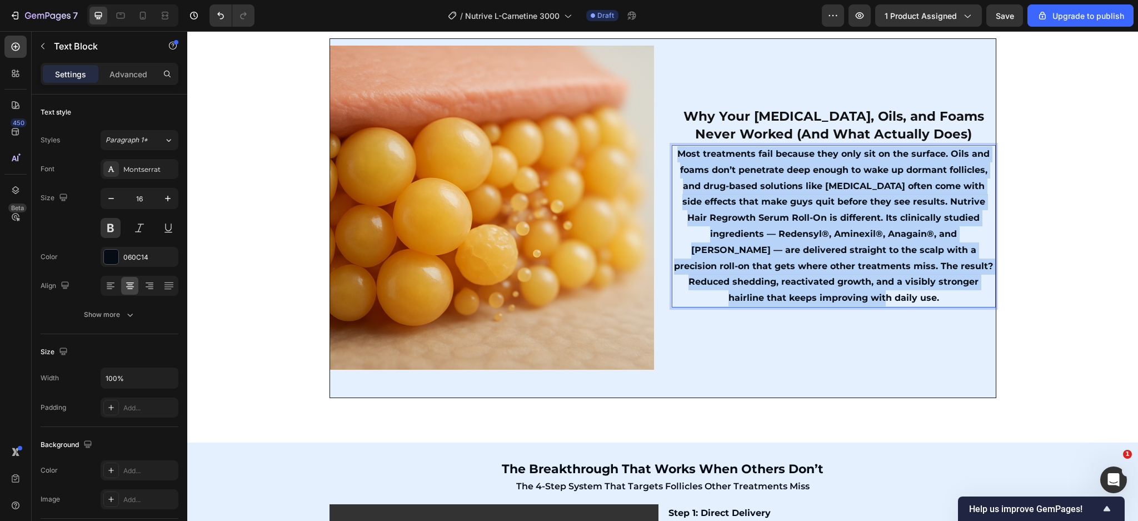
click at [780, 273] on p "Most treatments fail because they only sit on the surface. Oils and foams don’t…" at bounding box center [834, 226] width 322 height 160
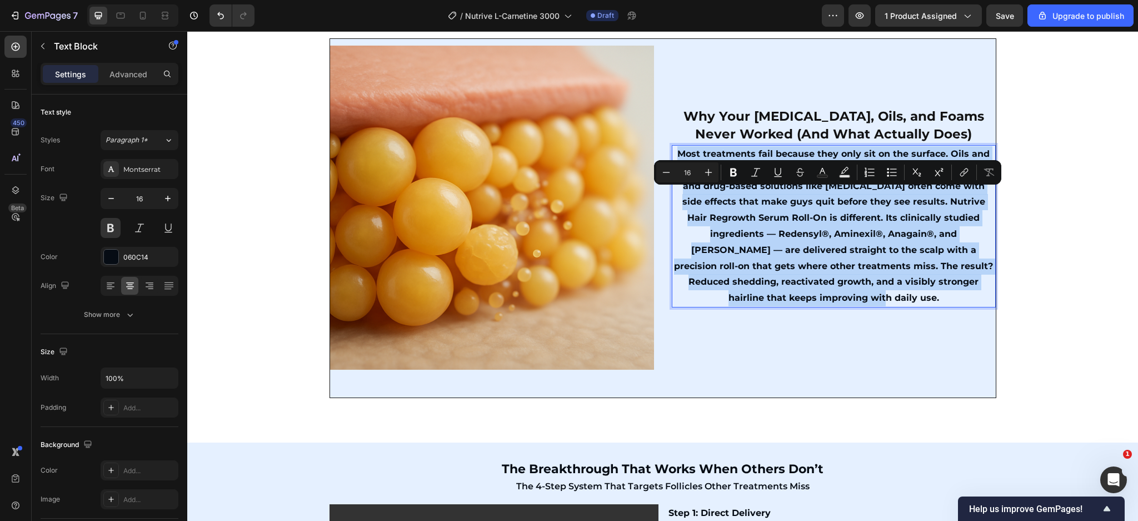
copy p "Most treatments fail because they only sit on the surface. Oils and foams don’t…"
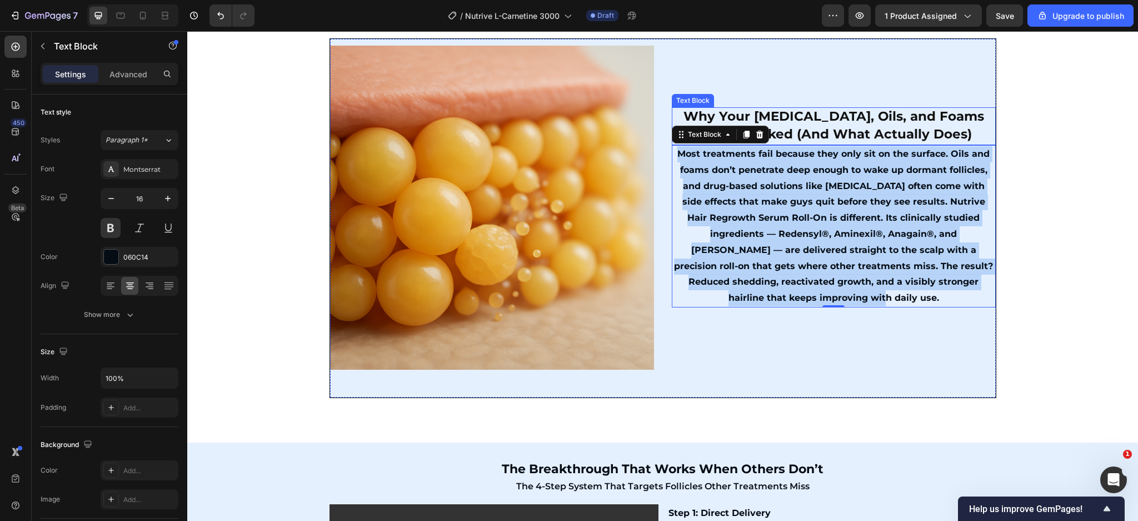
click at [829, 142] on span "Why Your Rogaine, Oils, and Foams Never Worked (And What Actually Does)" at bounding box center [834, 124] width 301 height 33
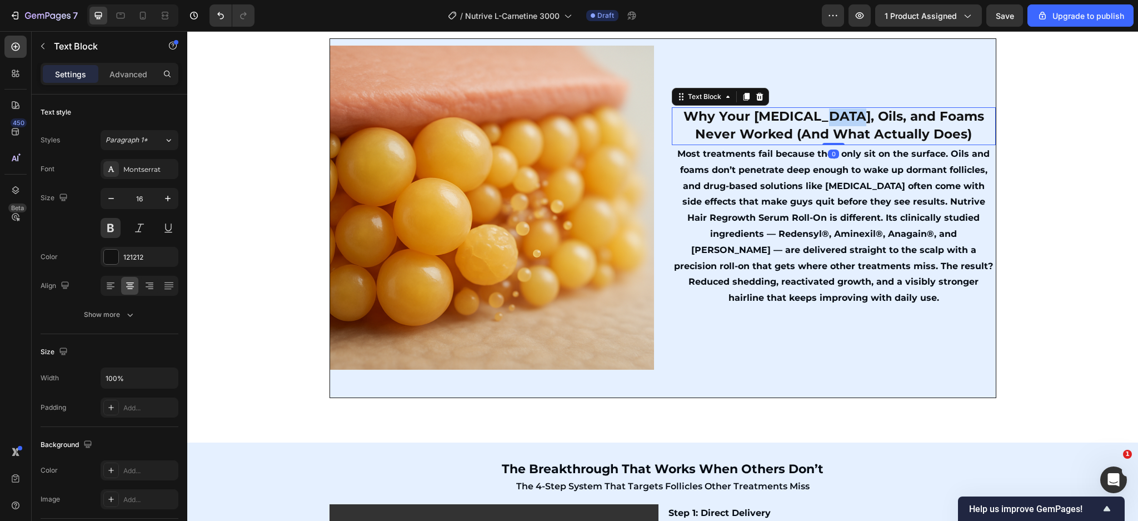
click at [829, 142] on span "Why Your Rogaine, Oils, and Foams Never Worked (And What Actually Does)" at bounding box center [834, 124] width 301 height 33
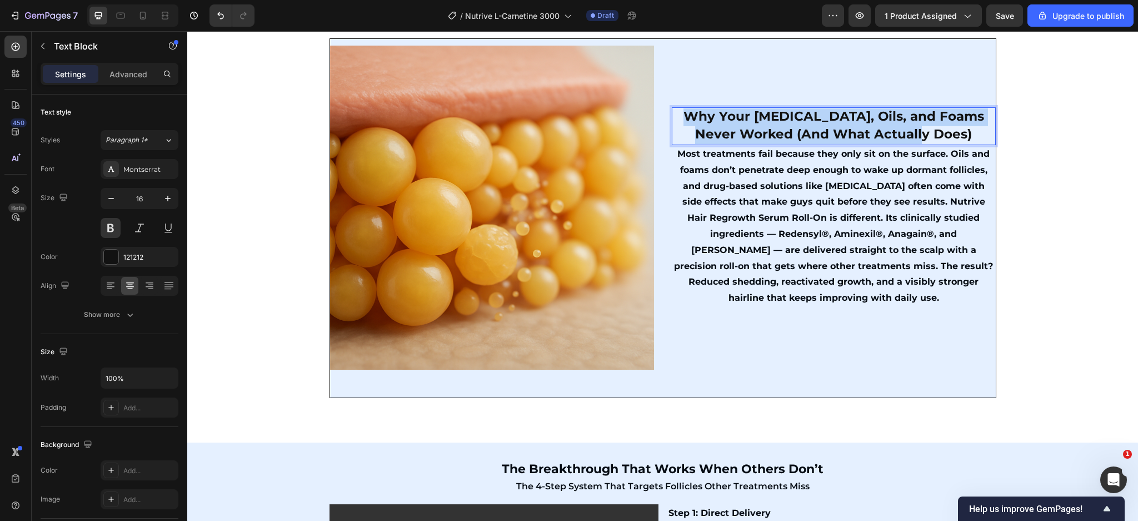
click at [829, 142] on span "Why Your Rogaine, Oils, and Foams Never Worked (And What Actually Does)" at bounding box center [834, 124] width 301 height 33
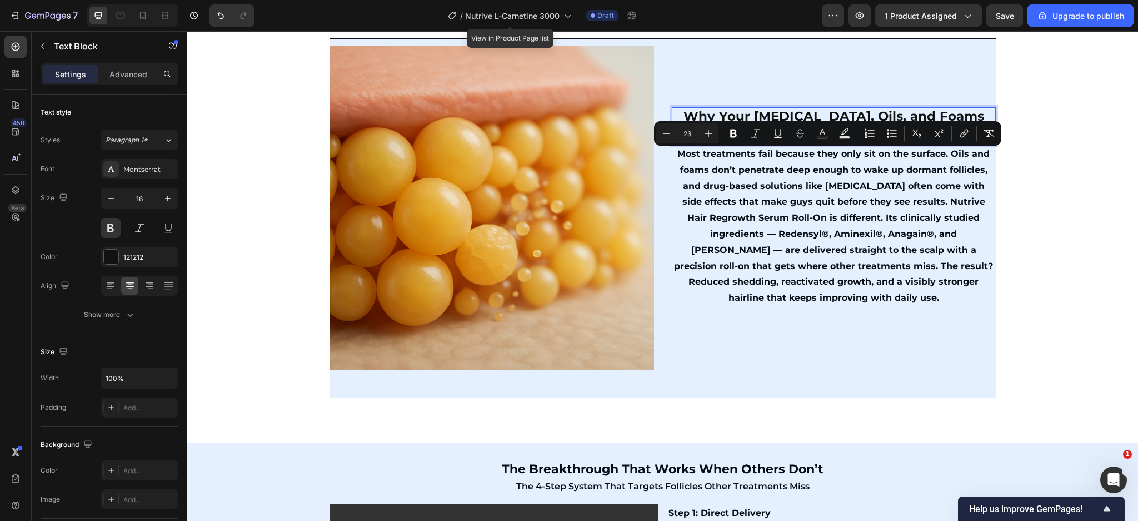
click at [794, 142] on span "Why Your Rogaine, Oils, and Foams Never Worked (And What Actually Does)" at bounding box center [834, 124] width 301 height 33
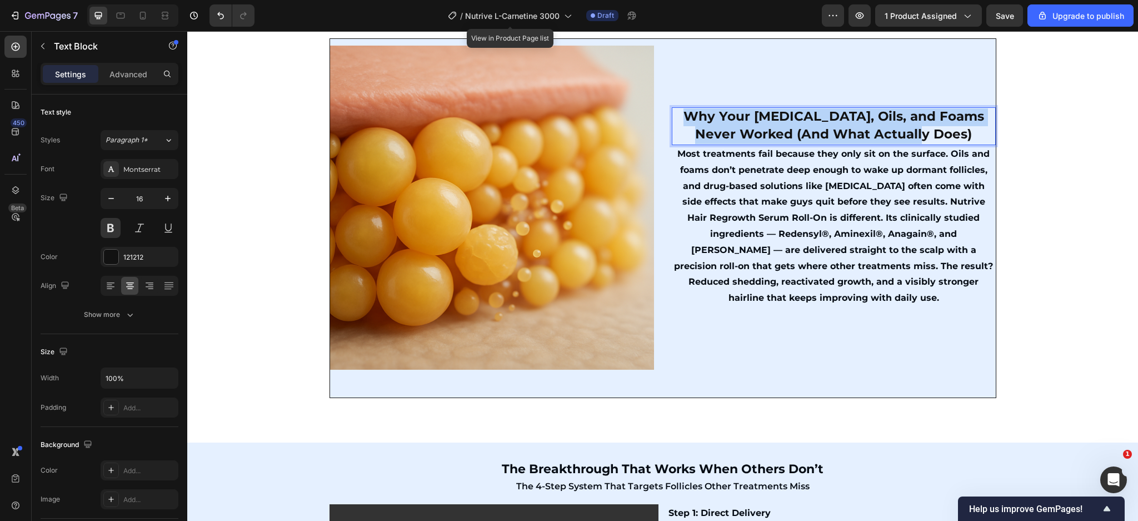
click at [794, 142] on span "Why Your Rogaine, Oils, and Foams Never Worked (And What Actually Does)" at bounding box center [834, 124] width 301 height 33
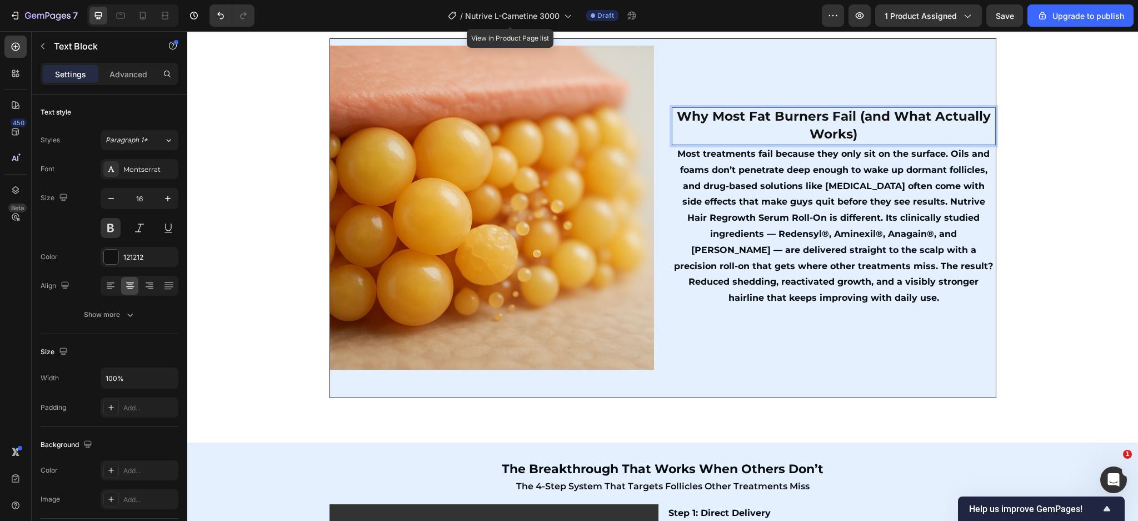
click at [752, 142] on span "Why Most Fat Burners Fail (and What Actually Works)" at bounding box center [834, 124] width 314 height 33
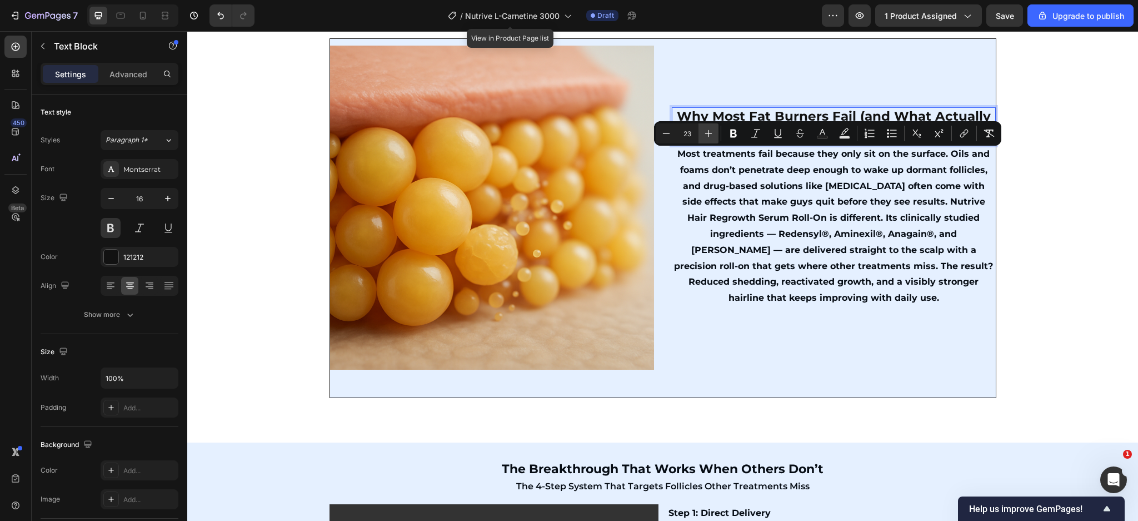
click at [712, 130] on icon "Editor contextual toolbar" at bounding box center [708, 133] width 11 height 11
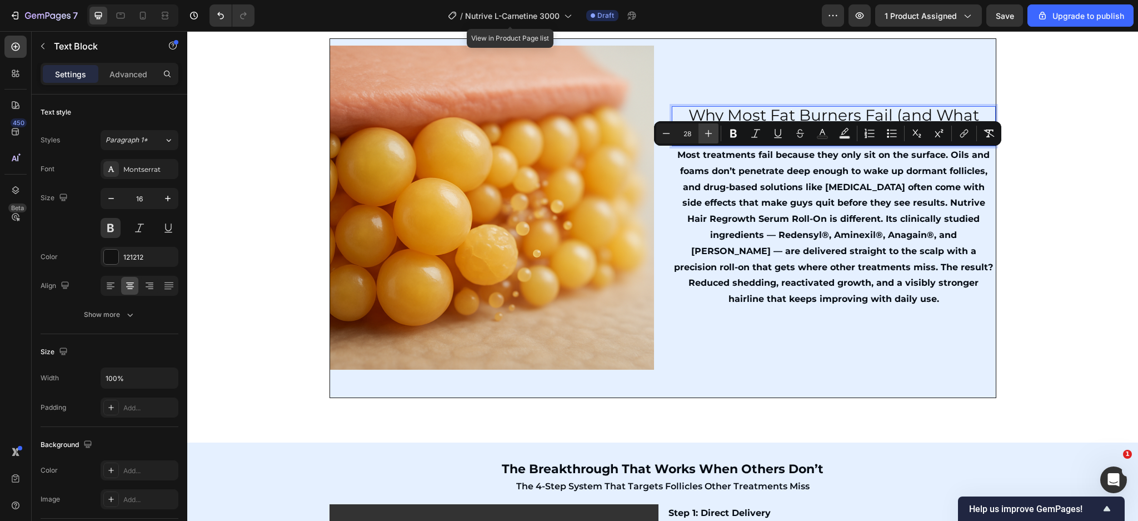
click at [712, 130] on icon "Editor contextual toolbar" at bounding box center [708, 133] width 11 height 11
type input "26"
click at [728, 143] on span "Why Most Fat Burners Fail (and What Actually Works)" at bounding box center [834, 125] width 284 height 36
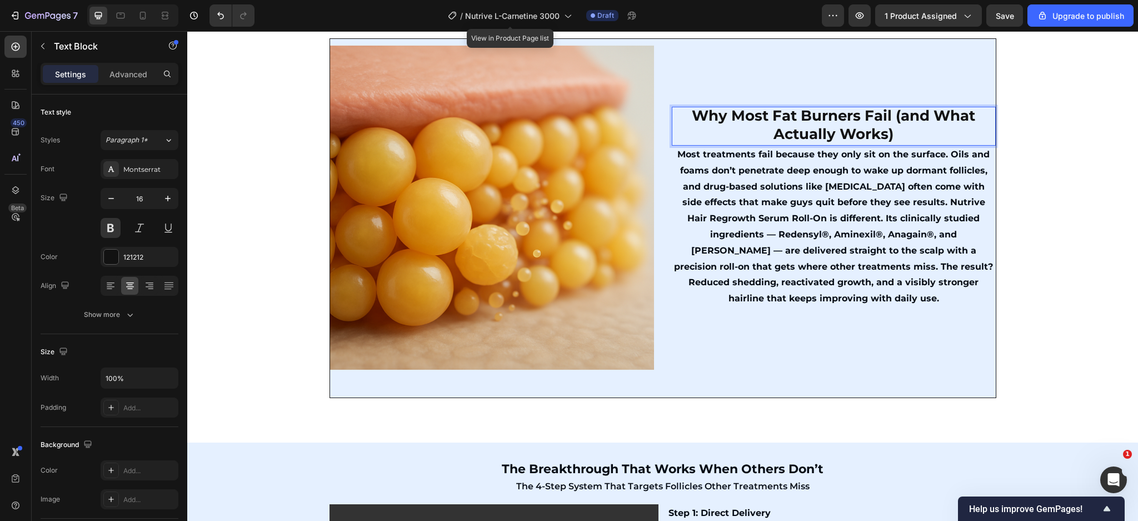
click at [796, 143] on span "Why Most Fat Burners Fail (and What Actually Works)" at bounding box center [834, 125] width 284 height 36
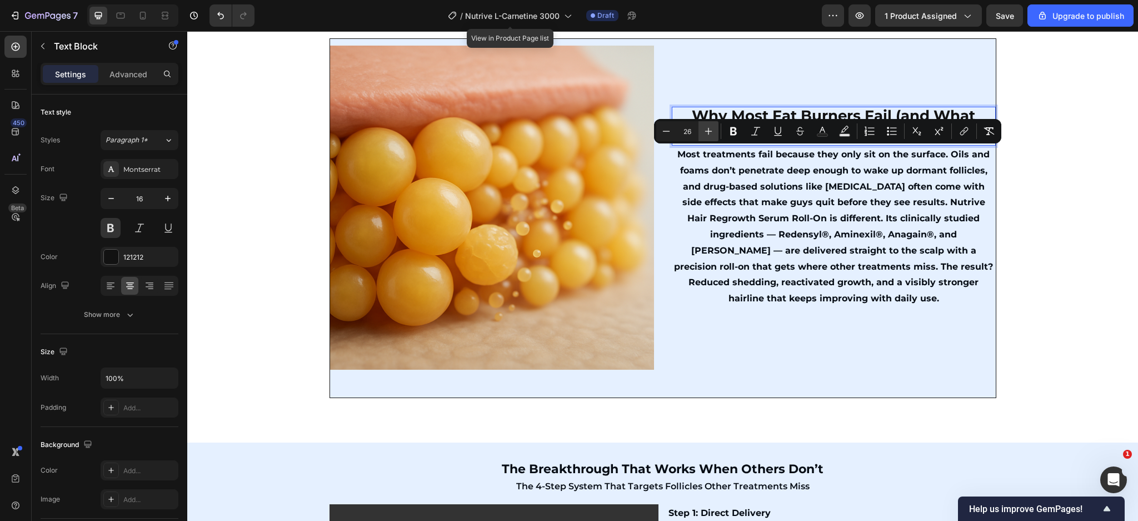
click at [703, 130] on button "Plus" at bounding box center [709, 131] width 20 height 20
click at [716, 131] on button "Plus" at bounding box center [709, 131] width 20 height 20
type input "28"
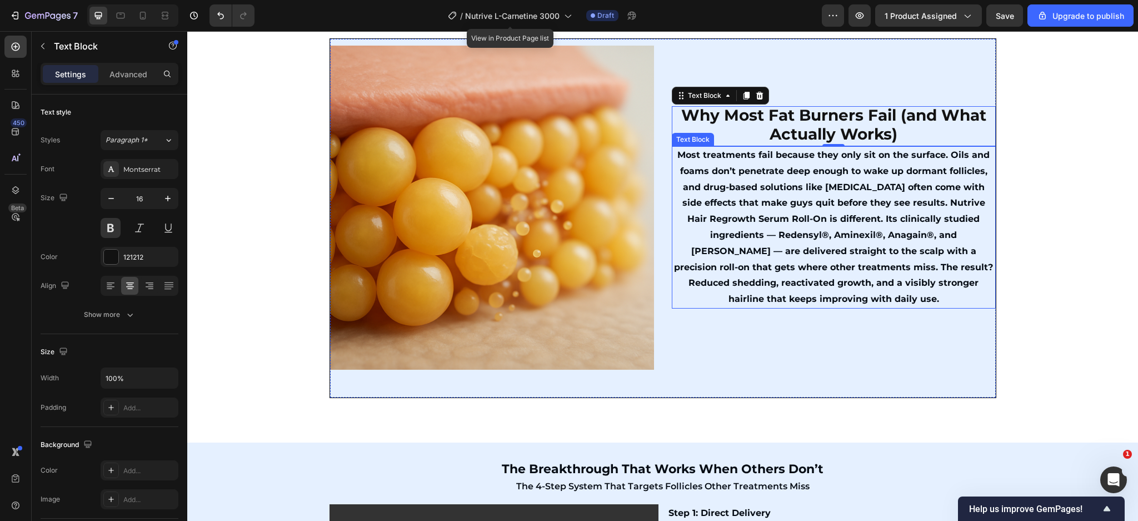
click at [724, 279] on p "Most treatments fail because they only sit on the surface. Oils and foams don’t…" at bounding box center [834, 227] width 322 height 160
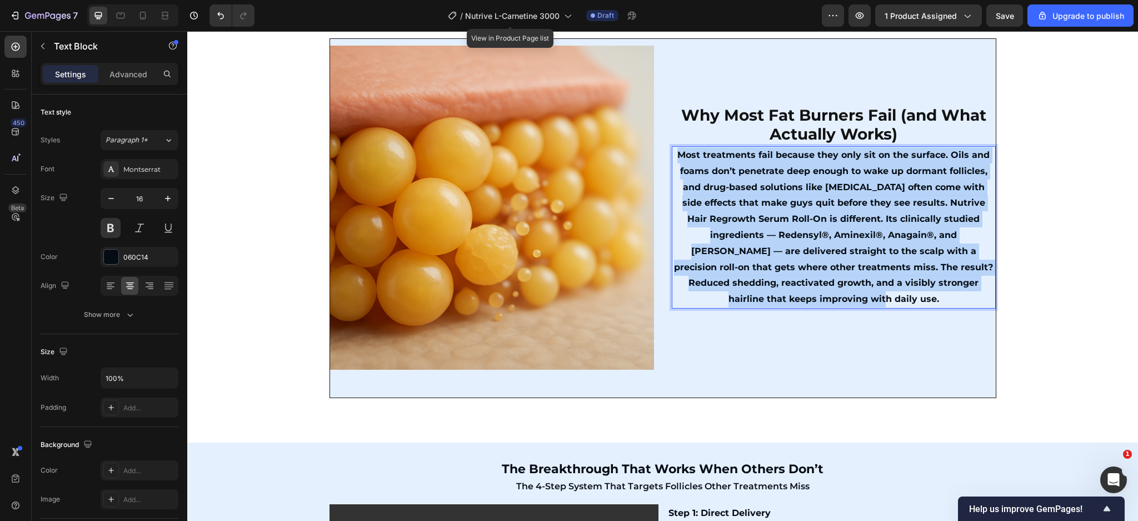
click at [724, 279] on p "Most treatments fail because they only sit on the surface. Oils and foams don’t…" at bounding box center [834, 227] width 322 height 160
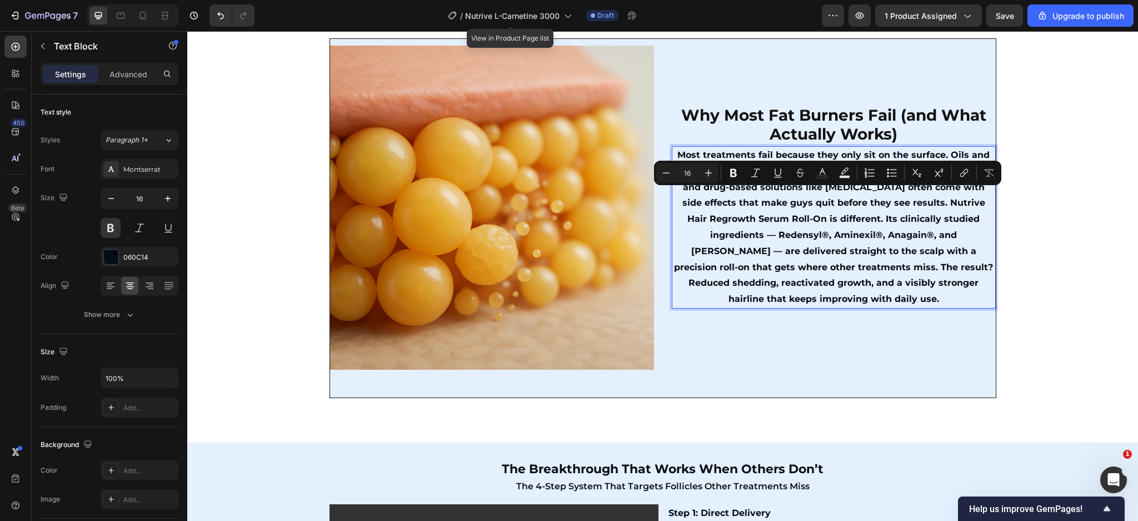
scroll to position [1144, 0]
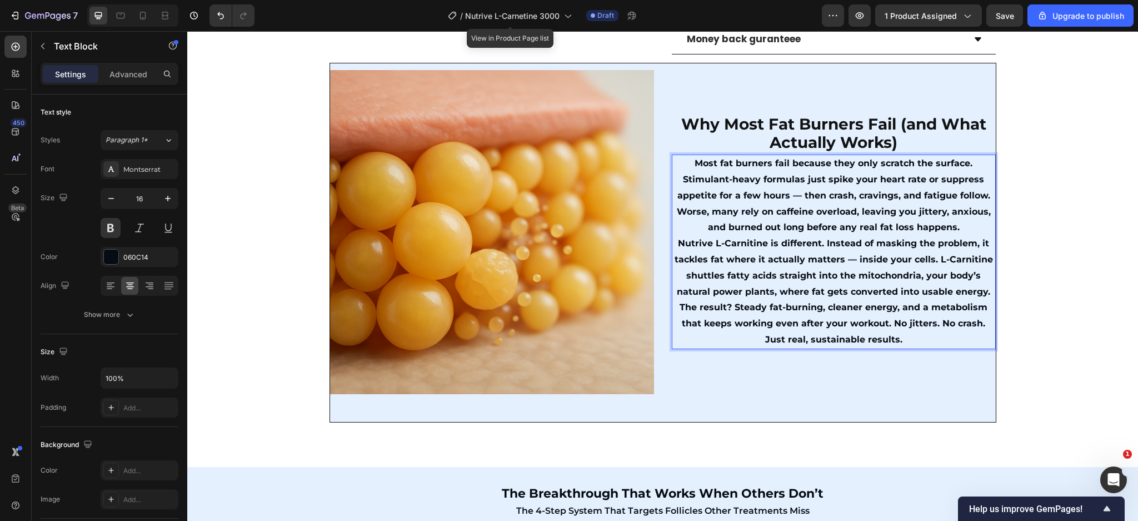
click at [533, 289] on img at bounding box center [492, 232] width 324 height 324
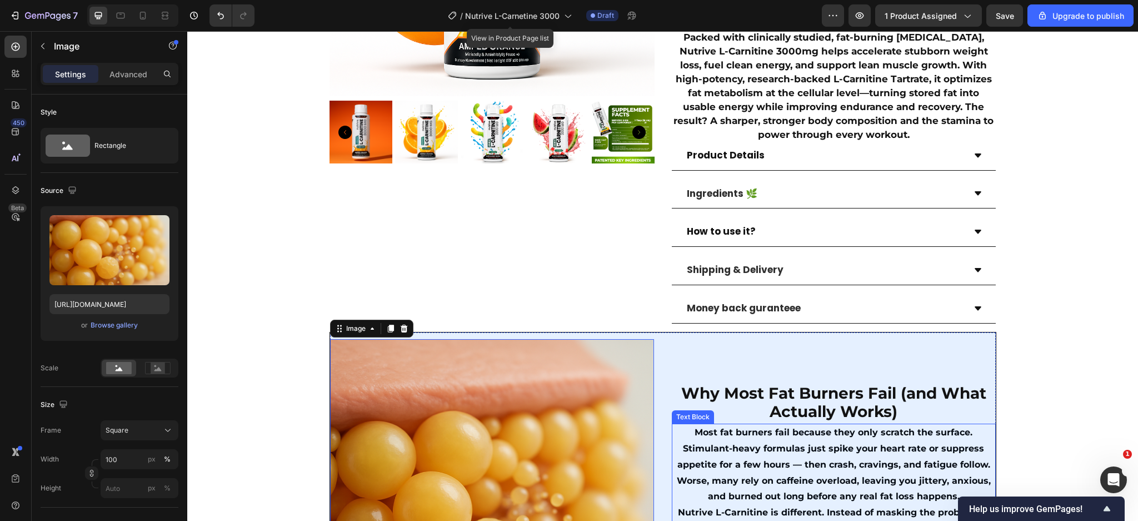
scroll to position [847, 0]
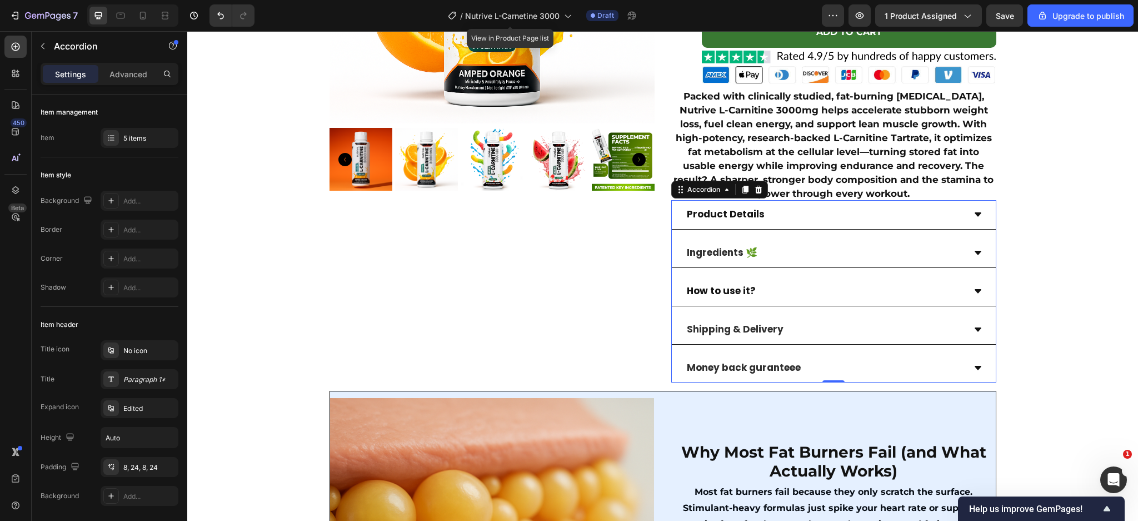
click at [798, 248] on div "Ingredients 🌿" at bounding box center [825, 253] width 280 height 20
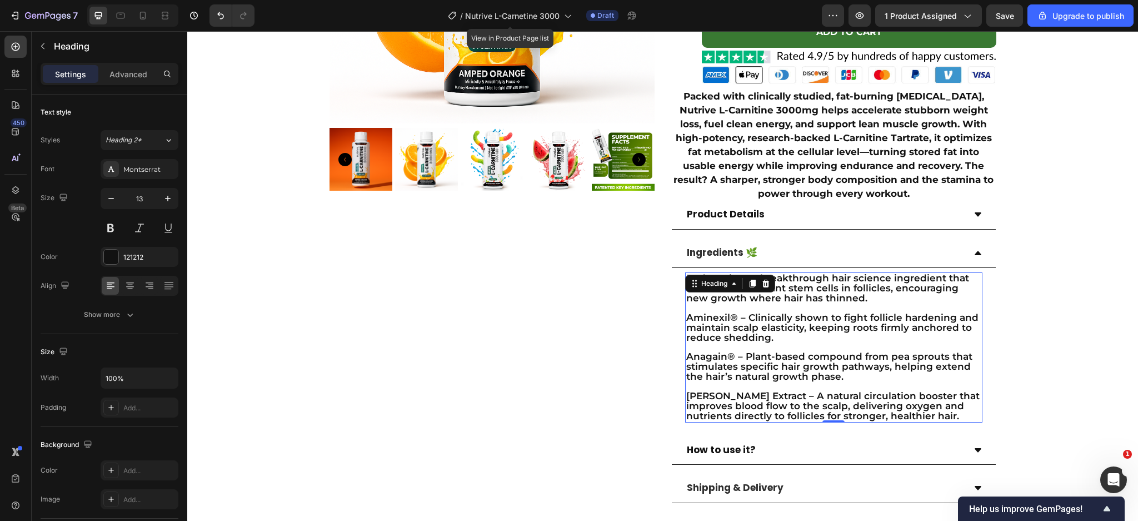
click at [759, 348] on h2 "Redensyl® – A breakthrough hair science ingredient that reactivates dormant ste…" at bounding box center [833, 347] width 297 height 150
click at [759, 348] on p "Redensyl® – A breakthrough hair science ingredient that reactivates dormant ste…" at bounding box center [834, 348] width 295 height 148
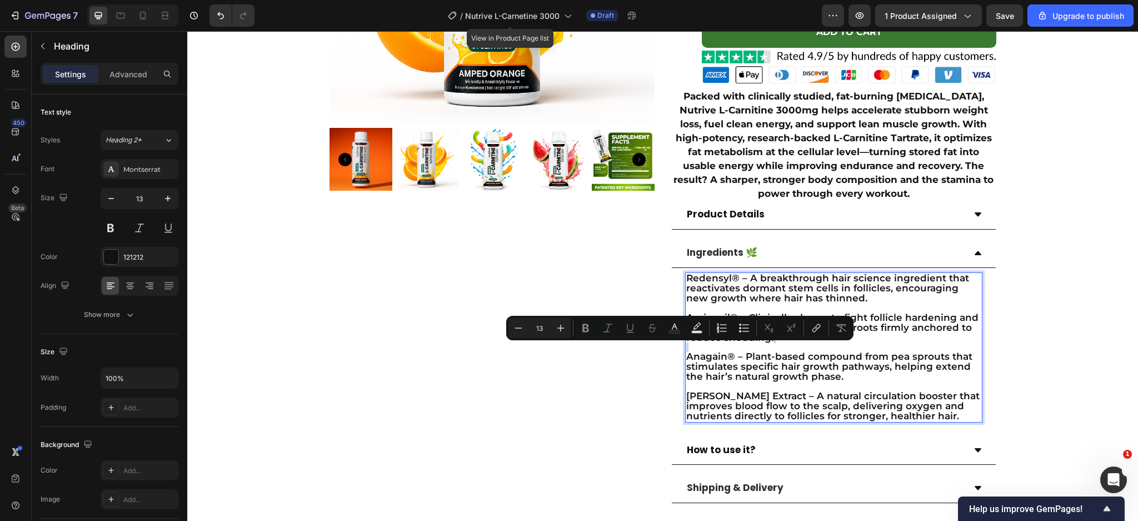
click at [759, 348] on p "Redensyl® – A breakthrough hair science ingredient that reactivates dormant ste…" at bounding box center [834, 348] width 295 height 148
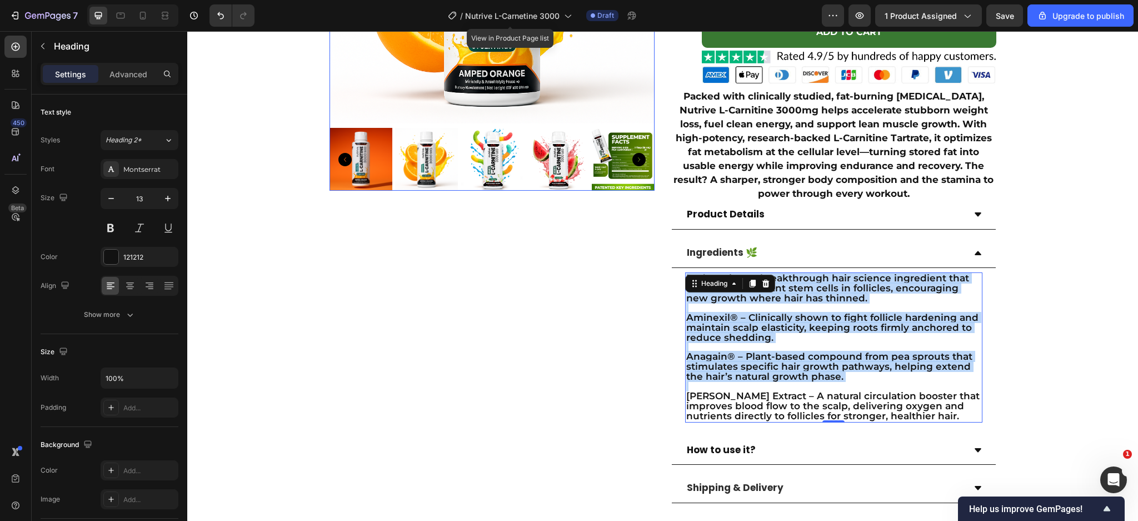
click at [607, 152] on img at bounding box center [623, 159] width 63 height 63
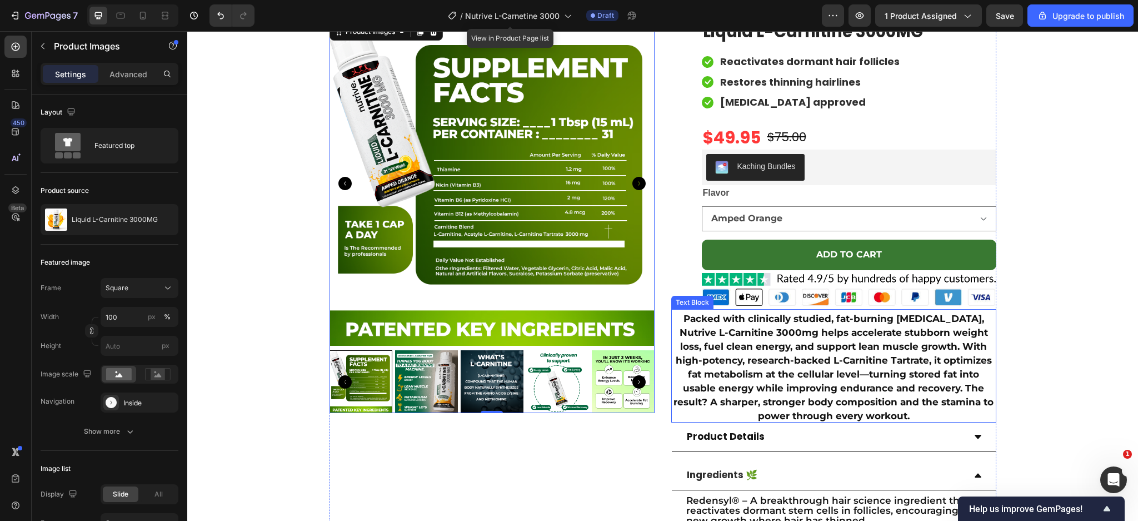
scroll to position [773, 0]
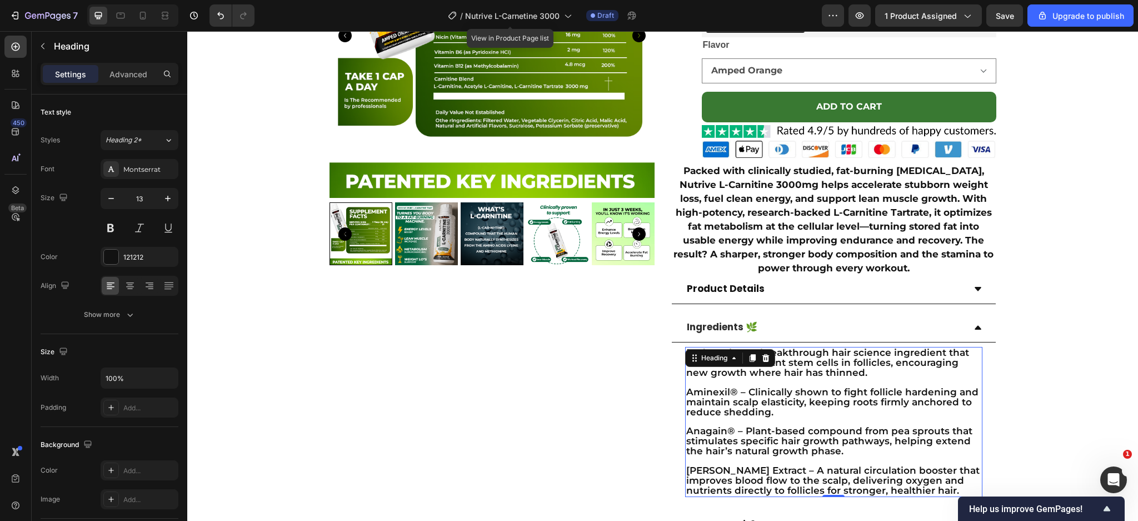
click at [803, 391] on span "Aminexil® – Clinically shown to fight follicle hardening and maintain scalp ela…" at bounding box center [833, 401] width 292 height 31
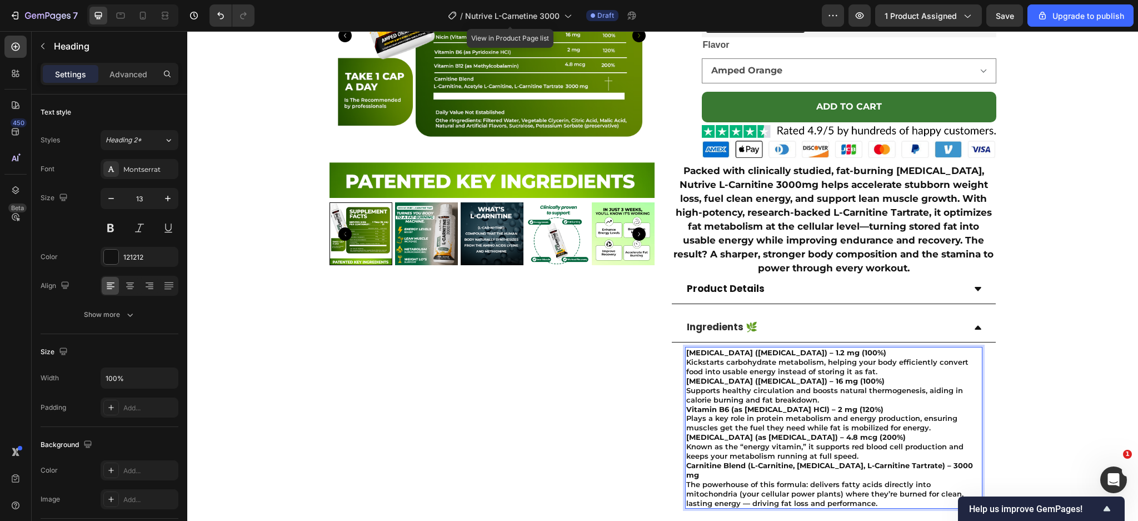
click at [856, 374] on p "Thiamine (Vitamin B1) – 1.2 mg (100%) Kickstarts carbohydrate metabolism, helpi…" at bounding box center [834, 362] width 295 height 28
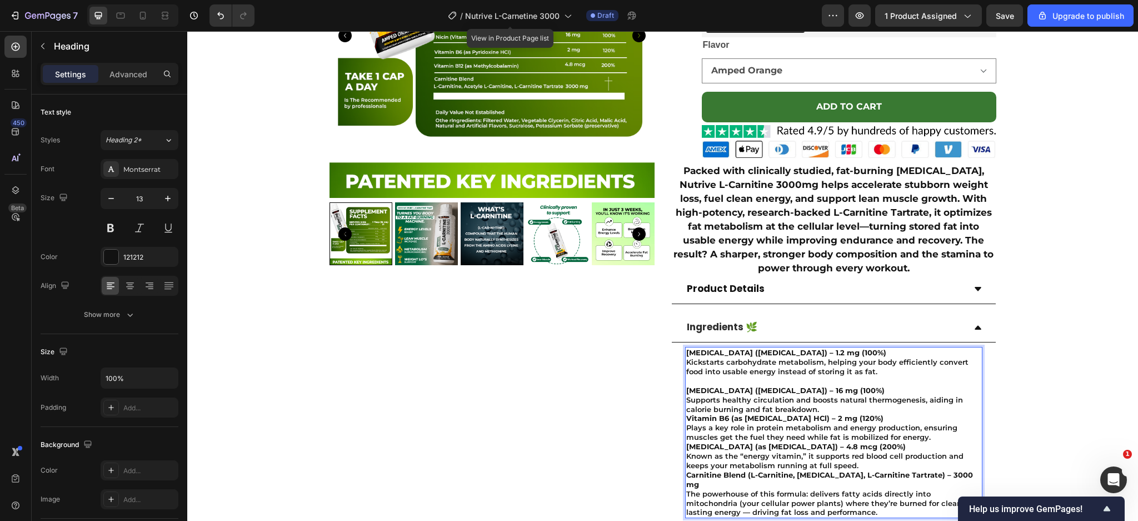
click at [839, 407] on p "Niacin (Vitamin B3) – 16 mg (100%) Supports healthy circulation and boosts natu…" at bounding box center [834, 400] width 295 height 28
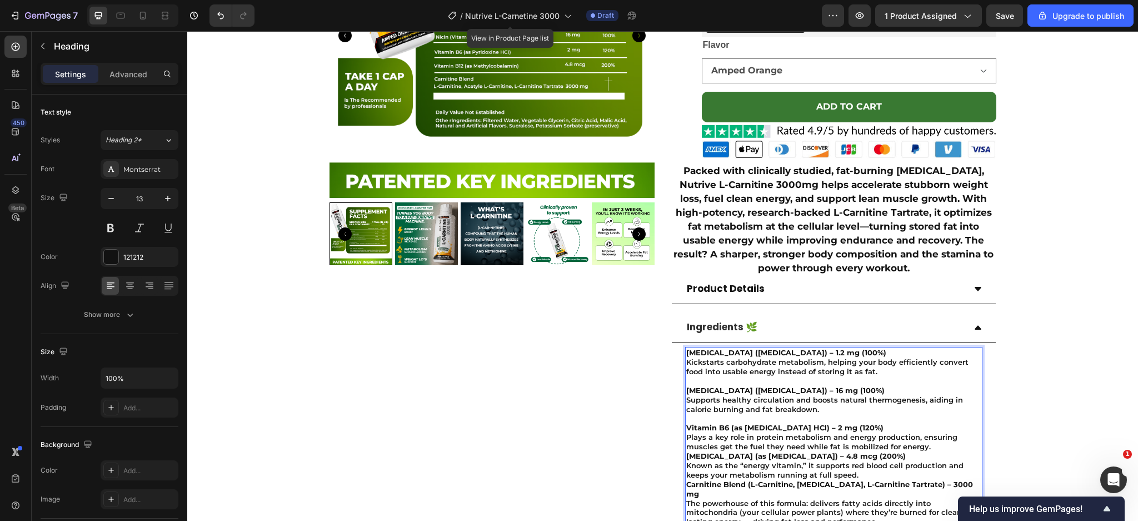
click at [931, 449] on p "Vitamin B6 (as Pyridoxine HCl) – 2 mg (120%) Plays a key role in protein metabo…" at bounding box center [834, 437] width 295 height 28
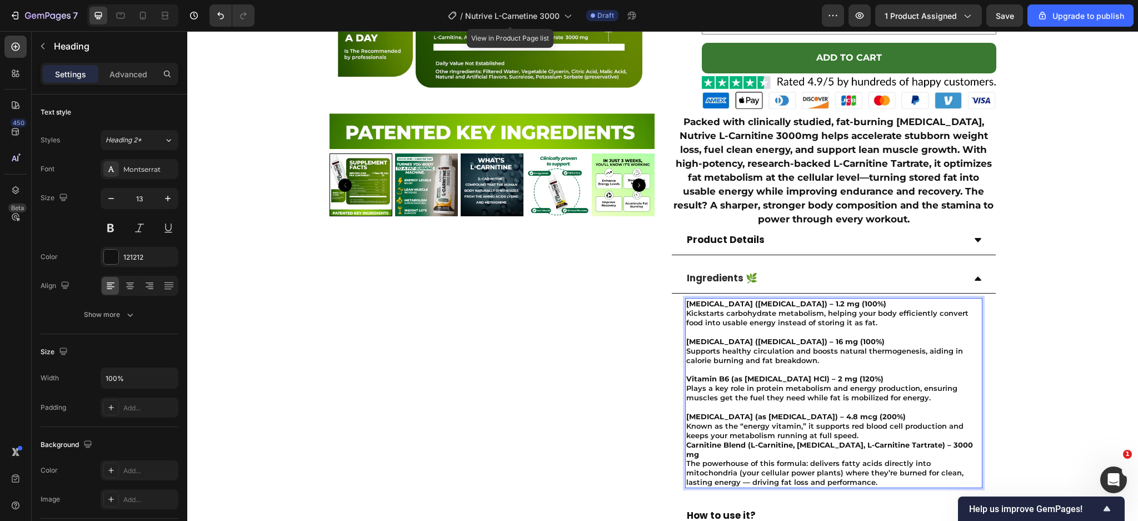
scroll to position [847, 0]
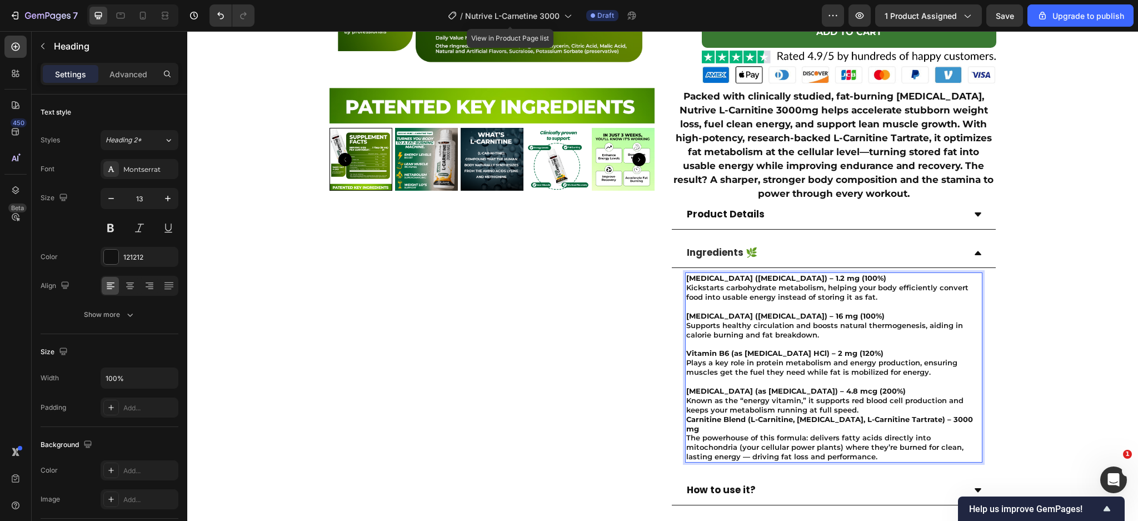
click at [793, 419] on strong "Carnitine Blend (L-Carnitine, Acetyl L-Carnitine, L-Carnitine Tartrate) – 3000 …" at bounding box center [830, 424] width 287 height 18
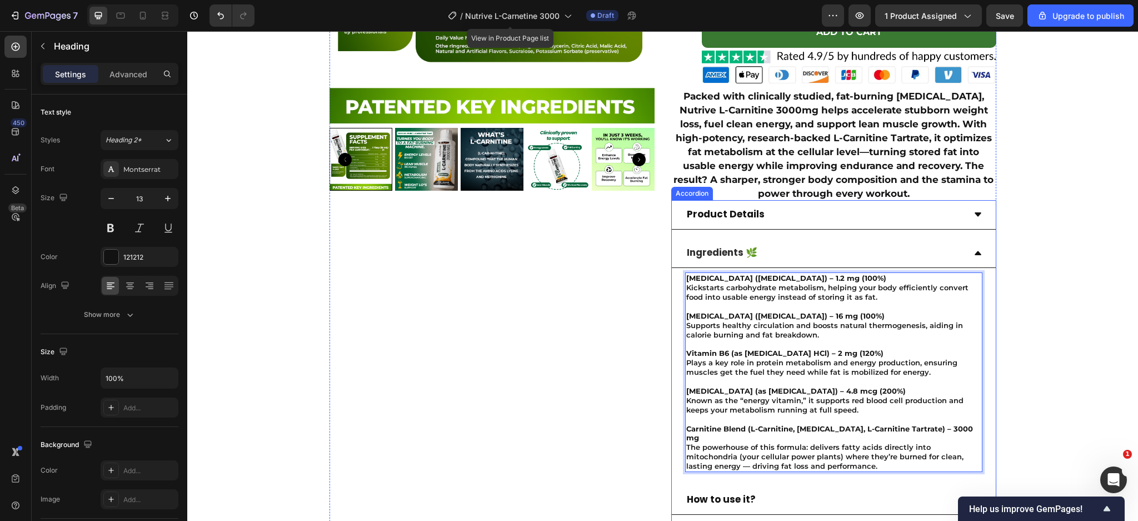
click at [859, 263] on div "Ingredients 🌿" at bounding box center [825, 253] width 280 height 20
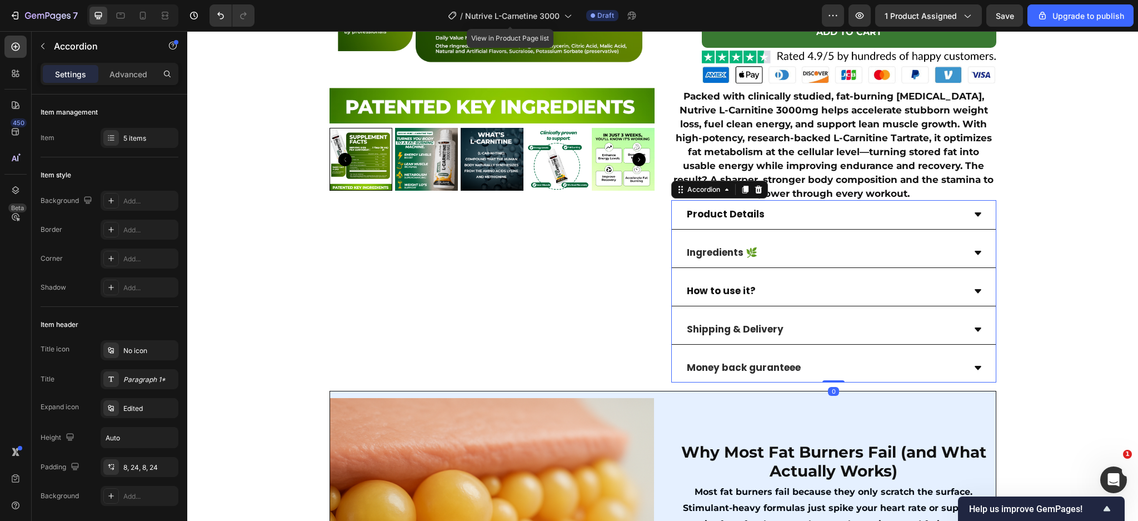
click at [837, 223] on div "Product Details" at bounding box center [825, 215] width 280 height 20
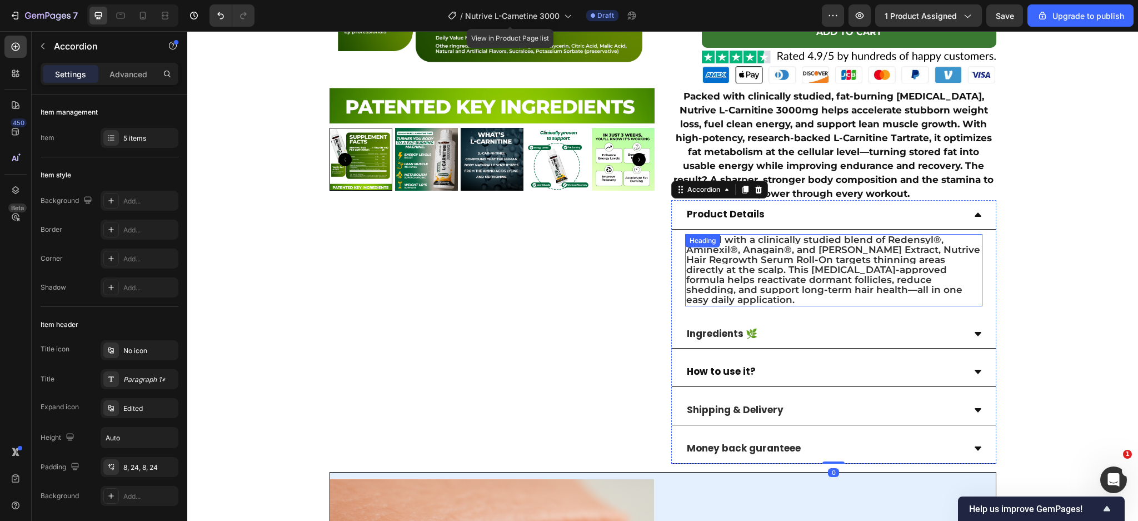
click at [794, 282] on span "Crafted with a clinically studied blend of Redensyl®, Aminexil®, Anagain®, and …" at bounding box center [834, 269] width 294 height 71
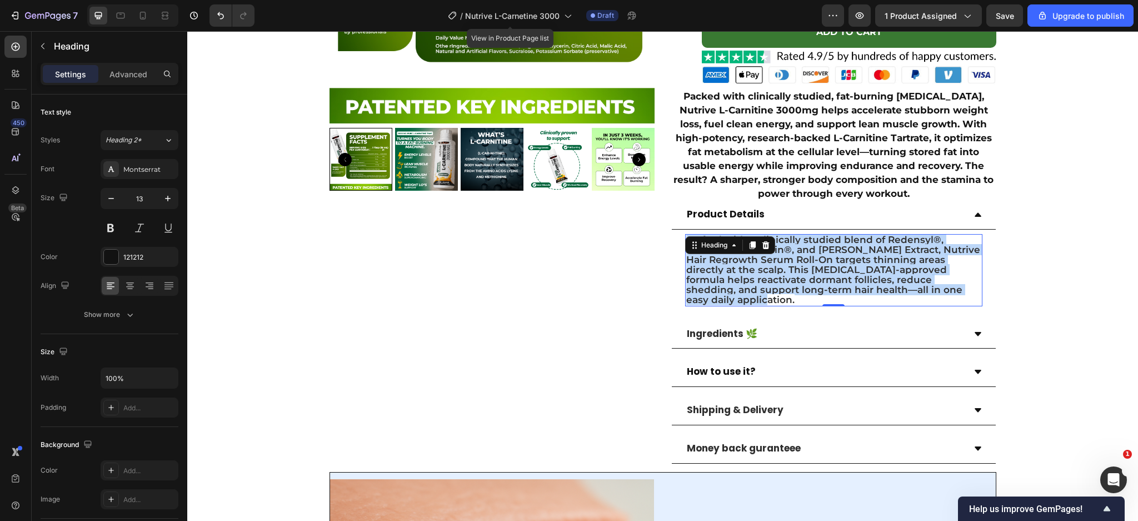
click at [794, 282] on span "Crafted with a clinically studied blend of Redensyl®, Aminexil®, Anagain®, and …" at bounding box center [834, 269] width 294 height 71
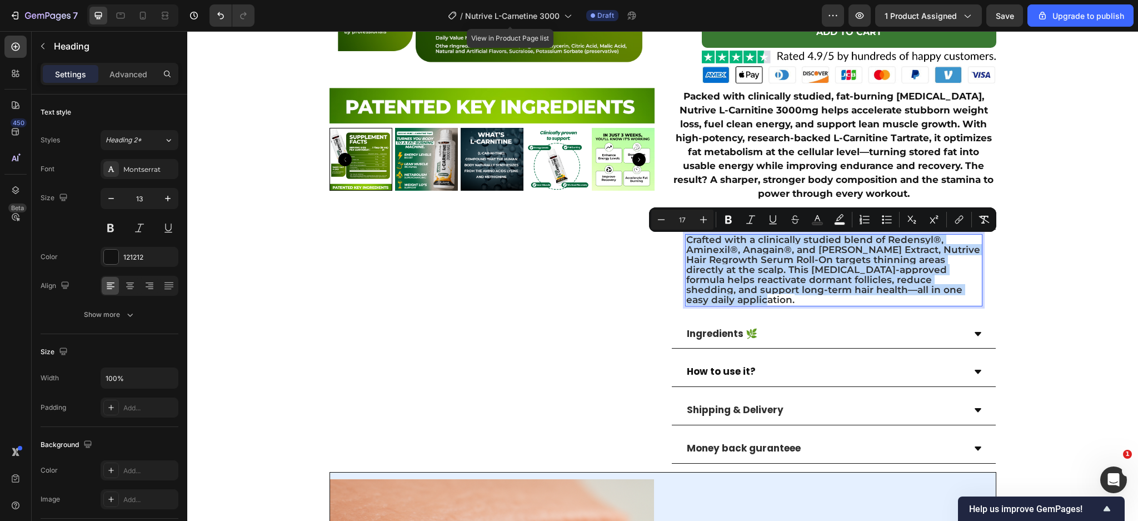
click at [787, 272] on span "Crafted with a clinically studied blend of Redensyl®, Aminexil®, Anagain®, and …" at bounding box center [834, 269] width 294 height 71
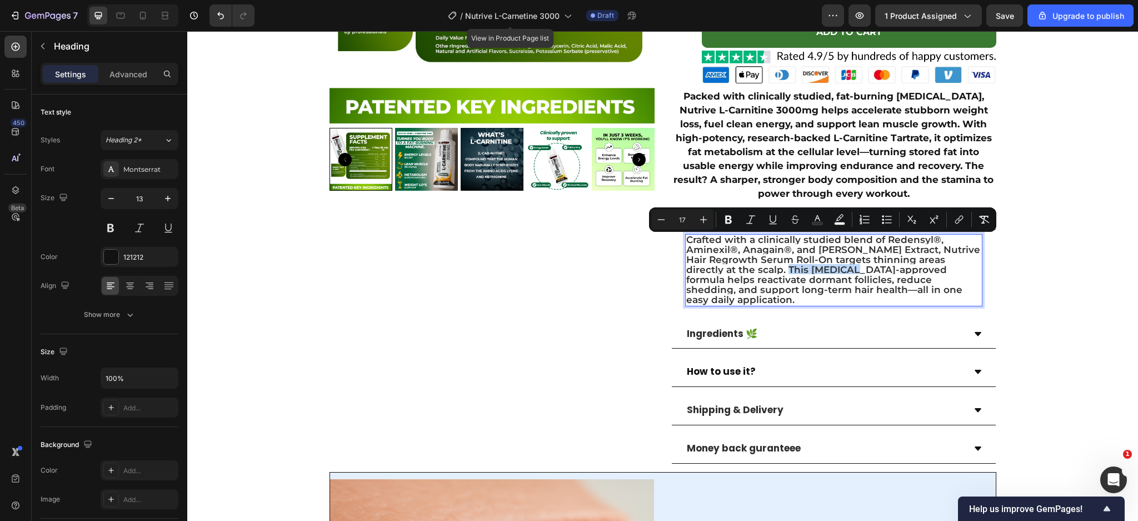
click at [787, 272] on span "Crafted with a clinically studied blend of Redensyl®, Aminexil®, Anagain®, and …" at bounding box center [834, 269] width 294 height 71
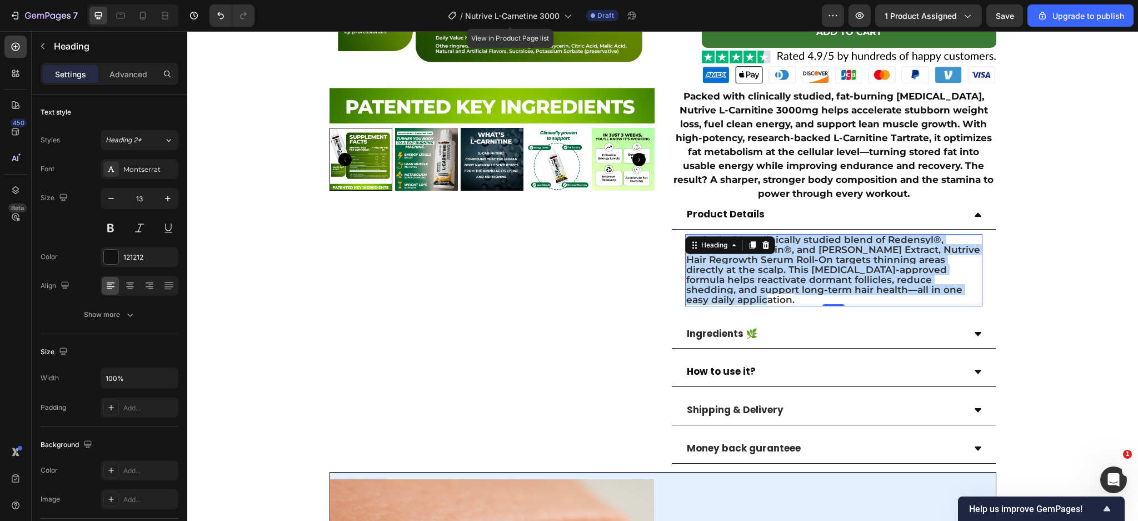
click at [787, 272] on span "Crafted with a clinically studied blend of Redensyl®, Aminexil®, Anagain®, and …" at bounding box center [834, 269] width 294 height 71
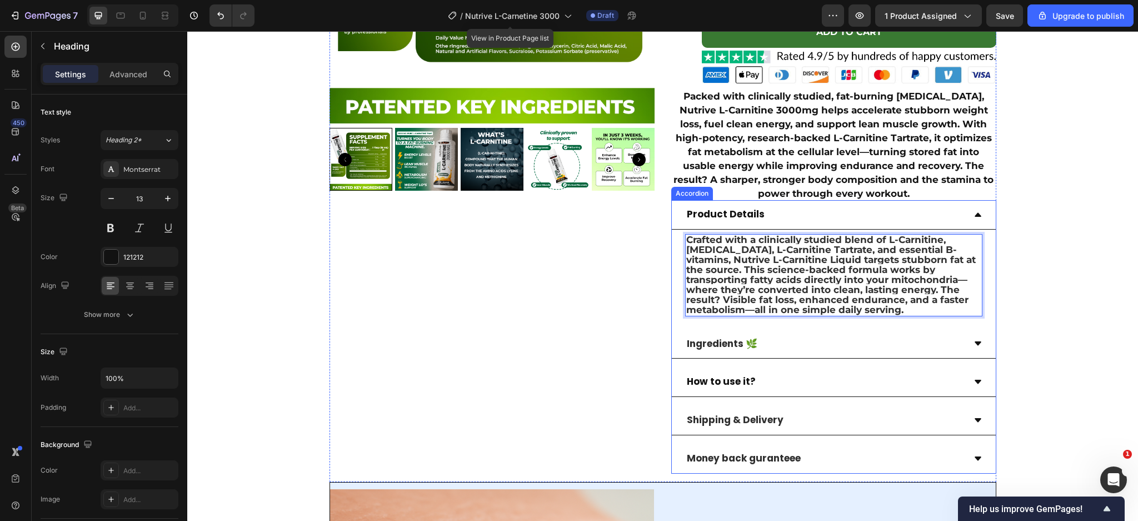
scroll to position [921, 0]
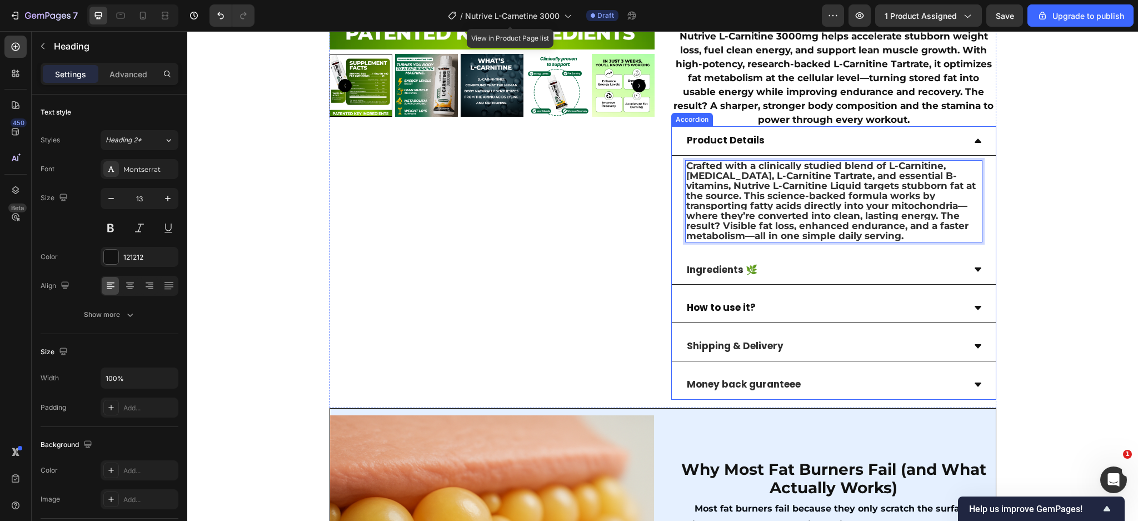
click at [828, 311] on div "How to use it?" at bounding box center [825, 308] width 280 height 20
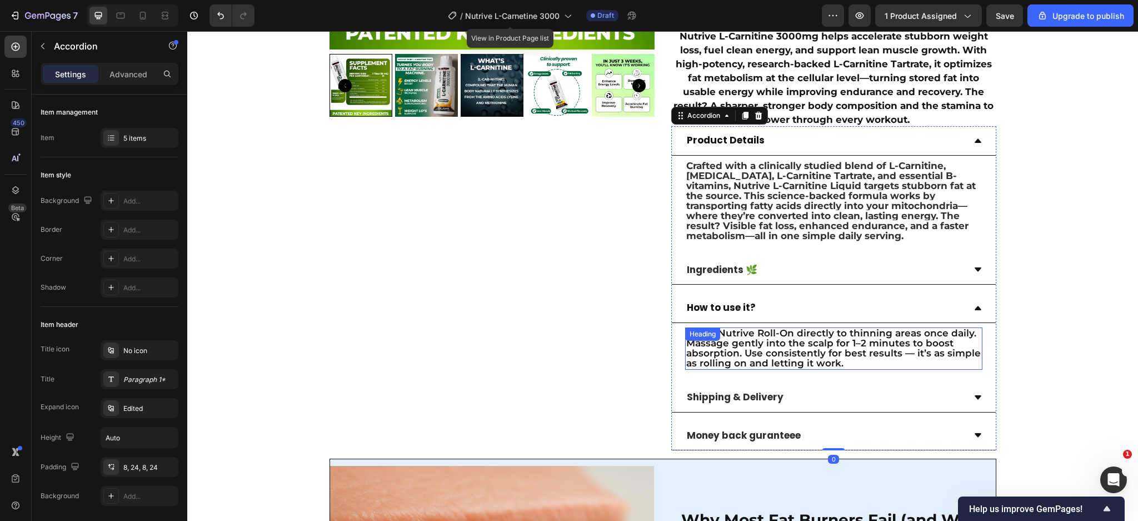
click at [769, 358] on span "Apply Nutrive Roll-On directly to thinning areas once daily. Massage gently int…" at bounding box center [834, 347] width 295 height 41
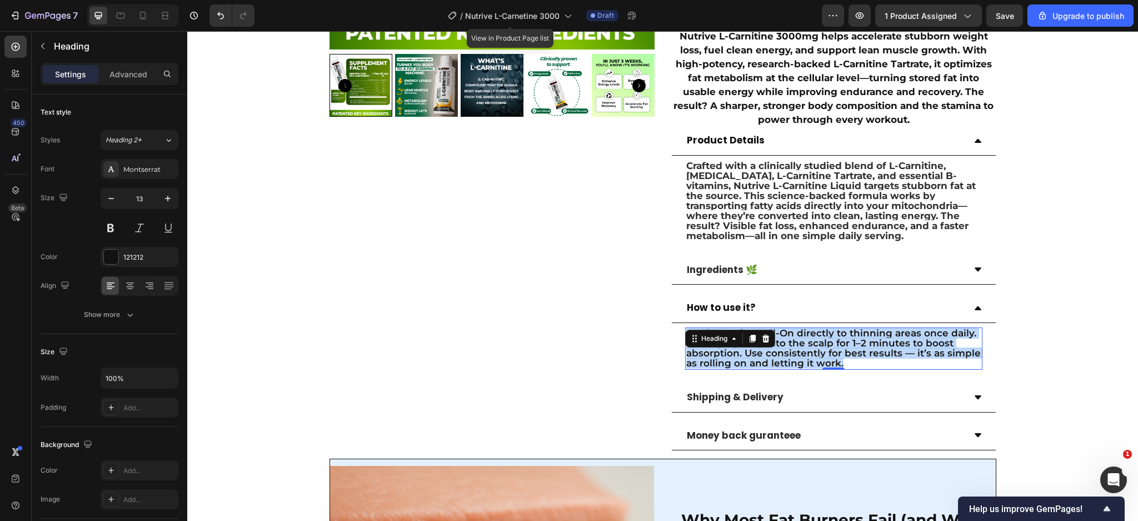
click at [769, 358] on span "Apply Nutrive Roll-On directly to thinning areas once daily. Massage gently int…" at bounding box center [834, 347] width 295 height 41
click at [824, 358] on span "Apply Nutrive Roll-On directly to thinning areas once daily. Massage gently int…" at bounding box center [834, 347] width 295 height 41
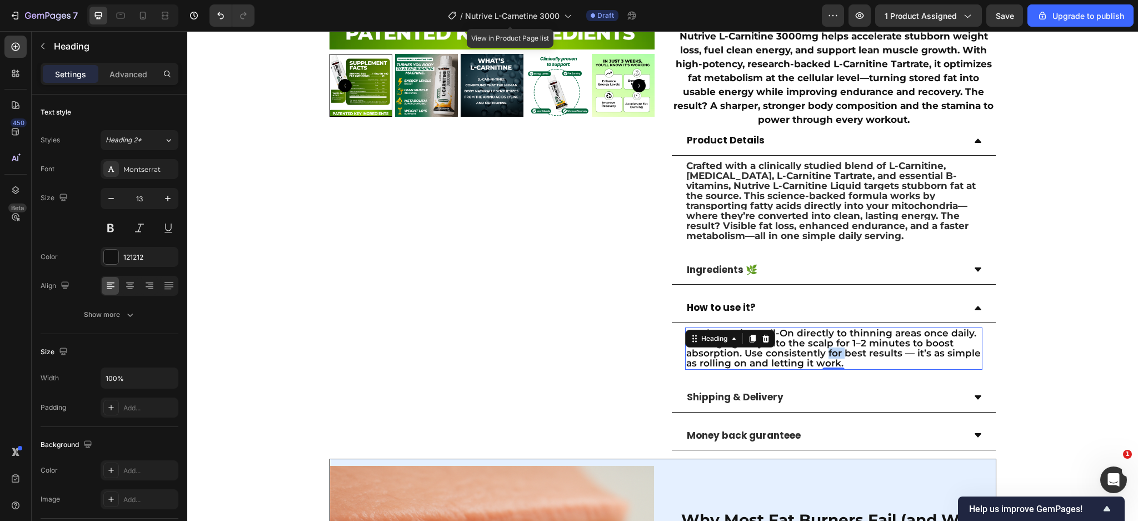
click at [824, 358] on span "Apply Nutrive Roll-On directly to thinning areas once daily. Massage gently int…" at bounding box center [834, 347] width 295 height 41
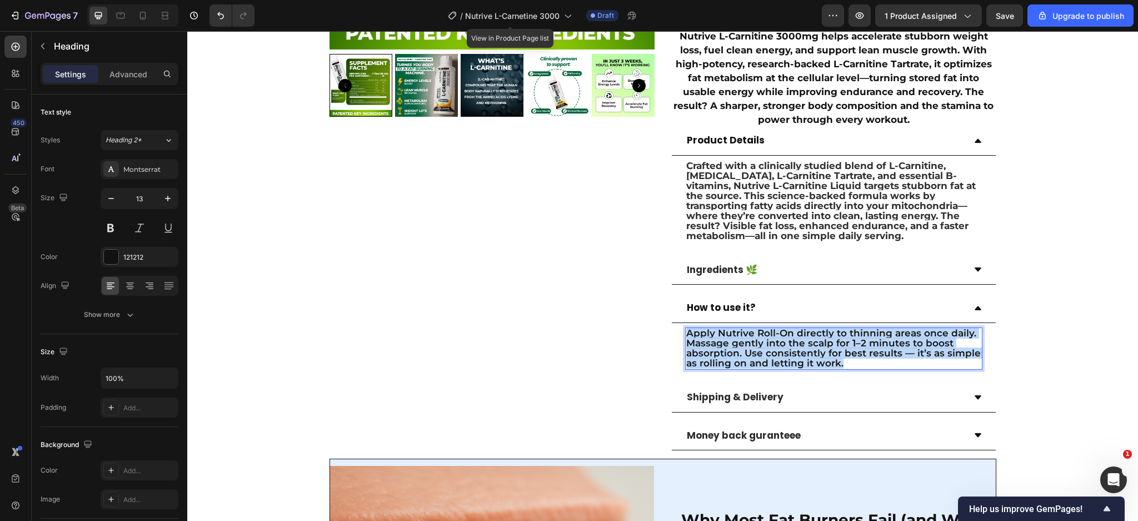
click at [824, 358] on span "Apply Nutrive Roll-On directly to thinning areas once daily. Massage gently int…" at bounding box center [834, 347] width 295 height 41
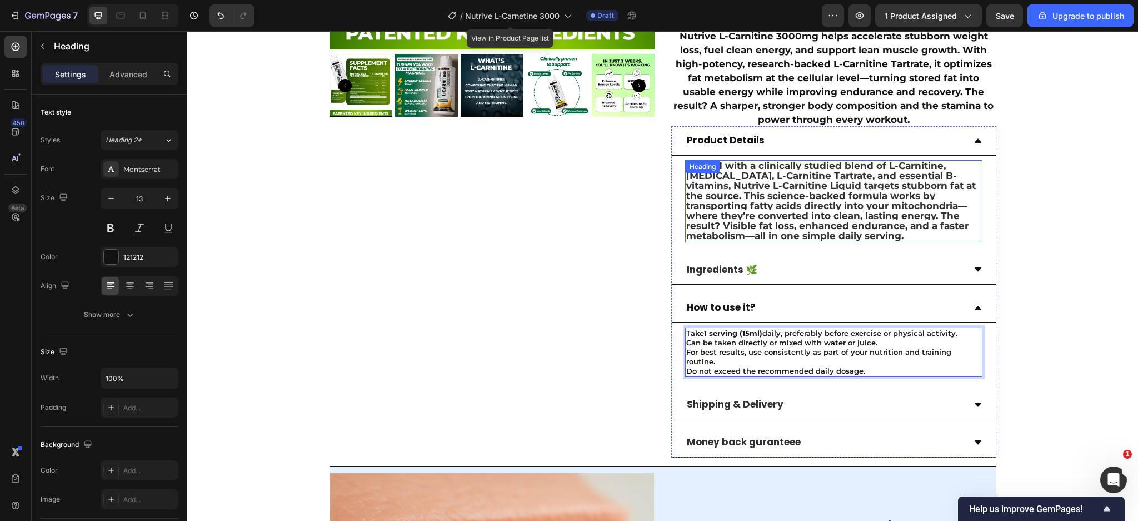
click at [801, 197] on strong "Crafted with a clinically studied blend of L-Carnitine, Acetyl L-Carnitine, L-C…" at bounding box center [832, 200] width 290 height 81
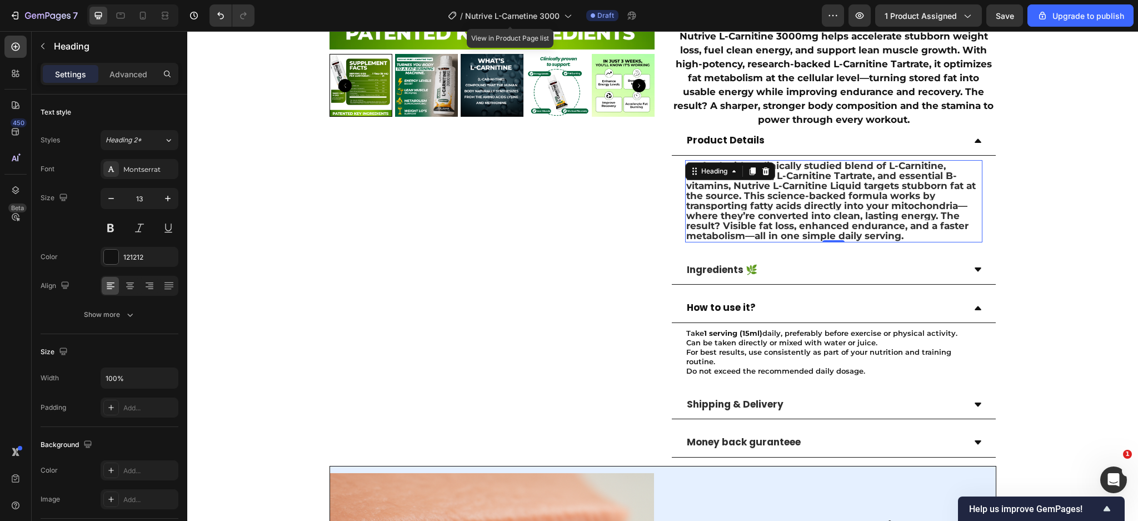
click at [801, 197] on strong "Crafted with a clinically studied blend of L-Carnitine, Acetyl L-Carnitine, L-C…" at bounding box center [832, 200] width 290 height 81
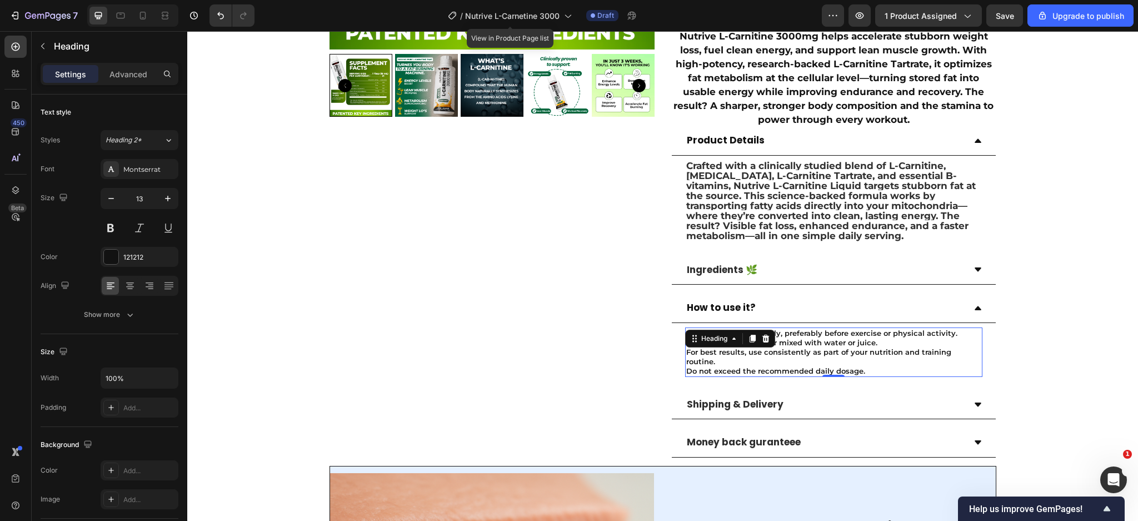
click at [811, 339] on p "Take 1 serving (15ml) daily, preferably before exercise or physical activity. C…" at bounding box center [834, 352] width 295 height 47
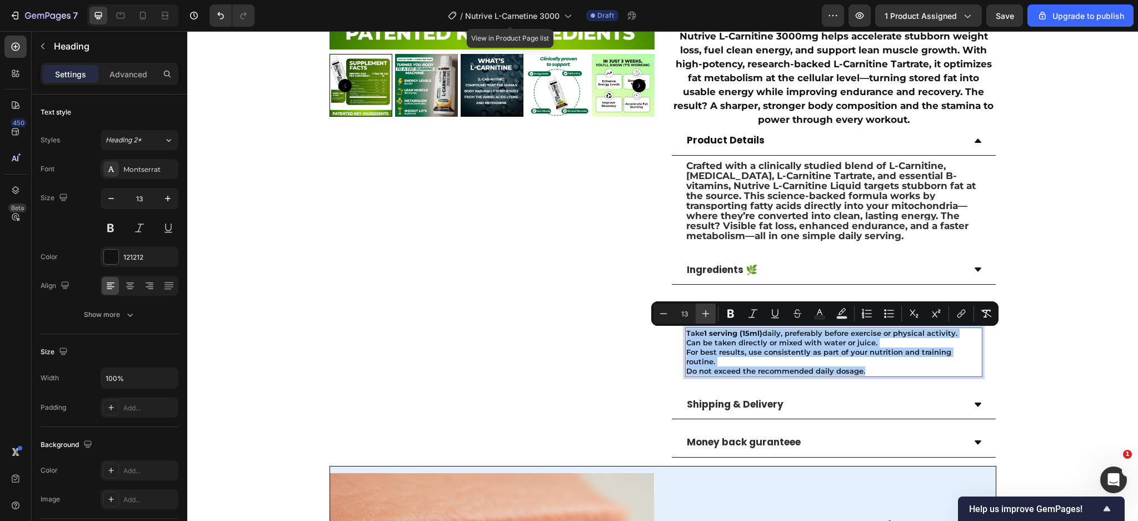
click at [712, 310] on button "Plus" at bounding box center [706, 314] width 20 height 20
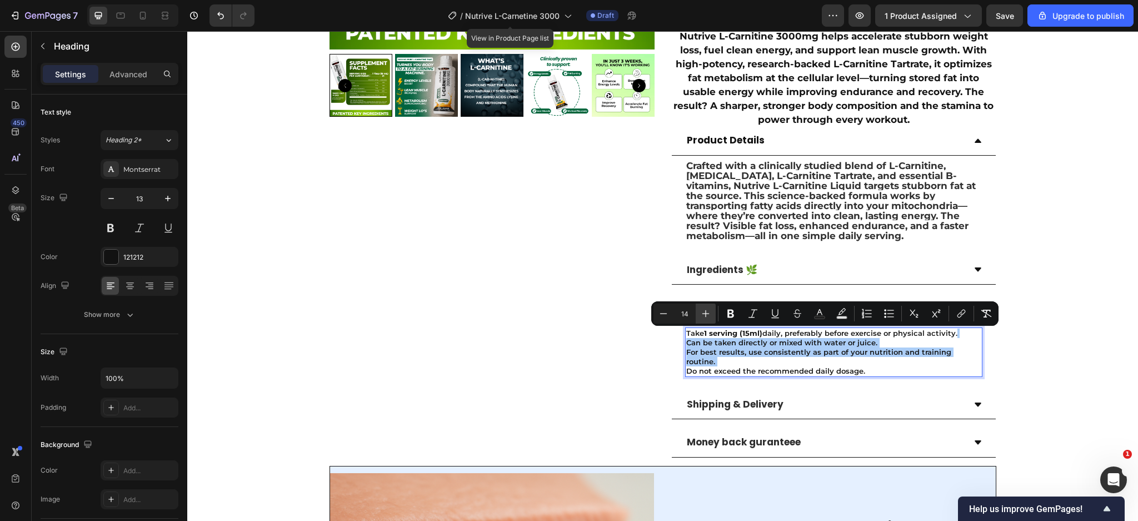
click at [712, 310] on button "Plus" at bounding box center [706, 314] width 20 height 20
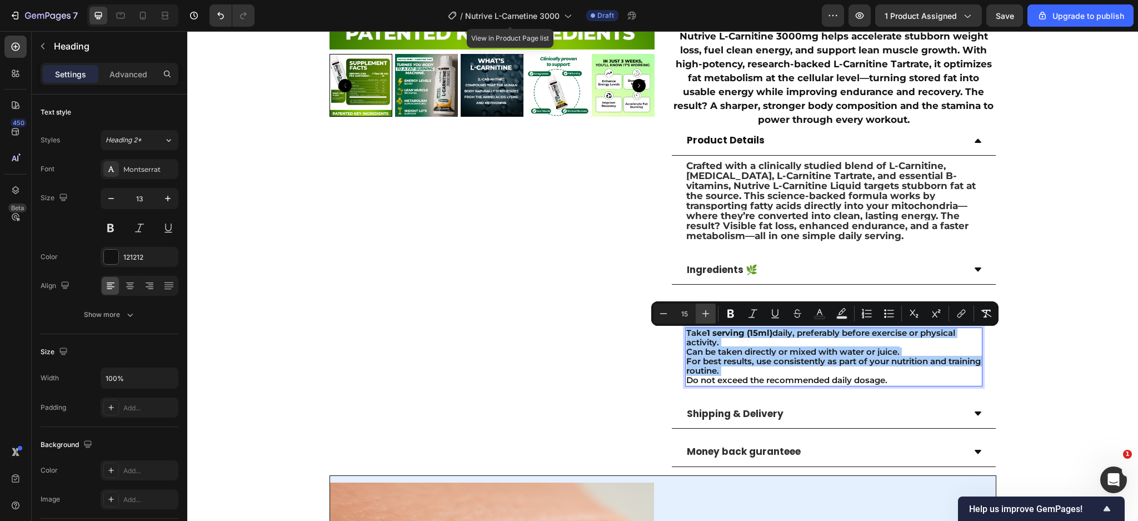
click at [712, 310] on button "Plus" at bounding box center [706, 314] width 20 height 20
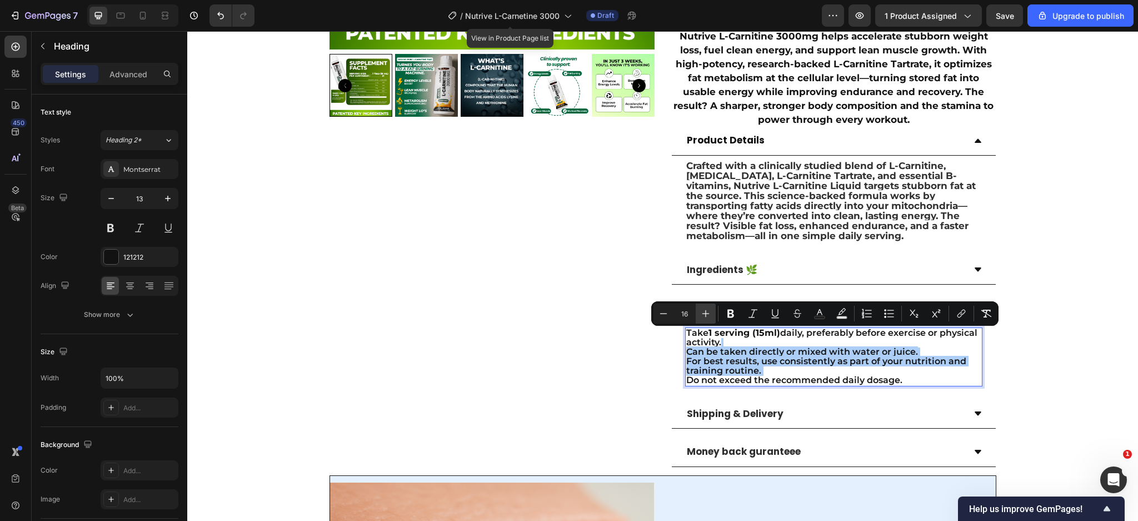
click at [712, 310] on button "Plus" at bounding box center [706, 314] width 20 height 20
type input "17"
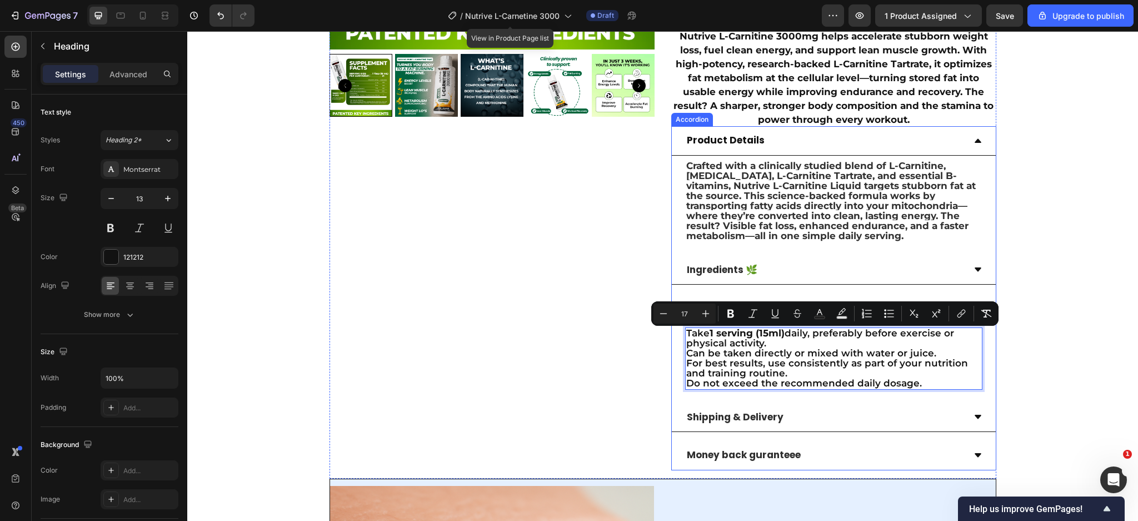
click at [806, 274] on div "Ingredients 🌿" at bounding box center [825, 270] width 280 height 20
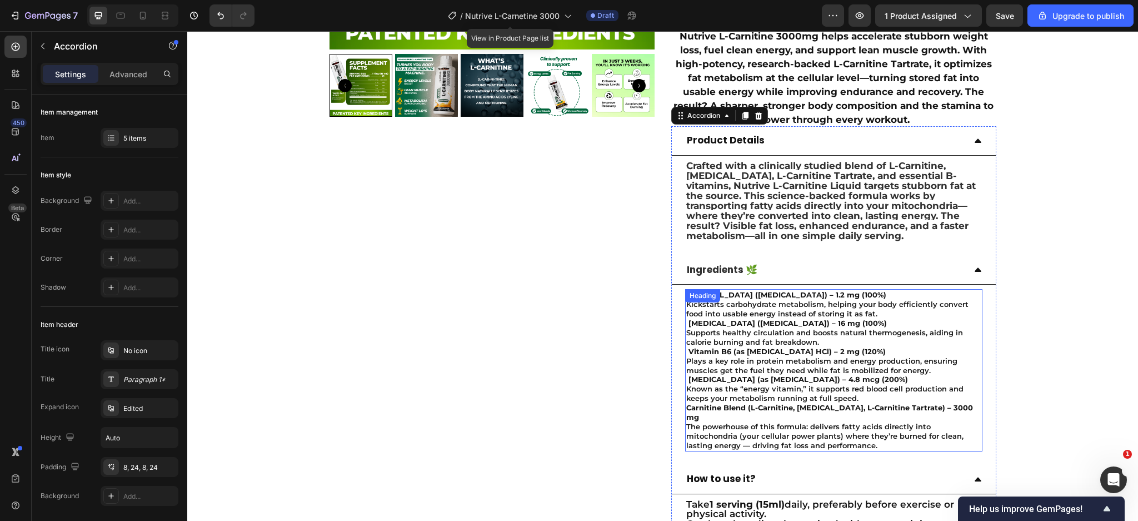
click at [733, 332] on h2 "Thiamine (Vitamin B1) – 1.2 mg (100%) Kickstarts carbohydrate metabolism, helpi…" at bounding box center [833, 370] width 297 height 162
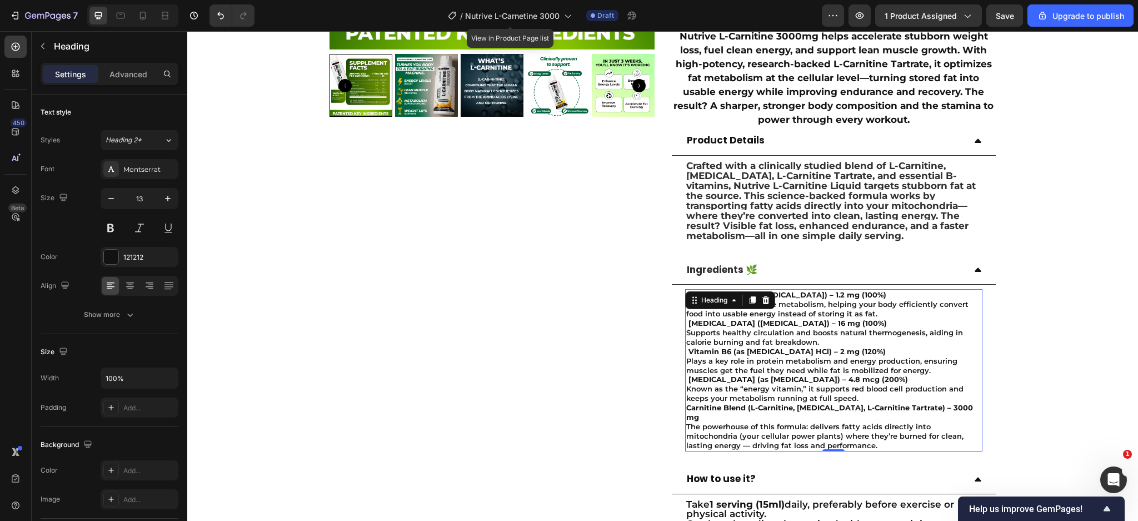
click at [733, 332] on h2 "Thiamine (Vitamin B1) – 1.2 mg (100%) Kickstarts carbohydrate metabolism, helpi…" at bounding box center [833, 370] width 297 height 162
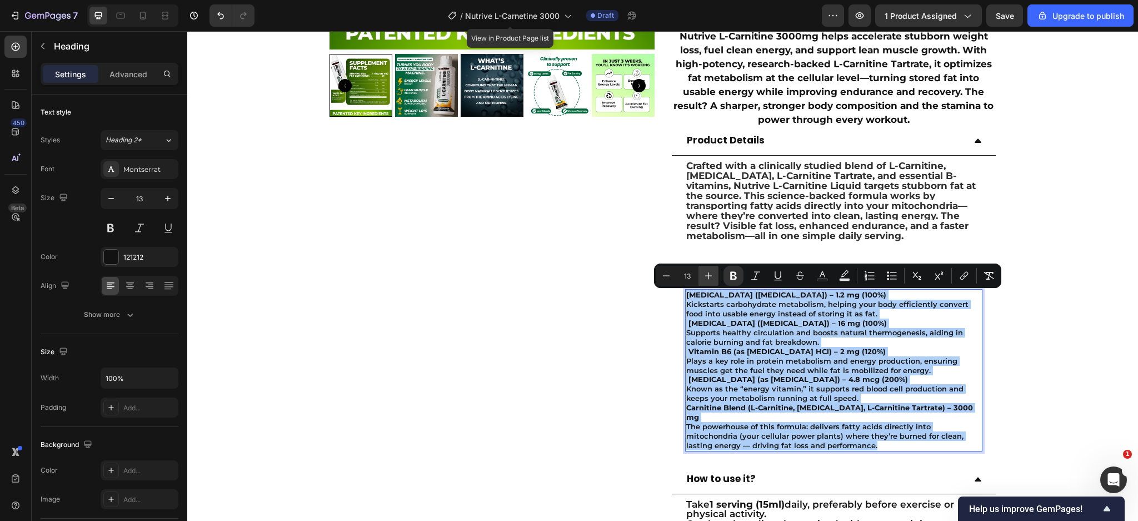
click at [704, 277] on icon "Editor contextual toolbar" at bounding box center [708, 275] width 11 height 11
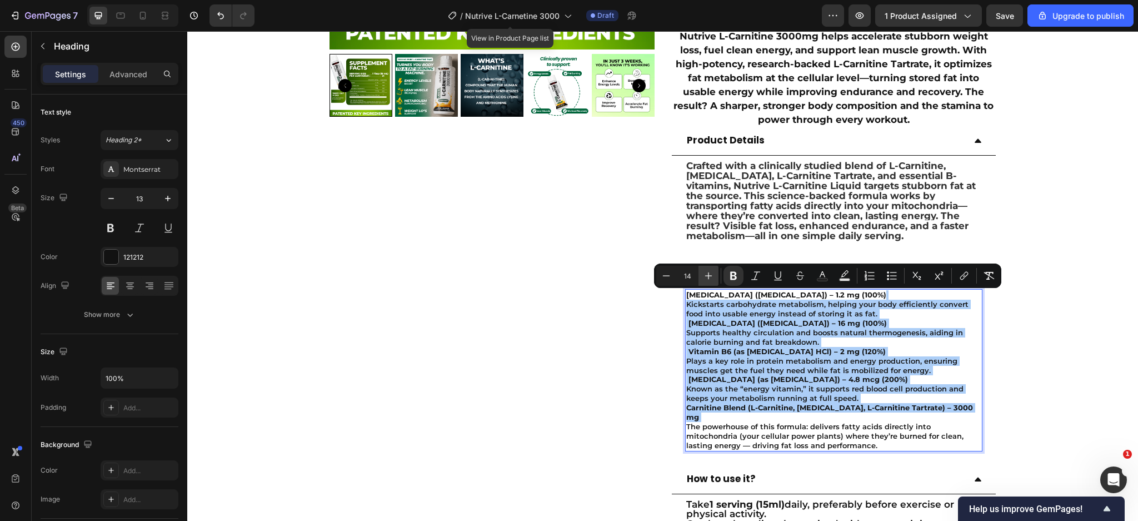
click at [704, 277] on icon "Editor contextual toolbar" at bounding box center [708, 275] width 11 height 11
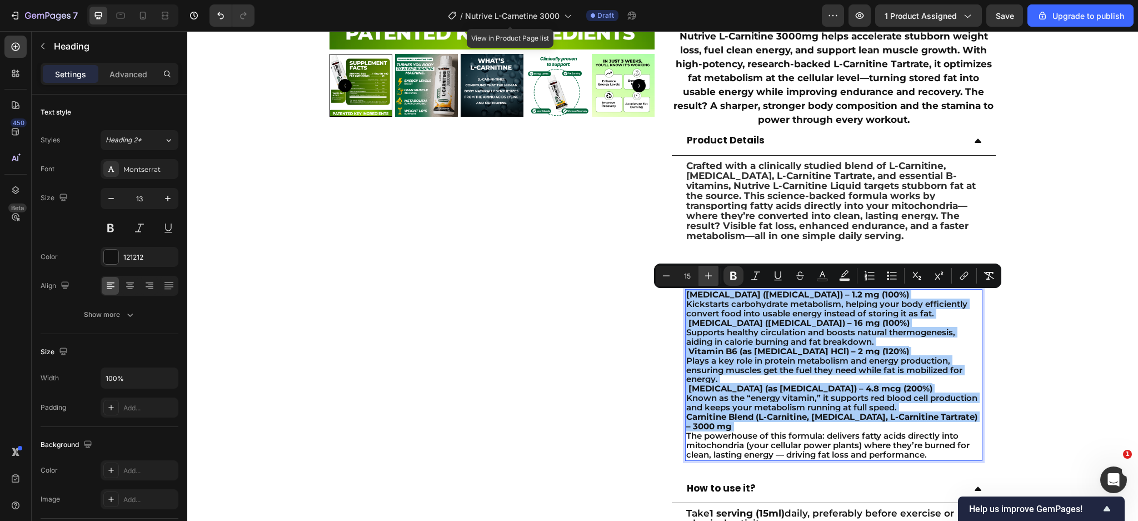
click at [704, 277] on icon "Editor contextual toolbar" at bounding box center [708, 275] width 11 height 11
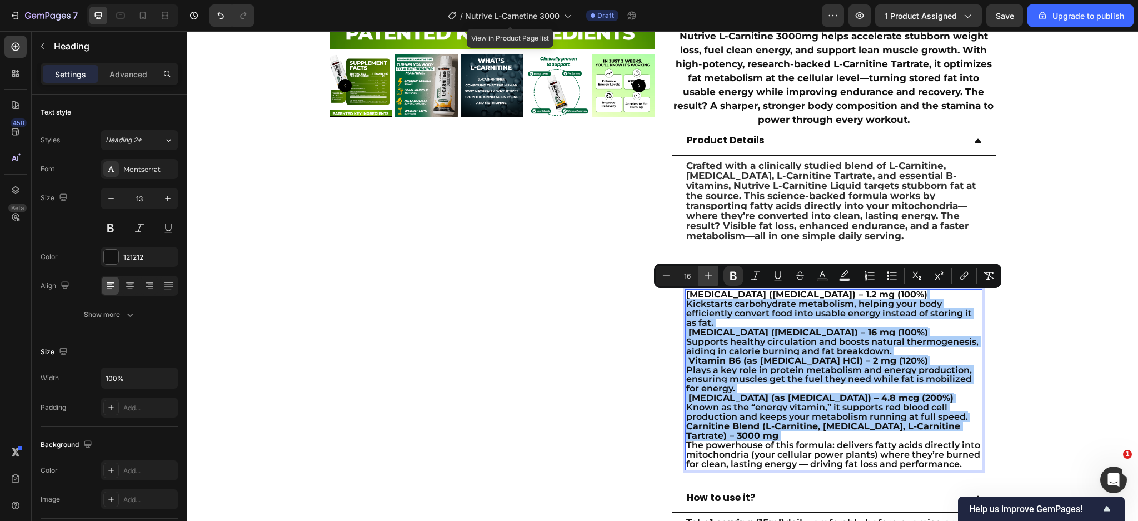
click at [704, 277] on icon "Editor contextual toolbar" at bounding box center [708, 275] width 11 height 11
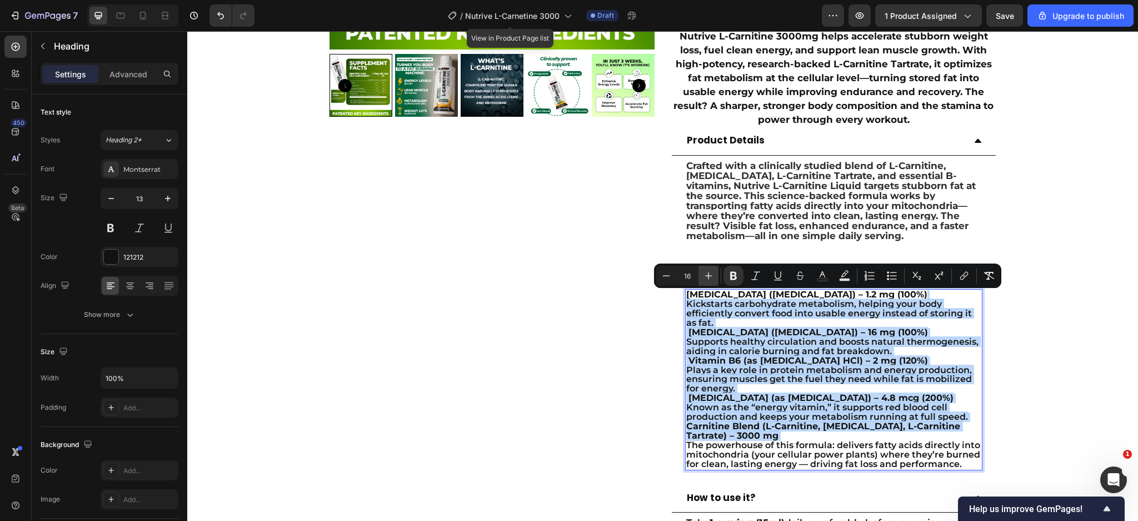
type input "17"
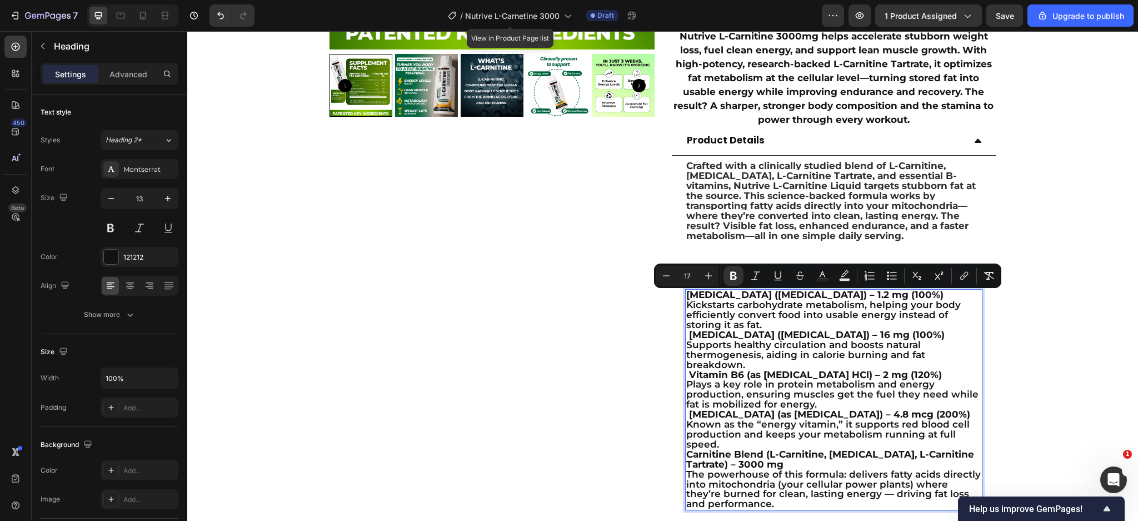
click at [799, 369] on strong "Vitamin B6 (as Pyridoxine HCl) – 2 mg (120%)" at bounding box center [815, 374] width 253 height 11
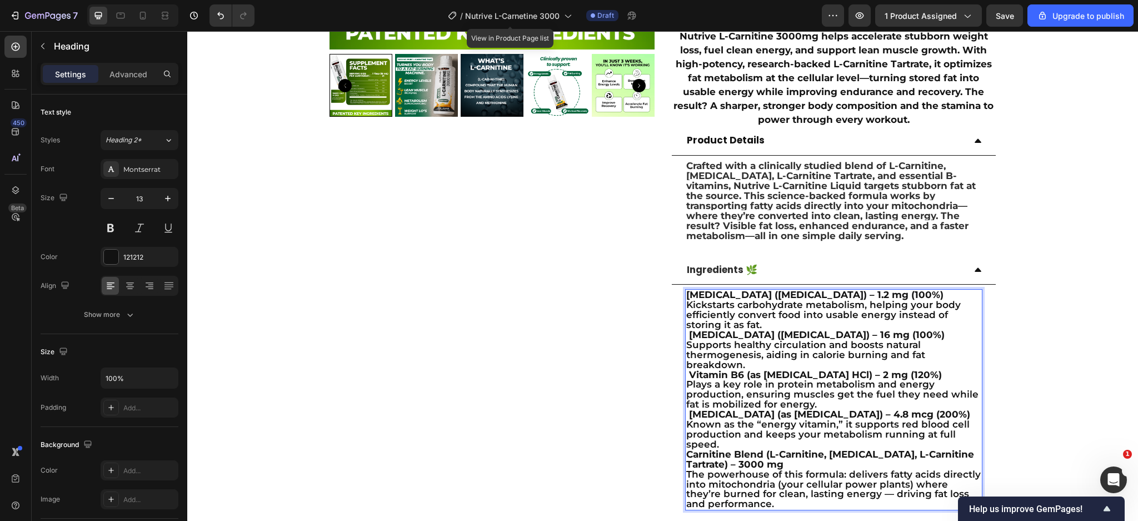
click at [824, 327] on p "Thiamine (Vitamin B1) – 1.2 mg (100%) Kickstarts carbohydrate metabolism, helpi…" at bounding box center [834, 399] width 295 height 219
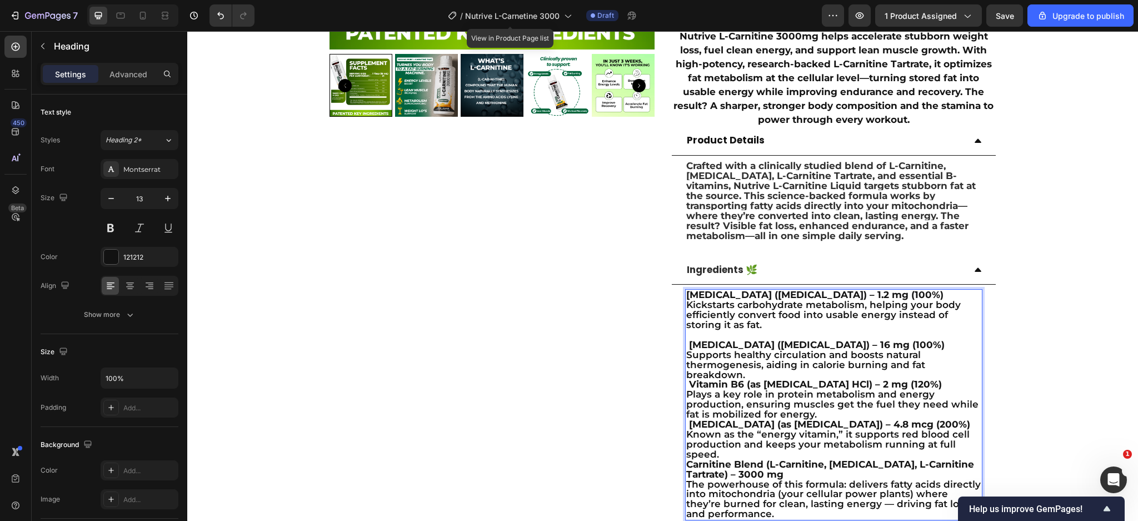
click at [689, 379] on strong "Vitamin B6 (as Pyridoxine HCl) – 2 mg (120%)" at bounding box center [815, 384] width 253 height 11
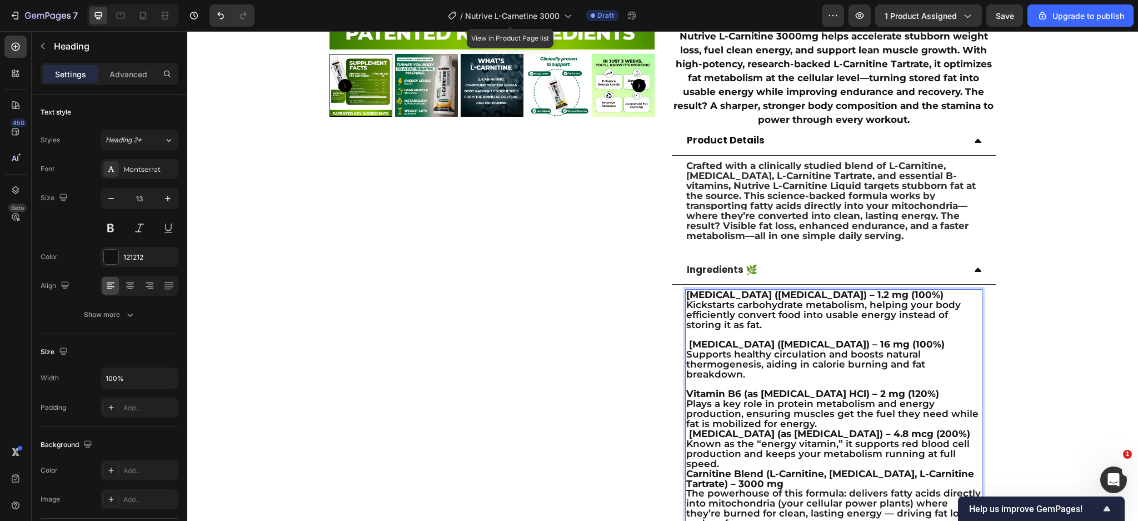
click at [822, 417] on p "Thiamine (Vitamin B1) – 1.2 mg (100%) Kickstarts carbohydrate metabolism, helpi…" at bounding box center [834, 409] width 295 height 238
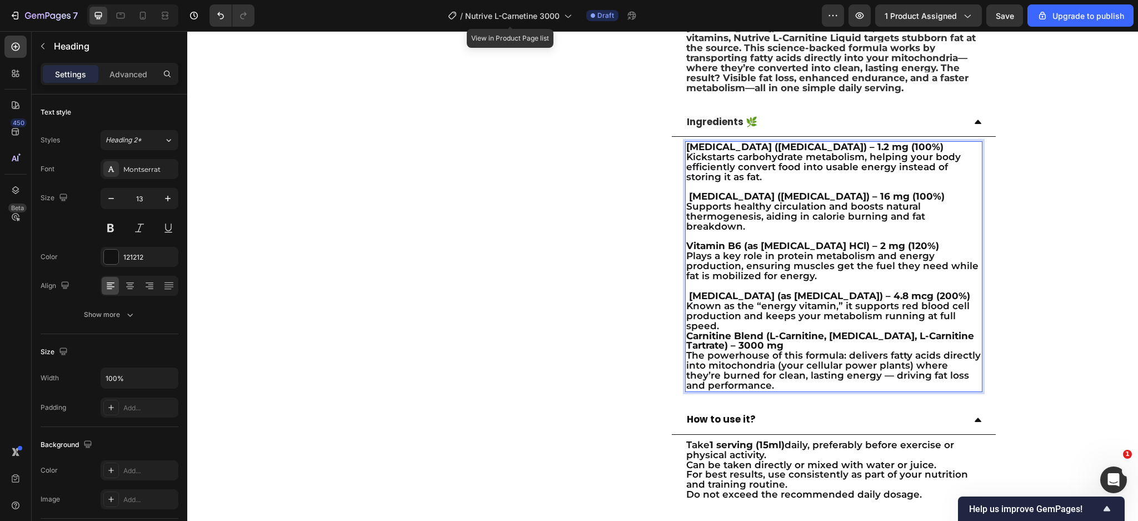
scroll to position [1070, 0]
click at [767, 320] on p "Thiamine (Vitamin B1) – 1.2 mg (100%) Kickstarts carbohydrate metabolism, helpi…" at bounding box center [834, 266] width 295 height 248
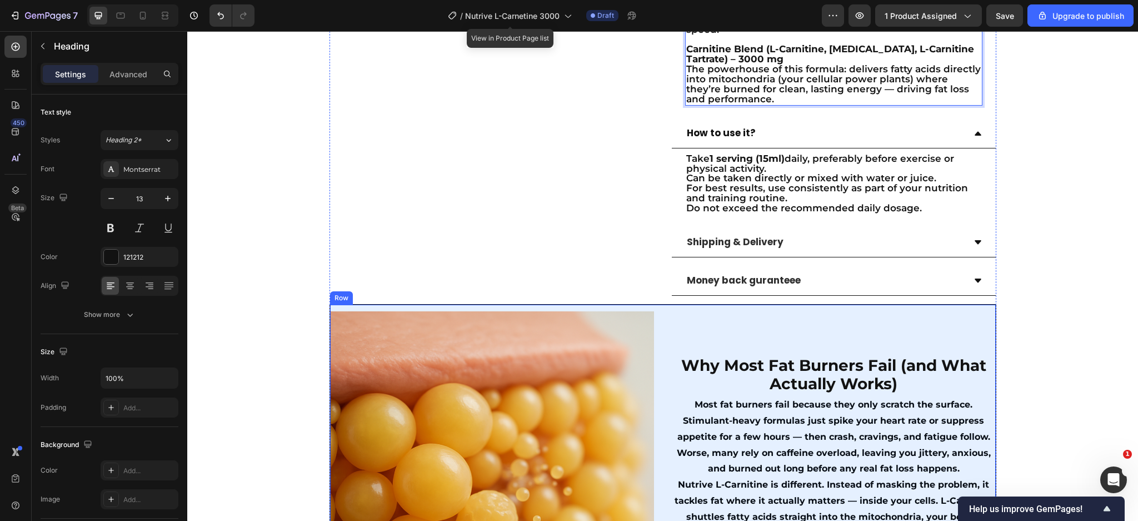
scroll to position [1366, 0]
click at [776, 274] on span "Money back guranteee" at bounding box center [744, 278] width 114 height 13
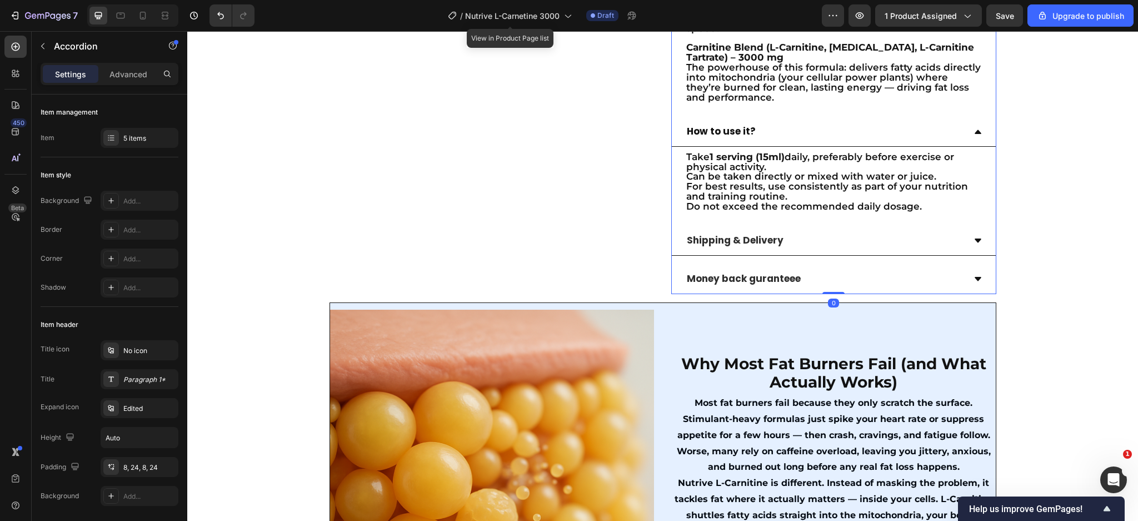
click at [834, 271] on div "Money back guranteee" at bounding box center [825, 279] width 280 height 20
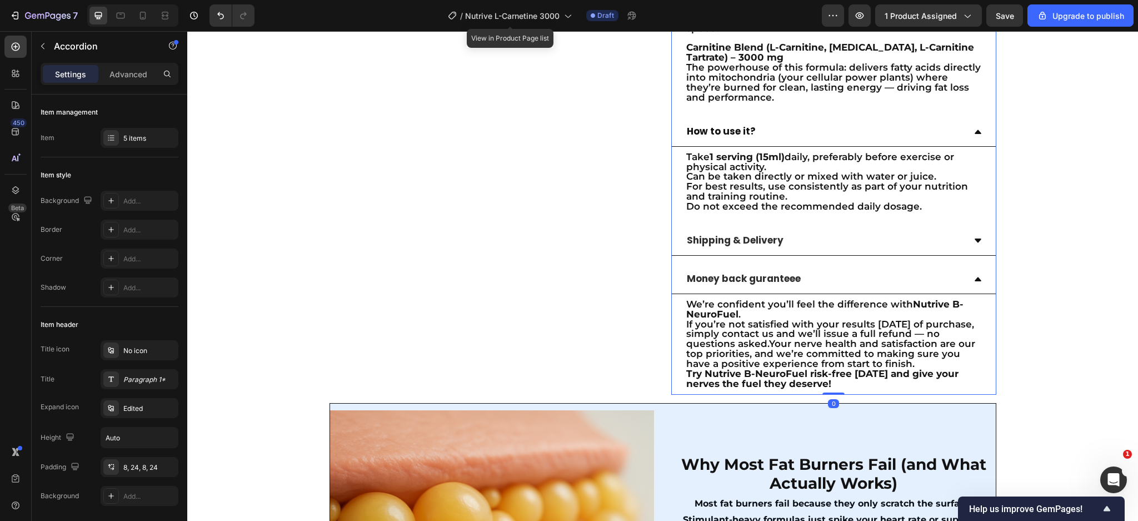
click at [788, 238] on div "Shipping & Delivery" at bounding box center [825, 241] width 280 height 20
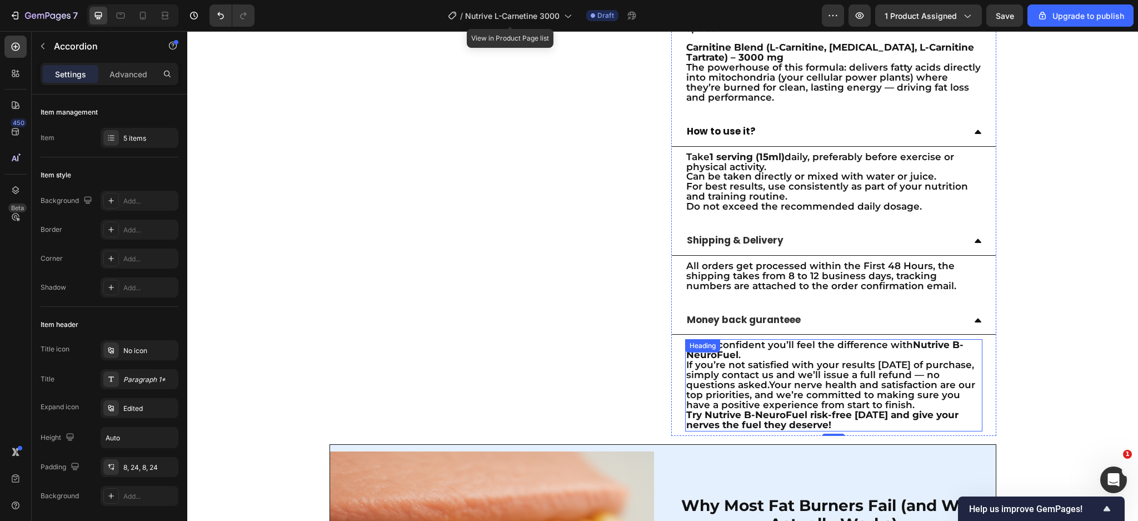
click at [746, 371] on span "If you’re not satisfied with your results within 60 days of purchase, simply co…" at bounding box center [831, 384] width 289 height 51
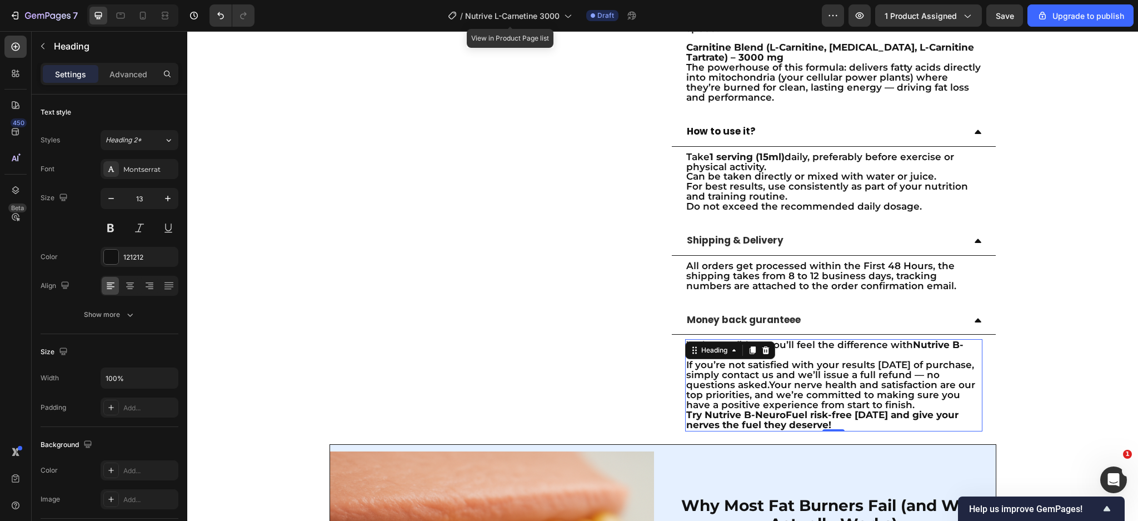
click at [746, 371] on span "If you’re not satisfied with your results within 60 days of purchase, simply co…" at bounding box center [831, 384] width 289 height 51
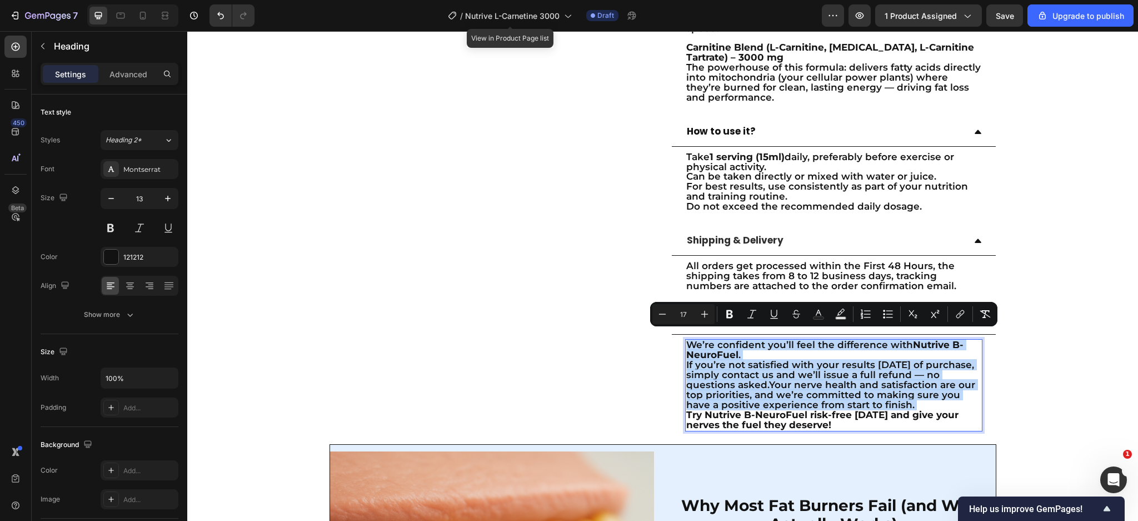
click at [753, 400] on p "We’re confident you’ll feel the difference with Nutrive B-NeuroFuel . If you’re…" at bounding box center [834, 385] width 295 height 90
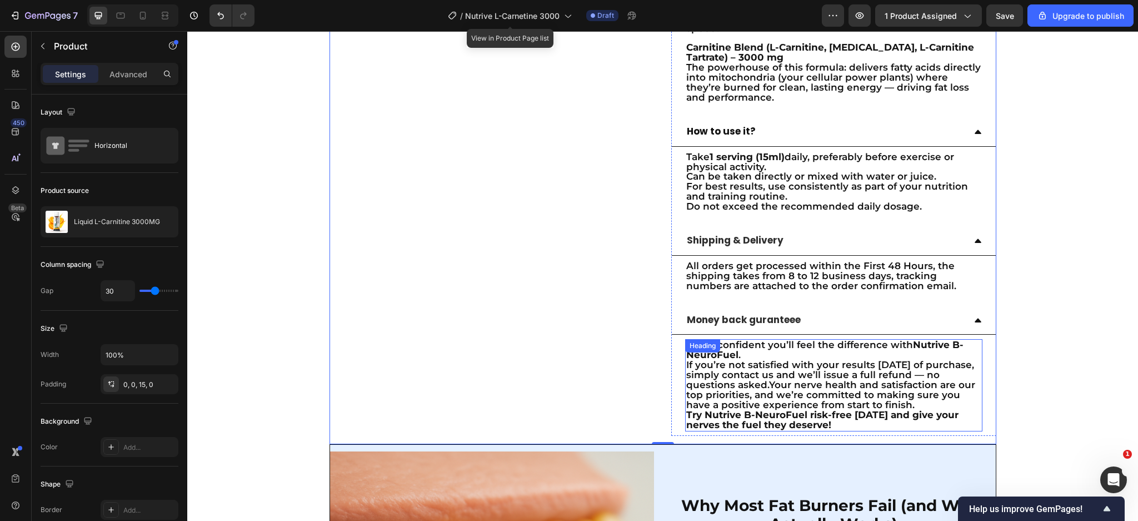
click at [783, 412] on strong "Try Nutrive B-NeuroFuel risk-free today and give your nerves the fuel they dese…" at bounding box center [823, 419] width 272 height 21
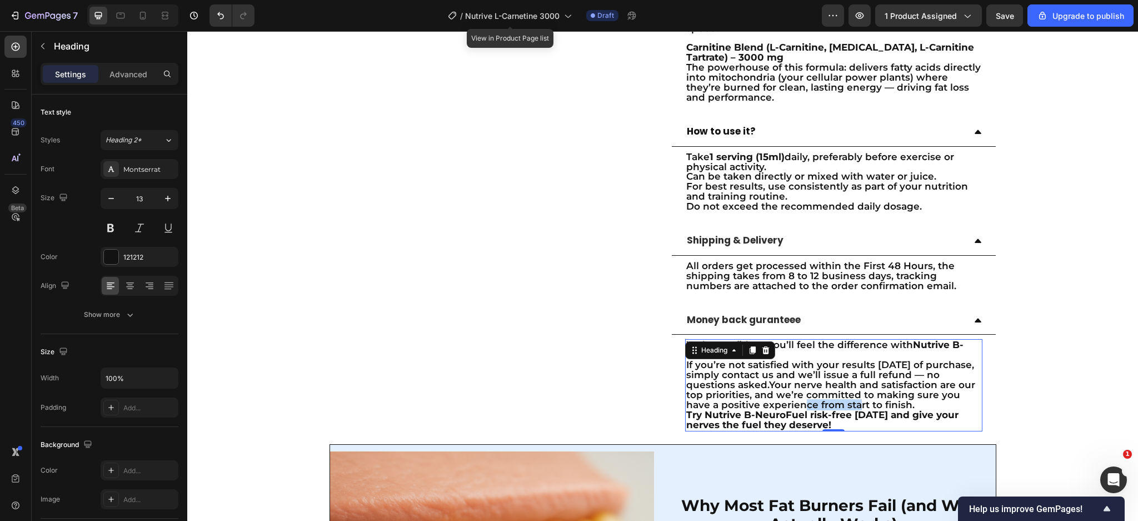
click at [783, 396] on span "If you’re not satisfied with your results within 60 days of purchase, simply co…" at bounding box center [831, 384] width 289 height 51
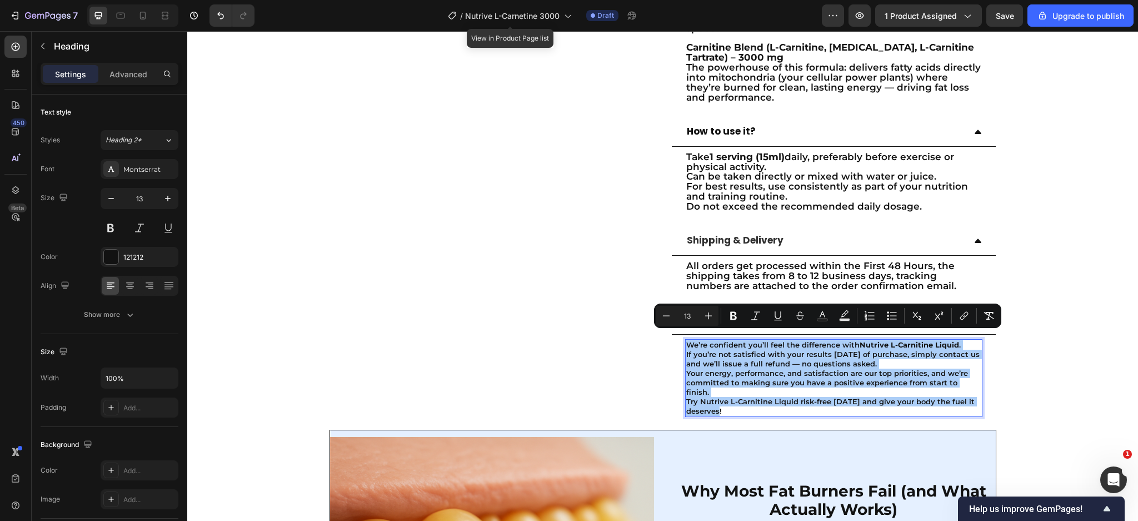
click at [719, 317] on div "Minus 13 Plus Bold Italic Underline Strikethrough Text Color Text Background Co…" at bounding box center [828, 316] width 343 height 20
click at [703, 317] on icon "Editor contextual toolbar" at bounding box center [708, 315] width 11 height 11
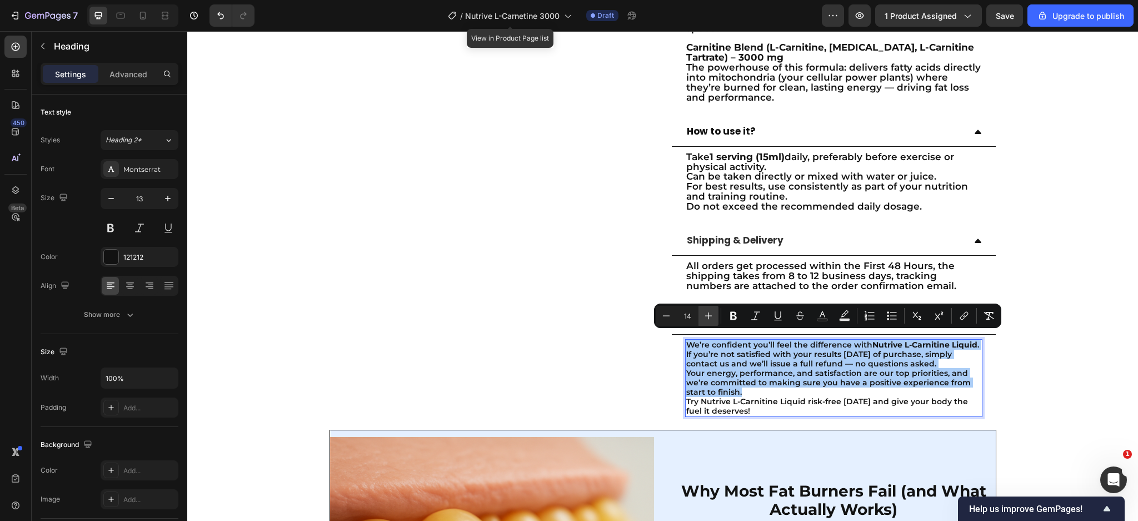
click at [703, 317] on icon "Editor contextual toolbar" at bounding box center [708, 315] width 11 height 11
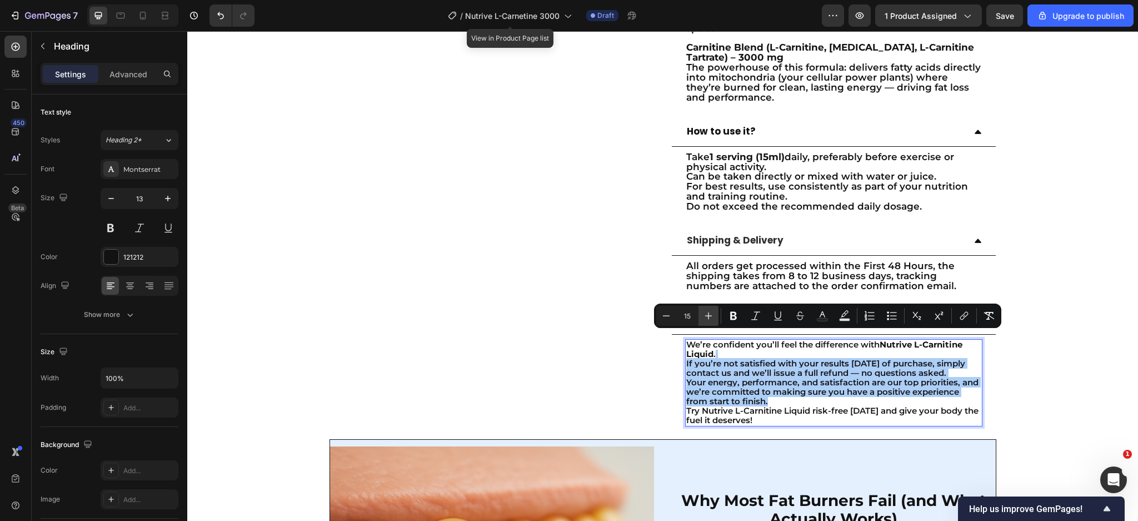
click at [703, 317] on icon "Editor contextual toolbar" at bounding box center [708, 315] width 11 height 11
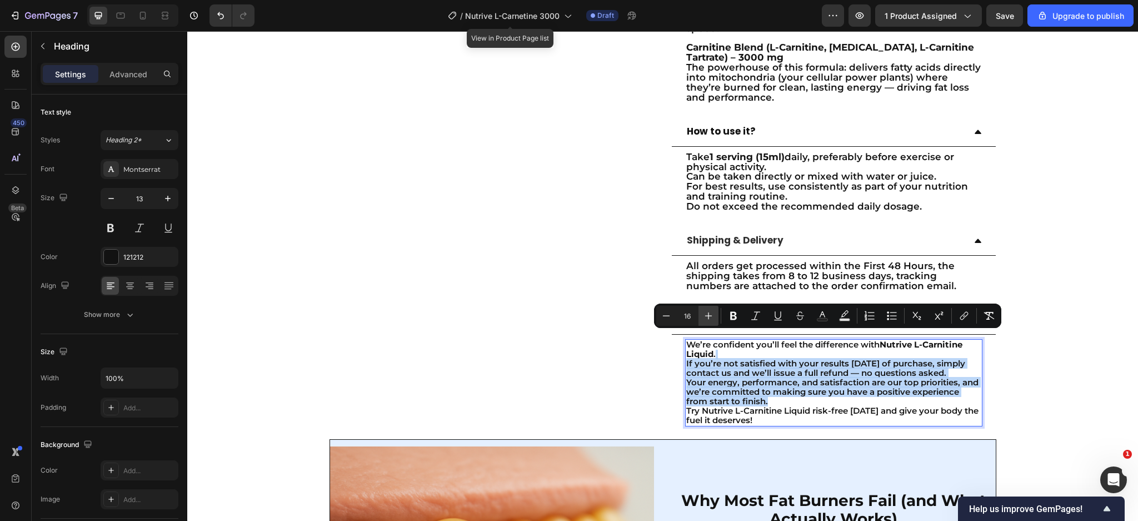
type input "17"
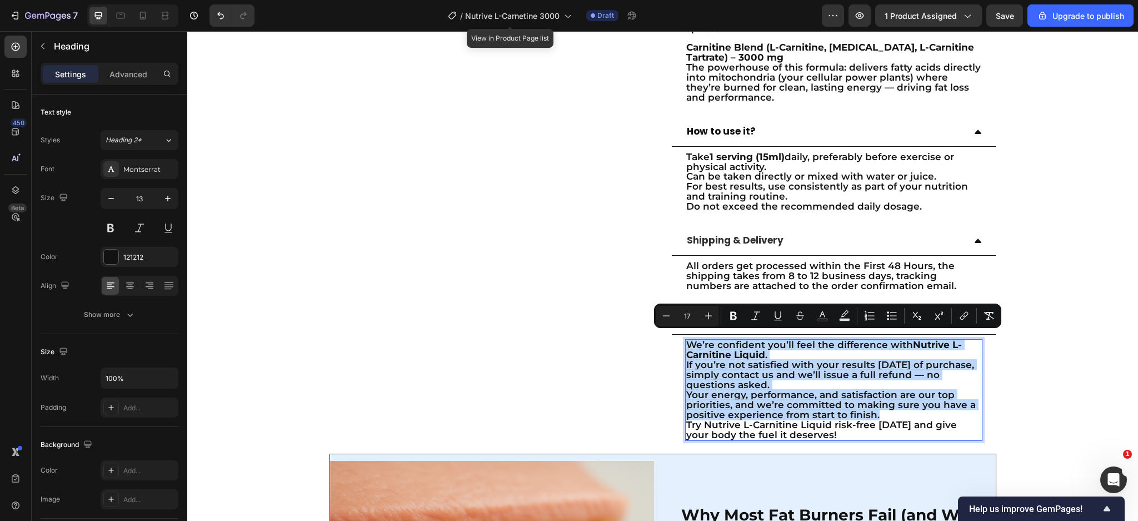
click at [759, 389] on span "Your energy, performance, and satisfaction are our top priorities, and we’re co…" at bounding box center [832, 404] width 290 height 31
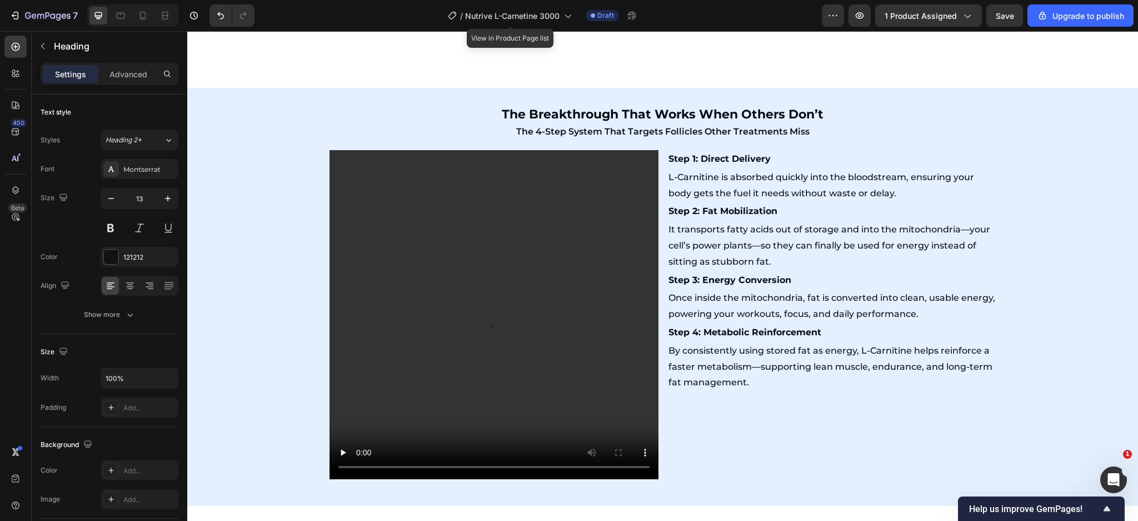
scroll to position [2107, 0]
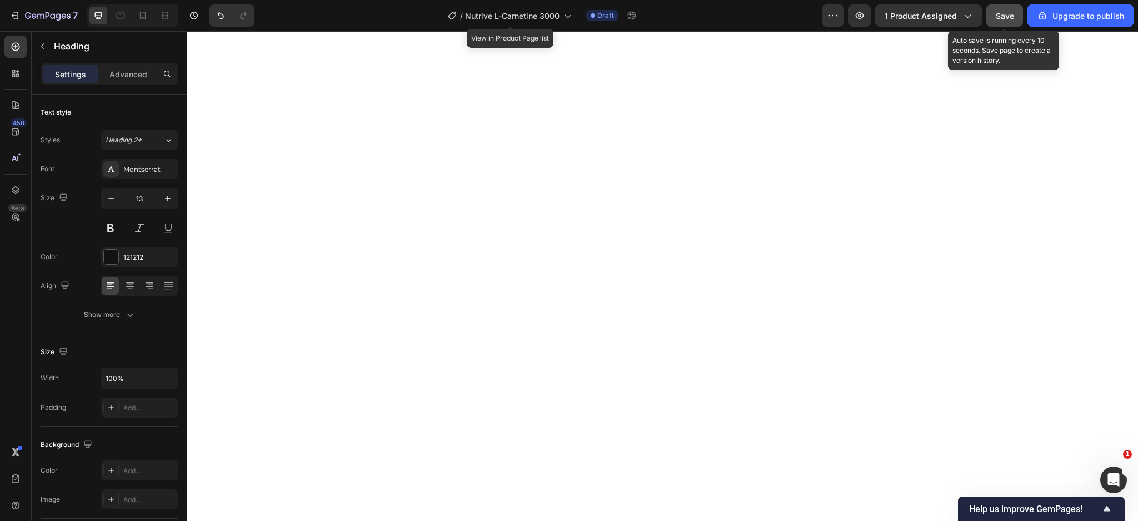
click at [1012, 14] on span "Save" at bounding box center [1005, 15] width 18 height 9
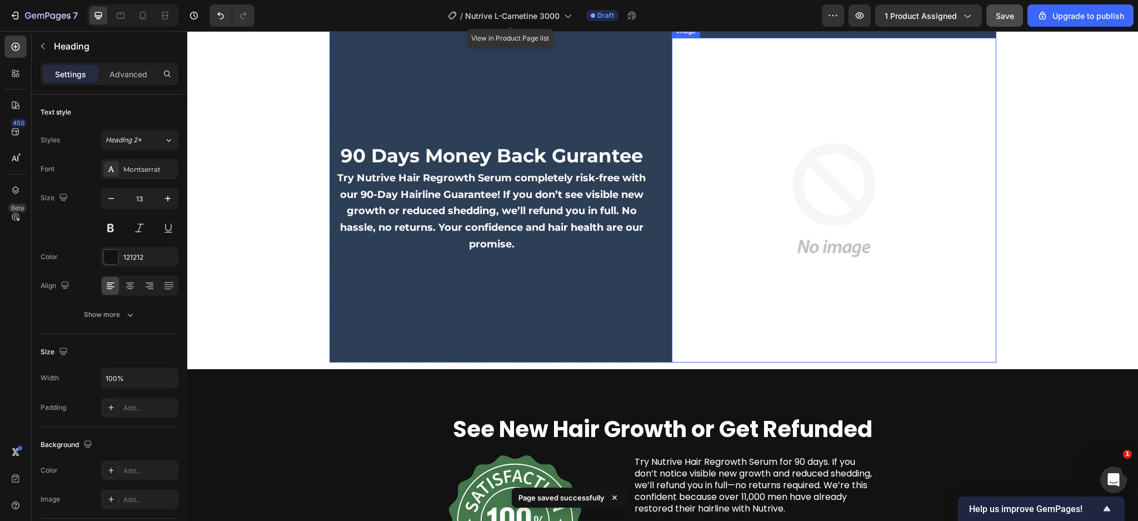
scroll to position [4257, 0]
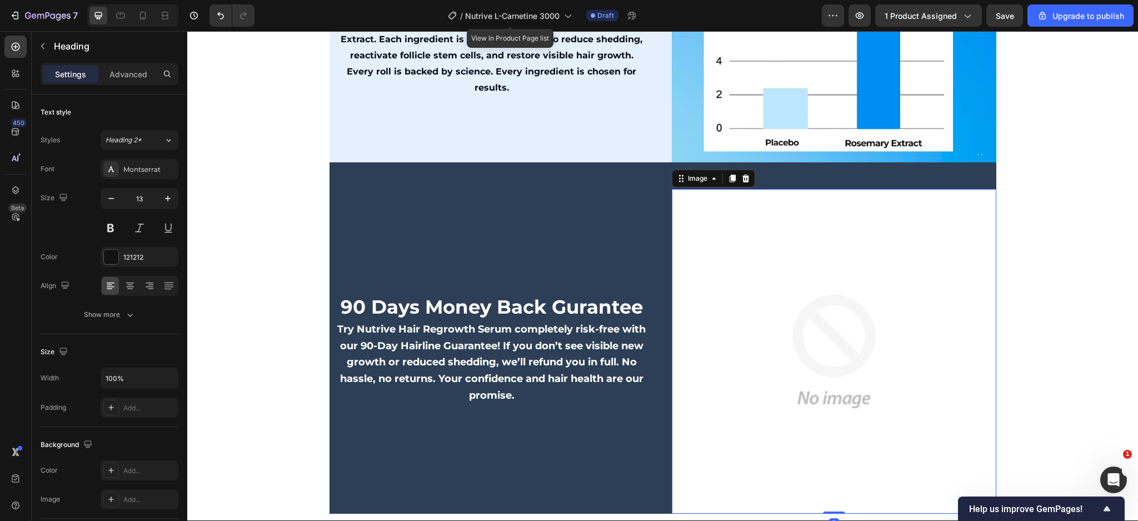
click at [773, 320] on img at bounding box center [834, 351] width 325 height 325
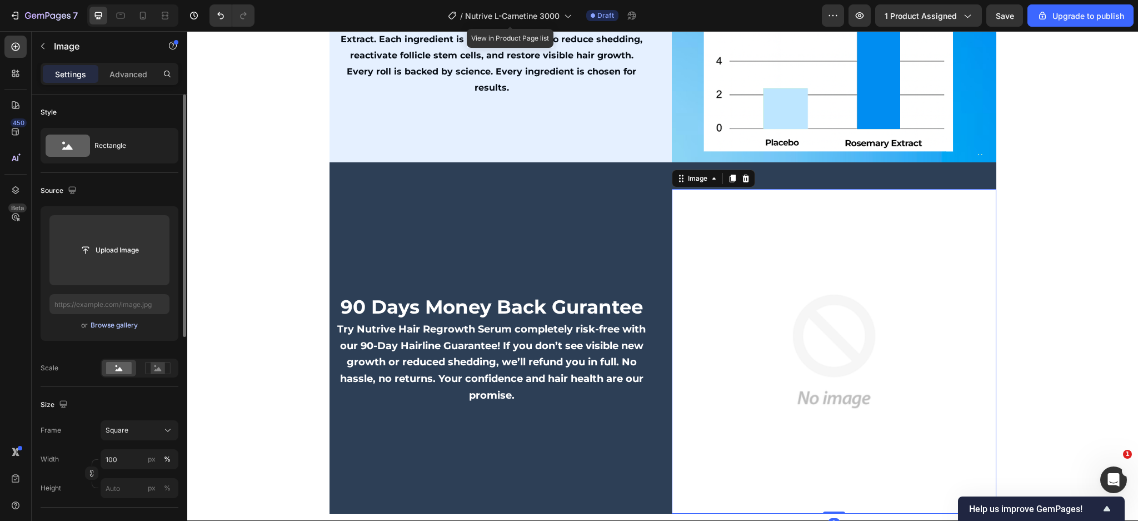
click at [103, 324] on div "Browse gallery" at bounding box center [114, 325] width 47 height 10
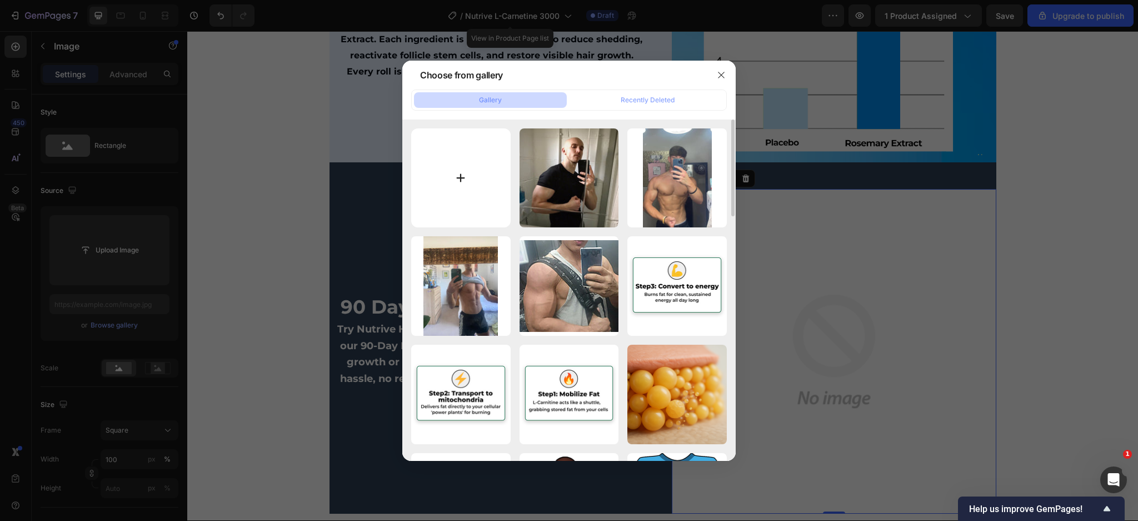
click at [471, 200] on input "file" at bounding box center [461, 178] width 100 height 100
type input "C:\fakepath\ChatGPT Image [DATE], 07_20_55 PM.png"
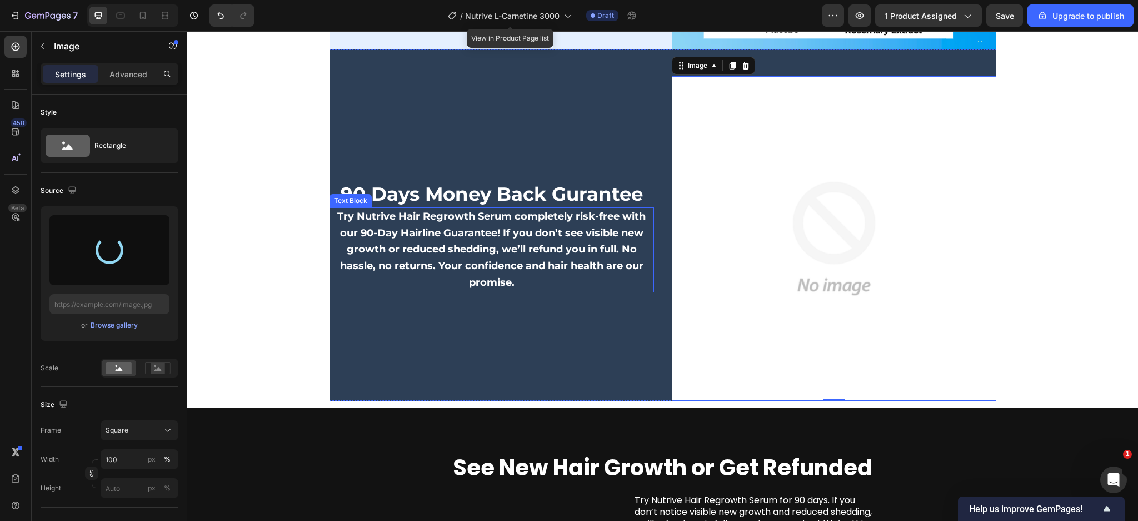
scroll to position [4405, 0]
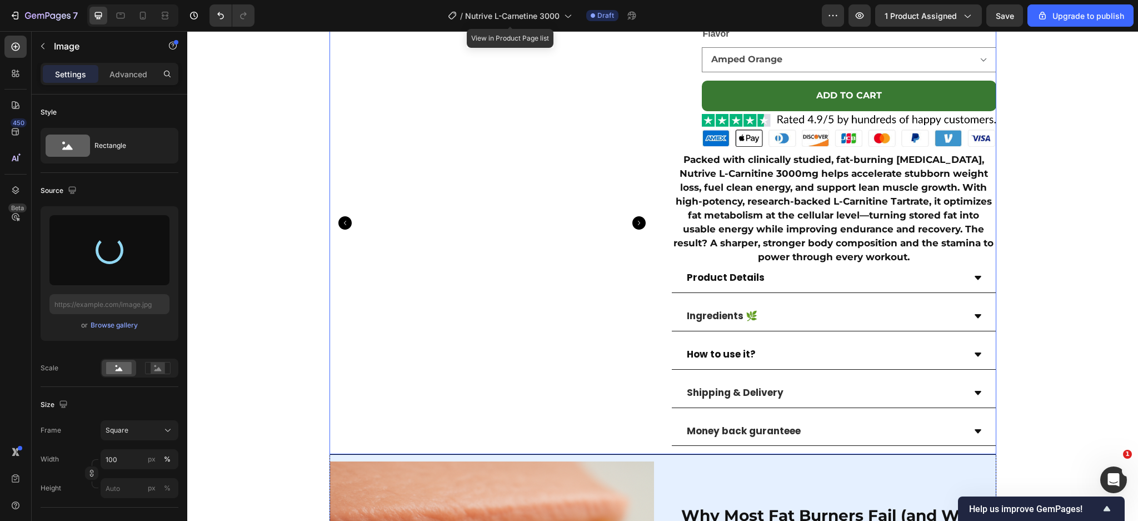
type input "[URL][DOMAIN_NAME]"
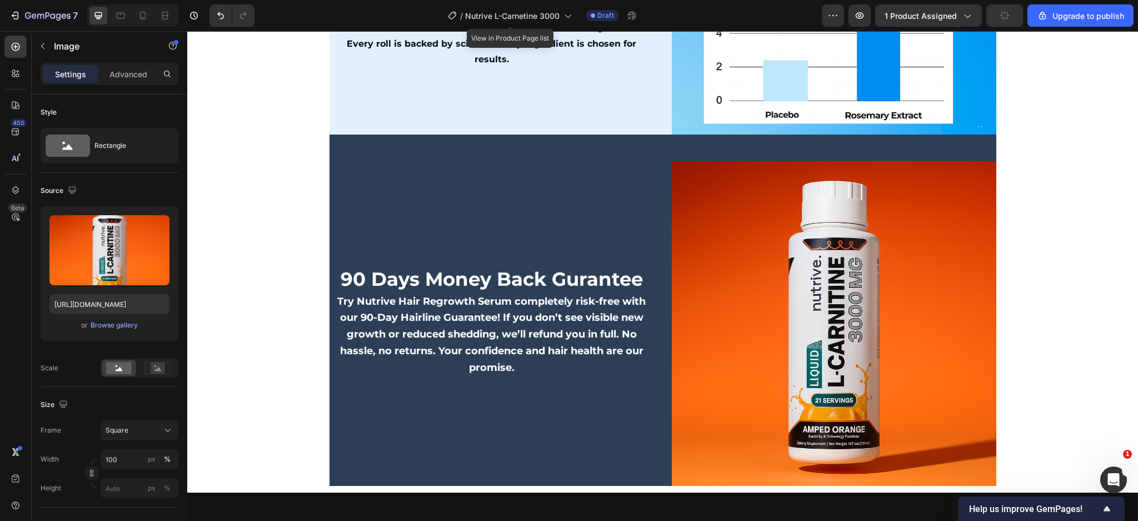
scroll to position [4225, 0]
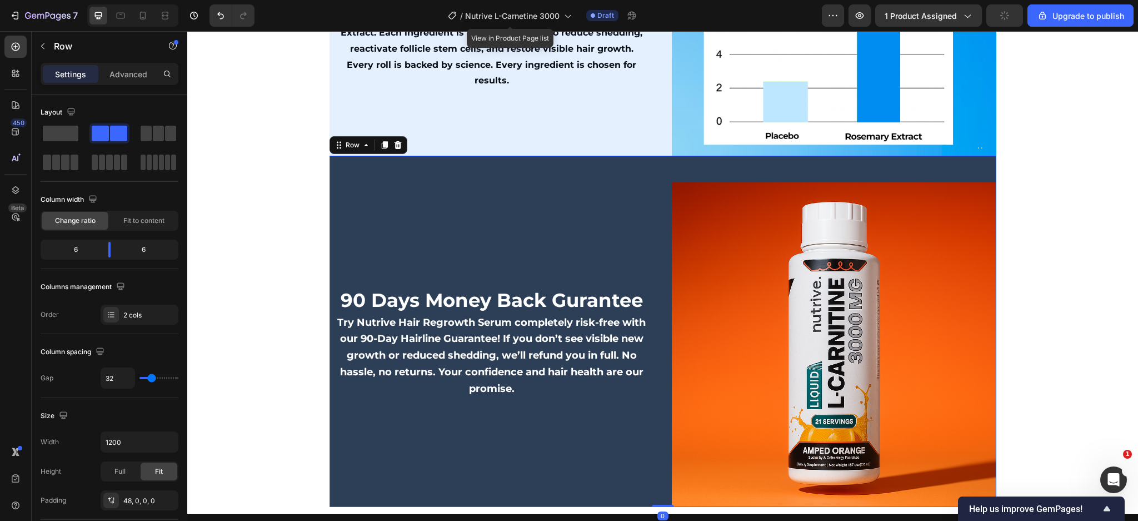
click at [685, 174] on div "90 Days Money Back Gurantee Text Block Try Nutrive Hair Regrowth Serum complete…" at bounding box center [663, 331] width 667 height 351
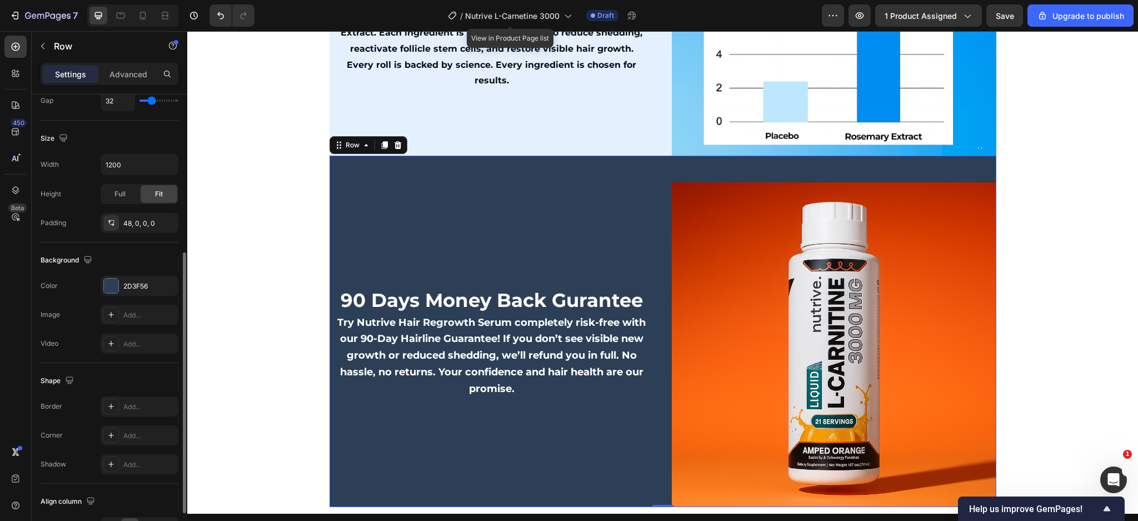
click at [130, 298] on div "The changes might be hidden by the video. Color 2D3F56 Image Add... Video Add..." at bounding box center [110, 315] width 138 height 78
click at [132, 288] on div "2D3F56" at bounding box center [139, 286] width 32 height 10
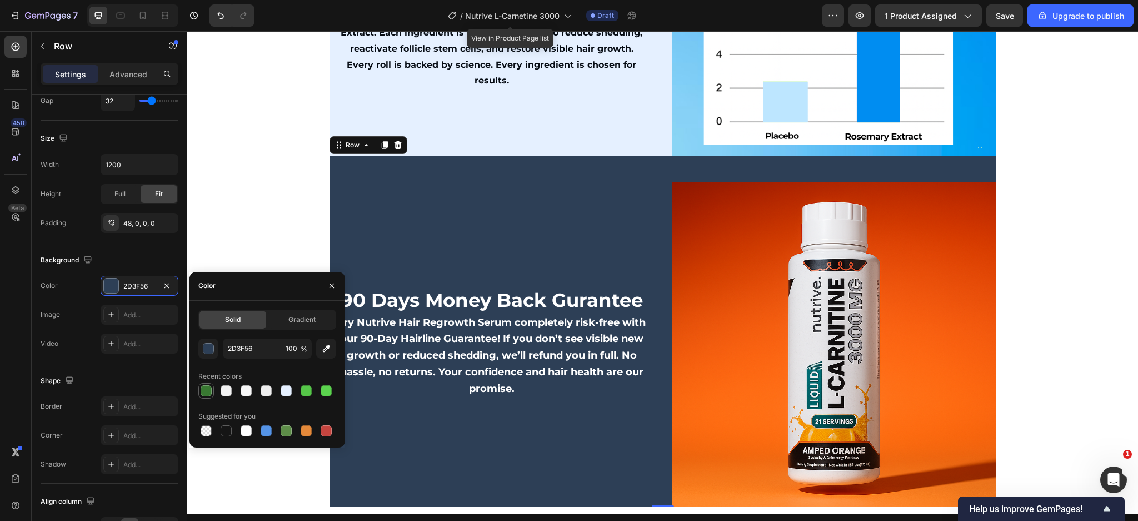
click at [213, 391] on div at bounding box center [206, 391] width 16 height 16
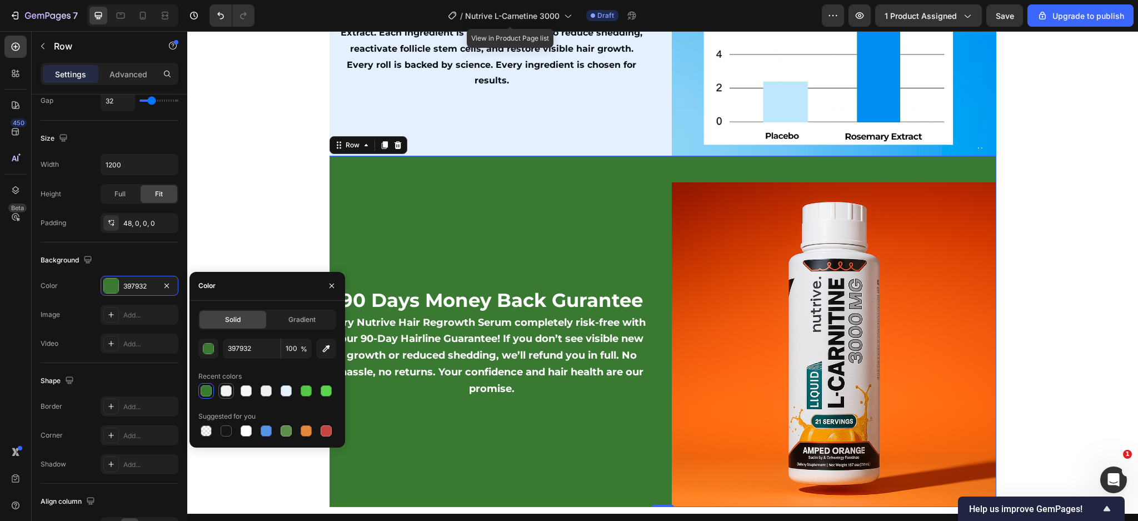
click at [227, 389] on div at bounding box center [226, 390] width 11 height 11
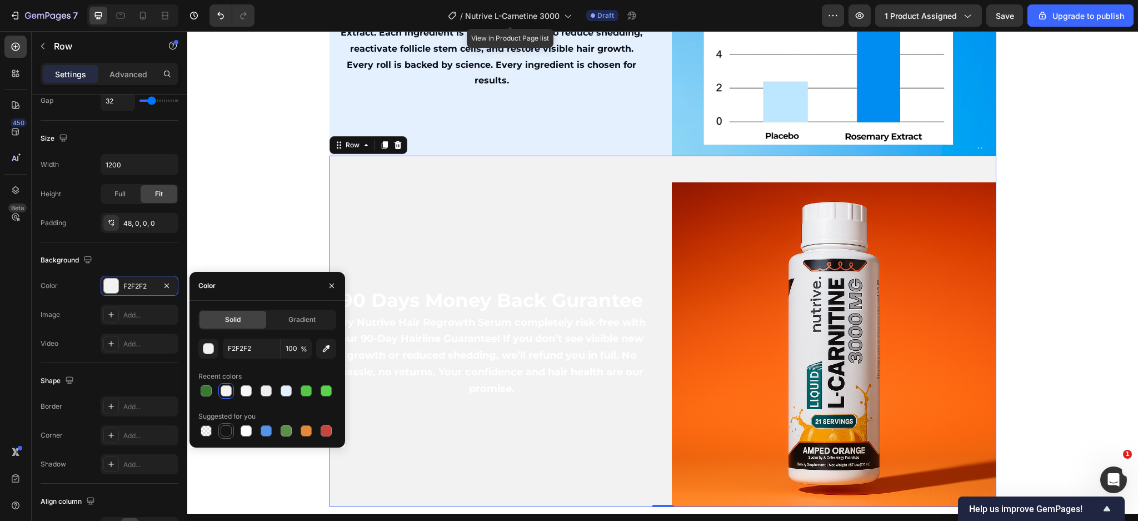
click at [225, 434] on div at bounding box center [226, 430] width 11 height 11
type input "151515"
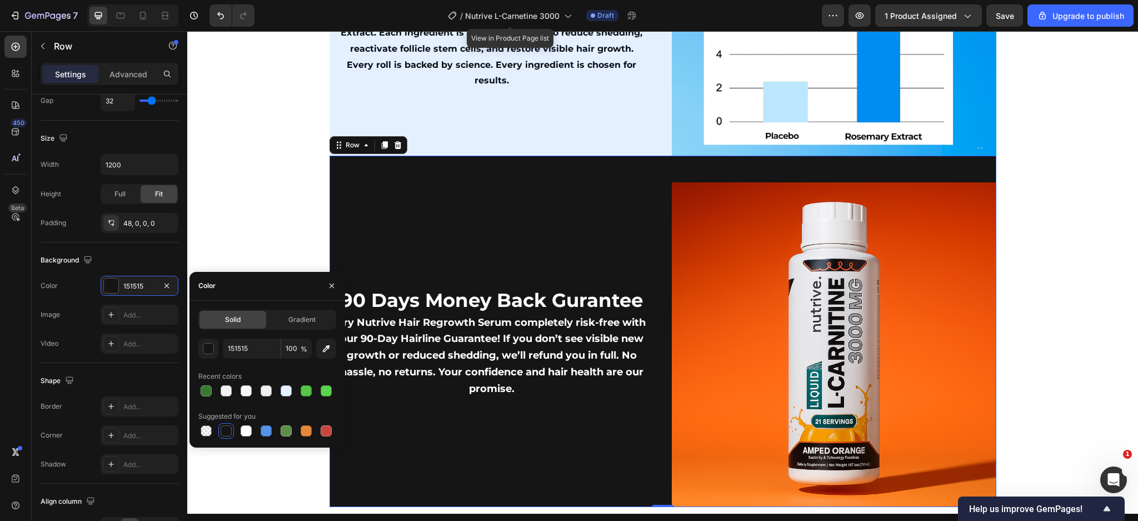
click at [330, 245] on div "90 Days Money Back Gurantee Text Block Try Nutrive Hair Regrowth Serum complete…" at bounding box center [492, 344] width 325 height 325
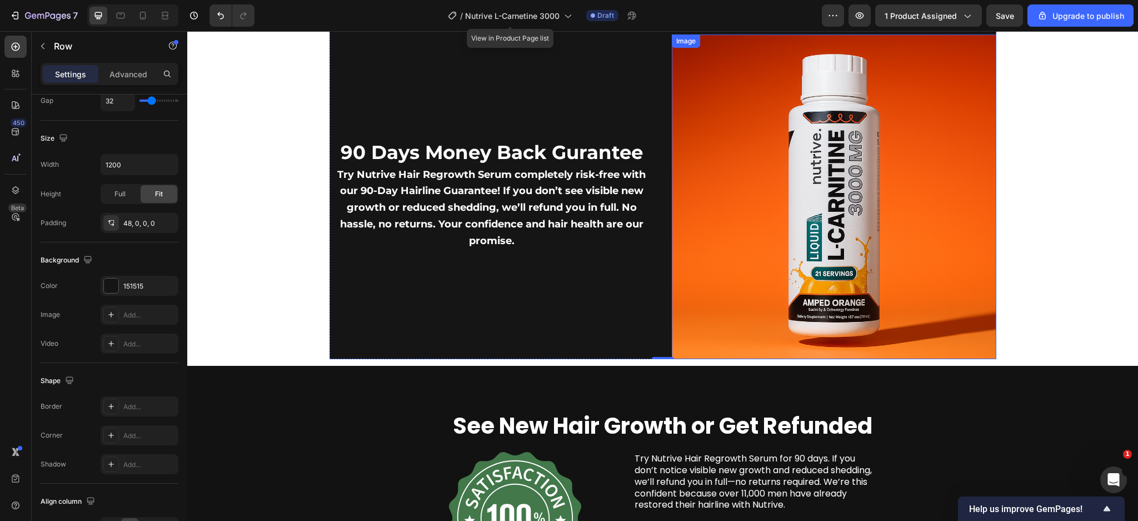
scroll to position [4299, 0]
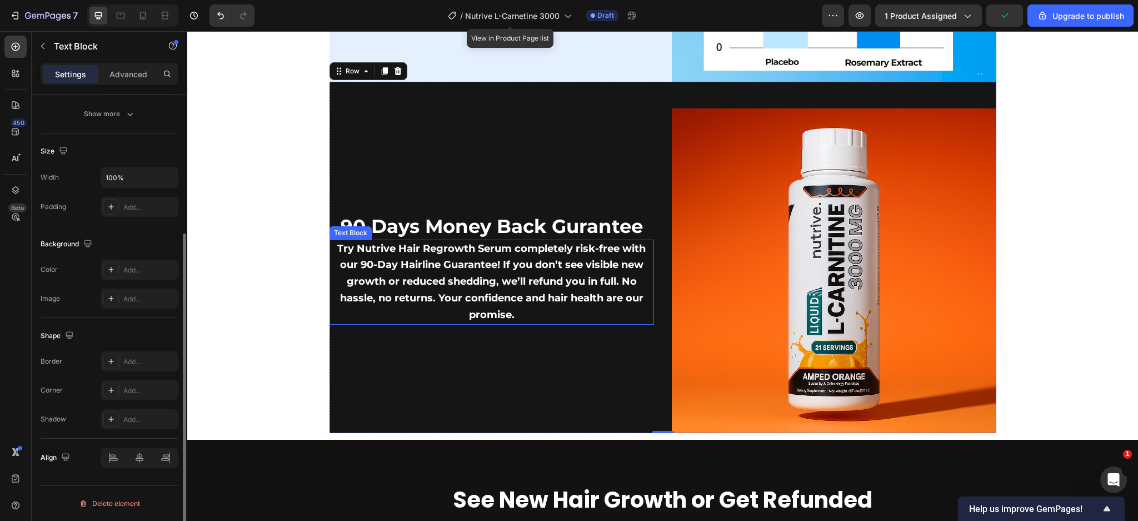
click at [570, 261] on span "Try Nutrive Hair Regrowth Serum completely risk-free with our 90-Day Hairline G…" at bounding box center [491, 281] width 309 height 78
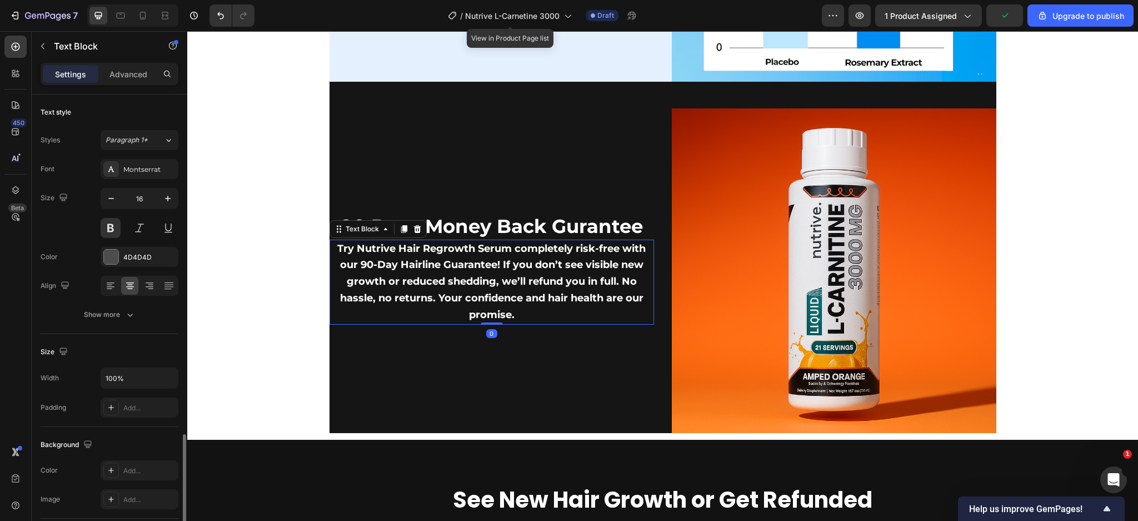
click at [570, 261] on span "Try Nutrive Hair Regrowth Serum completely risk-free with our 90-Day Hairline G…" at bounding box center [491, 281] width 309 height 78
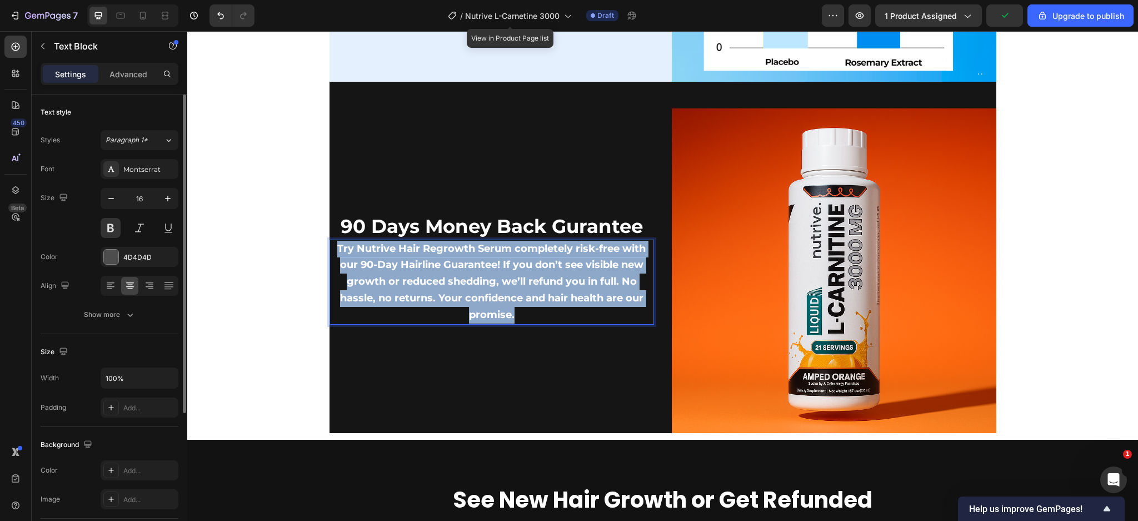
click at [570, 261] on span "Try Nutrive Hair Regrowth Serum completely risk-free with our 90-Day Hairline G…" at bounding box center [491, 281] width 309 height 78
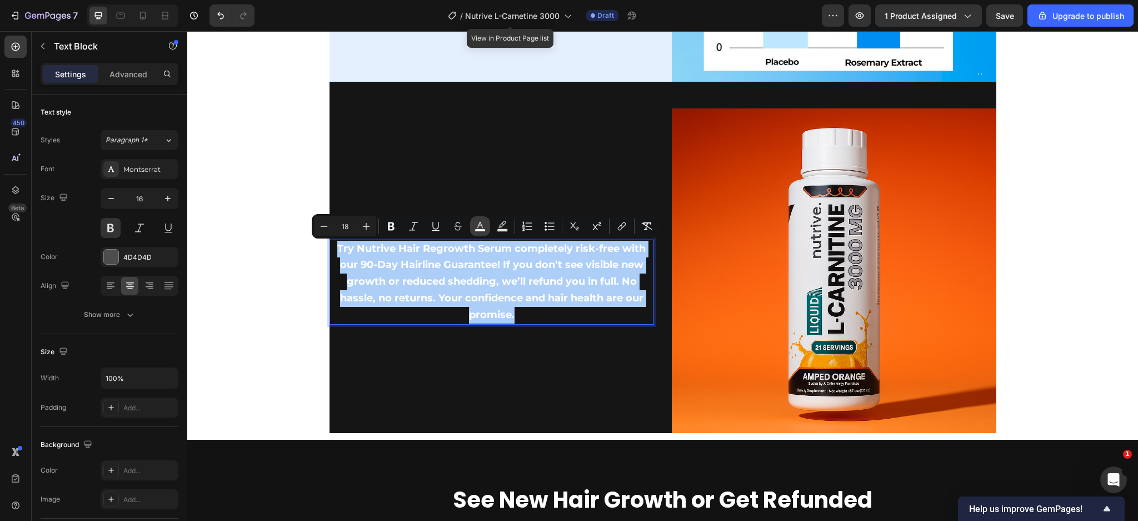
click at [479, 229] on rect "Editor contextual toolbar" at bounding box center [480, 230] width 11 height 3
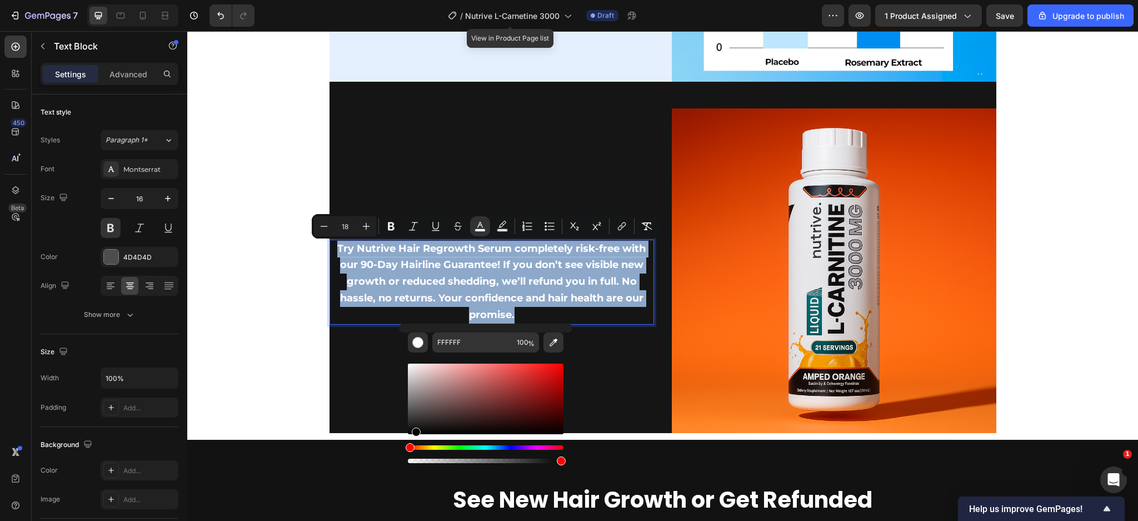
type input "000000"
drag, startPoint x: 432, startPoint y: 404, endPoint x: 415, endPoint y: 434, distance: 34.3
click at [415, 434] on div "Editor contextual toolbar" at bounding box center [486, 413] width 156 height 104
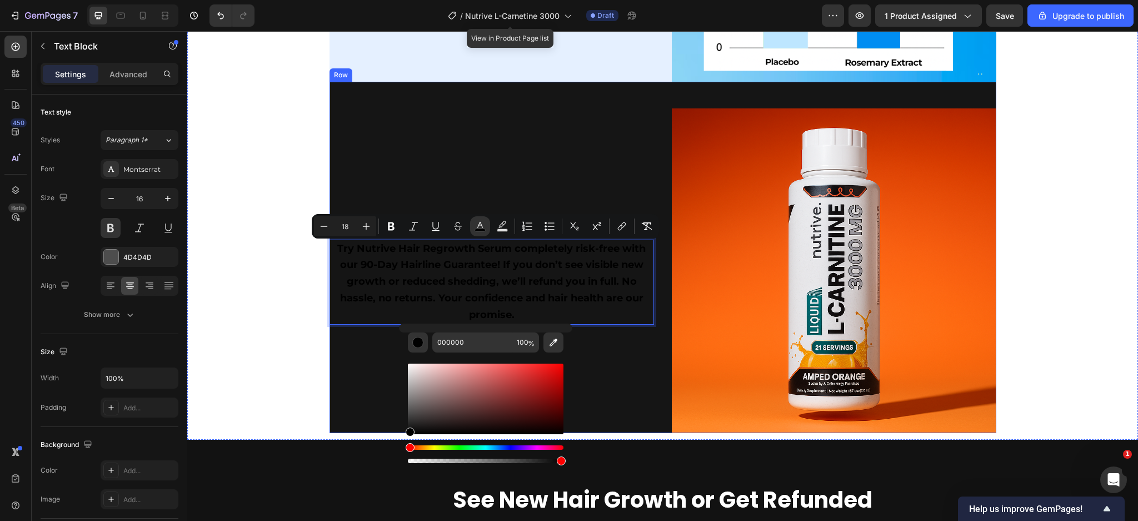
click at [506, 198] on div "90 Days Money Back Gurantee Text Block Try Nutrive Hair Regrowth Serum complete…" at bounding box center [492, 270] width 325 height 325
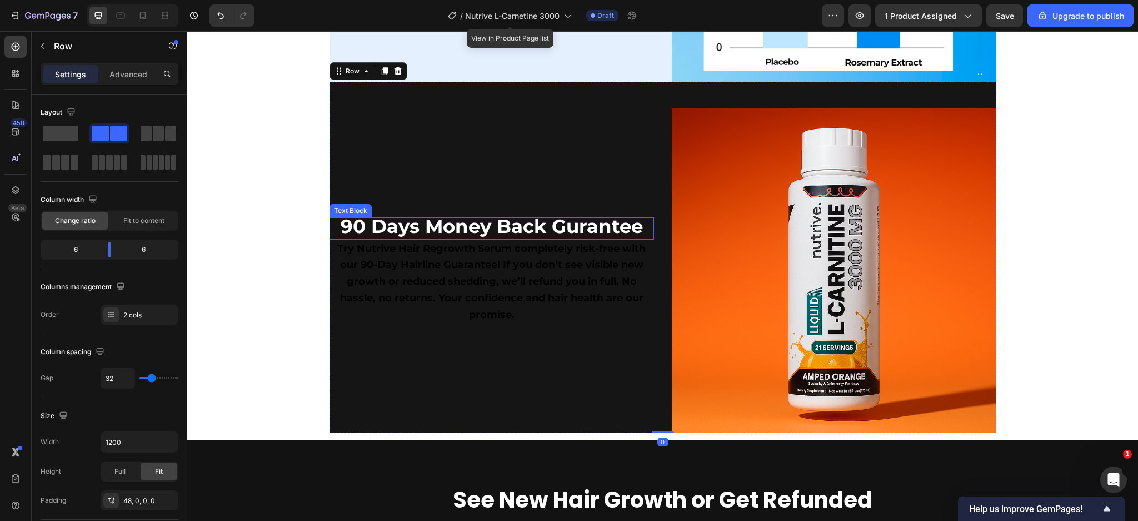
click at [500, 230] on strong "90 Days Money Back Gurantee" at bounding box center [492, 226] width 302 height 23
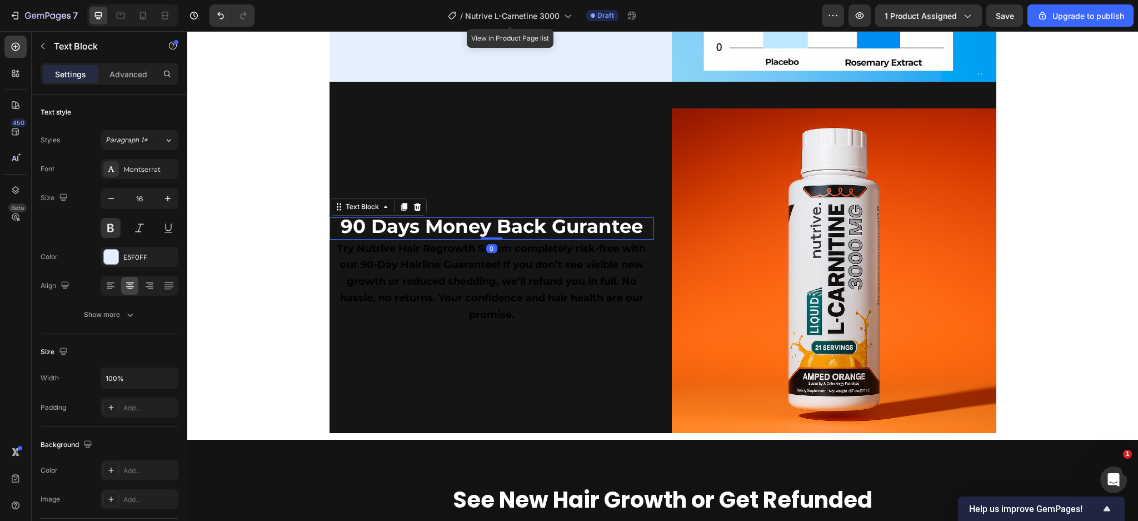
click at [500, 230] on strong "90 Days Money Back Gurantee" at bounding box center [492, 226] width 302 height 23
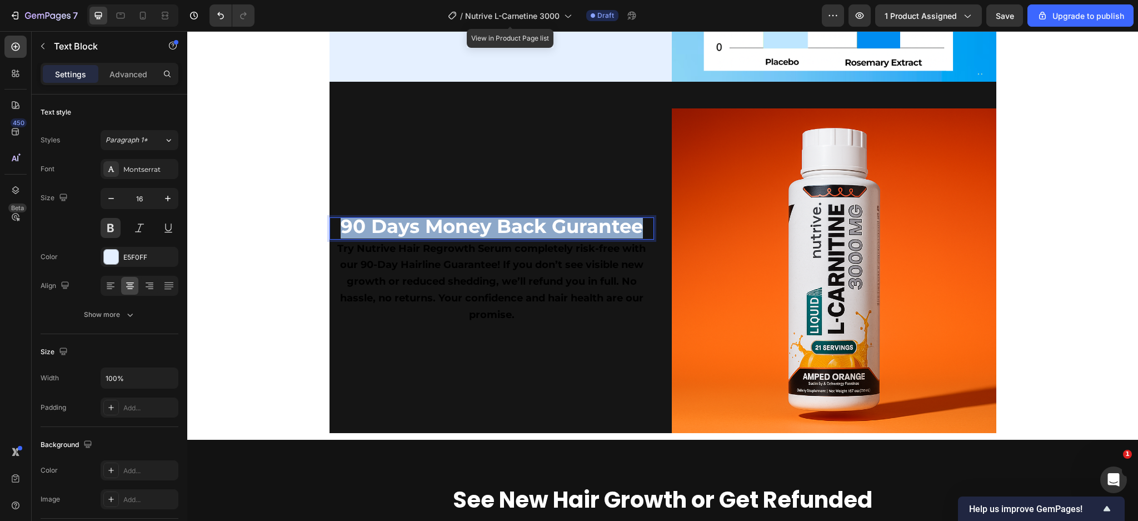
click at [500, 230] on strong "90 Days Money Back Gurantee" at bounding box center [492, 226] width 302 height 23
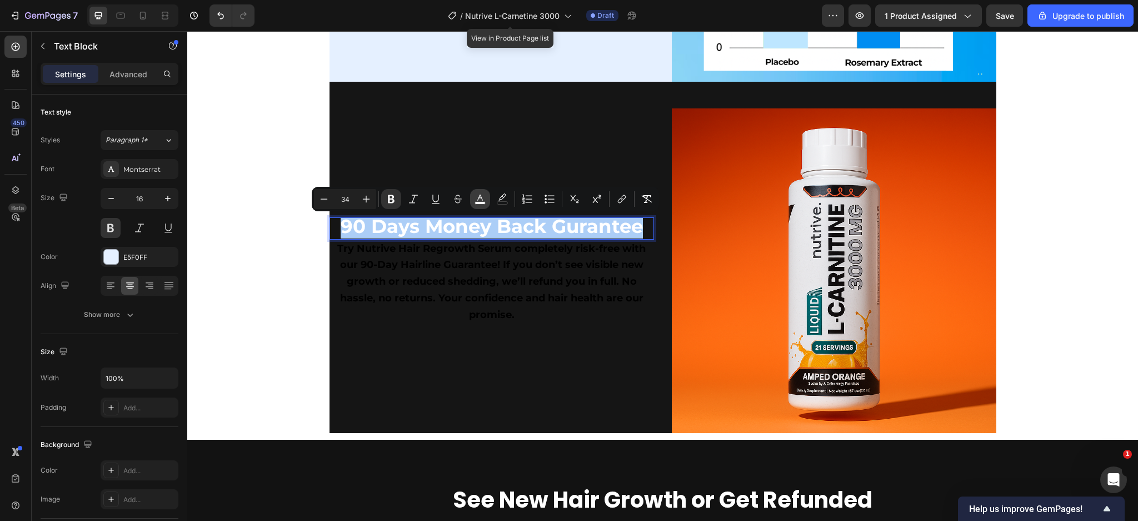
click at [483, 196] on icon "Editor contextual toolbar" at bounding box center [480, 198] width 11 height 11
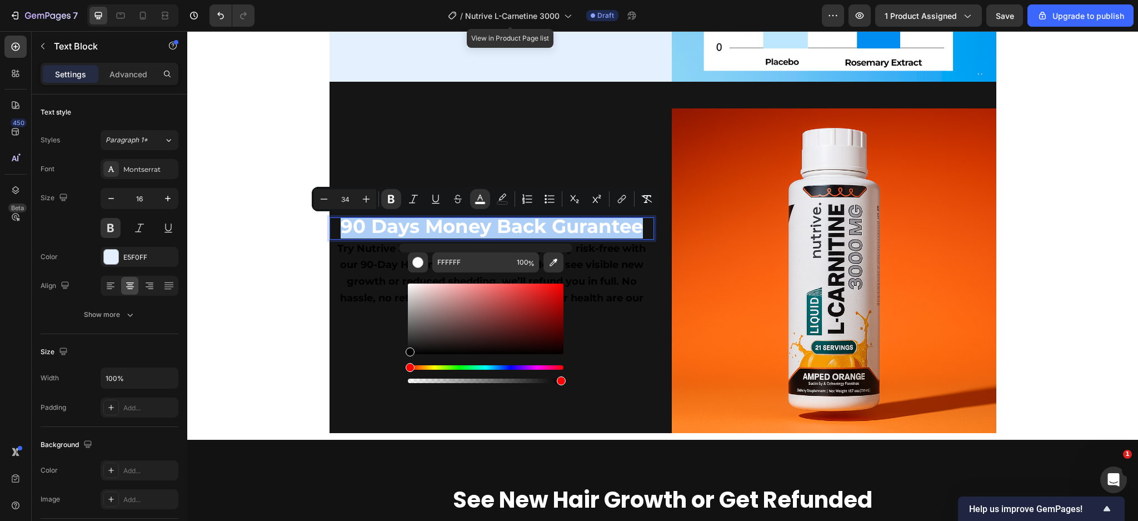
drag, startPoint x: 635, startPoint y: 329, endPoint x: 384, endPoint y: 417, distance: 266.9
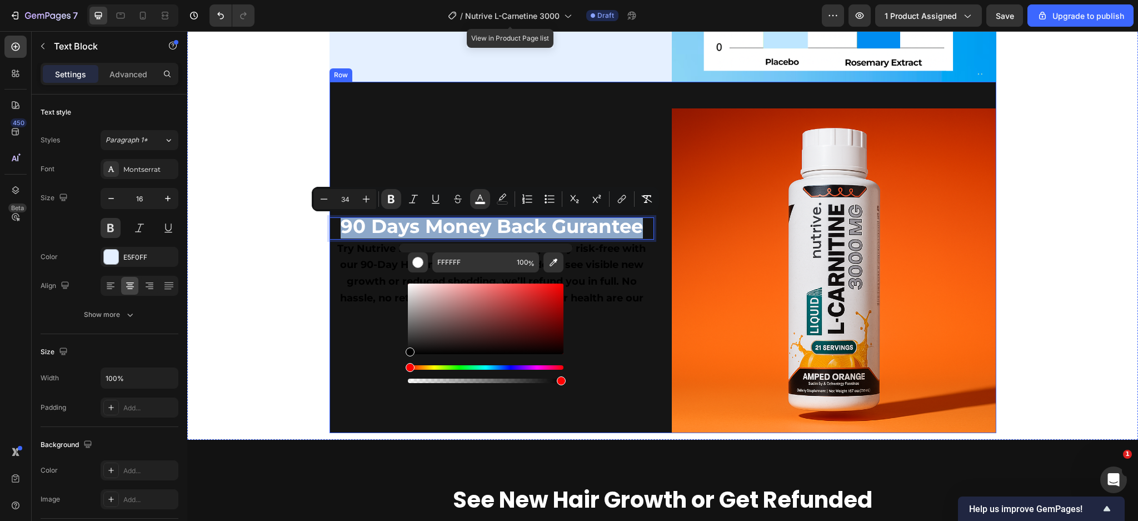
type input "000000"
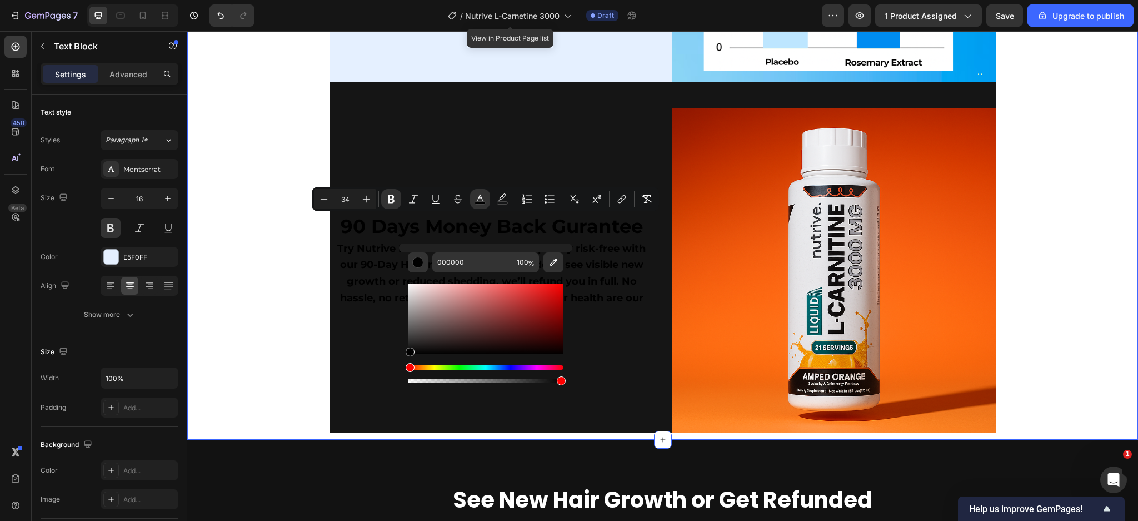
click at [303, 350] on div "Real results, backed by research: Text Block We didn’t guess our way to this fo…" at bounding box center [663, 95] width 934 height 676
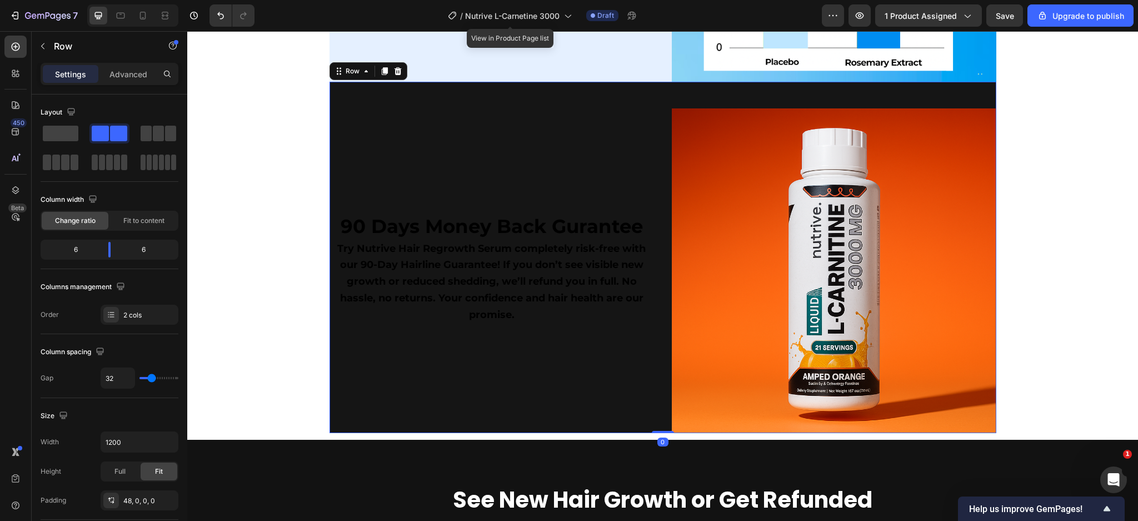
click at [682, 94] on div "90 Days Money Back Gurantee Text Block Try Nutrive Hair Regrowth Serum complete…" at bounding box center [663, 257] width 667 height 351
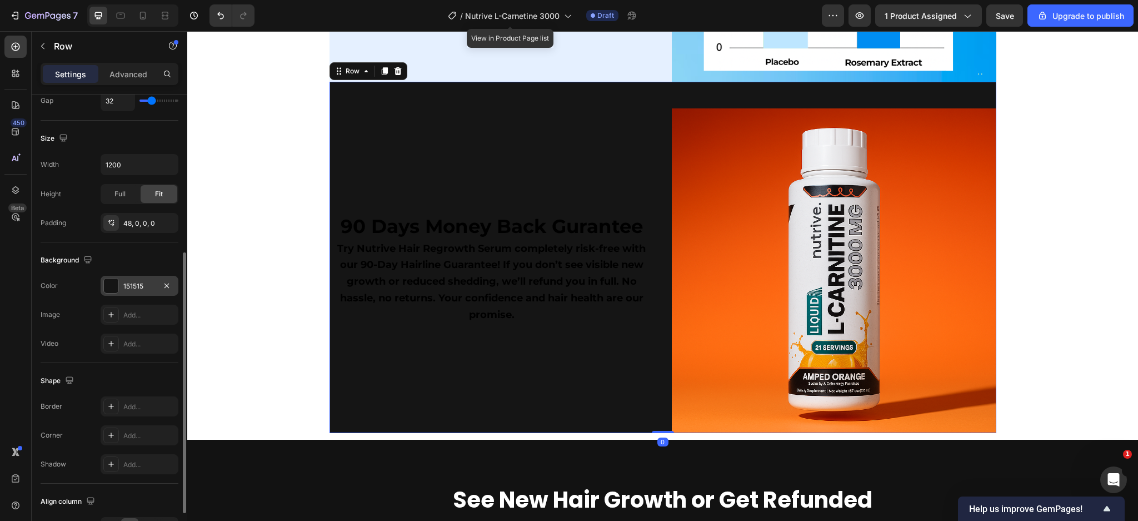
click at [110, 279] on div at bounding box center [111, 286] width 14 height 14
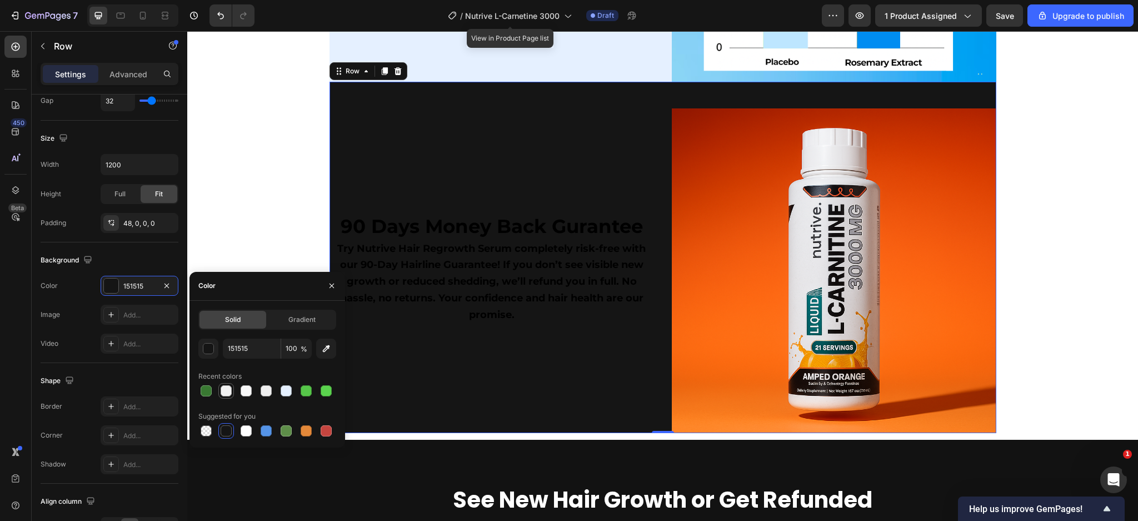
click at [225, 387] on div at bounding box center [226, 390] width 11 height 11
type input "F2F2F2"
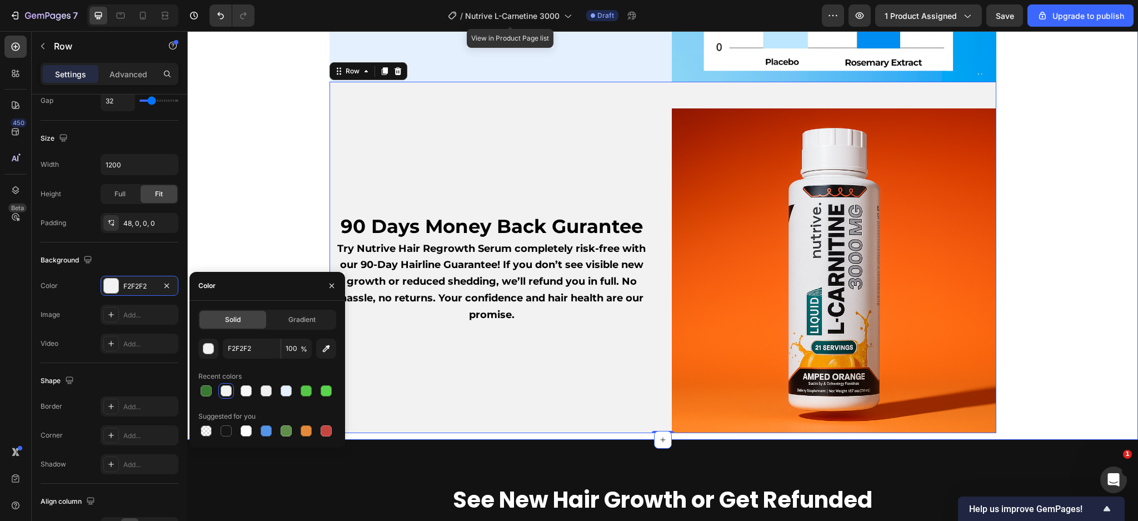
click at [260, 230] on div "Real results, backed by research: Text Block We didn’t guess our way to this fo…" at bounding box center [663, 95] width 934 height 676
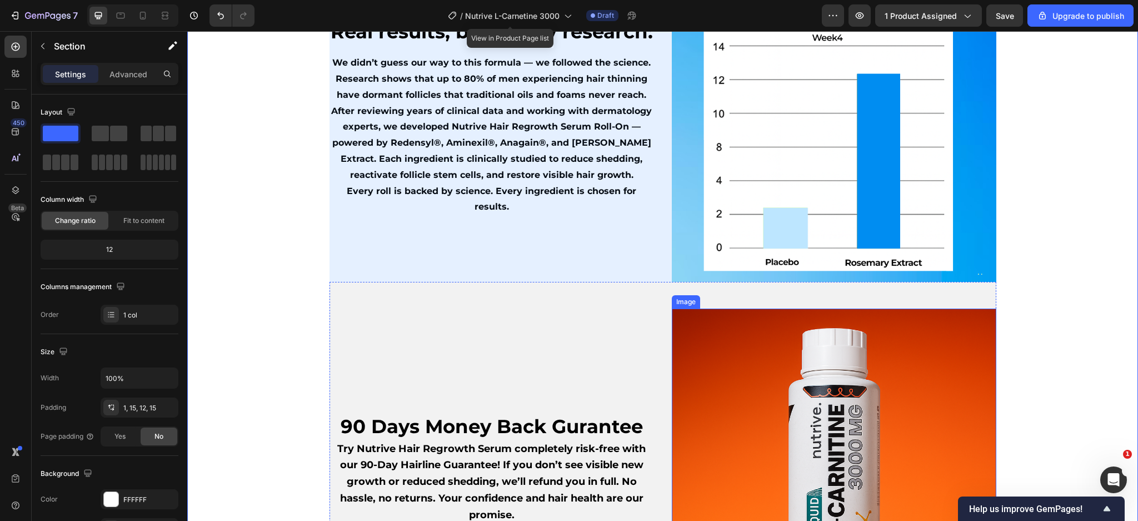
scroll to position [4076, 0]
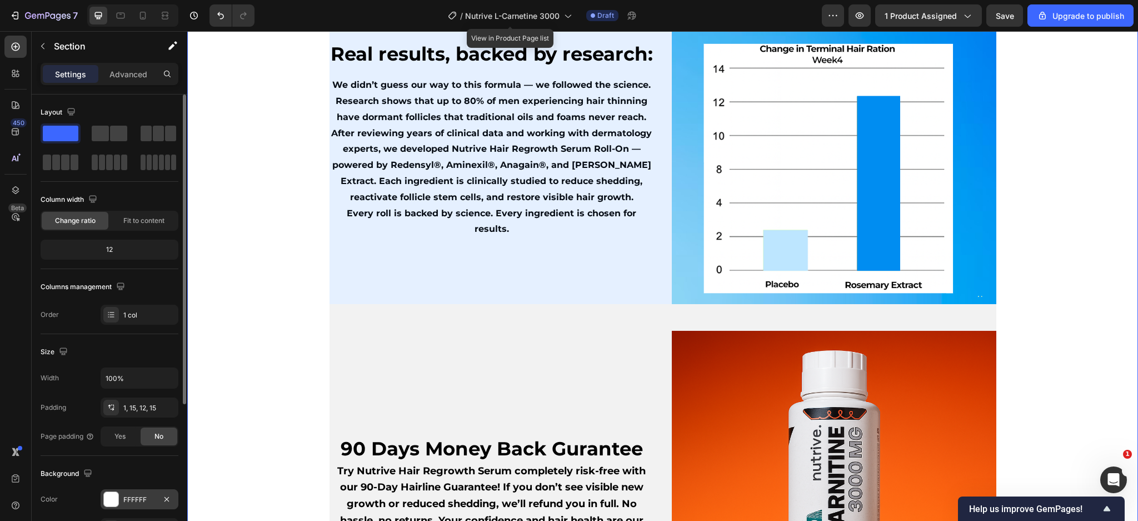
click at [110, 499] on div at bounding box center [111, 499] width 14 height 14
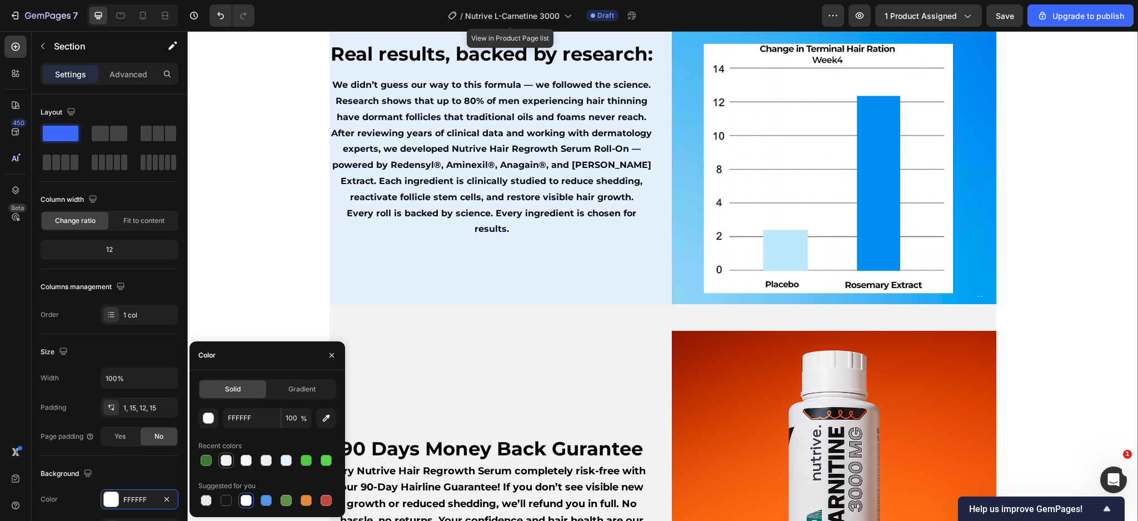
click at [228, 460] on div at bounding box center [226, 460] width 11 height 11
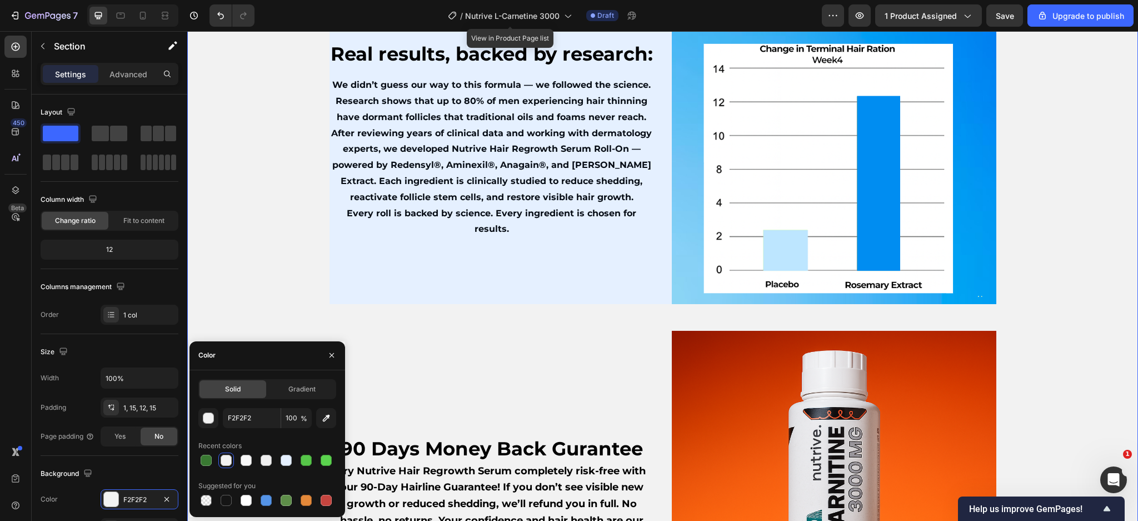
click at [200, 406] on div "Solid Gradient F2F2F2 100 % Recent colors Suggested for you" at bounding box center [267, 443] width 138 height 129
click at [206, 417] on div "button" at bounding box center [208, 418] width 11 height 11
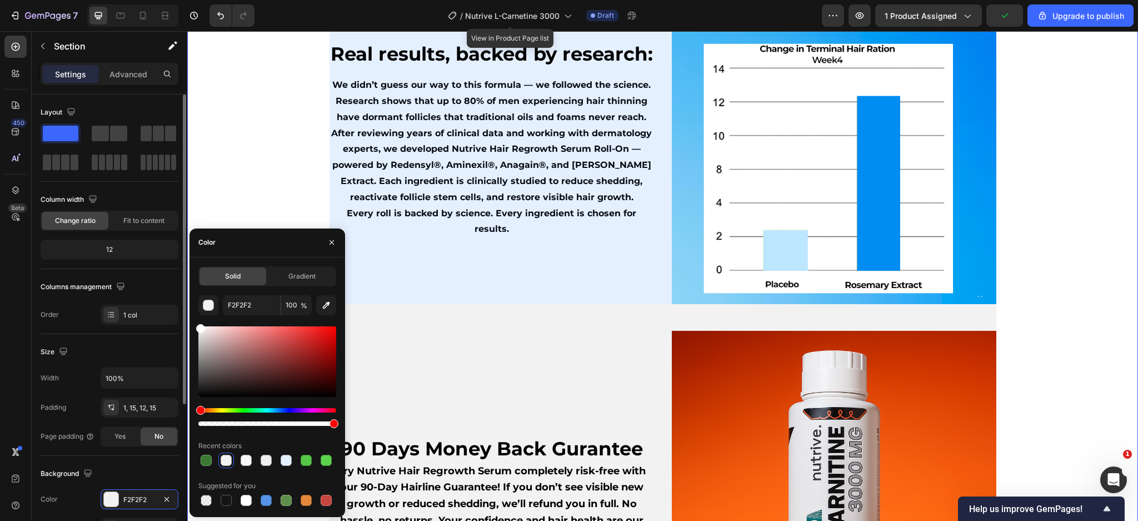
drag, startPoint x: 223, startPoint y: 348, endPoint x: 157, endPoint y: 297, distance: 82.8
click at [157, 297] on div "450 Beta Sections(30) Elements(84) Section Element Hero Section Product Detail …" at bounding box center [93, 276] width 187 height 490
type input "FFFFFF"
click at [306, 155] on div "Real results, backed by research: Text Block We didn’t guess our way to this fo…" at bounding box center [663, 317] width 934 height 676
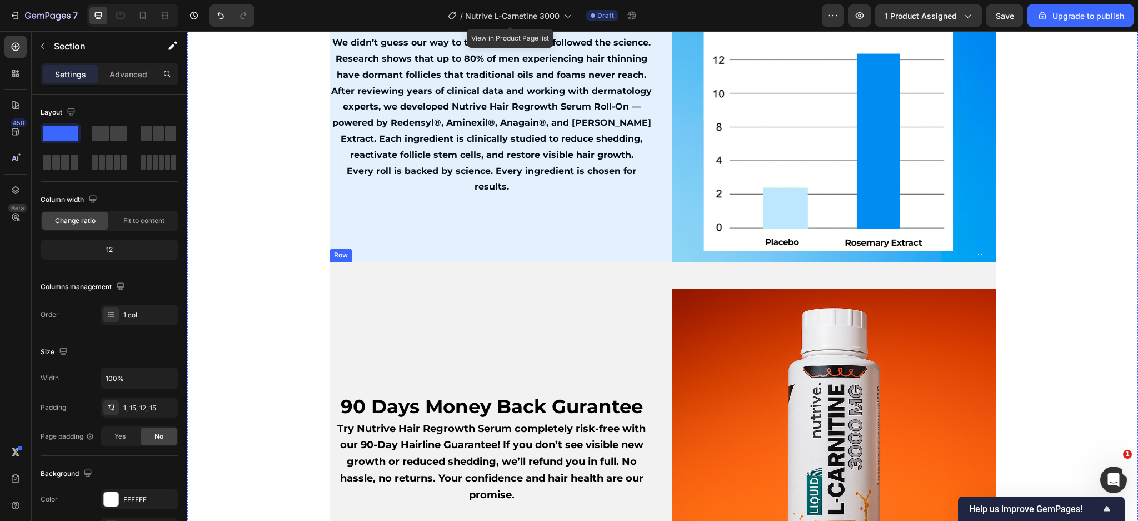
scroll to position [4118, 0]
click at [601, 287] on div "90 Days Money Back Gurantee Text Block Try Nutrive Hair Regrowth Serum complete…" at bounding box center [663, 437] width 667 height 351
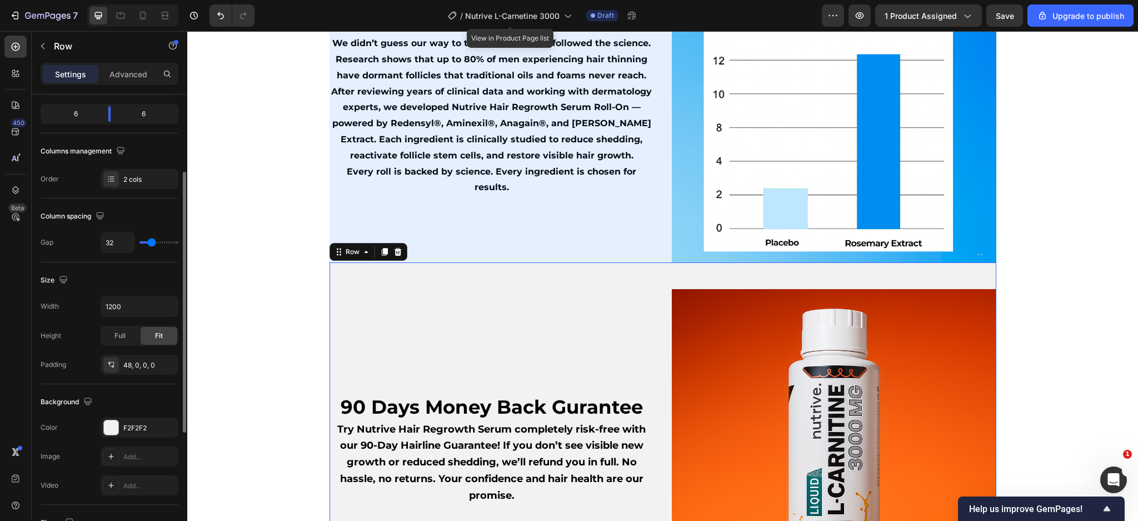
scroll to position [151, 0]
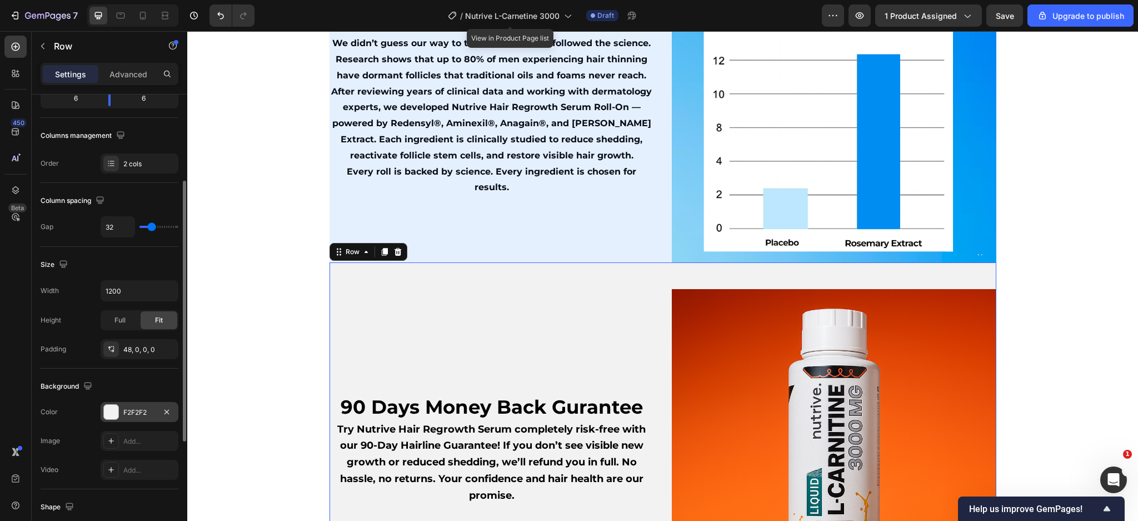
click at [112, 409] on div at bounding box center [111, 412] width 14 height 14
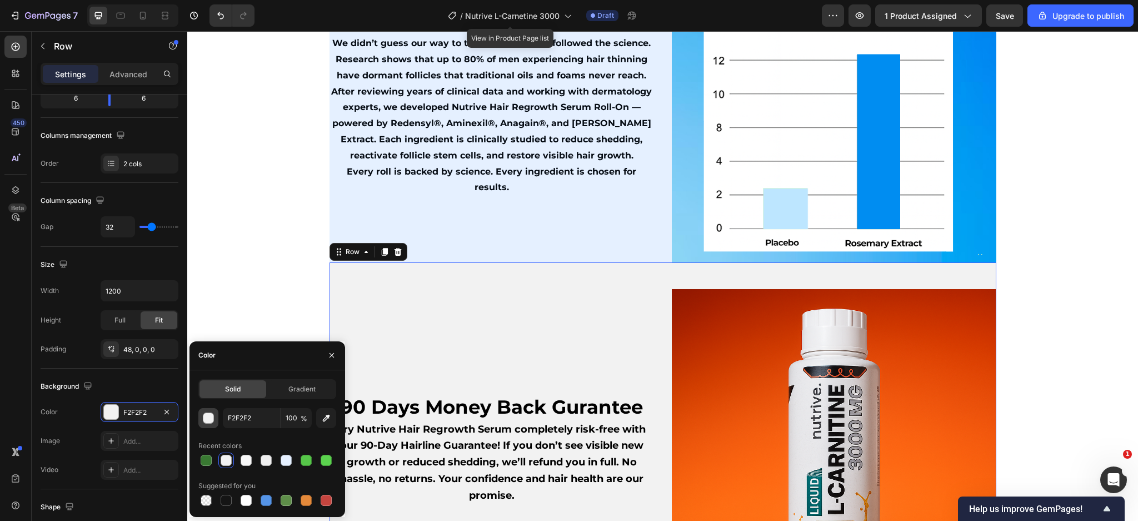
drag, startPoint x: 216, startPoint y: 419, endPoint x: 210, endPoint y: 415, distance: 6.5
click at [210, 415] on button "button" at bounding box center [208, 418] width 20 height 20
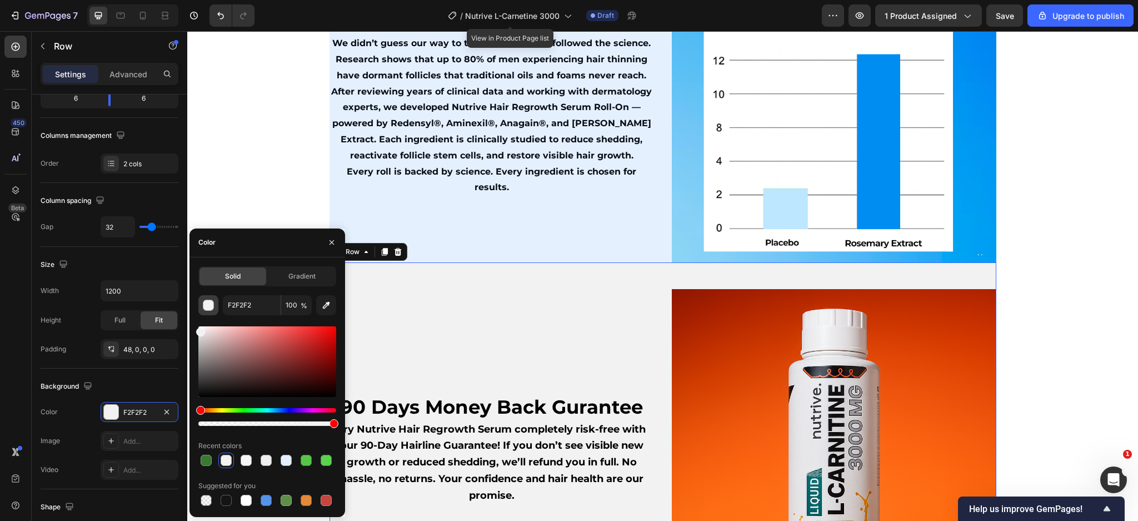
click at [210, 415] on div at bounding box center [267, 417] width 138 height 18
drag, startPoint x: 194, startPoint y: 339, endPoint x: 193, endPoint y: 316, distance: 23.4
click at [193, 316] on div "Solid Gradient F2F2F2 100 % Recent colors Suggested for you" at bounding box center [268, 387] width 156 height 242
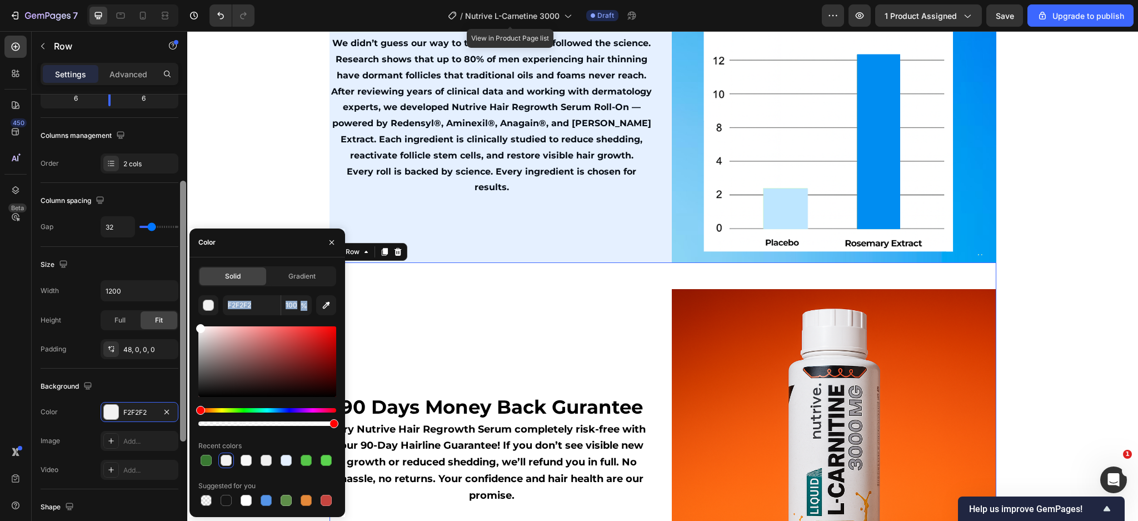
drag, startPoint x: 202, startPoint y: 335, endPoint x: 180, endPoint y: 305, distance: 36.9
click at [180, 306] on div "450 Beta Sections(30) Elements(84) Section Element Hero Section Product Detail …" at bounding box center [93, 276] width 187 height 490
type input "FFFFFF"
click at [622, 227] on div "Real results, backed by research: Text Block We didn’t guess our way to this fo…" at bounding box center [492, 100] width 325 height 325
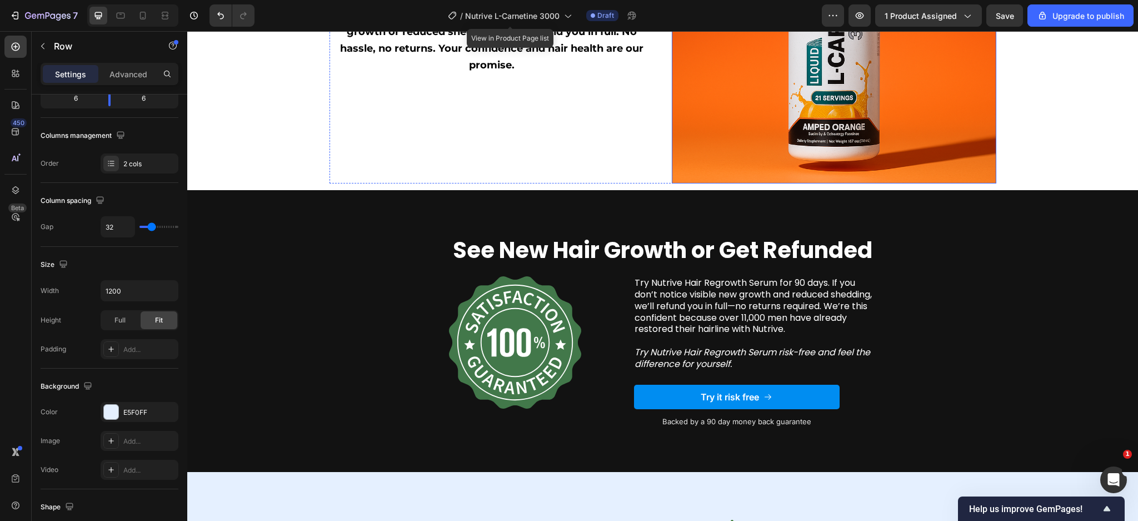
scroll to position [4637, 0]
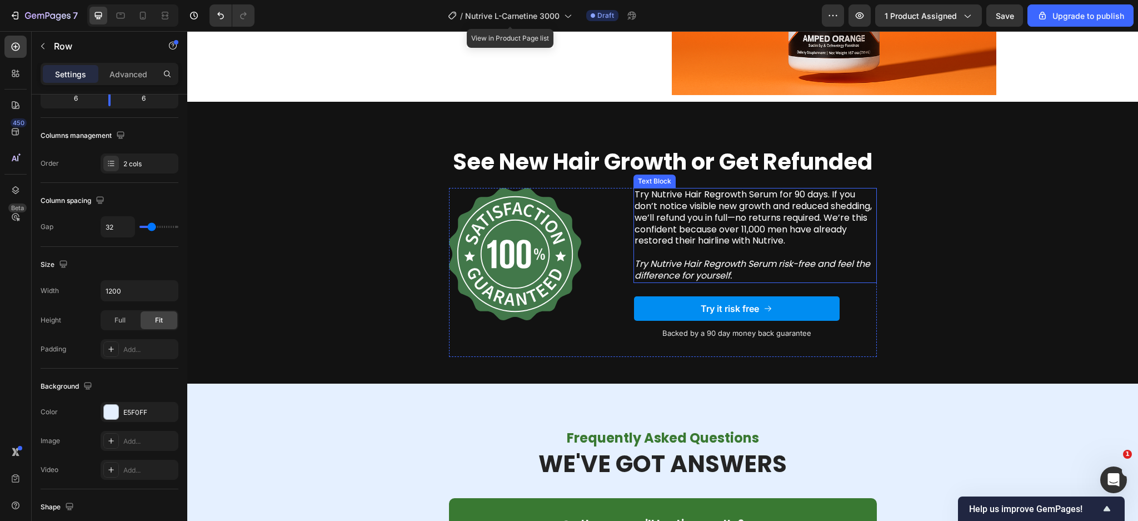
click at [770, 211] on p "Try Nutrive Hair Regrowth Serum for 90 days. If you don’t notice visible new gr…" at bounding box center [755, 218] width 241 height 58
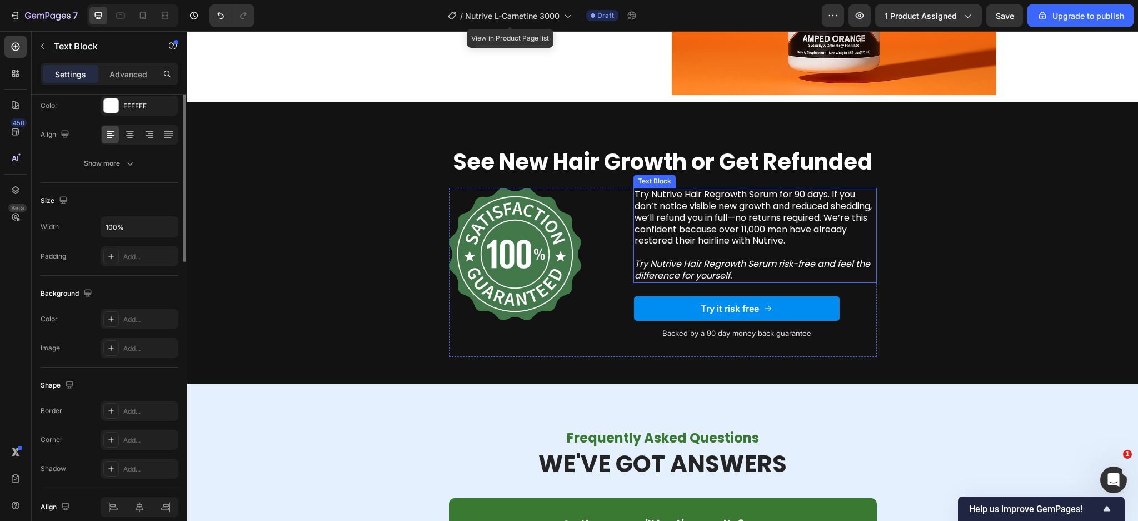
scroll to position [0, 0]
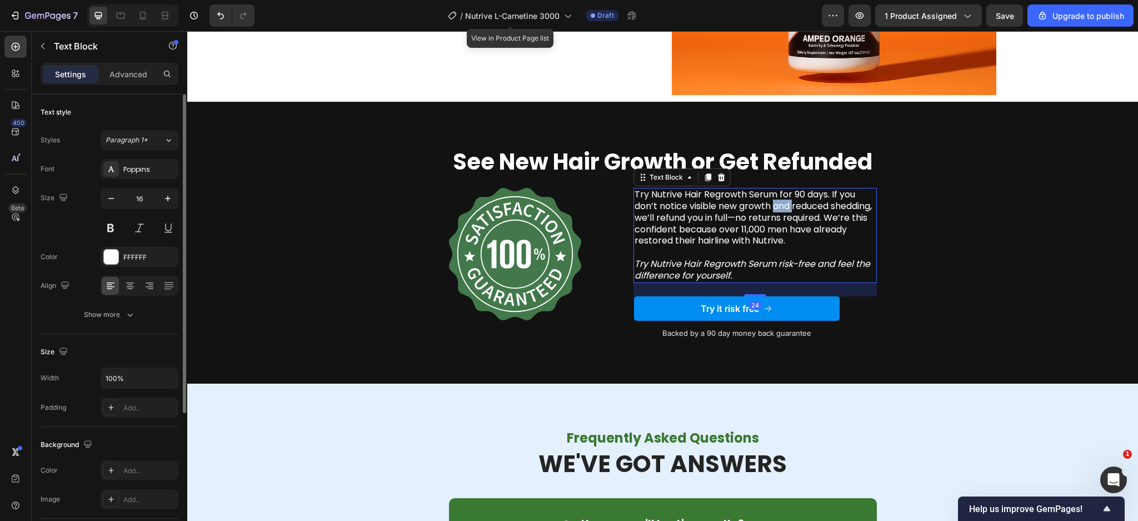
click at [770, 211] on p "Try Nutrive Hair Regrowth Serum for 90 days. If you don’t notice visible new gr…" at bounding box center [755, 218] width 241 height 58
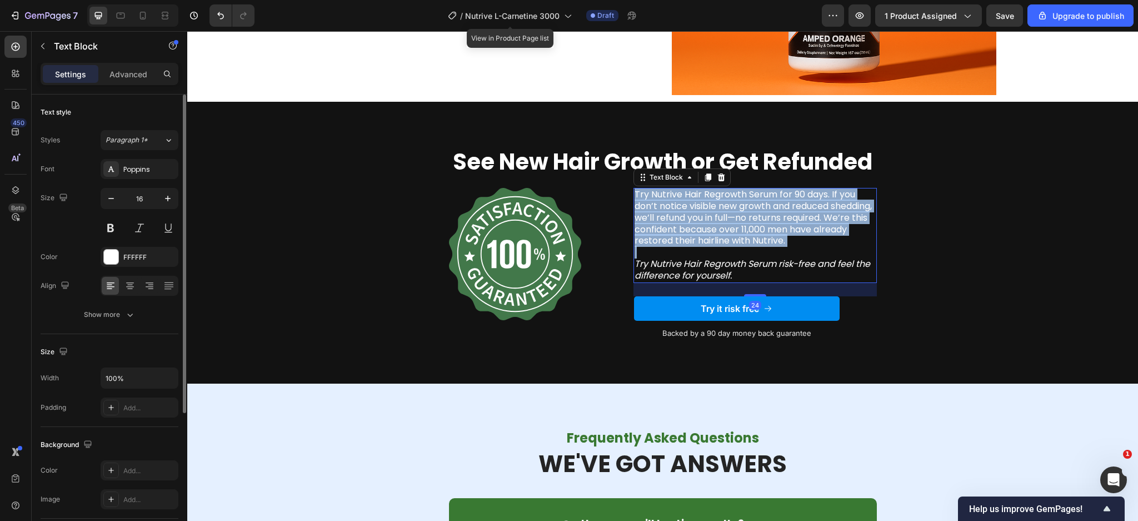
click at [770, 211] on p "Try Nutrive Hair Regrowth Serum for 90 days. If you don’t notice visible new gr…" at bounding box center [755, 218] width 241 height 58
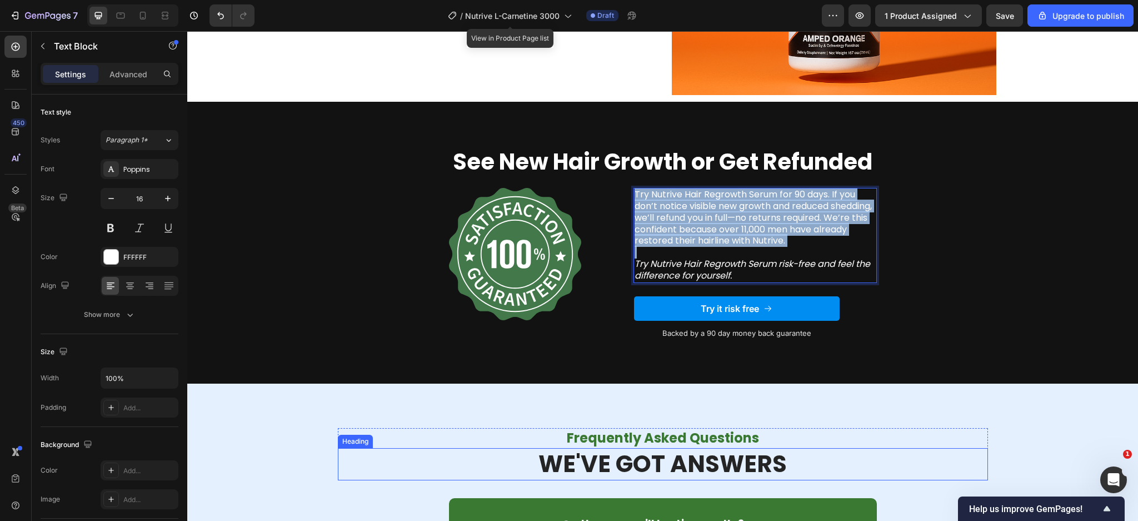
copy div "Try Nutrive Hair Regrowth Serum for 90 days. If you don’t notice visible new gr…"
click at [722, 233] on p "Try Nutrive Hair Regrowth Serum for 90 days. If you don’t notice visible new gr…" at bounding box center [755, 218] width 241 height 58
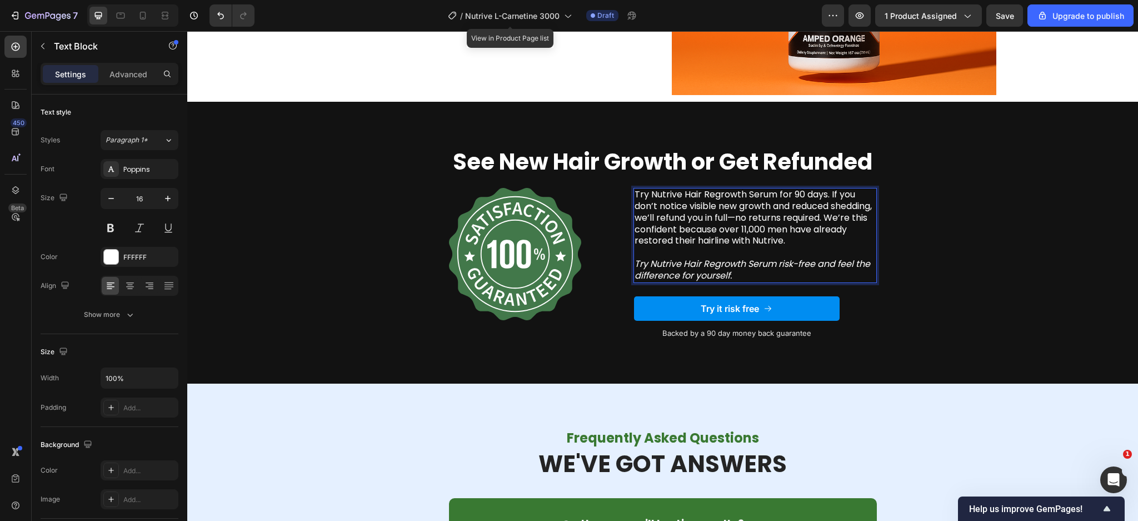
click at [695, 230] on p "Try Nutrive Hair Regrowth Serum for 90 days. If you don’t notice visible new gr…" at bounding box center [755, 218] width 241 height 58
click at [678, 257] on p "We can offer this because thousands of men and women have already transformed t…" at bounding box center [755, 241] width 241 height 34
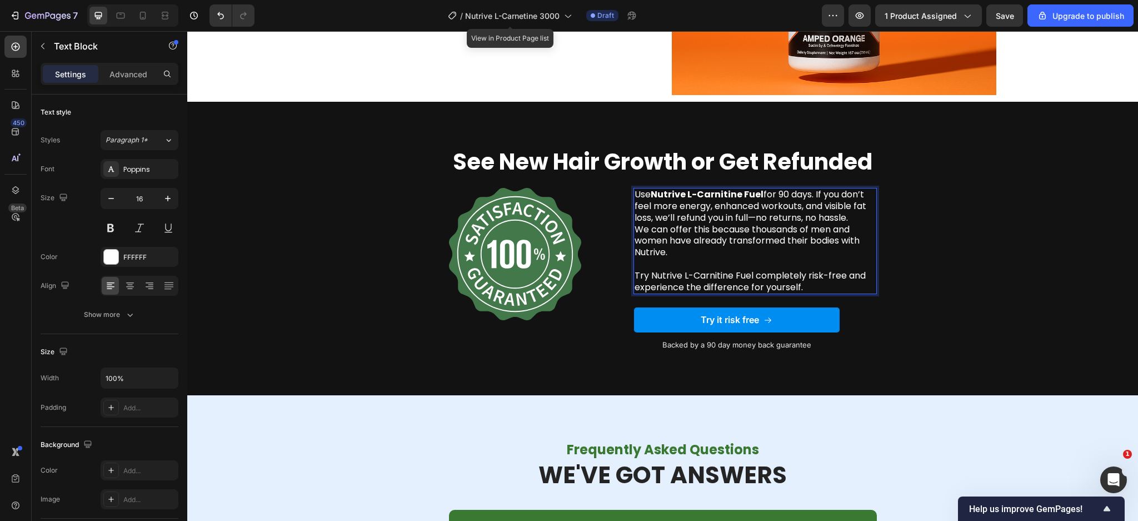
click at [737, 270] on p "Try Nutrive L-Carnitine Fuel completely risk-free and experience the difference…" at bounding box center [755, 281] width 241 height 23
click at [738, 281] on p "Try Nutrive L-Carnitine completely risk-free and experience the difference for …" at bounding box center [755, 281] width 241 height 23
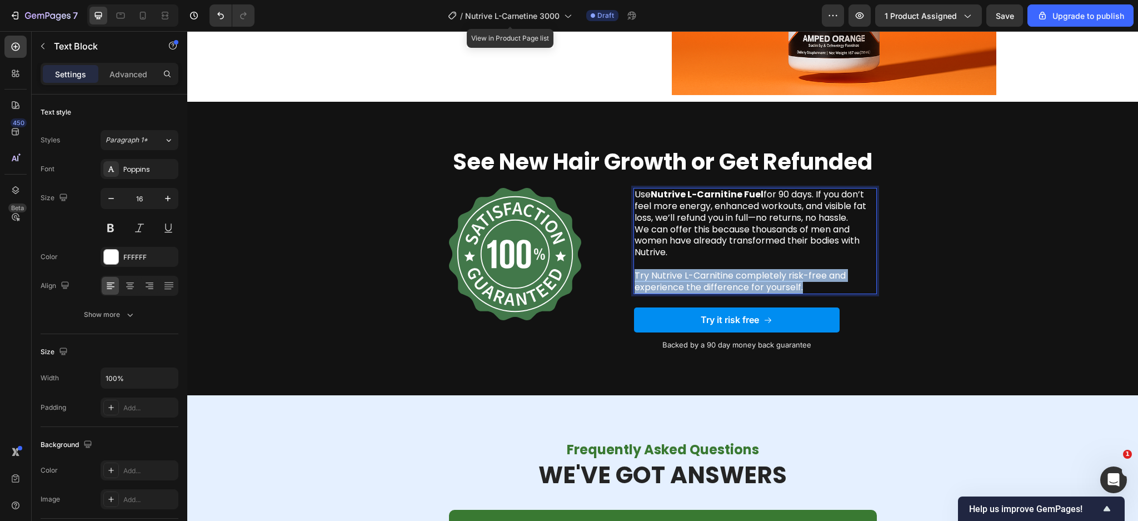
click at [738, 281] on p "Try Nutrive L-Carnitine completely risk-free and experience the difference for …" at bounding box center [755, 281] width 241 height 23
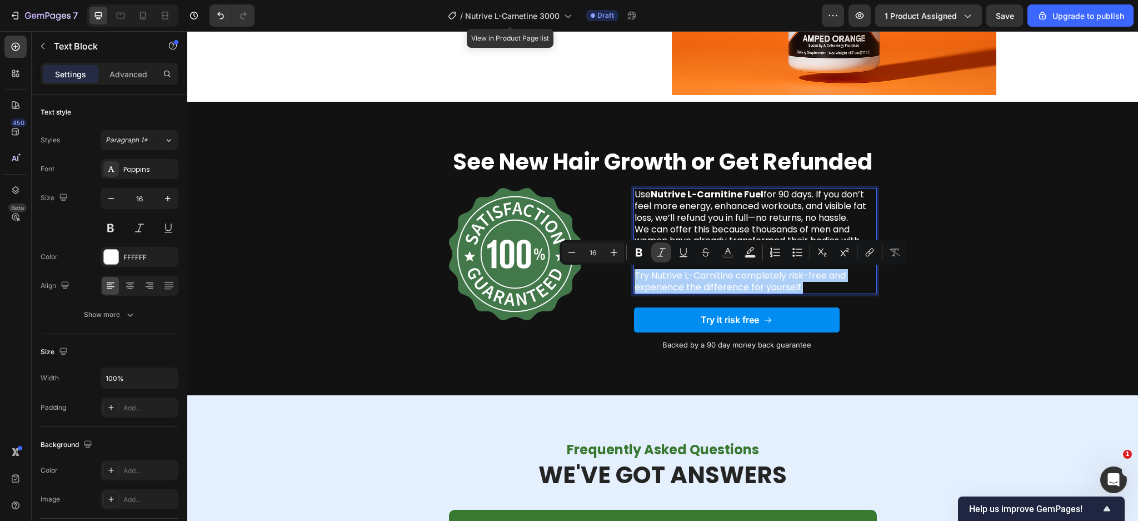
click at [660, 257] on icon "Editor contextual toolbar" at bounding box center [661, 252] width 11 height 11
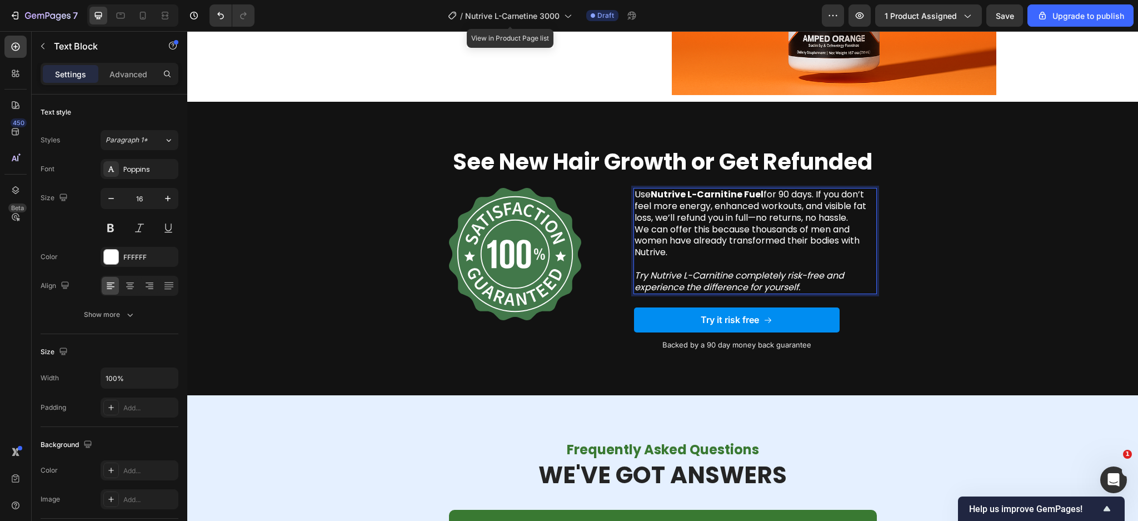
click at [745, 228] on p "We can offer this because thousands of men and women have already transformed t…" at bounding box center [755, 241] width 241 height 34
click at [577, 172] on strong "See New Hair Growth or Get Refunded" at bounding box center [663, 161] width 420 height 31
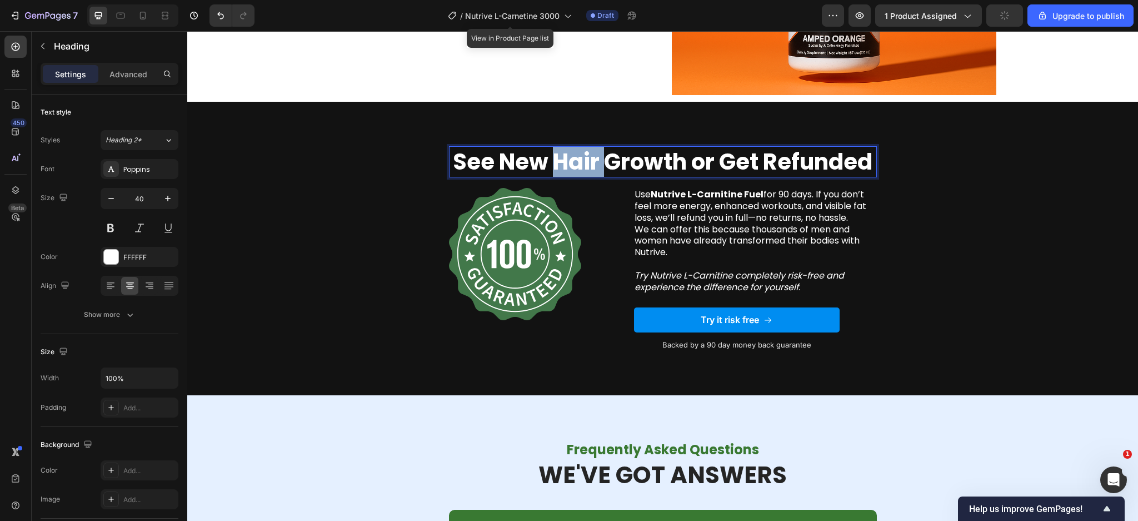
click at [577, 166] on strong "See New Hair Growth or Get Refunded" at bounding box center [663, 161] width 420 height 31
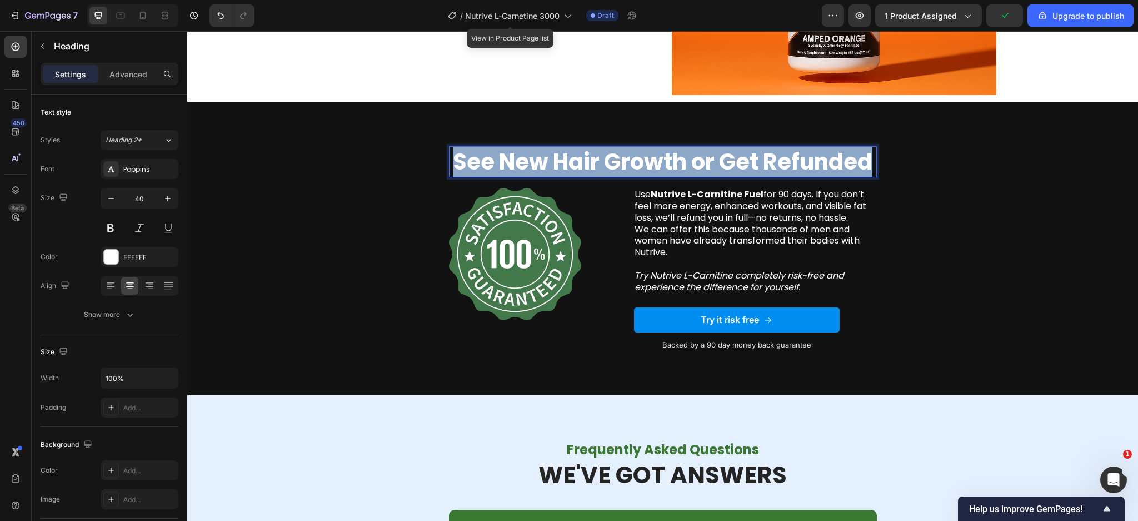
click at [577, 166] on strong "See New Hair Growth or Get Refunded" at bounding box center [663, 161] width 420 height 31
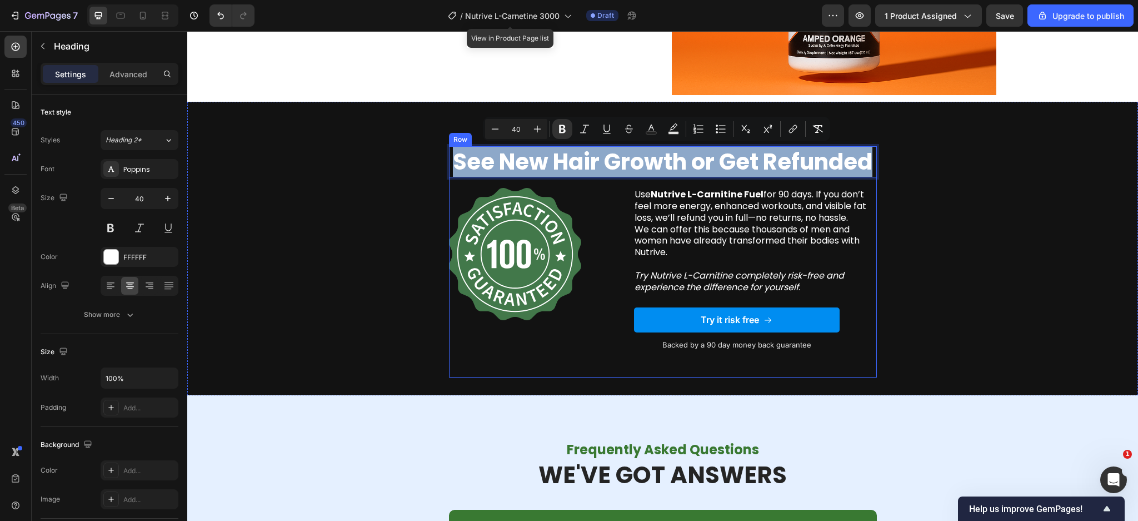
click at [580, 176] on strong "See New Hair Growth or Get Refunded" at bounding box center [663, 161] width 420 height 31
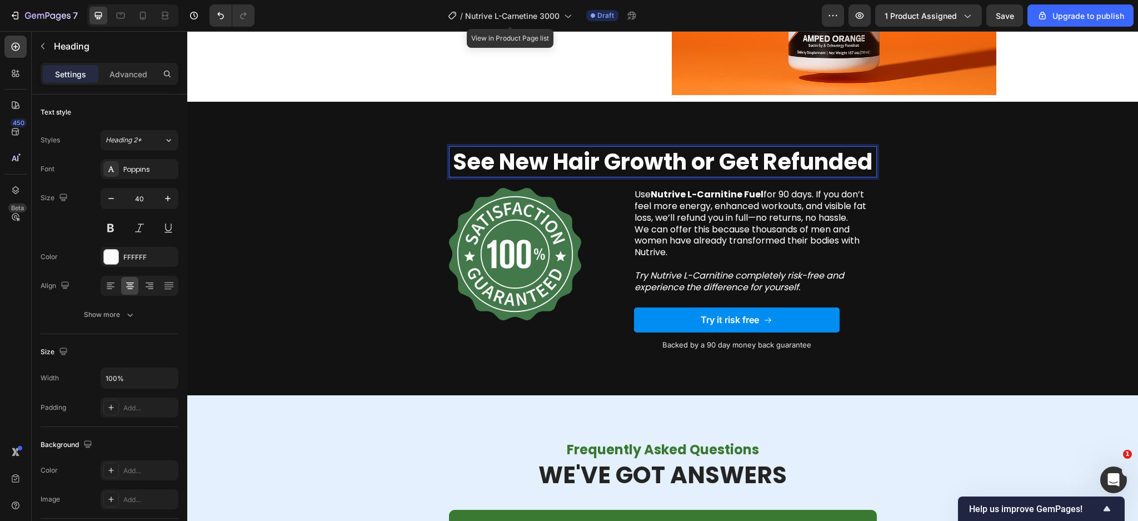
click at [501, 166] on strong "See New Hair Growth or Get Refunded" at bounding box center [663, 161] width 420 height 31
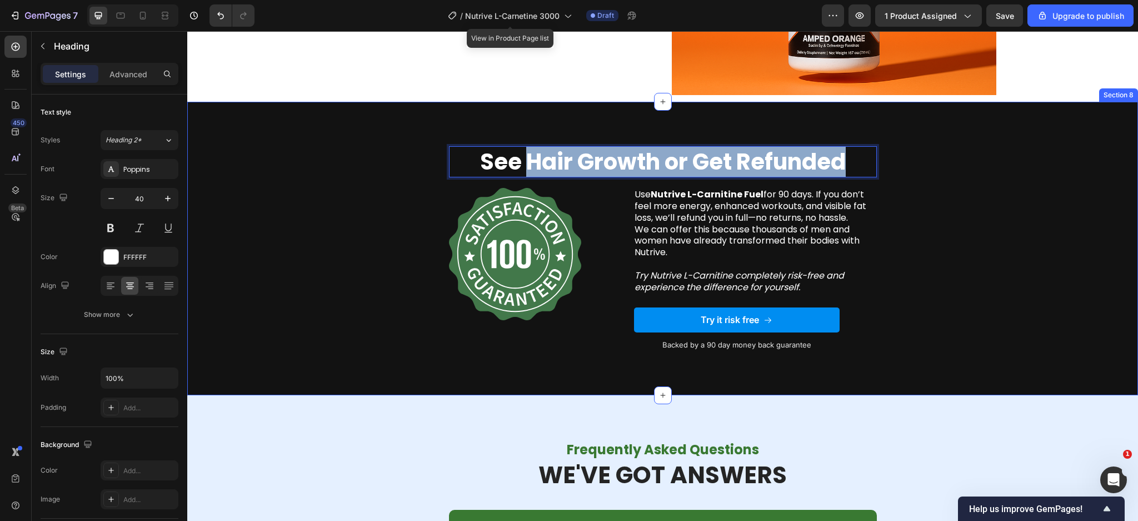
drag, startPoint x: 523, startPoint y: 163, endPoint x: 854, endPoint y: 143, distance: 331.9
click at [854, 143] on div "See Hair Growth or Get Refunded Heading 19 Image Use Nutrive L-Carnitine Fuel f…" at bounding box center [662, 249] width 951 height 294
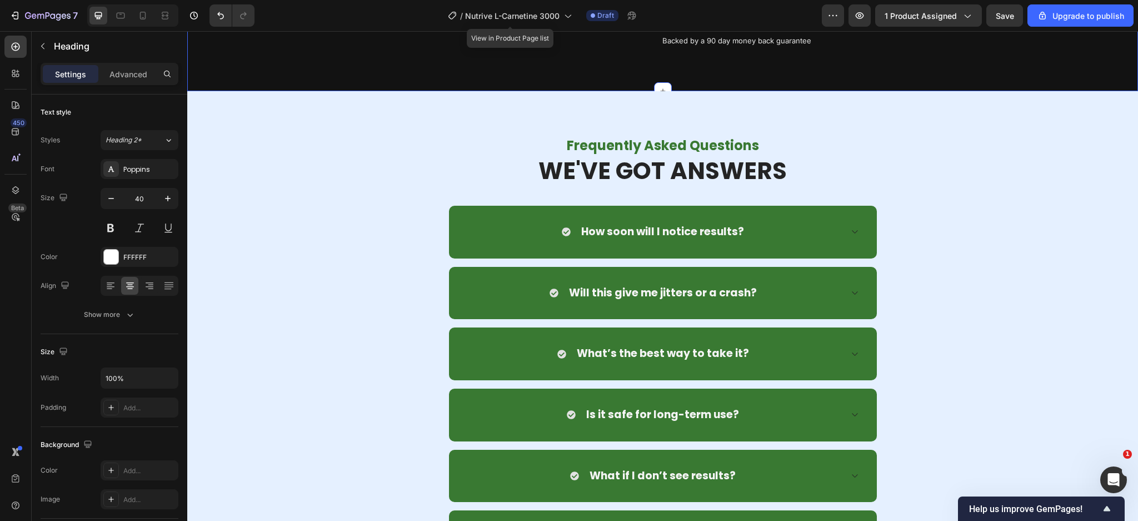
scroll to position [5104, 0]
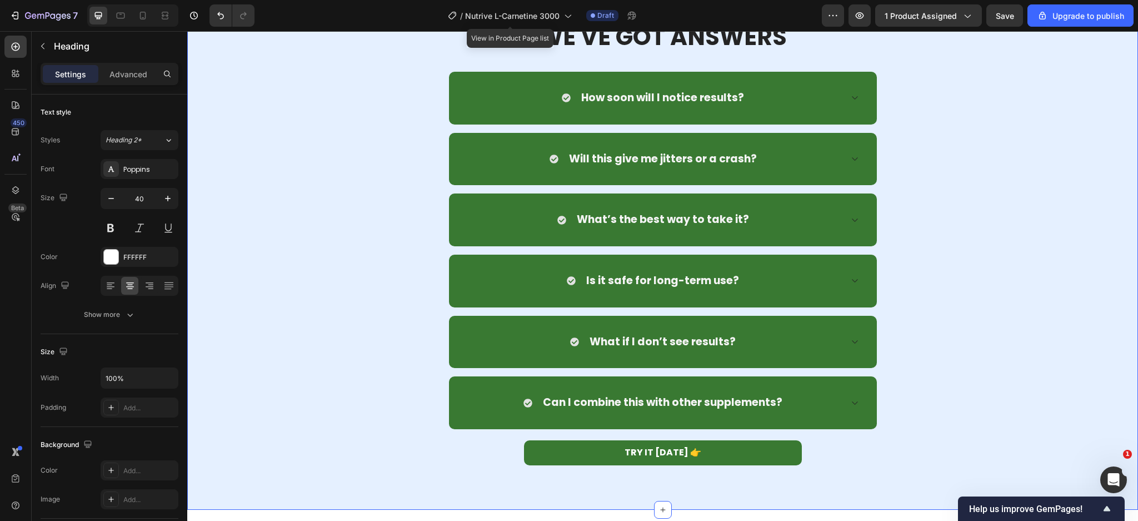
click at [1016, 202] on div "Frequently Asked Questions Heading WE'VE GOT ANSWERS Heading Row How soon will …" at bounding box center [663, 234] width 934 height 464
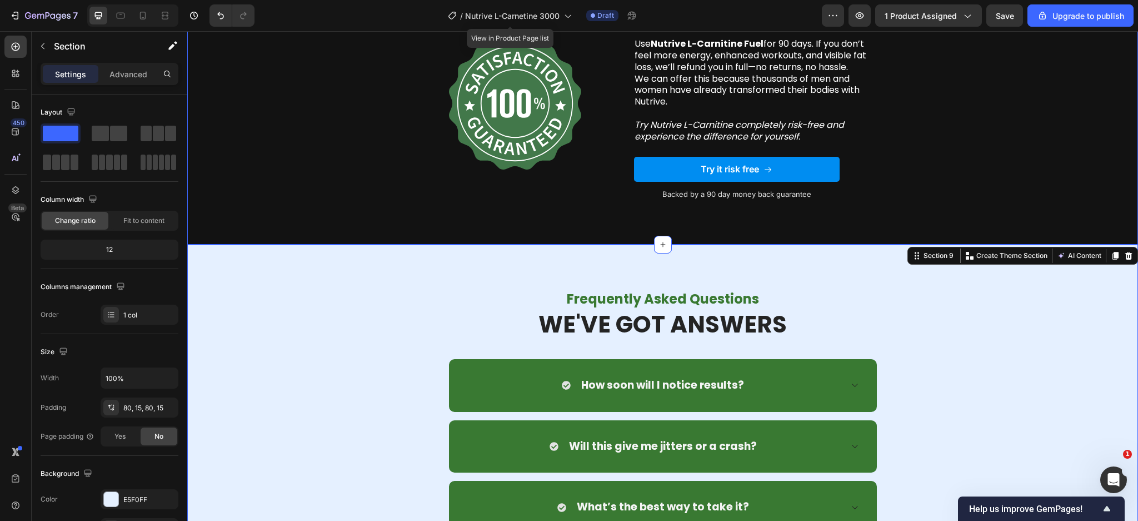
scroll to position [4881, 0]
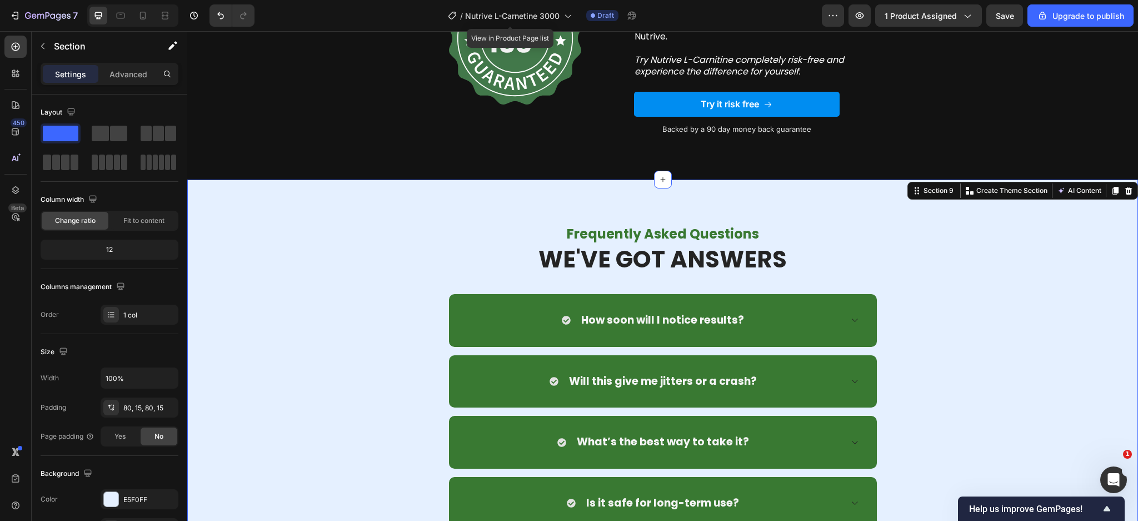
click at [240, 297] on div "Frequently Asked Questions Heading WE'VE GOT ANSWERS Heading Row How soon will …" at bounding box center [663, 456] width 934 height 464
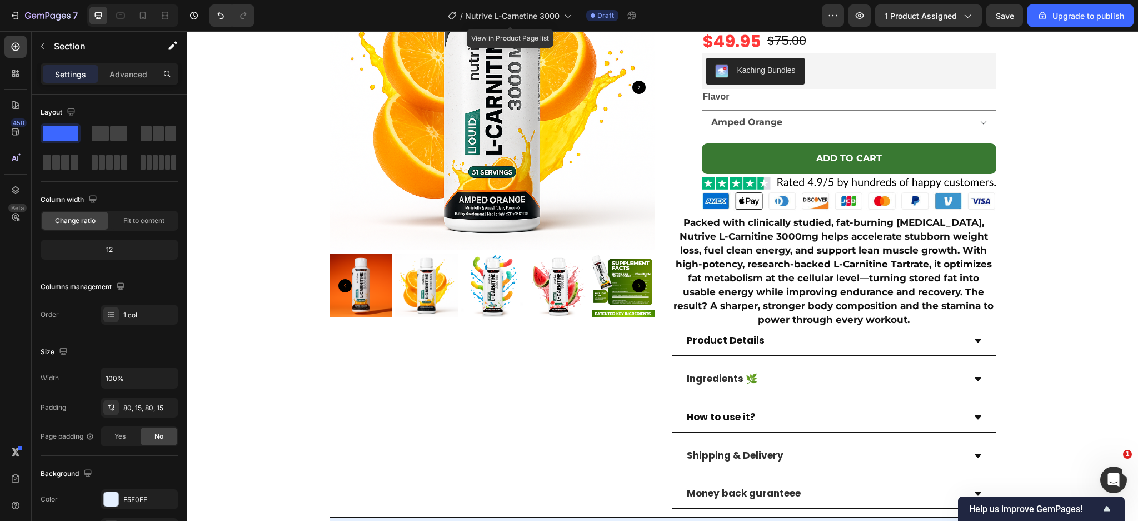
scroll to position [731, 0]
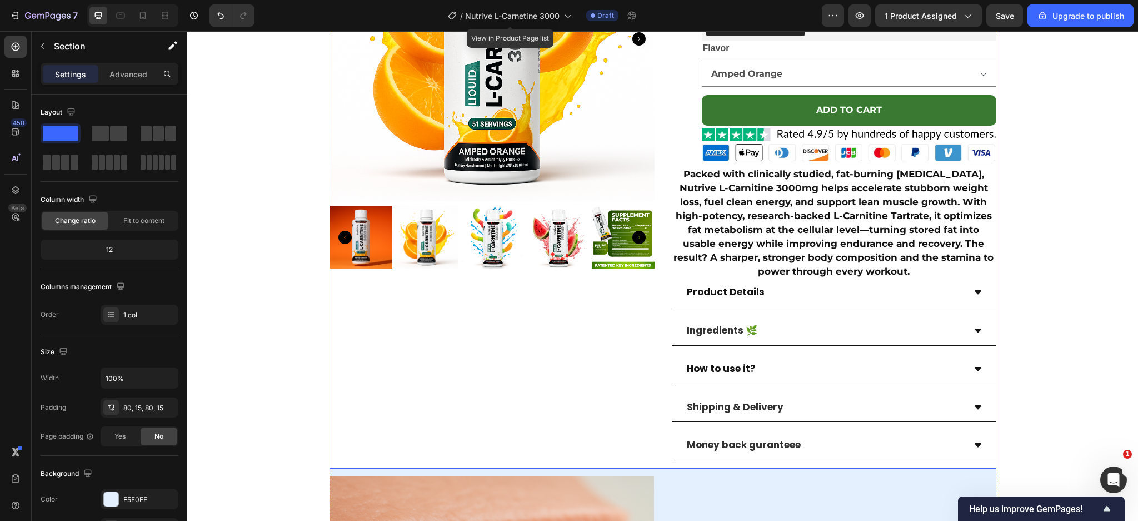
click at [339, 438] on div "Product Images Row" at bounding box center [492, 168] width 325 height 584
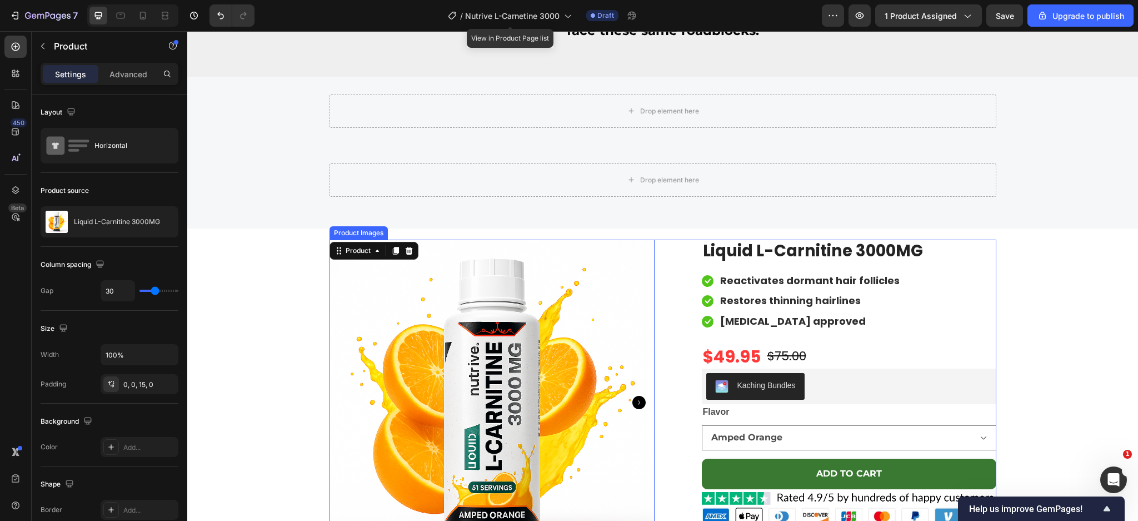
scroll to position [360, 0]
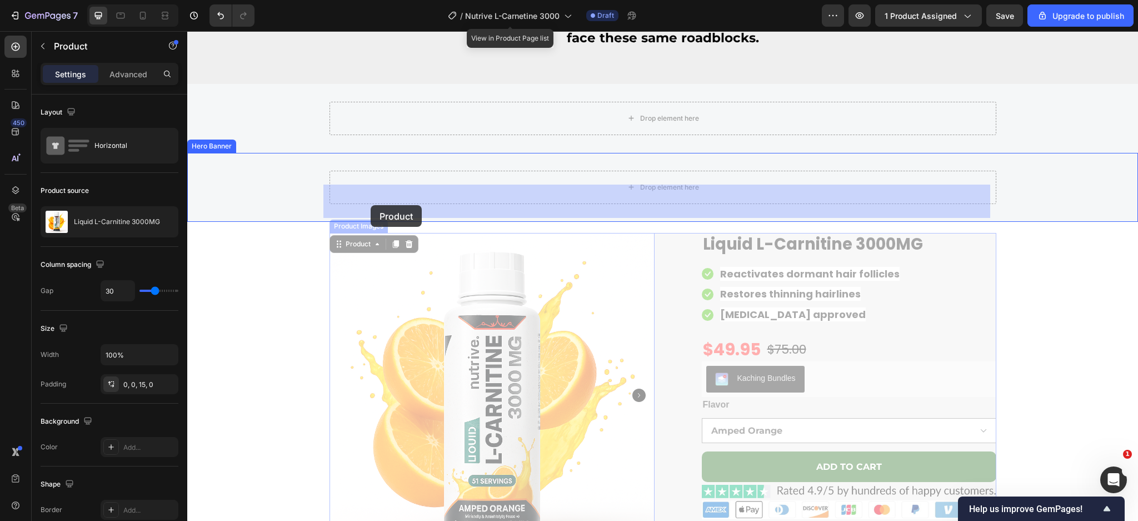
drag, startPoint x: 331, startPoint y: 257, endPoint x: 371, endPoint y: 205, distance: 65.0
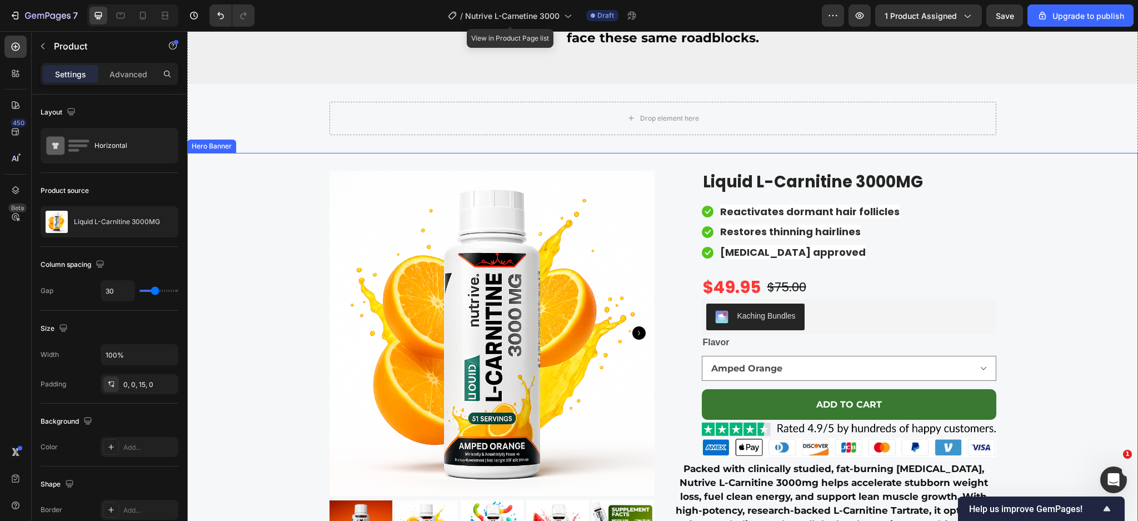
click at [248, 203] on div "Background Image" at bounding box center [662, 467] width 951 height 628
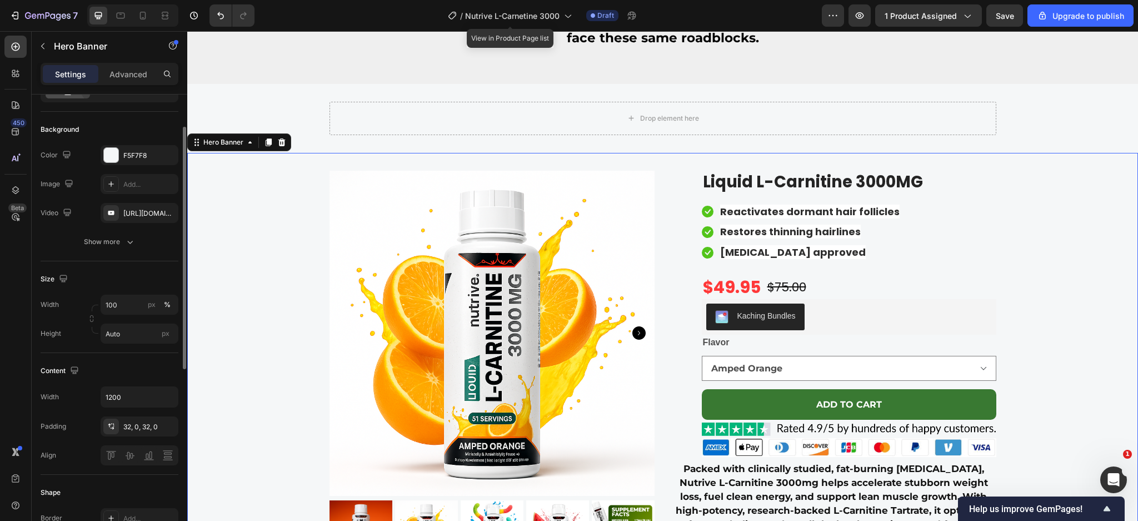
scroll to position [0, 0]
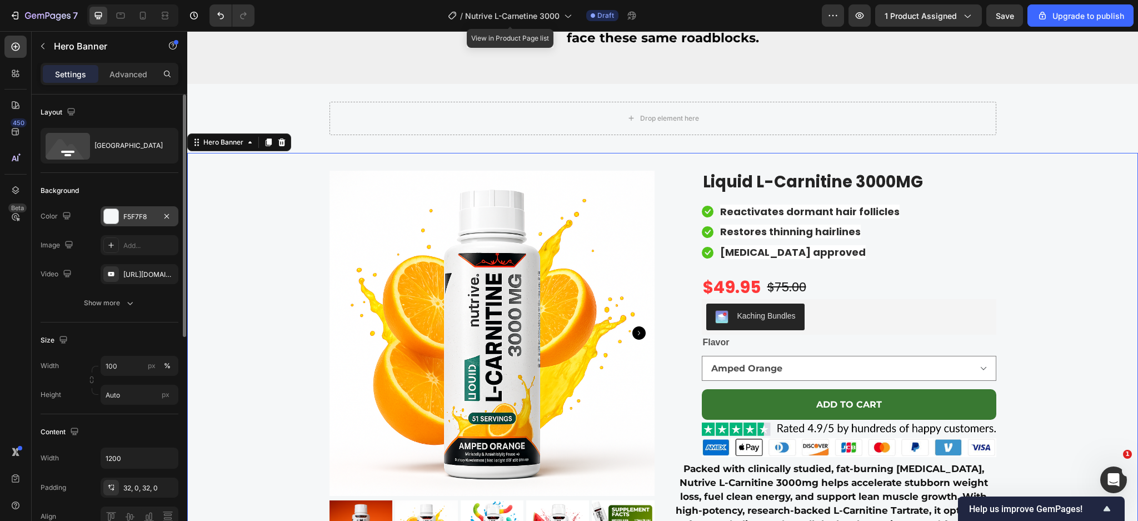
click at [121, 216] on div "F5F7F8" at bounding box center [140, 216] width 78 height 20
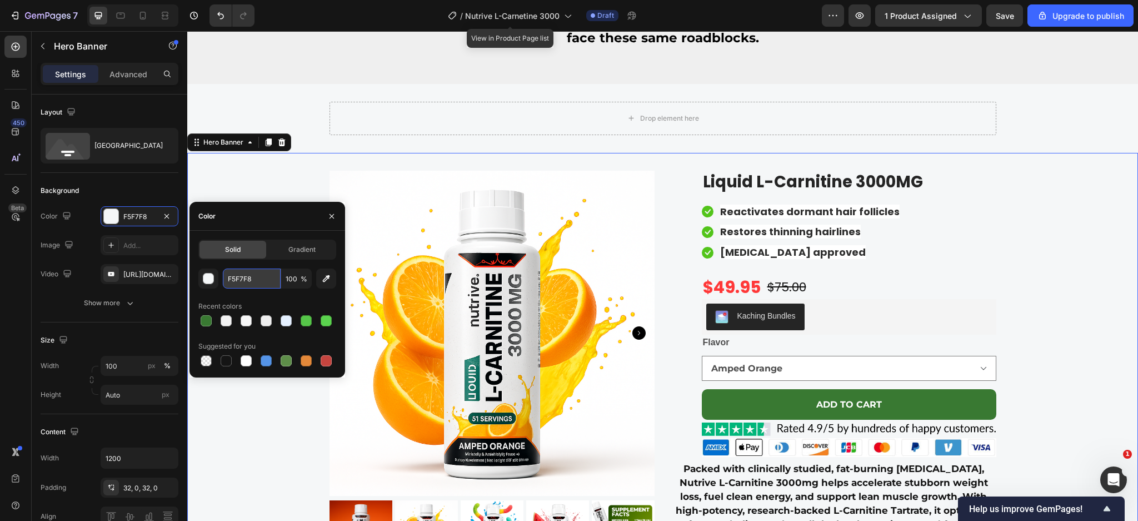
click at [236, 280] on input "F5F7F8" at bounding box center [252, 279] width 58 height 20
drag, startPoint x: 217, startPoint y: 277, endPoint x: 210, endPoint y: 280, distance: 7.7
click at [216, 277] on button "button" at bounding box center [208, 279] width 20 height 20
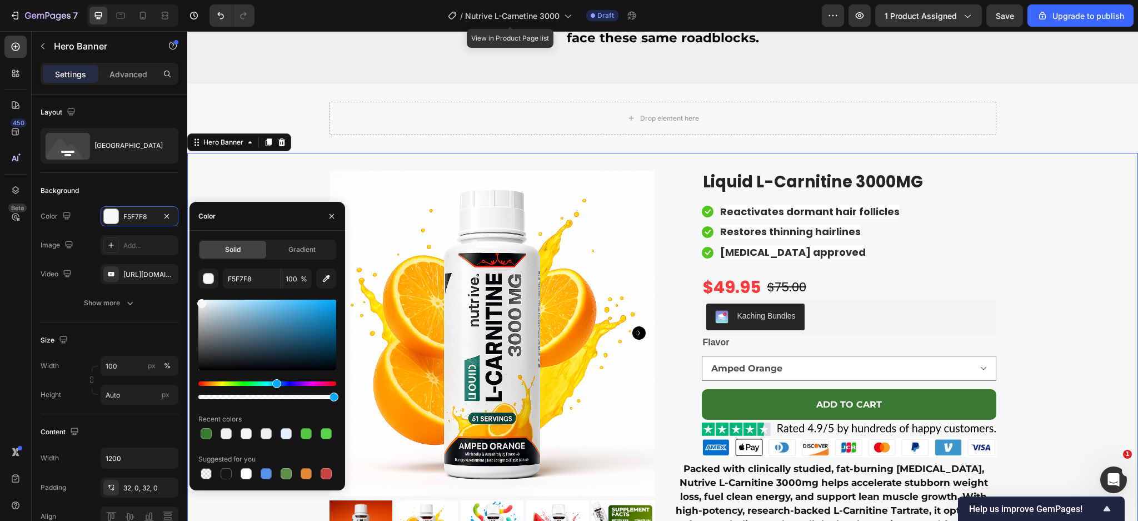
drag, startPoint x: 385, startPoint y: 340, endPoint x: 188, endPoint y: 298, distance: 201.2
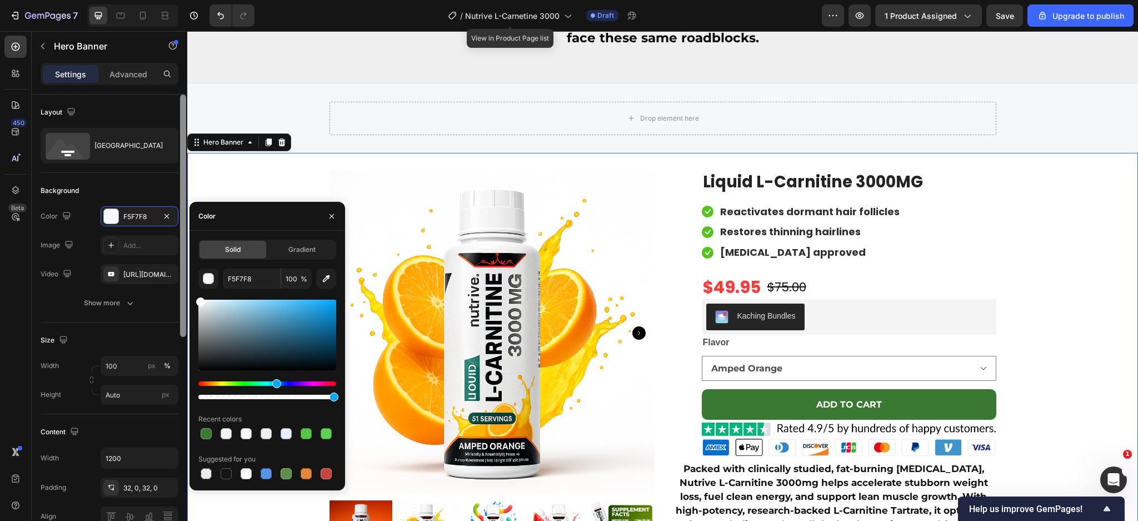
drag, startPoint x: 197, startPoint y: 294, endPoint x: 184, endPoint y: 275, distance: 22.4
click at [184, 275] on div "450 Beta Sections(30) Elements(84) Section Element Hero Section Product Detail …" at bounding box center [93, 276] width 187 height 490
type input "FFFFFF"
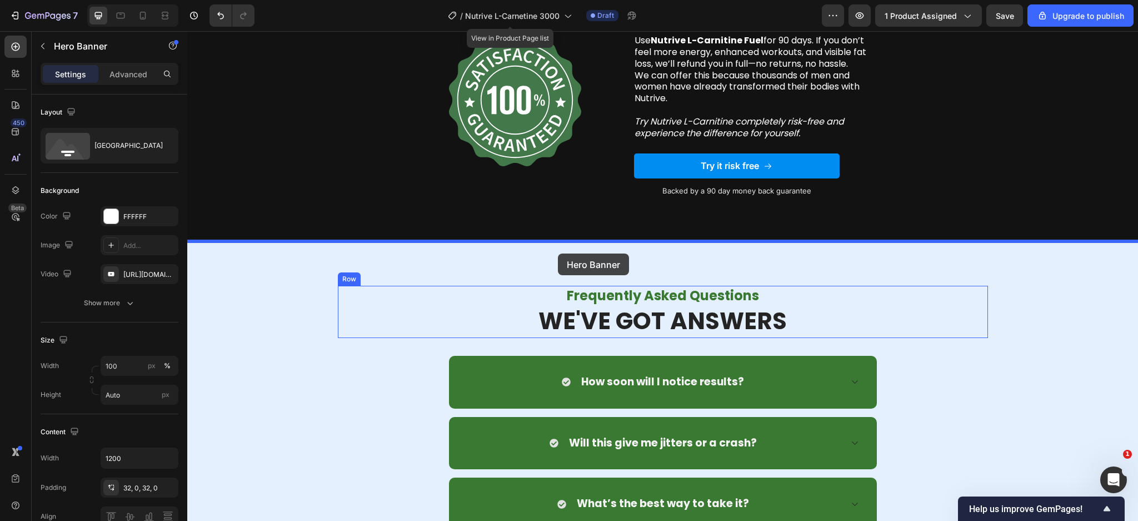
scroll to position [4748, 0]
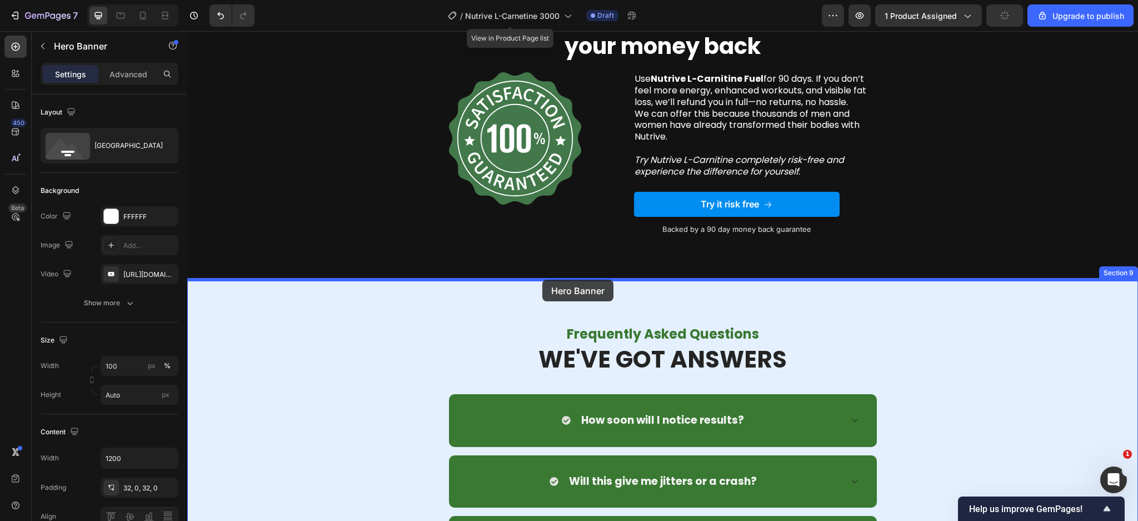
drag, startPoint x: 196, startPoint y: 156, endPoint x: 543, endPoint y: 280, distance: 368.2
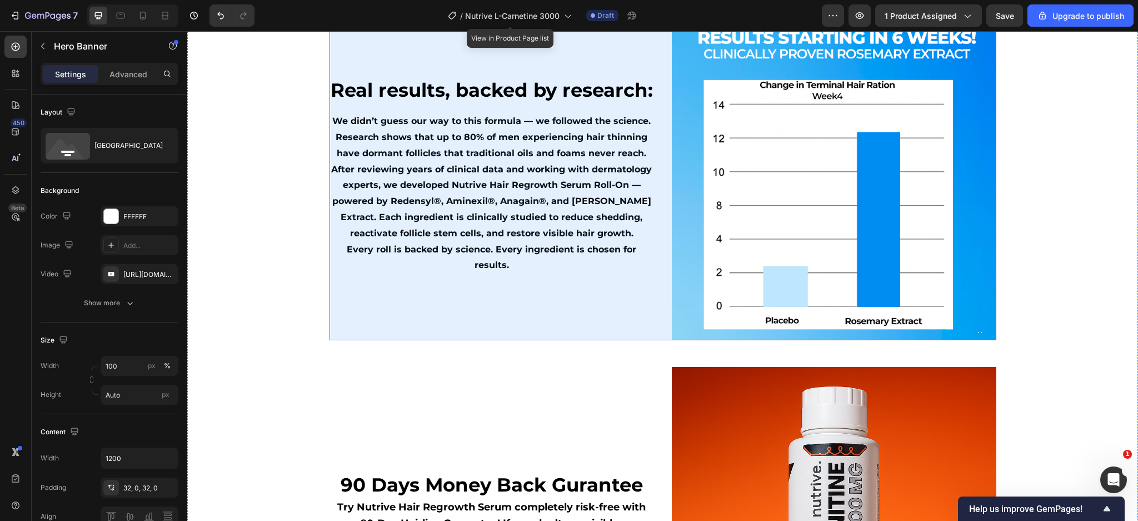
scroll to position [4303, 0]
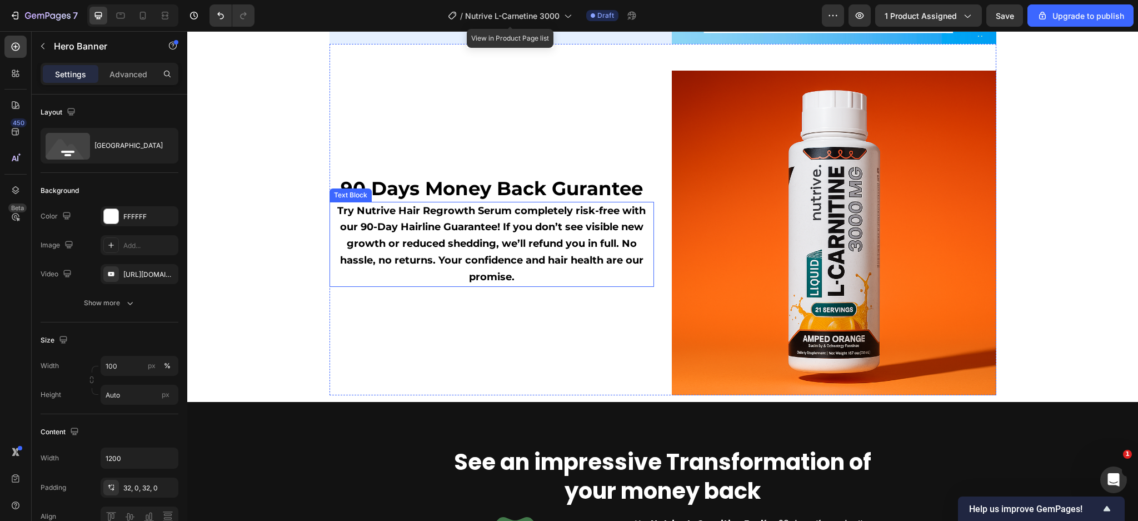
click at [566, 262] on span "Try Nutrive Hair Regrowth Serum completely risk-free with our 90-Day Hairline G…" at bounding box center [491, 244] width 309 height 78
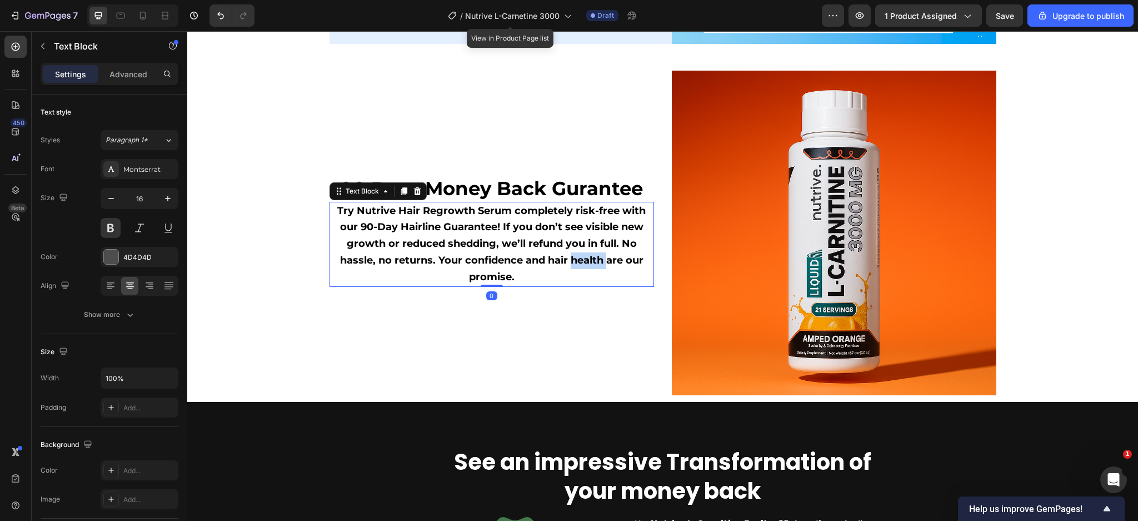
click at [566, 262] on span "Try Nutrive Hair Regrowth Serum completely risk-free with our 90-Day Hairline G…" at bounding box center [491, 244] width 309 height 78
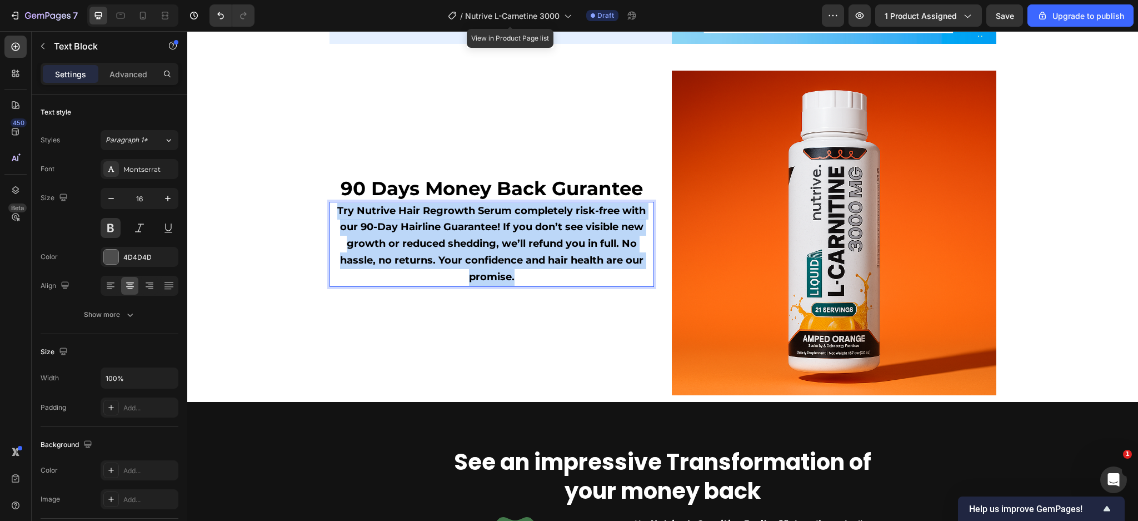
click at [566, 262] on span "Try Nutrive Hair Regrowth Serum completely risk-free with our 90-Day Hairline G…" at bounding box center [491, 244] width 309 height 78
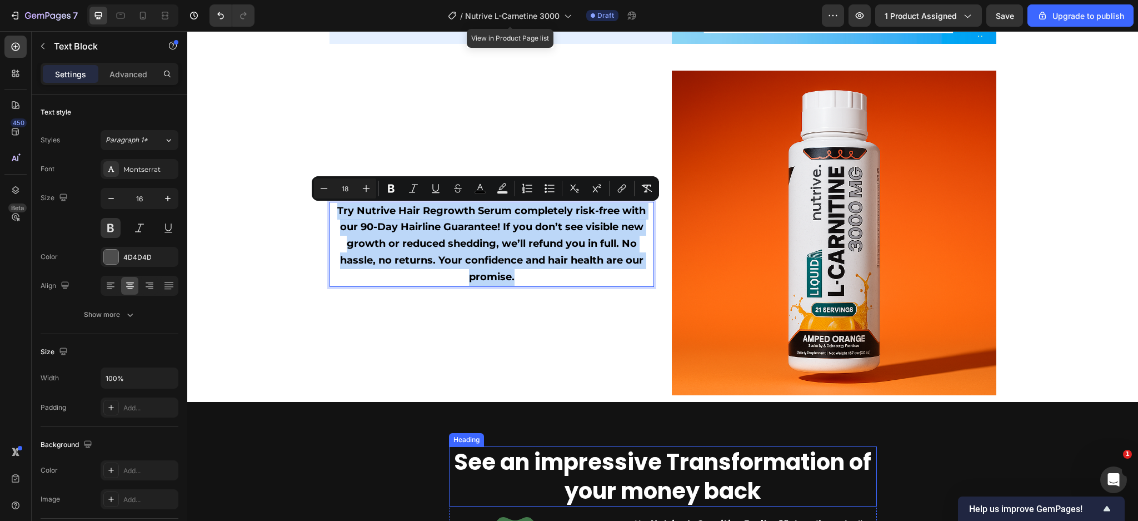
copy span "Try Nutrive Hair Regrowth Serum completely risk-free with our 90-Day Hairline G…"
click at [492, 258] on span "Try Nutrive Hair Regrowth Serum completely risk-free with our 90-Day Hairline G…" at bounding box center [491, 244] width 309 height 78
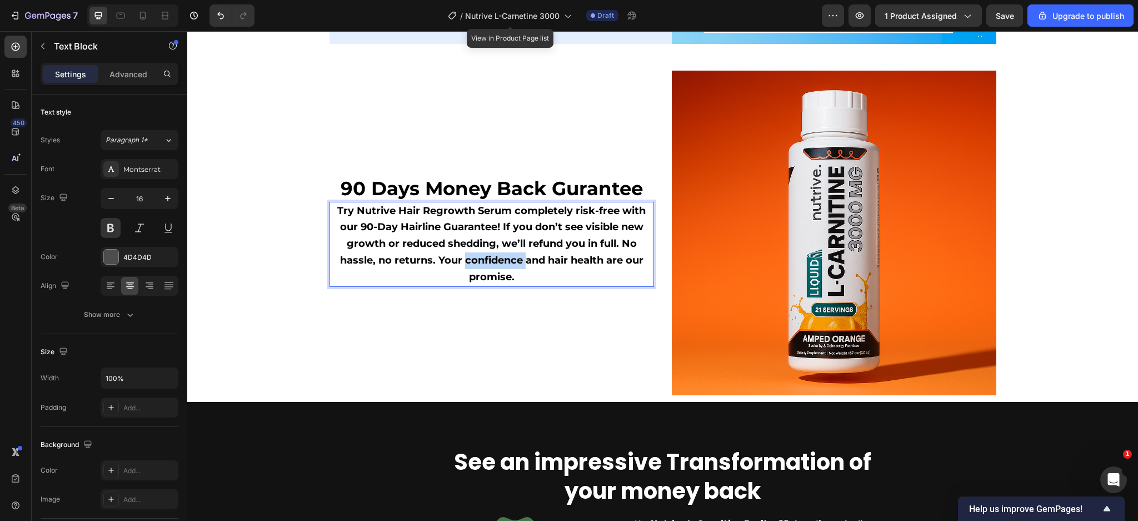
click at [492, 258] on span "Try Nutrive Hair Regrowth Serum completely risk-free with our 90-Day Hairline G…" at bounding box center [491, 244] width 309 height 78
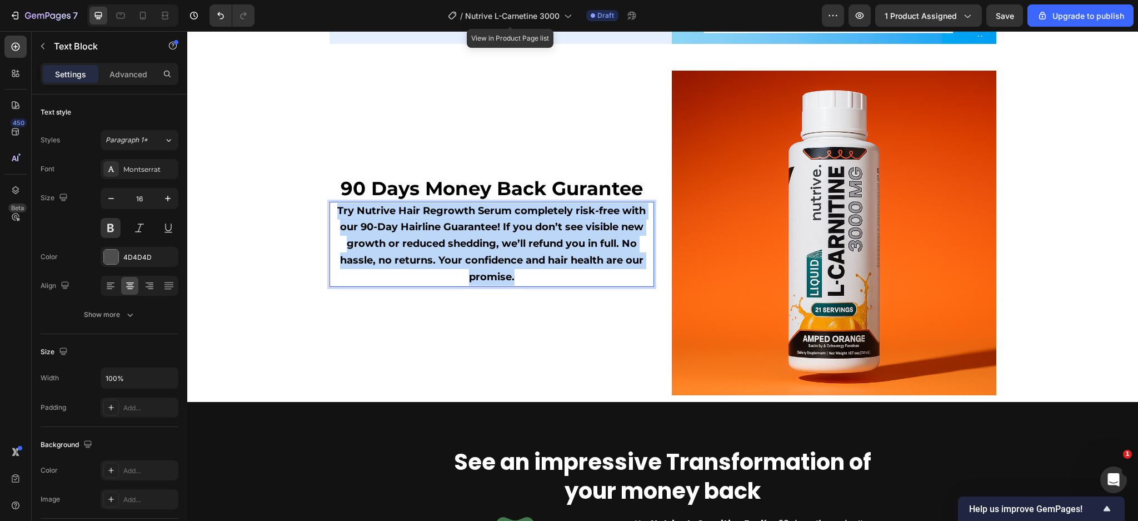
click at [492, 258] on span "Try Nutrive Hair Regrowth Serum completely risk-free with our 90-Day Hairline G…" at bounding box center [491, 244] width 309 height 78
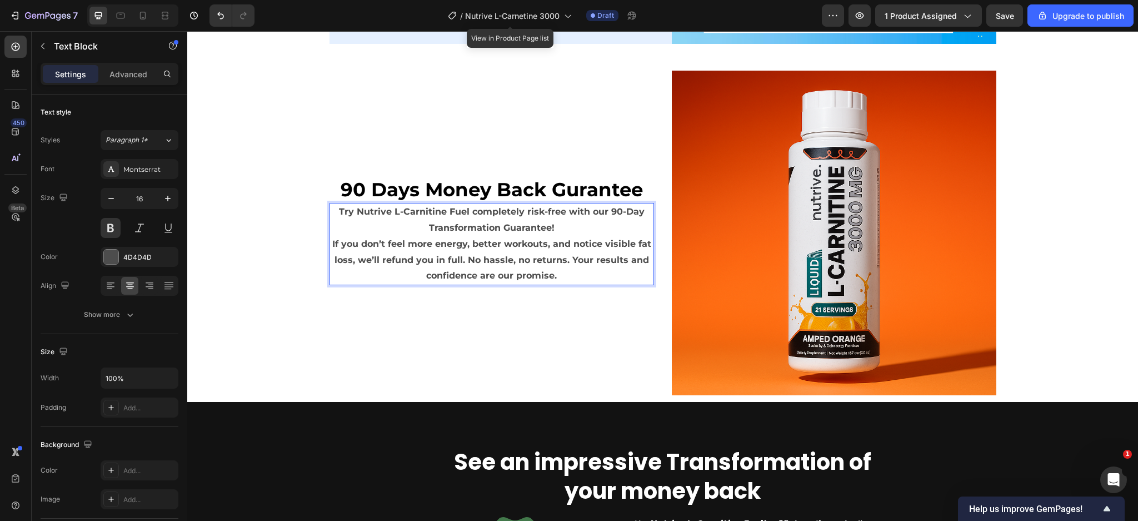
click at [454, 208] on strong "Try Nutrive L-Carnitine Fuel completely risk-free with our 90-Day Transformatio…" at bounding box center [492, 219] width 306 height 27
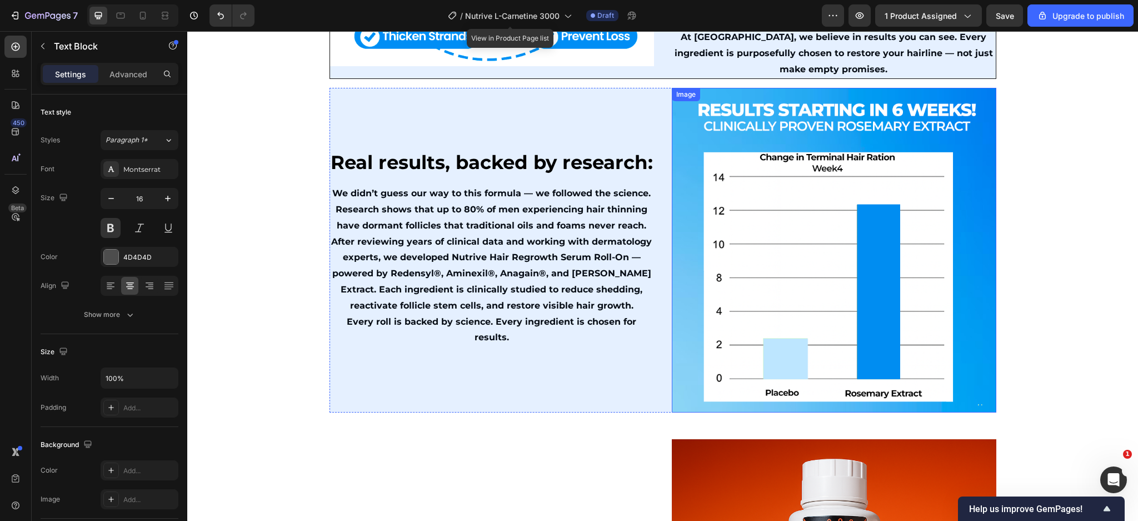
scroll to position [3785, 0]
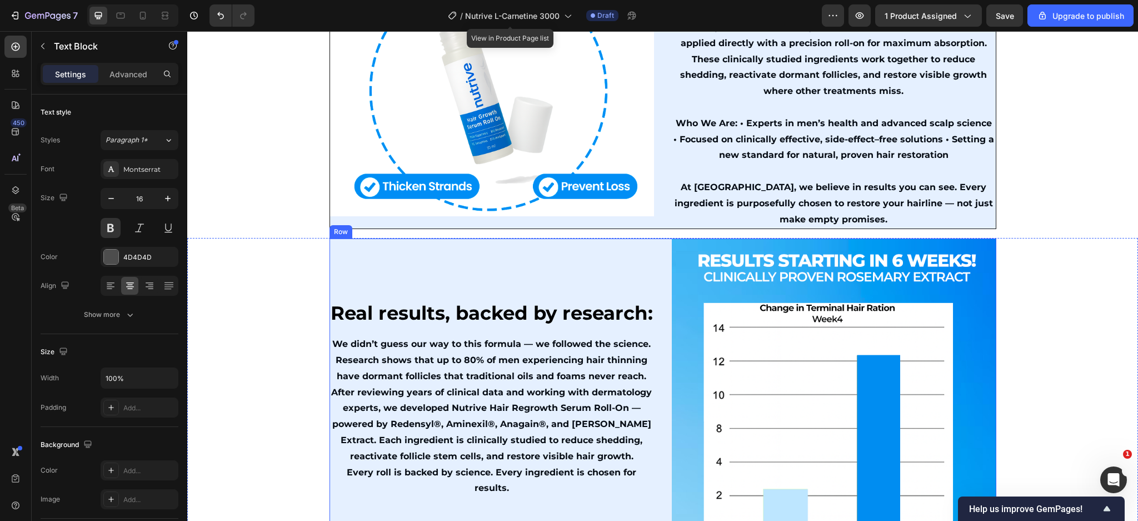
click at [654, 249] on div "Real results, backed by research: Text Block We didn’t guess our way to this fo…" at bounding box center [663, 400] width 667 height 325
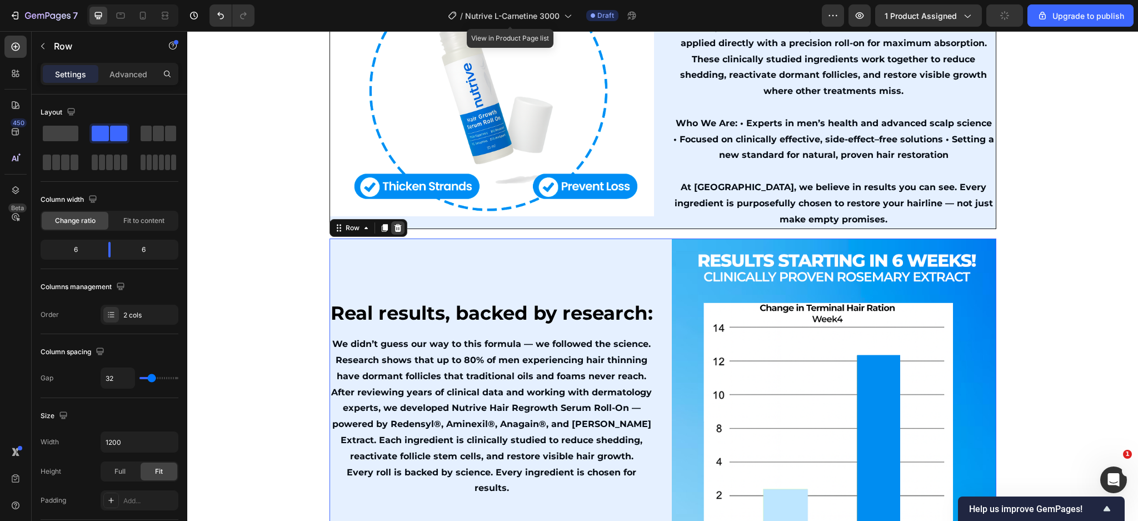
click at [397, 225] on div at bounding box center [397, 227] width 13 height 13
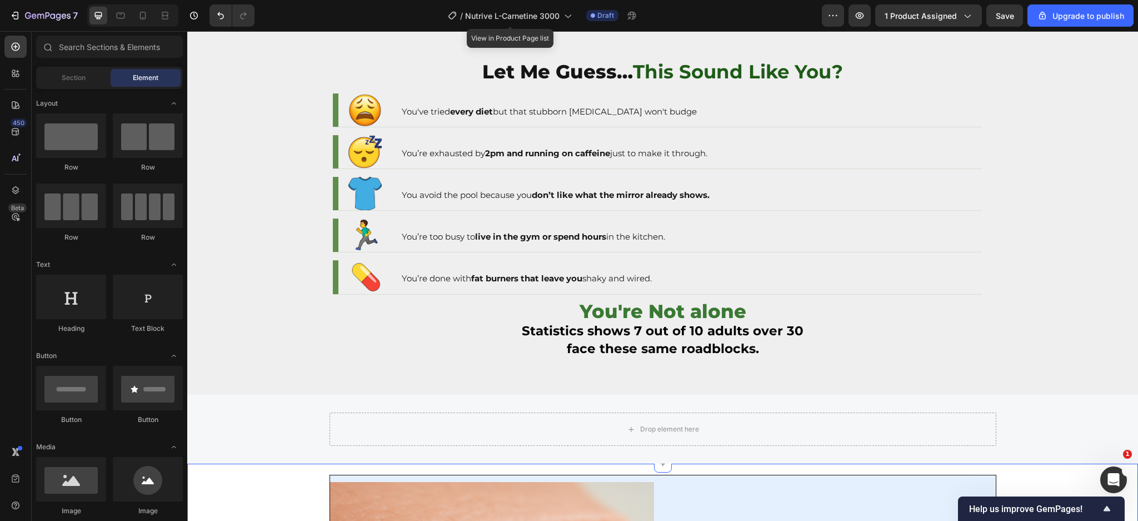
scroll to position [74, 0]
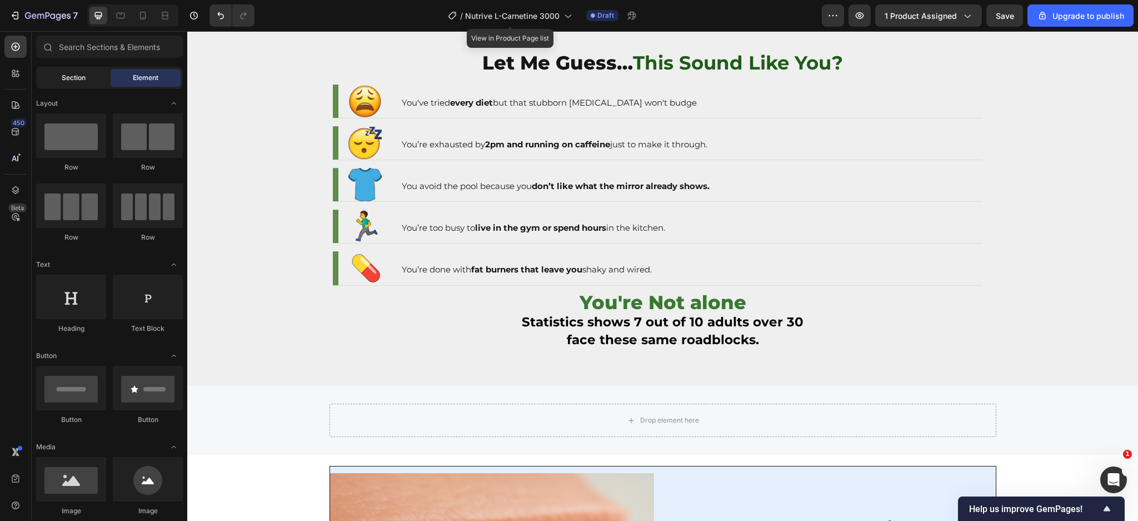
click at [52, 78] on div "Section" at bounding box center [73, 78] width 70 height 18
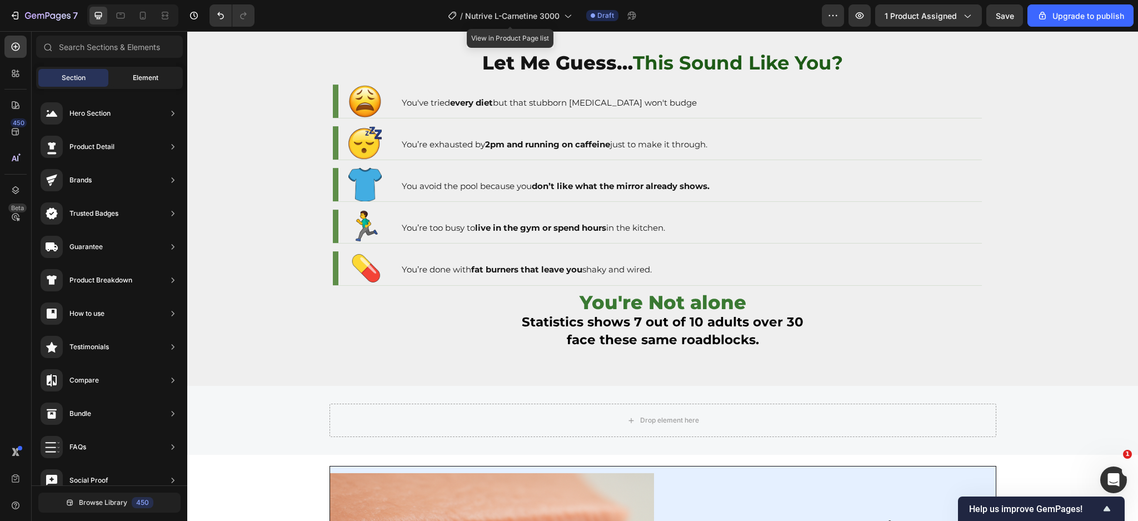
click at [145, 75] on span "Element" at bounding box center [146, 78] width 26 height 10
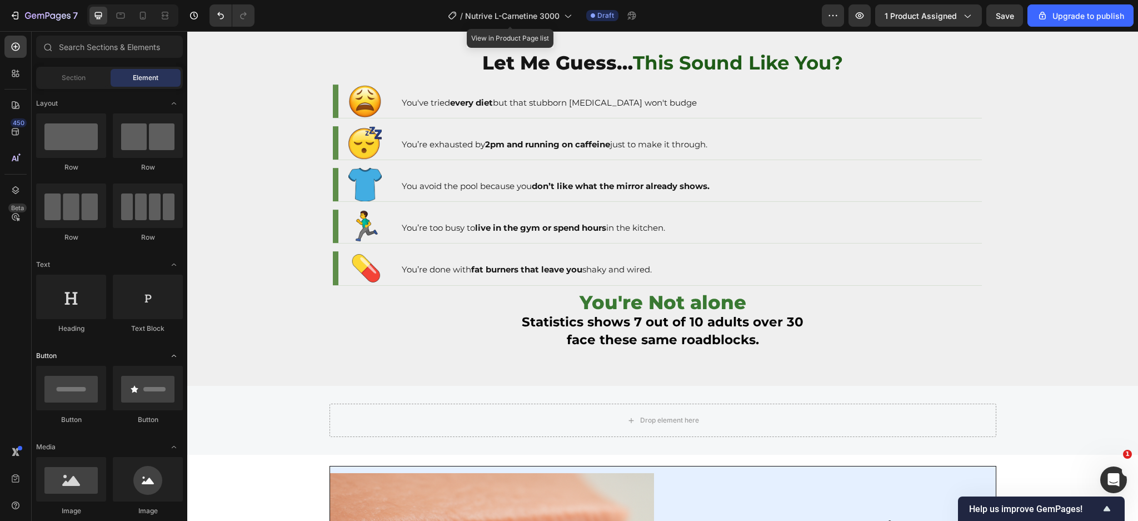
scroll to position [0, 0]
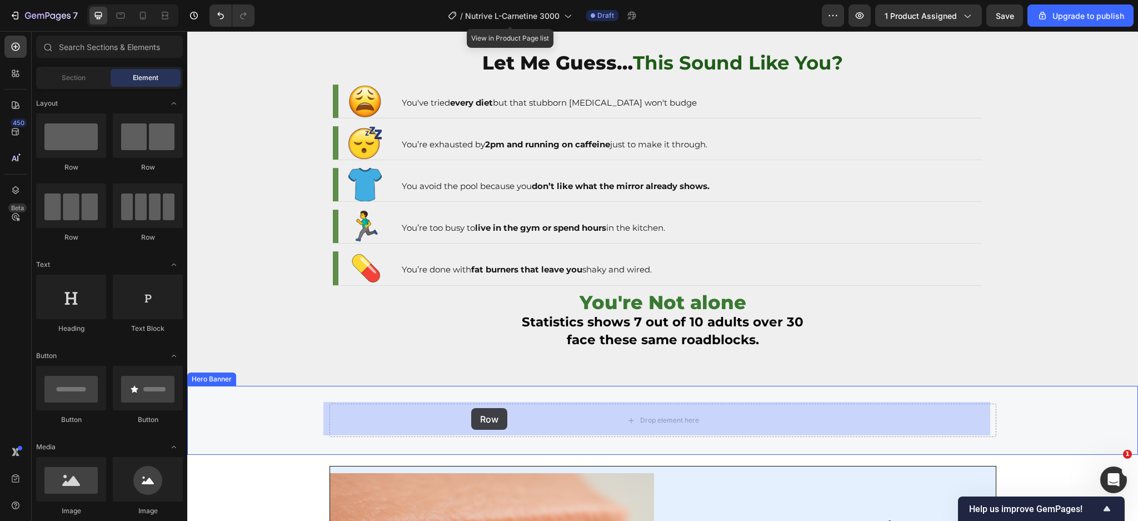
drag, startPoint x: 330, startPoint y: 190, endPoint x: 473, endPoint y: 410, distance: 262.7
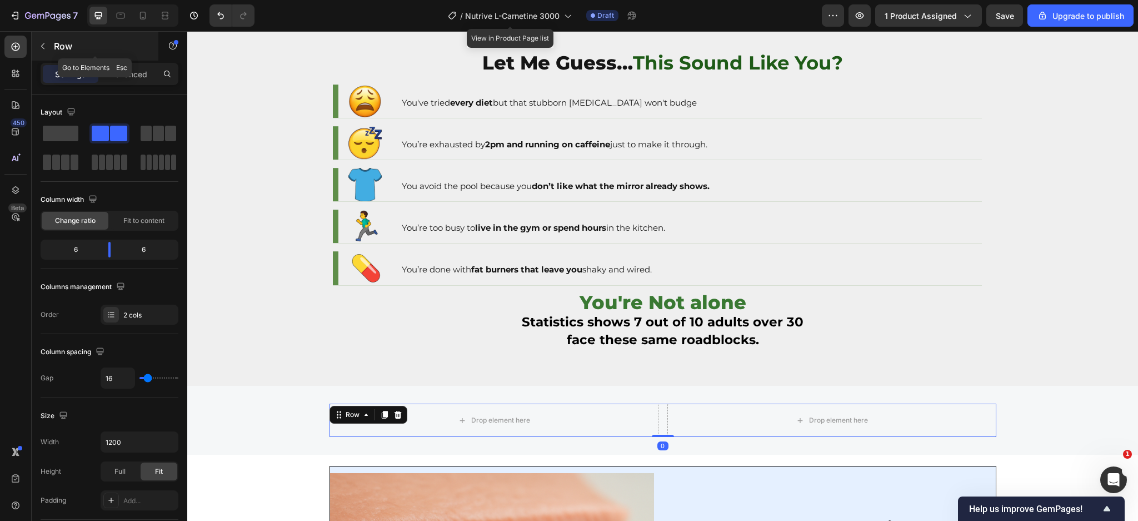
click at [47, 41] on button "button" at bounding box center [43, 46] width 18 height 18
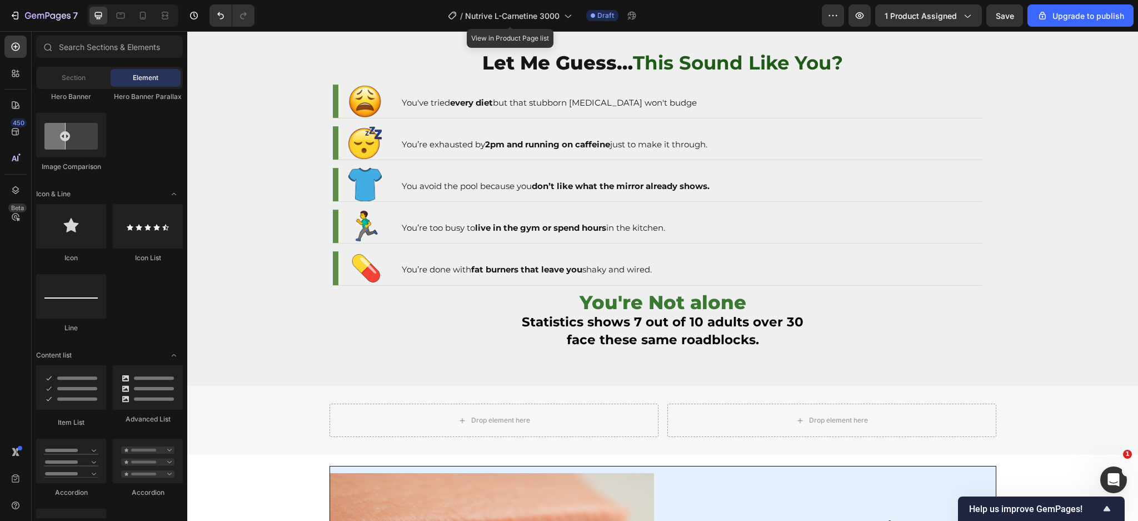
scroll to position [277, 0]
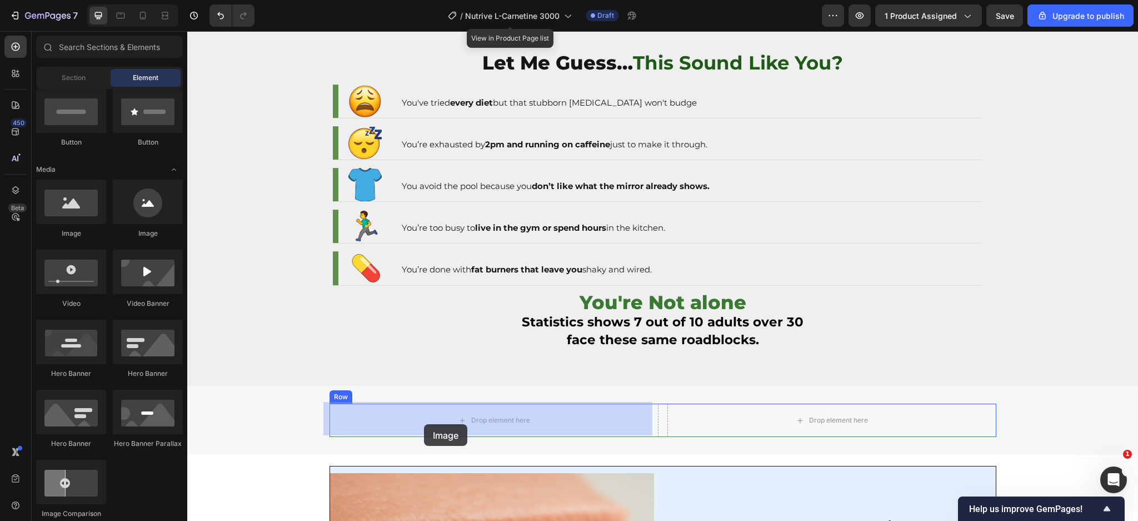
drag, startPoint x: 272, startPoint y: 231, endPoint x: 424, endPoint y: 424, distance: 245.8
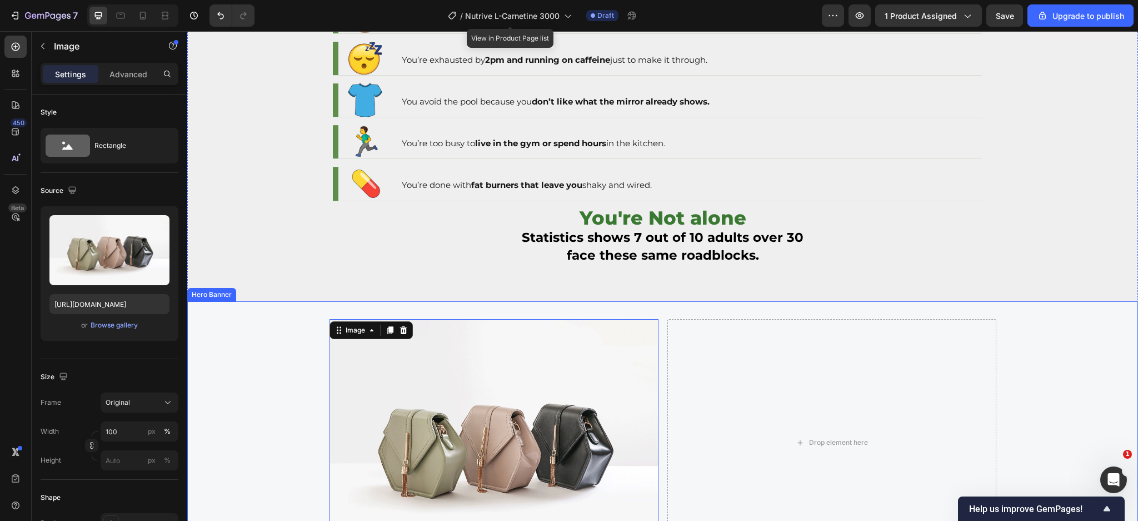
scroll to position [222, 0]
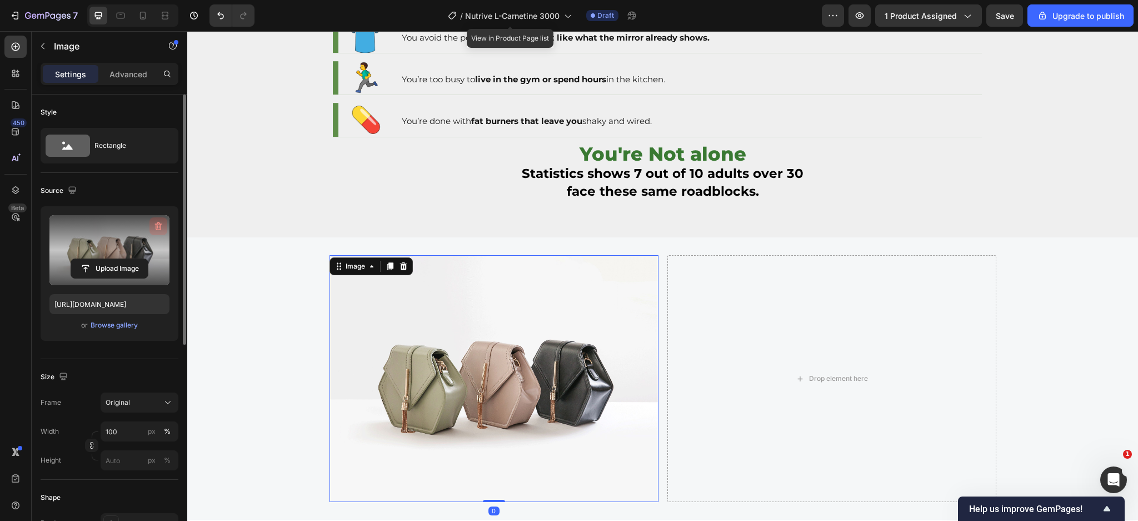
click at [161, 222] on icon "button" at bounding box center [158, 226] width 11 height 11
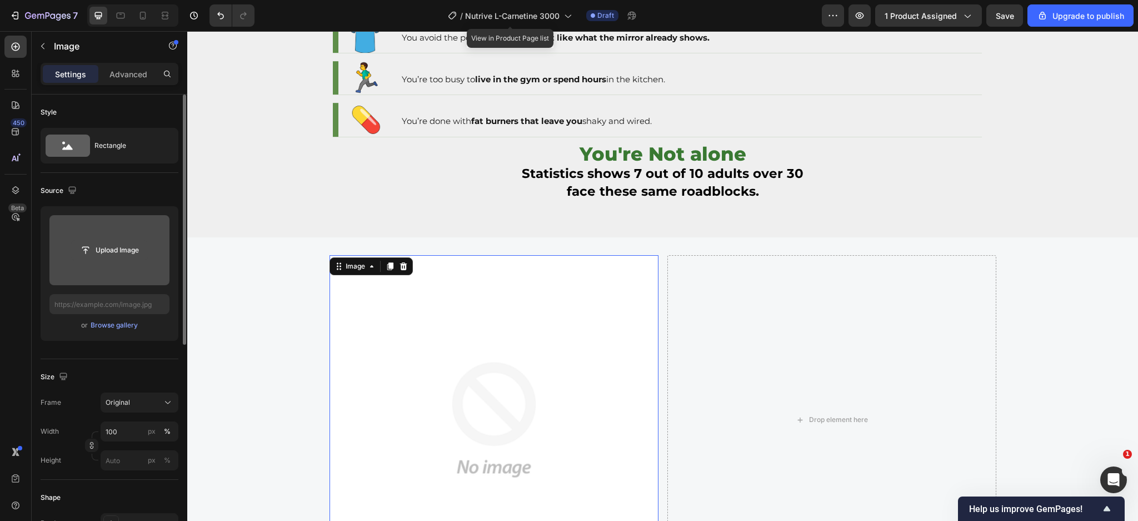
click at [117, 251] on input "file" at bounding box center [109, 250] width 77 height 19
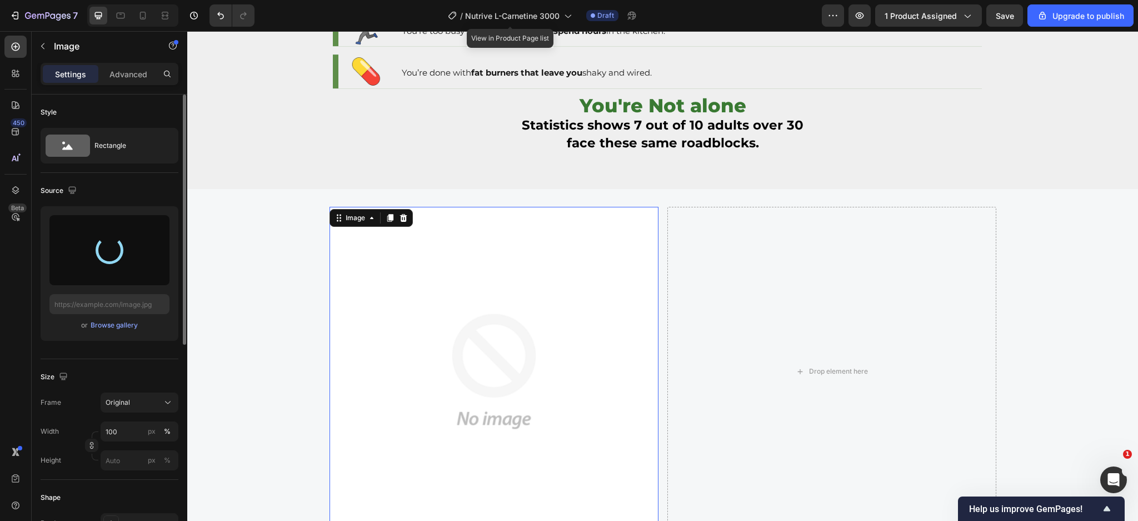
scroll to position [296, 0]
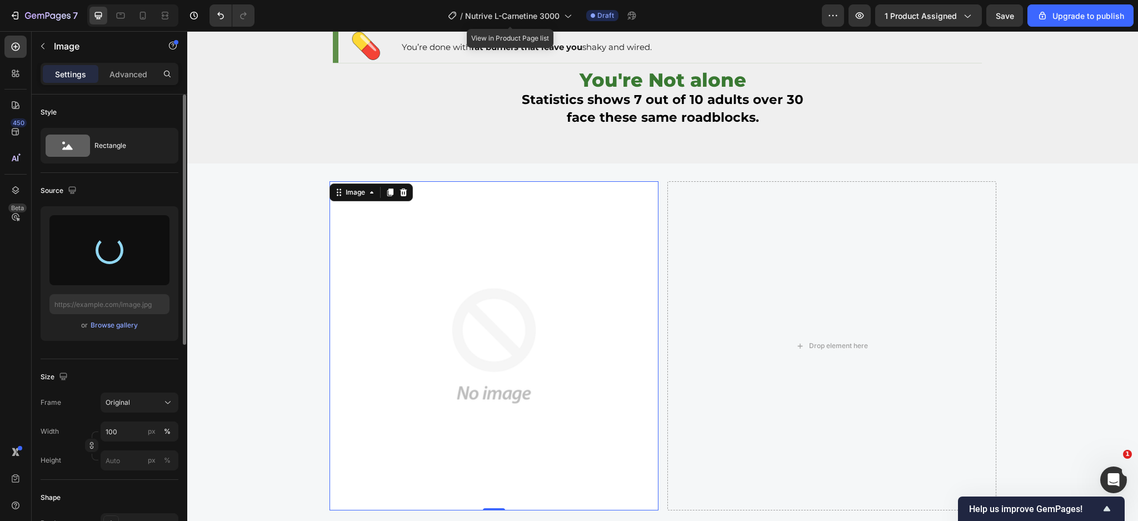
type input "https://cdn.shopify.com/s/files/1/0666/3274/5144/files/gempages_514397818819969…"
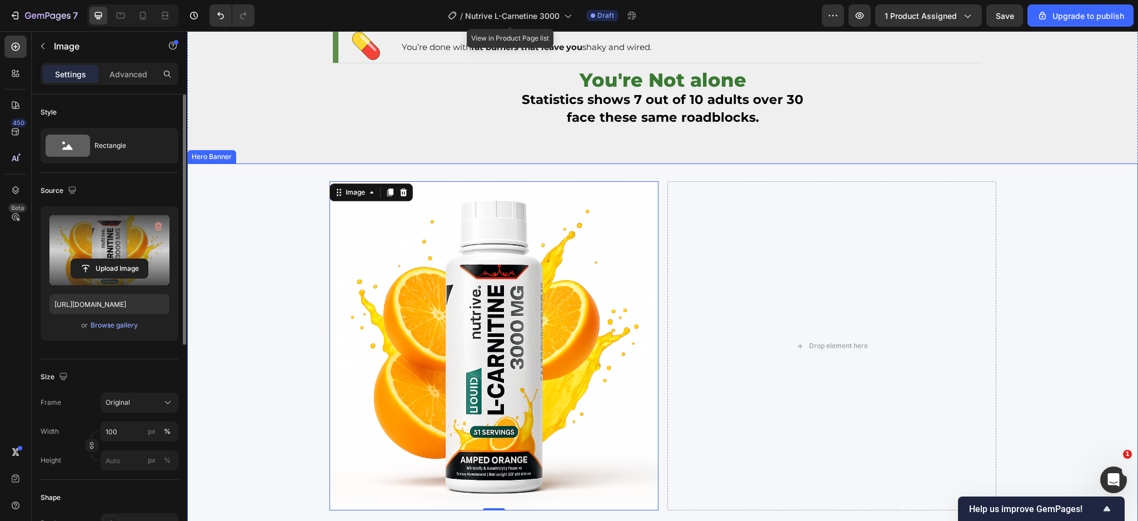
click at [231, 194] on div "Background Image" at bounding box center [662, 345] width 951 height 365
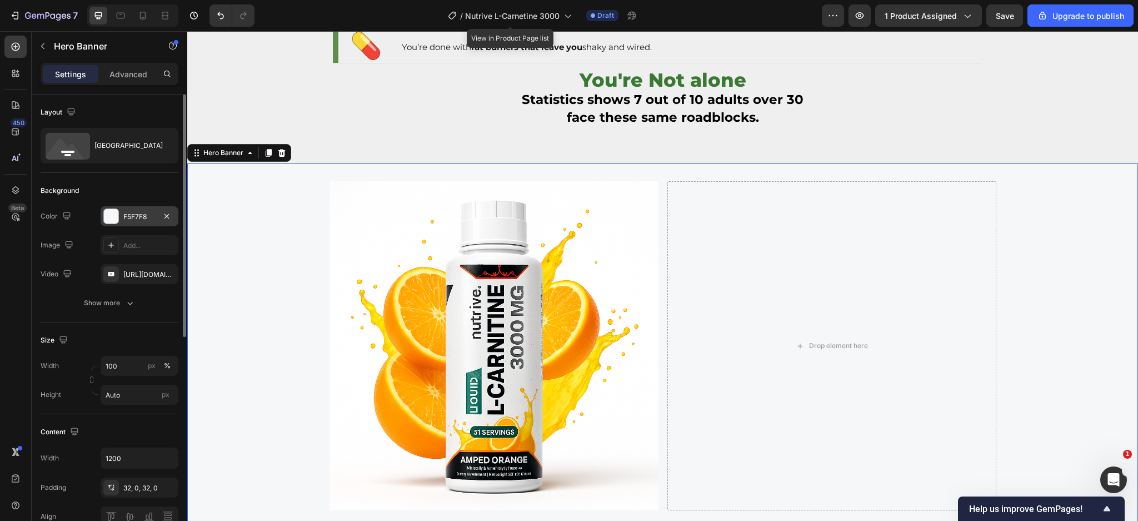
click at [129, 217] on div "F5F7F8" at bounding box center [139, 217] width 32 height 10
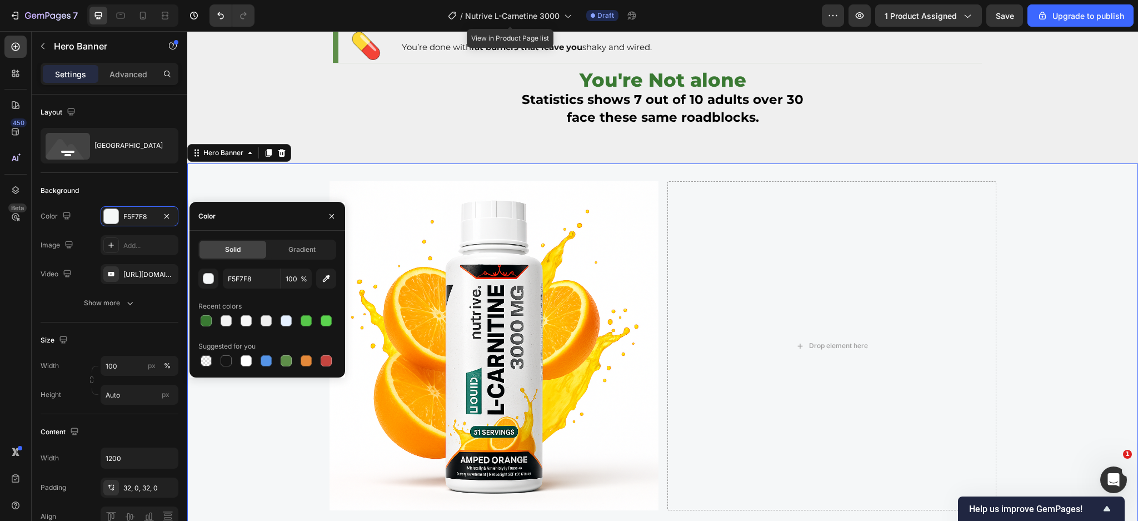
click at [219, 272] on div "F5F7F8 100 %" at bounding box center [267, 279] width 138 height 20
click at [197, 279] on div "Solid Gradient F5F7F8 100 % Recent colors Suggested for you" at bounding box center [268, 304] width 156 height 129
click at [211, 279] on div "button" at bounding box center [208, 279] width 11 height 11
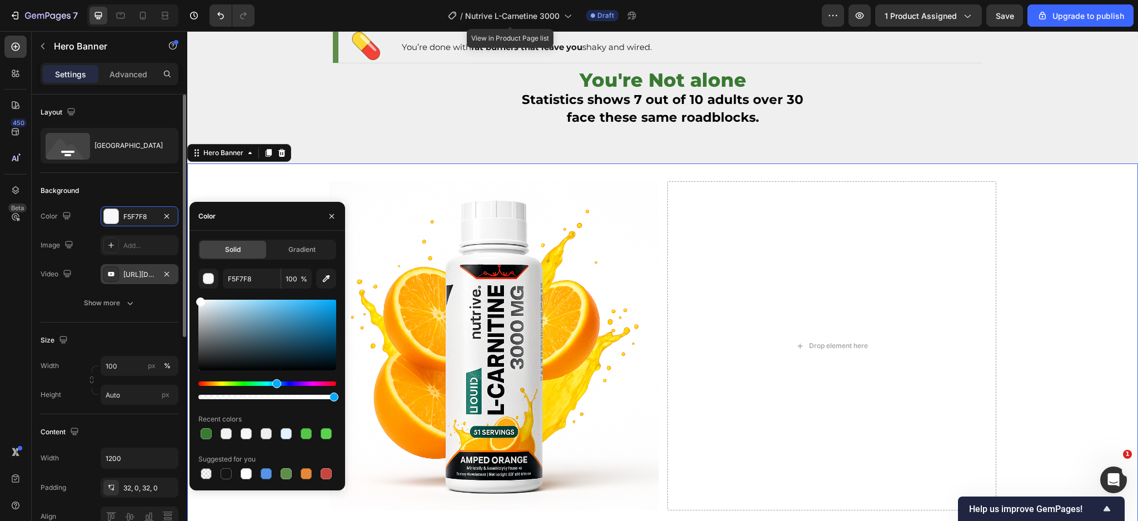
drag, startPoint x: 243, startPoint y: 337, endPoint x: 178, endPoint y: 278, distance: 88.2
click at [178, 278] on div "450 Beta Sections(30) Elements(84) Section Element Hero Section Product Detail …" at bounding box center [93, 276] width 187 height 490
type input "FFFFFF"
click at [566, 178] on div "Image Drop element here Row" at bounding box center [663, 345] width 667 height 365
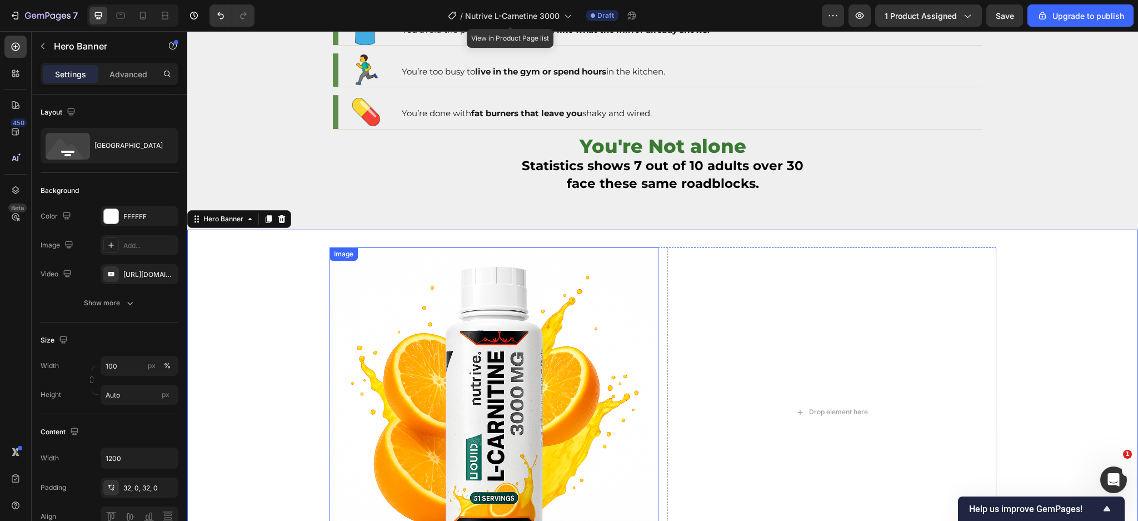
scroll to position [222, 0]
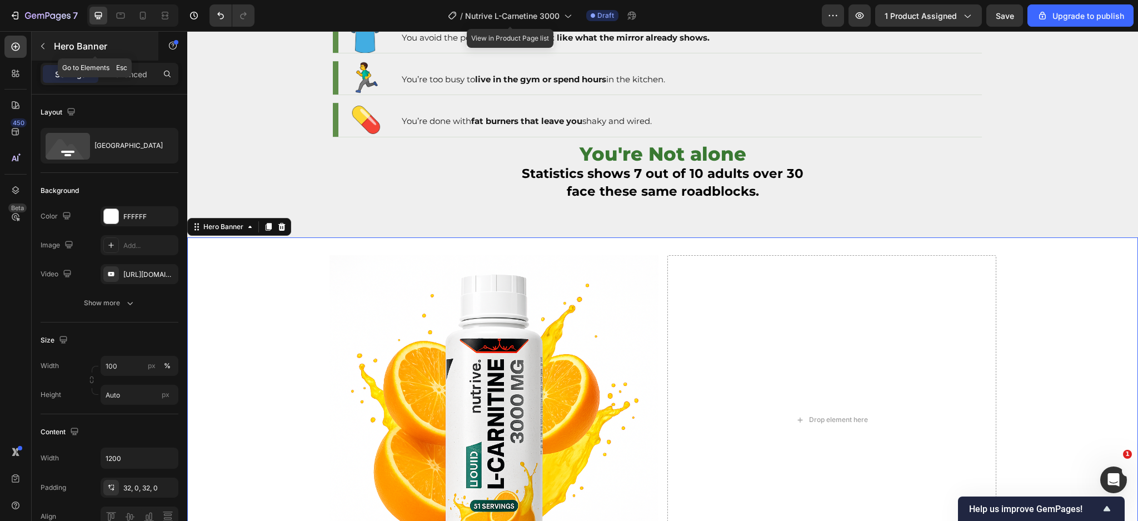
click at [46, 49] on icon "button" at bounding box center [42, 46] width 9 height 9
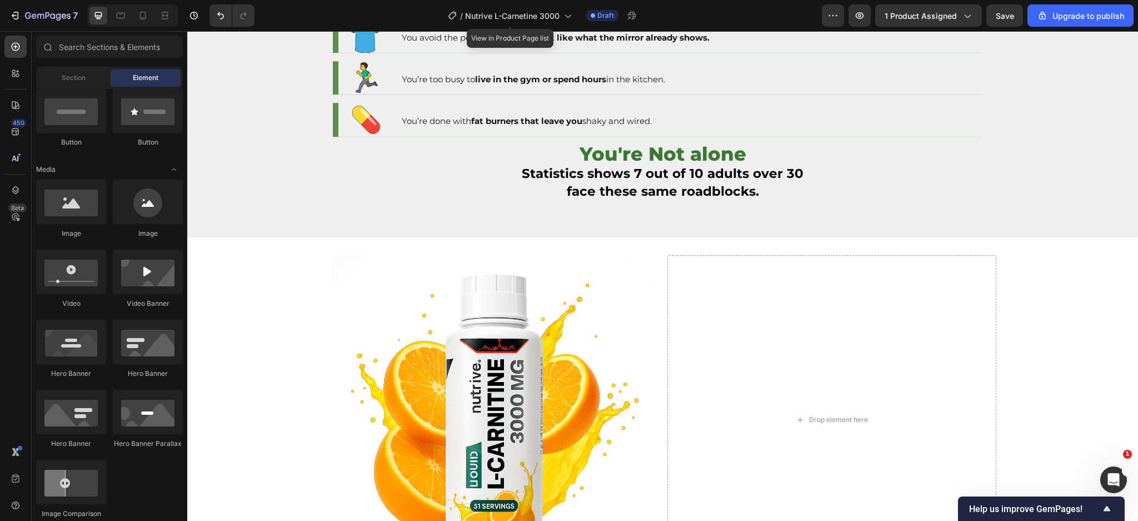
scroll to position [0, 0]
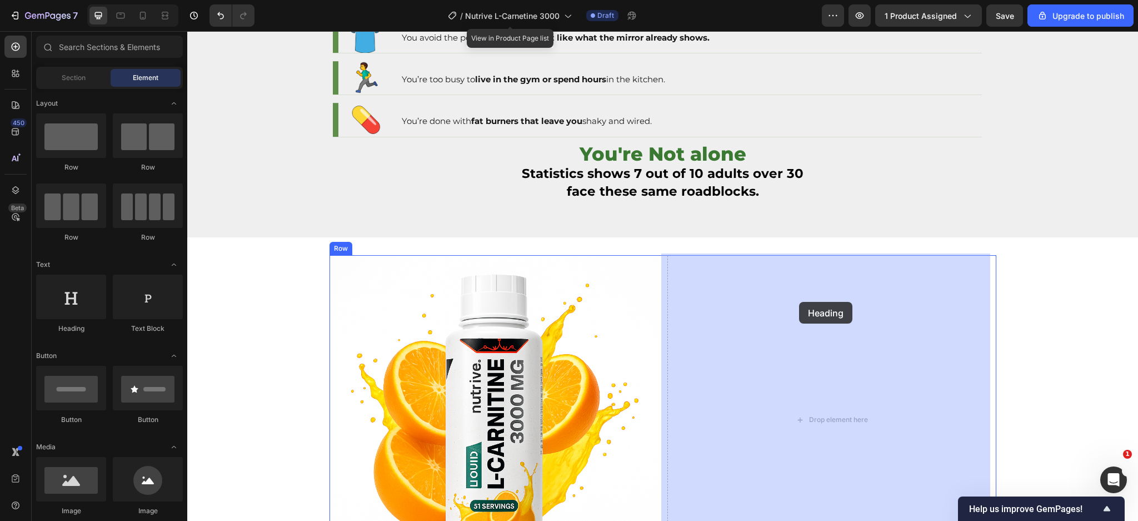
drag, startPoint x: 265, startPoint y: 337, endPoint x: 799, endPoint y: 302, distance: 535.4
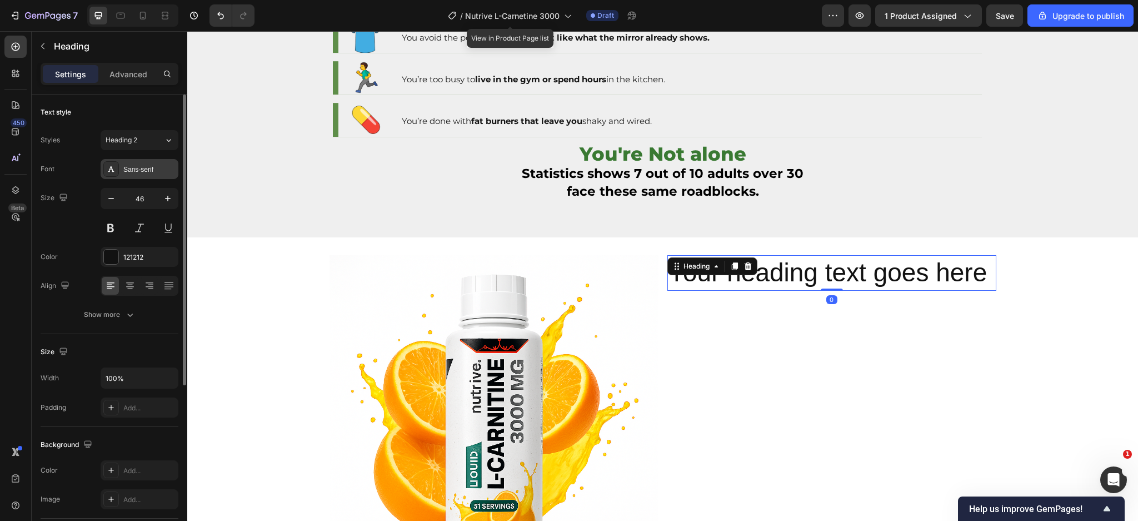
click at [138, 175] on div "Sans-serif" at bounding box center [140, 169] width 78 height 20
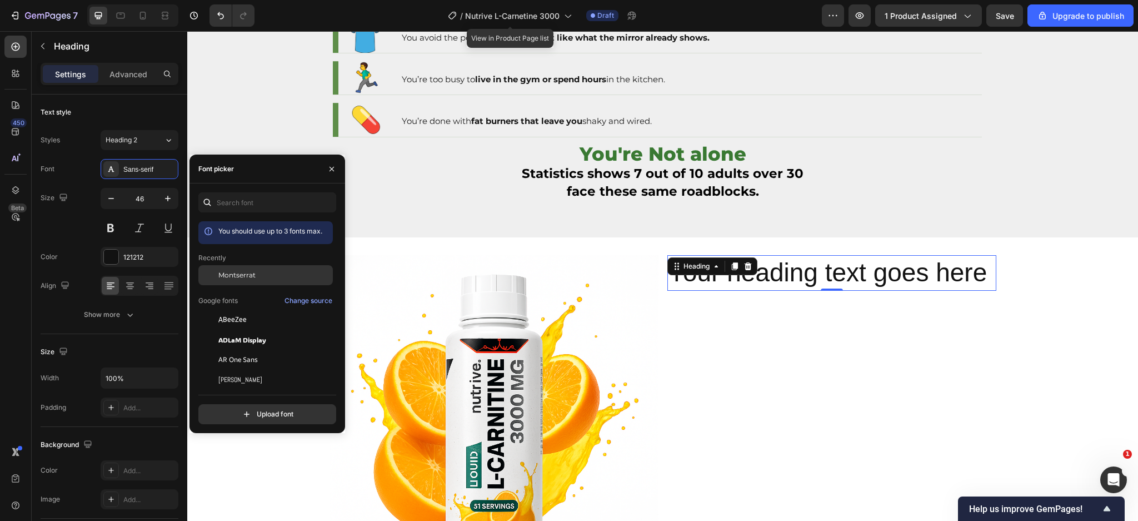
click at [255, 270] on div "Montserrat" at bounding box center [274, 275] width 112 height 10
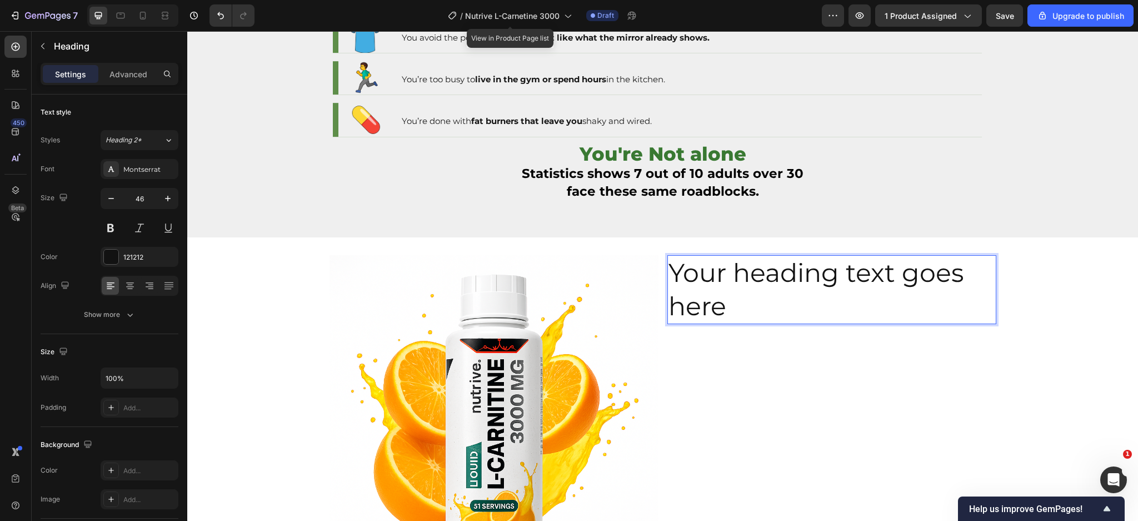
click at [769, 289] on h2 "Your heading text goes here" at bounding box center [832, 289] width 329 height 69
click at [769, 289] on p "Your heading text goes here" at bounding box center [832, 289] width 327 height 67
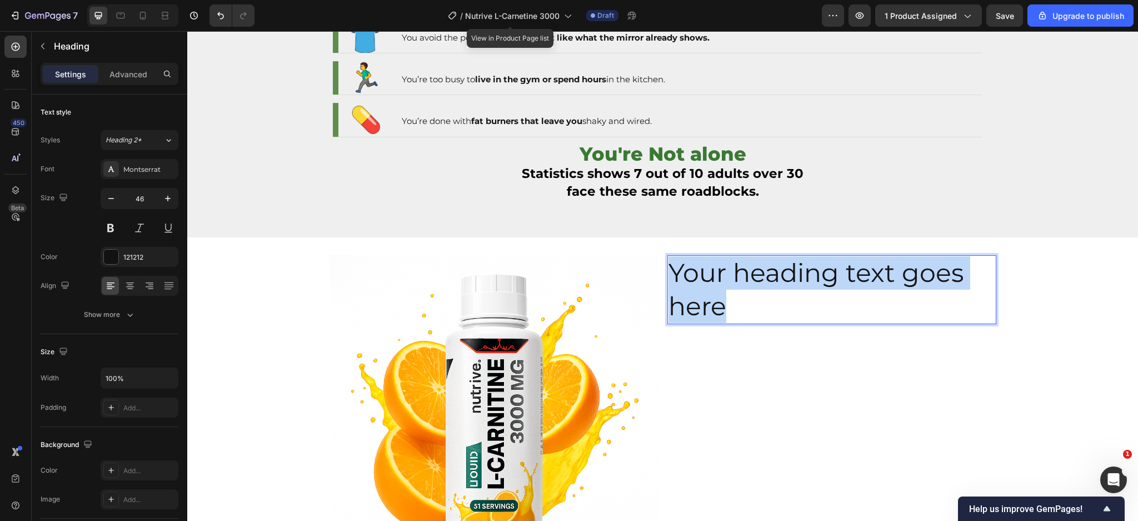
click at [769, 289] on p "Your heading text goes here" at bounding box center [832, 289] width 327 height 67
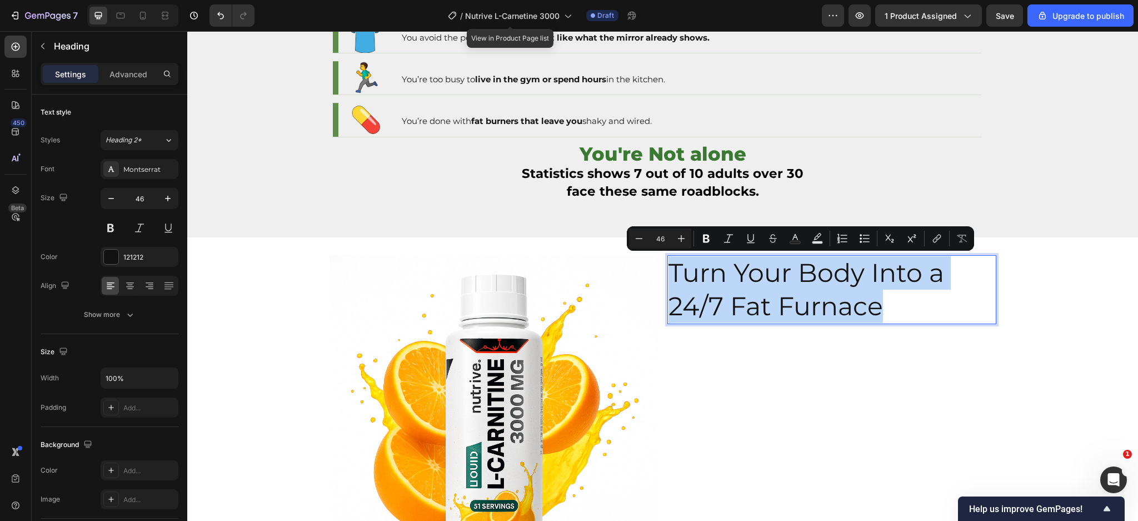
click at [669, 270] on p "Turn Your Body Into a 24/7 Fat Furnace" at bounding box center [832, 289] width 327 height 67
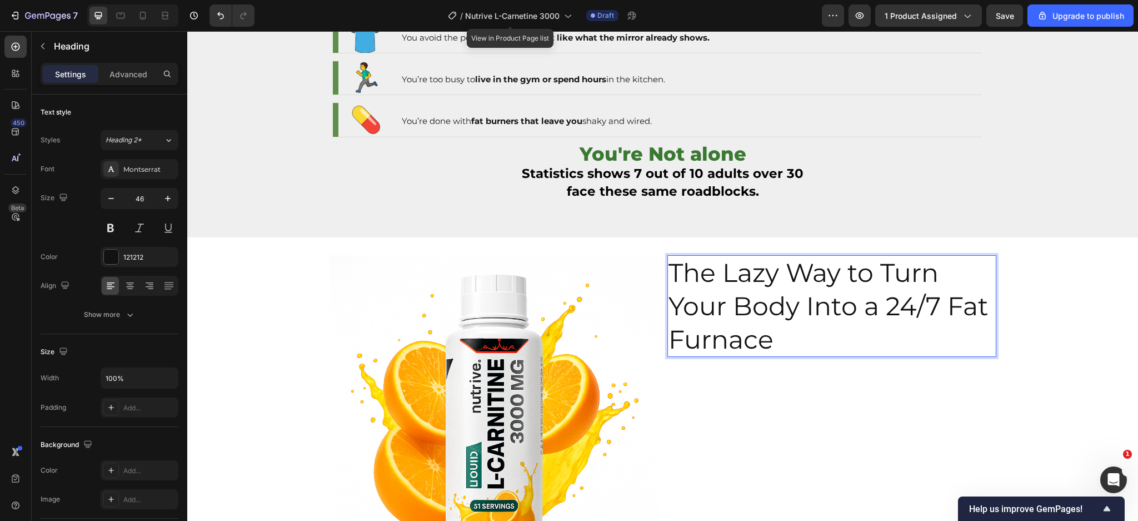
click at [692, 324] on p "The Lazy Way to Turn Your Body Into a 24/7 Fat Furnace" at bounding box center [832, 306] width 327 height 100
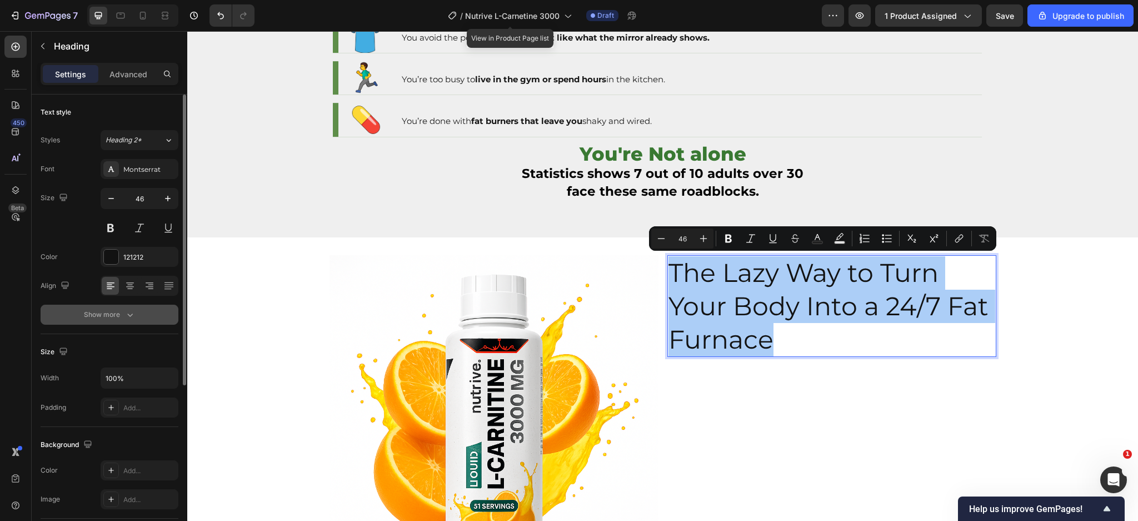
click at [133, 318] on icon "button" at bounding box center [130, 314] width 11 height 11
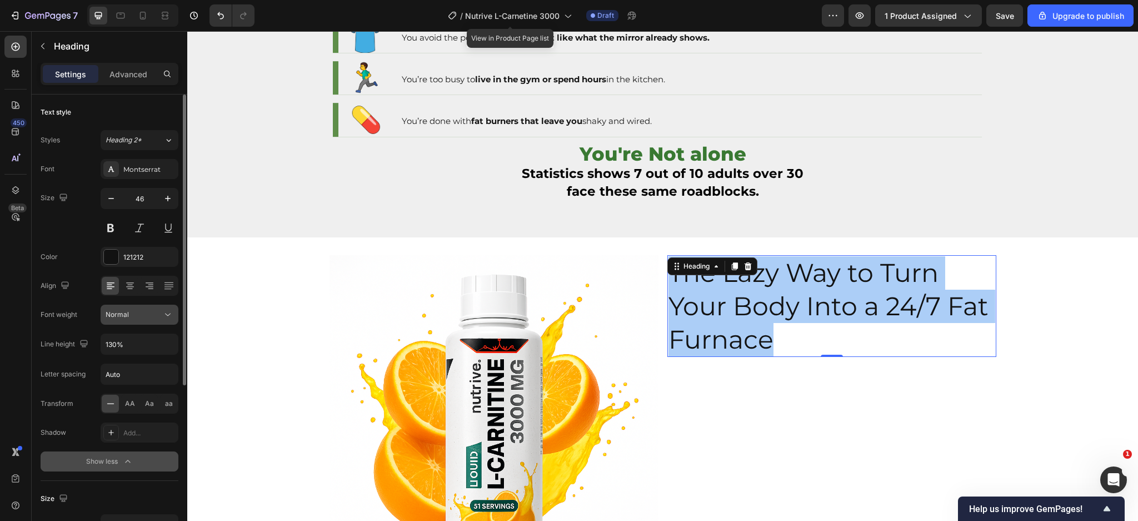
click at [134, 320] on button "Normal" at bounding box center [140, 315] width 78 height 20
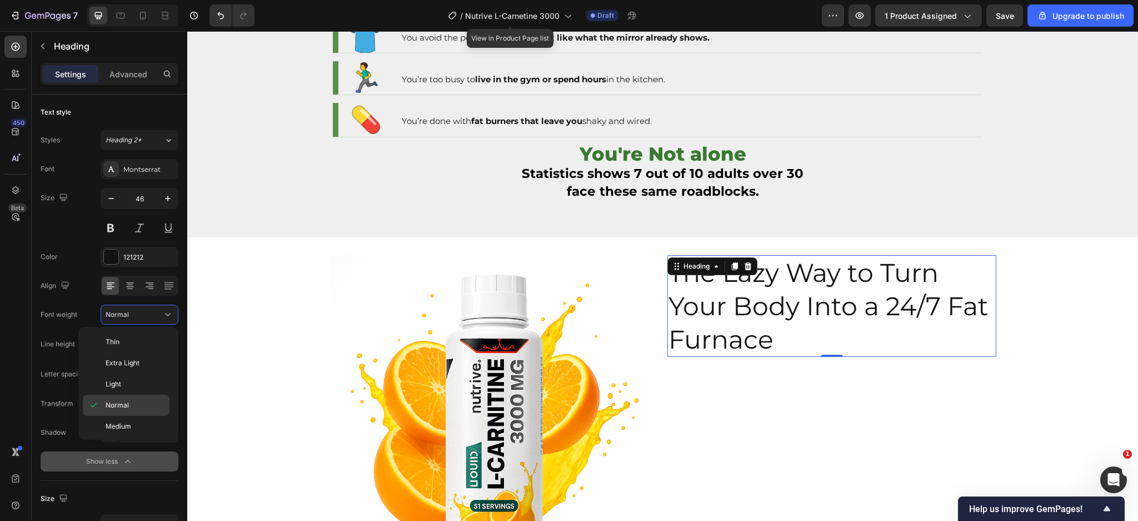
scroll to position [87, 0]
click at [137, 404] on span "Extra Bold" at bounding box center [122, 403] width 32 height 10
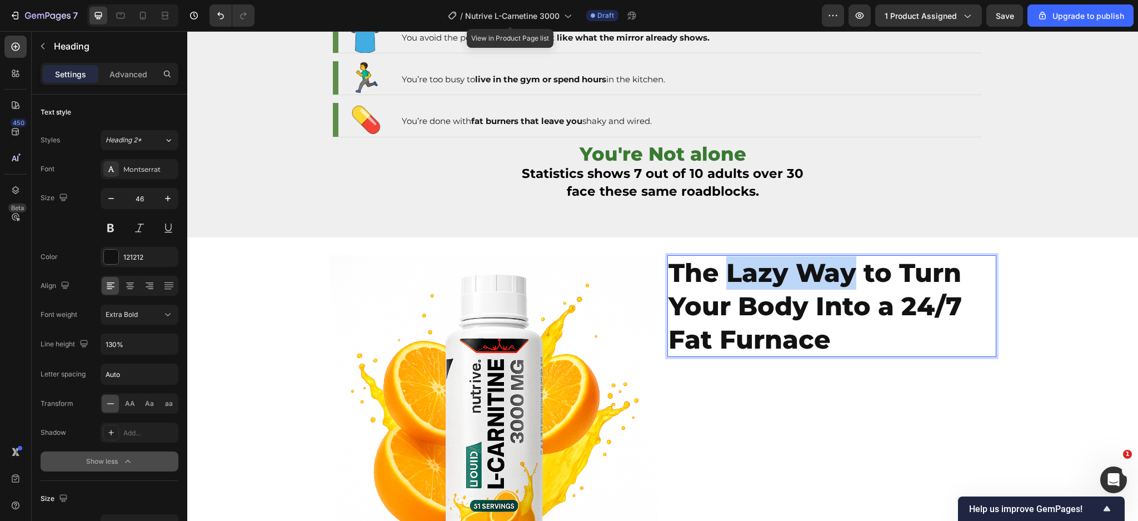
drag, startPoint x: 725, startPoint y: 275, endPoint x: 851, endPoint y: 273, distance: 125.1
click at [851, 273] on p "The Lazy Way to Turn Your Body Into a 24/7 Fat Furnace" at bounding box center [832, 306] width 327 height 100
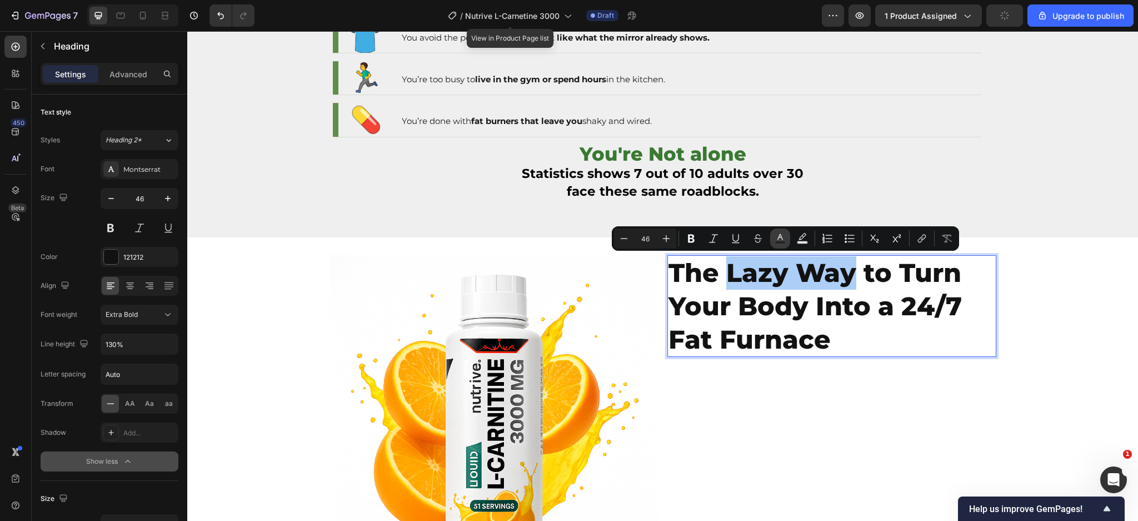
click at [778, 236] on icon "Editor contextual toolbar" at bounding box center [780, 238] width 11 height 11
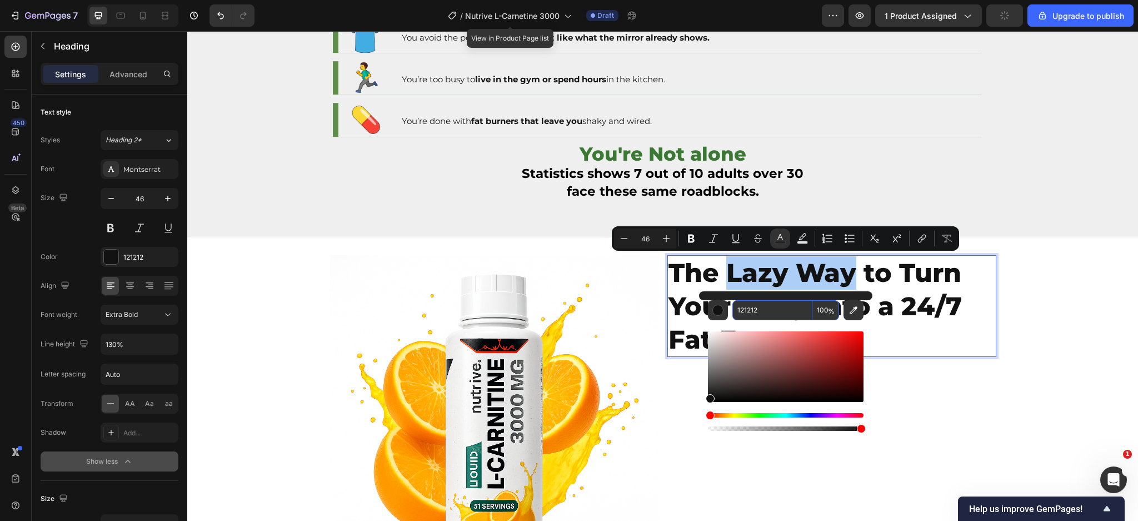
click at [750, 318] on input "121212" at bounding box center [773, 310] width 80 height 20
click at [677, 147] on span "You're Not alone" at bounding box center [663, 153] width 167 height 23
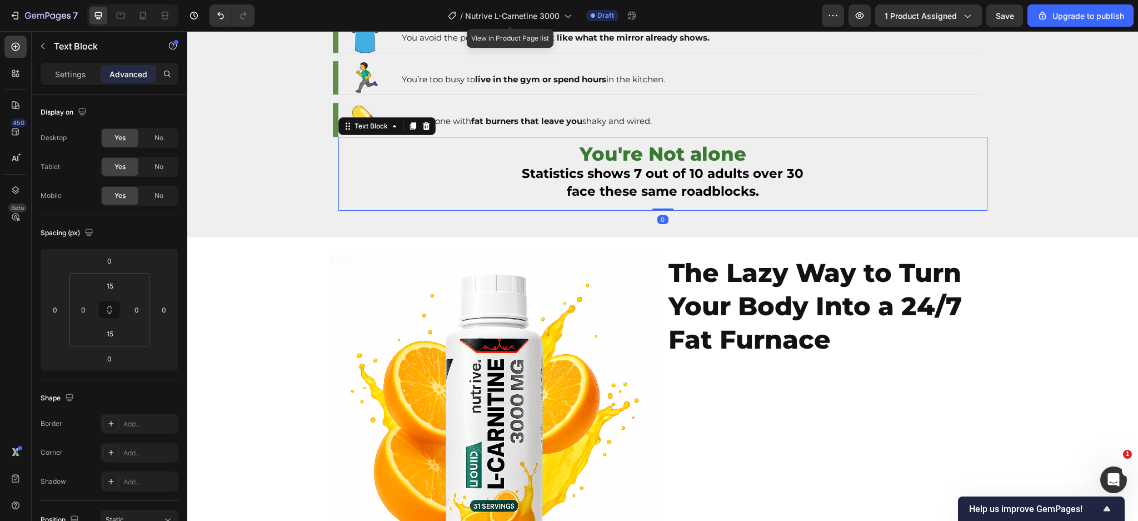
click at [677, 147] on span "You're Not alone" at bounding box center [663, 153] width 167 height 23
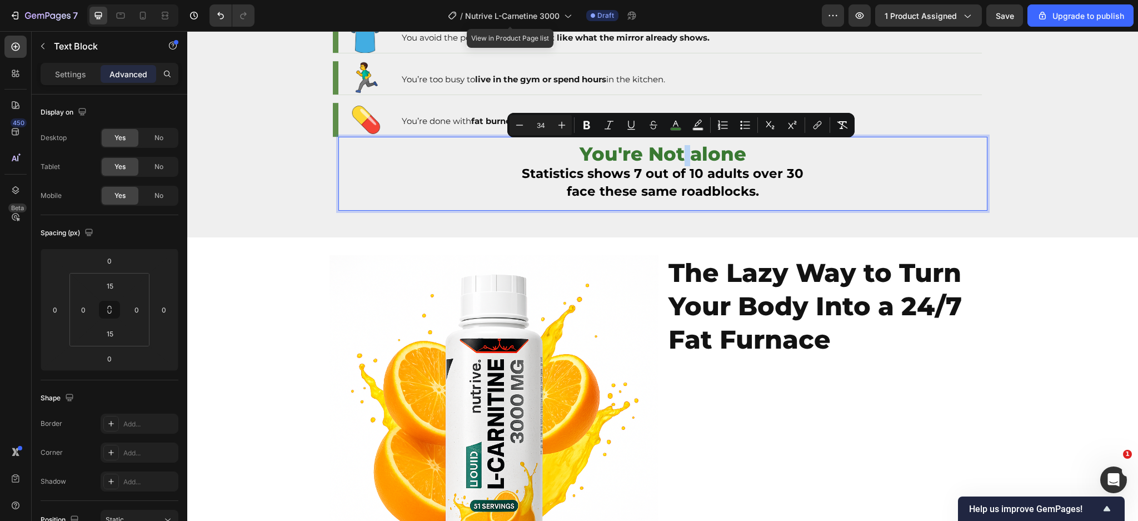
click at [674, 150] on span "You're Not alone" at bounding box center [663, 153] width 167 height 23
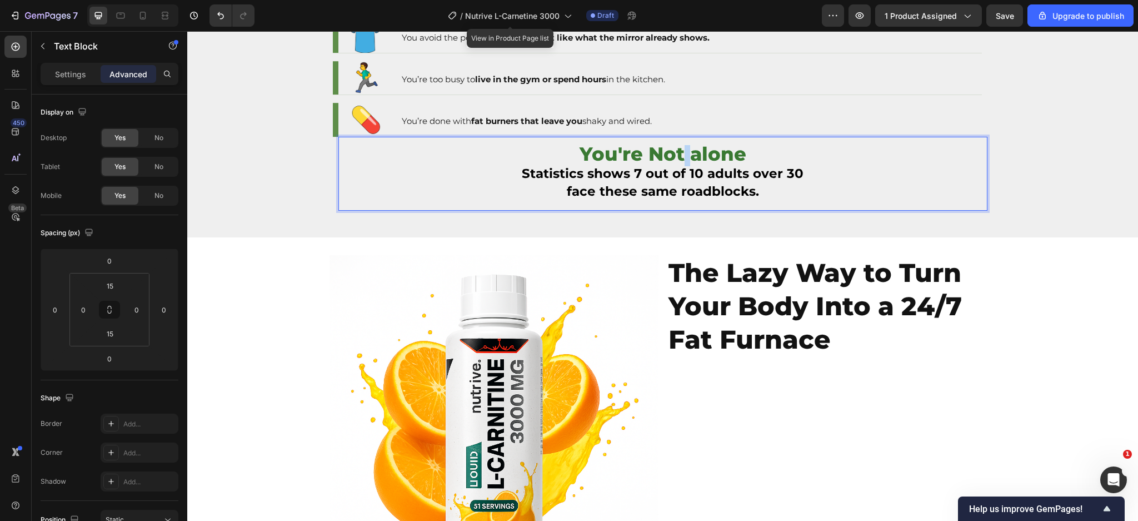
click at [674, 150] on span "You're Not alone" at bounding box center [663, 153] width 167 height 23
click at [670, 150] on span "You're Not alone" at bounding box center [663, 153] width 167 height 23
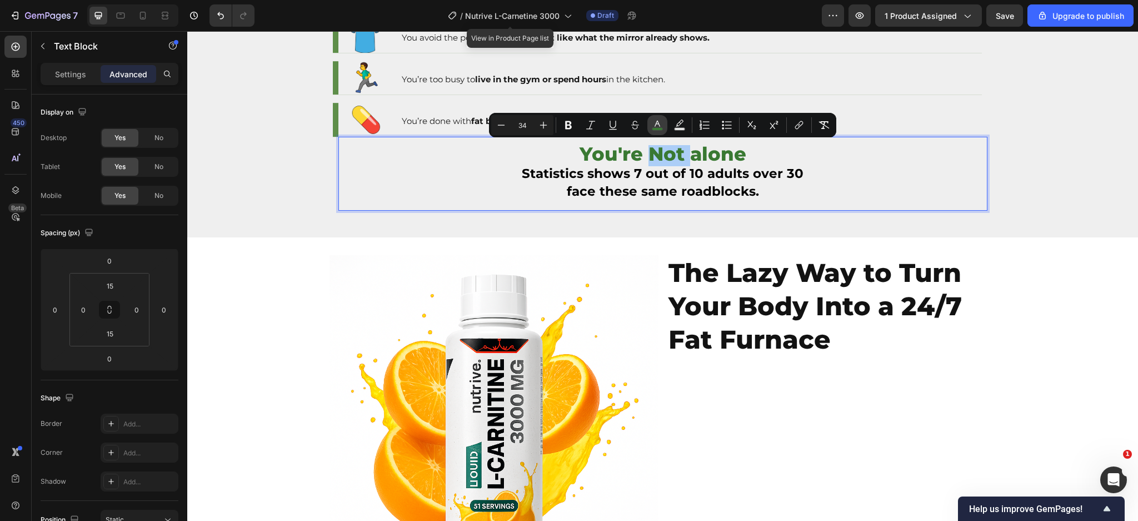
click at [660, 125] on icon "Editor contextual toolbar" at bounding box center [657, 125] width 11 height 11
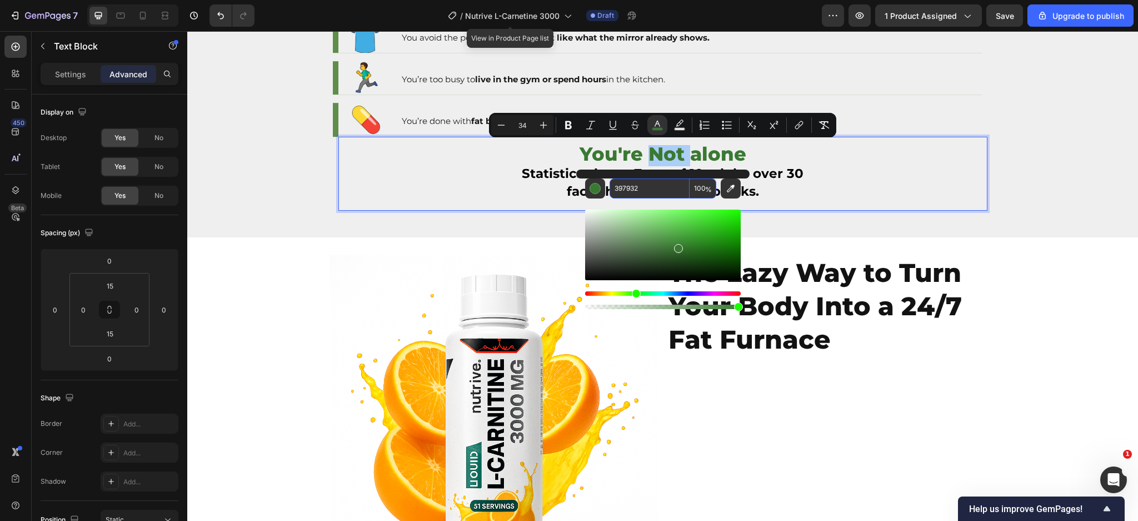
click at [655, 187] on input "397932" at bounding box center [650, 188] width 80 height 20
click at [723, 330] on p "The Lazy Way to Turn Your Body Into a 24/7 Fat Furnace" at bounding box center [832, 306] width 327 height 100
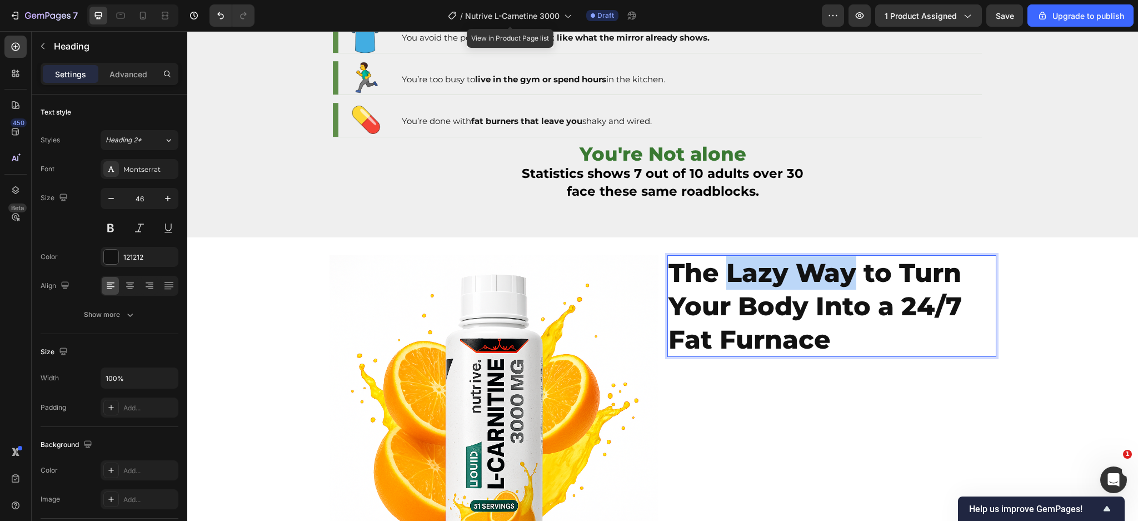
drag, startPoint x: 851, startPoint y: 271, endPoint x: 721, endPoint y: 276, distance: 130.2
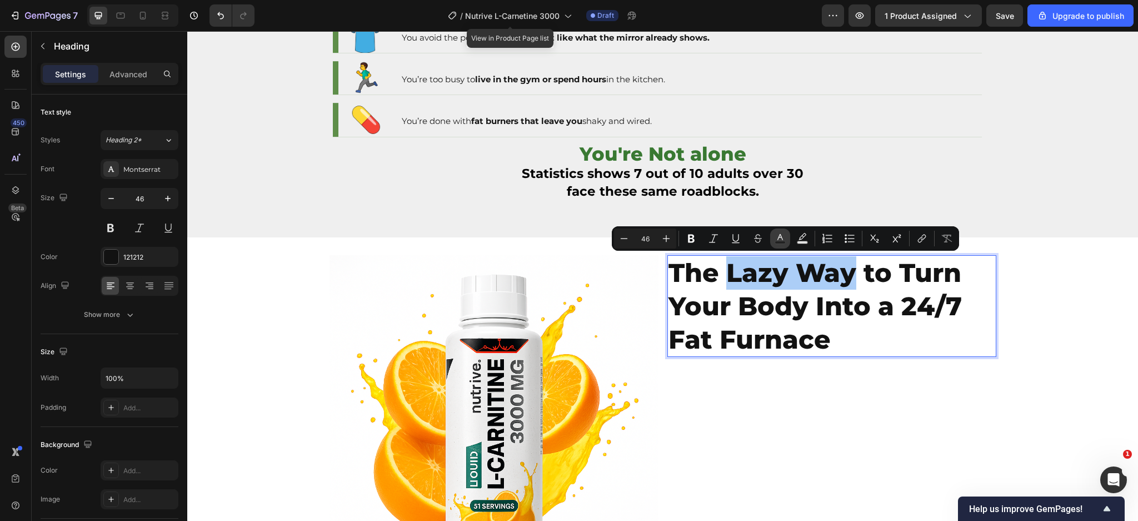
click at [780, 237] on icon "Editor contextual toolbar" at bounding box center [780, 238] width 11 height 11
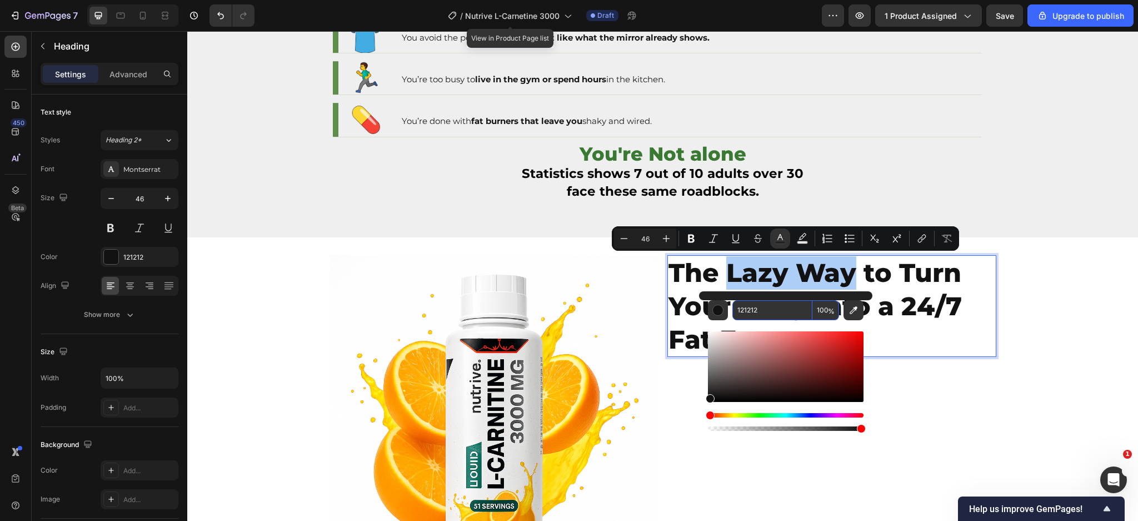
click at [770, 309] on input "121212" at bounding box center [773, 310] width 80 height 20
paste input "39793"
type input "397932"
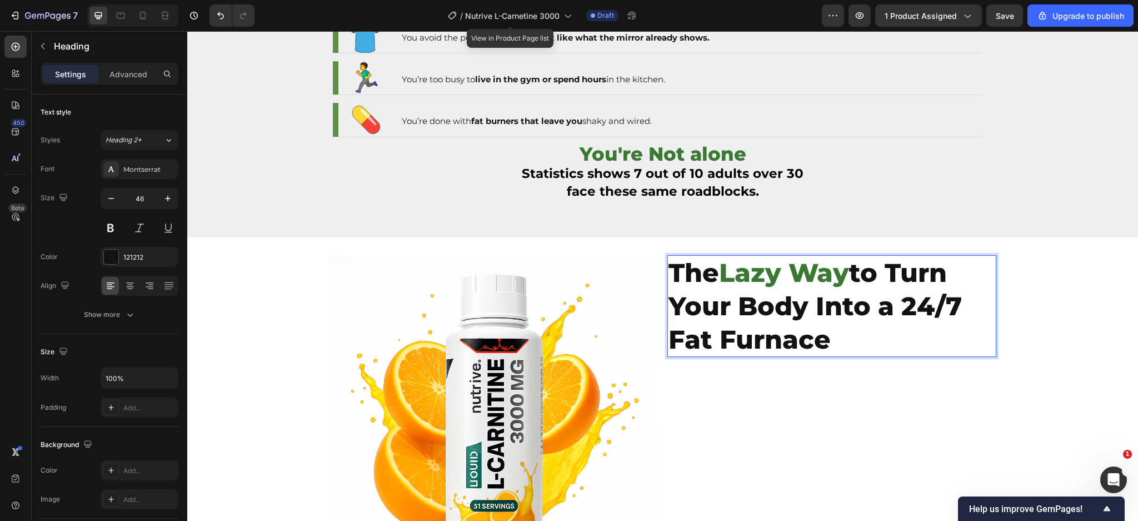
click at [877, 280] on p "The Lazy Way to Turn Your Body Into a 24/7 Fat Furnace" at bounding box center [832, 306] width 327 height 100
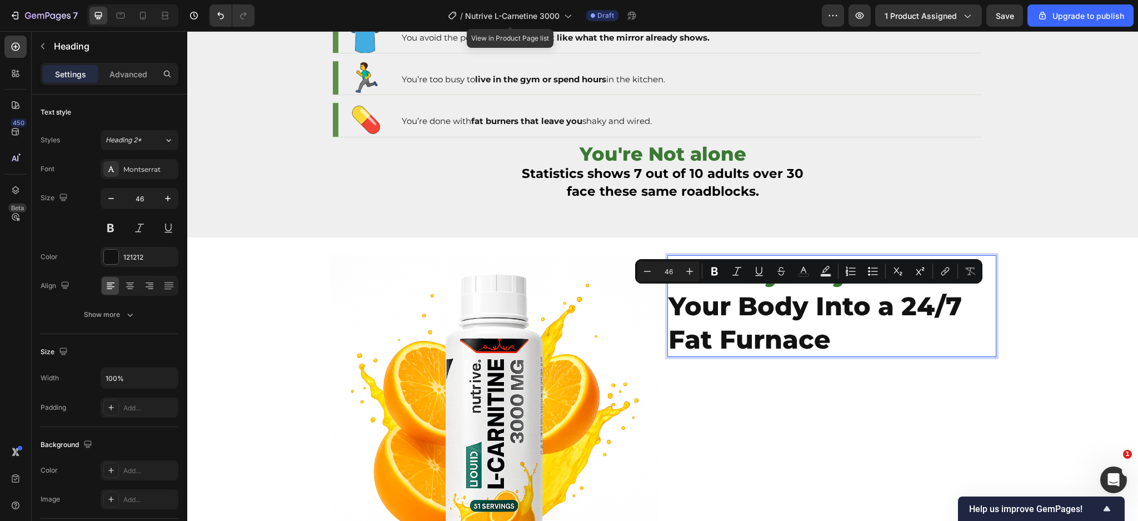
drag, startPoint x: 875, startPoint y: 306, endPoint x: 826, endPoint y: 338, distance: 59.1
click at [826, 338] on p "The Lazy Way to Turn Your Body Into a 24/7 Fat Furnace" at bounding box center [832, 306] width 327 height 100
click at [780, 335] on p "The Lazy Way to Turn Your Body Into a 24/7 Fat Furnace" at bounding box center [832, 306] width 327 height 100
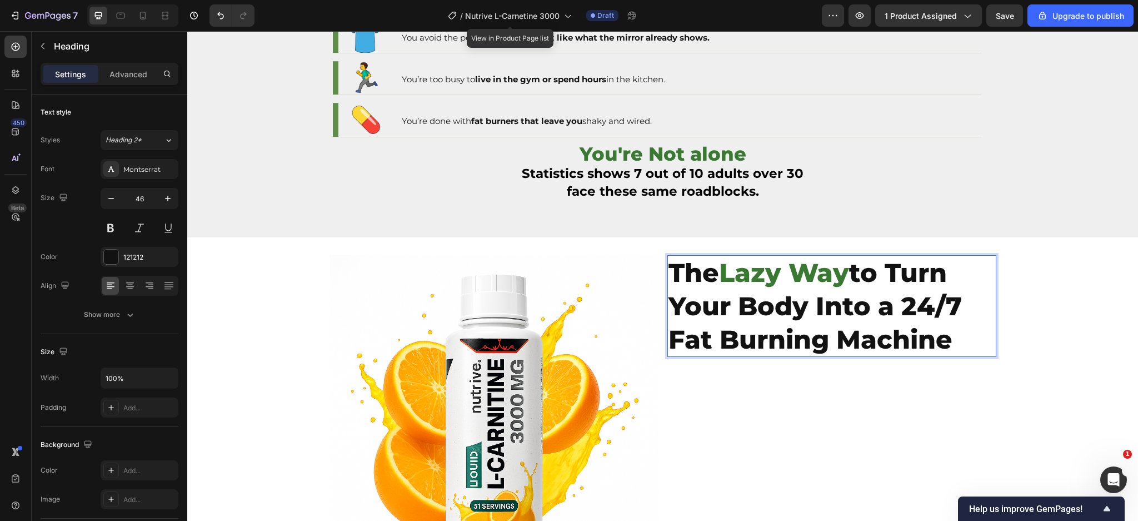
click at [897, 306] on p "The Lazy Way to Turn Your Body Into a 24/7 Fat Burning Machine" at bounding box center [832, 306] width 327 height 100
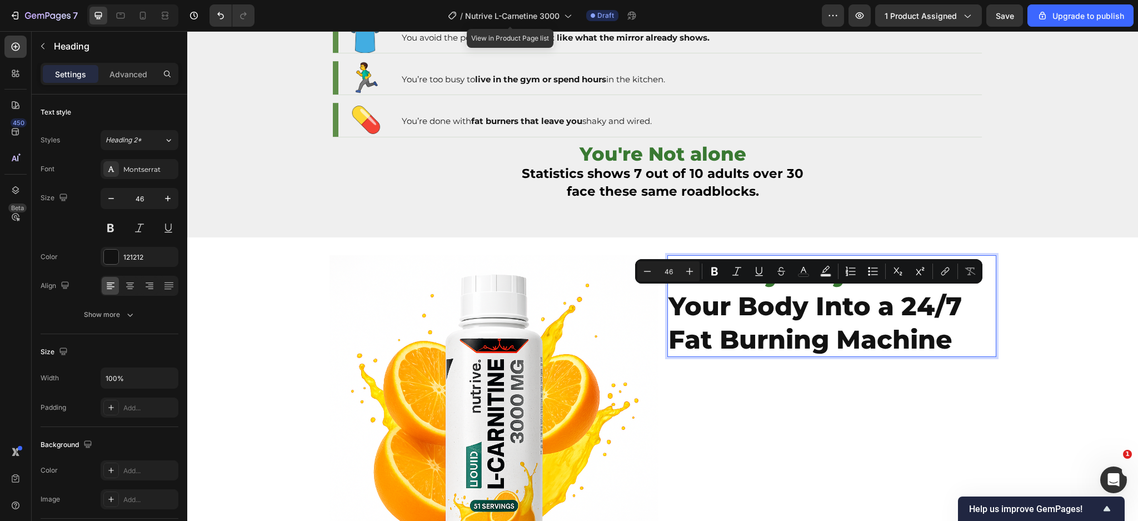
drag, startPoint x: 923, startPoint y: 334, endPoint x: 901, endPoint y: 307, distance: 34.3
click at [901, 307] on p "The Lazy Way to Turn Your Body Into a 24/7 Fat Burning Machine" at bounding box center [832, 306] width 327 height 100
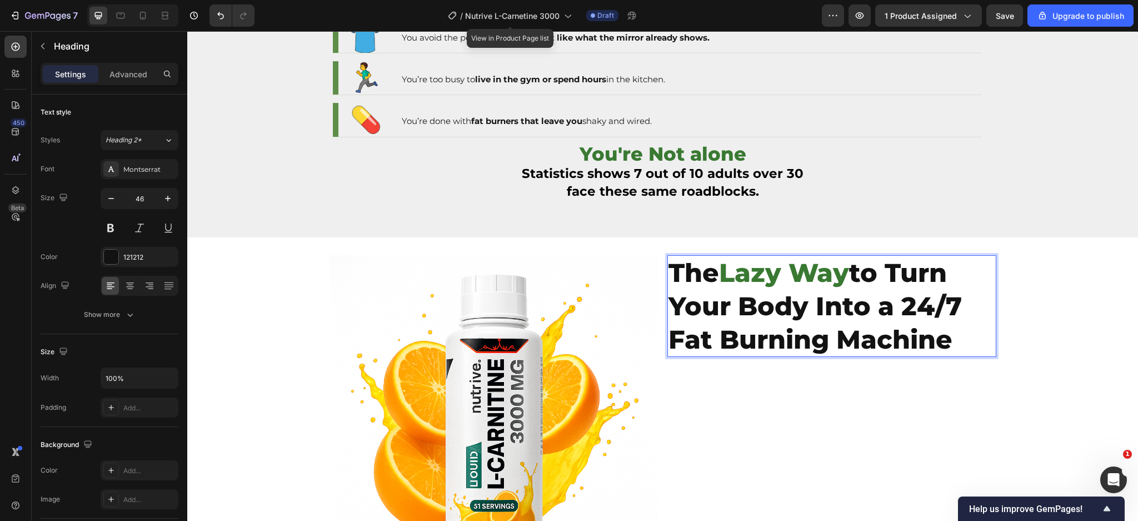
click at [891, 307] on p "The Lazy Way to Turn Your Body Into a 24/7 Fat Burning Machine" at bounding box center [832, 306] width 327 height 100
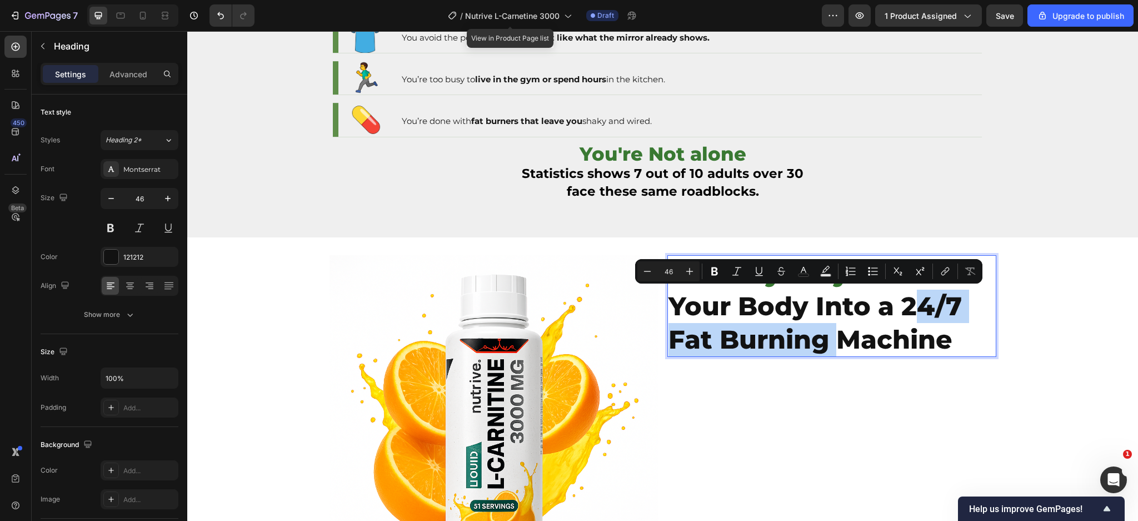
drag, startPoint x: 901, startPoint y: 306, endPoint x: 819, endPoint y: 336, distance: 86.9
click at [819, 336] on p "The Lazy Way to Turn Your Body Into a 24/7 Fat Burning Machine" at bounding box center [832, 306] width 327 height 100
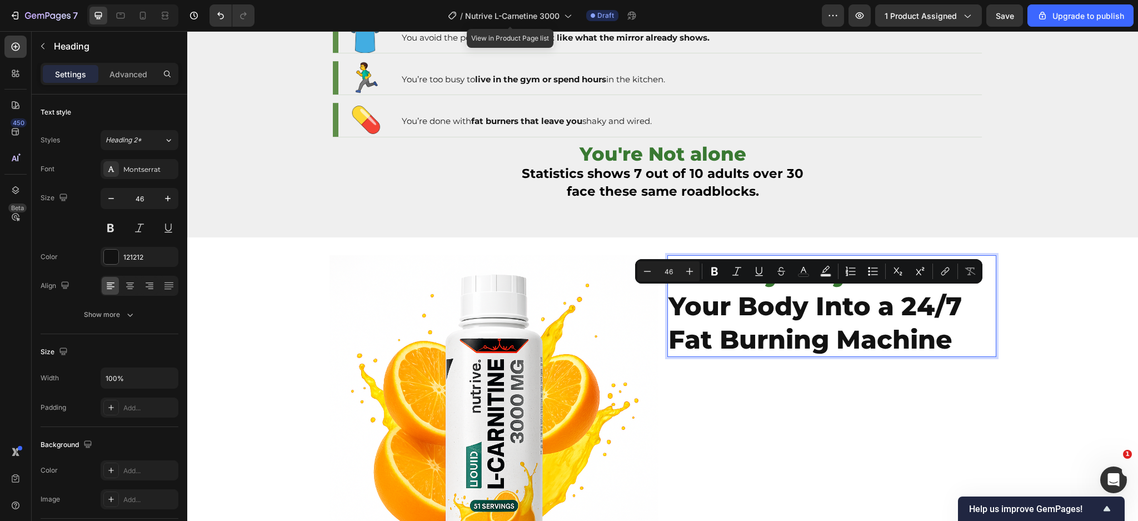
drag, startPoint x: 921, startPoint y: 344, endPoint x: 932, endPoint y: 344, distance: 11.1
click at [922, 344] on p "The Lazy Way to Turn Your Body Into a 24/7 Fat Burning Machine" at bounding box center [832, 306] width 327 height 100
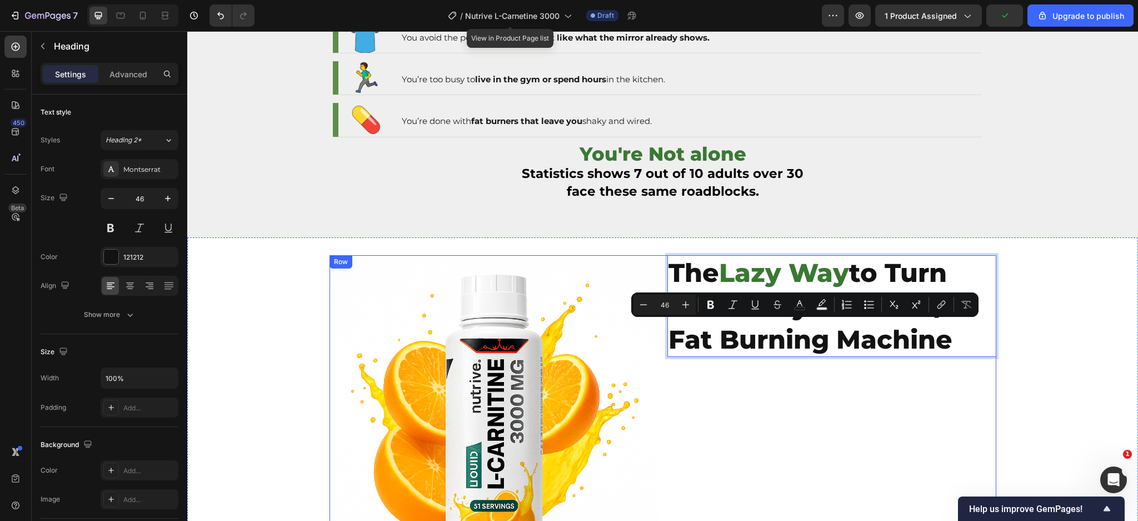
drag, startPoint x: 949, startPoint y: 345, endPoint x: 657, endPoint y: 350, distance: 293.0
click at [657, 350] on div "Image The Lazy Way to Turn Your Body Into a 24/7 Fat Burning Machine Heading 0 …" at bounding box center [663, 419] width 667 height 329
click at [817, 307] on rect "Editor contextual toolbar" at bounding box center [822, 308] width 11 height 3
type input "000000"
type input "77"
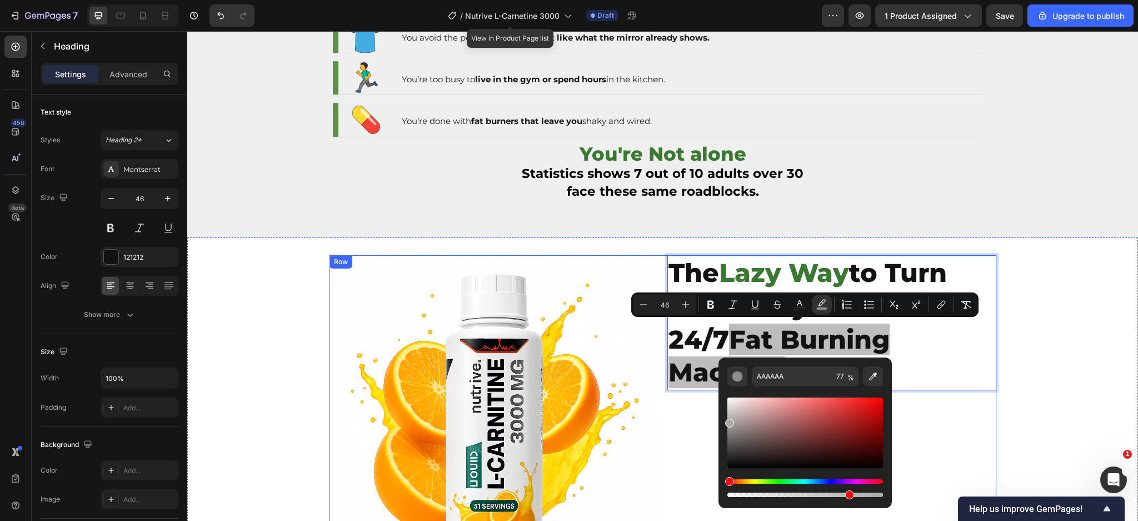
drag, startPoint x: 941, startPoint y: 474, endPoint x: 714, endPoint y: 390, distance: 242.0
drag, startPoint x: 741, startPoint y: 404, endPoint x: 723, endPoint y: 392, distance: 21.7
click at [723, 392] on div "AAAAAA 77 %" at bounding box center [805, 428] width 173 height 142
type input "FFFFFF"
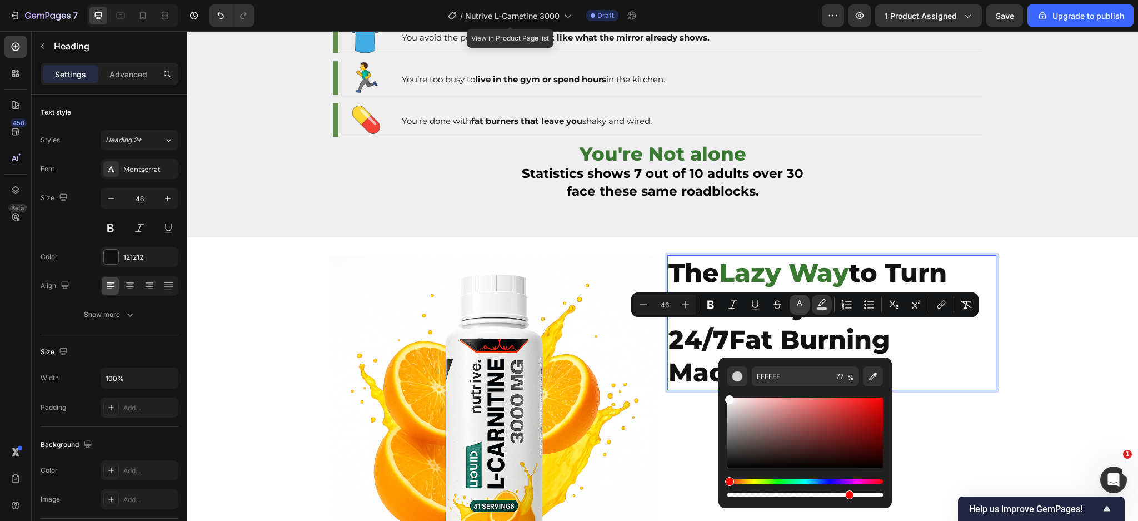
click at [801, 297] on button "color" at bounding box center [800, 305] width 20 height 20
type input "121212"
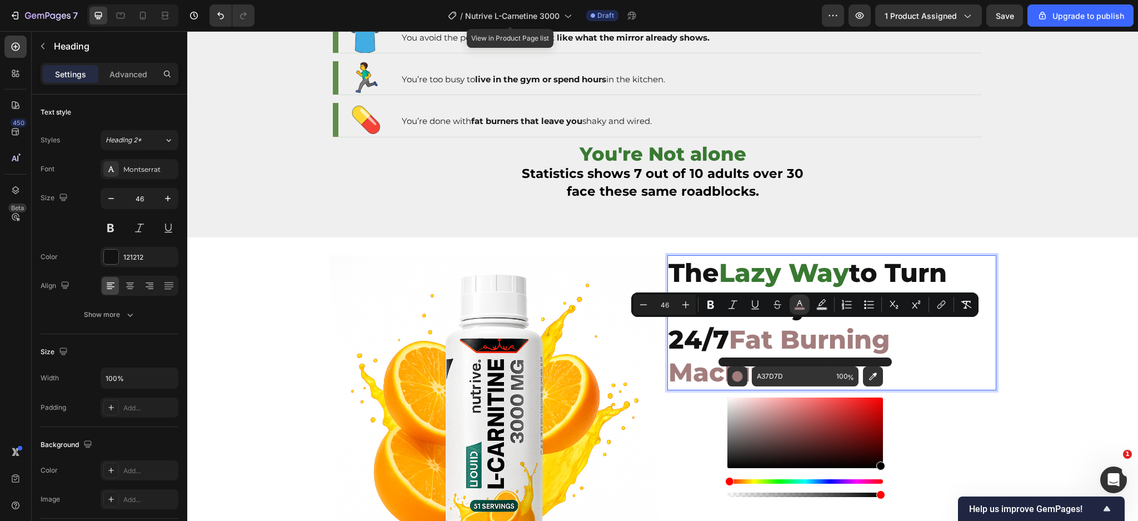
drag, startPoint x: 763, startPoint y: 422, endPoint x: 885, endPoint y: 486, distance: 137.5
click at [885, 486] on div "A37D7D 100 %" at bounding box center [805, 428] width 173 height 142
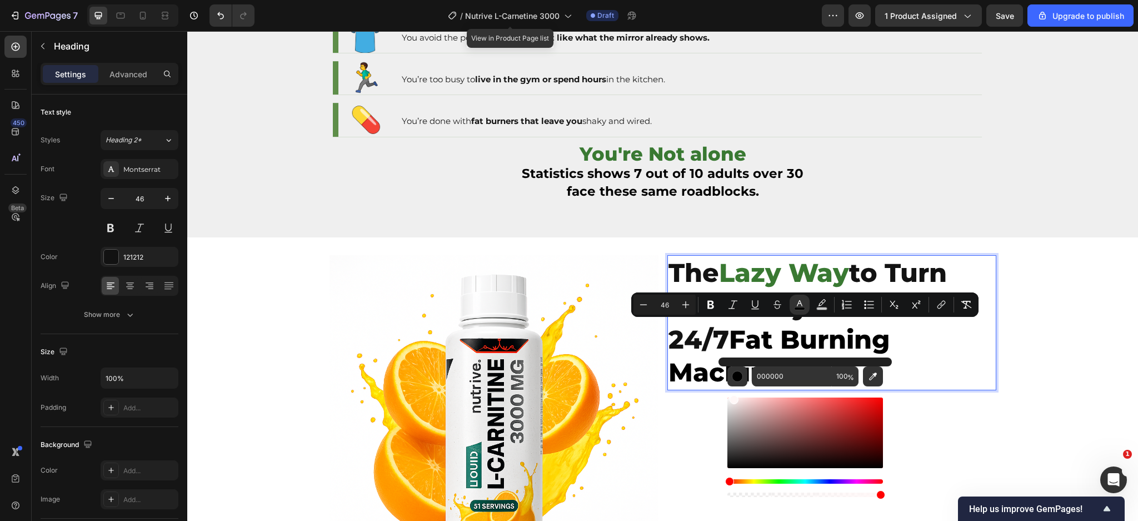
drag, startPoint x: 804, startPoint y: 435, endPoint x: 724, endPoint y: 387, distance: 94.0
click at [724, 387] on div "000000 100 %" at bounding box center [805, 428] width 173 height 142
type input "FFFFFF"
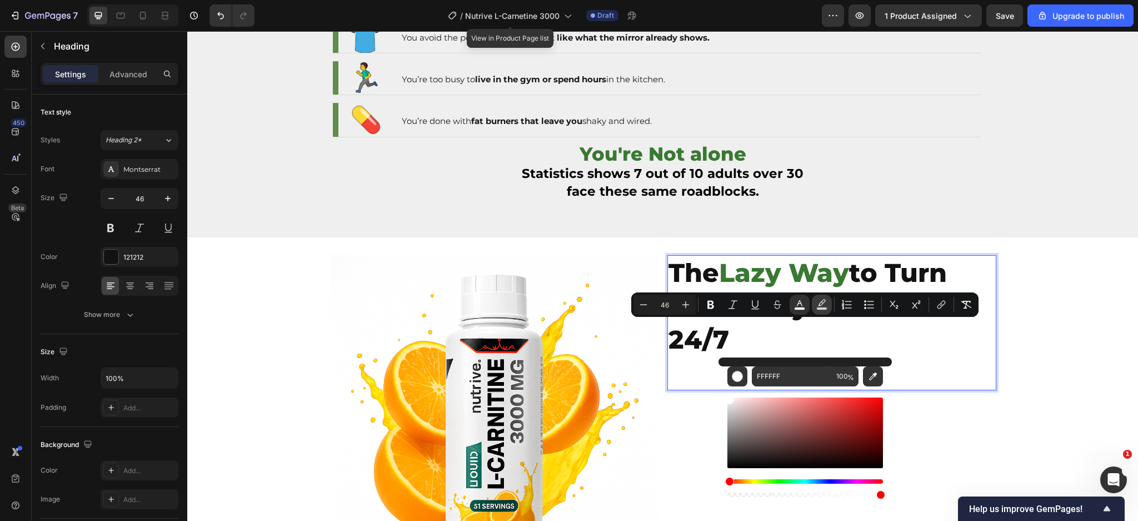
click at [819, 298] on button "color" at bounding box center [822, 305] width 20 height 20
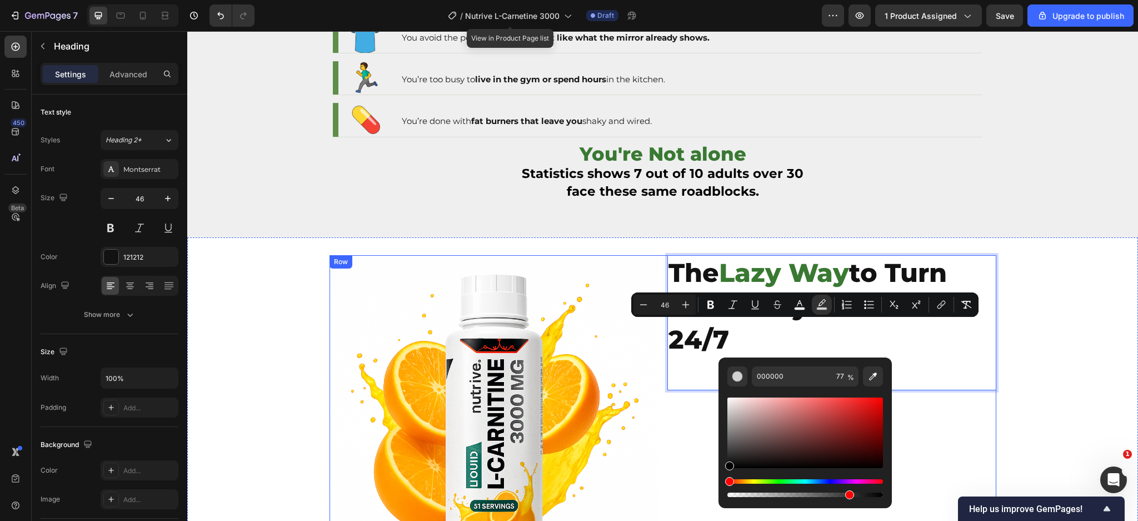
drag, startPoint x: 939, startPoint y: 483, endPoint x: 712, endPoint y: 490, distance: 227.5
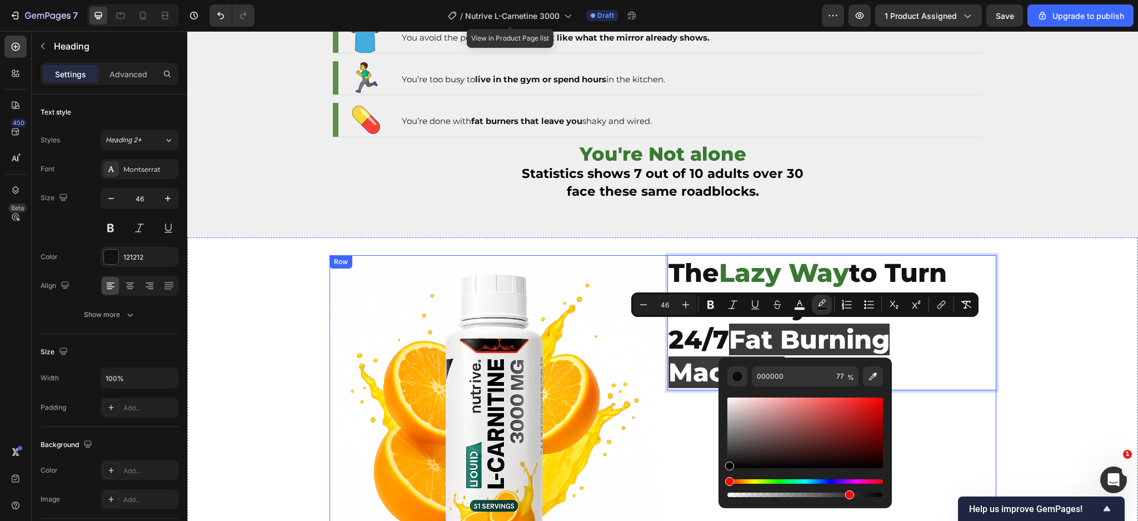
drag, startPoint x: 934, startPoint y: 491, endPoint x: 714, endPoint y: 486, distance: 220.7
drag, startPoint x: 735, startPoint y: 461, endPoint x: 721, endPoint y: 474, distance: 18.9
click at [721, 474] on div "000000 77 %" at bounding box center [805, 428] width 173 height 142
click at [781, 374] on input "000000" at bounding box center [792, 376] width 80 height 20
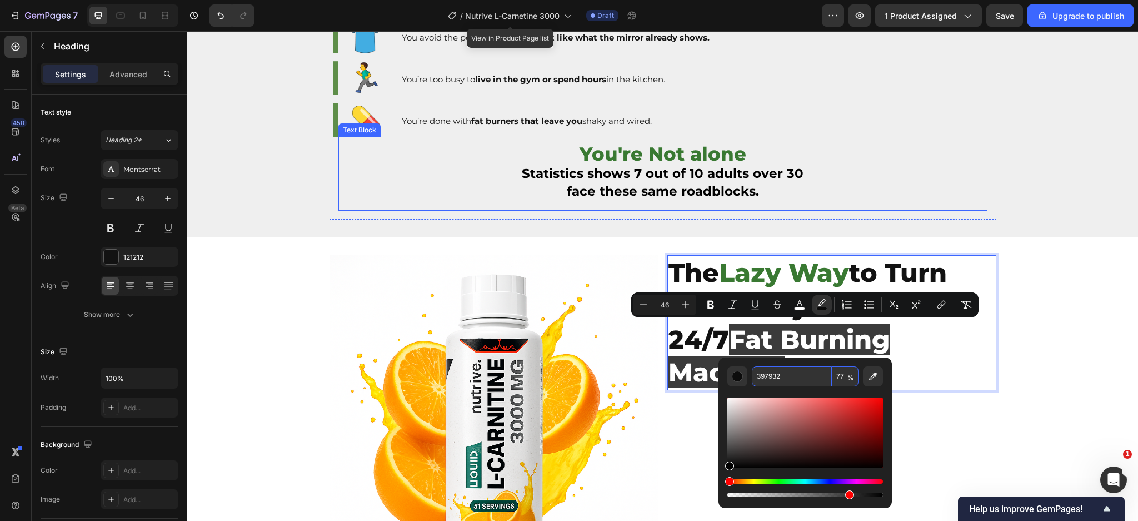
type input "397932"
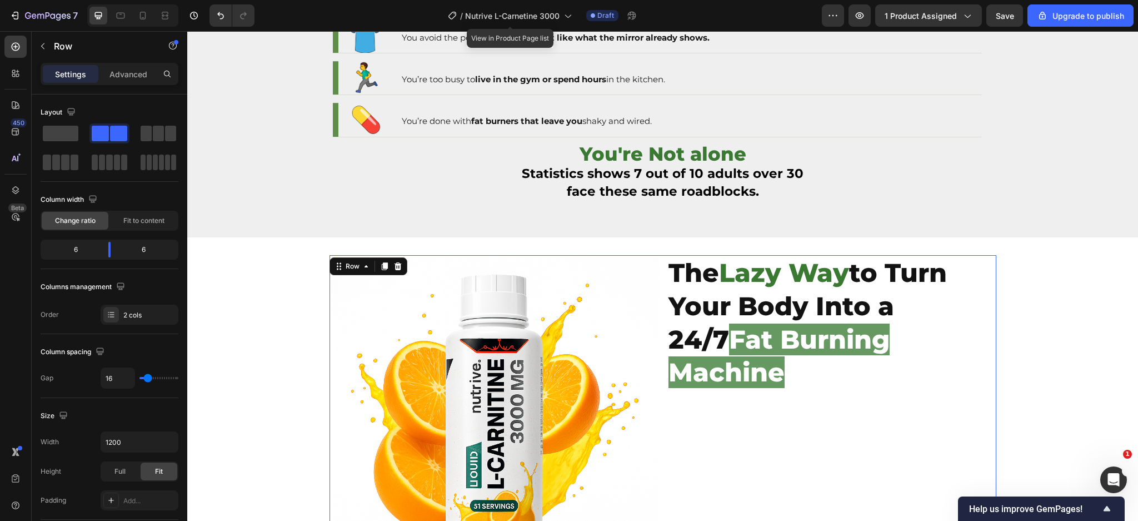
click at [684, 441] on div "The Lazy Way to Turn Your Body Into a 24/7 Fat Burning Machine Heading" at bounding box center [832, 419] width 329 height 329
click at [56, 32] on div "Row" at bounding box center [95, 46] width 127 height 29
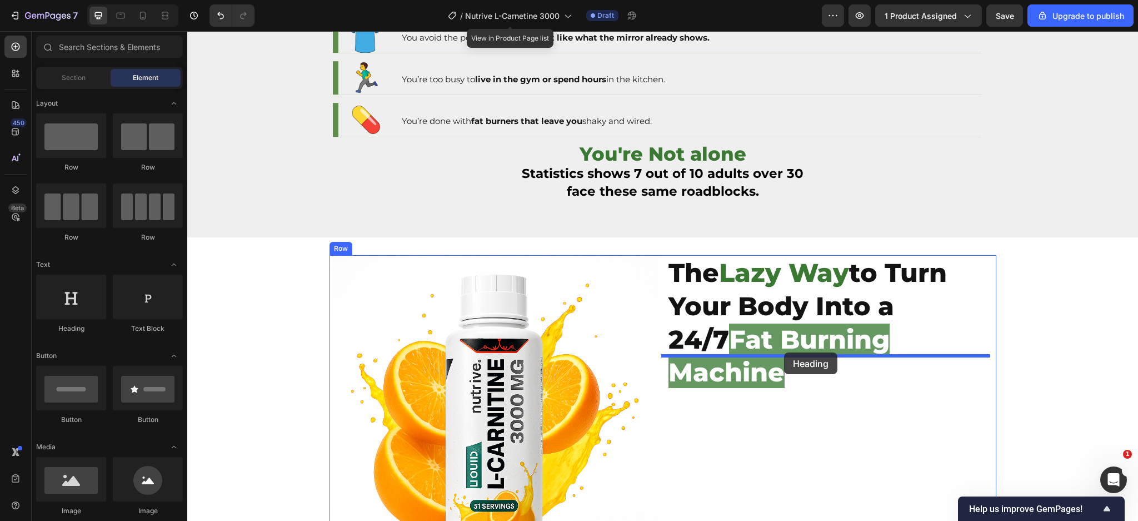
drag, startPoint x: 268, startPoint y: 345, endPoint x: 783, endPoint y: 352, distance: 514.8
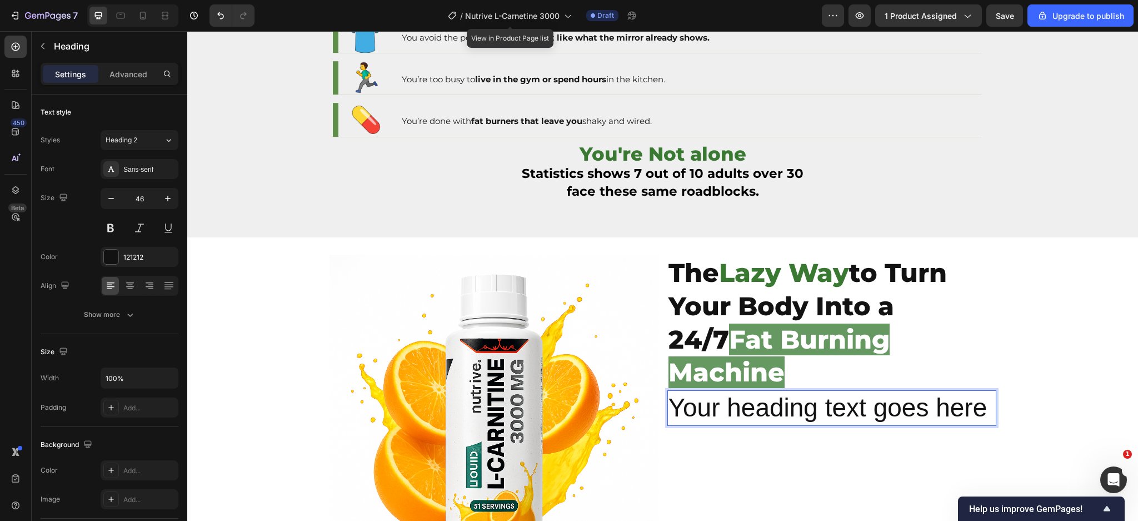
click at [764, 390] on h2 "Your heading text goes here" at bounding box center [832, 408] width 329 height 36
click at [764, 391] on p "Your heading text goes here" at bounding box center [832, 407] width 327 height 33
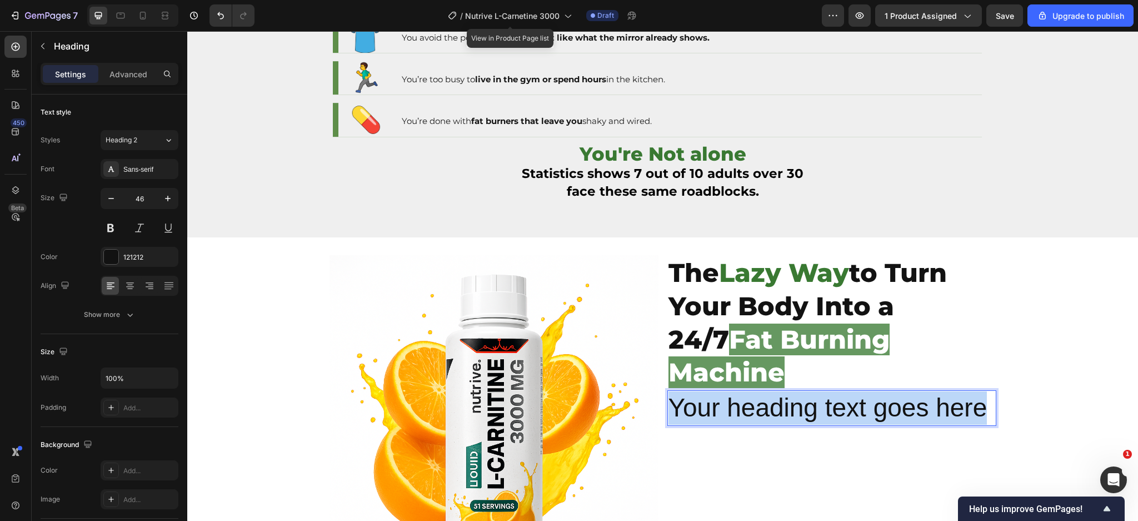
click at [764, 391] on p "Your heading text goes here" at bounding box center [832, 407] width 327 height 33
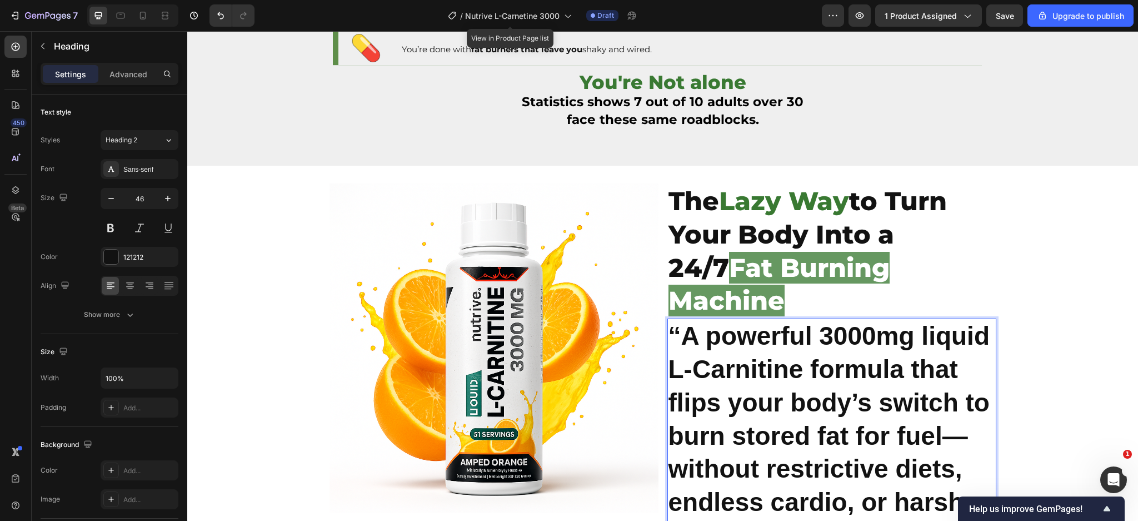
scroll to position [334, 0]
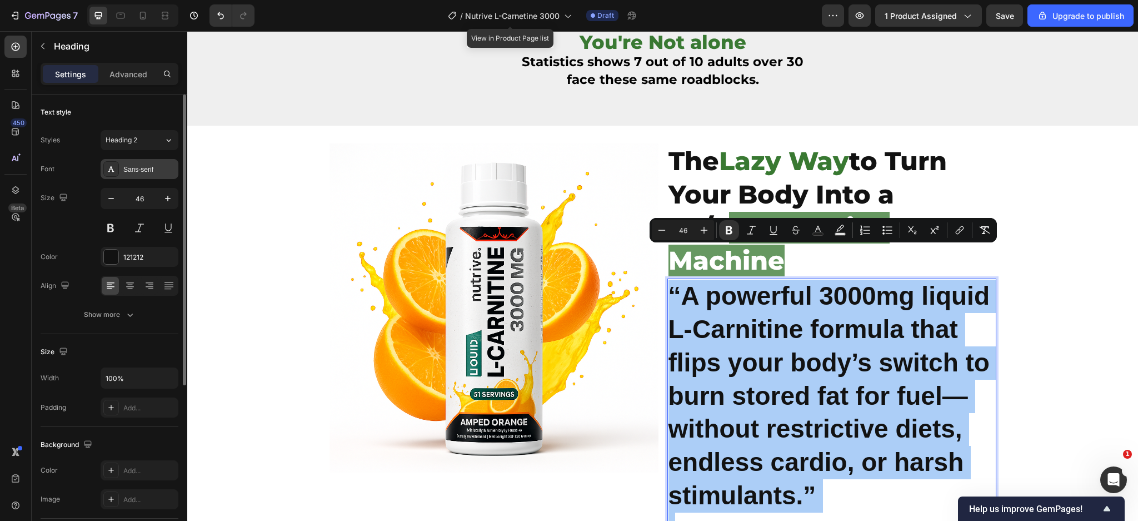
click at [119, 169] on div "Sans-serif" at bounding box center [140, 169] width 78 height 20
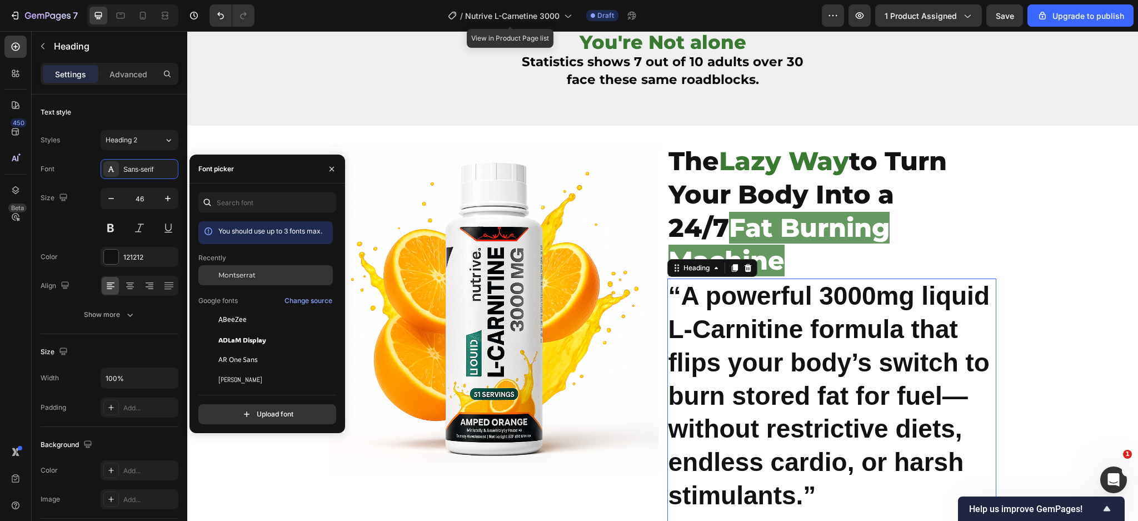
click at [243, 267] on div "Montserrat" at bounding box center [265, 275] width 135 height 20
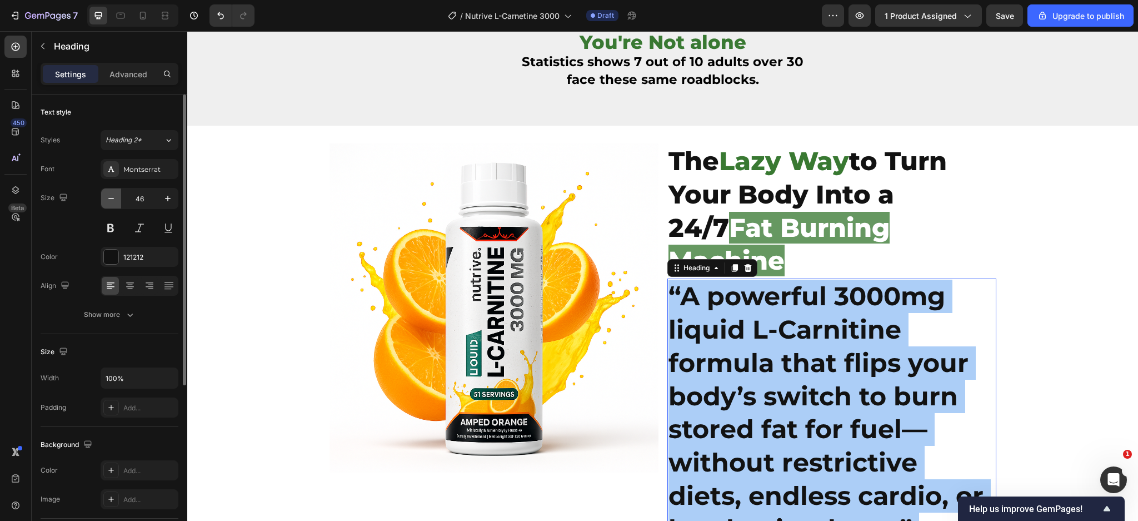
click at [109, 202] on icon "button" at bounding box center [111, 198] width 11 height 11
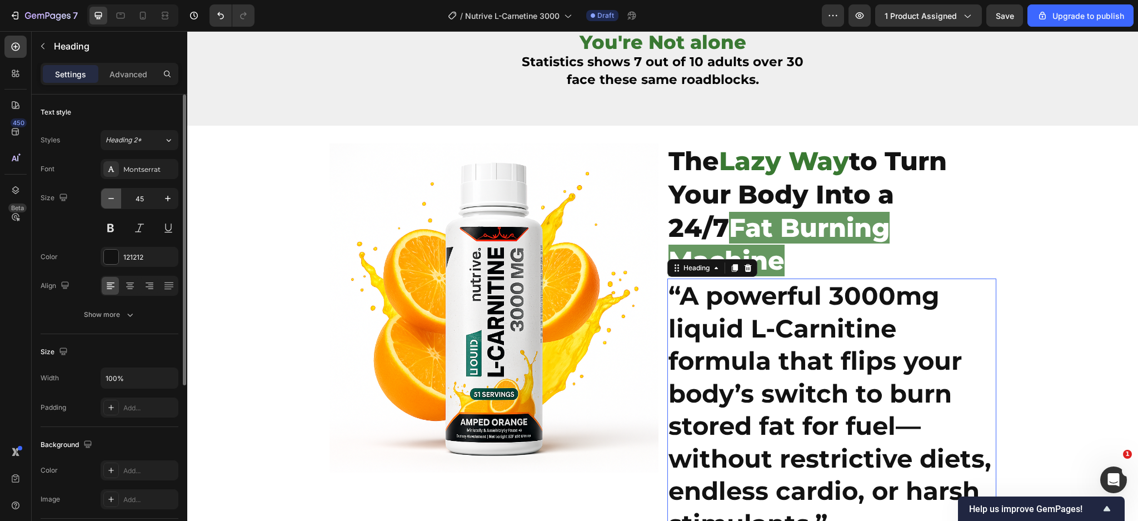
click at [109, 202] on icon "button" at bounding box center [111, 198] width 11 height 11
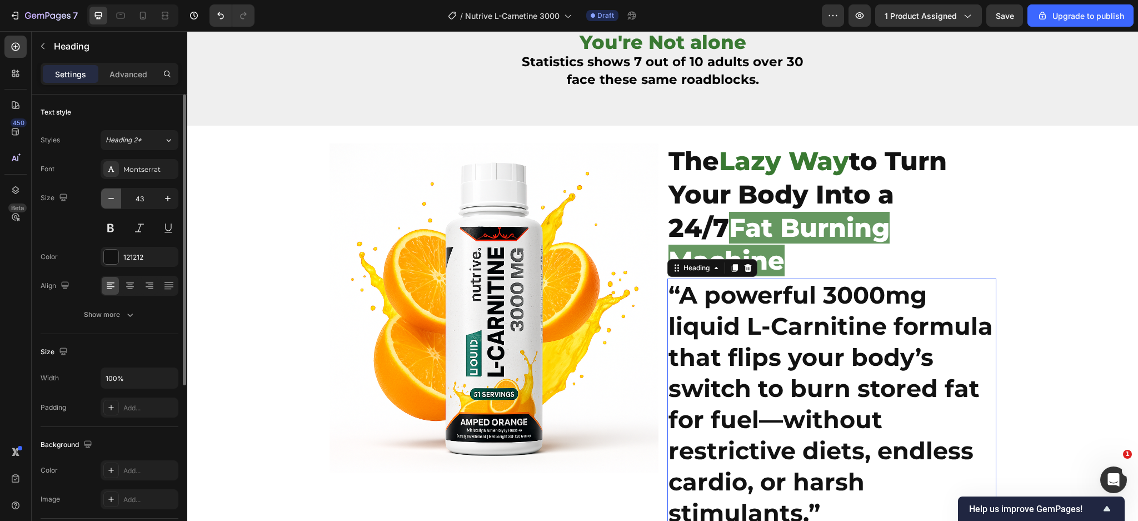
click at [109, 202] on icon "button" at bounding box center [111, 198] width 11 height 11
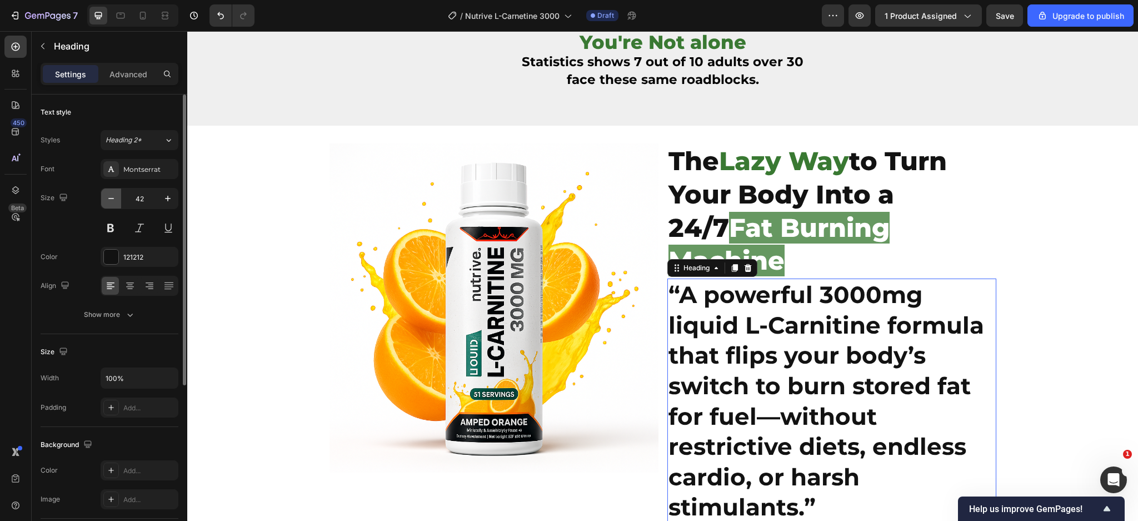
click at [109, 202] on icon "button" at bounding box center [111, 198] width 11 height 11
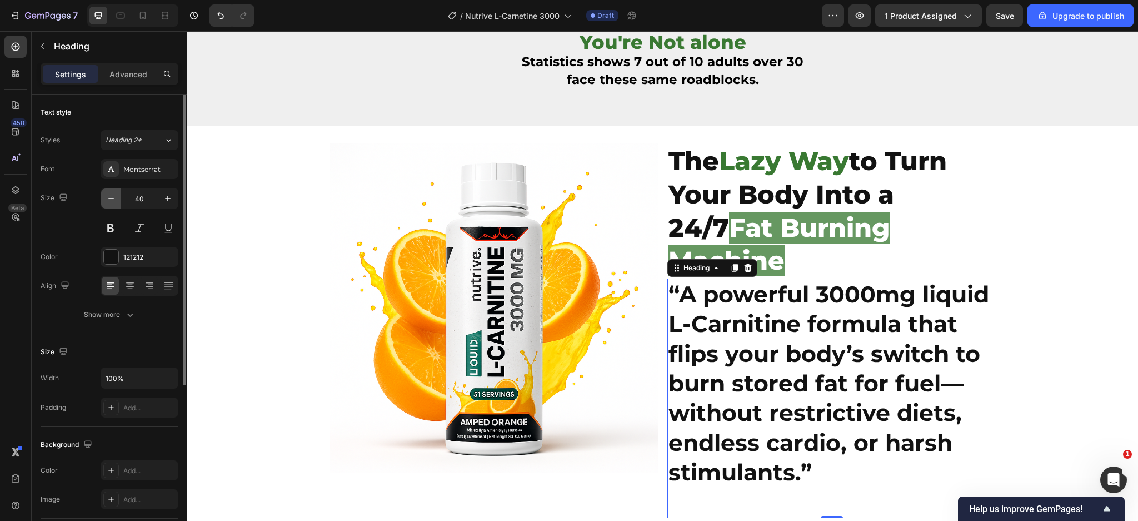
click at [109, 202] on icon "button" at bounding box center [111, 198] width 11 height 11
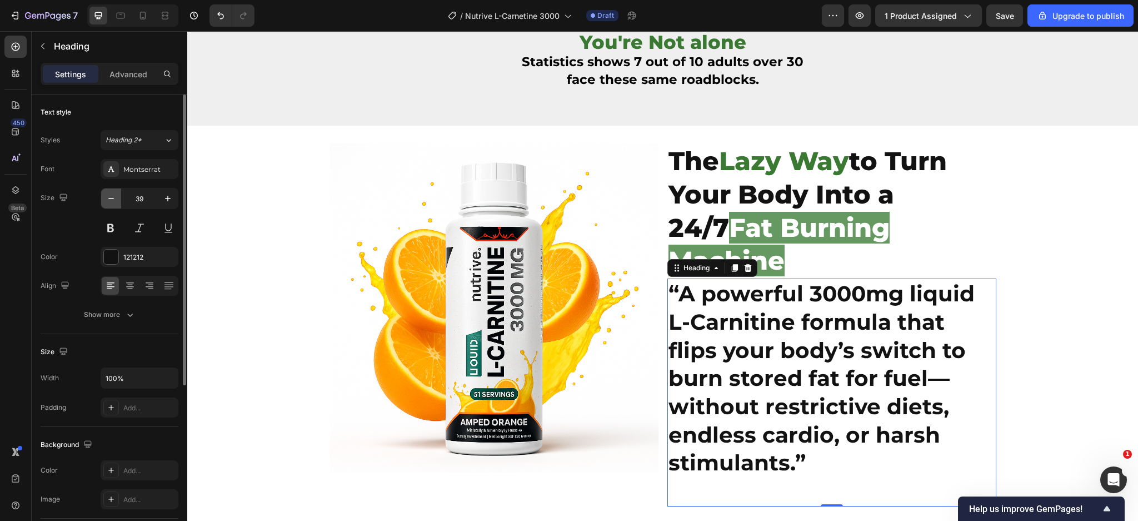
click at [109, 202] on icon "button" at bounding box center [111, 198] width 11 height 11
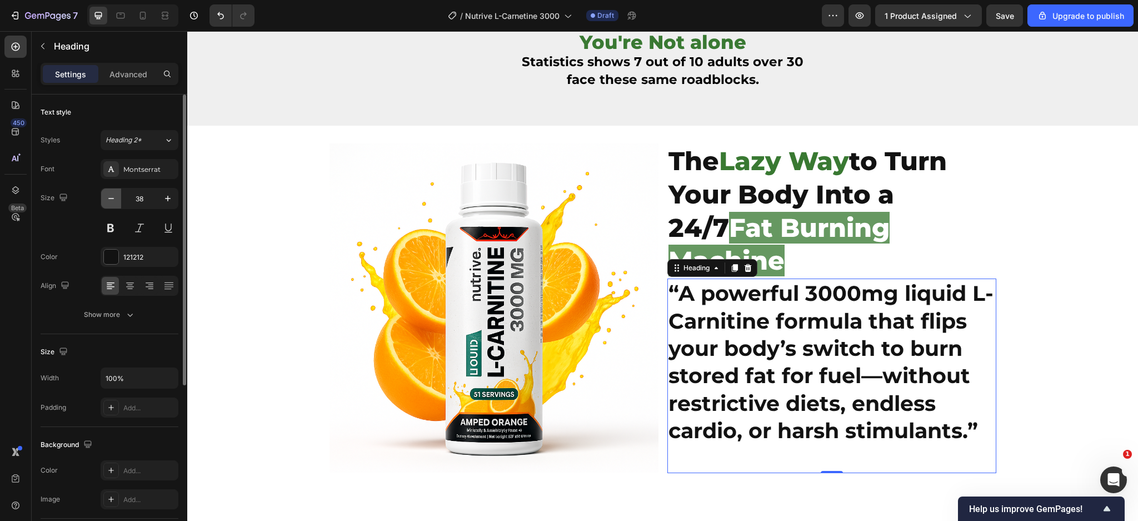
click at [109, 202] on icon "button" at bounding box center [111, 198] width 11 height 11
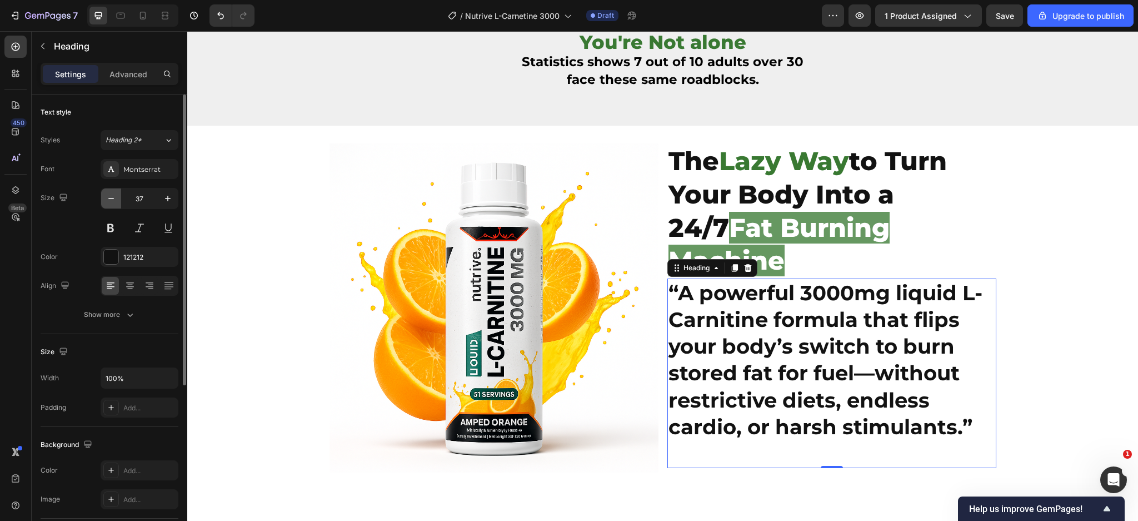
click at [109, 202] on icon "button" at bounding box center [111, 198] width 11 height 11
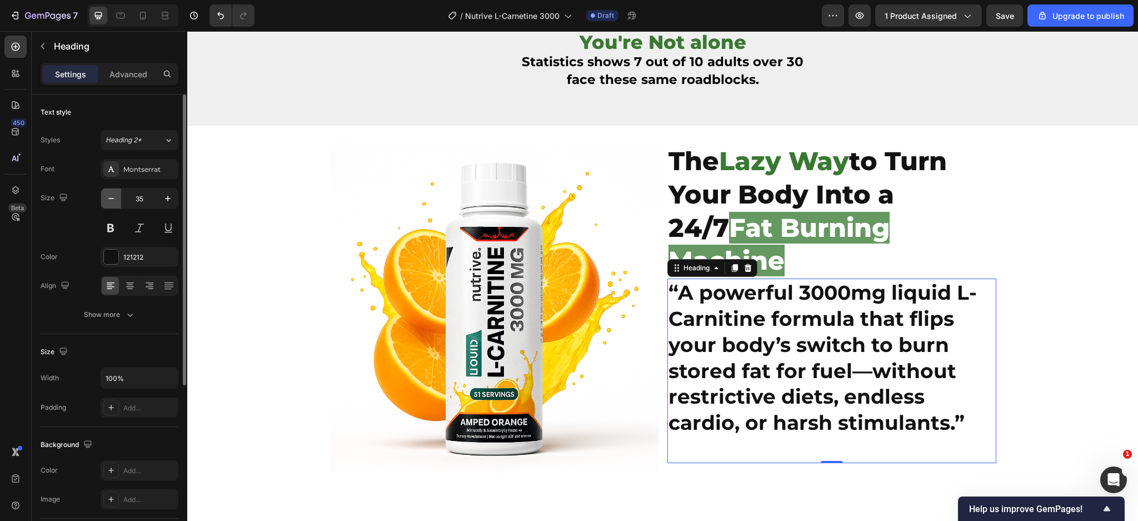
click at [109, 202] on icon "button" at bounding box center [111, 198] width 11 height 11
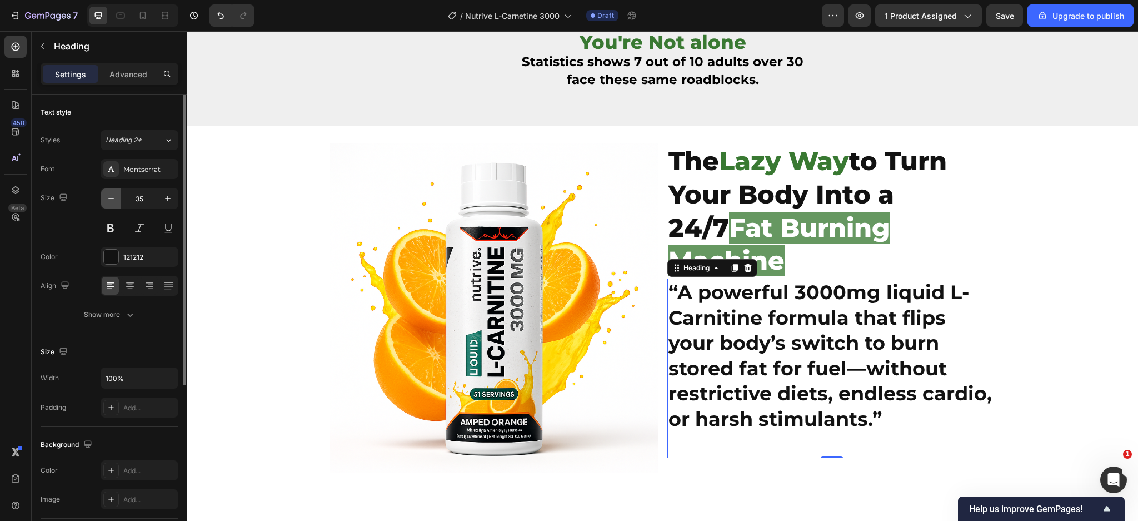
click at [109, 202] on icon "button" at bounding box center [111, 198] width 11 height 11
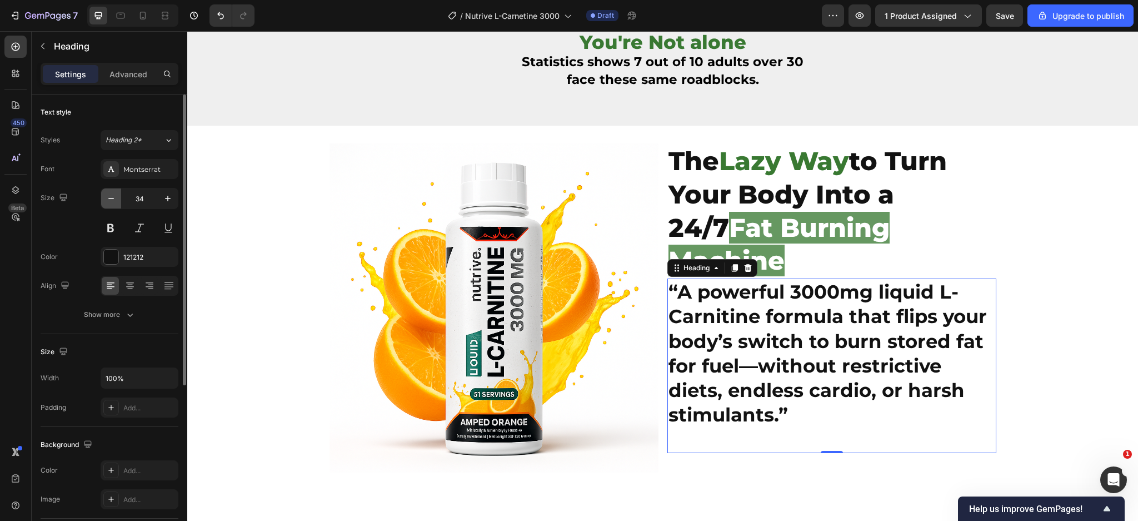
click at [109, 202] on icon "button" at bounding box center [111, 198] width 11 height 11
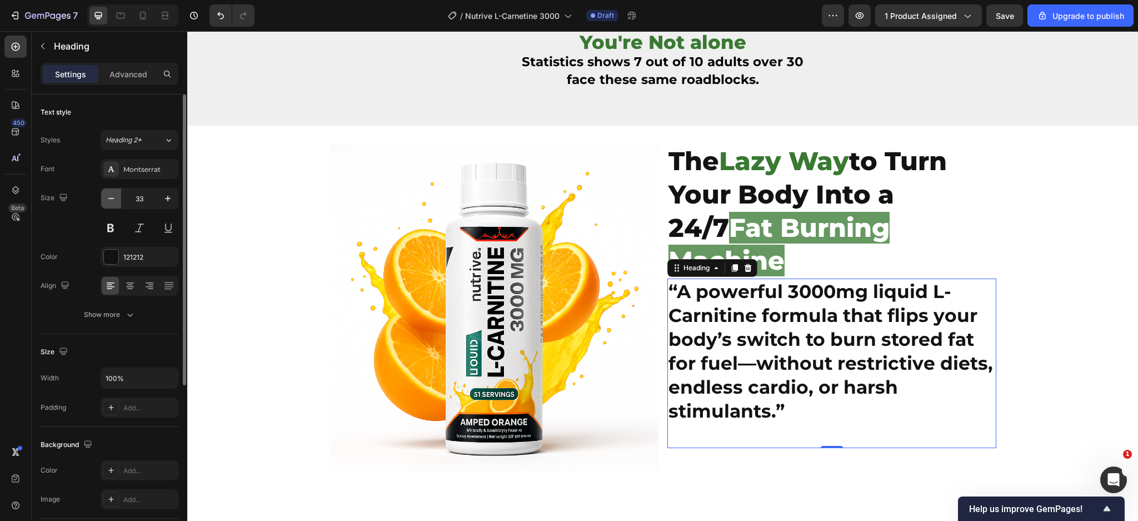
click at [109, 202] on icon "button" at bounding box center [111, 198] width 11 height 11
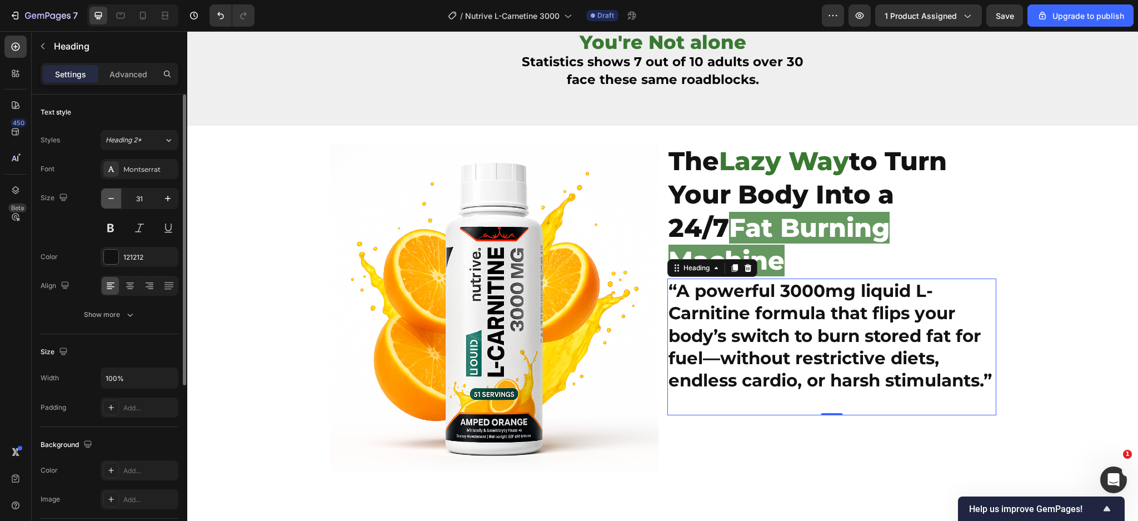
click at [109, 202] on icon "button" at bounding box center [111, 198] width 11 height 11
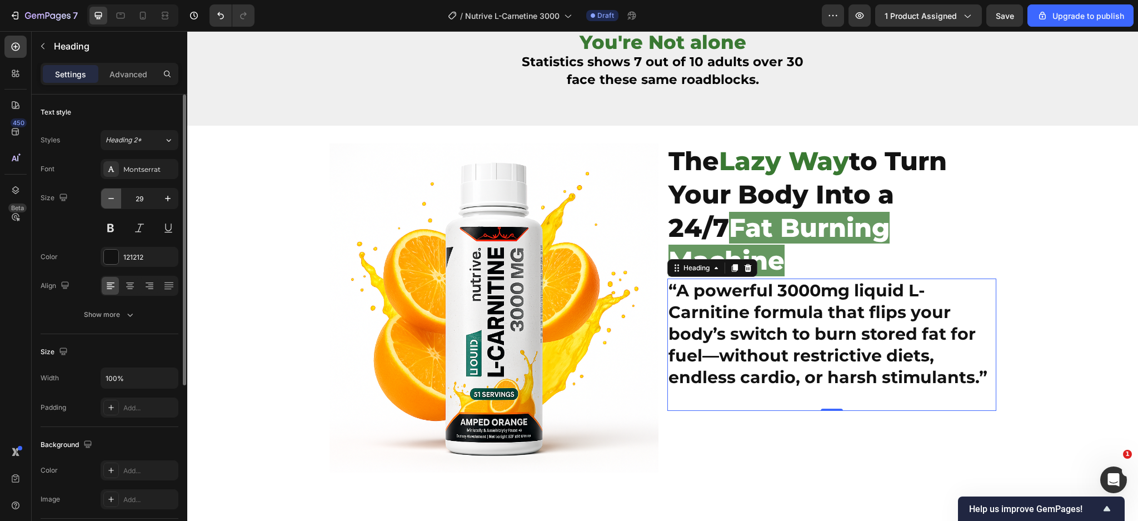
click at [109, 202] on icon "button" at bounding box center [111, 198] width 11 height 11
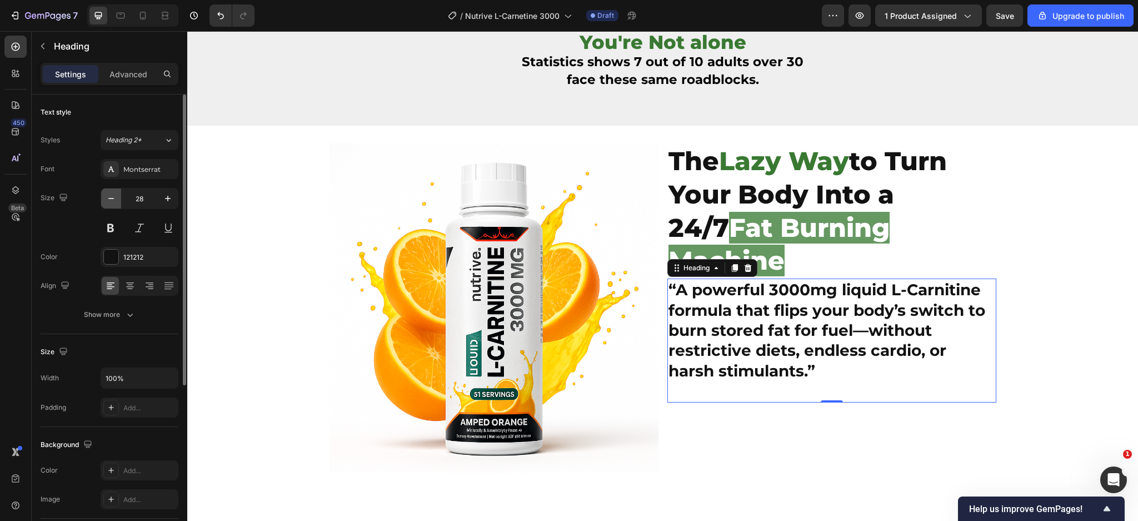
click at [109, 202] on icon "button" at bounding box center [111, 198] width 11 height 11
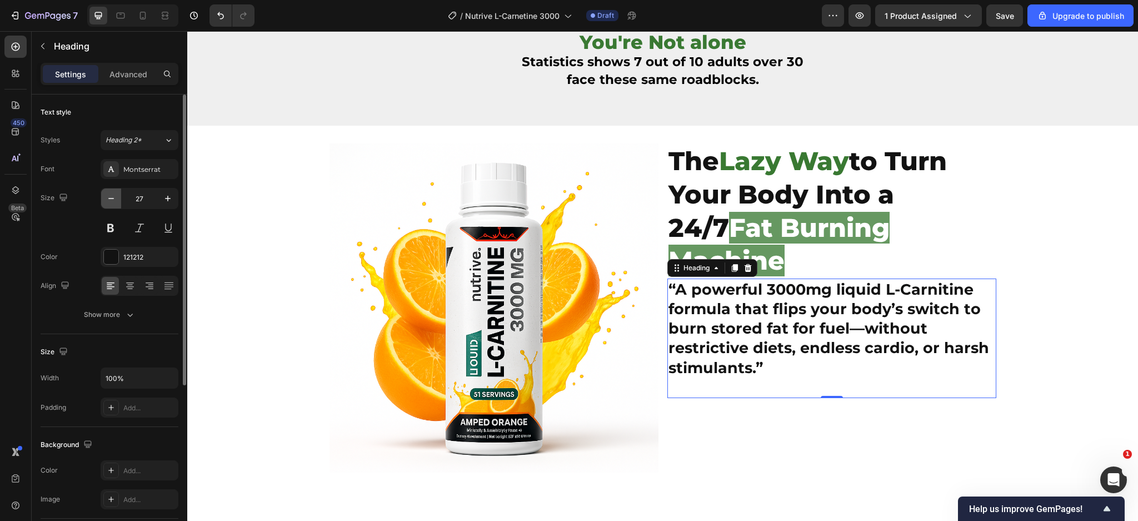
click at [109, 202] on icon "button" at bounding box center [111, 198] width 11 height 11
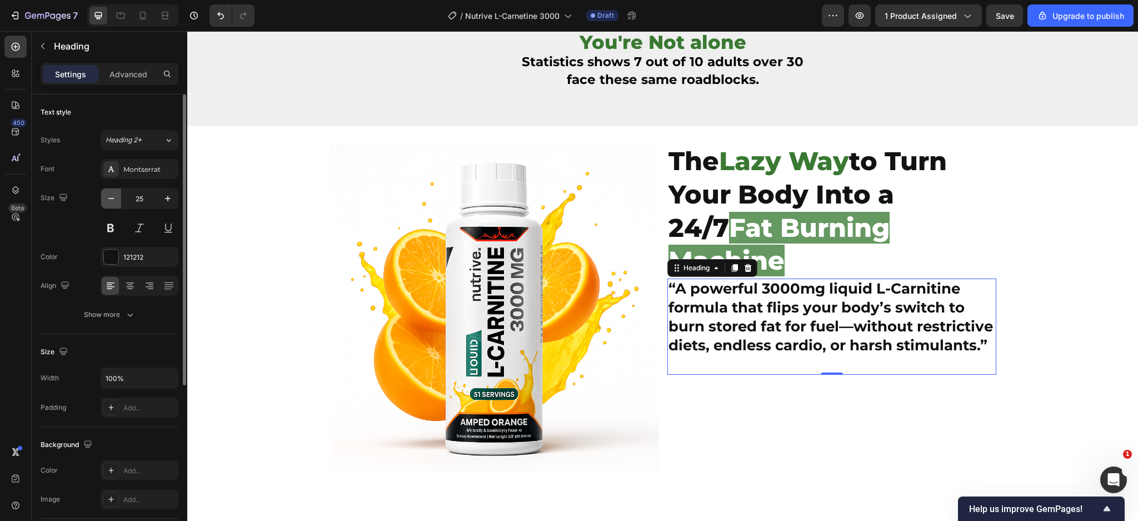
click at [109, 202] on icon "button" at bounding box center [111, 198] width 11 height 11
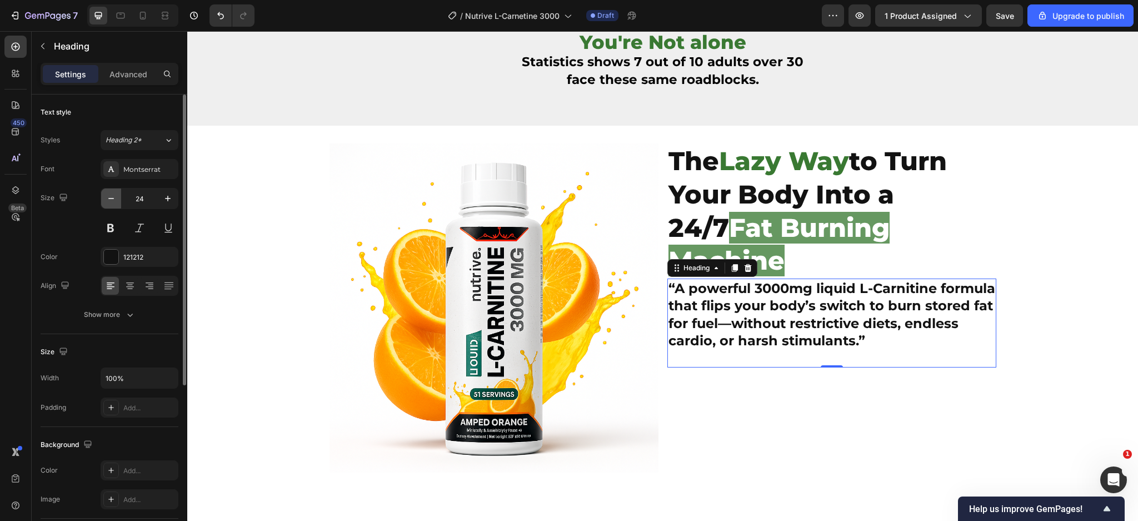
click at [109, 202] on icon "button" at bounding box center [111, 198] width 11 height 11
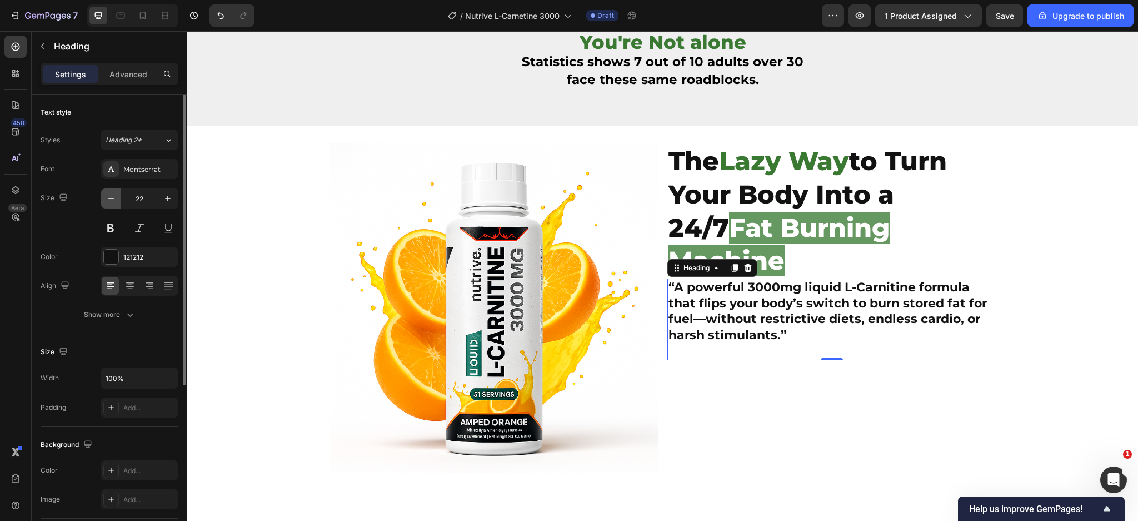
type input "21"
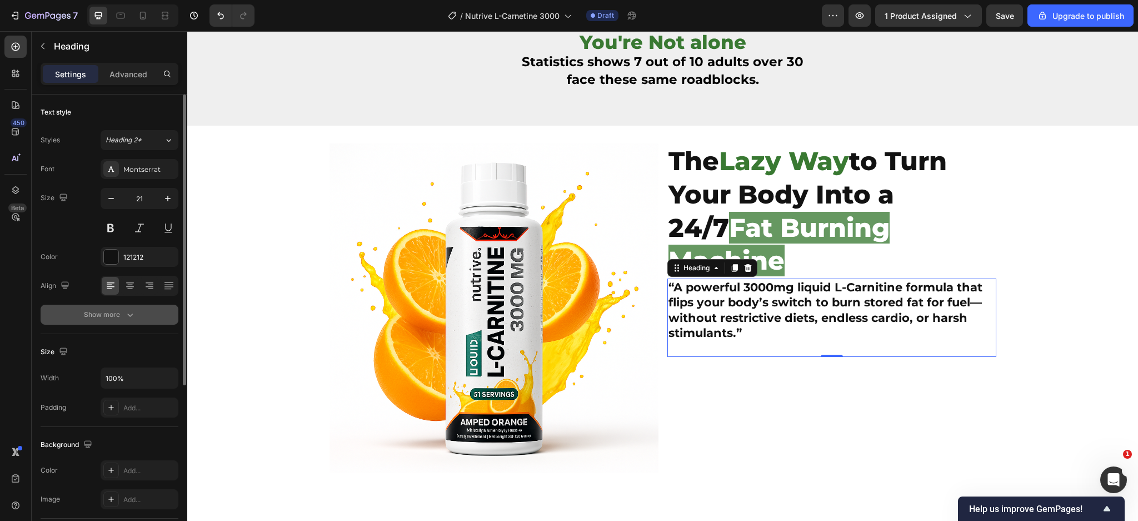
click at [120, 319] on div "Show more" at bounding box center [110, 314] width 52 height 11
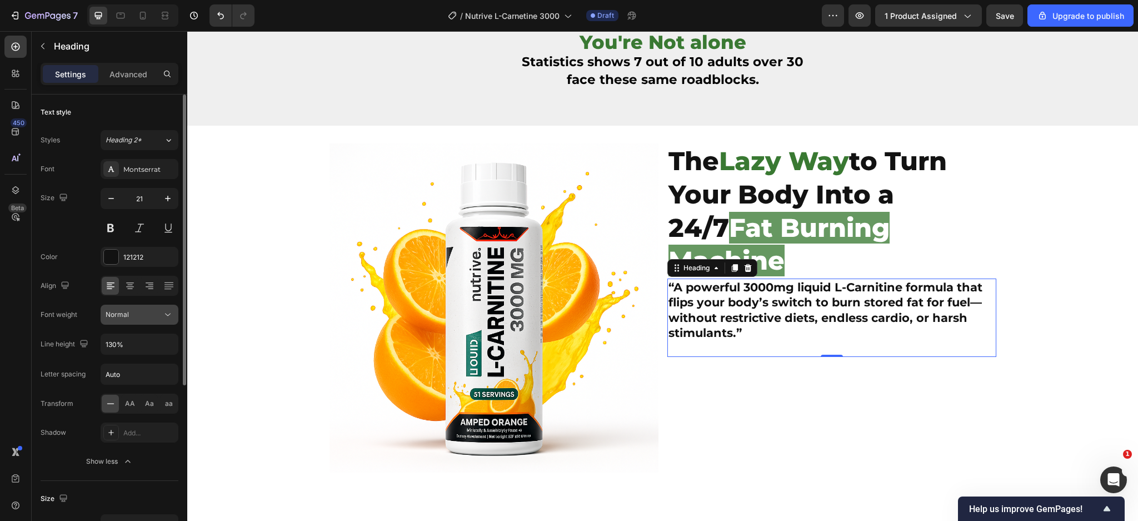
click at [140, 308] on button "Normal" at bounding box center [140, 315] width 78 height 20
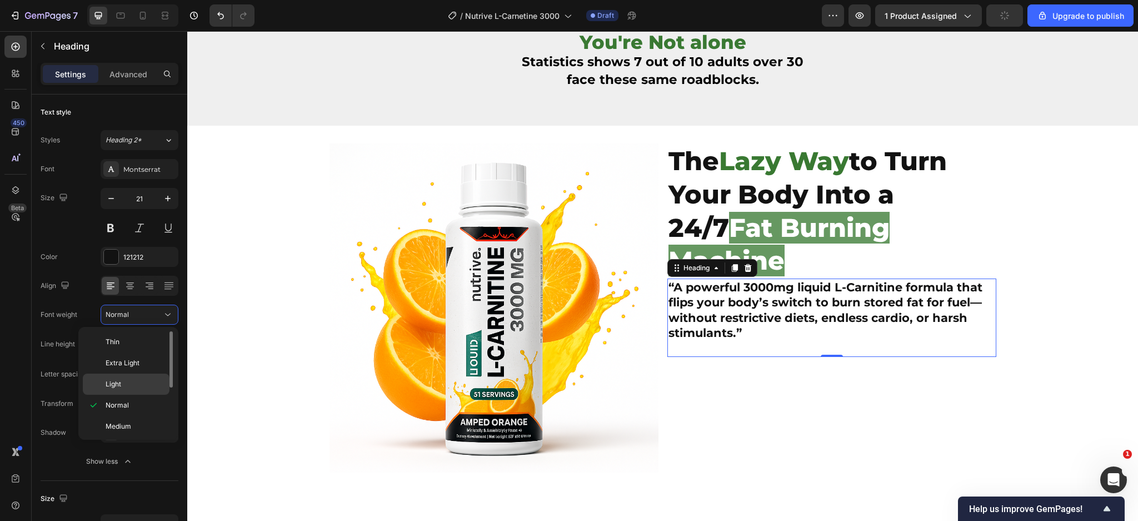
click at [138, 386] on p "Light" at bounding box center [135, 384] width 59 height 10
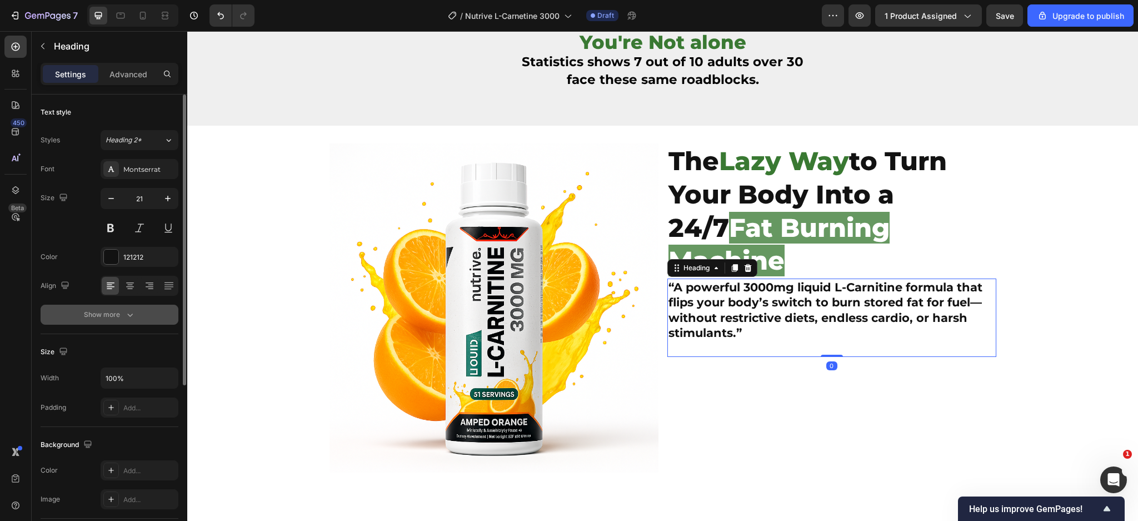
click at [91, 315] on div "Show more" at bounding box center [110, 314] width 52 height 11
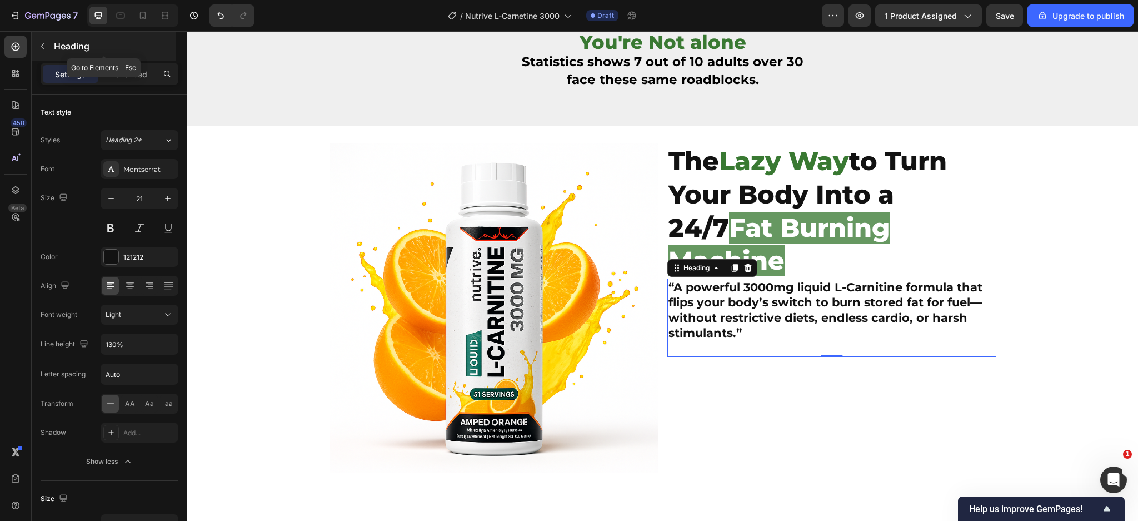
click at [41, 44] on icon "button" at bounding box center [42, 46] width 9 height 9
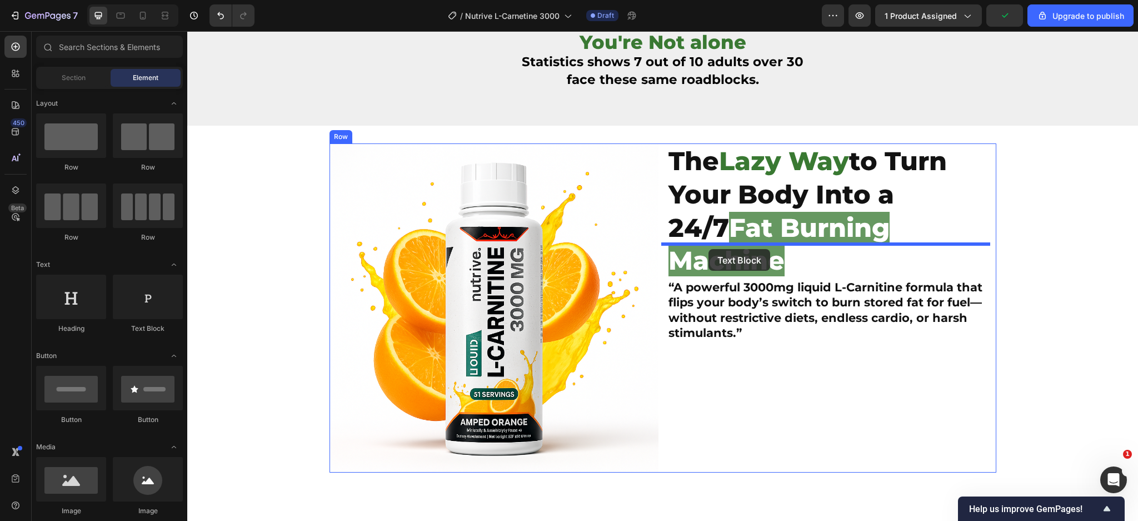
drag, startPoint x: 342, startPoint y: 319, endPoint x: 712, endPoint y: 247, distance: 377.0
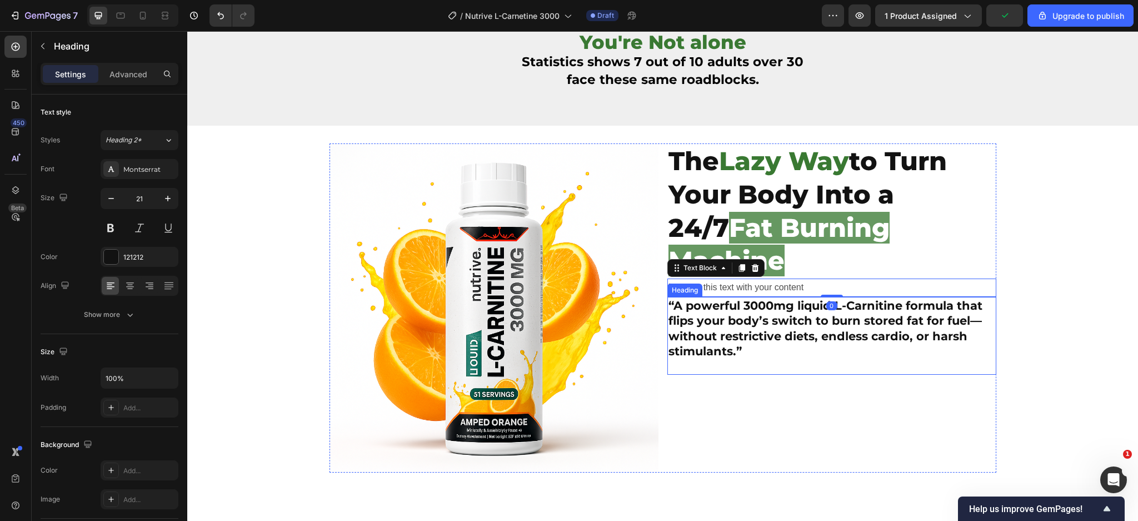
click at [725, 306] on strong "“A powerful 3000mg liquid L-Carnitine formula that flips your body’s switch to …" at bounding box center [826, 328] width 314 height 59
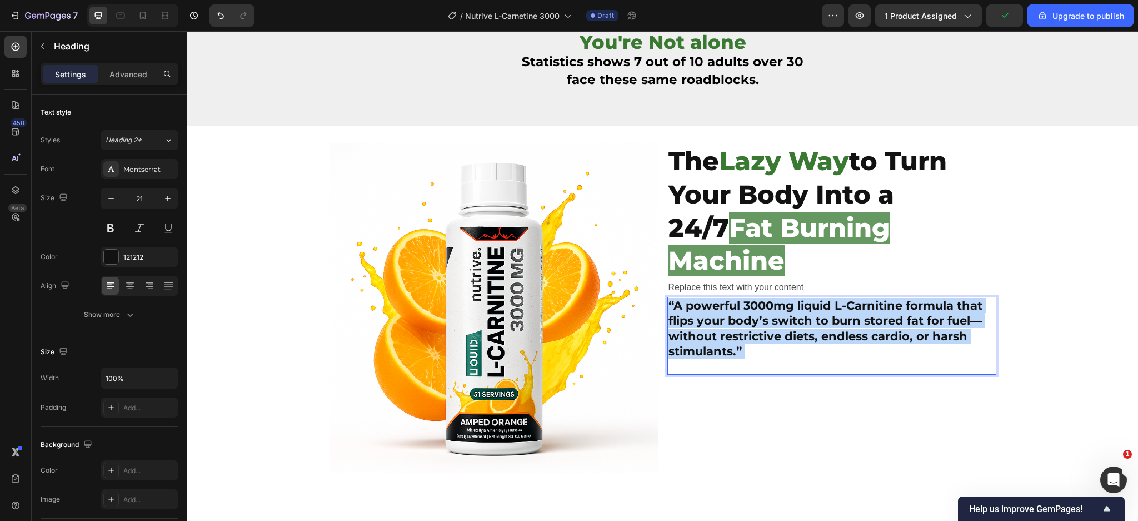
click at [725, 306] on strong "“A powerful 3000mg liquid L-Carnitine formula that flips your body’s switch to …" at bounding box center [826, 328] width 314 height 59
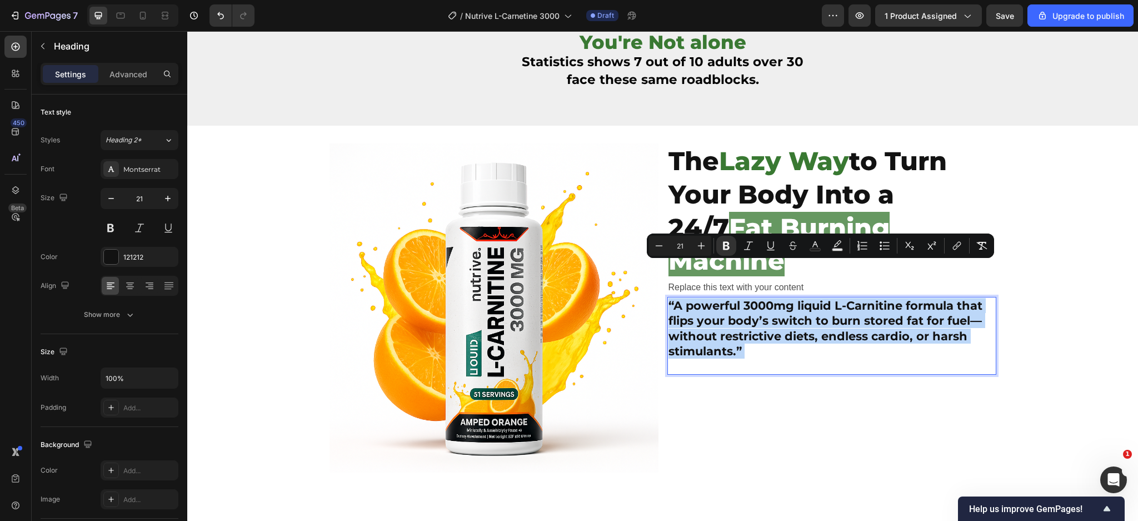
copy p "“A powerful 3000mg liquid L-Carnitine formula that flips your body’s switch to …"
click at [805, 316] on p "“A powerful 3000mg liquid L-Carnitine formula that flips your body’s switch to …" at bounding box center [832, 336] width 327 height 76
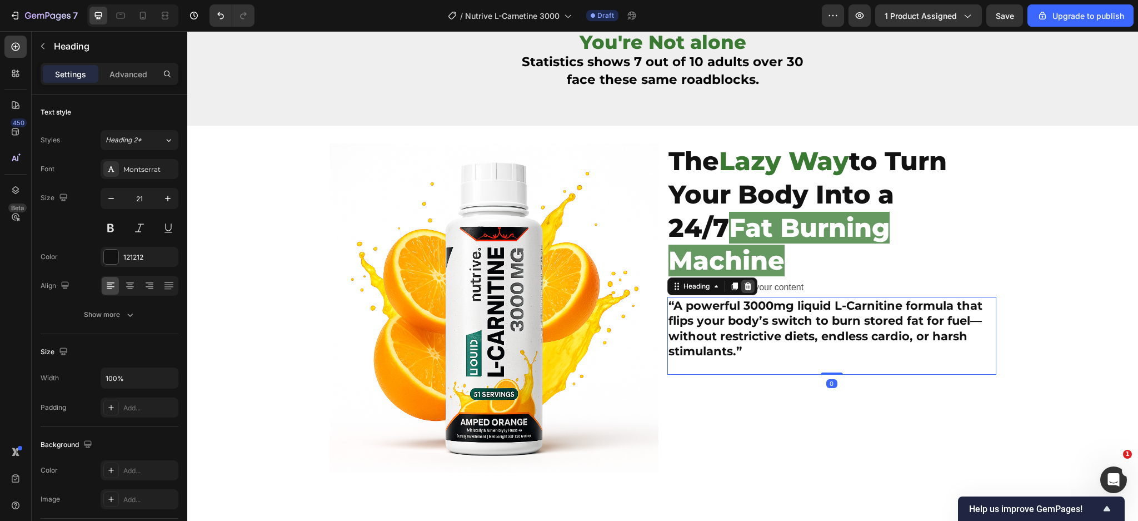
click at [747, 282] on icon at bounding box center [748, 286] width 9 height 9
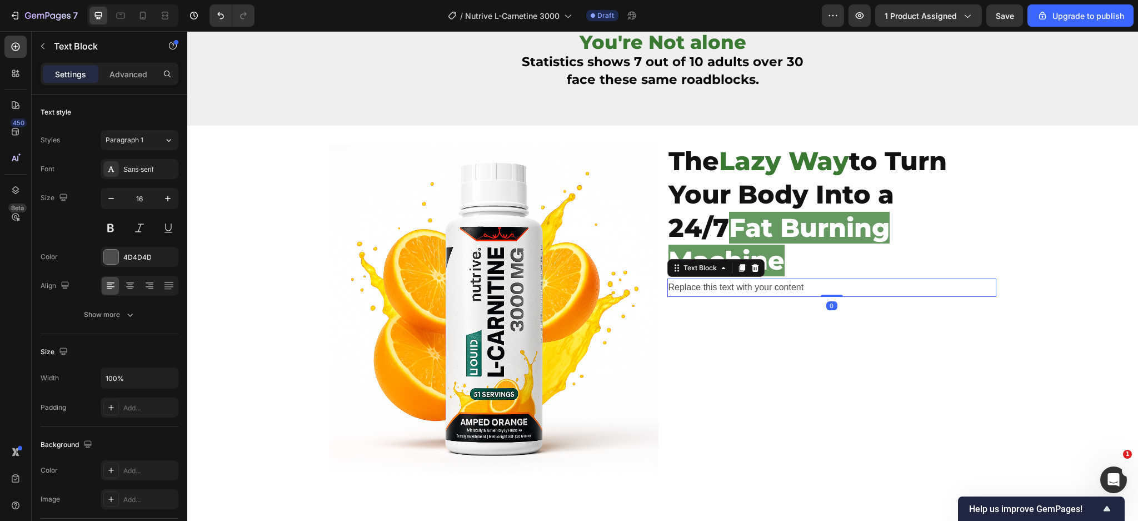
click at [764, 279] on div "Replace this text with your content" at bounding box center [832, 288] width 329 height 18
click at [764, 280] on p "Replace this text with your content" at bounding box center [832, 288] width 327 height 16
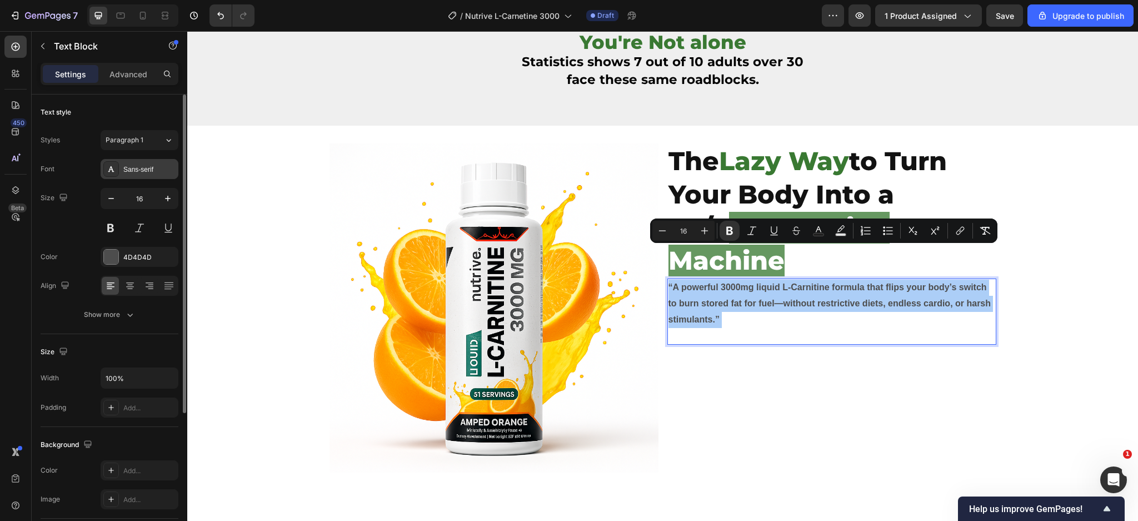
click at [153, 168] on div "Sans-serif" at bounding box center [149, 170] width 52 height 10
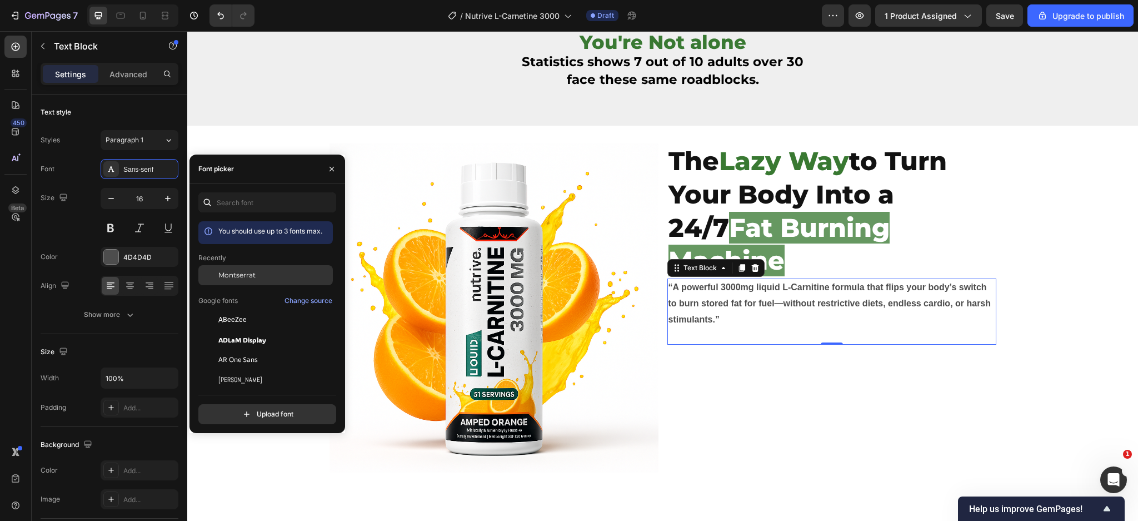
click at [263, 267] on div "Montserrat" at bounding box center [265, 275] width 135 height 20
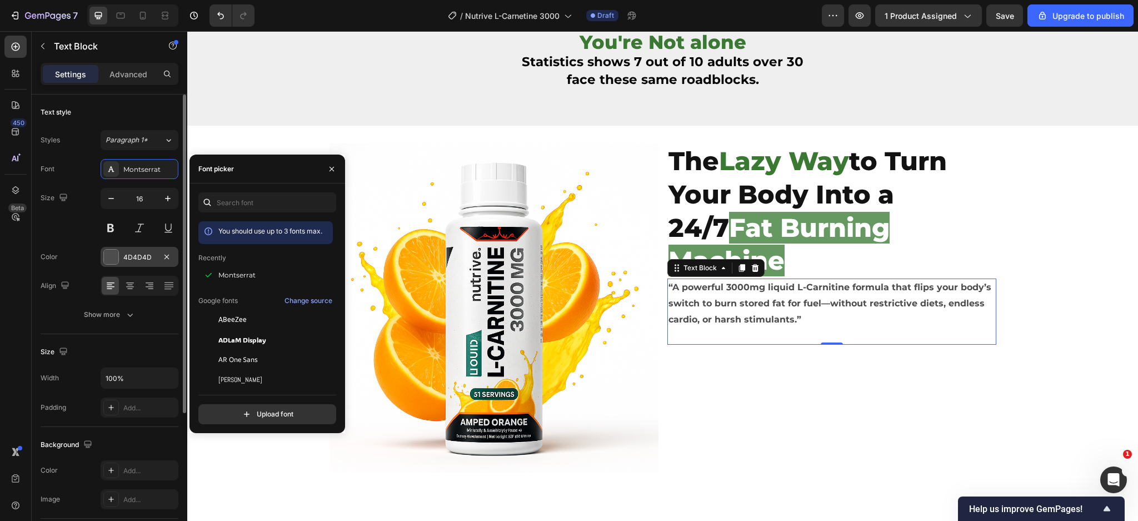
click at [113, 261] on div at bounding box center [111, 257] width 14 height 14
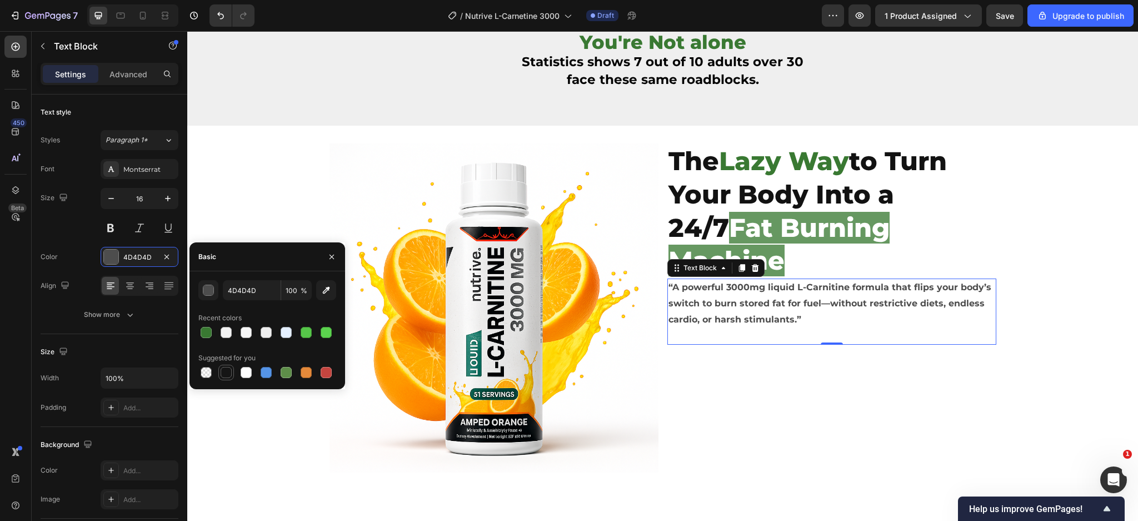
click at [225, 377] on div at bounding box center [226, 372] width 11 height 11
type input "151515"
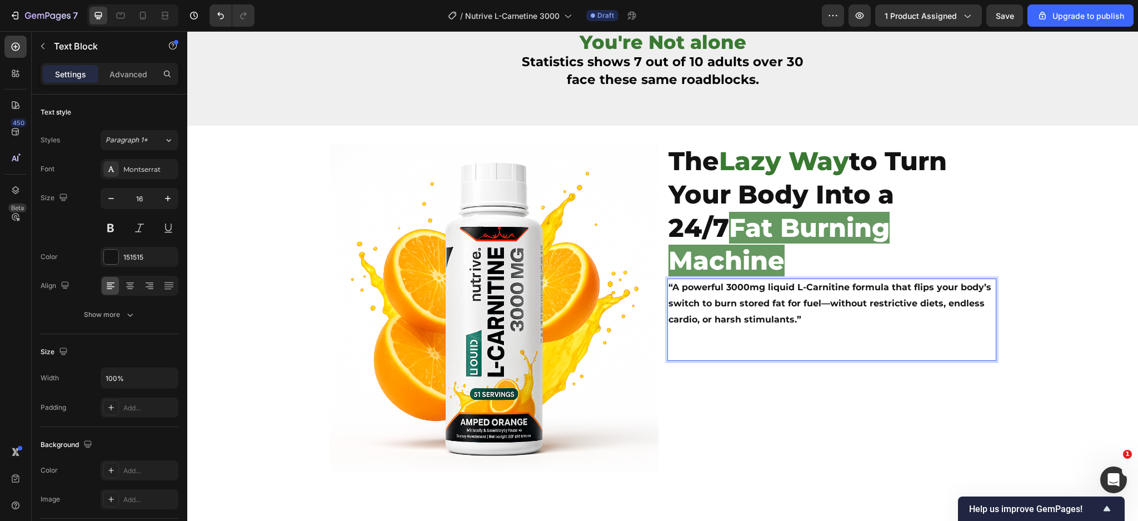
click at [784, 282] on strong "“A powerful 3000mg liquid L-Carnitine formula that flips your body’s switch to …" at bounding box center [830, 303] width 323 height 43
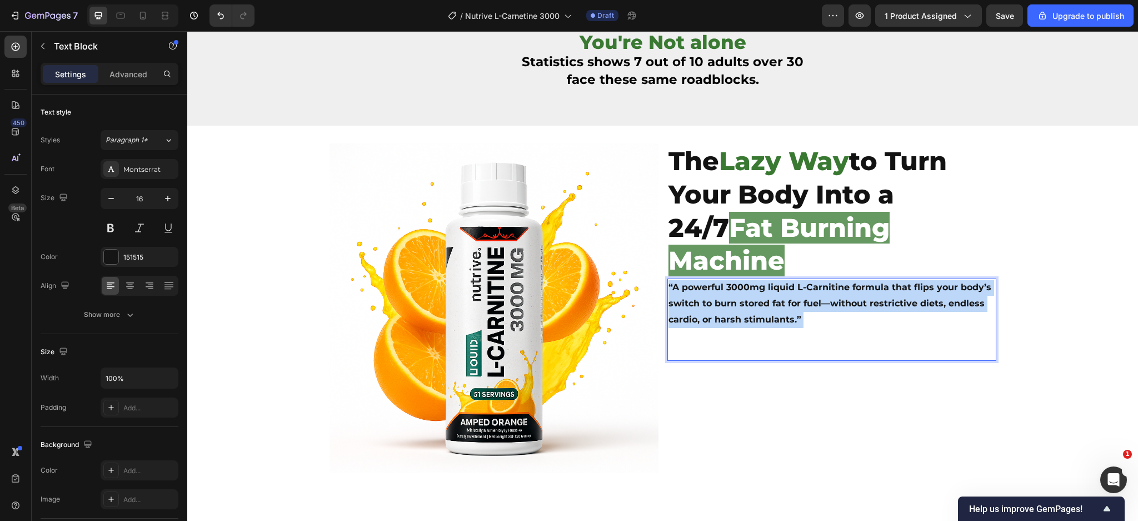
click at [784, 282] on strong "“A powerful 3000mg liquid L-Carnitine formula that flips your body’s switch to …" at bounding box center [830, 303] width 323 height 43
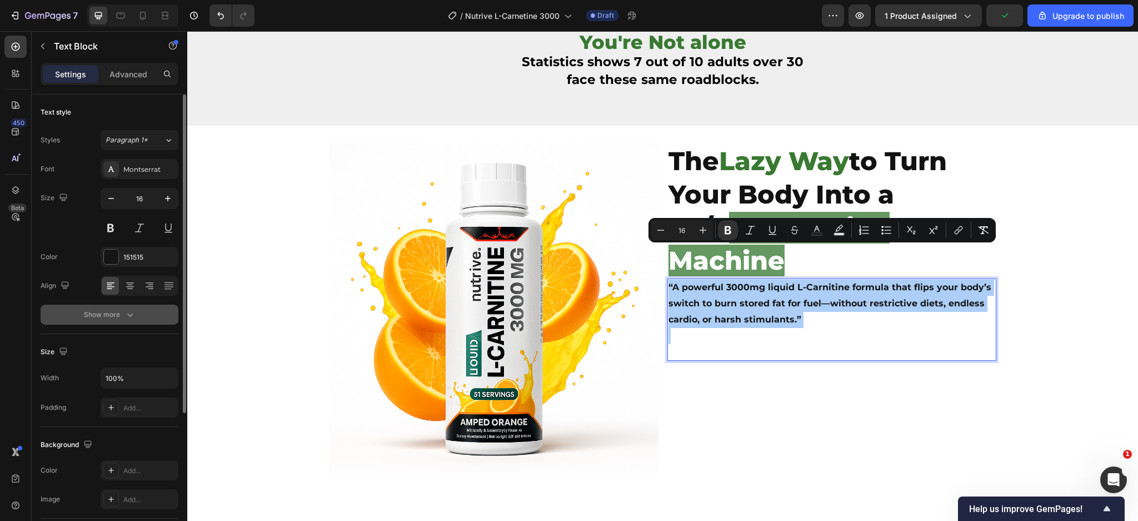
click at [132, 307] on button "Show more" at bounding box center [110, 315] width 138 height 20
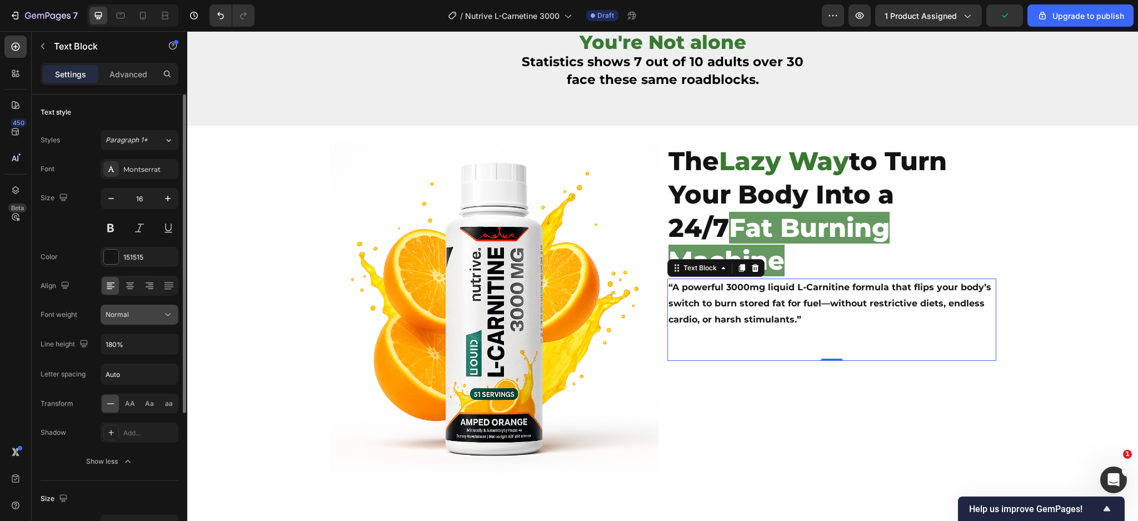
click at [137, 317] on div "Normal" at bounding box center [134, 315] width 57 height 10
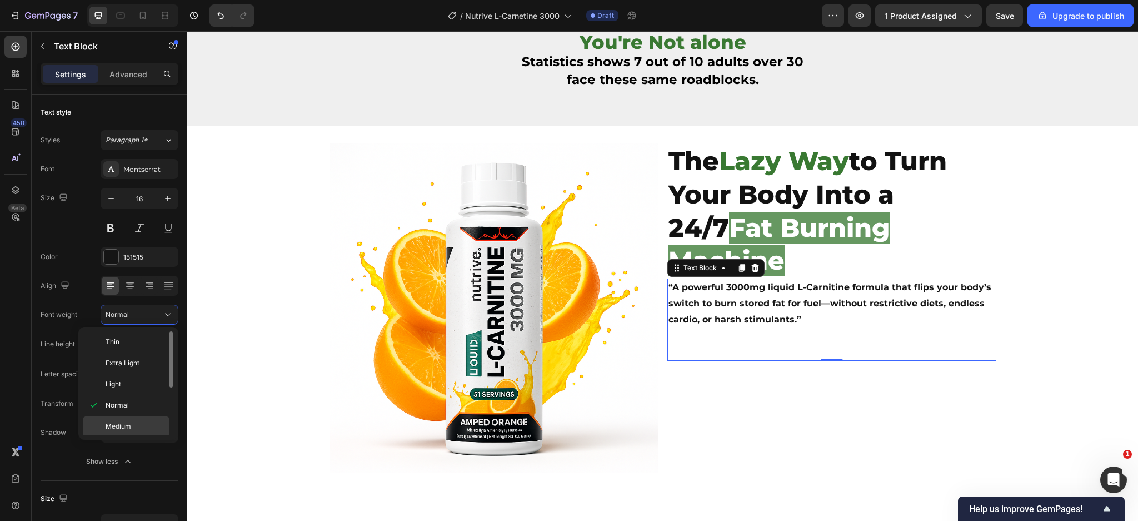
click at [142, 421] on p "Medium" at bounding box center [135, 426] width 59 height 10
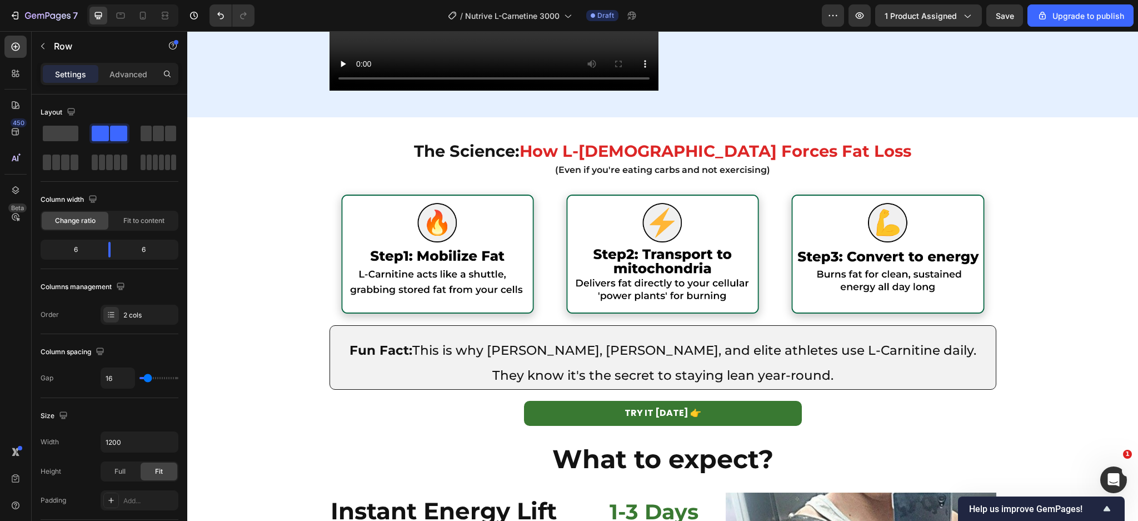
scroll to position [1132, 0]
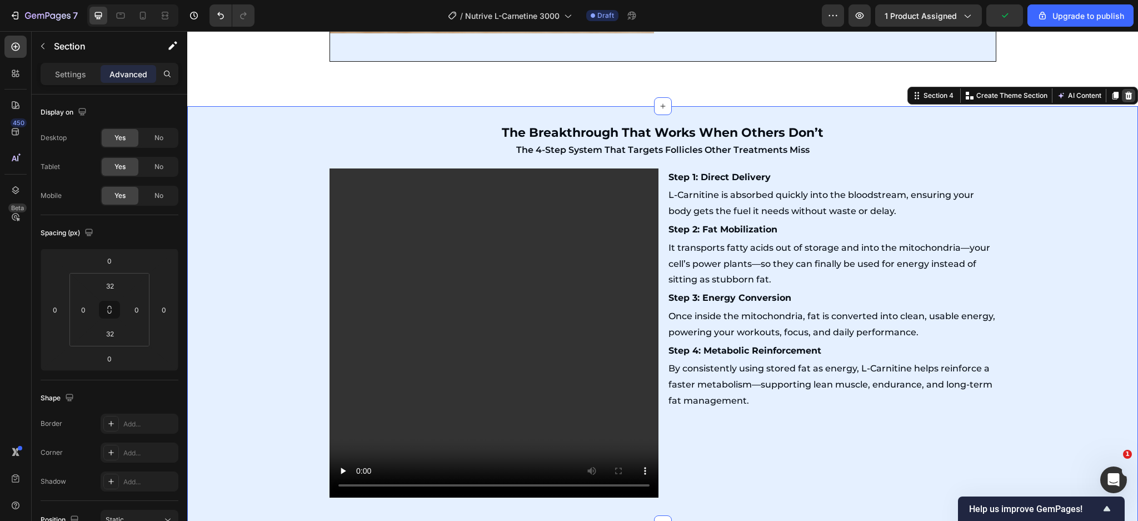
click at [1125, 96] on icon at bounding box center [1129, 95] width 9 height 9
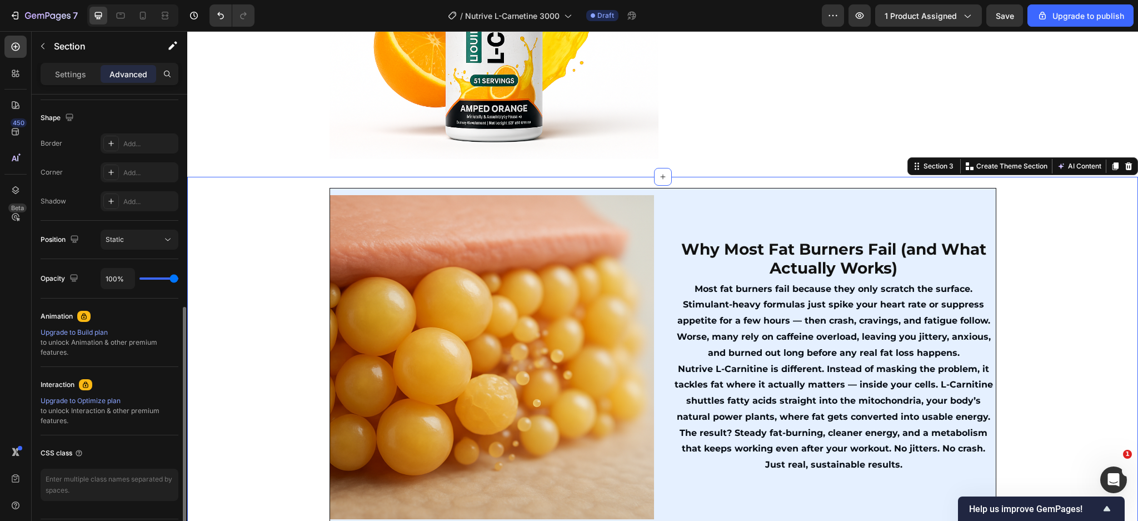
scroll to position [314, 0]
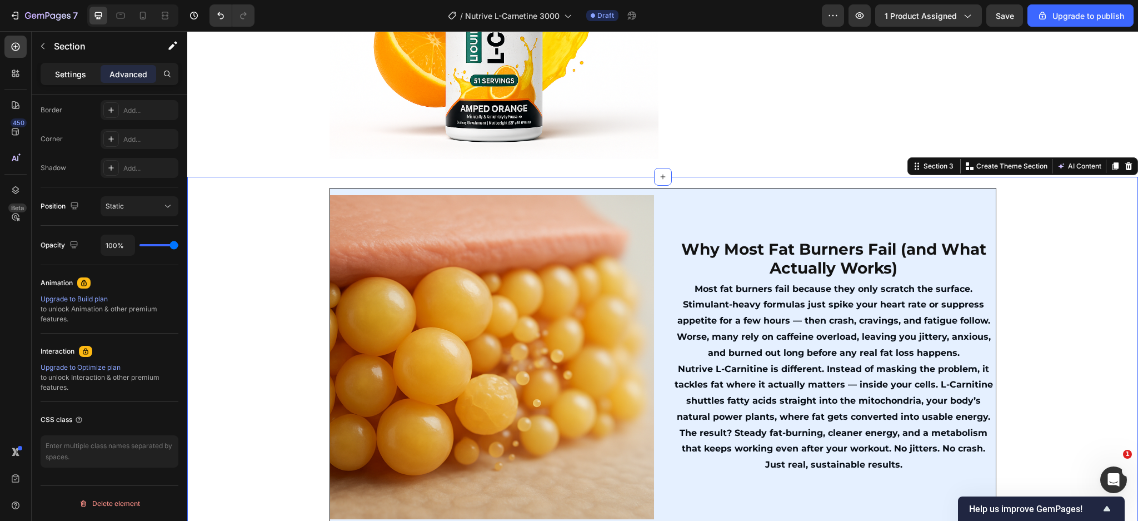
click at [54, 79] on div "Settings" at bounding box center [71, 74] width 56 height 18
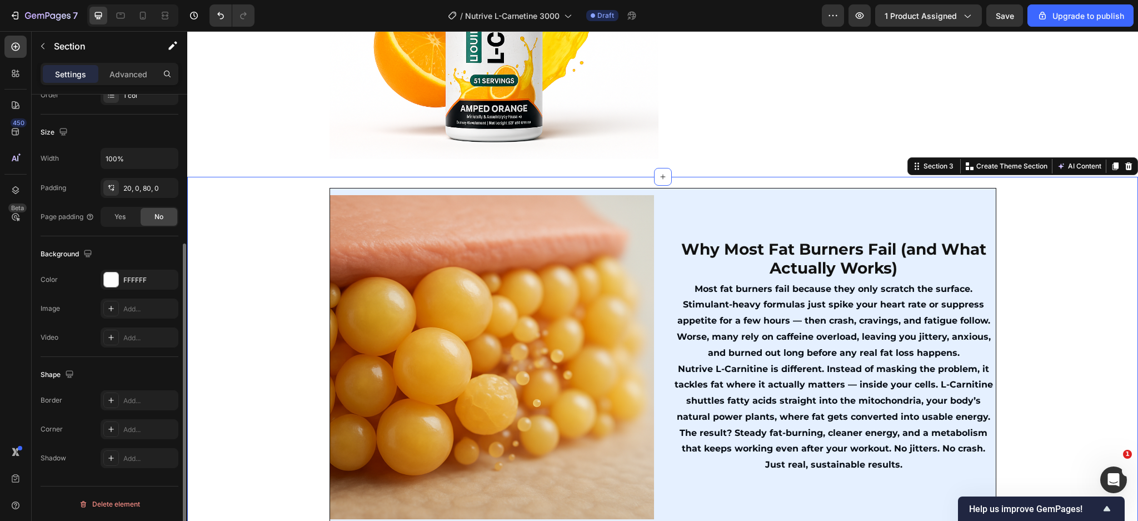
click at [141, 290] on div "The changes might be hidden by the video. Color FFFFFF Image Add... Video Add..." at bounding box center [110, 309] width 138 height 78
click at [143, 284] on div "FFFFFF" at bounding box center [139, 280] width 32 height 10
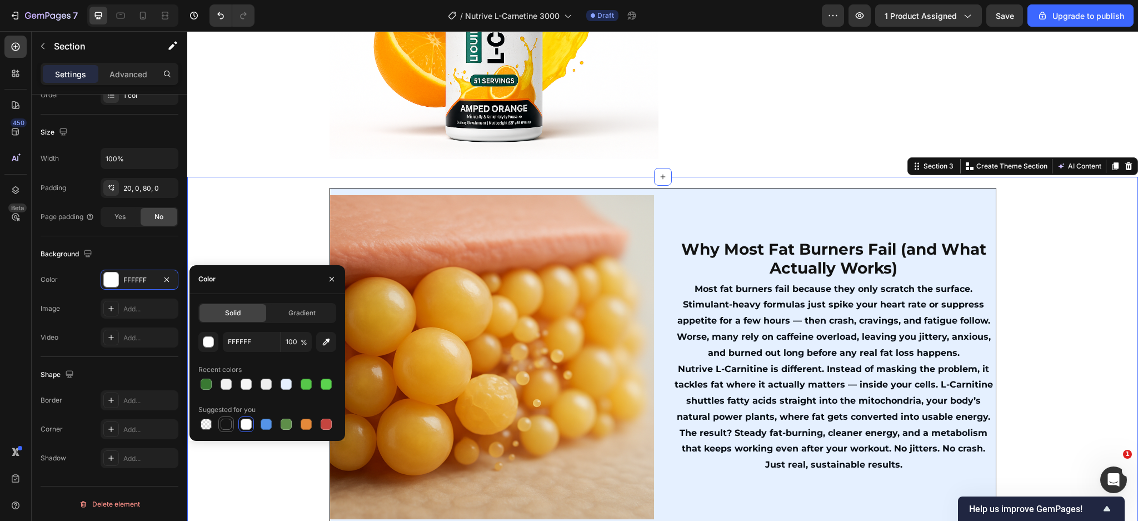
click at [220, 430] on div at bounding box center [226, 423] width 13 height 13
type input "151515"
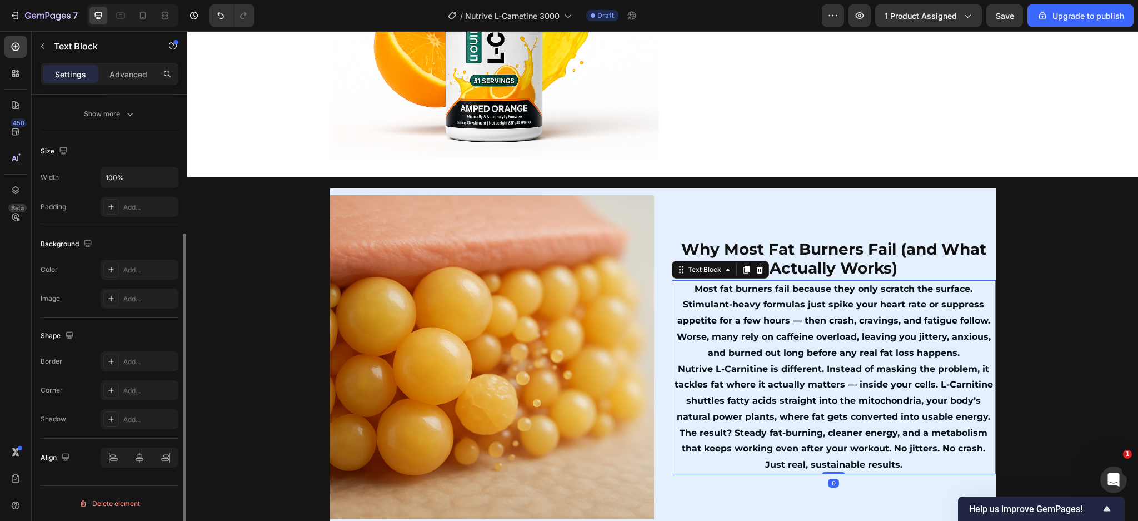
scroll to position [0, 0]
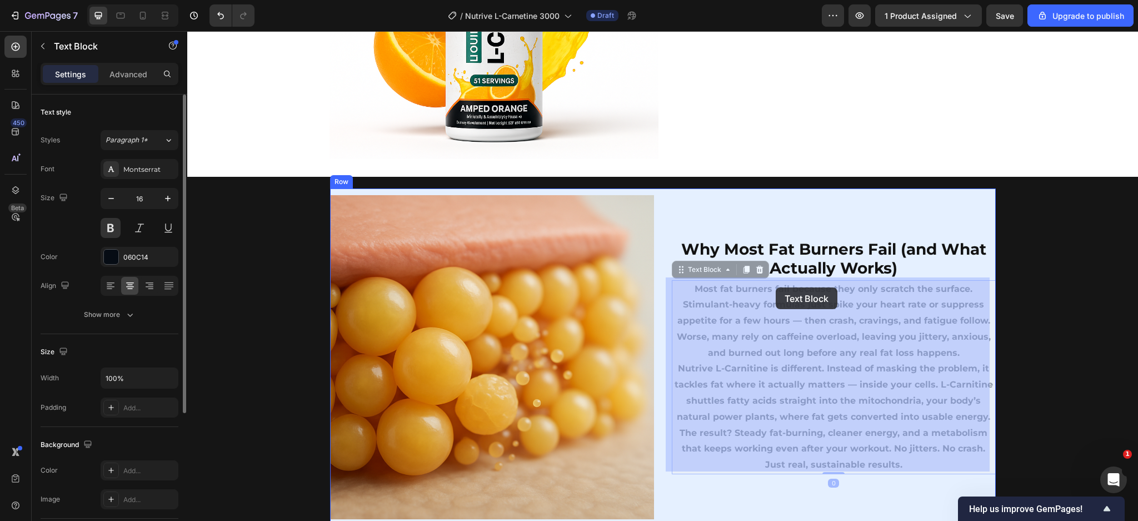
drag, startPoint x: 775, startPoint y: 282, endPoint x: 778, endPoint y: 311, distance: 29.0
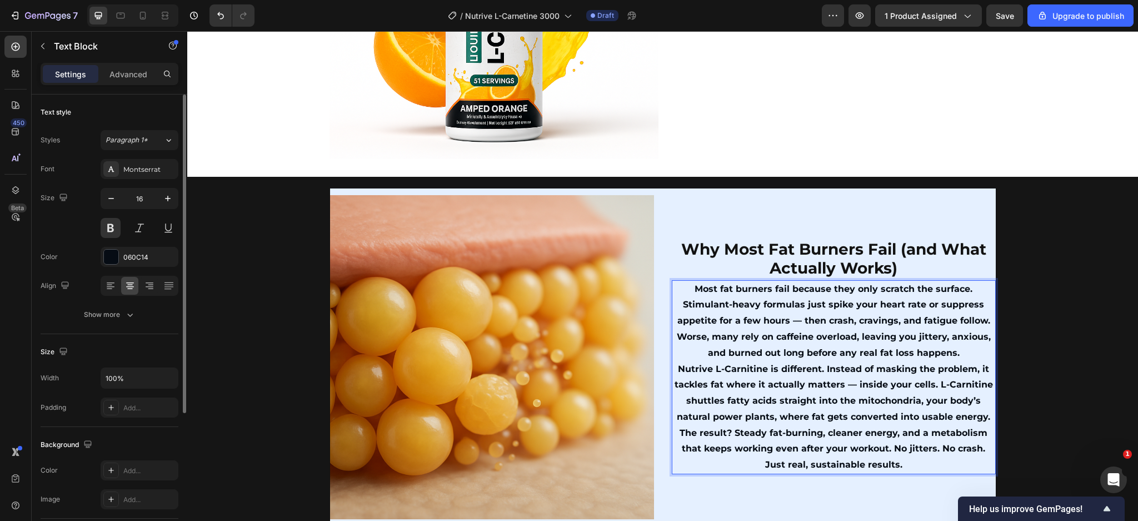
click at [778, 311] on p "Most fat burners fail because they only scratch the surface. Stimulant-heavy fo…" at bounding box center [834, 321] width 322 height 80
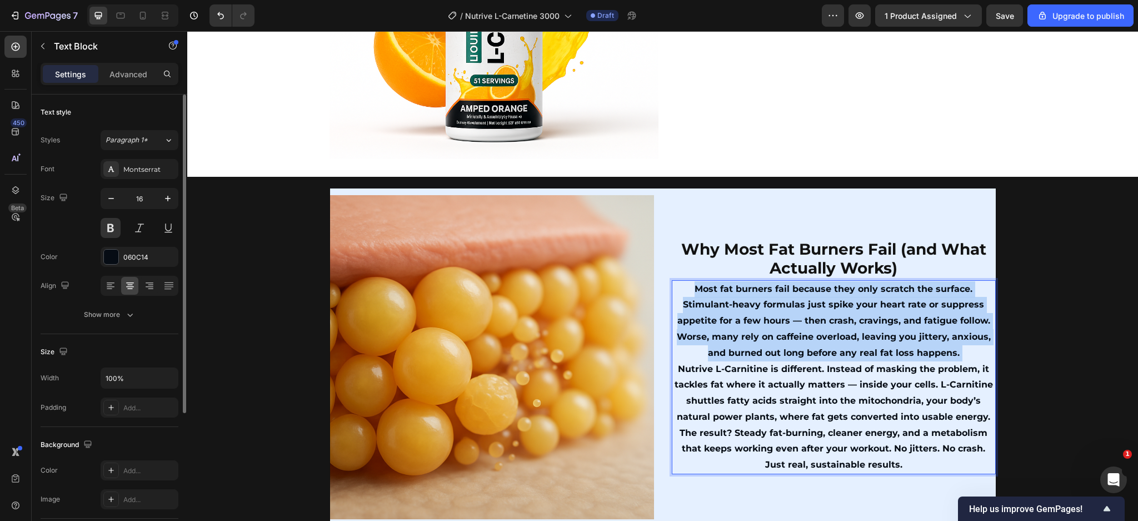
click at [778, 311] on p "Most fat burners fail because they only scratch the surface. Stimulant-heavy fo…" at bounding box center [834, 321] width 322 height 80
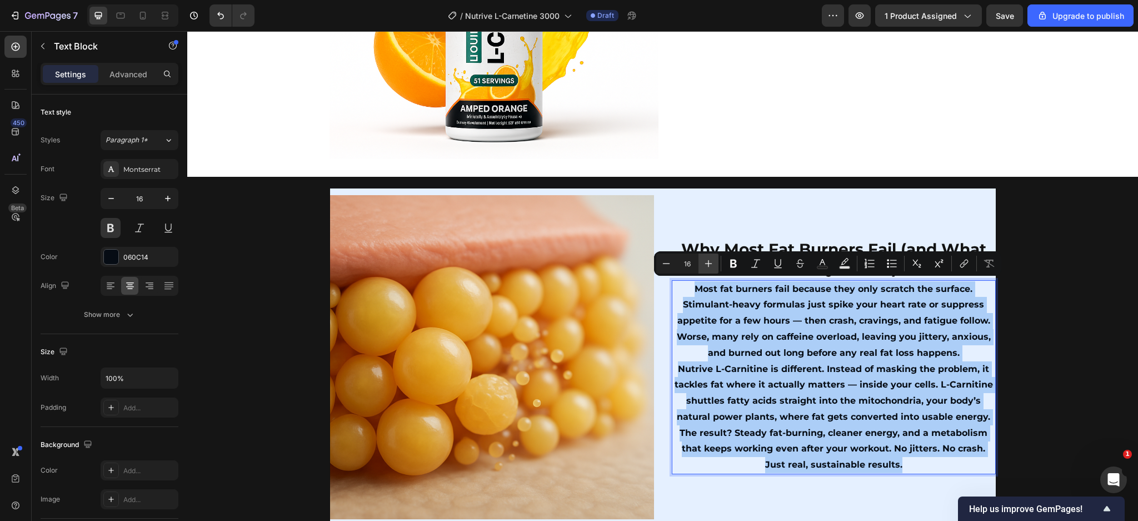
click at [700, 257] on button "Plus" at bounding box center [709, 263] width 20 height 20
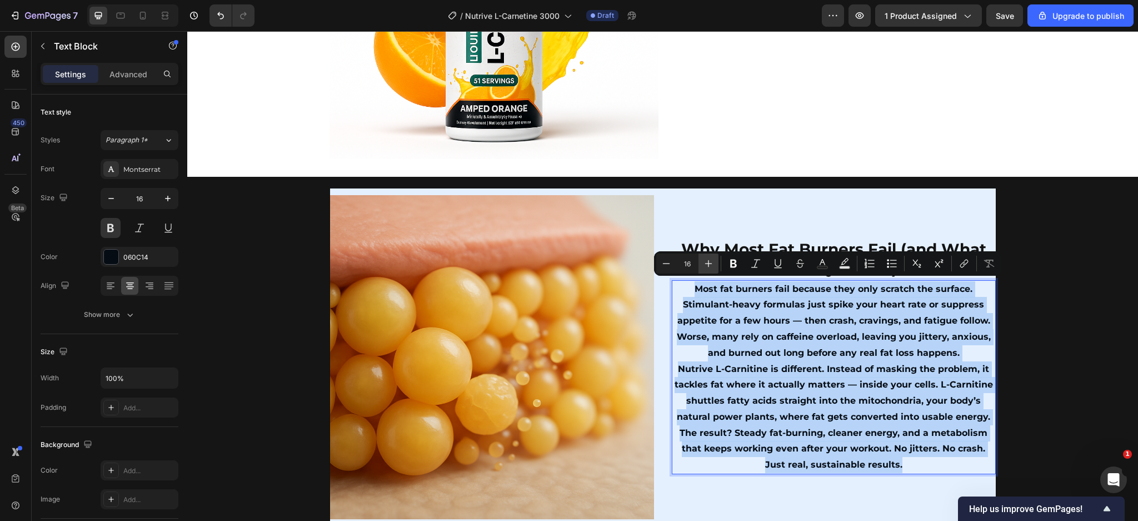
type input "17"
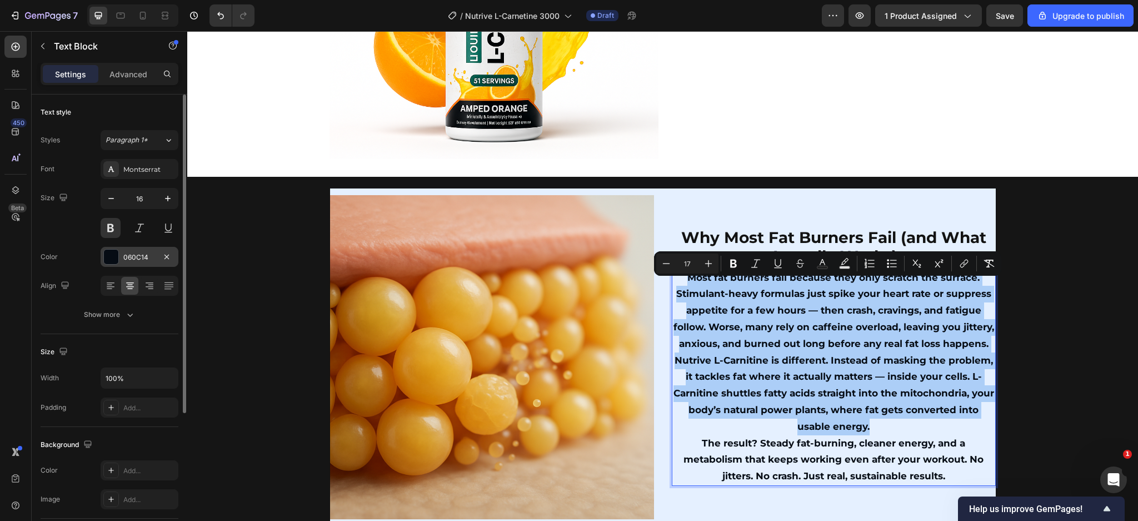
click at [116, 250] on div at bounding box center [111, 257] width 14 height 14
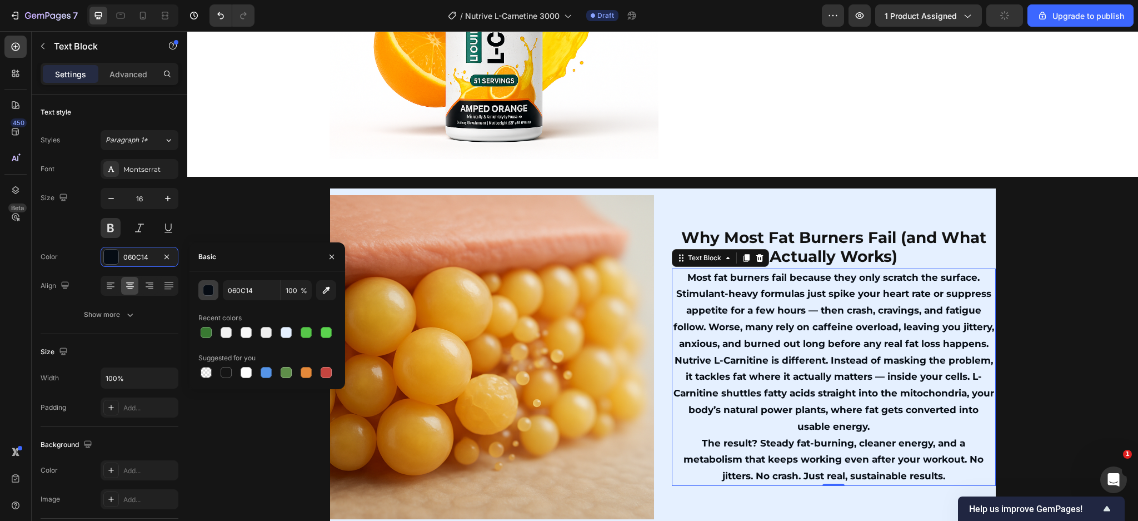
click at [212, 286] on div "button" at bounding box center [208, 290] width 11 height 11
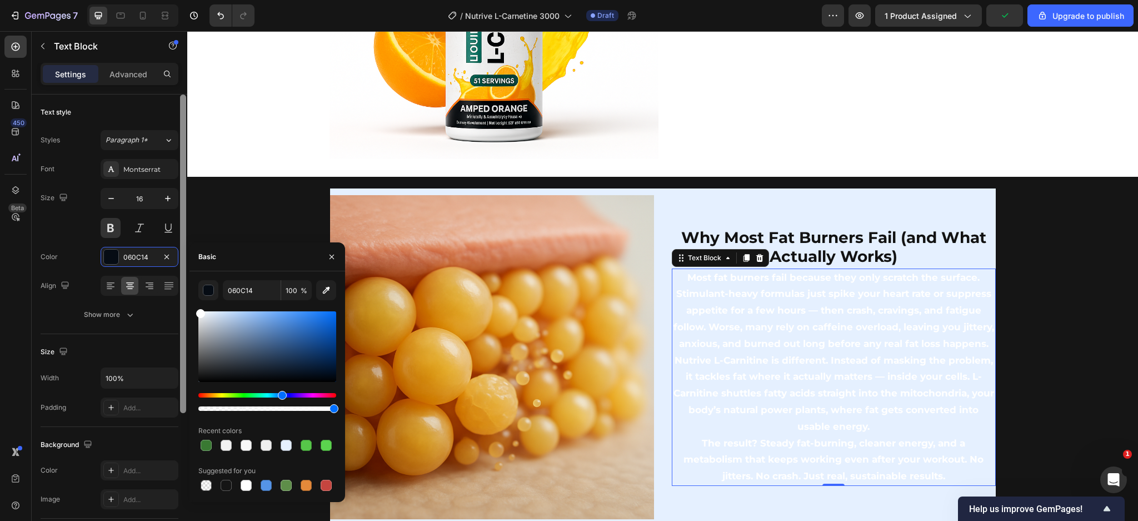
drag, startPoint x: 200, startPoint y: 319, endPoint x: 179, endPoint y: 286, distance: 39.2
click at [179, 286] on div "450 Beta Sections(30) Elements(84) Section Element Hero Section Product Detail …" at bounding box center [93, 276] width 187 height 490
type input "FFFFFF"
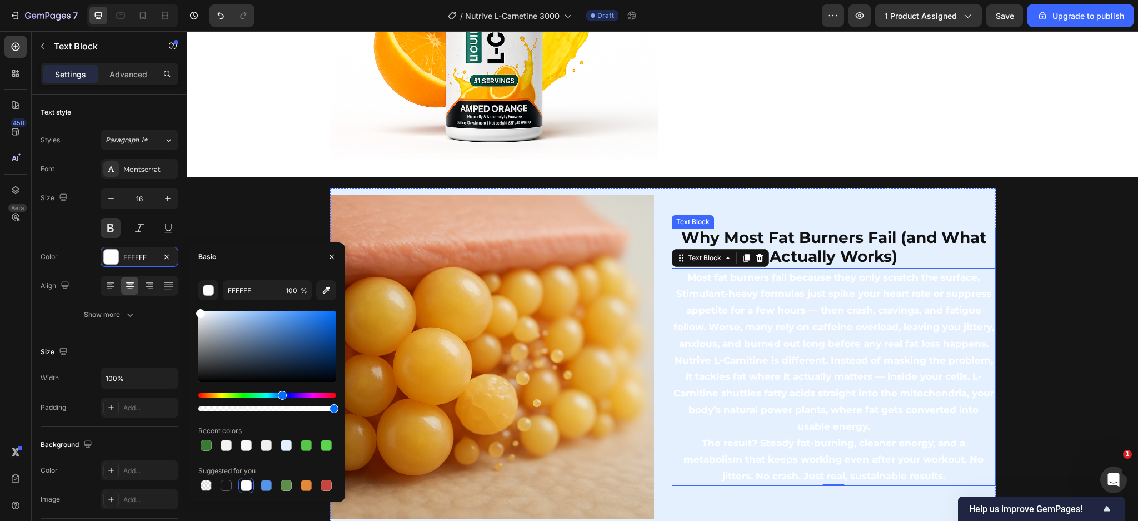
click at [812, 248] on span "Why Most Fat Burners Fail (and What Actually Works)" at bounding box center [834, 247] width 305 height 38
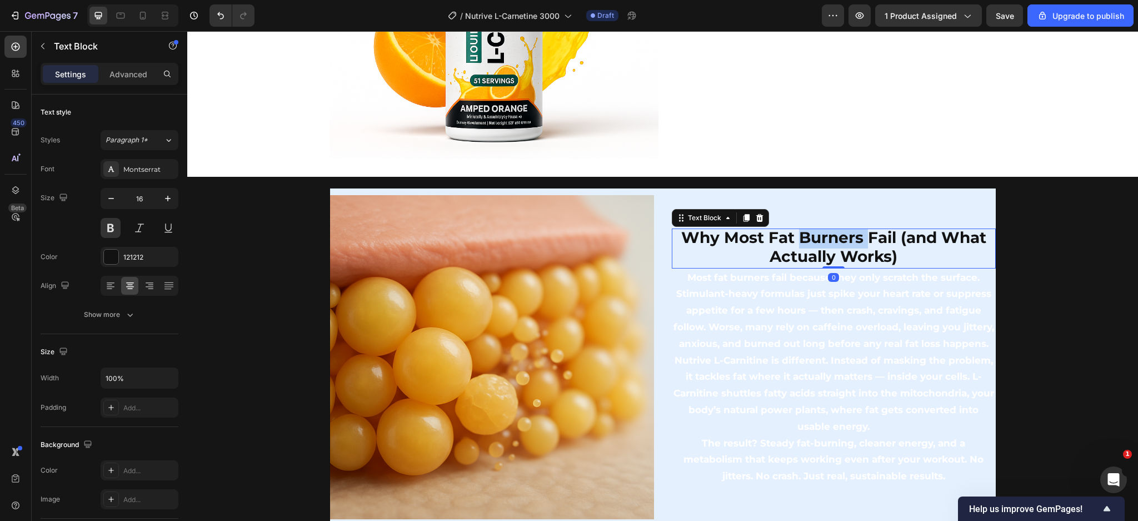
click at [812, 248] on span "Why Most Fat Burners Fail (and What Actually Works)" at bounding box center [834, 247] width 305 height 38
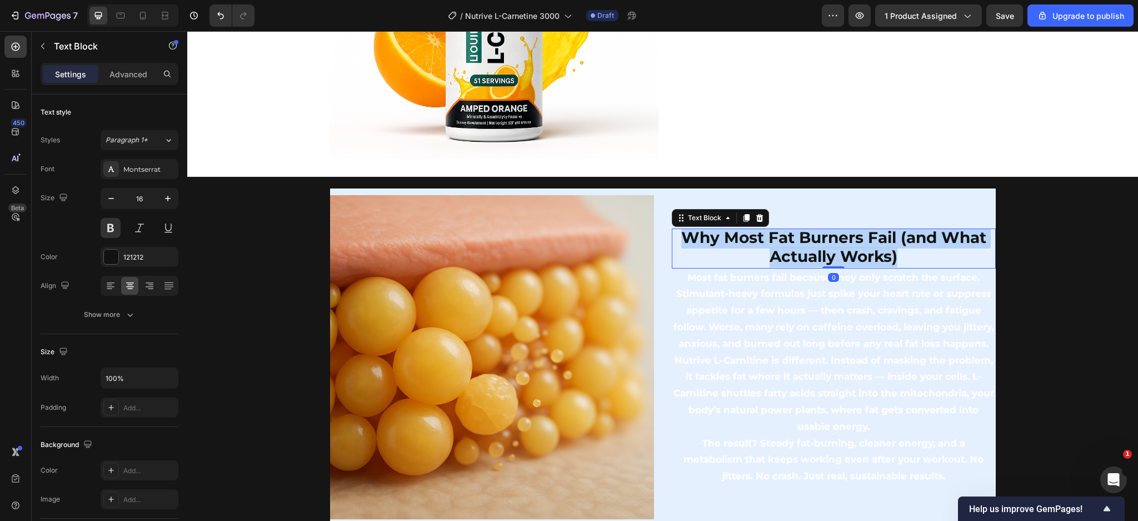
click at [812, 248] on span "Why Most Fat Burners Fail (and What Actually Works)" at bounding box center [834, 247] width 305 height 38
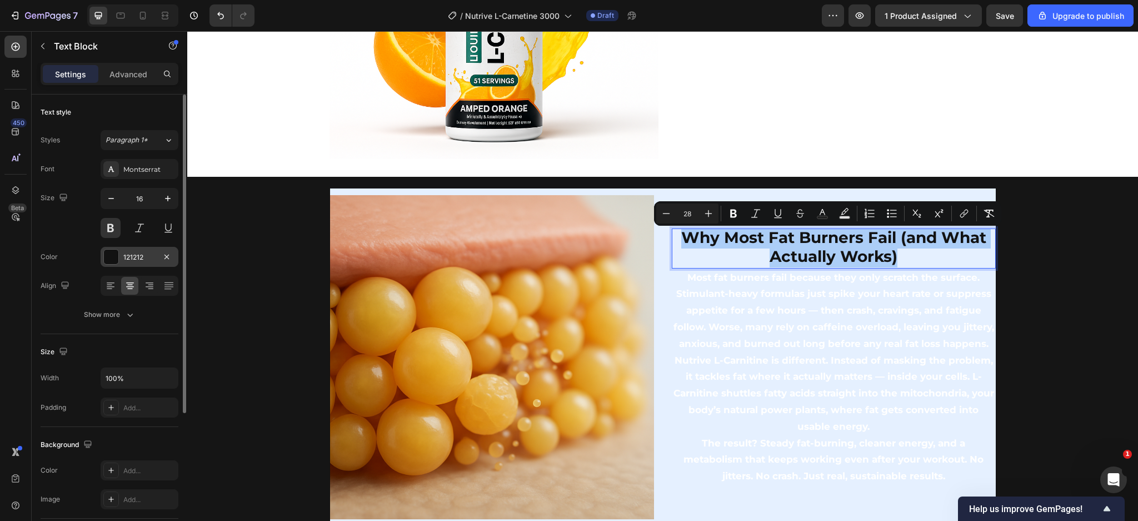
click at [113, 253] on div at bounding box center [111, 257] width 14 height 14
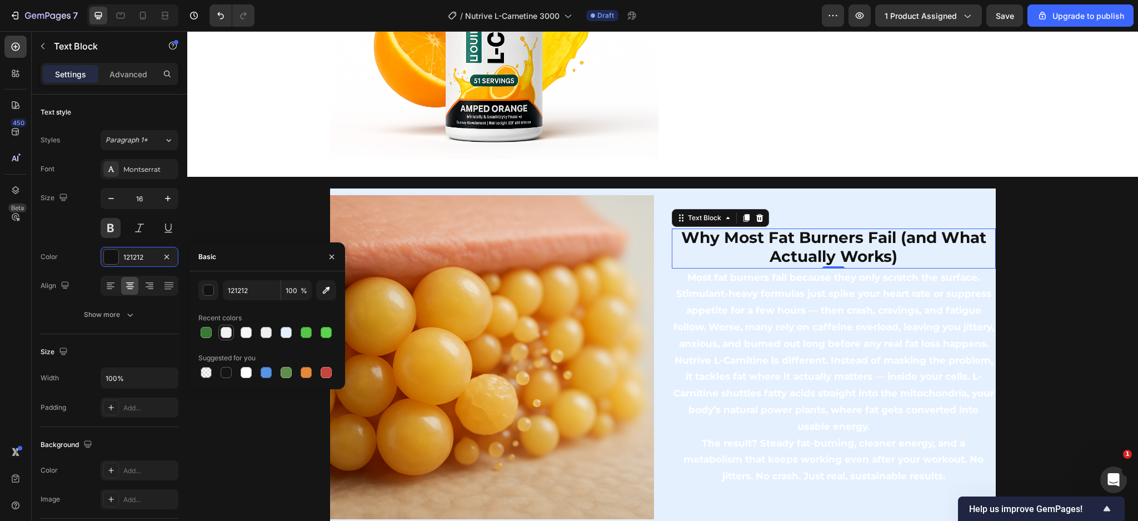
click at [226, 336] on div at bounding box center [226, 332] width 11 height 11
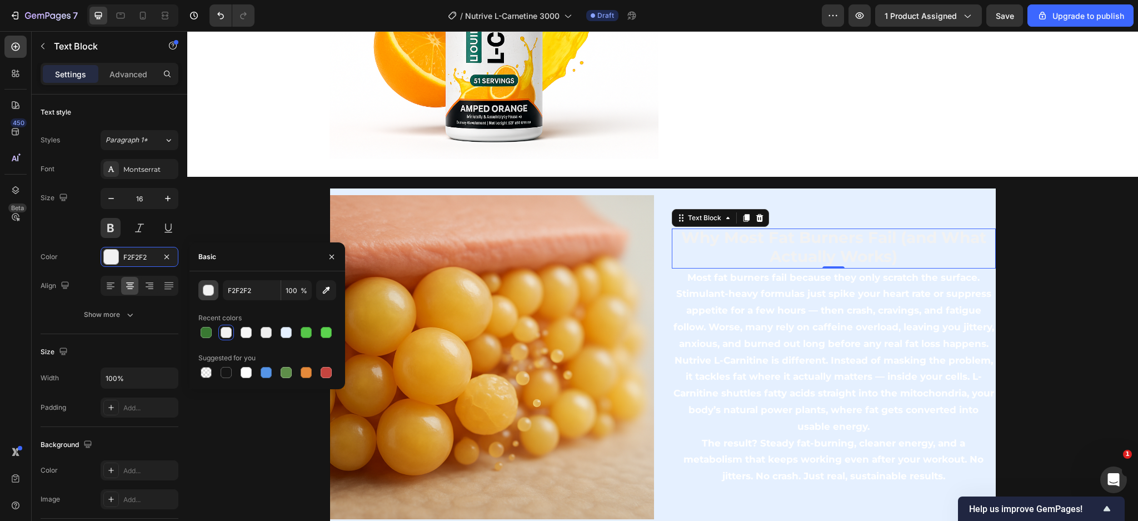
click at [205, 296] on button "button" at bounding box center [208, 290] width 20 height 20
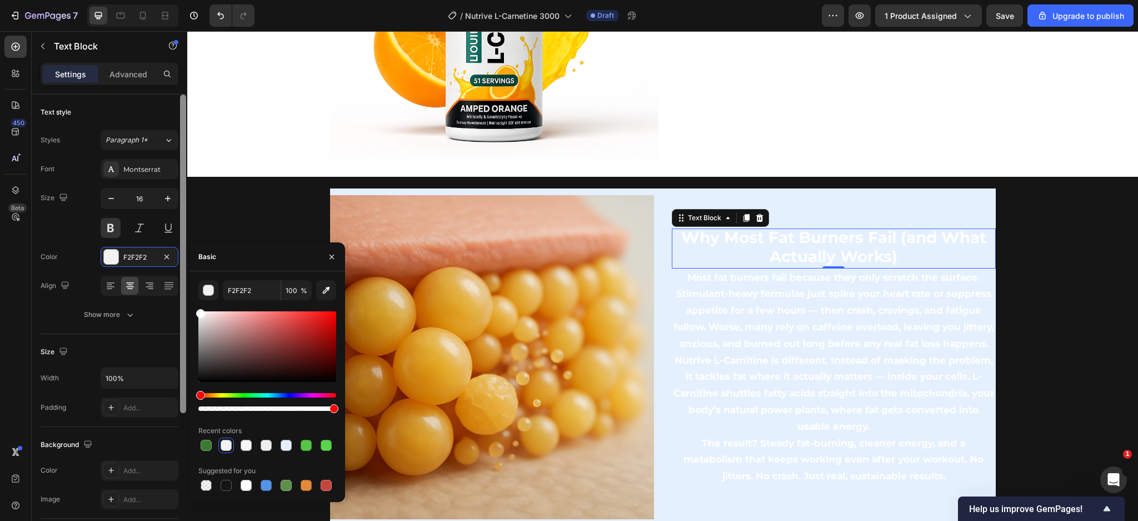
drag, startPoint x: 211, startPoint y: 317, endPoint x: 181, endPoint y: 285, distance: 43.6
click at [181, 285] on div "450 Beta Sections(30) Elements(84) Section Element Hero Section Product Detail …" at bounding box center [93, 276] width 187 height 490
type input "FFFFFF"
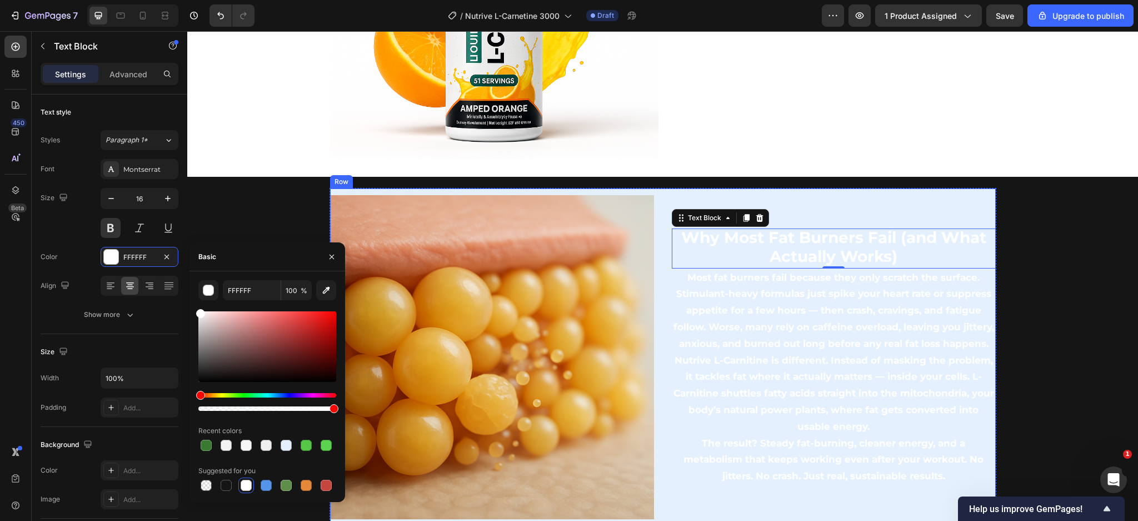
click at [864, 211] on div "Why Most Fat Burners Fail (and What Actually Works) Text Block 0 Most fat burne…" at bounding box center [834, 357] width 324 height 324
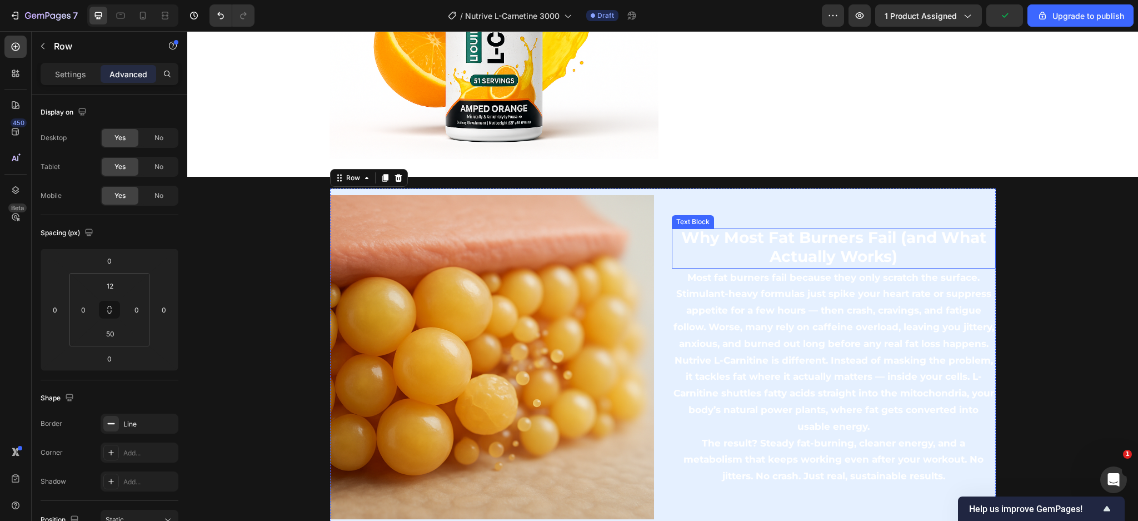
click at [694, 202] on div "Why Most Fat Burners Fail (and What Actually Works) Text Block Most fat burners…" at bounding box center [834, 357] width 324 height 324
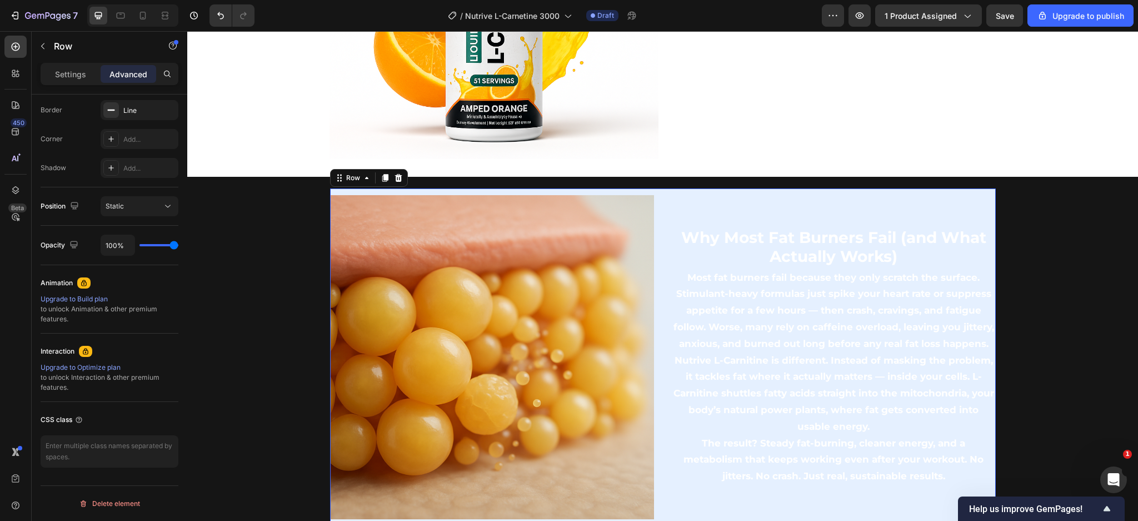
click at [57, 63] on div "Settings Advanced" at bounding box center [110, 74] width 138 height 22
click at [64, 83] on div "Settings Advanced" at bounding box center [110, 74] width 138 height 22
click at [69, 75] on p "Settings" at bounding box center [70, 74] width 31 height 12
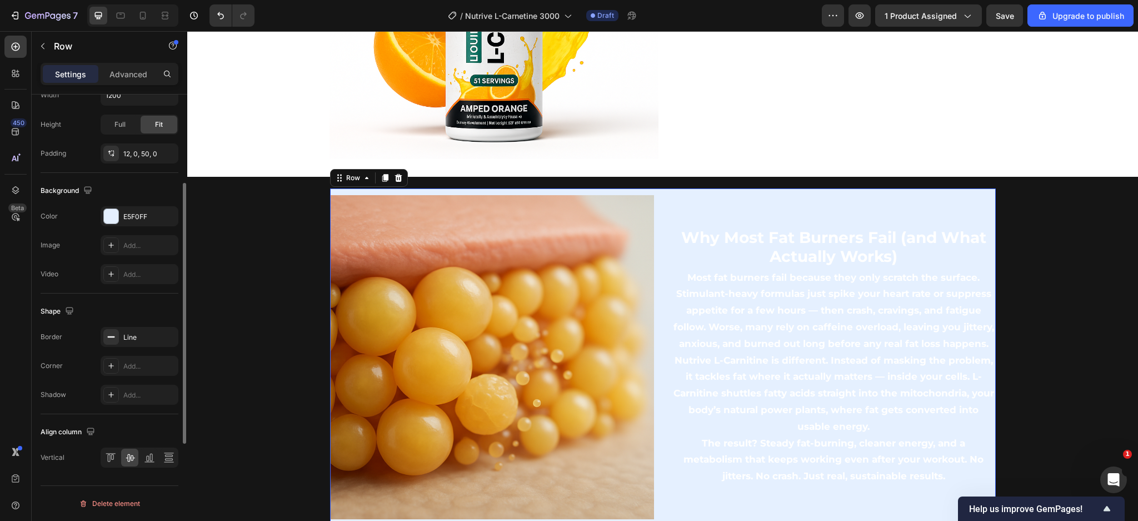
scroll to position [138, 0]
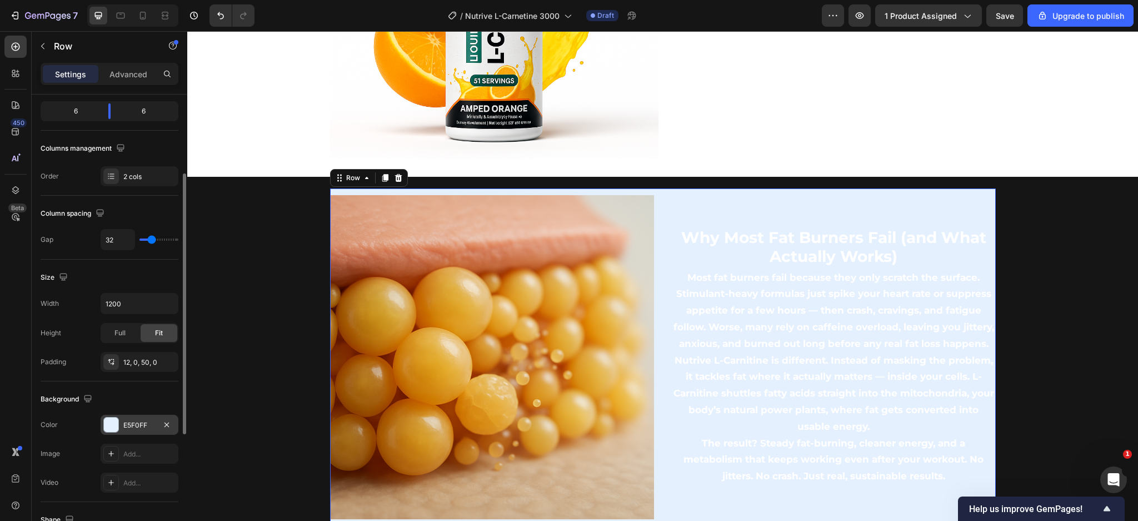
click at [137, 425] on div "E5F0FF" at bounding box center [139, 425] width 32 height 10
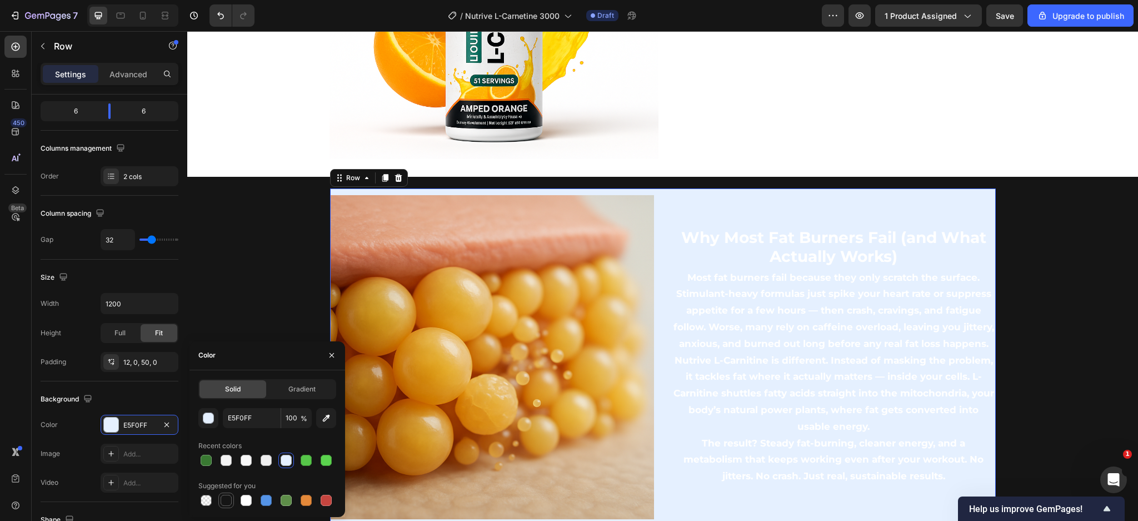
click at [226, 497] on div at bounding box center [226, 500] width 11 height 11
type input "151515"
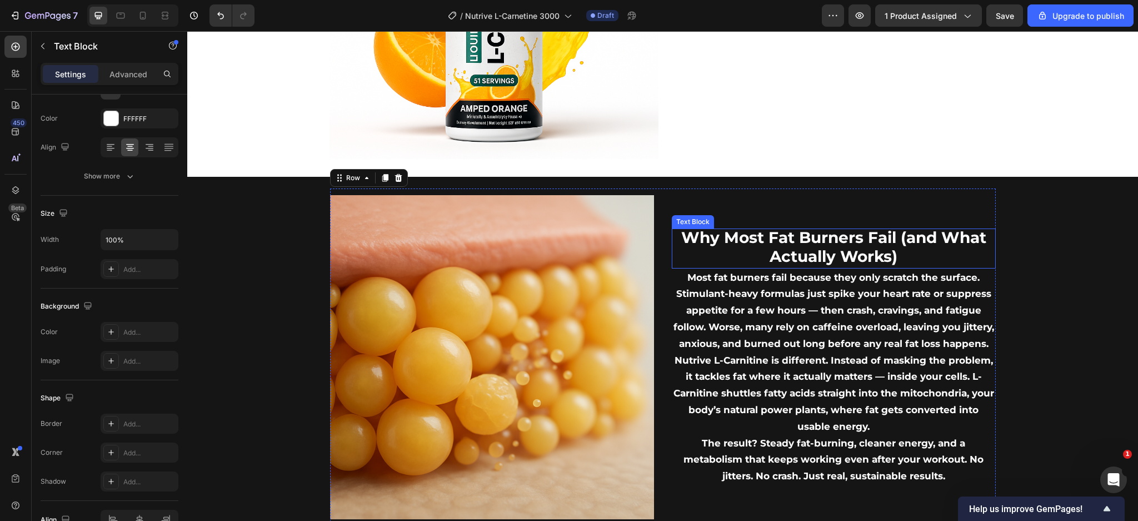
click at [817, 247] on span "Why Most Fat Burners Fail (and What Actually Works)" at bounding box center [834, 247] width 305 height 38
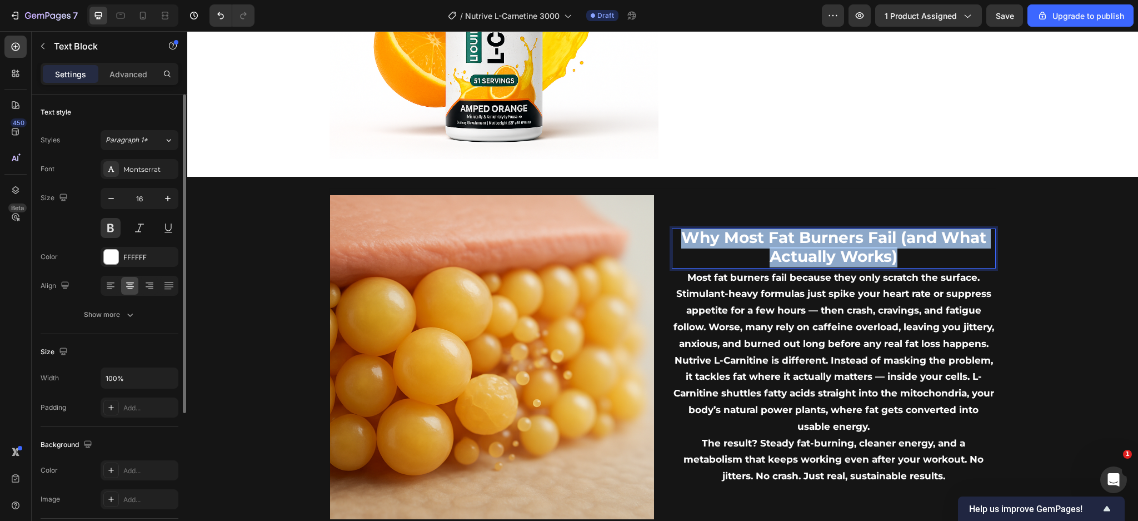
click at [817, 247] on span "Why Most Fat Burners Fail (and What Actually Works)" at bounding box center [834, 247] width 305 height 38
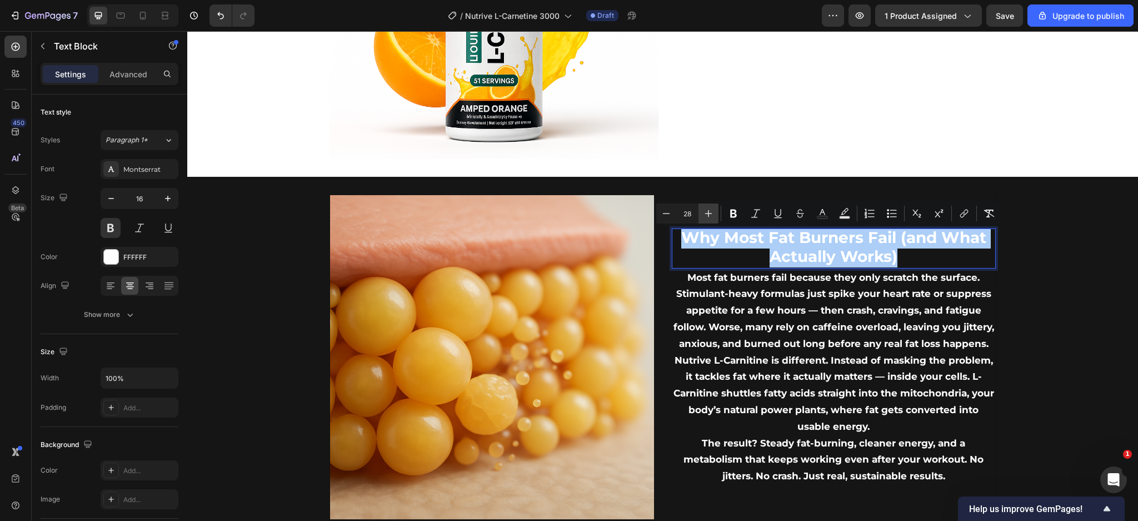
click at [717, 212] on button "Plus" at bounding box center [709, 213] width 20 height 20
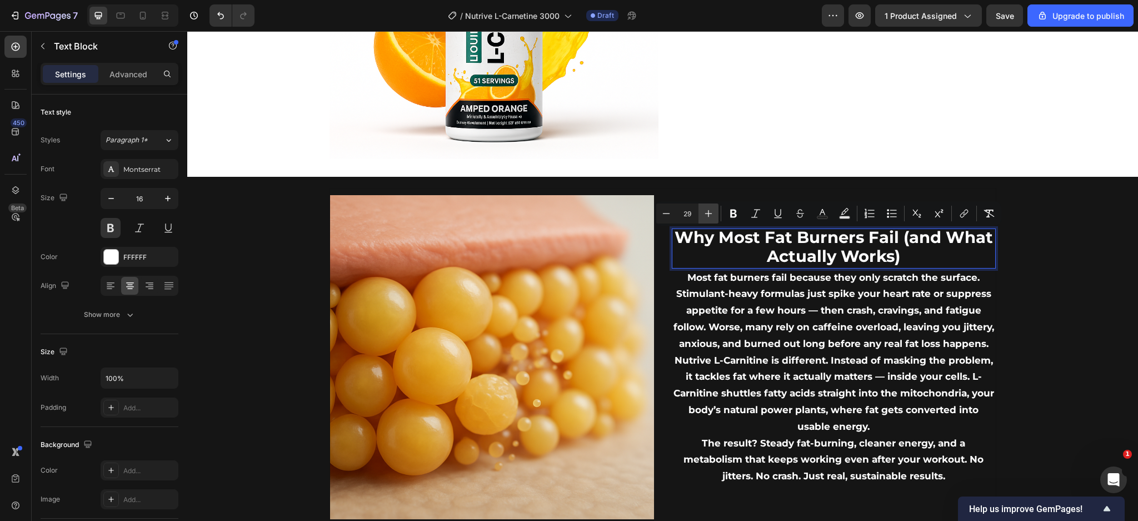
click at [717, 212] on button "Plus" at bounding box center [709, 213] width 20 height 20
click at [717, 211] on button "Plus" at bounding box center [709, 213] width 20 height 20
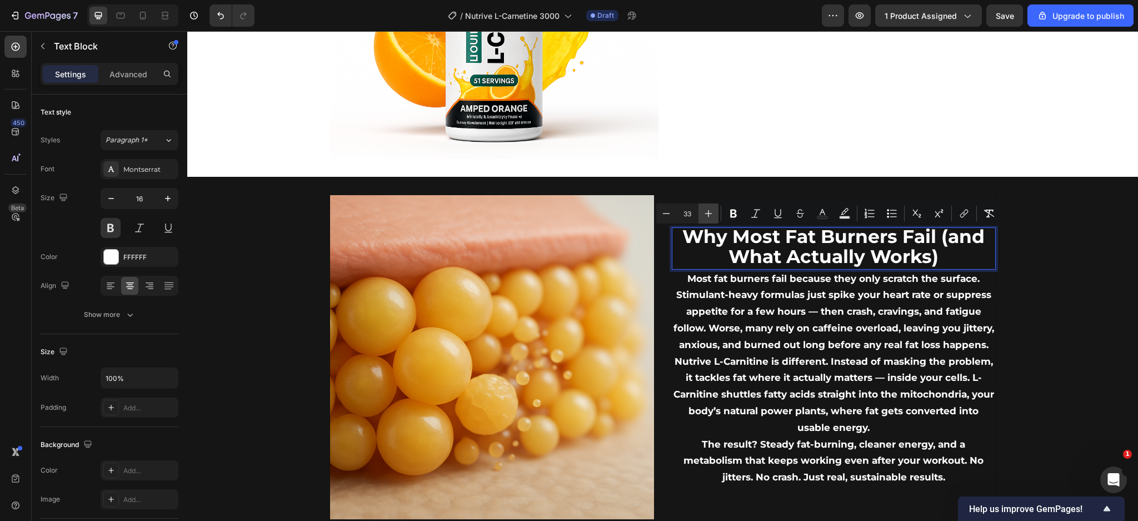
type input "34"
click at [741, 329] on span "Most fat burners fail because they only scratch the surface. Stimulant-heavy fo…" at bounding box center [834, 311] width 321 height 77
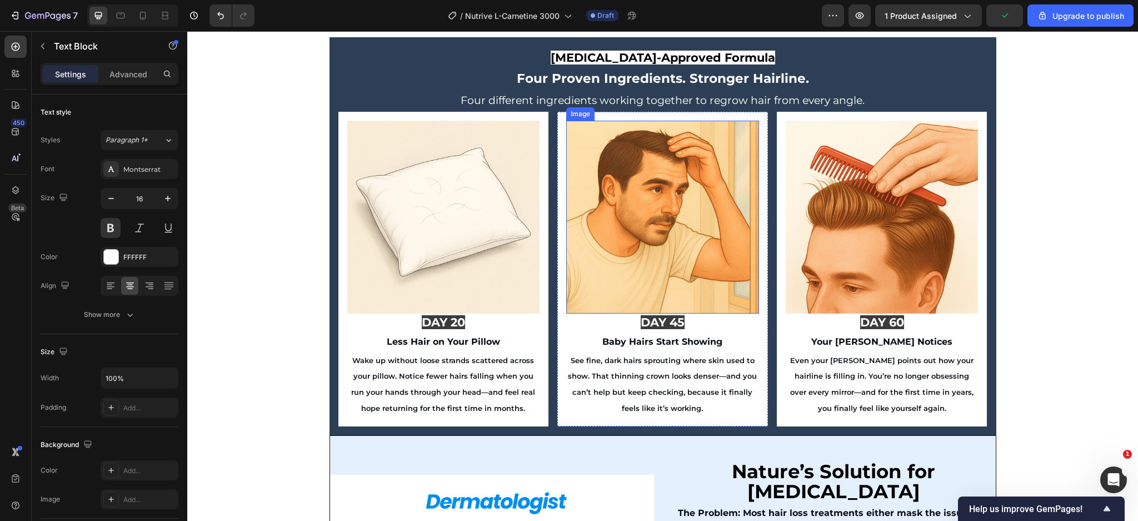
scroll to position [2279, 0]
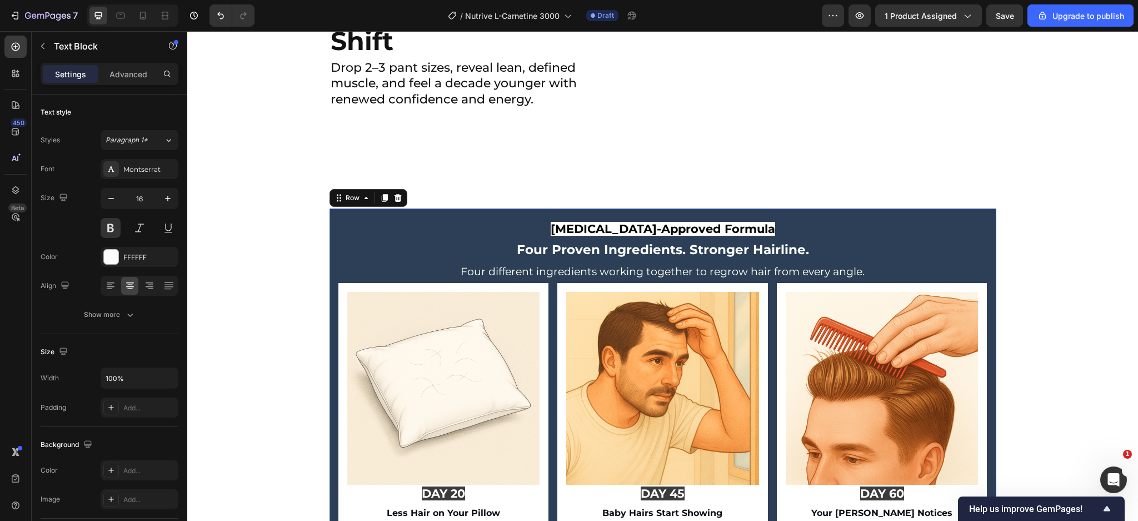
click at [983, 213] on div "Dermatologist-Approved Formula Four Proven Ingredients. Stronger Hairline. Four…" at bounding box center [663, 407] width 667 height 398
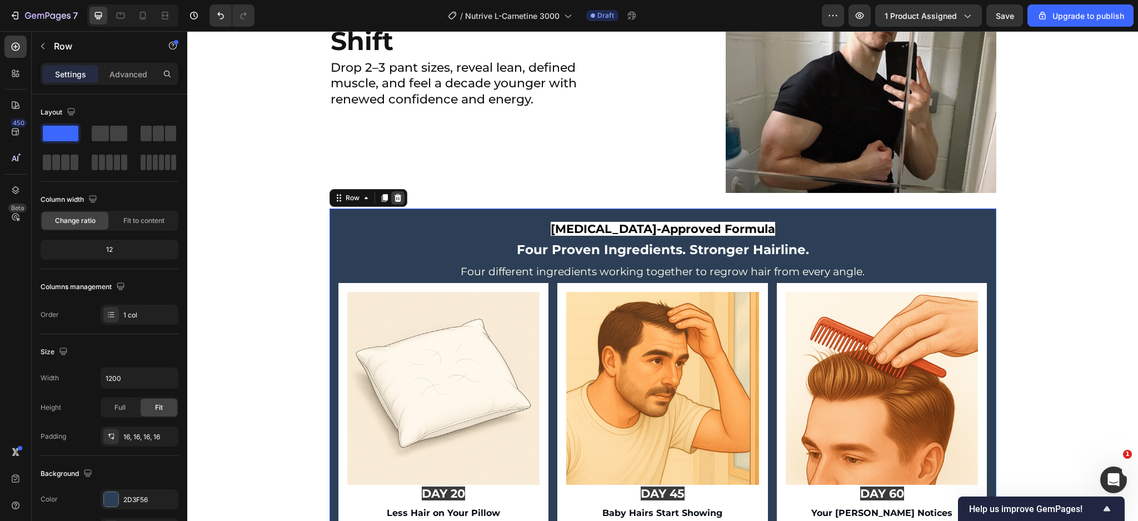
click at [394, 194] on icon at bounding box center [397, 198] width 7 height 8
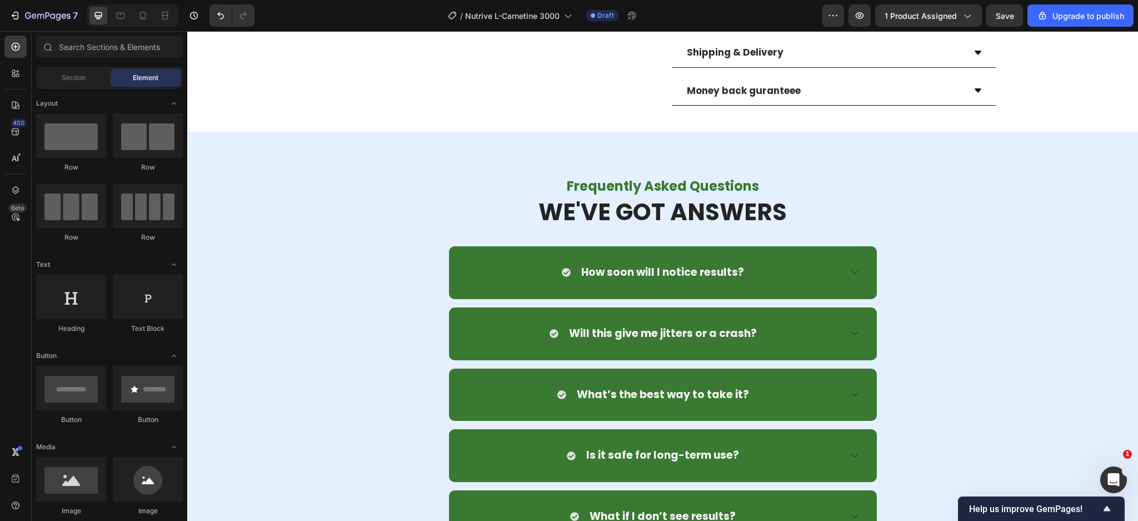
scroll to position [4058, 0]
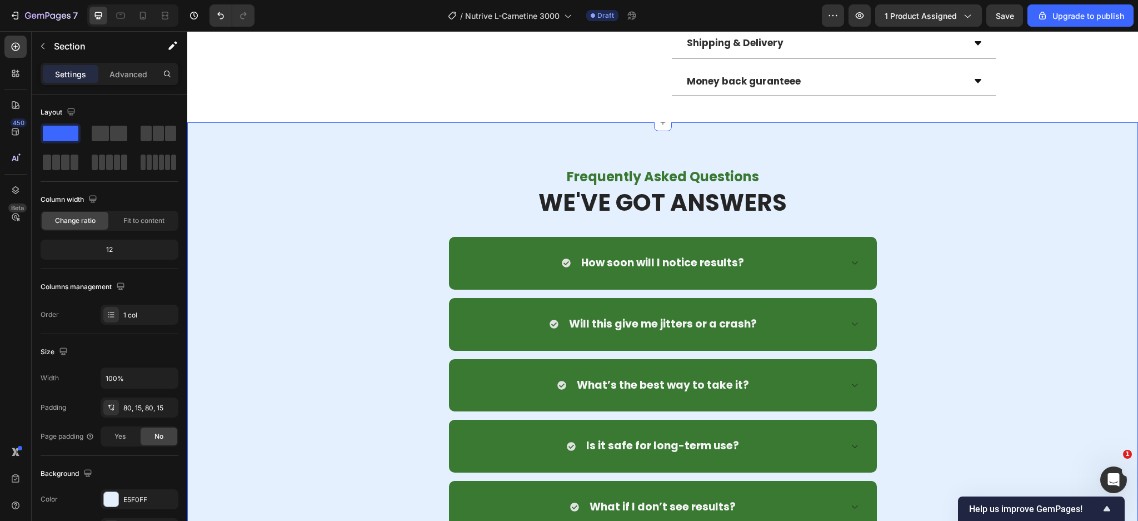
click at [294, 267] on div "Frequently Asked Questions Heading WE'VE GOT ANSWERS Heading Row How soon will …" at bounding box center [663, 399] width 934 height 464
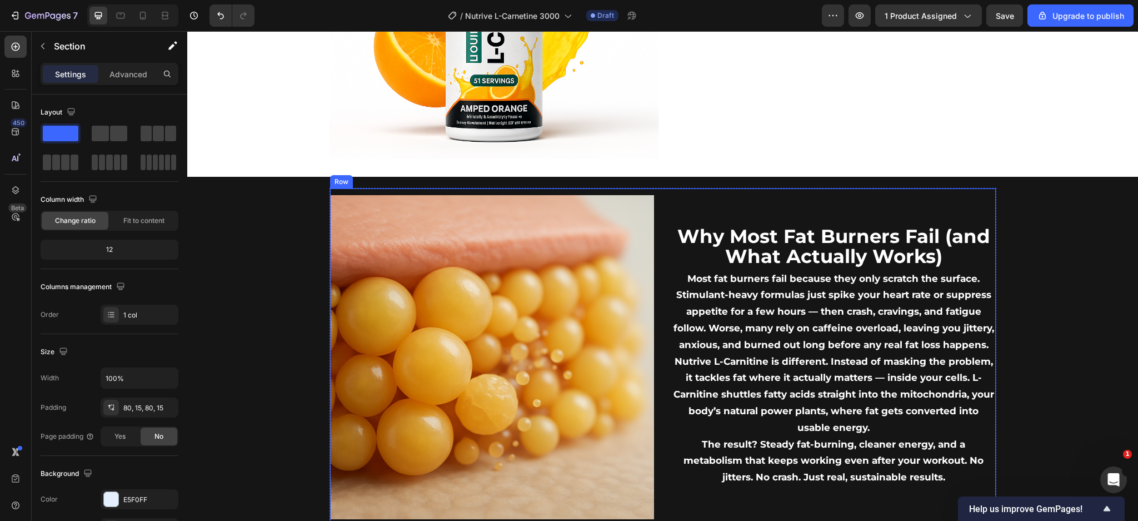
scroll to position [944, 0]
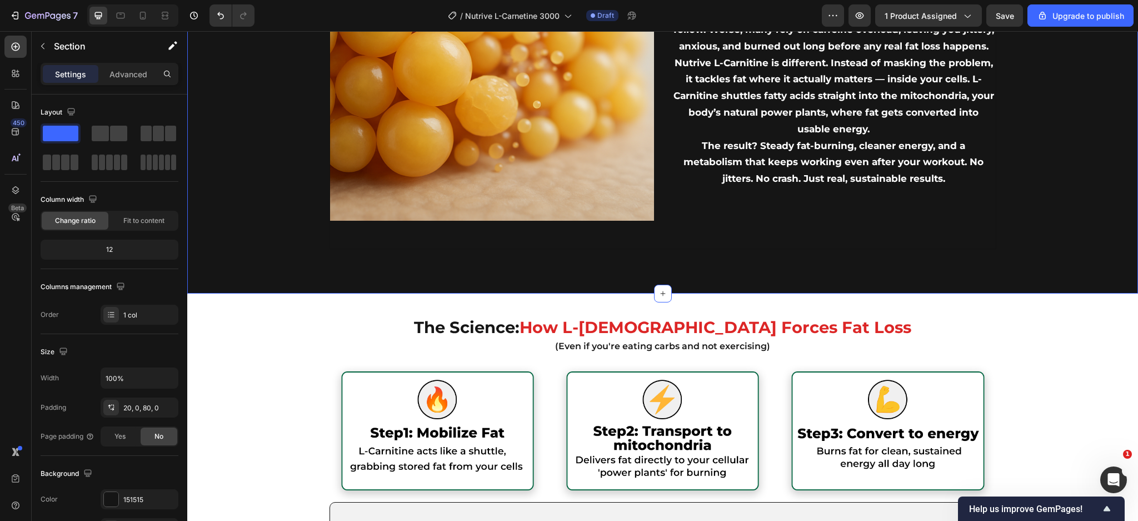
click at [262, 213] on div "Image Why Most Fat Burners Fail (and What Actually Works) Text Block Most fat b…" at bounding box center [662, 69] width 951 height 360
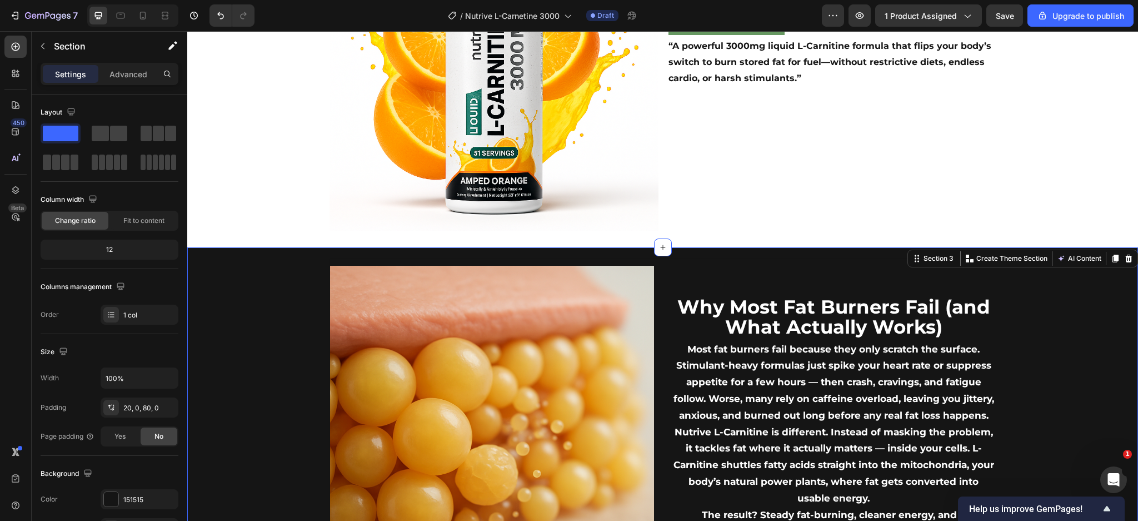
scroll to position [574, 0]
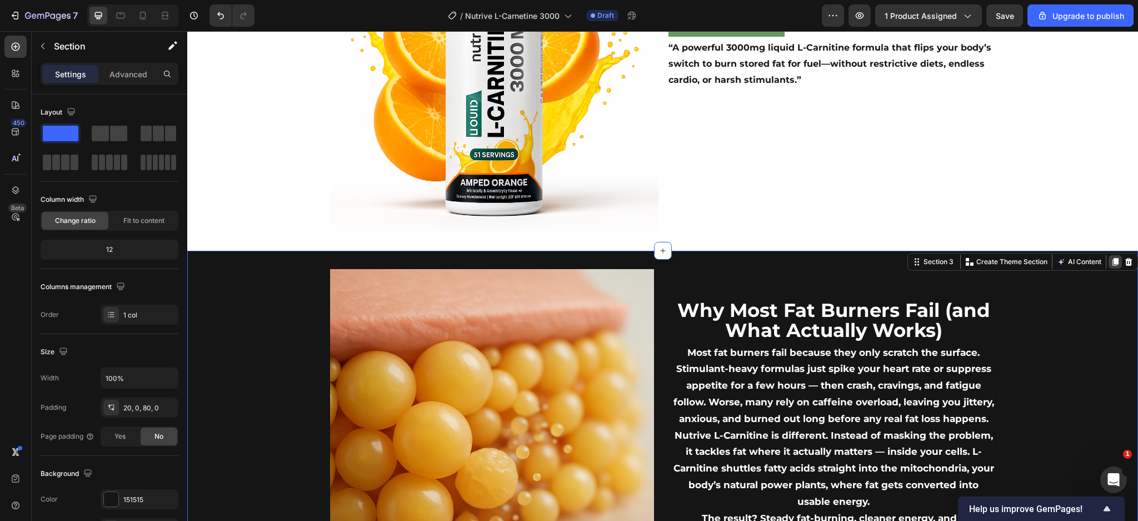
click at [1111, 257] on icon at bounding box center [1115, 261] width 9 height 9
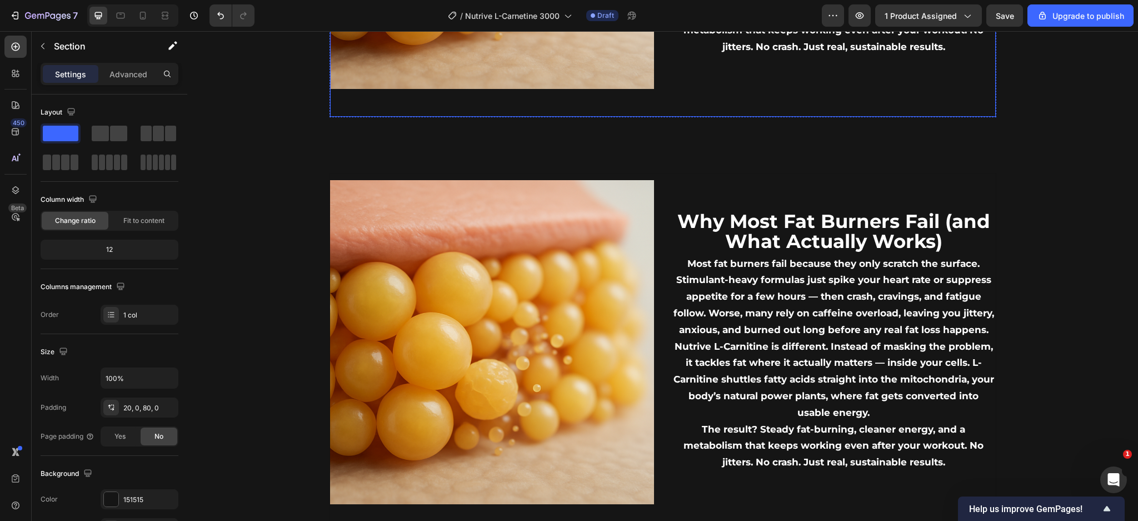
scroll to position [1168, 0]
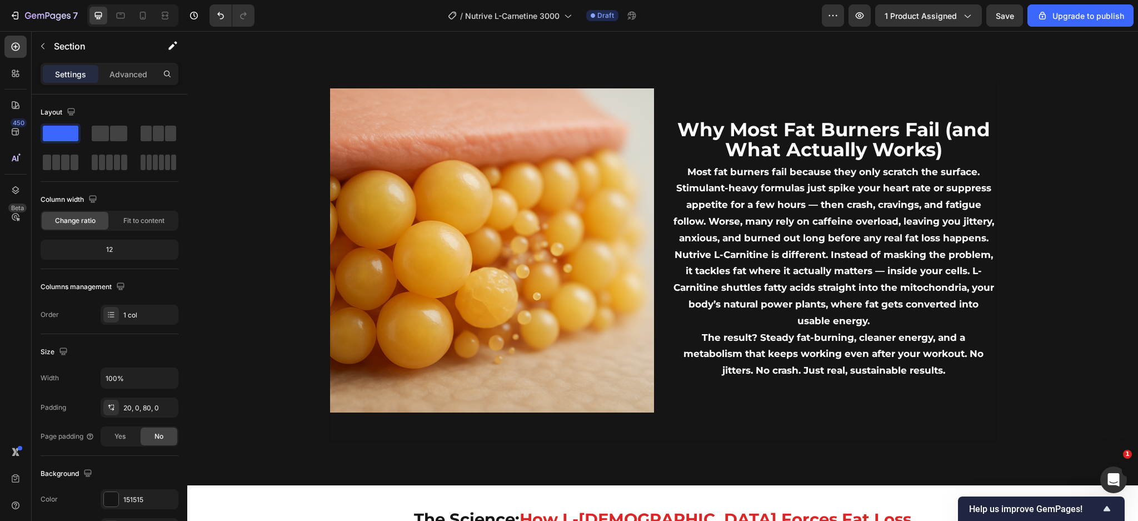
click at [1062, 124] on div "Image Why Most Fat Burners Fail (and What Actually Works) Text Block Most fat b…" at bounding box center [662, 261] width 951 height 360
click at [235, 262] on div "Image Why Most Fat Burners Fail (and What Actually Works) Text Block Most fat b…" at bounding box center [662, 261] width 951 height 360
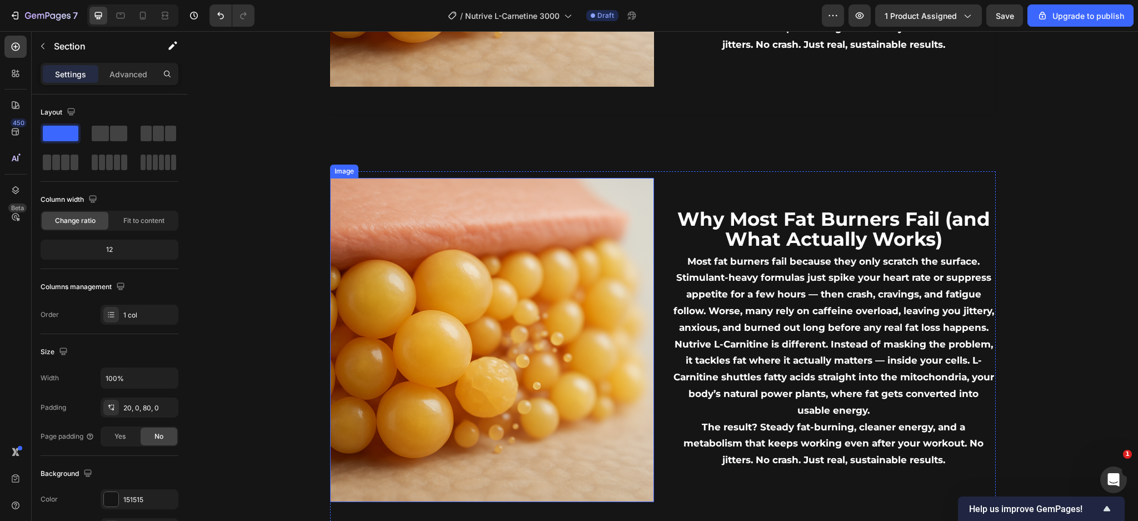
scroll to position [1020, 0]
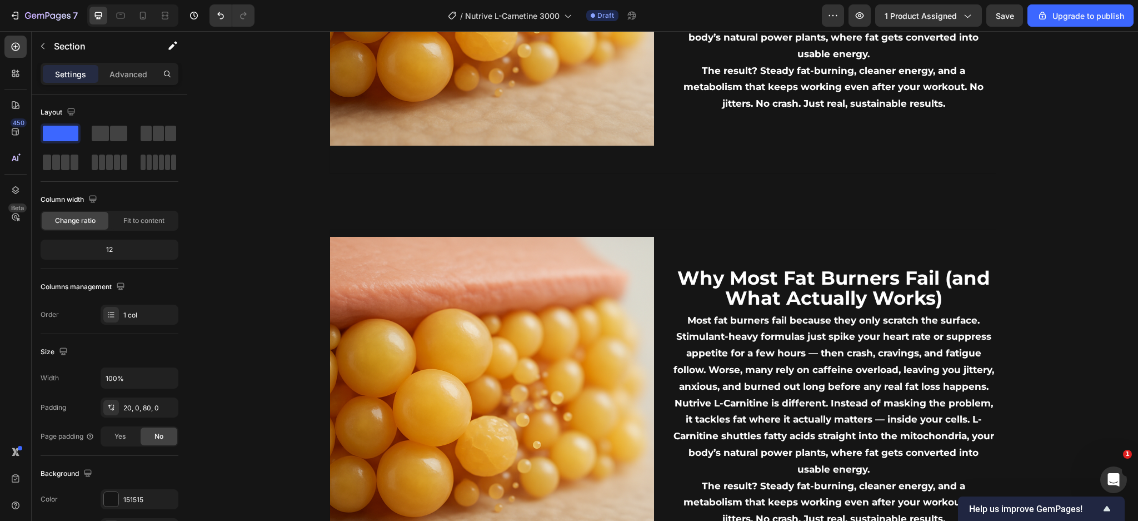
click at [226, 241] on div "Image Why Most Fat Burners Fail (and What Actually Works) Text Block Most fat b…" at bounding box center [662, 410] width 951 height 360
click at [224, 12] on icon "Undo/Redo" at bounding box center [220, 15] width 11 height 11
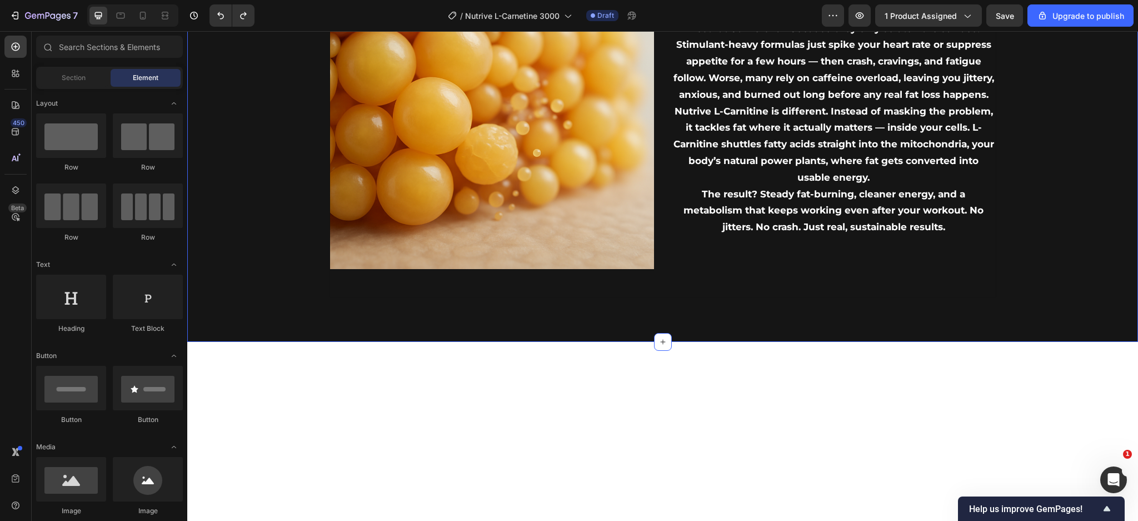
scroll to position [649, 0]
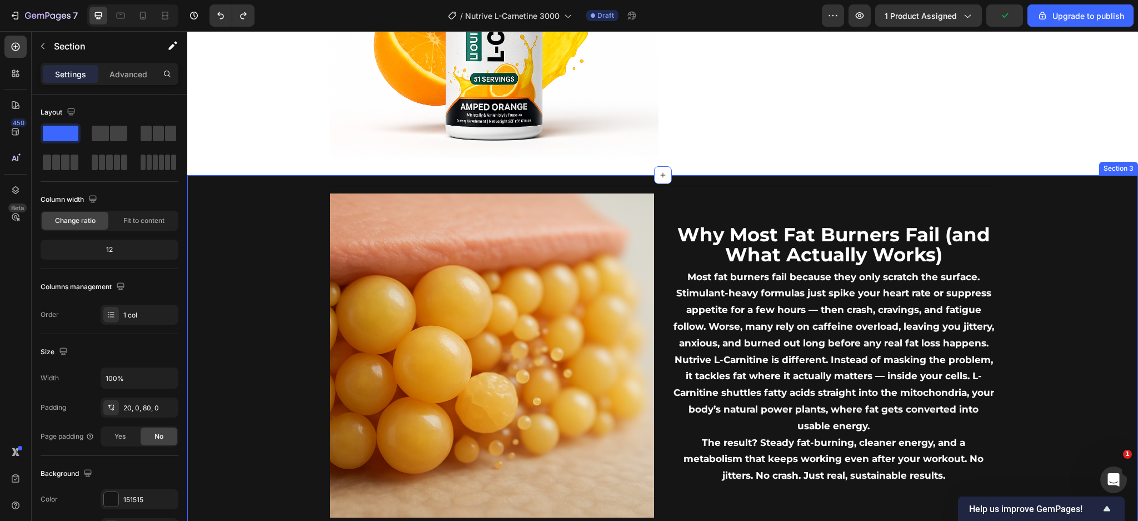
click at [1098, 186] on div "Image Why Most Fat Burners Fail (and What Actually Works) Text Block Most fat b…" at bounding box center [662, 366] width 951 height 360
click at [1111, 165] on icon at bounding box center [1115, 164] width 9 height 9
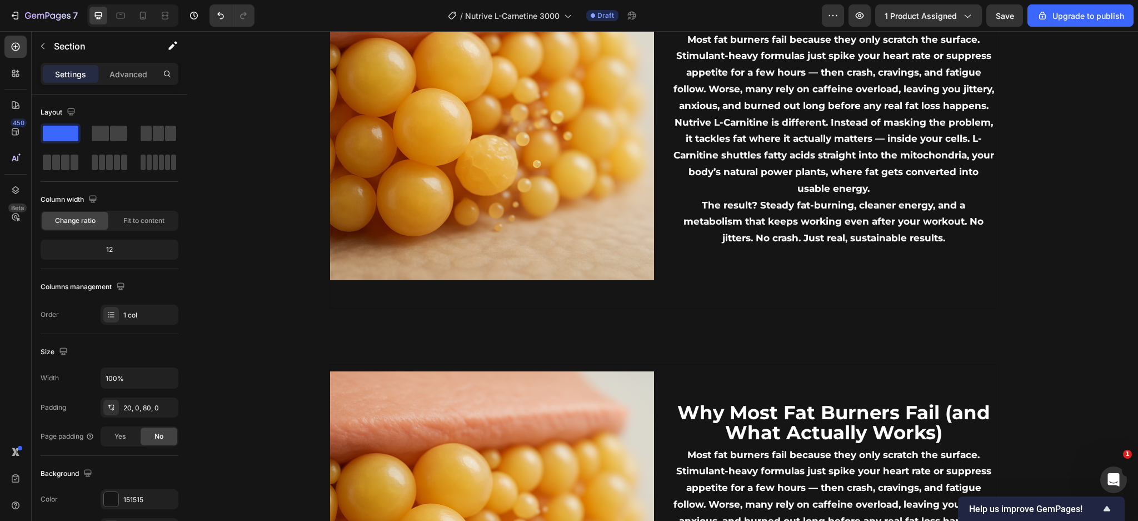
scroll to position [1168, 0]
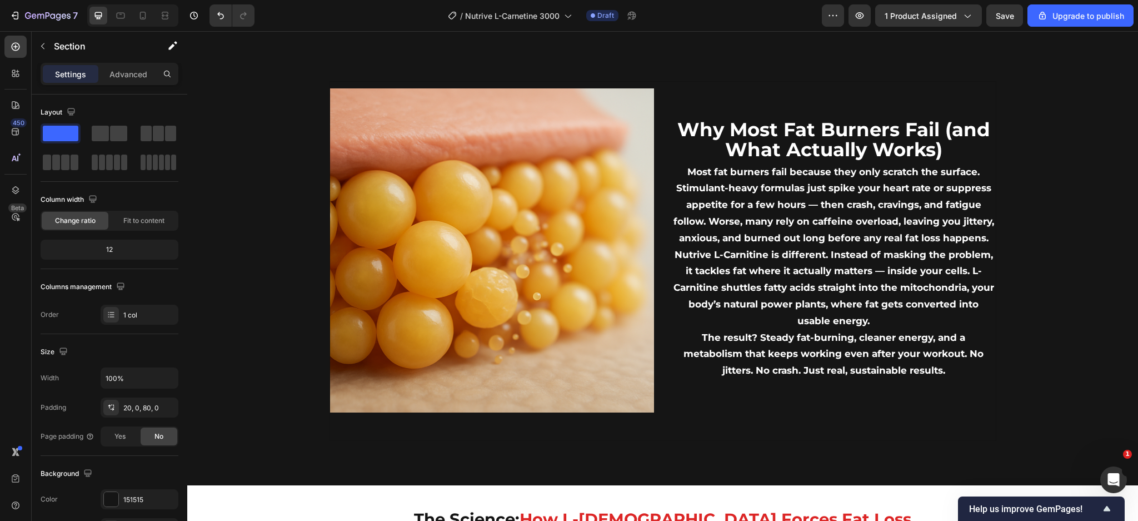
click at [1097, 190] on div "Image Why Most Fat Burners Fail (and What Actually Works) Text Block Most fat b…" at bounding box center [662, 261] width 951 height 360
click at [227, 159] on div "Image Why Most Fat Burners Fail (and What Actually Works) Text Block Most fat b…" at bounding box center [662, 261] width 951 height 360
click at [43, 47] on icon "button" at bounding box center [42, 46] width 9 height 9
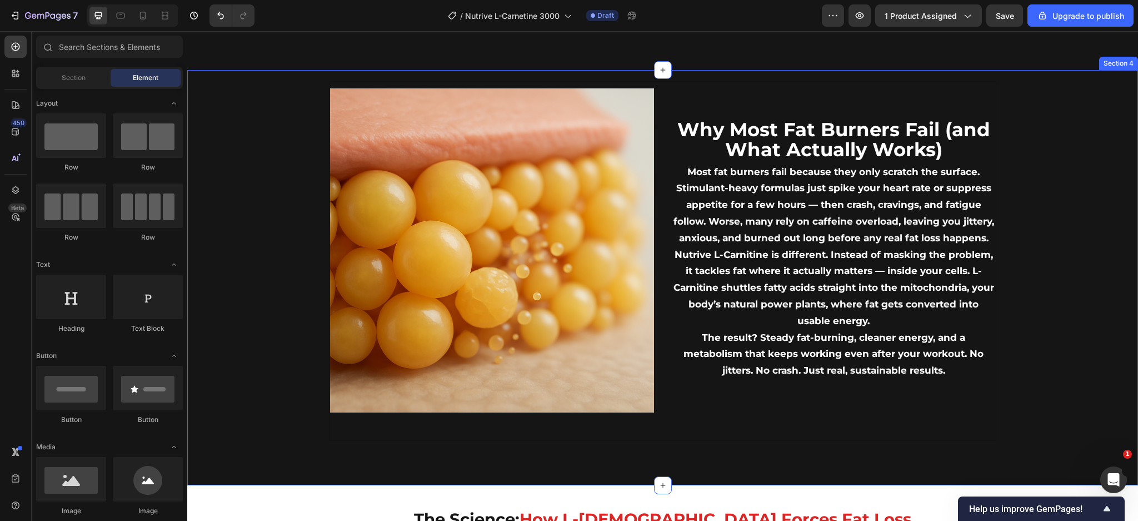
click at [235, 417] on div "Image Why Most Fat Burners Fail (and What Actually Works) Text Block Most fat b…" at bounding box center [662, 261] width 951 height 360
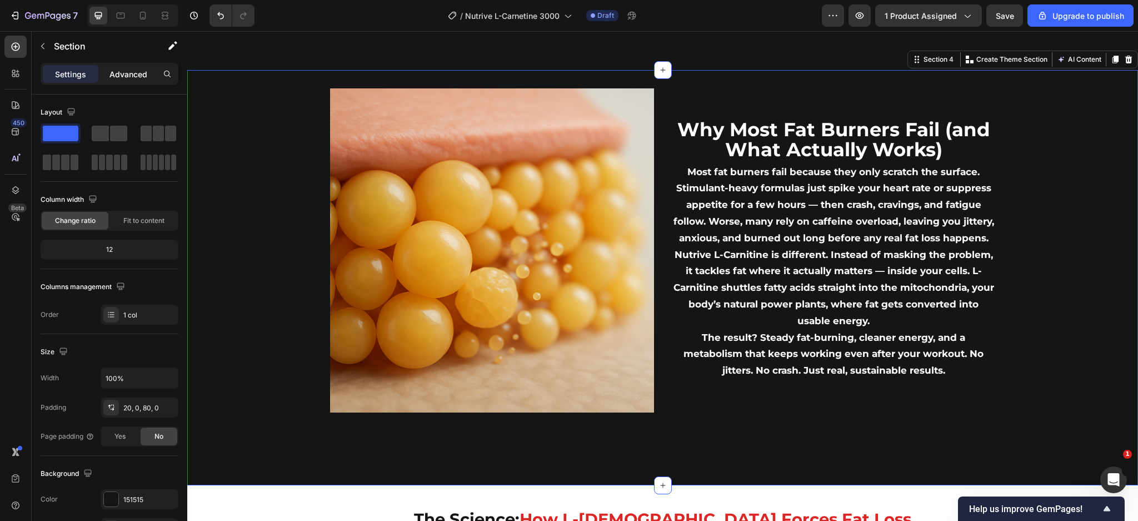
click at [133, 71] on p "Advanced" at bounding box center [129, 74] width 38 height 12
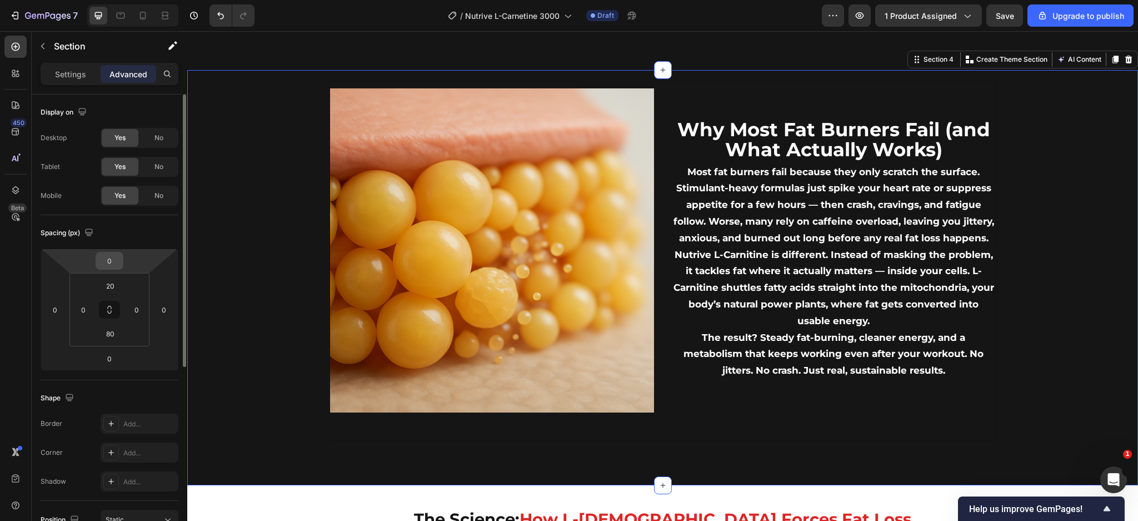
click at [109, 263] on input "0" at bounding box center [109, 260] width 22 height 17
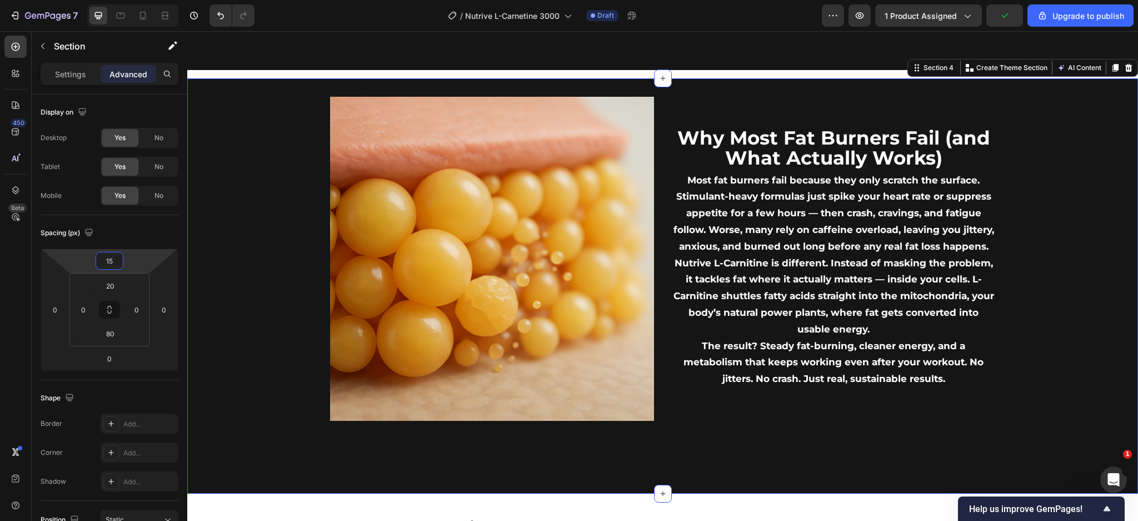
type input "15"
click at [217, 256] on div "Image Why Most Fat Burners Fail (and What Actually Works) Text Block Most fat b…" at bounding box center [662, 270] width 951 height 360
click at [61, 74] on p "Settings" at bounding box center [70, 74] width 31 height 12
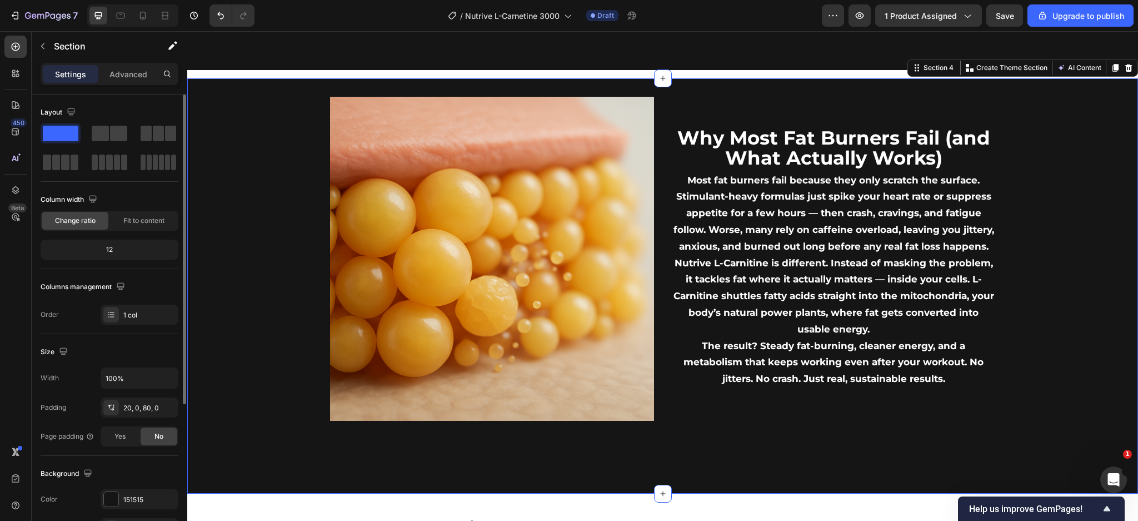
scroll to position [220, 0]
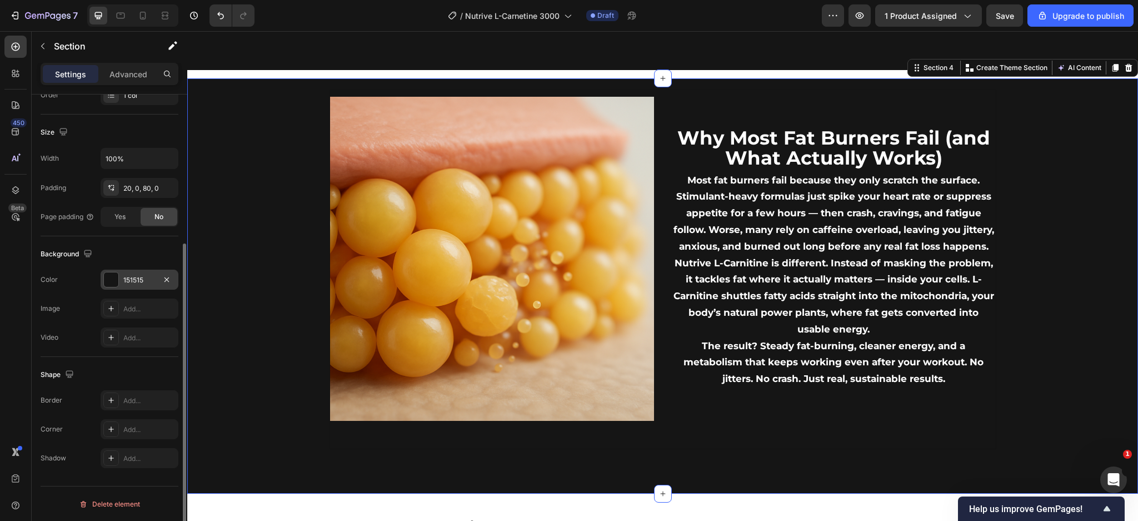
click at [130, 273] on div "151515" at bounding box center [140, 280] width 78 height 20
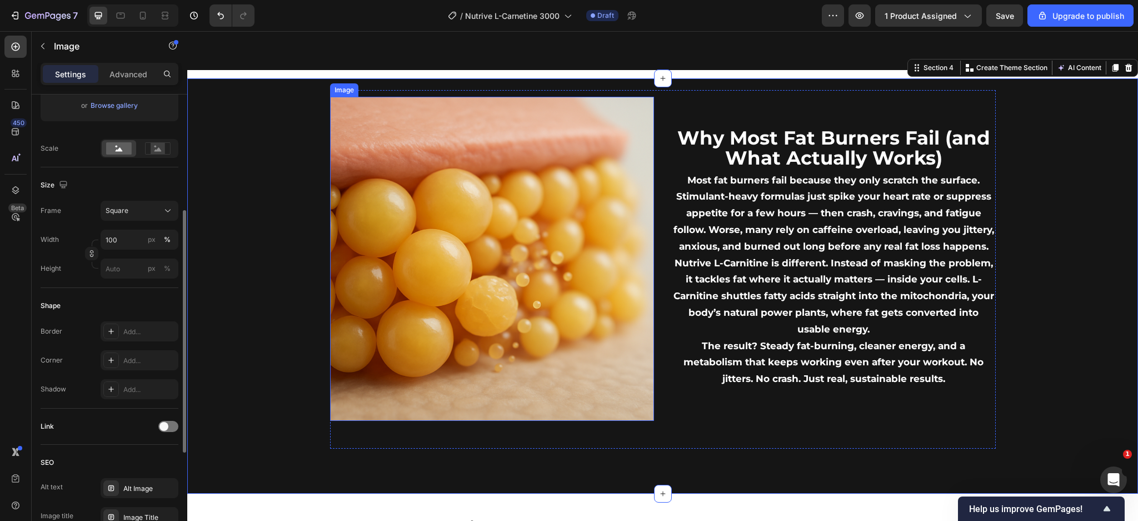
click at [579, 235] on img at bounding box center [492, 259] width 324 height 324
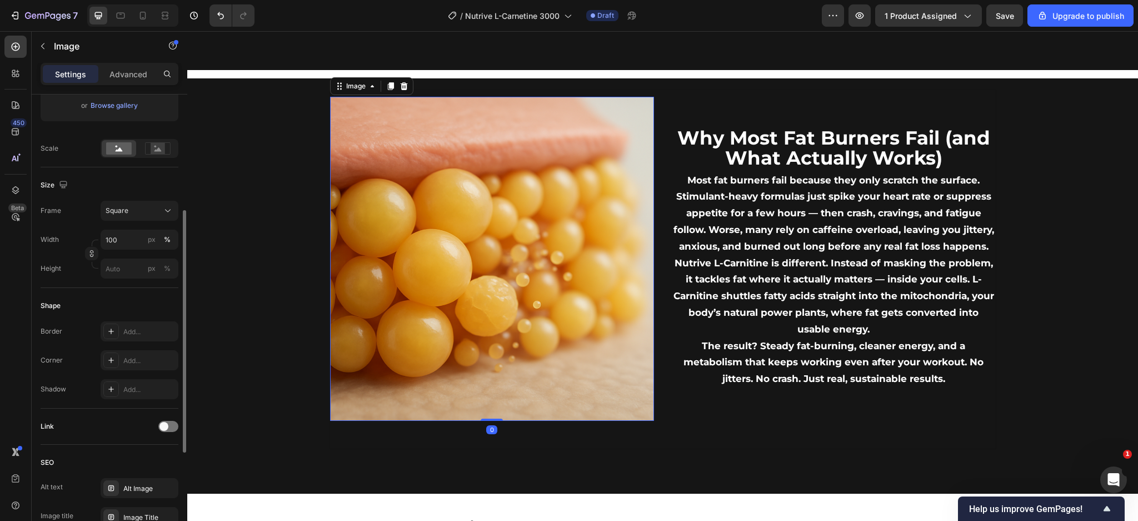
scroll to position [0, 0]
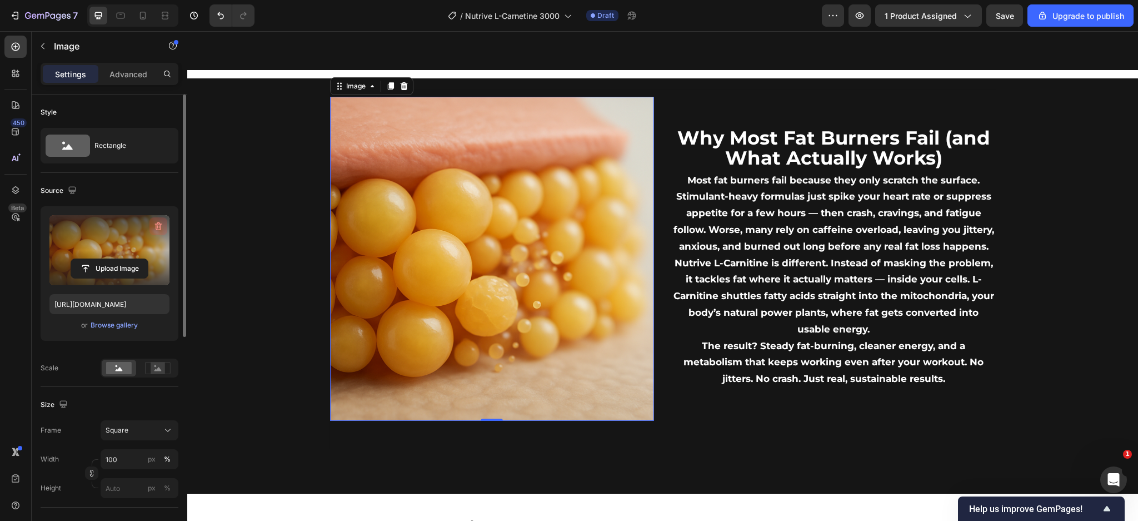
click at [162, 222] on icon "button" at bounding box center [158, 226] width 11 height 11
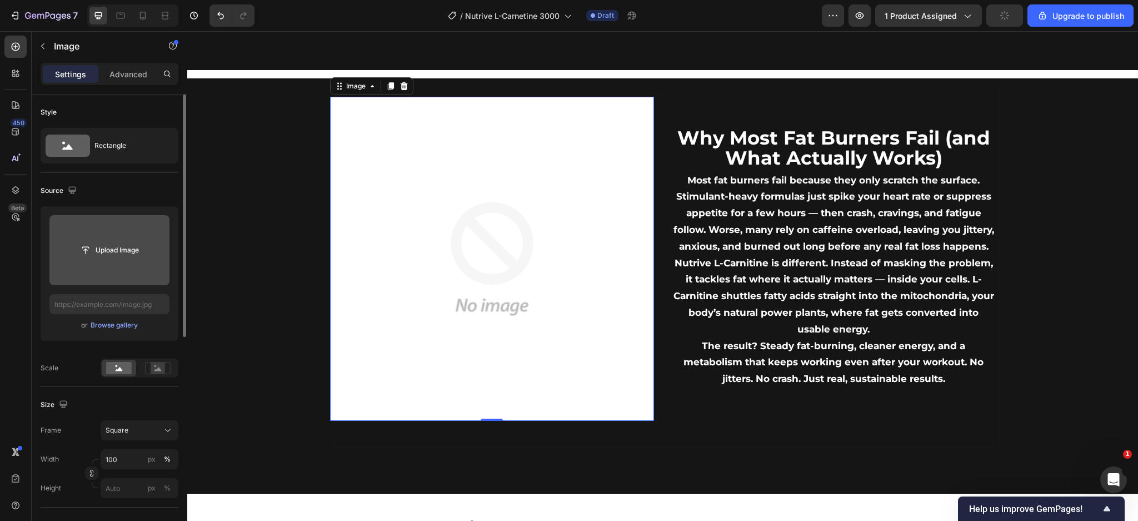
click at [137, 240] on div "Upload Image" at bounding box center [109, 250] width 120 height 70
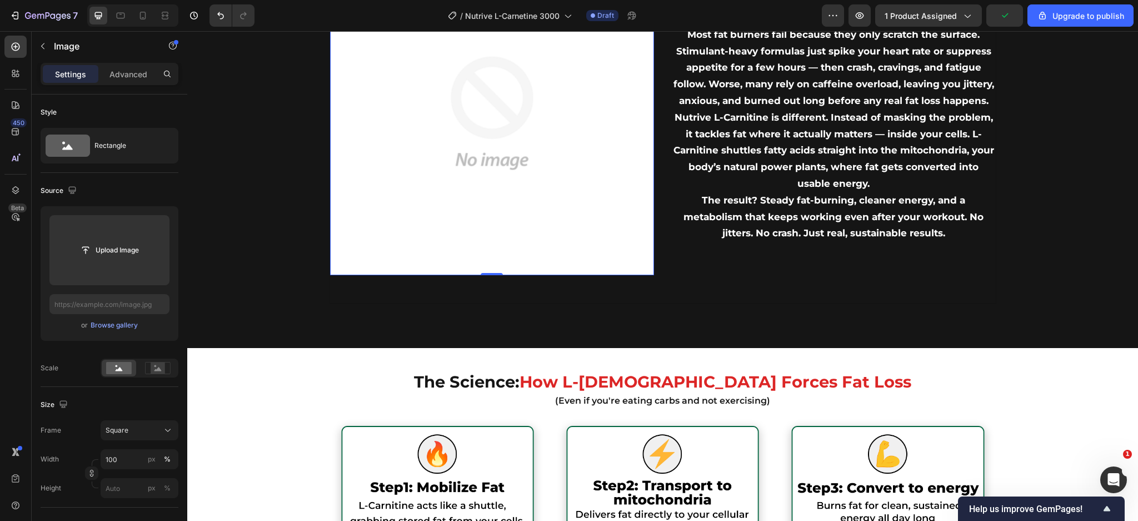
scroll to position [1168, 0]
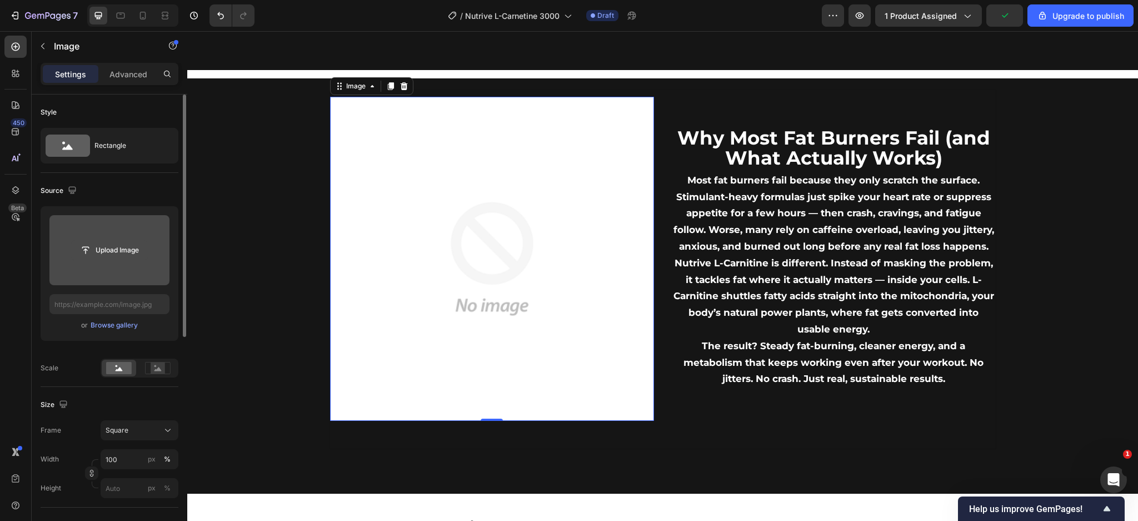
click at [126, 247] on input "file" at bounding box center [109, 250] width 77 height 19
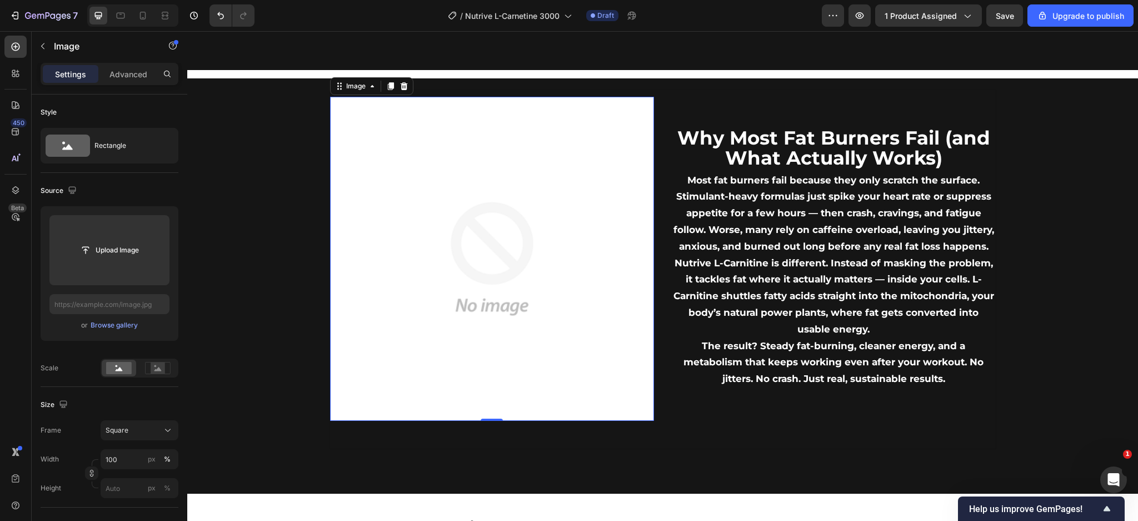
click at [536, 262] on img at bounding box center [492, 259] width 324 height 324
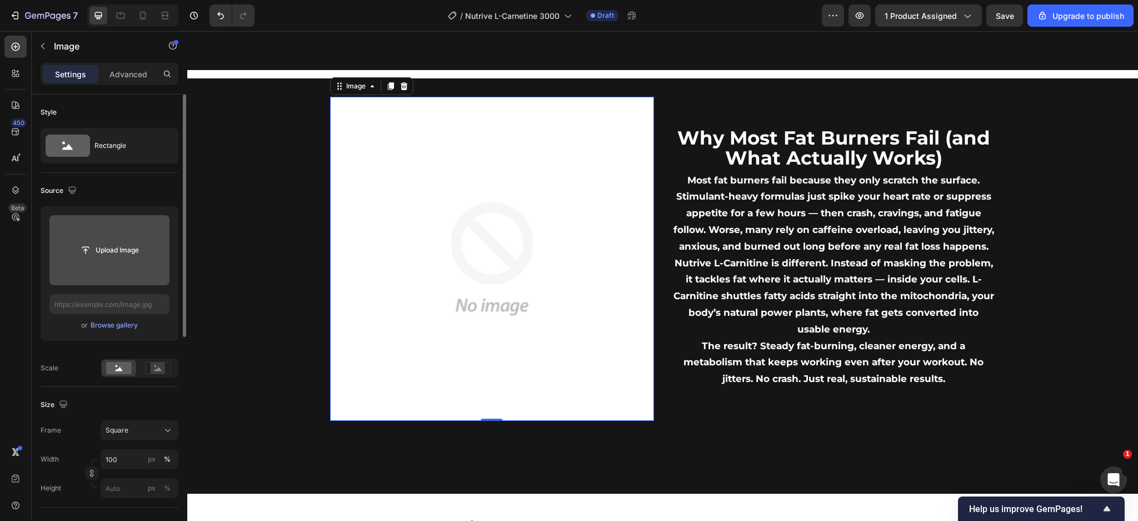
click at [157, 235] on input "file" at bounding box center [109, 250] width 120 height 70
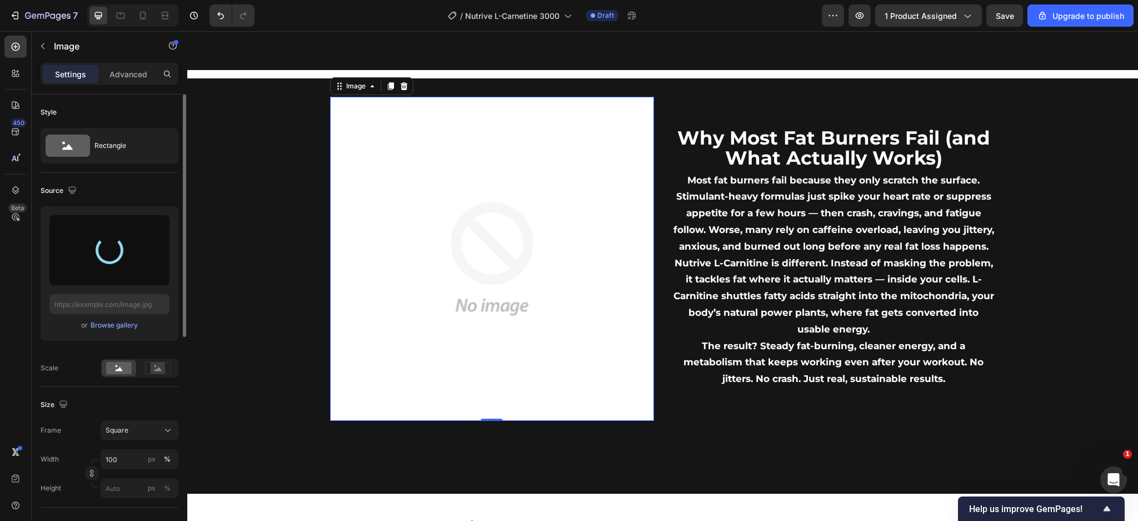
type input "https://cdn.shopify.com/s/files/1/0666/3274/5144/files/gempages_514397818819969…"
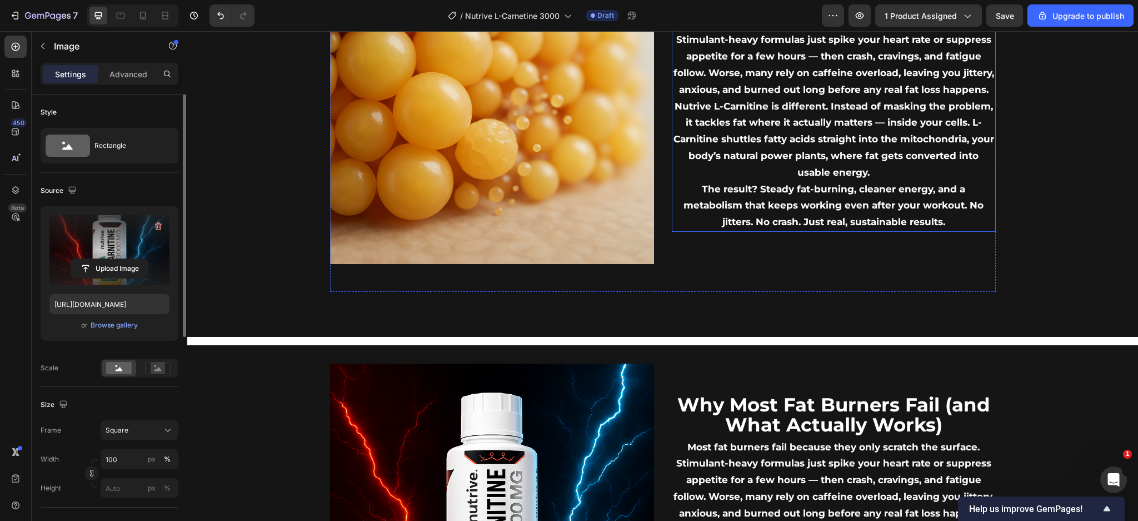
scroll to position [1020, 0]
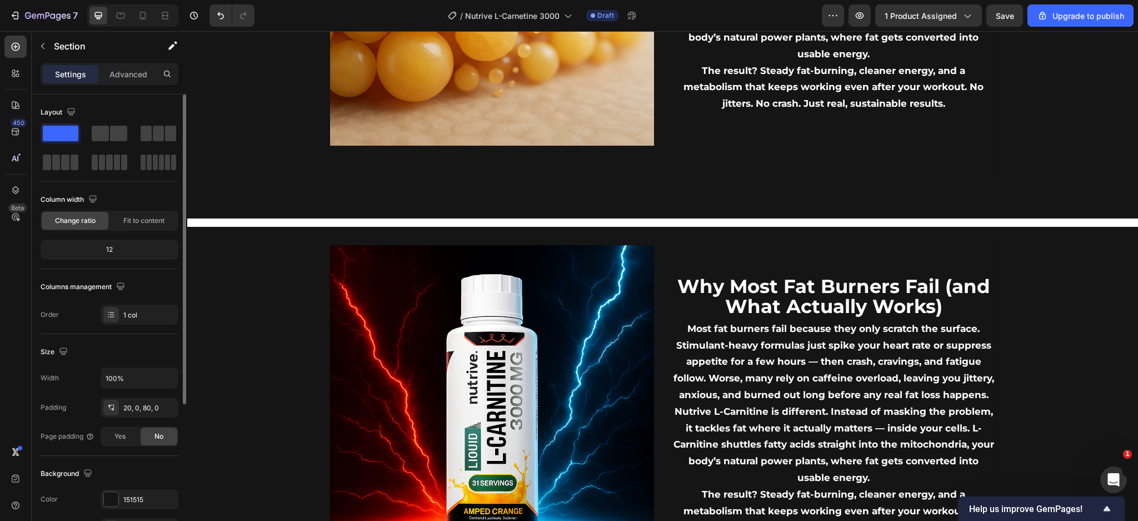
click at [1083, 184] on div "Image Why Most Fat Burners Fail (and What Actually Works) Text Block Most fat b…" at bounding box center [662, 10] width 951 height 415
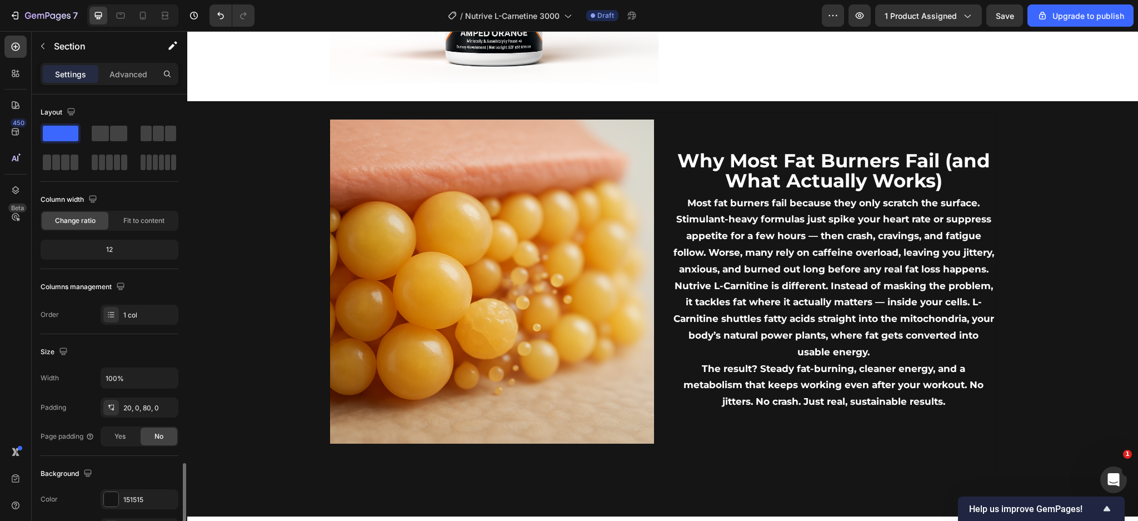
scroll to position [220, 0]
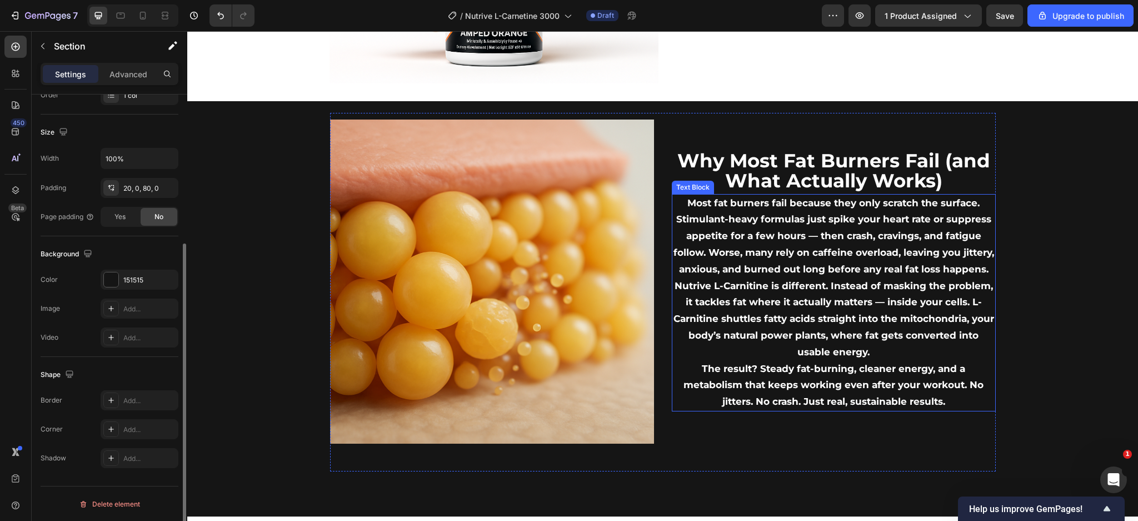
click at [886, 208] on p "Most fat burners fail because they only scratch the surface. Stimulant-heavy fo…" at bounding box center [834, 236] width 322 height 83
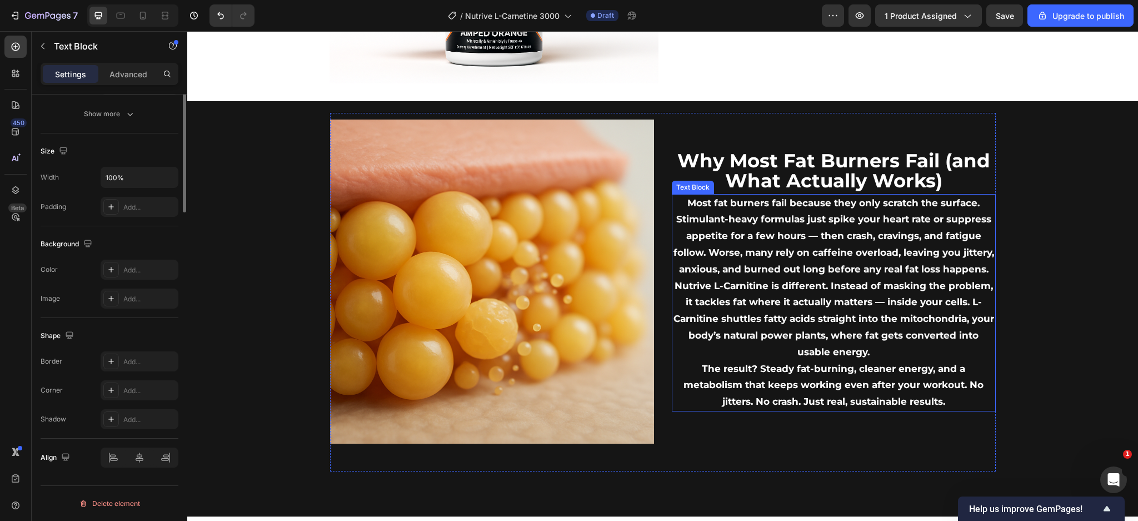
scroll to position [0, 0]
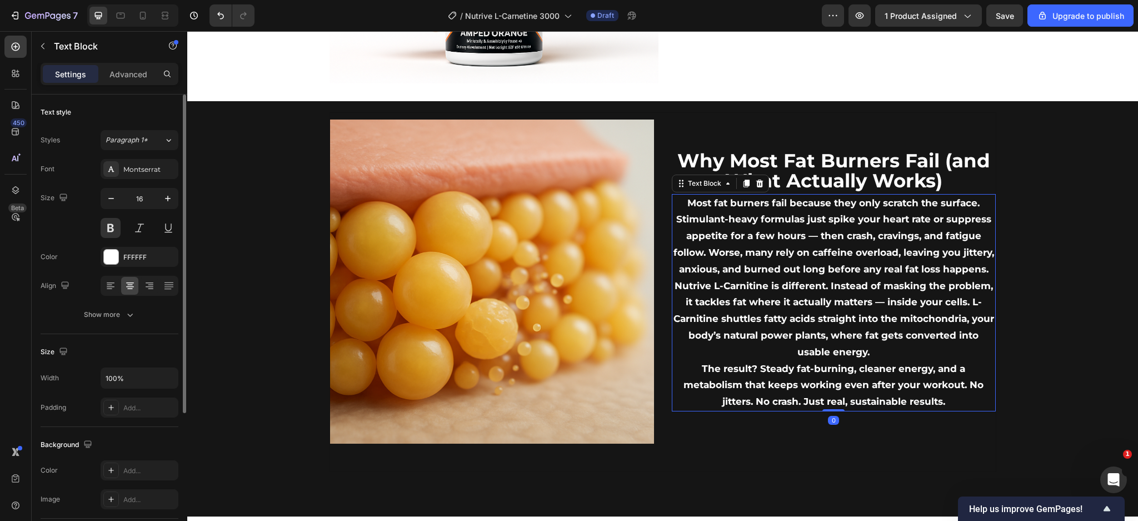
click at [886, 208] on span "Most fat burners fail because they only scratch the surface. Stimulant-heavy fo…" at bounding box center [834, 235] width 321 height 77
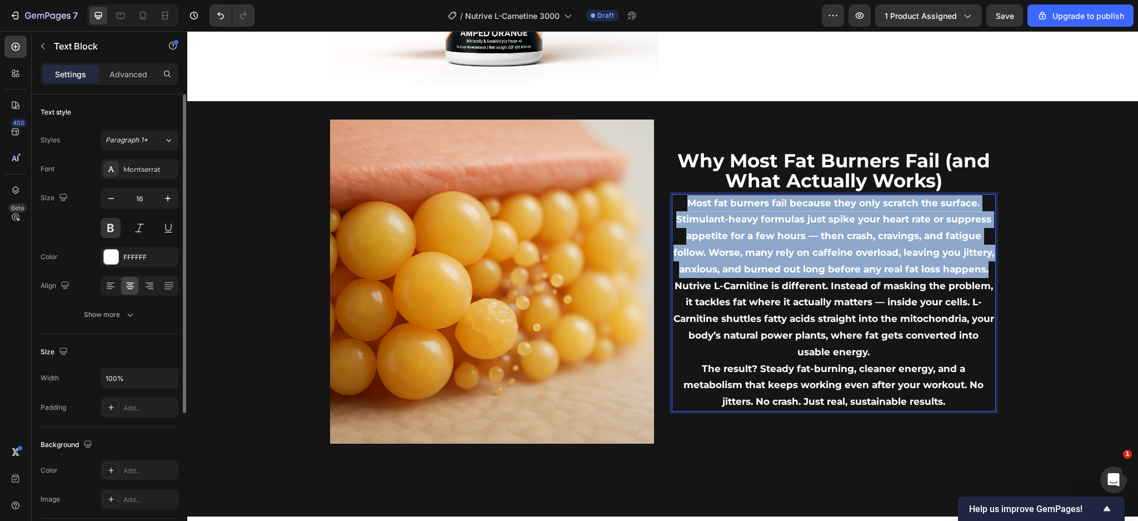
click at [886, 208] on span "Most fat burners fail because they only scratch the surface. Stimulant-heavy fo…" at bounding box center [834, 235] width 321 height 77
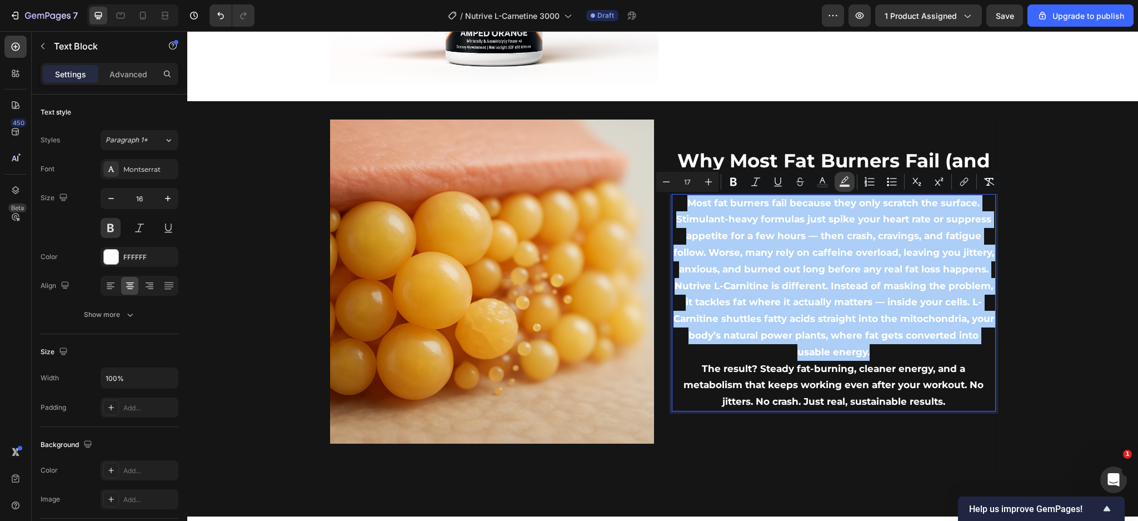
click at [844, 185] on rect "Editor contextual toolbar" at bounding box center [845, 186] width 11 height 3
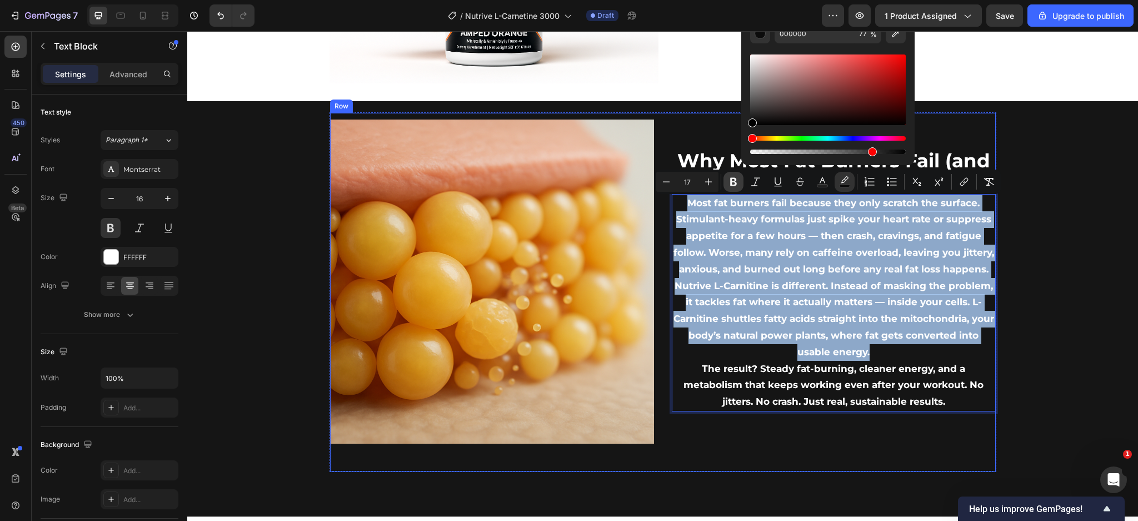
drag, startPoint x: 765, startPoint y: 112, endPoint x: 730, endPoint y: 188, distance: 83.3
click at [727, 173] on div "Minus 17 Plus Bold Italic Underline Strikethrough Text Color color Numbered Lis…" at bounding box center [827, 182] width 347 height 24
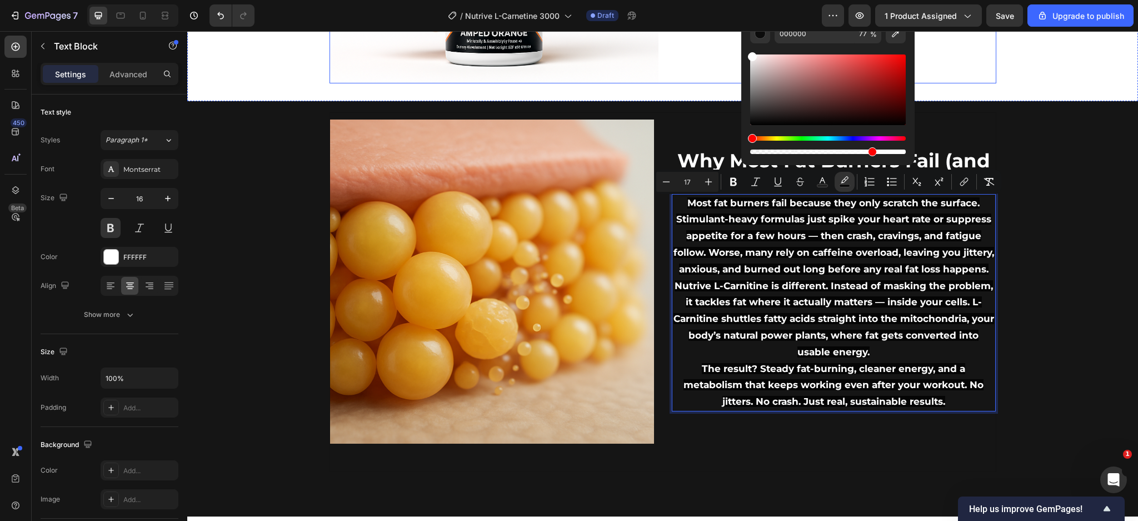
drag, startPoint x: 761, startPoint y: 72, endPoint x: 719, endPoint y: 31, distance: 59.0
click at [719, 0] on body "7 / Nutrive L-Carnetine 3000 Draft Preview 1 product assigned Save Upgrade to p…" at bounding box center [569, 0] width 1138 height 0
type input "FFFFFF"
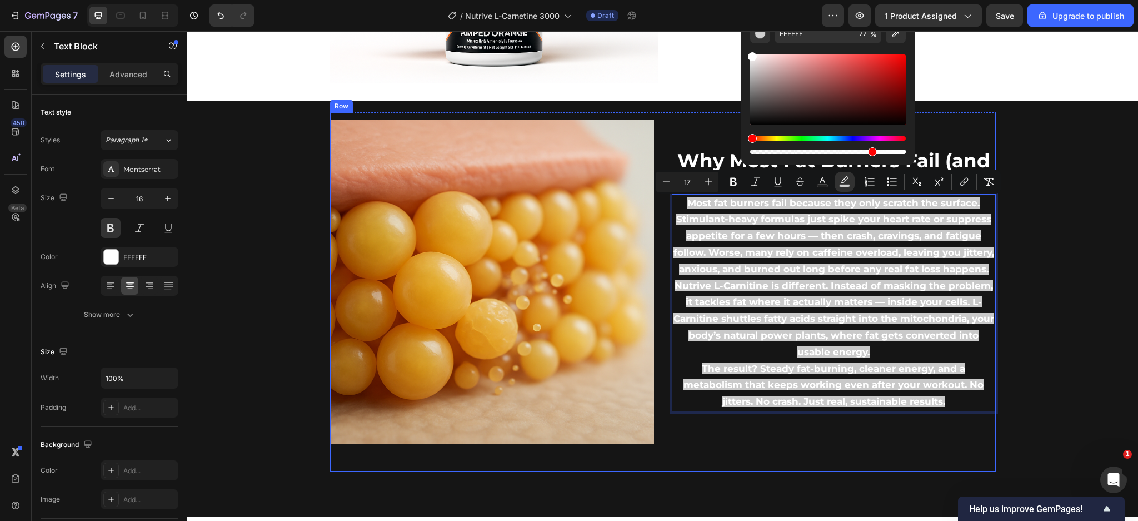
click at [702, 148] on div "Why Most Fat Burners Fail (and What Actually Works) Text Block Most fat burners…" at bounding box center [834, 282] width 324 height 324
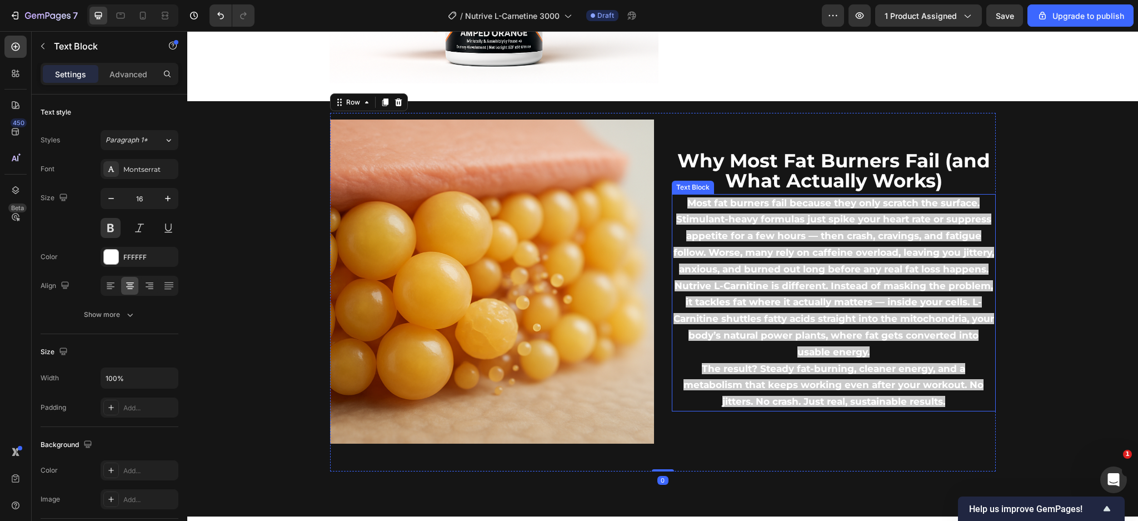
click at [725, 221] on span "Most fat burners fail because they only scratch the surface. Stimulant-heavy fo…" at bounding box center [834, 235] width 321 height 77
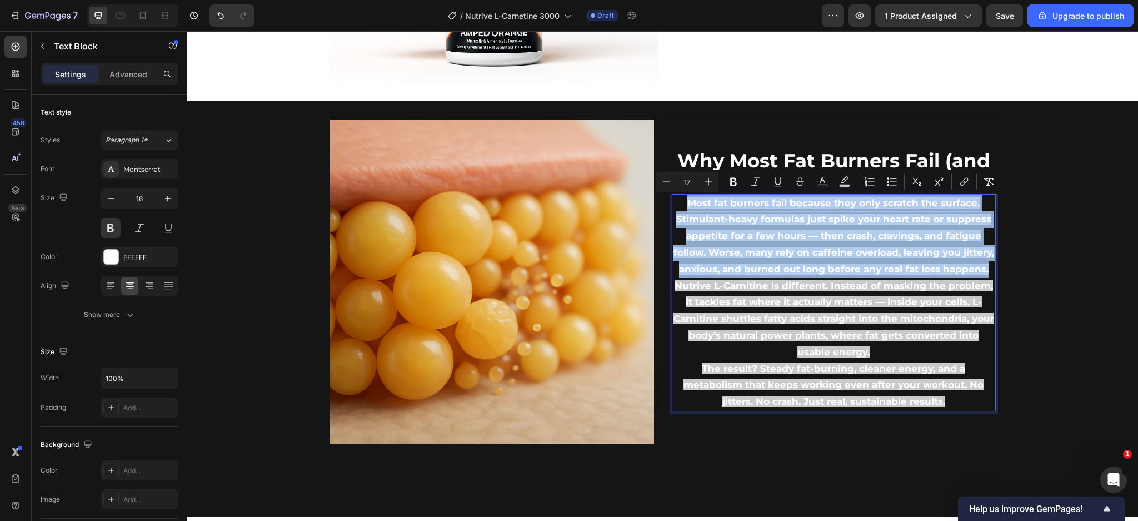
click at [725, 221] on span "Most fat burners fail because they only scratch the surface. Stimulant-heavy fo…" at bounding box center [834, 235] width 321 height 77
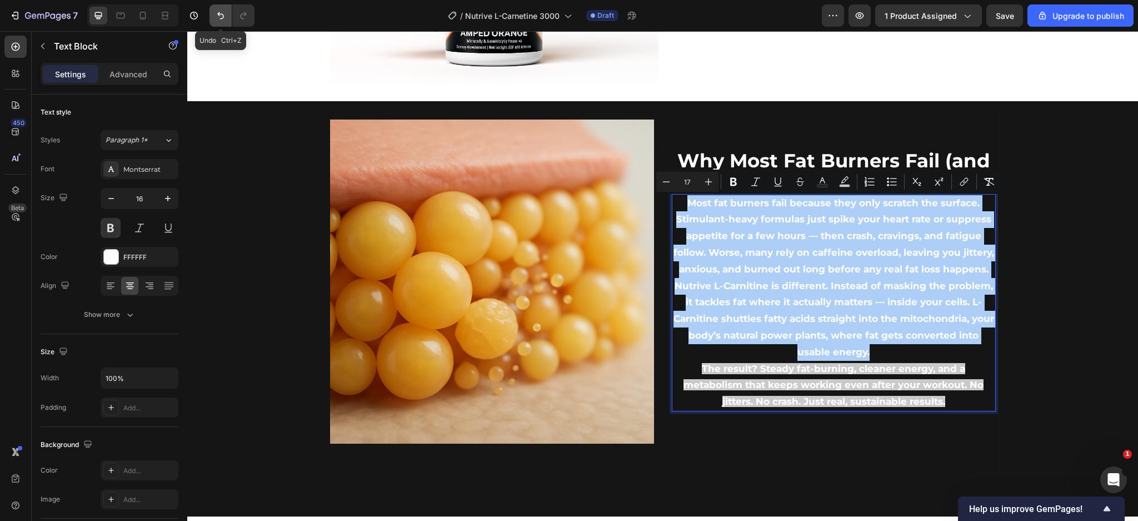
click at [223, 12] on icon "Undo/Redo" at bounding box center [220, 15] width 11 height 11
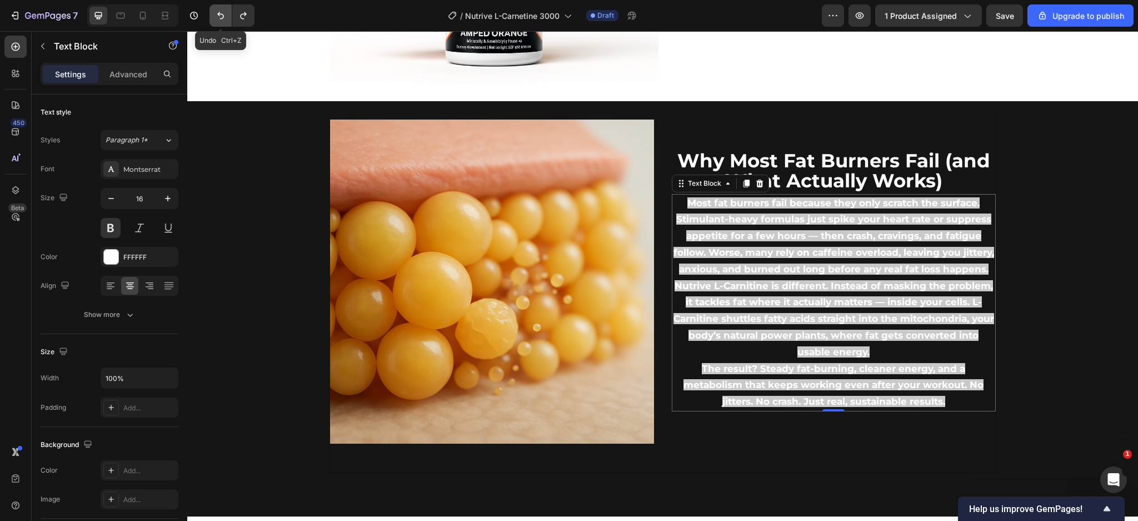
click at [223, 12] on icon "Undo/Redo" at bounding box center [220, 15] width 11 height 11
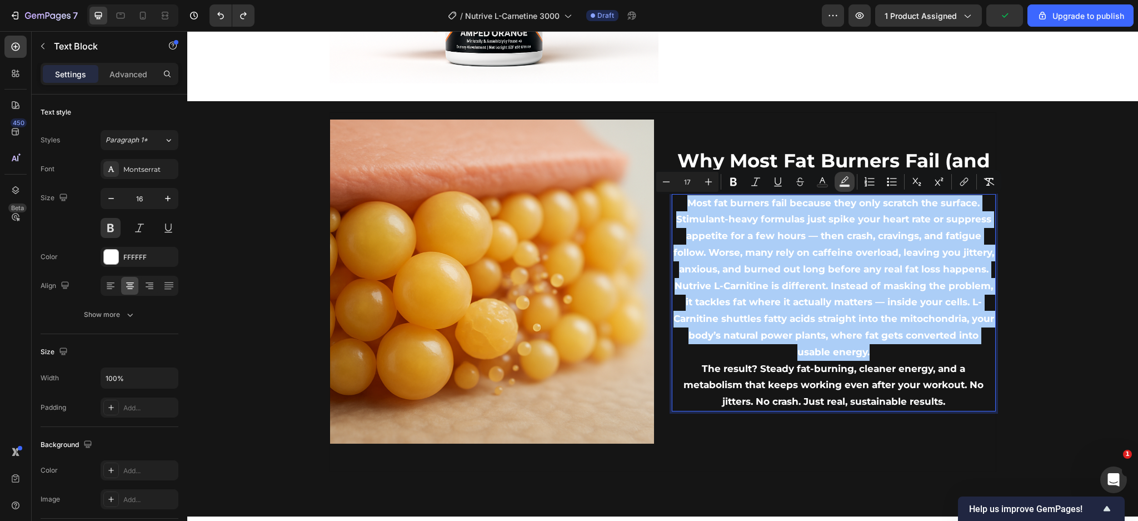
click at [848, 185] on rect "Editor contextual toolbar" at bounding box center [845, 186] width 11 height 3
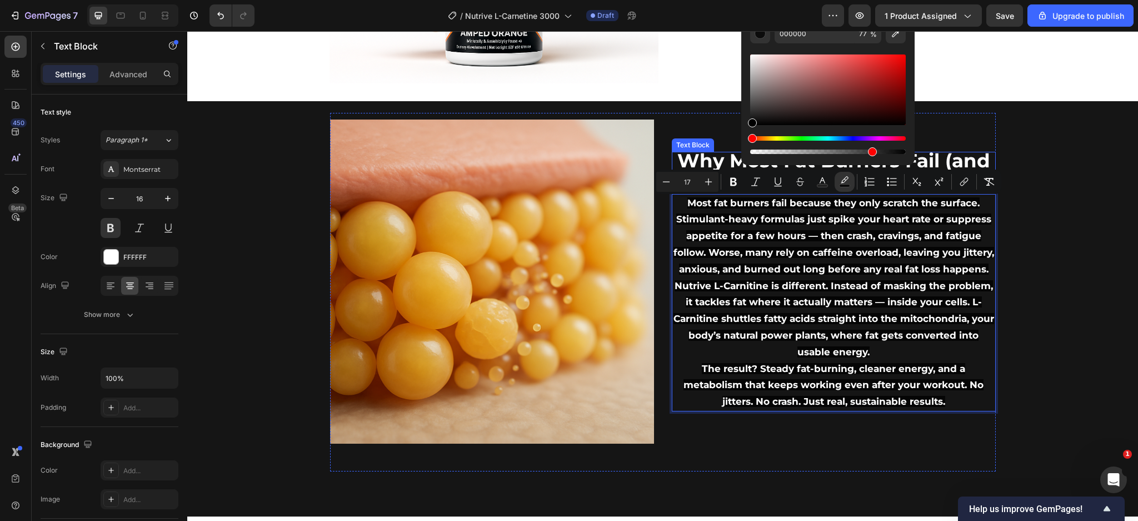
drag, startPoint x: 979, startPoint y: 136, endPoint x: 727, endPoint y: 165, distance: 254.0
click at [738, 288] on span "Nutrive L-Carnitine is different. Instead of masking the problem, it tackles fa…" at bounding box center [834, 318] width 321 height 77
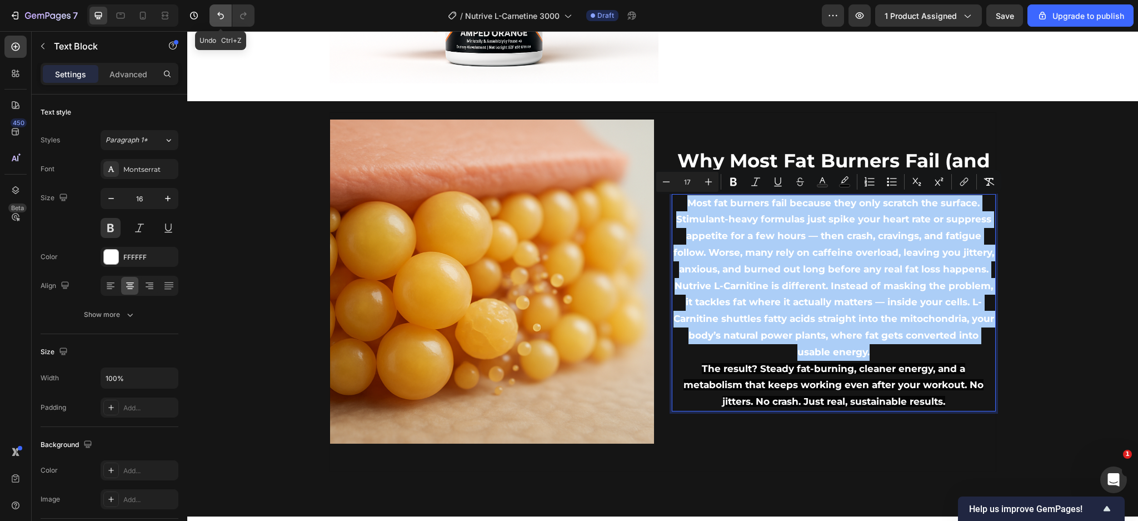
click at [221, 19] on icon "Undo/Redo" at bounding box center [220, 15] width 11 height 11
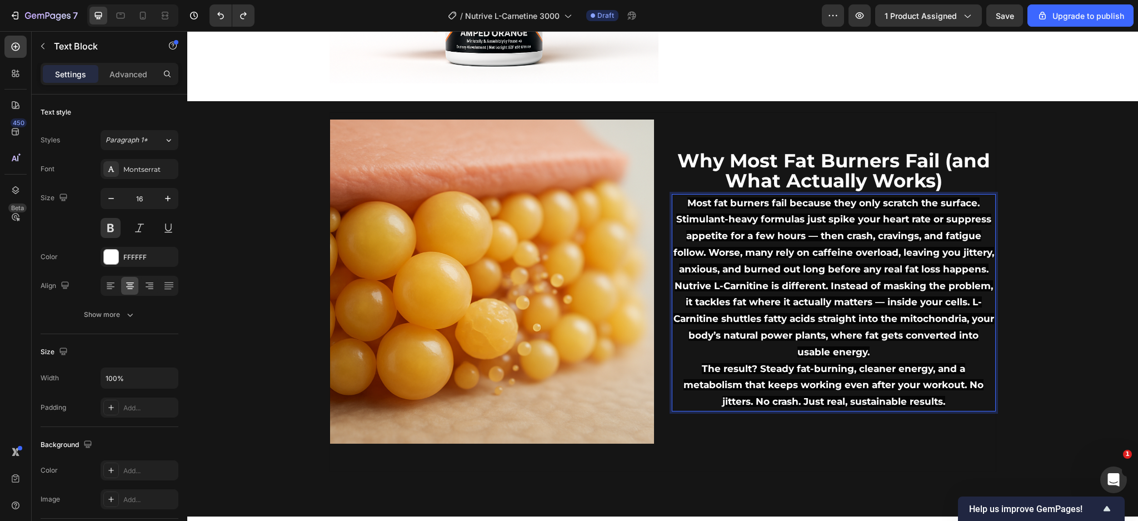
click at [779, 301] on span "Nutrive L-Carnitine is different. Instead of masking the problem, it tackles fa…" at bounding box center [834, 318] width 321 height 77
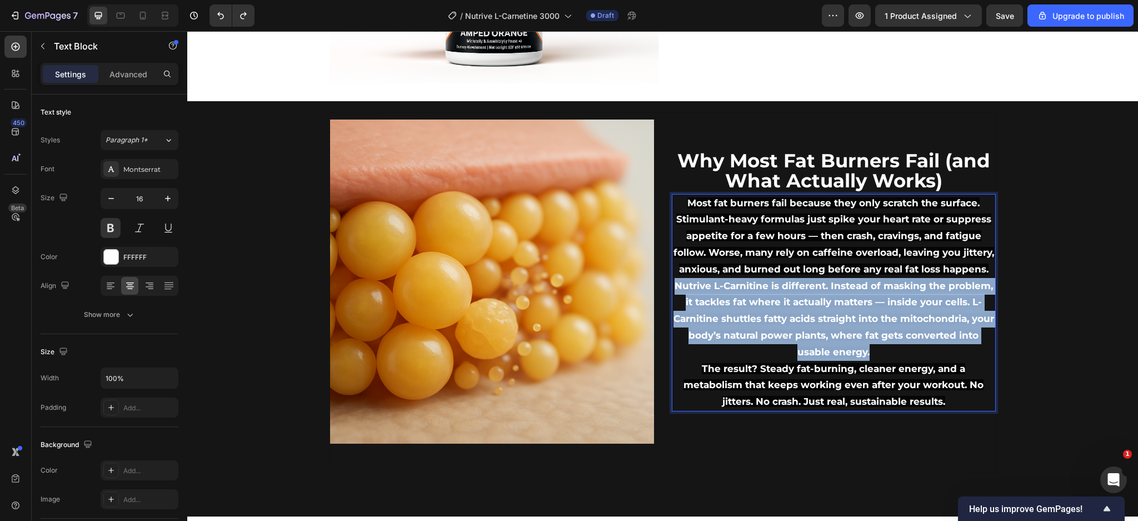
click at [779, 301] on span "Nutrive L-Carnitine is different. Instead of masking the problem, it tackles fa…" at bounding box center [834, 318] width 321 height 77
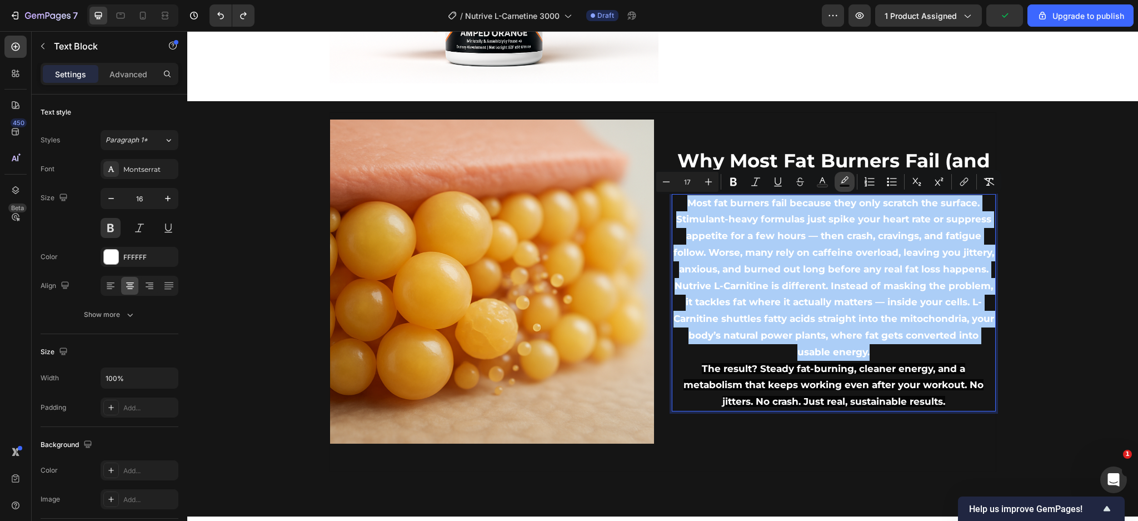
click at [843, 178] on icon "Editor contextual toolbar" at bounding box center [844, 181] width 11 height 11
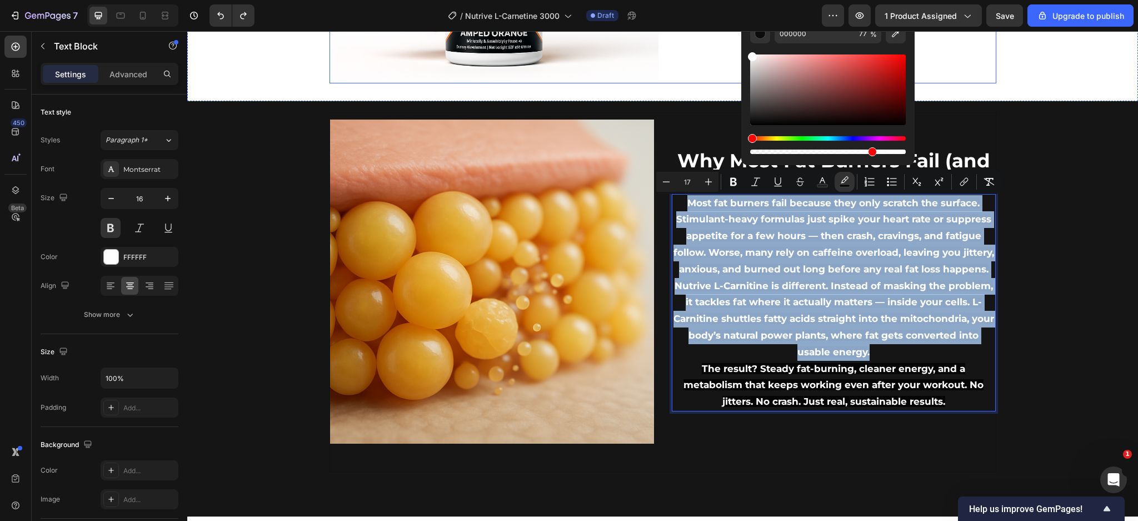
type input "FFFFFF"
drag, startPoint x: 986, startPoint y: 98, endPoint x: 716, endPoint y: 39, distance: 276.5
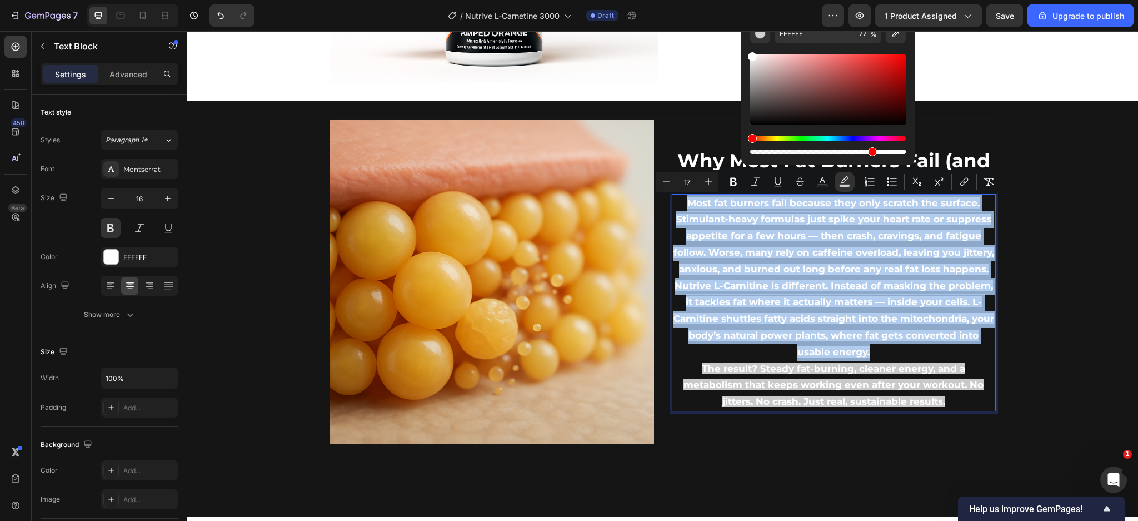
click at [740, 243] on p "Most fat burners fail because they only scratch the surface. Stimulant-heavy fo…" at bounding box center [834, 236] width 322 height 83
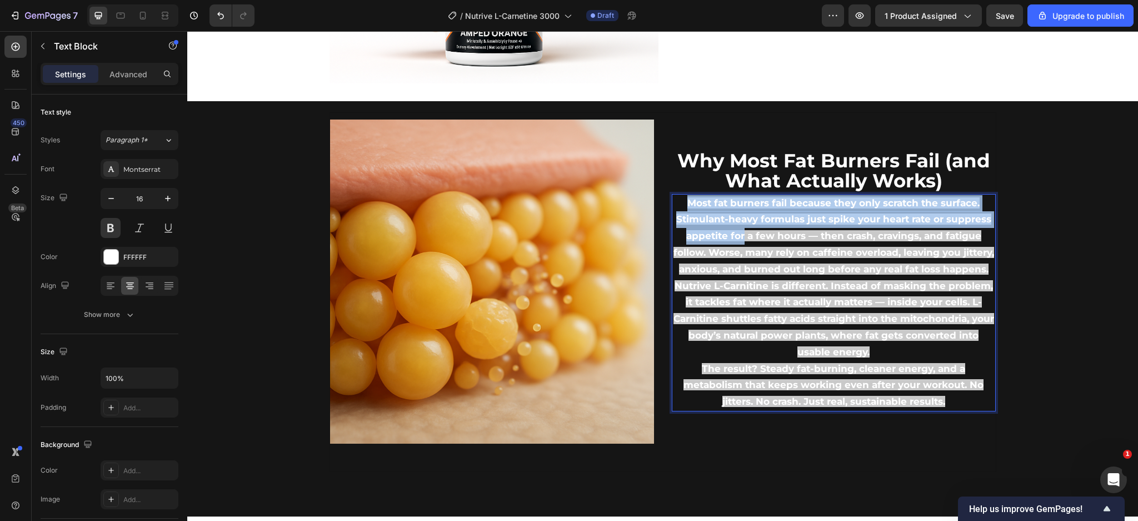
click at [740, 243] on p "Most fat burners fail because they only scratch the surface. Stimulant-heavy fo…" at bounding box center [834, 236] width 322 height 83
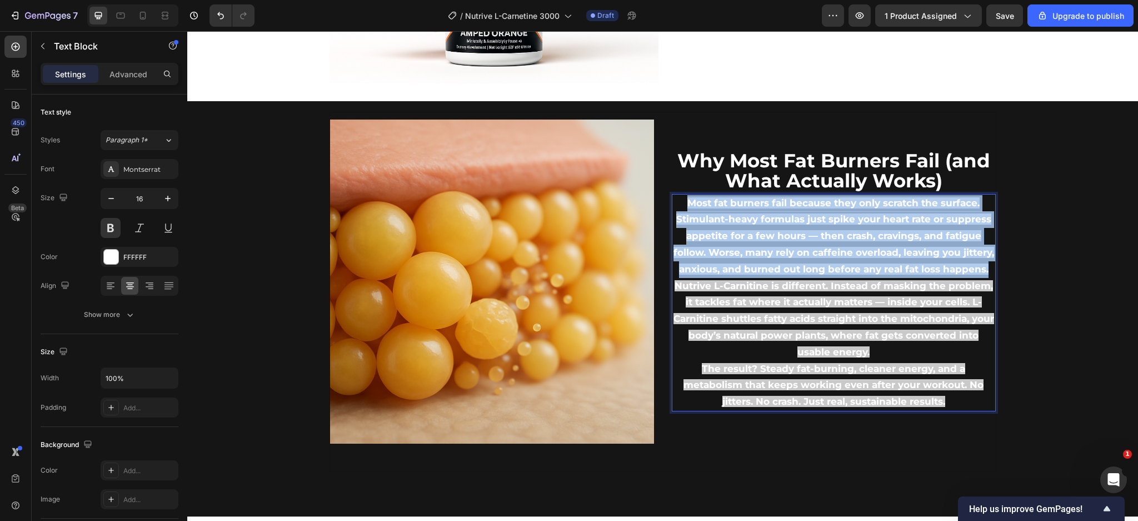
click at [740, 243] on p "Most fat burners fail because they only scratch the surface. Stimulant-heavy fo…" at bounding box center [834, 236] width 322 height 83
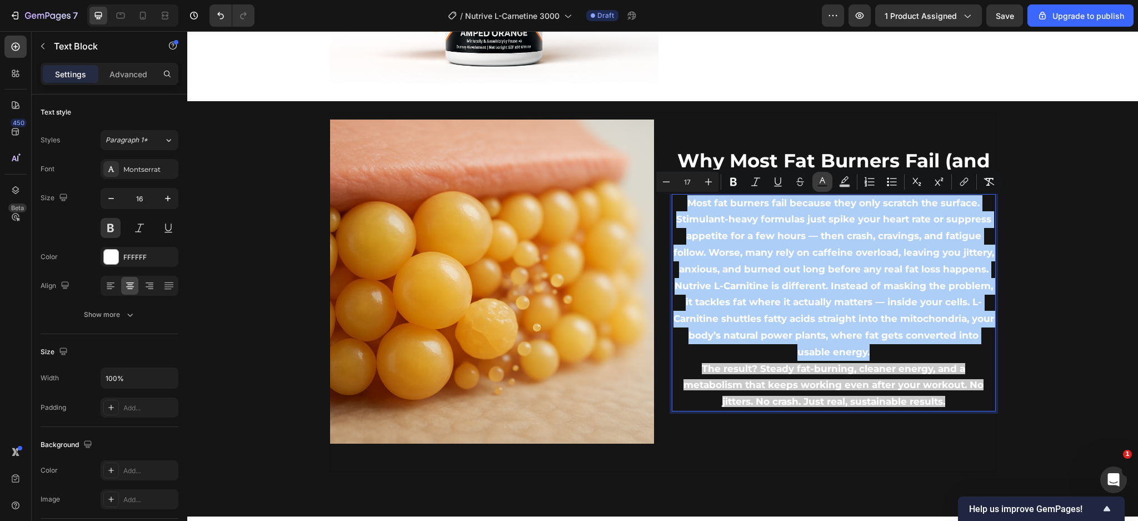
click at [823, 176] on icon "Editor contextual toolbar" at bounding box center [822, 181] width 11 height 11
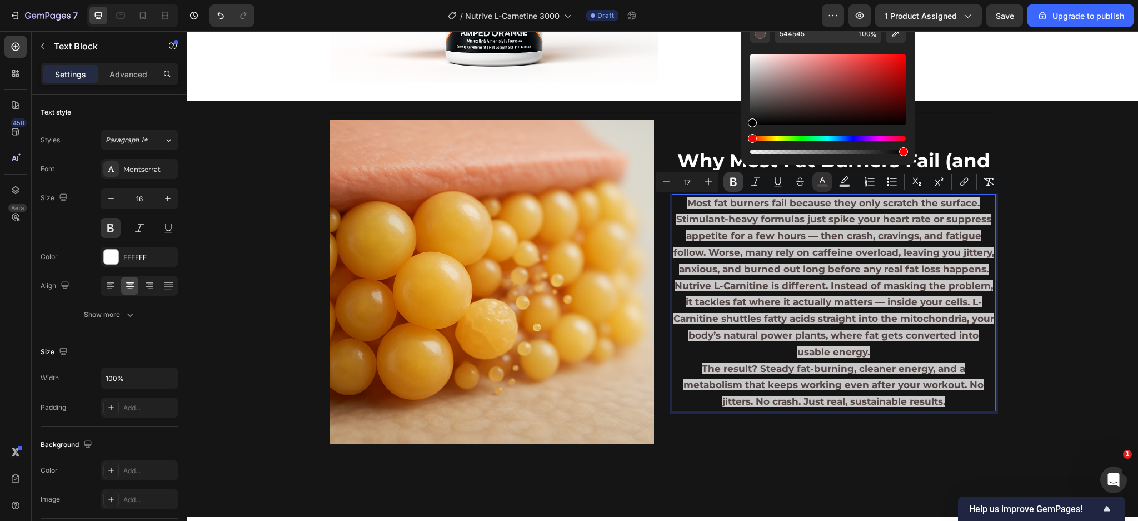
drag, startPoint x: 778, startPoint y: 101, endPoint x: 733, endPoint y: 179, distance: 89.6
click at [733, 179] on div "Minus 17 Plus Bold Italic Underline Strikethrough color color Numbered List Bul…" at bounding box center [827, 182] width 347 height 24
type input "000000"
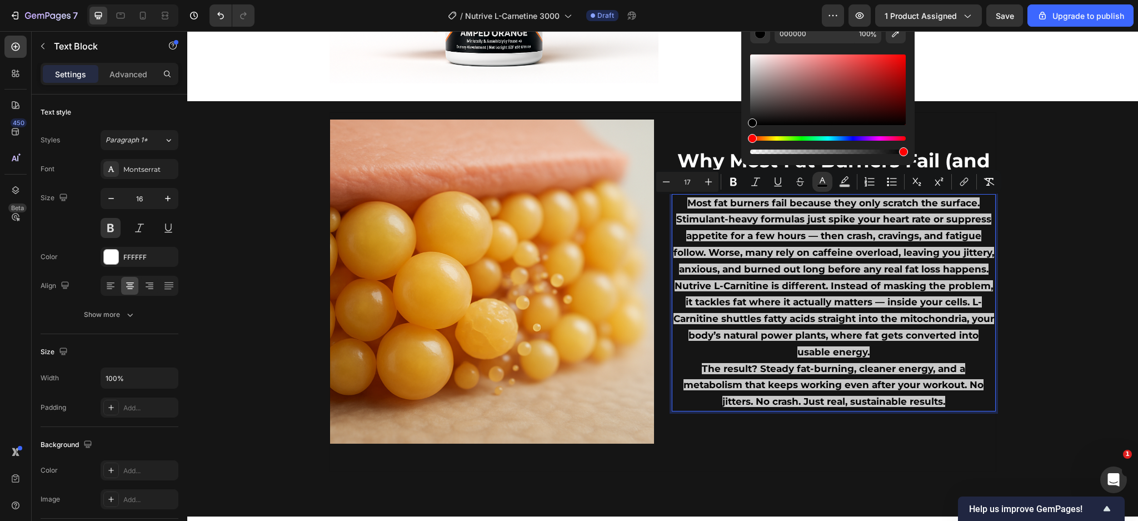
click at [729, 267] on span "Most fat burners fail because they only scratch the surface. Stimulant-heavy fo…" at bounding box center [834, 235] width 321 height 77
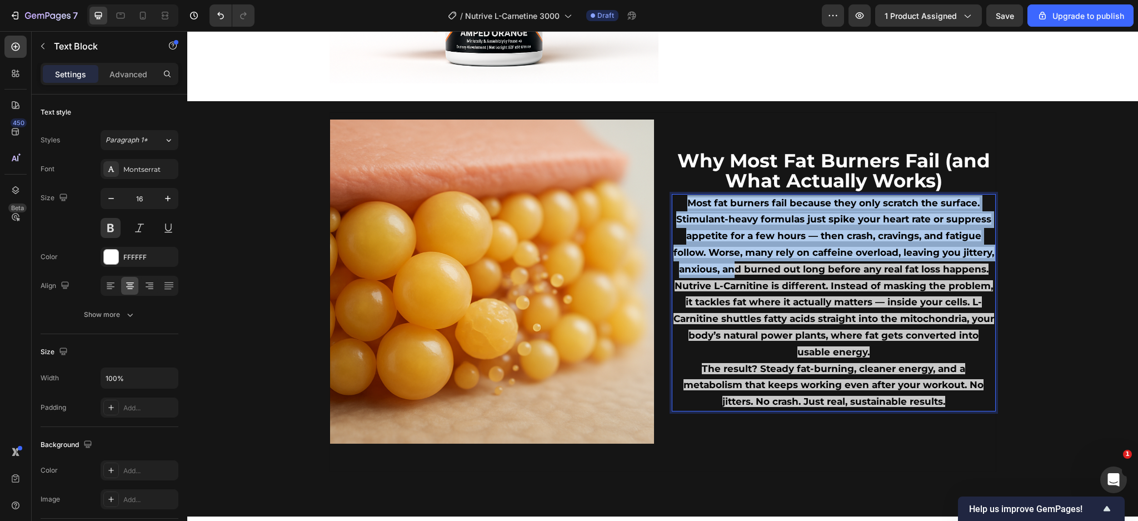
click at [729, 267] on span "Most fat burners fail because they only scratch the surface. Stimulant-heavy fo…" at bounding box center [834, 235] width 321 height 77
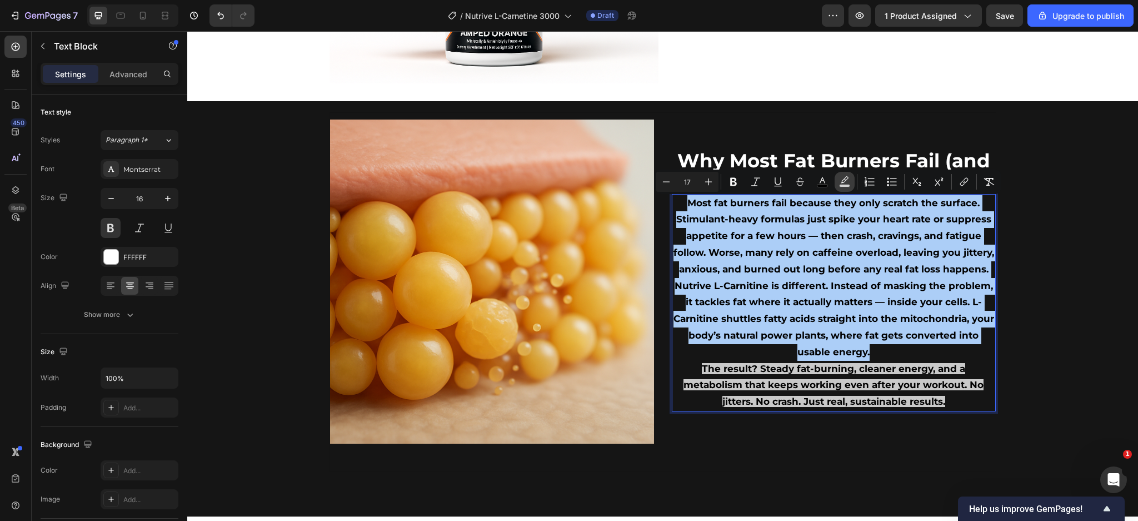
click at [847, 182] on icon "Editor contextual toolbar" at bounding box center [844, 181] width 11 height 11
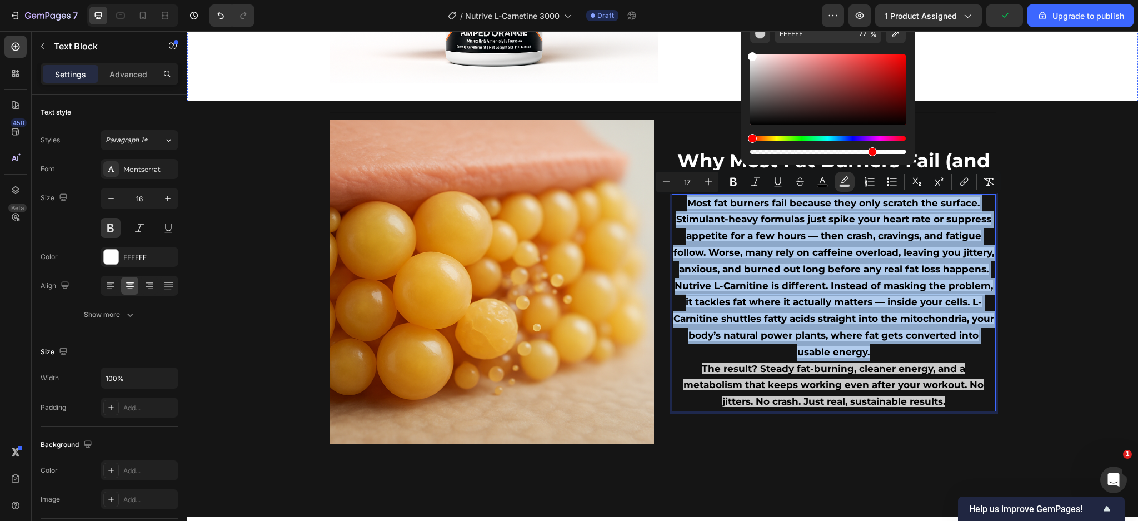
drag, startPoint x: 982, startPoint y: 143, endPoint x: 732, endPoint y: 44, distance: 269.0
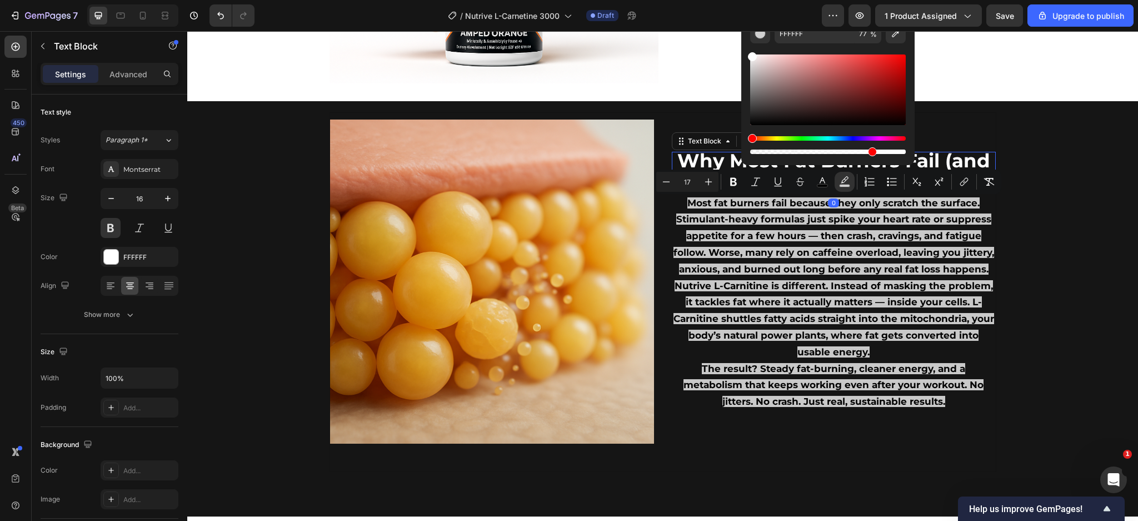
click at [705, 157] on span "Why Most Fat Burners Fail (and What Actually Works)" at bounding box center [834, 170] width 313 height 43
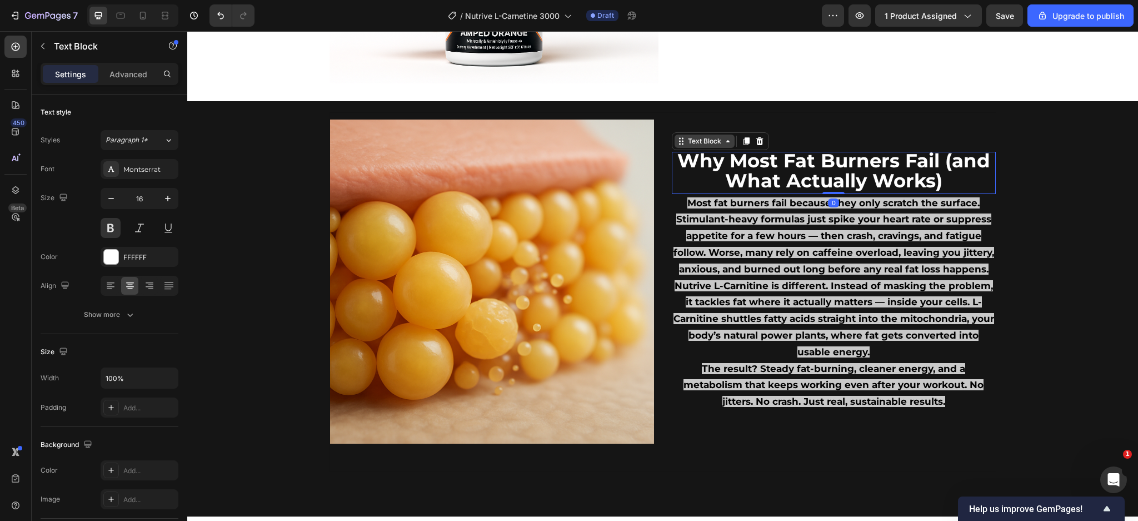
scroll to position [703, 0]
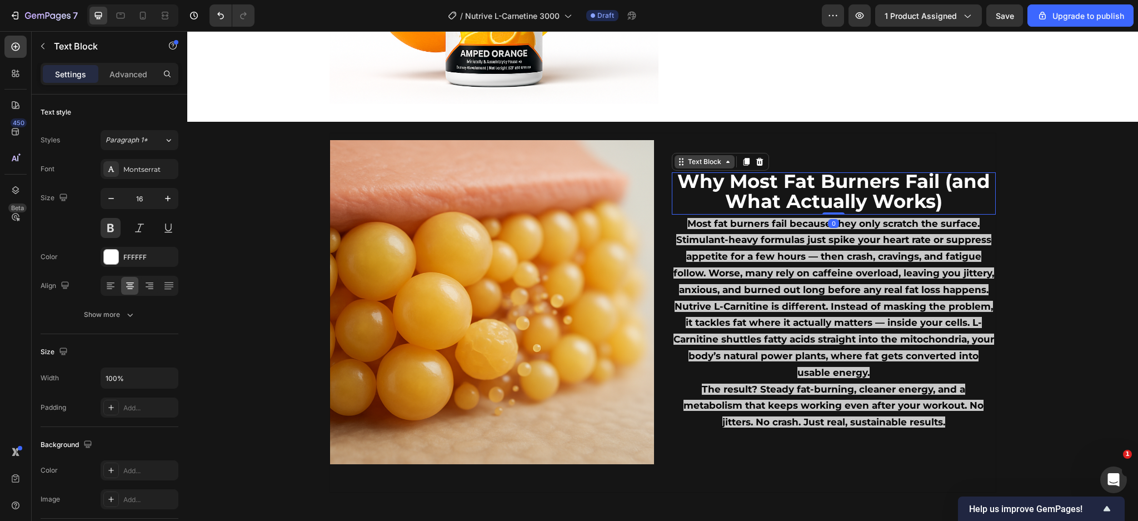
click at [705, 157] on div "Text Block" at bounding box center [705, 161] width 60 height 13
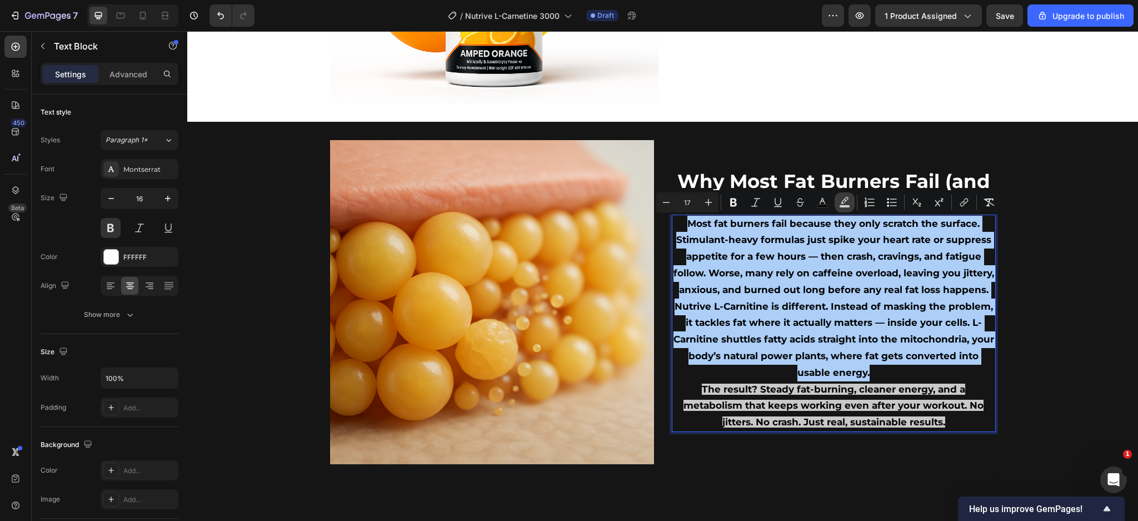
click at [848, 201] on icon "Editor contextual toolbar" at bounding box center [844, 202] width 11 height 11
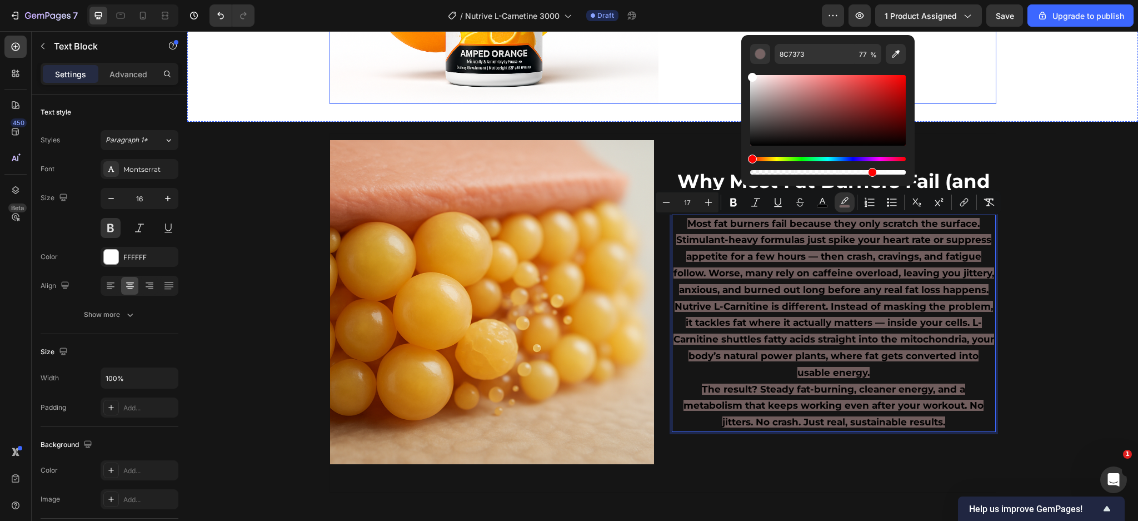
type input "FFFFFF"
drag, startPoint x: 966, startPoint y: 137, endPoint x: 737, endPoint y: 58, distance: 241.9
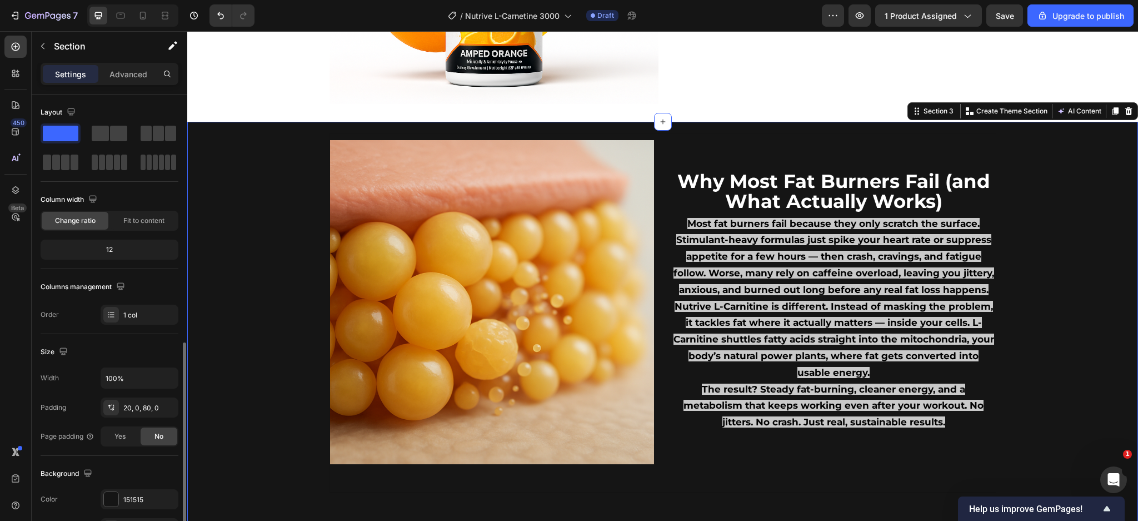
scroll to position [220, 0]
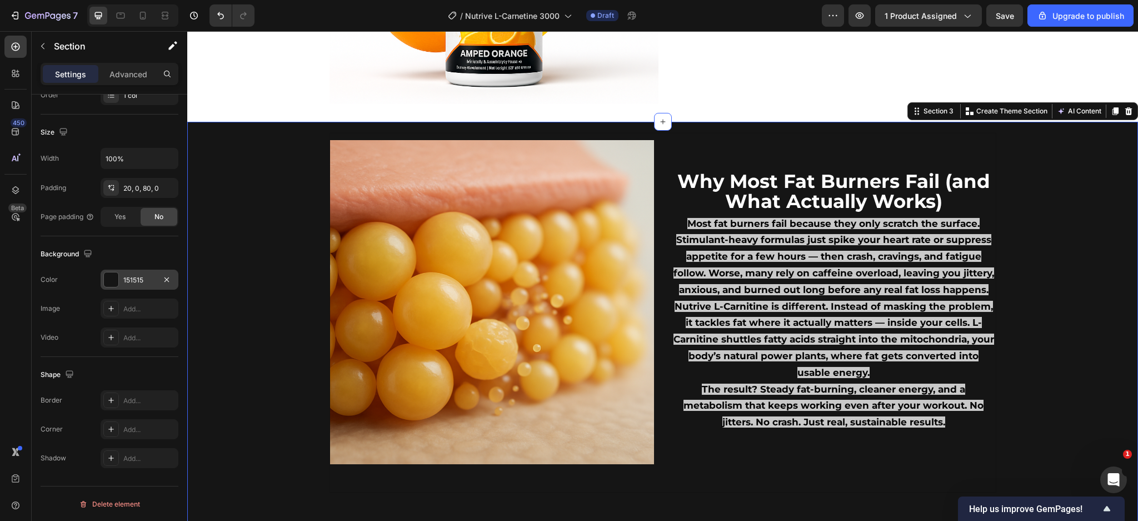
click at [116, 281] on div at bounding box center [111, 279] width 14 height 14
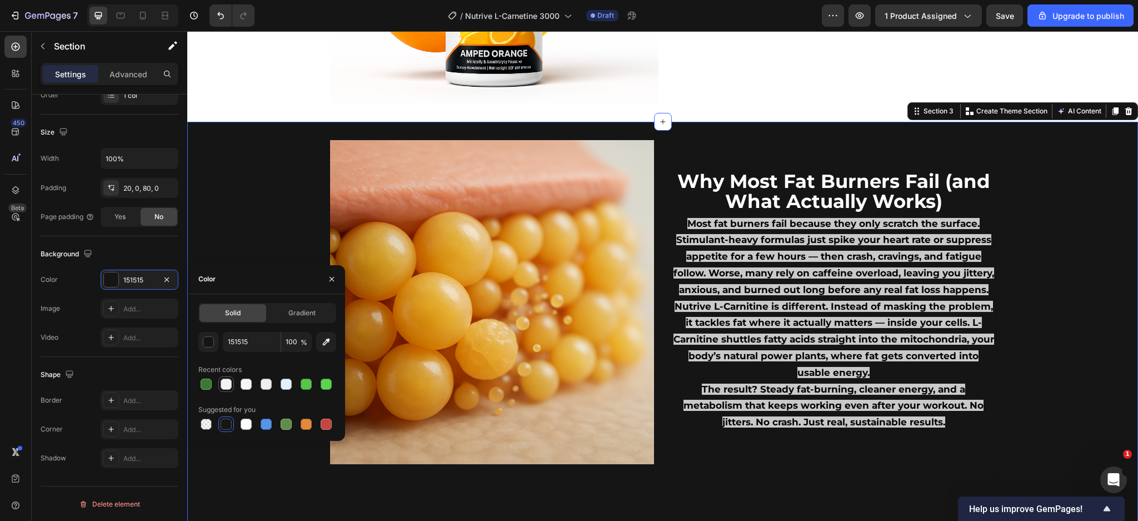
click at [223, 381] on div at bounding box center [226, 384] width 11 height 11
type input "F2F2F2"
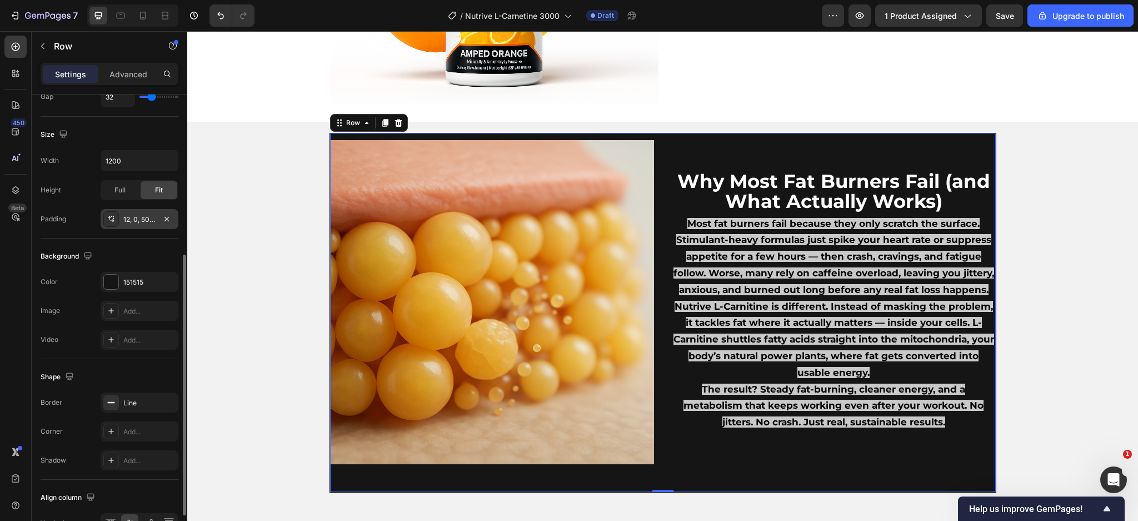
scroll to position [347, 0]
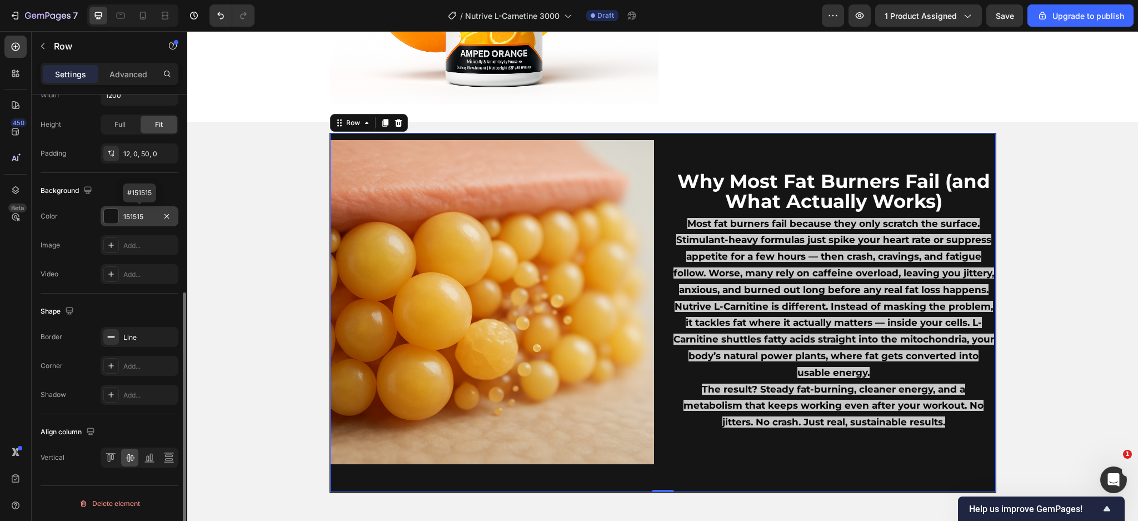
click at [116, 219] on div at bounding box center [111, 216] width 14 height 14
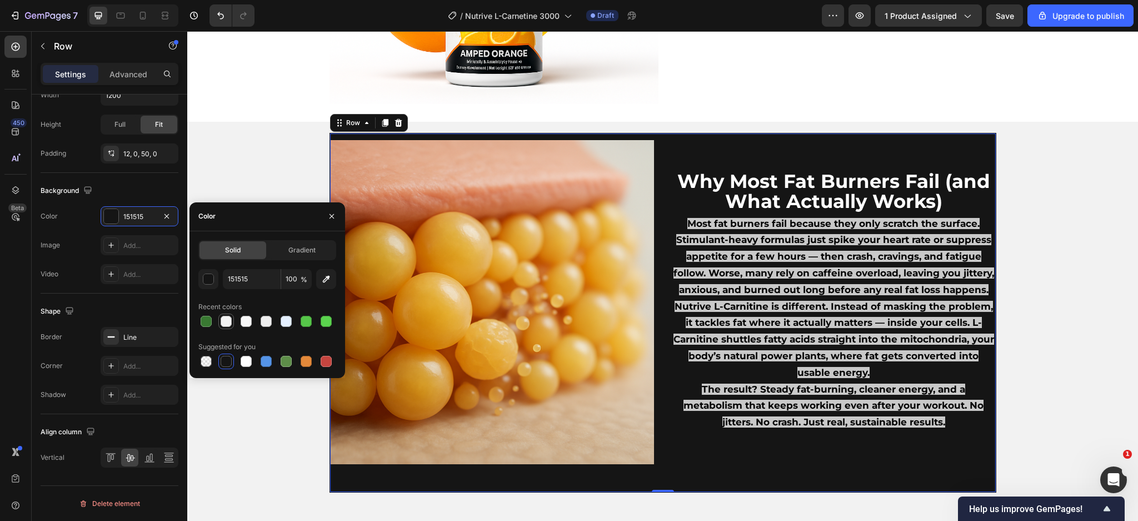
click at [232, 319] on div at bounding box center [226, 321] width 13 height 13
type input "F2F2F2"
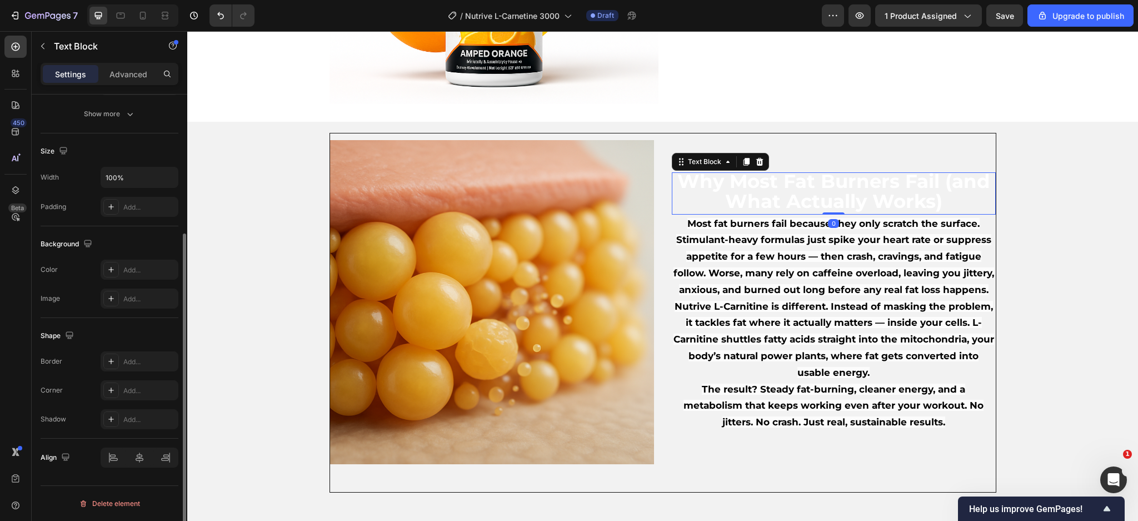
scroll to position [0, 0]
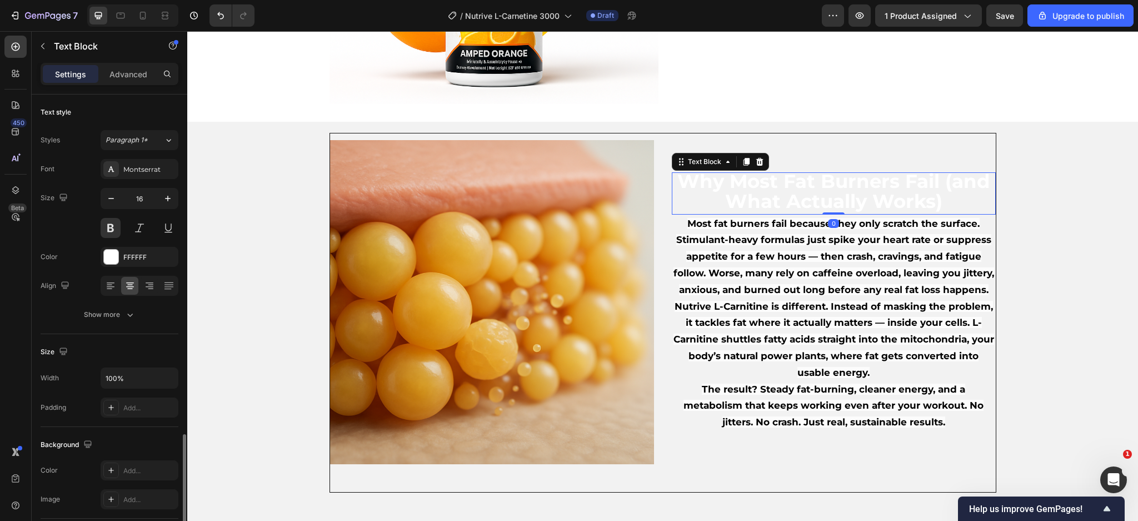
click at [792, 209] on span "Why Most Fat Burners Fail (and What Actually Works)" at bounding box center [834, 191] width 313 height 43
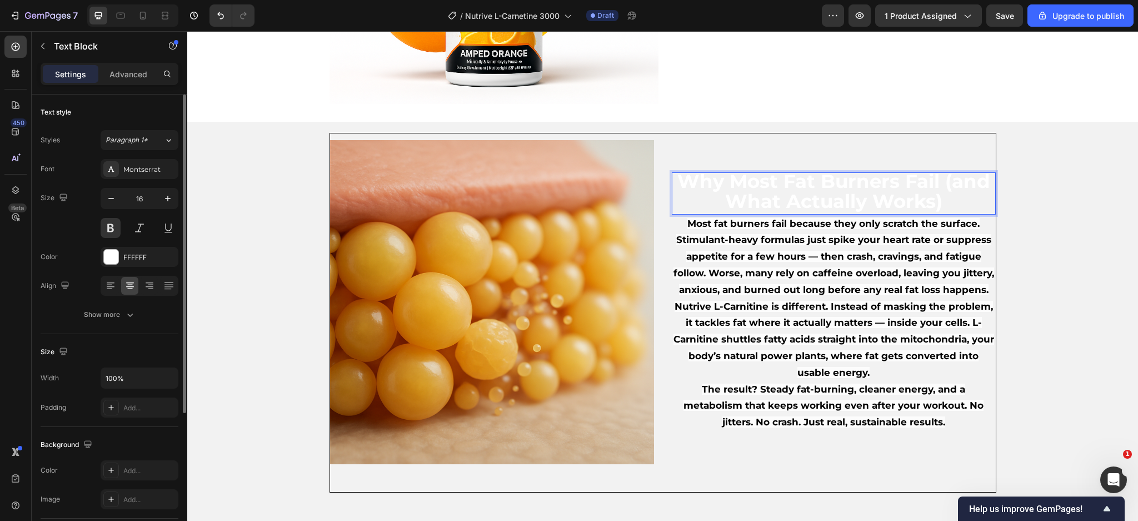
click at [792, 209] on span "Why Most Fat Burners Fail (and What Actually Works)" at bounding box center [834, 191] width 313 height 43
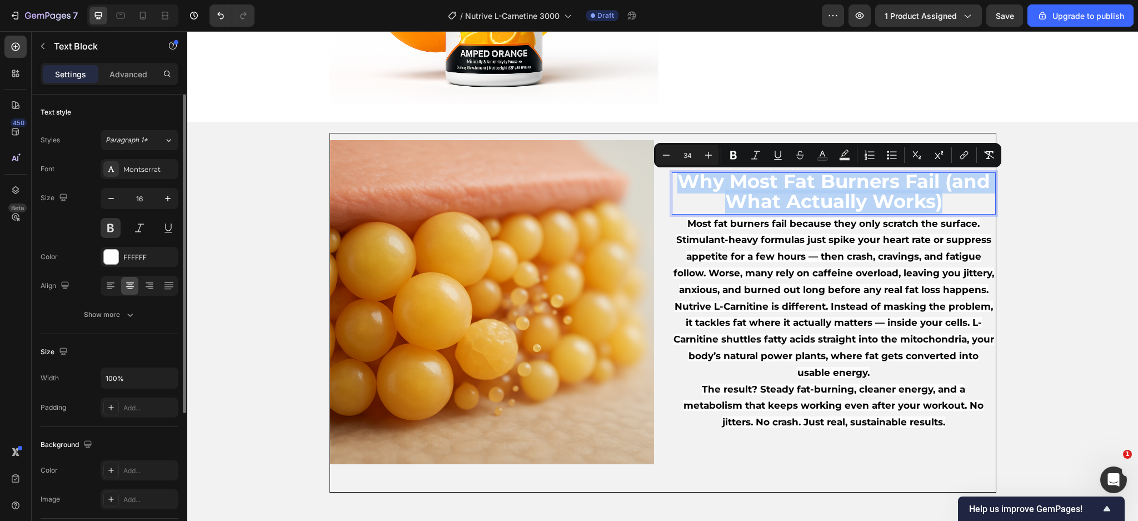
click at [792, 209] on span "Why Most Fat Burners Fail (and What Actually Works)" at bounding box center [834, 191] width 313 height 43
click at [114, 261] on div at bounding box center [111, 257] width 14 height 14
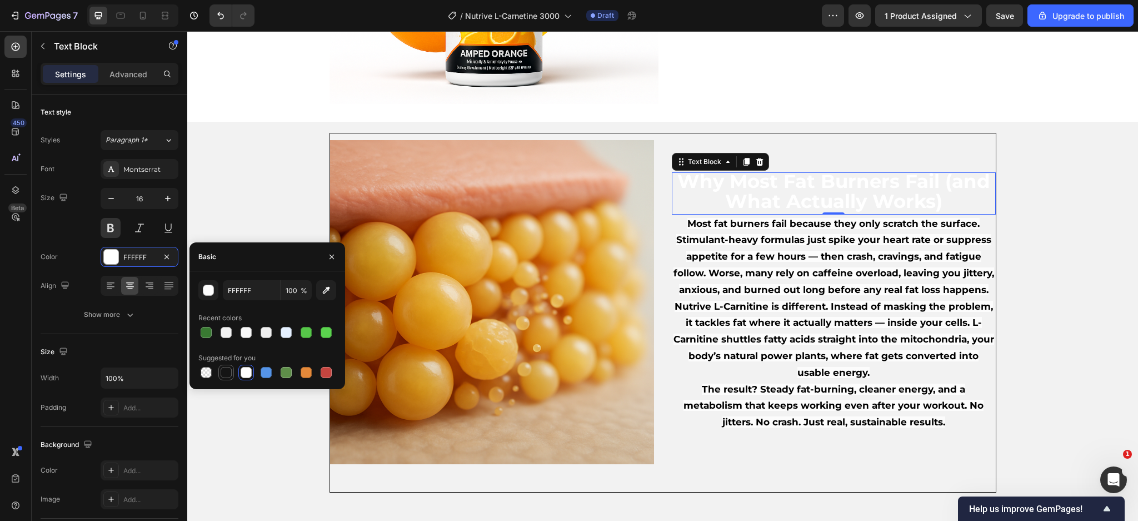
click at [225, 372] on div at bounding box center [226, 372] width 11 height 11
type input "151515"
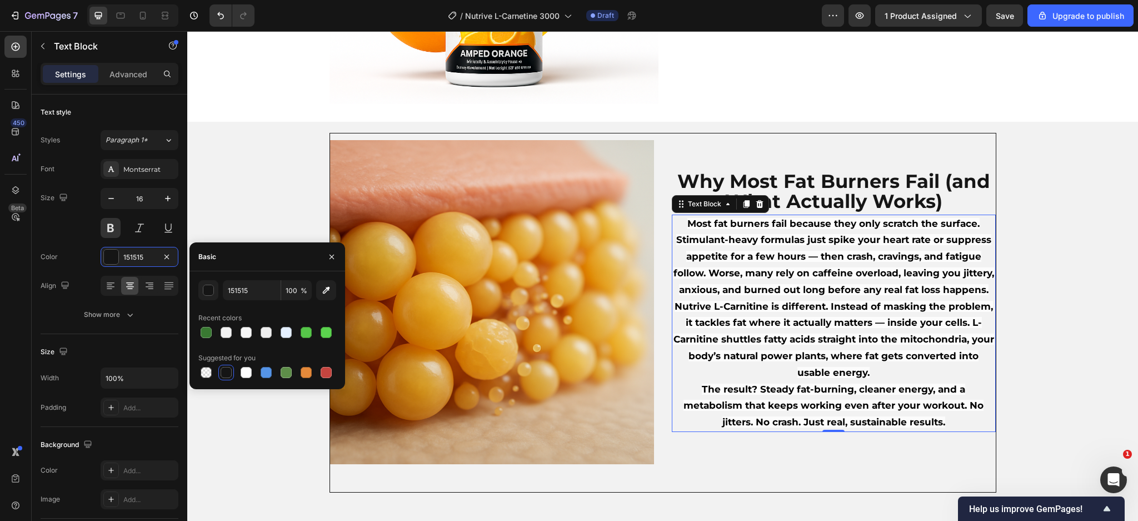
click at [901, 274] on span "Most fat burners fail because they only scratch the surface. Stimulant-heavy fo…" at bounding box center [834, 256] width 321 height 77
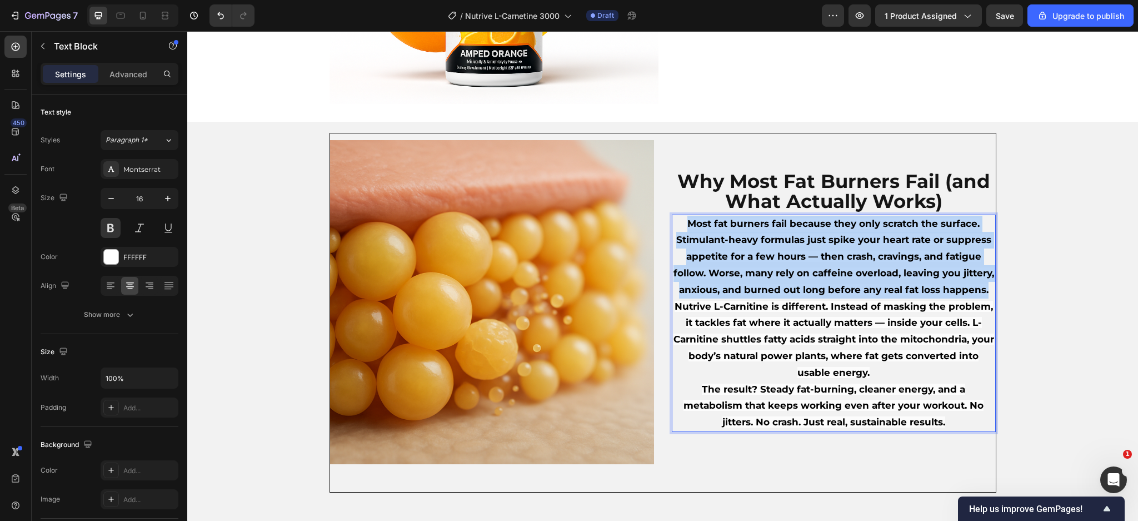
click at [901, 274] on span "Most fat burners fail because they only scratch the surface. Stimulant-heavy fo…" at bounding box center [834, 256] width 321 height 77
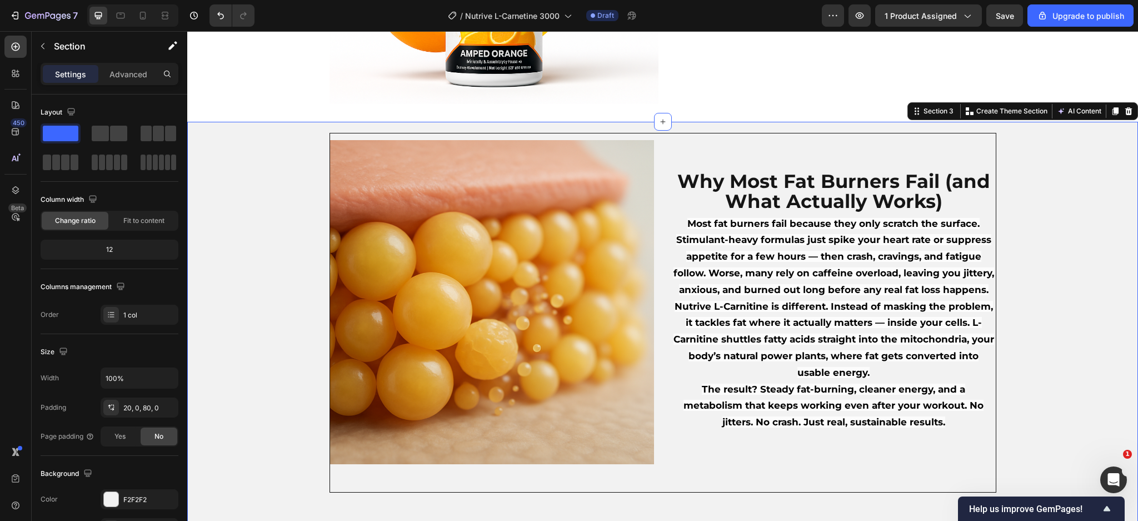
click at [1090, 231] on div "Image Why Most Fat Burners Fail (and What Actually Works) Text Block Most fat b…" at bounding box center [662, 313] width 951 height 360
click at [101, 498] on div "Color F2F2F2" at bounding box center [110, 499] width 138 height 20
click at [101, 498] on div "F2F2F2" at bounding box center [140, 499] width 78 height 20
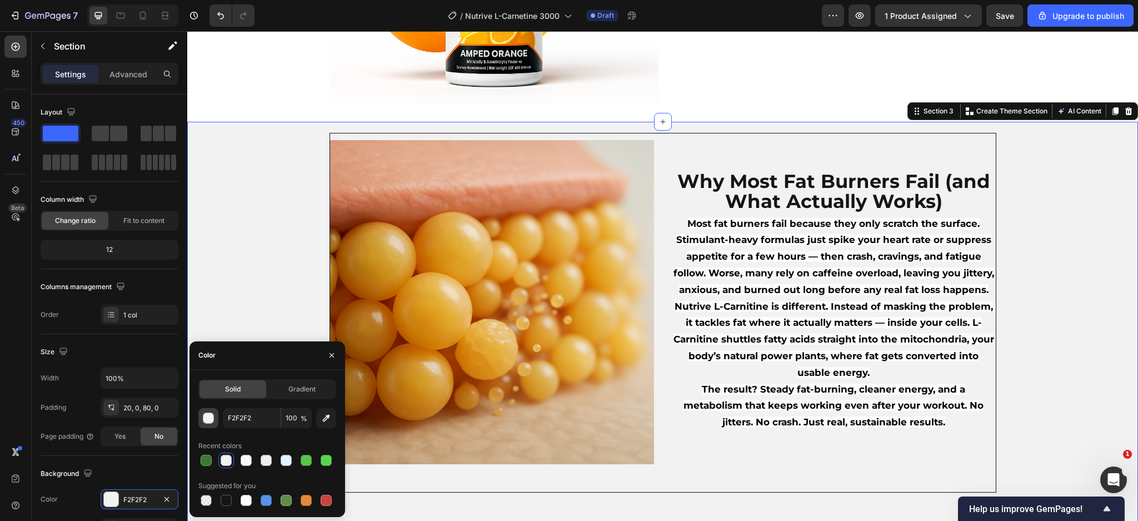
click at [201, 422] on button "button" at bounding box center [208, 418] width 20 height 20
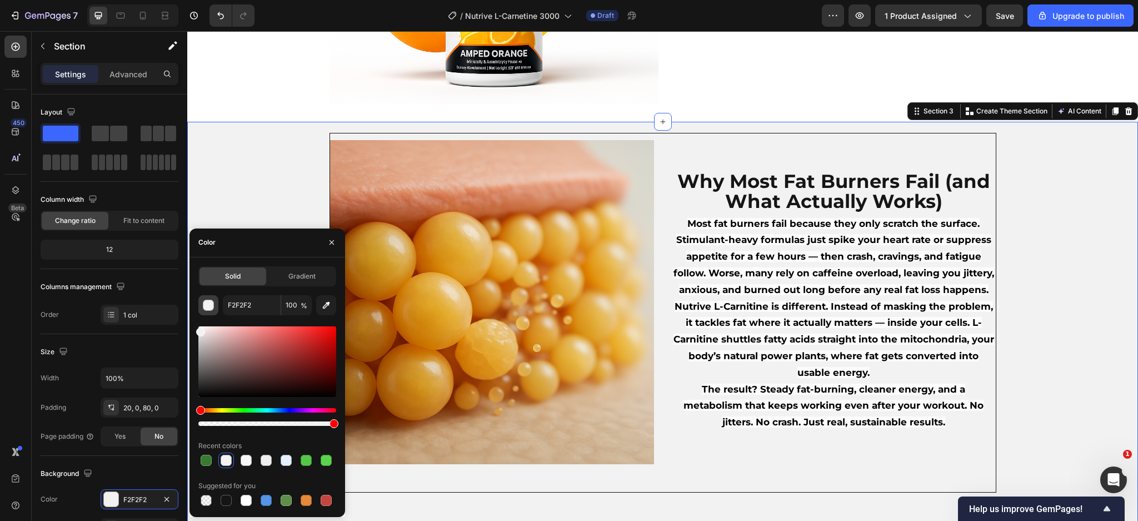
click at [201, 422] on div "F2F2F2 100 % Recent colors Suggested for you" at bounding box center [267, 401] width 138 height 213
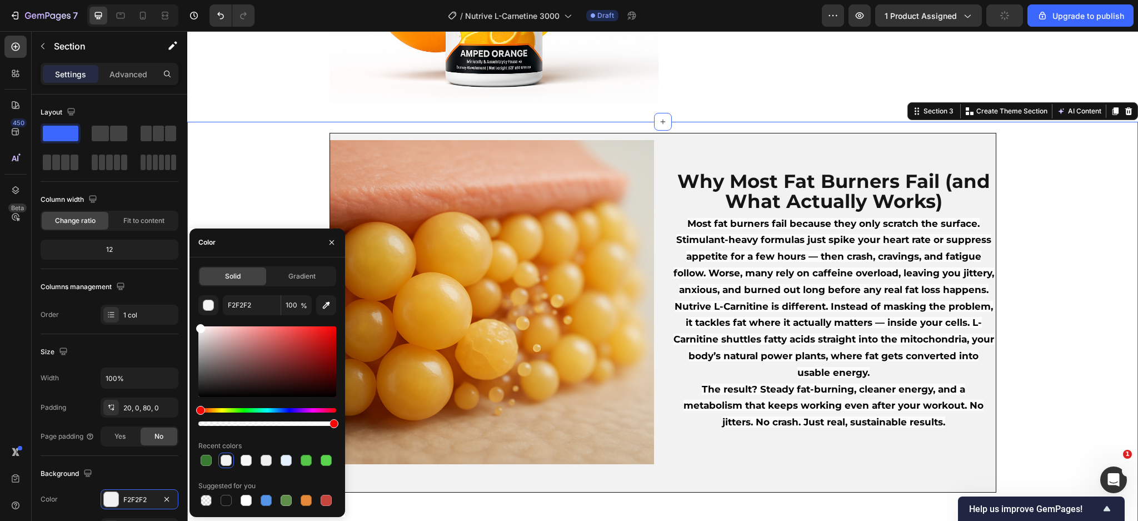
drag, startPoint x: 210, startPoint y: 345, endPoint x: 194, endPoint y: 316, distance: 32.8
click at [194, 316] on div "Solid Gradient F2F2F2 100 % Recent colors Suggested for you" at bounding box center [268, 387] width 156 height 242
type input "FFFFFF"
click at [831, 246] on span "Most fat burners fail because they only scratch the surface. Stimulant-heavy fo…" at bounding box center [834, 256] width 321 height 77
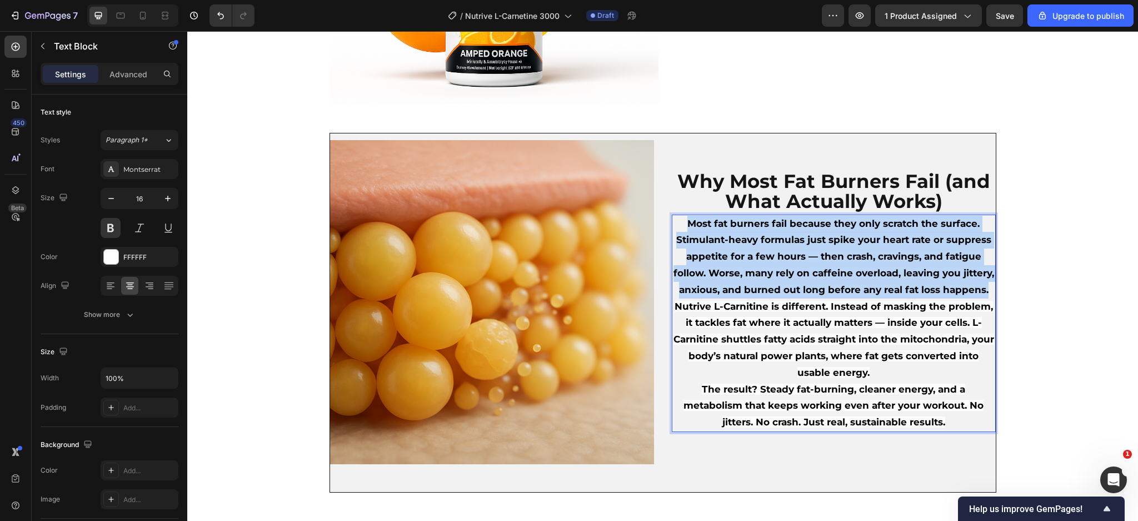
click at [831, 246] on span "Most fat burners fail because they only scratch the surface. Stimulant-heavy fo…" at bounding box center [834, 256] width 321 height 77
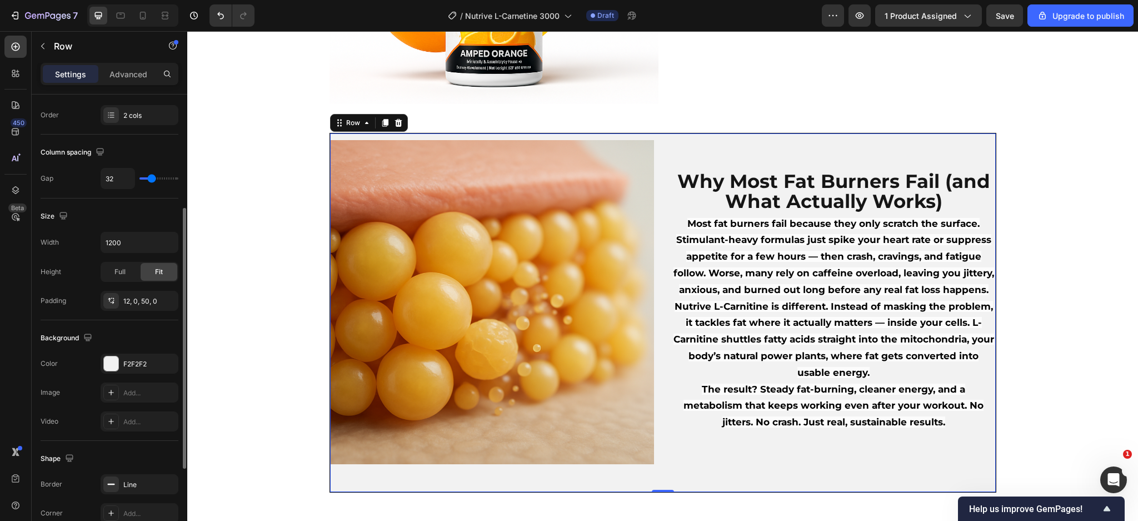
scroll to position [290, 0]
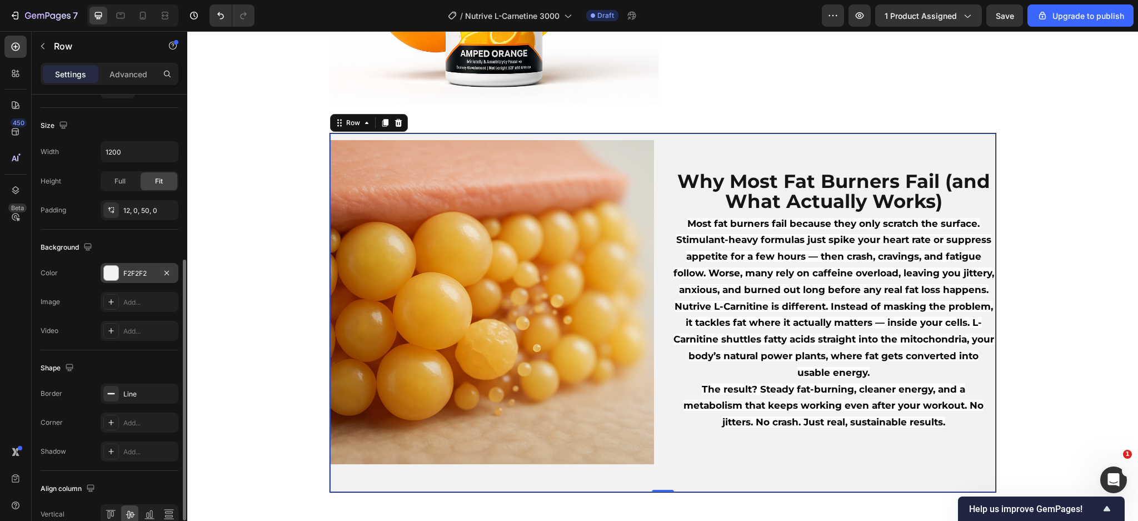
drag, startPoint x: 135, startPoint y: 261, endPoint x: 135, endPoint y: 274, distance: 12.8
click at [135, 274] on div "Background The changes might be hidden by the video. Color F2F2F2 Image Add... …" at bounding box center [110, 290] width 138 height 121
click at [135, 274] on div "F2F2F2" at bounding box center [139, 274] width 32 height 10
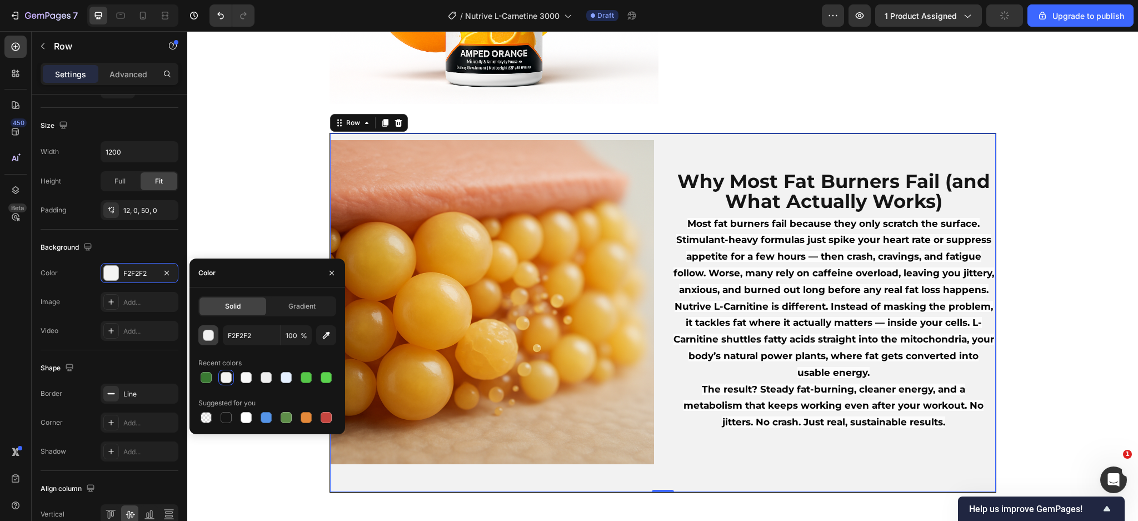
click at [209, 330] on div "button" at bounding box center [208, 335] width 11 height 11
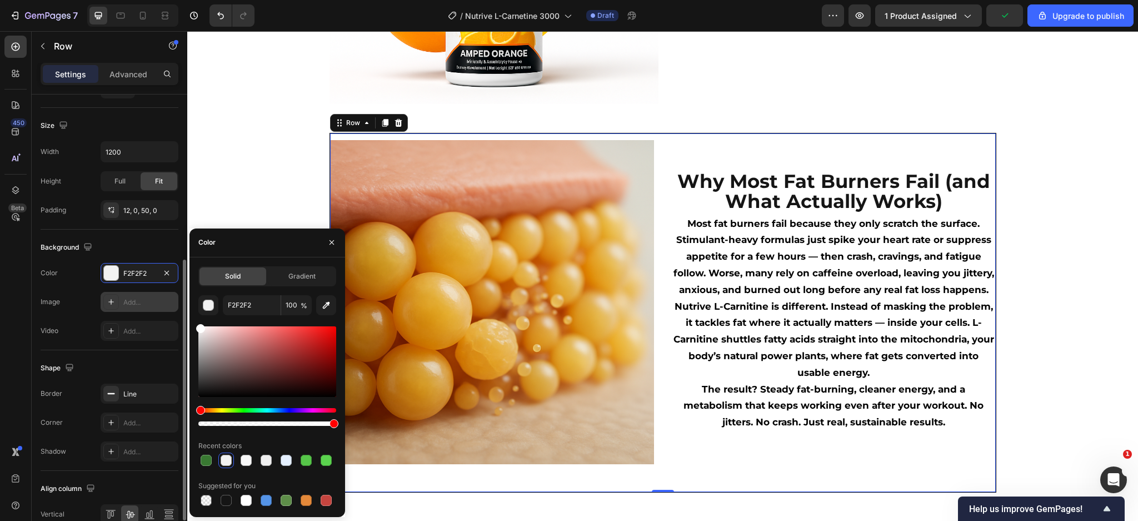
drag, startPoint x: 211, startPoint y: 335, endPoint x: 177, endPoint y: 299, distance: 49.6
click at [177, 299] on div "450 Beta Sections(30) Elements(84) Section Element Hero Section Product Detail …" at bounding box center [93, 276] width 187 height 490
type input "FFFFFF"
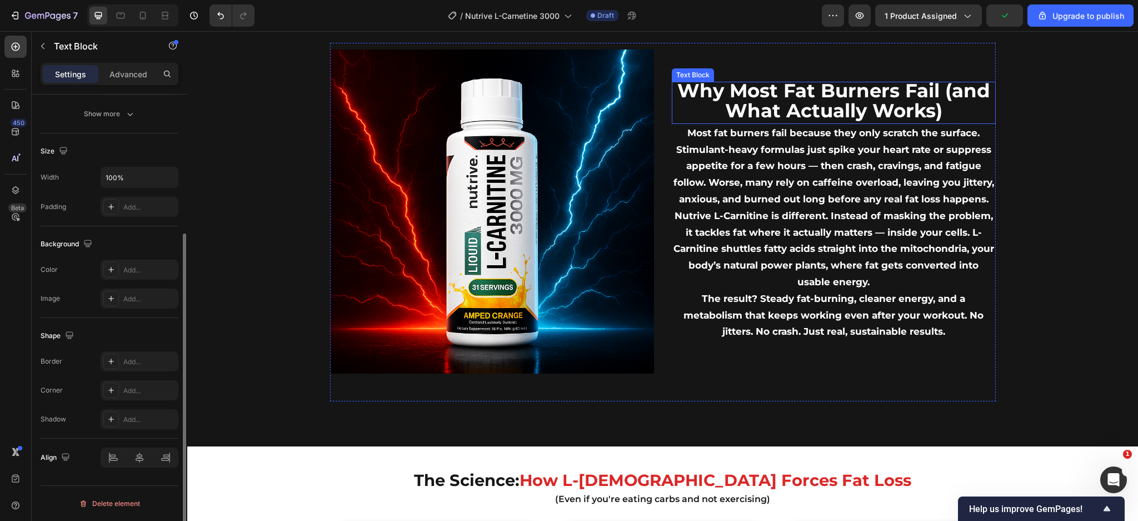
scroll to position [0, 0]
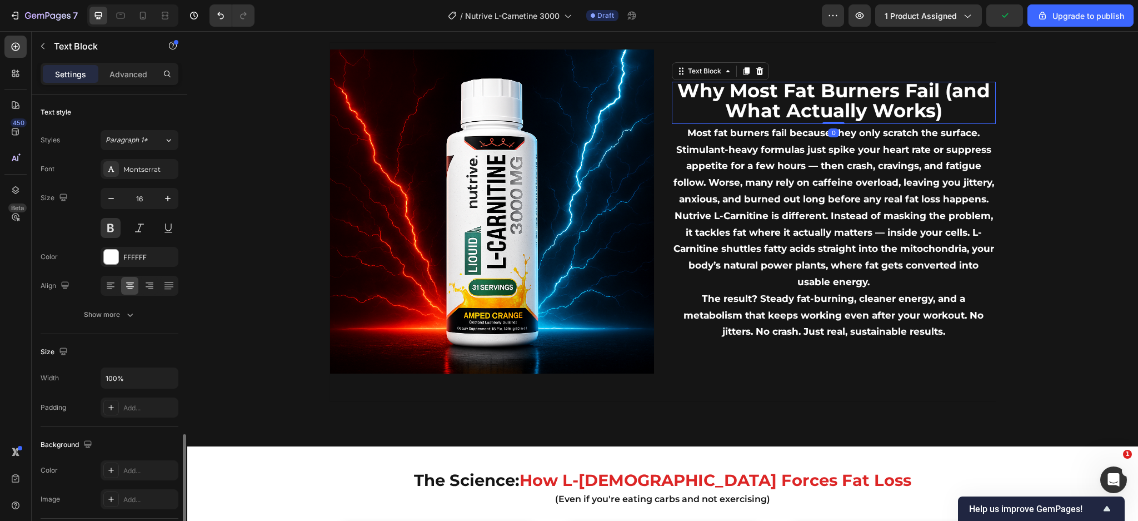
click at [831, 95] on span "Why Most Fat Burners Fail (and What Actually Works)" at bounding box center [834, 100] width 313 height 43
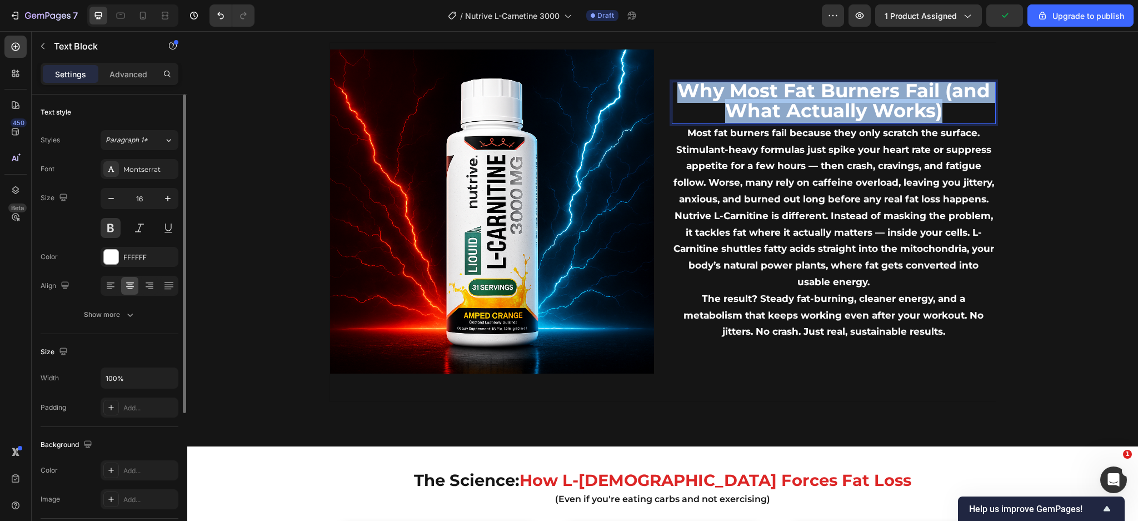
click at [831, 95] on span "Why Most Fat Burners Fail (and What Actually Works)" at bounding box center [834, 100] width 313 height 43
type input "16"
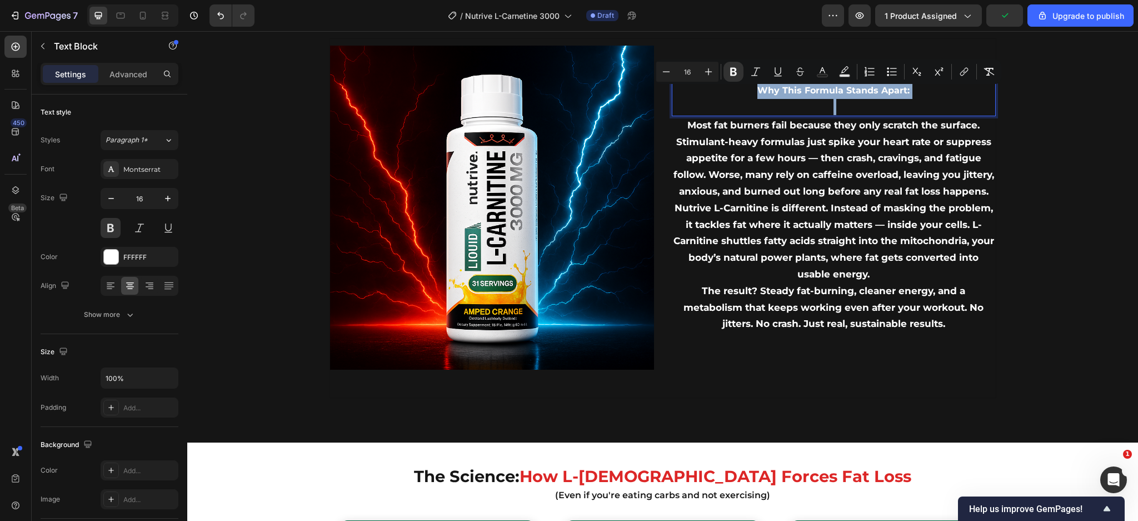
type input "34"
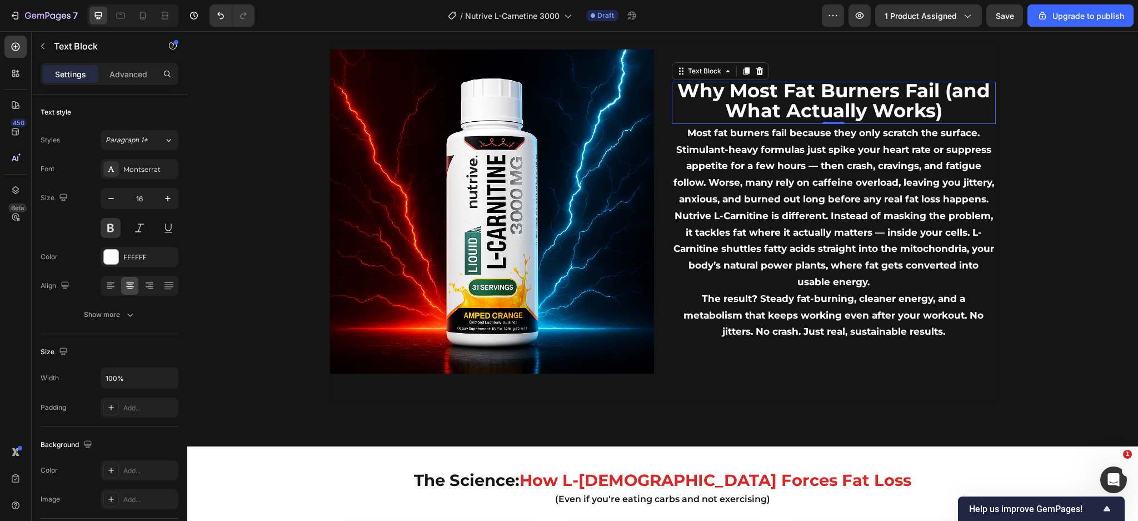
click at [842, 111] on span "Why Most Fat Burners Fail (and What Actually Works)" at bounding box center [834, 100] width 313 height 43
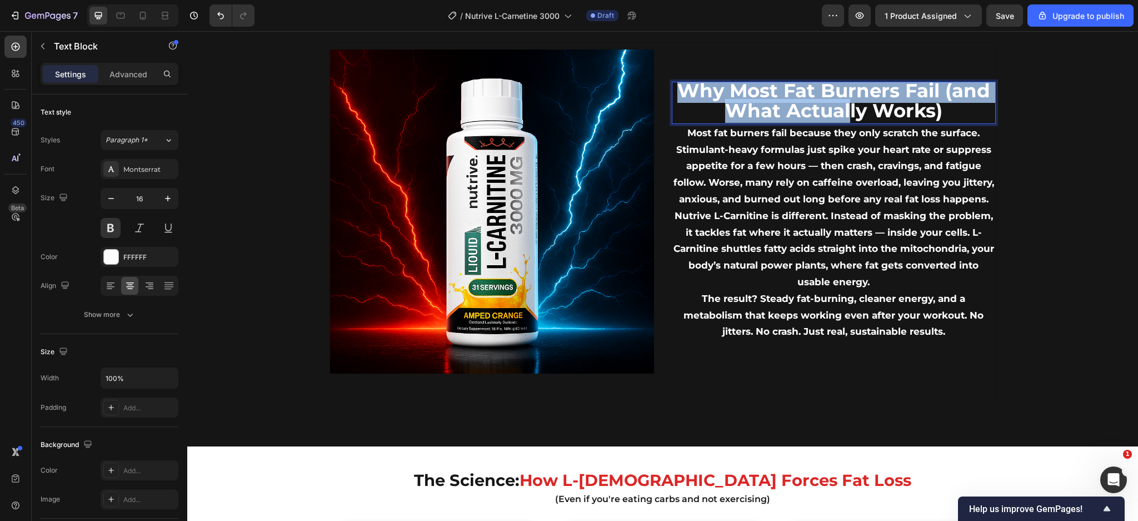
click at [842, 111] on span "Why Most Fat Burners Fail (and What Actually Works)" at bounding box center [834, 100] width 313 height 43
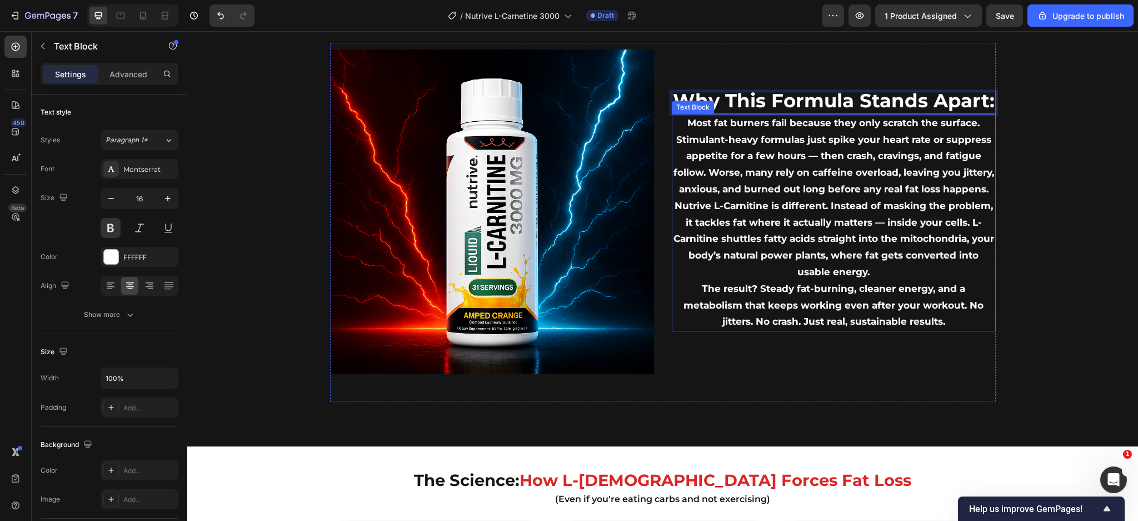
click at [841, 270] on span "Nutrive L-Carnitine is different. Instead of masking the problem, it tackles fa…" at bounding box center [834, 238] width 321 height 77
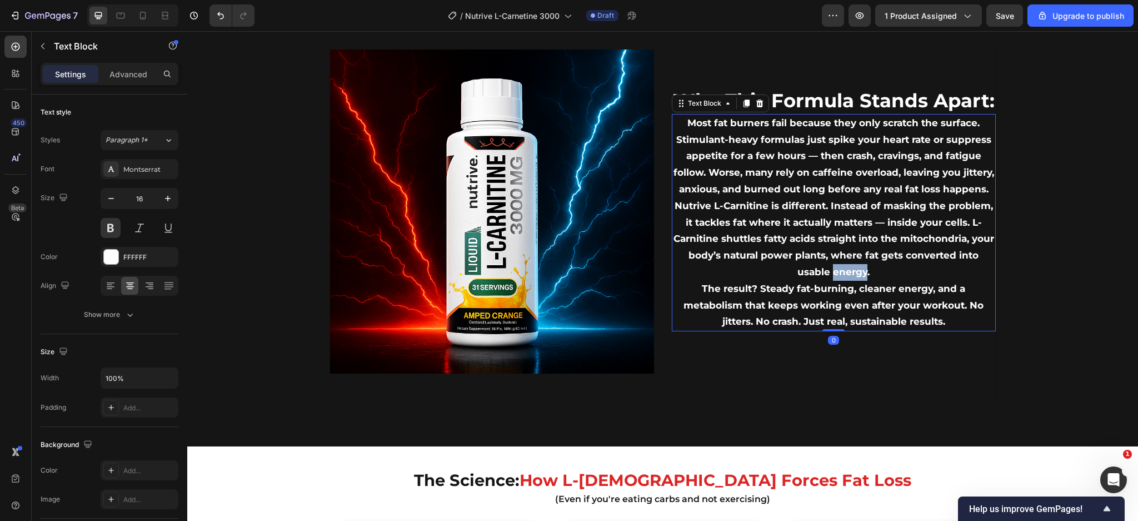
click at [841, 270] on span "Nutrive L-Carnitine is different. Instead of masking the problem, it tackles fa…" at bounding box center [834, 238] width 321 height 77
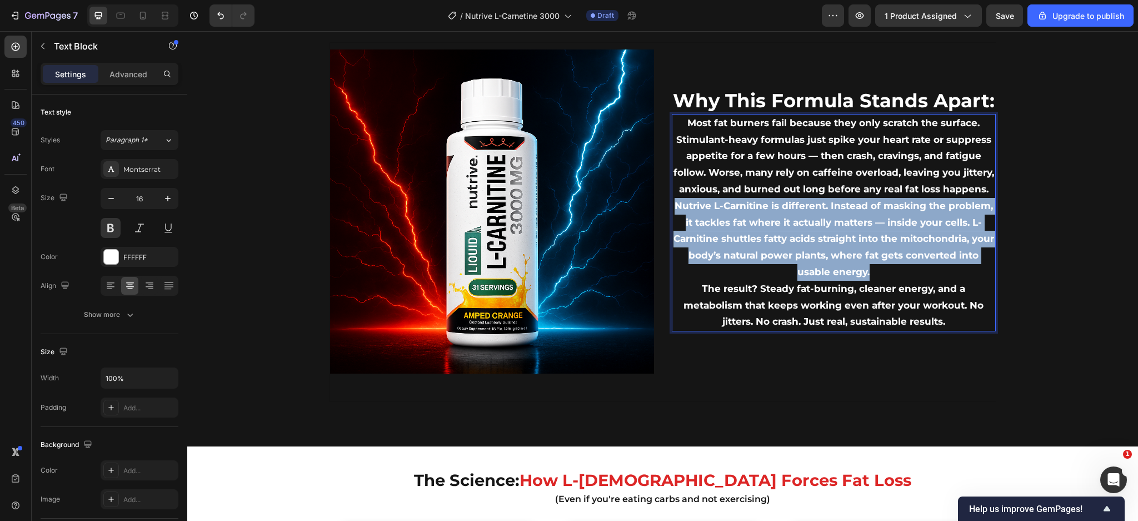
click at [841, 270] on span "Nutrive L-Carnitine is different. Instead of masking the problem, it tackles fa…" at bounding box center [834, 238] width 321 height 77
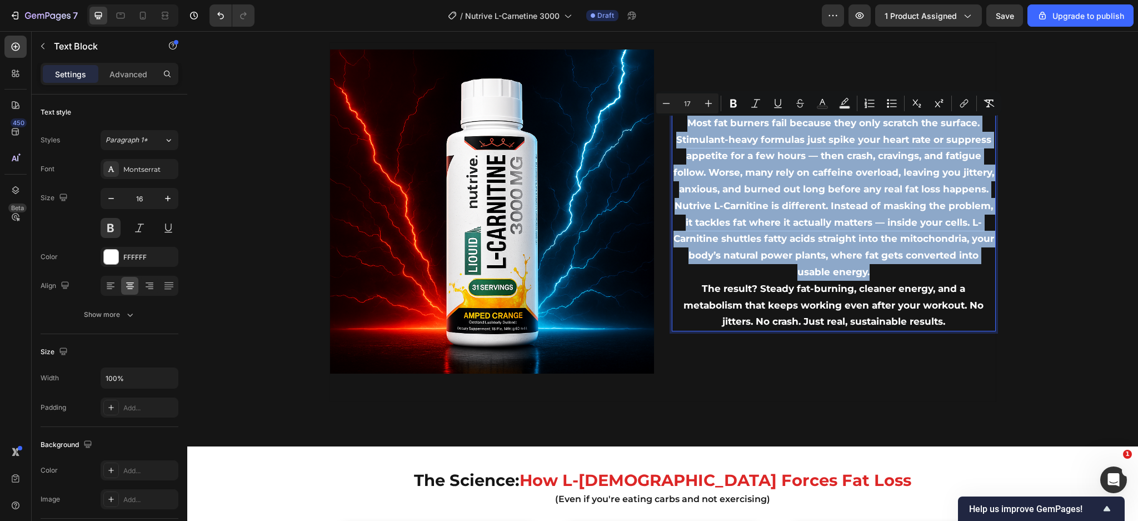
click at [813, 289] on span "The result? Steady fat-burning, cleaner energy, and a metabolism that keeps wor…" at bounding box center [834, 305] width 300 height 44
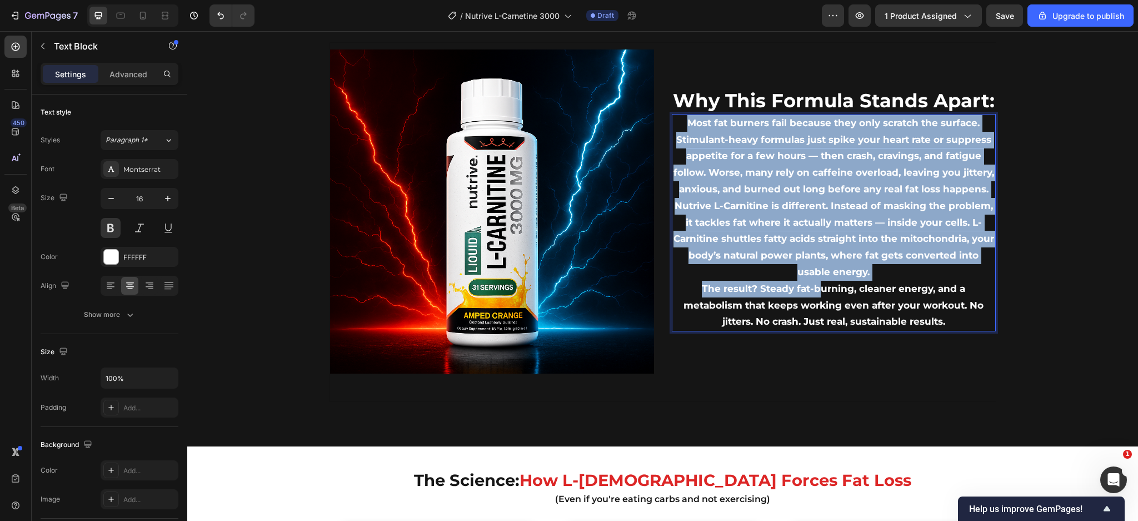
click at [813, 289] on span "The result? Steady fat-burning, cleaner energy, and a metabolism that keeps wor…" at bounding box center [834, 305] width 300 height 44
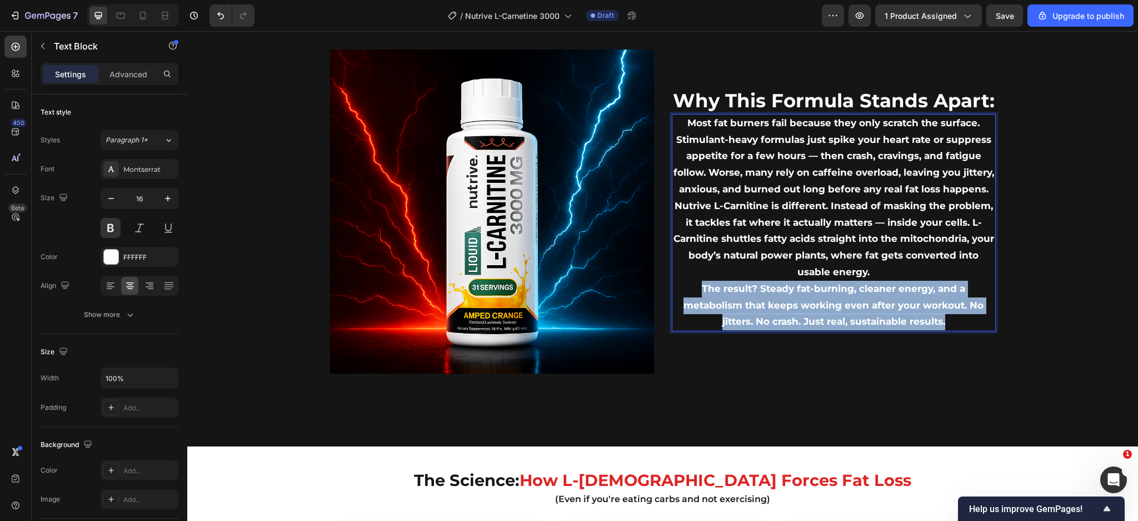
click at [813, 289] on span "The result? Steady fat-burning, cleaner energy, and a metabolism that keeps wor…" at bounding box center [834, 305] width 300 height 44
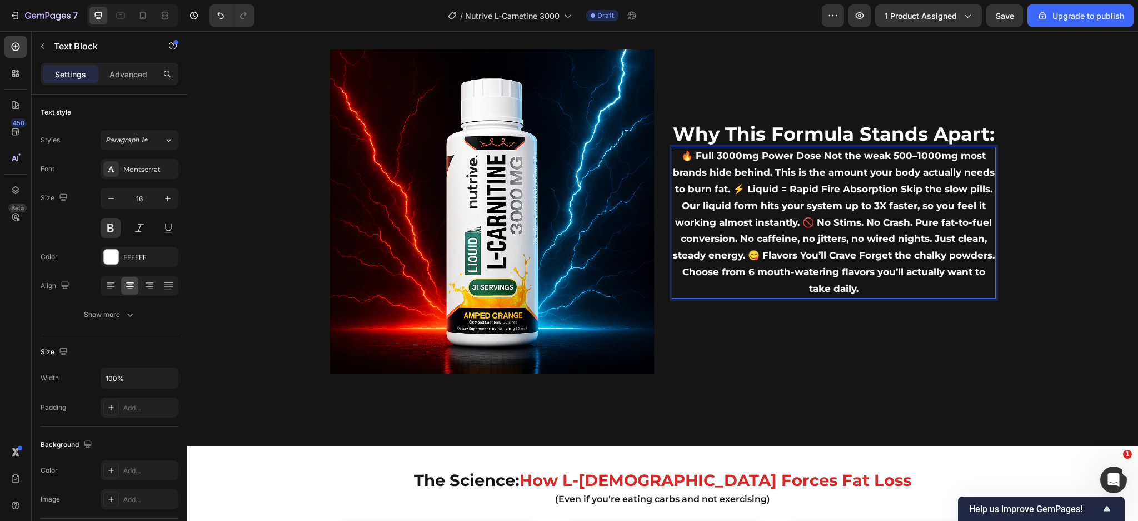
click at [733, 196] on p "🔥 Full 3000mg Power Dose Not the weak 500–1000mg most brands hide behind. This …" at bounding box center [834, 222] width 322 height 149
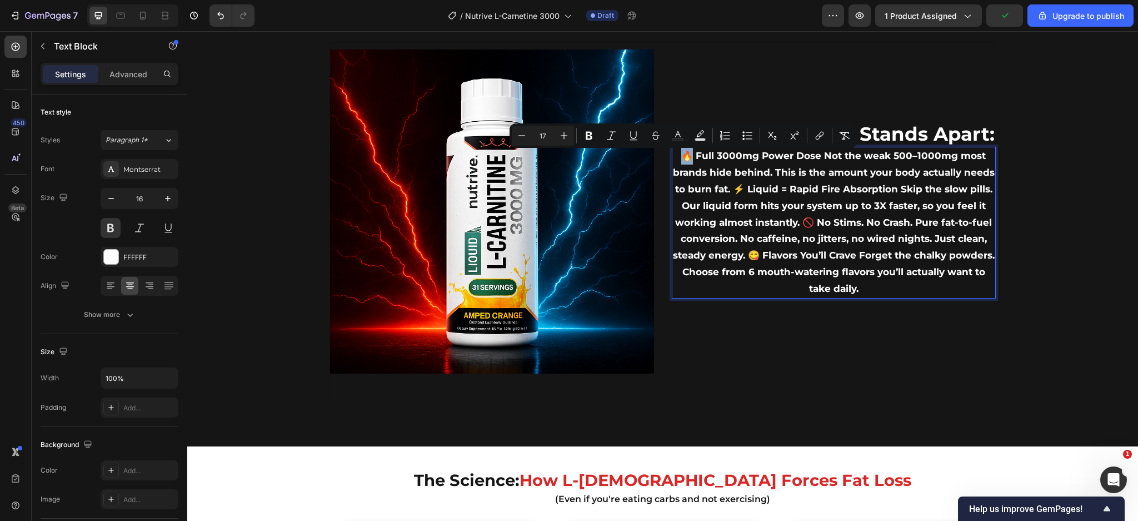
drag, startPoint x: 688, startPoint y: 154, endPoint x: 676, endPoint y: 158, distance: 12.3
click at [676, 158] on p "🔥 Full 3000mg Power Dose Not the weak 500–1000mg most brands hide behind. This …" at bounding box center [834, 222] width 322 height 149
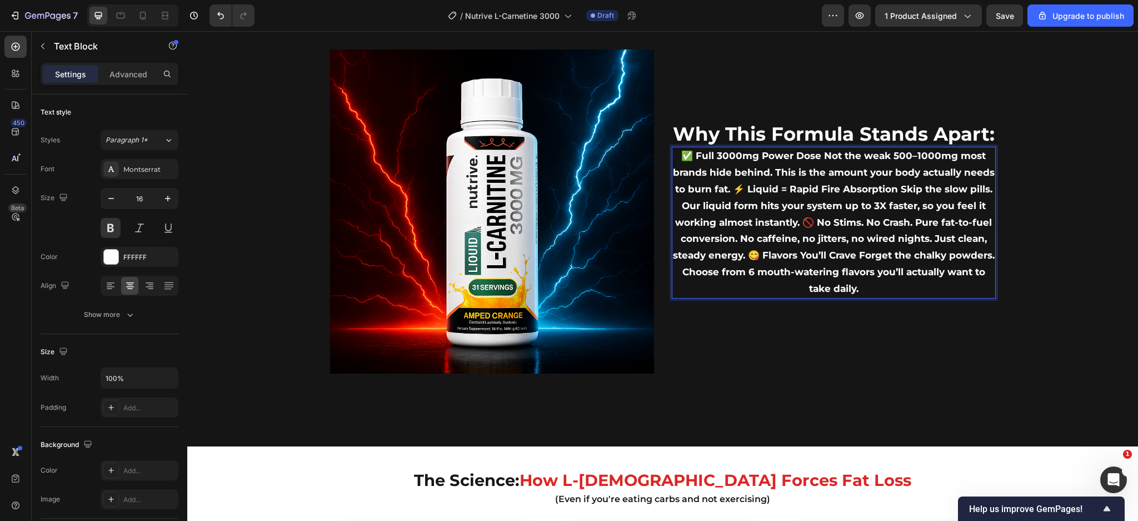
click at [735, 190] on span "✅ Full 3000mg Power Dose Not the weak 500–1000mg most brands hide behind. This …" at bounding box center [834, 221] width 322 height 143
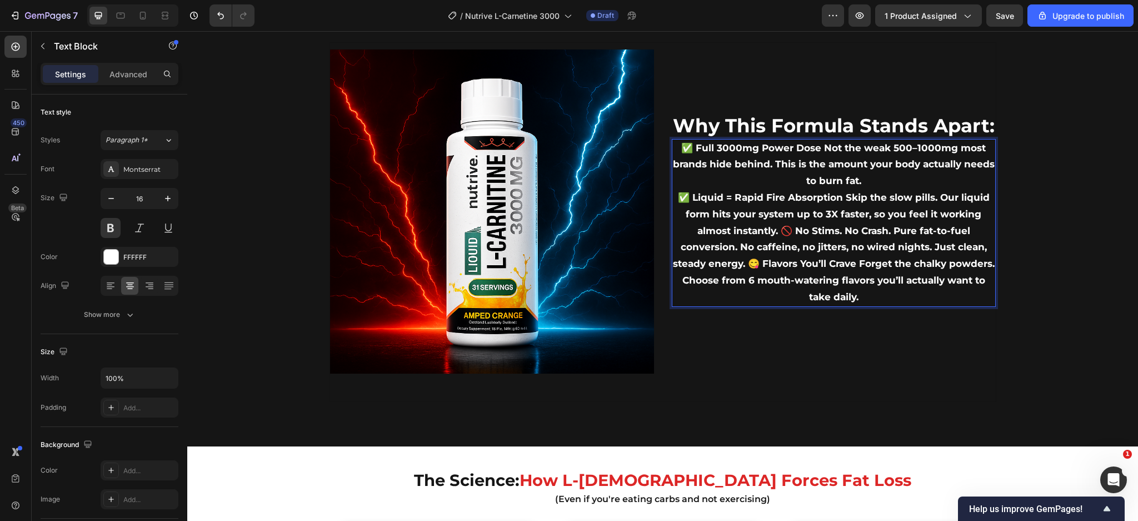
click at [786, 232] on span "✅ Liquid = Rapid Fire Absorption Skip the slow pills. Our liquid form hits your…" at bounding box center [834, 247] width 322 height 111
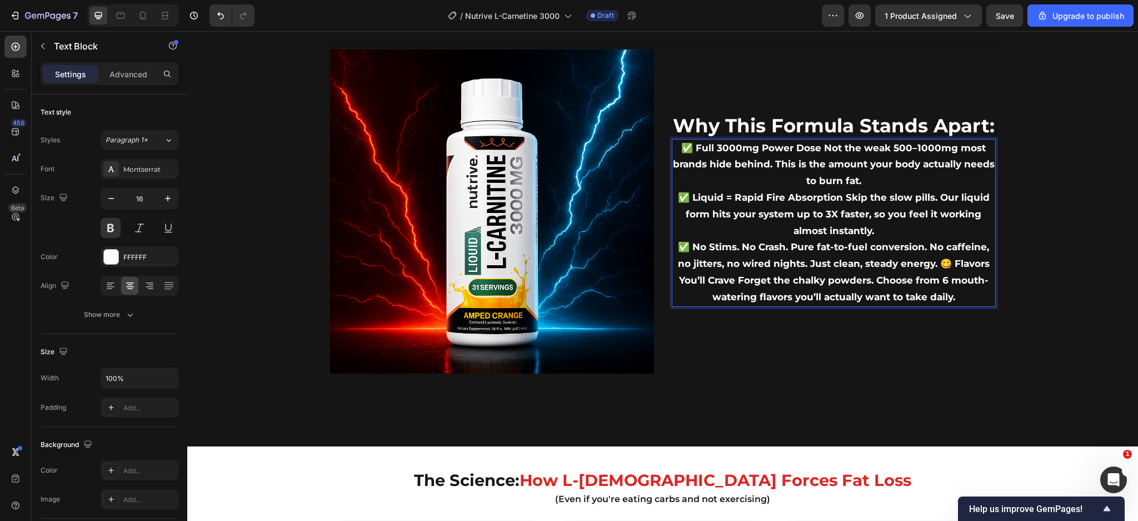
click at [893, 233] on p "✅ Liquid = Rapid Fire Absorption Skip the slow pills. Our liquid form hits your…" at bounding box center [834, 214] width 322 height 49
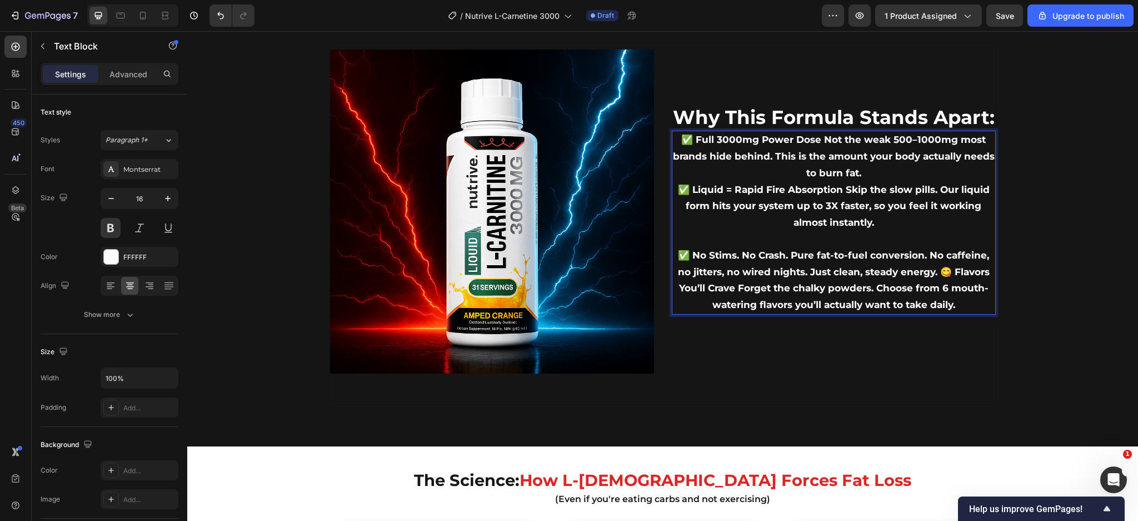
click at [937, 268] on span "✅ No Stims. No Crash. Pure fat-to-fuel conversion. No caffeine, no jitters, no …" at bounding box center [834, 280] width 312 height 61
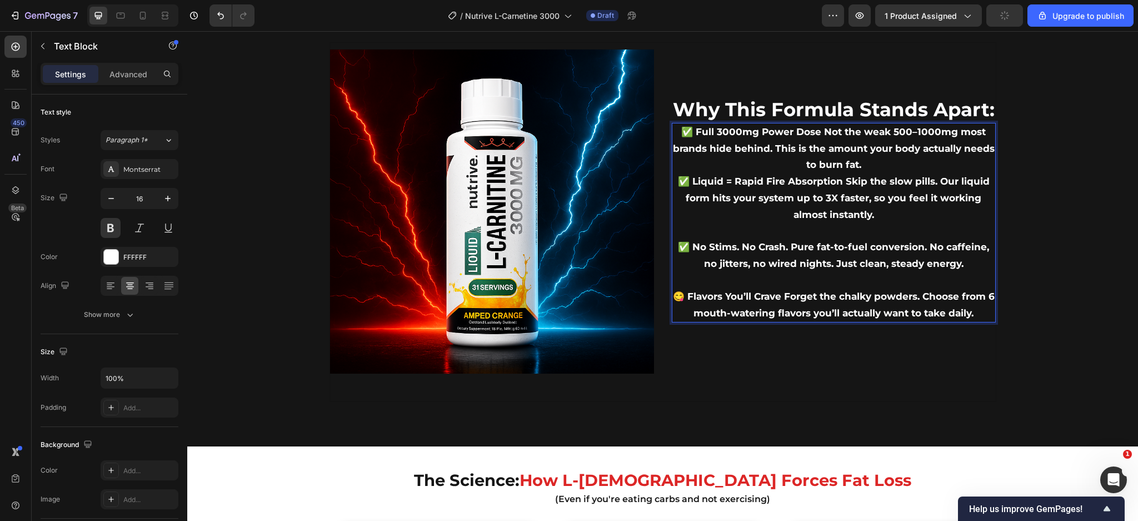
click at [681, 293] on span "😋 Flavors You’ll Crave Forget the chalky powders. Choose from 6 mouth-watering …" at bounding box center [834, 305] width 322 height 28
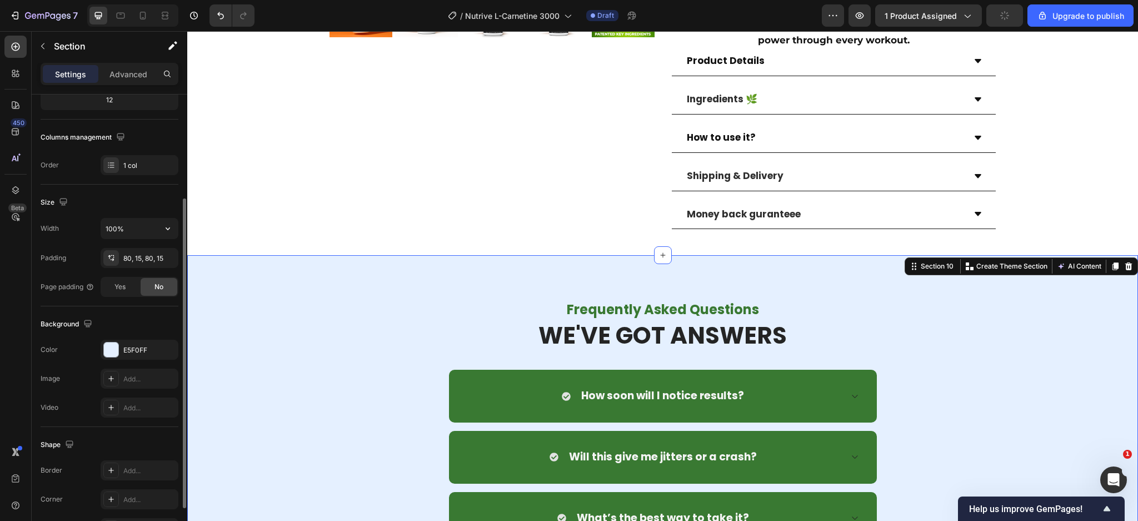
scroll to position [151, 0]
click at [125, 346] on div "E5F0FF" at bounding box center [139, 349] width 32 height 10
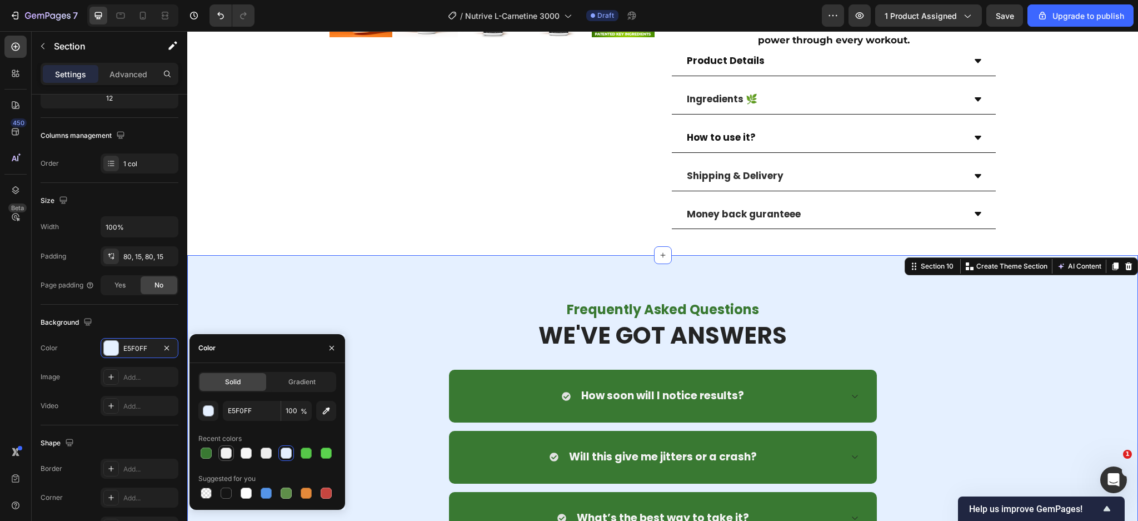
click at [230, 454] on div at bounding box center [226, 453] width 11 height 11
type input "F2F2F2"
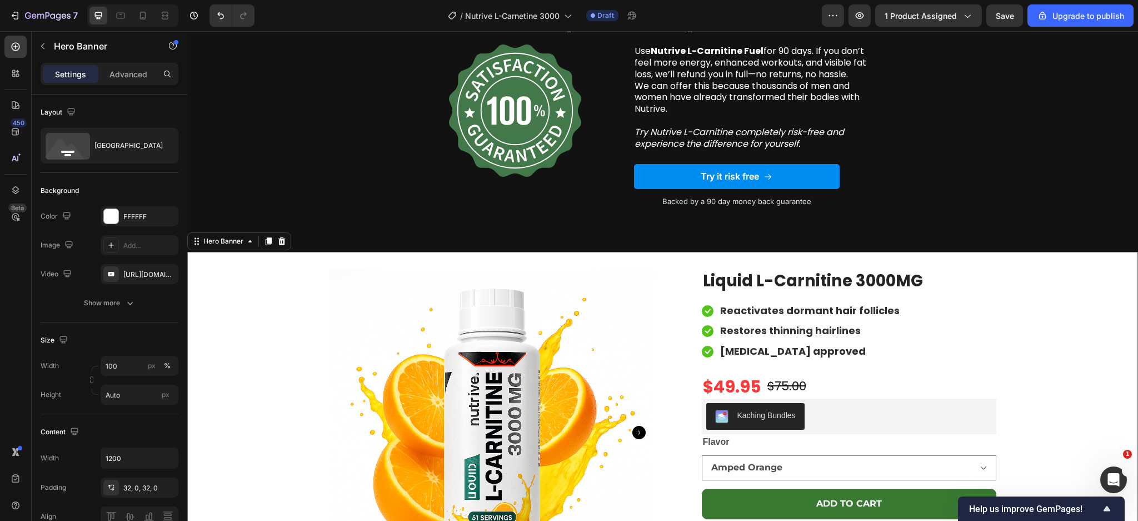
scroll to position [3722, 0]
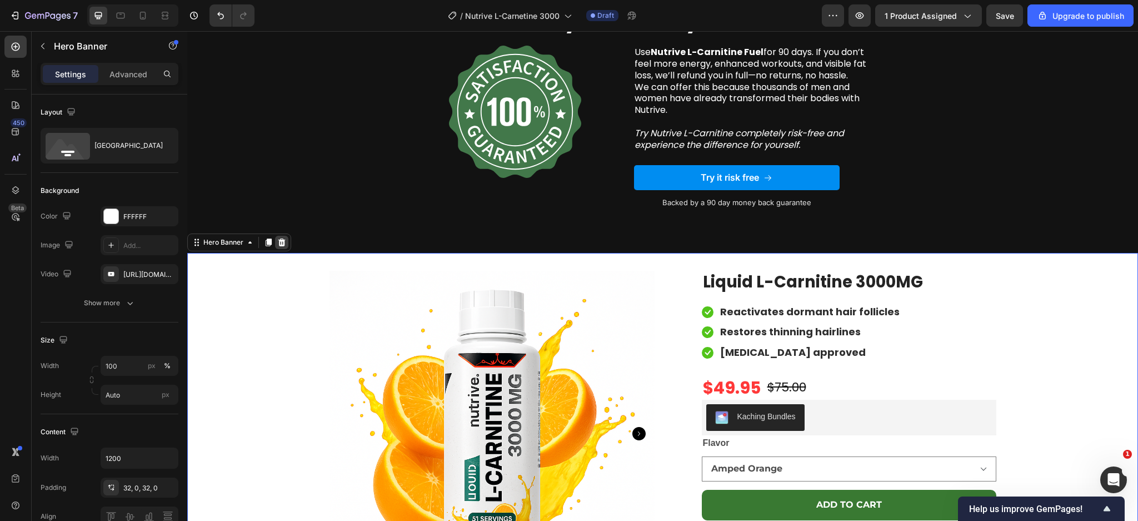
click at [283, 243] on icon at bounding box center [282, 242] width 7 height 8
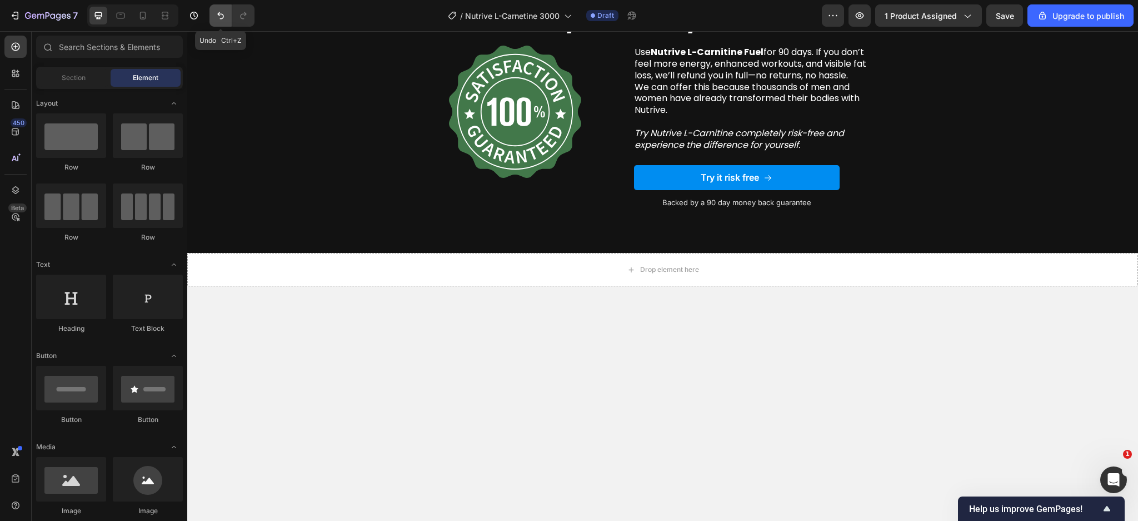
click at [218, 14] on icon "Undo/Redo" at bounding box center [220, 15] width 7 height 7
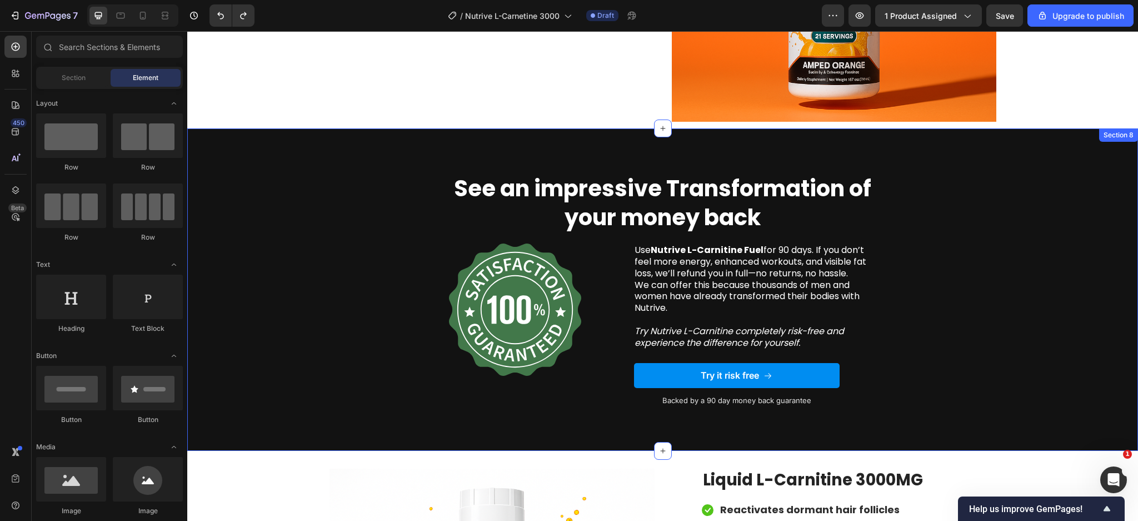
scroll to position [3524, 0]
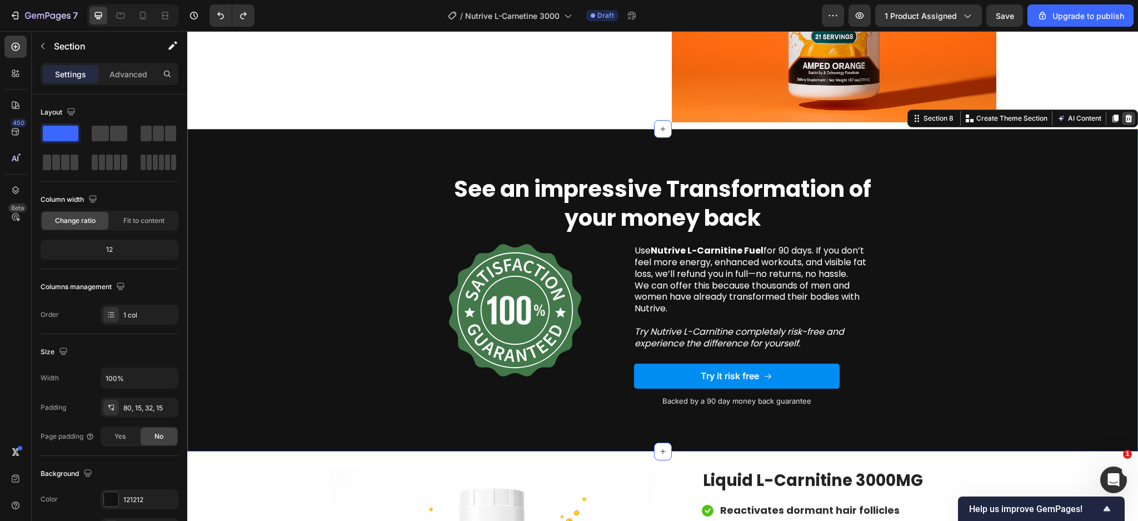
click at [1122, 113] on div at bounding box center [1128, 118] width 13 height 13
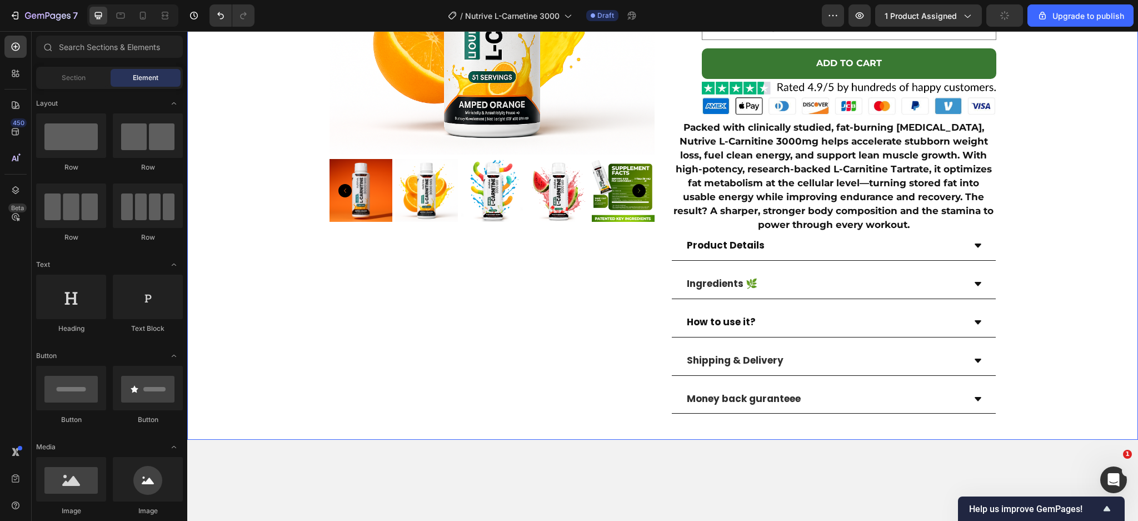
scroll to position [3587, 0]
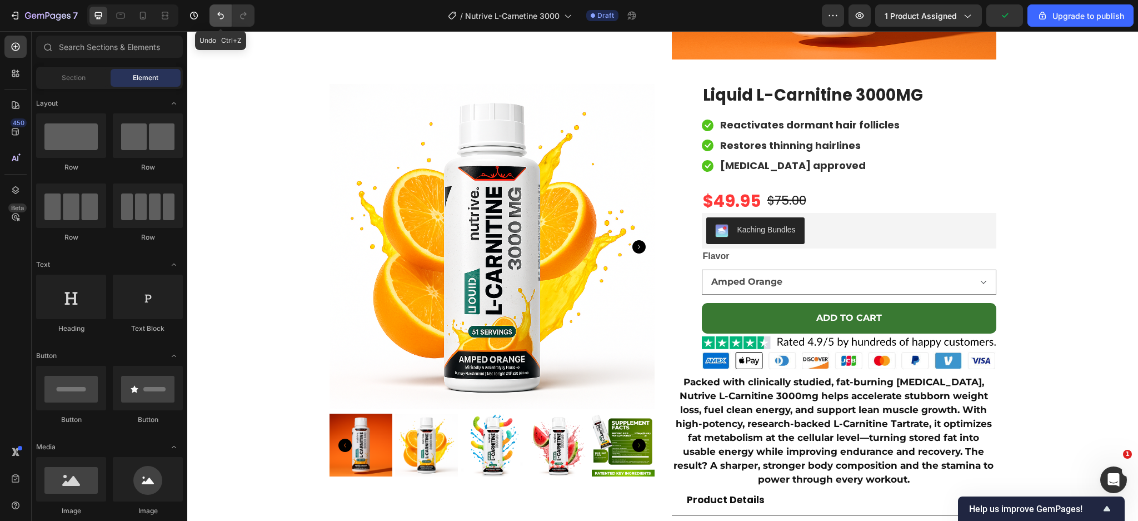
click at [218, 14] on icon "Undo/Redo" at bounding box center [220, 15] width 7 height 7
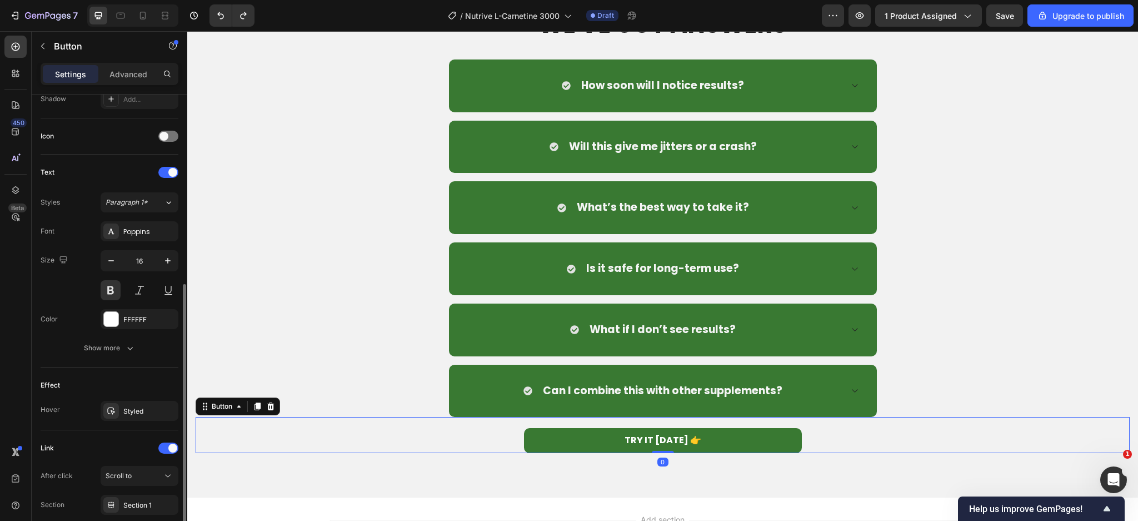
scroll to position [397, 0]
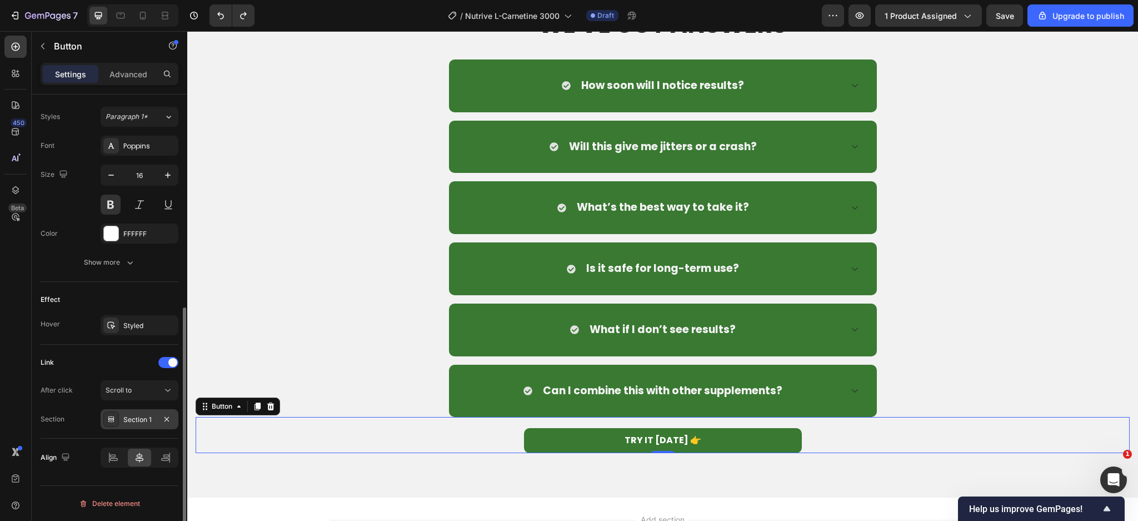
click at [130, 416] on div "Section 1" at bounding box center [139, 420] width 32 height 10
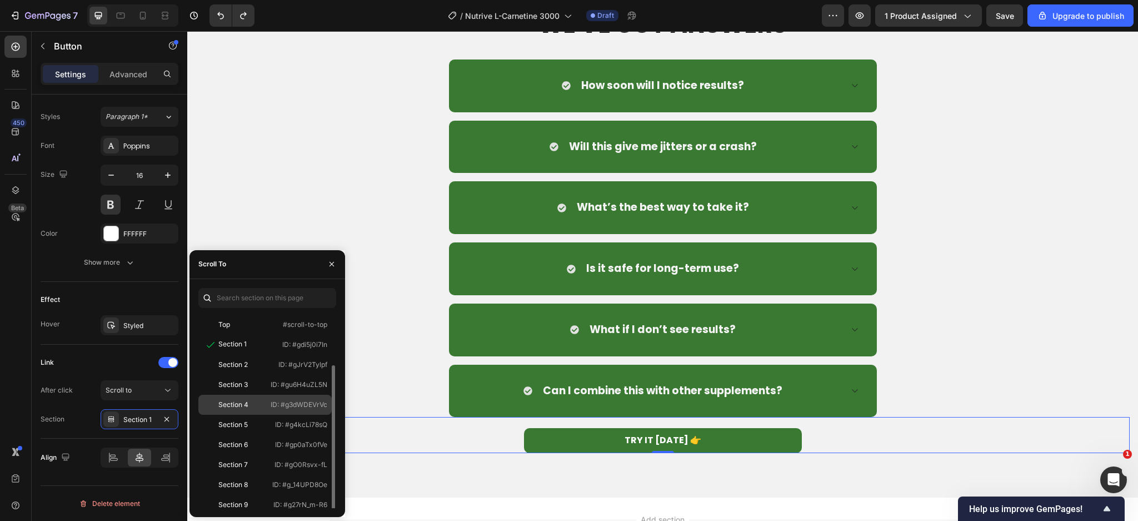
scroll to position [27, 0]
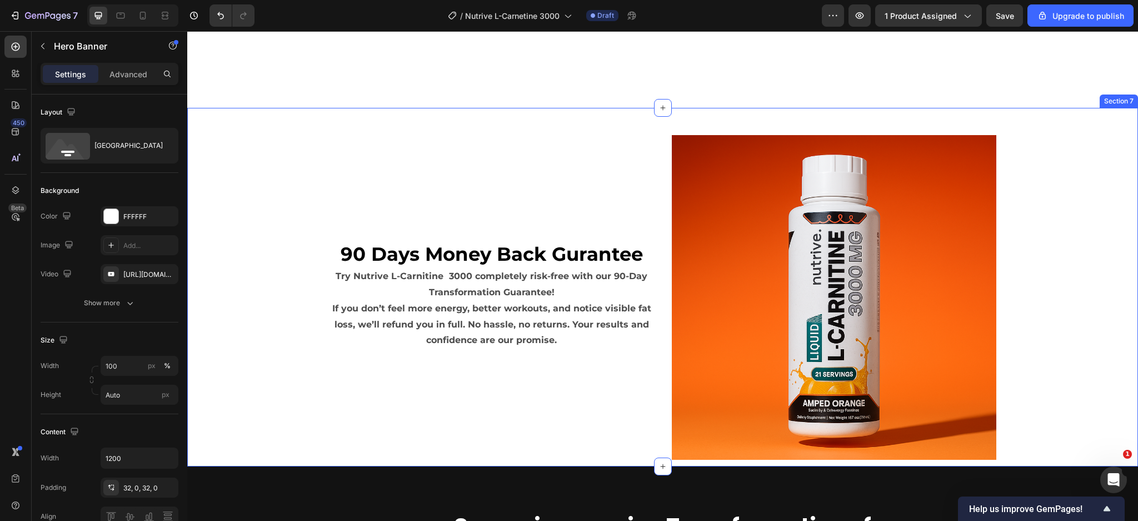
scroll to position [3591, 0]
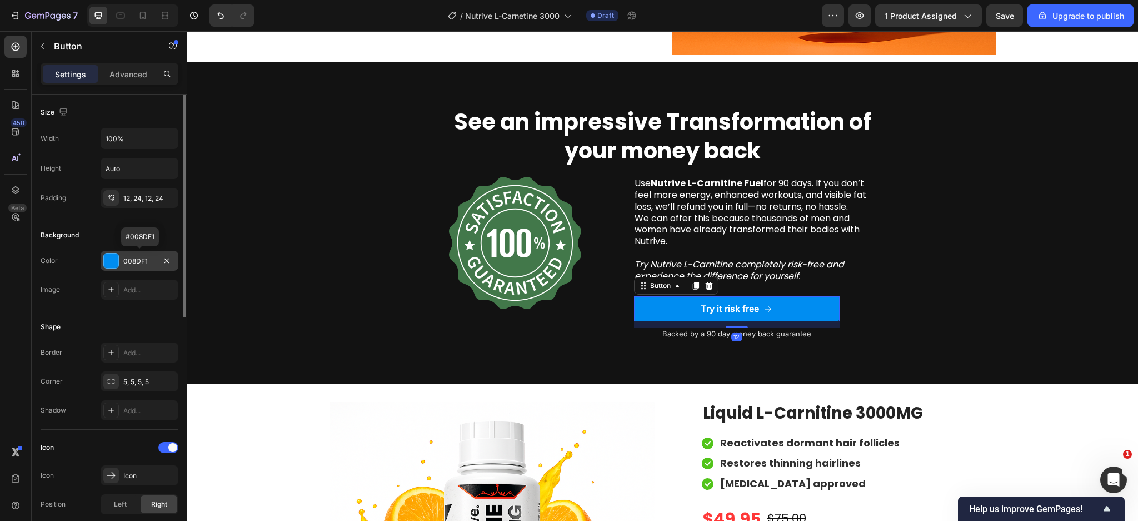
click at [119, 260] on div "008DF1" at bounding box center [140, 261] width 78 height 20
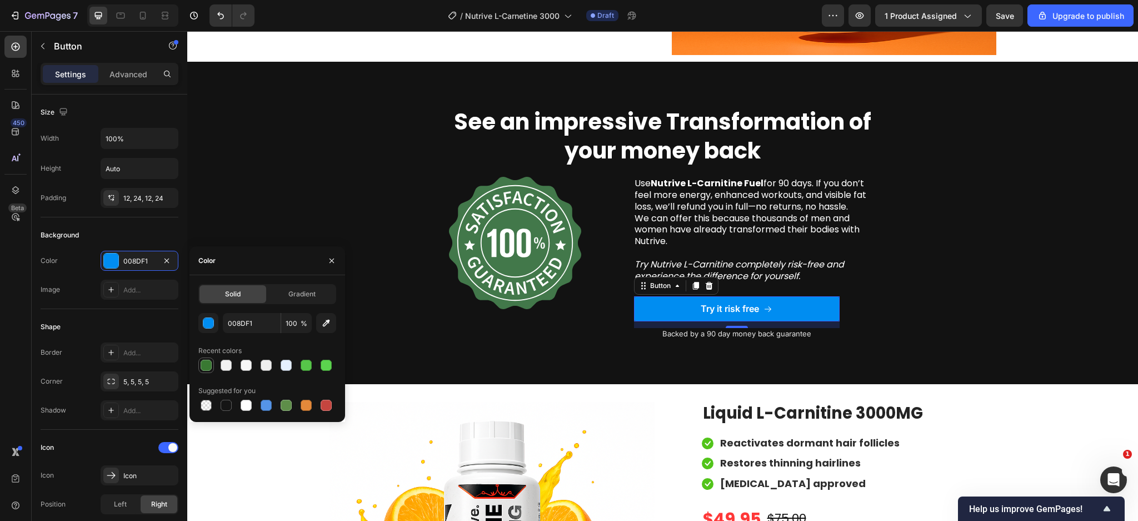
click at [203, 365] on div at bounding box center [206, 365] width 11 height 11
type input "397932"
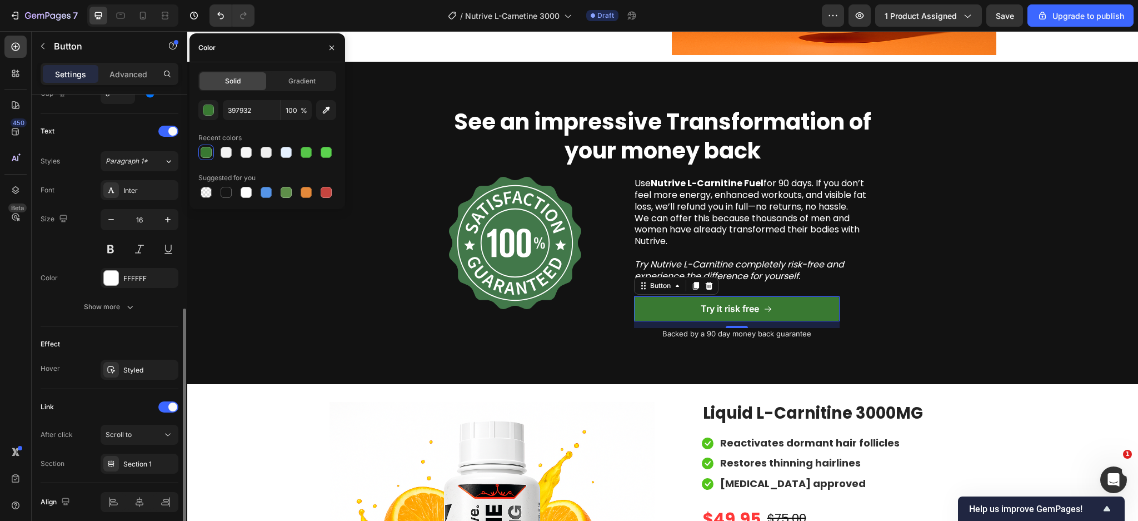
scroll to position [459, 0]
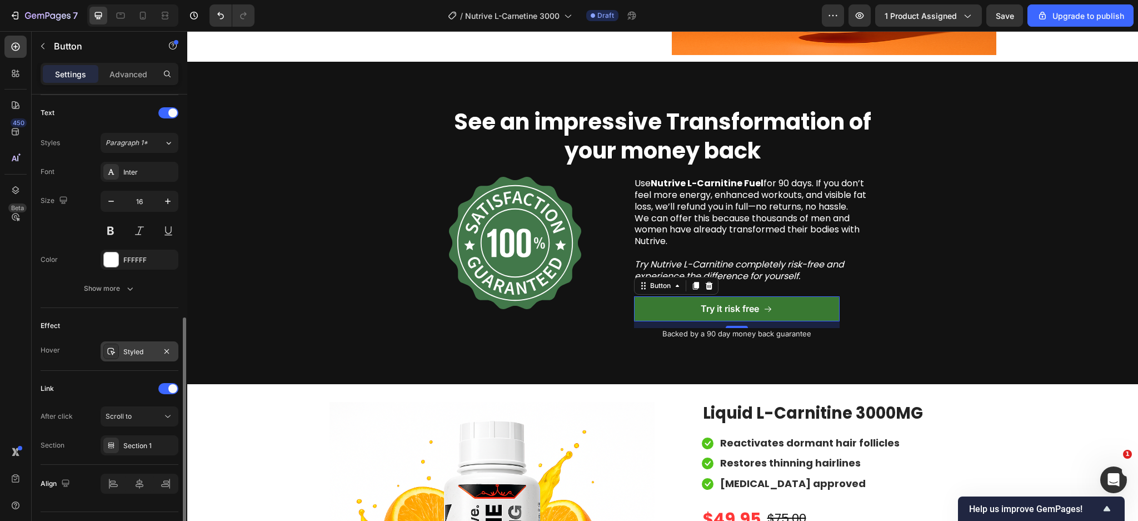
click at [131, 352] on div "Styled" at bounding box center [139, 352] width 32 height 10
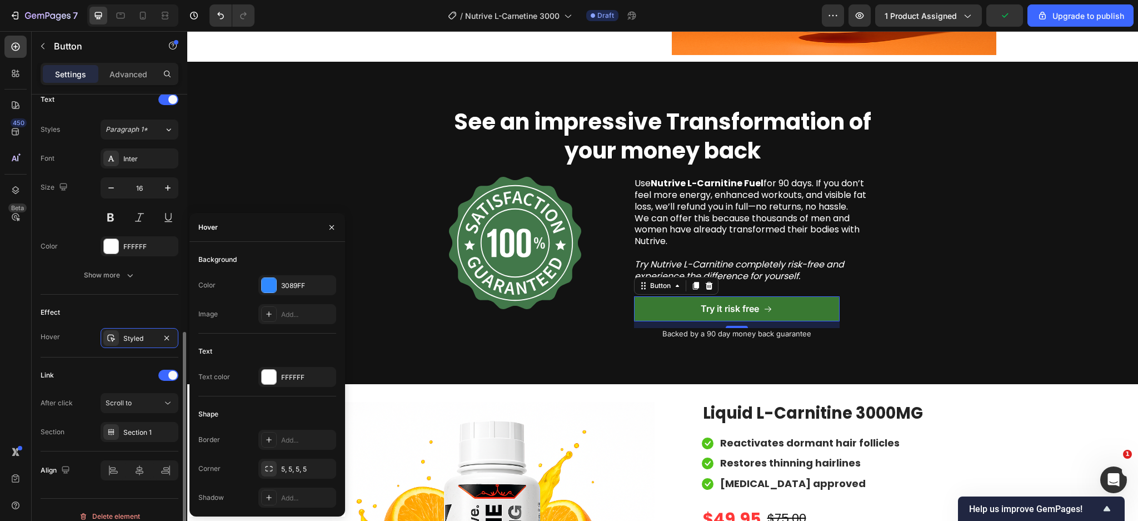
scroll to position [485, 0]
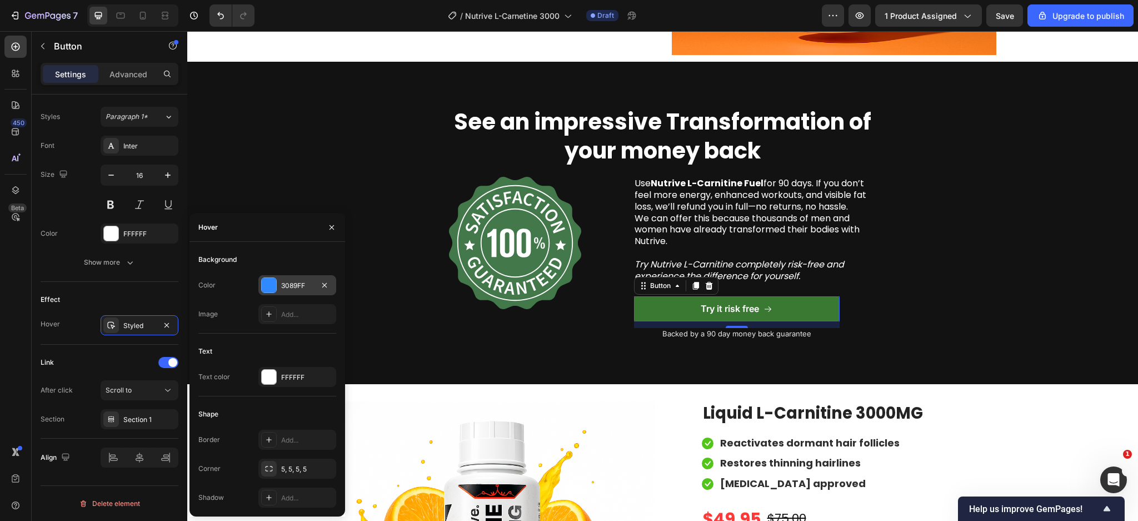
click at [307, 288] on div "3089FF" at bounding box center [297, 286] width 32 height 10
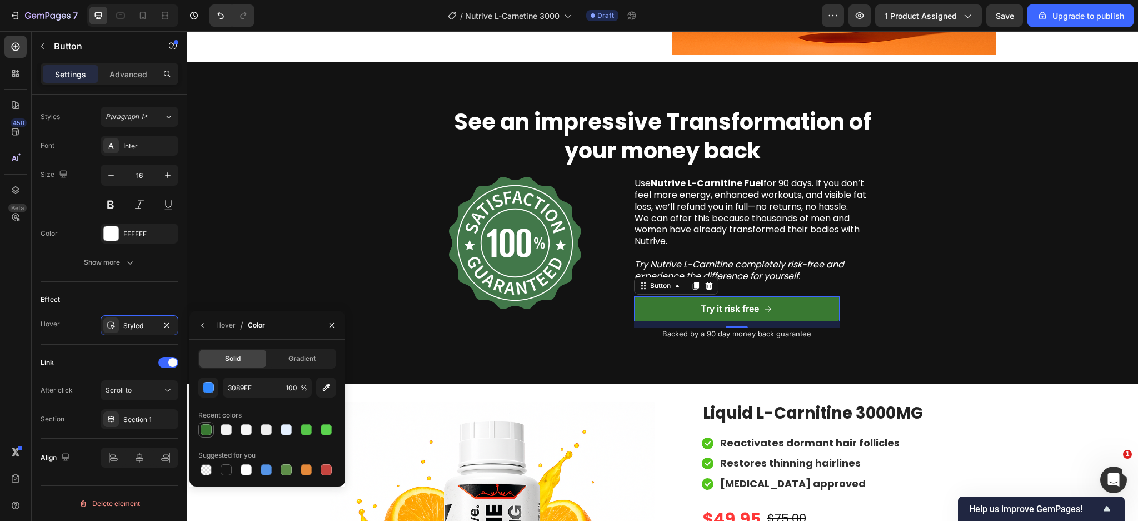
click at [205, 424] on div at bounding box center [206, 429] width 11 height 11
type input "397932"
click at [227, 330] on div "Hover" at bounding box center [225, 325] width 19 height 10
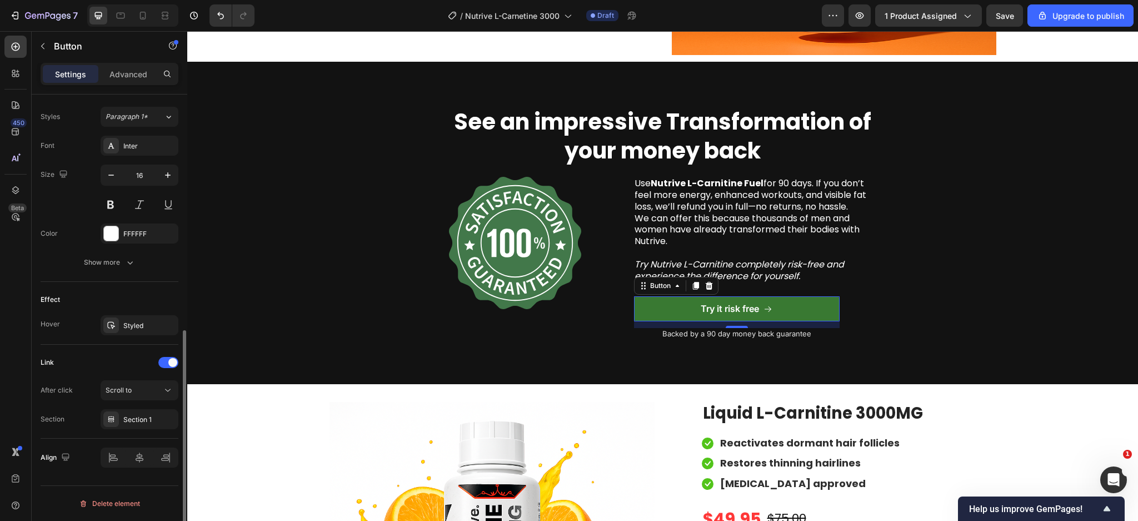
click at [150, 297] on div "Effect" at bounding box center [110, 300] width 138 height 18
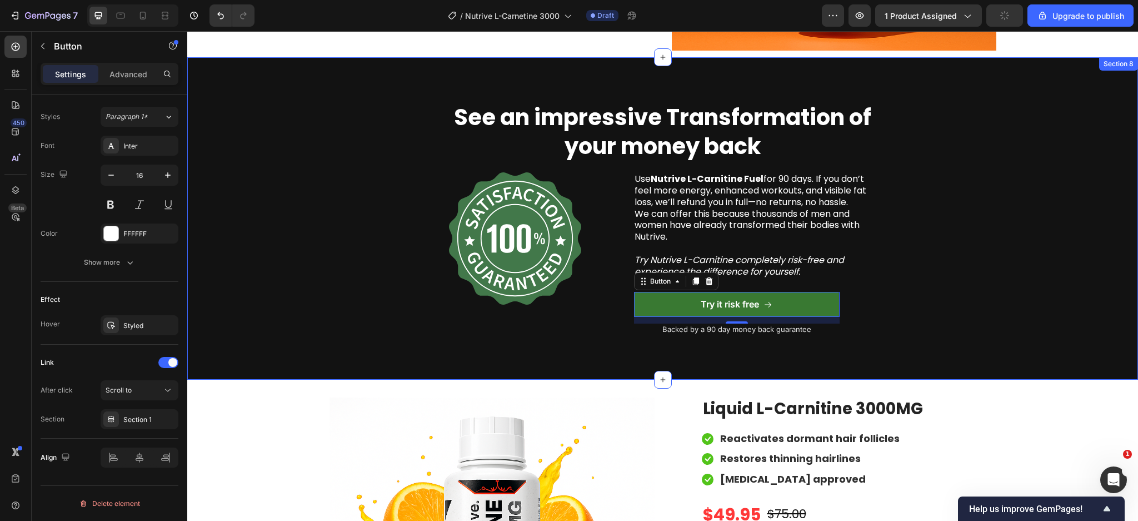
scroll to position [3605, 0]
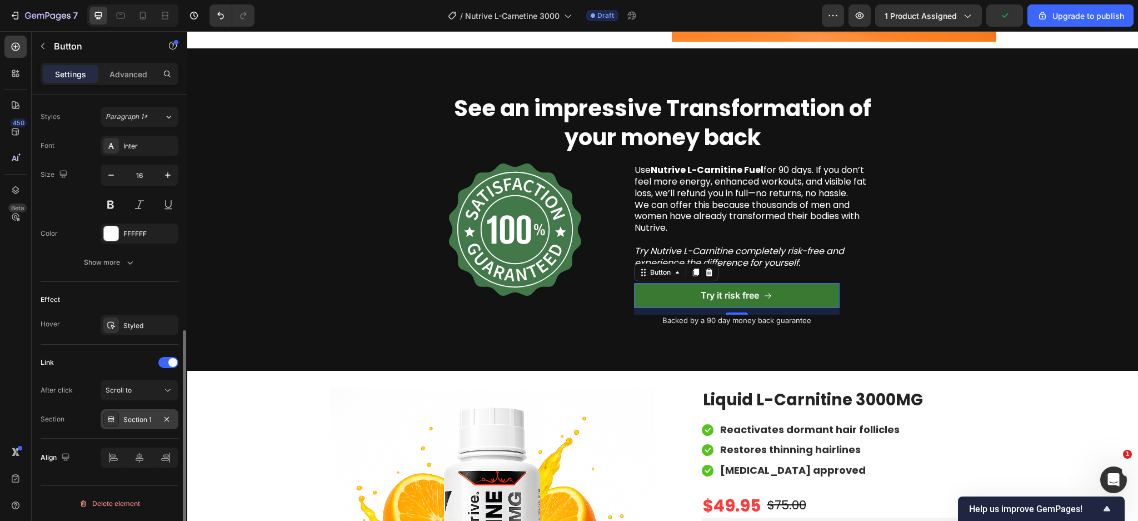
click at [140, 412] on div "Section 1" at bounding box center [140, 419] width 78 height 20
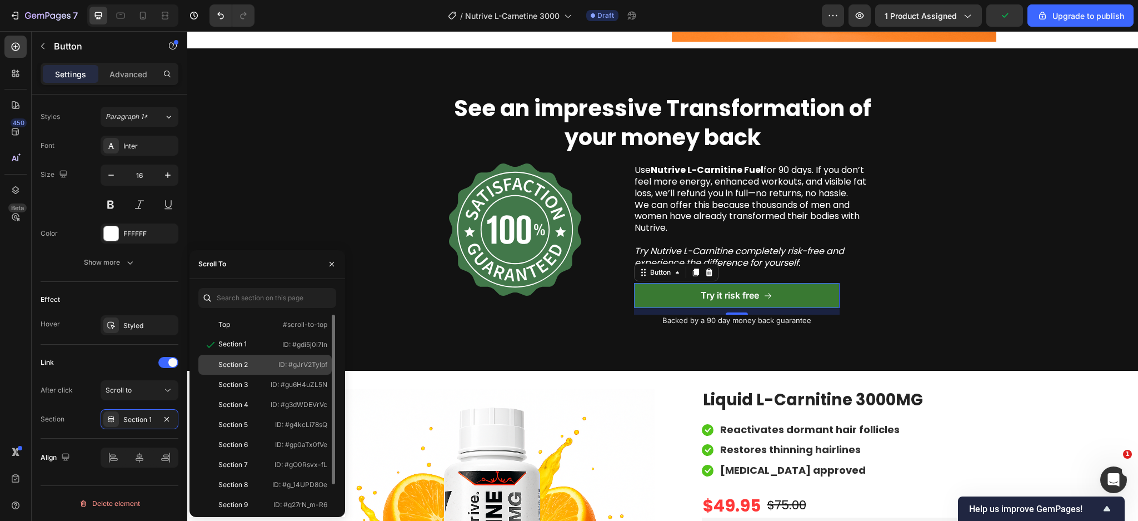
scroll to position [27, 0]
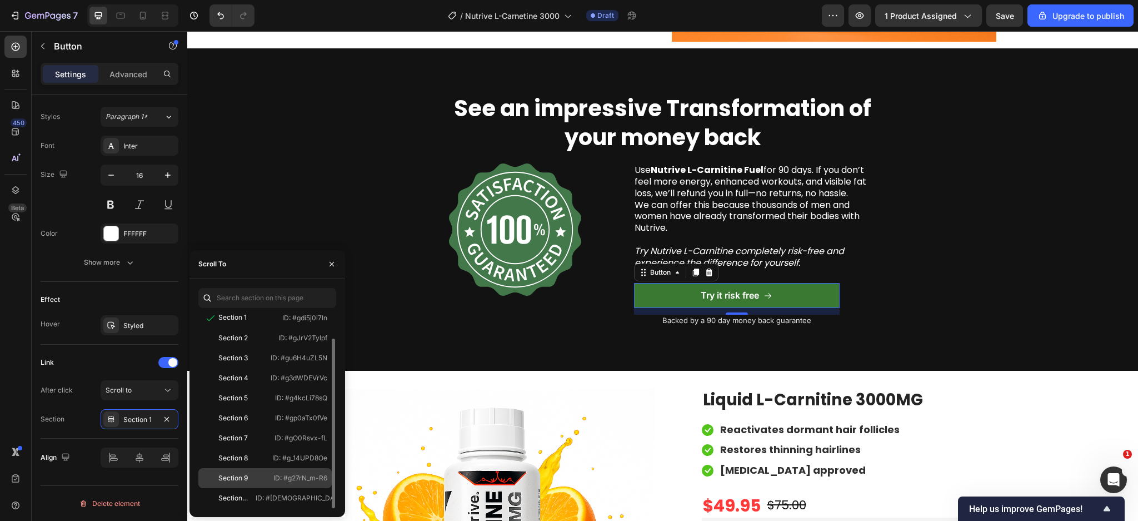
click at [257, 480] on div "Section 9" at bounding box center [235, 478] width 64 height 10
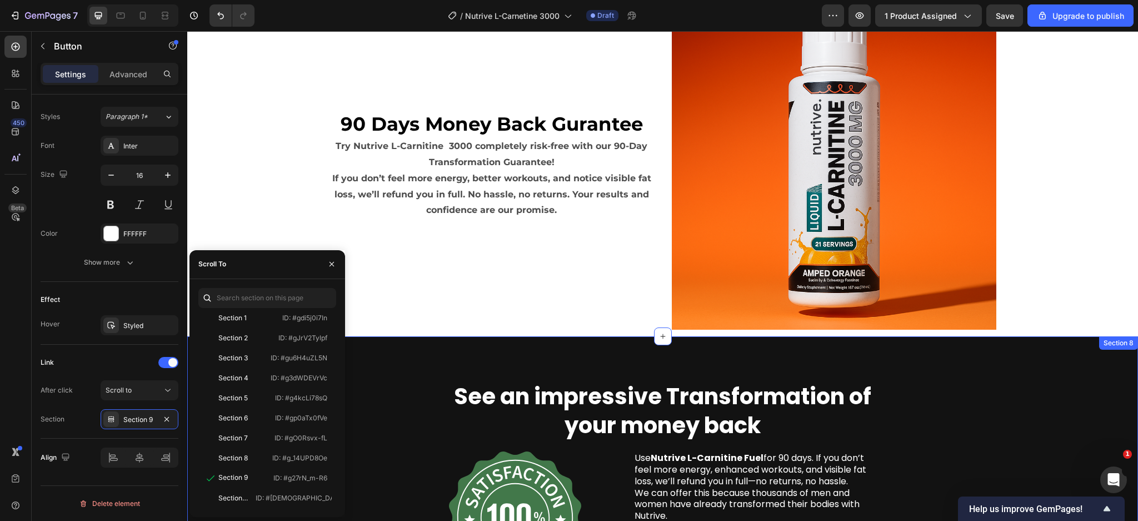
scroll to position [3479, 0]
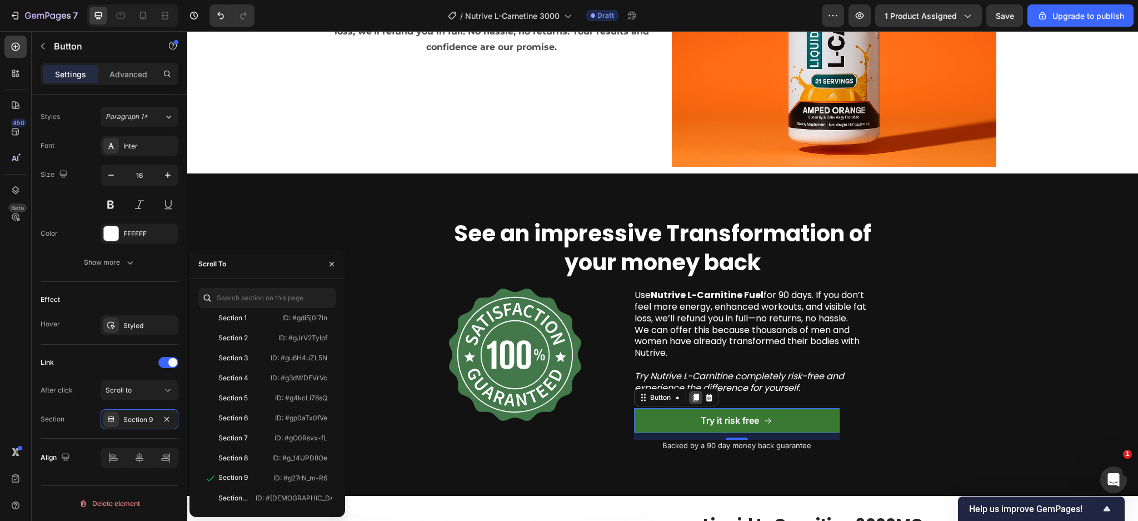
click at [692, 401] on icon at bounding box center [696, 397] width 9 height 9
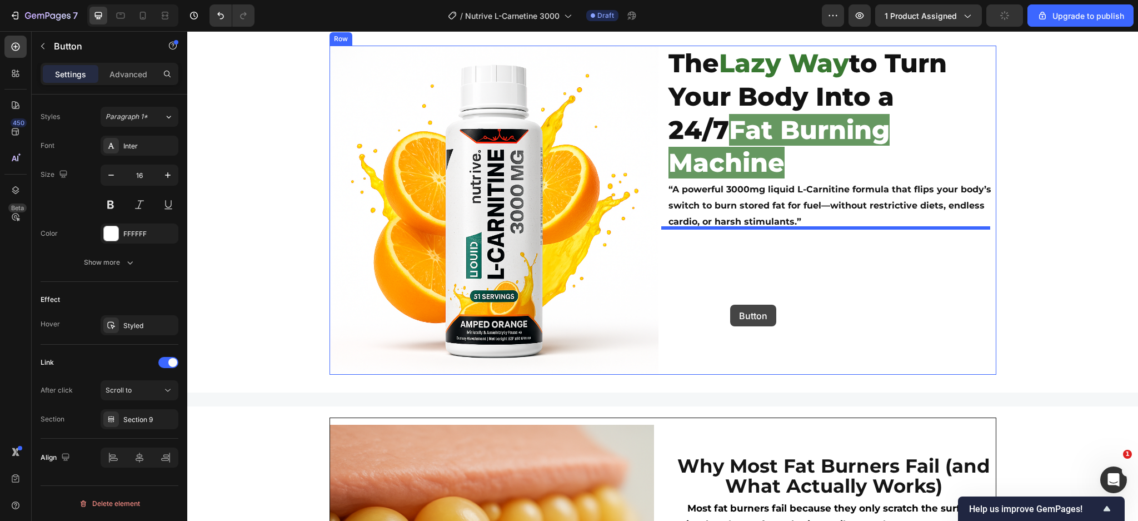
scroll to position [349, 0]
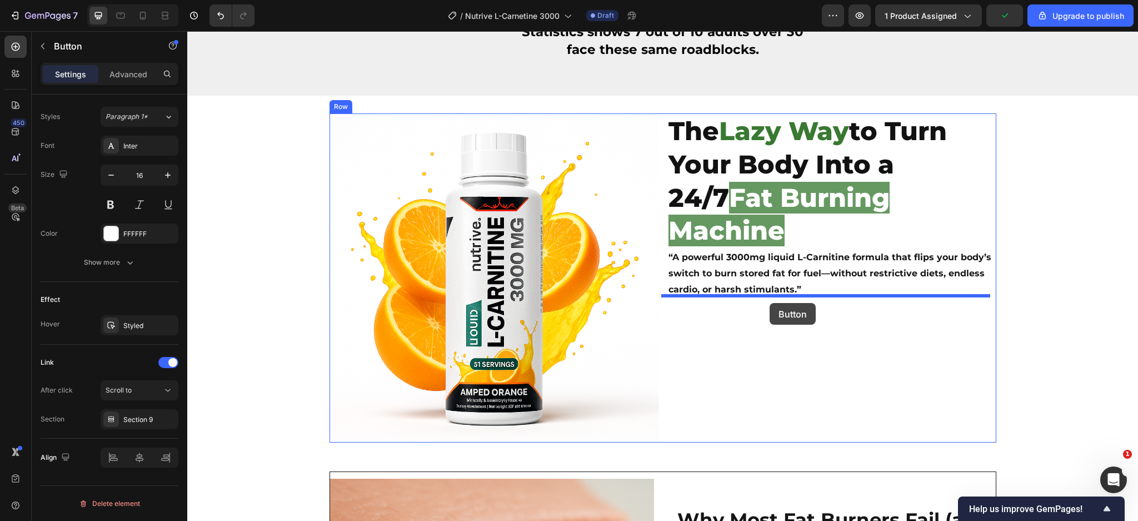
drag, startPoint x: 635, startPoint y: 427, endPoint x: 767, endPoint y: 300, distance: 183.2
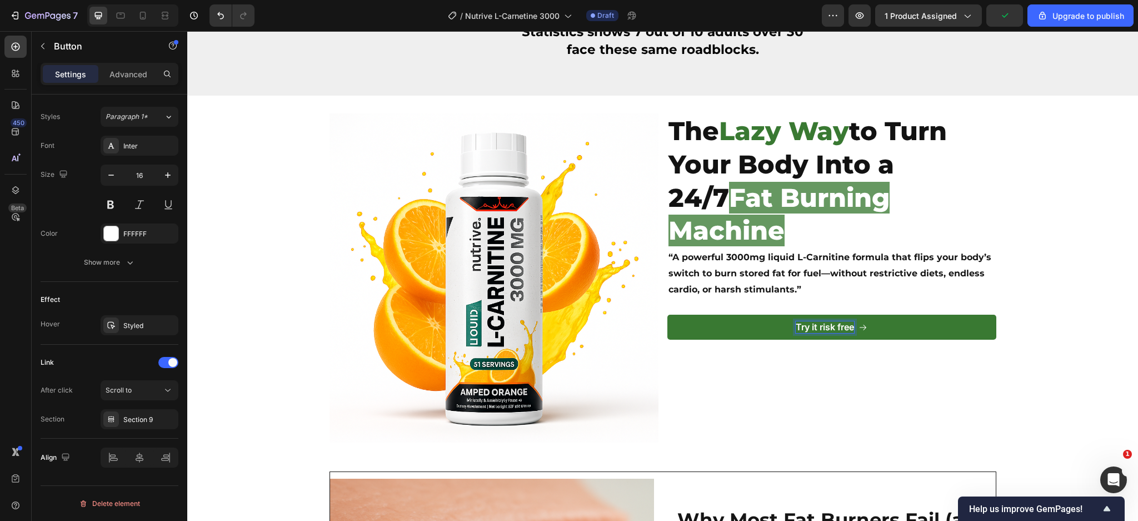
click at [817, 321] on div "Try it risk free" at bounding box center [825, 327] width 58 height 12
click at [817, 321] on p "Try it risk free" at bounding box center [825, 327] width 58 height 12
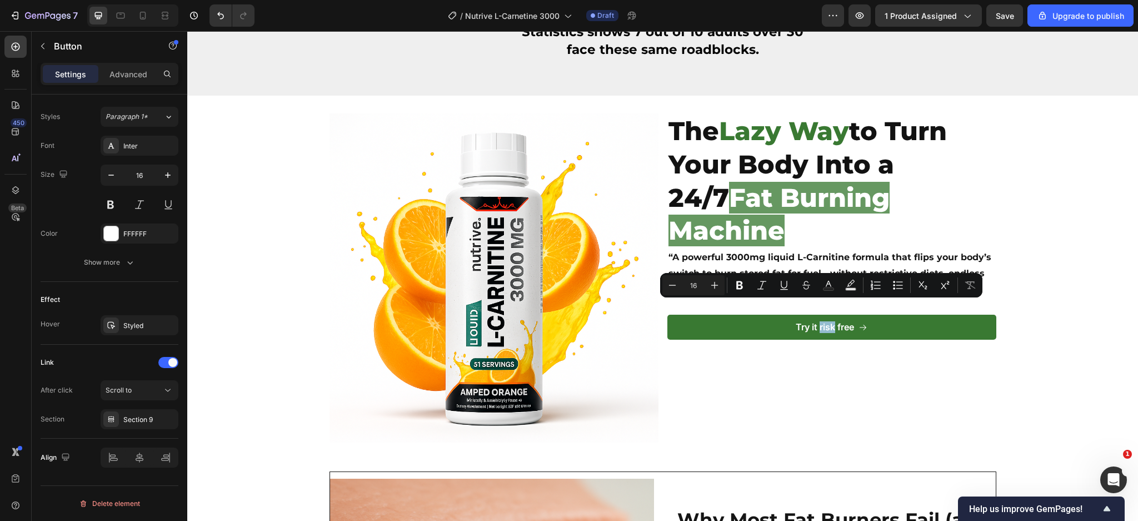
click at [759, 315] on link "Try it risk free" at bounding box center [832, 327] width 329 height 25
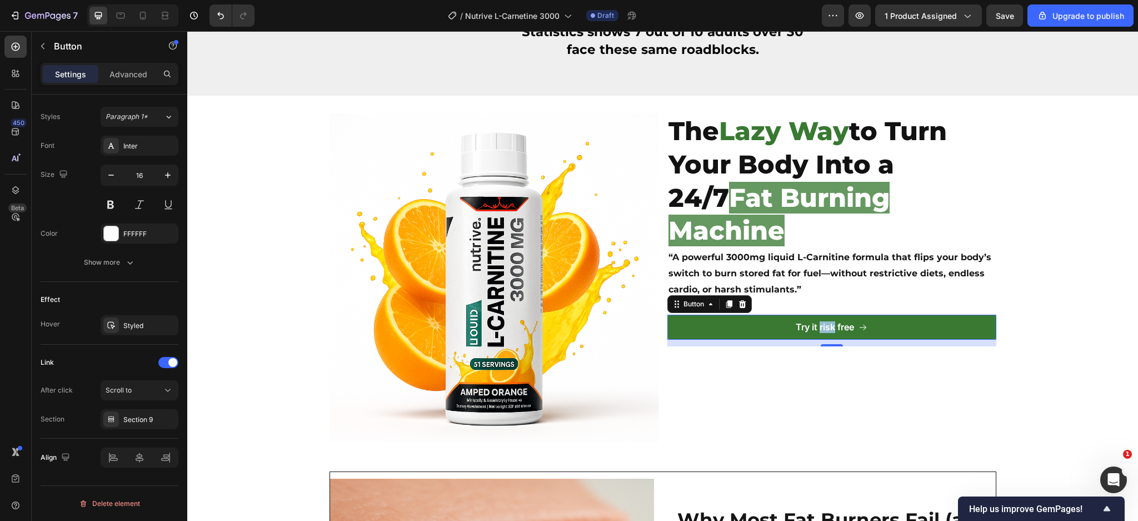
click at [759, 315] on link "Try it risk free" at bounding box center [832, 327] width 329 height 25
click at [798, 321] on p "Try it risk free" at bounding box center [825, 327] width 58 height 12
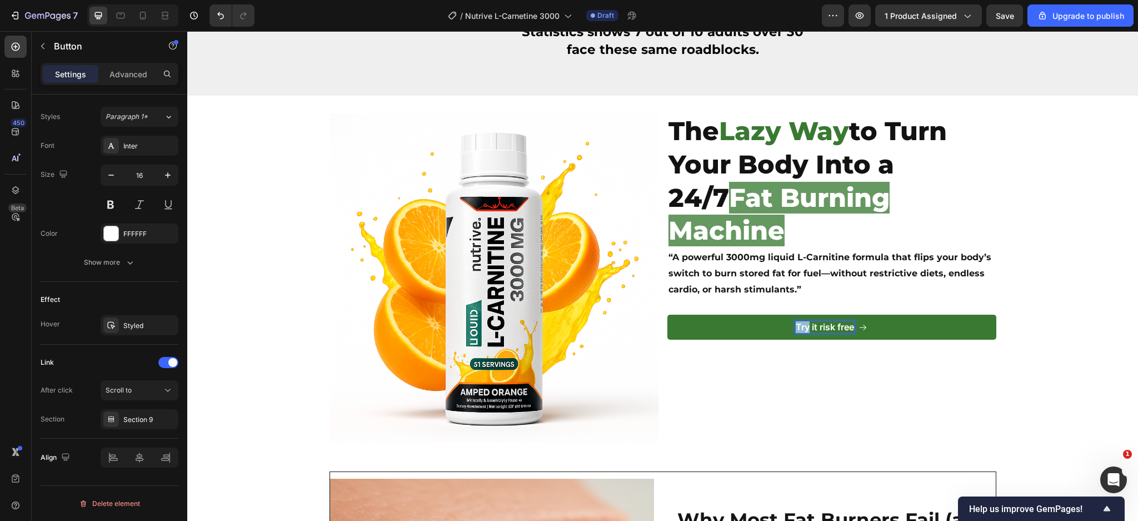
click at [798, 321] on p "Try it risk free" at bounding box center [825, 327] width 58 height 12
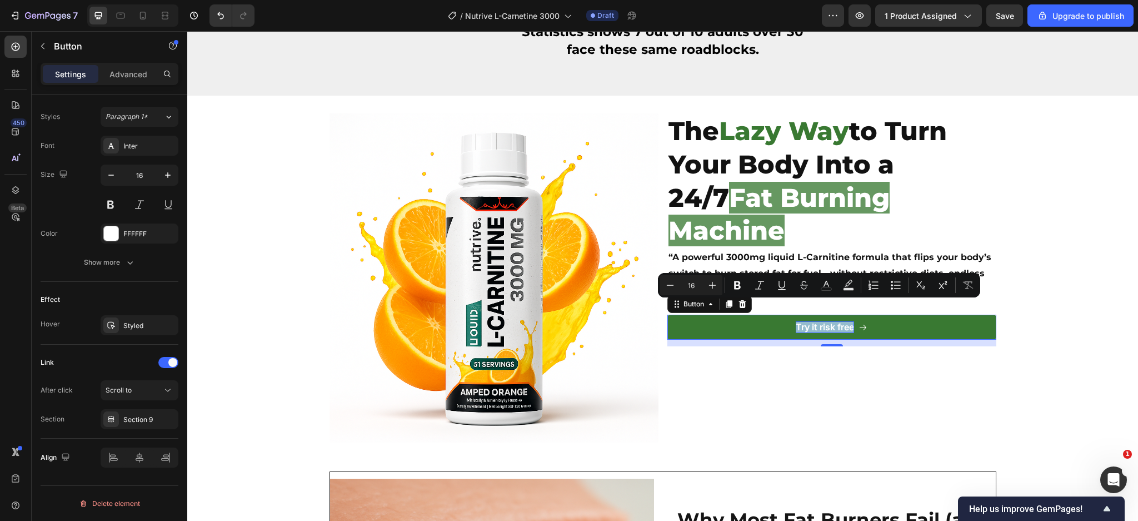
click at [808, 321] on p "Try it risk free" at bounding box center [825, 327] width 58 height 12
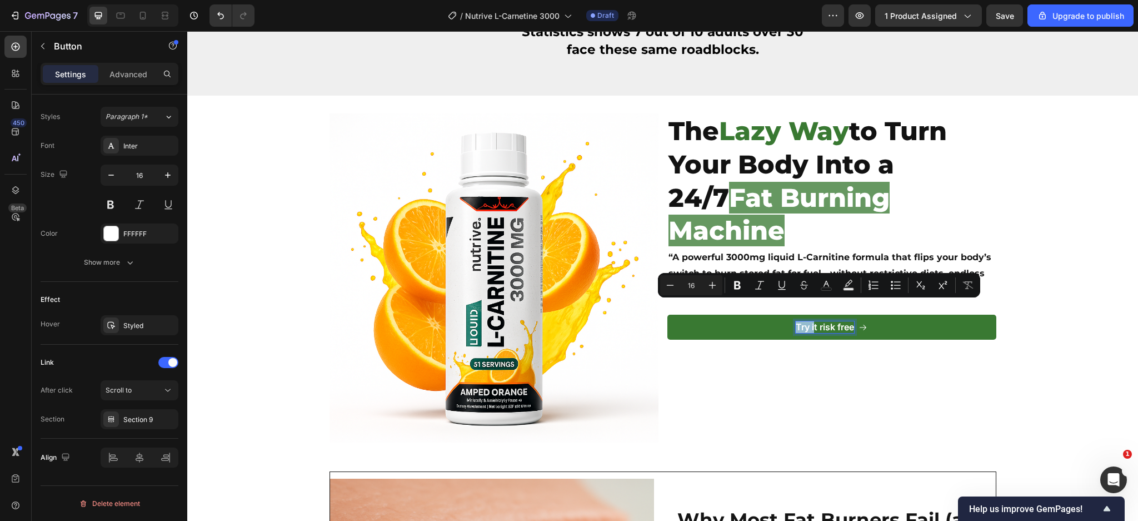
click at [808, 321] on p "Try it risk free" at bounding box center [825, 327] width 58 height 12
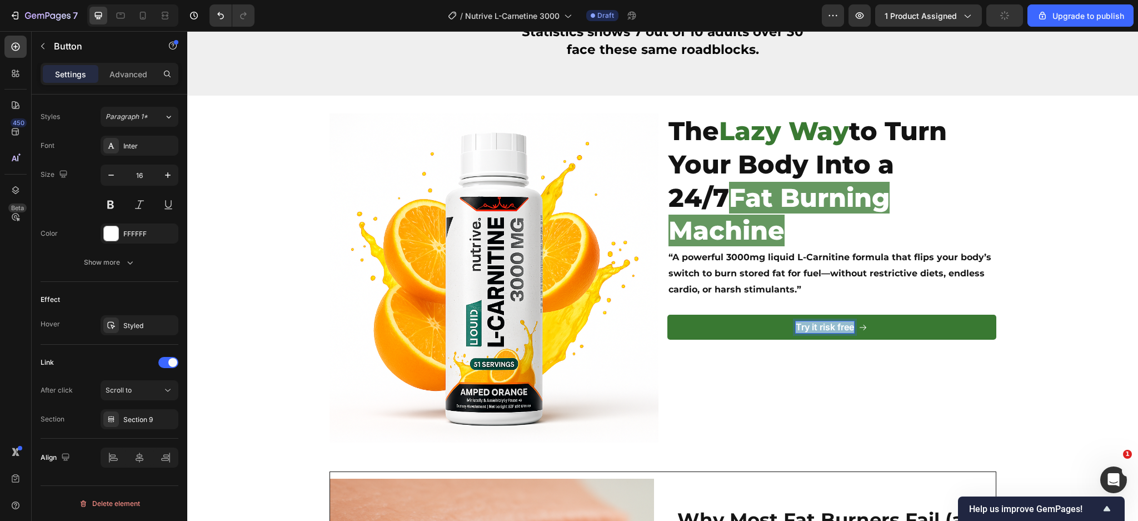
click at [808, 321] on p "Try it risk free" at bounding box center [825, 327] width 58 height 12
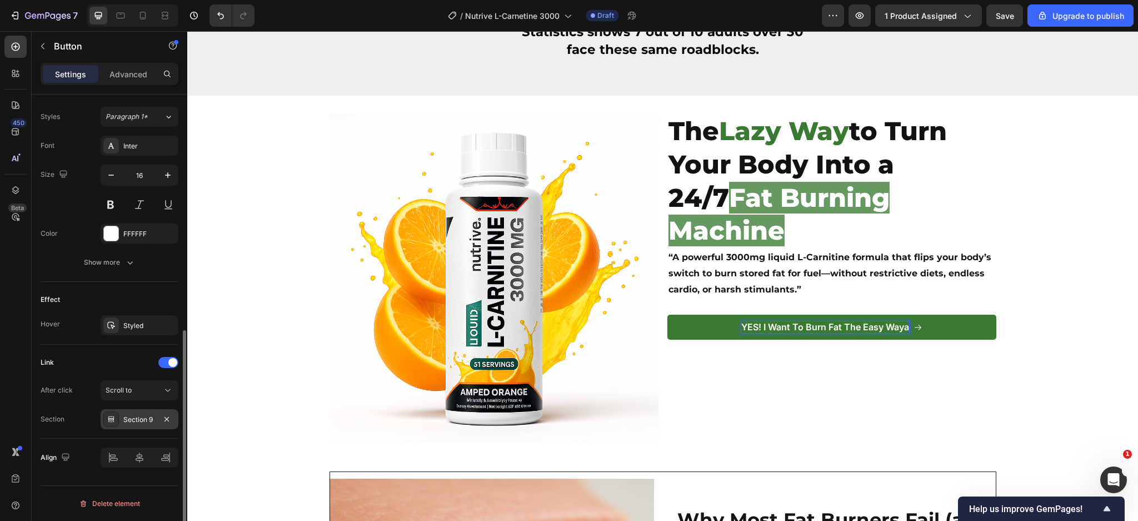
click at [133, 417] on div "Section 9" at bounding box center [139, 420] width 32 height 10
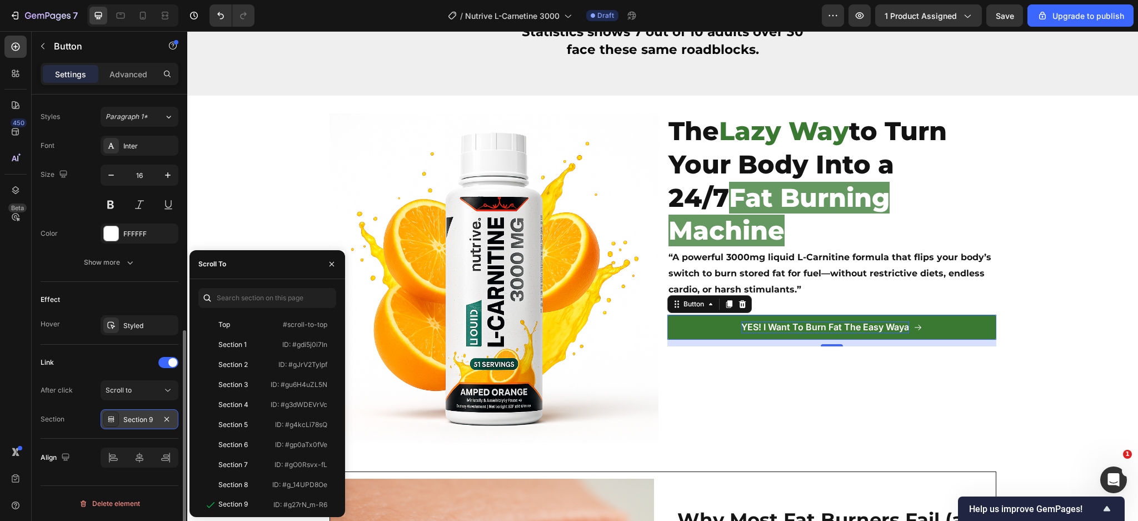
click at [133, 417] on div "Section 9" at bounding box center [139, 420] width 32 height 10
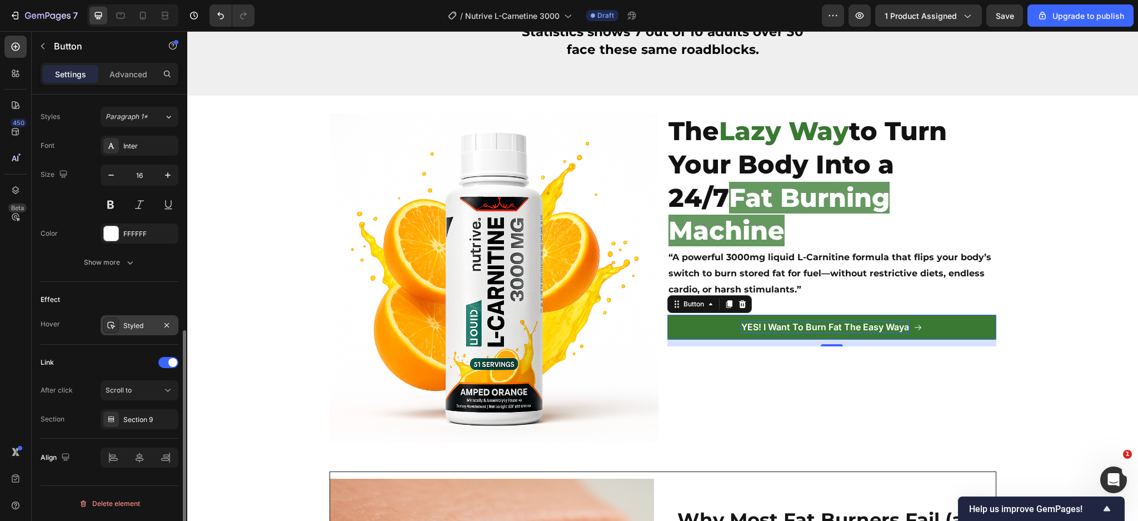
click at [132, 326] on div "Styled" at bounding box center [139, 326] width 32 height 10
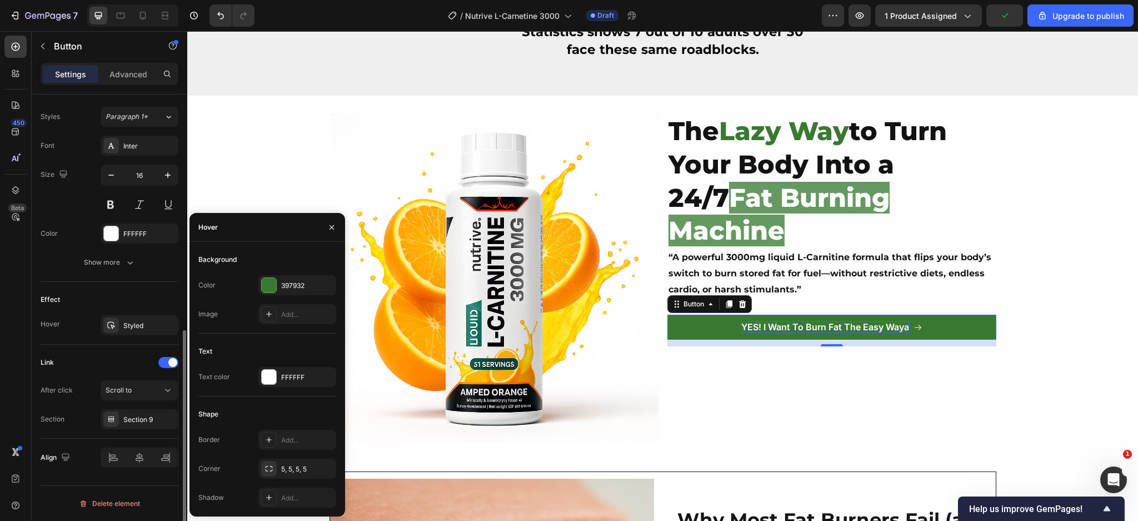
click at [81, 418] on div "Section Section 9" at bounding box center [110, 419] width 138 height 20
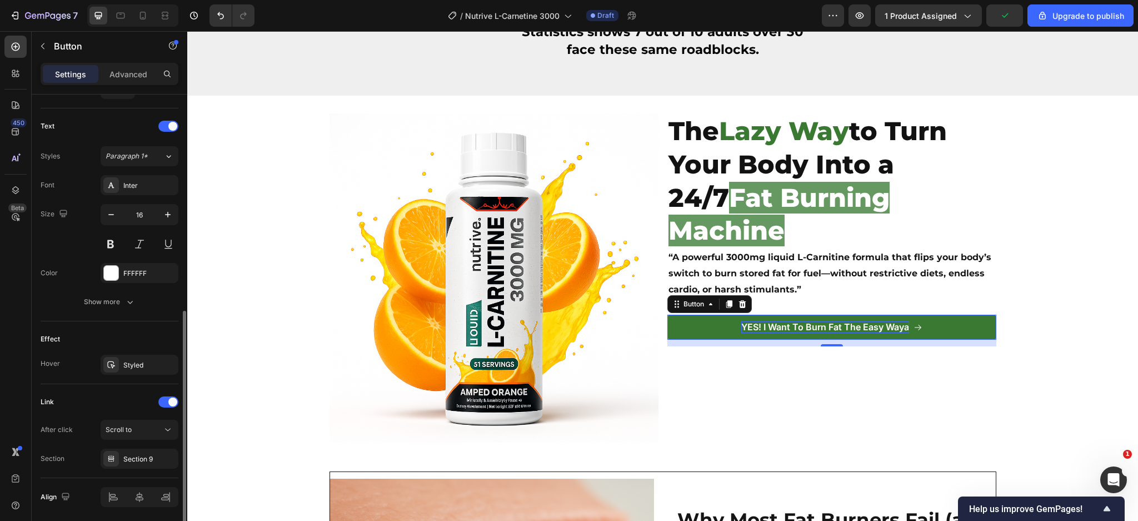
scroll to position [444, 0]
click at [111, 364] on icon at bounding box center [111, 366] width 9 height 9
click at [127, 330] on div "Effect Hover Styled" at bounding box center [110, 354] width 138 height 63
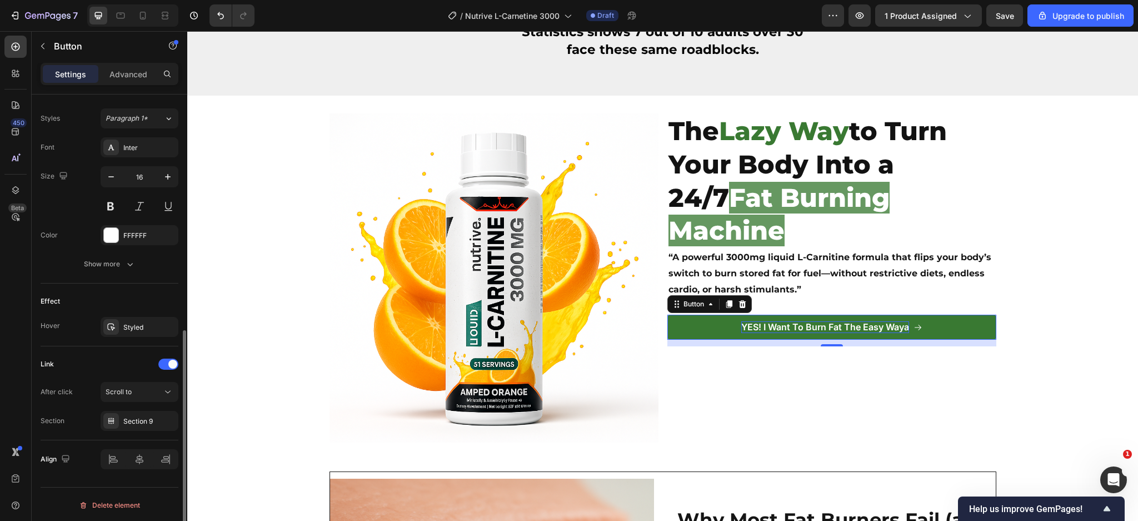
scroll to position [484, 0]
click at [140, 387] on div "Scroll to" at bounding box center [134, 391] width 57 height 10
click at [130, 300] on div "Effect" at bounding box center [110, 301] width 138 height 18
click at [121, 262] on div "Show more" at bounding box center [110, 263] width 52 height 11
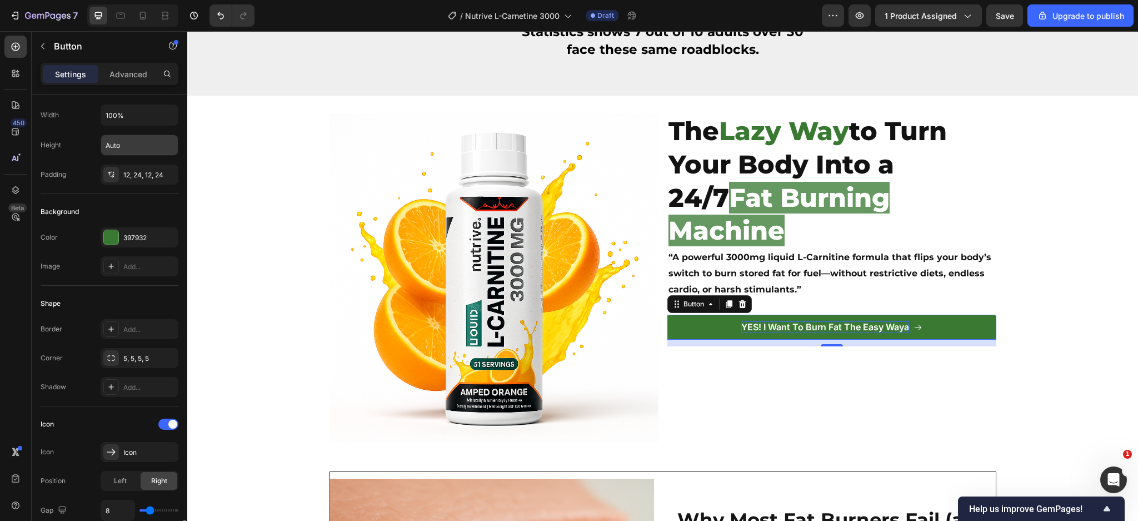
scroll to position [0, 0]
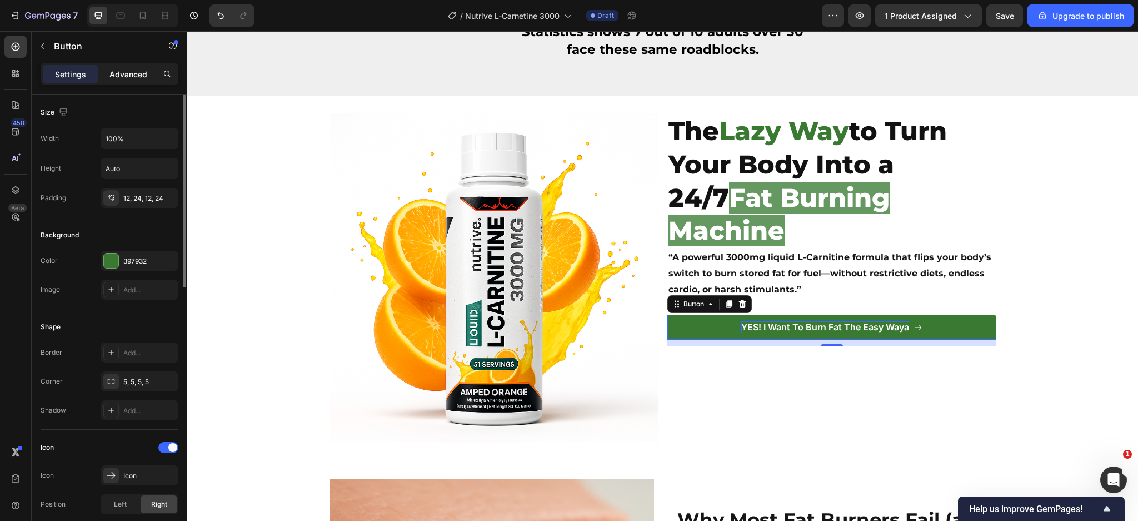
click at [129, 67] on div "Advanced" at bounding box center [129, 74] width 56 height 18
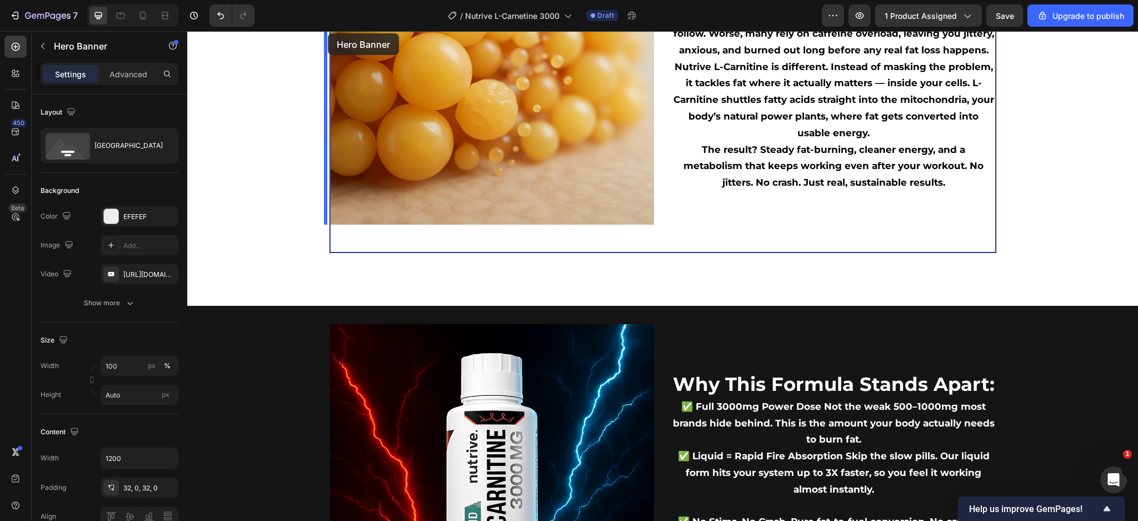
scroll to position [829, 0]
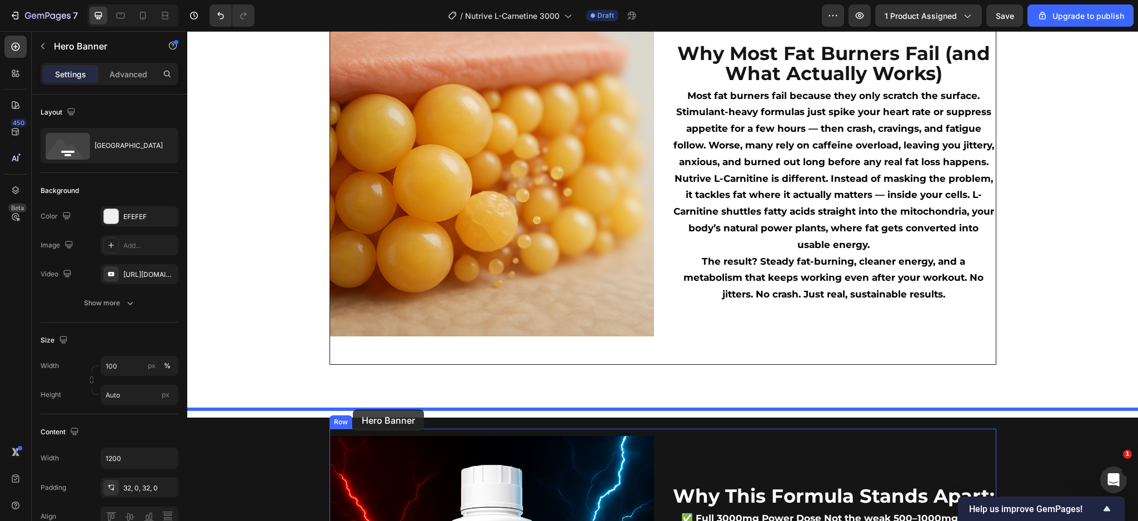
drag, startPoint x: 196, startPoint y: 84, endPoint x: 352, endPoint y: 411, distance: 362.8
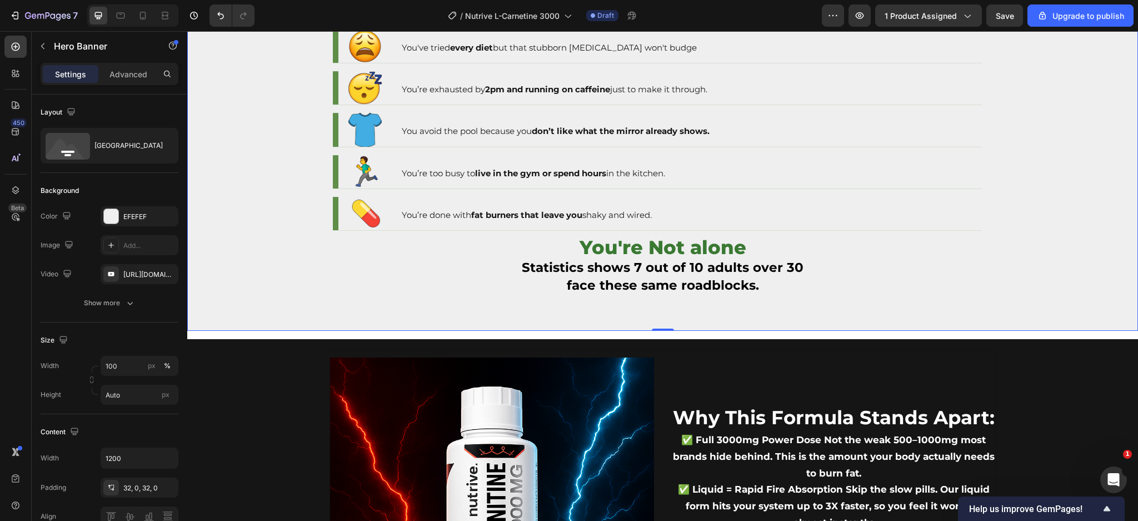
scroll to position [1275, 0]
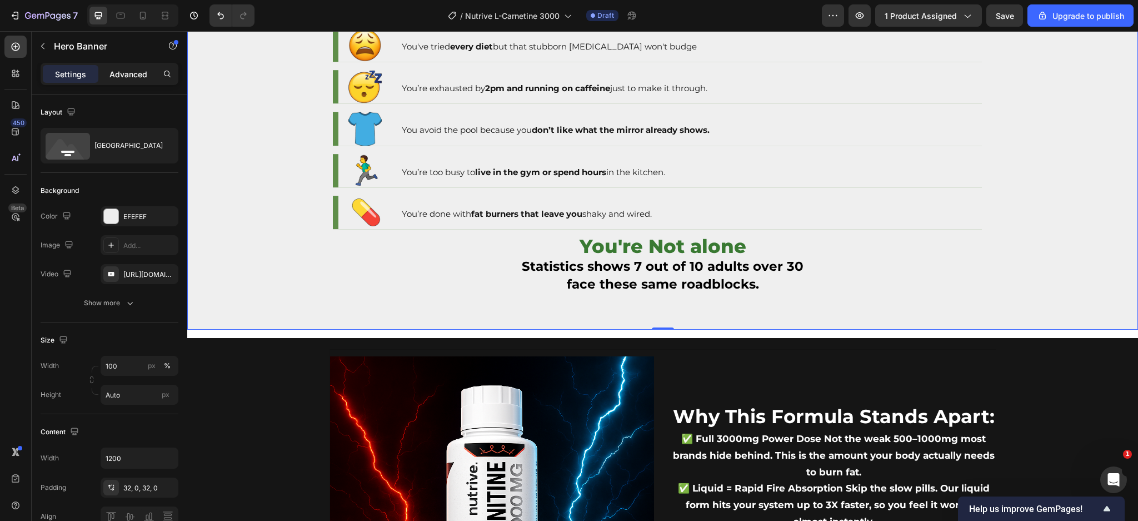
click at [131, 72] on p "Advanced" at bounding box center [129, 74] width 38 height 12
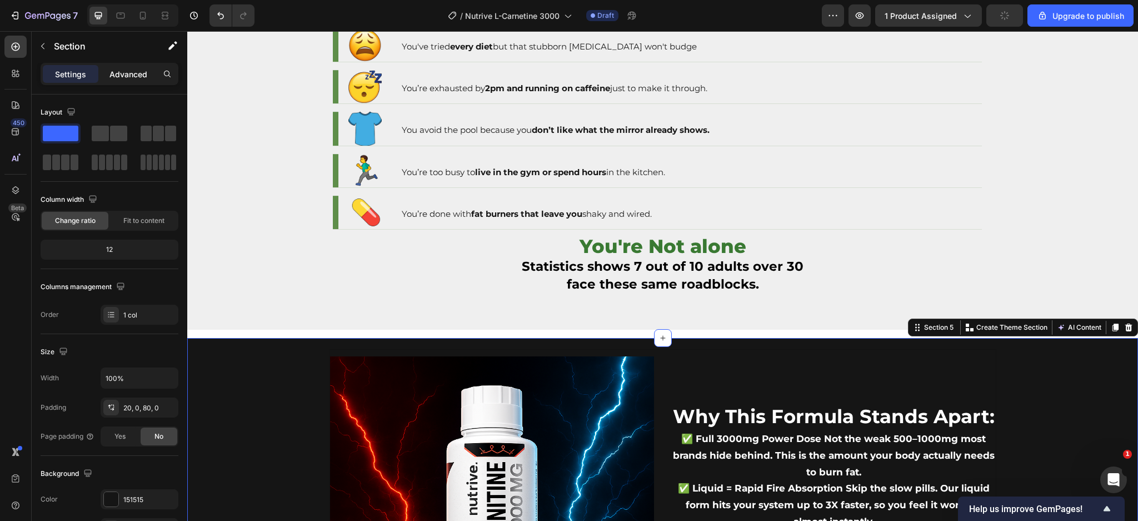
click at [139, 77] on p "Advanced" at bounding box center [129, 74] width 38 height 12
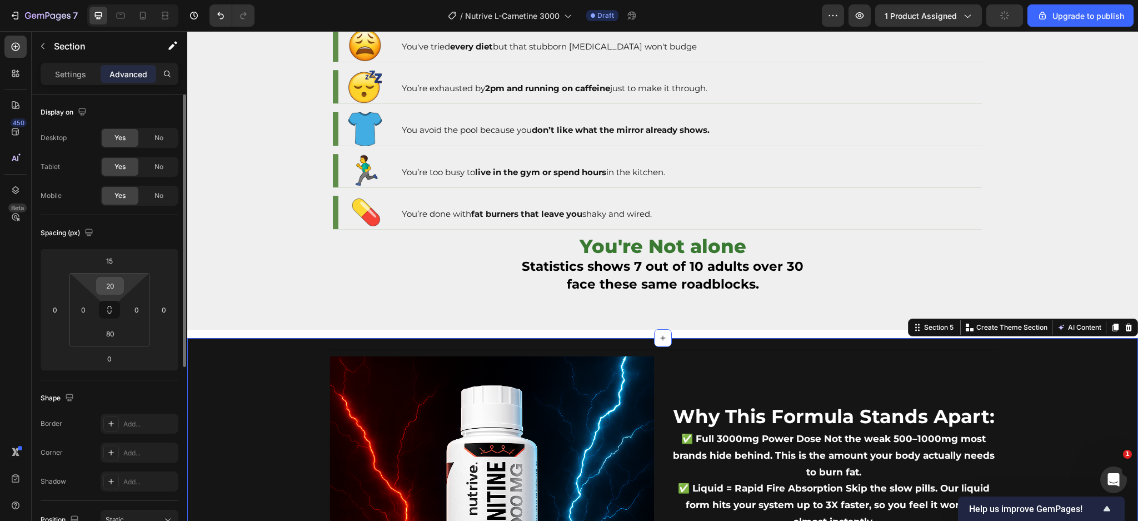
click at [112, 292] on input "20" at bounding box center [110, 285] width 22 height 17
type input "à"
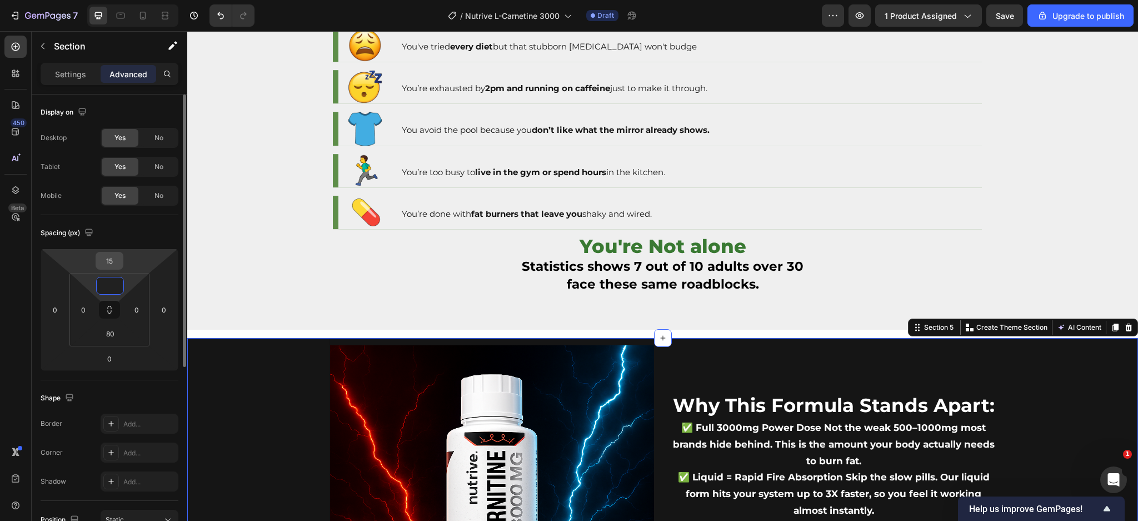
type input "0"
click at [111, 268] on input "15" at bounding box center [109, 260] width 22 height 17
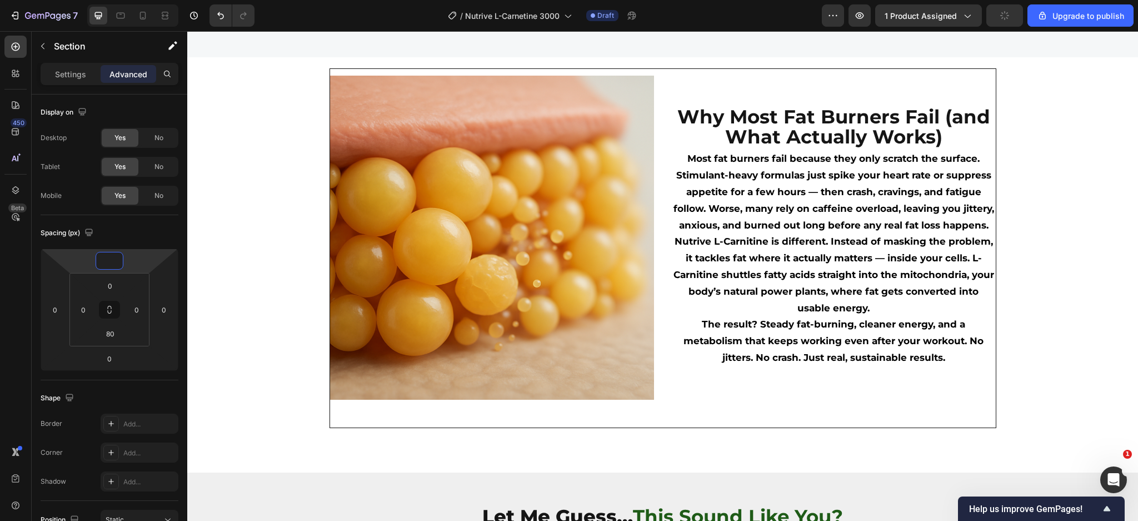
scroll to position [227, 0]
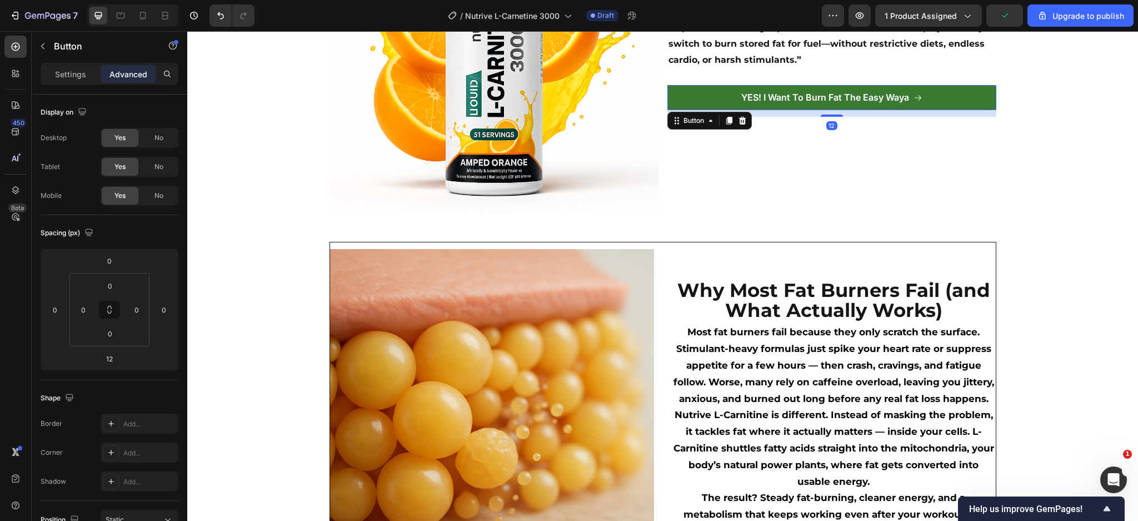
click at [692, 85] on link "YES! I Want To Burn Fat The Easy Waya" at bounding box center [832, 97] width 329 height 25
click at [726, 117] on icon at bounding box center [729, 121] width 6 height 8
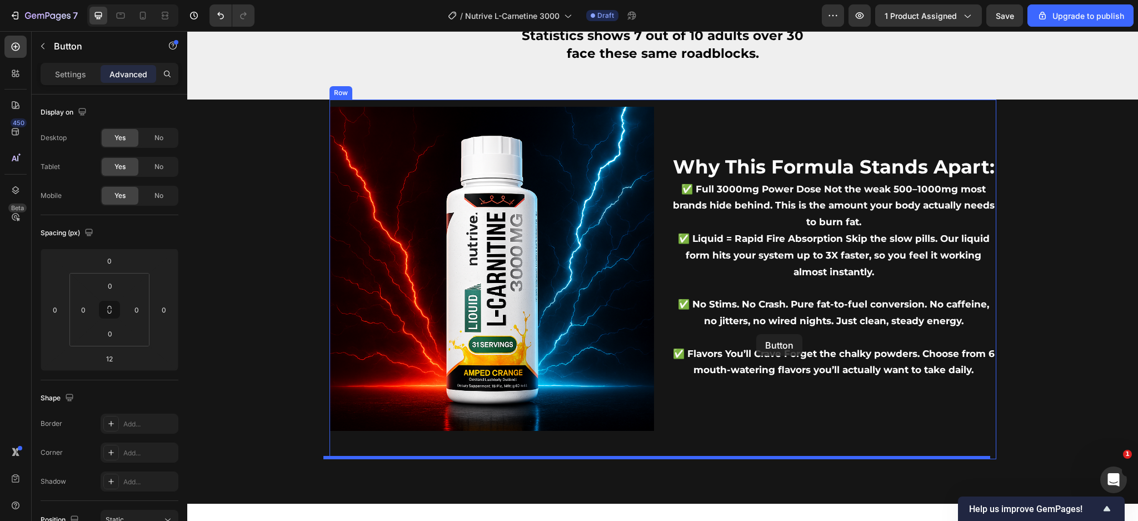
scroll to position [1181, 0]
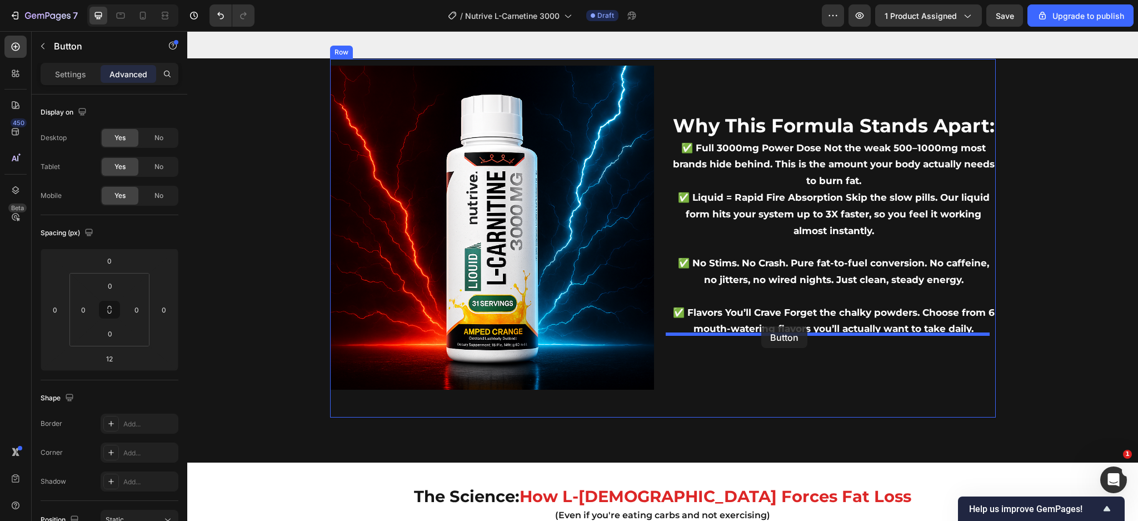
drag, startPoint x: 668, startPoint y: 75, endPoint x: 763, endPoint y: 330, distance: 272.3
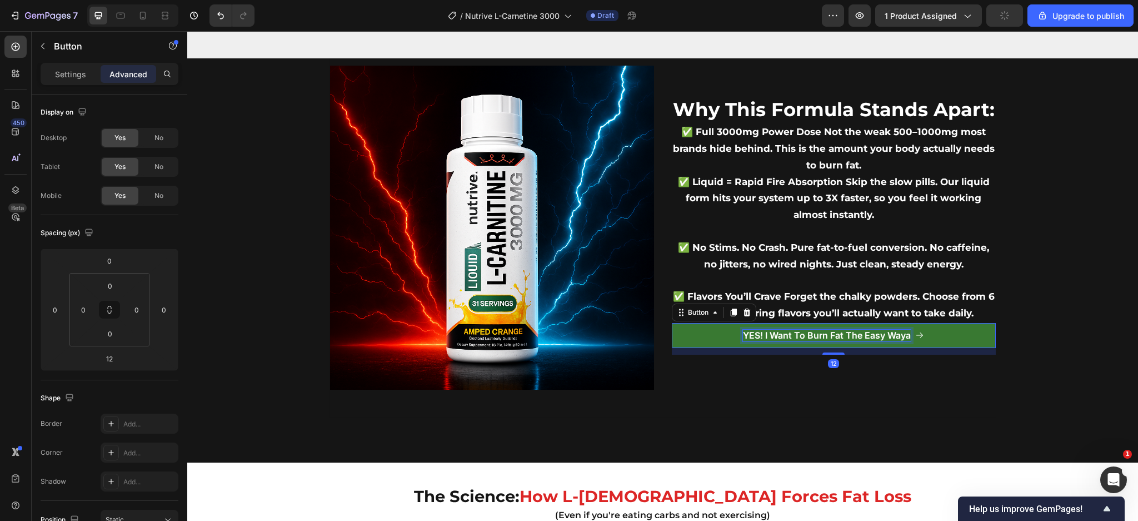
click at [787, 330] on p "YES! I Want To Burn Fat The Easy Waya" at bounding box center [827, 336] width 168 height 12
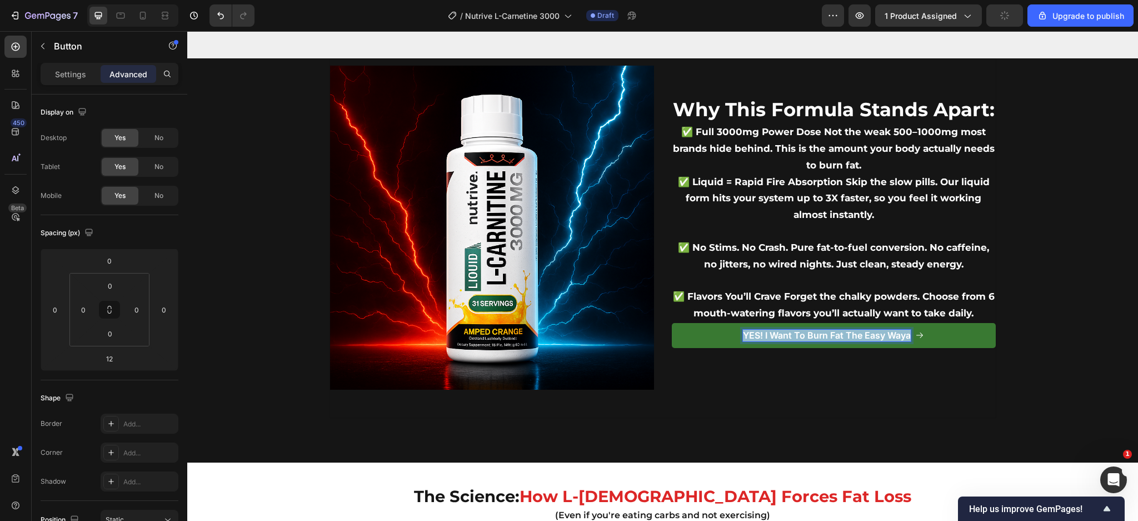
click at [787, 330] on p "YES! I Want To Burn Fat The Easy Waya" at bounding box center [827, 336] width 168 height 12
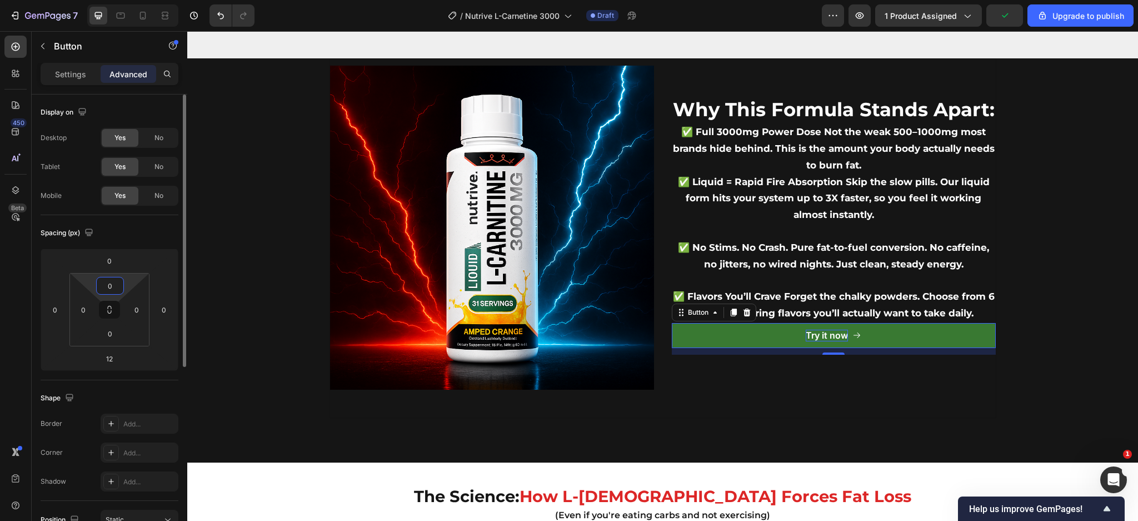
click at [111, 278] on input "0" at bounding box center [110, 285] width 22 height 17
type input "&"
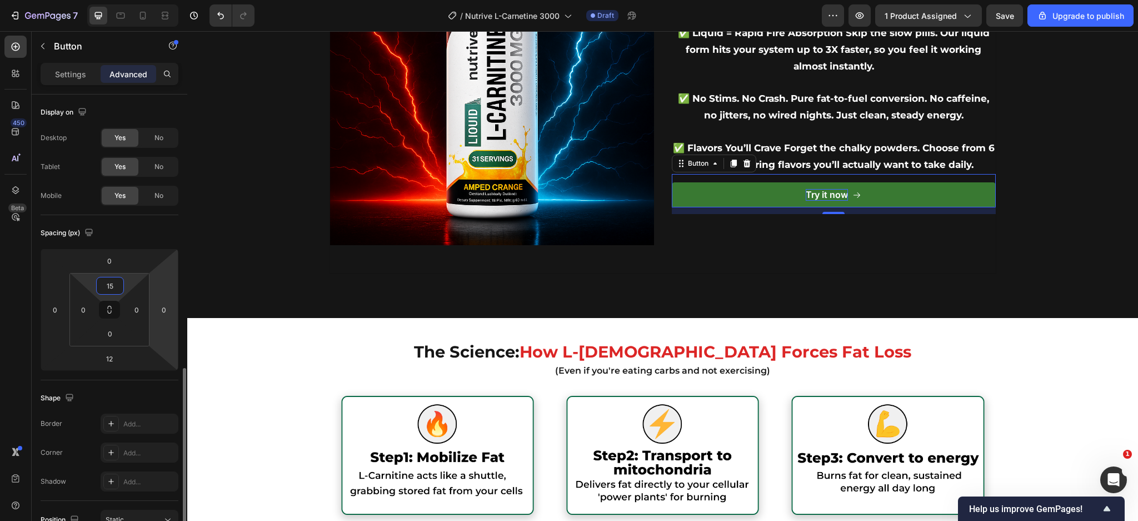
scroll to position [314, 0]
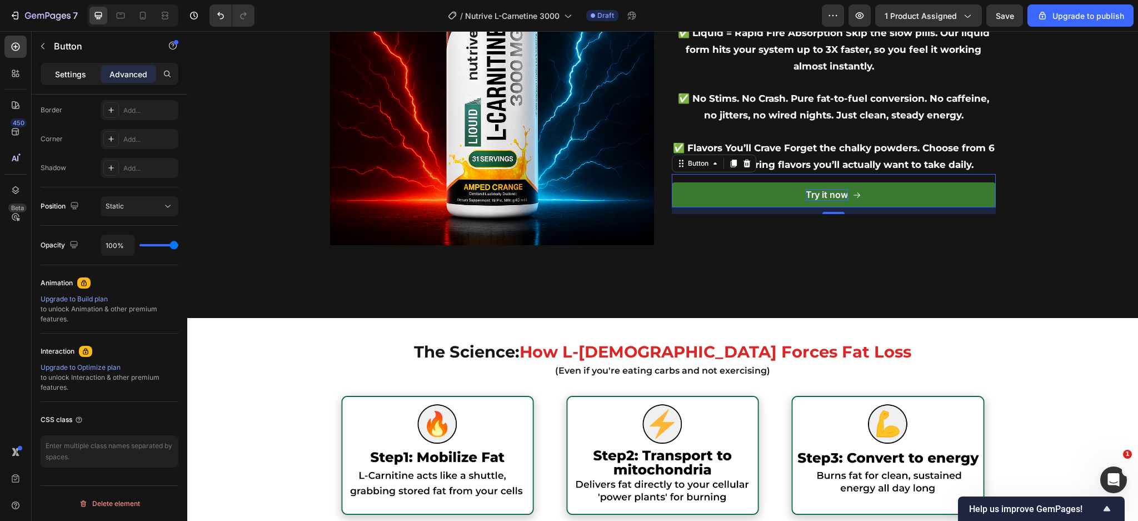
type input "15"
click at [66, 78] on p "Settings" at bounding box center [70, 74] width 31 height 12
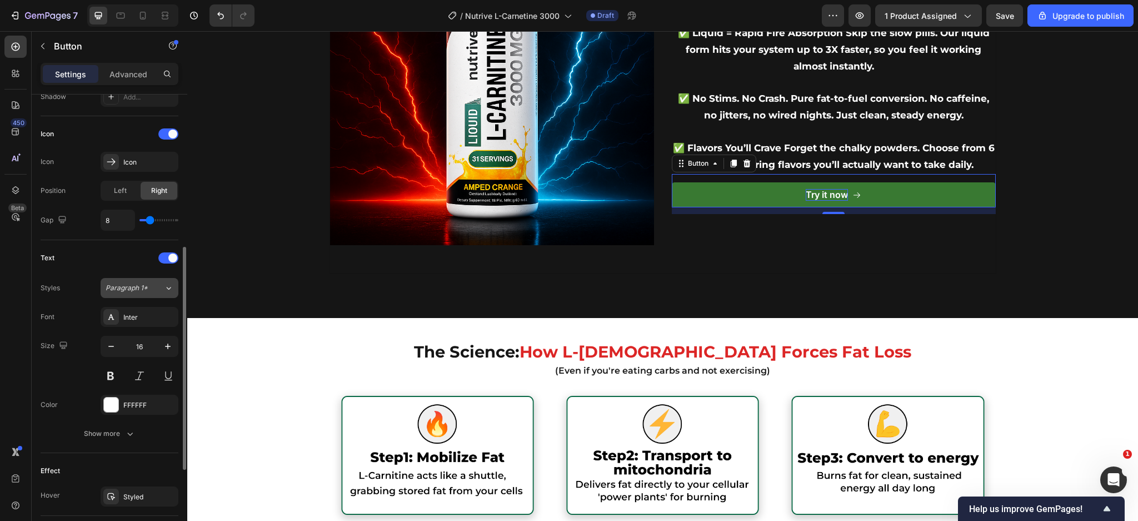
scroll to position [485, 0]
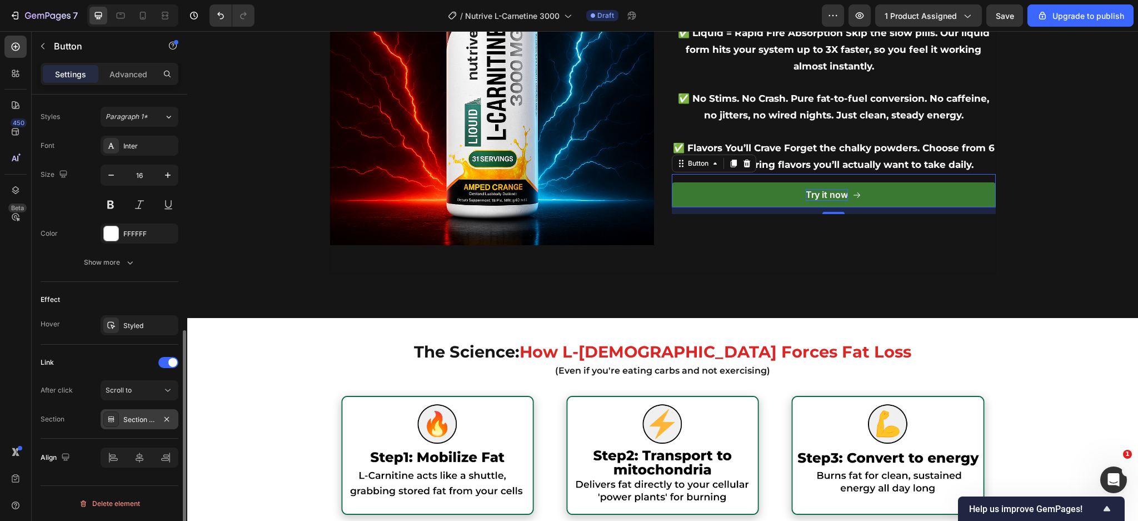
click at [143, 422] on div "Section 10" at bounding box center [139, 420] width 32 height 10
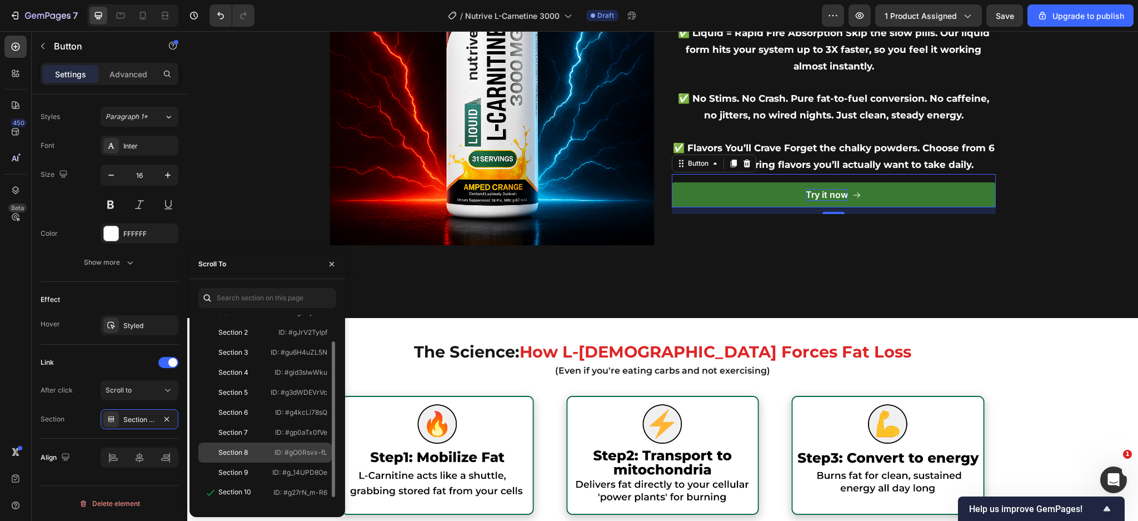
scroll to position [33, 0]
click at [245, 470] on div "Section 9" at bounding box center [232, 472] width 29 height 10
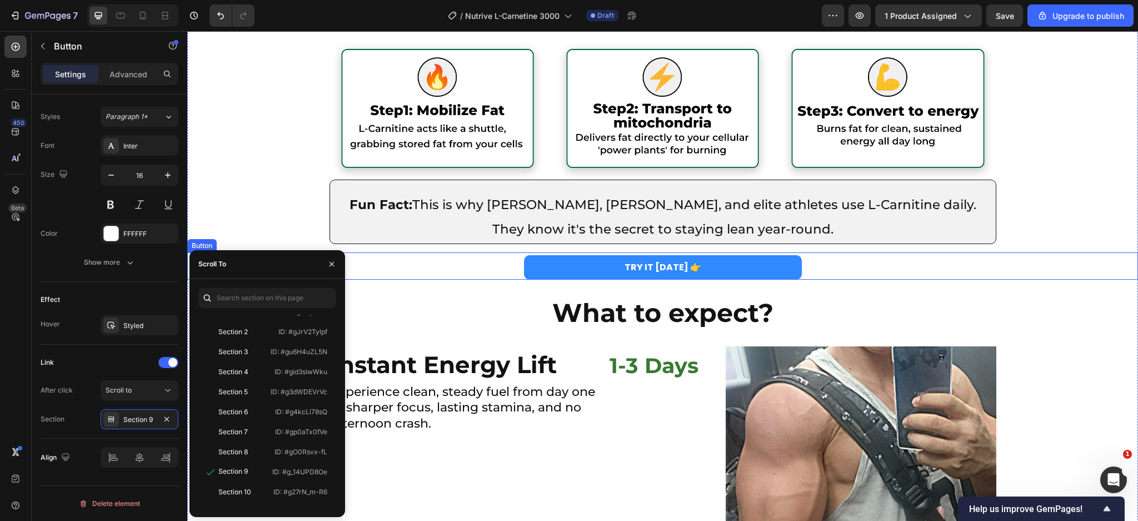
scroll to position [397, 0]
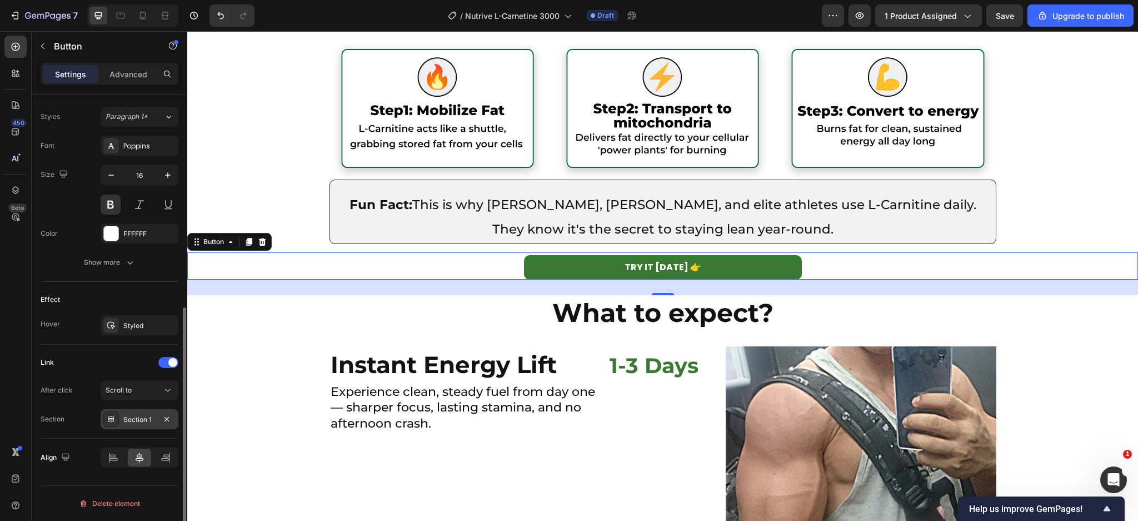
click at [134, 419] on div "Section 1" at bounding box center [139, 420] width 32 height 10
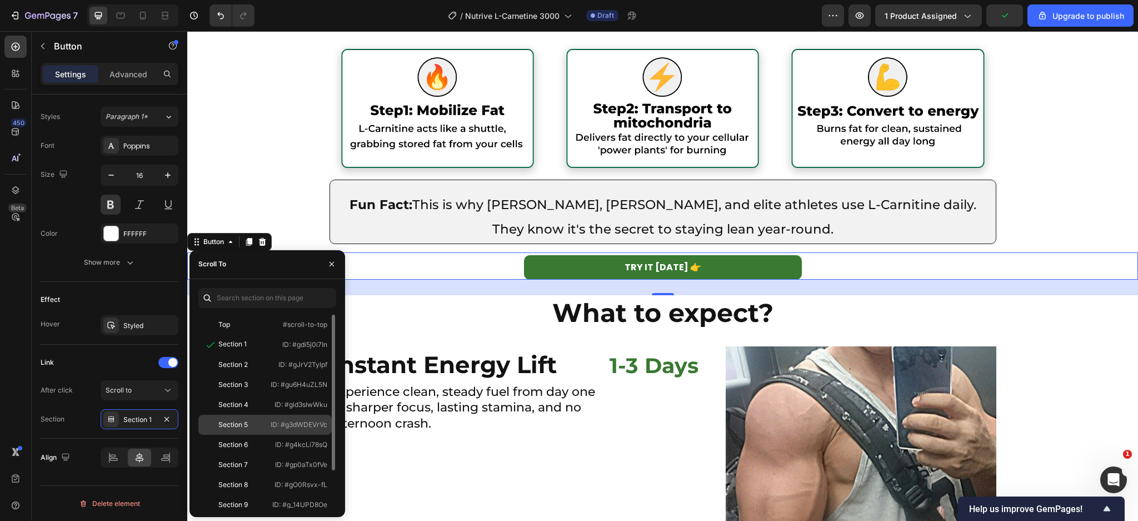
scroll to position [47, 0]
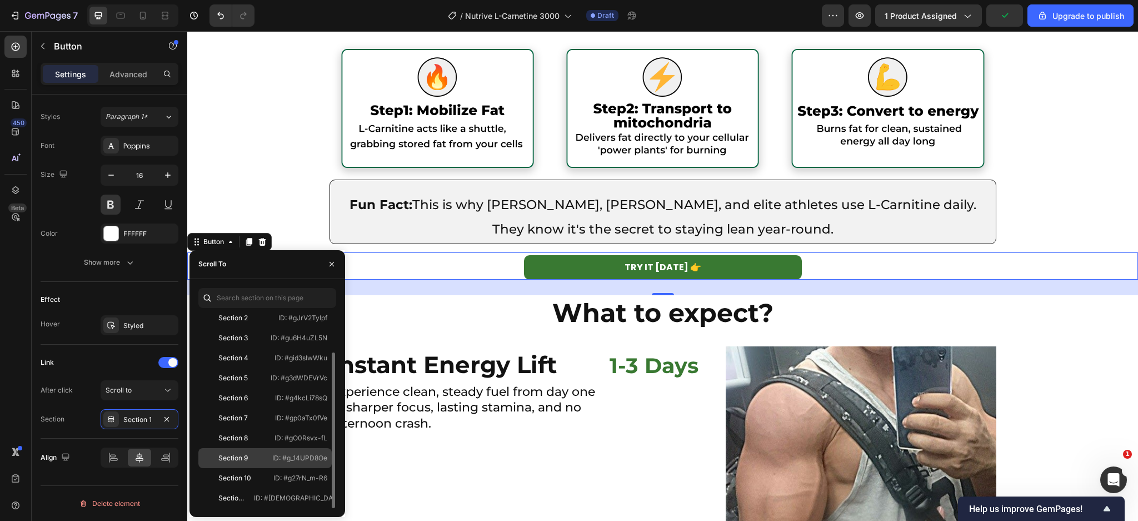
drag, startPoint x: 256, startPoint y: 476, endPoint x: 263, endPoint y: 460, distance: 18.2
click at [263, 460] on div "Top #scroll-to-top Section 1 ID: #gdi5j0i7In Section 2 ID: #gJrV2Tylpf Section …" at bounding box center [267, 364] width 138 height 193
click at [263, 460] on div "Section 9" at bounding box center [235, 458] width 64 height 10
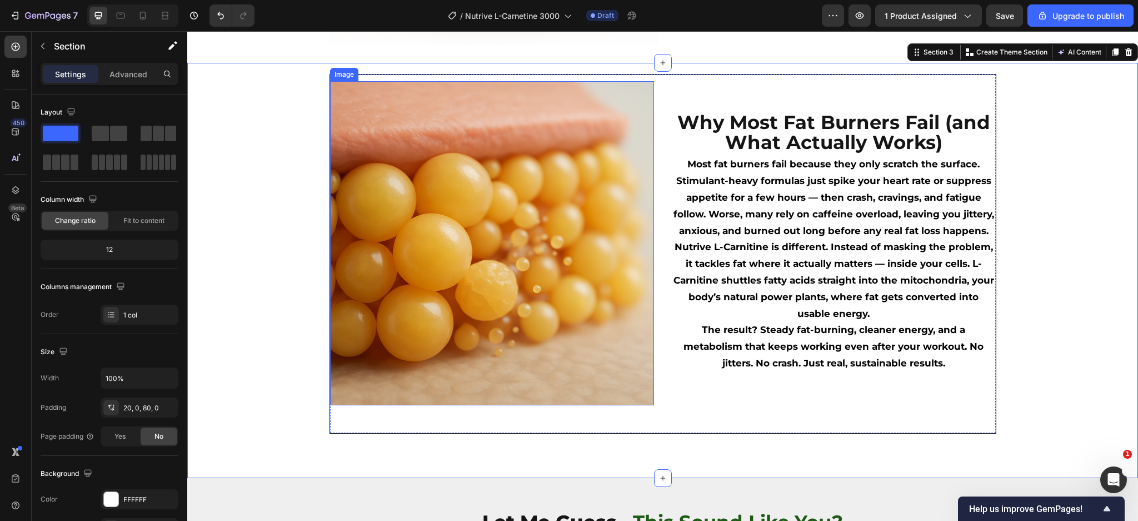
scroll to position [393, 0]
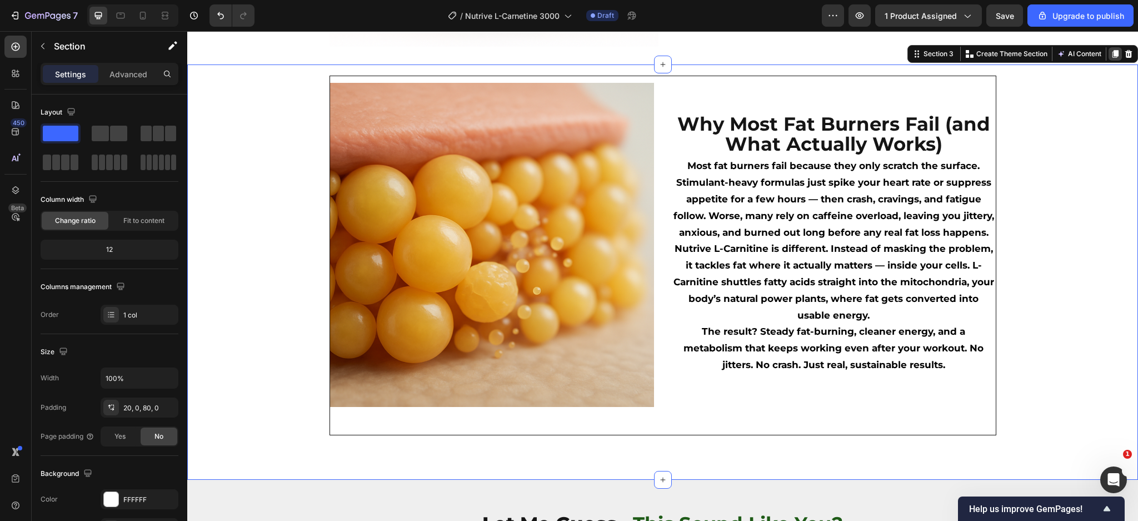
click at [1109, 58] on div at bounding box center [1115, 53] width 13 height 13
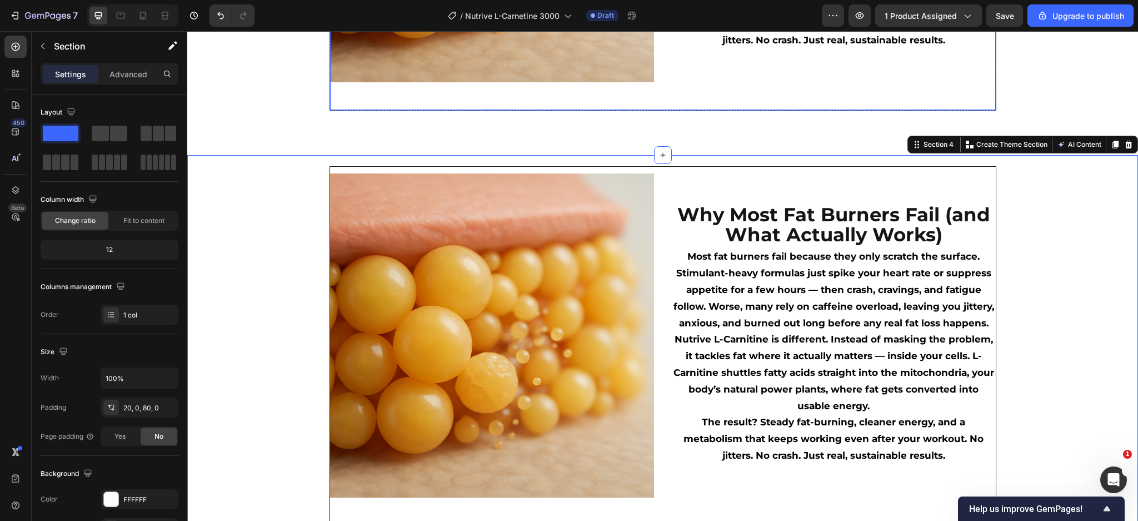
scroll to position [803, 0]
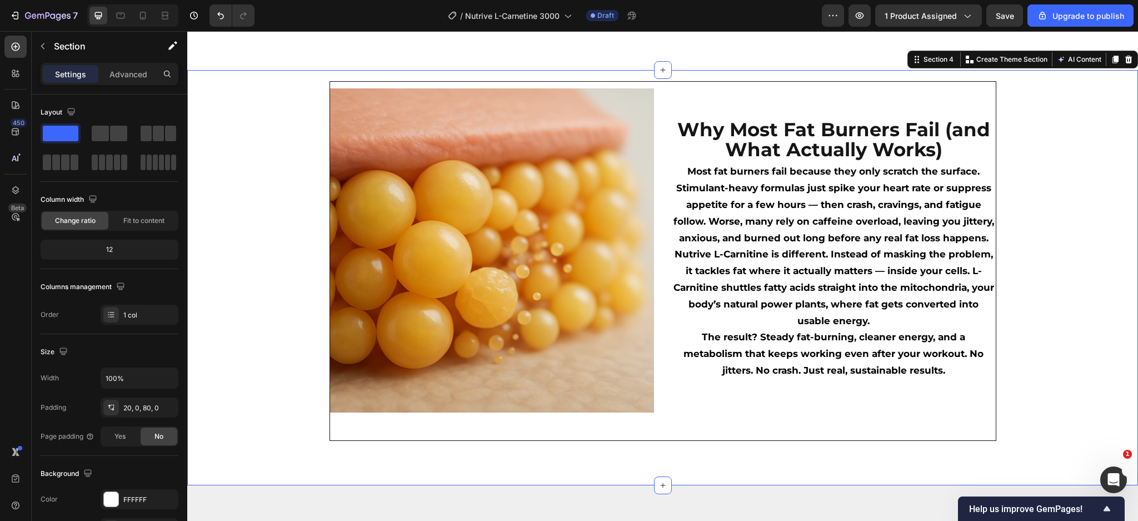
drag, startPoint x: 1101, startPoint y: 56, endPoint x: 1083, endPoint y: 77, distance: 27.6
click at [1083, 77] on div "Image Why Most Fat Burners Fail (and What Actually Works) Text Block Most fat b…" at bounding box center [662, 277] width 951 height 415
click at [1113, 57] on icon at bounding box center [1116, 60] width 6 height 8
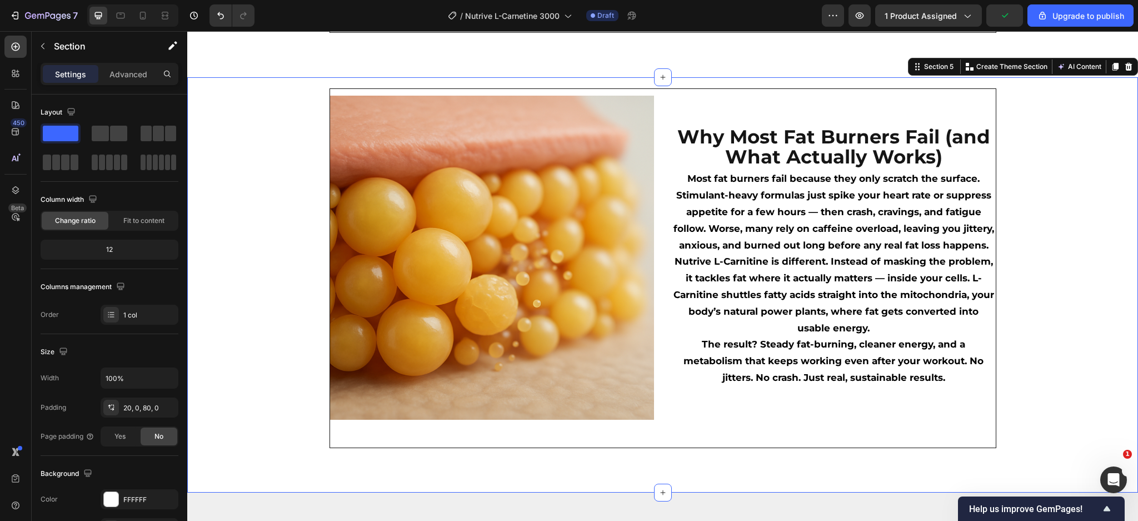
scroll to position [1217, 0]
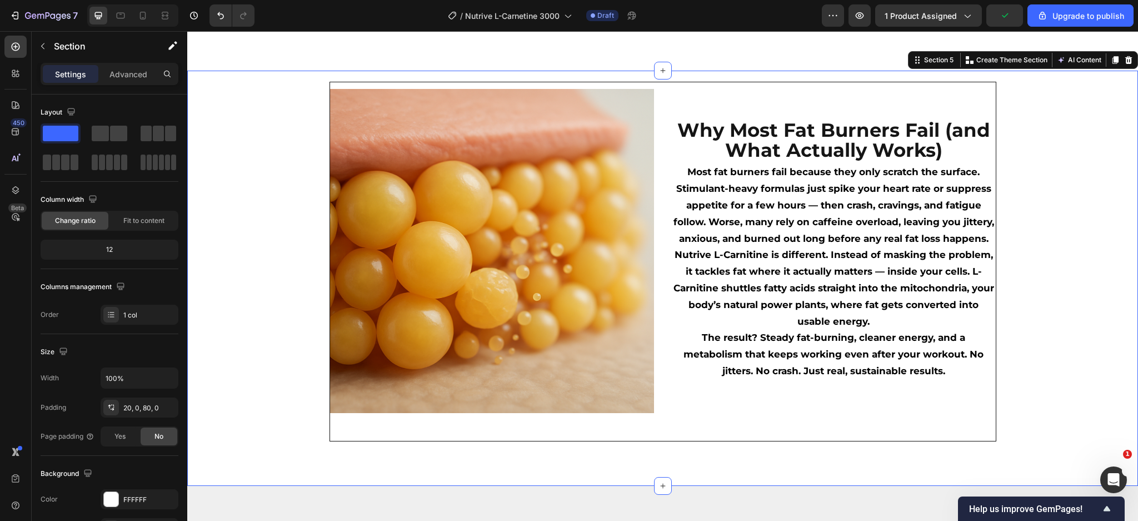
drag, startPoint x: 1105, startPoint y: 57, endPoint x: 1068, endPoint y: 135, distance: 86.0
click at [221, 23] on button "Undo/Redo" at bounding box center [221, 15] width 22 height 22
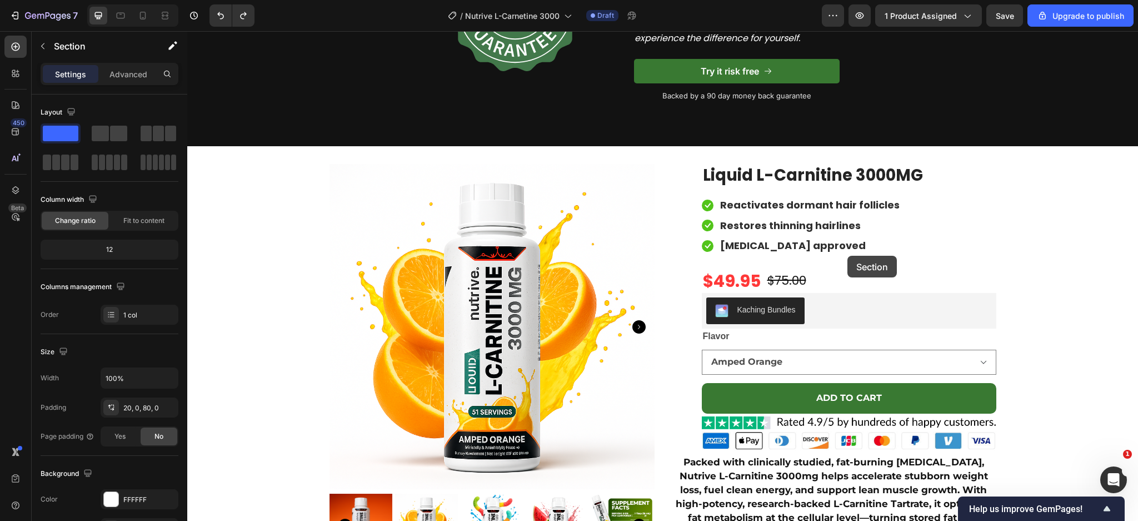
scroll to position [4290, 0]
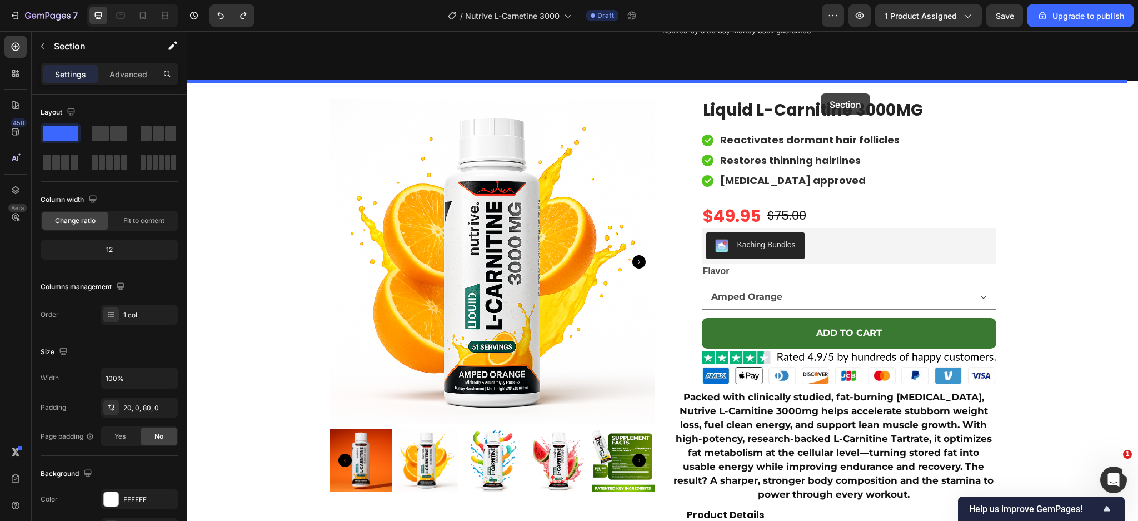
drag, startPoint x: 904, startPoint y: 212, endPoint x: 821, endPoint y: 93, distance: 145.7
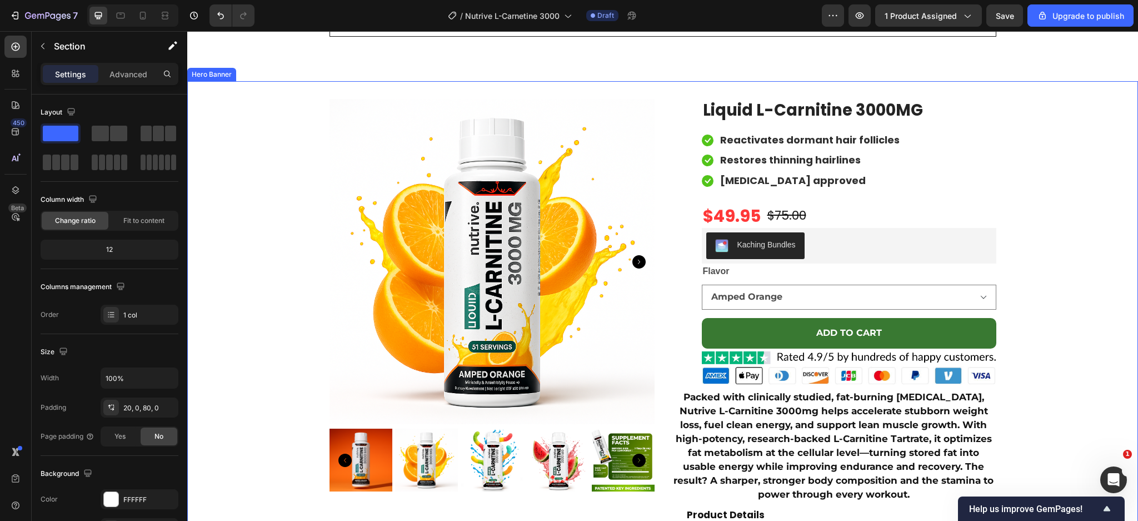
scroll to position [3874, 0]
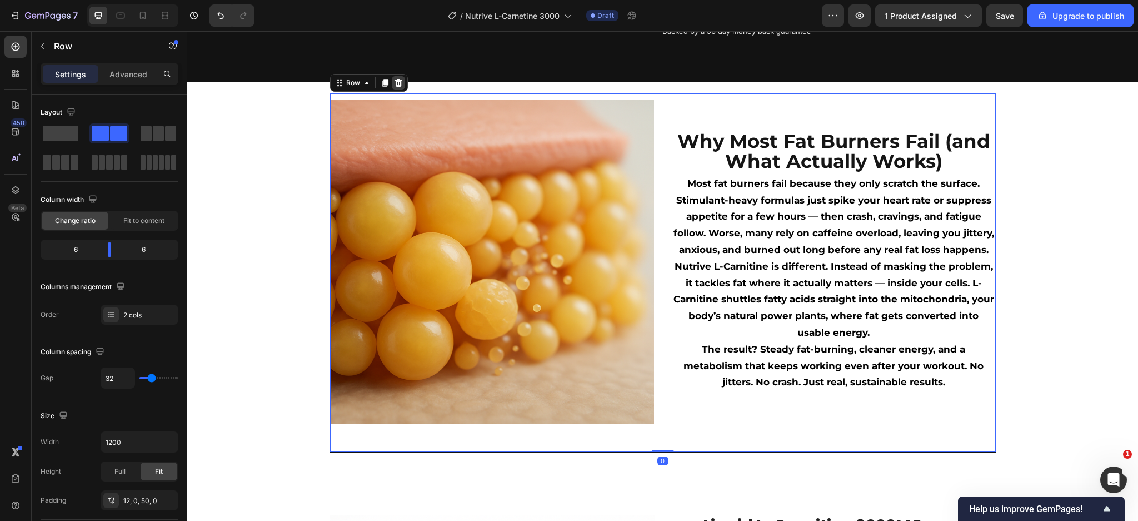
click at [394, 79] on icon at bounding box center [398, 82] width 9 height 9
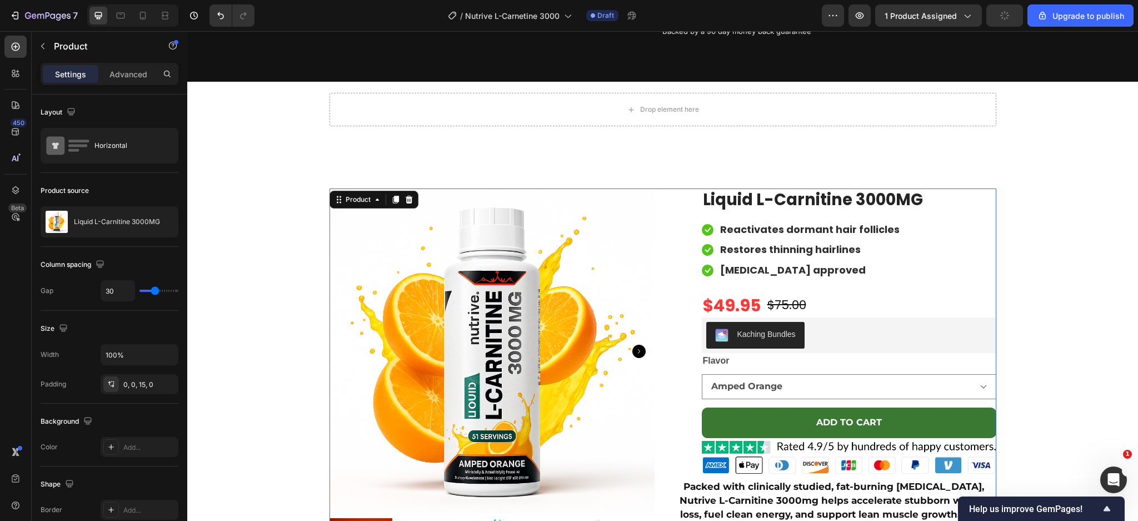
click at [664, 247] on div "Product Images Row (P) Images & Gallery Liquid L-Carnitine 3000MG (P) Title Ico…" at bounding box center [663, 484] width 667 height 593
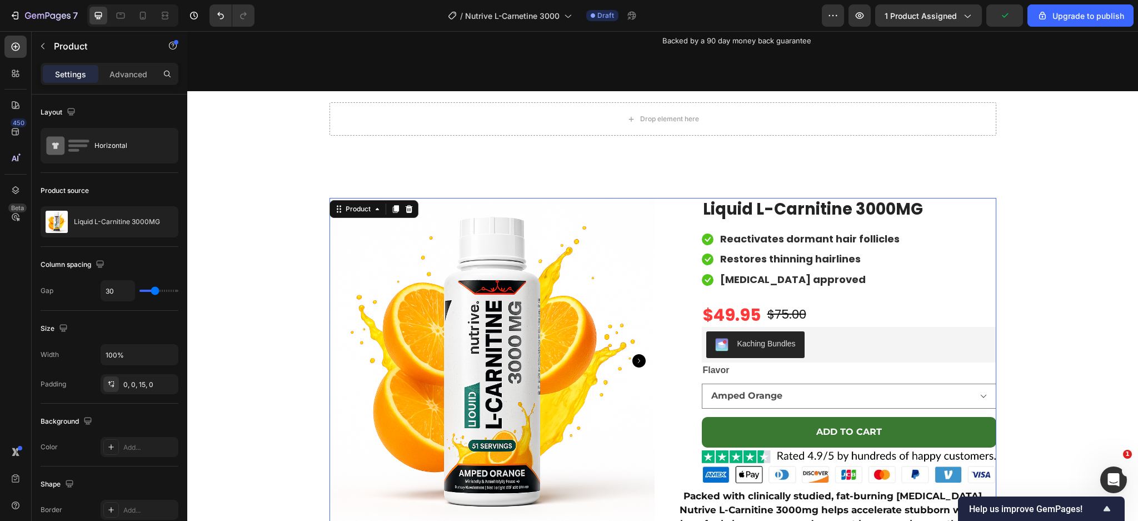
scroll to position [3862, 0]
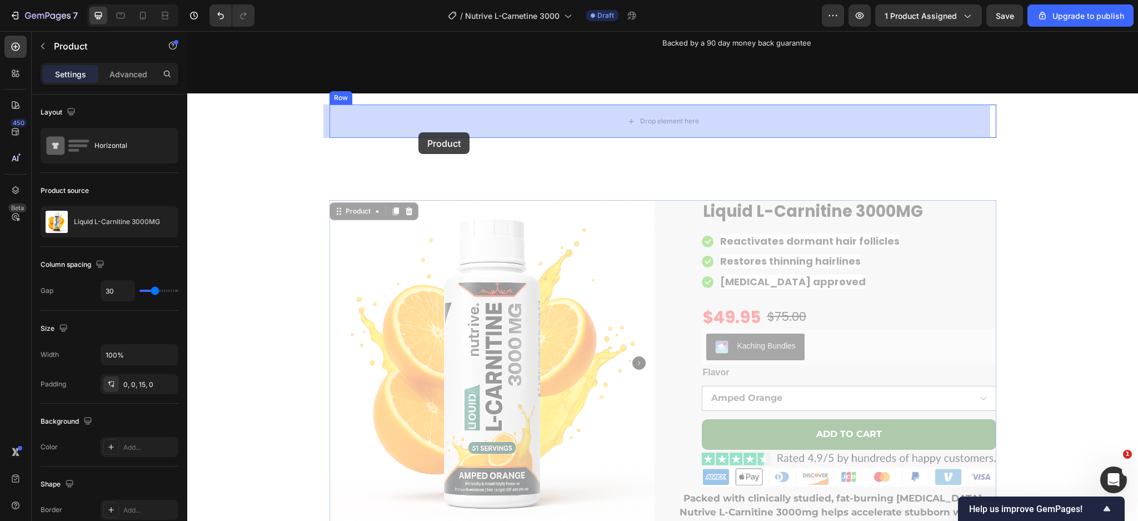
drag, startPoint x: 333, startPoint y: 213, endPoint x: 419, endPoint y: 132, distance: 117.6
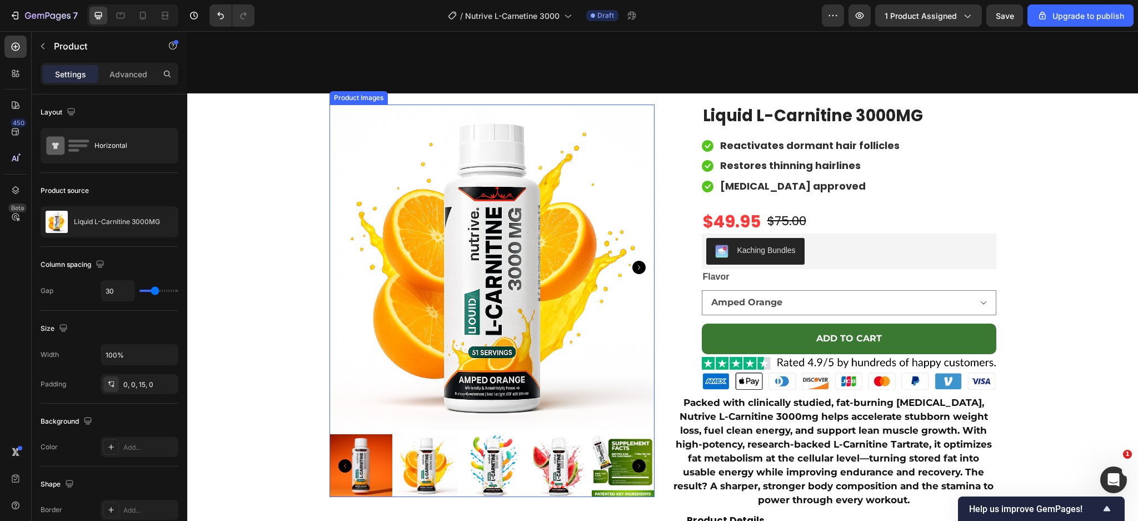
scroll to position [4190, 0]
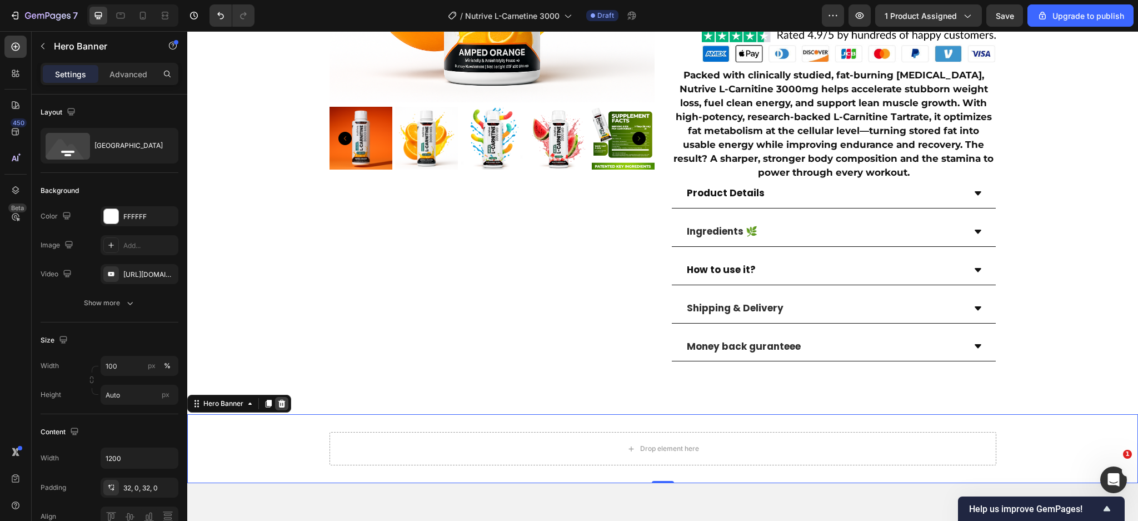
click at [286, 406] on div at bounding box center [281, 403] width 13 height 13
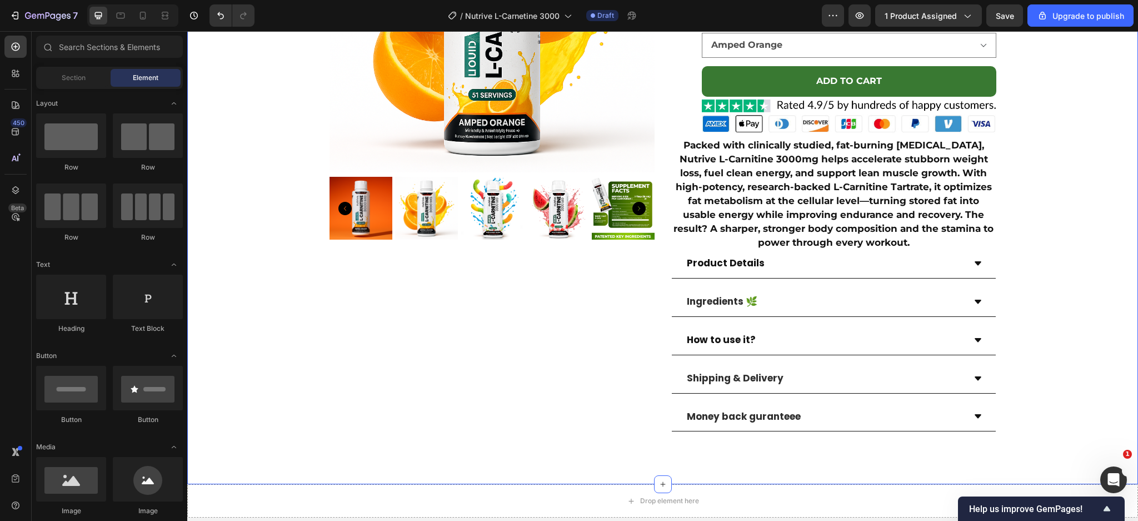
scroll to position [4280, 0]
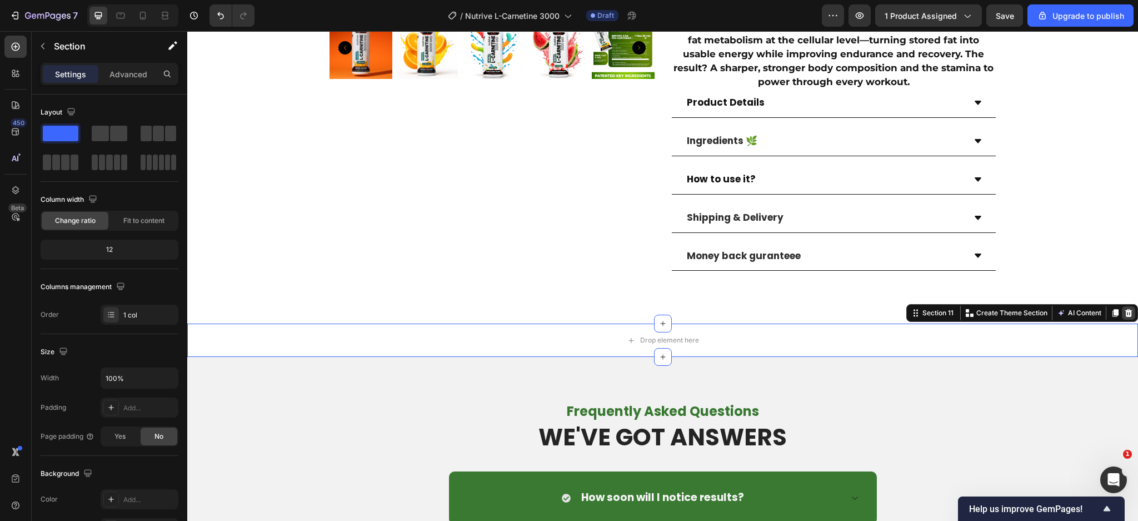
click at [1125, 314] on icon at bounding box center [1129, 313] width 9 height 9
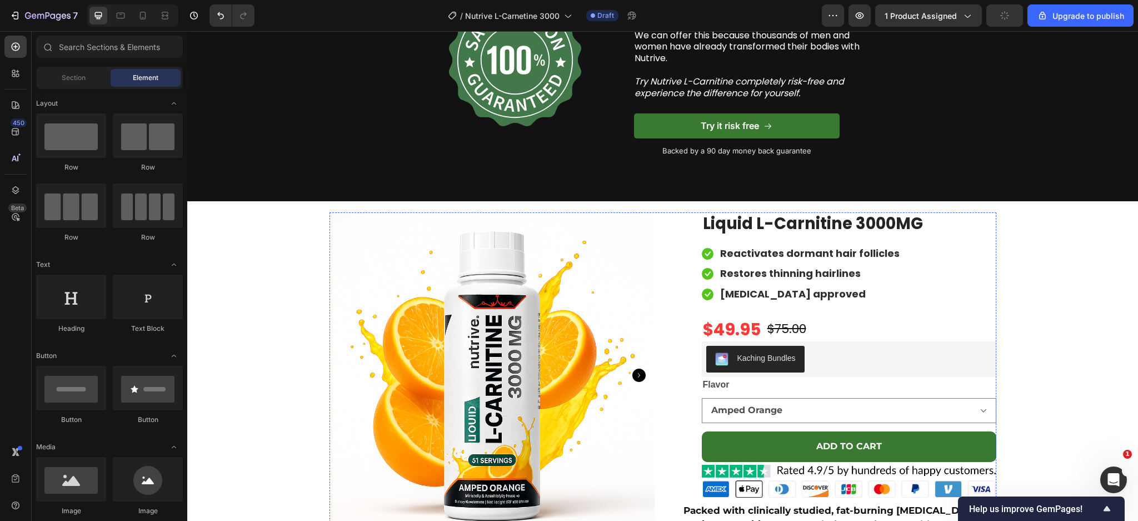
scroll to position [3820, 0]
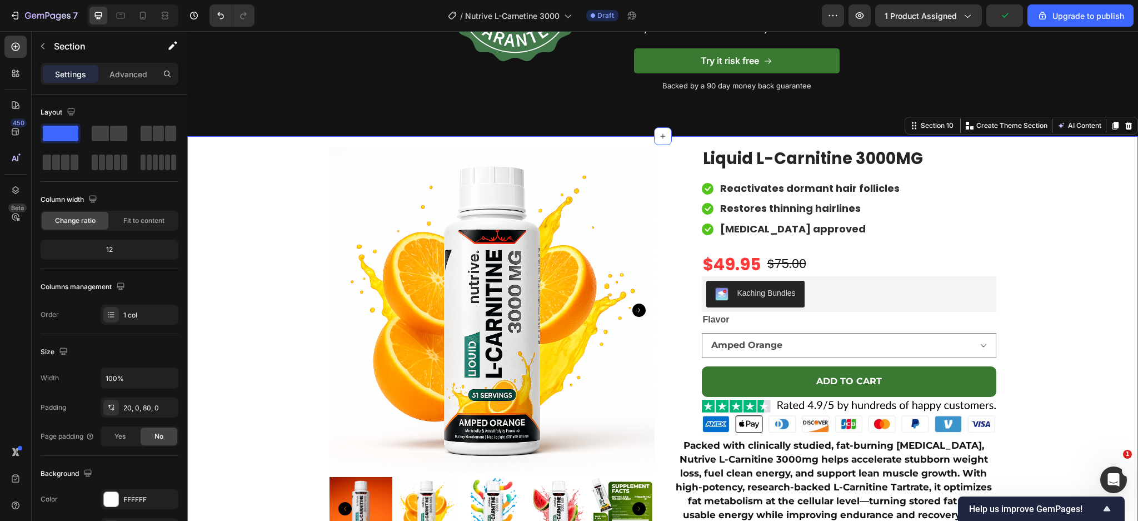
click at [1079, 206] on div "Product Images Row (P) Images & Gallery Liquid L-Carnitine 3000MG (P) Title Ico…" at bounding box center [662, 443] width 951 height 593
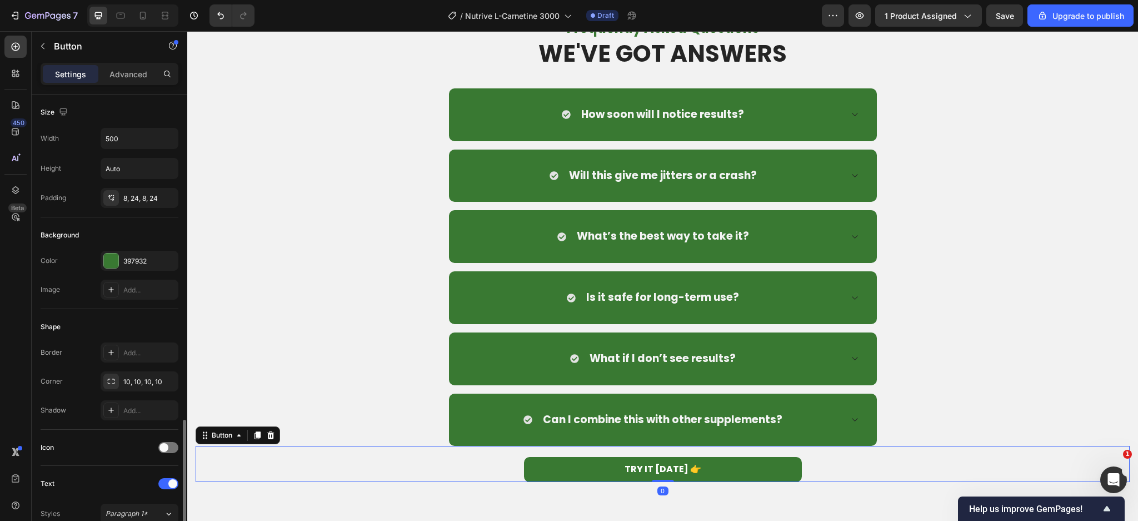
scroll to position [397, 0]
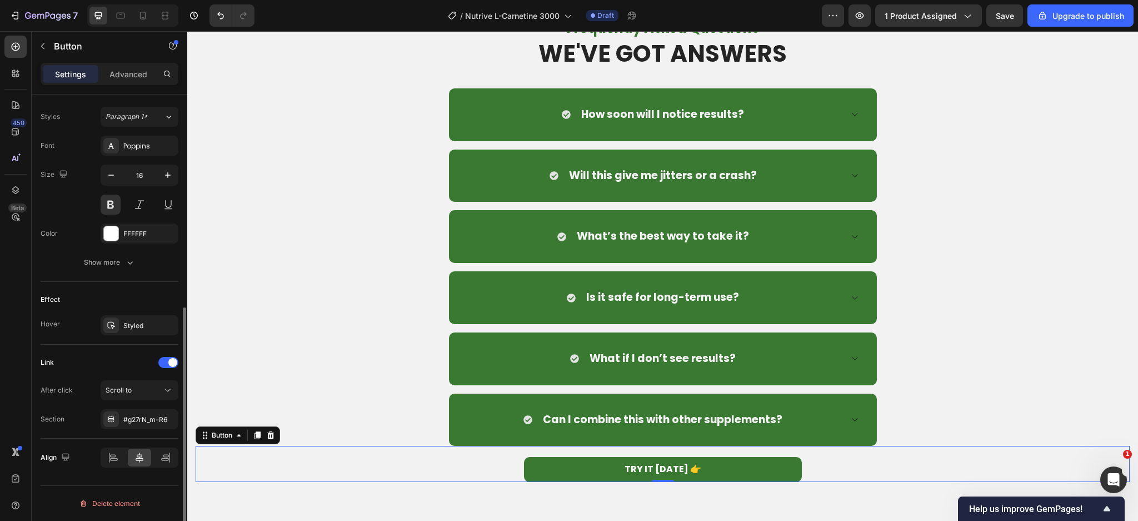
click at [157, 431] on div "Link After click Scroll to Section #g27rN_m-R6" at bounding box center [110, 392] width 138 height 94
click at [151, 423] on div "#g27rN_m-R6" at bounding box center [139, 420] width 32 height 10
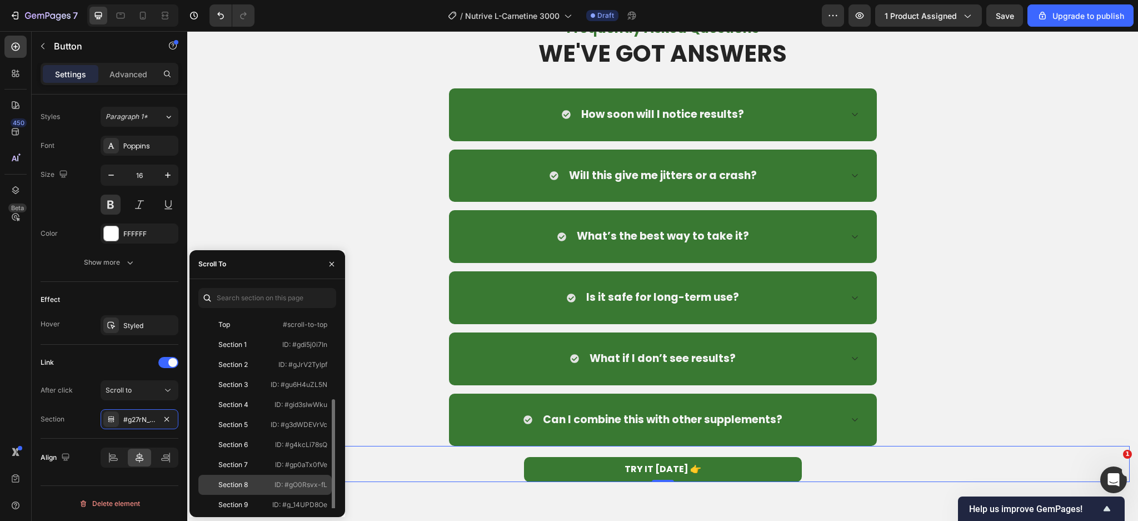
scroll to position [47, 0]
click at [262, 478] on div "Section 10" at bounding box center [235, 478] width 64 height 10
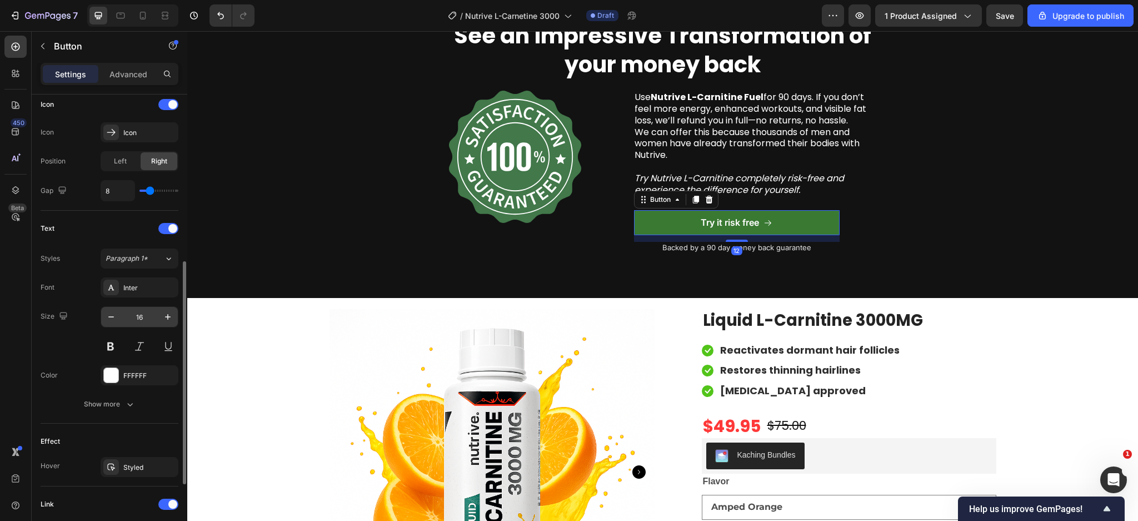
scroll to position [485, 0]
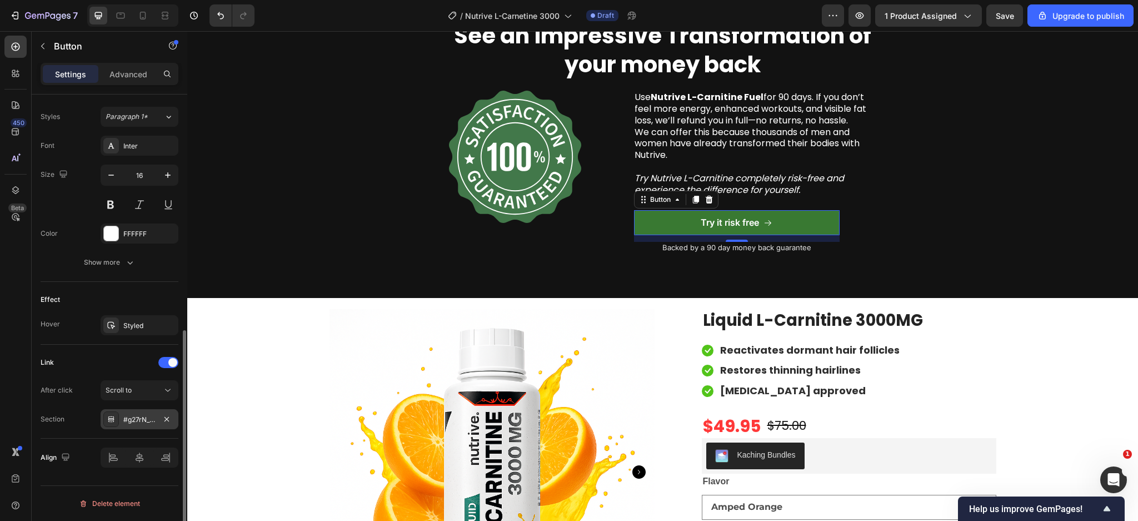
click at [155, 422] on div "#g27rN_m-R6" at bounding box center [139, 420] width 32 height 10
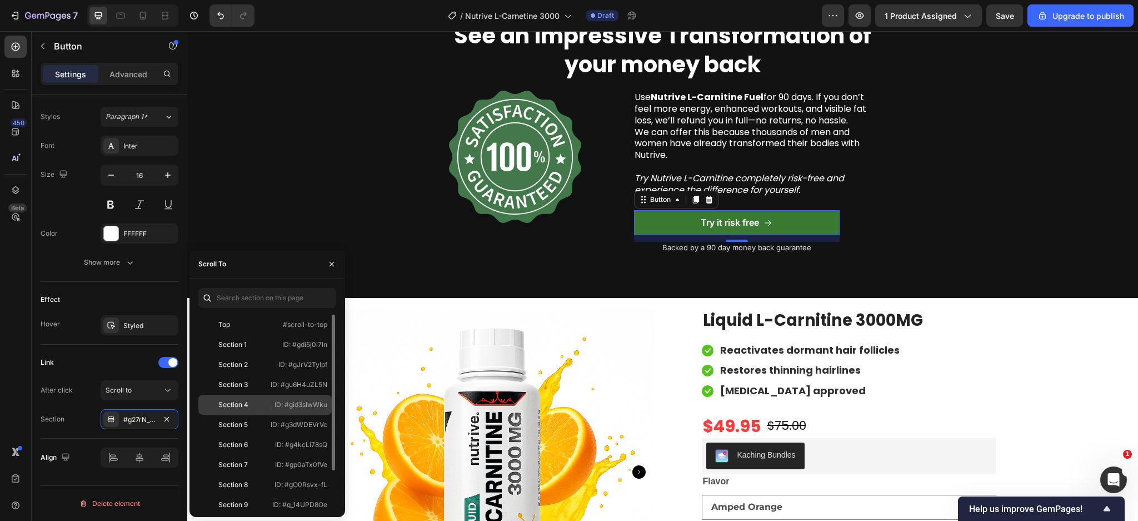
scroll to position [47, 0]
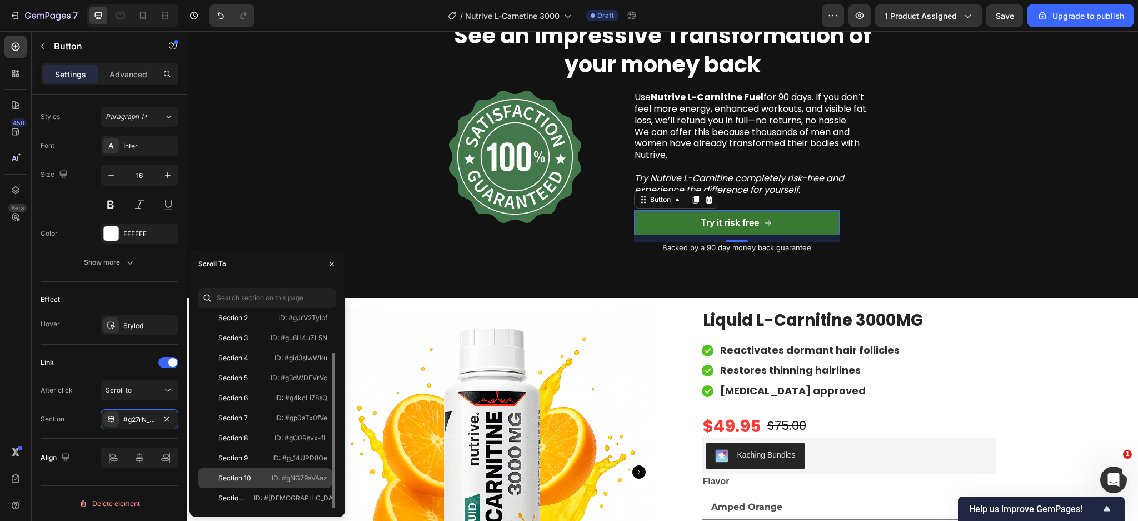
click at [247, 476] on div "Section 10" at bounding box center [234, 478] width 33 height 10
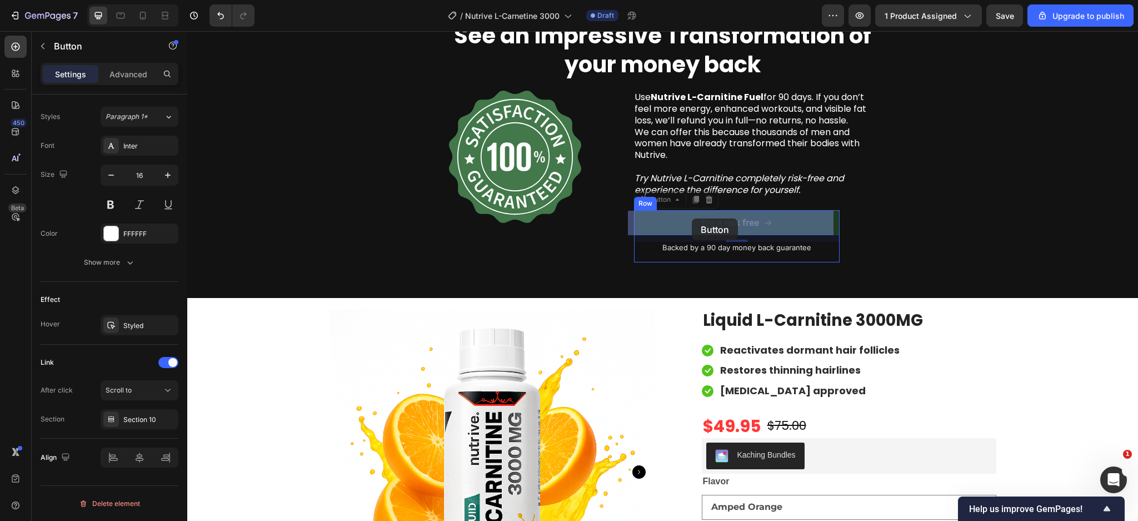
drag, startPoint x: 688, startPoint y: 214, endPoint x: 732, endPoint y: 195, distance: 47.8
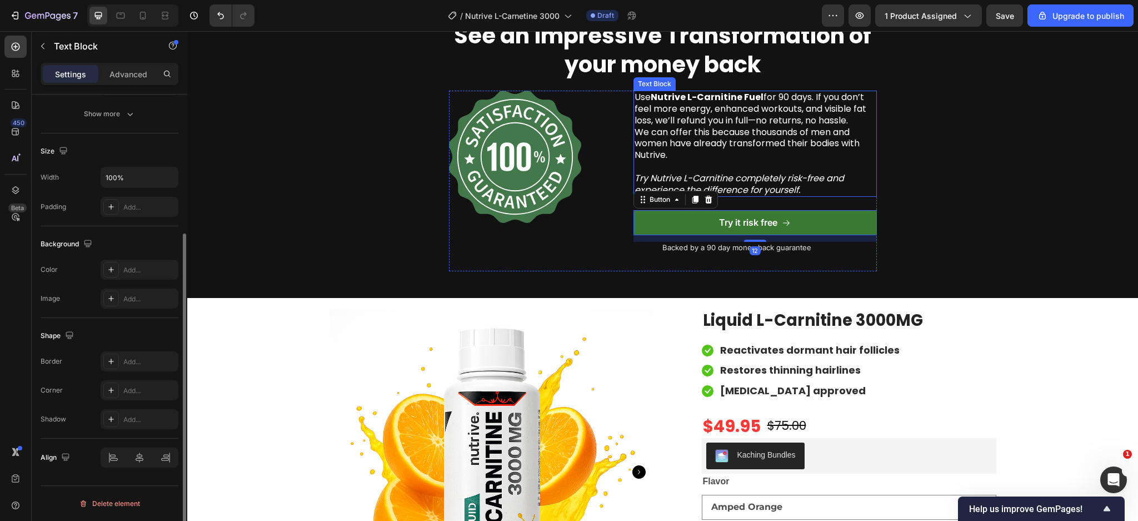
scroll to position [0, 0]
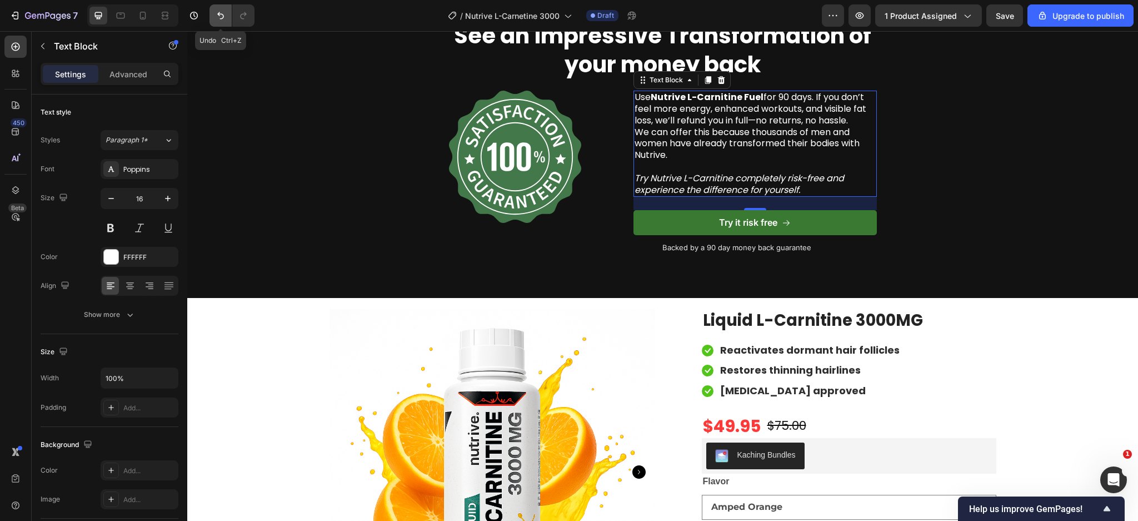
click at [211, 9] on button "Undo/Redo" at bounding box center [221, 15] width 22 height 22
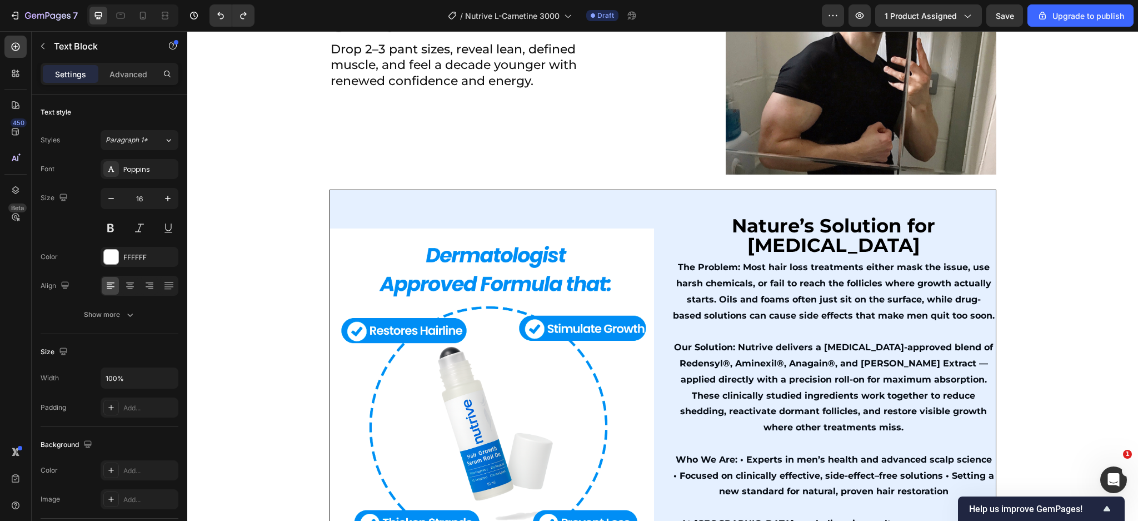
scroll to position [2700, 0]
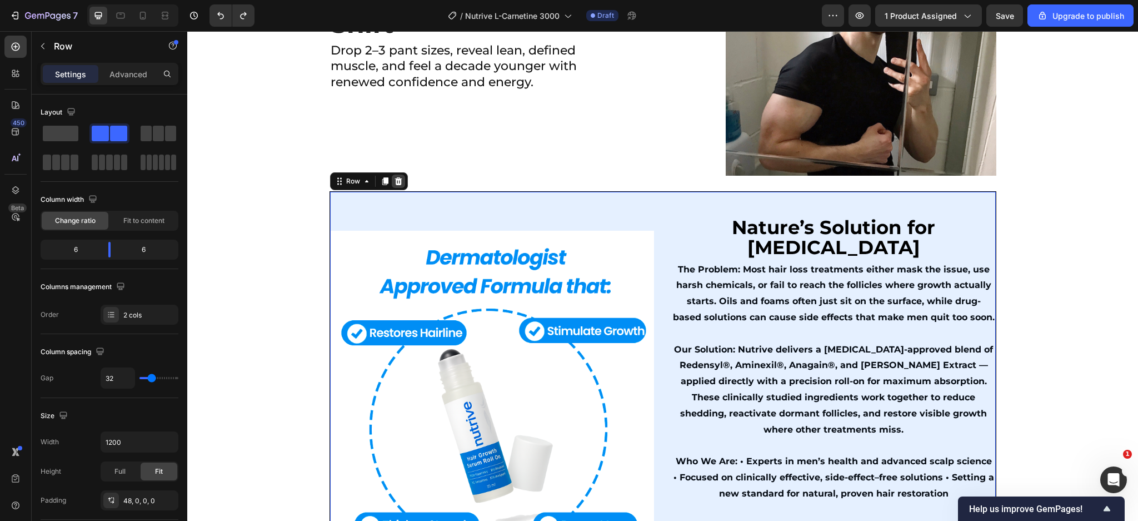
click at [395, 177] on icon at bounding box center [398, 181] width 7 height 8
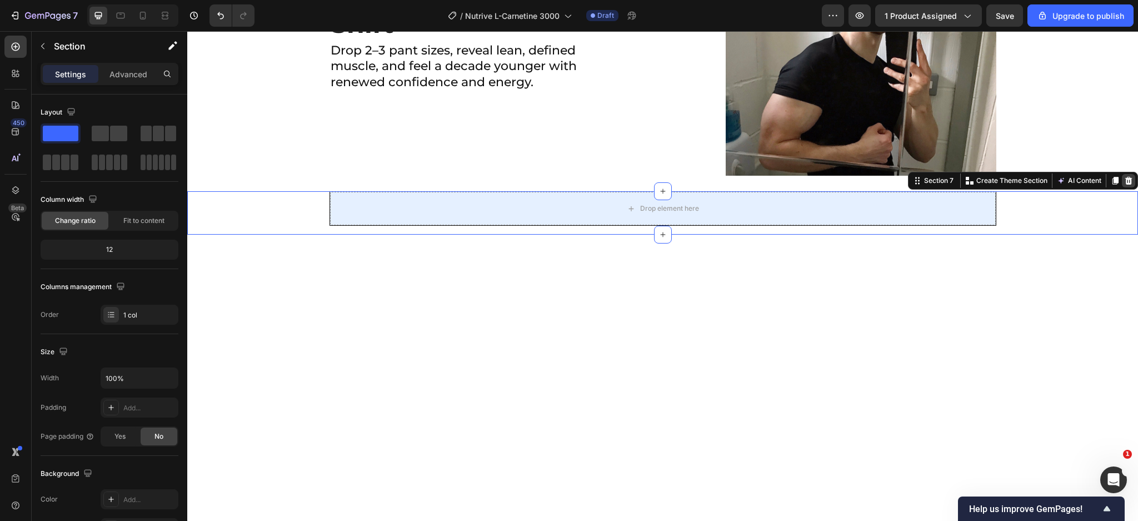
click at [1126, 182] on icon at bounding box center [1129, 181] width 7 height 8
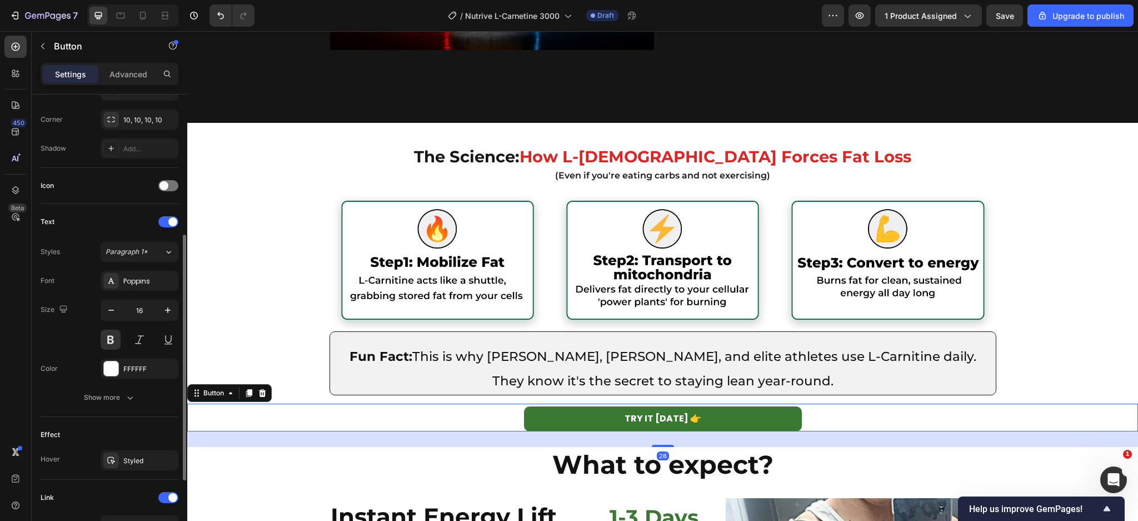
scroll to position [397, 0]
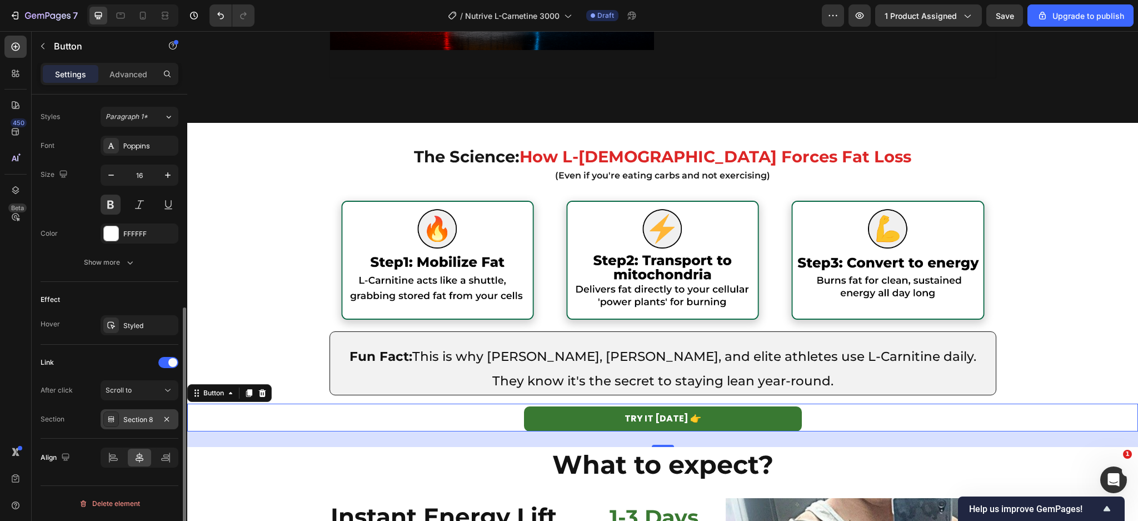
click at [147, 422] on div "Section 8" at bounding box center [139, 420] width 32 height 10
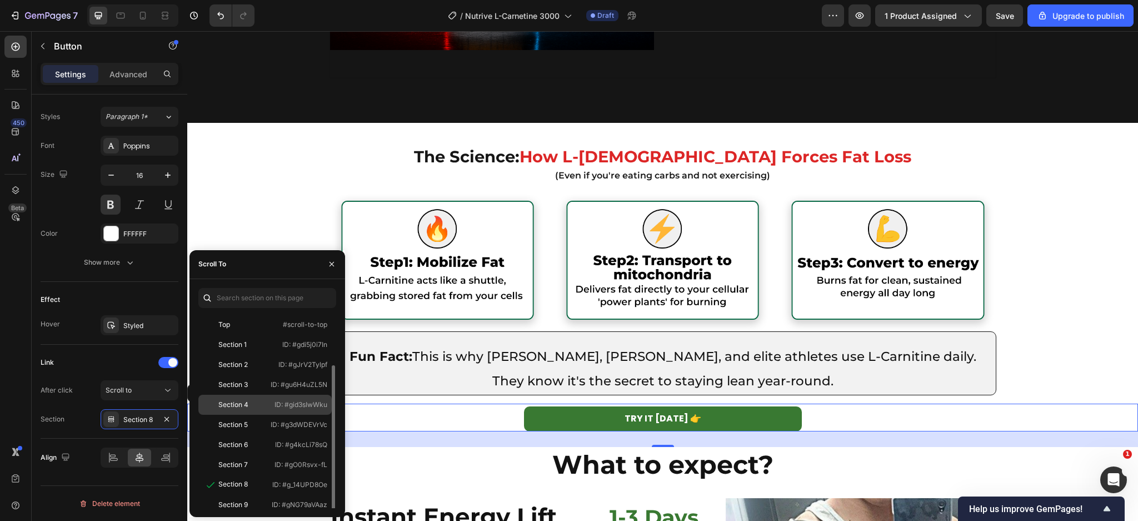
scroll to position [27, 0]
click at [251, 494] on div "Section 10" at bounding box center [227, 498] width 48 height 10
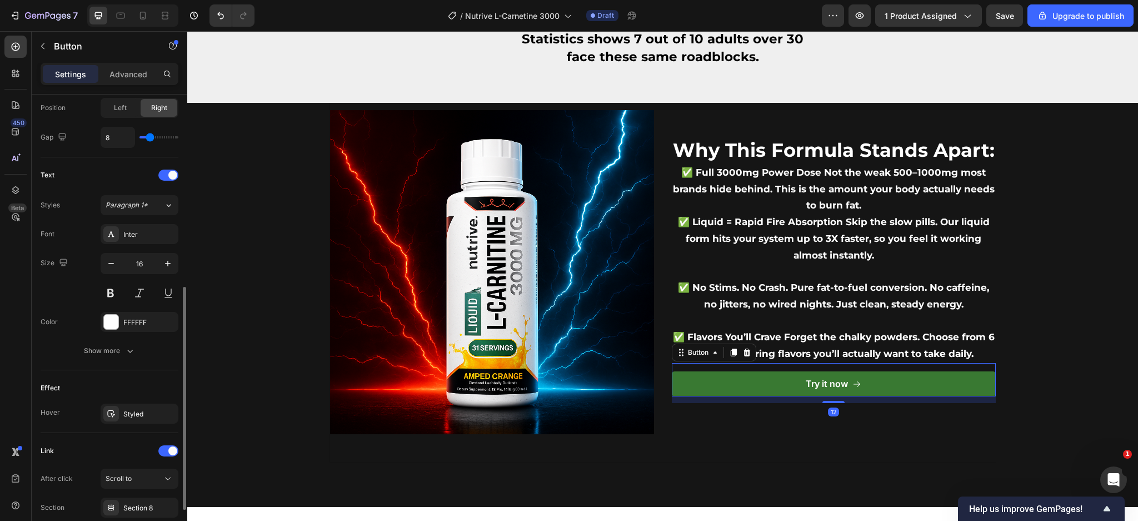
scroll to position [485, 0]
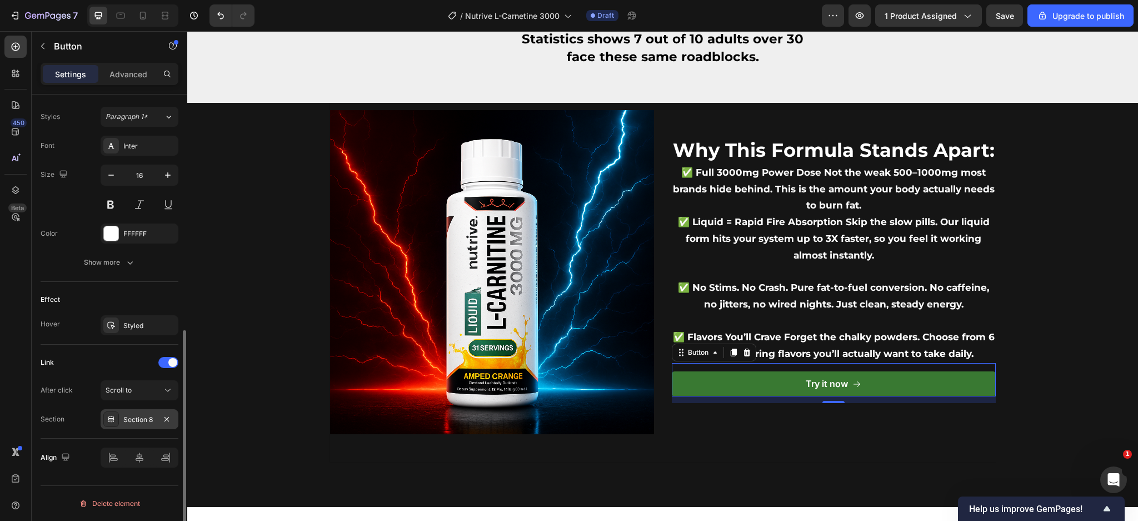
click at [136, 419] on div "Section 8" at bounding box center [139, 420] width 32 height 10
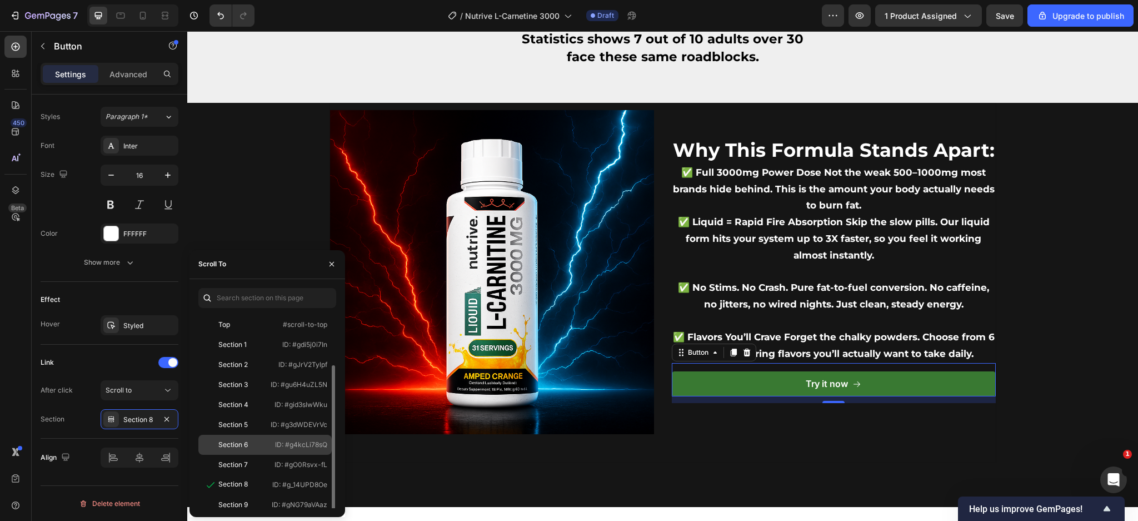
scroll to position [27, 0]
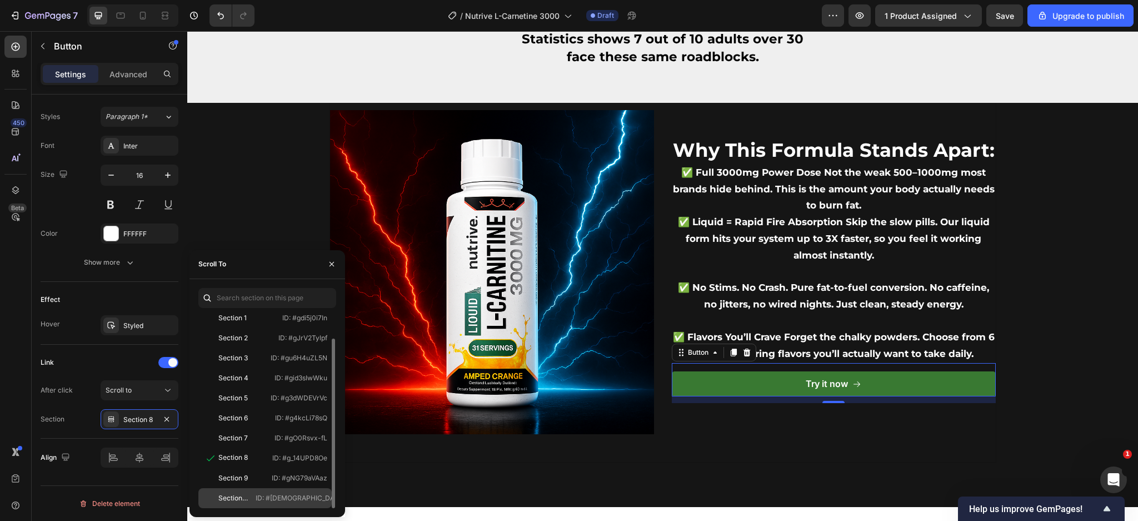
click at [251, 493] on div "Section 10" at bounding box center [227, 498] width 48 height 10
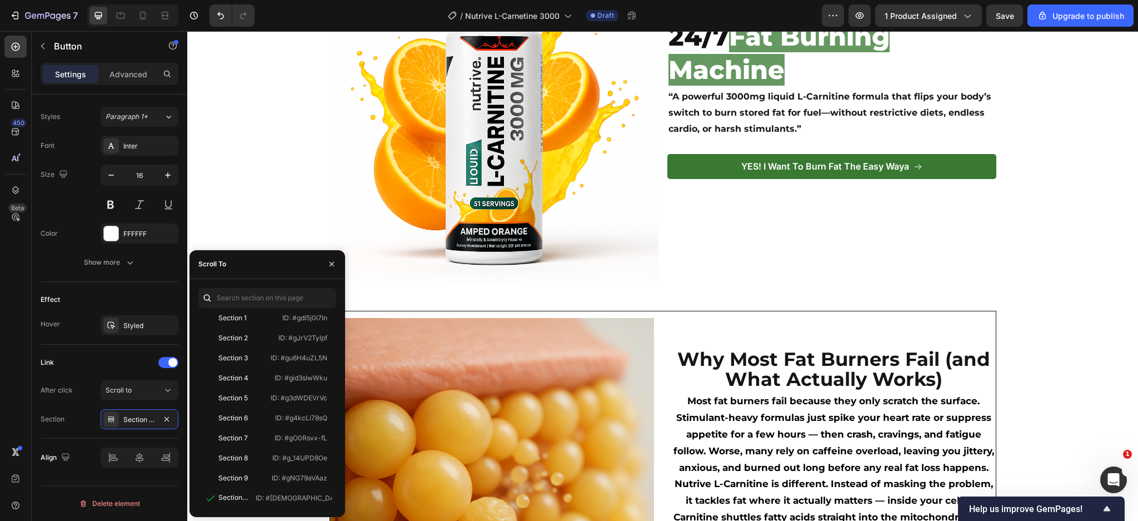
scroll to position [0, 0]
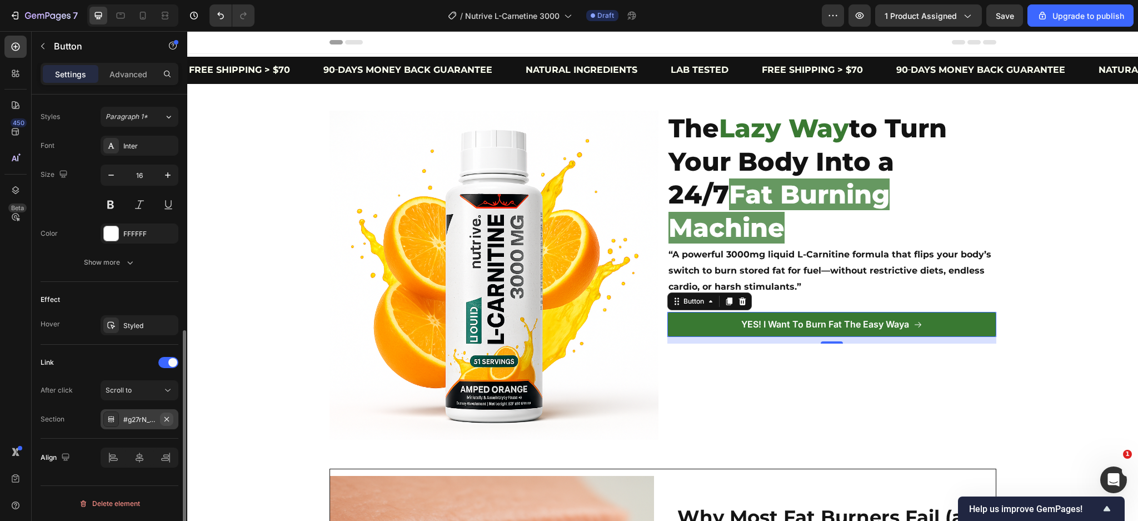
click at [166, 416] on icon "button" at bounding box center [166, 419] width 9 height 9
click at [138, 412] on div "Add..." at bounding box center [140, 419] width 78 height 20
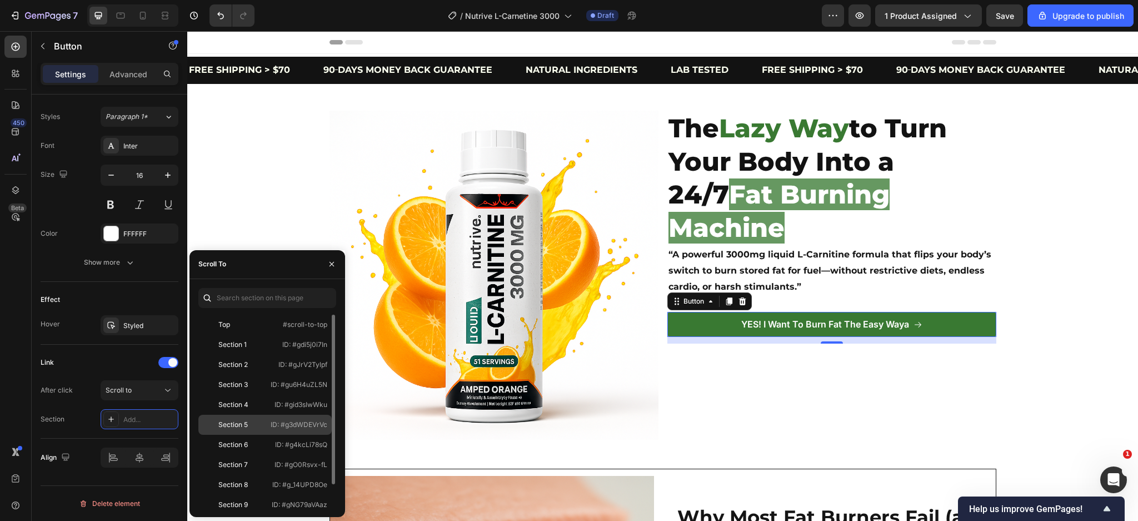
scroll to position [27, 0]
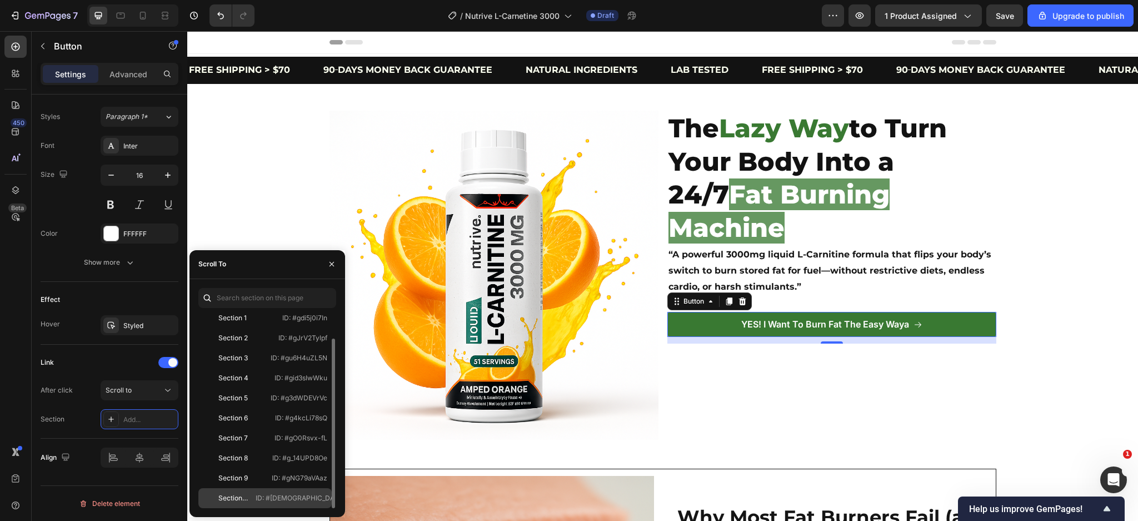
click at [251, 499] on div "Section 10" at bounding box center [227, 498] width 48 height 10
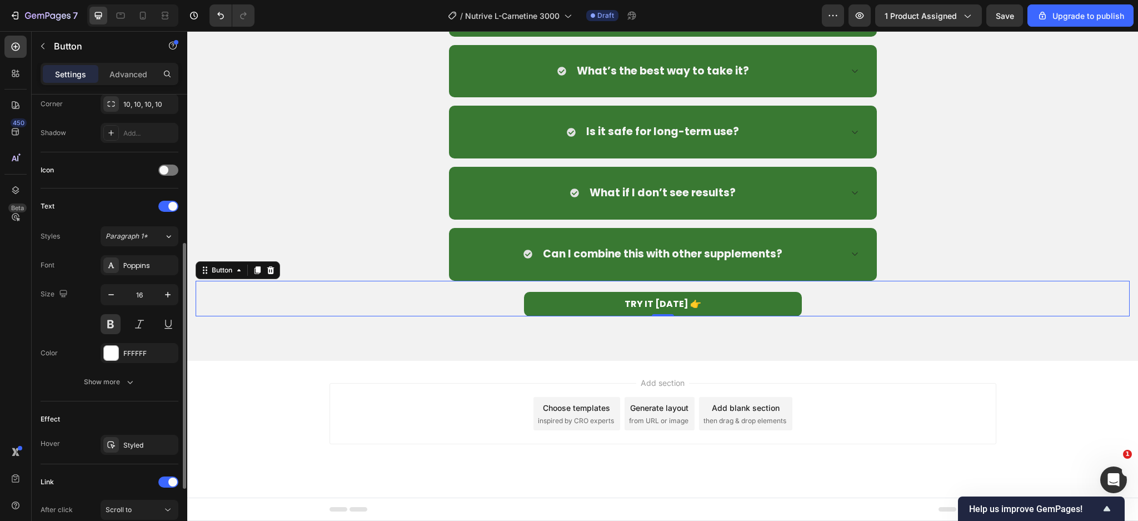
scroll to position [397, 0]
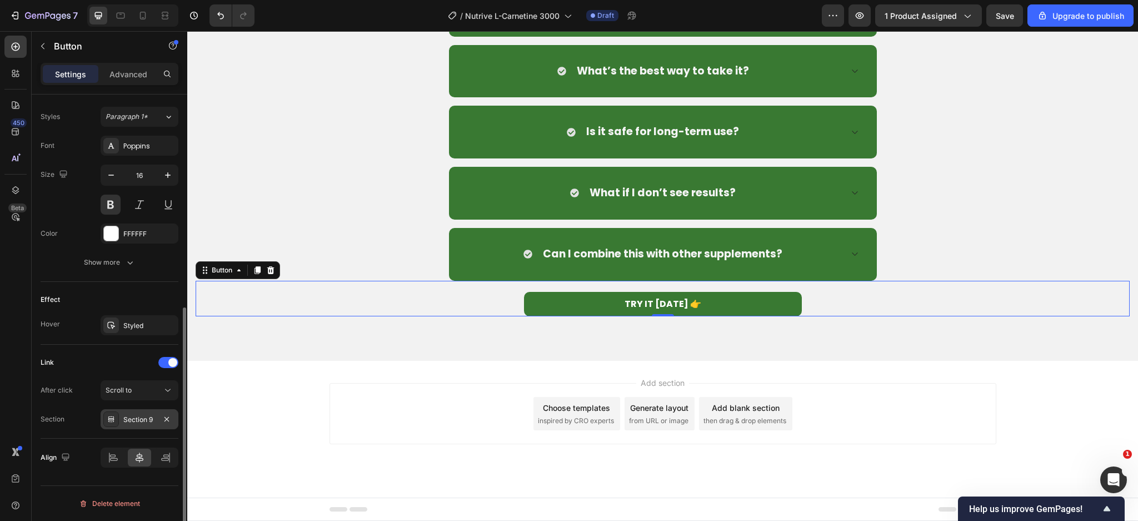
click at [144, 421] on div "Section 9" at bounding box center [139, 420] width 32 height 10
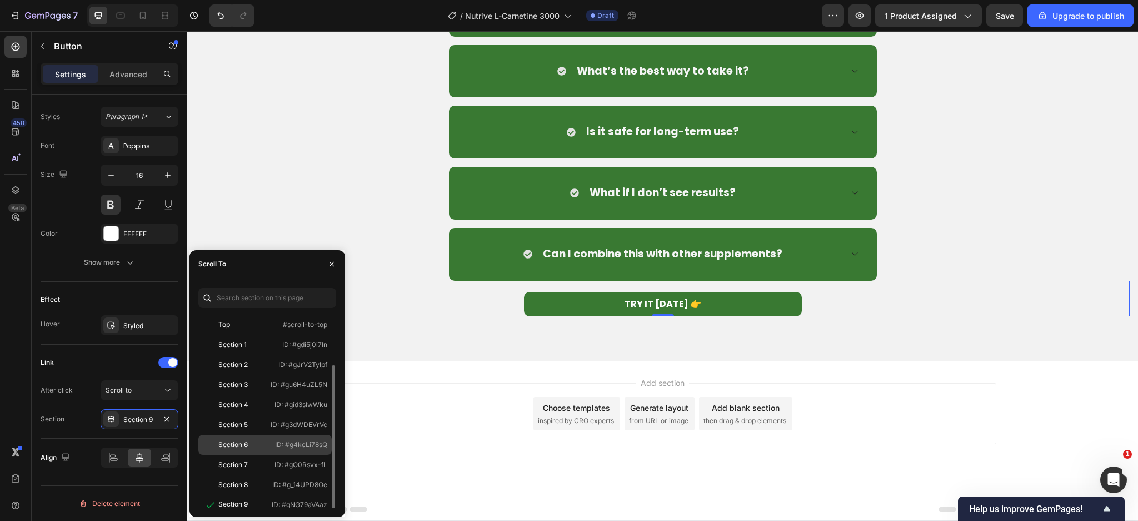
scroll to position [27, 0]
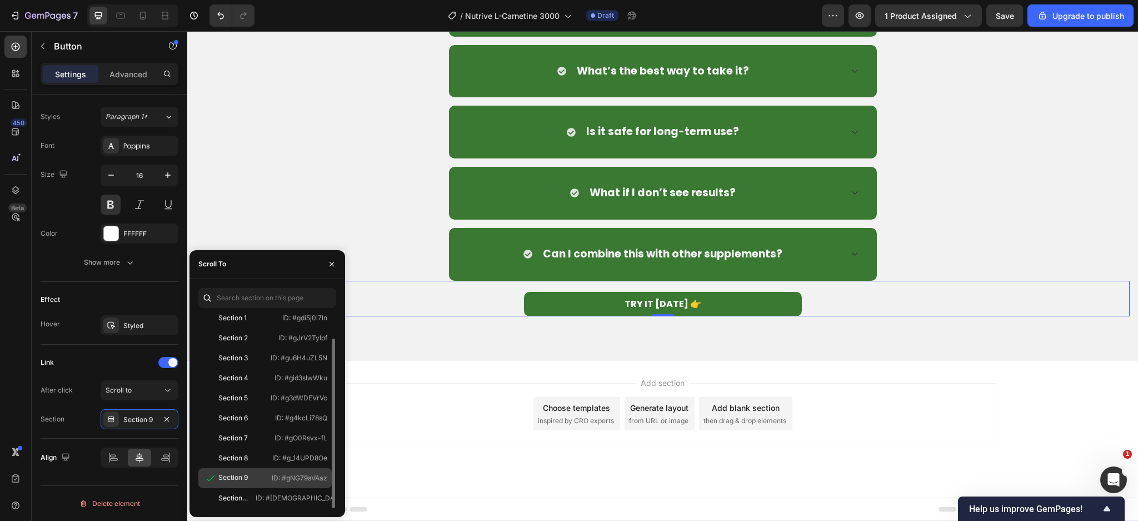
click at [258, 477] on div "Section 9" at bounding box center [235, 478] width 64 height 11
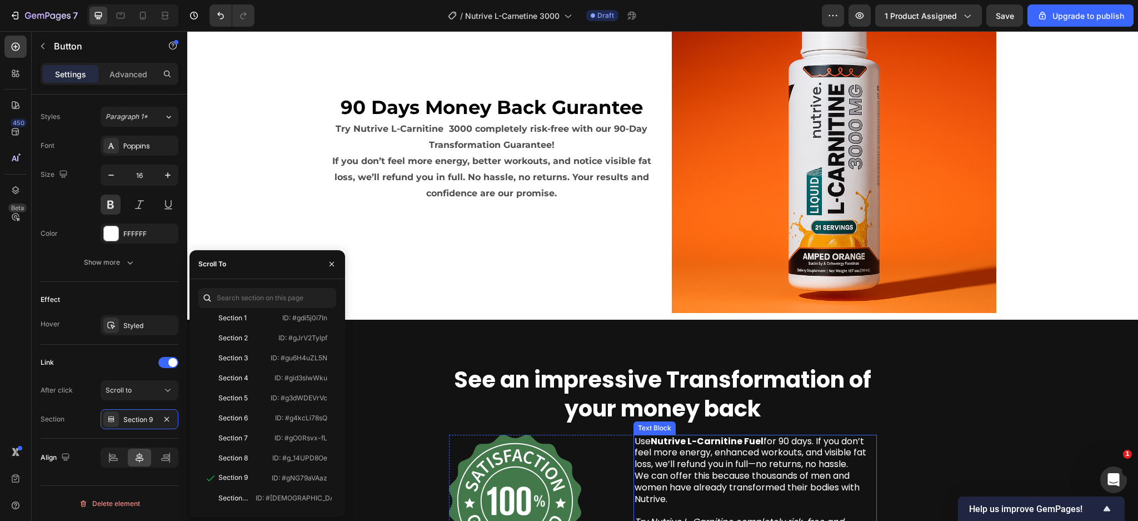
scroll to position [3226, 0]
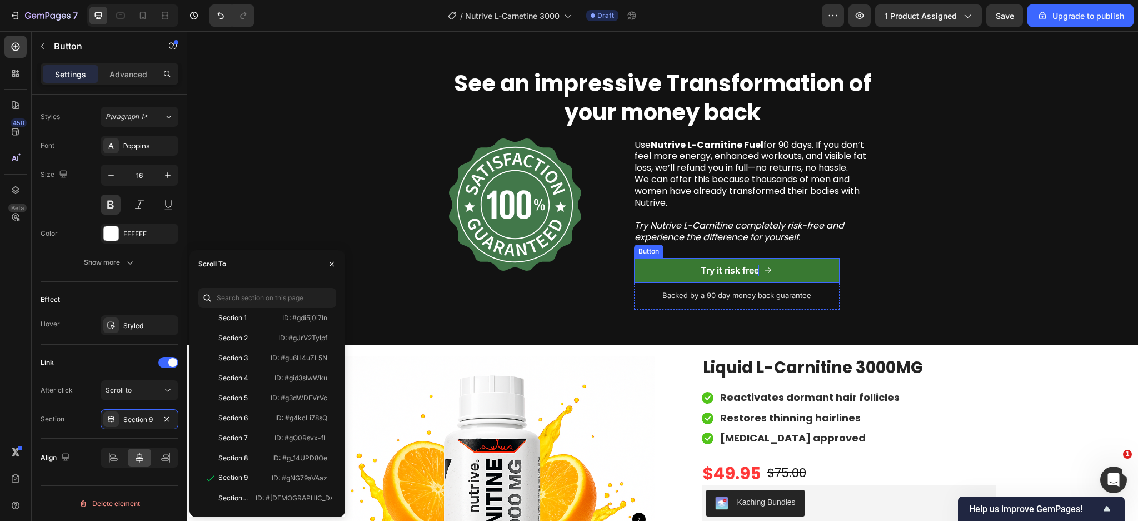
click at [707, 265] on div "Try it risk free" at bounding box center [730, 271] width 58 height 12
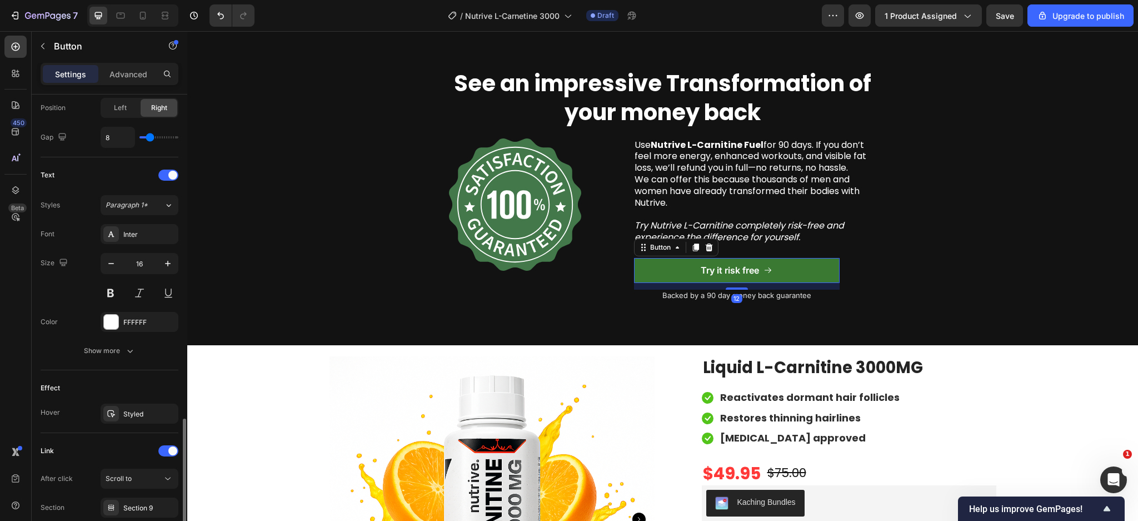
scroll to position [485, 0]
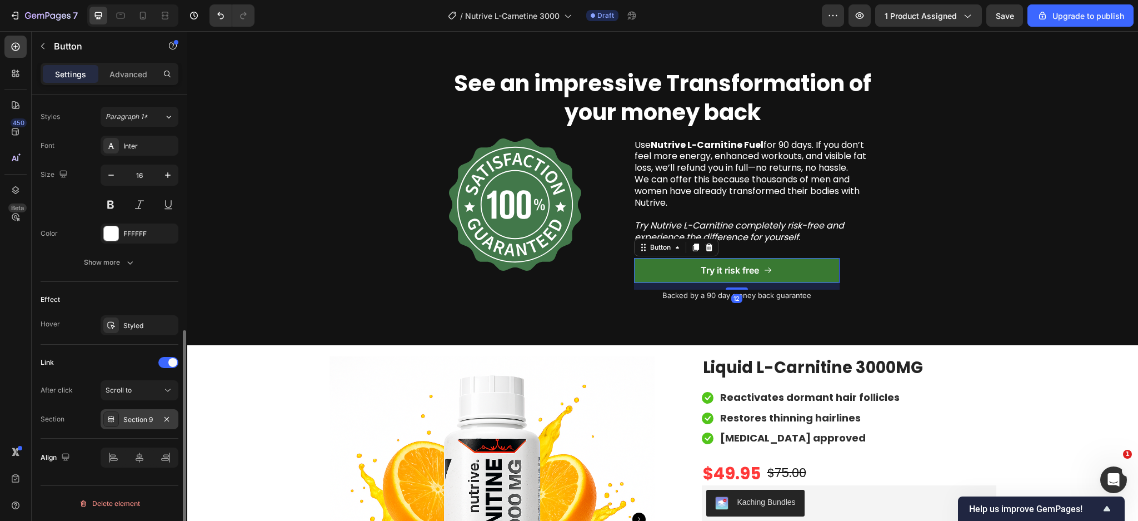
click at [136, 414] on div "Section 9" at bounding box center [140, 419] width 78 height 20
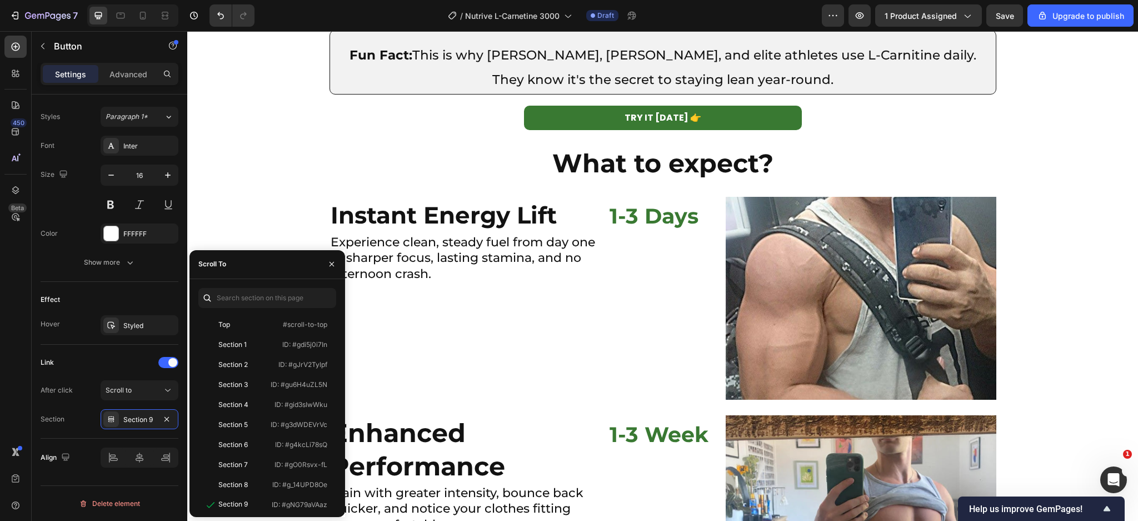
scroll to position [1669, 0]
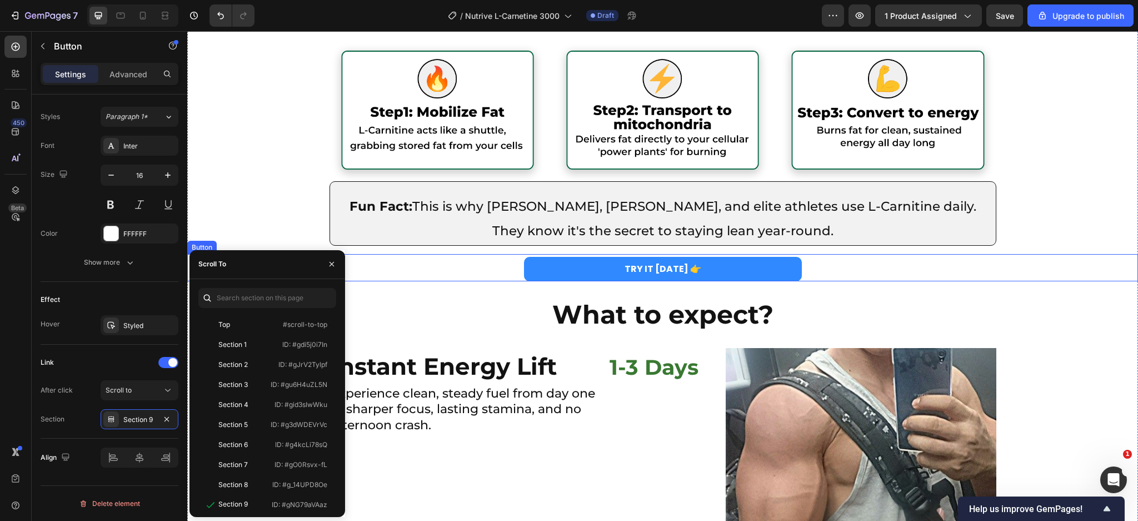
click at [554, 257] on link "TRY IT [DATE] 👉" at bounding box center [663, 269] width 278 height 25
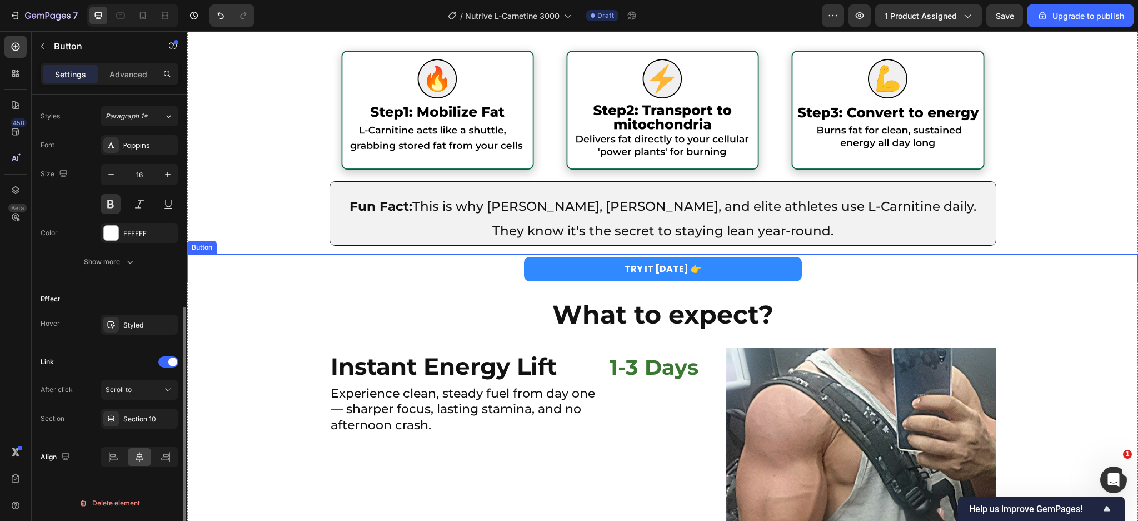
scroll to position [397, 0]
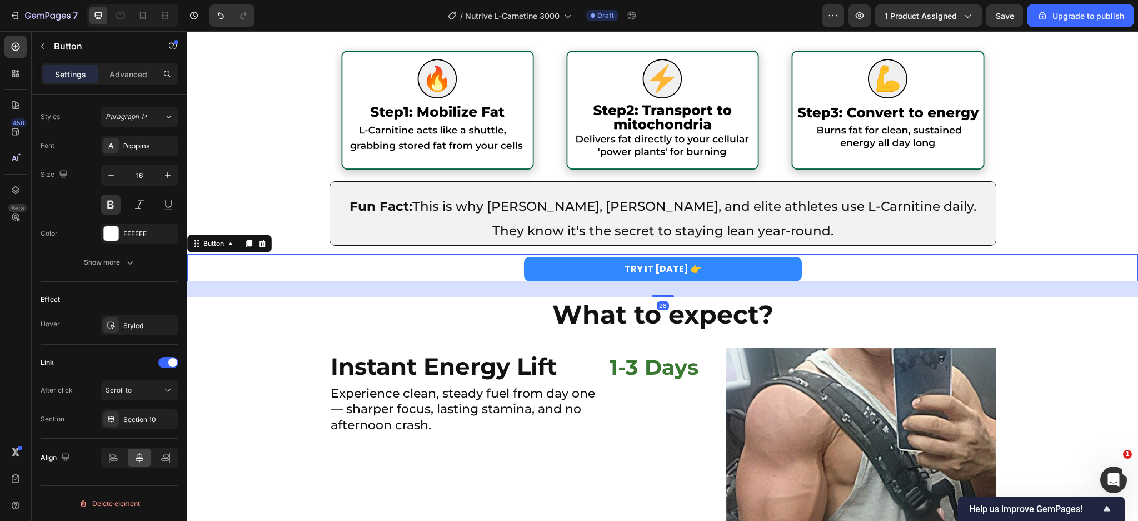
click at [548, 257] on link "TRY IT [DATE] 👉" at bounding box center [663, 269] width 278 height 25
click at [539, 268] on link "TRY IT [DATE] 👉" at bounding box center [663, 269] width 278 height 25
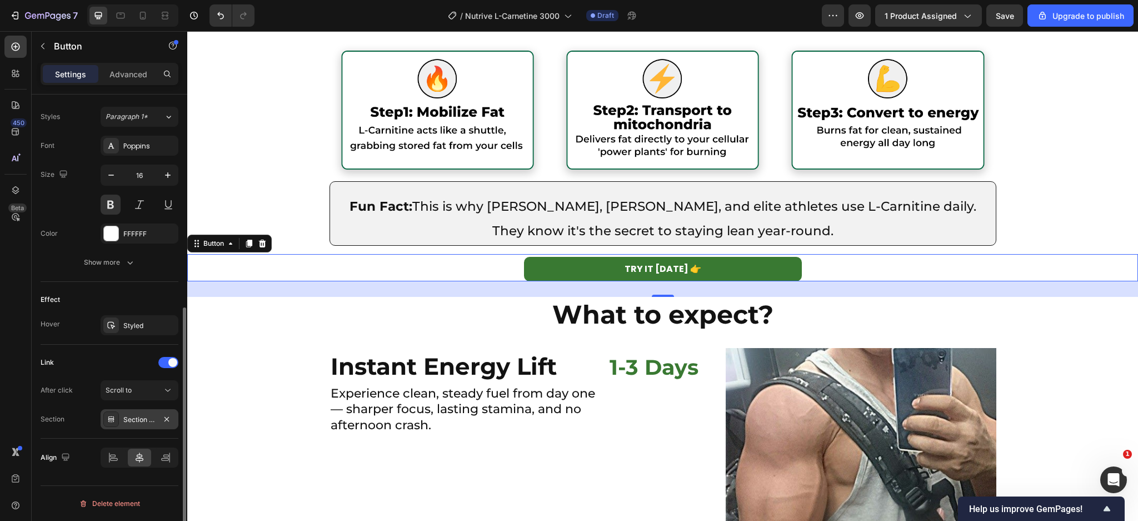
click at [147, 422] on div "Section 10" at bounding box center [139, 420] width 32 height 10
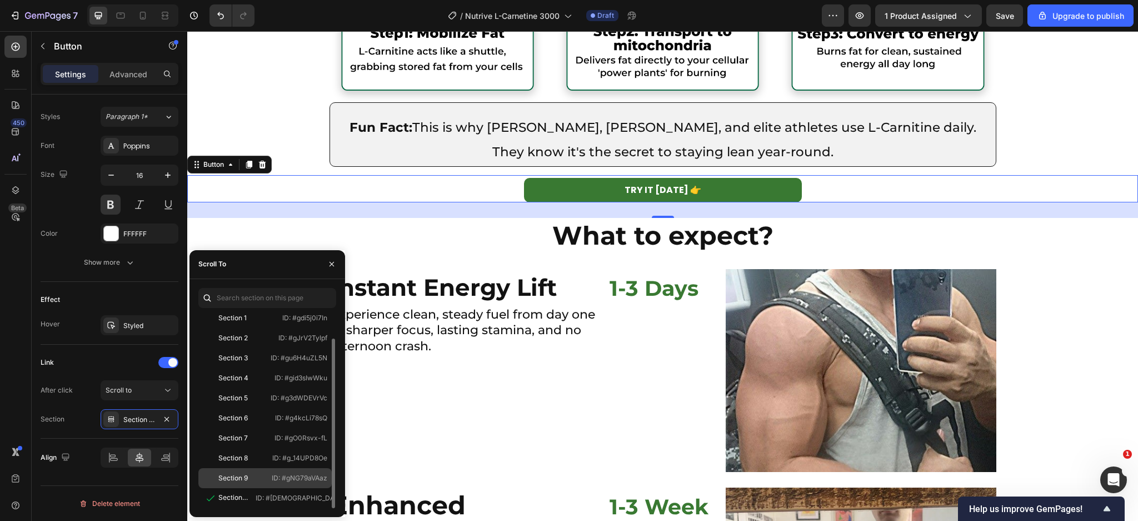
scroll to position [1818, 0]
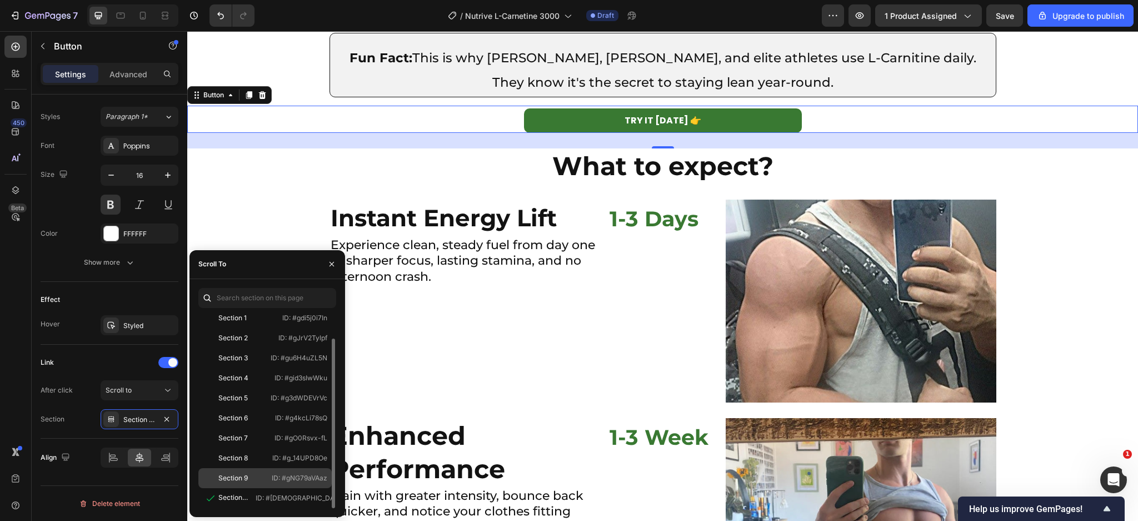
click at [241, 476] on div "Section 9" at bounding box center [232, 478] width 29 height 10
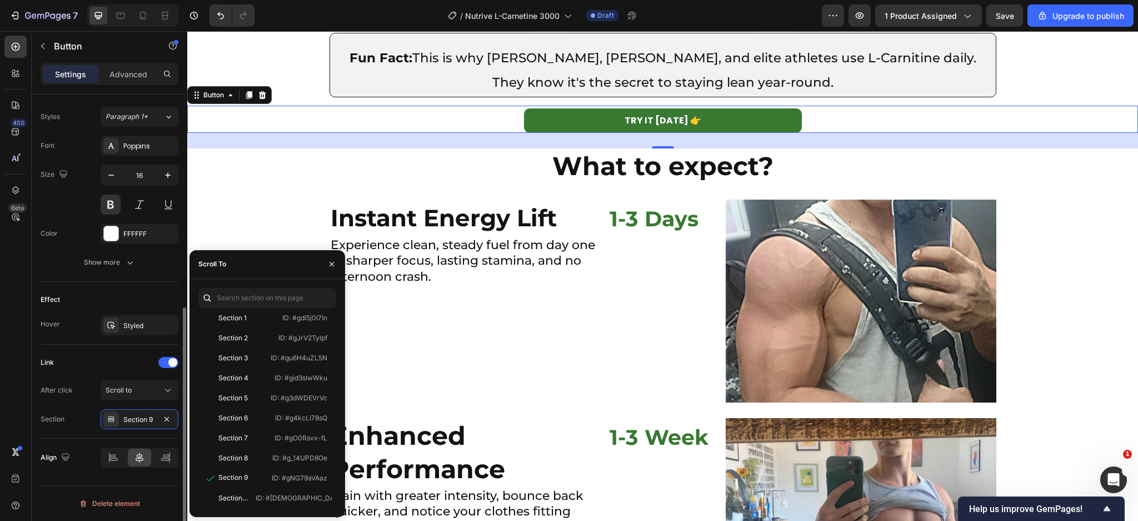
scroll to position [327, 0]
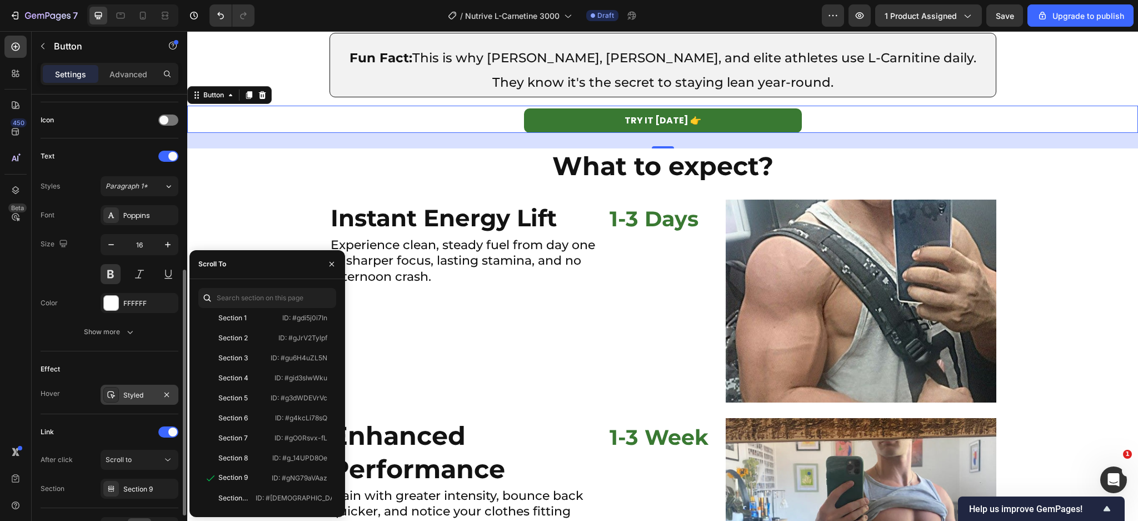
click at [143, 395] on div "Styled" at bounding box center [139, 395] width 32 height 10
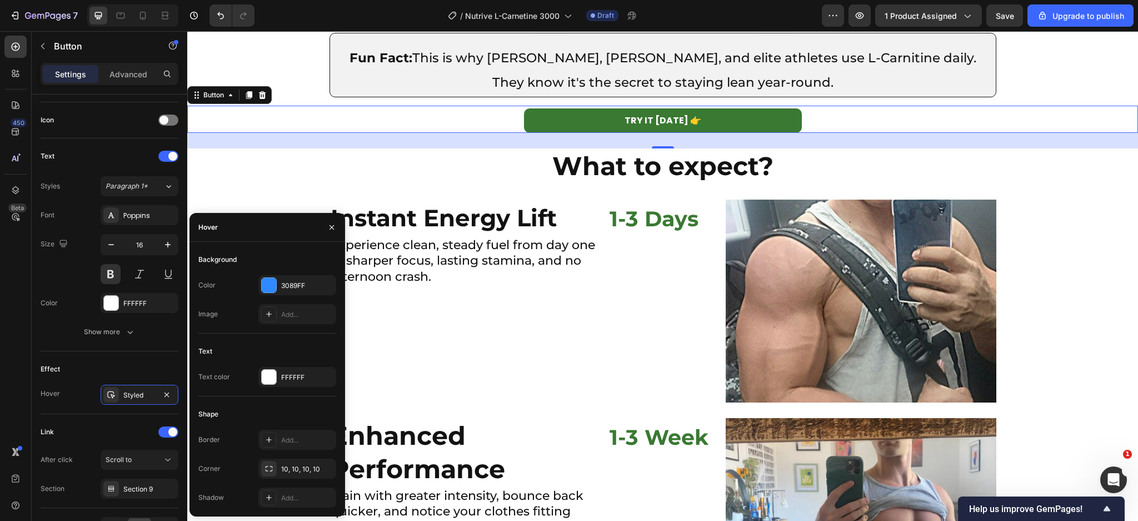
click at [289, 272] on div "Background Color 3089FF Image Add..." at bounding box center [267, 292] width 138 height 83
click at [287, 282] on div "3089FF" at bounding box center [297, 286] width 32 height 10
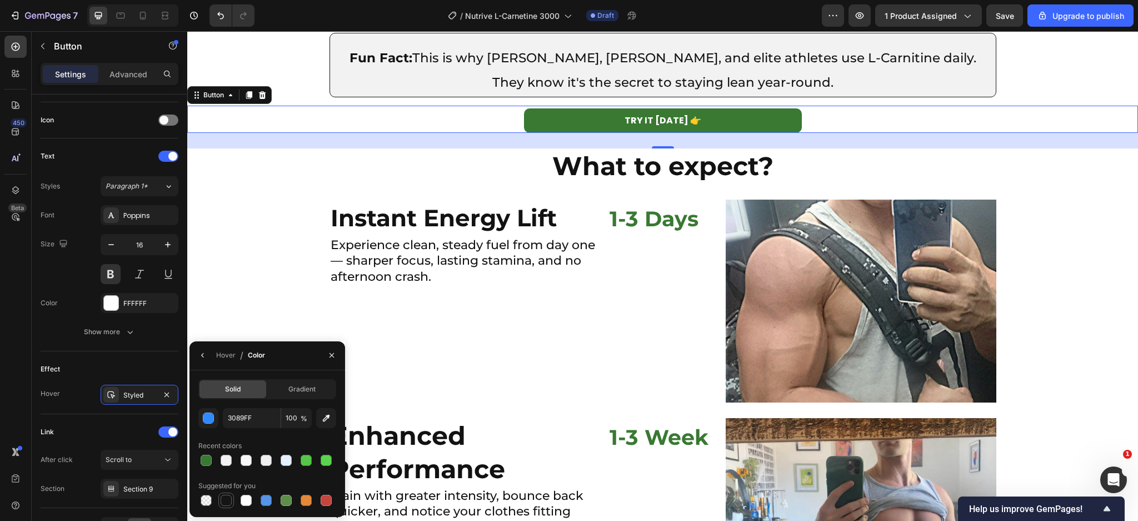
drag, startPoint x: 223, startPoint y: 500, endPoint x: 426, endPoint y: 223, distance: 343.2
click at [223, 500] on div at bounding box center [226, 500] width 11 height 11
type input "151515"
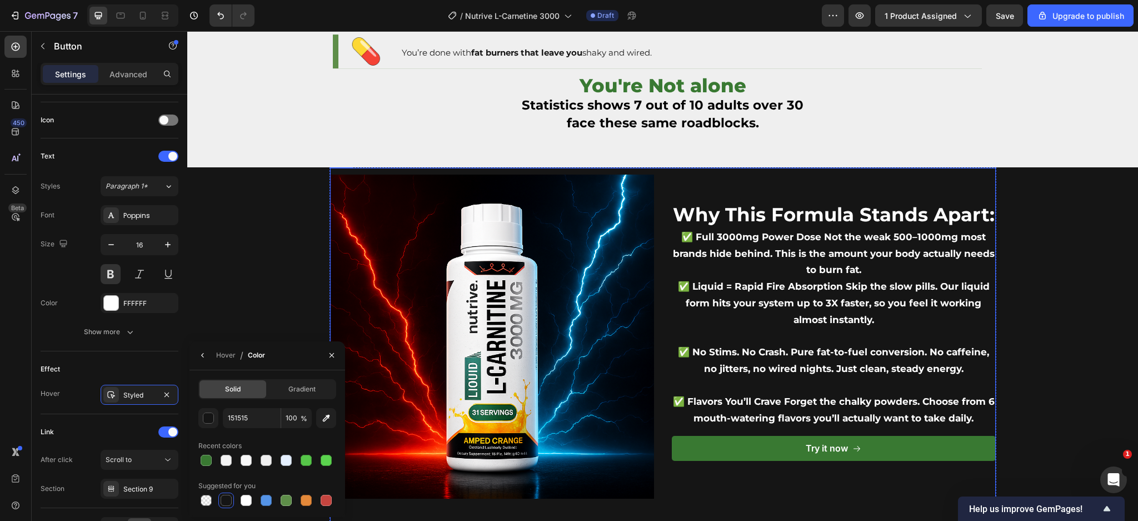
scroll to position [1151, 0]
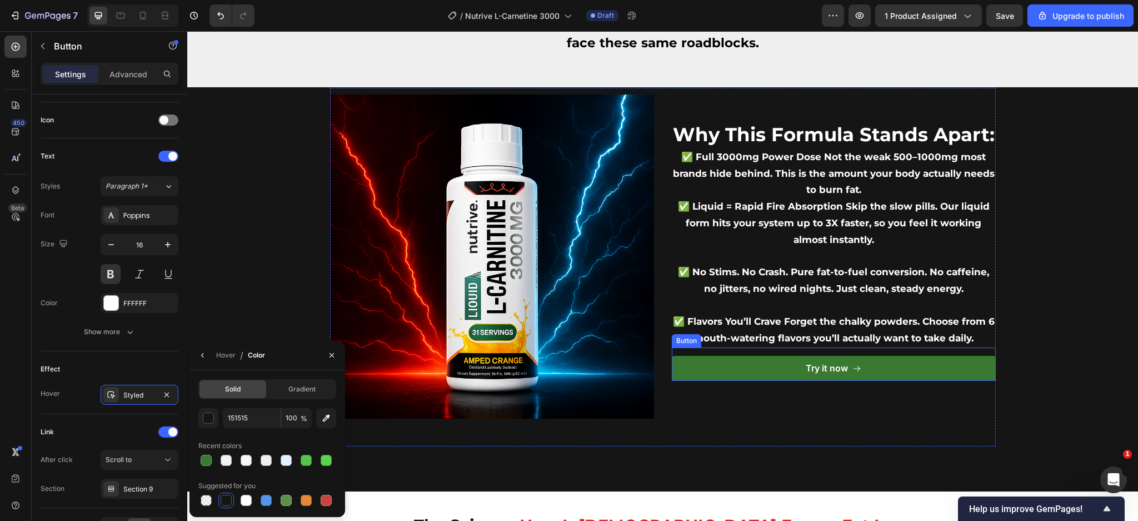
click at [742, 371] on link "Try it now" at bounding box center [834, 368] width 324 height 25
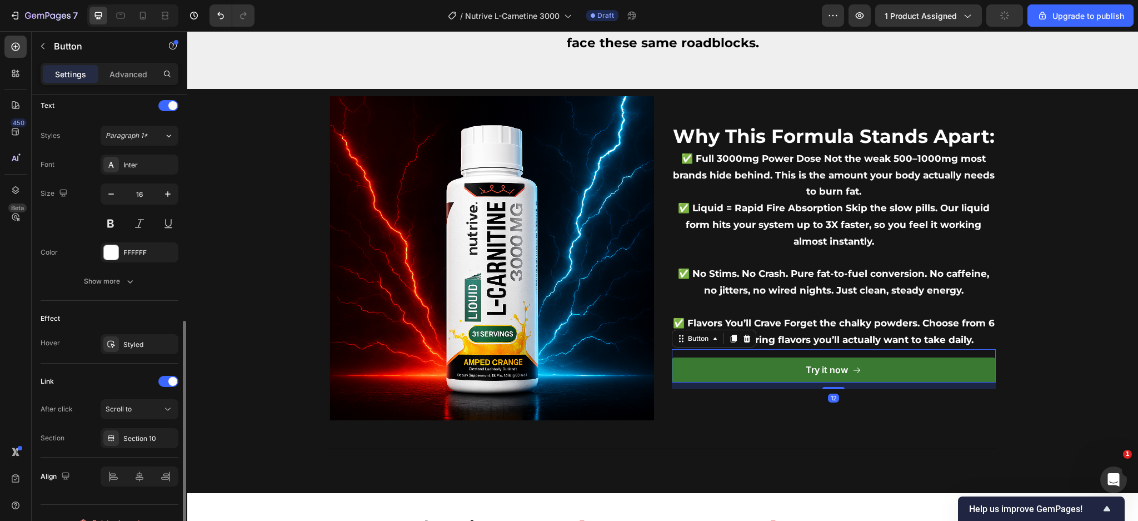
scroll to position [485, 0]
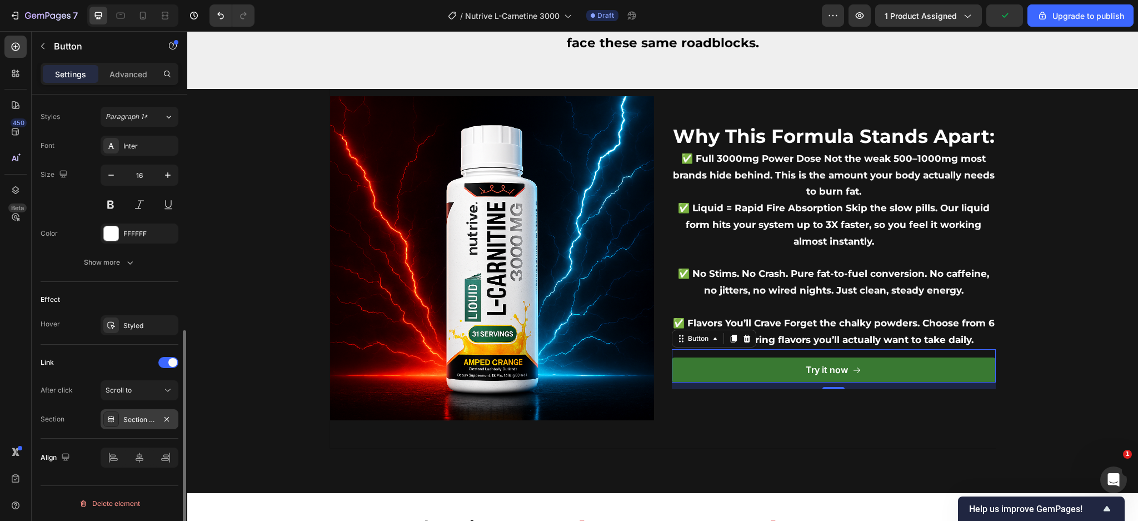
click at [130, 422] on div "Section 10" at bounding box center [139, 420] width 32 height 10
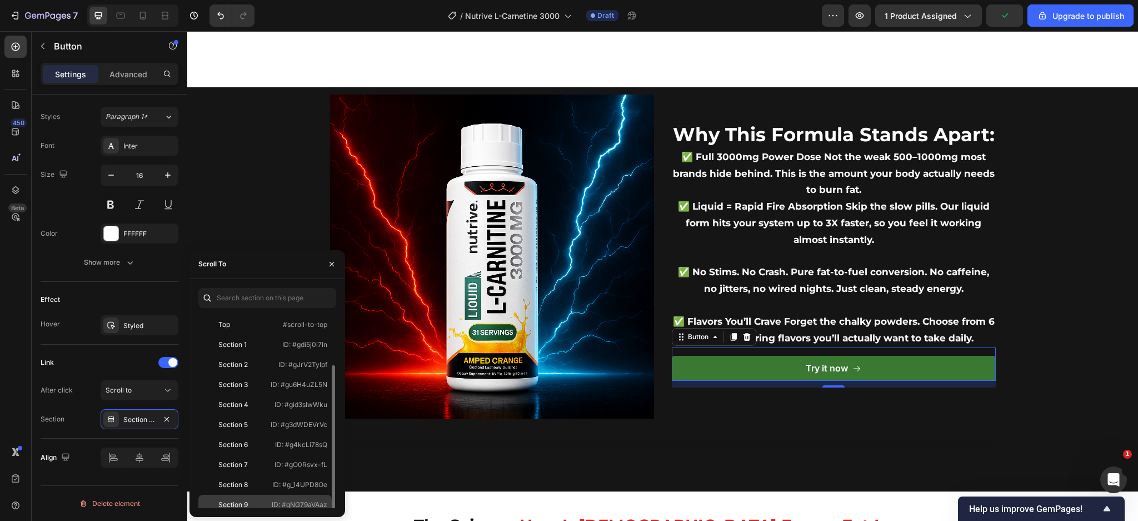
scroll to position [27, 0]
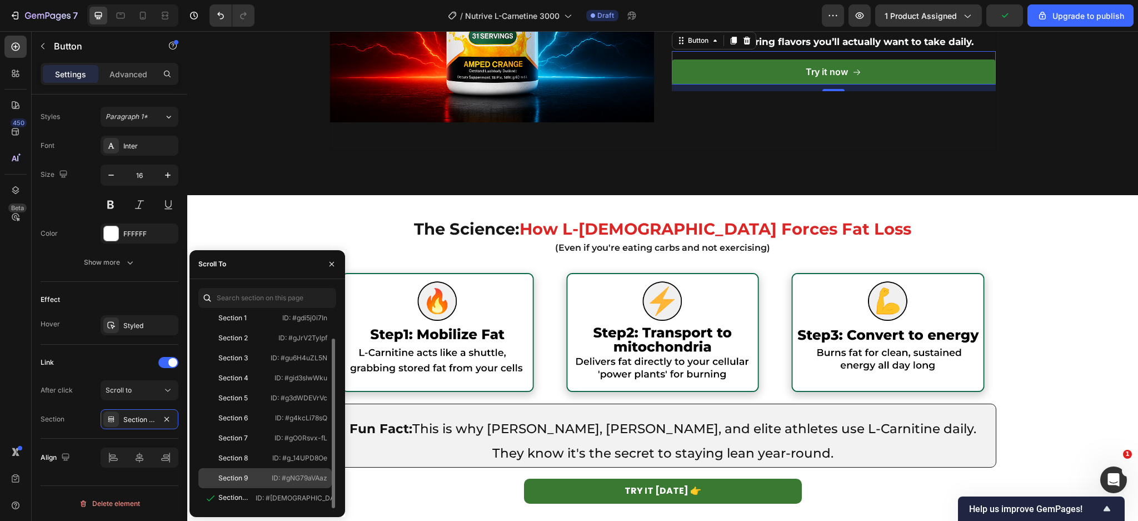
click at [251, 479] on div "Section 9" at bounding box center [235, 478] width 64 height 10
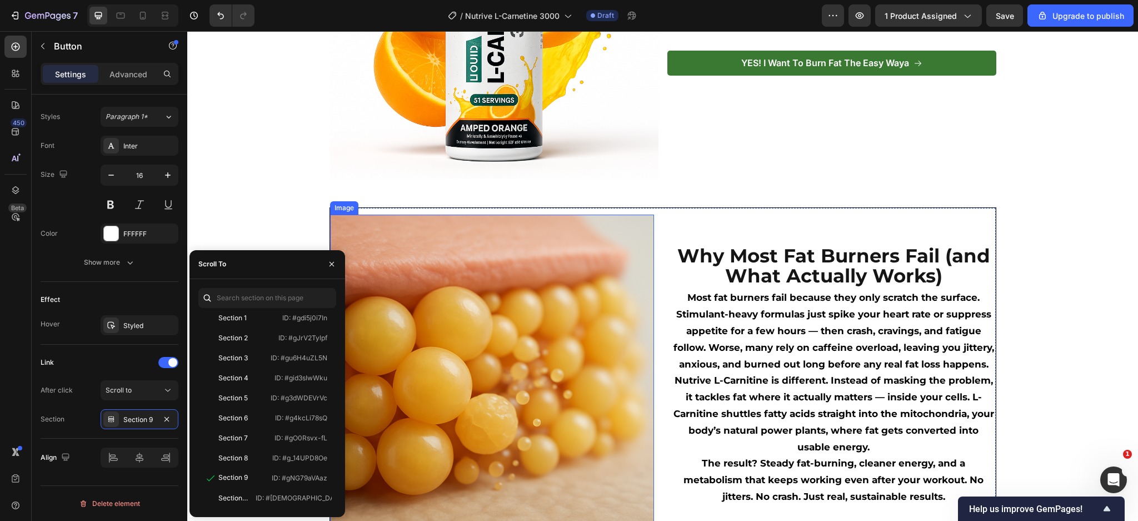
scroll to position [0, 0]
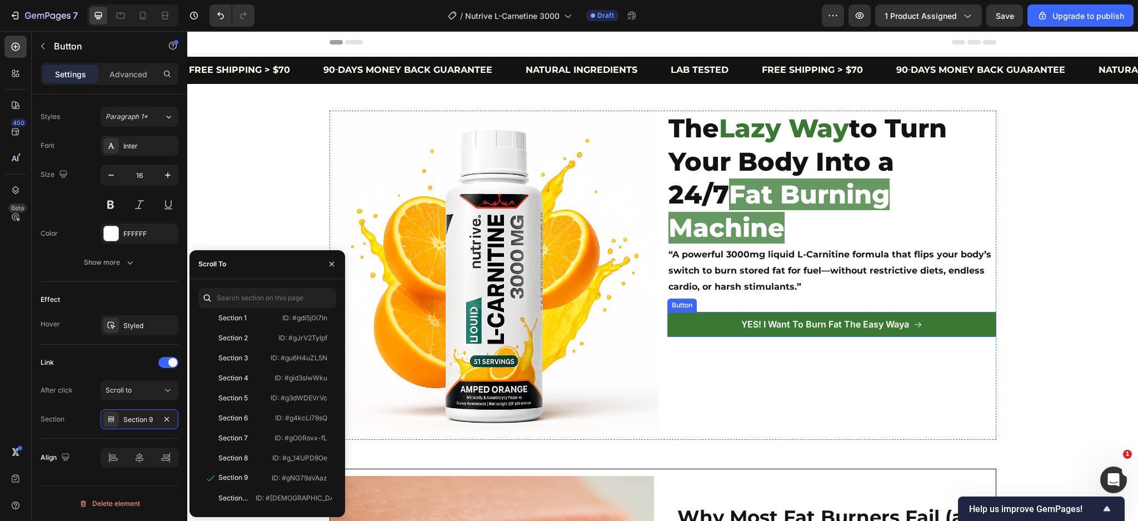
click at [689, 312] on link "YES! I Want To Burn Fat The Easy Waya" at bounding box center [832, 324] width 329 height 25
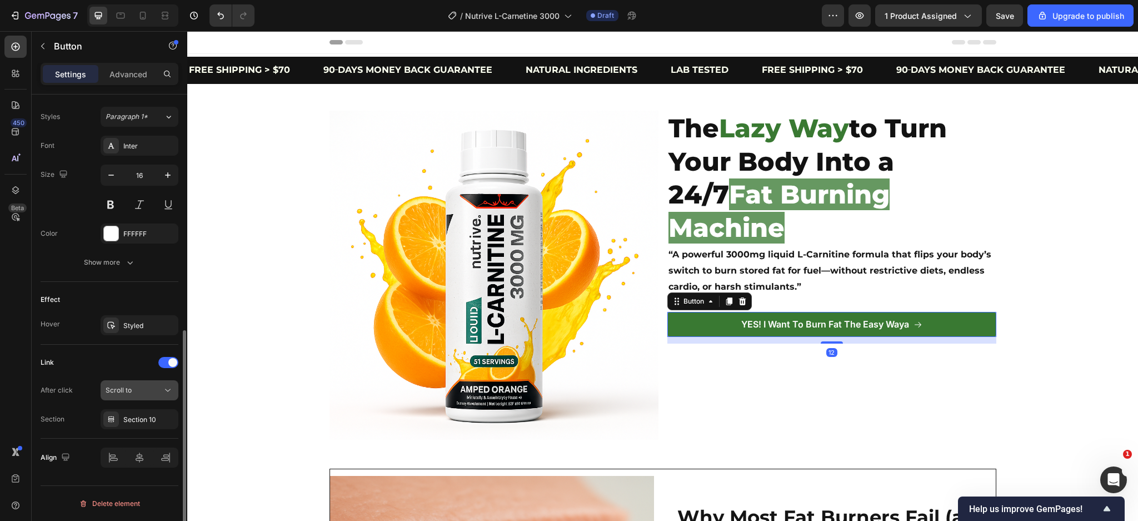
click at [131, 391] on span "Scroll to" at bounding box center [119, 390] width 26 height 8
click at [137, 399] on button "Scroll to" at bounding box center [140, 390] width 78 height 20
click at [147, 424] on div "Section 10" at bounding box center [139, 420] width 32 height 10
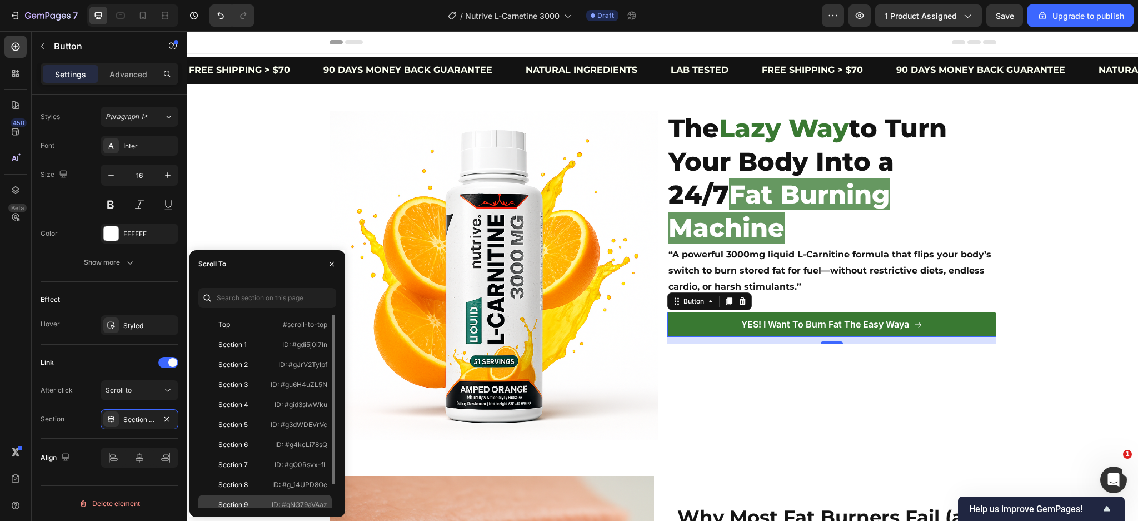
click at [254, 501] on div "Section 9" at bounding box center [235, 505] width 64 height 10
click at [254, 501] on div "Section 9" at bounding box center [235, 504] width 64 height 11
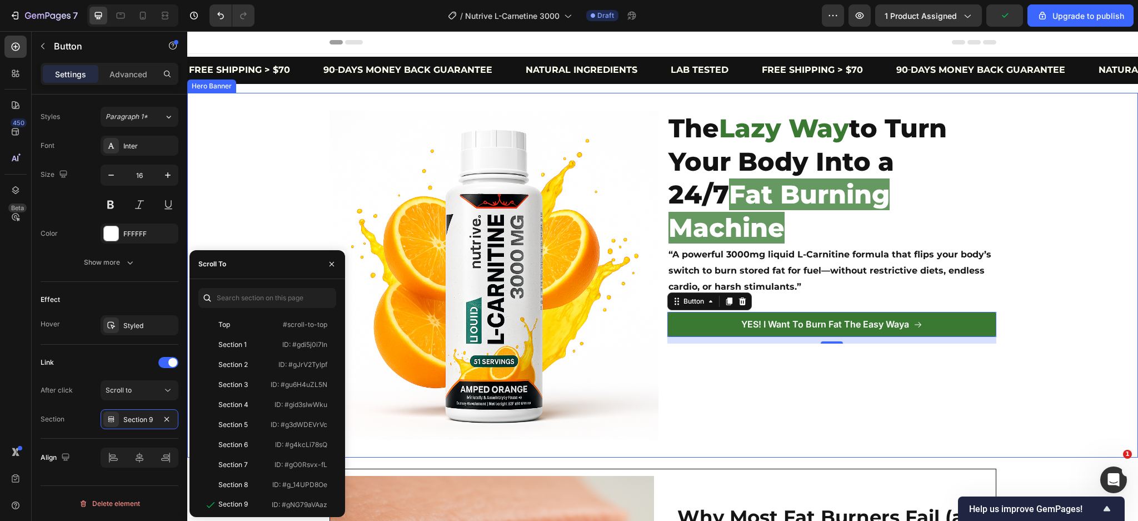
click at [1069, 158] on div "Background Image" at bounding box center [662, 275] width 951 height 365
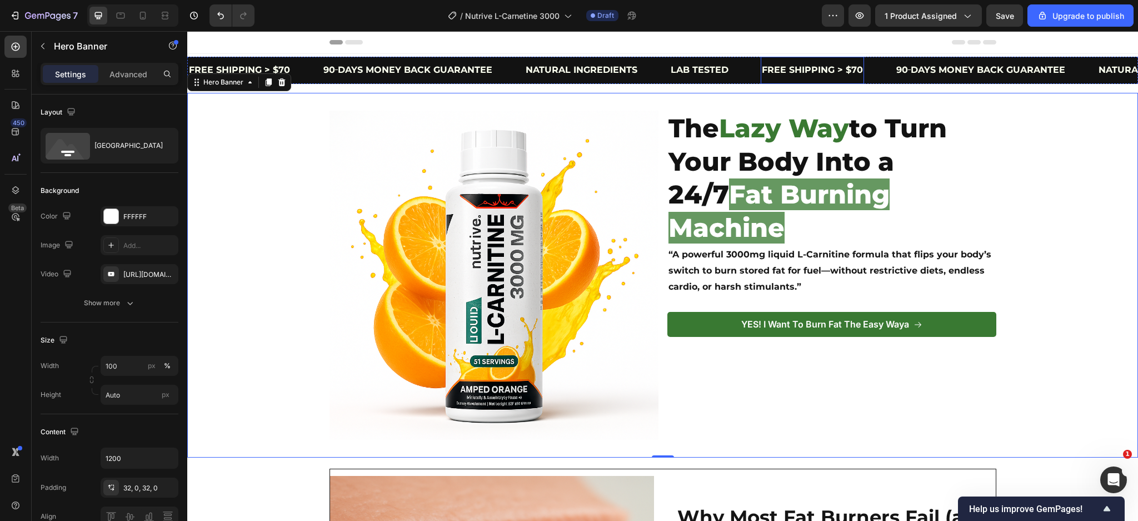
click at [855, 71] on p "FREE SHIPPING > $70" at bounding box center [812, 70] width 101 height 16
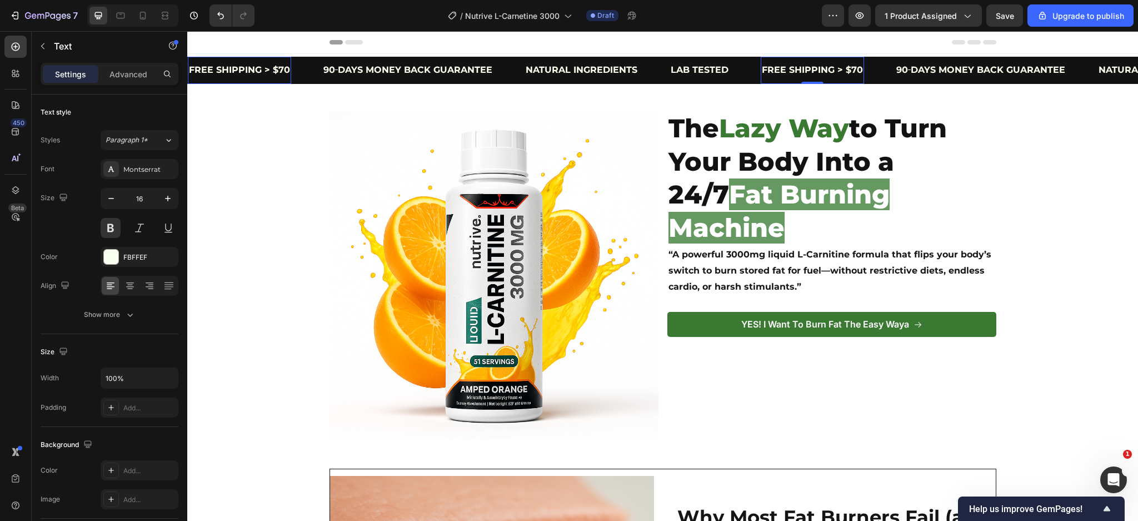
click at [855, 71] on p "FREE SHIPPING > $70" at bounding box center [812, 70] width 101 height 16
click at [852, 69] on p "FREE SHIPPING > $70" at bounding box center [812, 70] width 101 height 16
click at [1046, 167] on div "Background Image" at bounding box center [662, 275] width 951 height 365
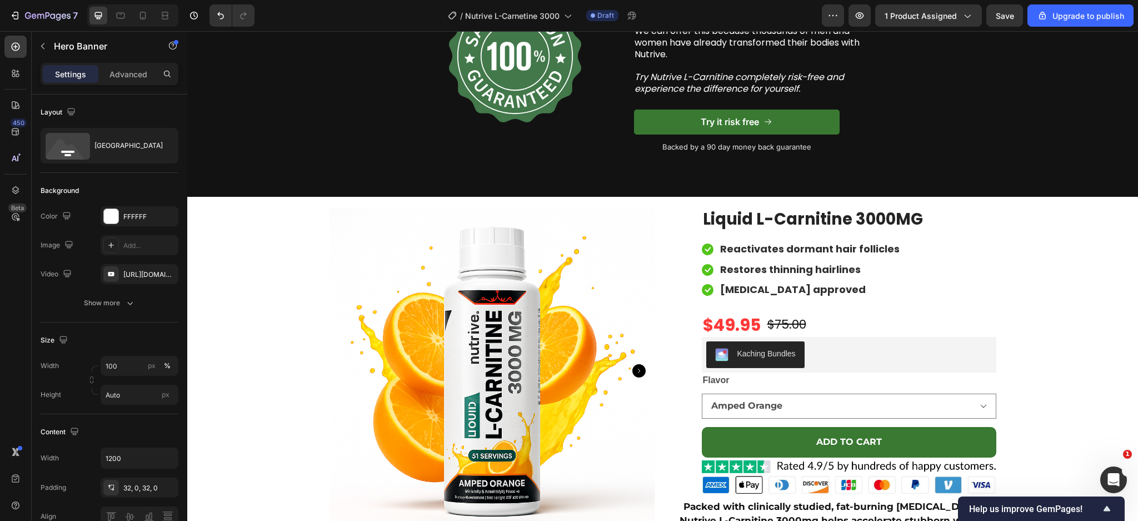
scroll to position [3152, 0]
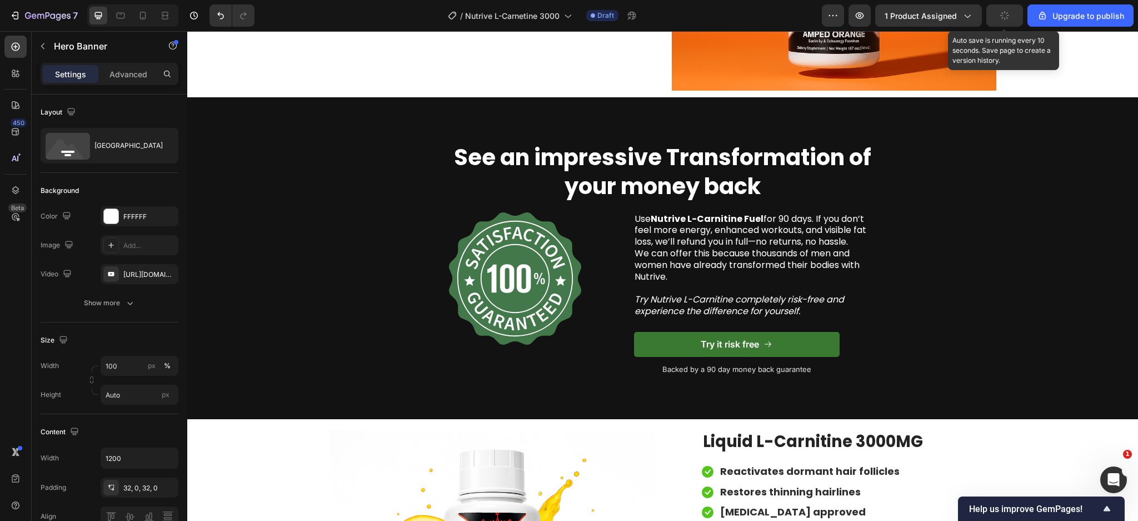
click at [1004, 13] on icon "button" at bounding box center [1005, 15] width 12 height 12
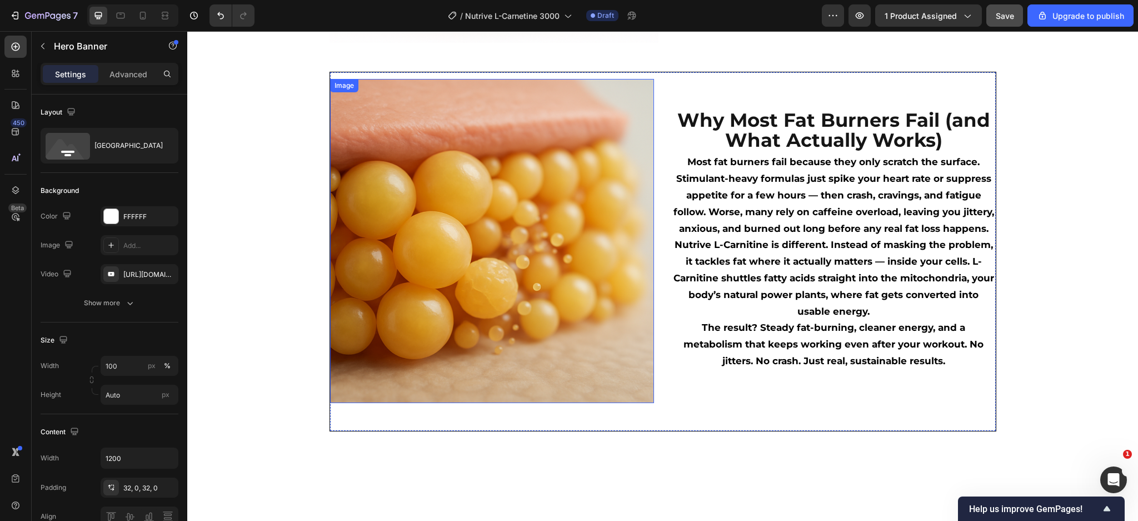
scroll to position [296, 0]
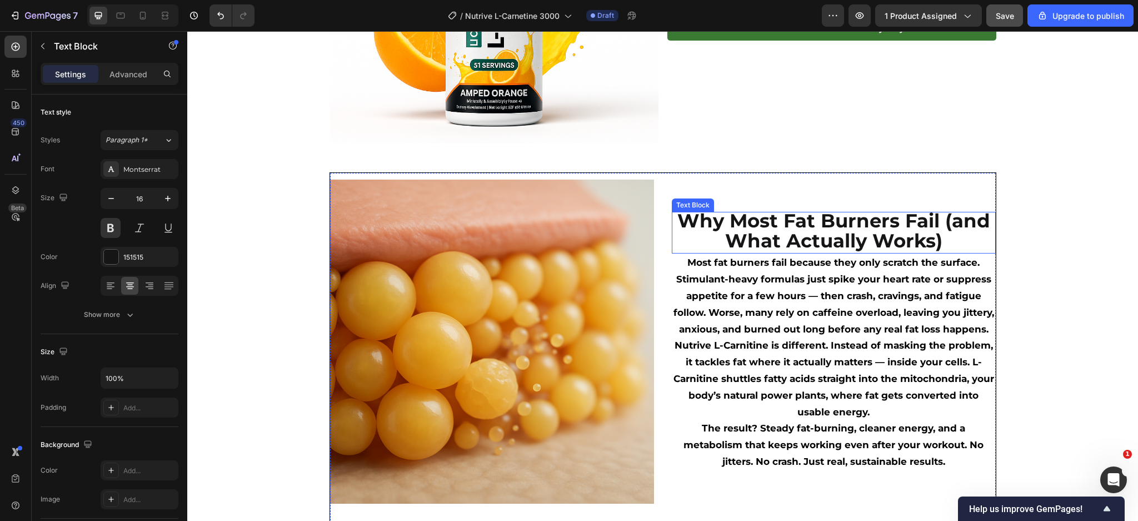
click at [917, 231] on span "Why Most Fat Burners Fail (and What Actually Works)" at bounding box center [834, 230] width 313 height 43
click at [953, 243] on p "Why Most Fat Burners Fail (and What Actually Works)" at bounding box center [834, 233] width 322 height 40
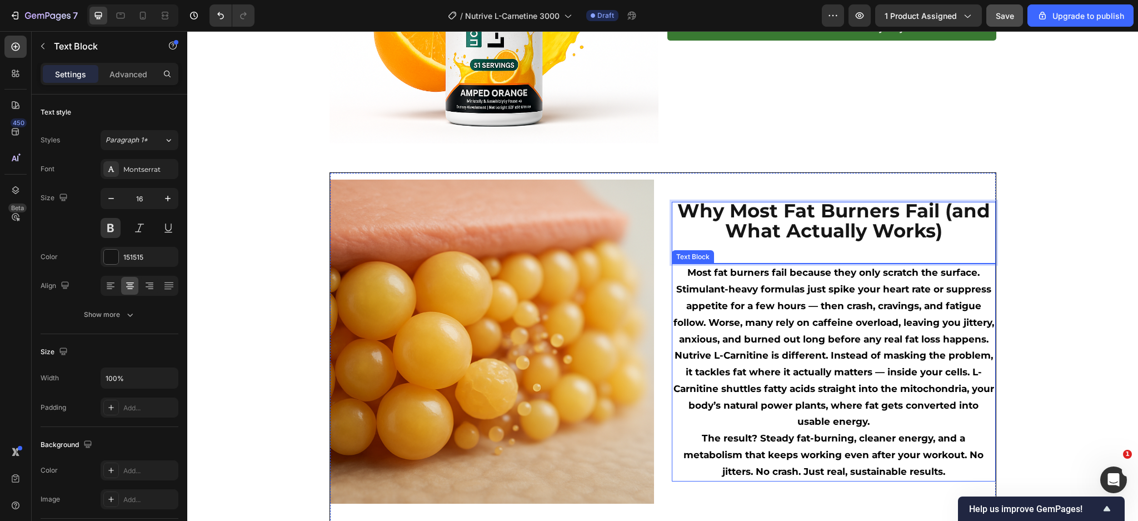
scroll to position [286, 0]
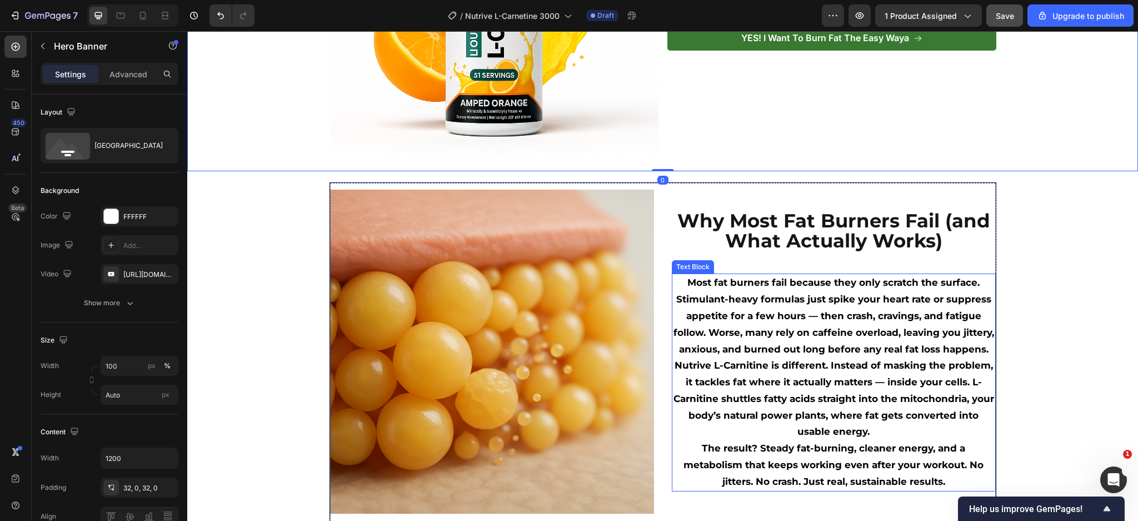
click at [788, 316] on span "Most fat burners fail because they only scratch the surface. Stimulant-heavy fo…" at bounding box center [834, 315] width 321 height 77
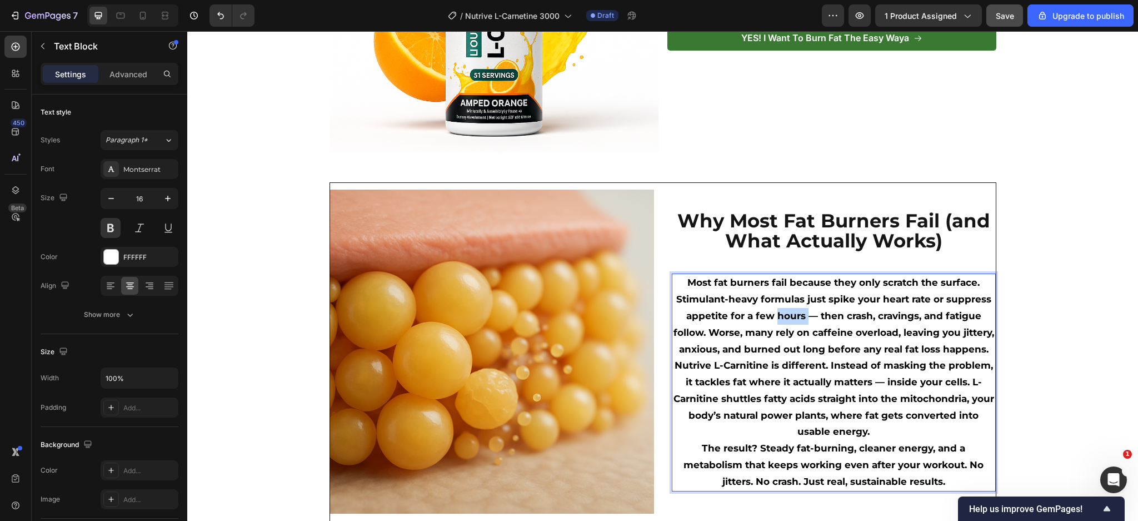
click at [788, 316] on span "Most fat burners fail because they only scratch the surface. Stimulant-heavy fo…" at bounding box center [834, 315] width 321 height 77
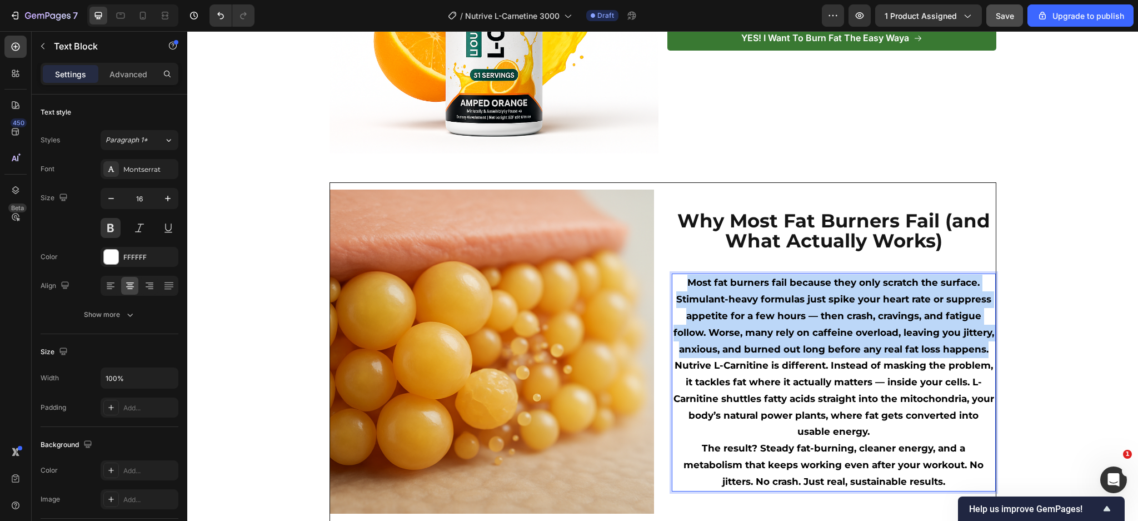
click at [788, 316] on span "Most fat burners fail because they only scratch the surface. Stimulant-heavy fo…" at bounding box center [834, 315] width 321 height 77
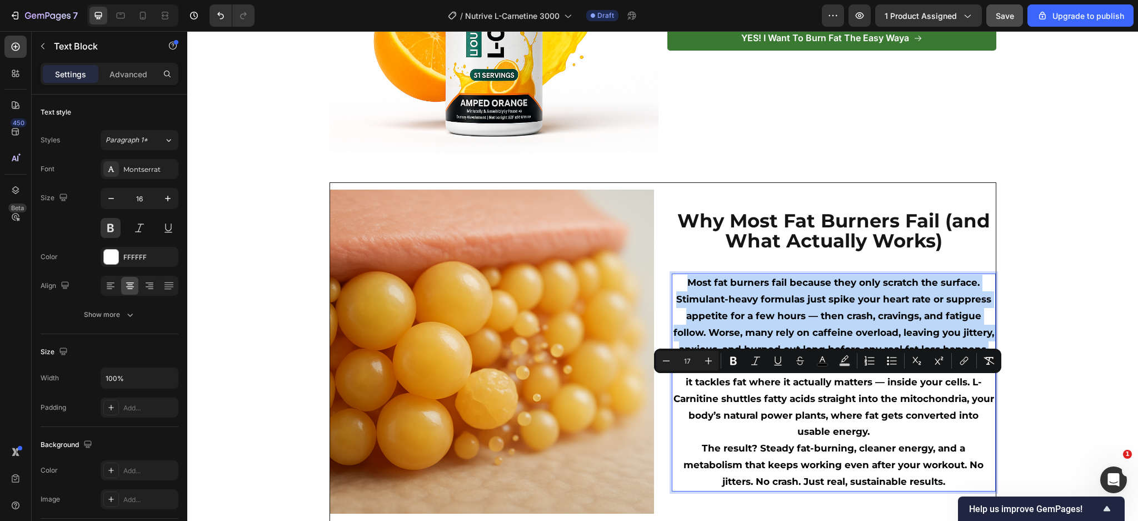
scroll to position [0, 0]
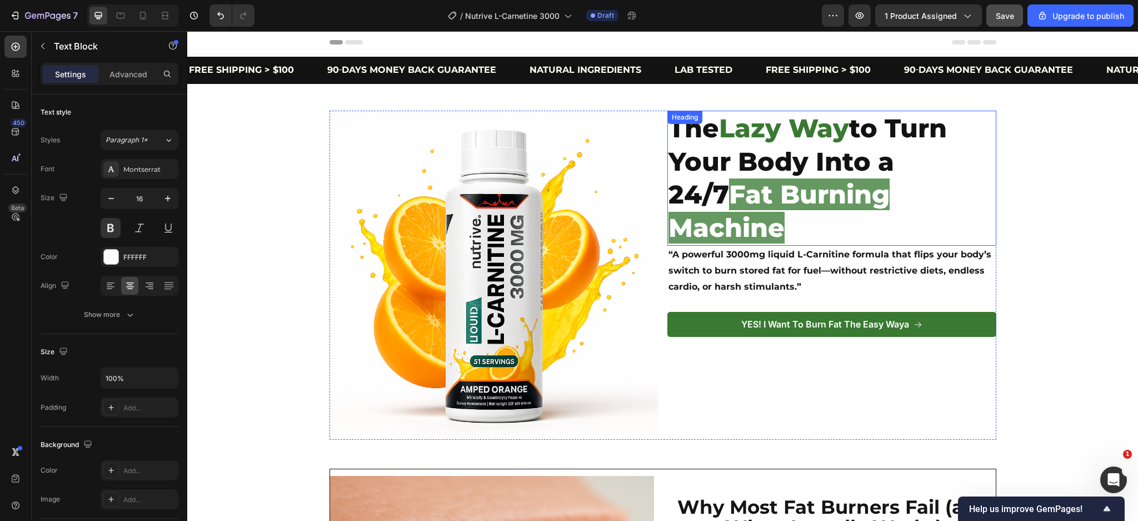
click at [769, 210] on span "Fat Burning Machine" at bounding box center [779, 210] width 221 height 65
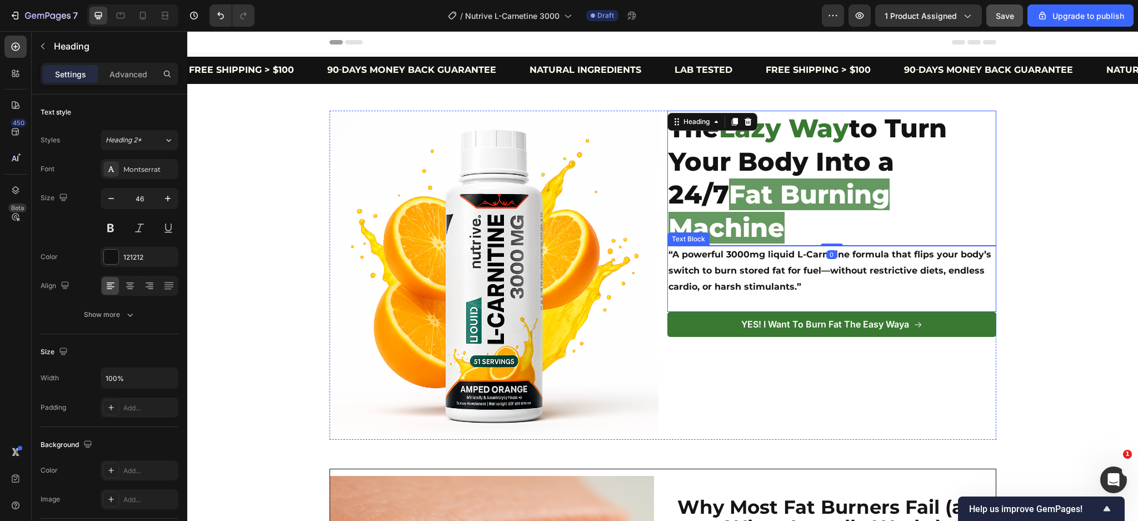
click at [759, 249] on strong "“A powerful 3000mg liquid L-Carnitine formula that flips your body’s switch to …" at bounding box center [830, 270] width 323 height 43
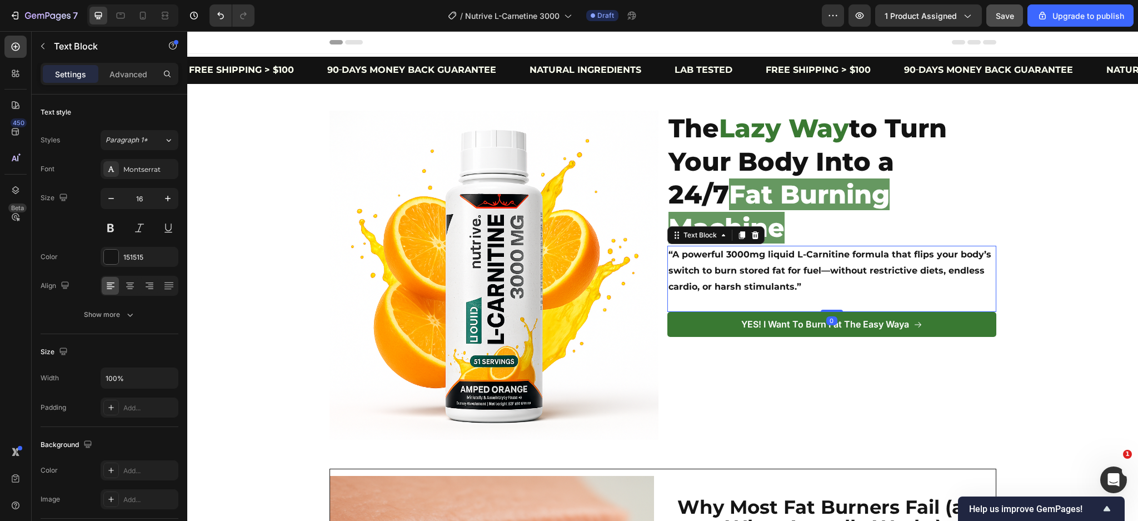
click at [759, 249] on strong "“A powerful 3000mg liquid L-Carnitine formula that flips your body’s switch to …" at bounding box center [830, 270] width 323 height 43
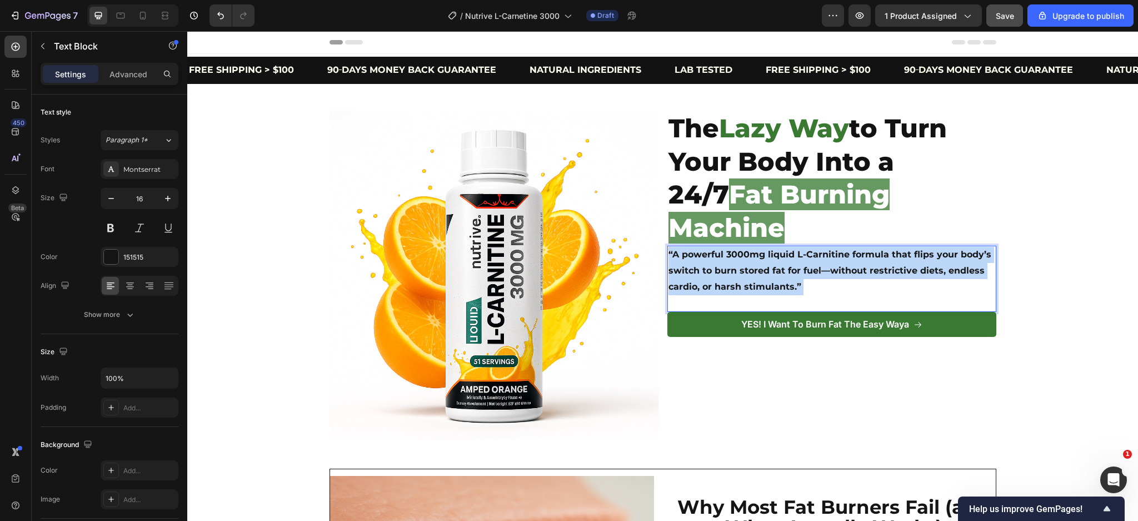
click at [759, 249] on strong "“A powerful 3000mg liquid L-Carnitine formula that flips your body’s switch to …" at bounding box center [830, 270] width 323 height 43
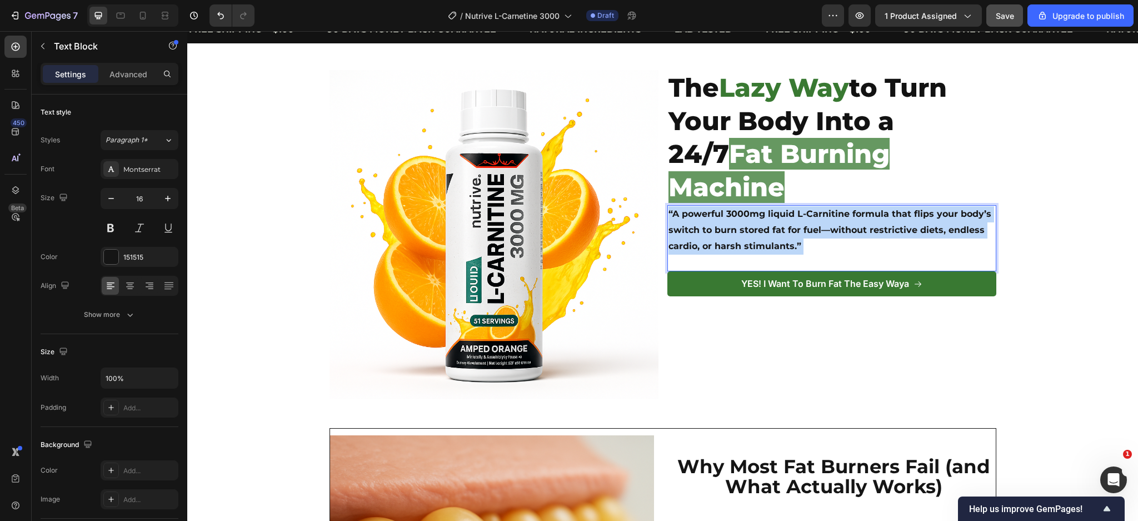
scroll to position [445, 0]
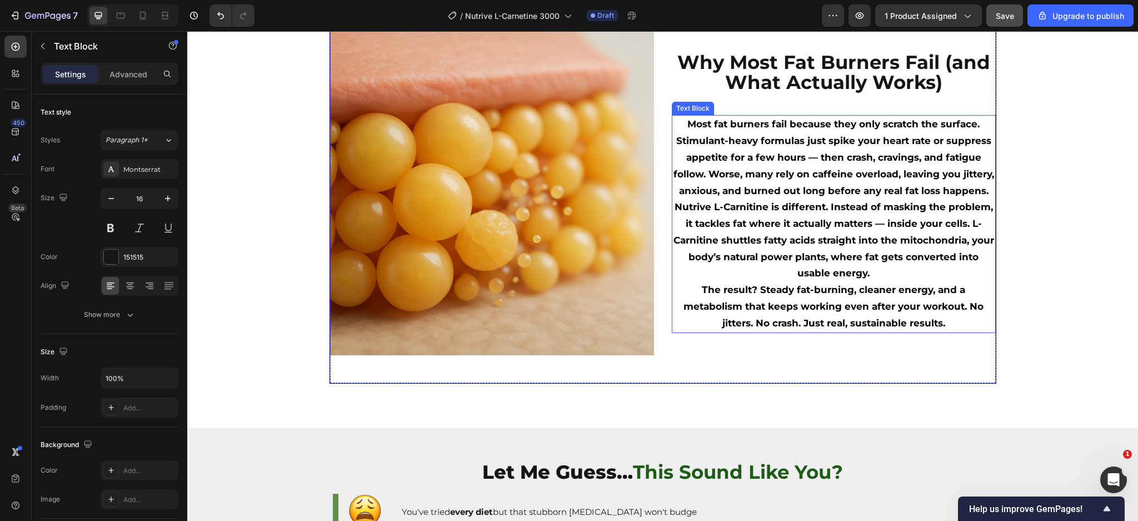
click at [788, 240] on span "Nutrive L-Carnitine is different. Instead of masking the problem, it tackles fa…" at bounding box center [834, 239] width 321 height 77
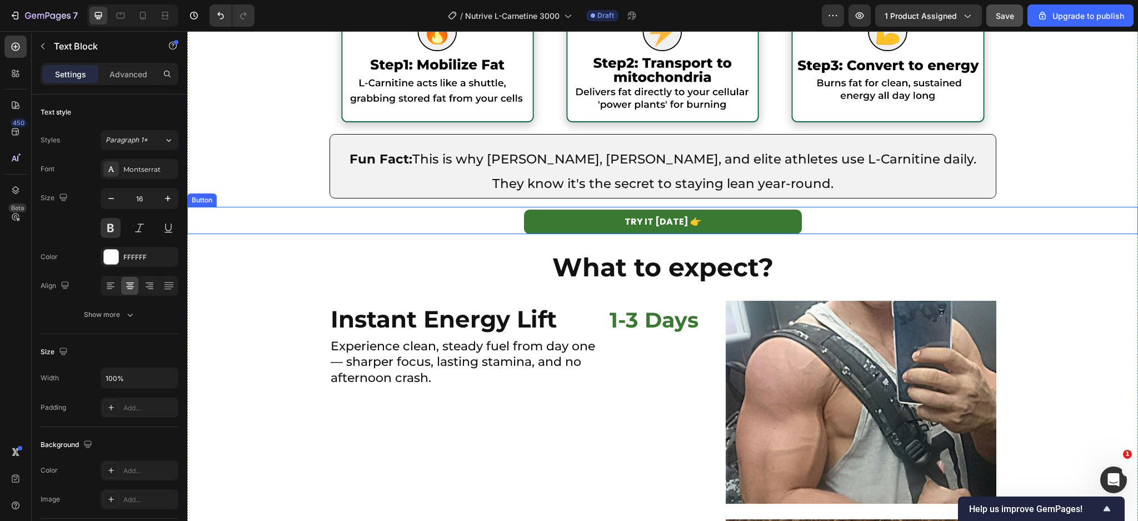
scroll to position [1704, 0]
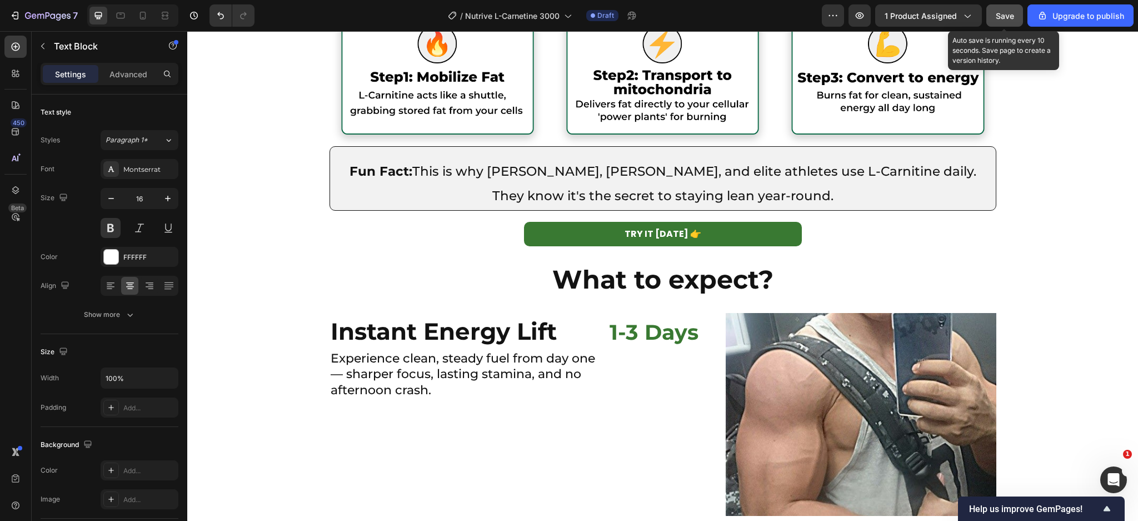
click at [1006, 14] on span "Save" at bounding box center [1005, 15] width 18 height 9
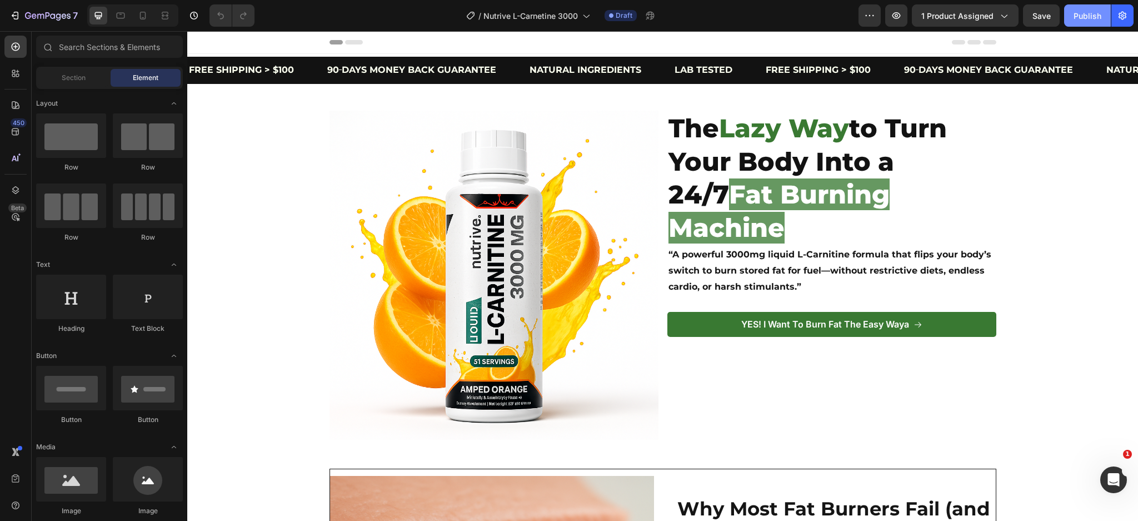
click at [1089, 15] on div "Publish" at bounding box center [1088, 16] width 28 height 12
